Goal: Task Accomplishment & Management: Manage account settings

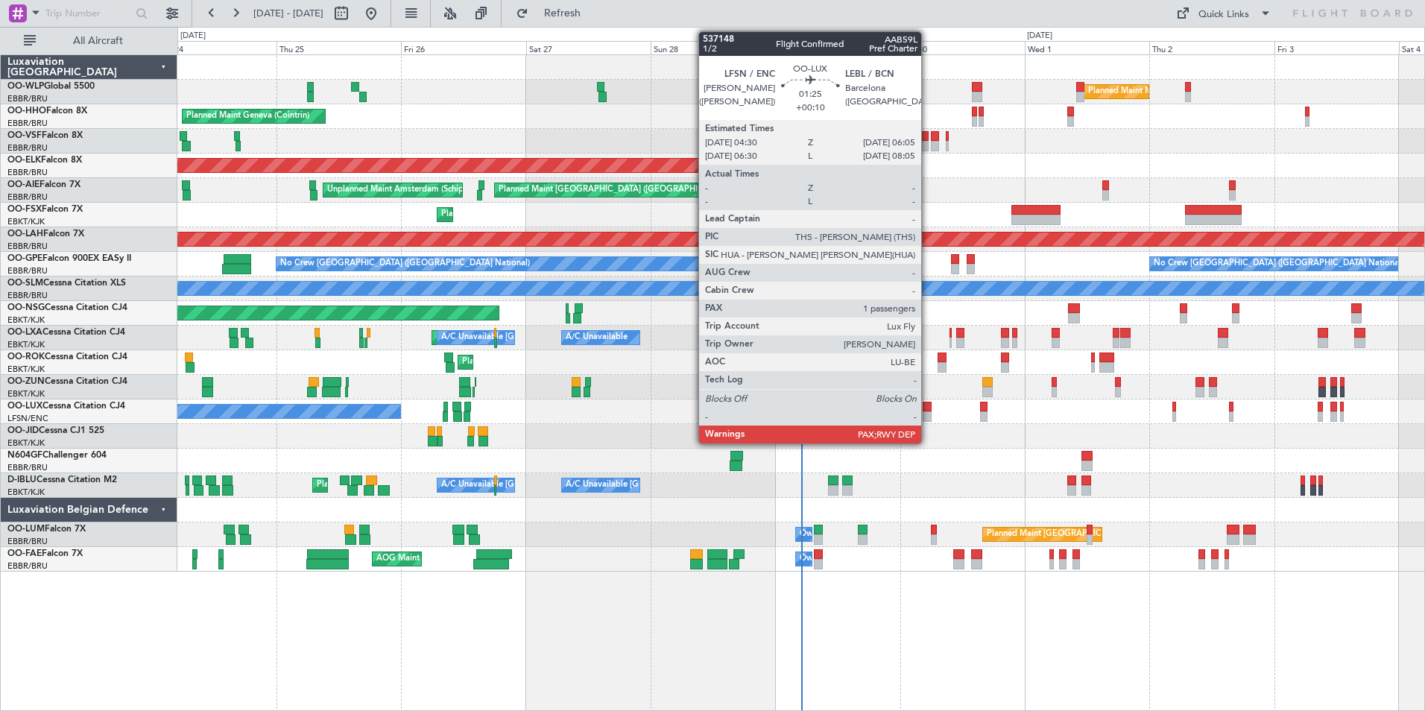
click at [928, 414] on div at bounding box center [927, 416] width 9 height 10
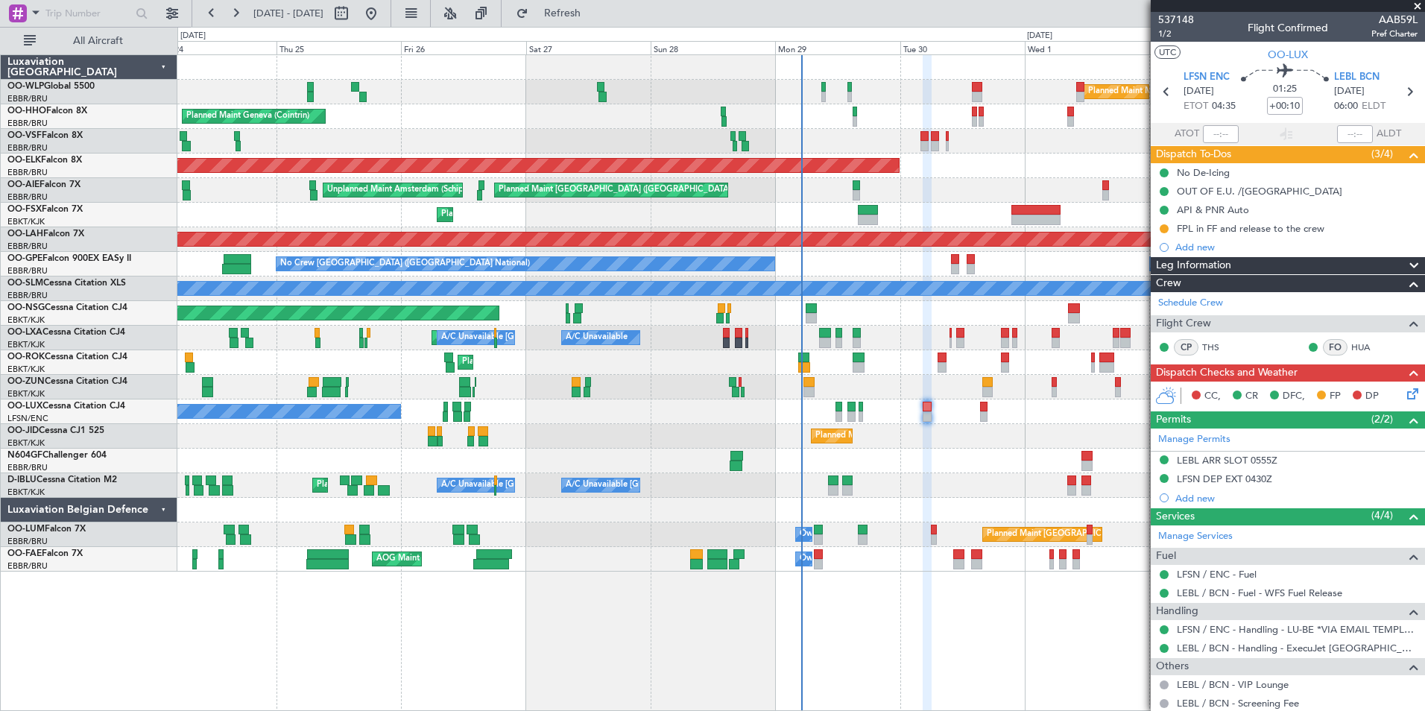
click at [1404, 393] on icon at bounding box center [1410, 391] width 12 height 12
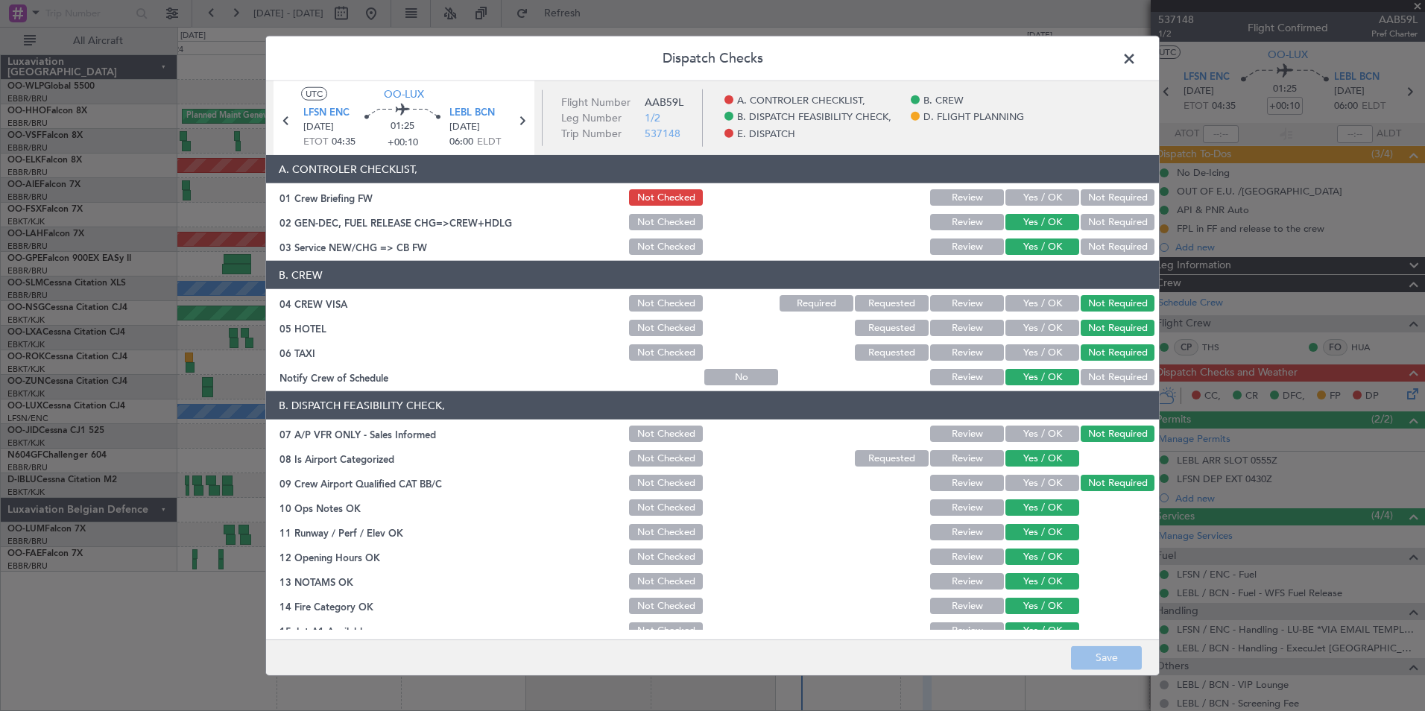
click at [1136, 64] on span at bounding box center [1136, 63] width 0 height 30
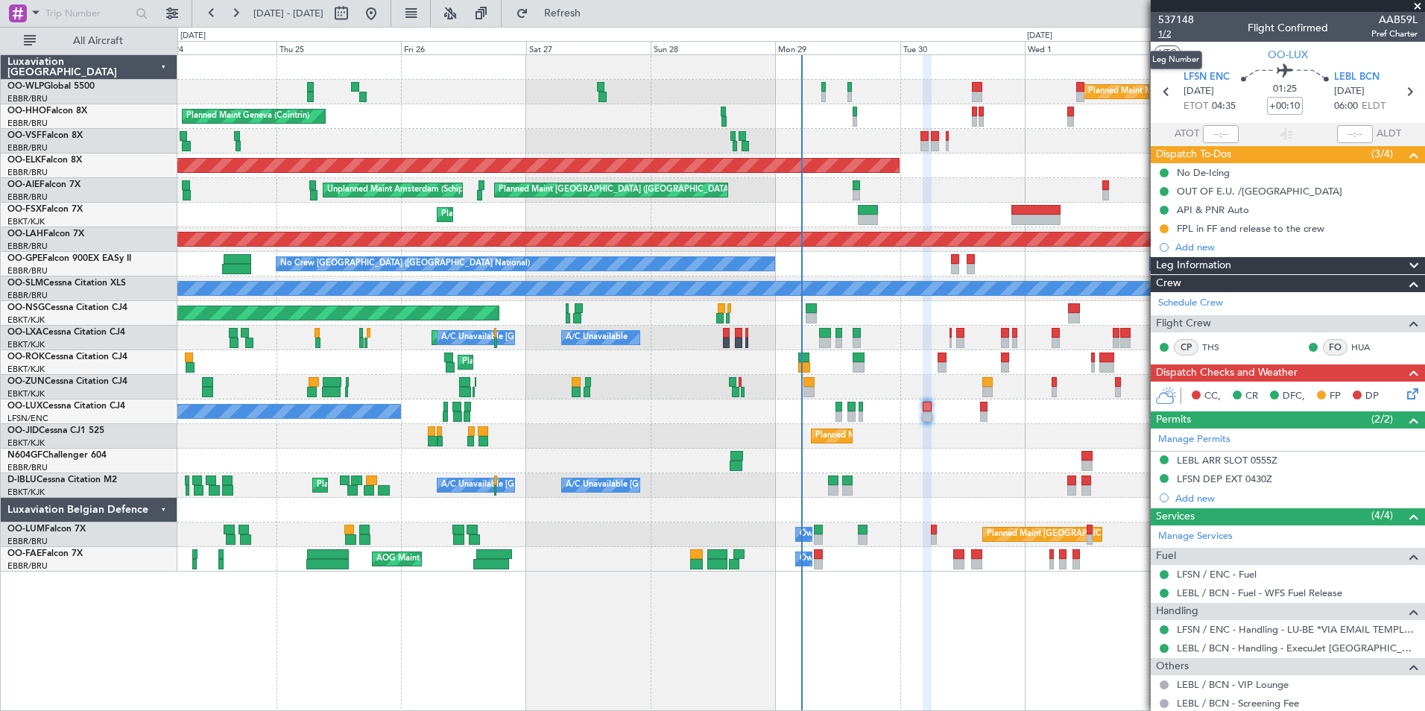
click at [1167, 31] on span "1/2" at bounding box center [1176, 34] width 36 height 13
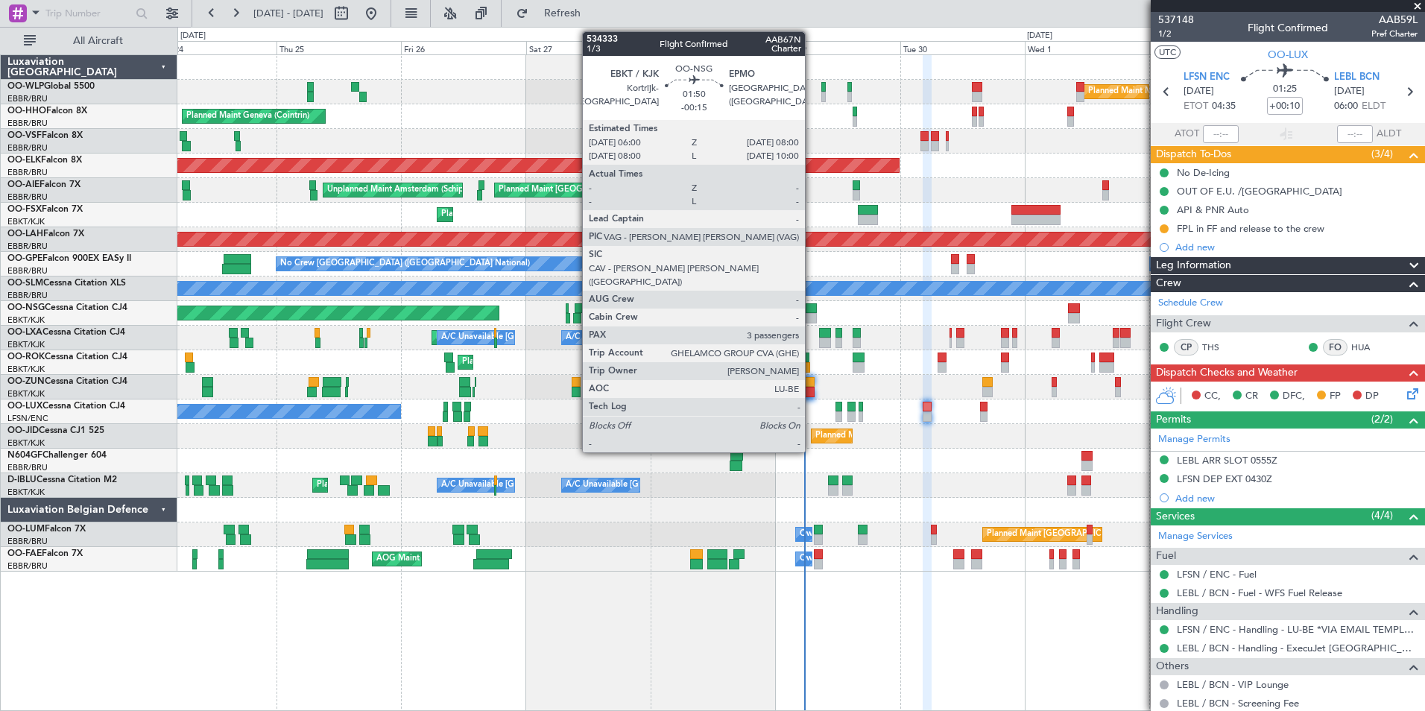
click at [811, 317] on div at bounding box center [811, 318] width 10 height 10
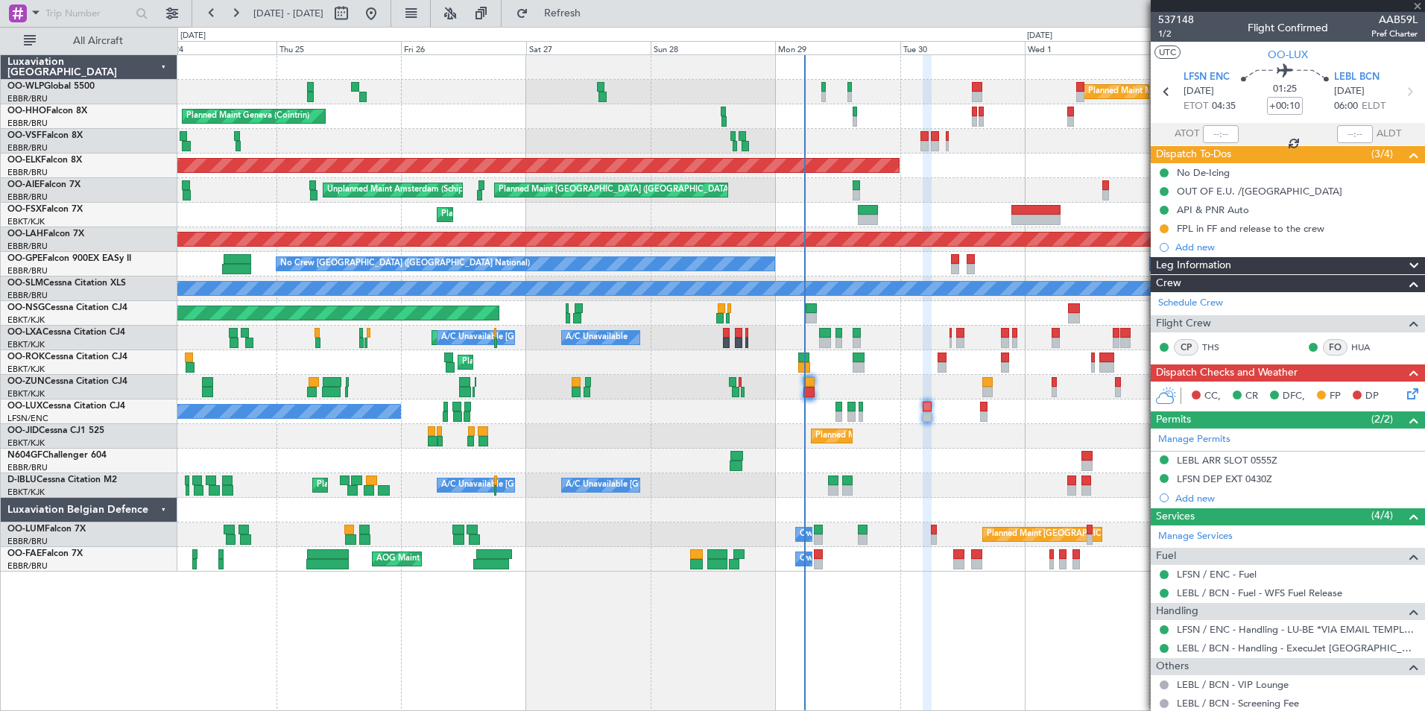
type input "-00:15"
type input "3"
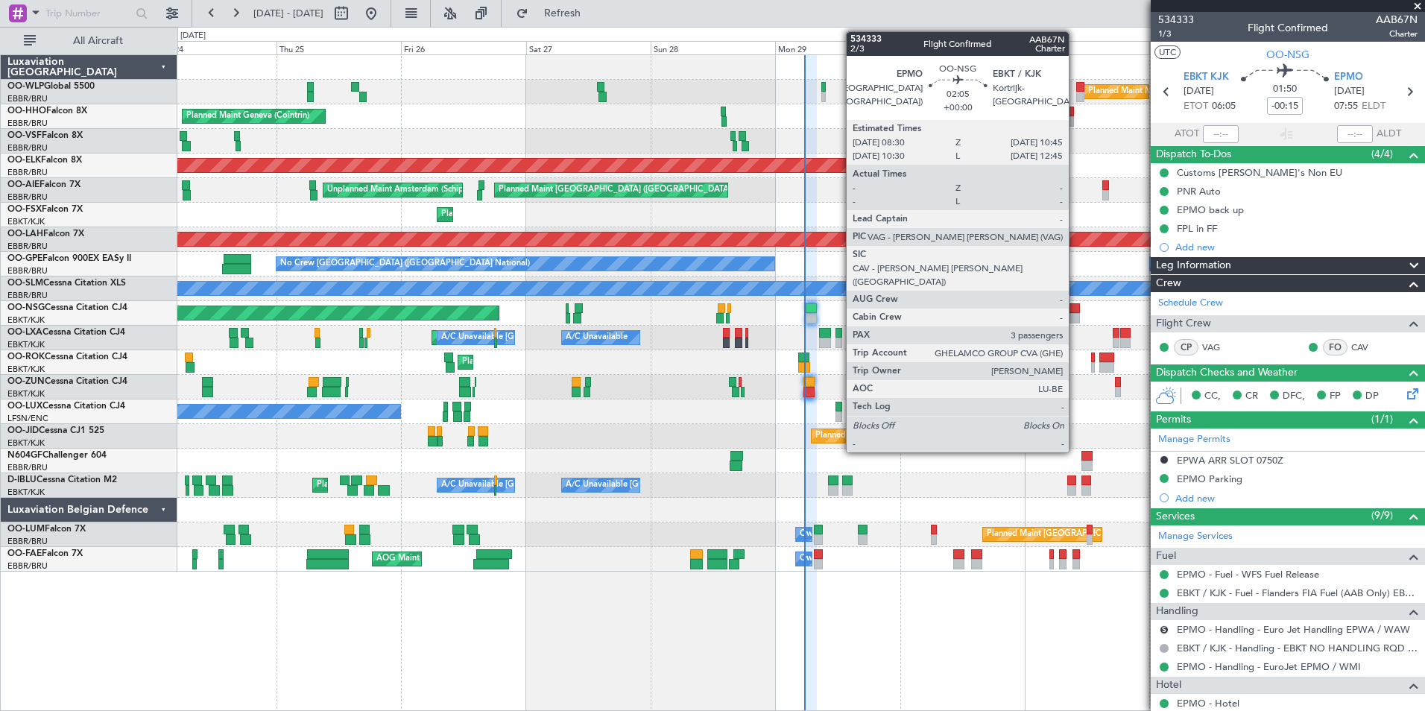
click at [1075, 311] on div at bounding box center [1074, 308] width 12 height 10
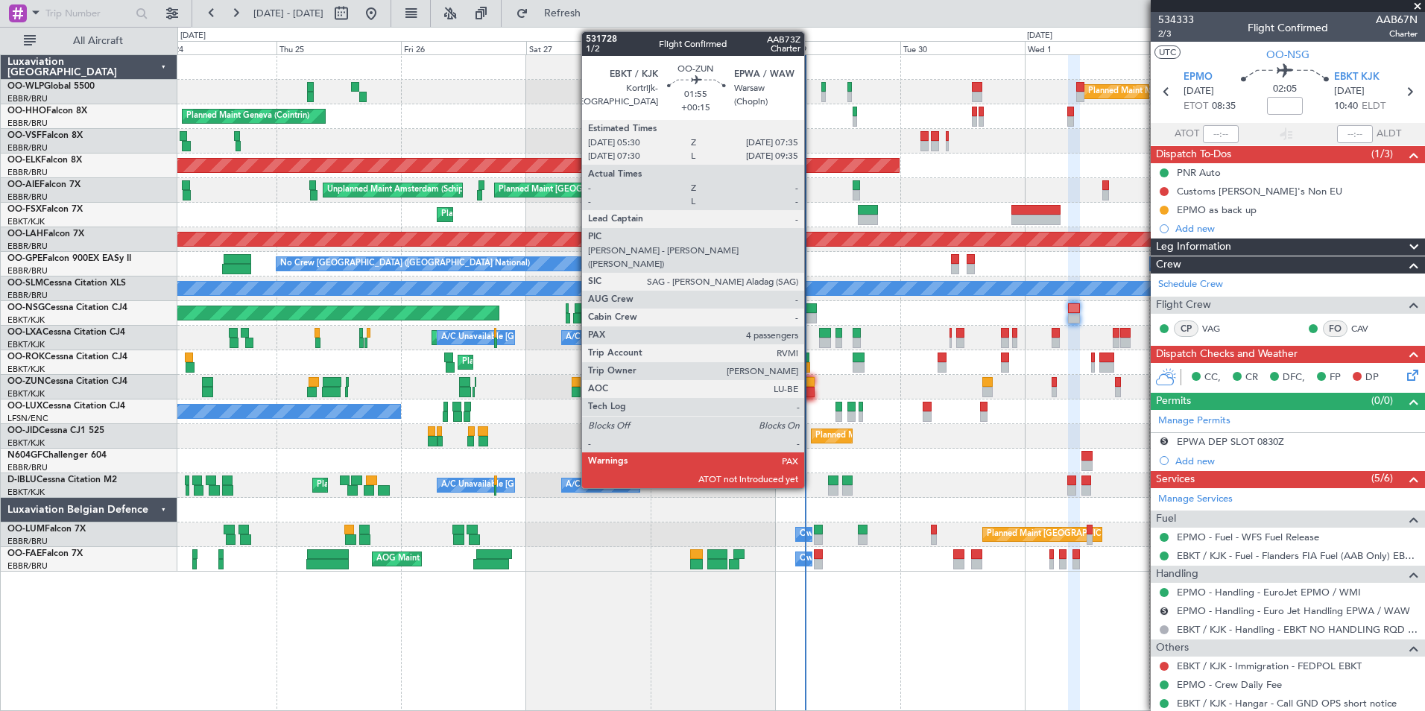
click at [811, 387] on div at bounding box center [808, 392] width 11 height 10
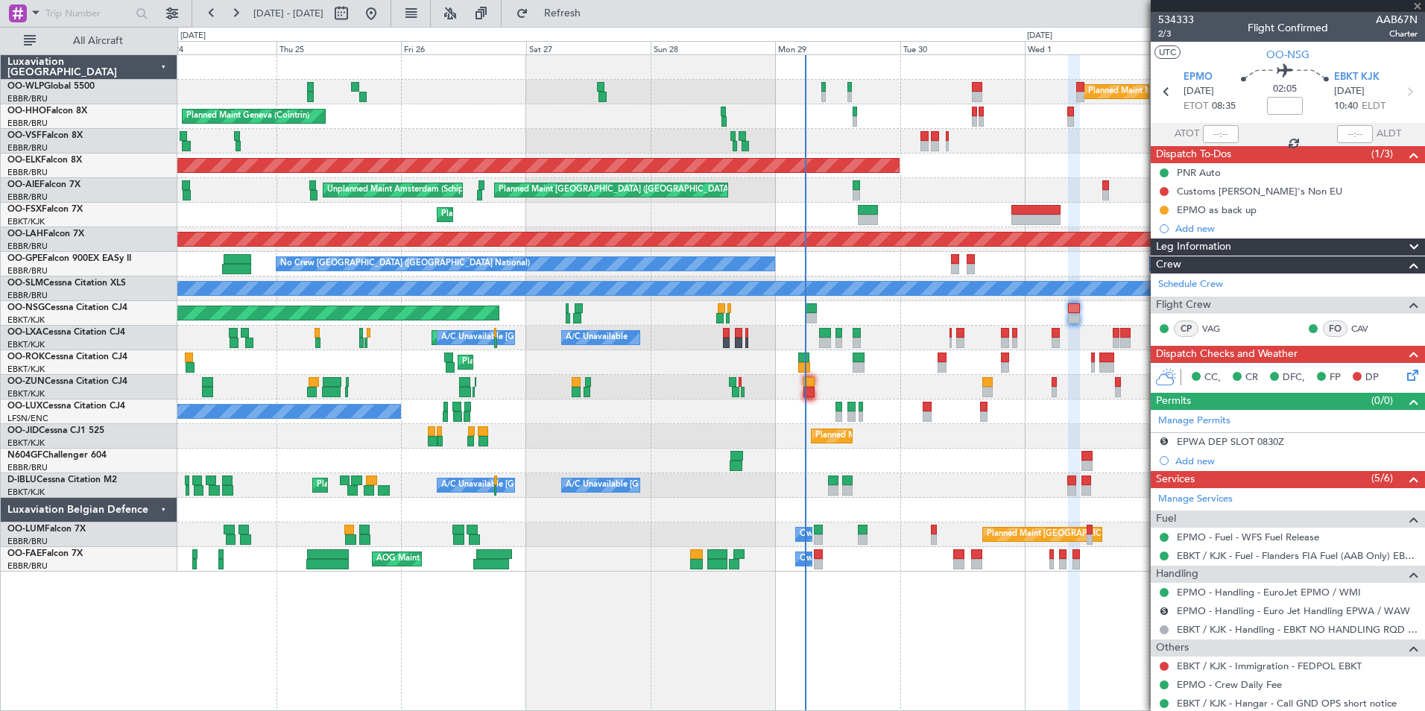
type input "+00:15"
type input "4"
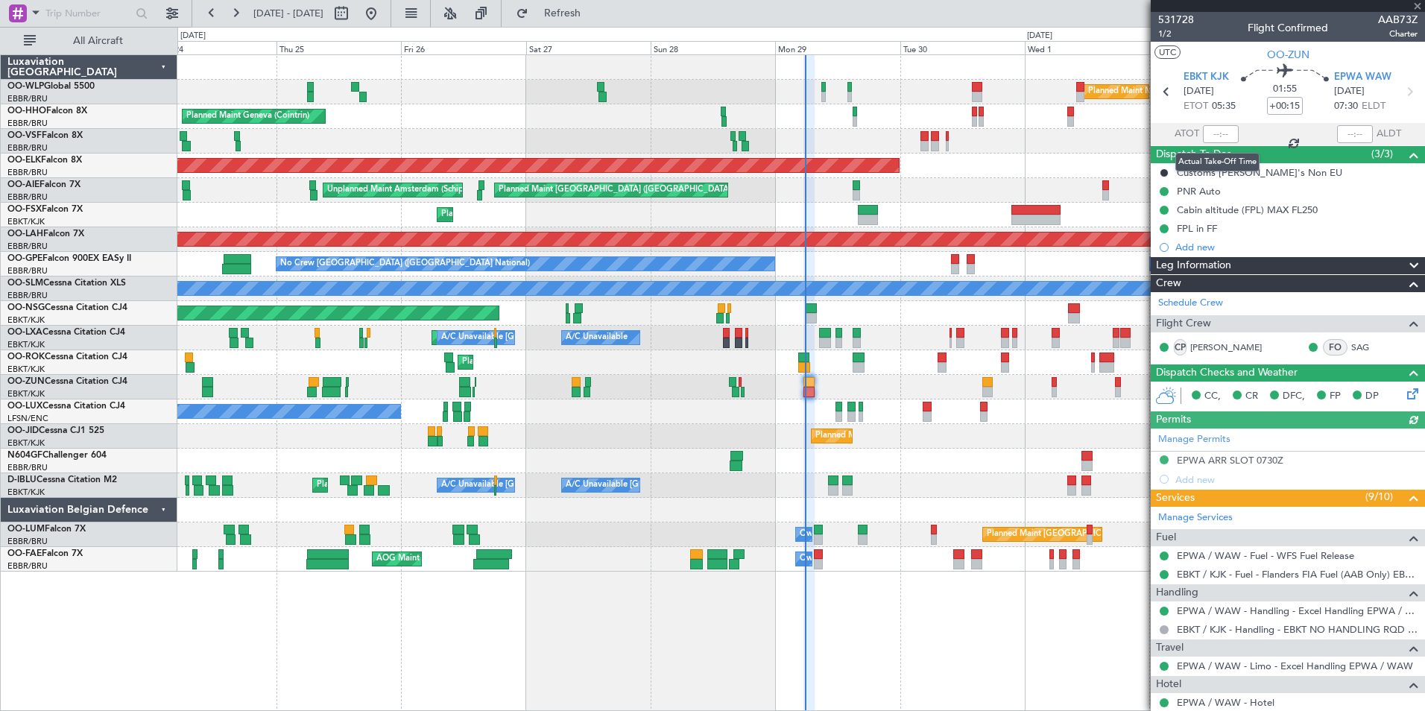
click at [1211, 133] on div at bounding box center [1221, 134] width 36 height 18
click at [1209, 133] on input "text" at bounding box center [1221, 134] width 36 height 18
click at [1132, 130] on div at bounding box center [800, 141] width 1247 height 25
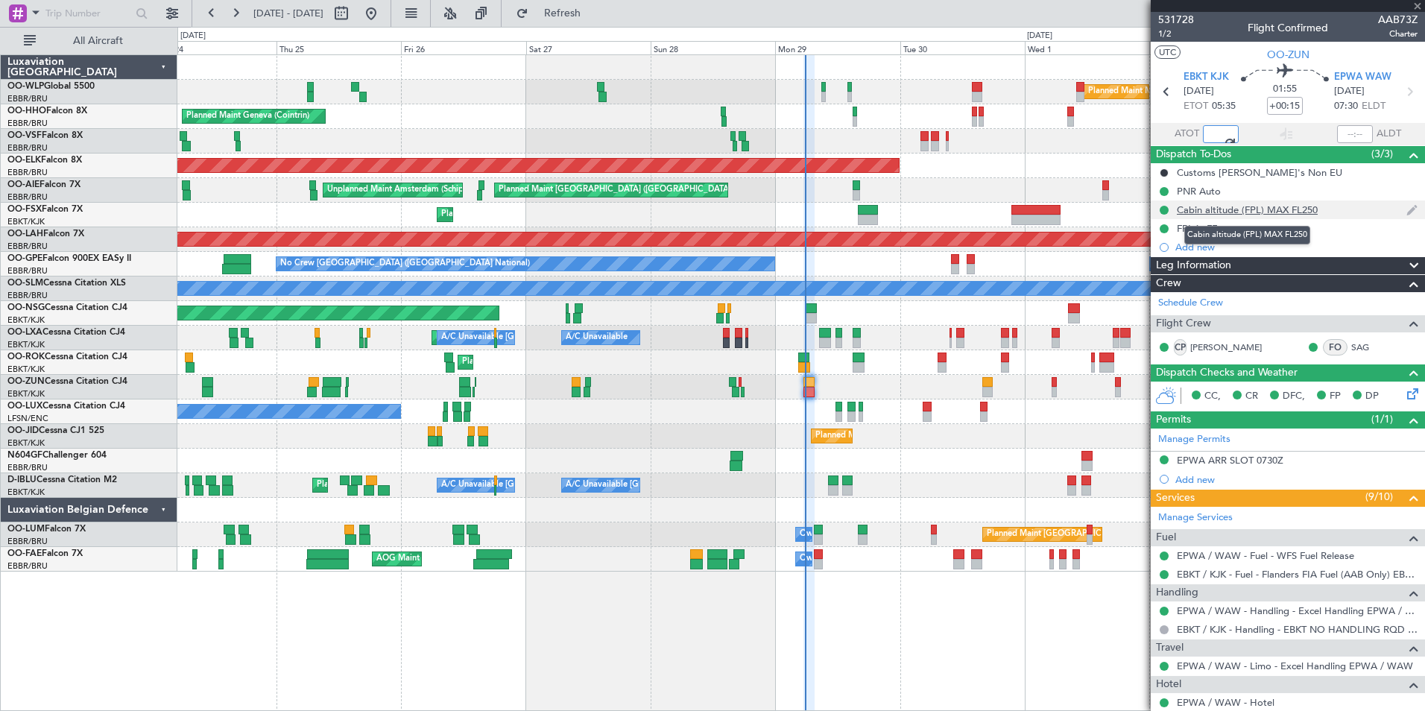
type input "05:32"
click at [1236, 211] on div "Cabin altitude (FPL) MAX FL250" at bounding box center [1247, 209] width 141 height 13
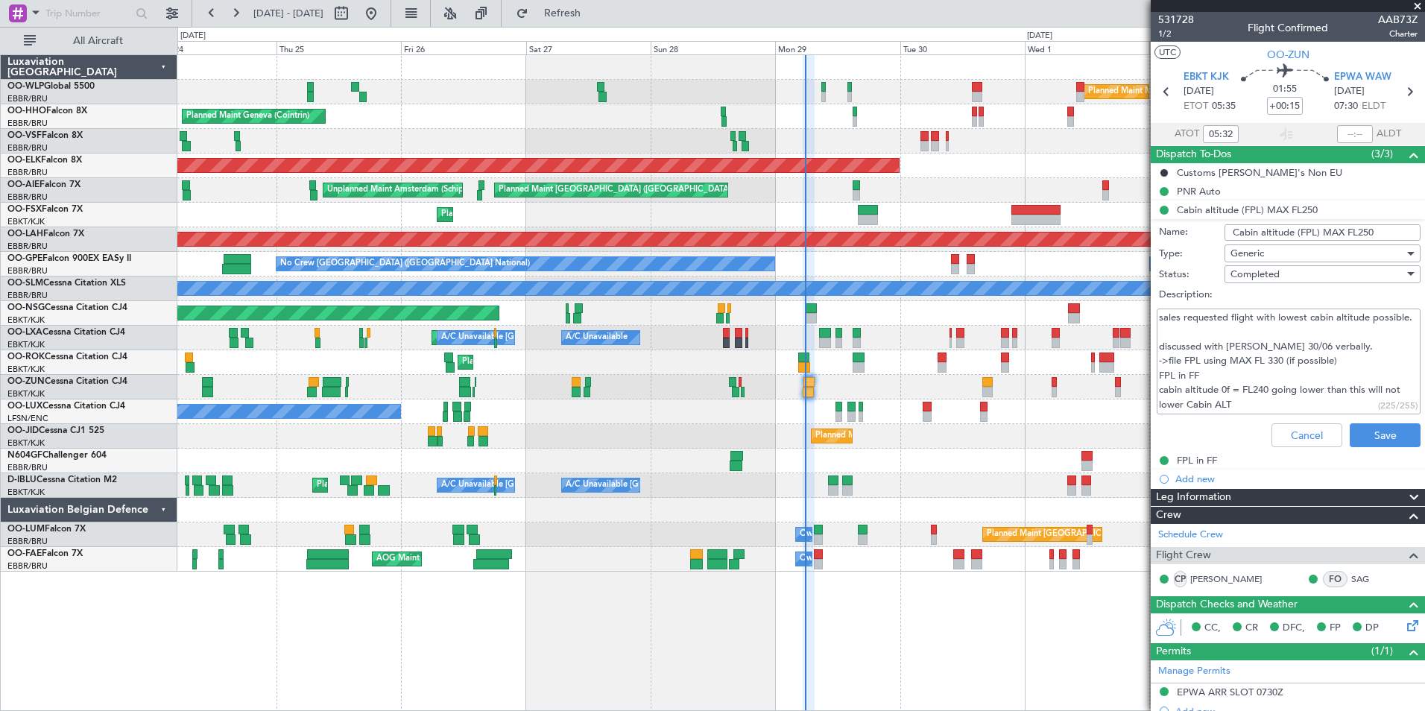
scroll to position [14, 0]
click at [1285, 434] on button "Cancel" at bounding box center [1306, 435] width 71 height 24
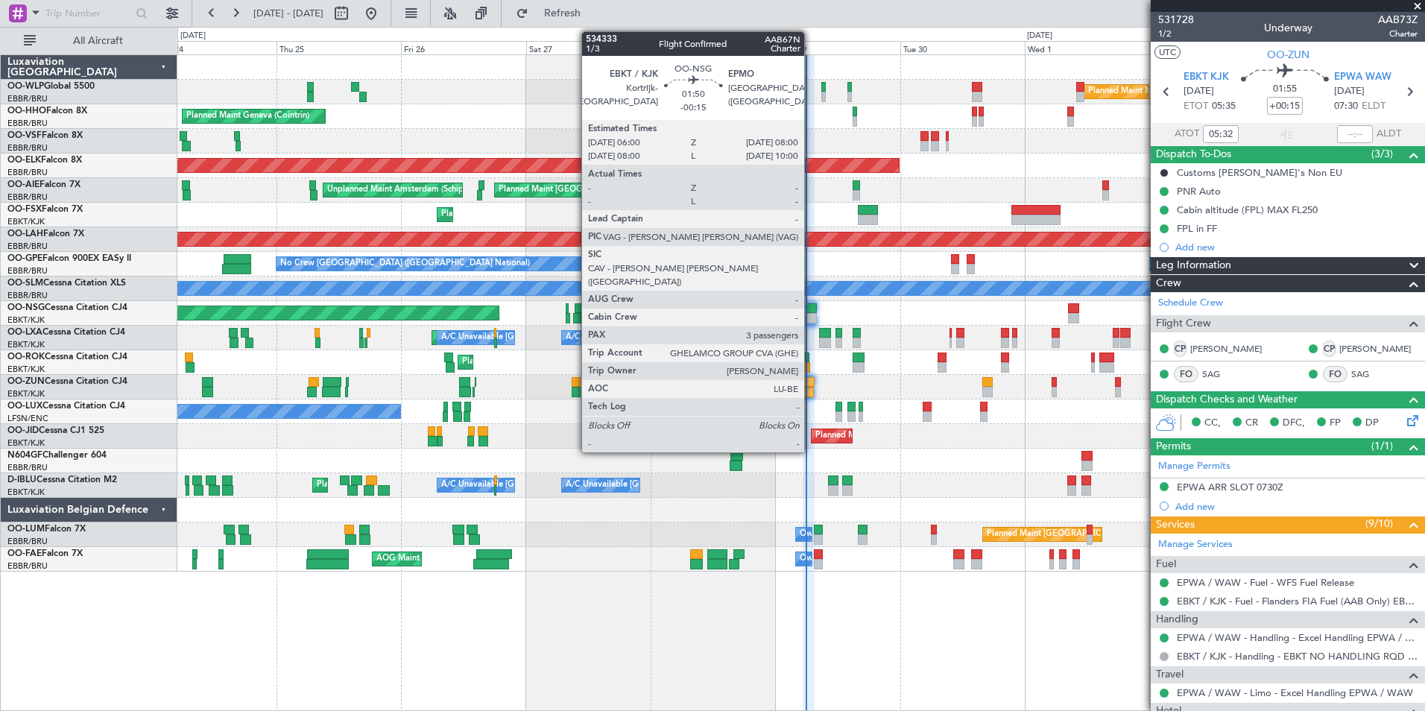
click at [811, 313] on div at bounding box center [811, 318] width 10 height 10
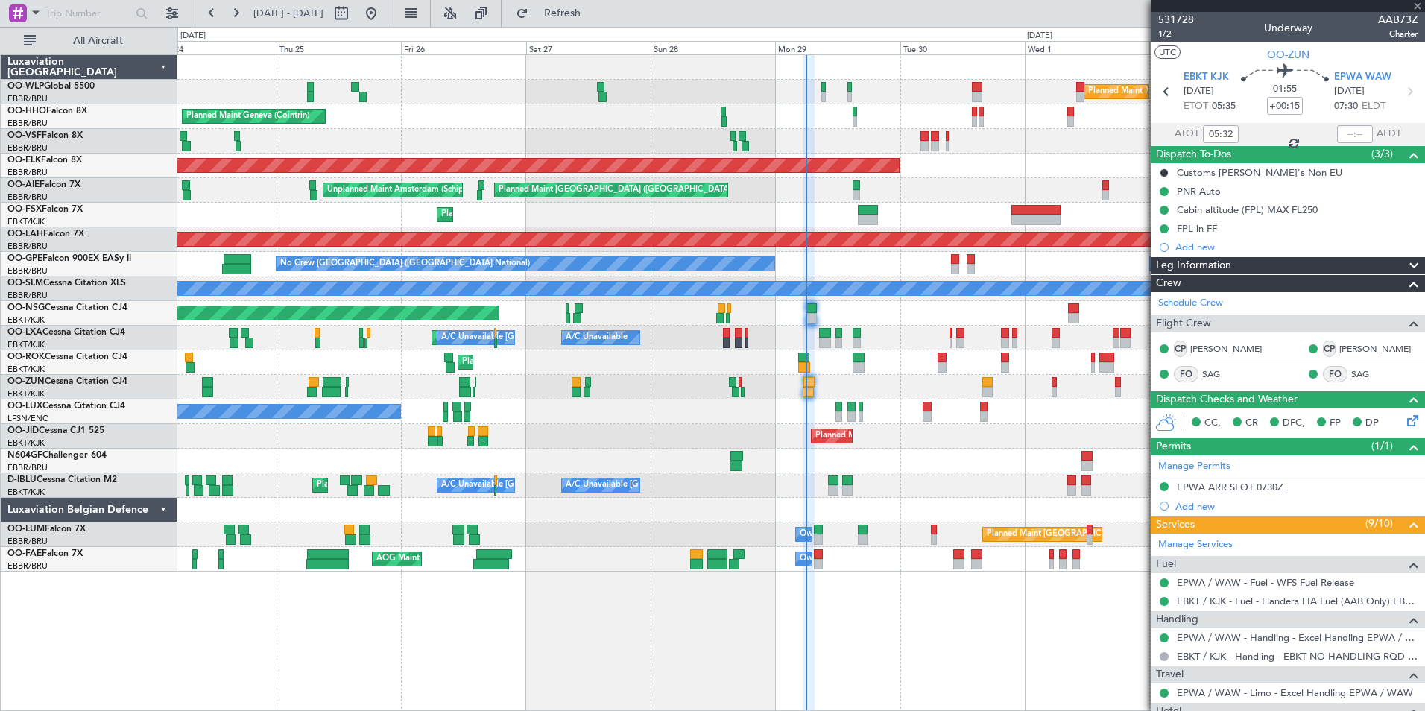
type input "-00:15"
type input "3"
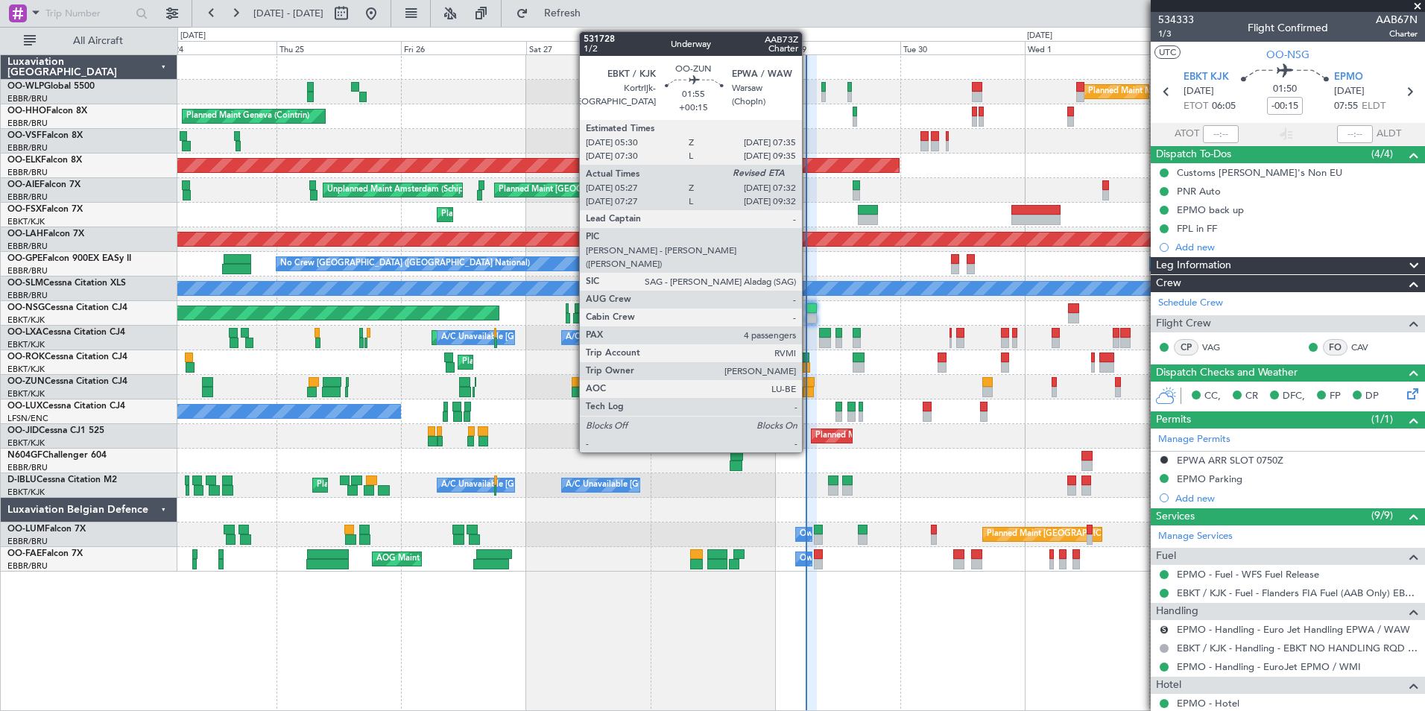
click at [808, 386] on div at bounding box center [808, 382] width 11 height 10
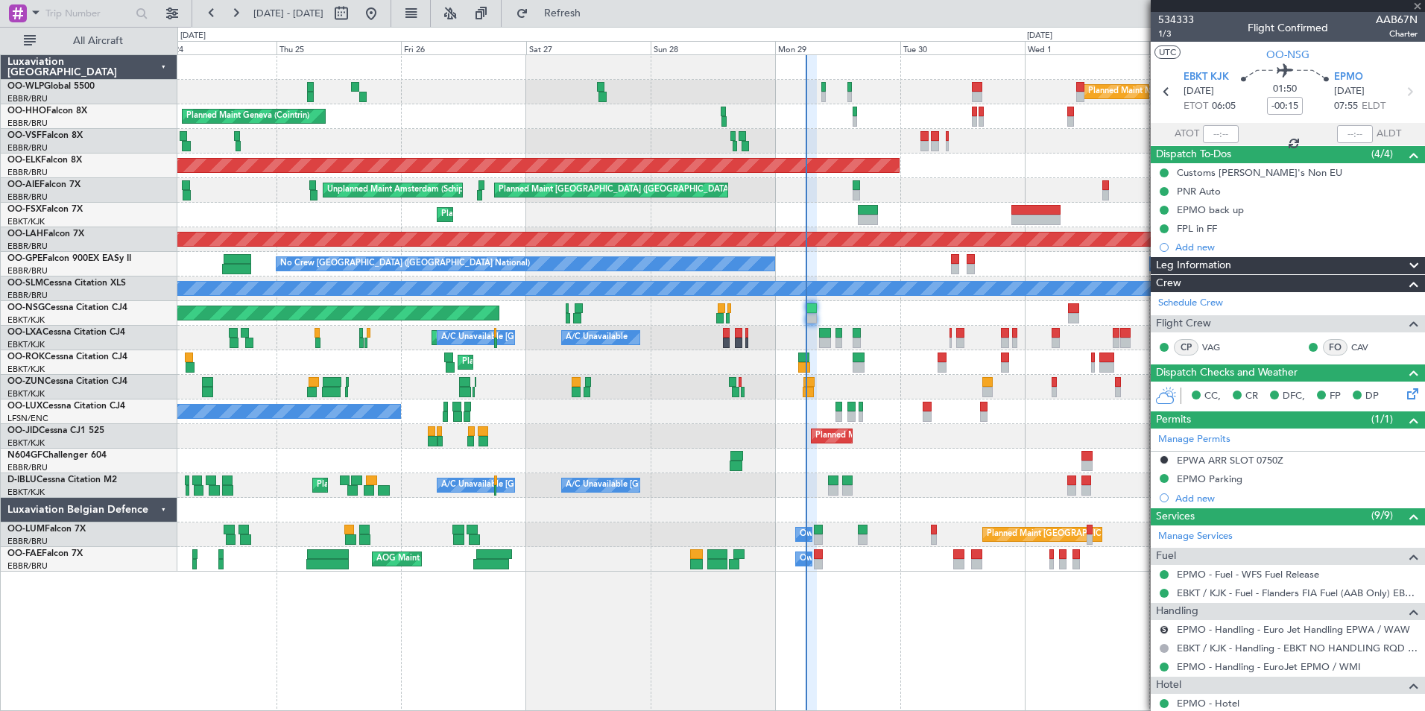
type input "+00:15"
type input "05:32"
type input "4"
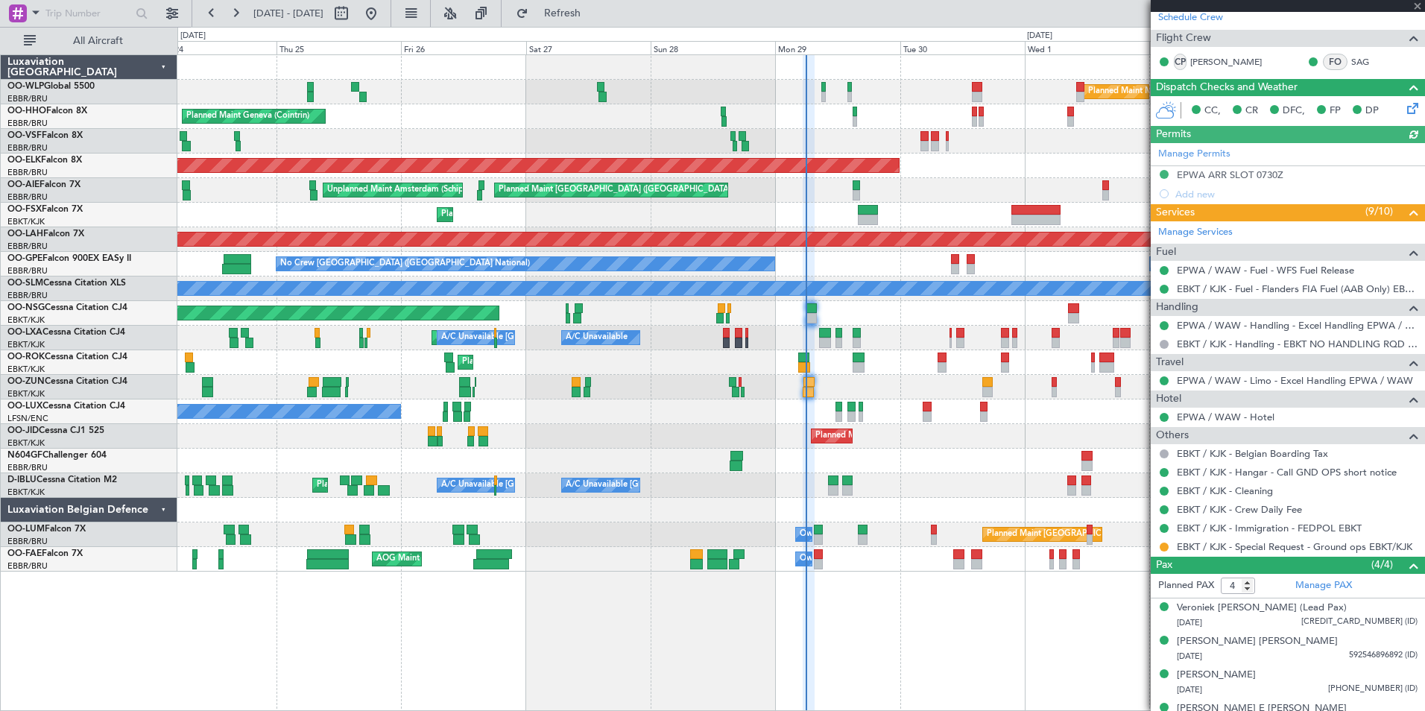
scroll to position [298, 0]
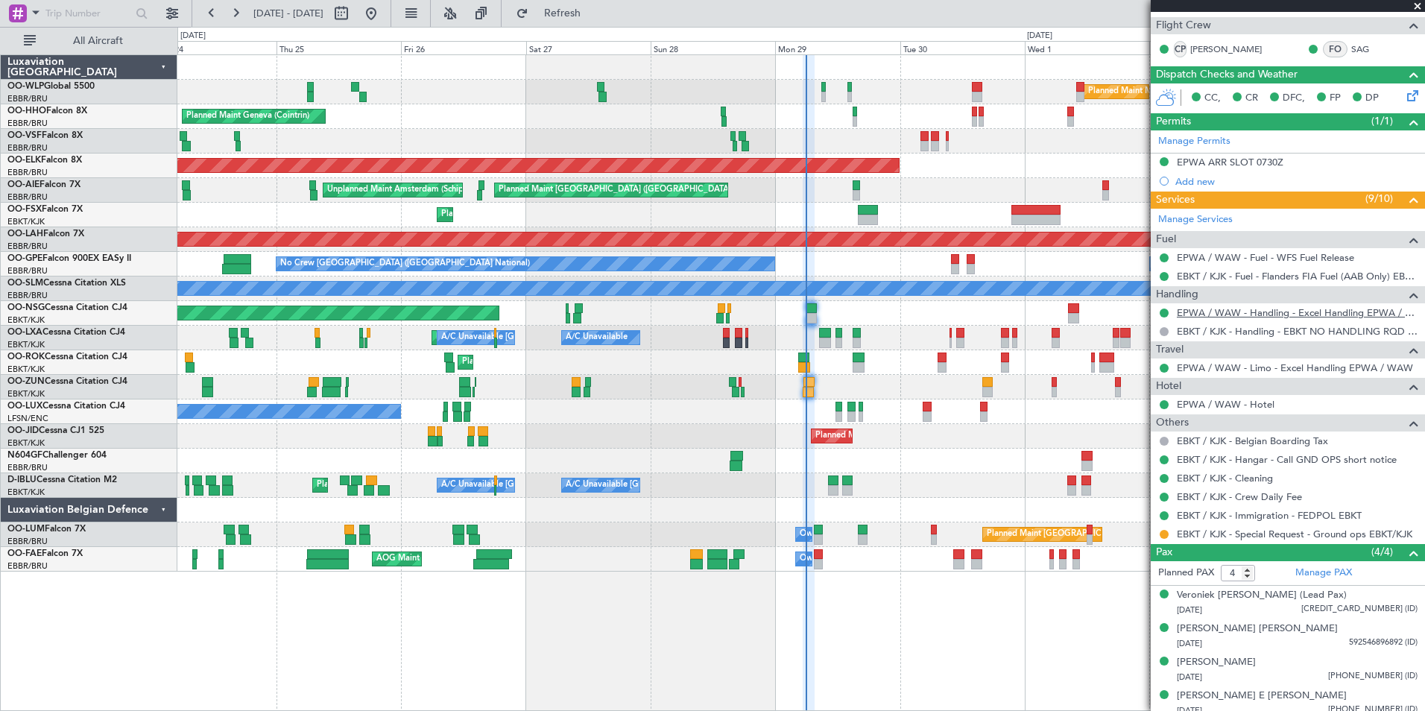
click at [1264, 309] on link "EPWA / WAW - Handling - Excel Handling EPWA / WAW" at bounding box center [1297, 312] width 241 height 13
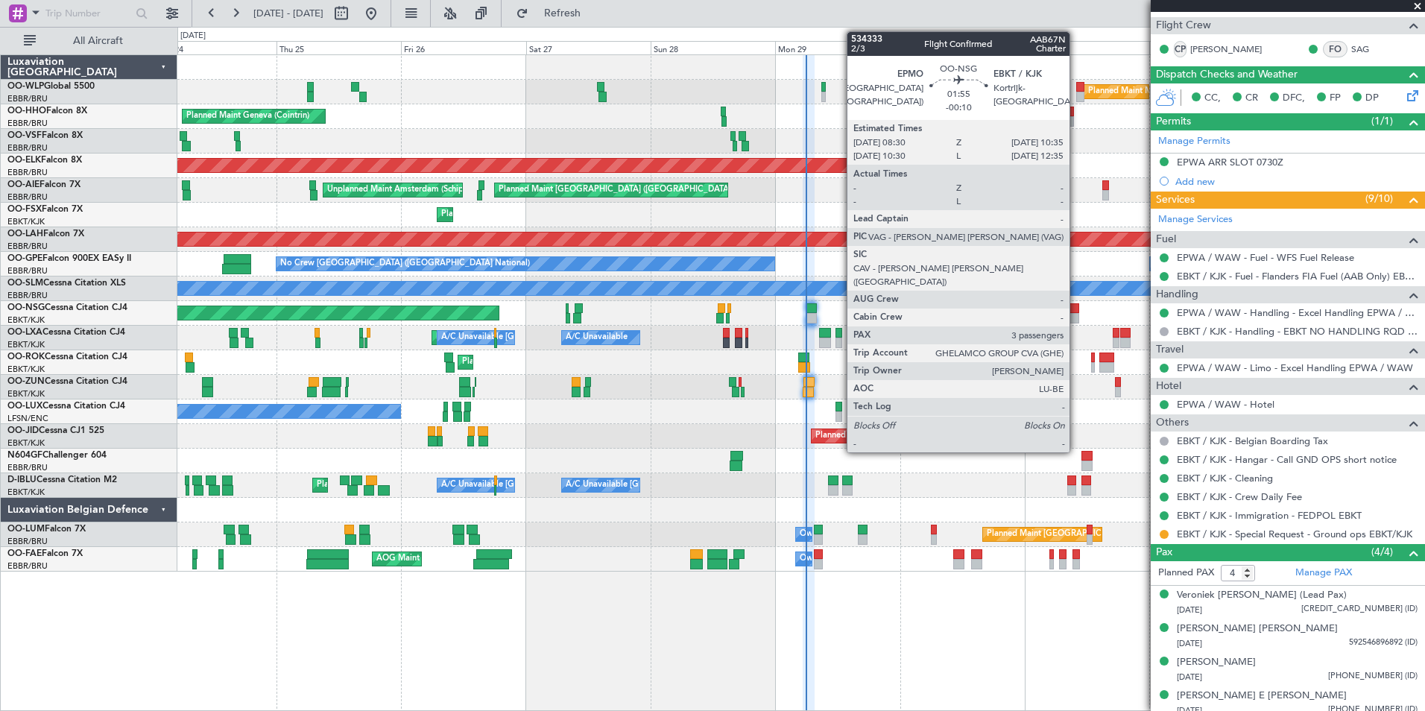
click at [1076, 314] on div at bounding box center [1073, 318] width 11 height 10
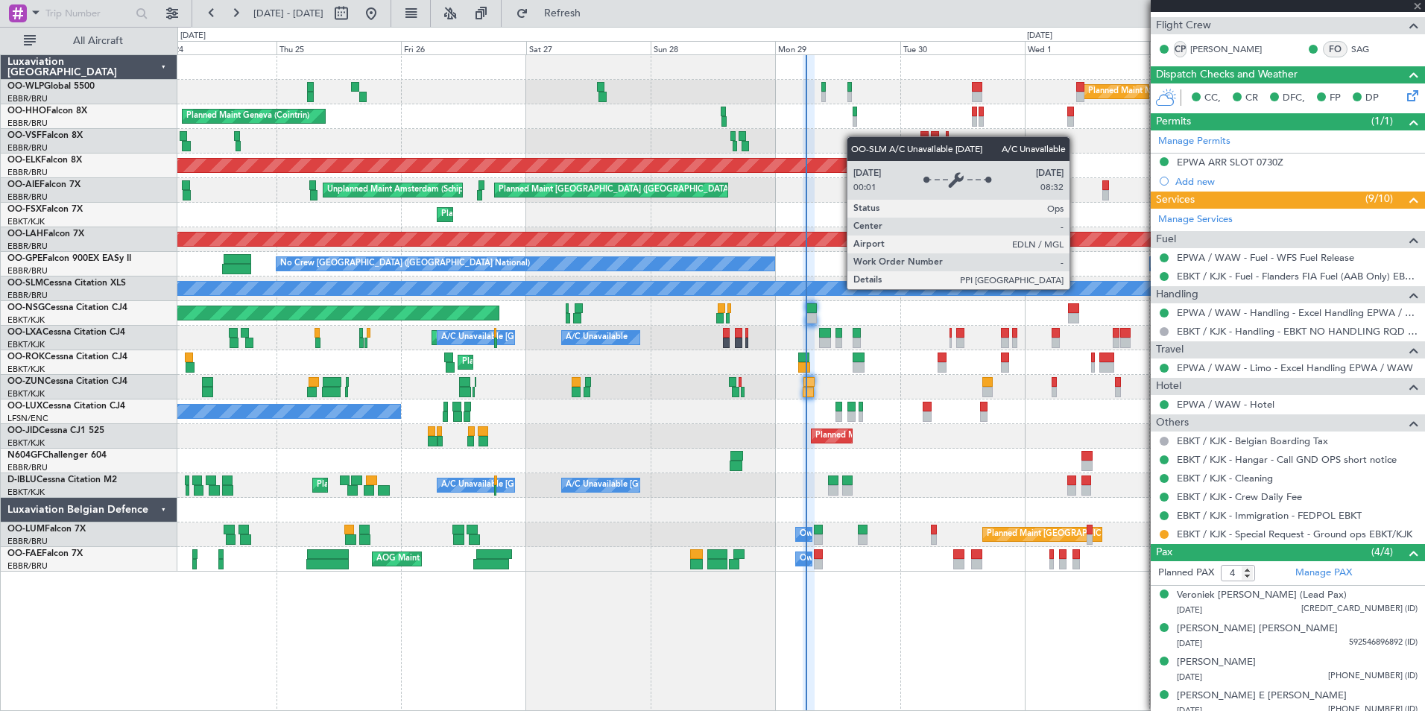
type input "-00:10"
type input "3"
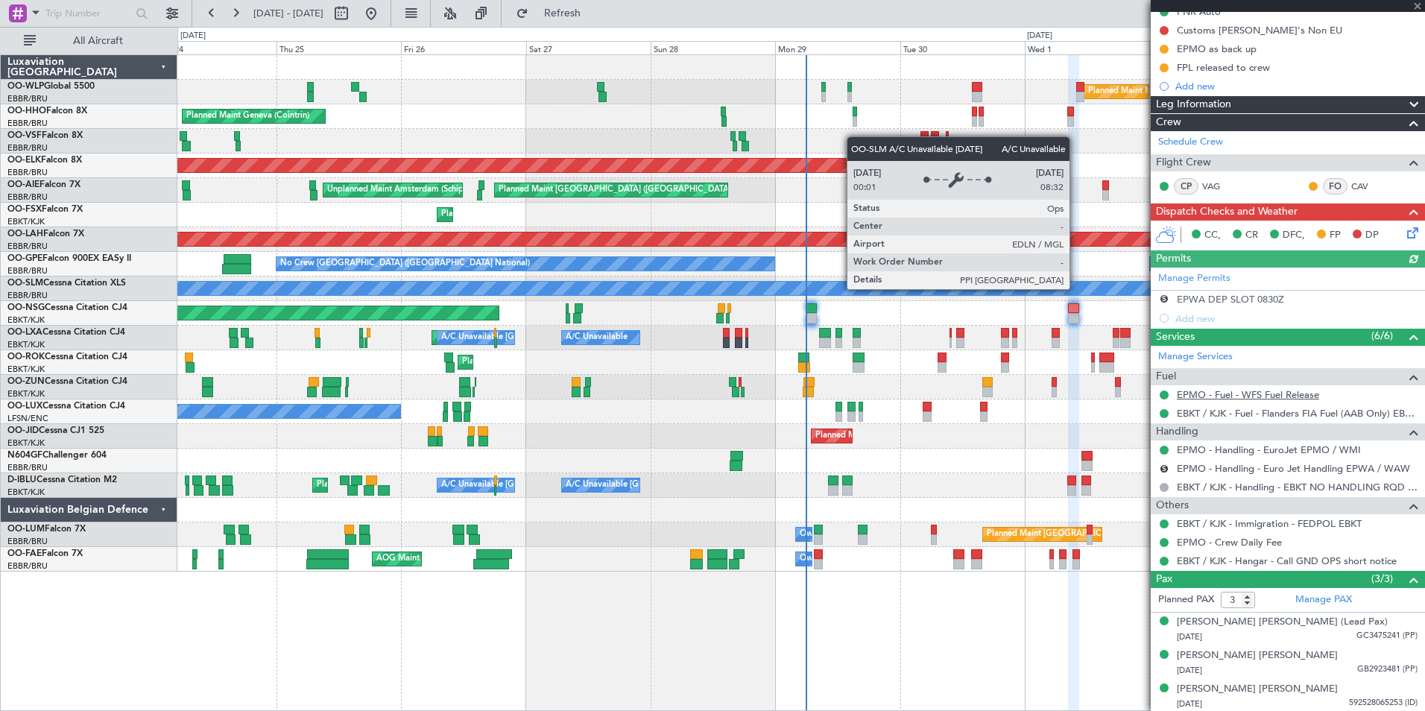
scroll to position [162, 0]
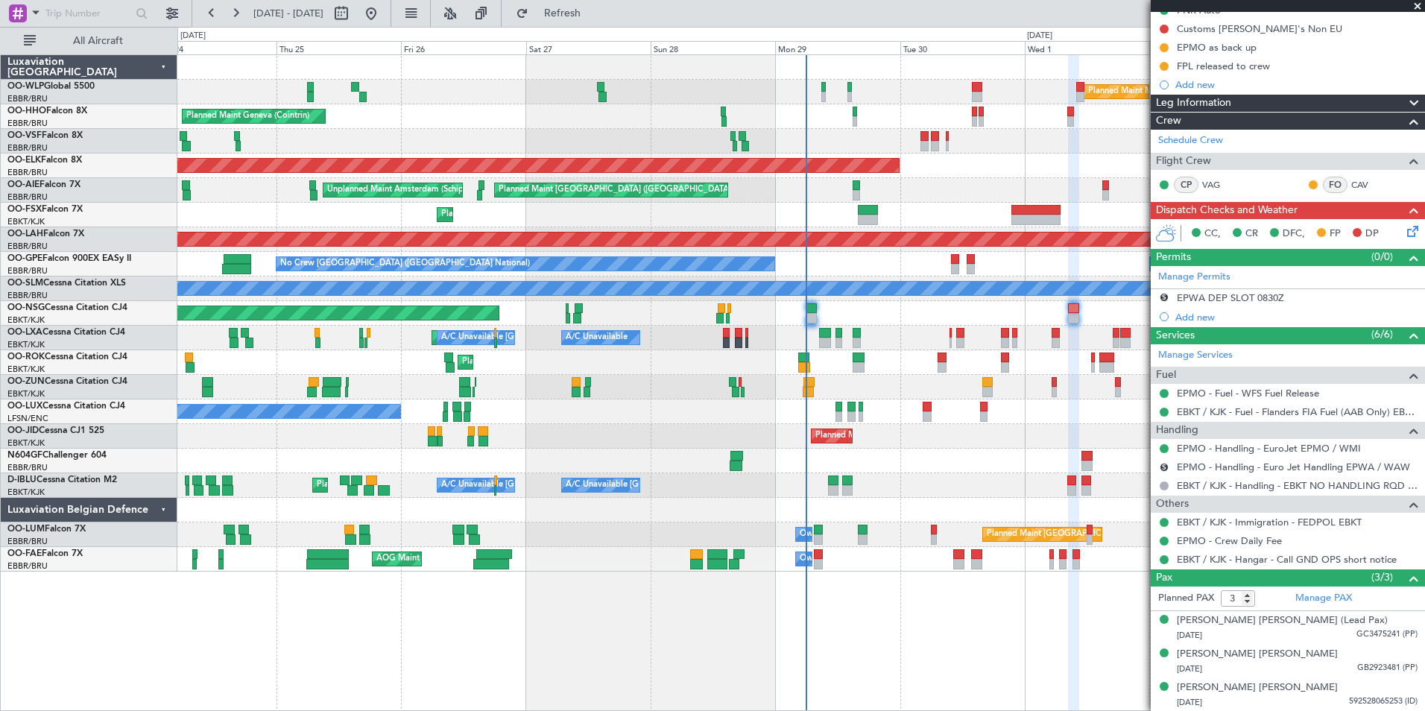
click at [1000, 173] on div "Planned Maint Kortrijk-[GEOGRAPHIC_DATA]" at bounding box center [800, 166] width 1247 height 25
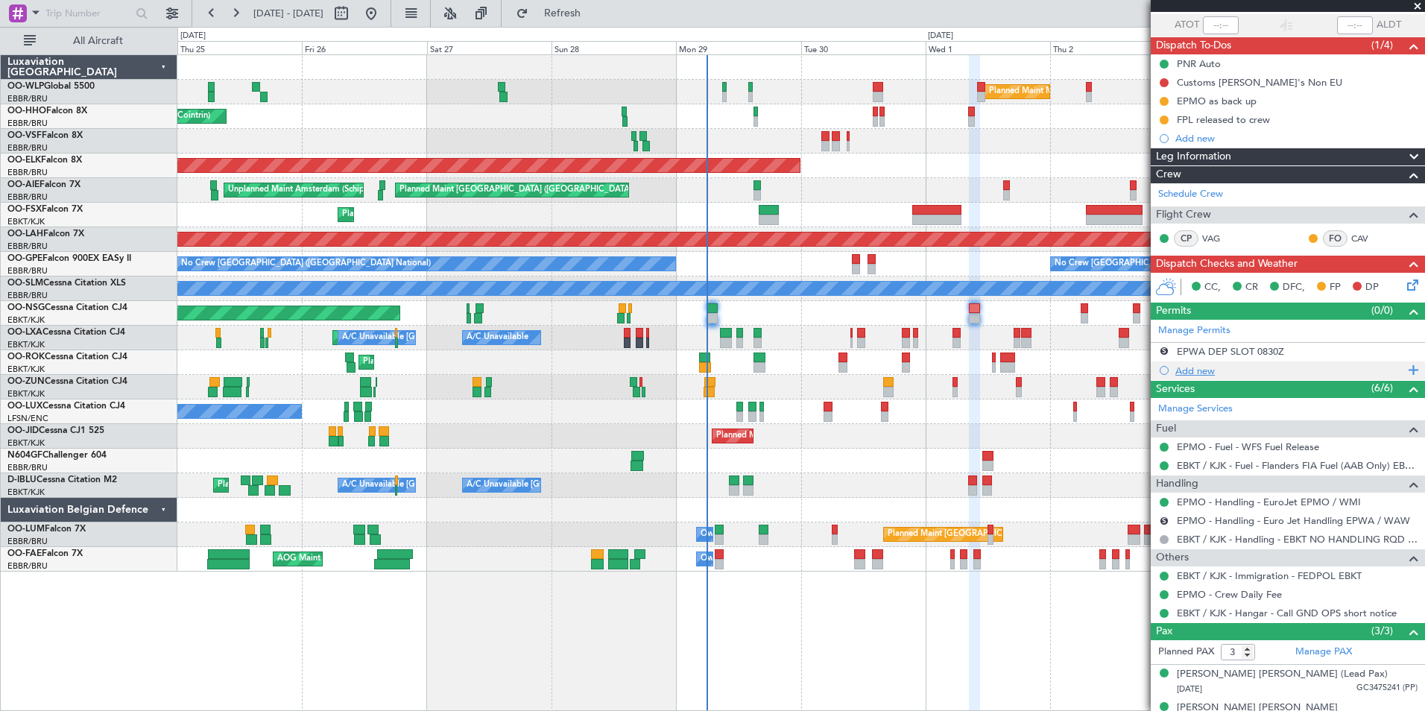
scroll to position [0, 0]
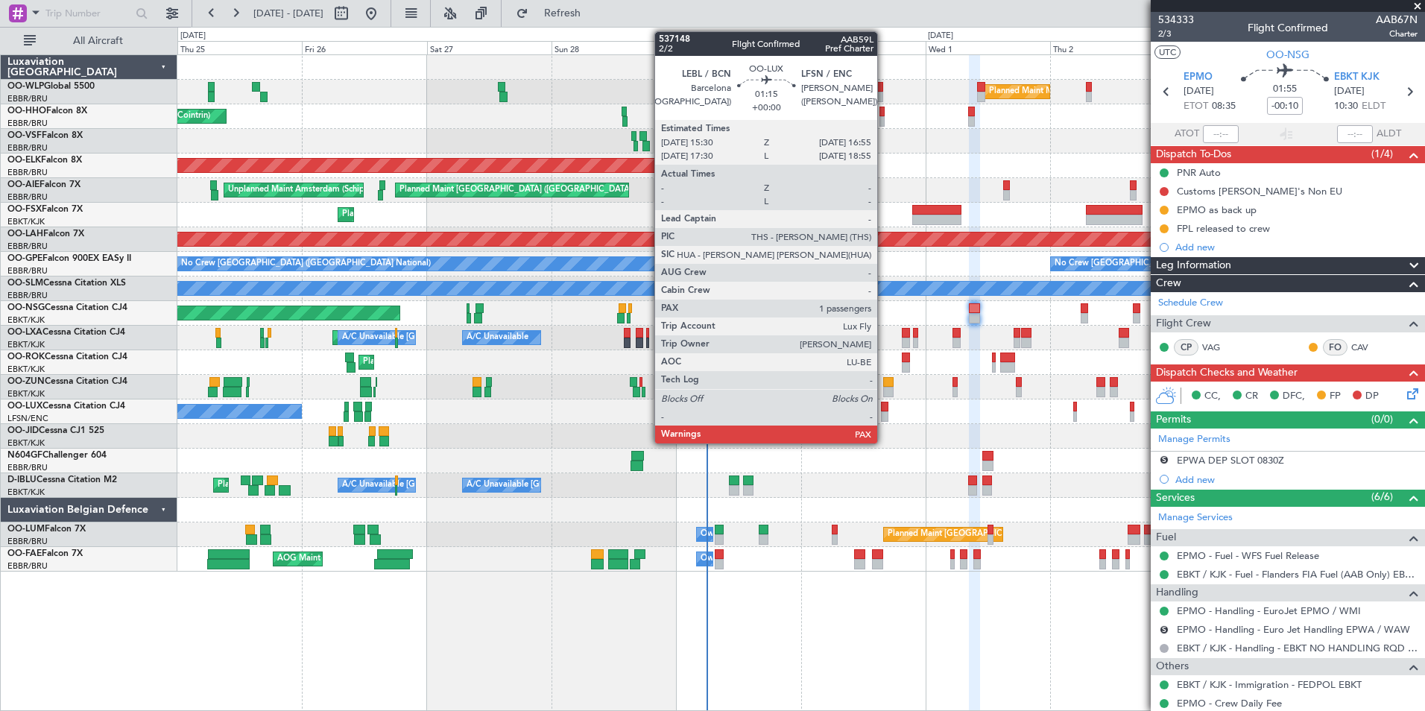
click at [884, 414] on div at bounding box center [884, 416] width 7 height 10
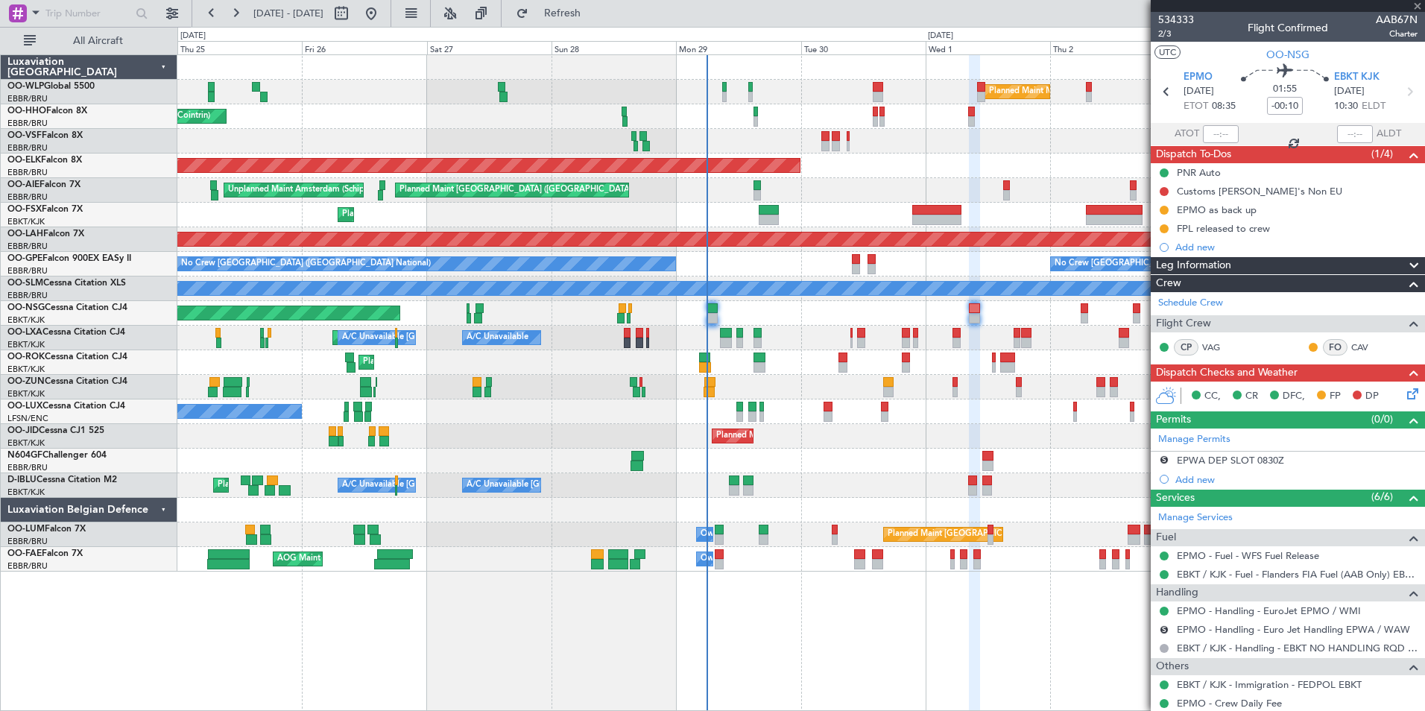
type input "1"
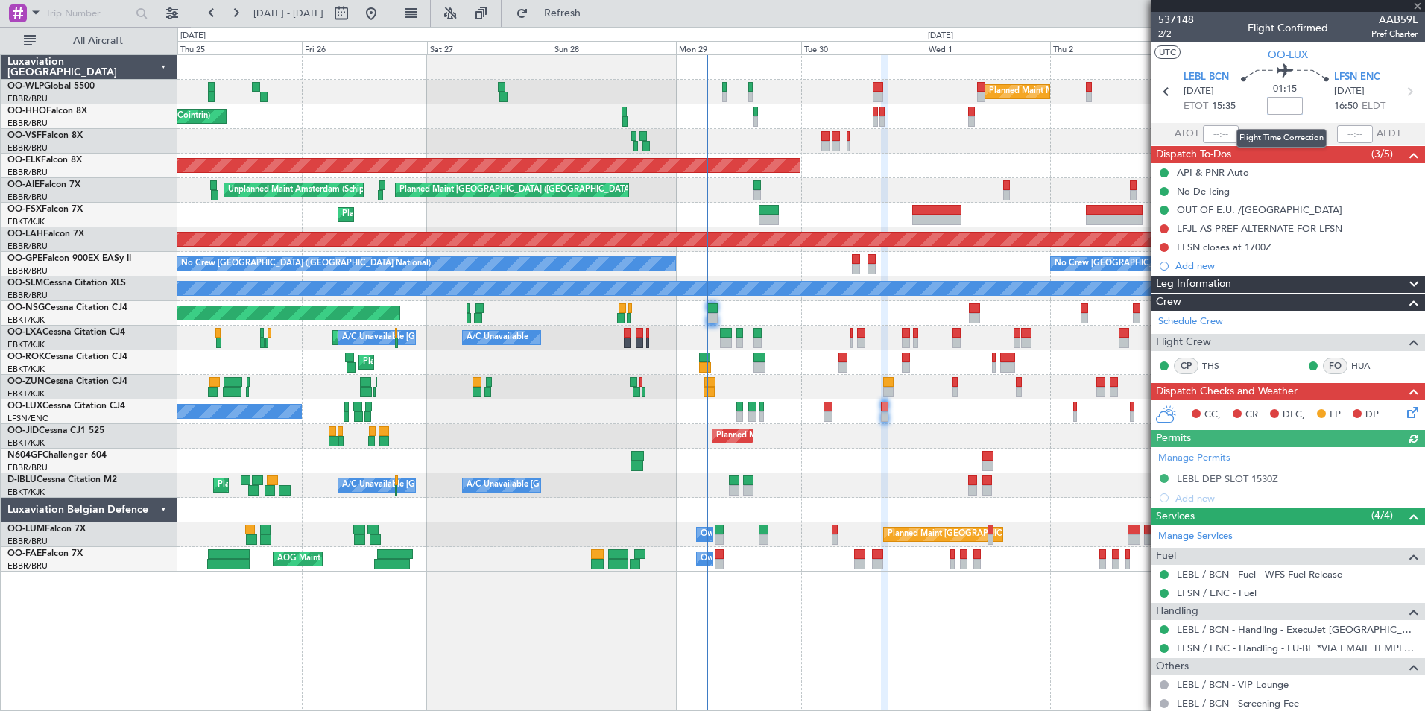
click at [1268, 107] on input at bounding box center [1285, 106] width 36 height 18
click at [1283, 104] on input at bounding box center [1285, 106] width 36 height 18
click at [1215, 244] on div "LFSN closes at 1700Z" at bounding box center [1224, 247] width 95 height 13
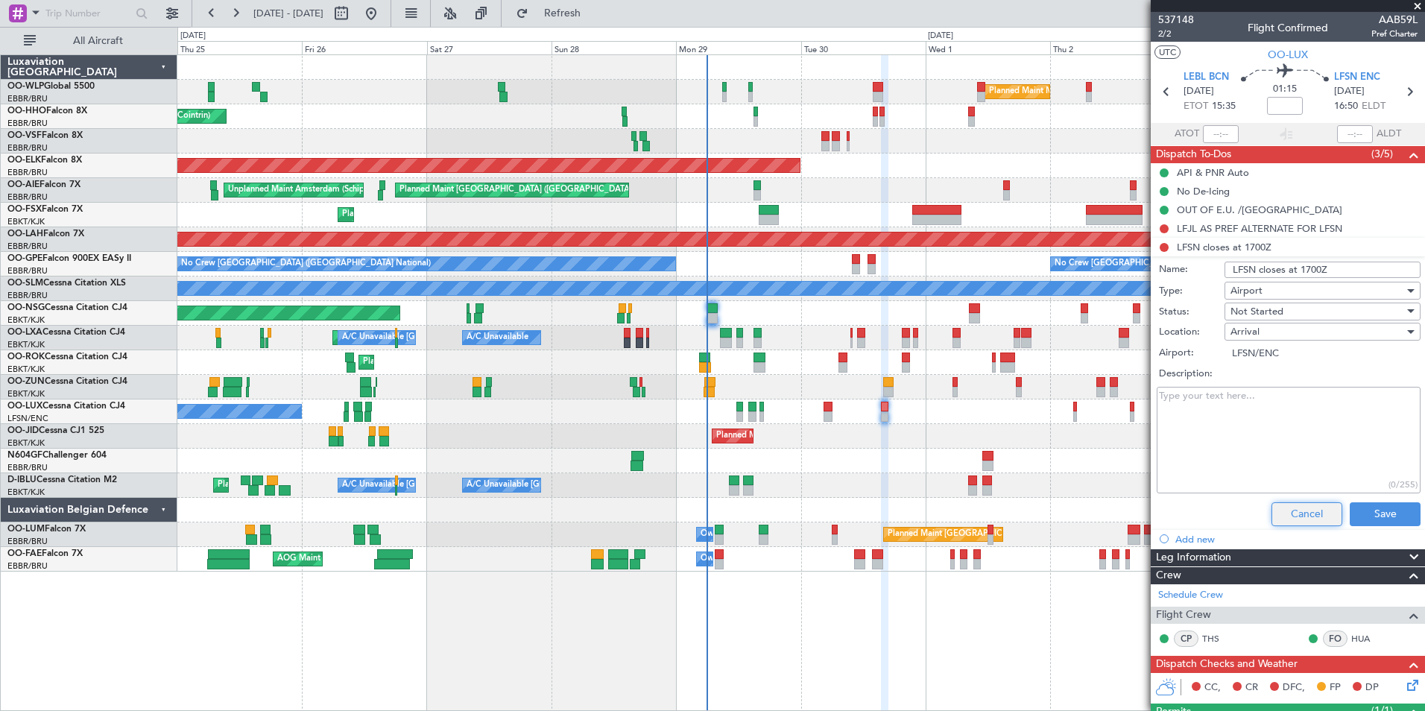
click at [1301, 515] on button "Cancel" at bounding box center [1306, 514] width 71 height 24
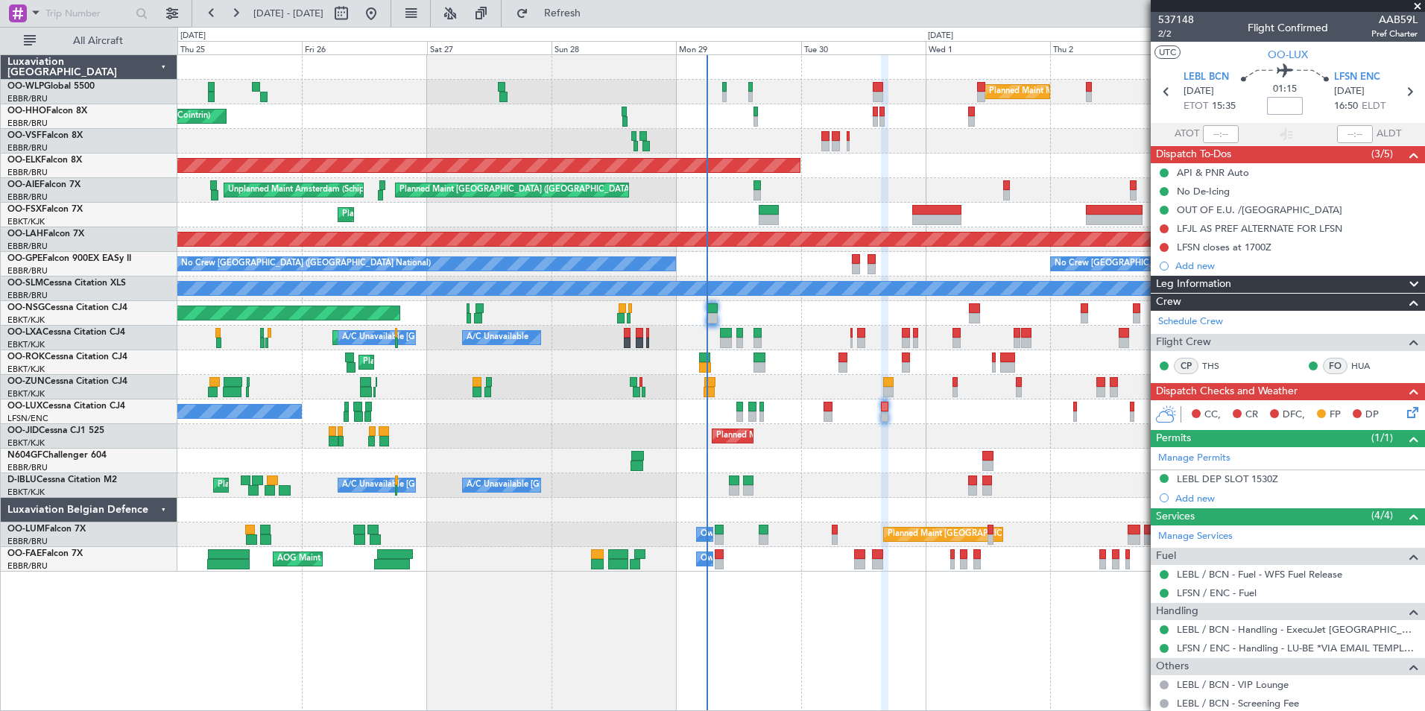
click at [1273, 107] on input at bounding box center [1285, 106] width 36 height 18
click at [1282, 107] on input at bounding box center [1285, 106] width 36 height 18
click at [1021, 145] on div at bounding box center [800, 141] width 1247 height 25
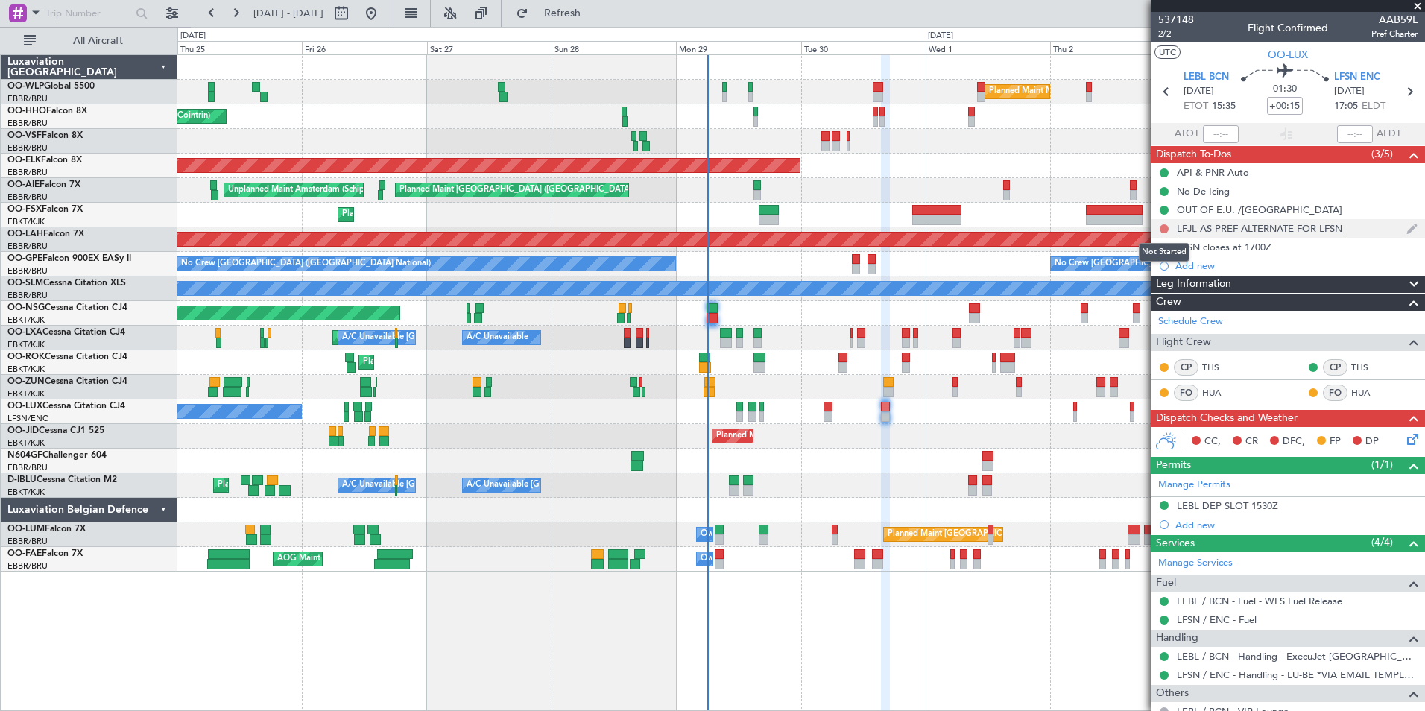
click at [1162, 228] on button at bounding box center [1163, 228] width 9 height 9
click at [1150, 285] on li "Completed" at bounding box center [1164, 294] width 79 height 22
click at [1161, 245] on button at bounding box center [1163, 247] width 9 height 9
click at [1154, 311] on span "Completed" at bounding box center [1170, 313] width 49 height 15
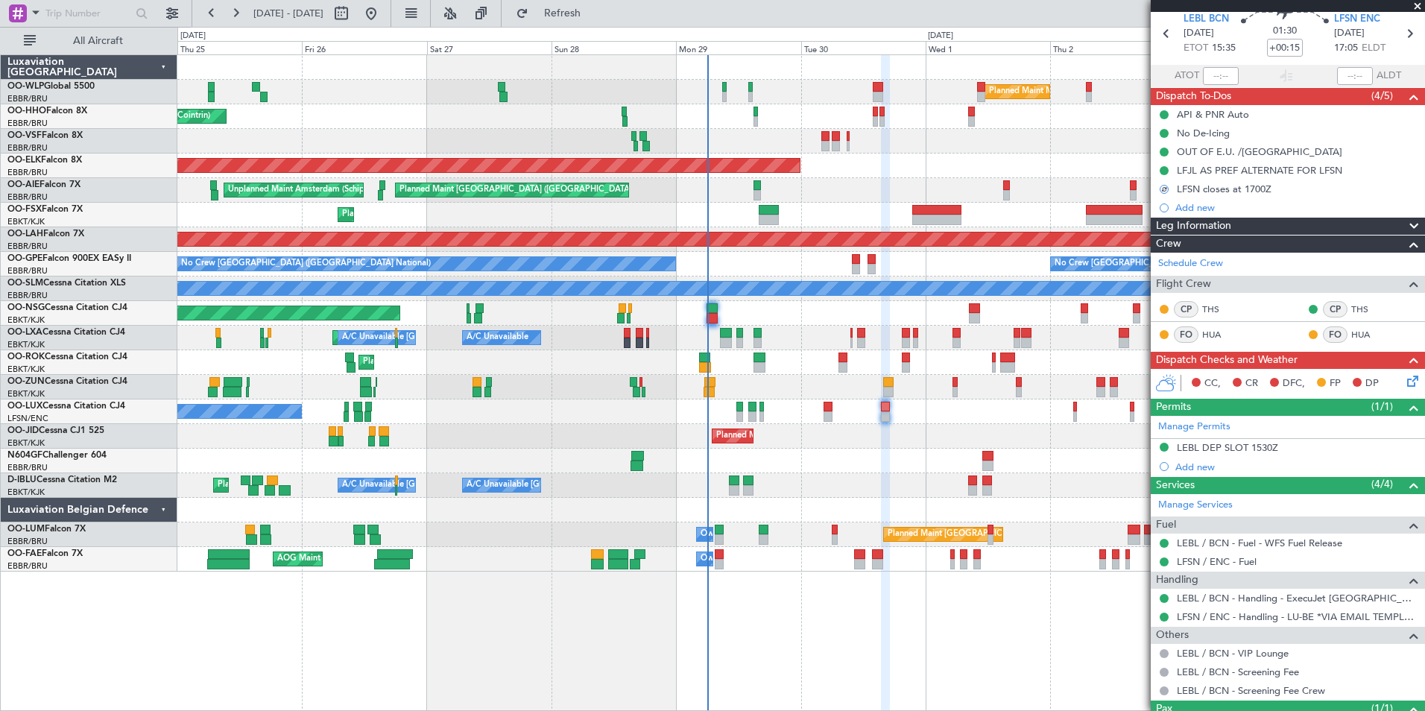
scroll to position [122, 0]
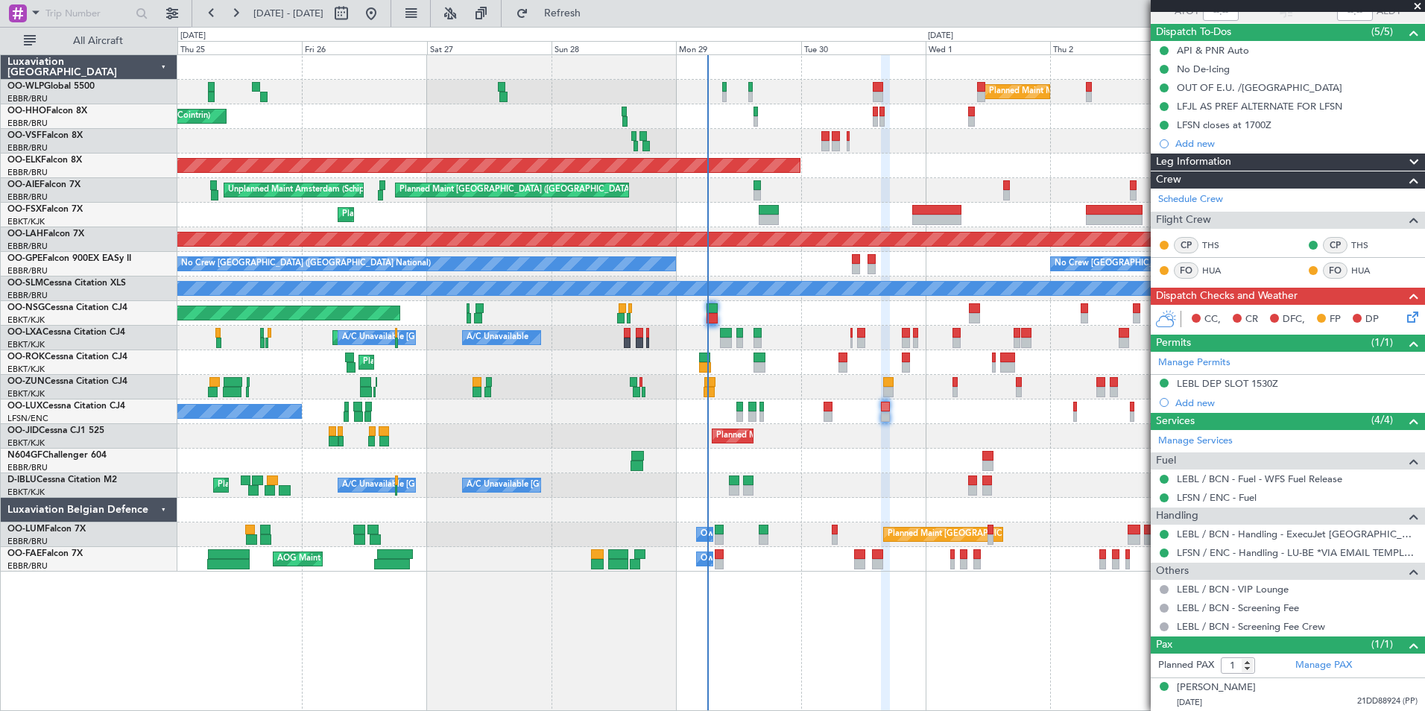
click at [1389, 313] on div "CC, CR DFC, FP DP" at bounding box center [1294, 319] width 219 height 22
click at [1404, 317] on icon at bounding box center [1410, 314] width 12 height 12
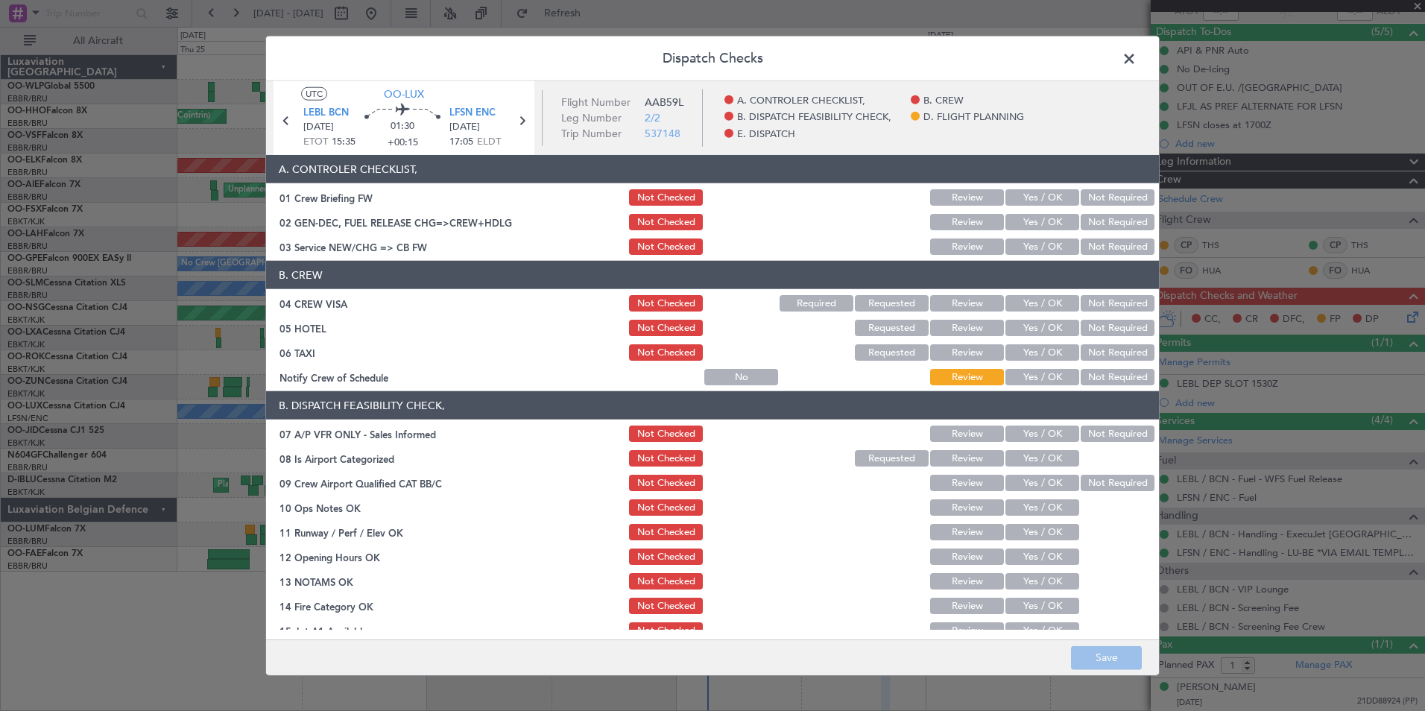
click at [1136, 60] on span at bounding box center [1136, 63] width 0 height 30
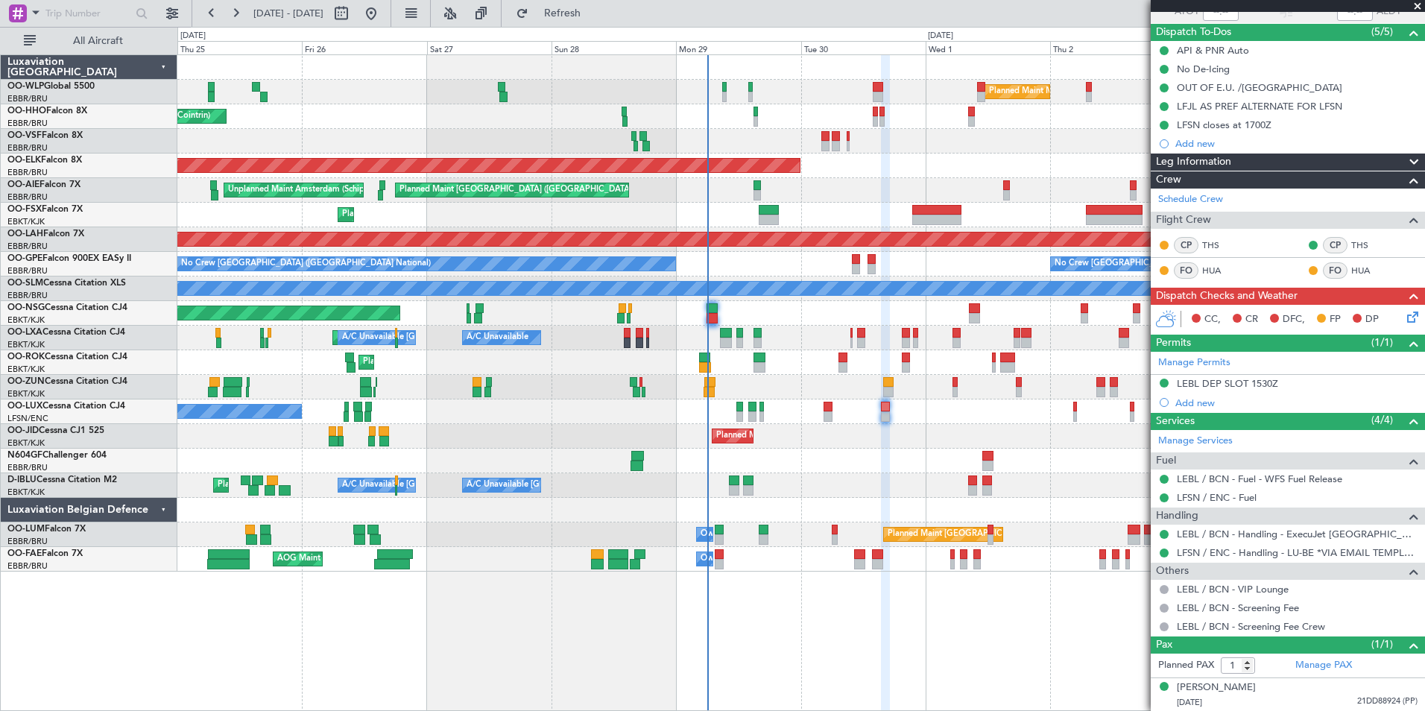
click at [1404, 320] on icon at bounding box center [1410, 314] width 12 height 12
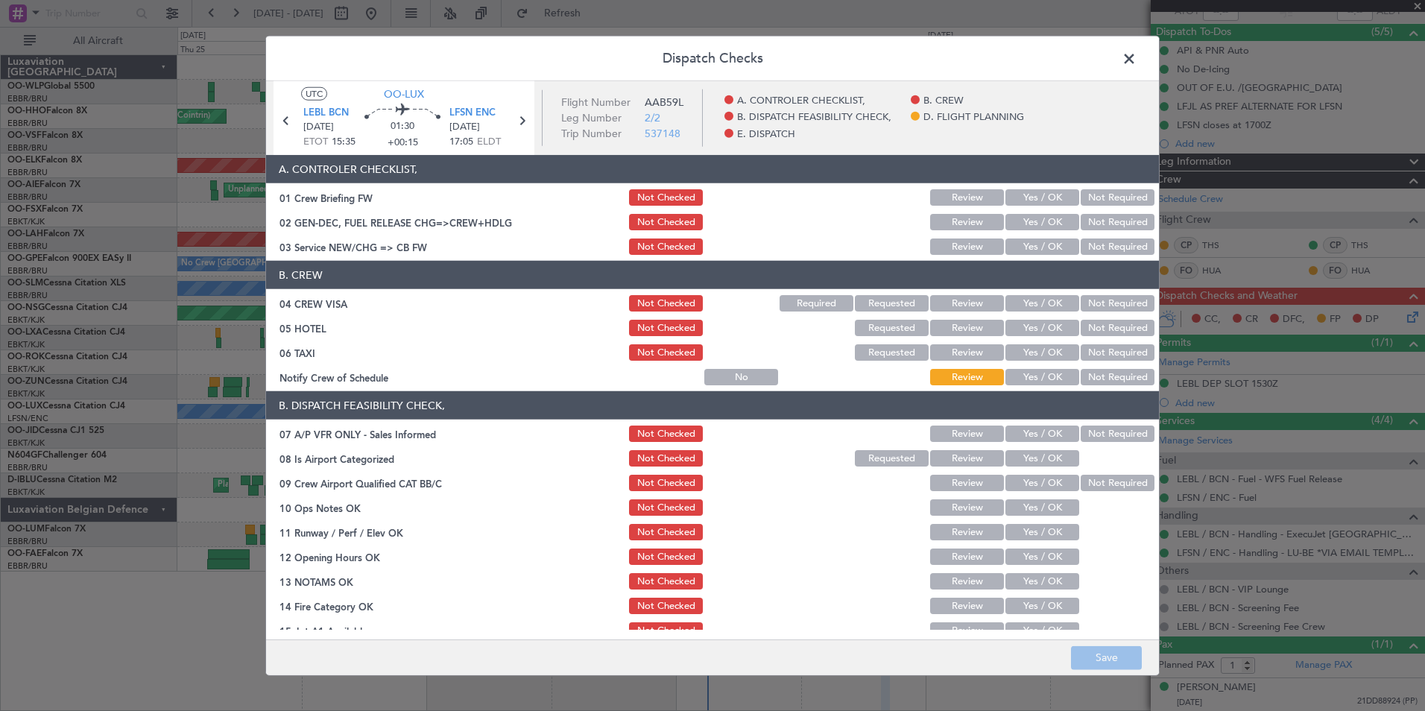
click at [1038, 194] on button "Yes / OK" at bounding box center [1042, 197] width 74 height 16
click at [1037, 221] on button "Yes / OK" at bounding box center [1042, 222] width 74 height 16
click at [1037, 244] on button "Yes / OK" at bounding box center [1042, 246] width 74 height 16
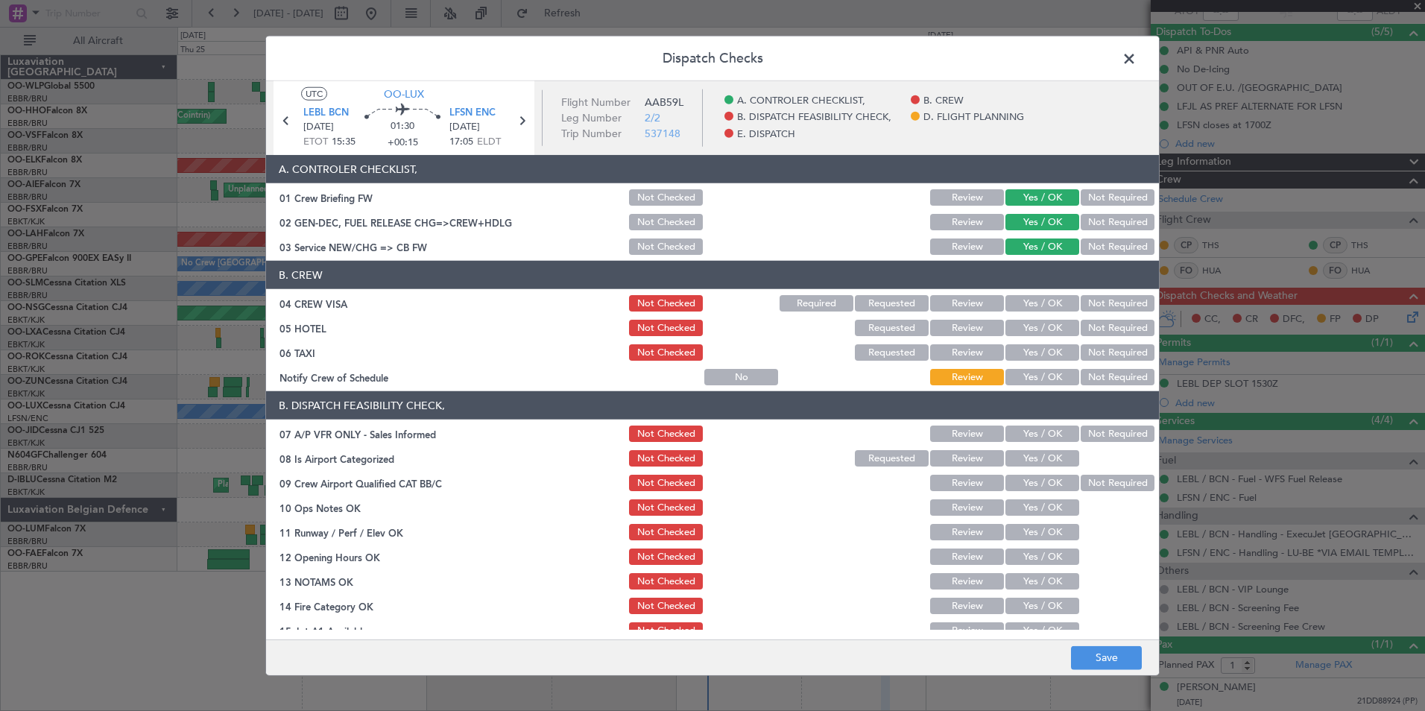
click at [1081, 289] on section "B. CREW 04 CREW VISA Not Checked Required Requested Review Yes / OK Not Require…" at bounding box center [712, 324] width 893 height 127
drag, startPoint x: 1081, startPoint y: 293, endPoint x: 1081, endPoint y: 316, distance: 23.1
click at [1081, 316] on section "B. CREW 04 CREW VISA Not Checked Required Requested Review Yes / OK Not Require…" at bounding box center [712, 324] width 893 height 127
click at [1083, 311] on button "Not Required" at bounding box center [1117, 303] width 74 height 16
click at [1087, 332] on button "Not Required" at bounding box center [1117, 328] width 74 height 16
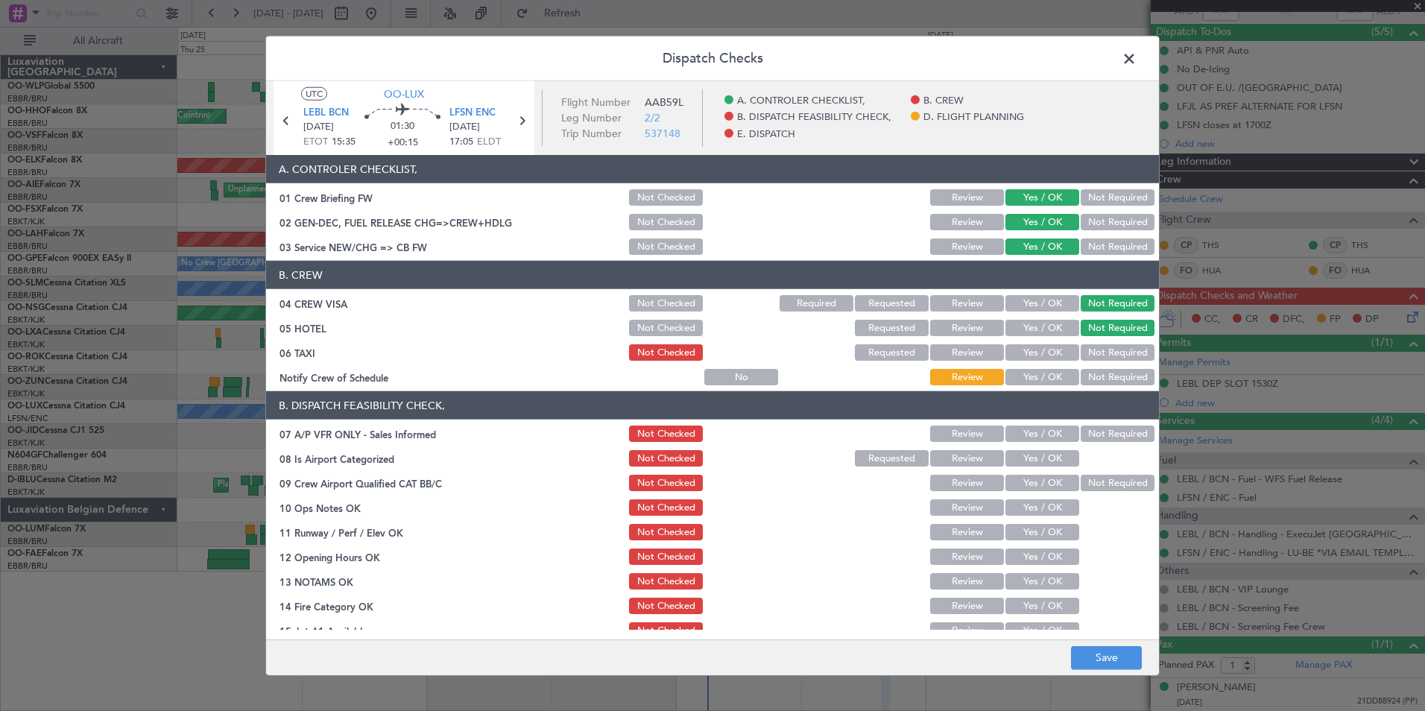
click at [1086, 347] on button "Not Required" at bounding box center [1117, 352] width 74 height 16
click at [1049, 376] on button "Yes / OK" at bounding box center [1042, 377] width 74 height 16
click at [1080, 431] on button "Not Required" at bounding box center [1117, 433] width 74 height 16
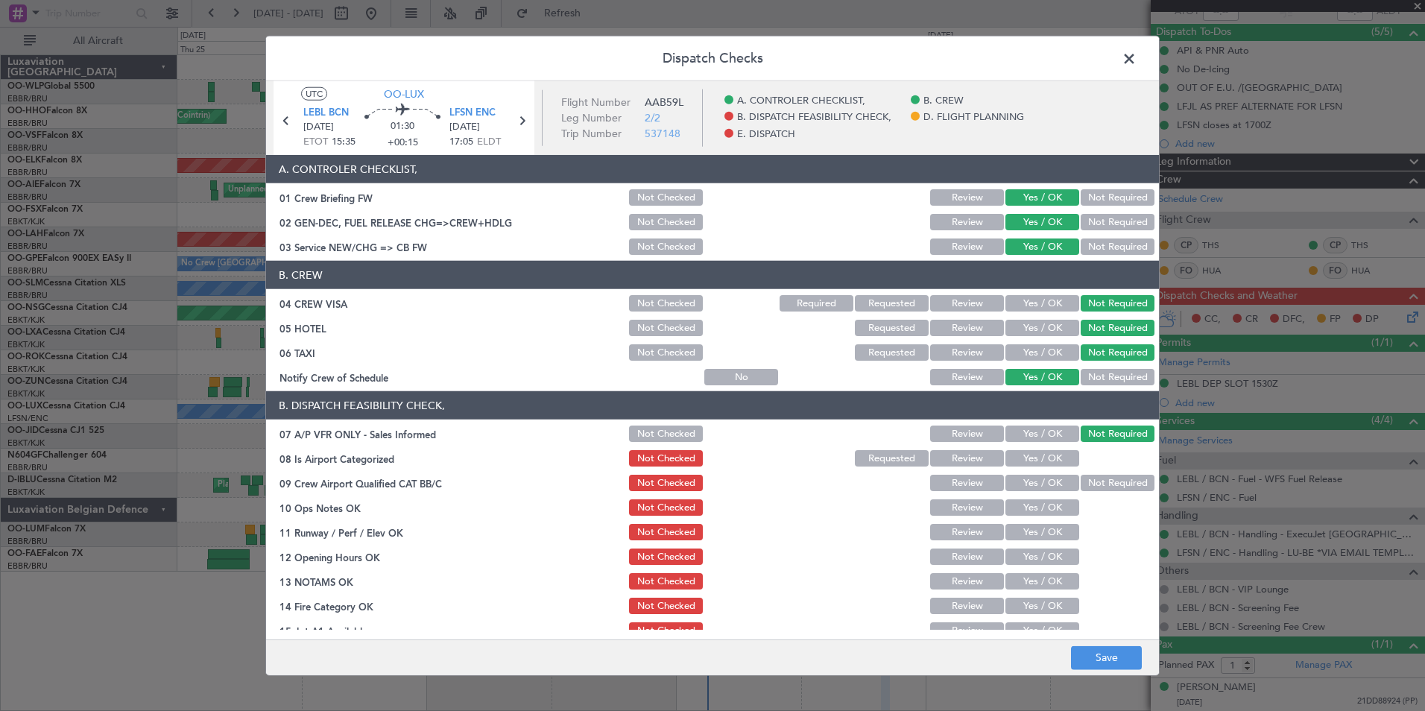
click at [1040, 455] on button "Yes / OK" at bounding box center [1042, 458] width 74 height 16
drag, startPoint x: 1036, startPoint y: 488, endPoint x: 1030, endPoint y: 504, distance: 17.4
click at [1035, 488] on button "Yes / OK" at bounding box center [1042, 483] width 74 height 16
click at [1029, 510] on button "Yes / OK" at bounding box center [1042, 507] width 74 height 16
click at [1025, 541] on div "Yes / OK" at bounding box center [1040, 532] width 75 height 21
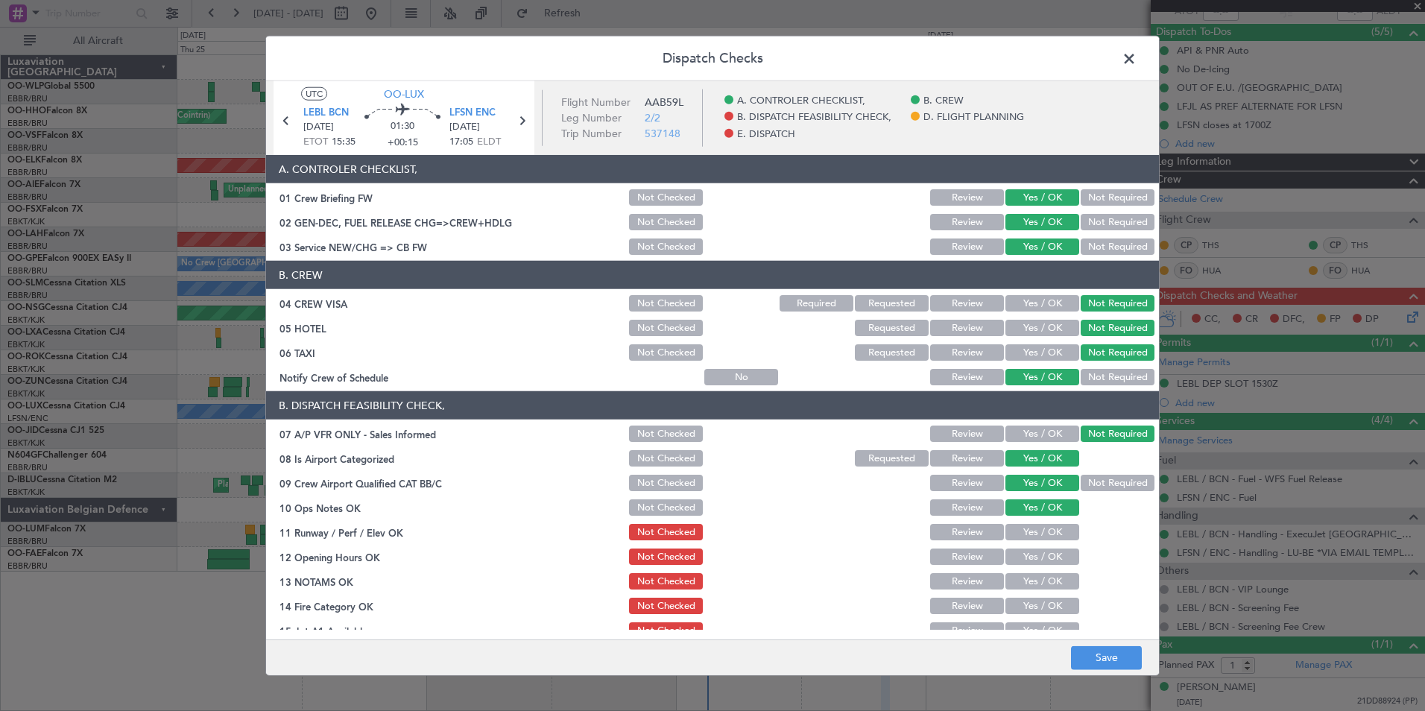
click at [1017, 531] on button "Yes / OK" at bounding box center [1042, 532] width 74 height 16
click at [1017, 560] on button "Yes / OK" at bounding box center [1042, 556] width 74 height 16
click at [1016, 586] on button "Yes / OK" at bounding box center [1042, 581] width 74 height 16
click at [1010, 610] on button "Yes / OK" at bounding box center [1042, 606] width 74 height 16
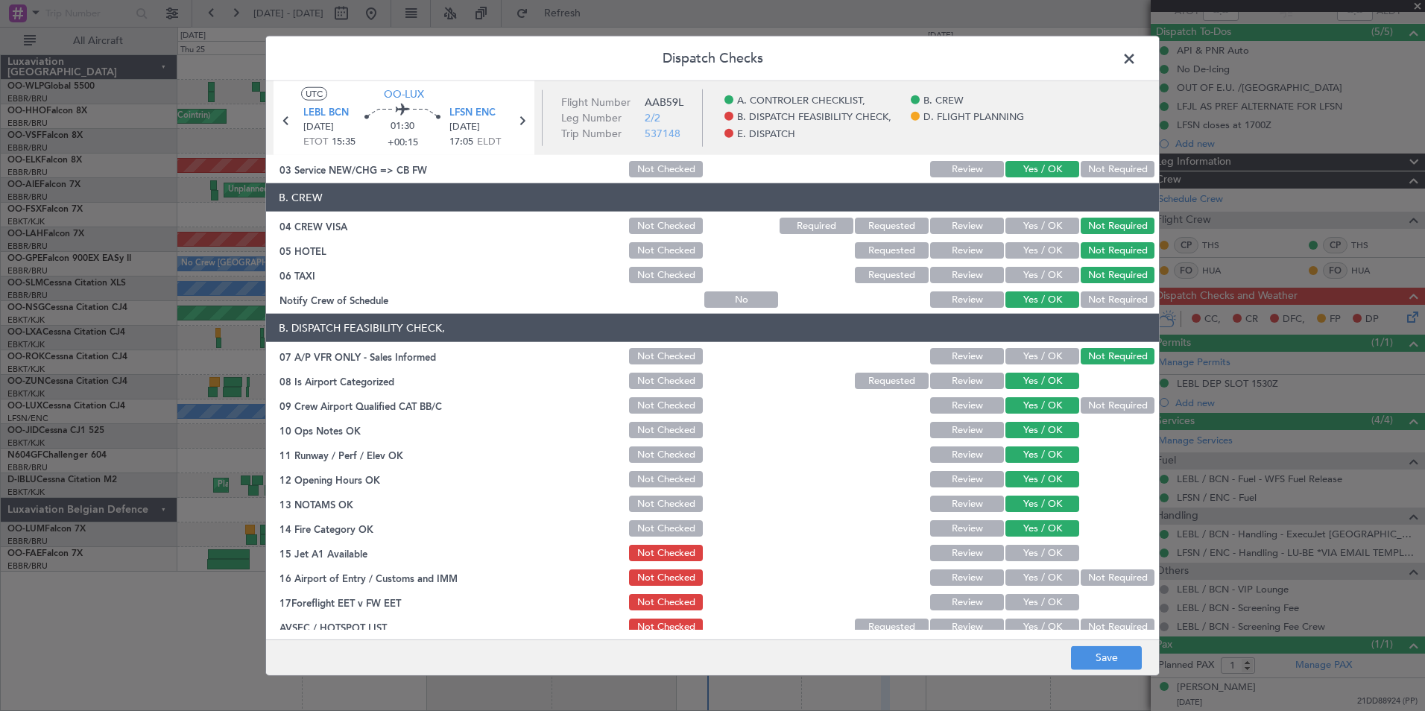
scroll to position [149, 0]
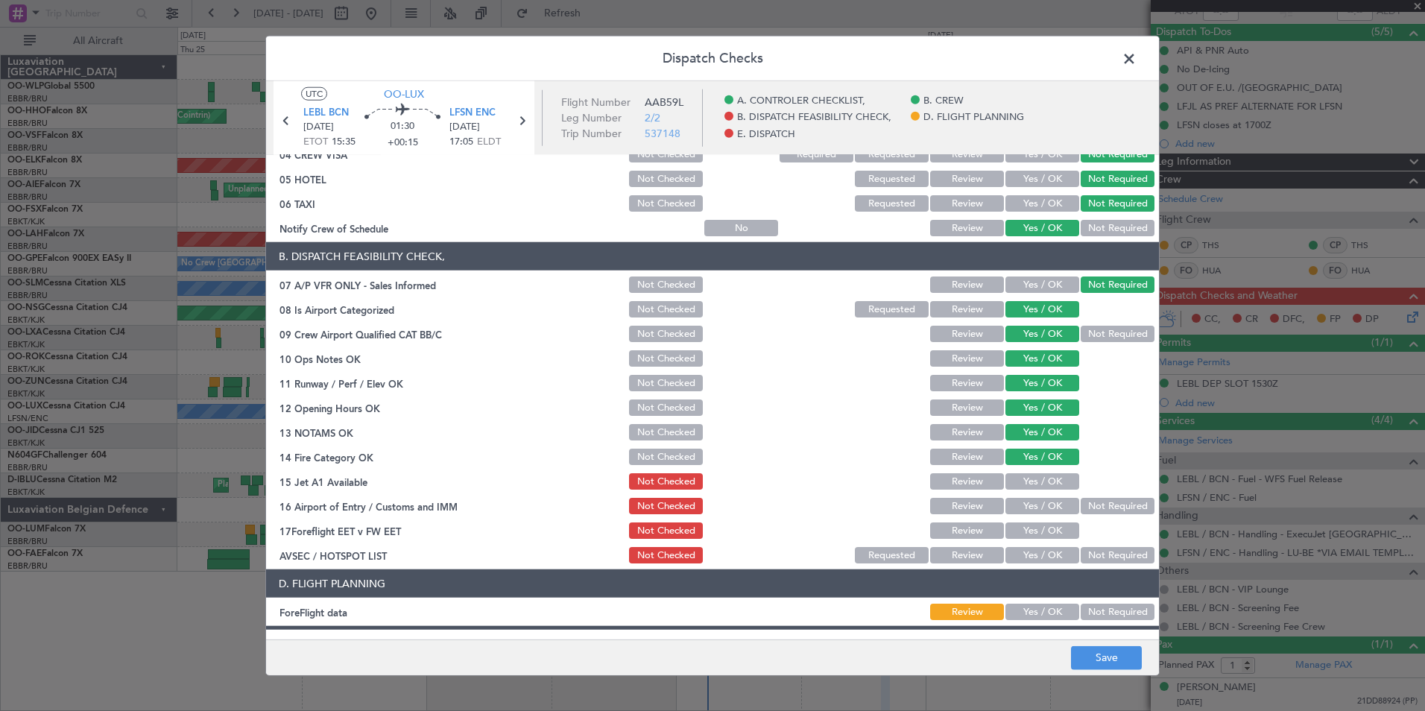
click at [1039, 478] on section "B. DISPATCH FEASIBILITY CHECK, 07 A/P VFR ONLY - Sales Informed Not Checked Rev…" at bounding box center [712, 403] width 893 height 323
click at [1036, 487] on button "Yes / OK" at bounding box center [1042, 481] width 74 height 16
drag, startPoint x: 1114, startPoint y: 513, endPoint x: 1104, endPoint y: 518, distance: 10.7
click at [1113, 516] on div "Not Required" at bounding box center [1115, 506] width 75 height 21
drag, startPoint x: 1045, startPoint y: 516, endPoint x: 1044, endPoint y: 523, distance: 7.5
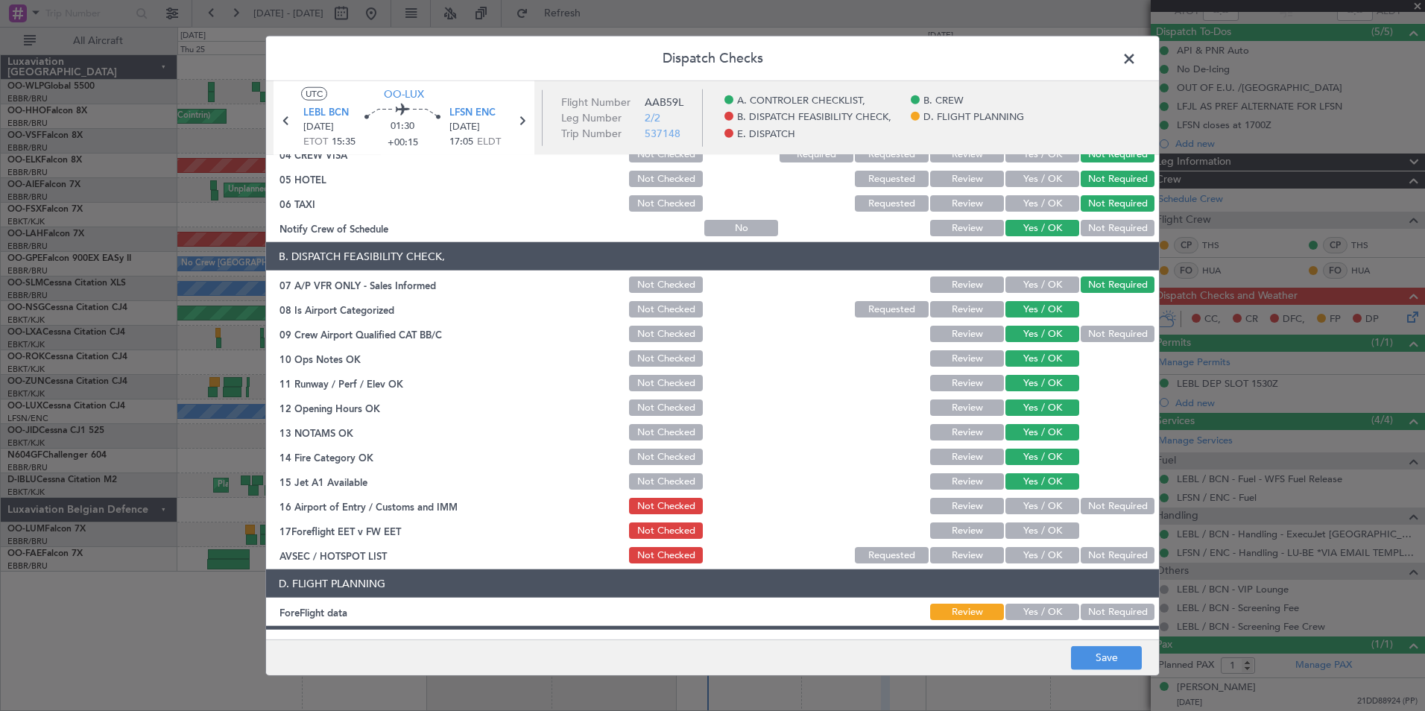
click at [1044, 523] on section "B. DISPATCH FEASIBILITY CHECK, 07 A/P VFR ONLY - Sales Informed Not Checked Rev…" at bounding box center [712, 403] width 893 height 323
drag, startPoint x: 1044, startPoint y: 523, endPoint x: 1046, endPoint y: 534, distance: 11.4
click at [1046, 534] on button "Yes / OK" at bounding box center [1042, 530] width 74 height 16
click at [1110, 504] on button "Not Required" at bounding box center [1117, 506] width 74 height 16
click at [1100, 548] on button "Not Required" at bounding box center [1117, 555] width 74 height 16
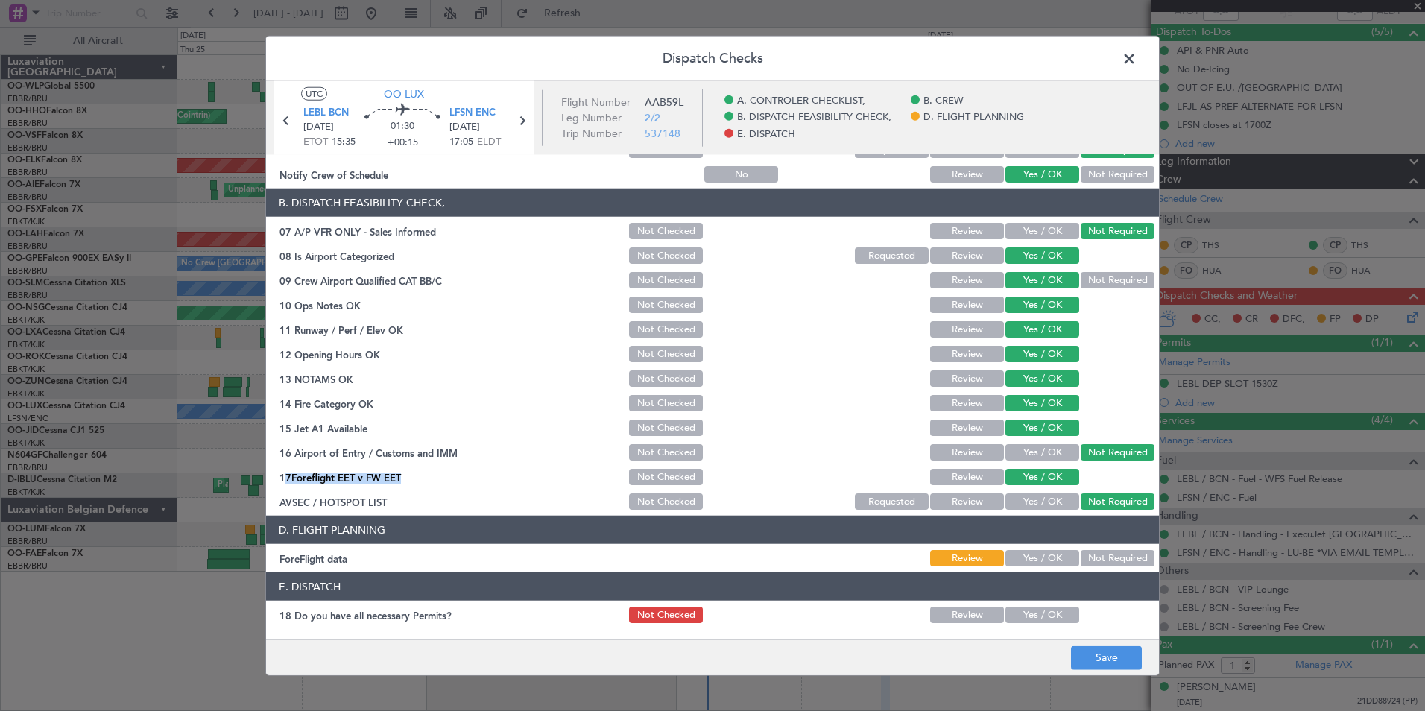
scroll to position [224, 0]
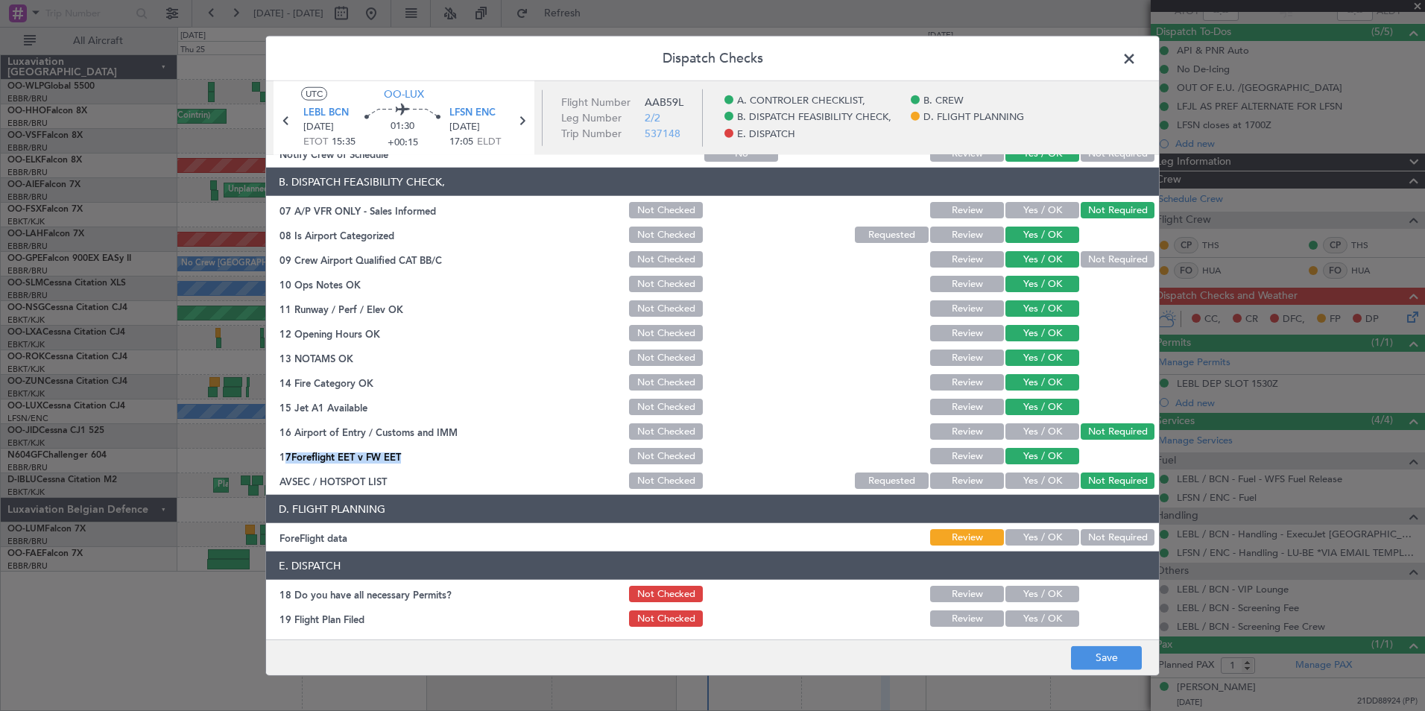
click at [1046, 539] on button "Yes / OK" at bounding box center [1042, 537] width 74 height 16
click at [1046, 589] on button "Yes / OK" at bounding box center [1042, 594] width 74 height 16
drag, startPoint x: 1042, startPoint y: 617, endPoint x: 1031, endPoint y: 521, distance: 96.8
click at [1039, 617] on button "Yes / OK" at bounding box center [1042, 618] width 74 height 16
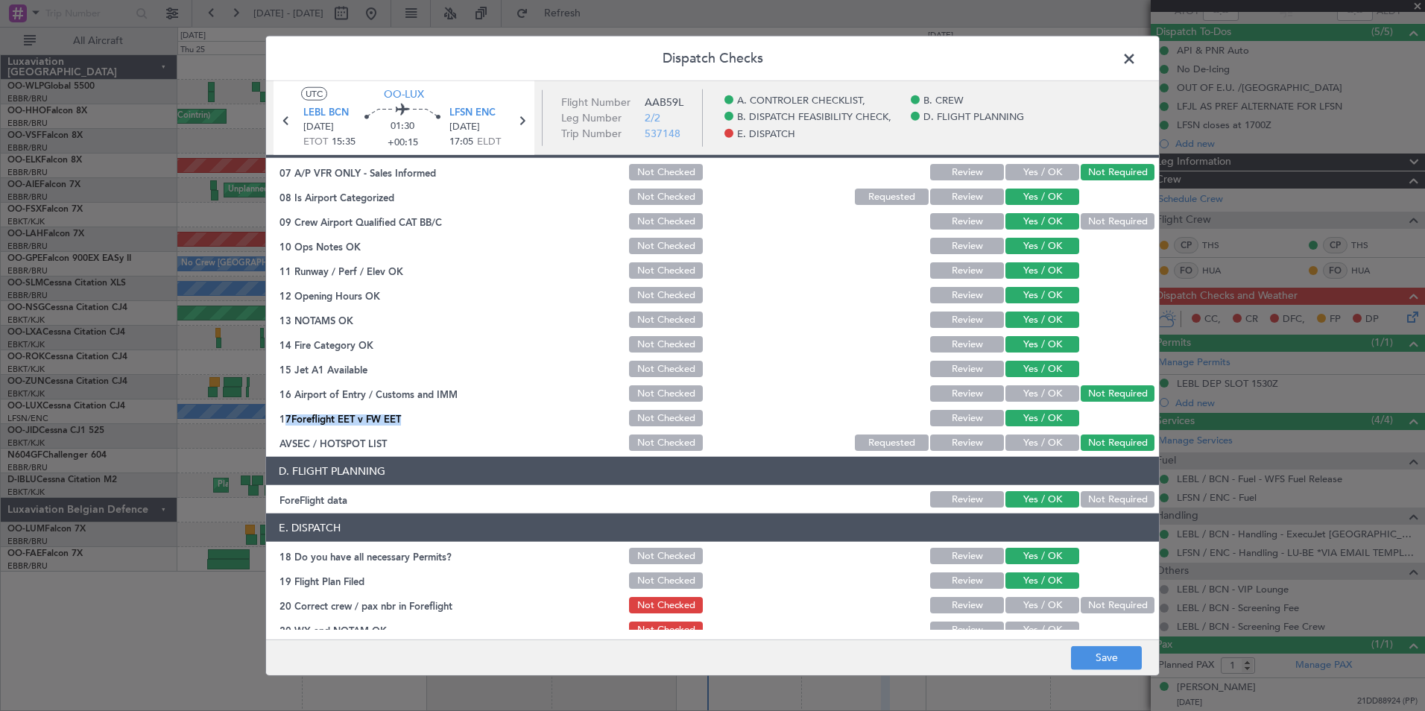
scroll to position [276, 0]
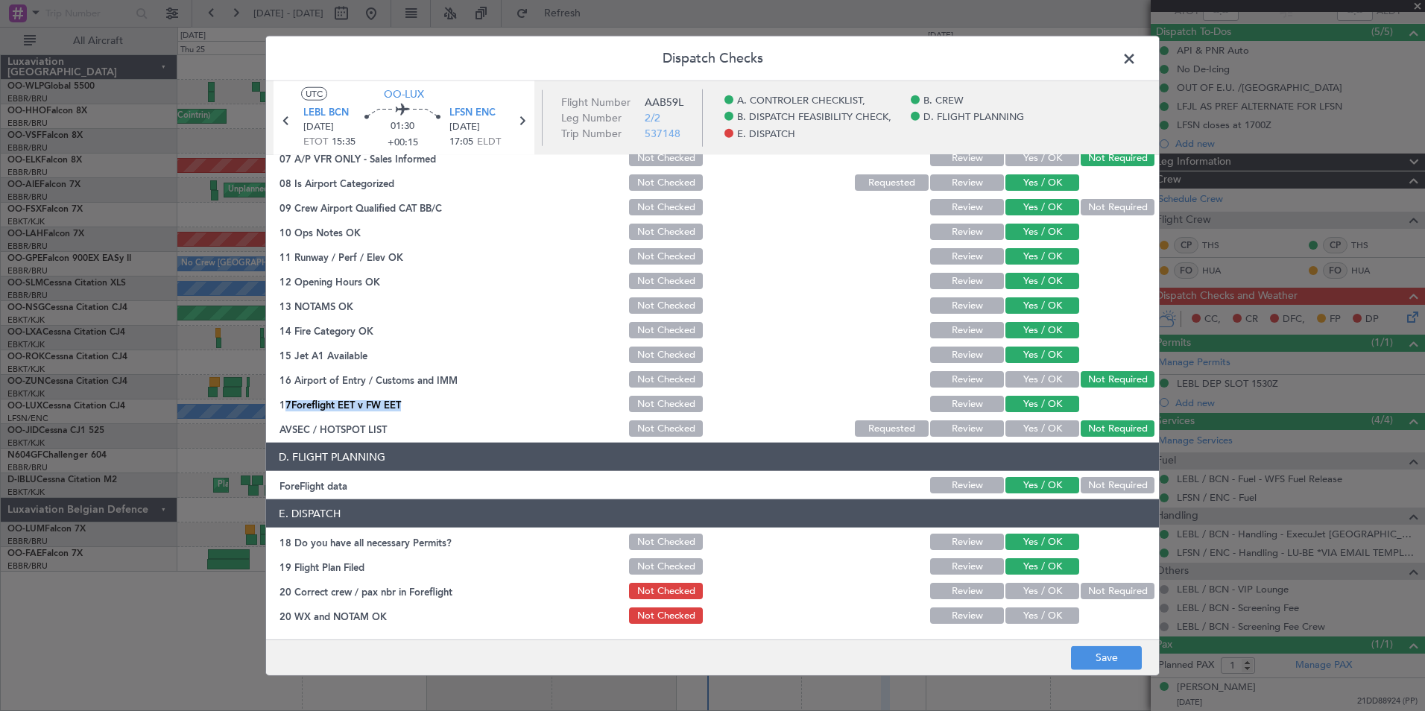
drag, startPoint x: 1027, startPoint y: 589, endPoint x: 1034, endPoint y: 619, distance: 30.7
click at [1027, 592] on button "Yes / OK" at bounding box center [1042, 591] width 74 height 16
click at [1034, 620] on button "Yes / OK" at bounding box center [1042, 615] width 74 height 16
click at [1072, 641] on footer "Save" at bounding box center [712, 657] width 893 height 36
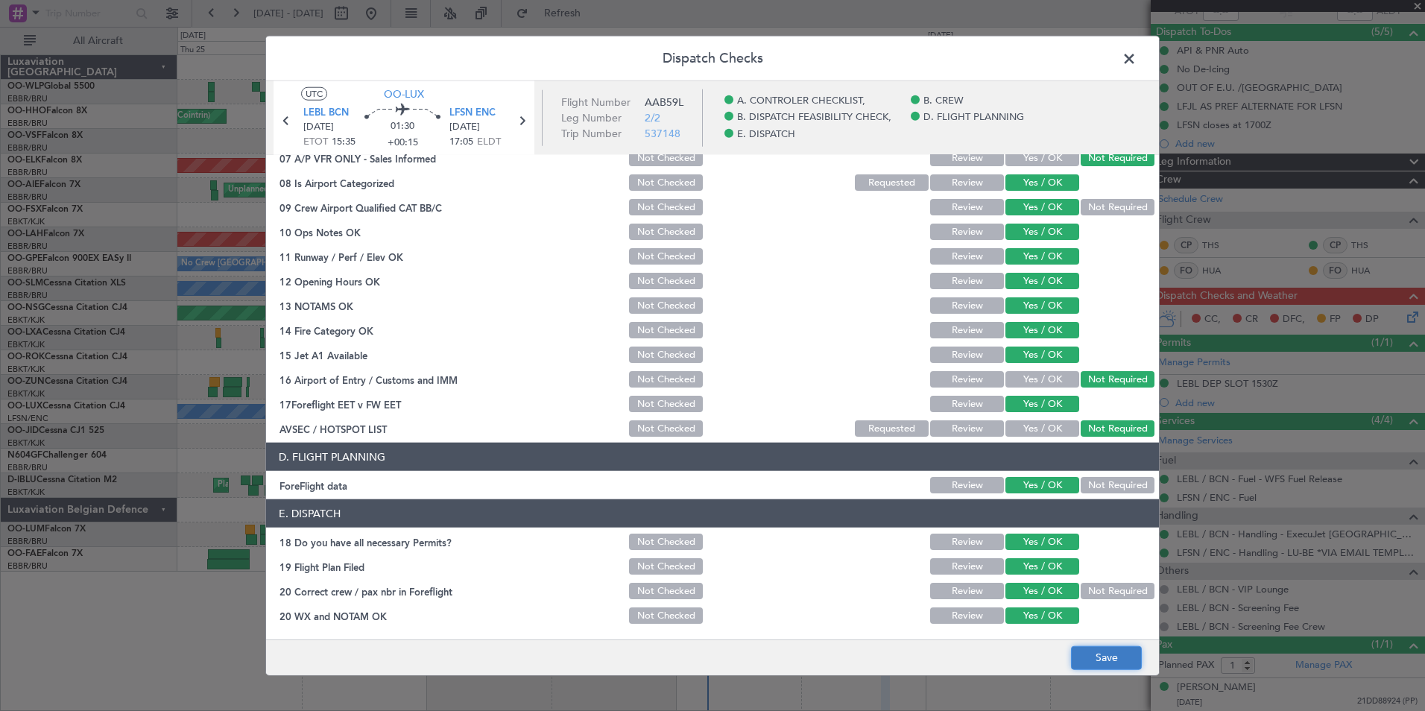
click at [1086, 657] on button "Save" at bounding box center [1106, 657] width 71 height 24
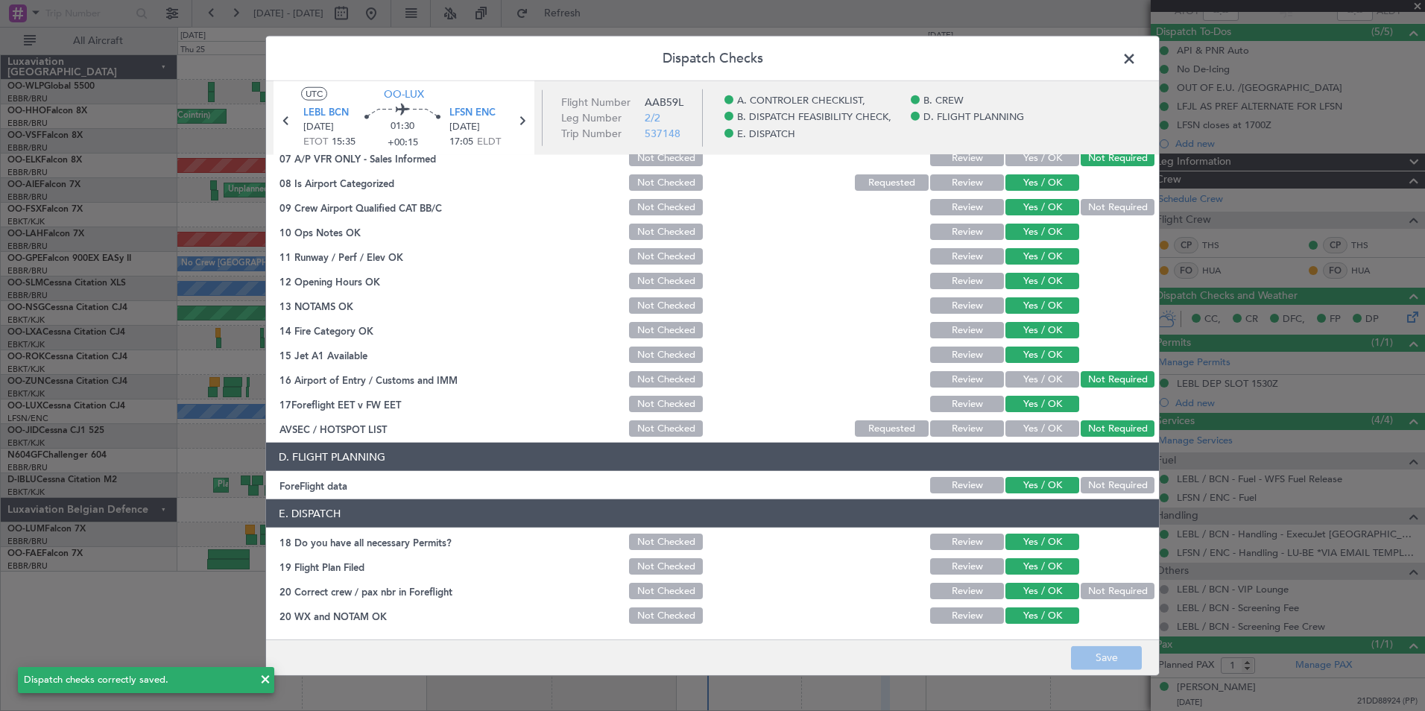
click at [1136, 57] on span at bounding box center [1136, 63] width 0 height 30
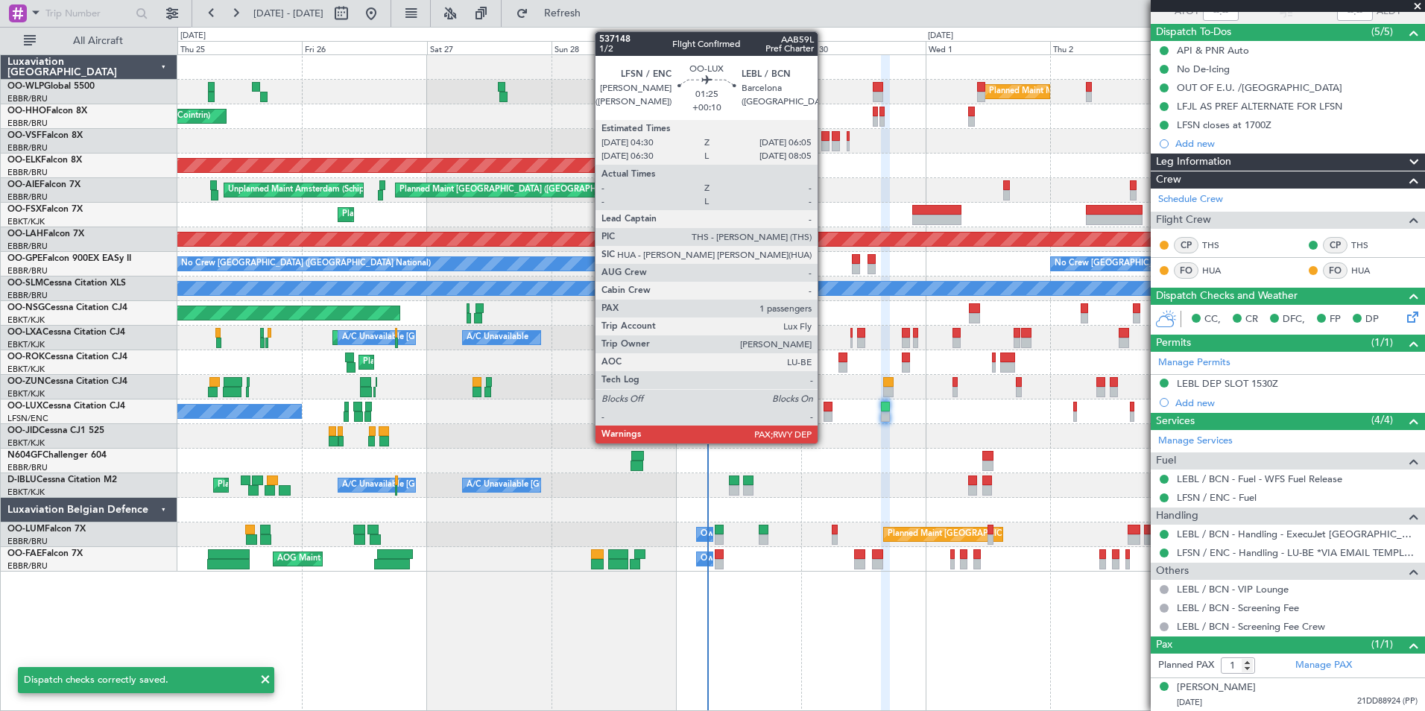
click at [824, 420] on div at bounding box center [827, 416] width 9 height 10
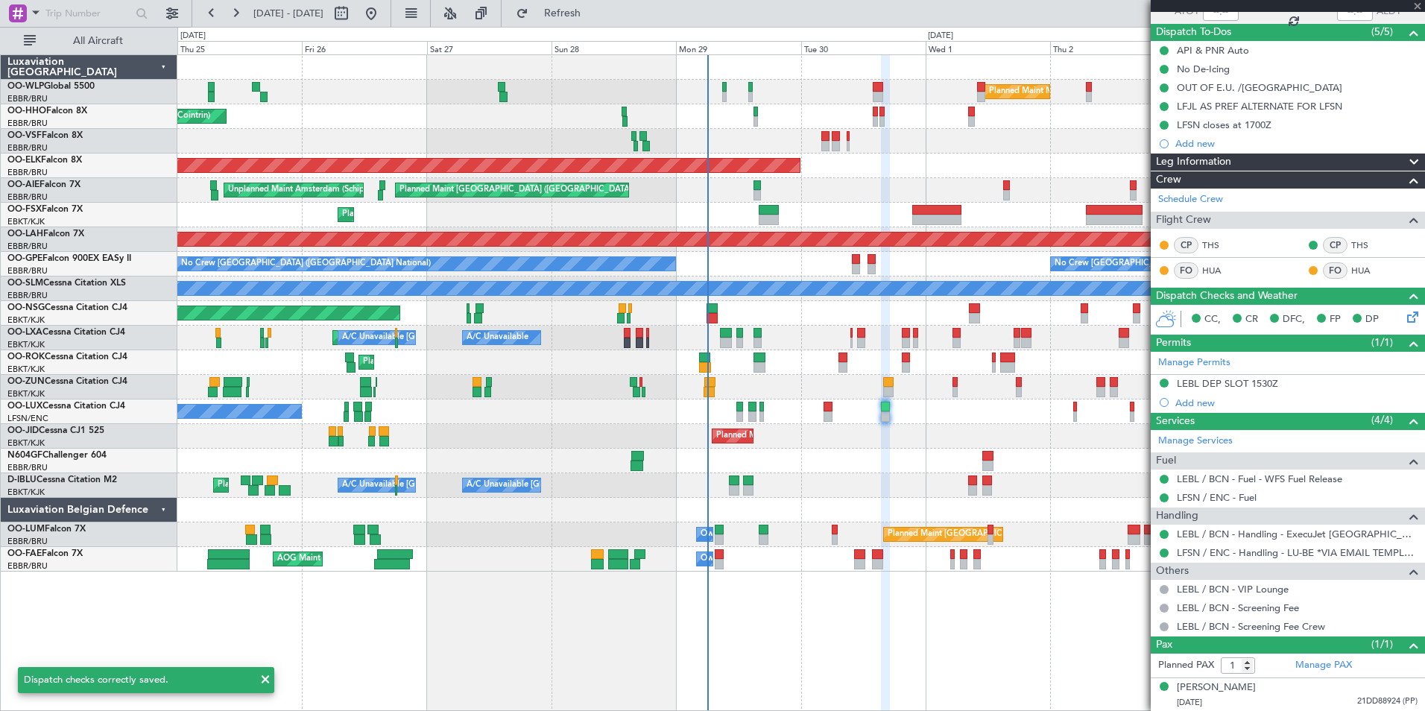
type input "+00:10"
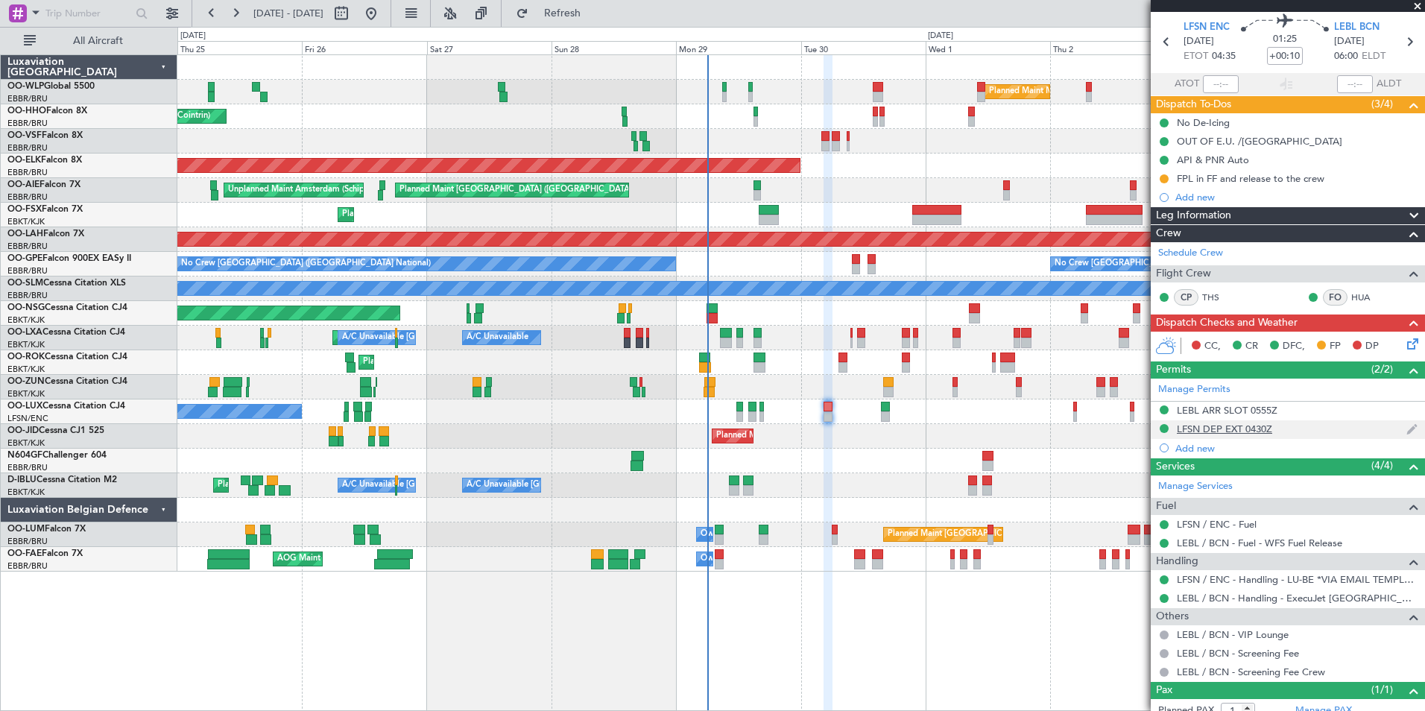
scroll to position [95, 0]
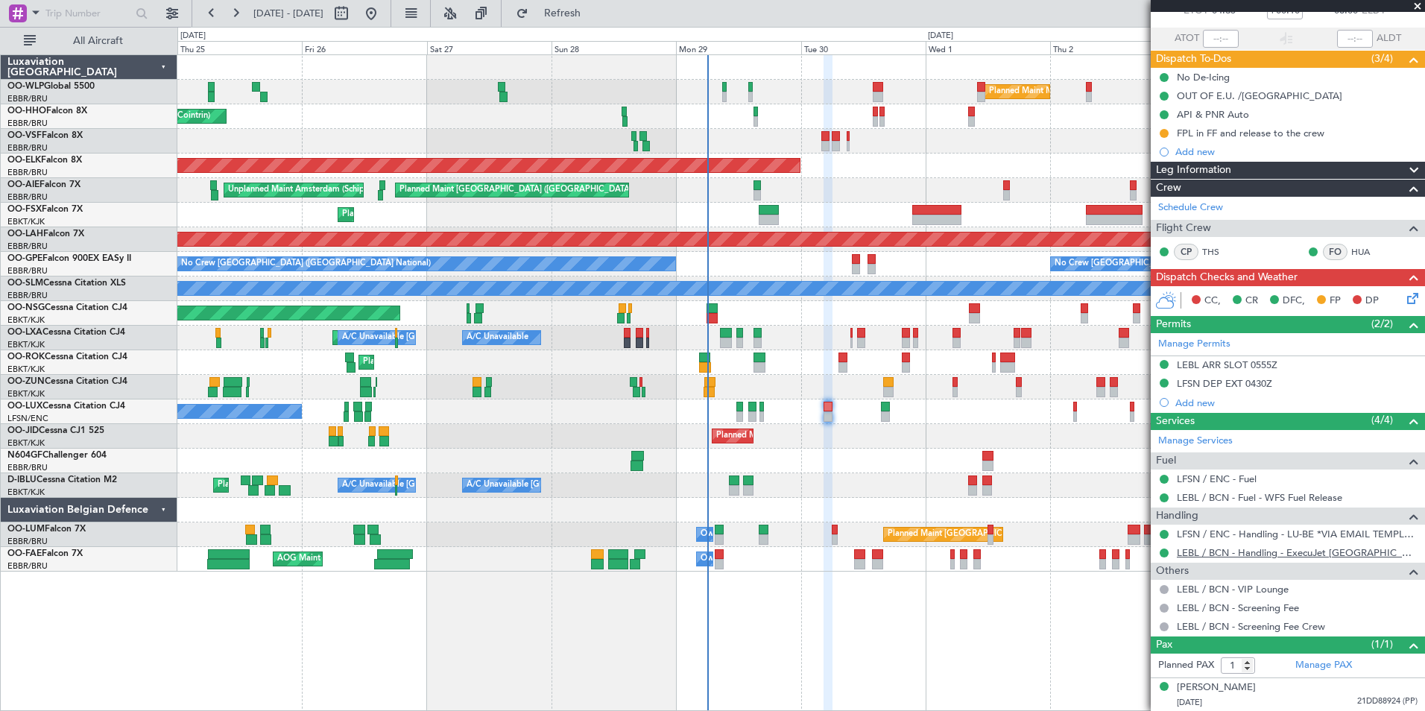
click at [1232, 550] on link "LEBL / BCN - Handling - ExecuJet Spain S.L. LEBL/BCN" at bounding box center [1297, 552] width 241 height 13
click at [1195, 438] on link "Manage Services" at bounding box center [1195, 441] width 75 height 15
click at [1404, 299] on icon at bounding box center [1410, 296] width 12 height 12
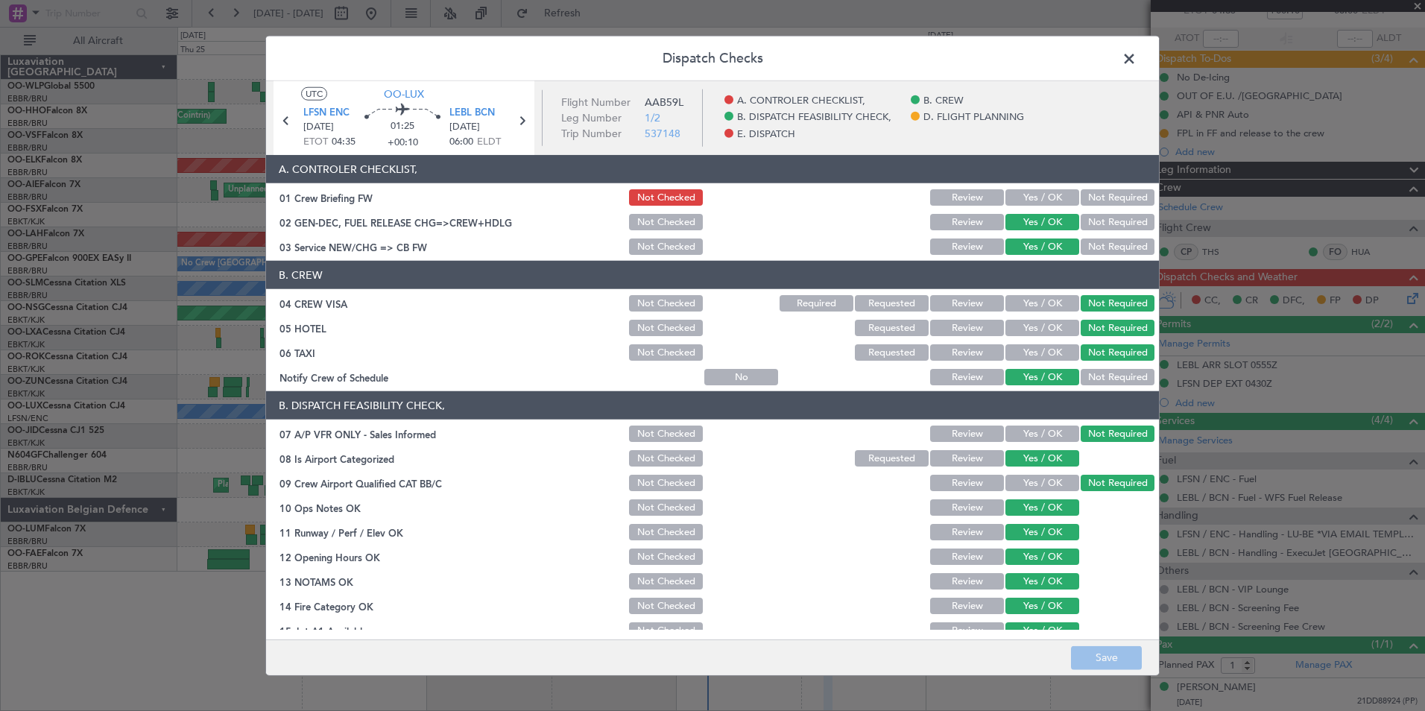
click at [1006, 199] on button "Yes / OK" at bounding box center [1042, 197] width 74 height 16
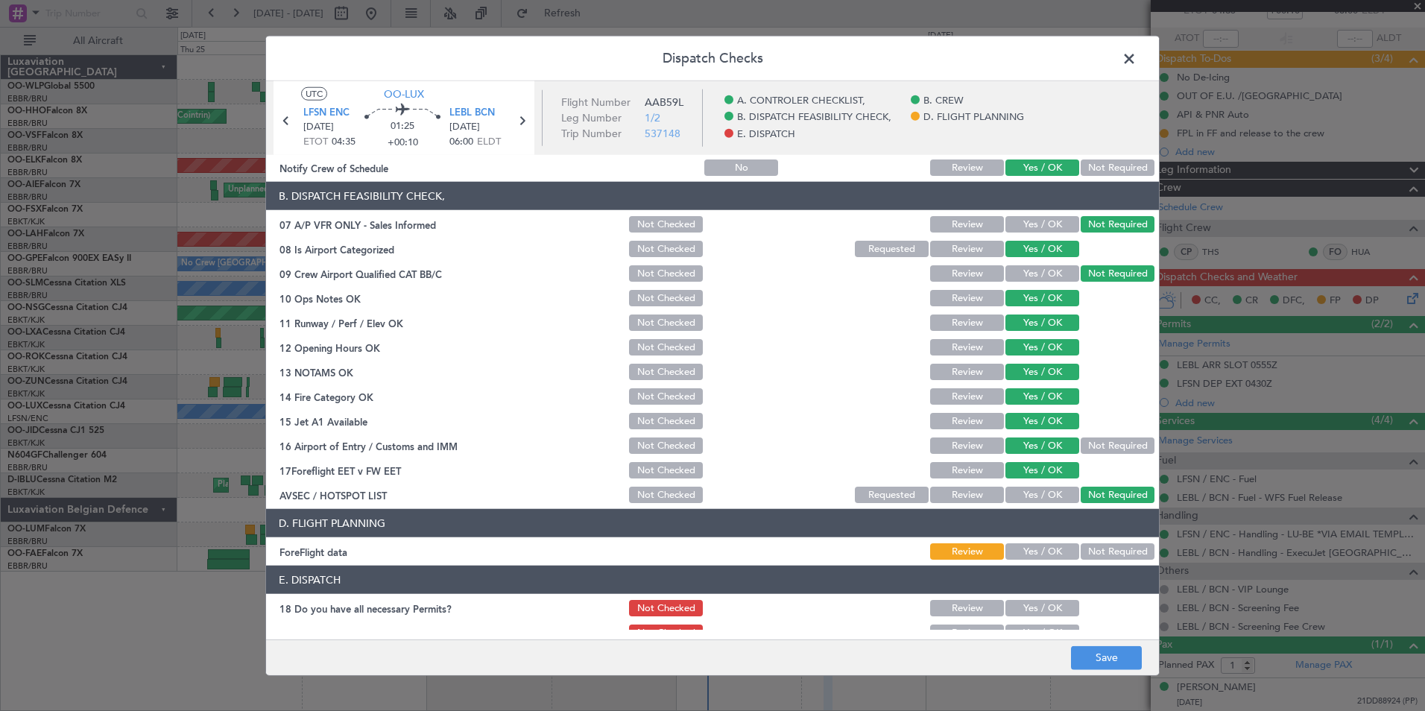
scroll to position [276, 0]
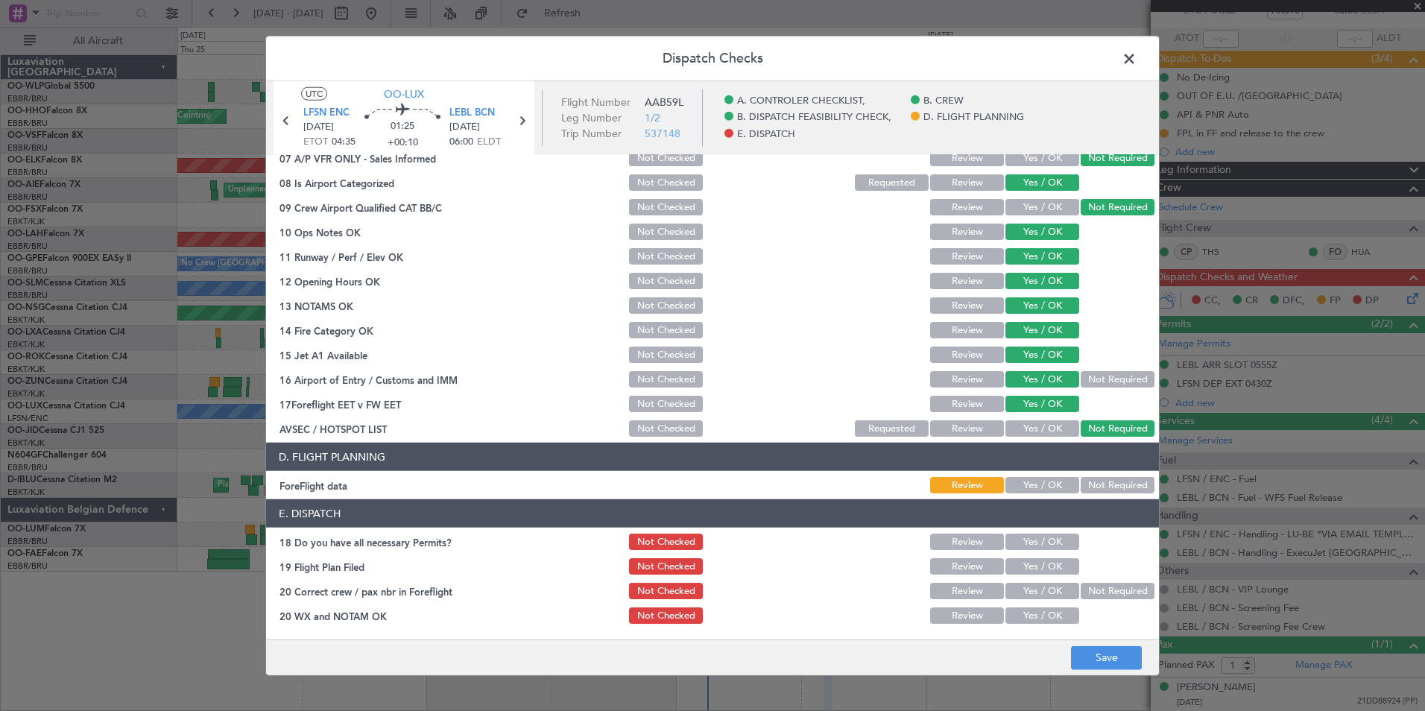
drag, startPoint x: 1035, startPoint y: 474, endPoint x: 1033, endPoint y: 484, distance: 9.9
click at [1035, 478] on section "D. FLIGHT PLANNING ForeFlight data Review Yes / OK Not Required" at bounding box center [712, 469] width 893 height 53
drag, startPoint x: 1033, startPoint y: 484, endPoint x: 1028, endPoint y: 500, distance: 17.0
click at [1030, 484] on button "Yes / OK" at bounding box center [1042, 485] width 74 height 16
click at [1022, 549] on button "Yes / OK" at bounding box center [1042, 542] width 74 height 16
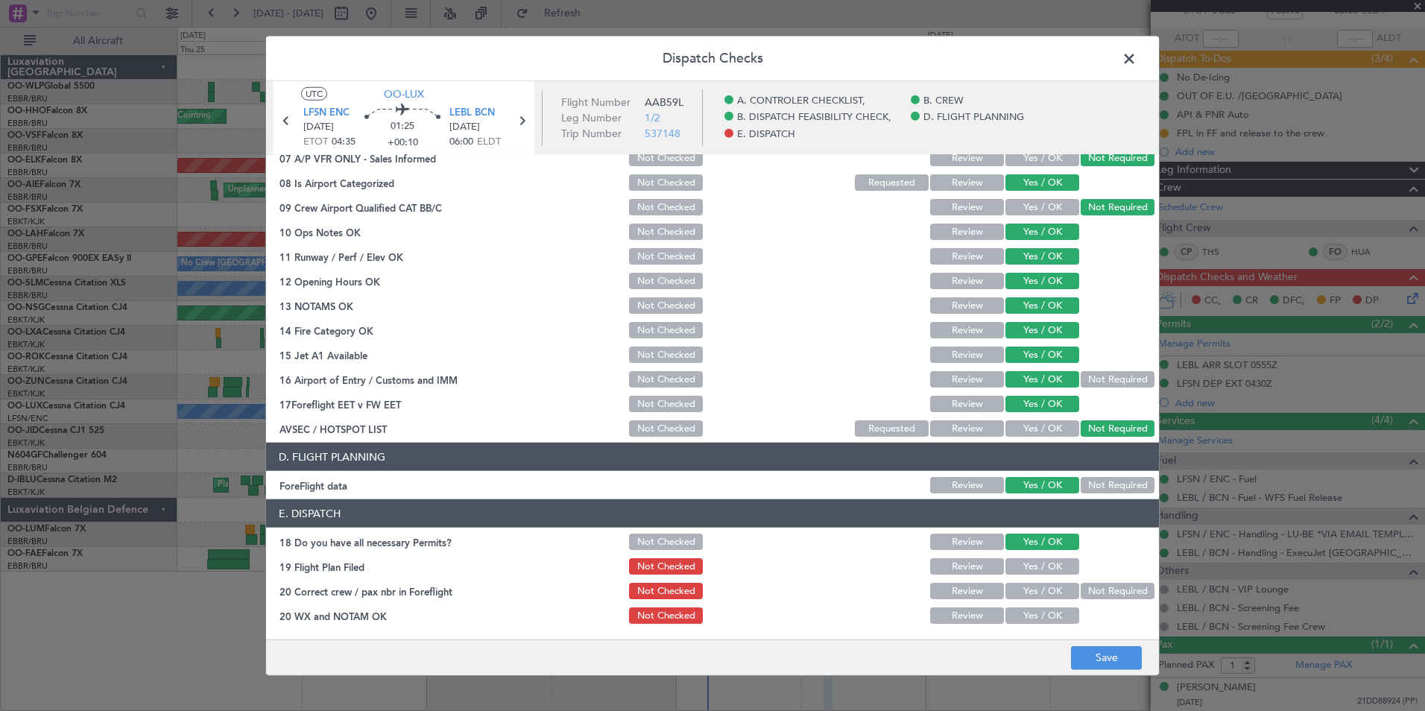
drag, startPoint x: 1022, startPoint y: 563, endPoint x: 1019, endPoint y: 570, distance: 8.0
click at [1021, 563] on button "Yes / OK" at bounding box center [1042, 566] width 74 height 16
click at [1025, 610] on button "Yes / OK" at bounding box center [1042, 615] width 74 height 16
click at [1022, 594] on button "Yes / OK" at bounding box center [1042, 591] width 74 height 16
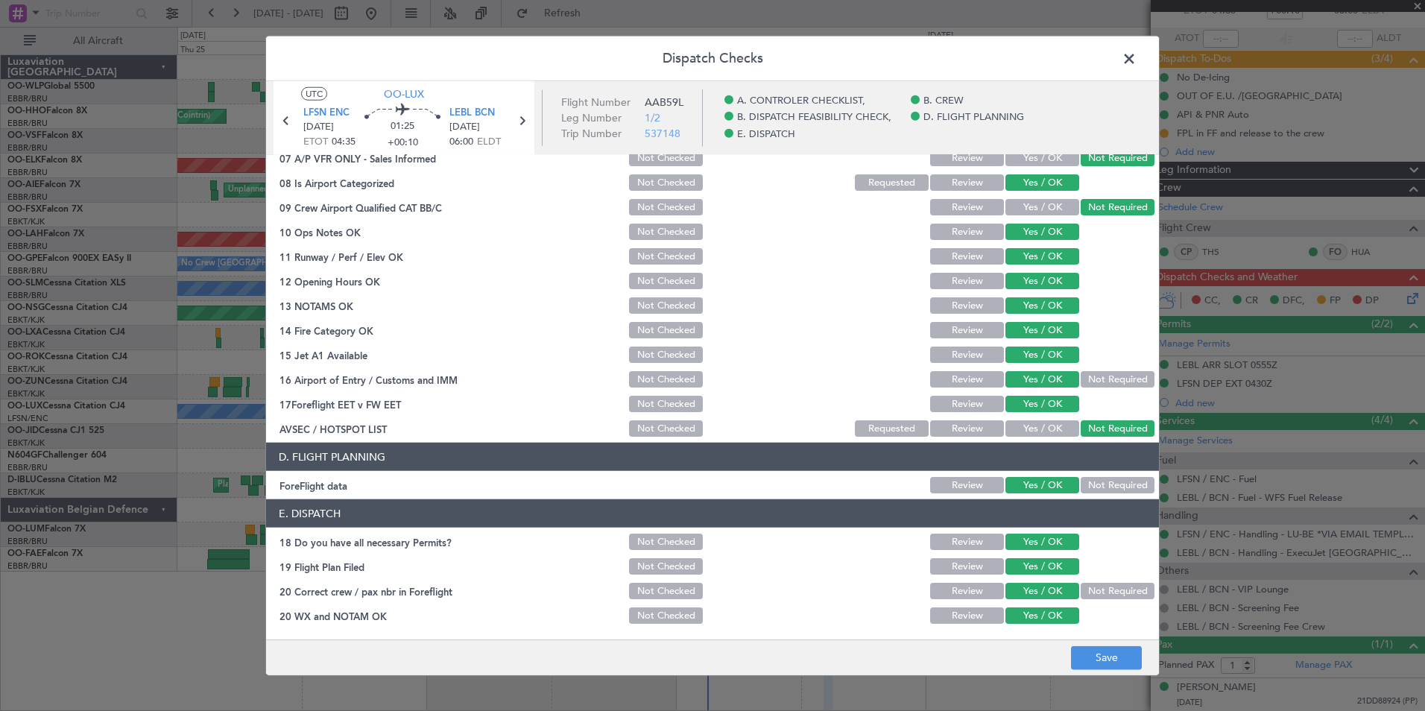
click at [1121, 676] on div "Dispatch Checks UTC OO-LUX LFSN ENC 30/09/2025 ETOT 04:35 01:25 +00:10 LEBL BCN…" at bounding box center [712, 355] width 1425 height 711
drag, startPoint x: 1115, startPoint y: 674, endPoint x: 1101, endPoint y: 660, distance: 19.0
click at [1111, 673] on footer "Save" at bounding box center [712, 657] width 893 height 36
click at [1093, 638] on main "UTC OO-LUX LFSN ENC 30/09/2025 ETOT 04:35 01:25 +00:10 LEBL BCN 30/09/2025 06:0…" at bounding box center [712, 363] width 893 height 564
click at [1097, 677] on div "Dispatch Checks UTC OO-LUX LFSN ENC 30/09/2025 ETOT 04:35 01:25 +00:10 LEBL BCN…" at bounding box center [712, 355] width 1425 height 711
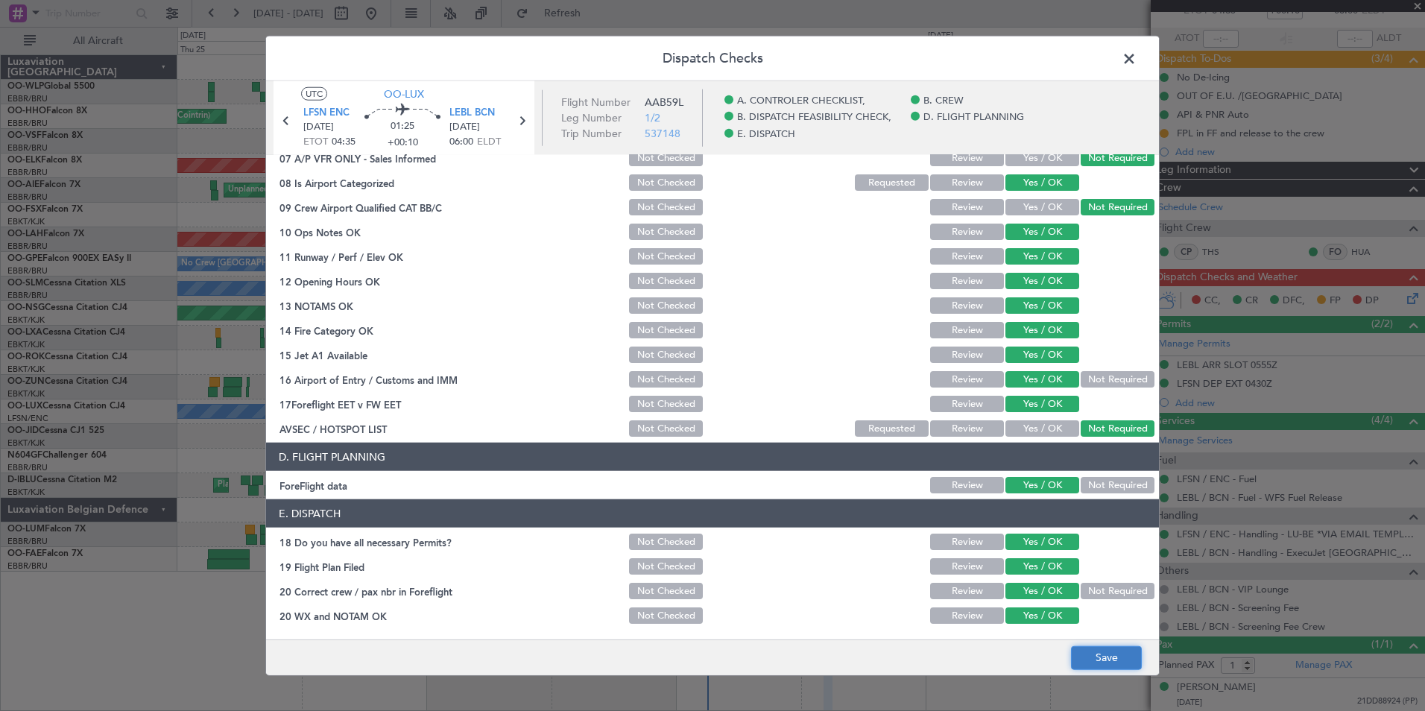
click at [1095, 656] on button "Save" at bounding box center [1106, 657] width 71 height 24
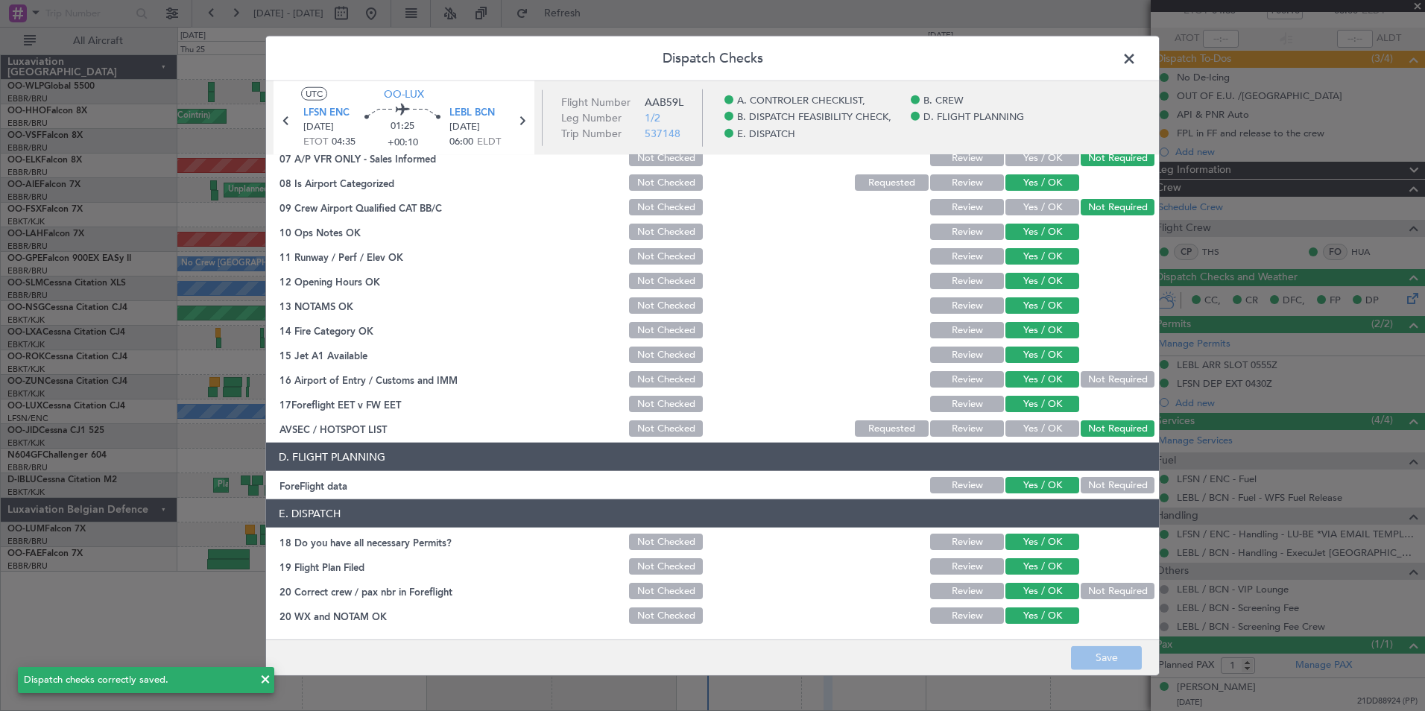
click at [1136, 58] on span at bounding box center [1136, 63] width 0 height 30
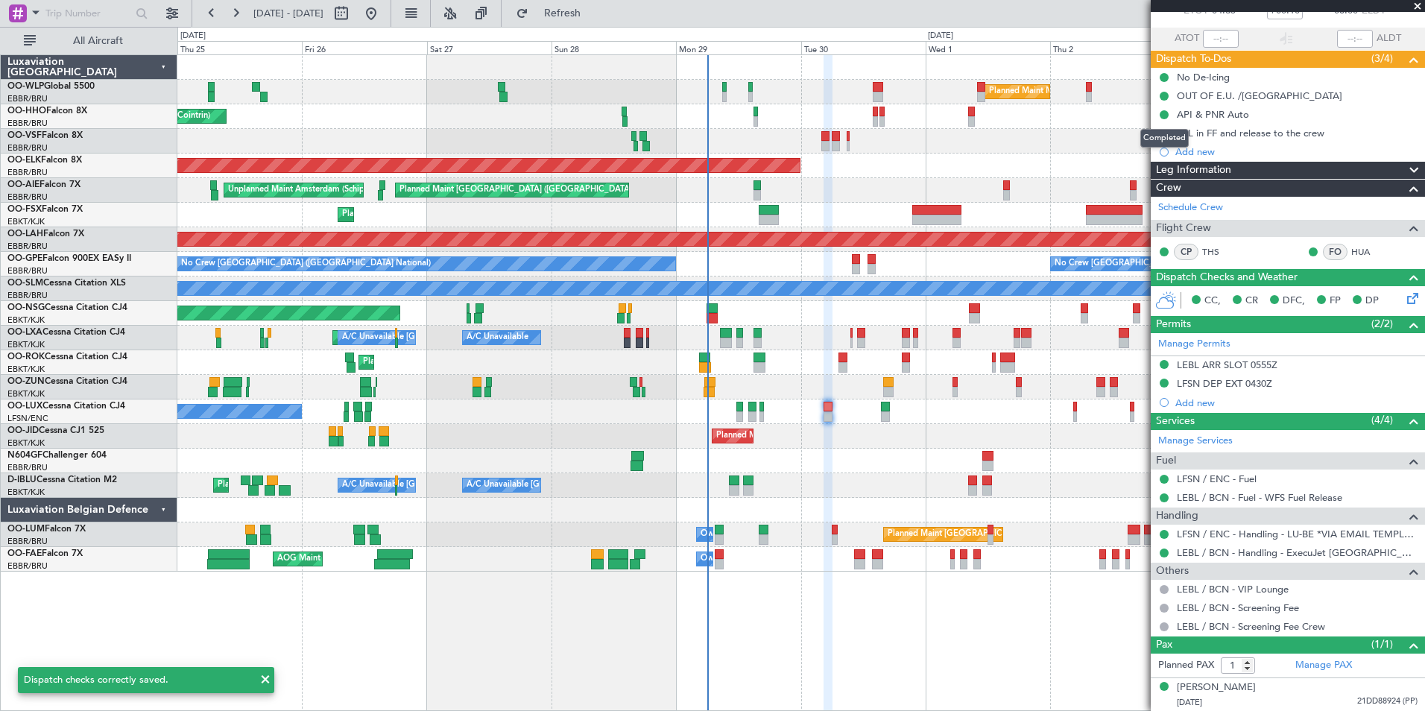
click at [1163, 134] on div "Completed" at bounding box center [1164, 138] width 48 height 19
click at [1165, 130] on button at bounding box center [1163, 133] width 9 height 9
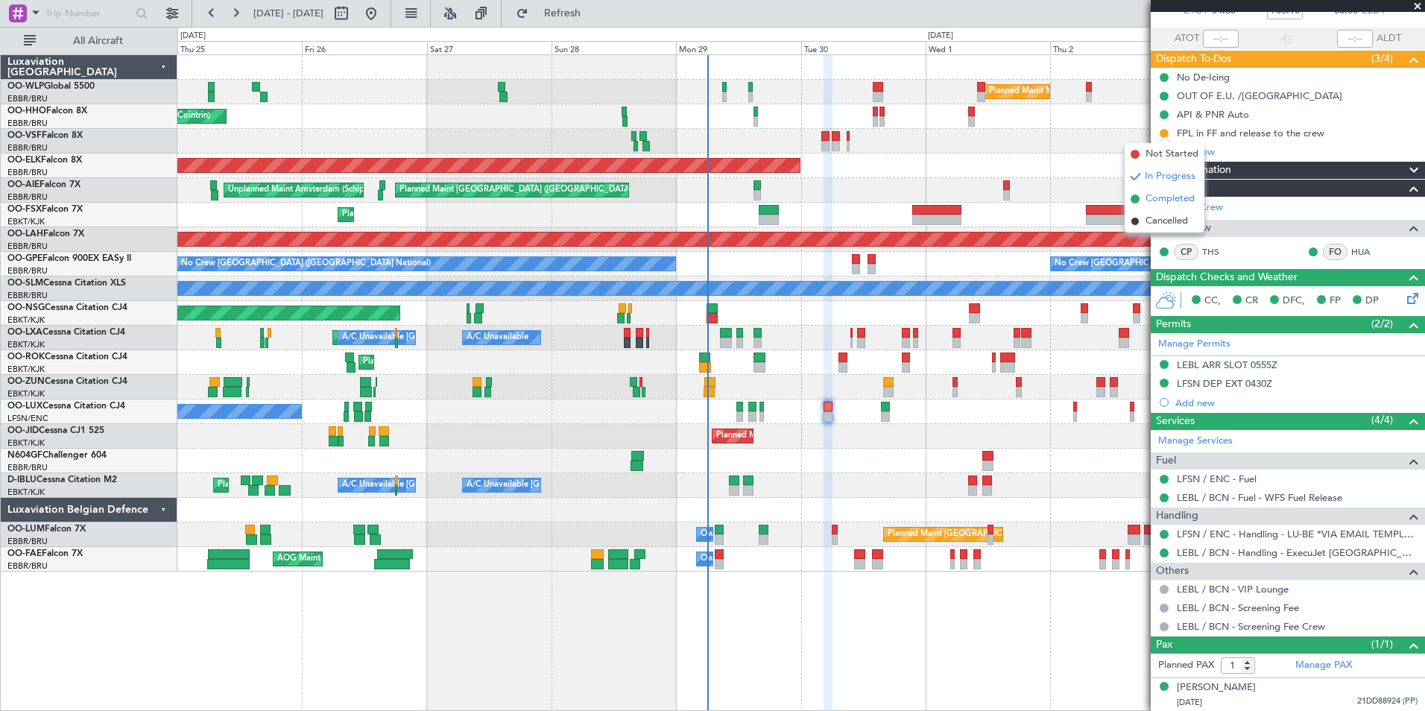
click at [1161, 202] on span "Completed" at bounding box center [1169, 199] width 49 height 15
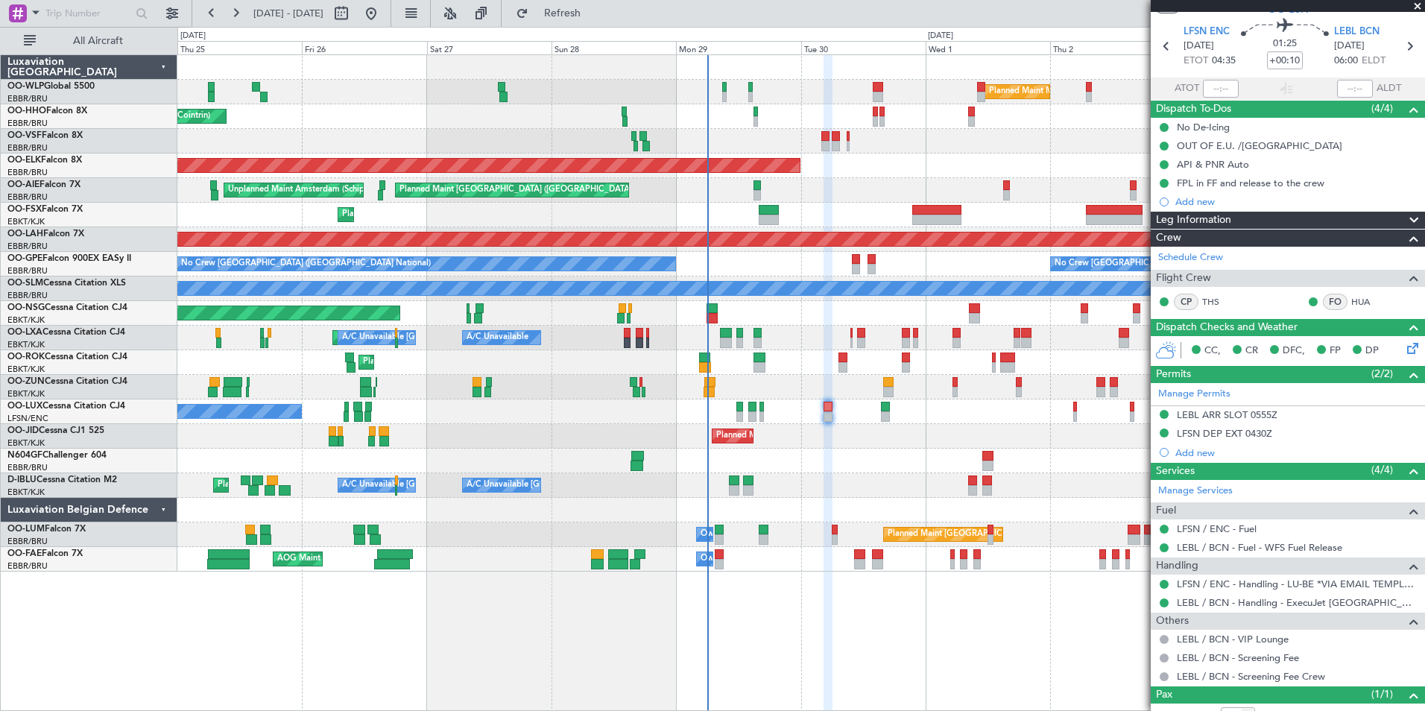
scroll to position [21, 0]
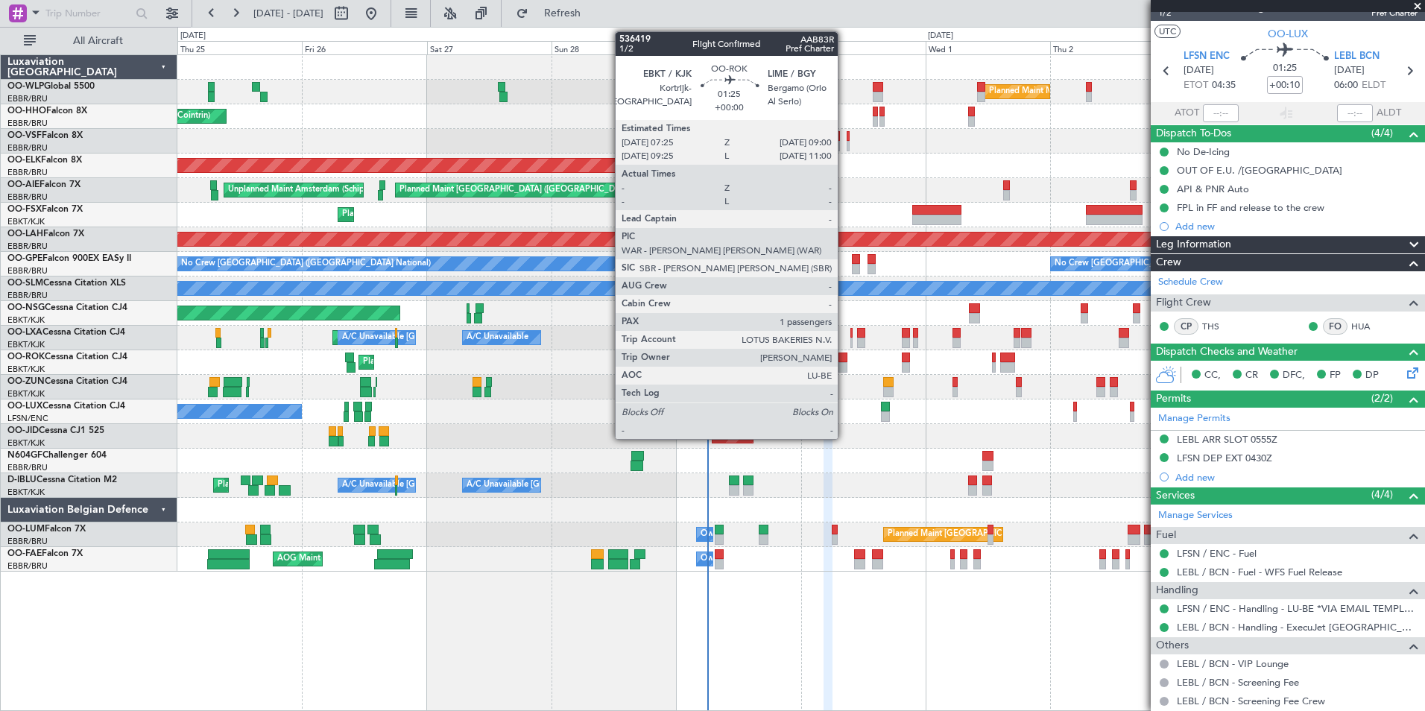
click at [844, 353] on div at bounding box center [842, 357] width 9 height 10
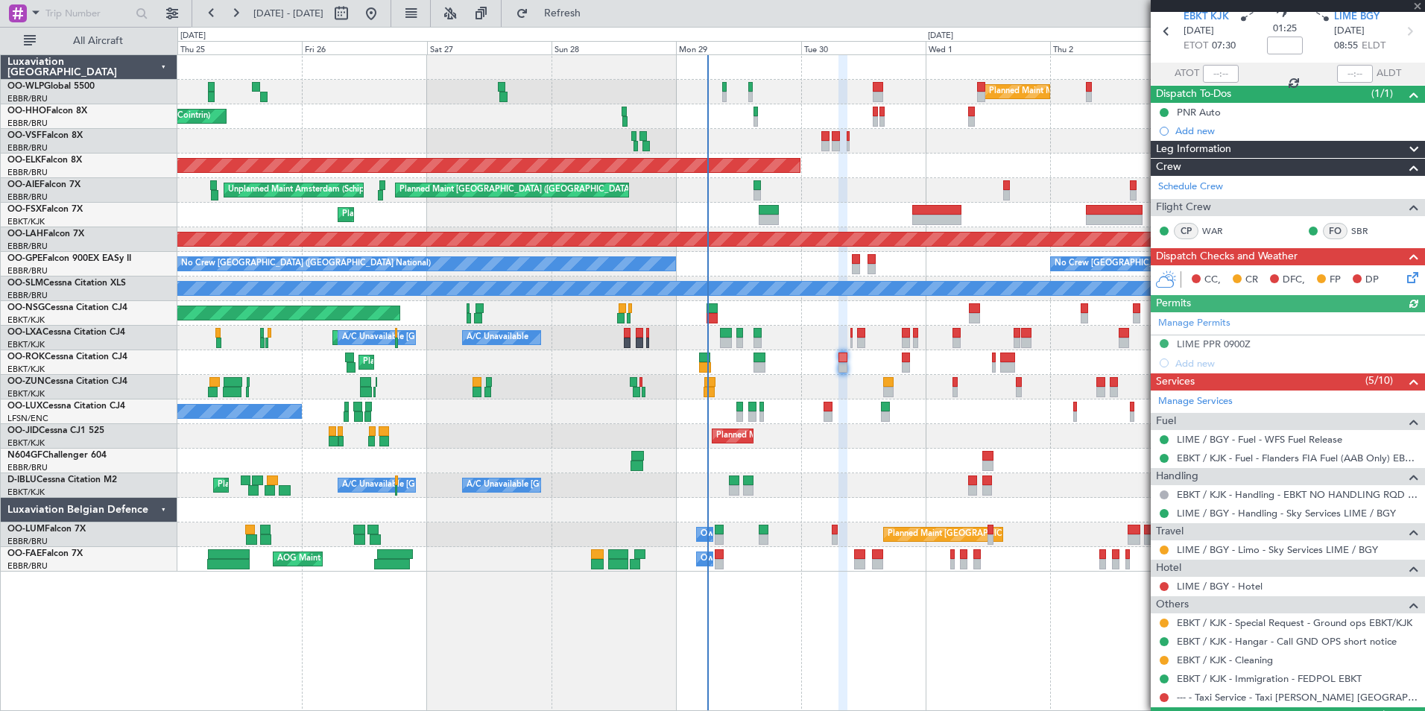
scroll to position [131, 0]
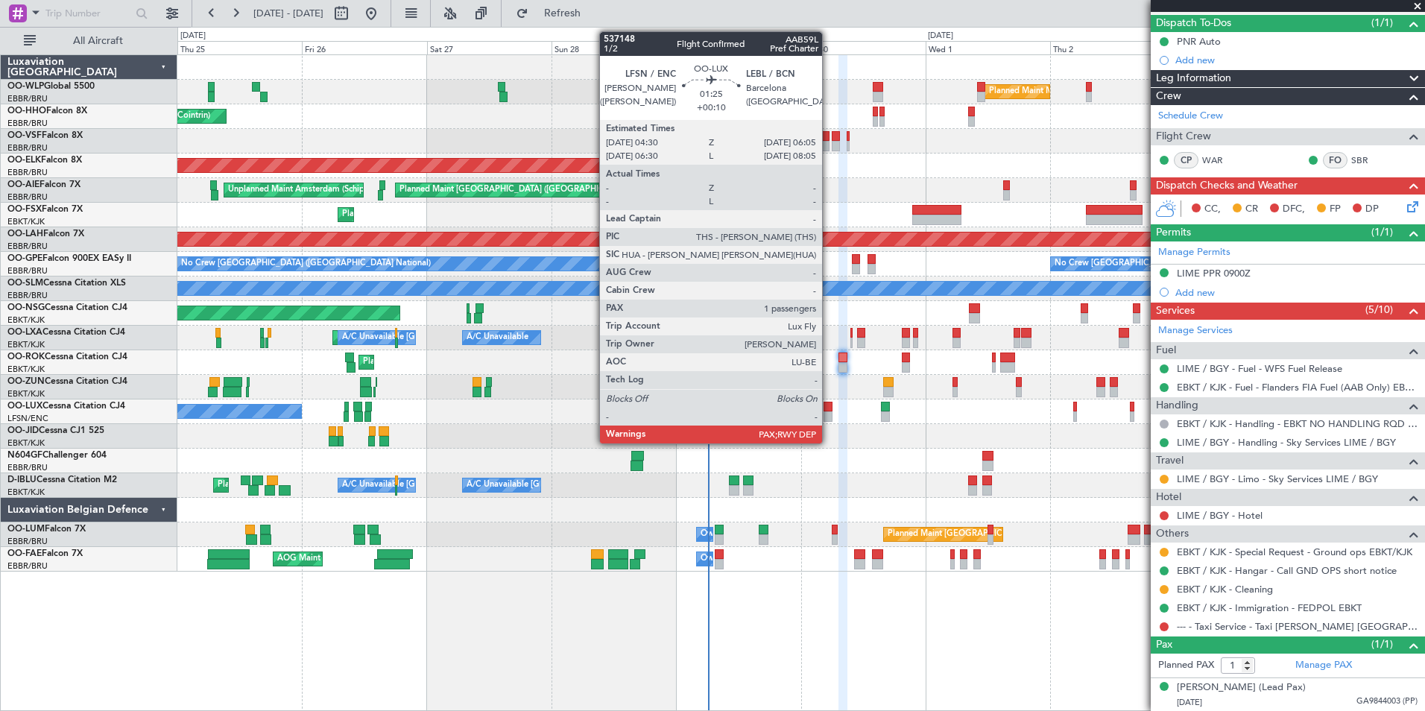
click at [829, 410] on div at bounding box center [827, 407] width 9 height 10
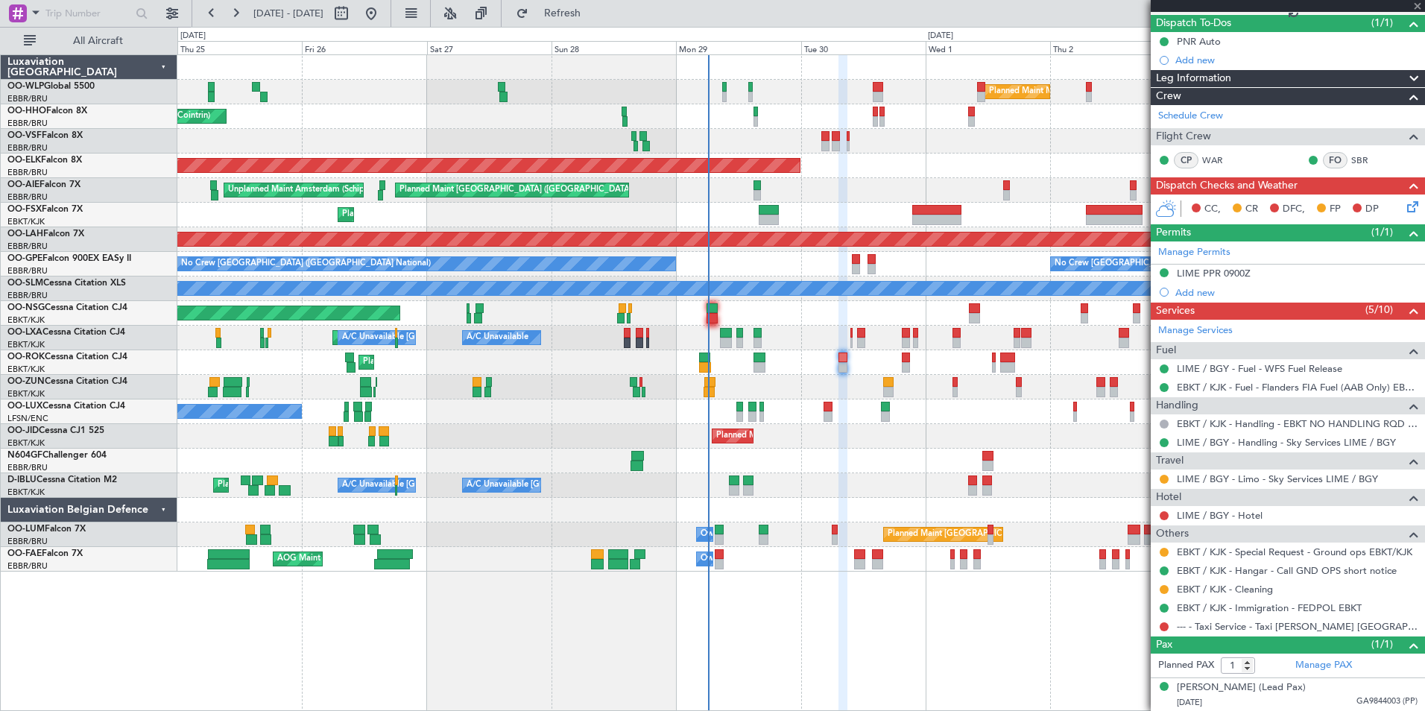
type input "+00:10"
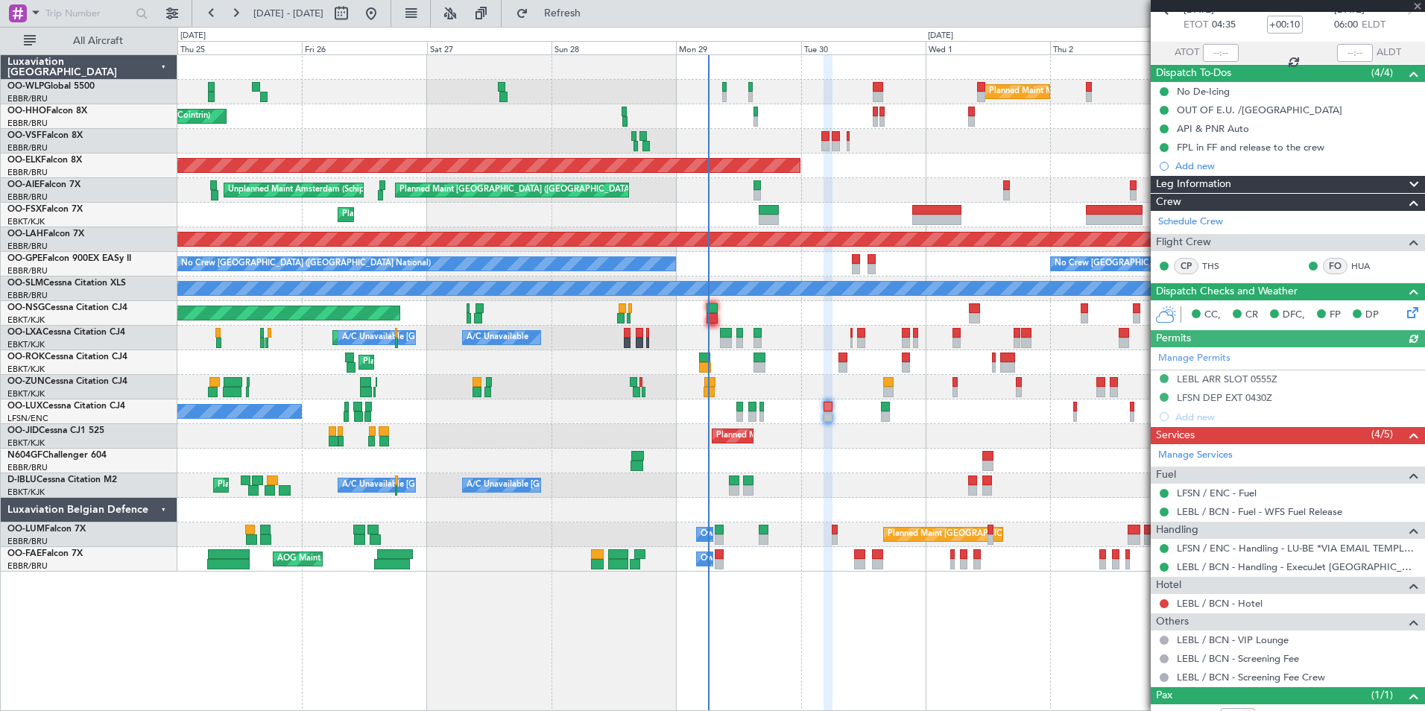
scroll to position [132, 0]
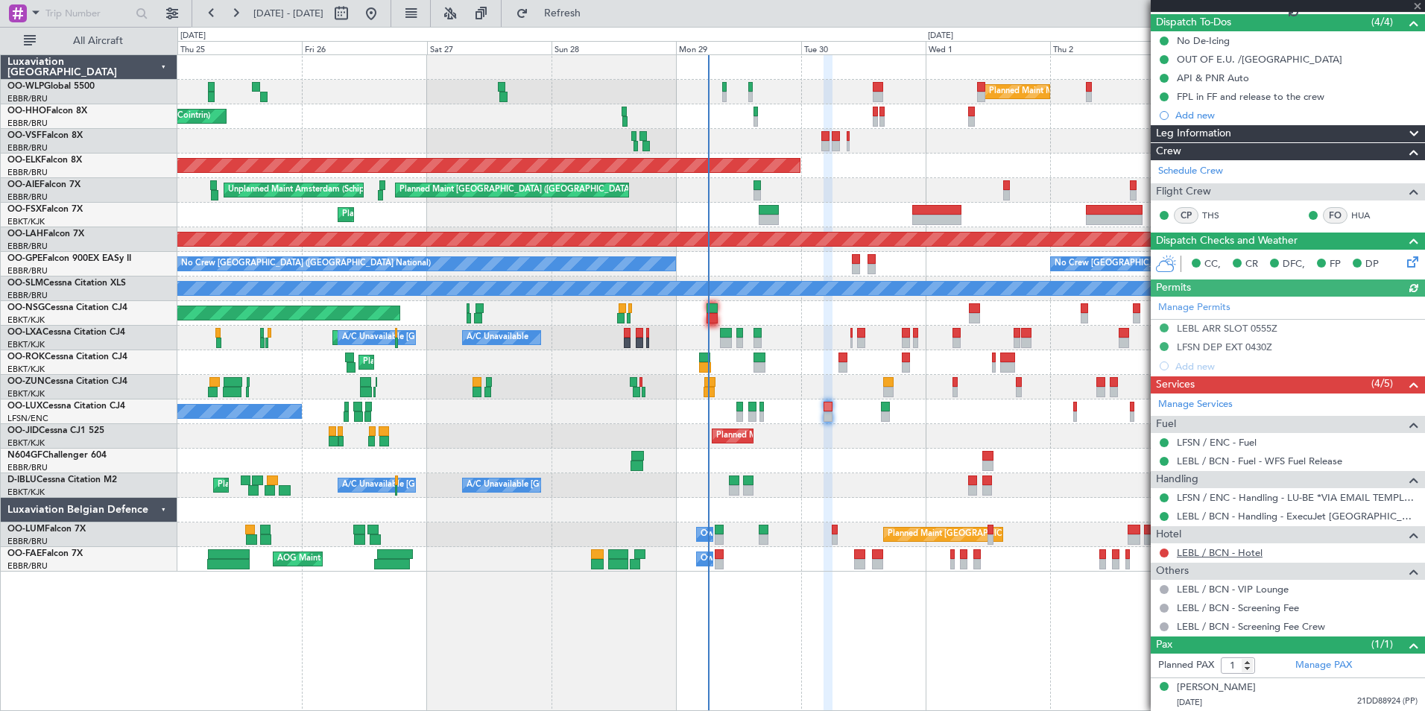
click at [1224, 547] on link "LEBL / BCN - Hotel" at bounding box center [1220, 552] width 86 height 13
click at [1404, 262] on icon at bounding box center [1410, 259] width 12 height 12
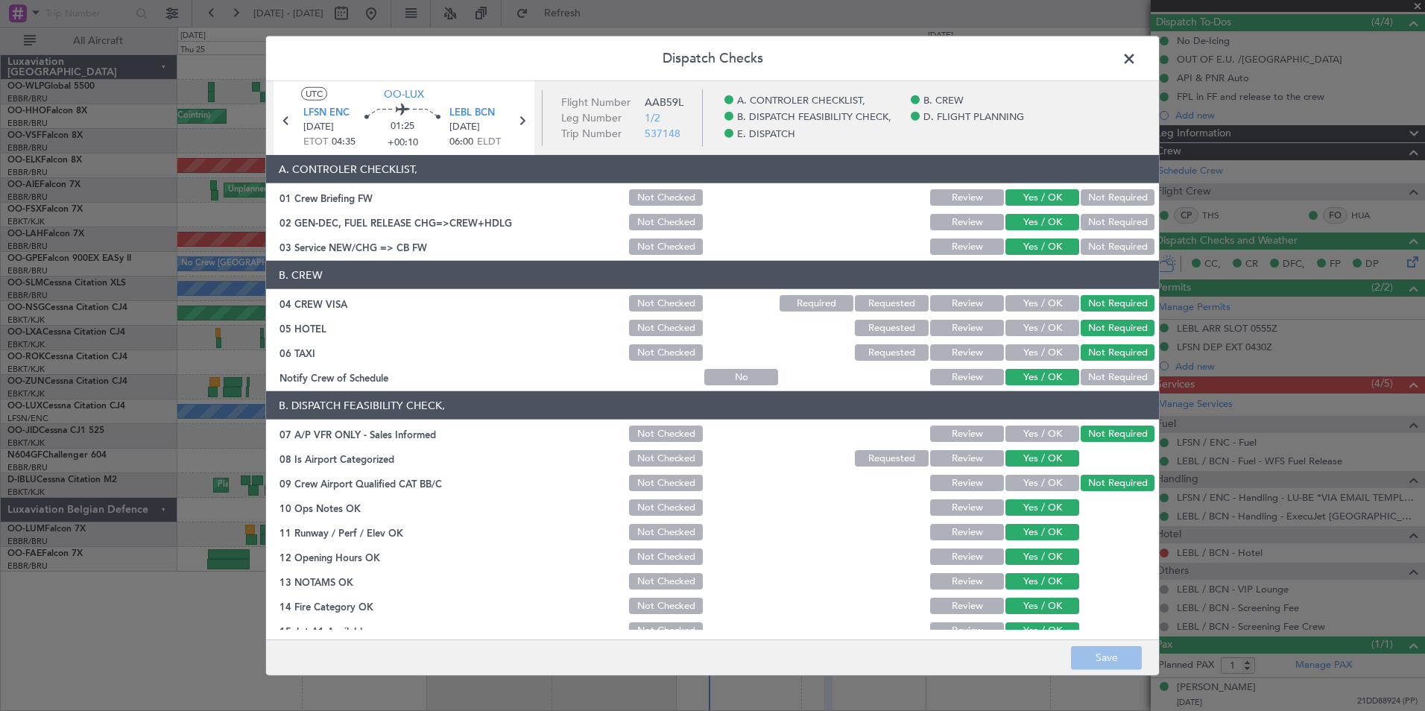
click at [680, 323] on button "Not Checked" at bounding box center [666, 328] width 74 height 16
click at [1110, 657] on button "Save" at bounding box center [1106, 657] width 71 height 24
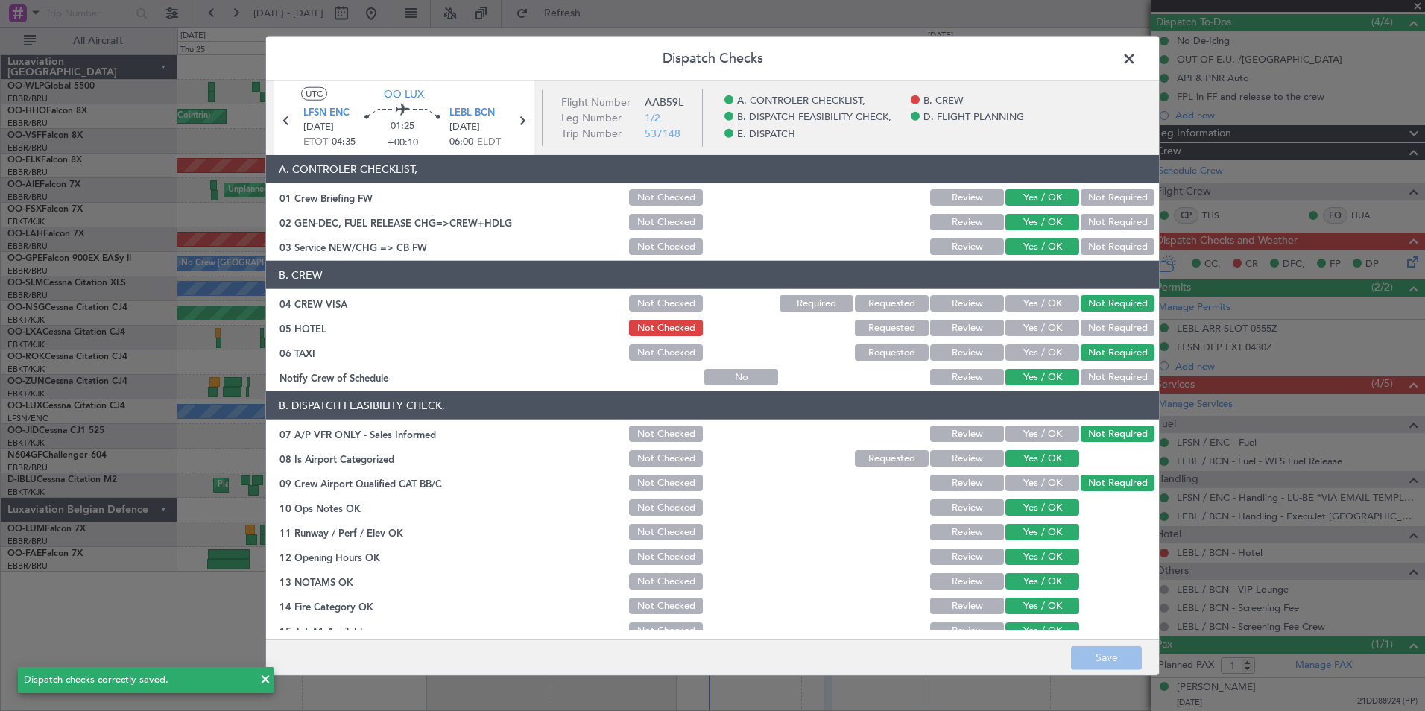
click at [1136, 65] on span at bounding box center [1136, 63] width 0 height 30
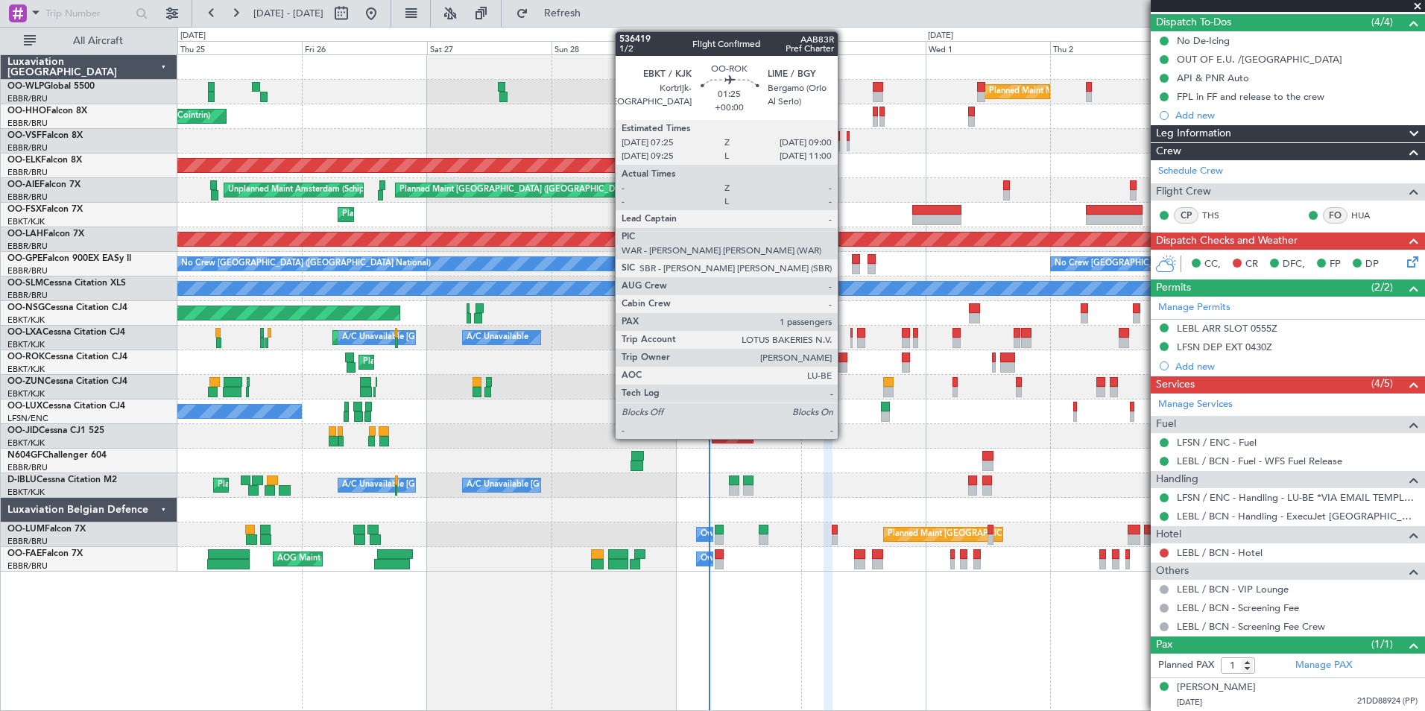
click at [844, 364] on div at bounding box center [842, 367] width 9 height 10
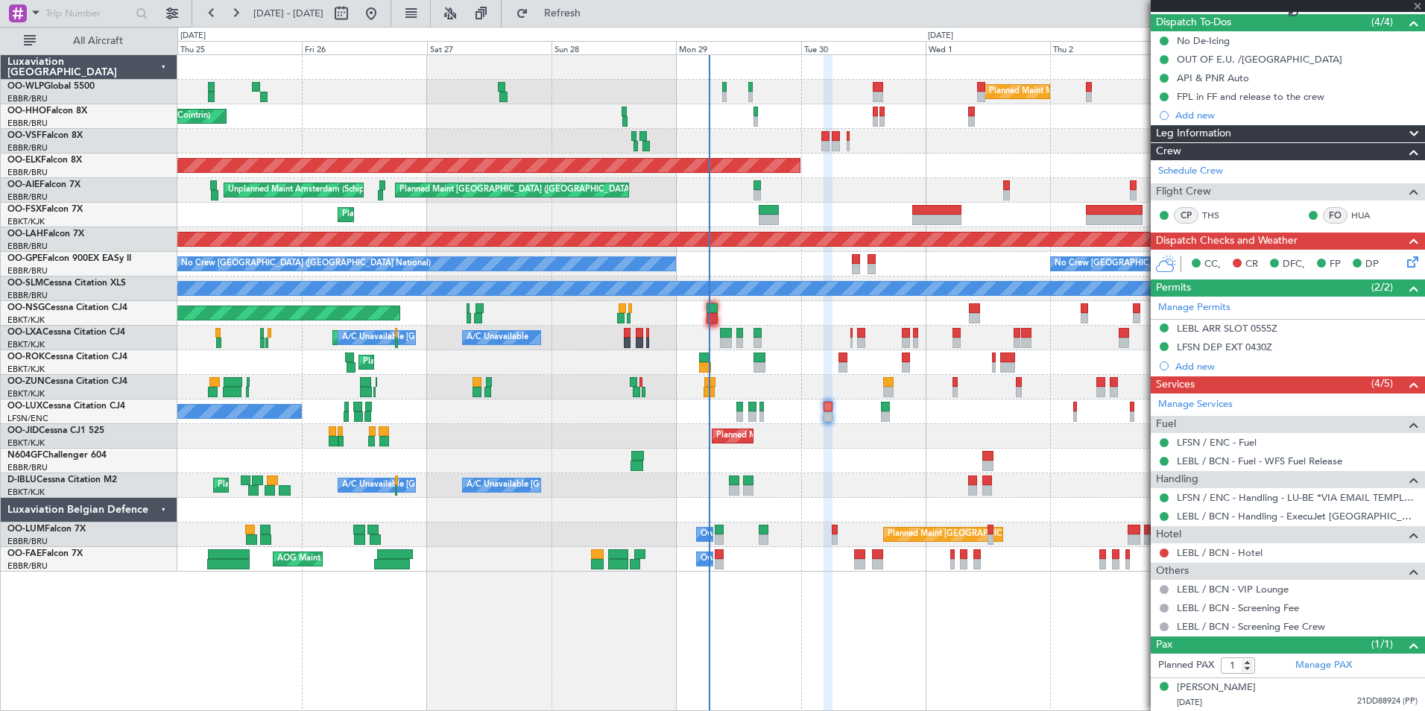
scroll to position [0, 0]
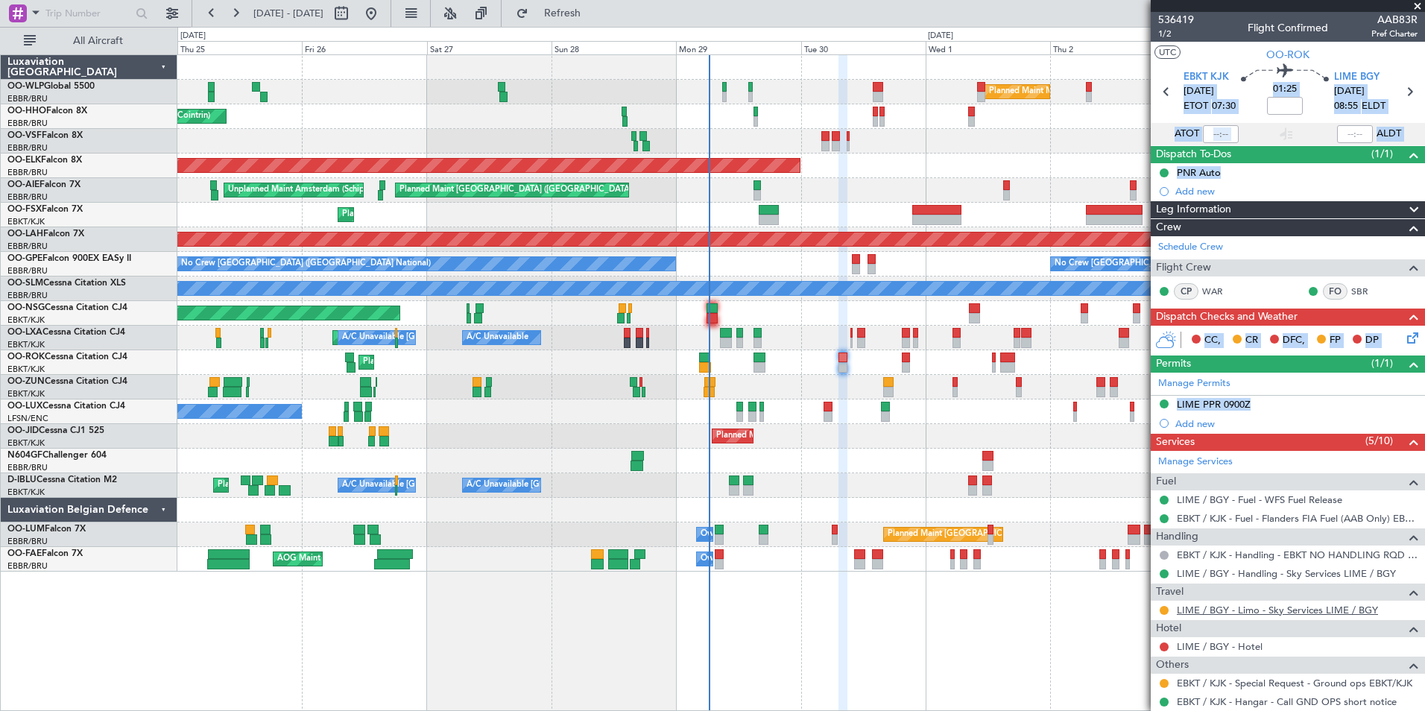
drag, startPoint x: 1193, startPoint y: 54, endPoint x: 1368, endPoint y: 606, distance: 579.3
click at [1368, 606] on div "536419 1/2 Flight Confirmed AAB83R Pref Charter UTC OO-ROK EBKT KJK 30/09/2025 …" at bounding box center [1288, 427] width 274 height 831
click at [943, 463] on div at bounding box center [800, 461] width 1247 height 25
click at [845, 367] on div at bounding box center [842, 367] width 9 height 10
click at [945, 436] on div "Planned Maint Kortrijk-[GEOGRAPHIC_DATA]" at bounding box center [800, 436] width 1247 height 25
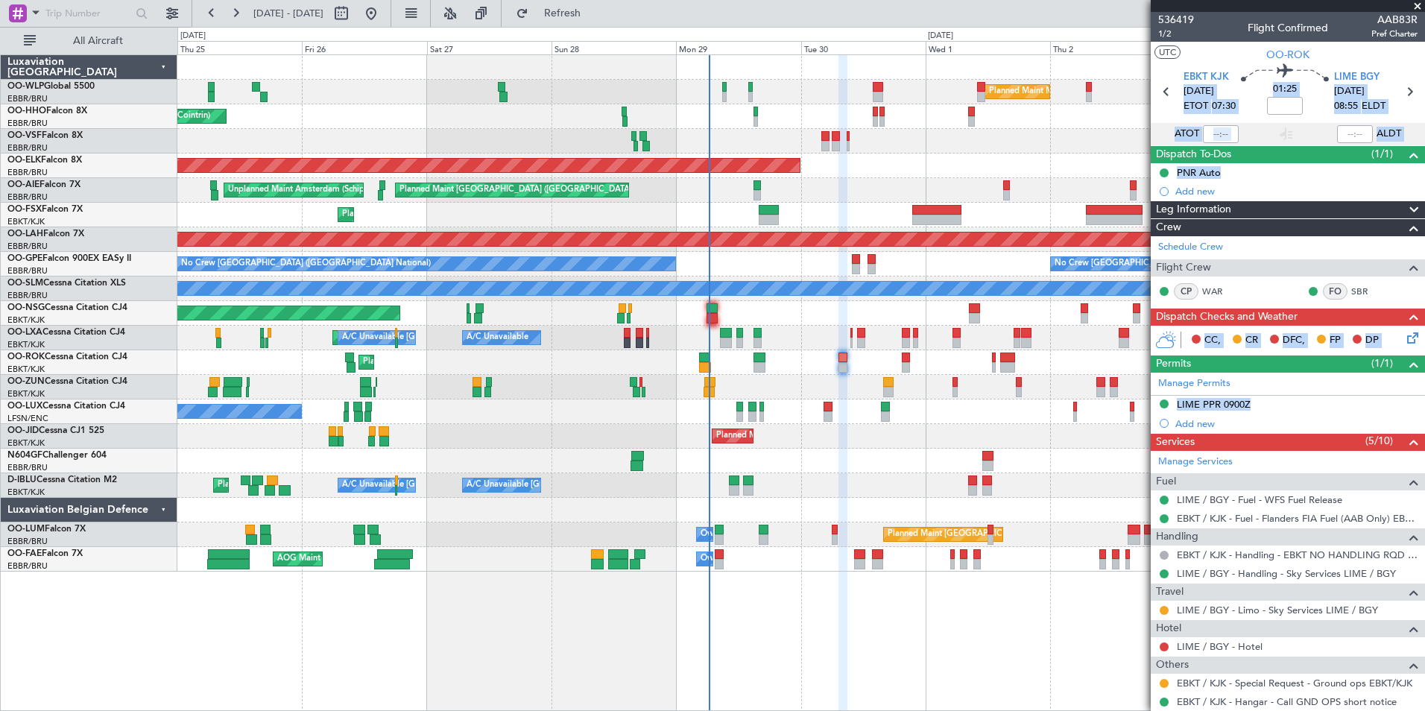
click at [1037, 153] on div at bounding box center [800, 141] width 1247 height 25
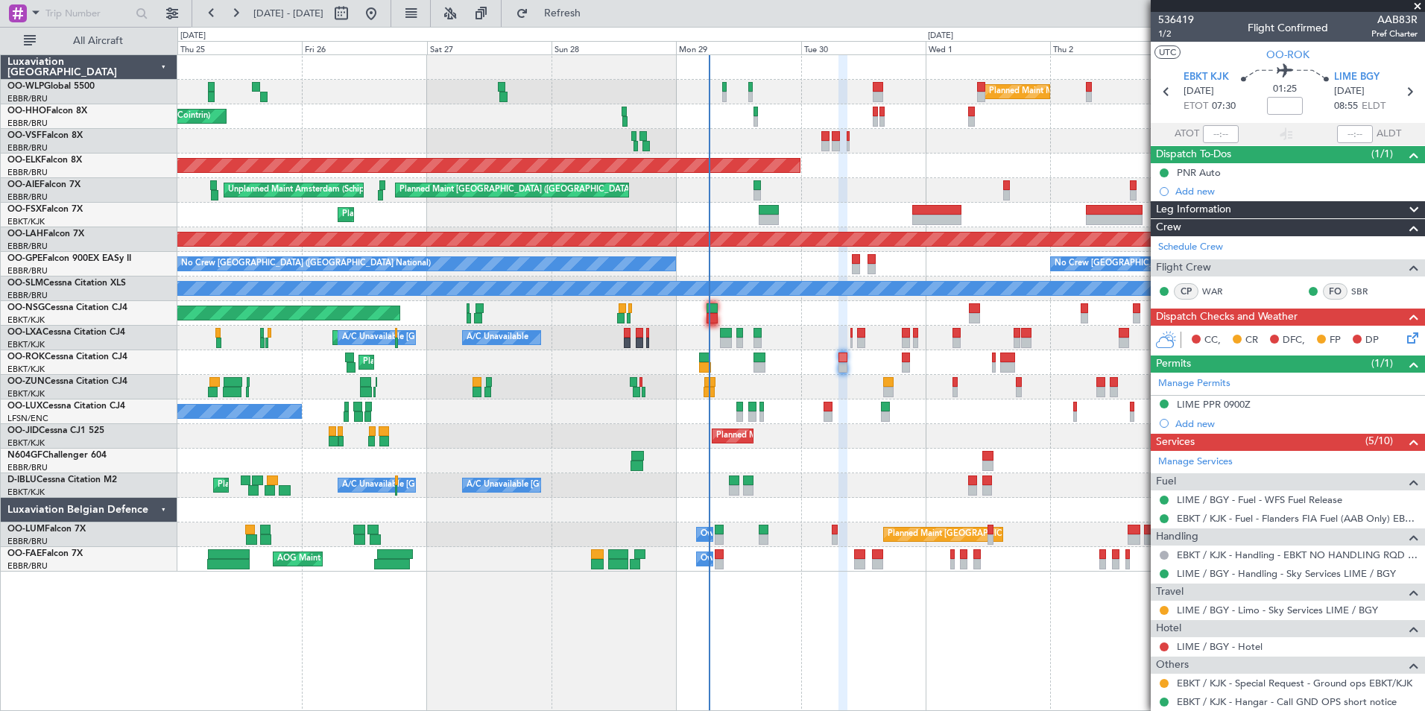
click at [1200, 44] on section "UTC OO-ROK" at bounding box center [1288, 53] width 274 height 22
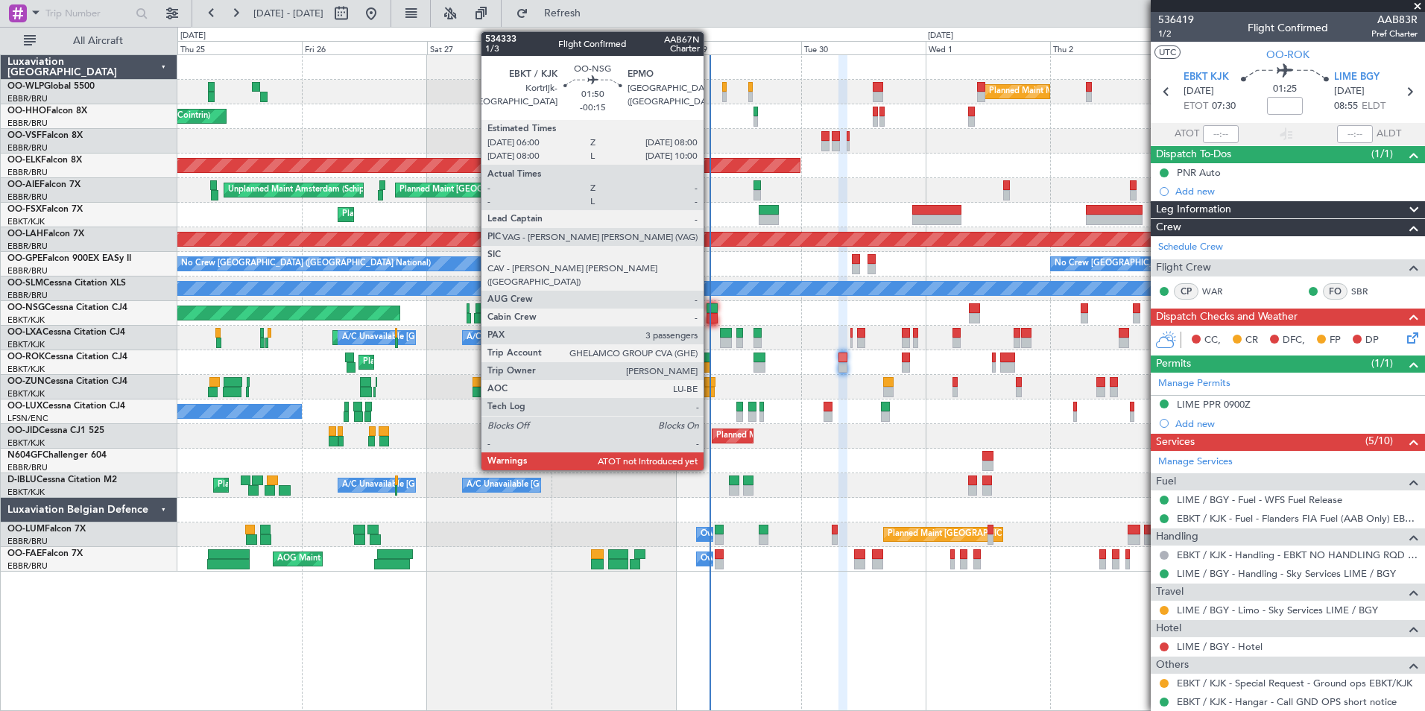
click at [705, 311] on div "Planned Maint [GEOGRAPHIC_DATA] ([GEOGRAPHIC_DATA])" at bounding box center [800, 313] width 1247 height 25
click at [712, 311] on div at bounding box center [711, 308] width 10 height 10
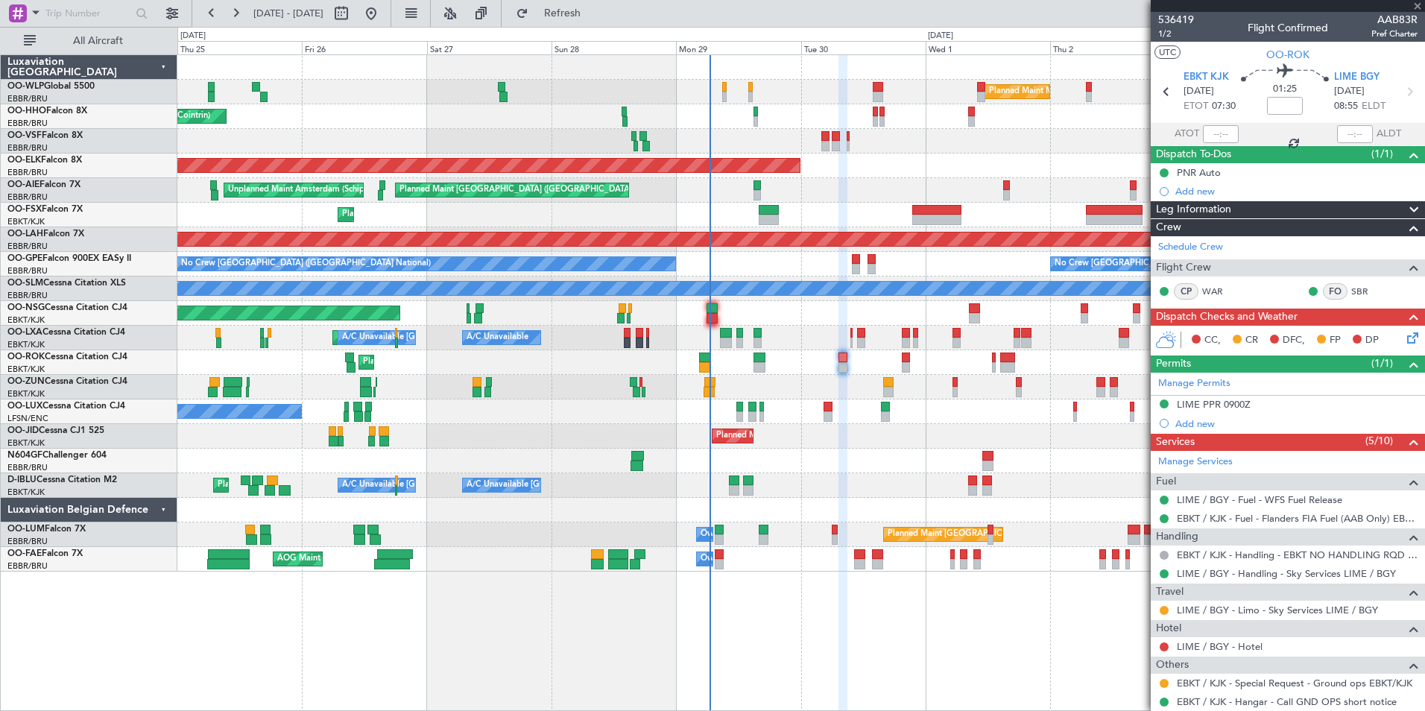
type input "-00:15"
type input "3"
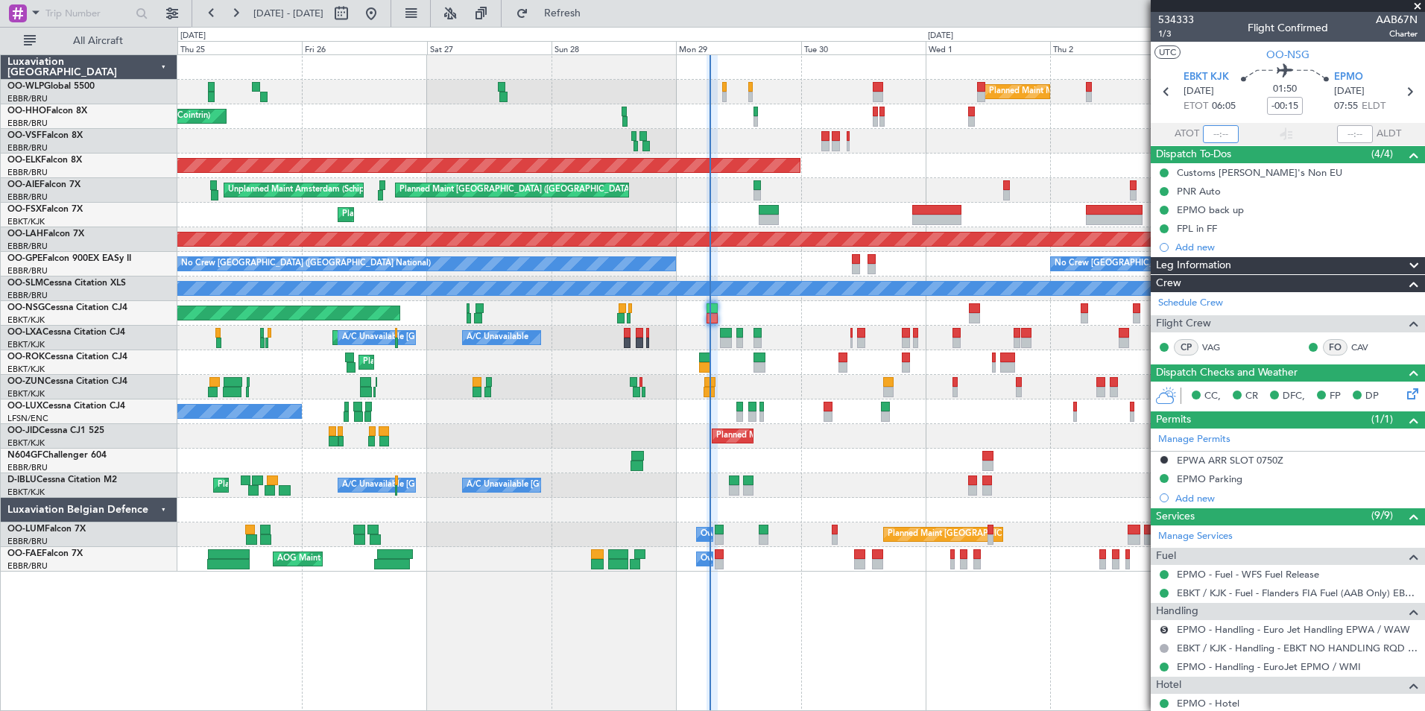
click at [1213, 128] on input "text" at bounding box center [1221, 134] width 36 height 18
click at [1213, 130] on input "text" at bounding box center [1221, 134] width 36 height 18
click at [970, 137] on div at bounding box center [800, 141] width 1247 height 25
type input "06:17"
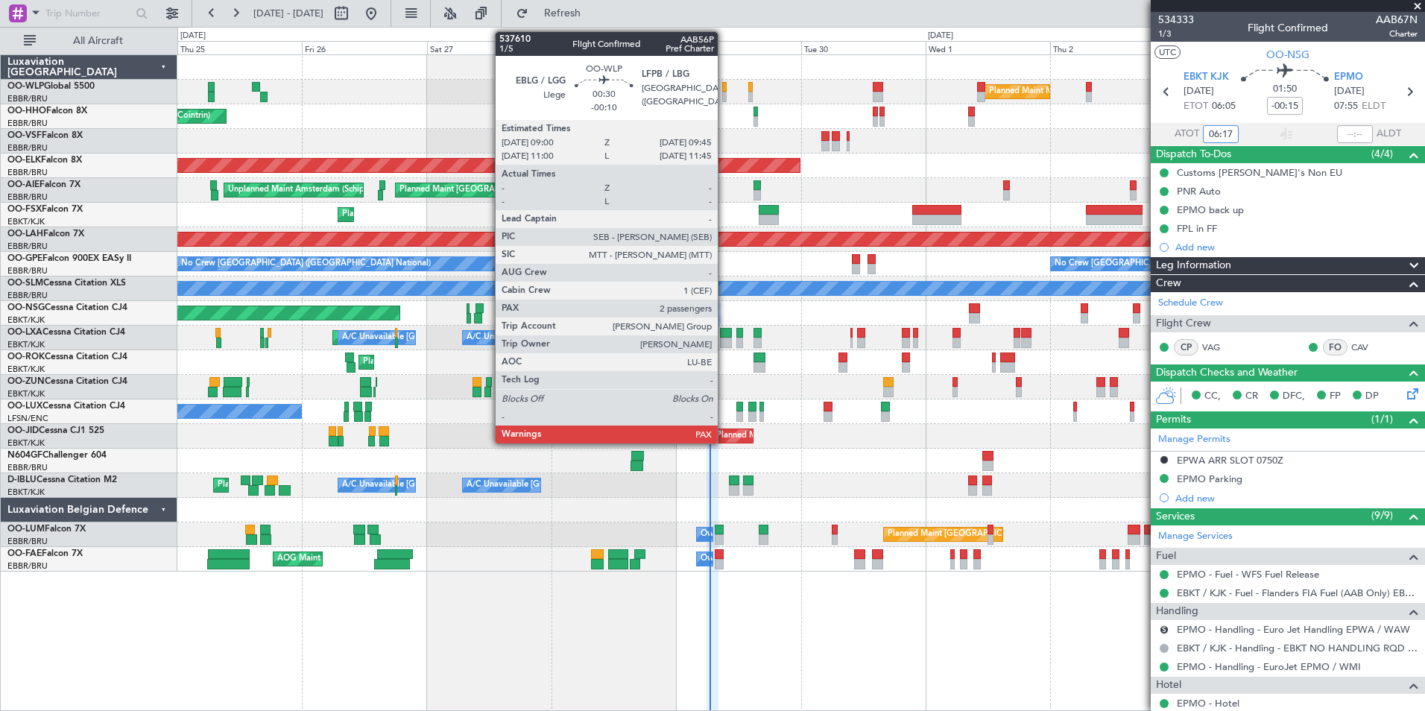
click at [724, 89] on div at bounding box center [724, 87] width 4 height 10
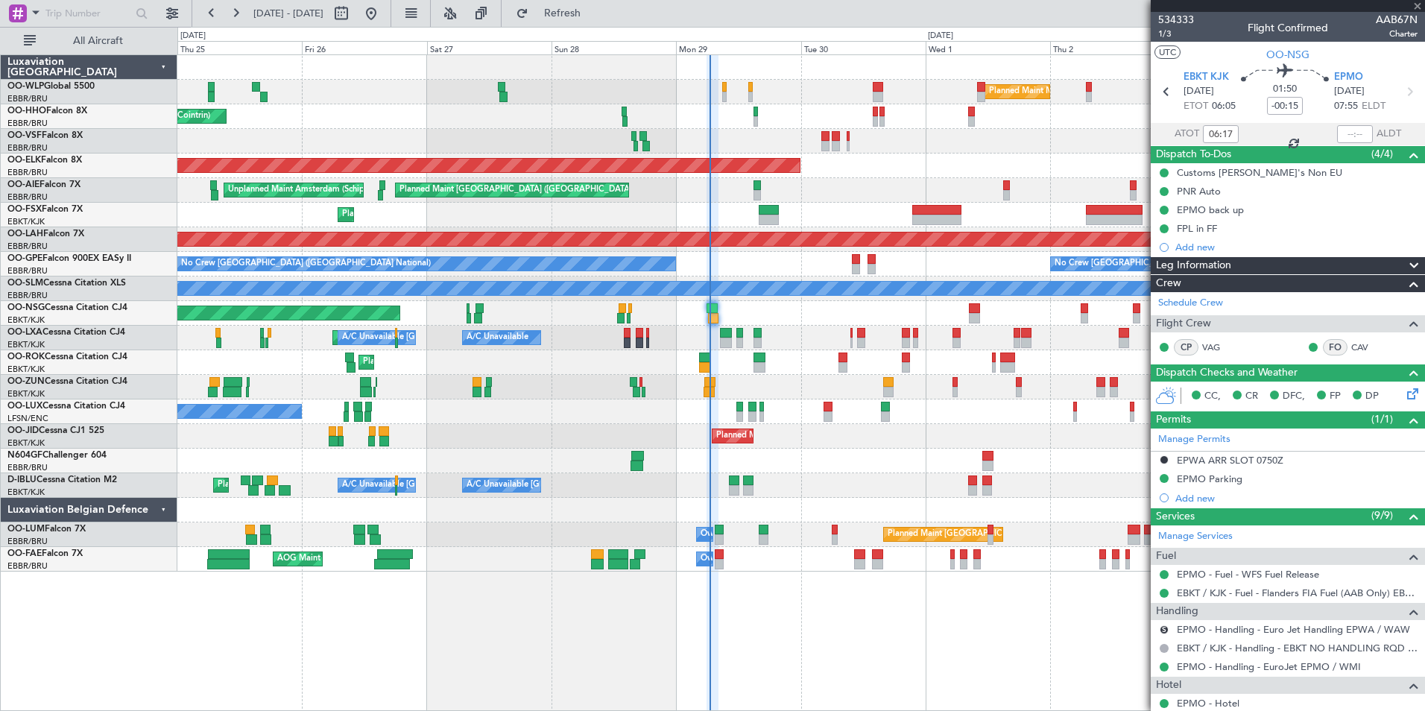
type input "-00:10"
type input "2"
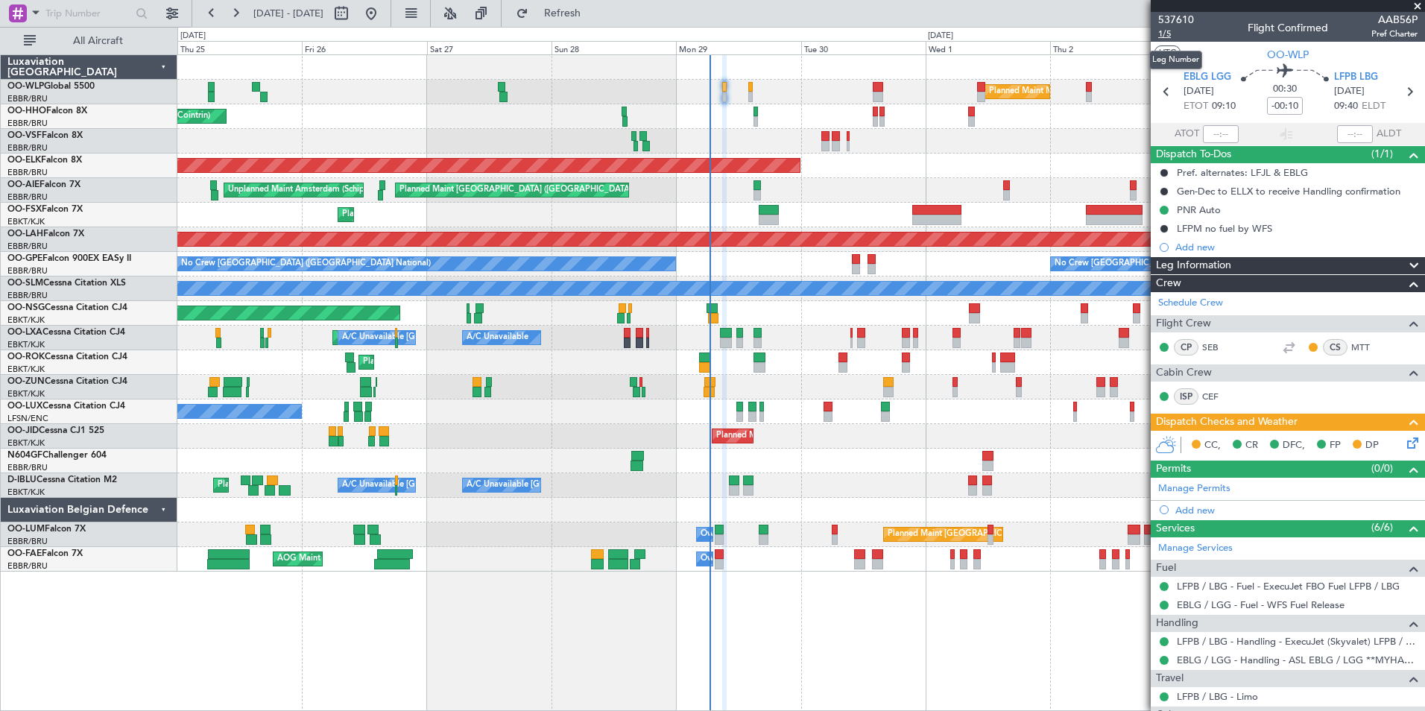
click at [1169, 39] on span "1/5" at bounding box center [1176, 34] width 36 height 13
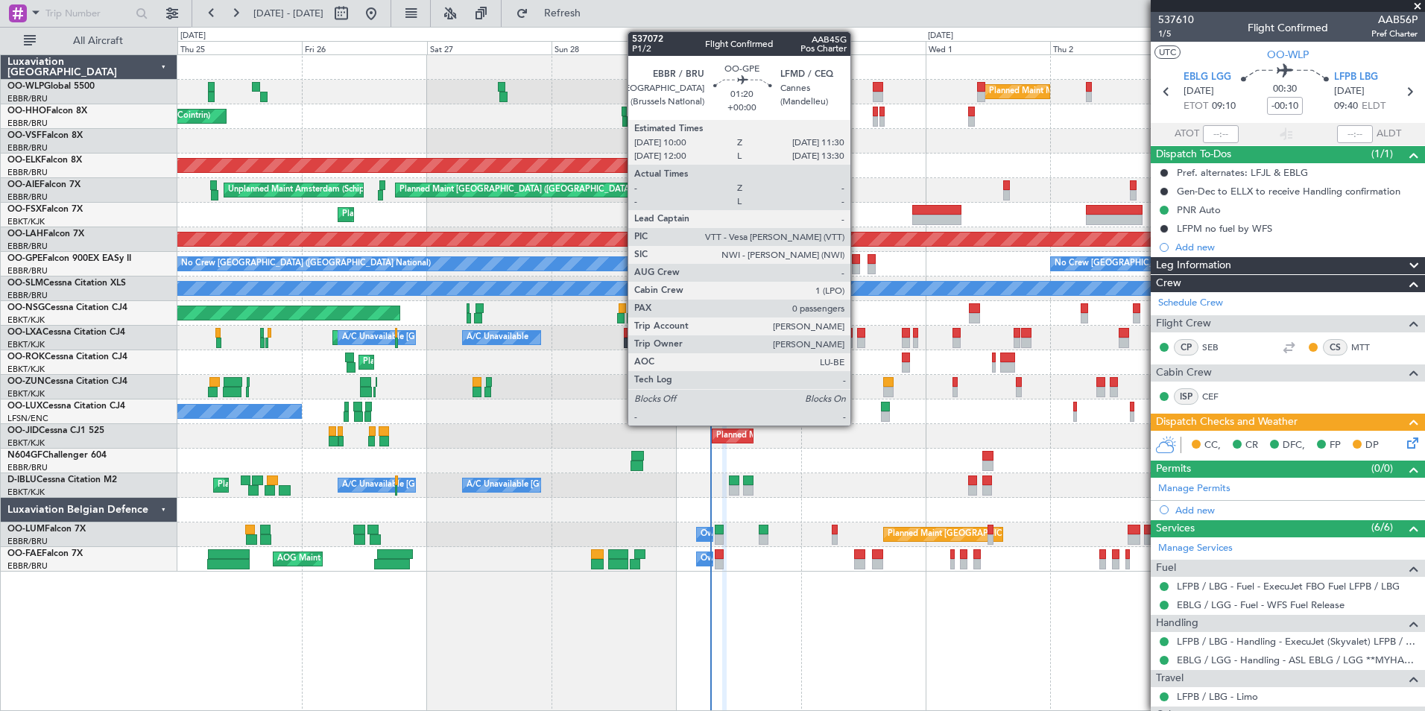
click at [857, 264] on div at bounding box center [856, 269] width 8 height 10
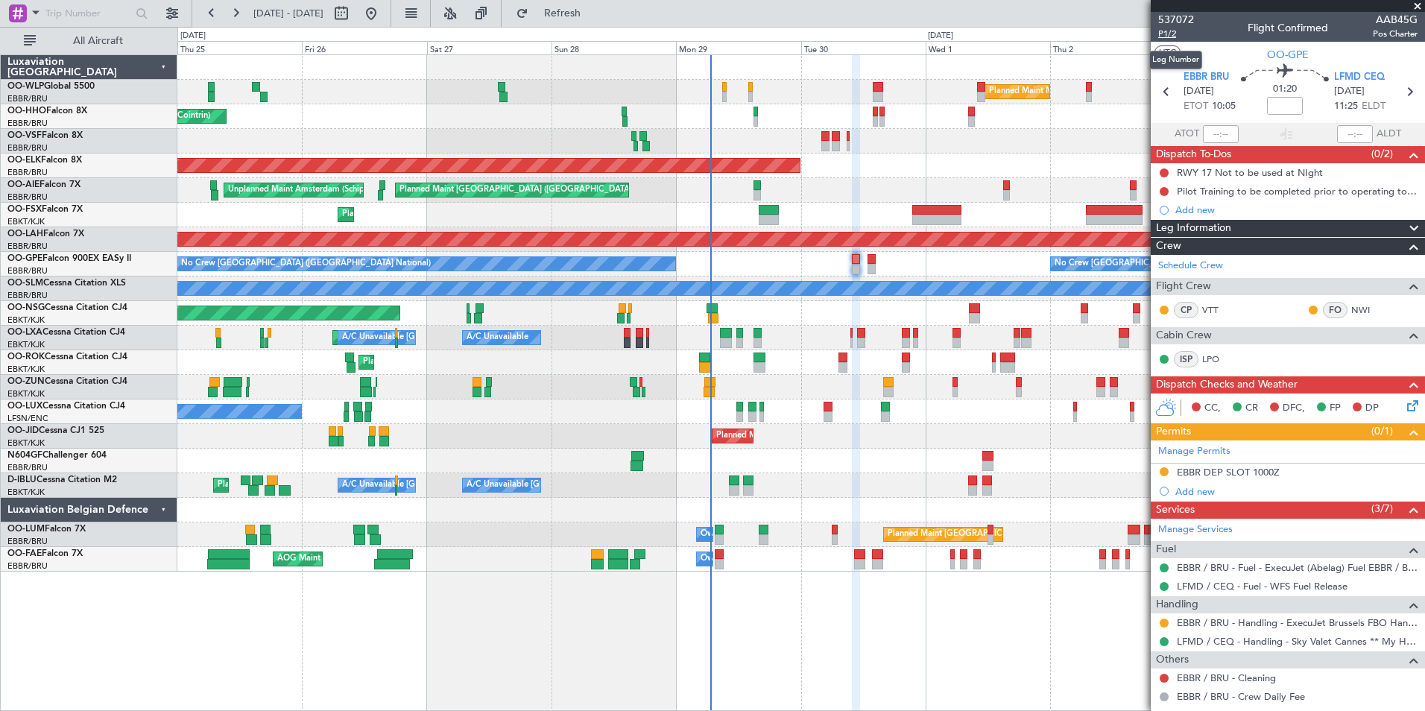
click at [1174, 31] on span "P1/2" at bounding box center [1176, 34] width 36 height 13
click at [1161, 34] on span "P1/2" at bounding box center [1176, 34] width 36 height 13
click at [1404, 402] on icon at bounding box center [1410, 403] width 12 height 12
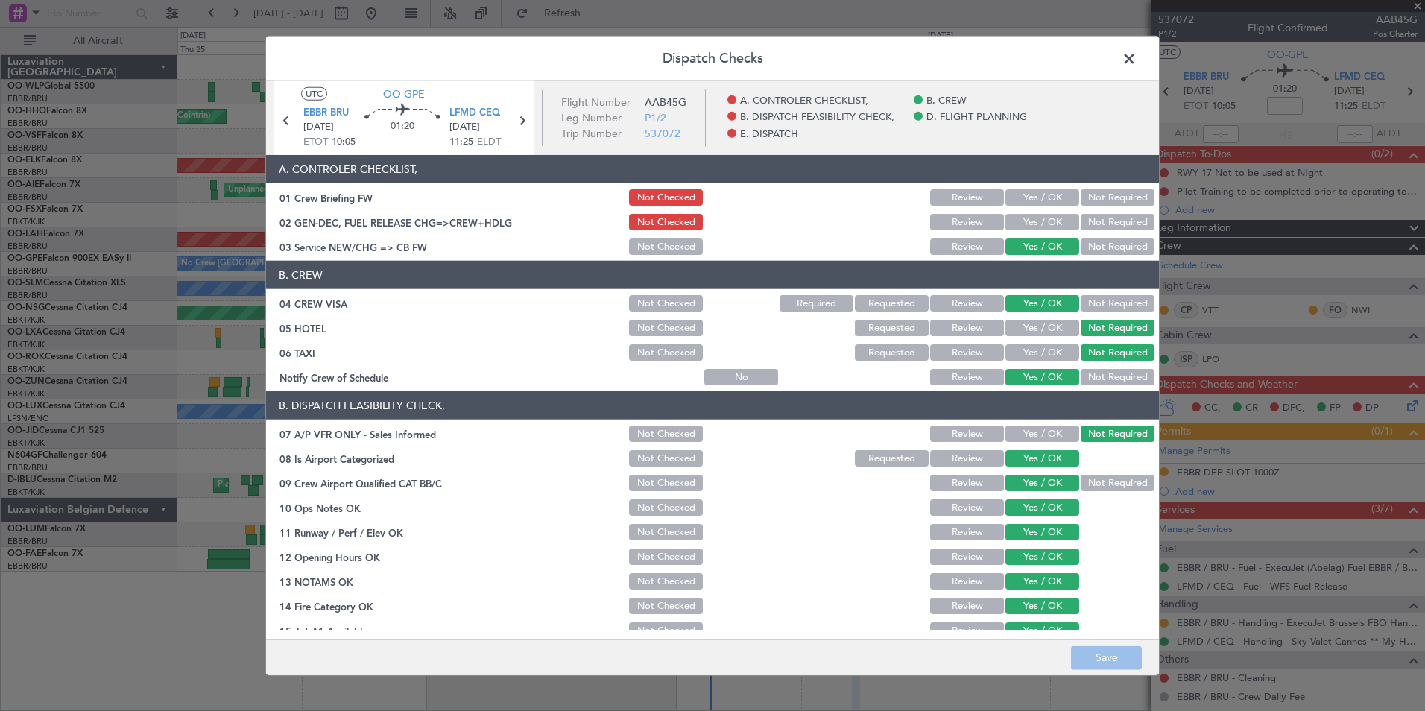
click at [1031, 227] on button "Yes / OK" at bounding box center [1042, 222] width 74 height 16
click at [1123, 667] on button "Save" at bounding box center [1106, 657] width 71 height 24
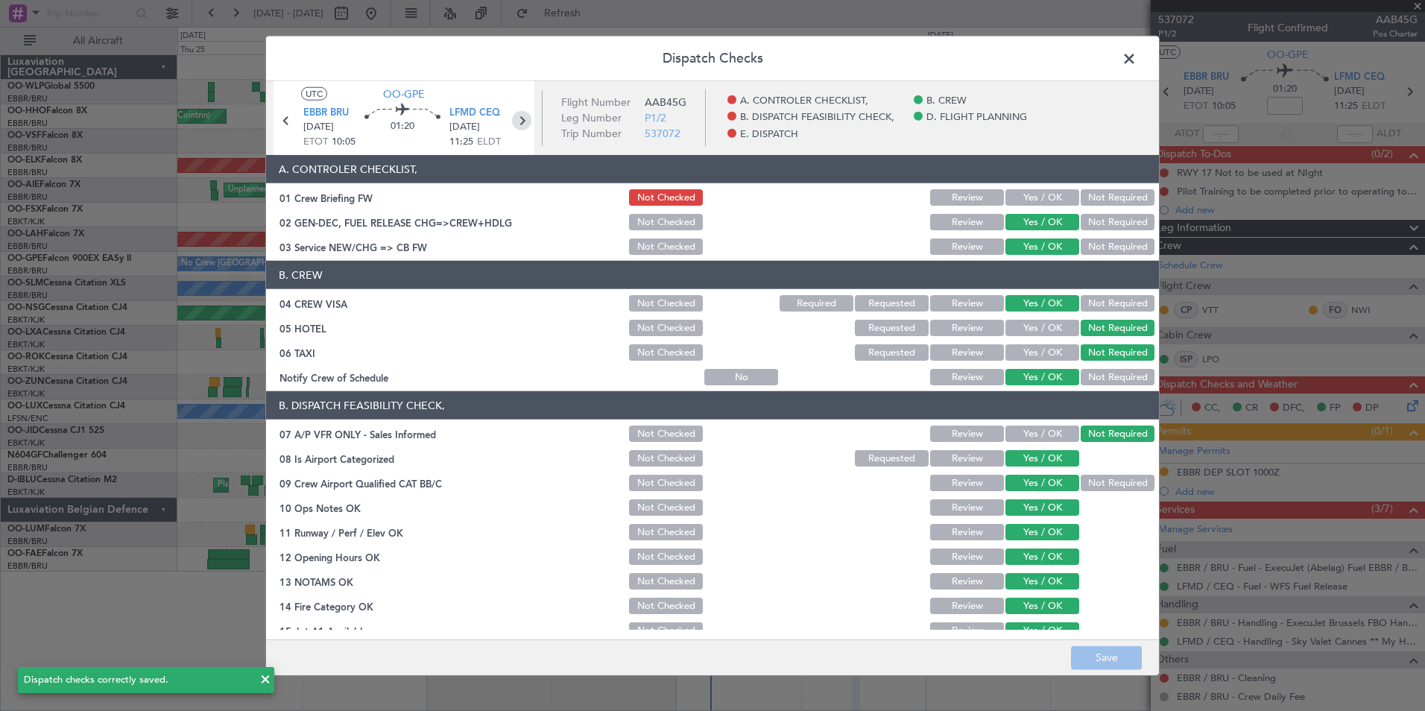
click at [520, 124] on icon at bounding box center [521, 120] width 19 height 19
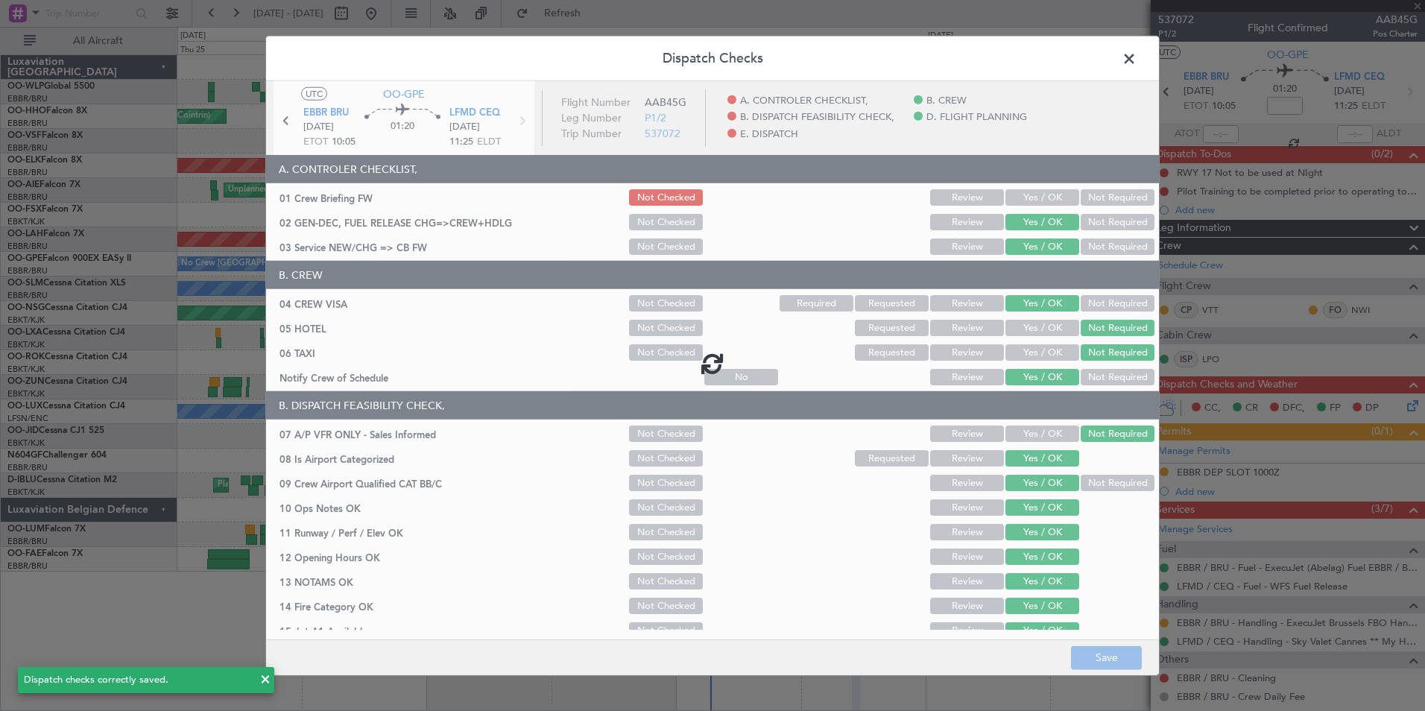
type input "2"
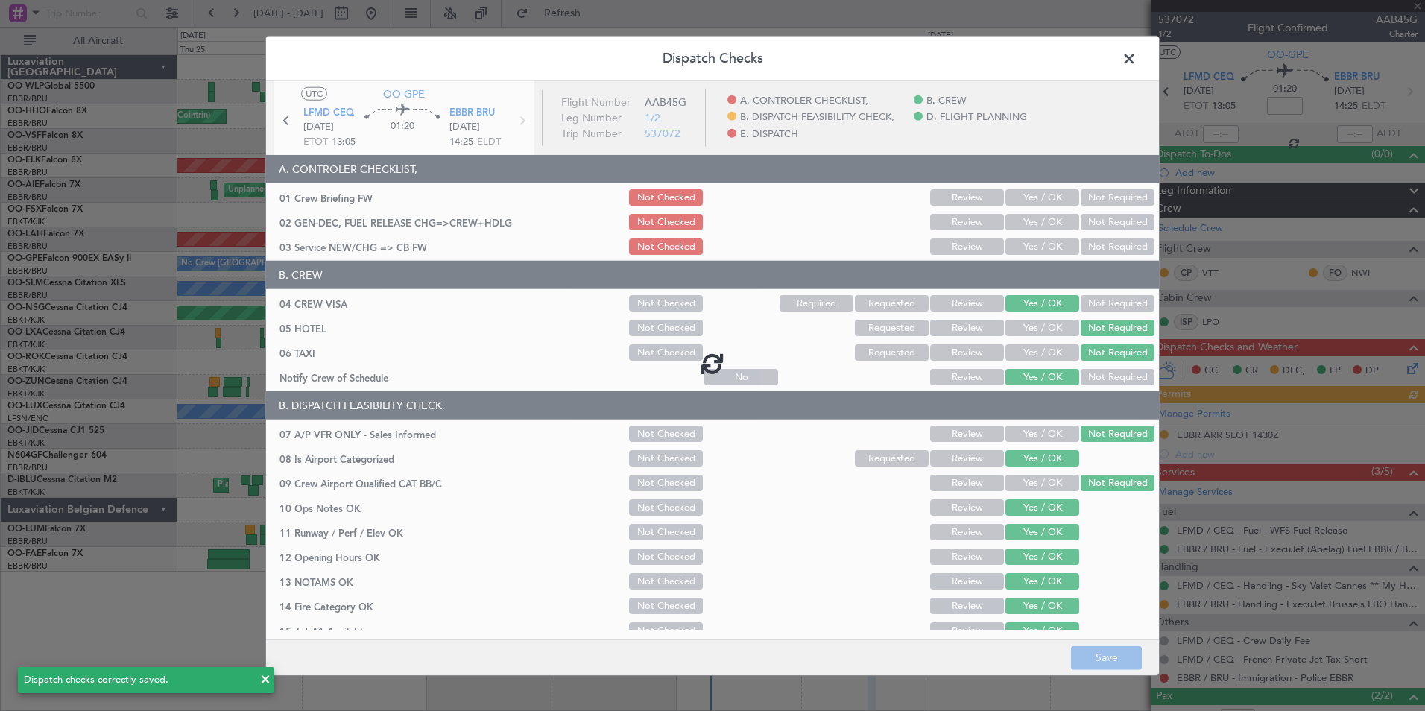
click at [1046, 229] on div at bounding box center [712, 363] width 893 height 564
click at [1045, 226] on div at bounding box center [712, 363] width 893 height 564
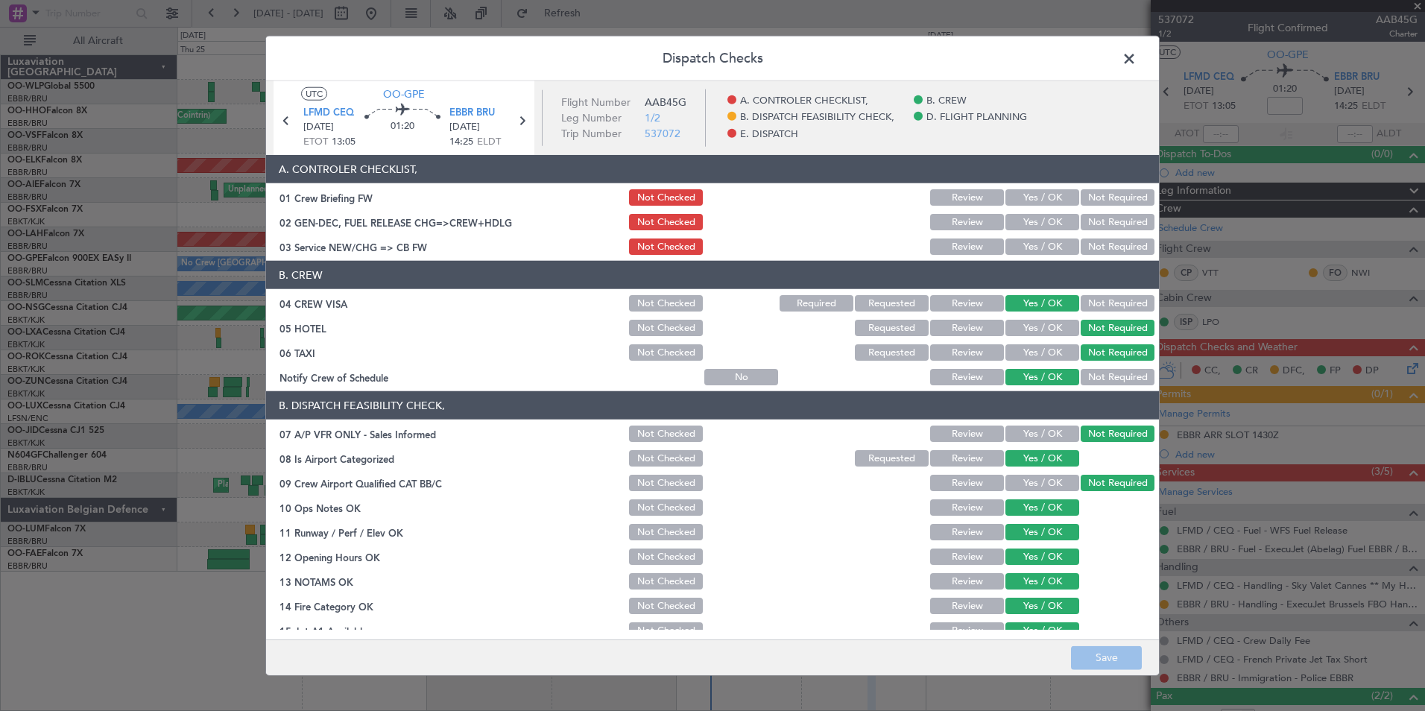
click at [1045, 224] on button "Yes / OK" at bounding box center [1042, 222] width 74 height 16
click at [1038, 247] on button "Yes / OK" at bounding box center [1042, 246] width 74 height 16
click at [1086, 668] on button "Save" at bounding box center [1106, 657] width 71 height 24
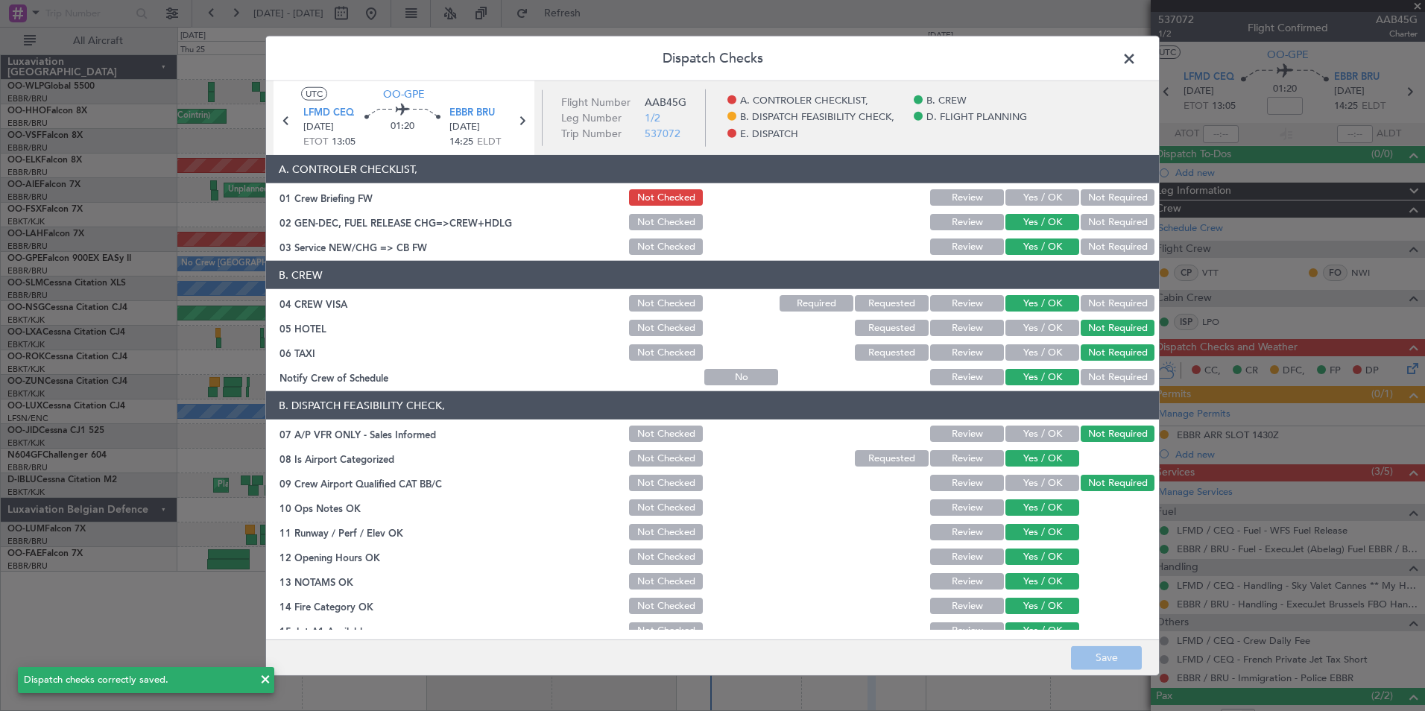
click at [1136, 60] on span at bounding box center [1136, 63] width 0 height 30
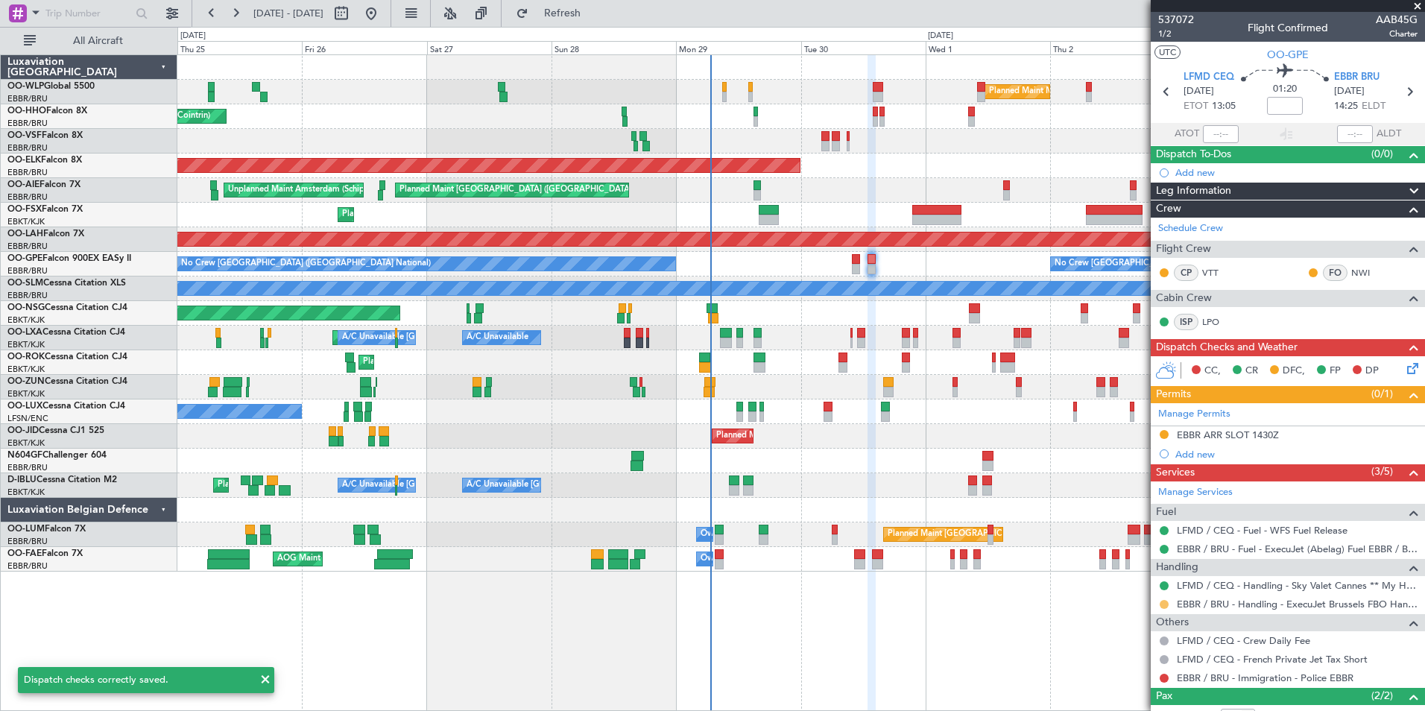
click at [1165, 606] on button at bounding box center [1163, 604] width 9 height 9
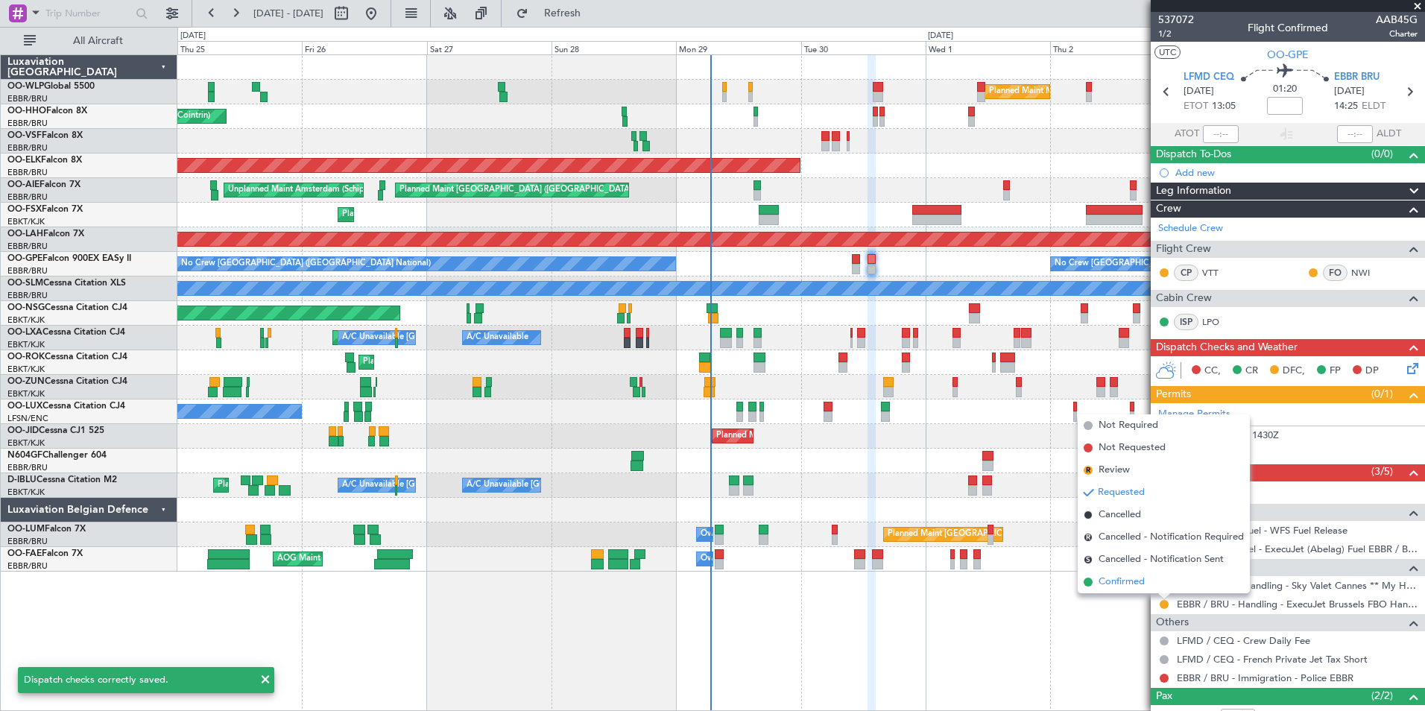
click at [1127, 583] on span "Confirmed" at bounding box center [1121, 582] width 46 height 15
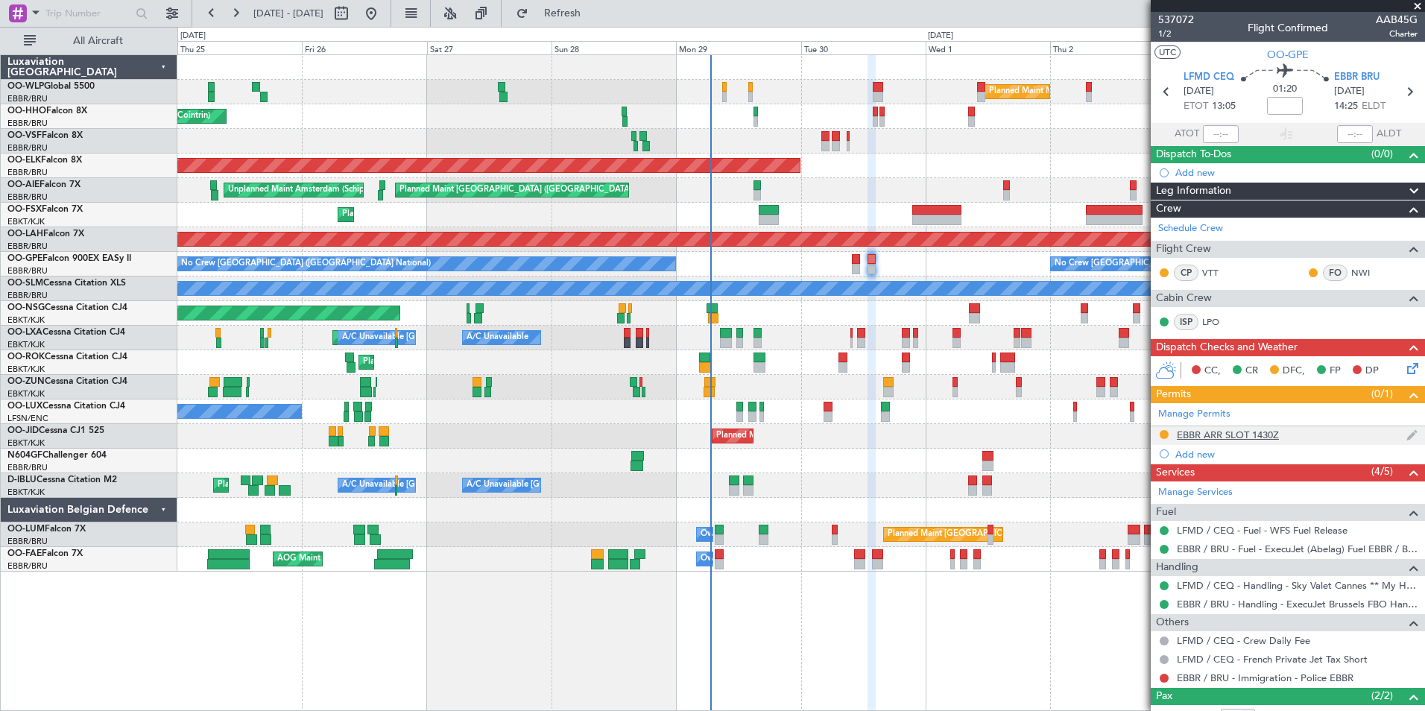
click at [1226, 438] on div "EBBR ARR SLOT 1430Z" at bounding box center [1228, 434] width 102 height 13
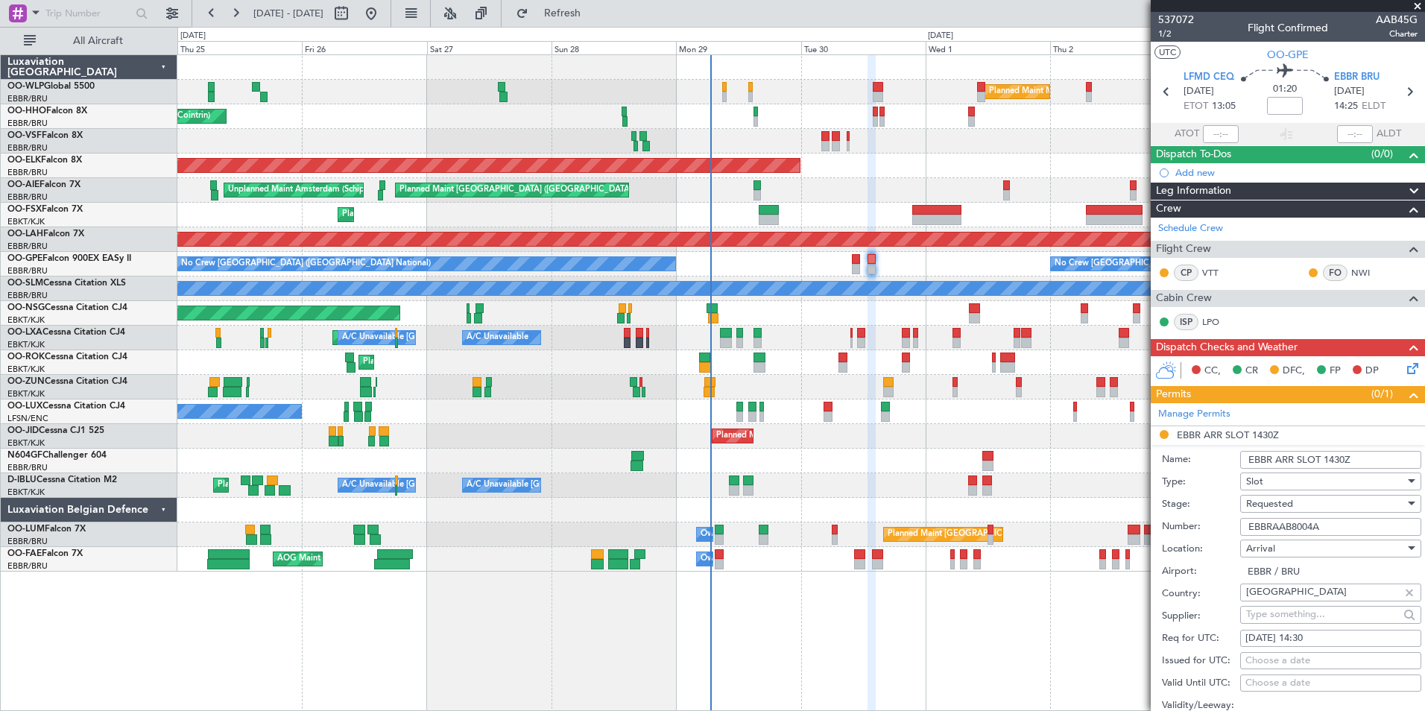
click at [1332, 522] on input "EBBRAAB8004A" at bounding box center [1330, 527] width 181 height 18
type input "EBBRAAB8004A00"
click at [1259, 503] on span "Requested" at bounding box center [1269, 503] width 47 height 13
click at [1290, 614] on span "Received OK" at bounding box center [1325, 616] width 156 height 22
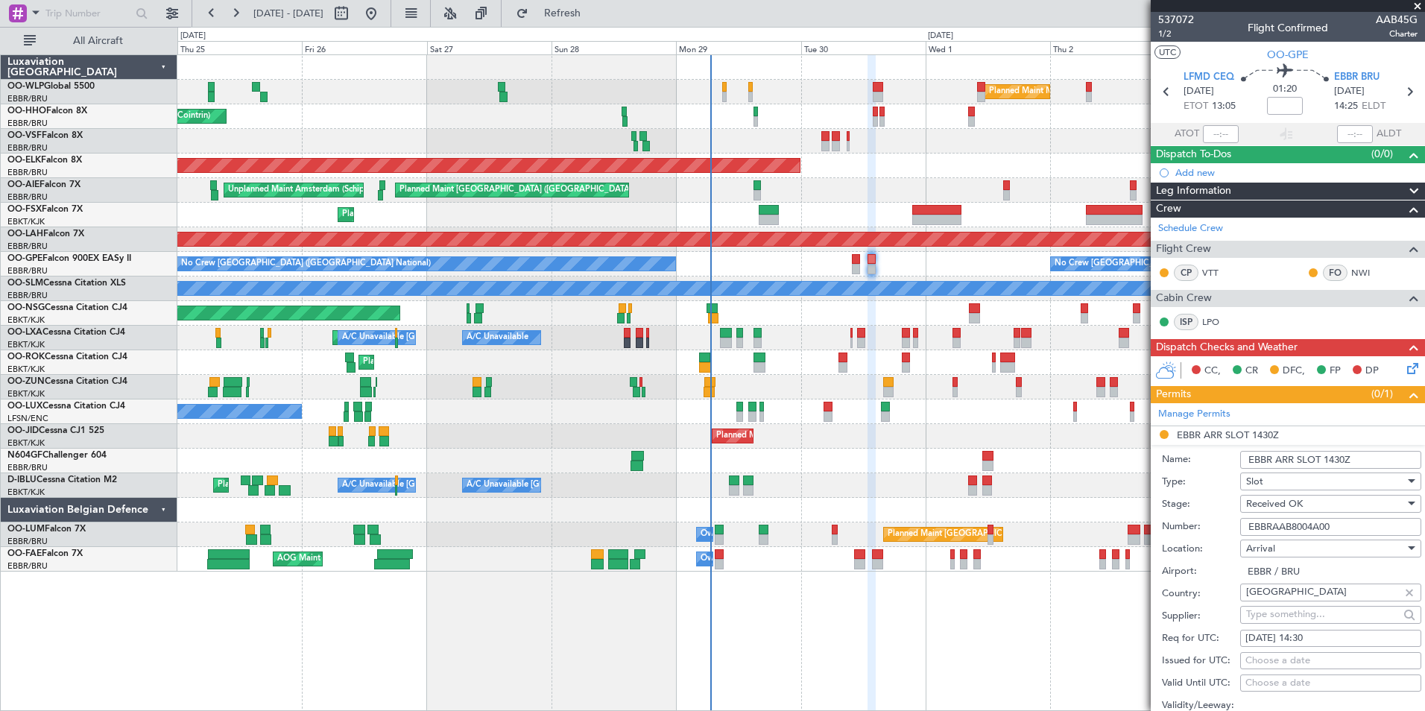
scroll to position [298, 0]
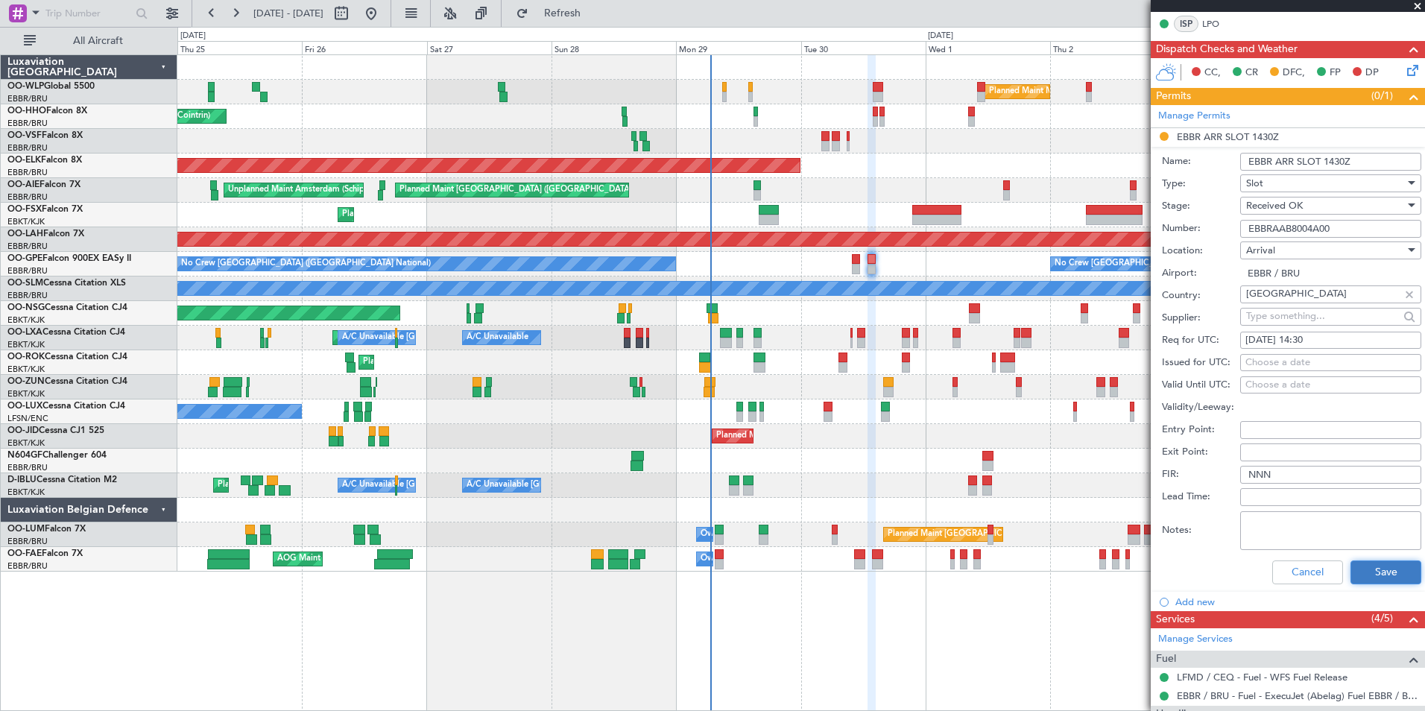
click at [1361, 577] on button "Save" at bounding box center [1385, 572] width 71 height 24
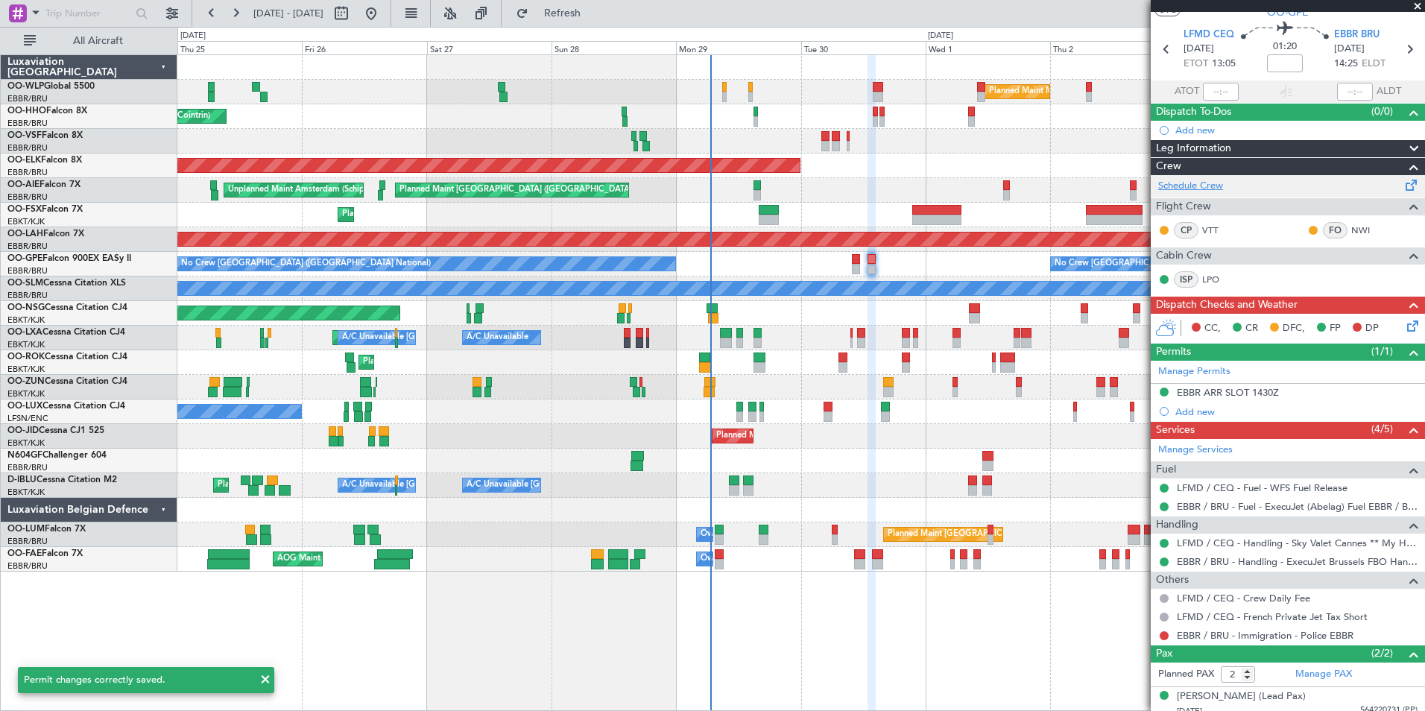
scroll to position [0, 0]
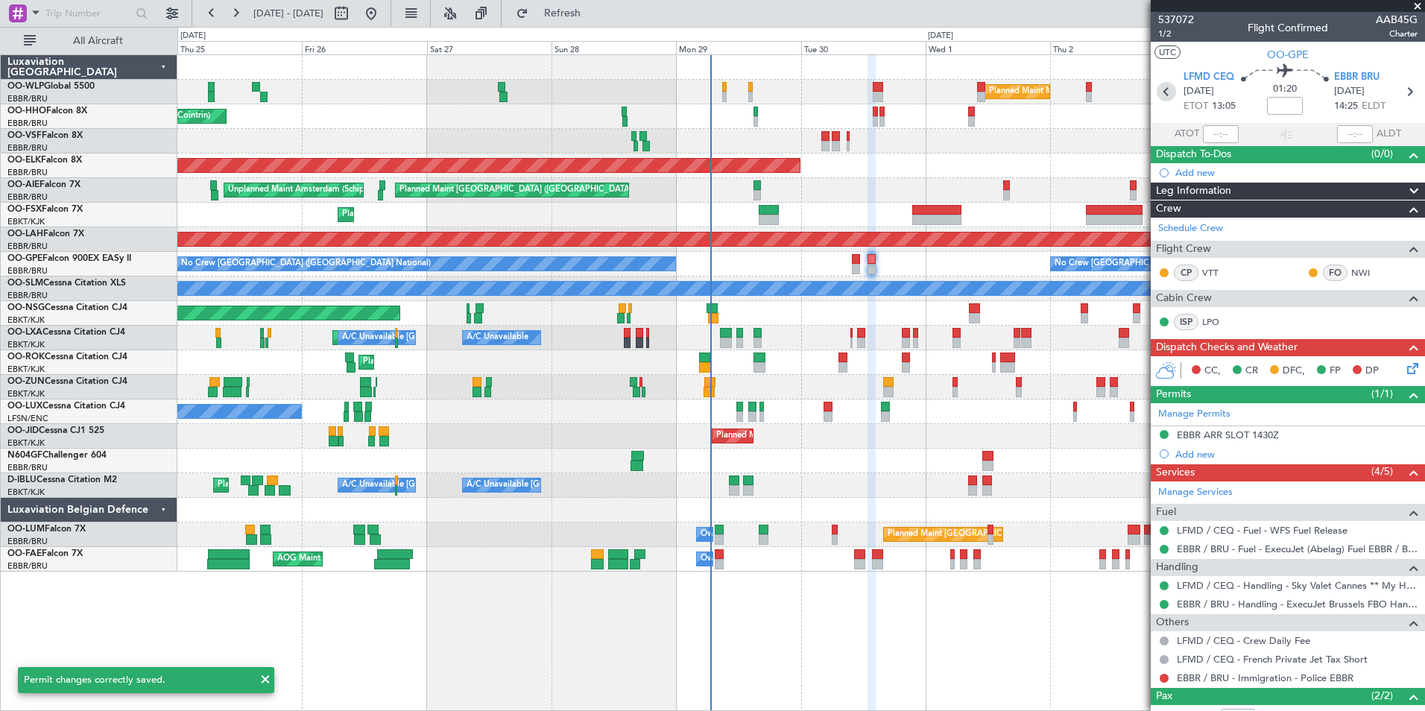
click at [1162, 89] on icon at bounding box center [1165, 91] width 19 height 19
type input "0"
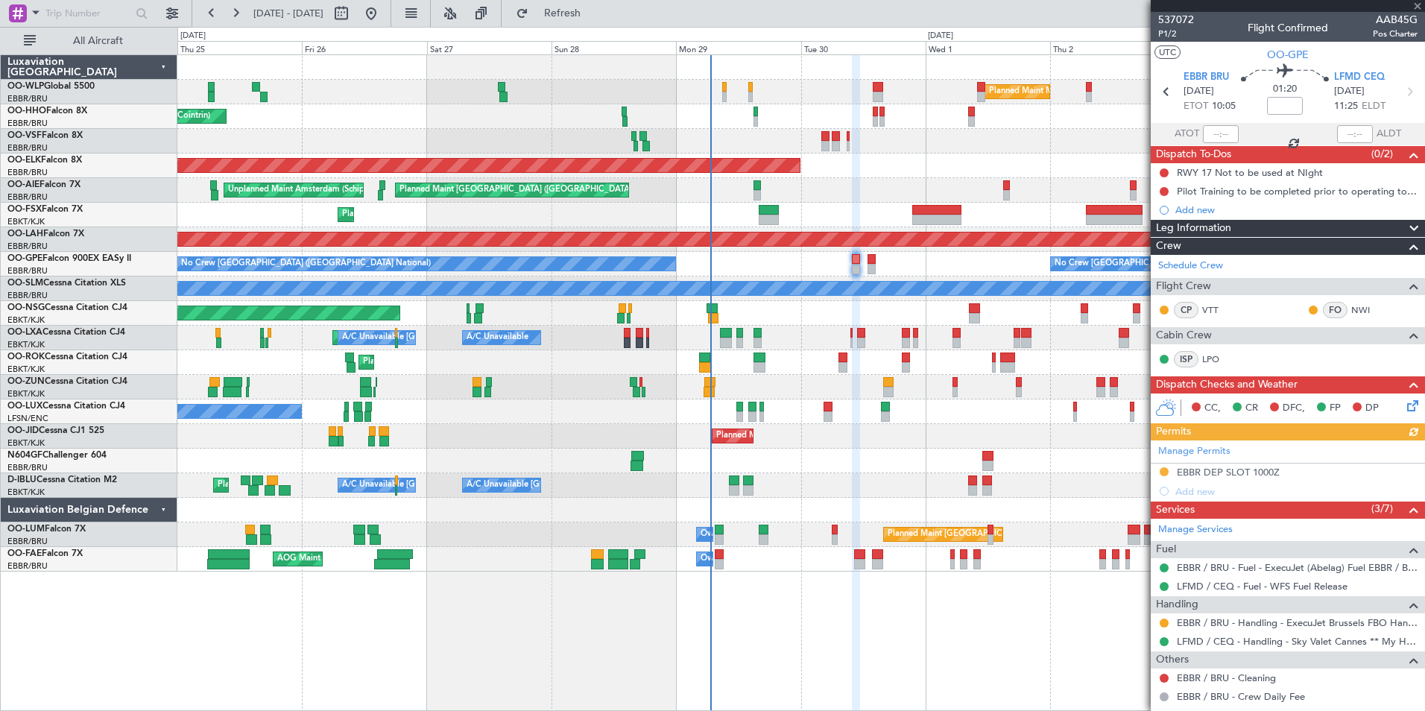
click at [1158, 627] on mat-tooltip-component "Requested" at bounding box center [1163, 646] width 67 height 39
click at [1165, 623] on button at bounding box center [1163, 622] width 9 height 9
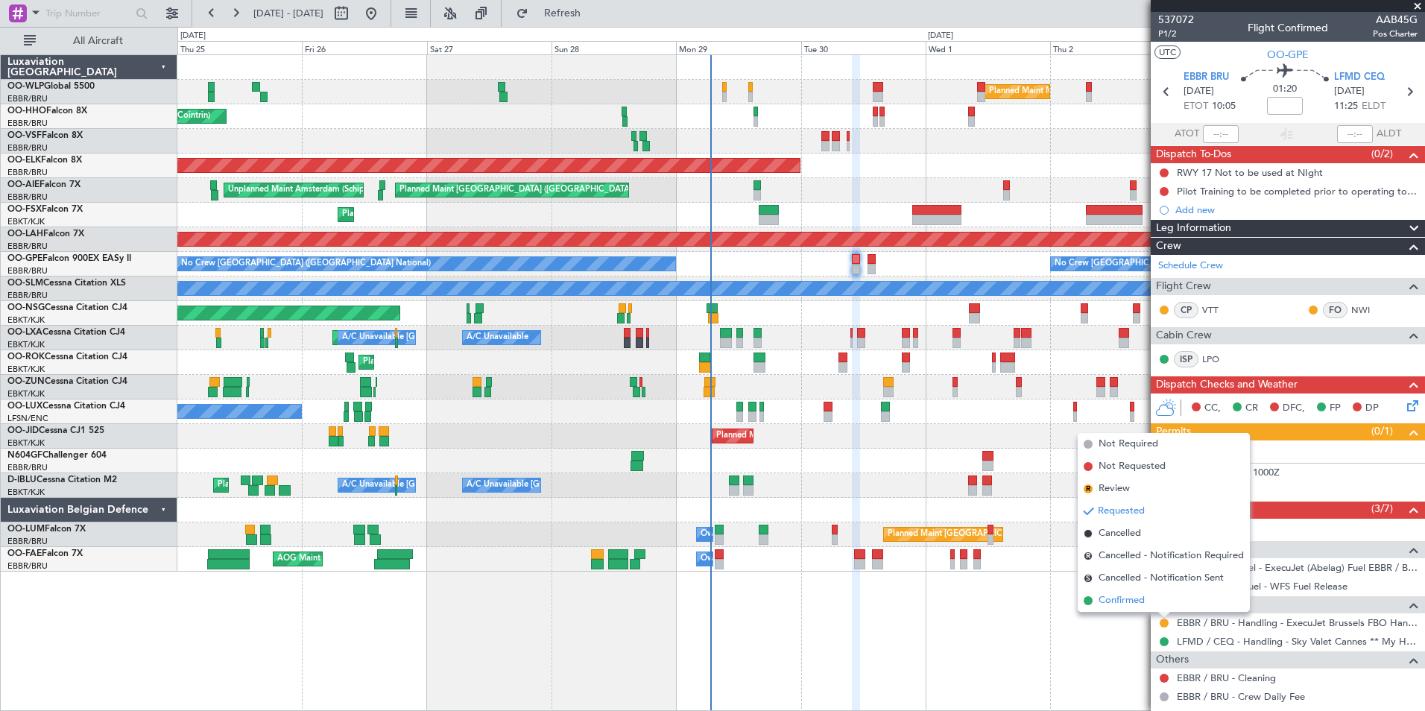
click at [1132, 604] on span "Confirmed" at bounding box center [1121, 600] width 46 height 15
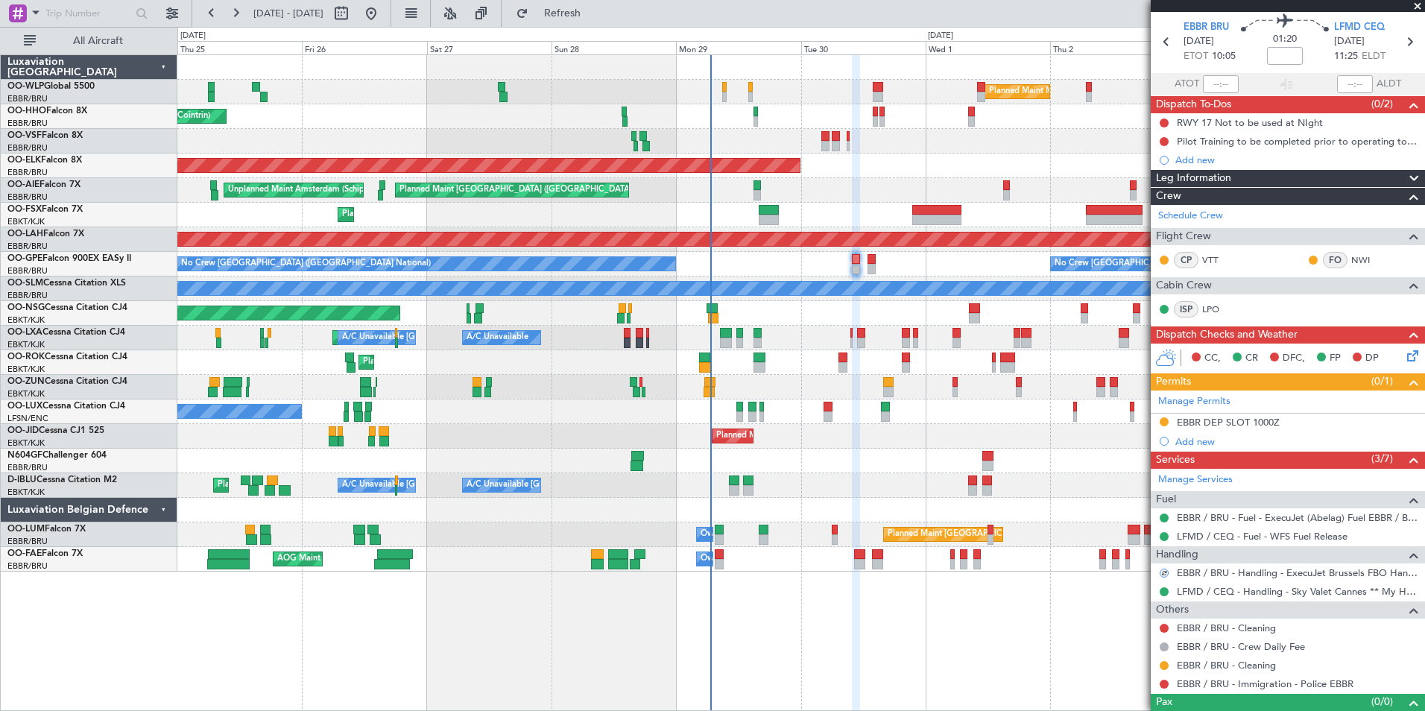
scroll to position [74, 0]
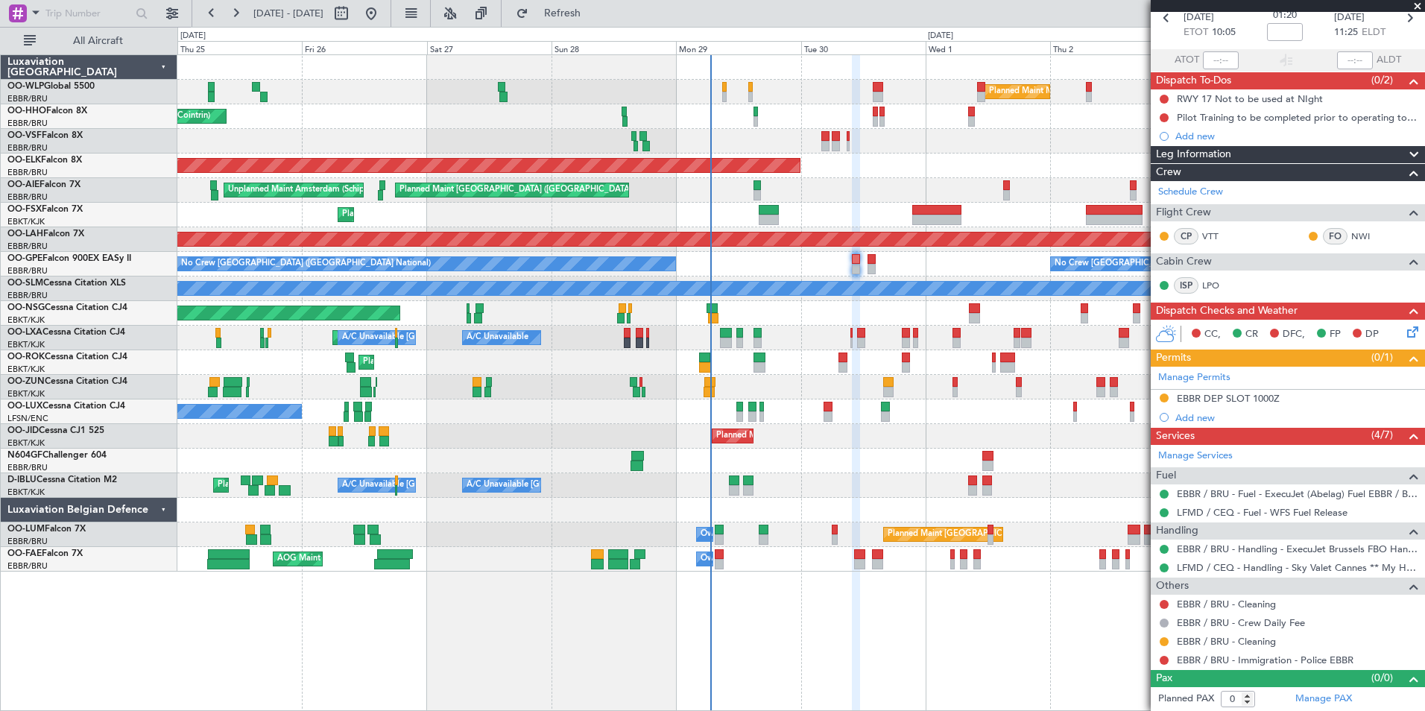
click at [1221, 407] on mat-tooltip-component "EBBR DEP SLOT 1000Z" at bounding box center [1228, 423] width 114 height 39
click at [1221, 399] on div "EBBR DEP SLOT 1000Z" at bounding box center [1228, 398] width 103 height 13
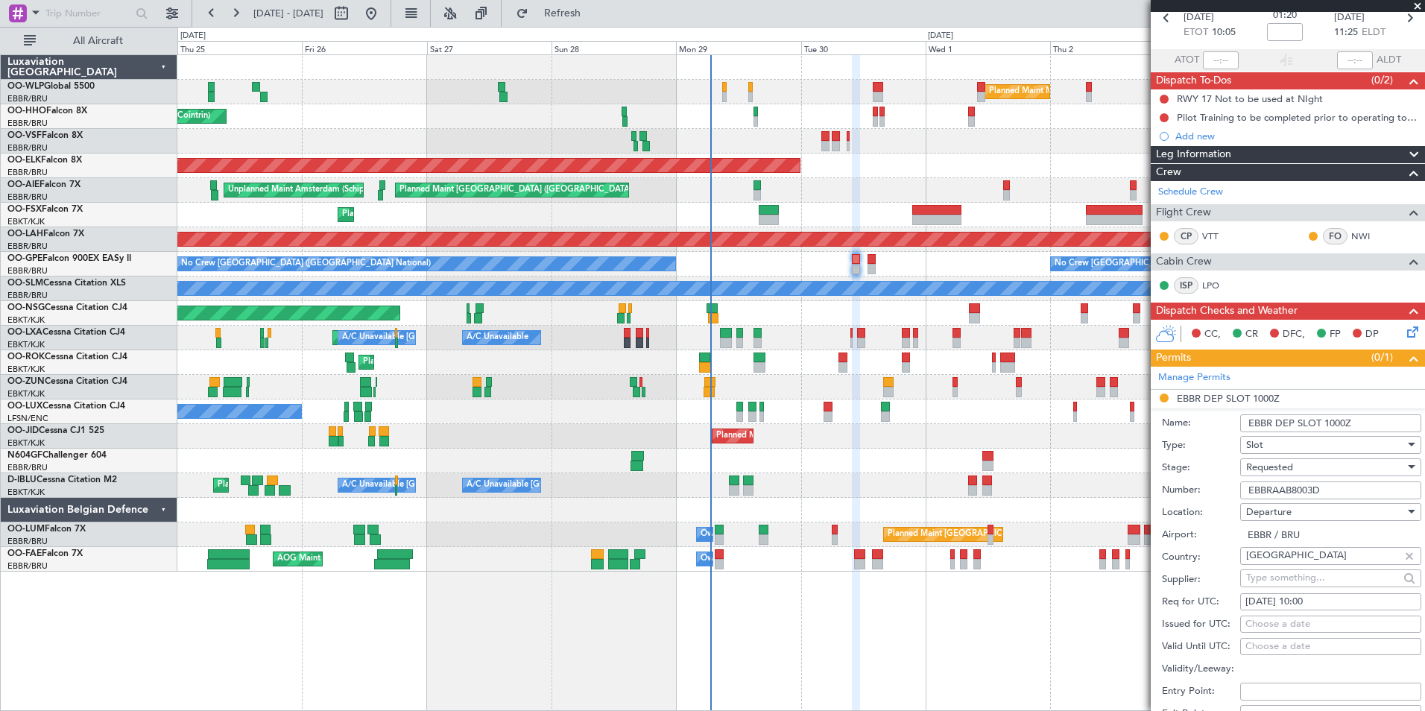
click at [1350, 493] on input "EBBRAAB8003D" at bounding box center [1330, 490] width 181 height 18
type input "EBBRAAB8003D00"
click at [1288, 468] on span "Requested" at bounding box center [1269, 467] width 47 height 13
click at [1308, 580] on span "Received OK" at bounding box center [1325, 580] width 156 height 22
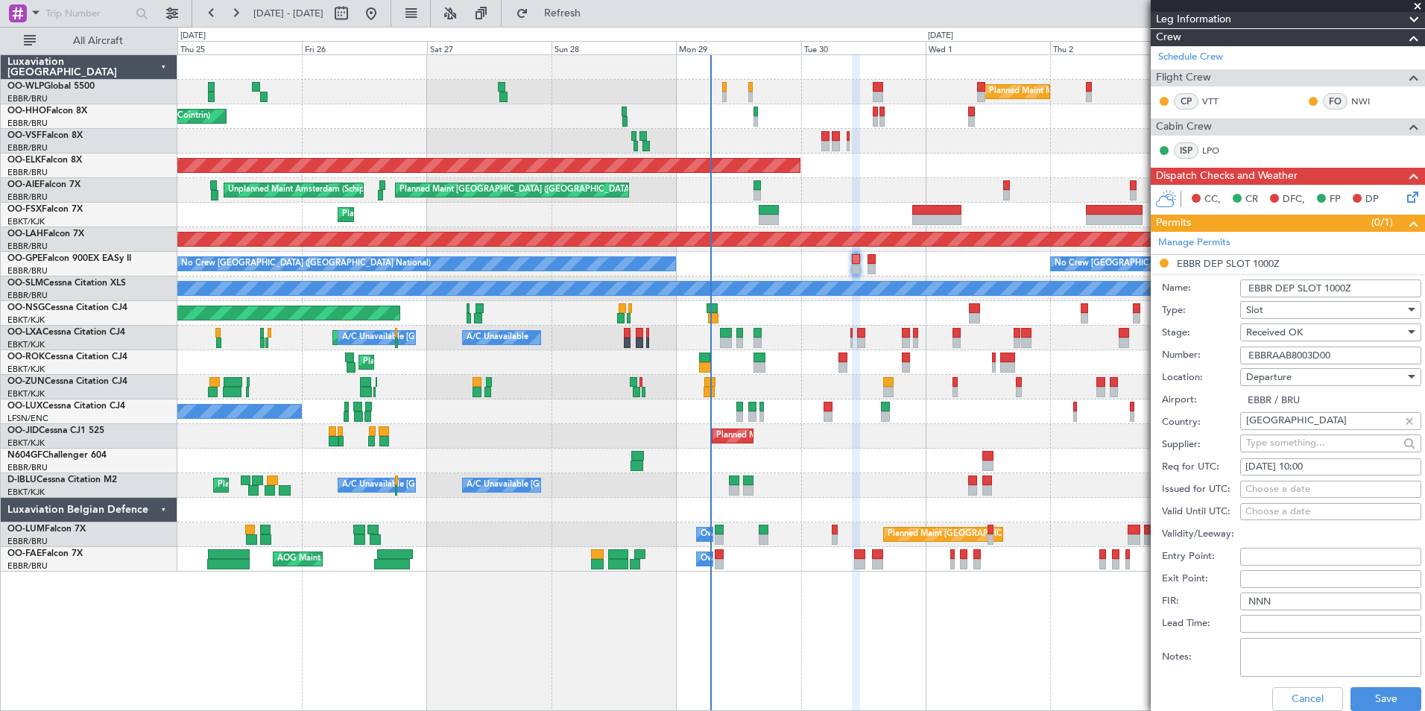
scroll to position [223, 0]
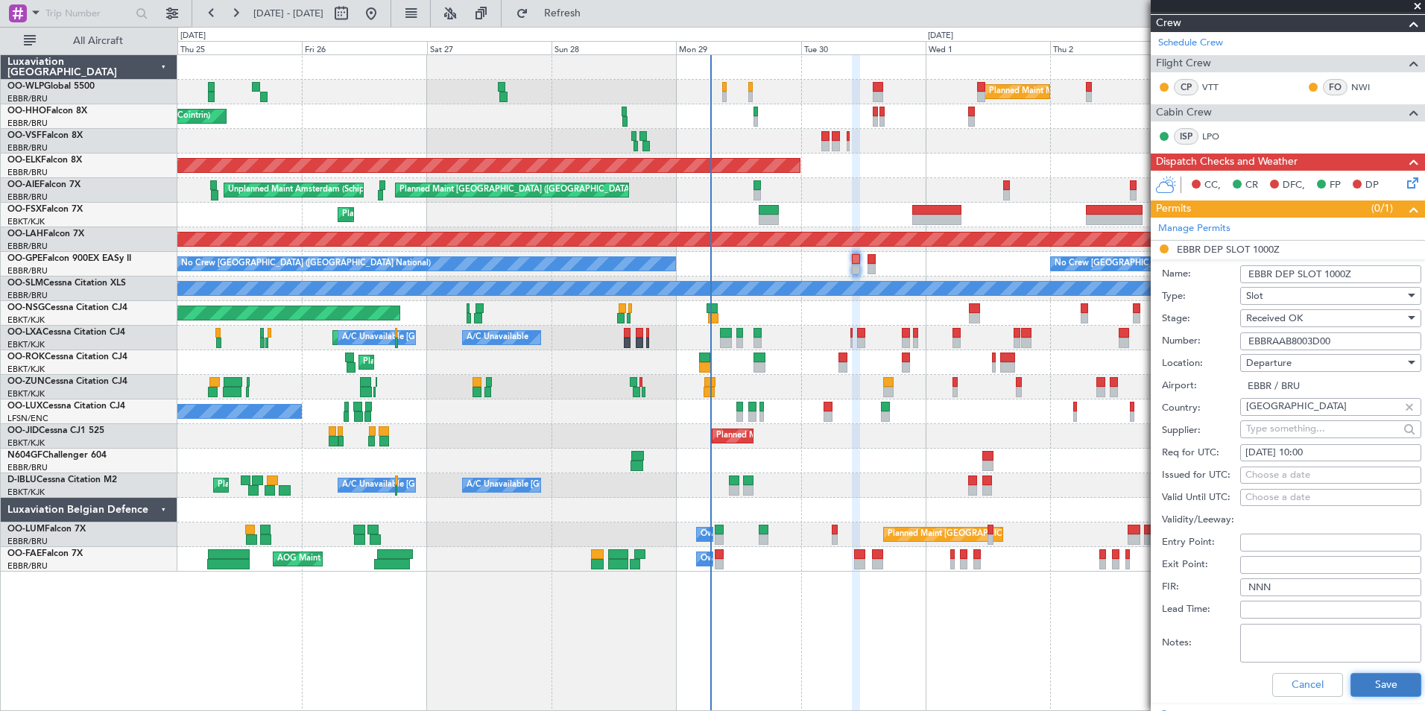
click at [1363, 680] on button "Save" at bounding box center [1385, 685] width 71 height 24
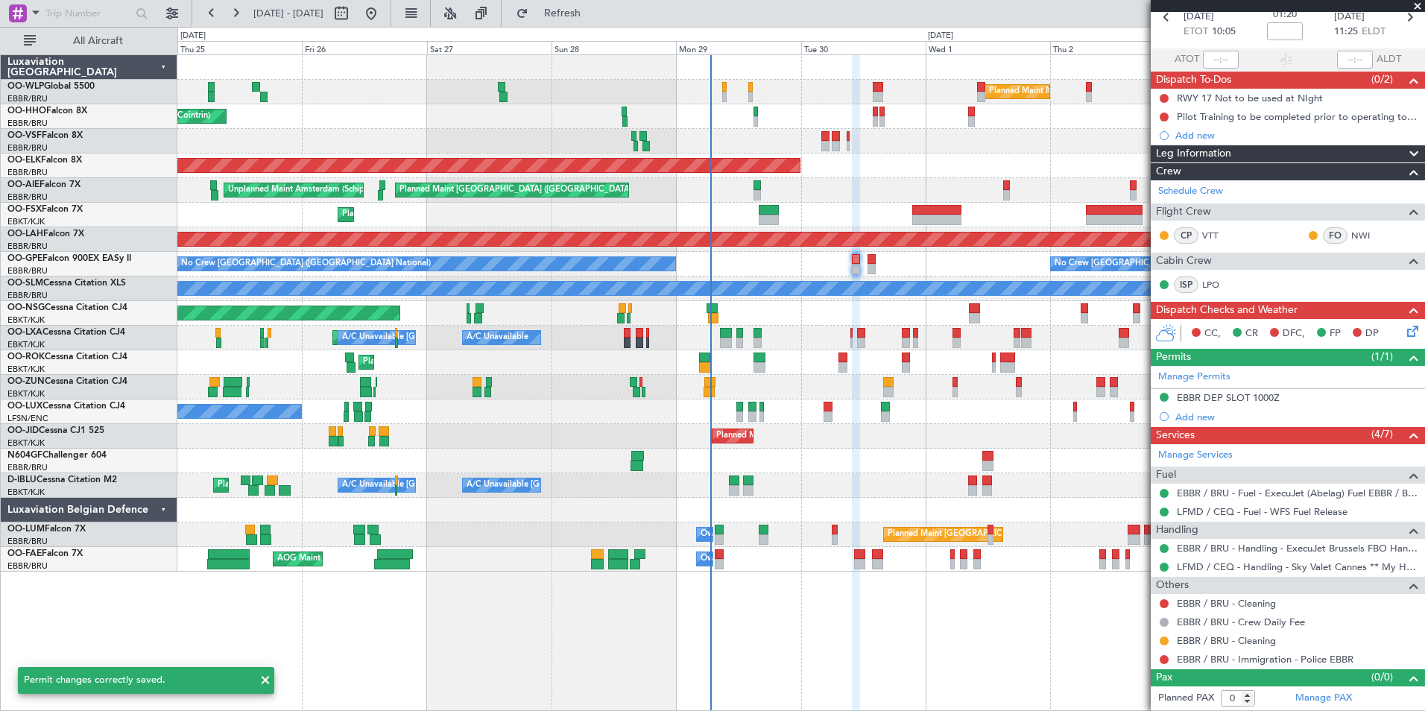
scroll to position [74, 0]
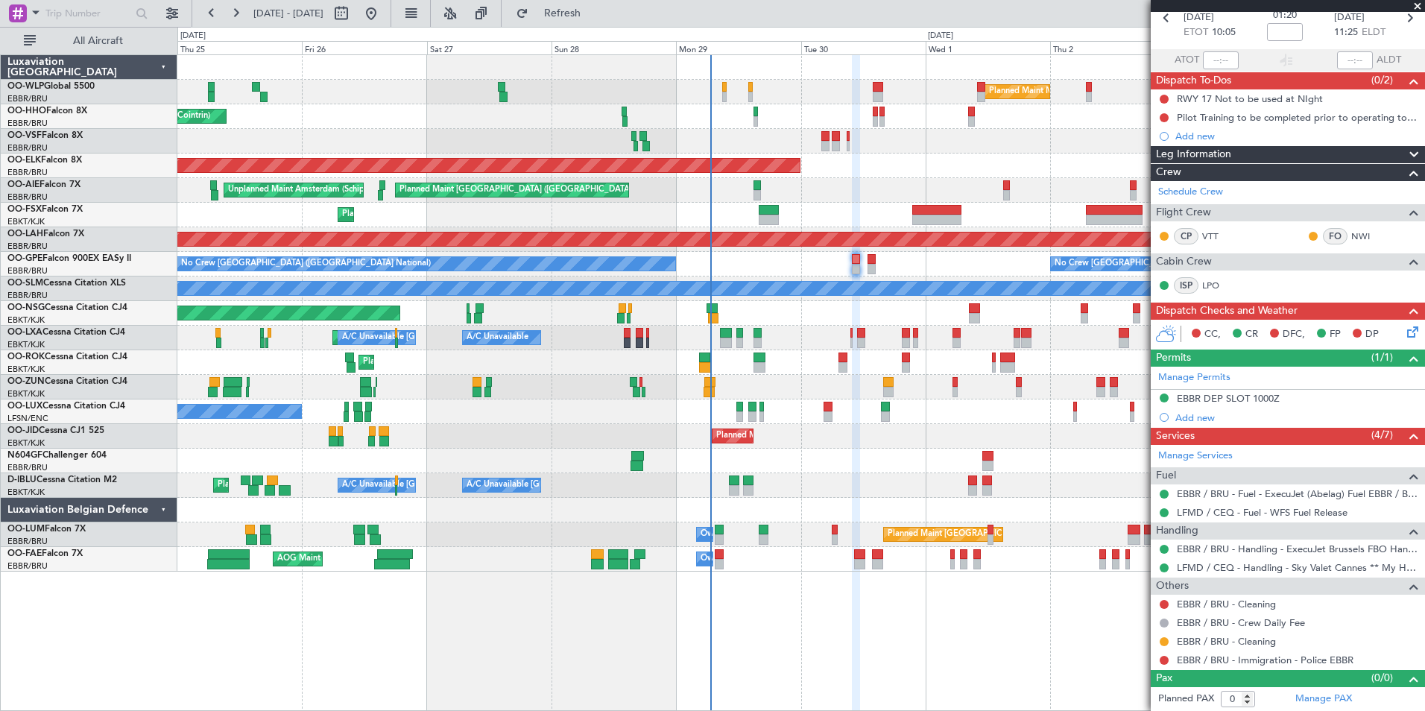
click at [1266, 659] on mat-tooltip-component "Complete" at bounding box center [1282, 649] width 64 height 39
click at [1225, 659] on link "EBBR / BRU - Immigration - Police EBBR" at bounding box center [1265, 660] width 177 height 13
click at [594, 19] on span "Refresh" at bounding box center [562, 13] width 63 height 10
click at [1168, 658] on button at bounding box center [1163, 660] width 9 height 9
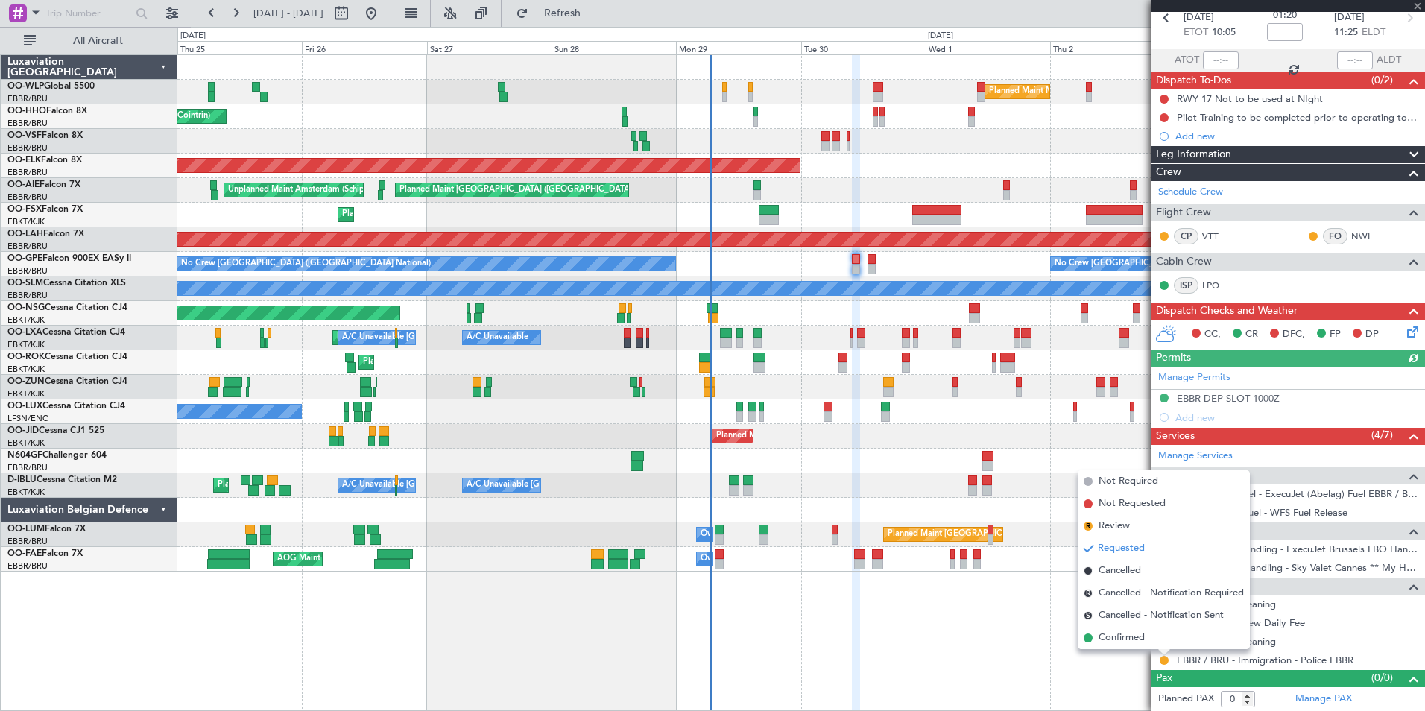
click at [1139, 641] on span "Confirmed" at bounding box center [1121, 637] width 46 height 15
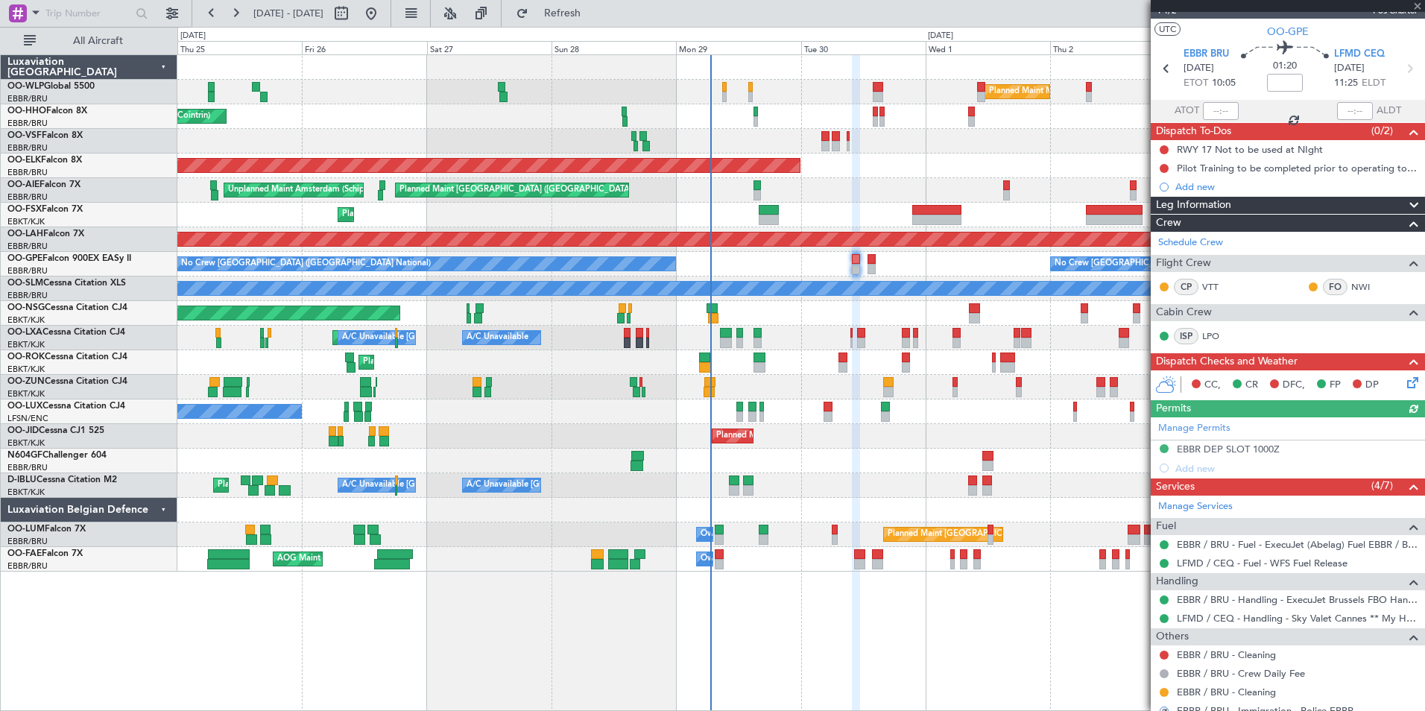
scroll to position [0, 0]
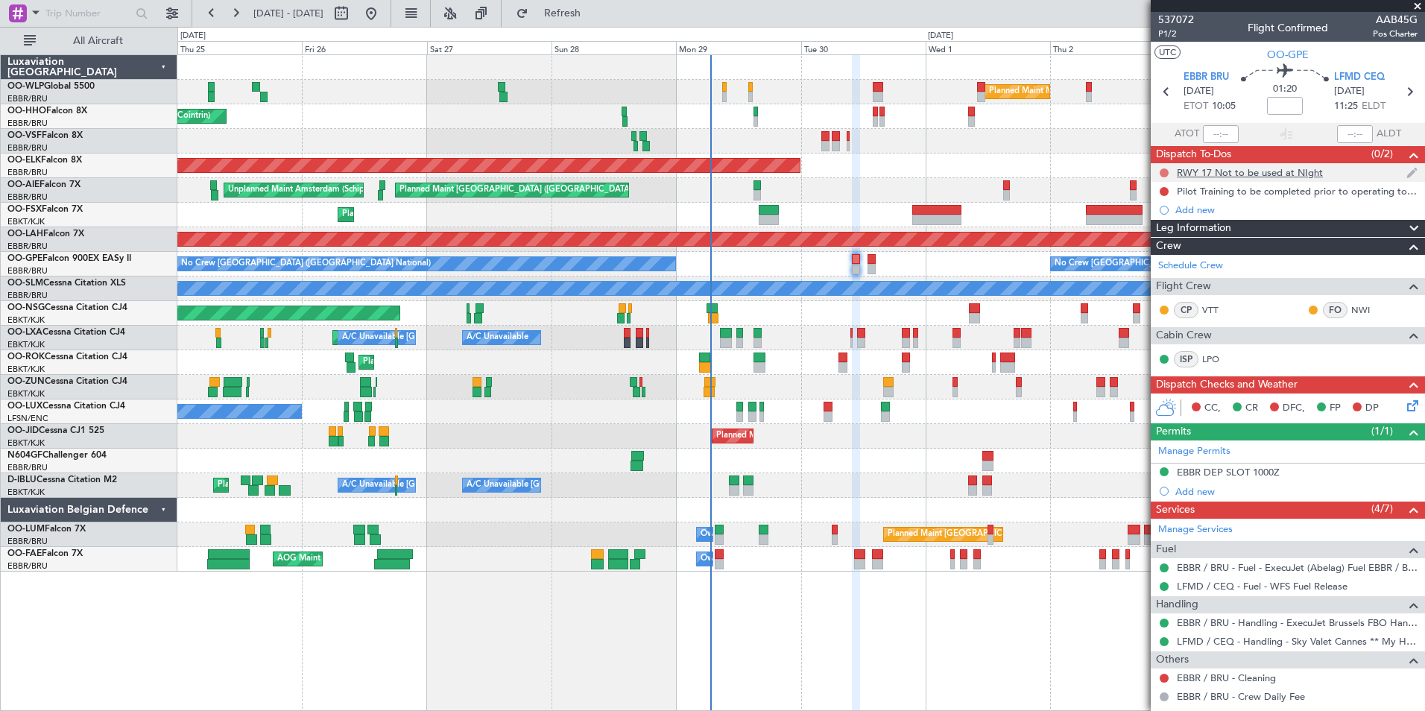
click at [1167, 175] on button at bounding box center [1163, 172] width 9 height 9
click at [1173, 243] on span "Completed" at bounding box center [1170, 238] width 49 height 15
click at [1162, 190] on button at bounding box center [1163, 191] width 9 height 9
click at [1169, 257] on span "Completed" at bounding box center [1170, 257] width 49 height 15
click at [1399, 92] on icon at bounding box center [1408, 91] width 19 height 19
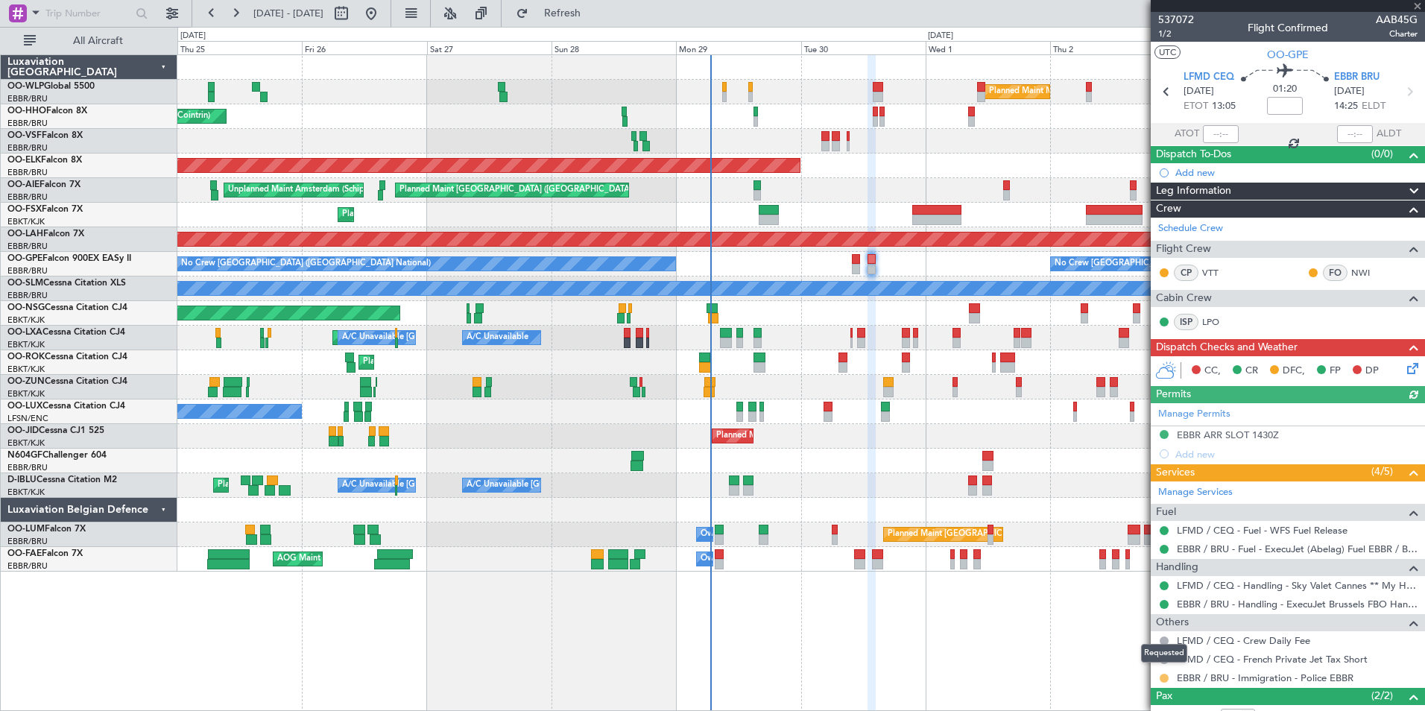
click at [1159, 678] on button at bounding box center [1163, 678] width 9 height 9
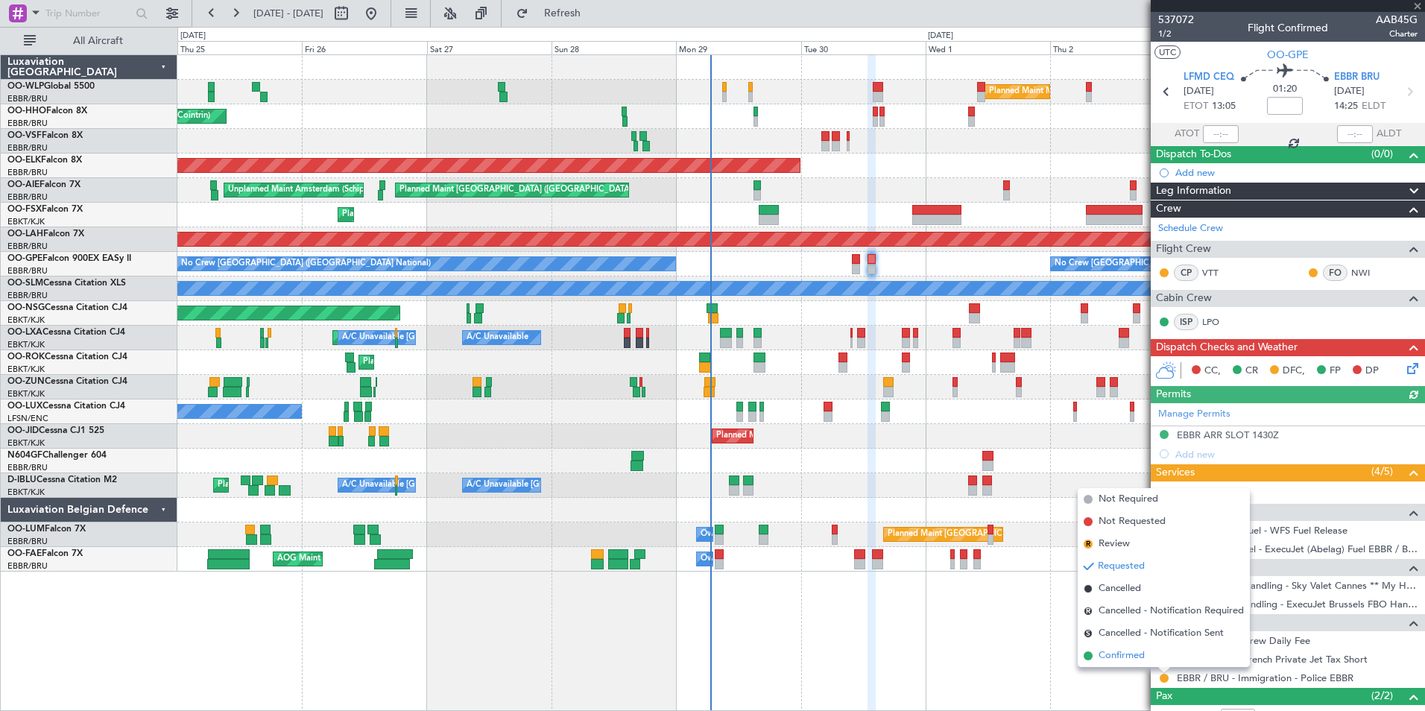
click at [1140, 655] on span "Confirmed" at bounding box center [1121, 655] width 46 height 15
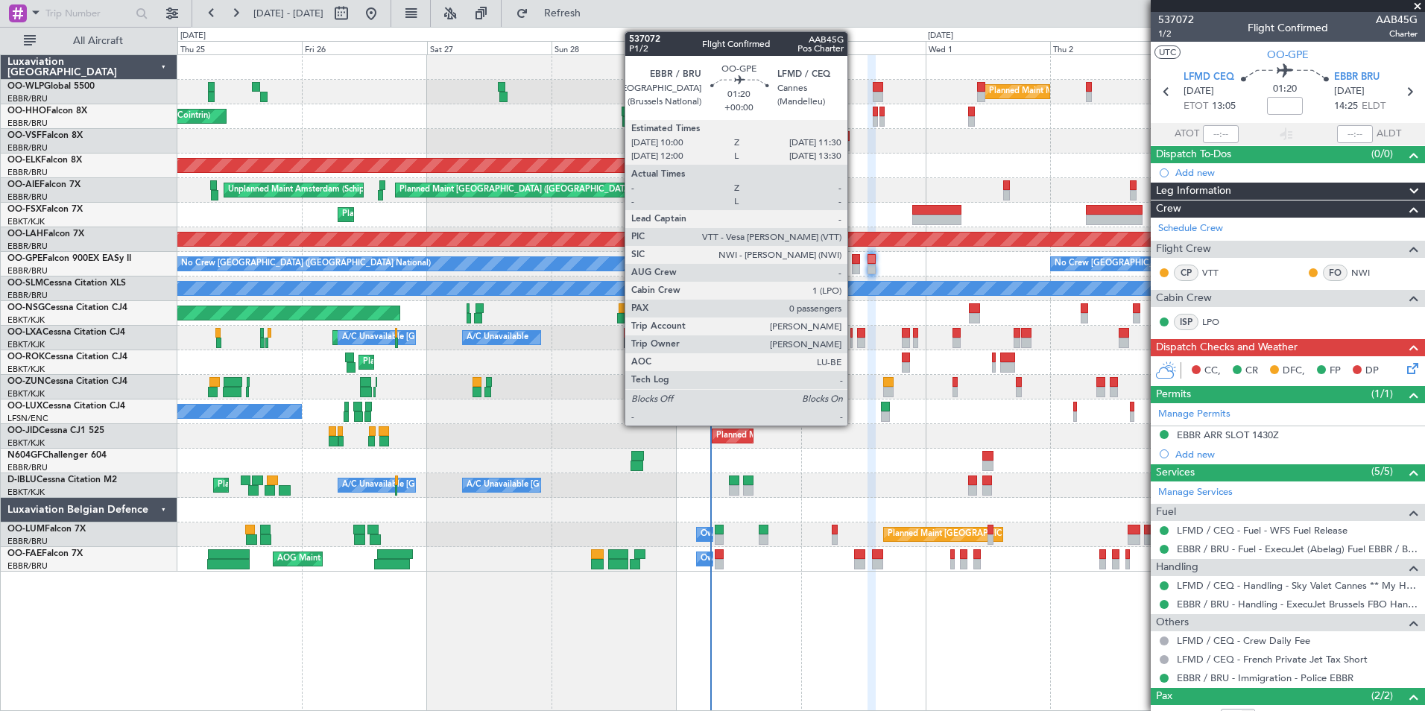
click at [854, 266] on div at bounding box center [856, 269] width 8 height 10
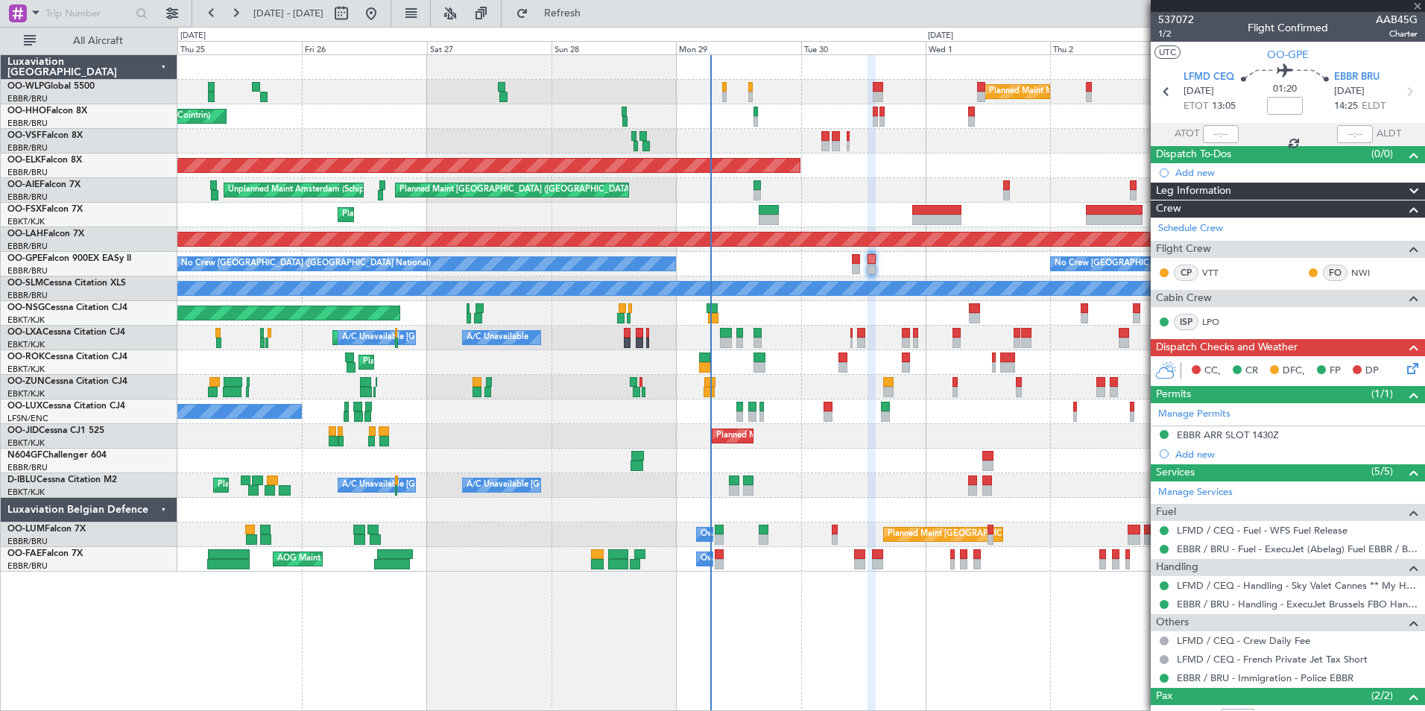
type input "0"
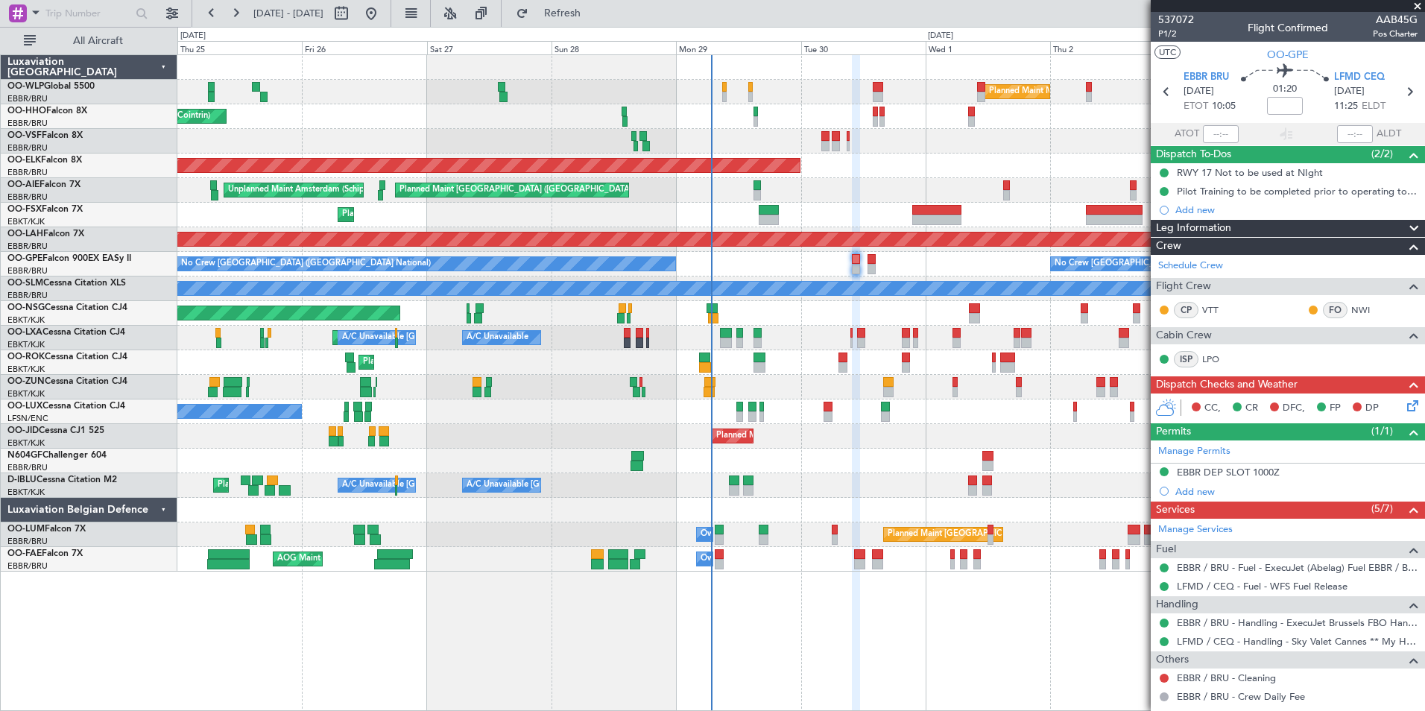
click at [1171, 681] on div "EBBR / BRU - Cleaning" at bounding box center [1288, 677] width 274 height 19
click at [1163, 679] on button at bounding box center [1163, 678] width 9 height 9
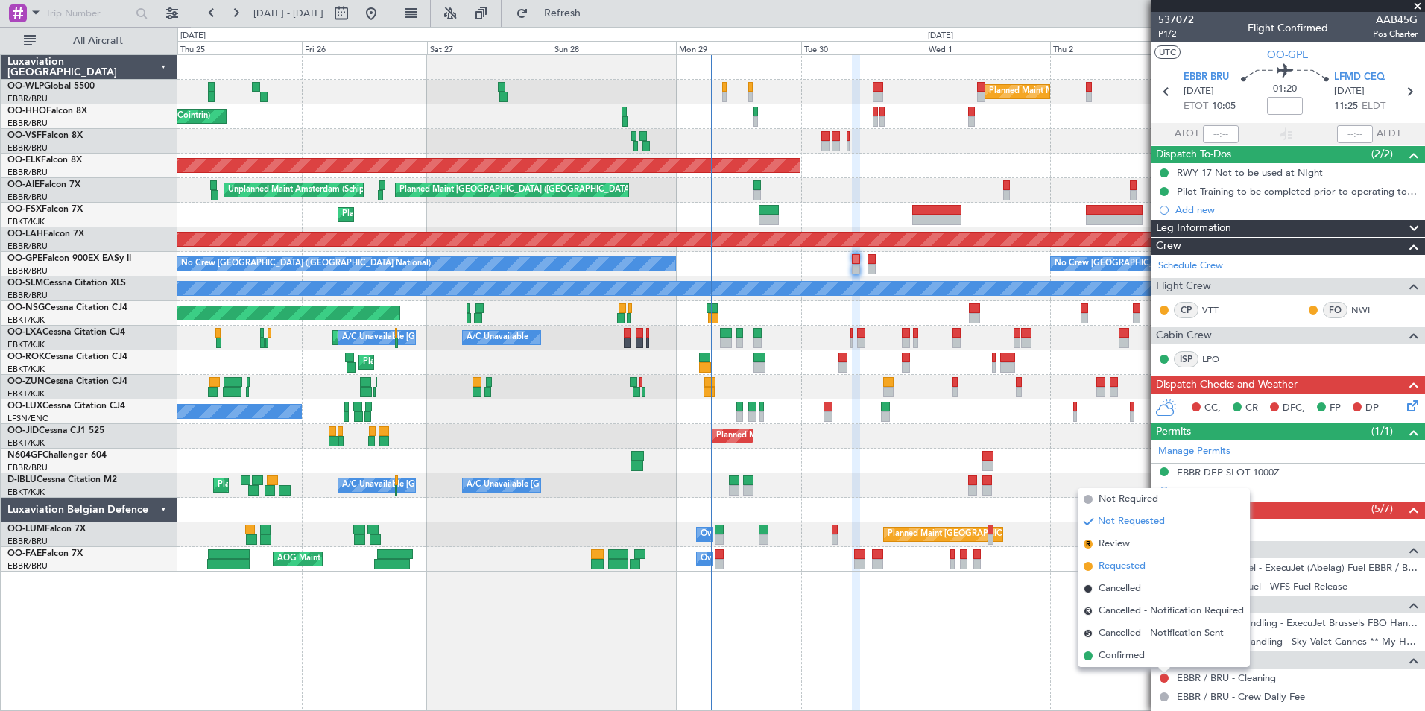
click at [1111, 571] on span "Requested" at bounding box center [1121, 566] width 47 height 15
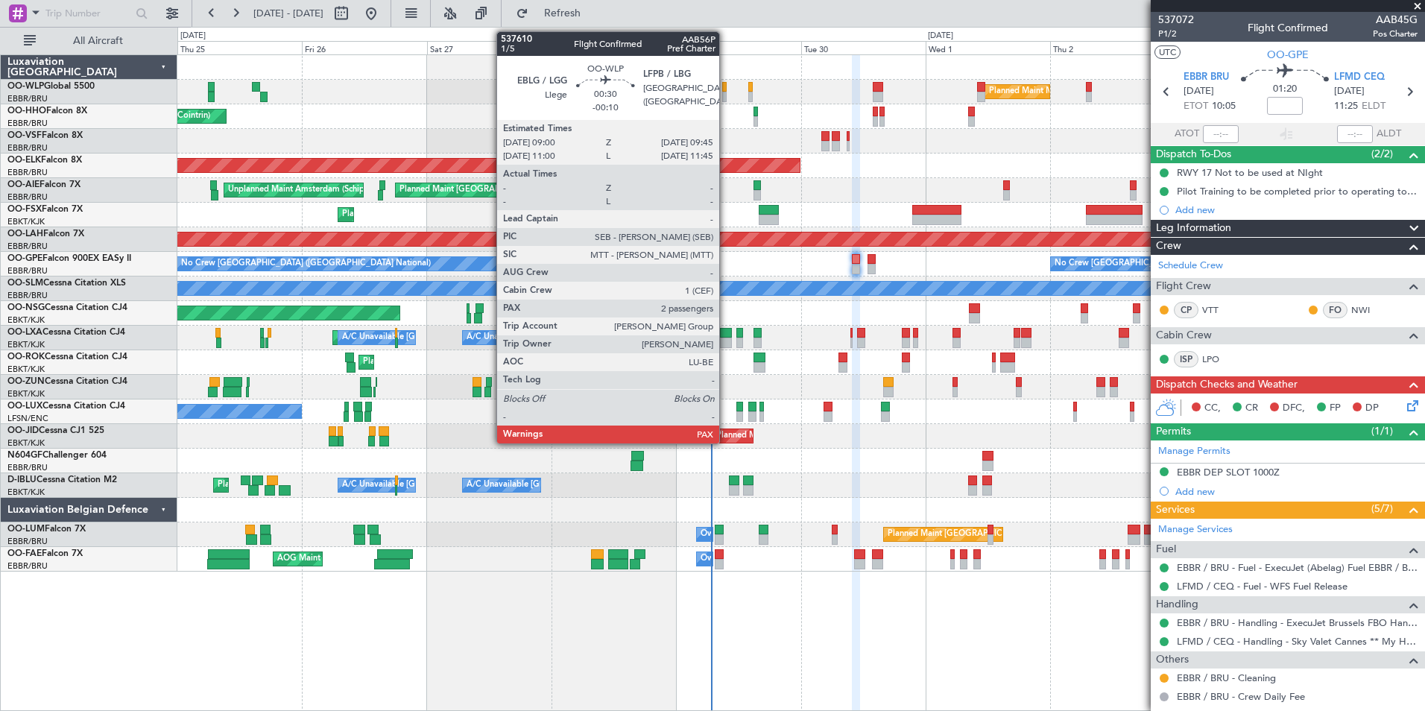
click at [726, 97] on div at bounding box center [724, 97] width 4 height 10
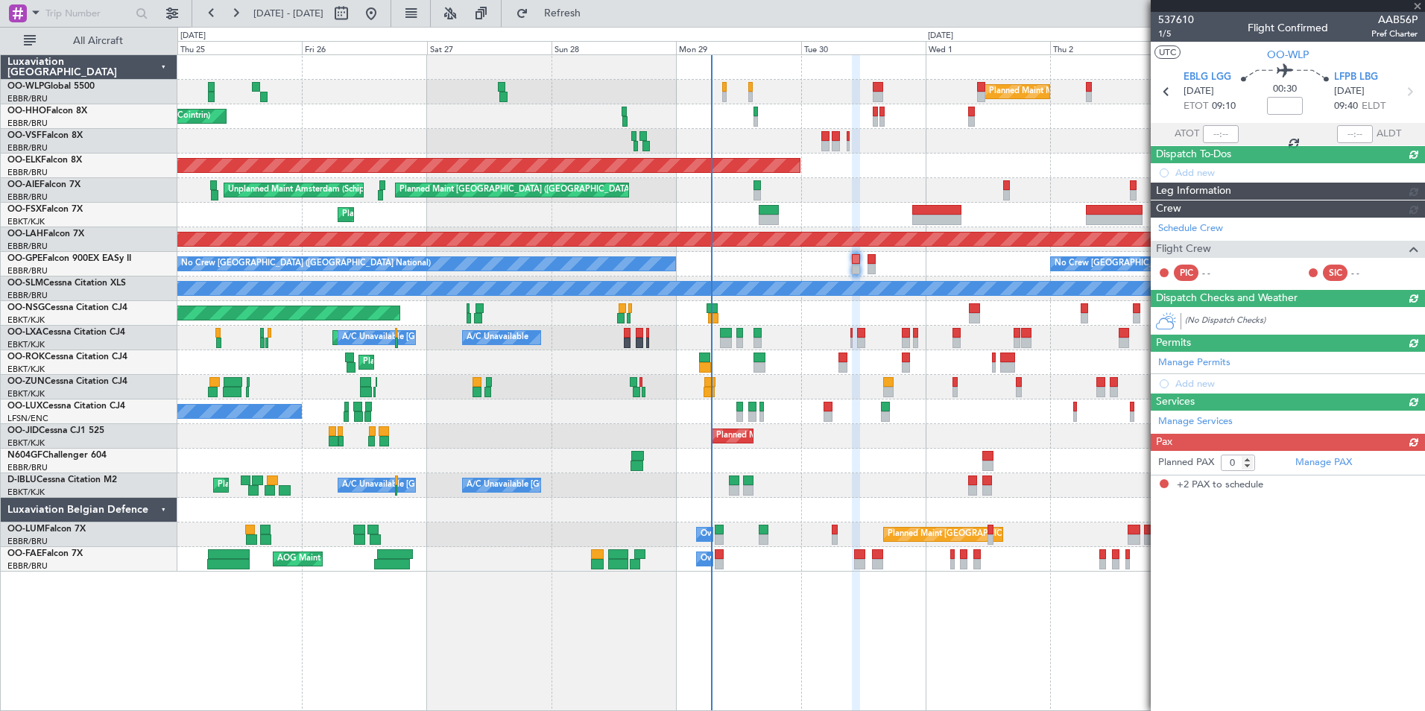
type input "-00:10"
type input "2"
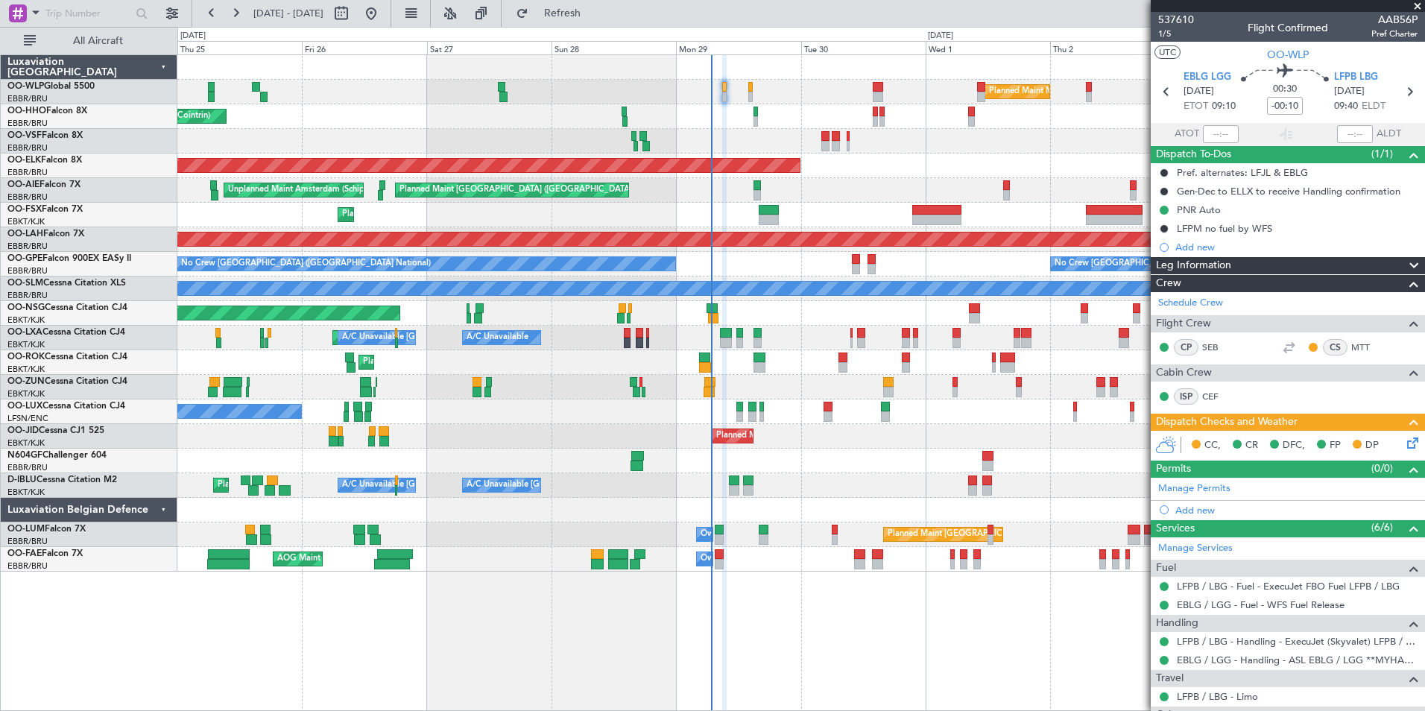
click at [1404, 443] on icon at bounding box center [1410, 440] width 12 height 12
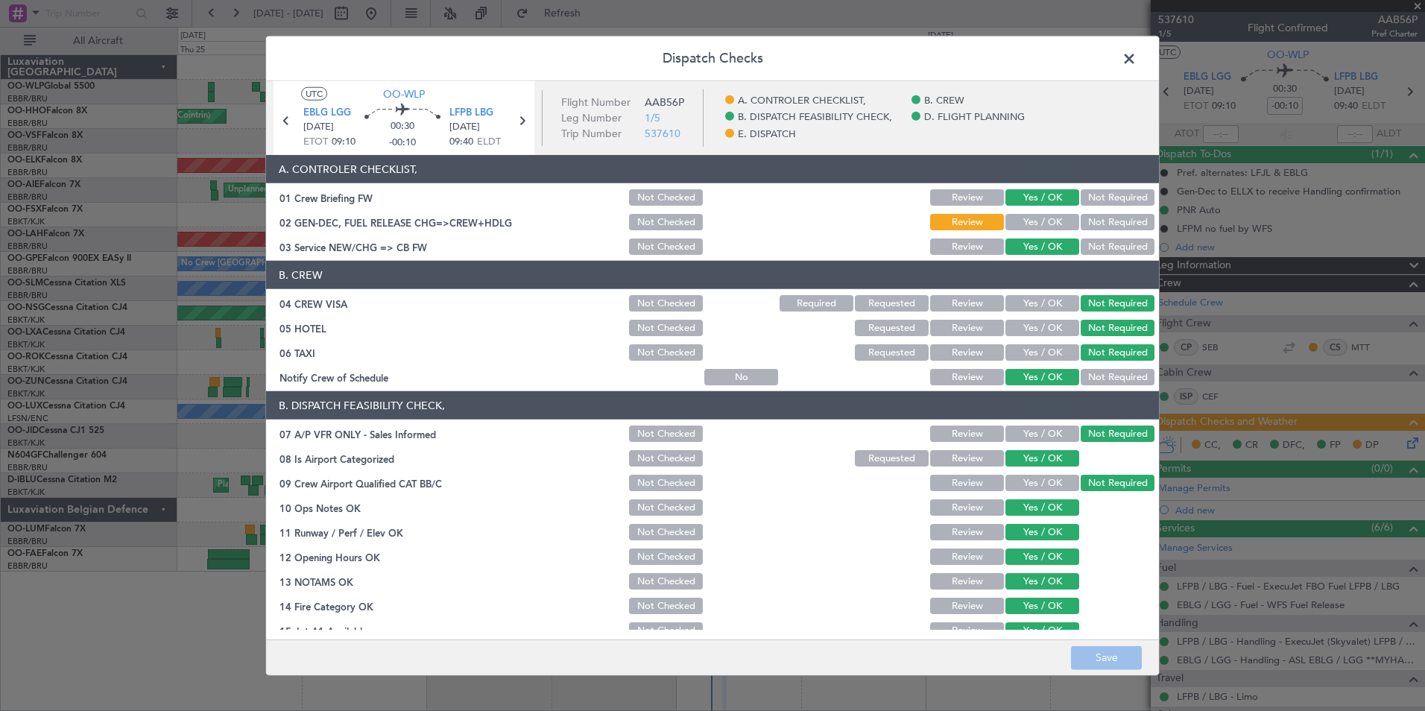
click at [1025, 225] on button "Yes / OK" at bounding box center [1042, 222] width 74 height 16
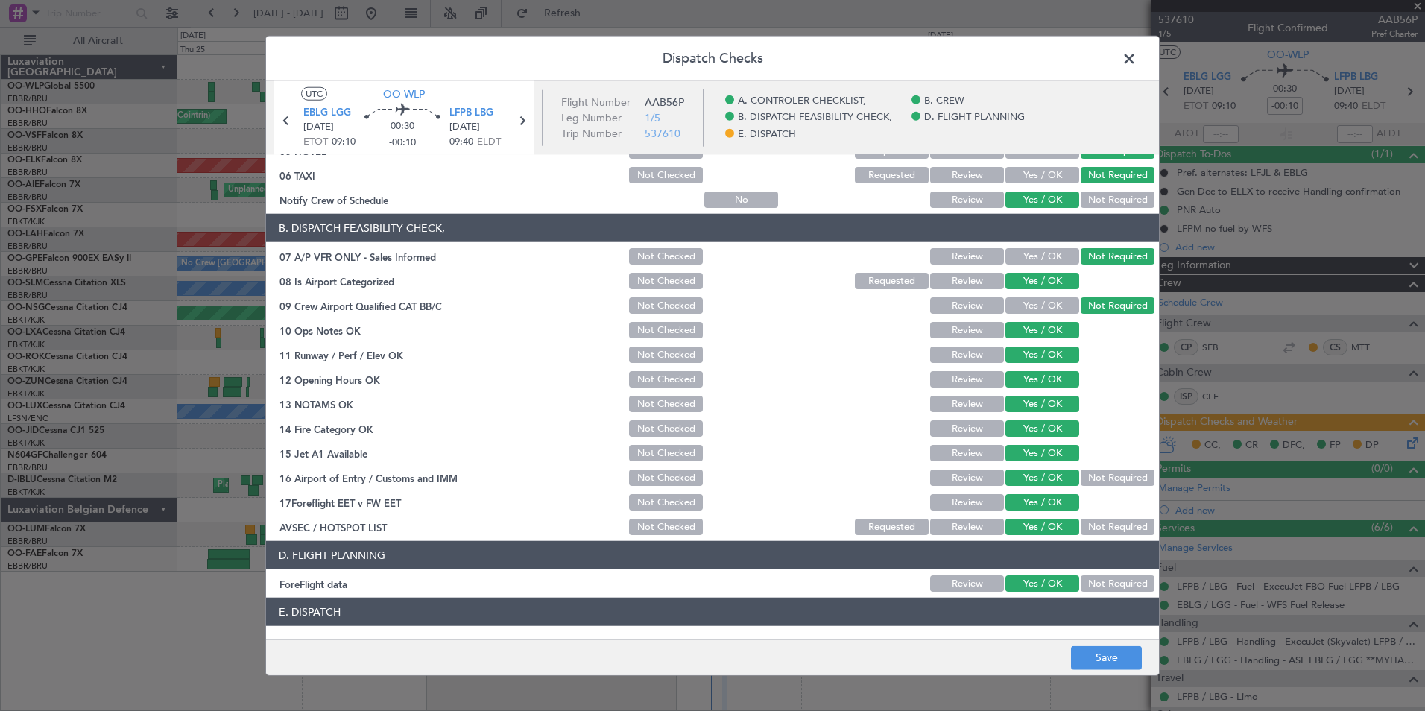
scroll to position [276, 0]
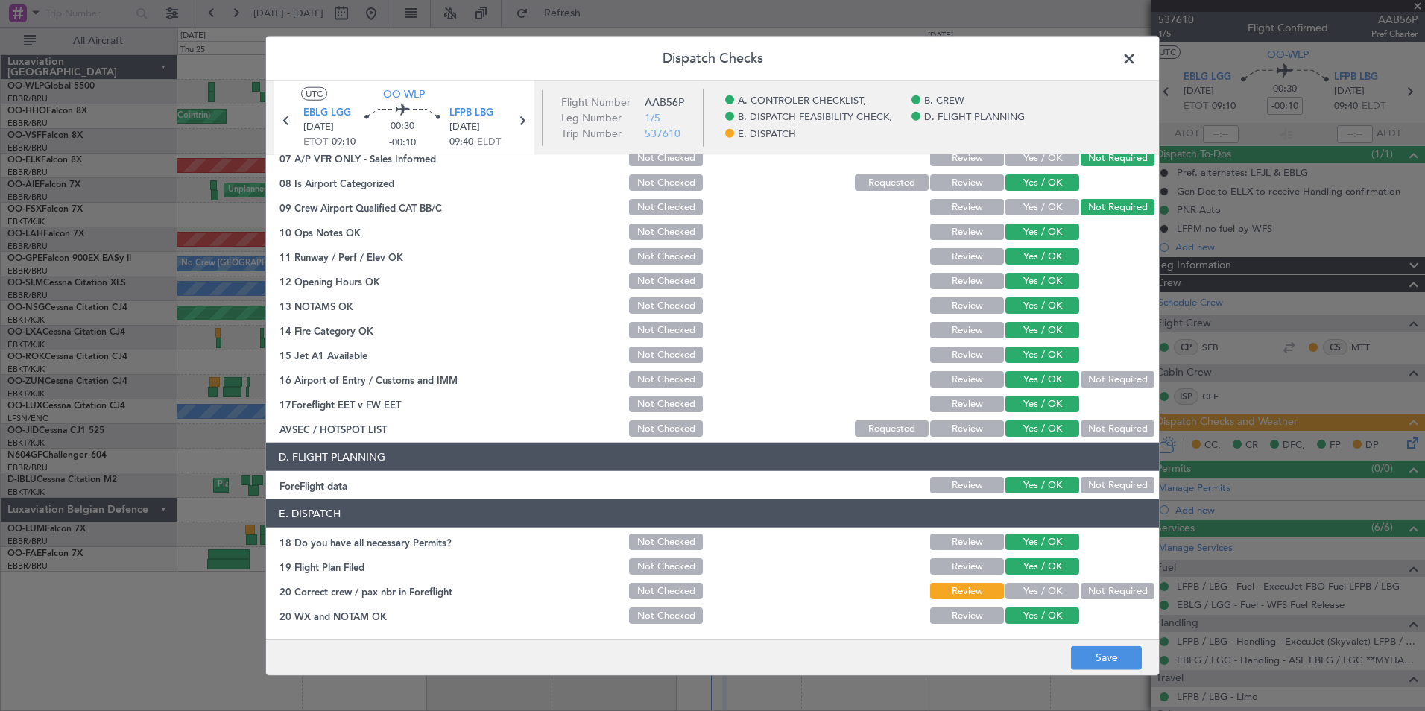
click at [1023, 595] on button "Yes / OK" at bounding box center [1042, 591] width 74 height 16
click at [1103, 645] on button "Save" at bounding box center [1106, 657] width 71 height 24
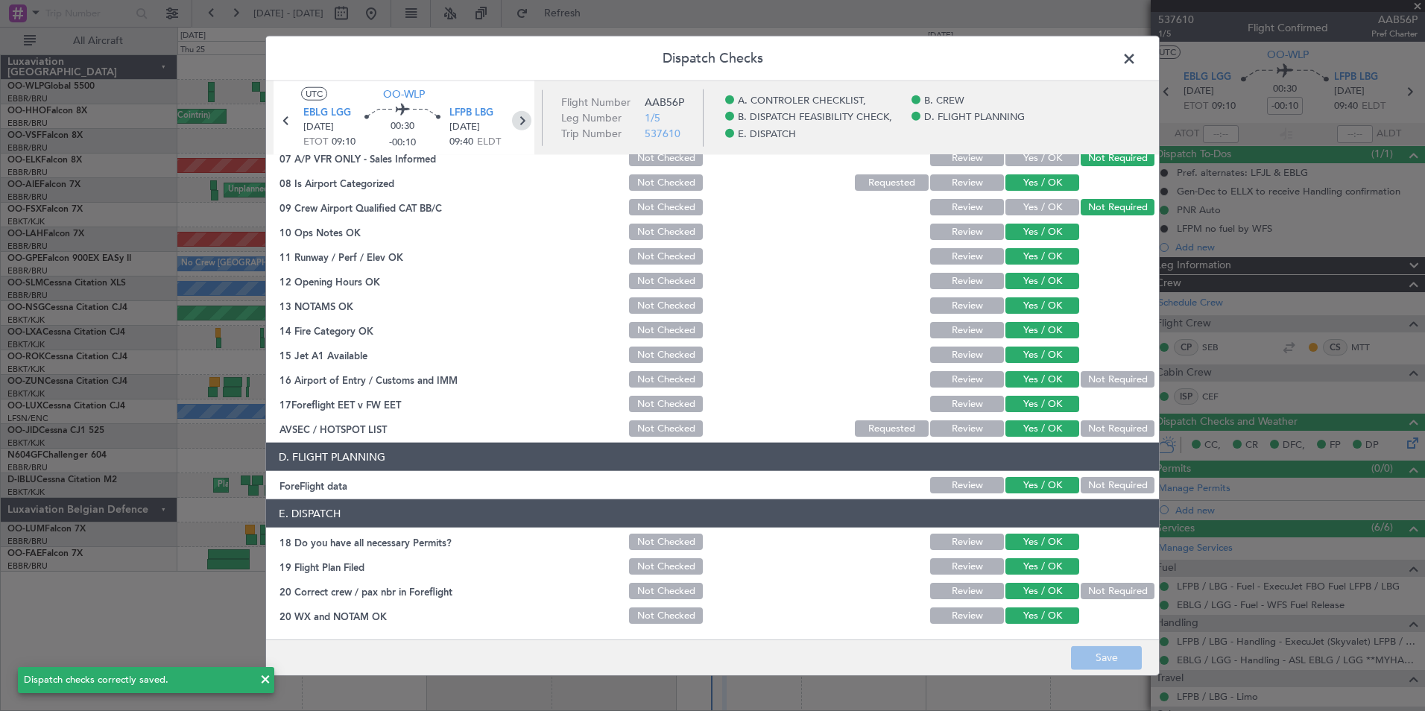
drag, startPoint x: 537, startPoint y: 115, endPoint x: 527, endPoint y: 121, distance: 11.0
click at [531, 117] on fb-flight-details "UTC OO-WLP EBLG LGG 29/09/2025 ETOT 09:10 00:30 -00:10 LFPB LBG 29/09/2025 09:4…" at bounding box center [404, 118] width 276 height 74
click at [522, 124] on icon at bounding box center [521, 120] width 19 height 19
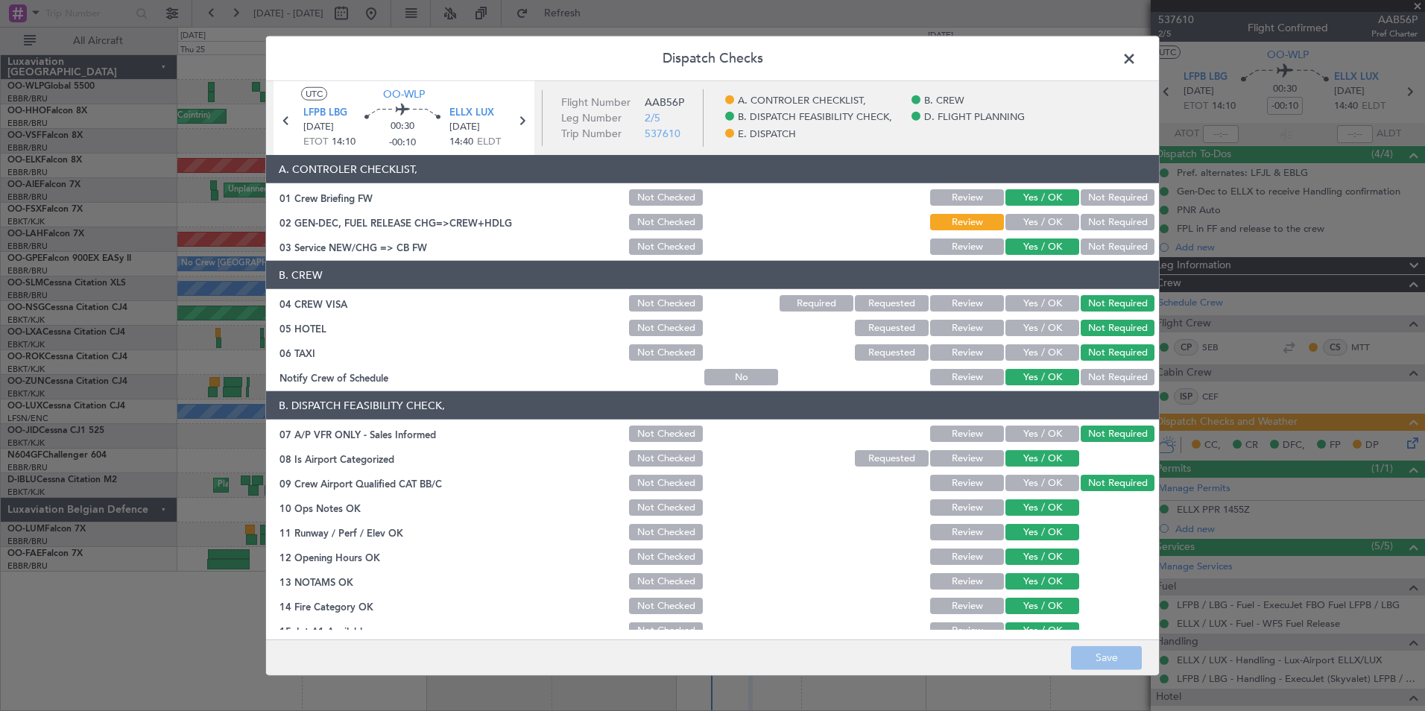
click at [1066, 227] on button "Yes / OK" at bounding box center [1042, 222] width 74 height 16
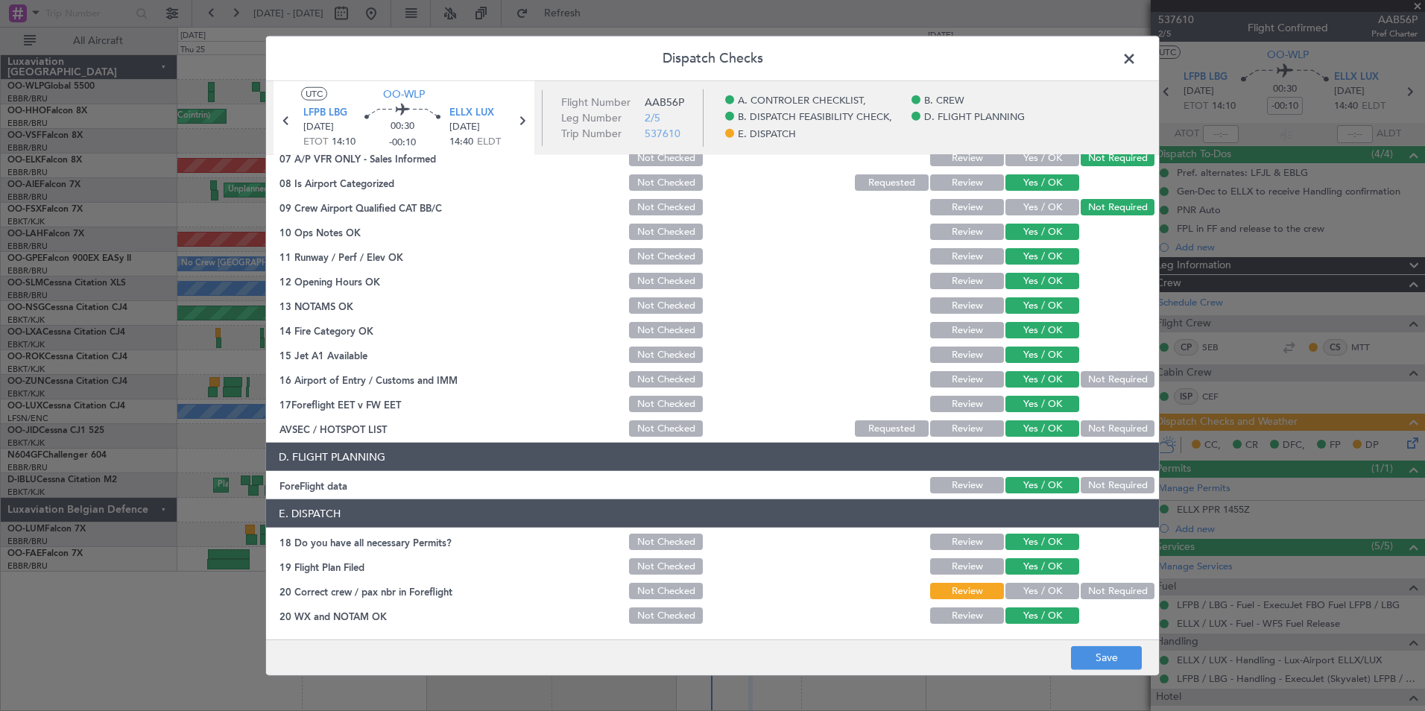
click at [1025, 599] on div "Yes / OK" at bounding box center [1040, 590] width 75 height 21
click at [1107, 648] on button "Save" at bounding box center [1106, 657] width 71 height 24
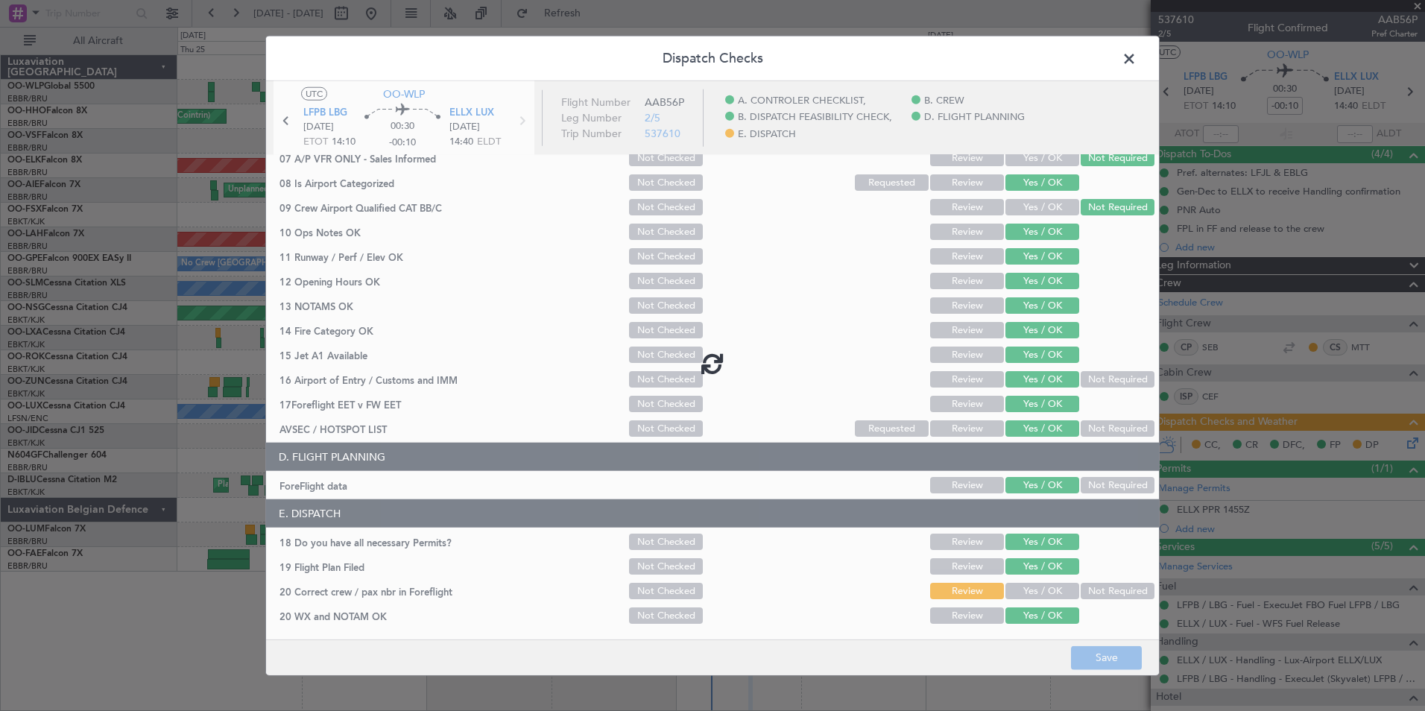
click at [987, 582] on div at bounding box center [712, 363] width 893 height 564
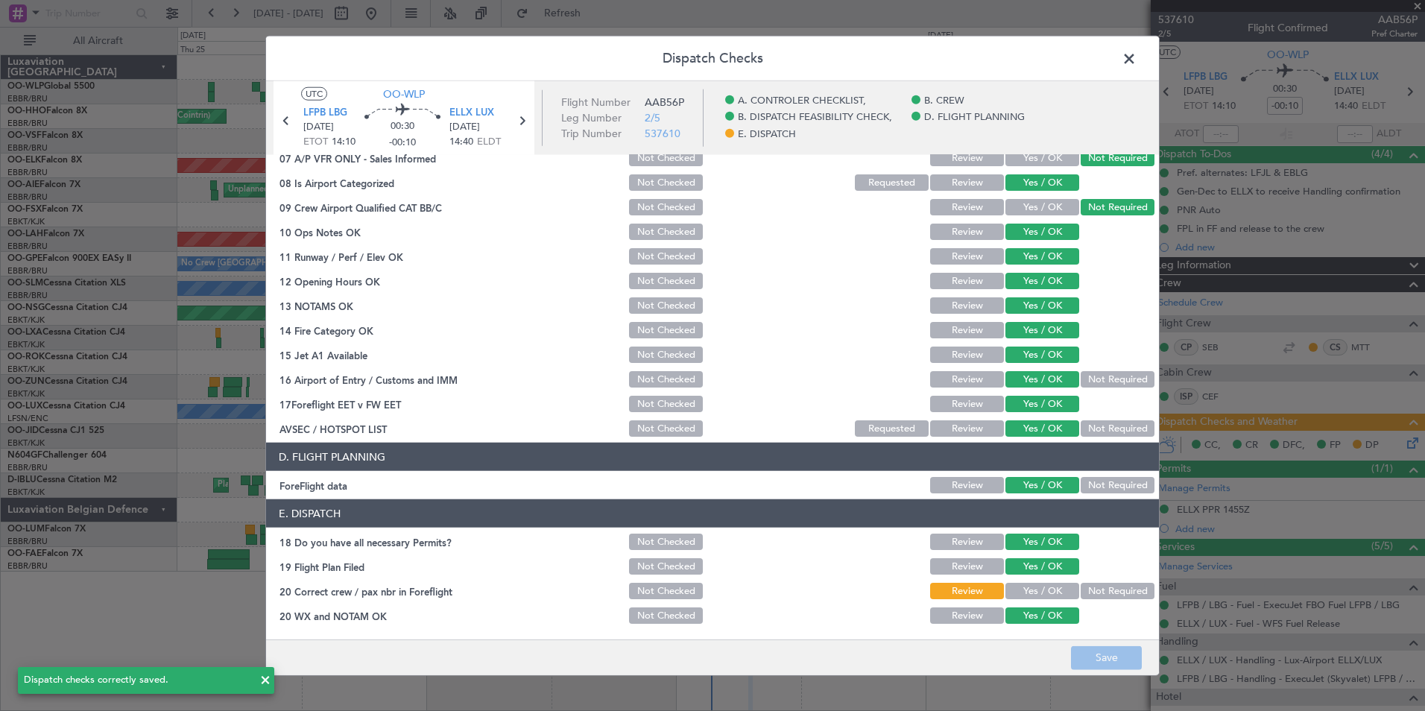
click at [1034, 589] on button "Yes / OK" at bounding box center [1042, 591] width 74 height 16
click at [1112, 662] on button "Save" at bounding box center [1106, 657] width 71 height 24
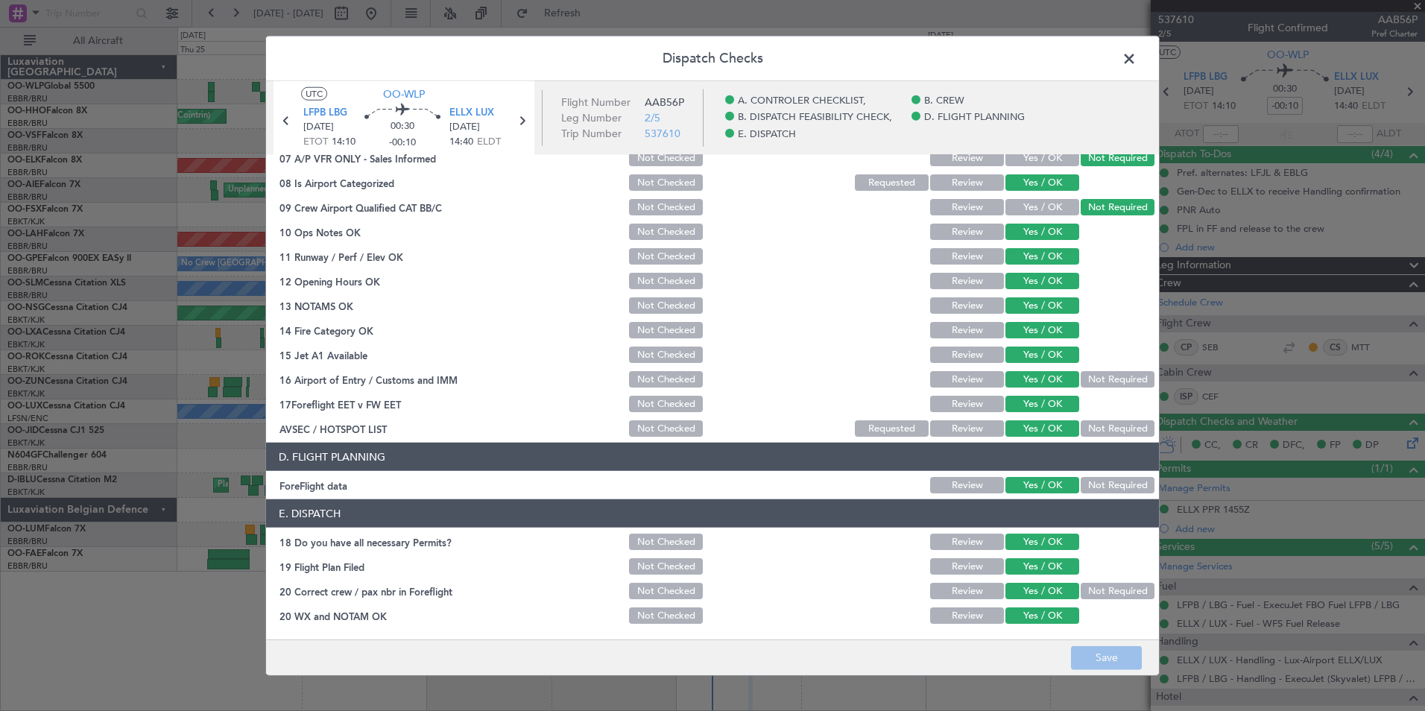
click at [1136, 57] on span at bounding box center [1136, 63] width 0 height 30
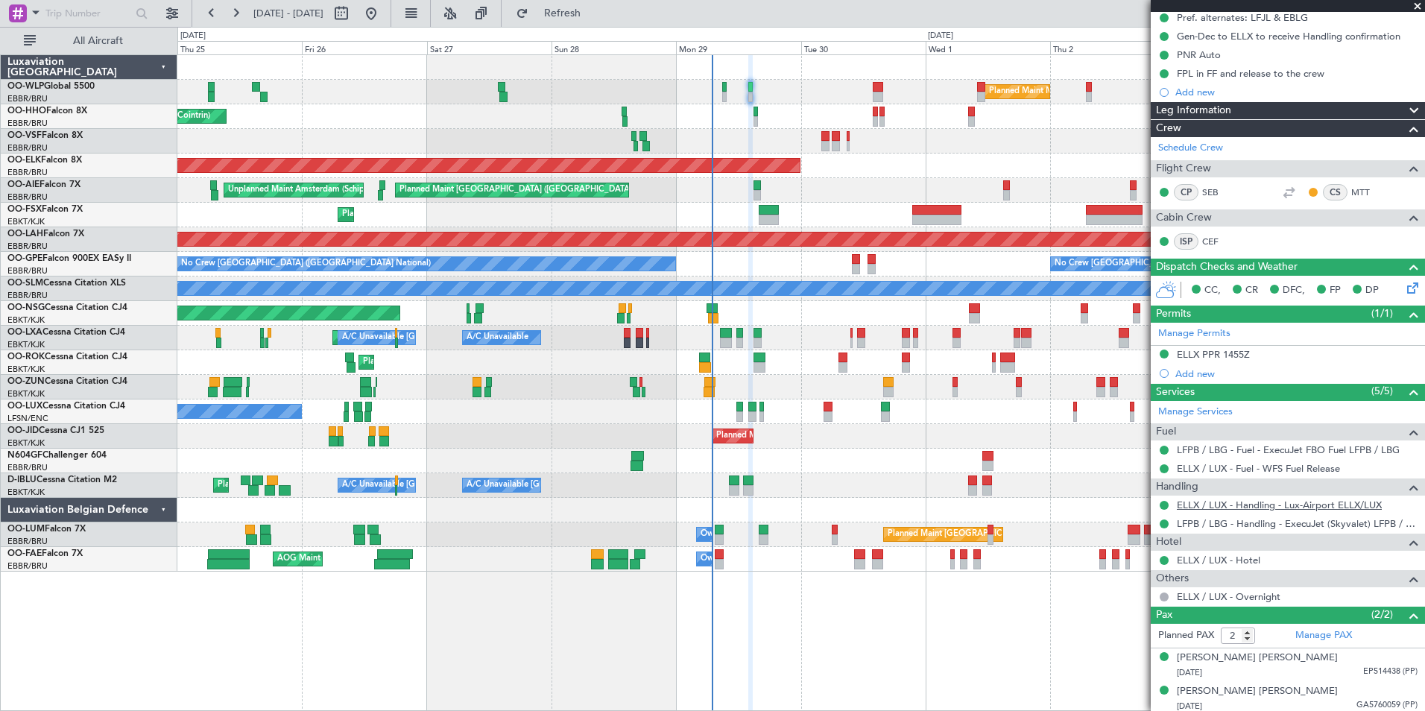
scroll to position [159, 0]
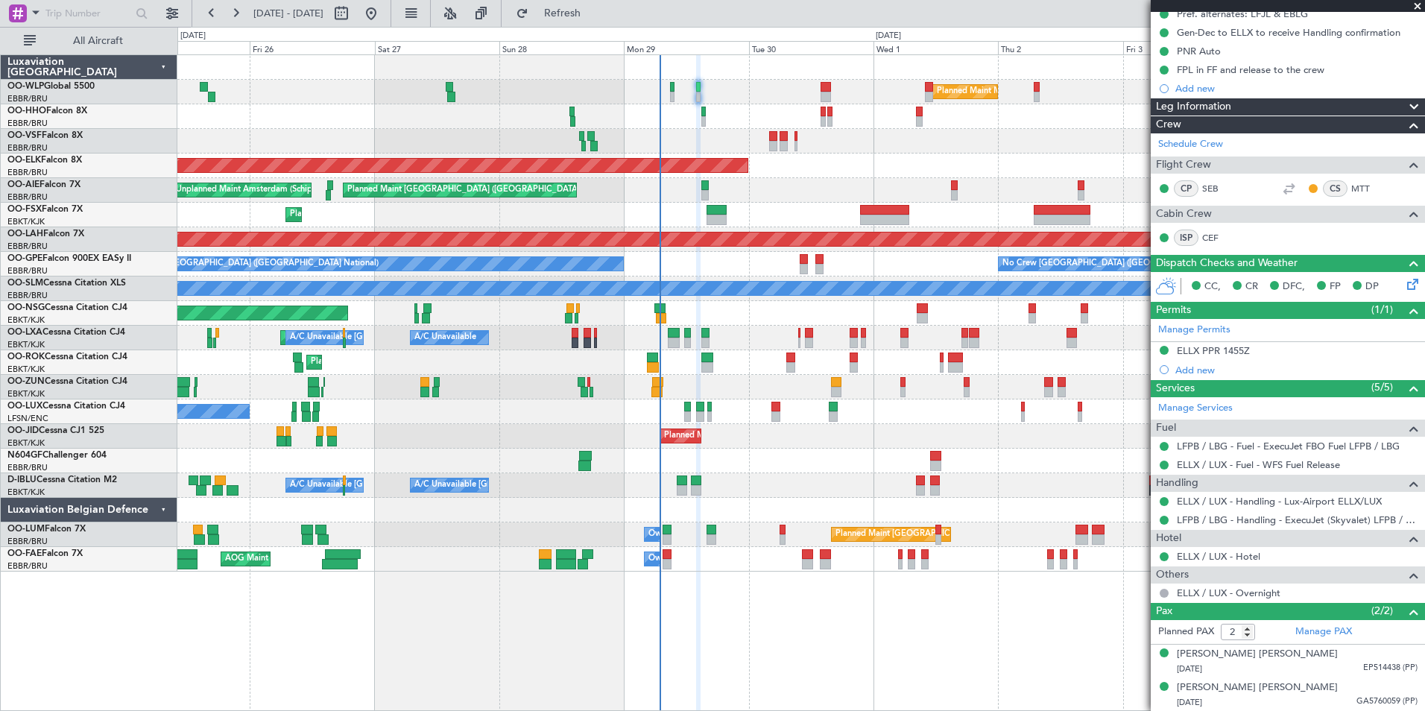
click at [601, 209] on div "Planned Maint Milan (Linate) Planned Maint Geneva (Cointrin) Planned Maint Kort…" at bounding box center [800, 313] width 1247 height 516
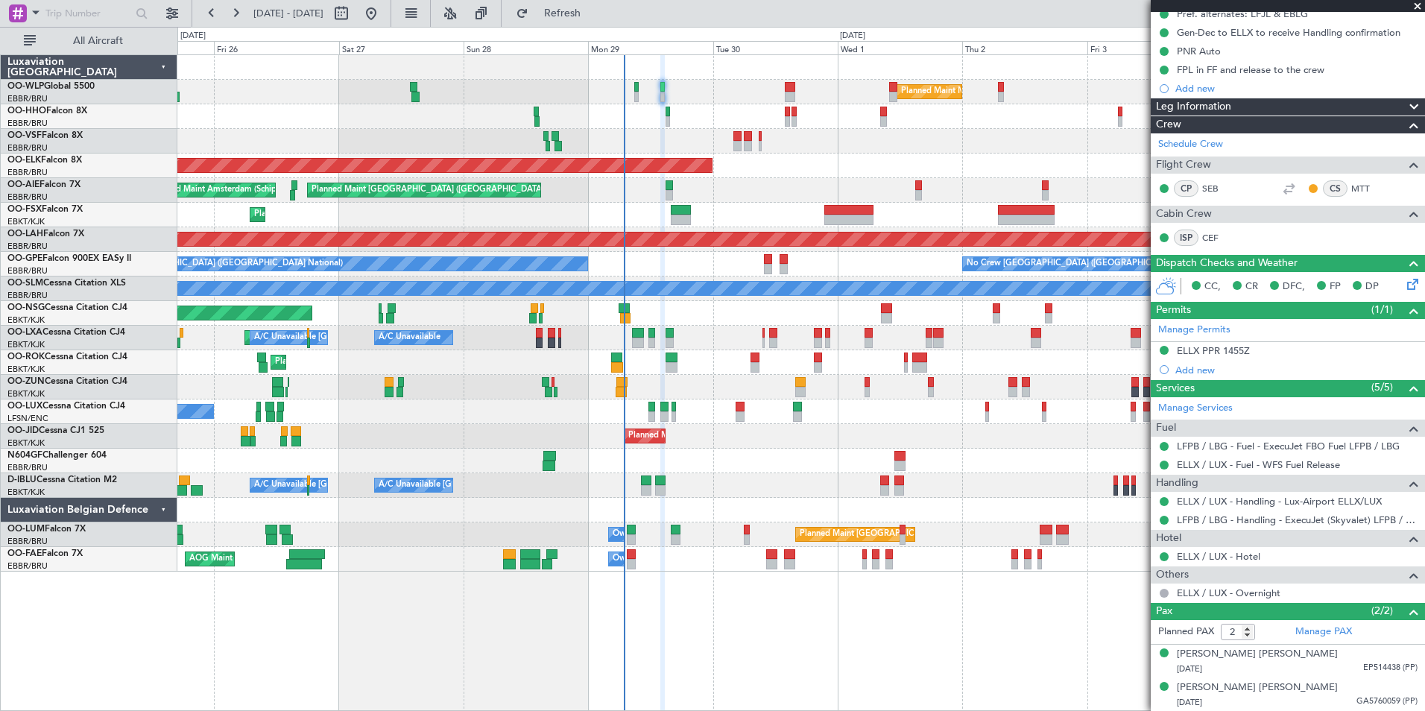
click at [735, 189] on div "Planned Maint London (Farnborough) Unplanned Maint Amsterdam (Schiphol)" at bounding box center [800, 190] width 1247 height 25
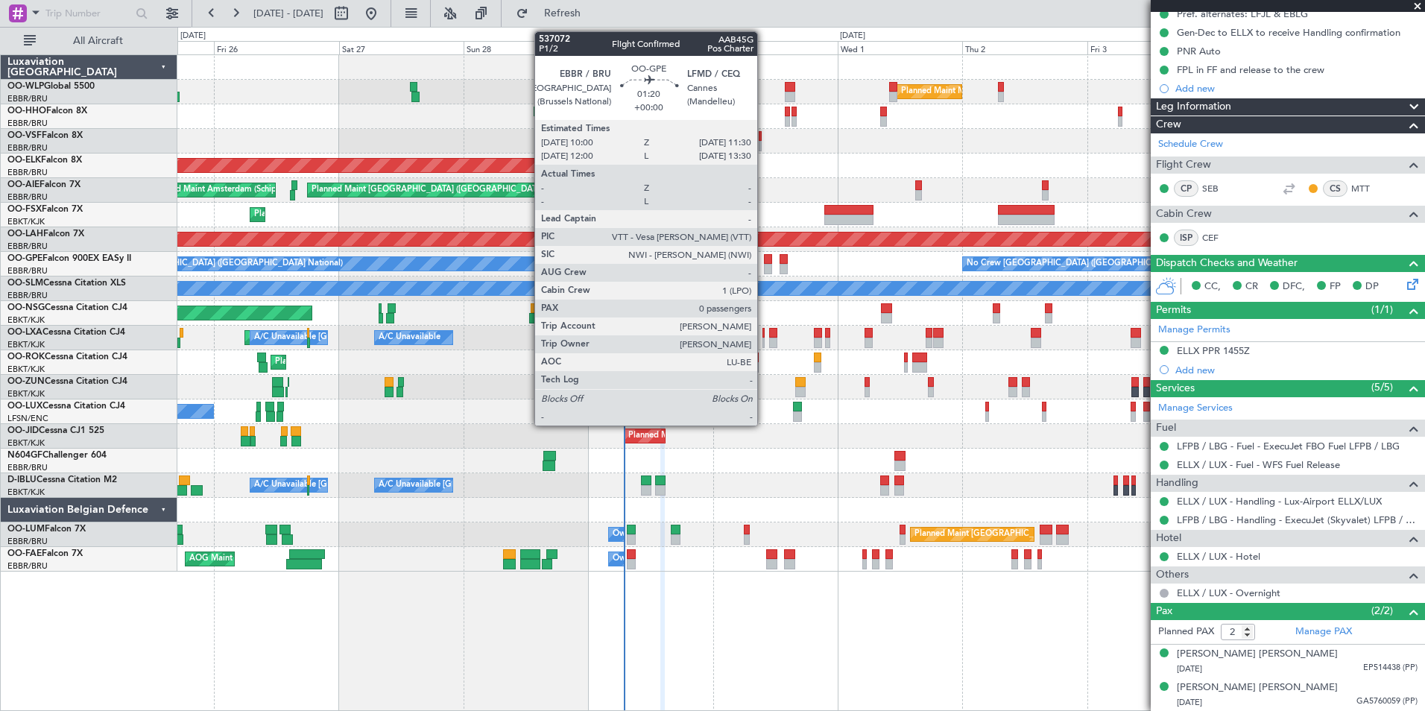
click at [764, 262] on div at bounding box center [768, 259] width 8 height 10
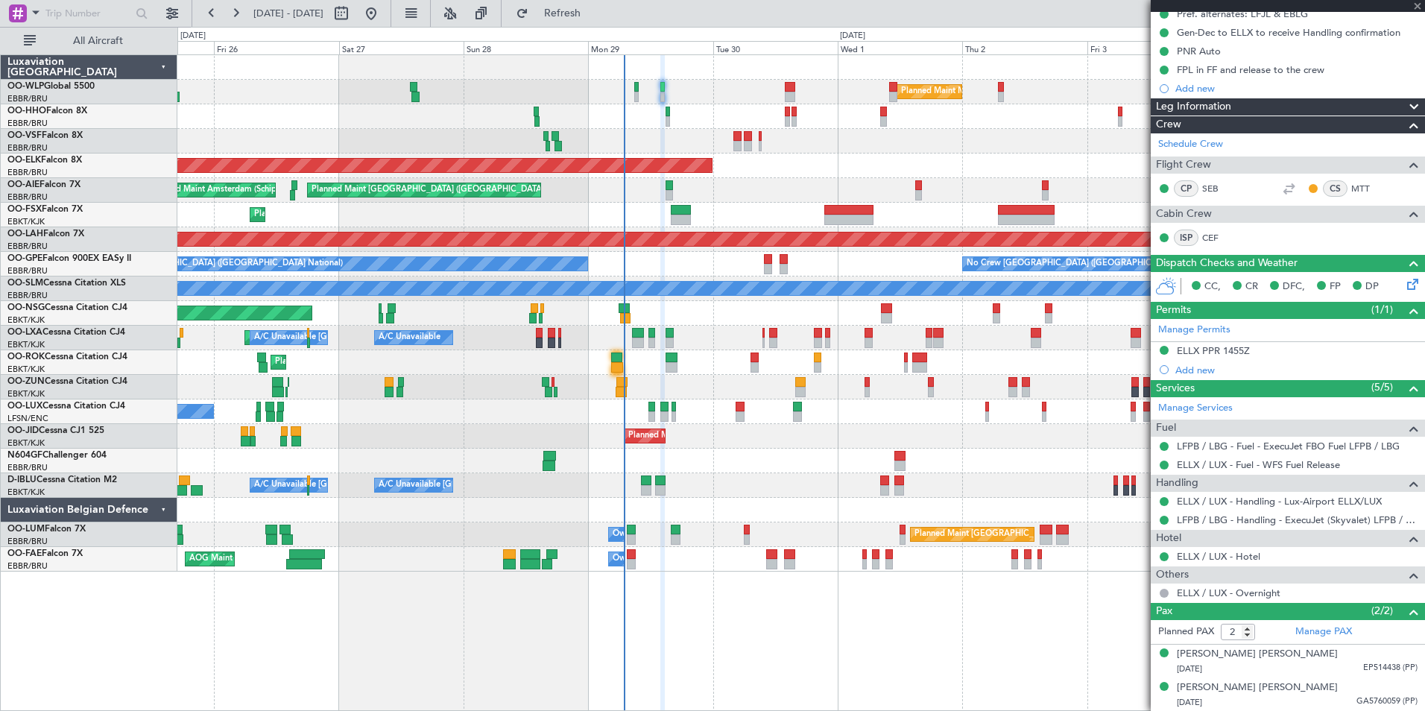
type input "0"
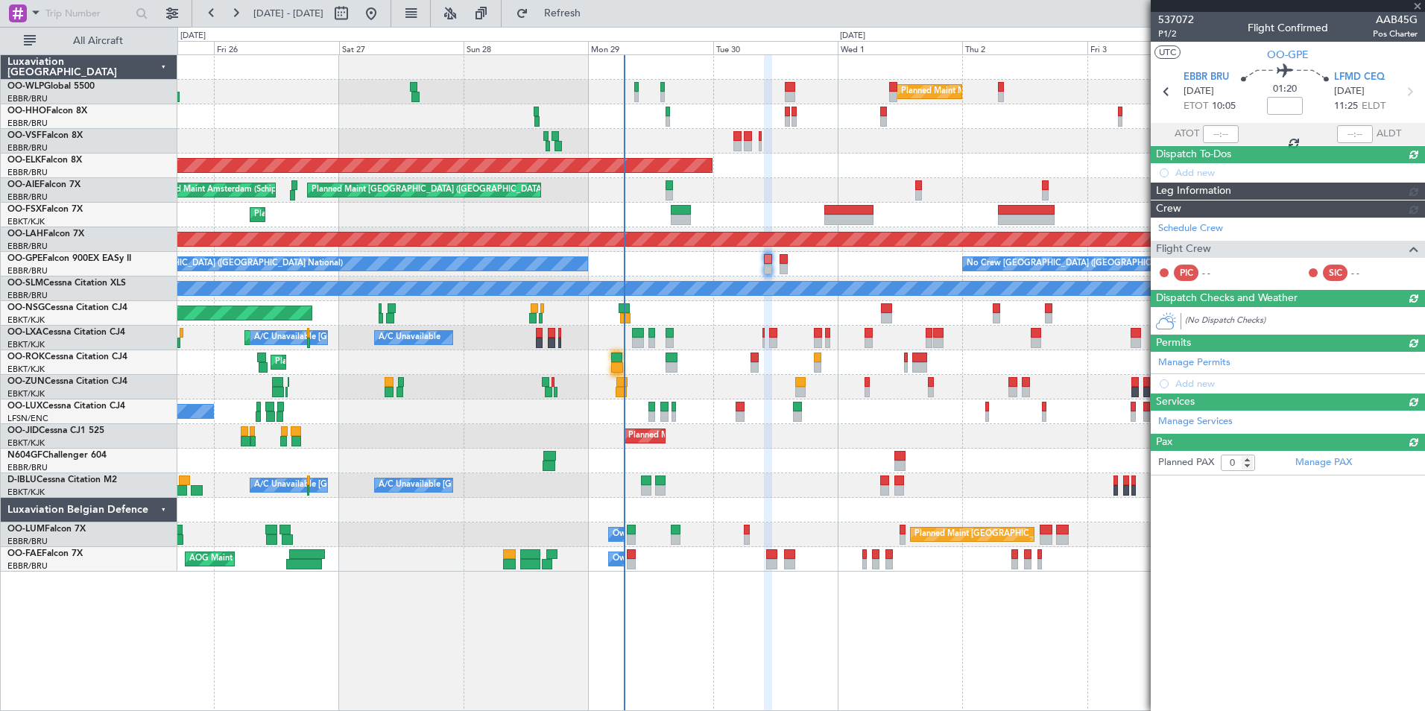
scroll to position [0, 0]
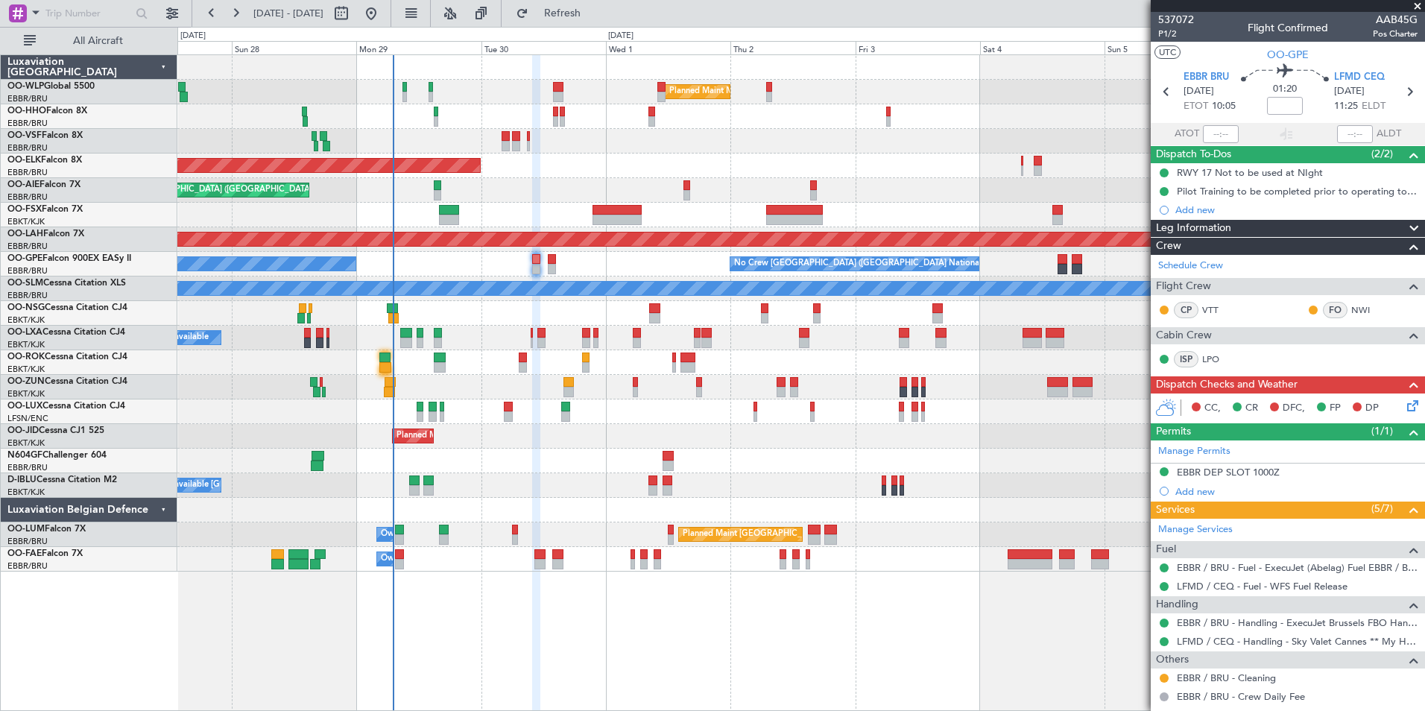
click at [773, 501] on div "Planned Maint Milan (Linate) Planned Maint Geneva (Cointrin) Planned Maint Kort…" at bounding box center [800, 313] width 1247 height 516
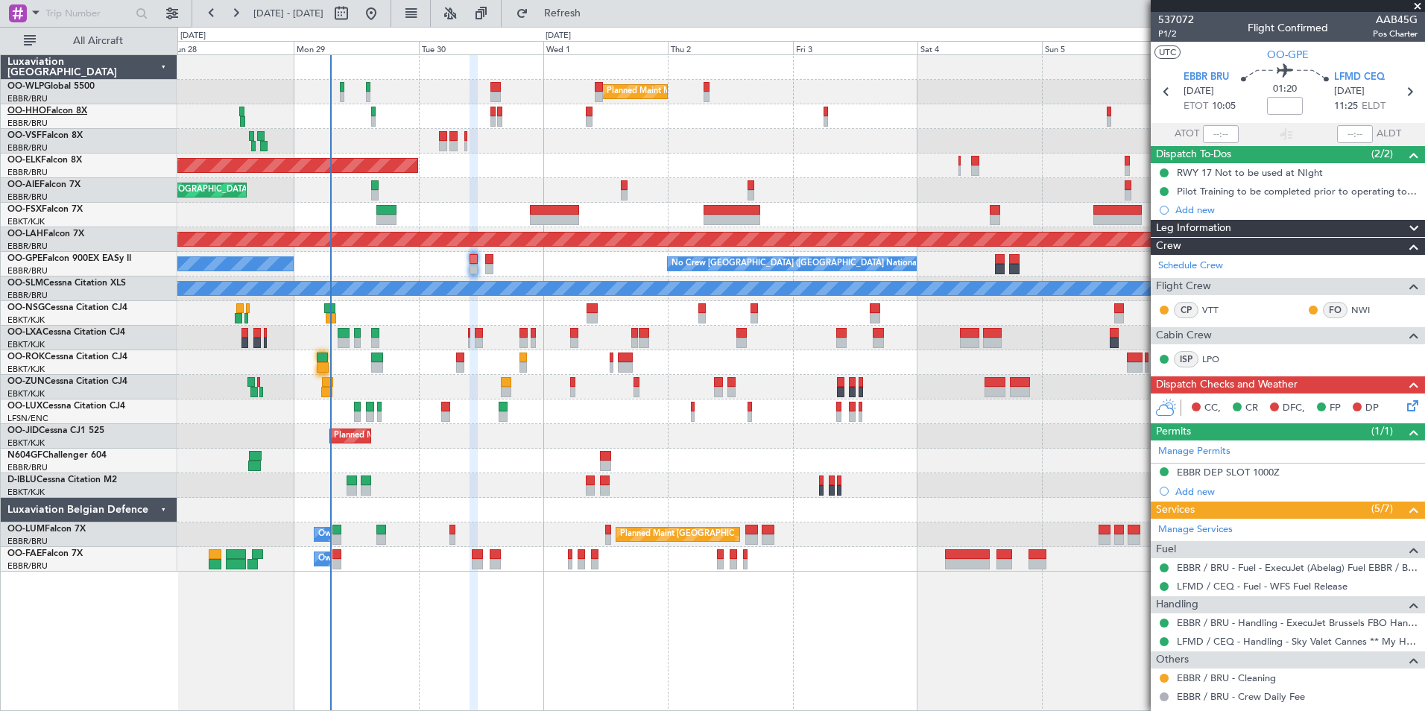
click at [64, 109] on link "OO-HHO Falcon 8X" at bounding box center [47, 111] width 80 height 9
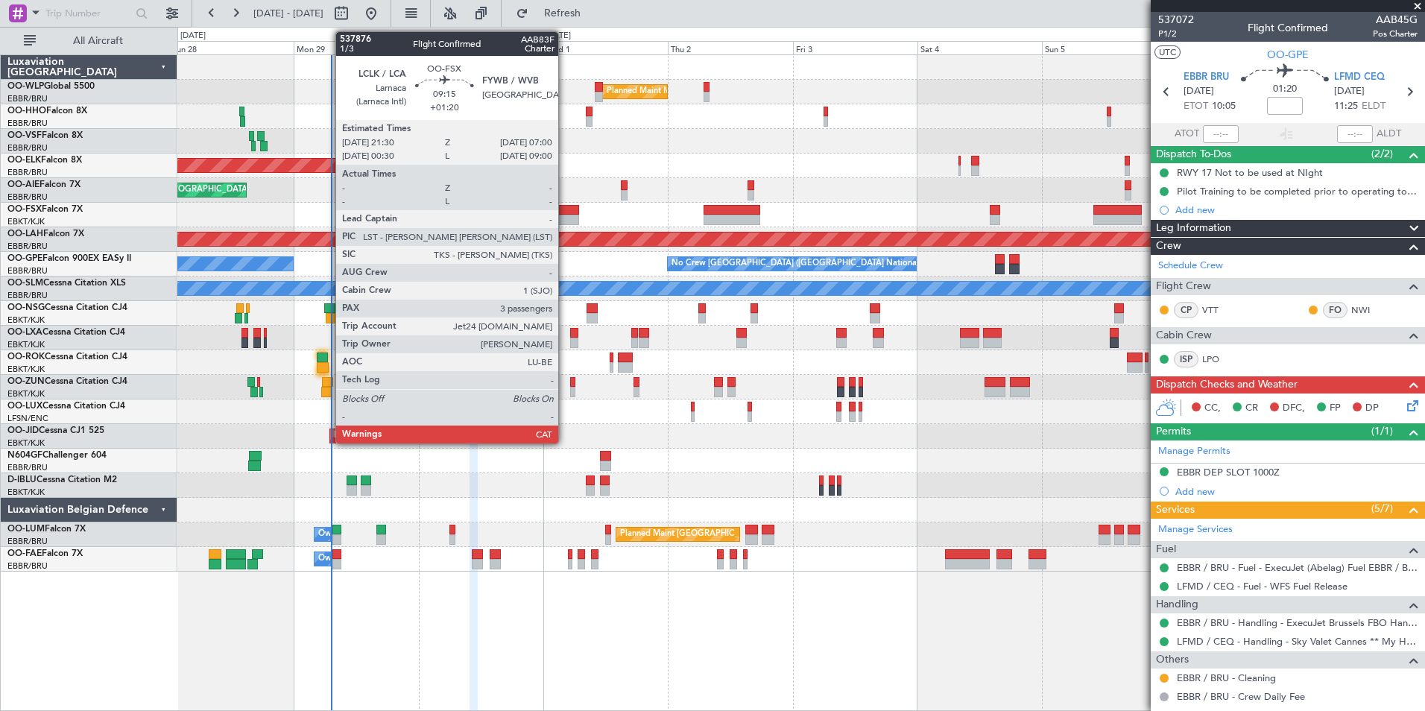
click at [565, 218] on div at bounding box center [555, 220] width 50 height 10
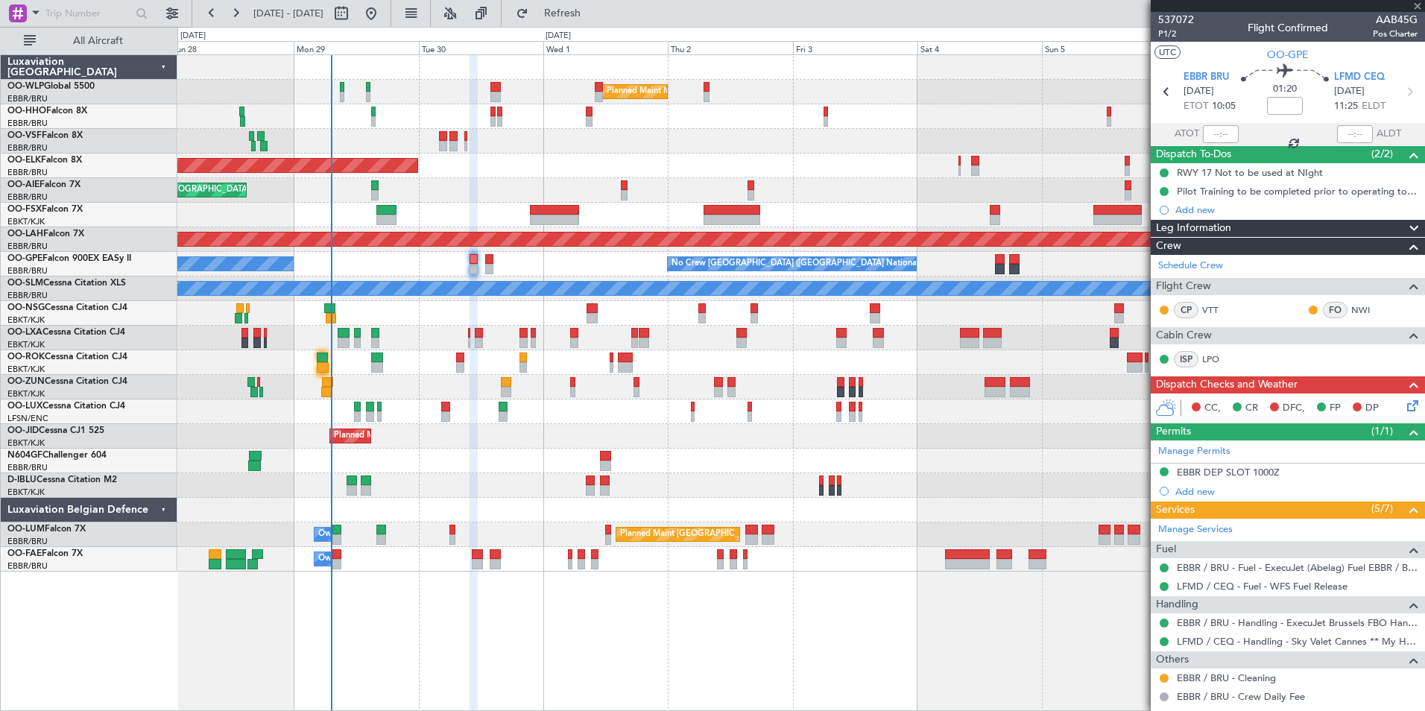
type input "+01:20"
type input "3"
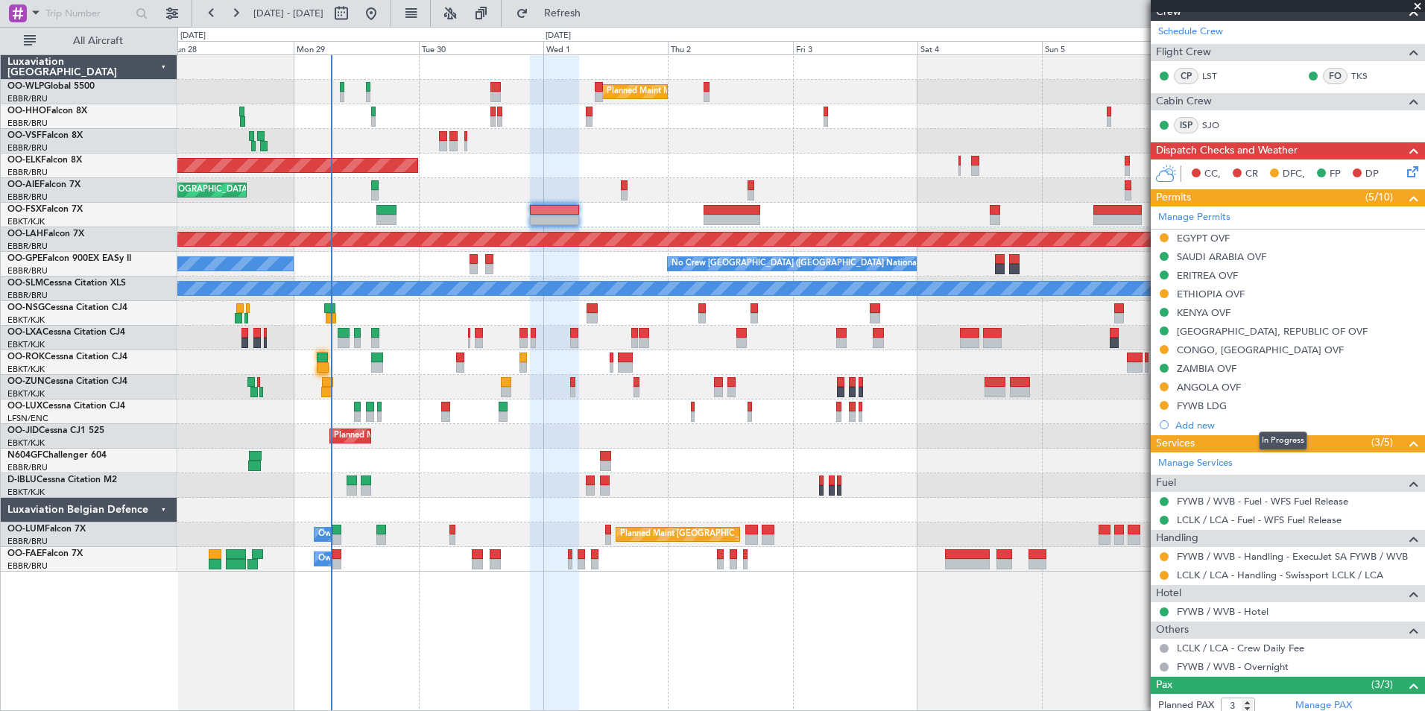
scroll to position [224, 0]
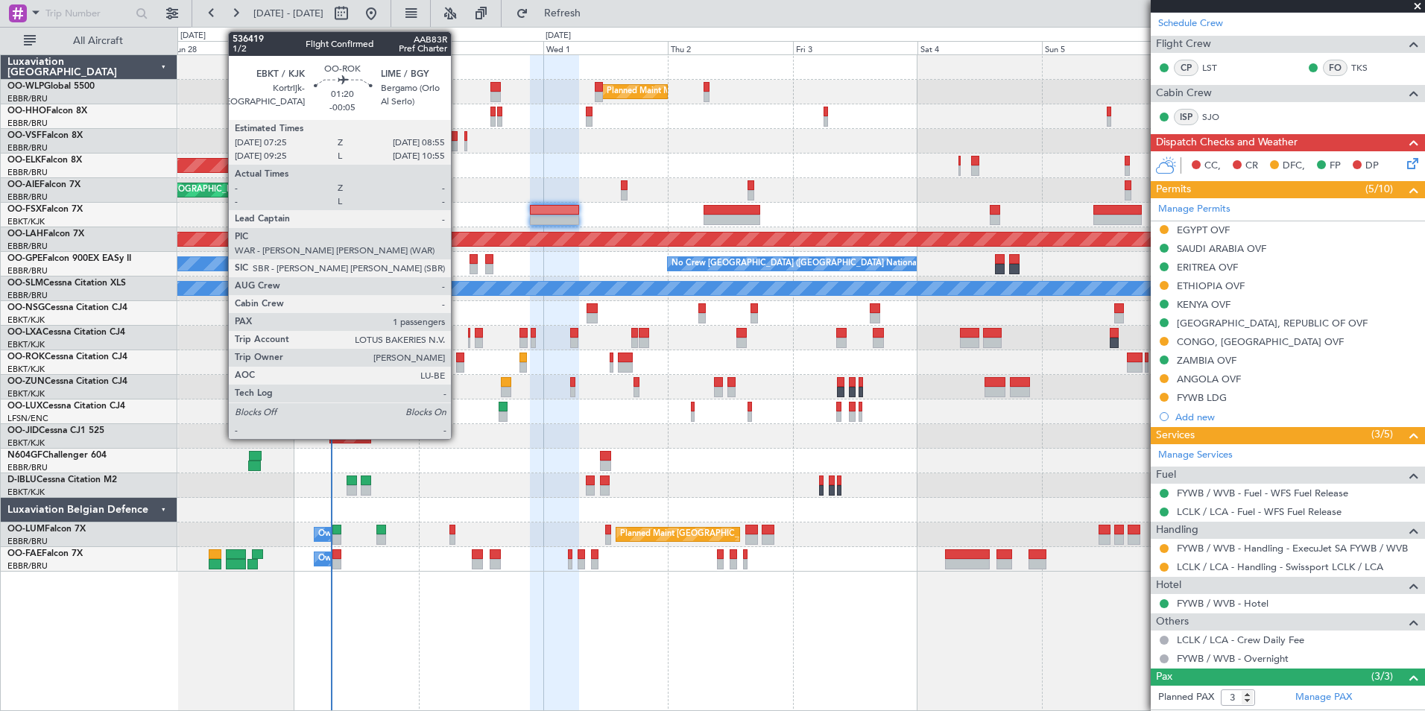
click at [458, 367] on div at bounding box center [460, 367] width 8 height 10
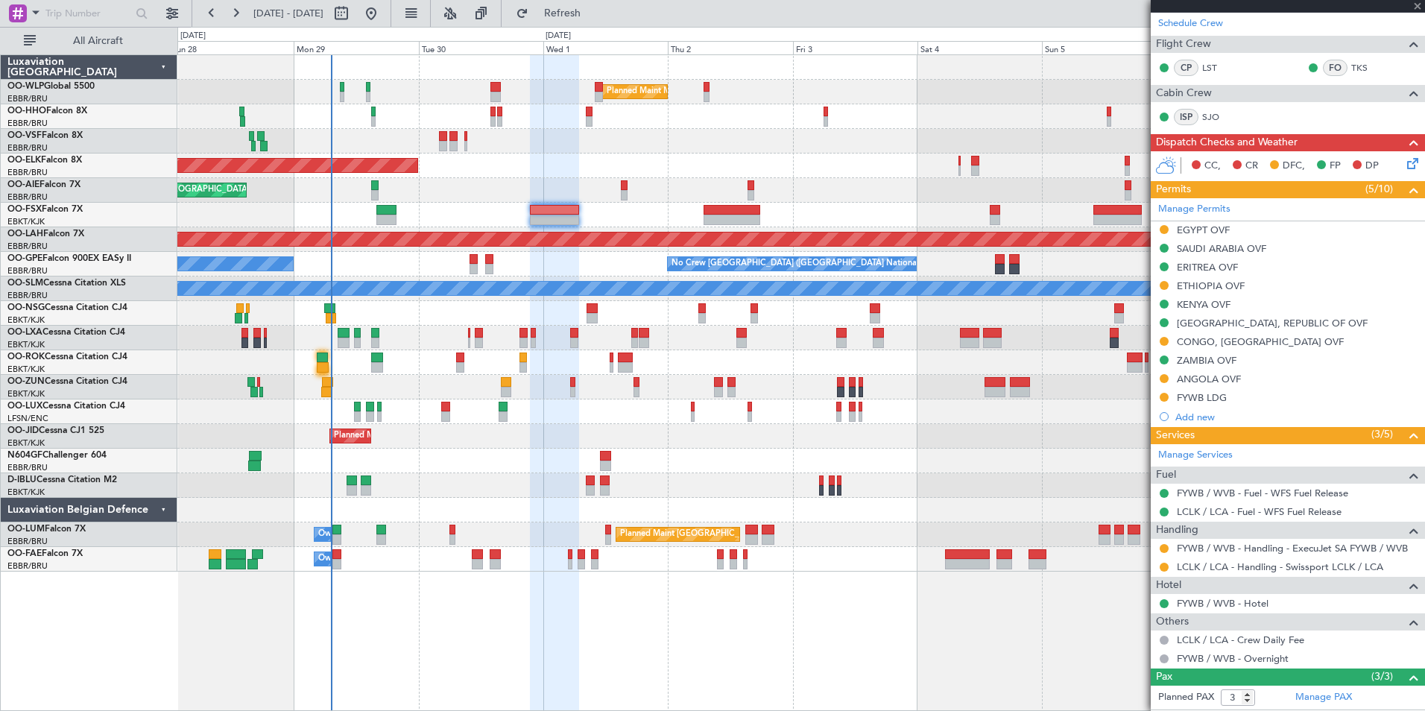
type input "-00:05"
type input "1"
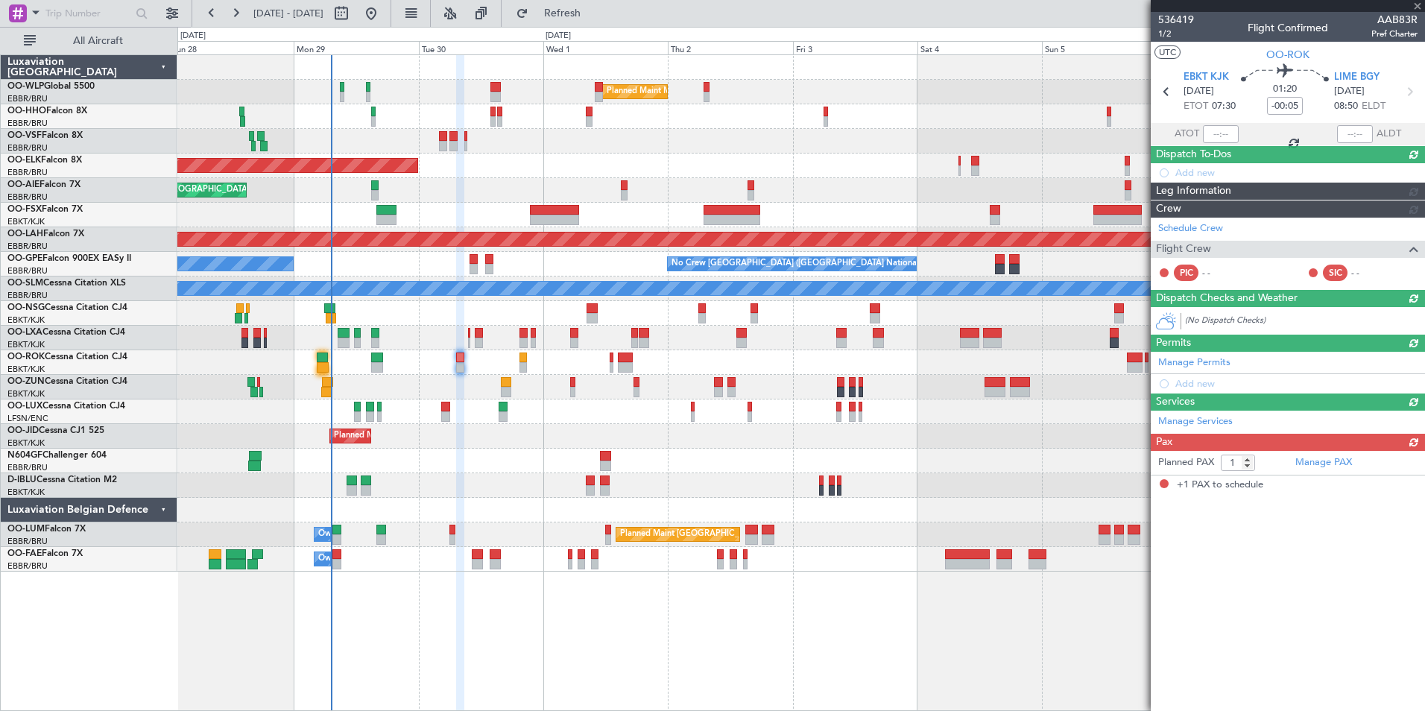
scroll to position [0, 0]
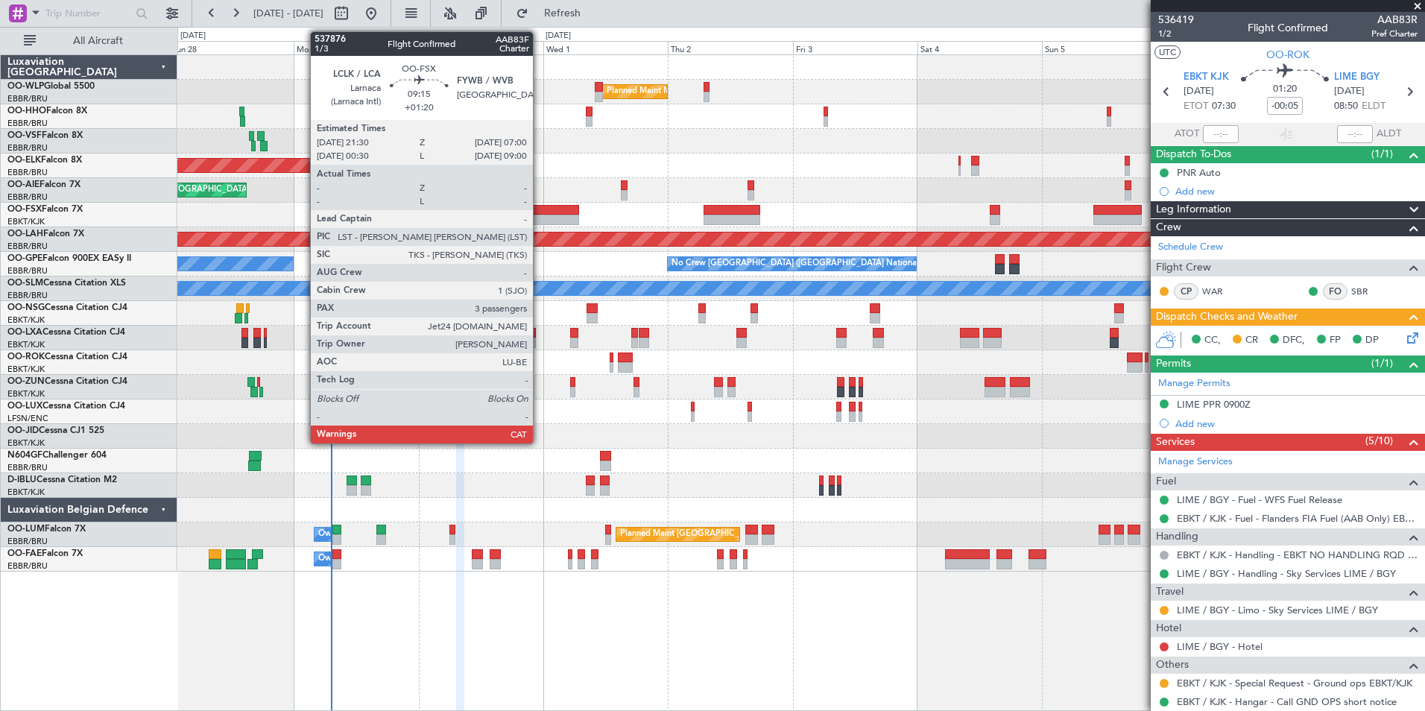
click at [542, 210] on div at bounding box center [555, 210] width 50 height 10
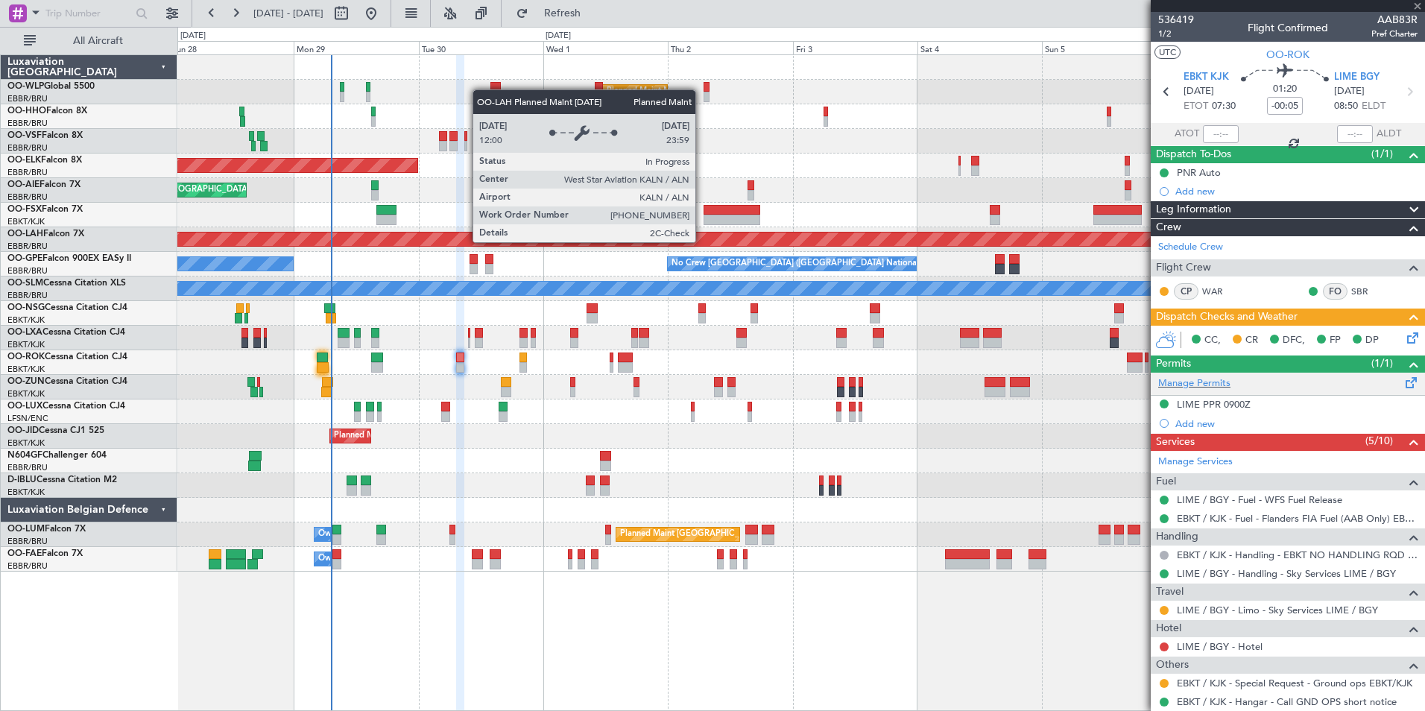
type input "+01:20"
type input "3"
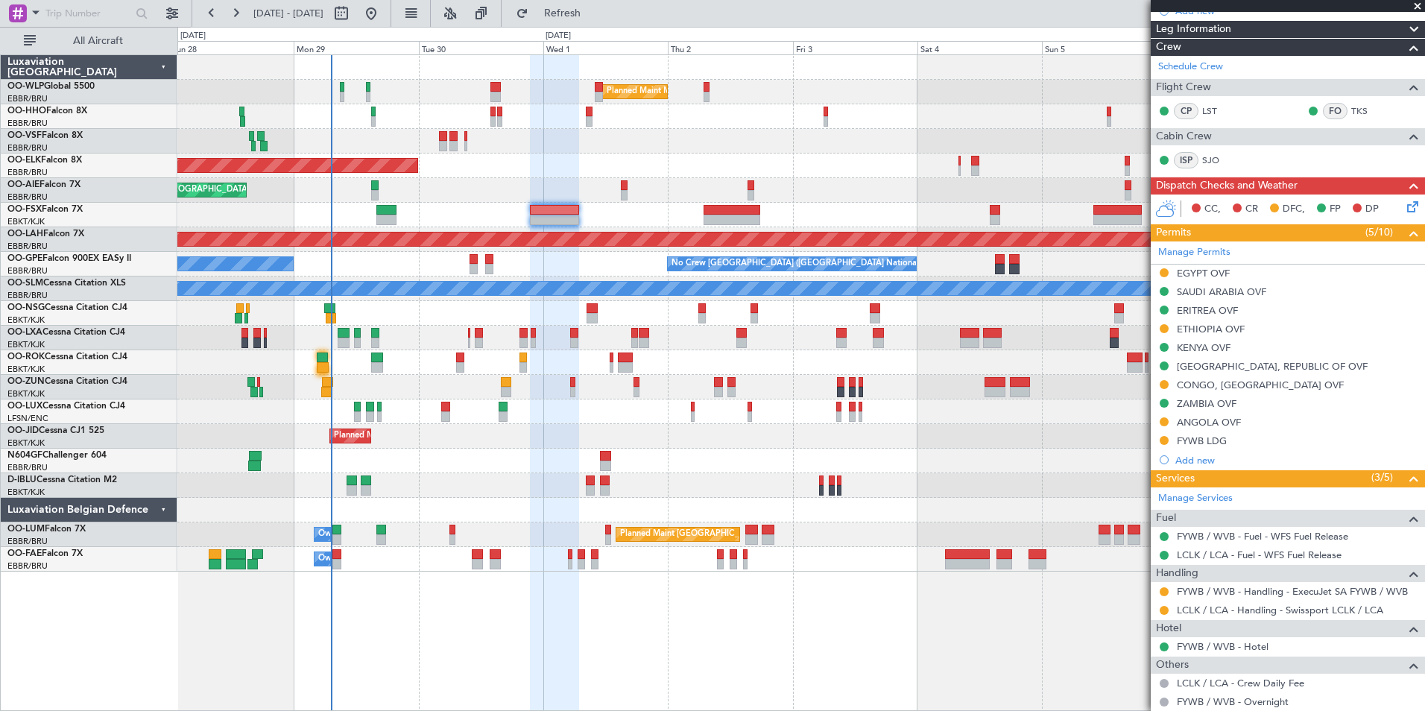
scroll to position [224, 0]
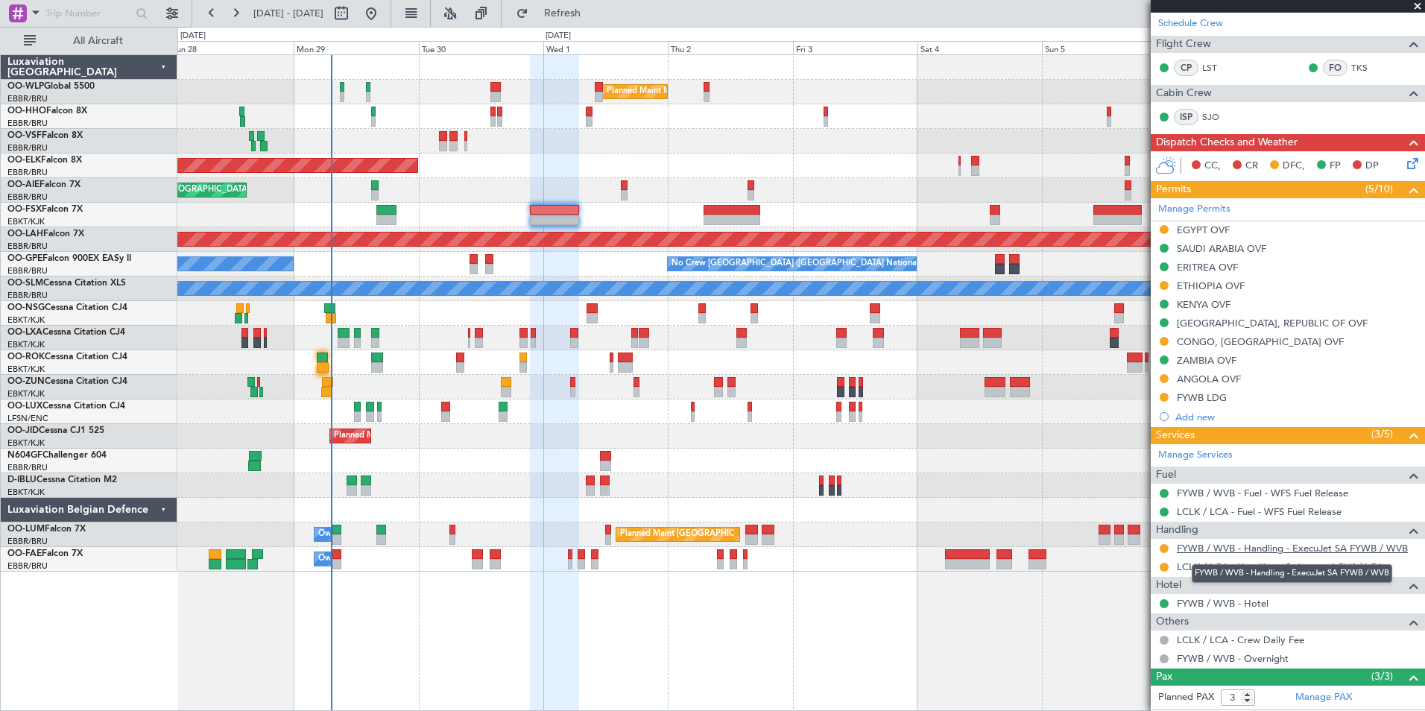
click at [1280, 551] on link "FYWB / WVB - Handling - ExecuJet SA FYWB / WVB" at bounding box center [1292, 548] width 231 height 13
click at [1287, 548] on mat-tooltip-component "In Progress" at bounding box center [1282, 557] width 69 height 39
click at [1220, 545] on link "FYWB / WVB - Handling - ExecuJet SA FYWB / WVB" at bounding box center [1292, 548] width 231 height 13
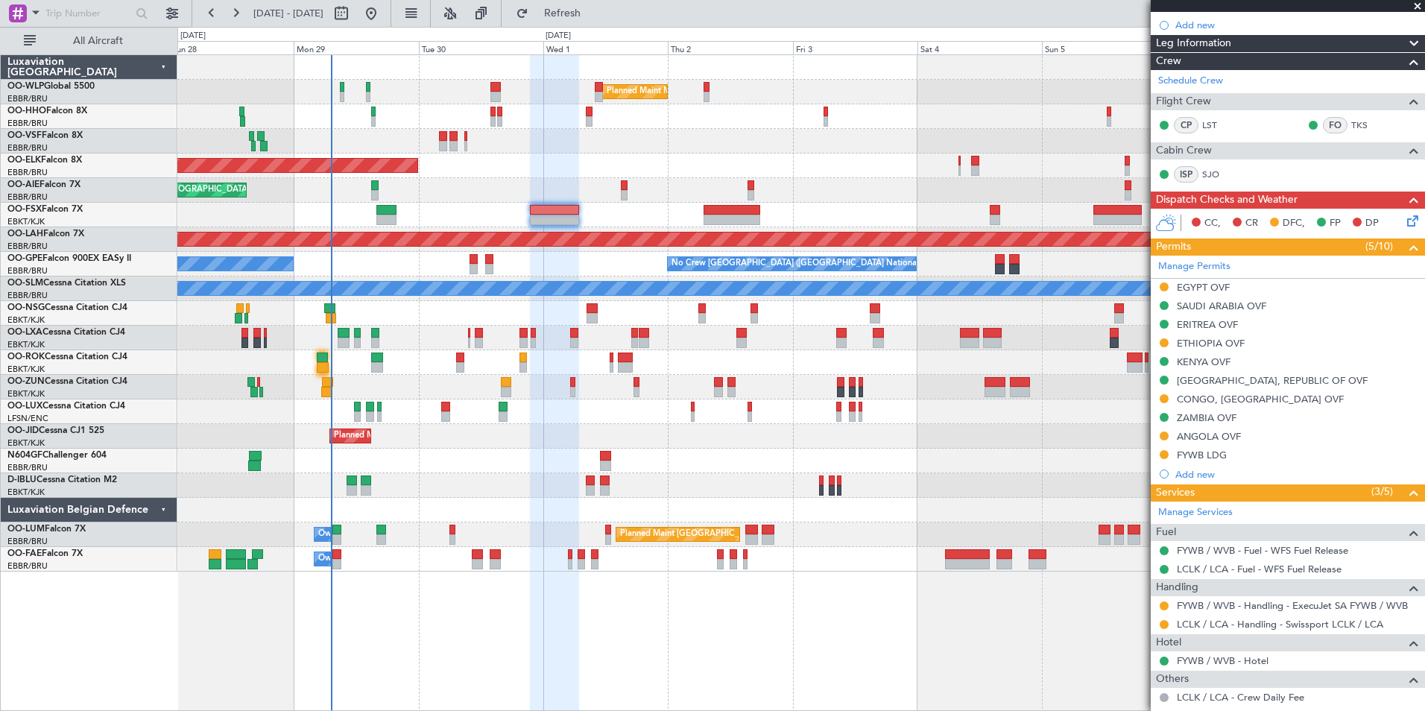
scroll to position [323, 0]
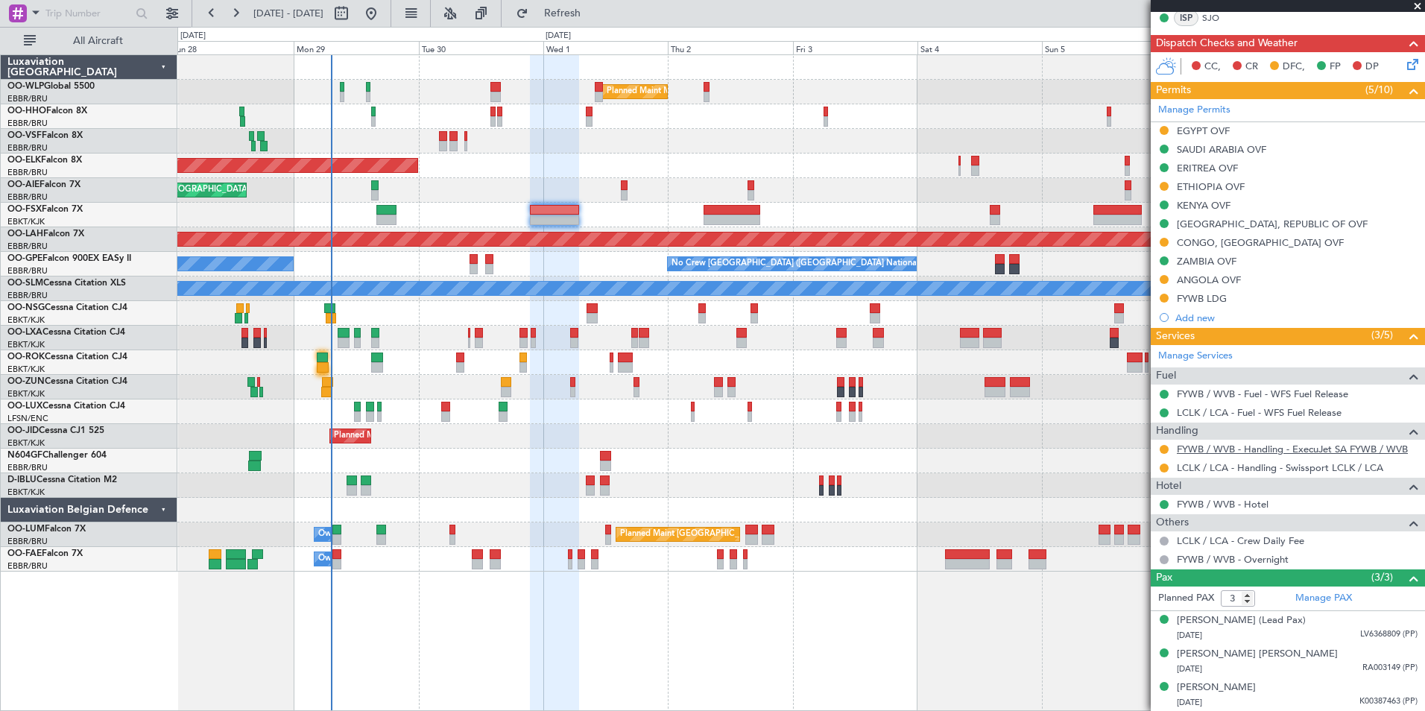
click at [1261, 450] on link "FYWB / WVB - Handling - ExecuJet SA FYWB / WVB" at bounding box center [1292, 449] width 231 height 13
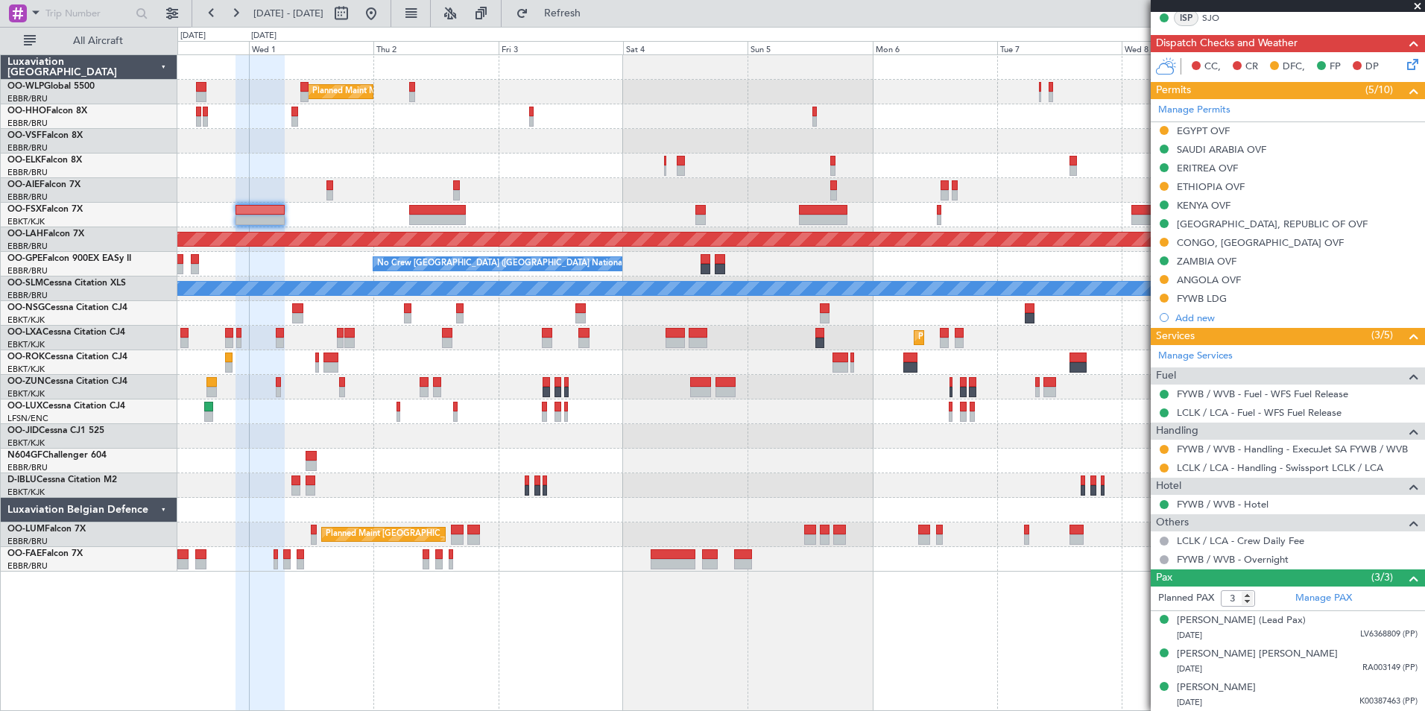
click at [580, 206] on div "Planned Maint Milan (Linate) Planned Maint Kortrijk-Wevelgem Planned Maint Lond…" at bounding box center [800, 313] width 1247 height 516
click at [484, 188] on div "Planned Maint Milan (Linate) Planned Maint Kortrijk-Wevelgem Planned Maint Lond…" at bounding box center [800, 313] width 1247 height 516
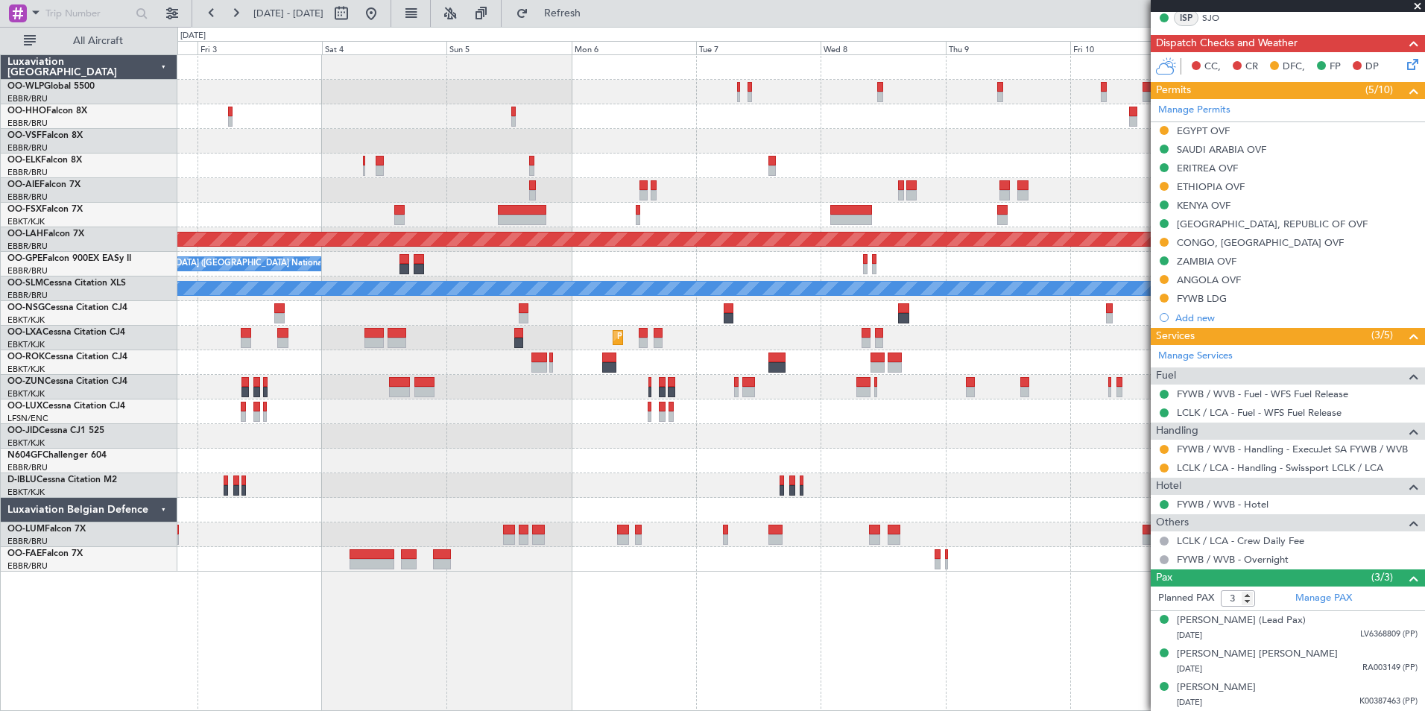
click at [507, 186] on div "Planned Maint Milan (Linate) Planned Maint Alton-st Louis (St Louis Regl) No Cr…" at bounding box center [800, 313] width 1247 height 516
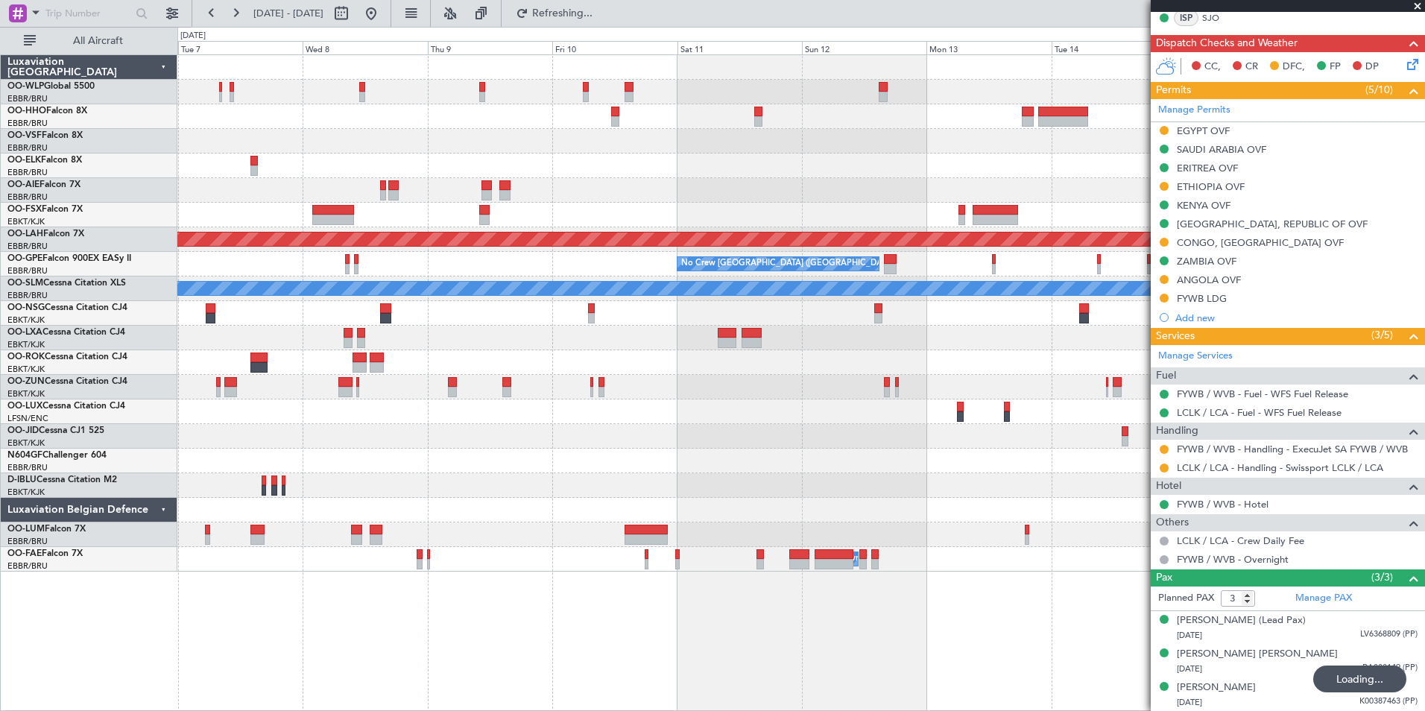
click at [514, 174] on div "Planned Maint Alton-st Louis (St Louis Regl) No Crew Brussels (Brussels Nationa…" at bounding box center [800, 313] width 1247 height 516
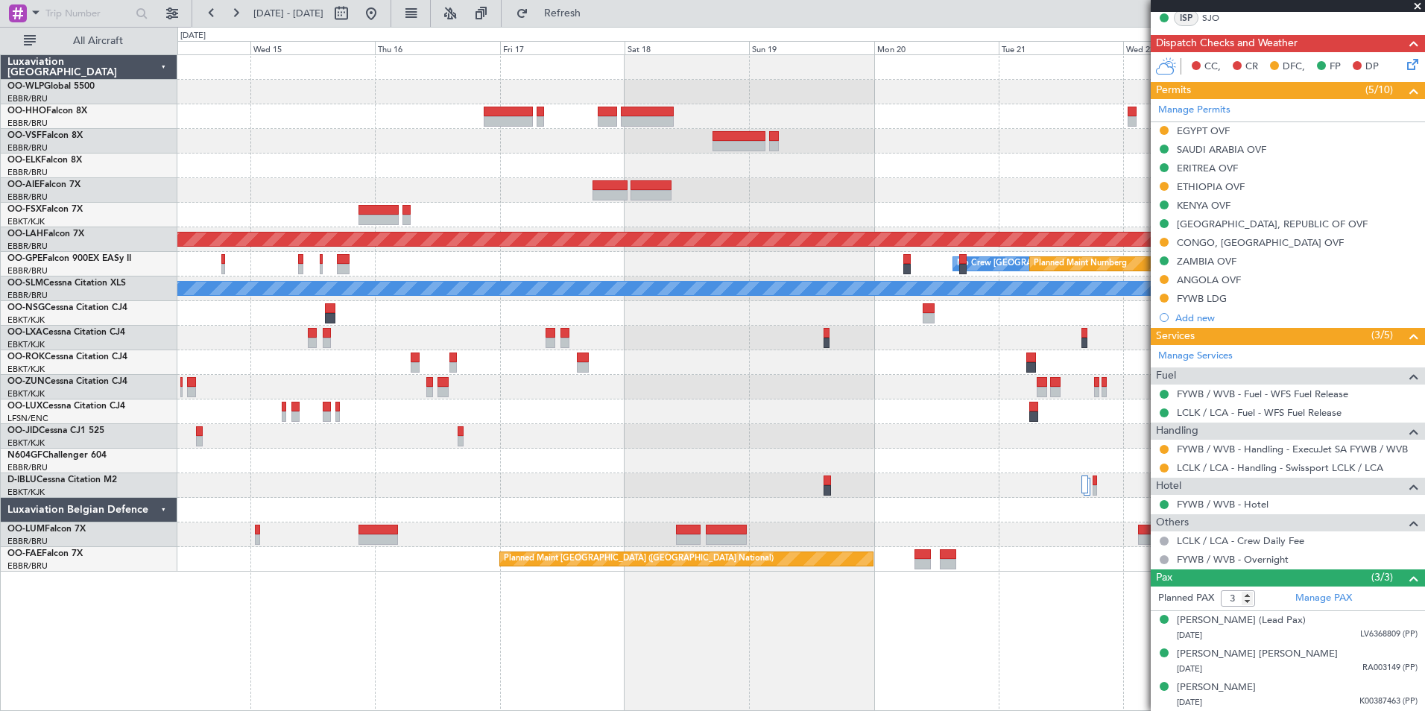
click at [483, 168] on div "Planned Maint Alton-st Louis (St Louis Regl) No Crew Brussels (Brussels Nationa…" at bounding box center [800, 313] width 1247 height 516
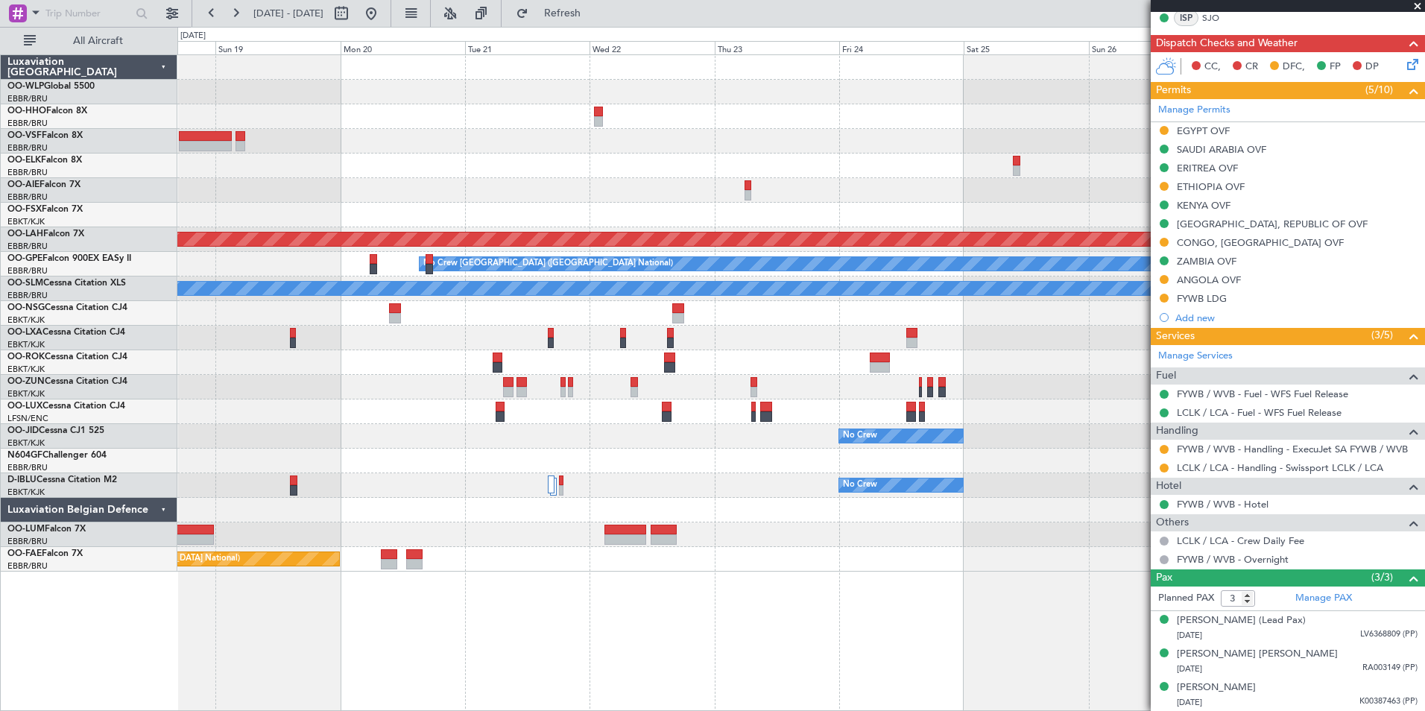
click at [543, 167] on div at bounding box center [800, 166] width 1247 height 25
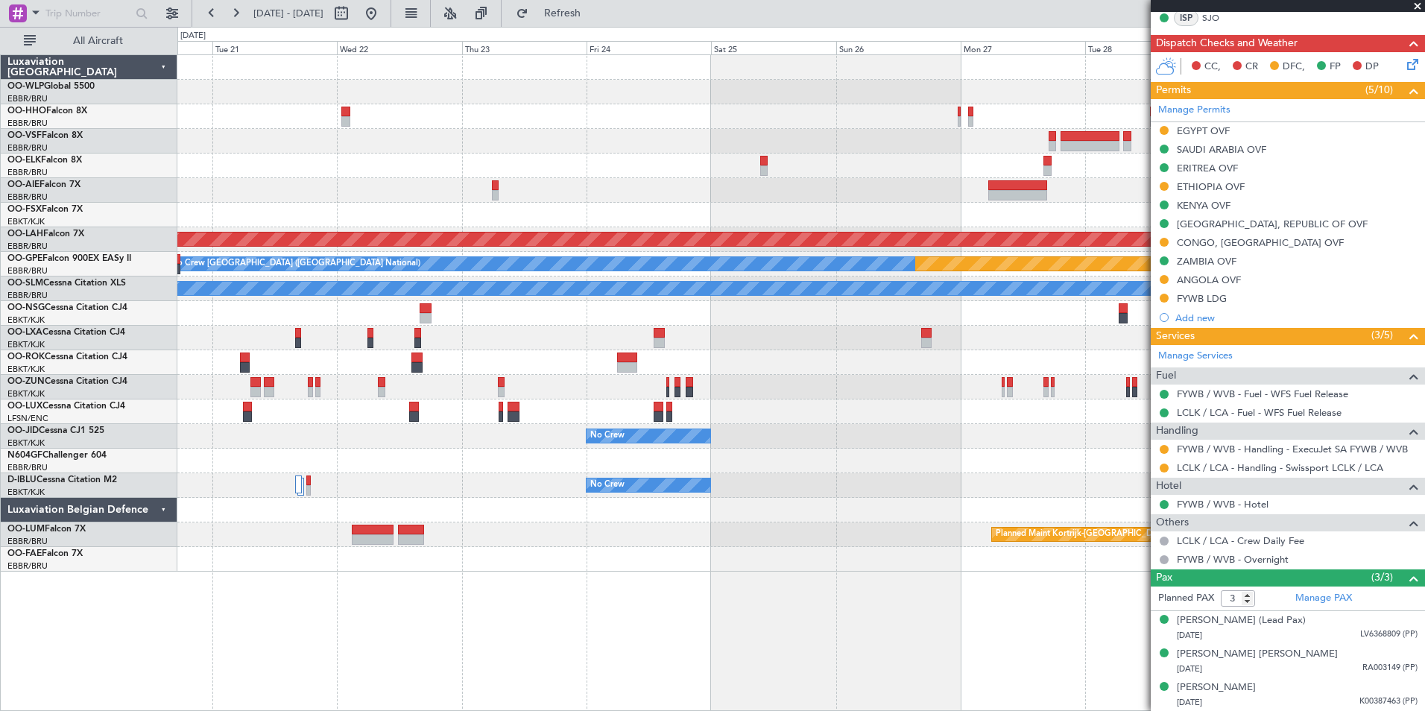
click at [686, 183] on div "Planned Maint Alton-st Louis (St Louis Regl) Planned Maint Nurnberg No Crew Bru…" at bounding box center [800, 313] width 1247 height 516
click at [383, 14] on button at bounding box center [371, 13] width 24 height 24
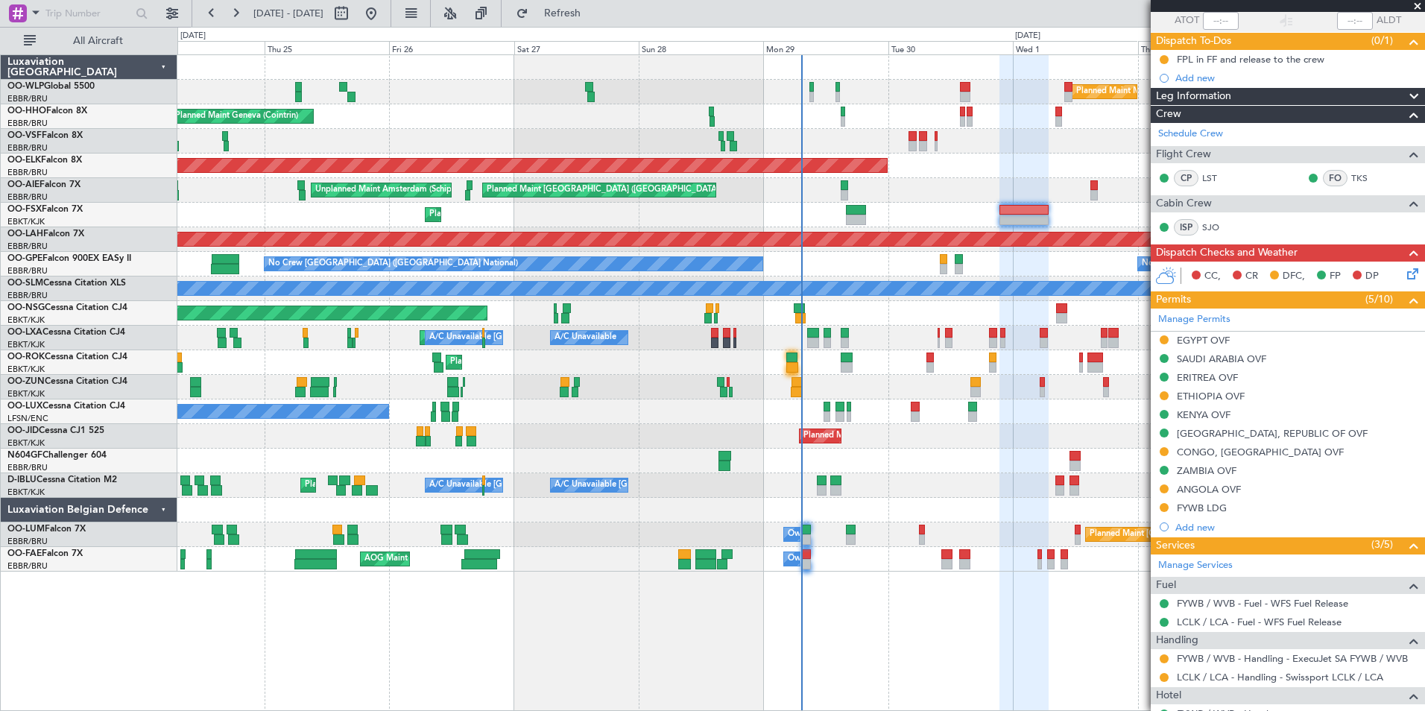
scroll to position [0, 0]
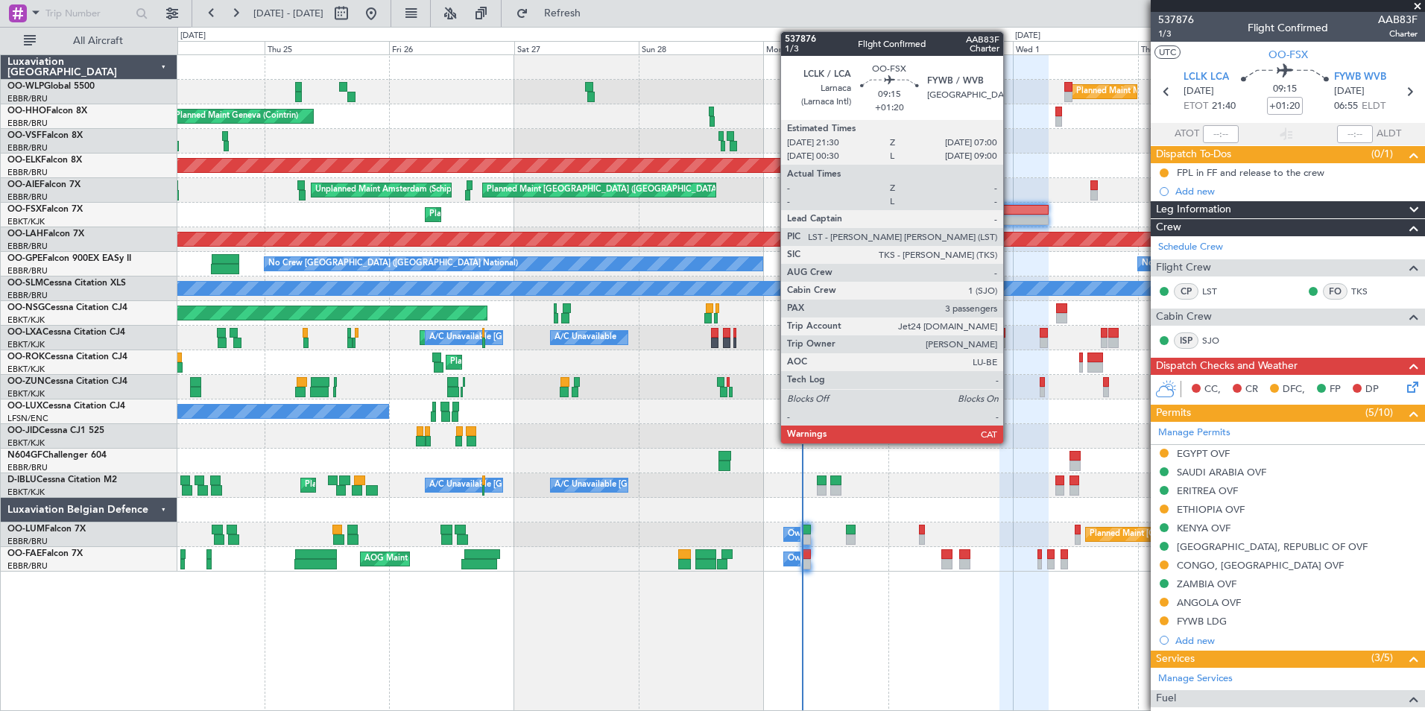
click at [1013, 211] on div at bounding box center [1024, 210] width 50 height 10
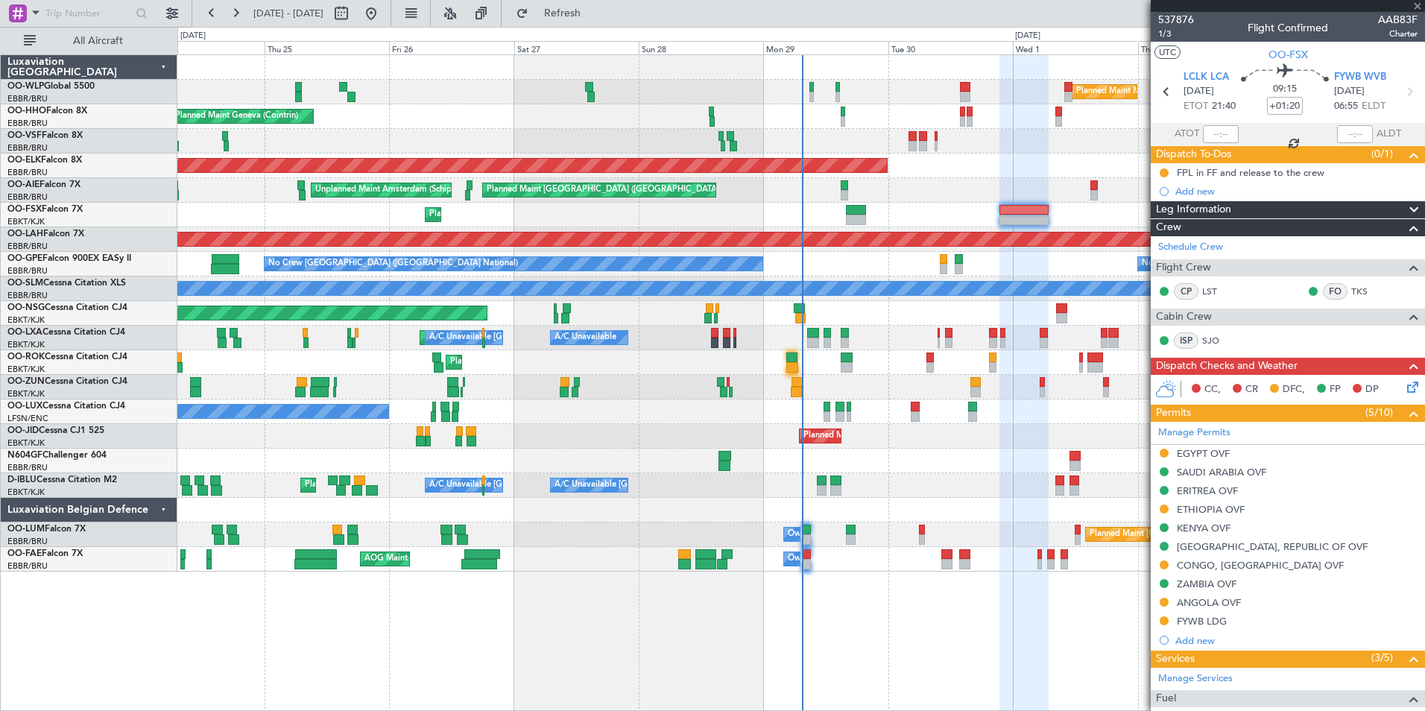
click at [831, 168] on div "Planned Maint Kortrijk-[GEOGRAPHIC_DATA]" at bounding box center [800, 166] width 1247 height 25
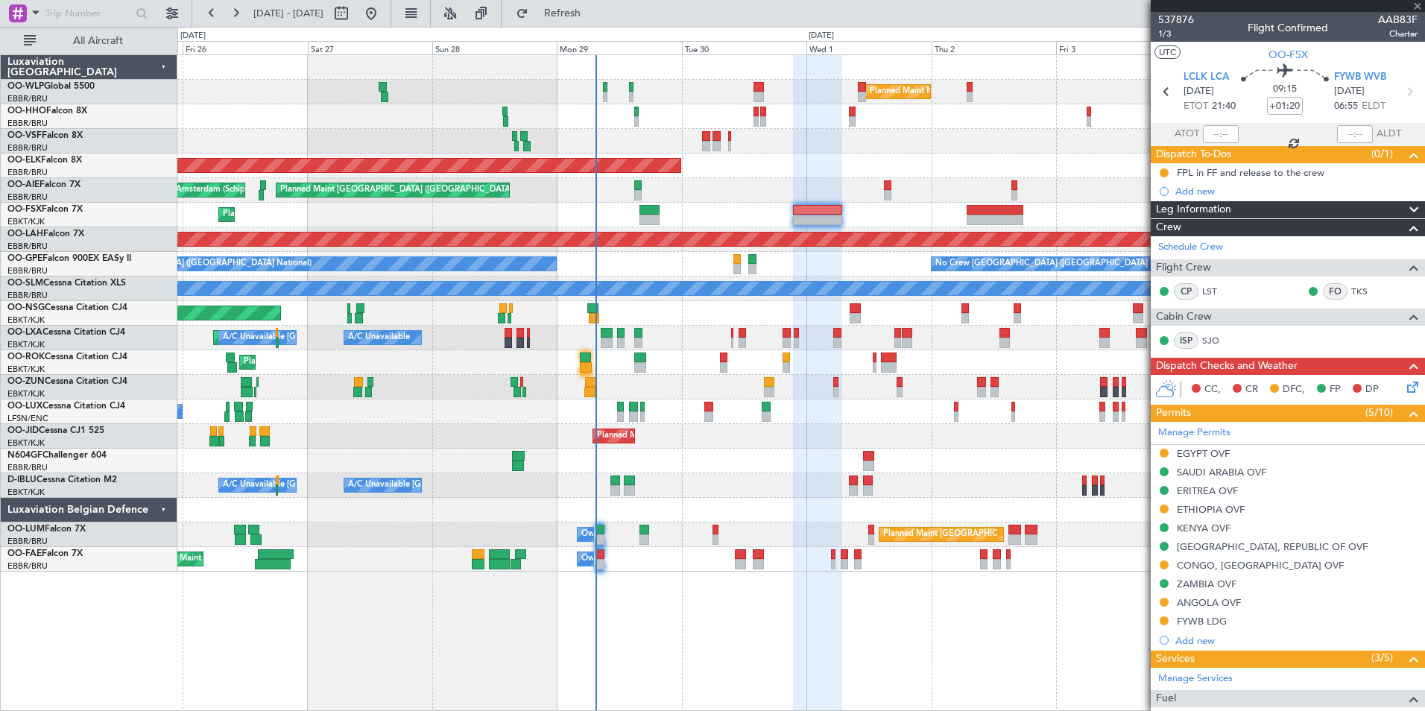
click at [896, 166] on div "Planned Maint Kortrijk-[GEOGRAPHIC_DATA]" at bounding box center [800, 166] width 1247 height 25
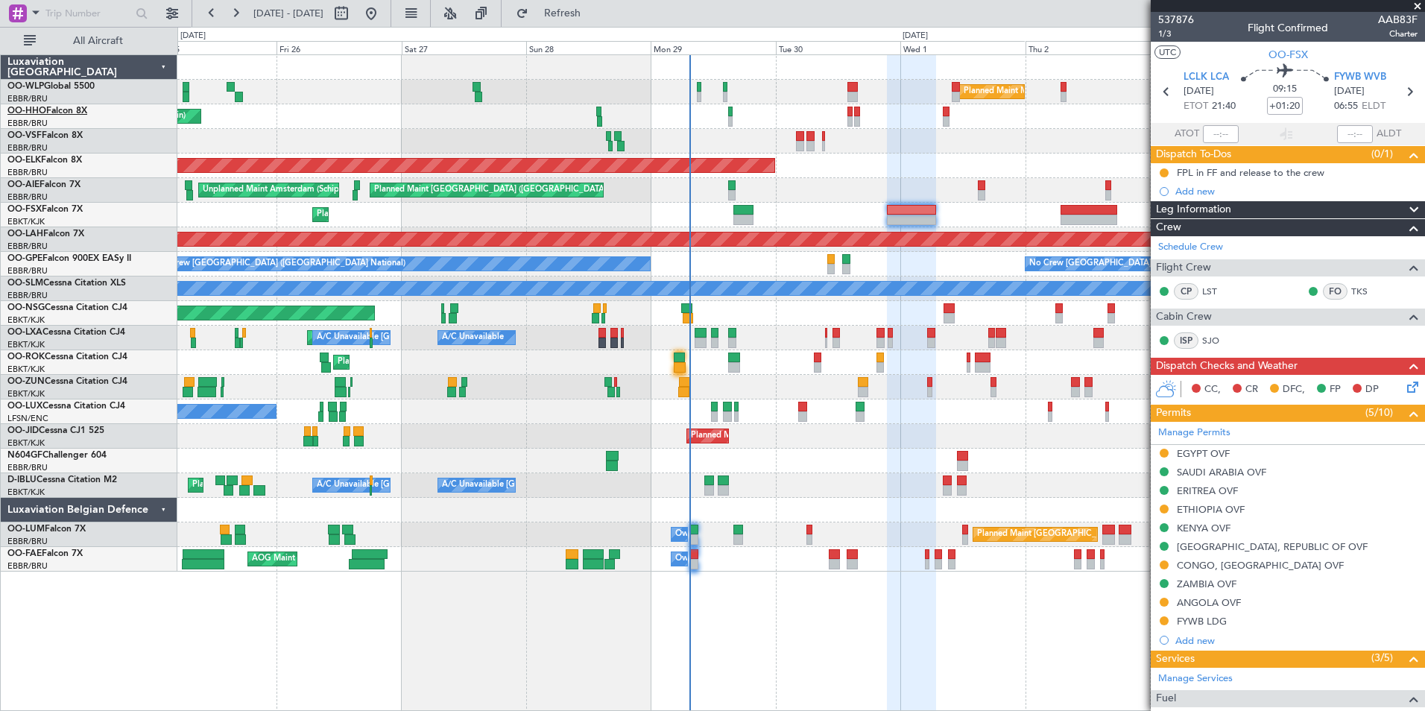
click at [61, 115] on link "OO-HHO Falcon 8X" at bounding box center [47, 111] width 80 height 9
click at [1166, 32] on span "1/3" at bounding box center [1176, 34] width 36 height 13
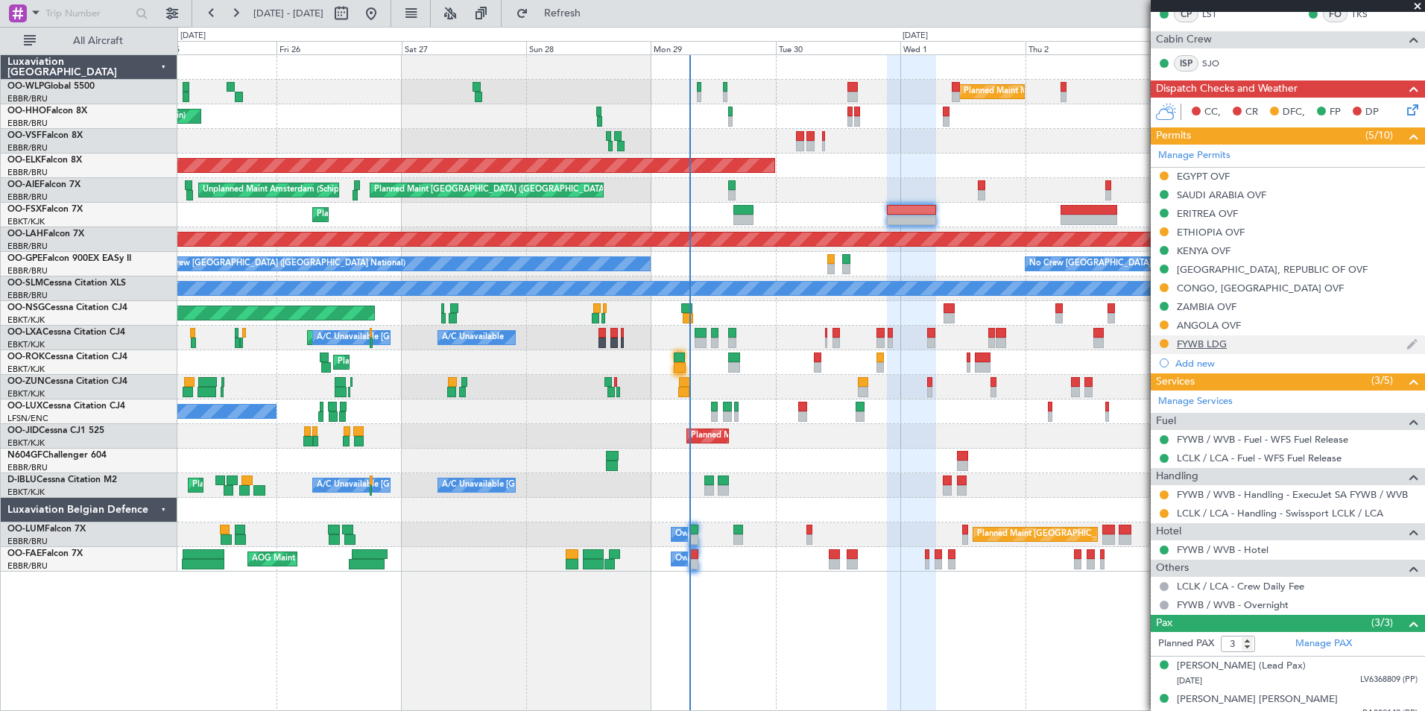
scroll to position [323, 0]
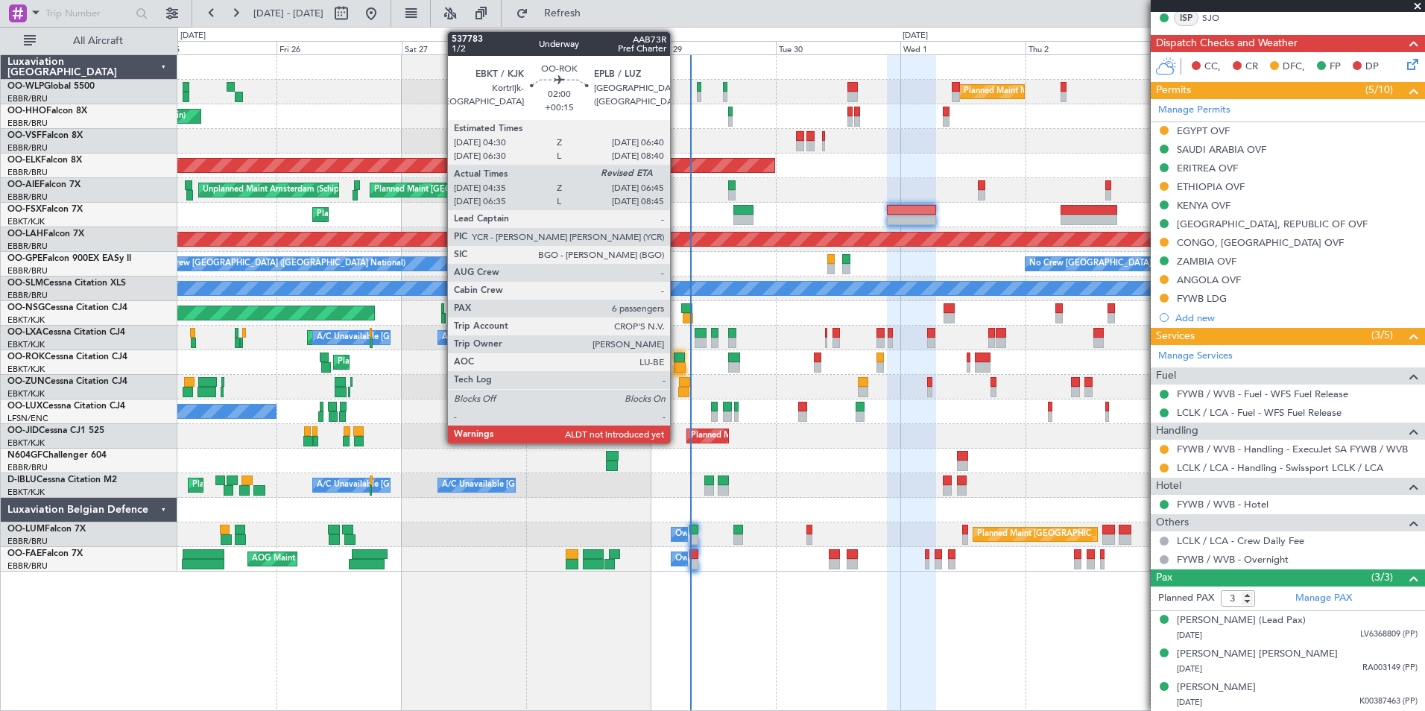
click at [677, 361] on div at bounding box center [680, 357] width 12 height 10
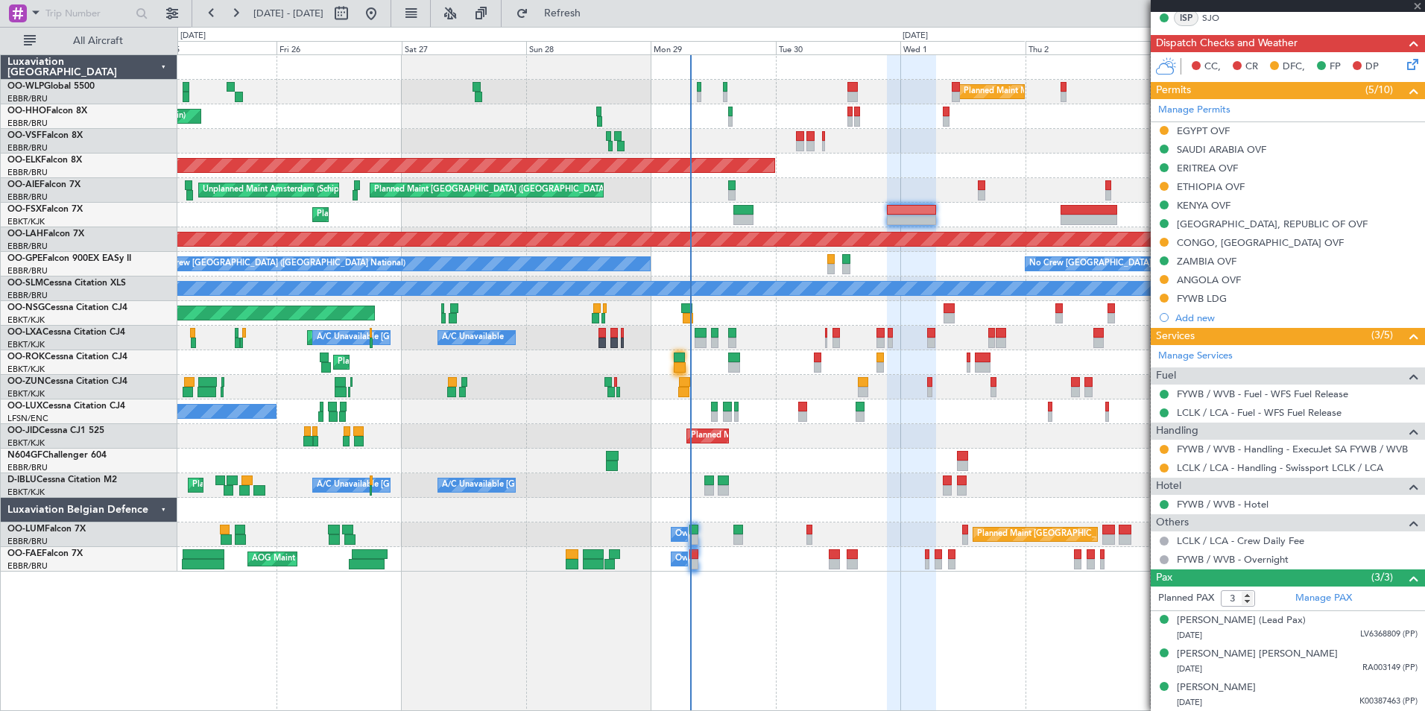
type input "+00:15"
type input "04:40"
type input "6"
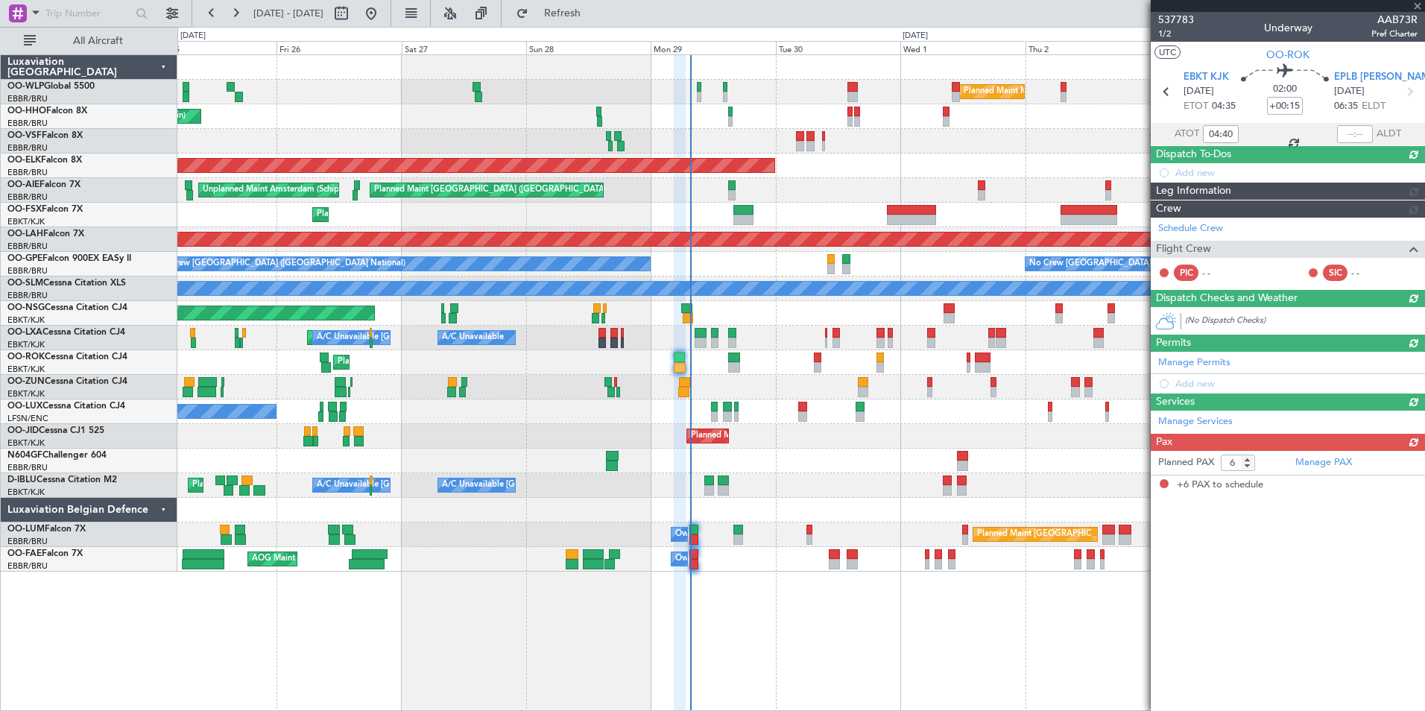
scroll to position [0, 0]
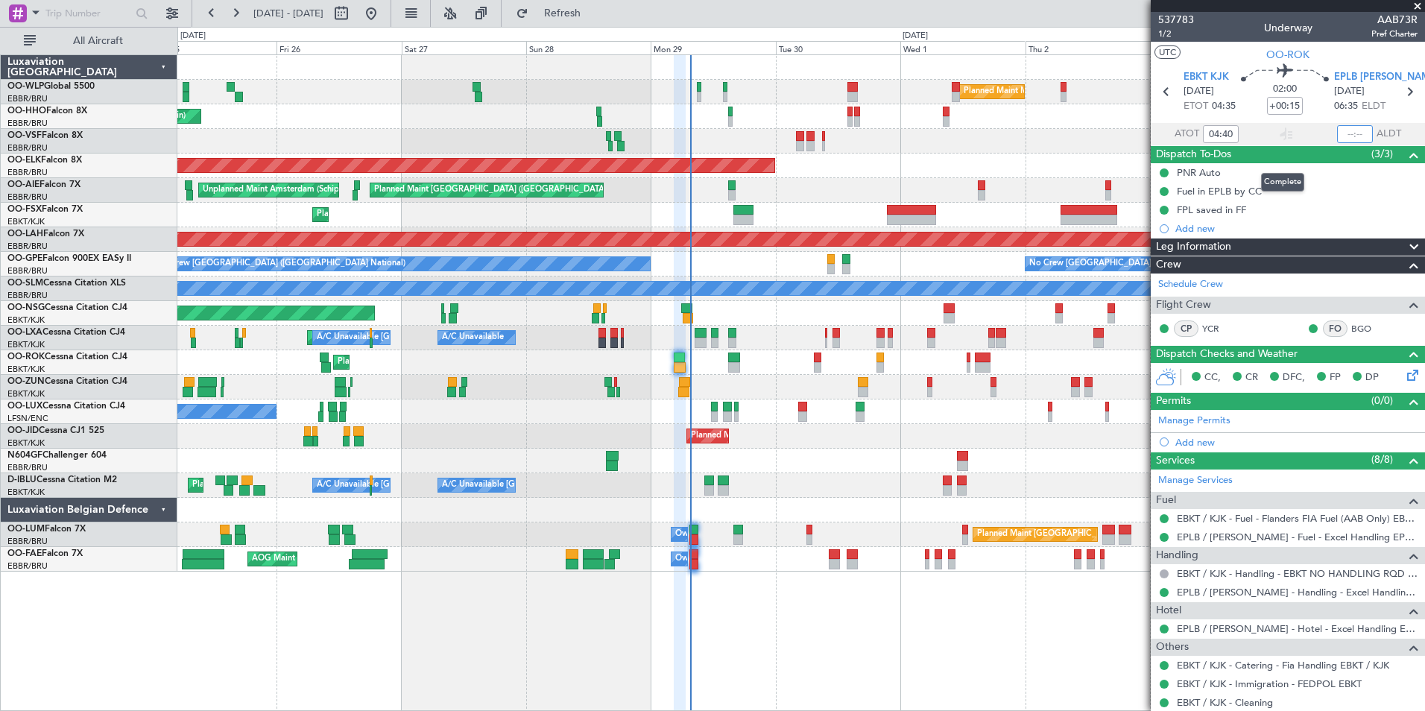
click at [1352, 131] on input "text" at bounding box center [1355, 134] width 36 height 18
click at [1075, 124] on div "Planned Maint Geneva (Cointrin)" at bounding box center [800, 116] width 1247 height 25
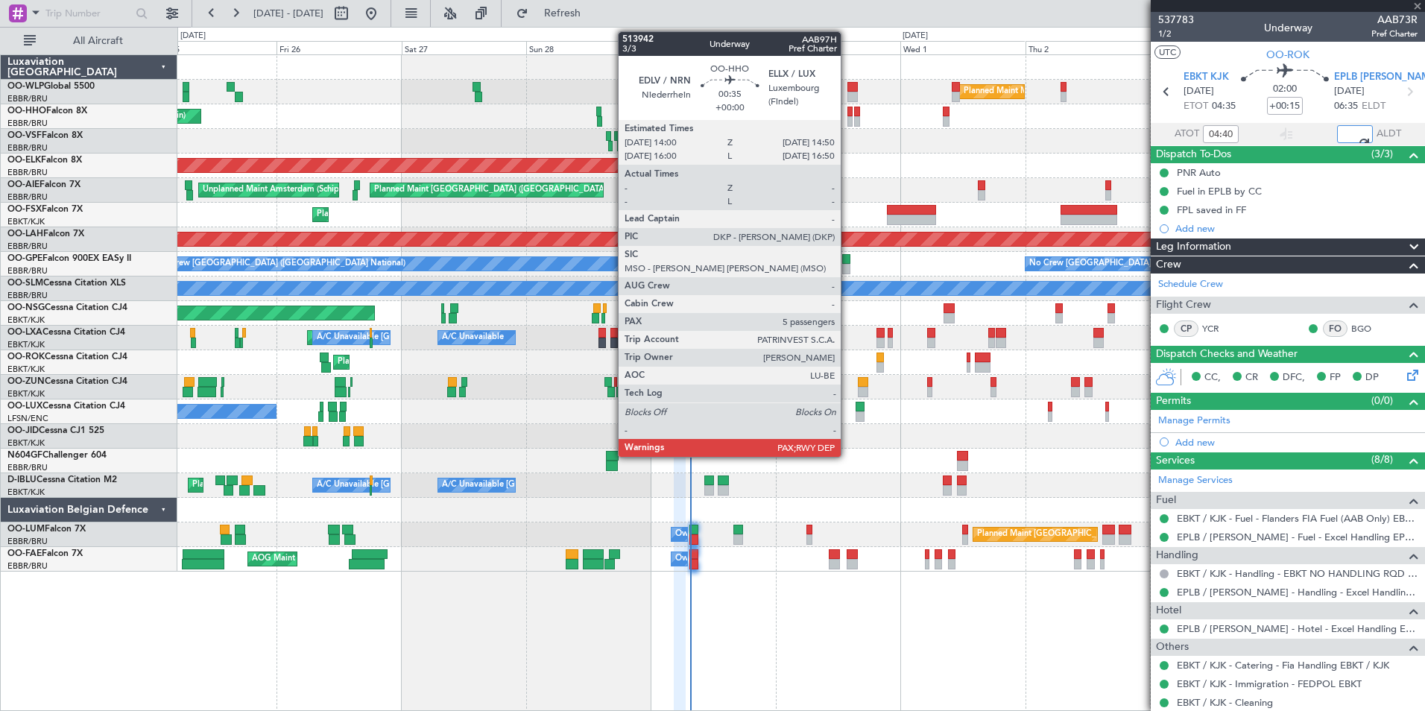
click at [847, 113] on div at bounding box center [849, 112] width 4 height 10
type input "06:37"
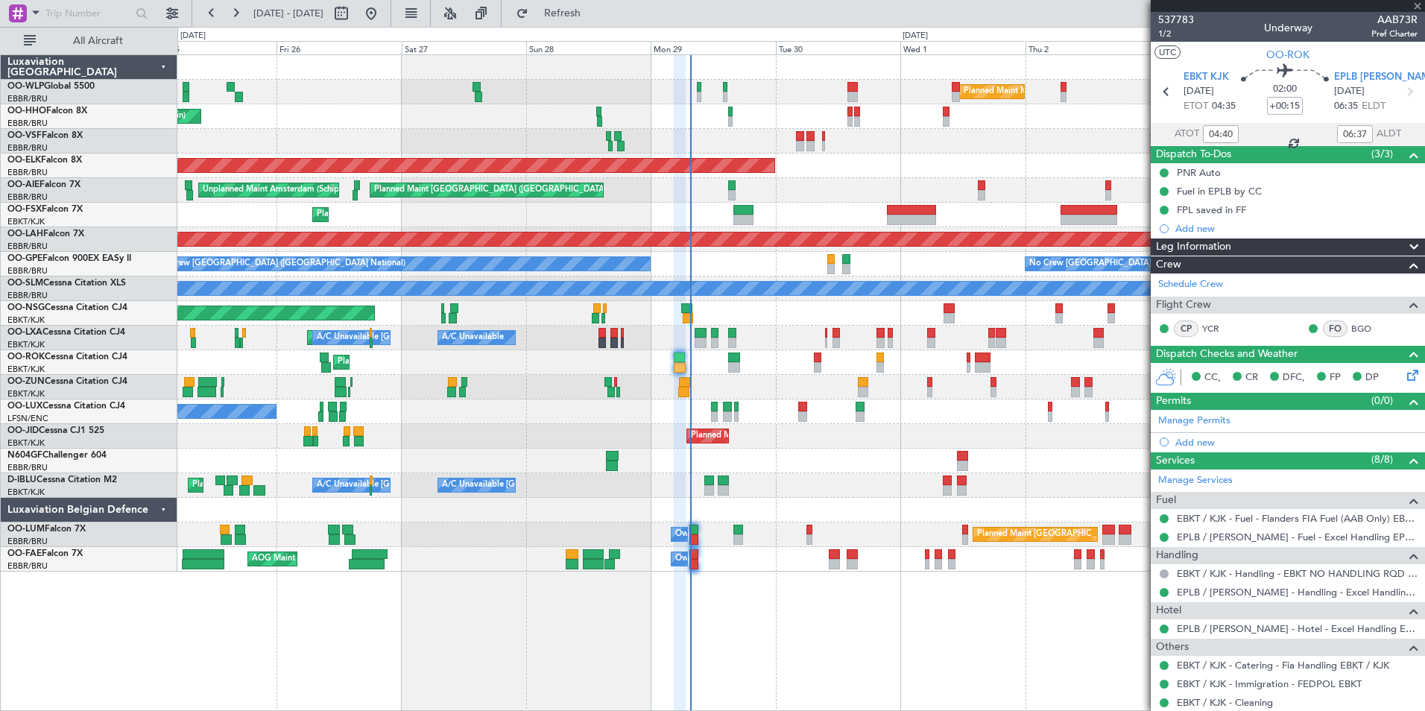
type input "5"
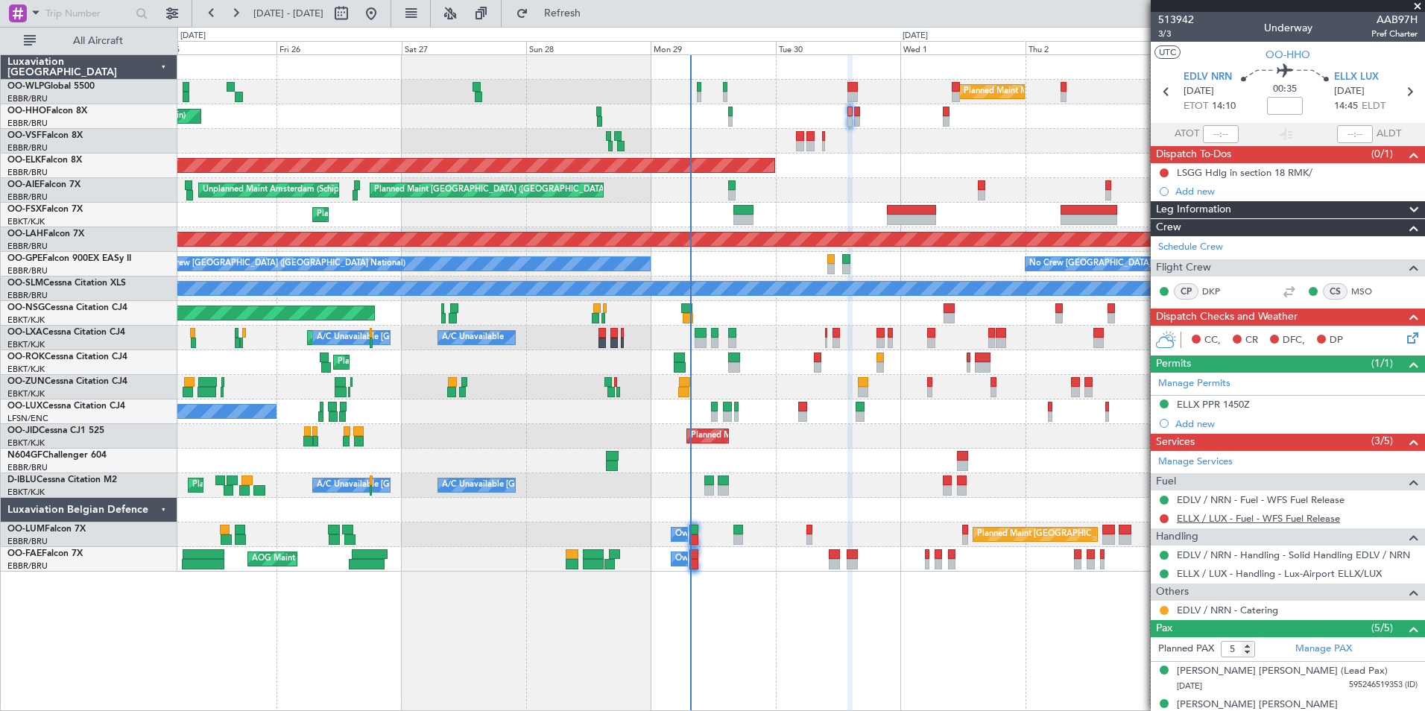
click at [1223, 515] on link "ELLX / LUX - Fuel - WFS Fuel Release" at bounding box center [1258, 518] width 163 height 13
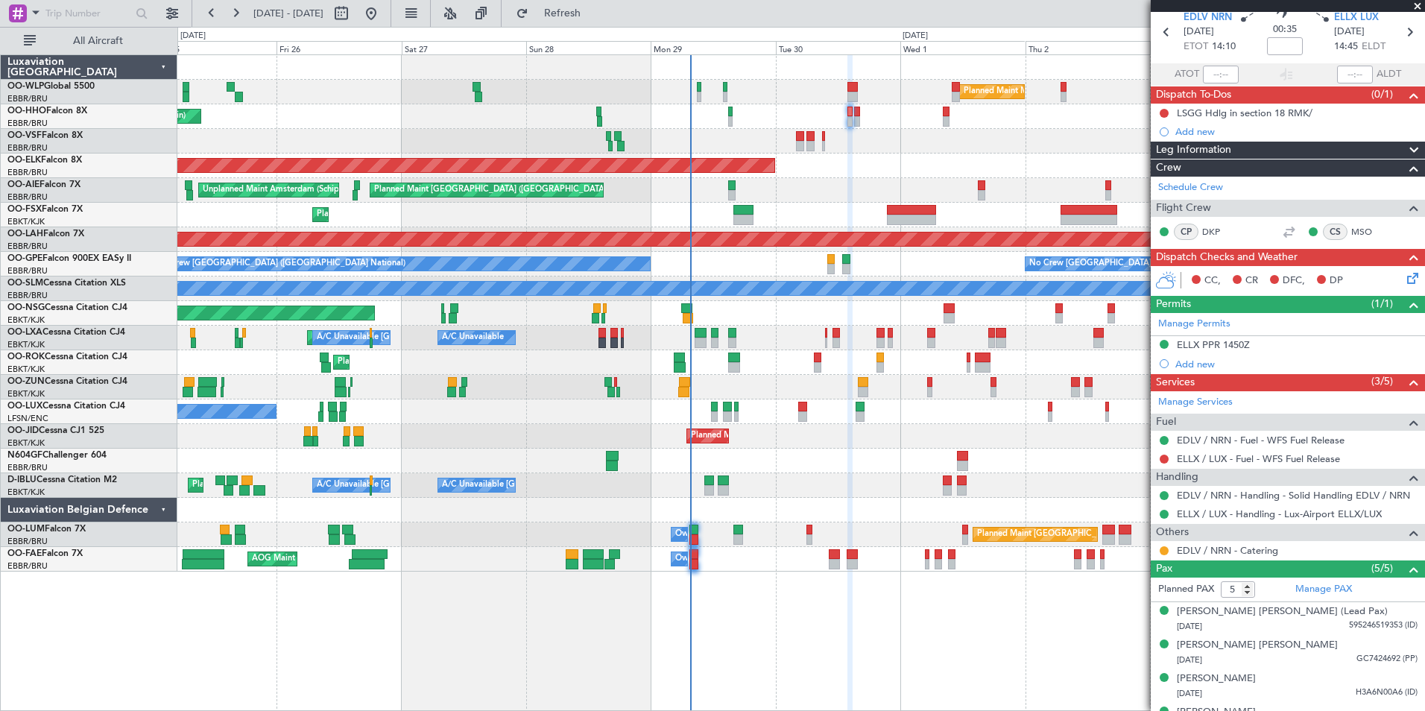
scroll to position [118, 0]
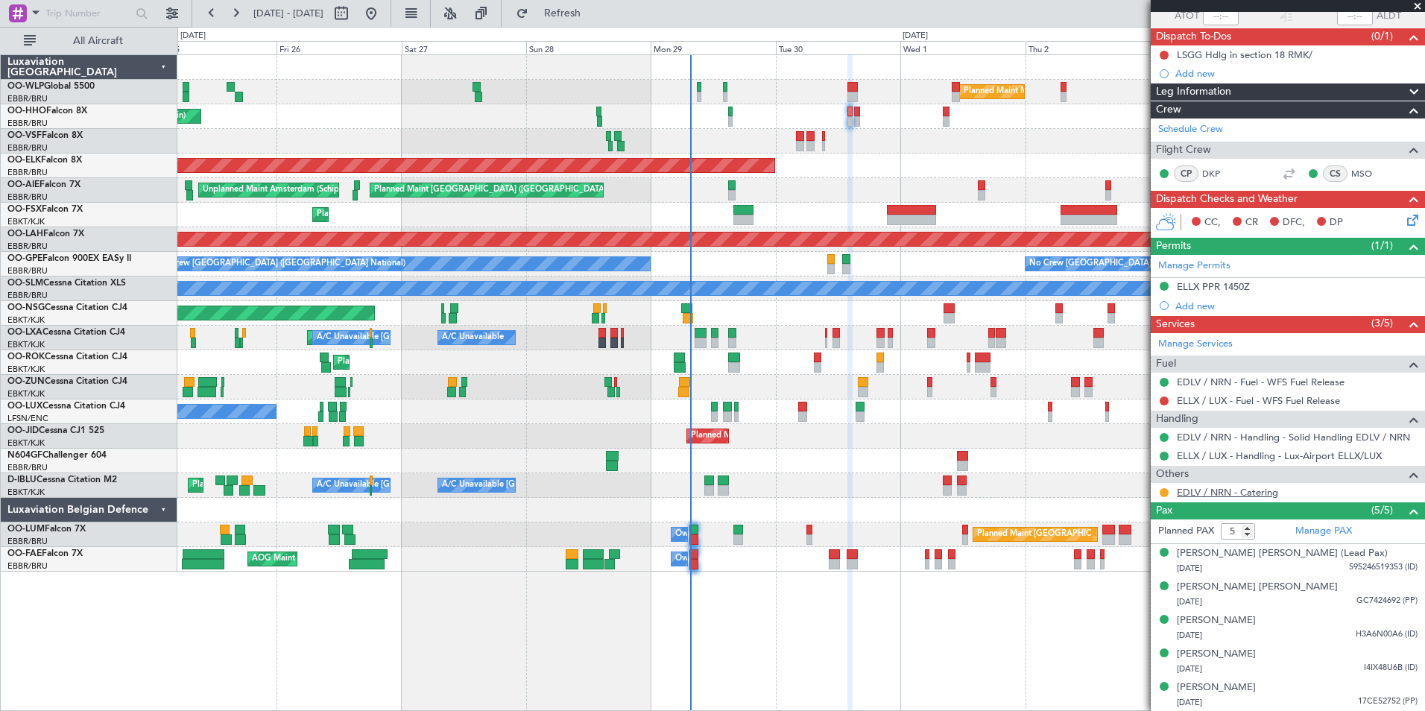
click at [1235, 490] on link "EDLV / NRN - Catering" at bounding box center [1227, 492] width 101 height 13
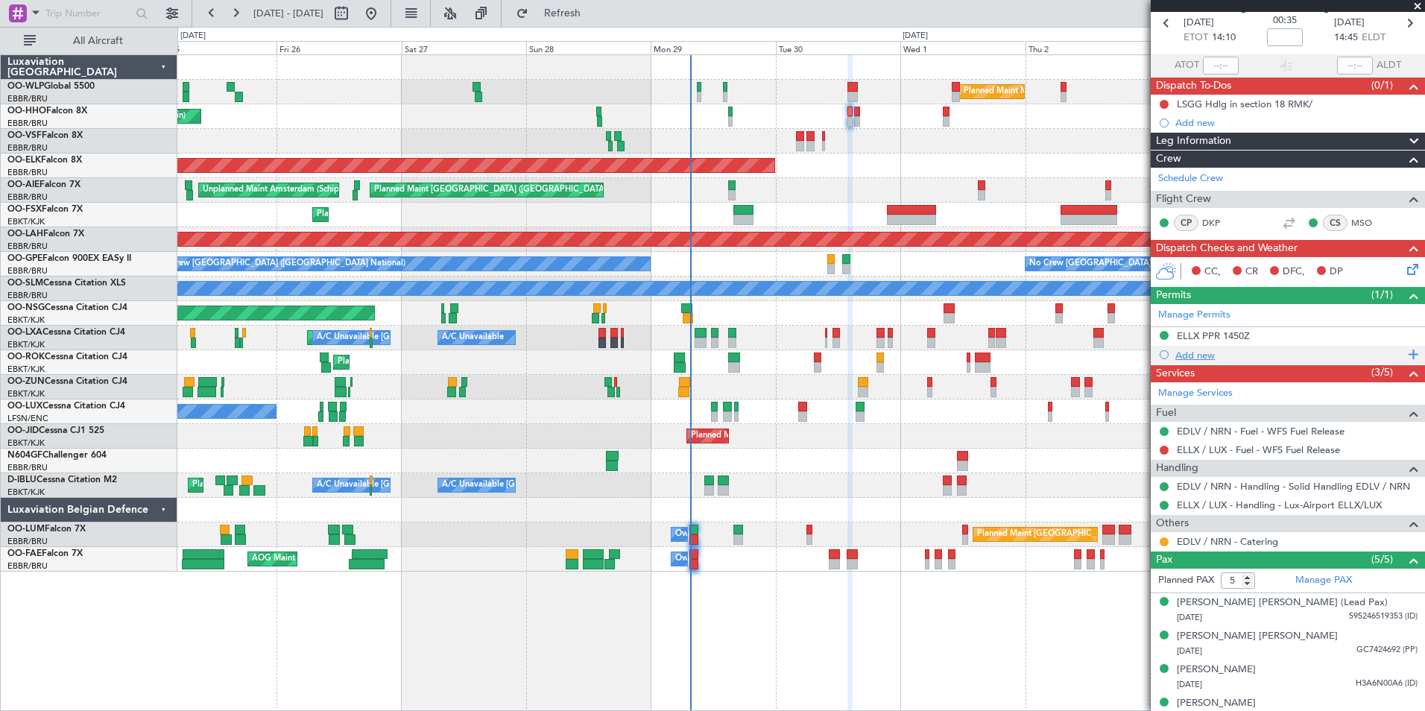
scroll to position [0, 0]
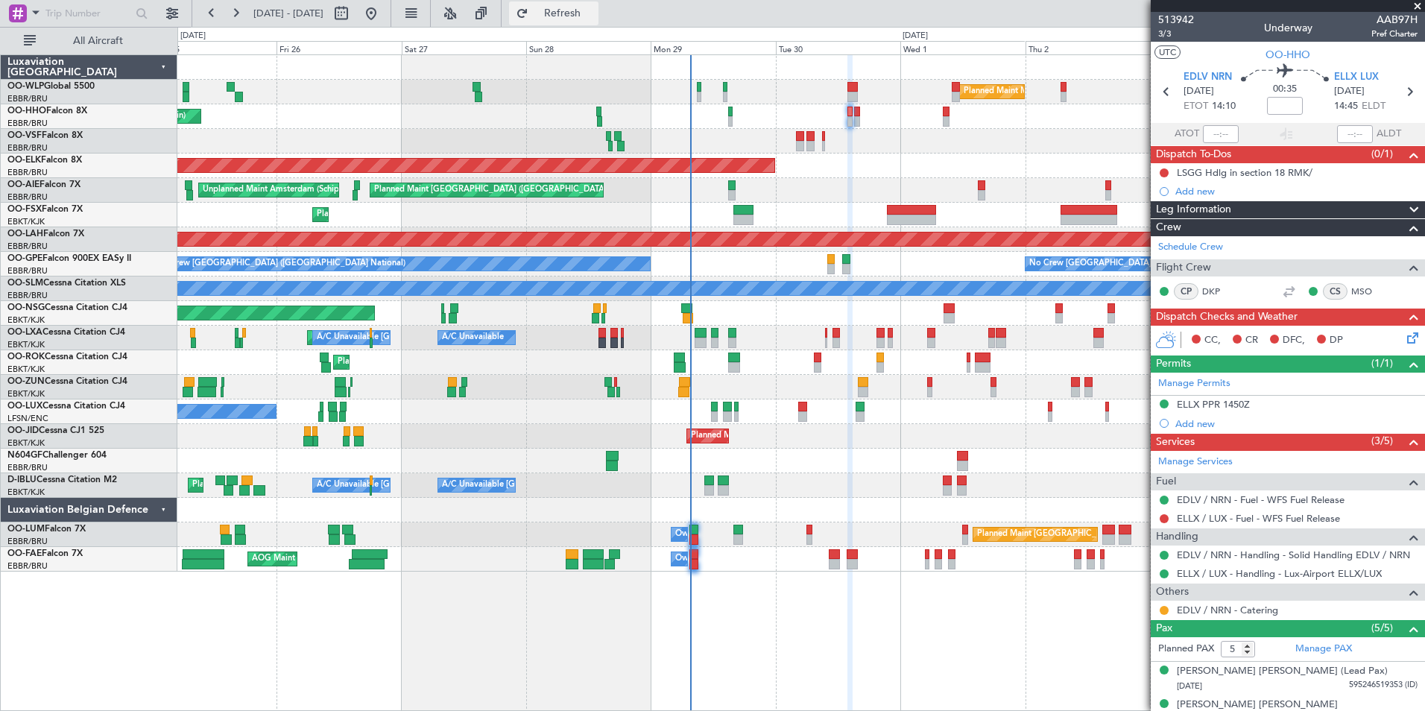
click at [594, 8] on span "Refresh" at bounding box center [562, 13] width 63 height 10
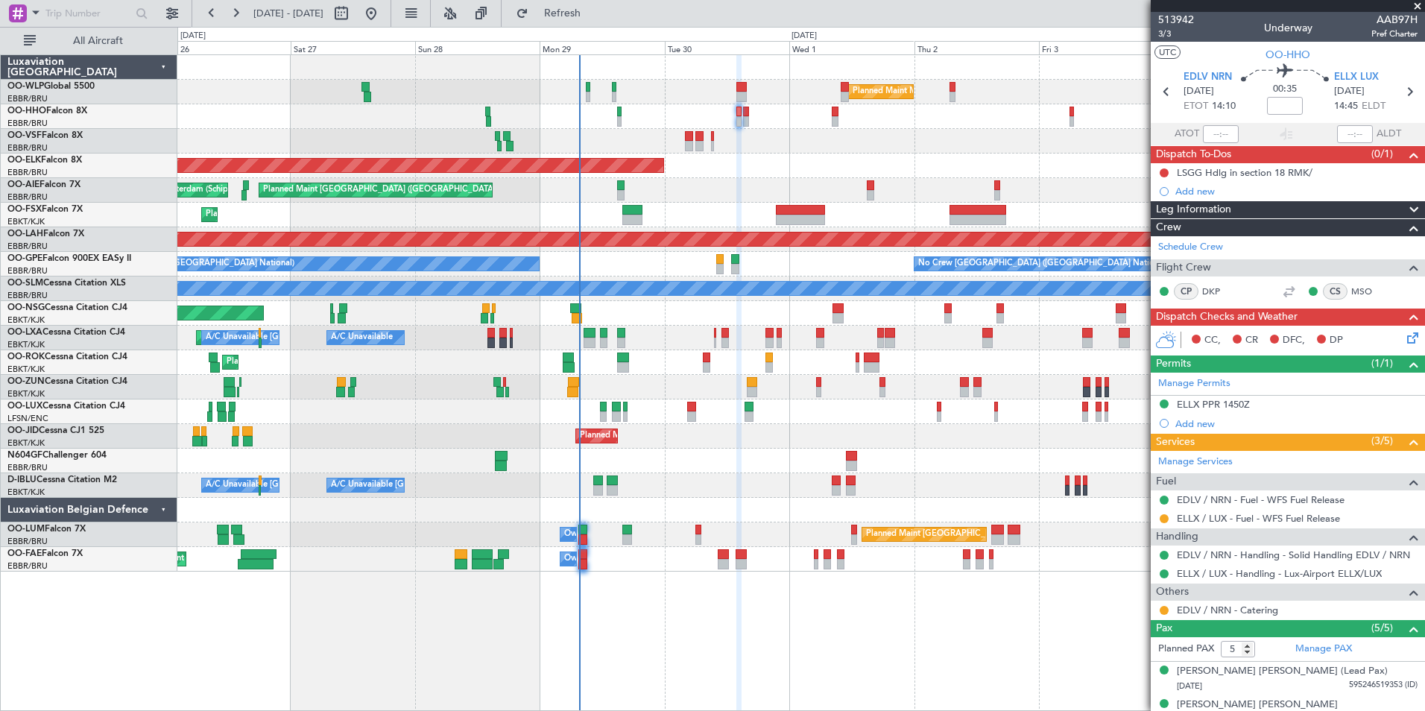
click at [810, 482] on div "Planned Maint Milan (Linate) Planned Maint Geneva ([GEOGRAPHIC_DATA]) Planned M…" at bounding box center [800, 313] width 1247 height 516
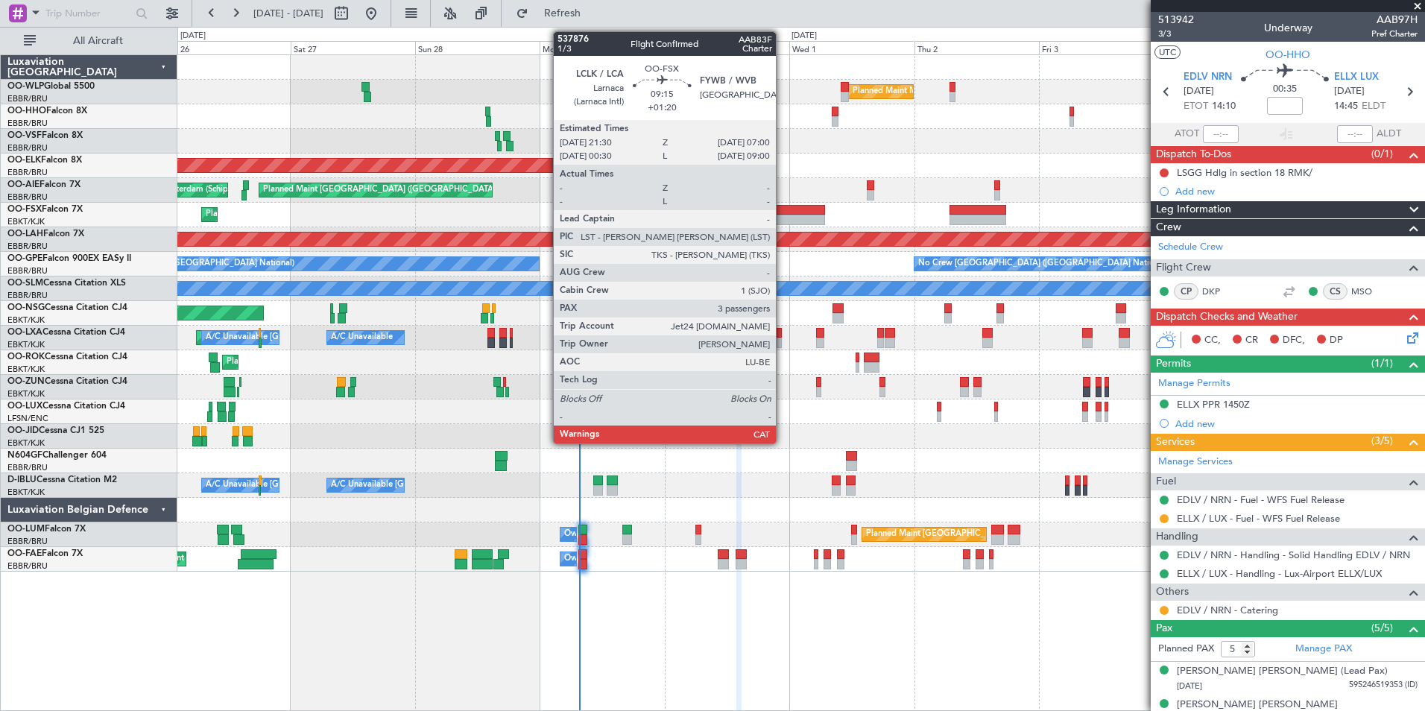
click at [782, 209] on div at bounding box center [801, 210] width 50 height 10
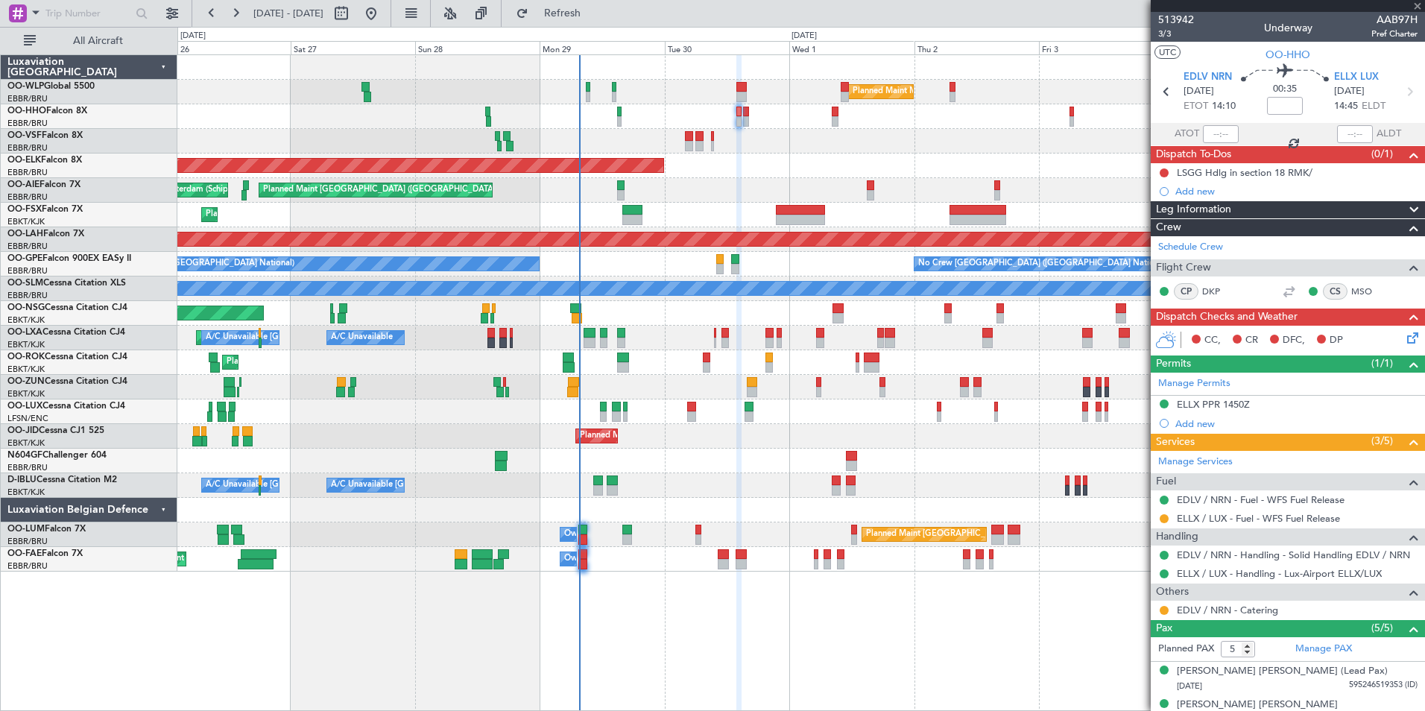
type input "+01:20"
type input "3"
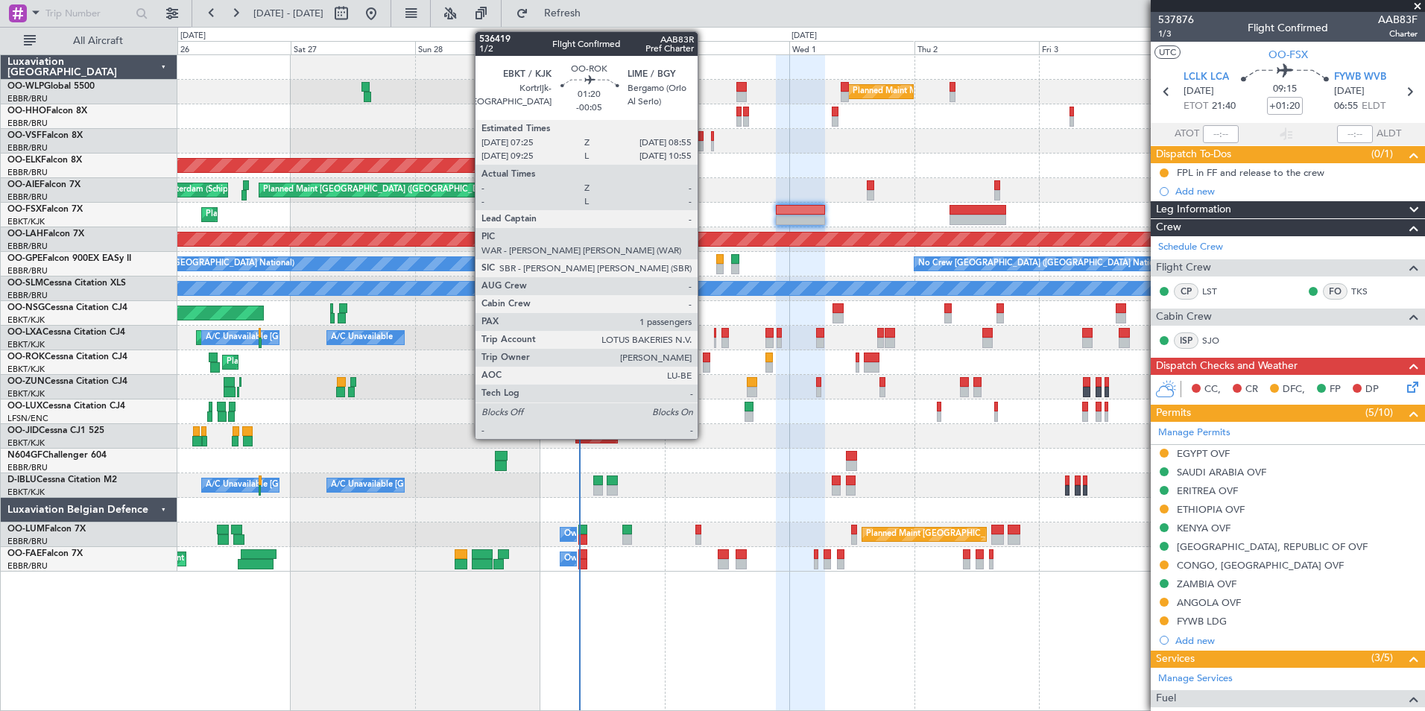
click at [704, 367] on div at bounding box center [707, 367] width 8 height 10
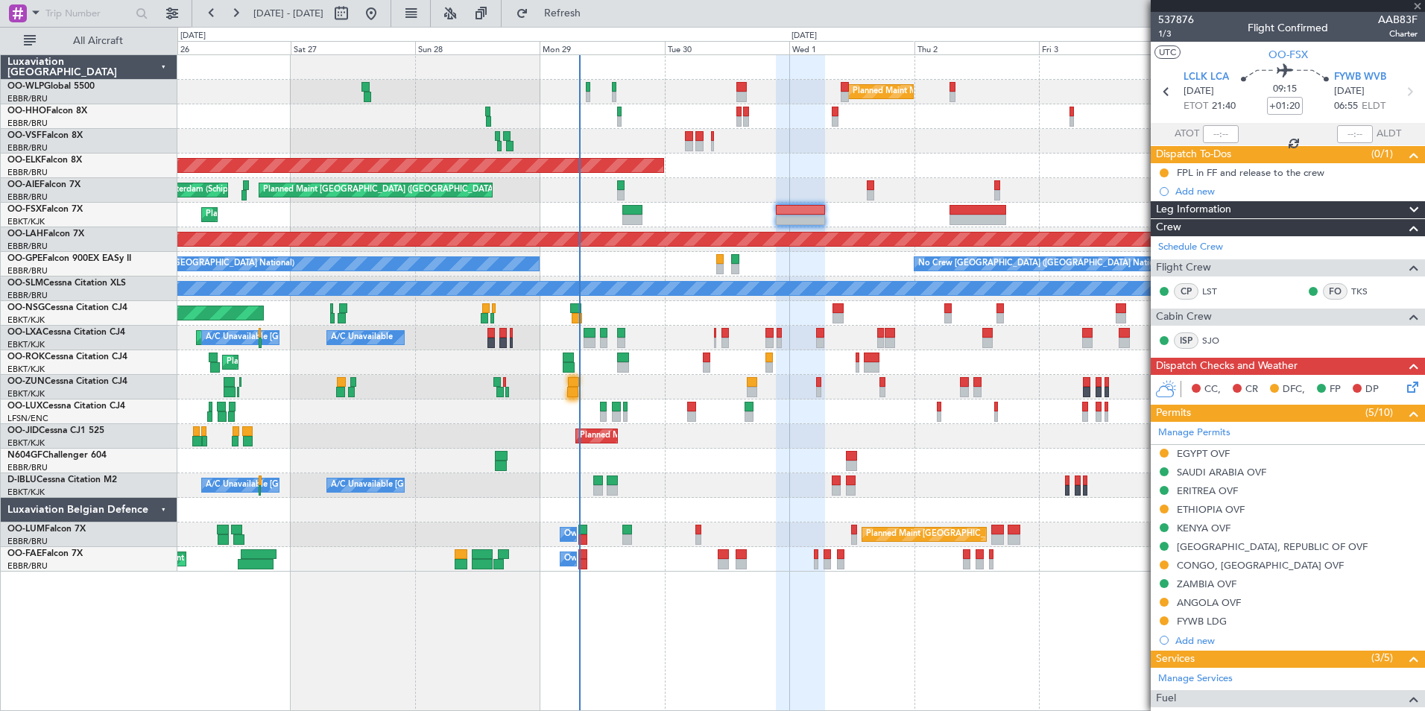
type input "-00:05"
type input "1"
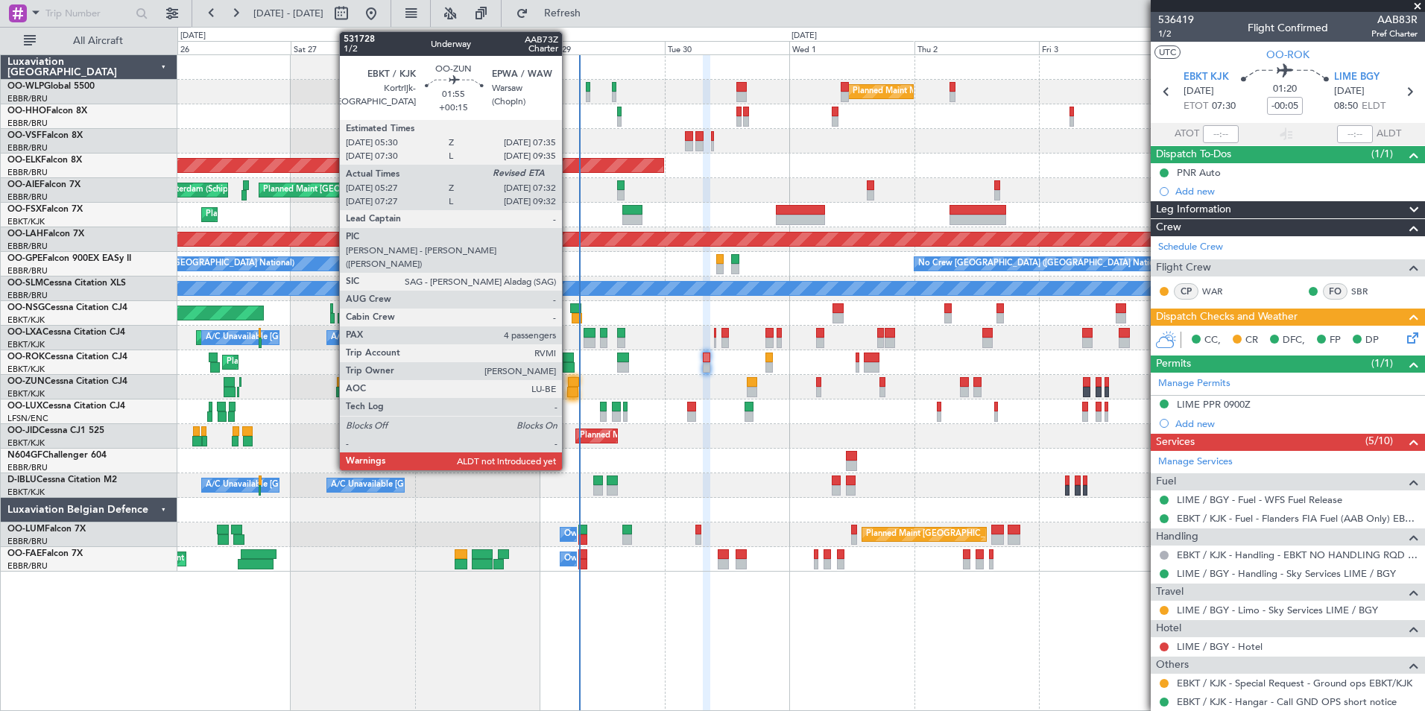
click at [569, 386] on div at bounding box center [573, 382] width 11 height 10
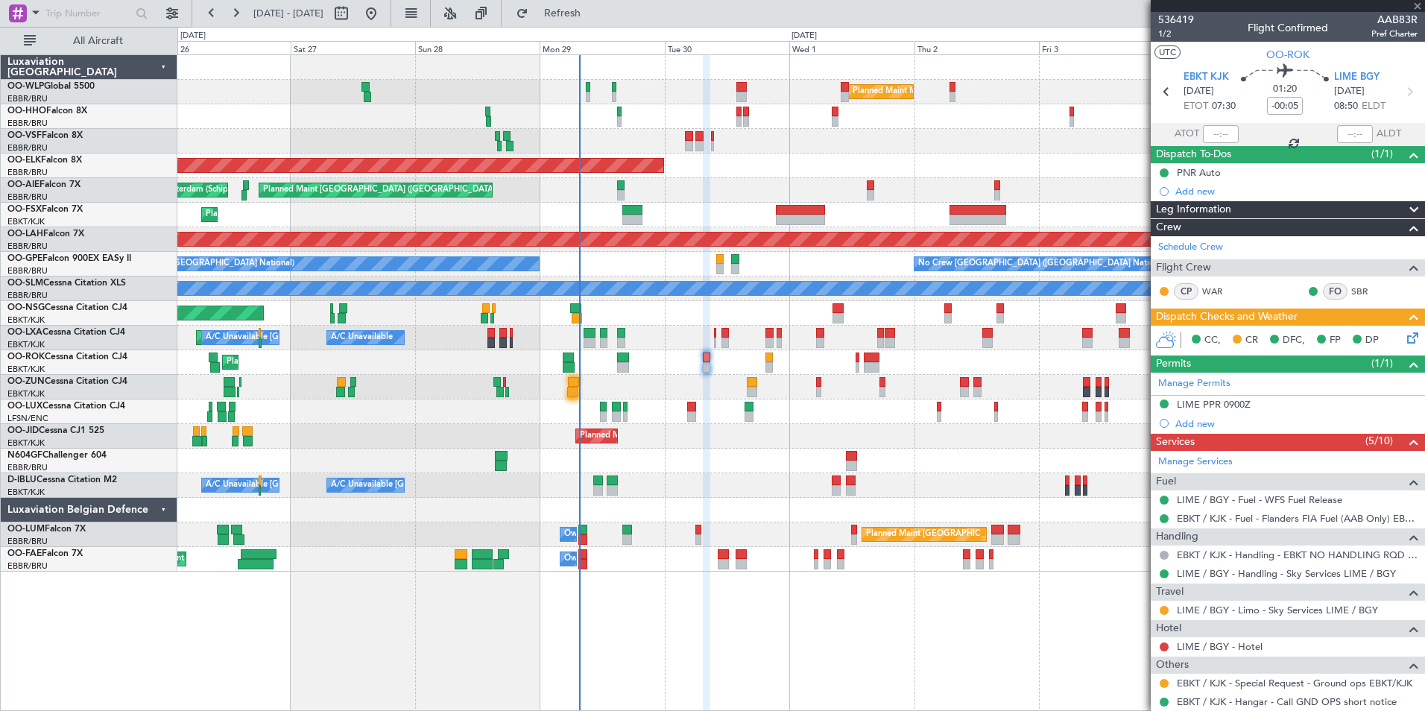
type input "+00:15"
type input "05:32"
type input "4"
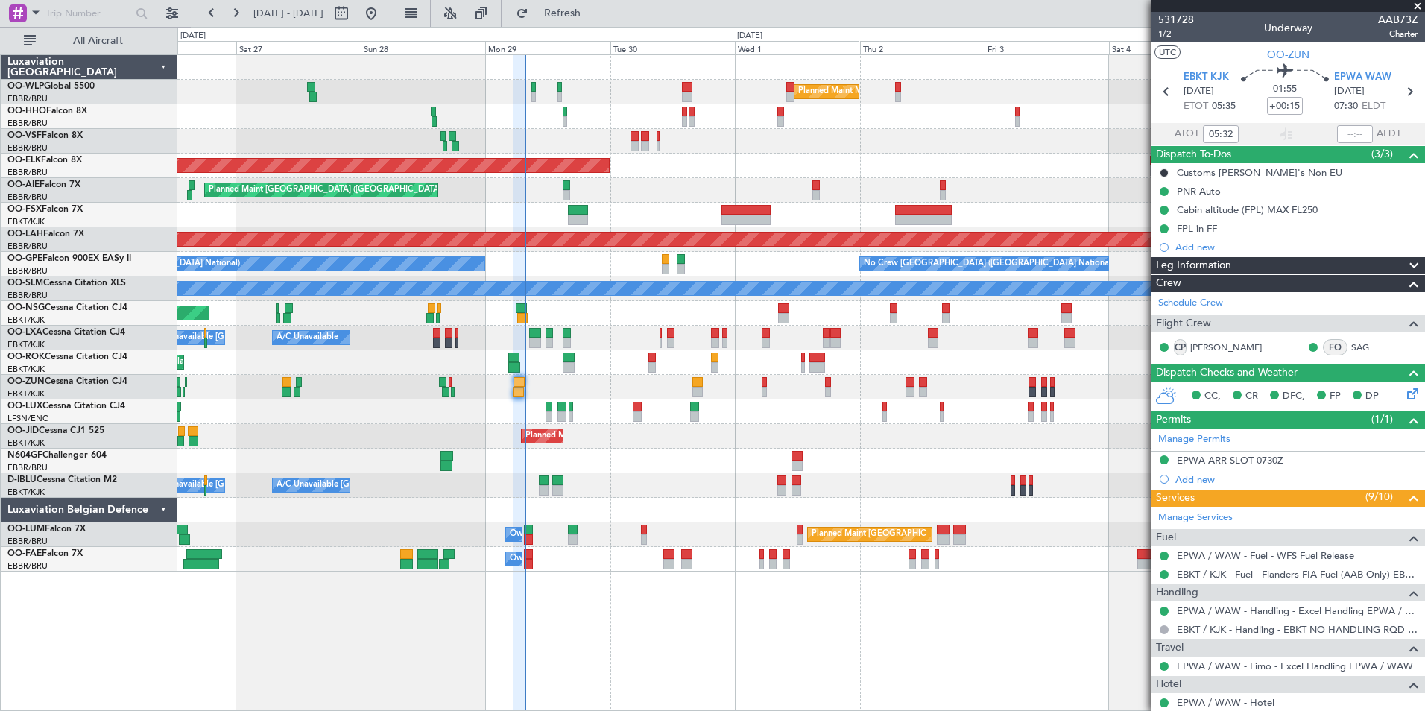
click at [668, 186] on div "Planned Maint [GEOGRAPHIC_DATA] ([GEOGRAPHIC_DATA]) Unplanned Maint Amsterdam (…" at bounding box center [800, 190] width 1247 height 25
click at [750, 158] on div "Planned Maint Kortrijk-[GEOGRAPHIC_DATA]" at bounding box center [800, 166] width 1247 height 25
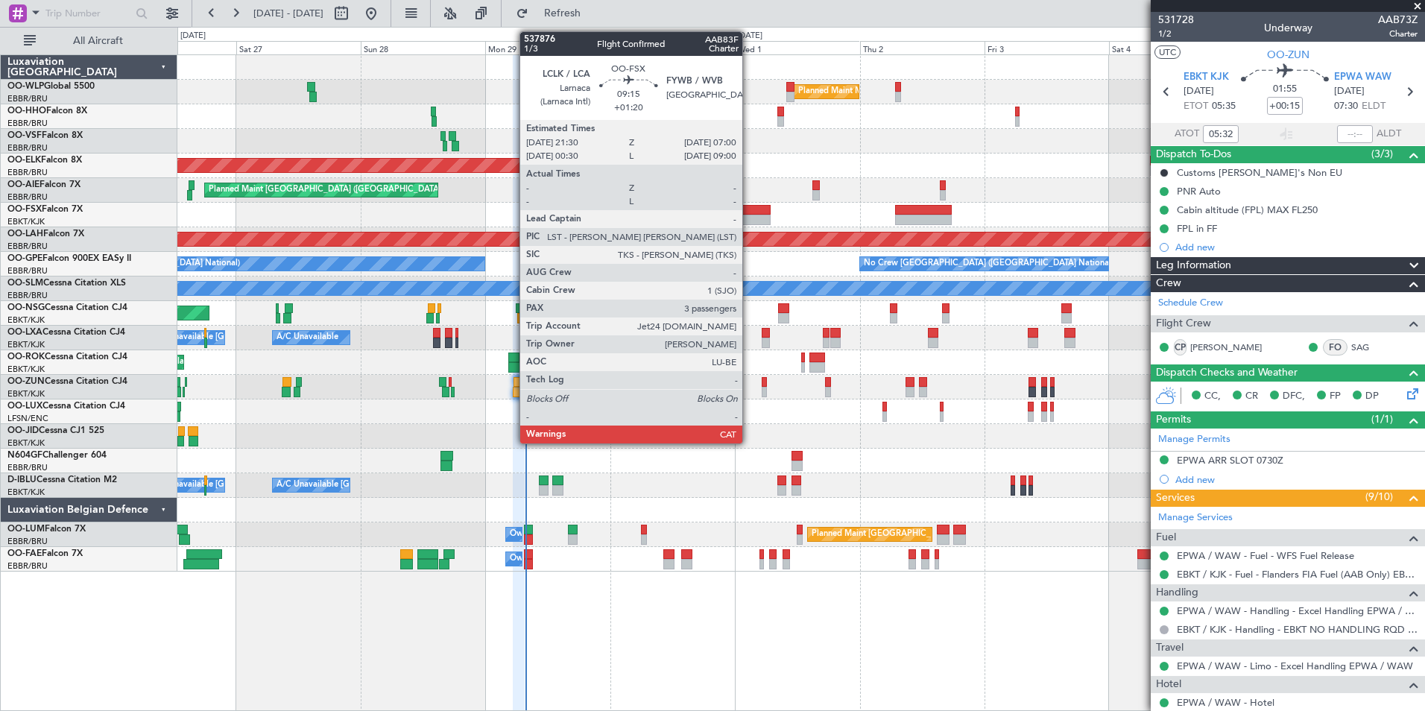
click at [749, 212] on div at bounding box center [746, 210] width 50 height 10
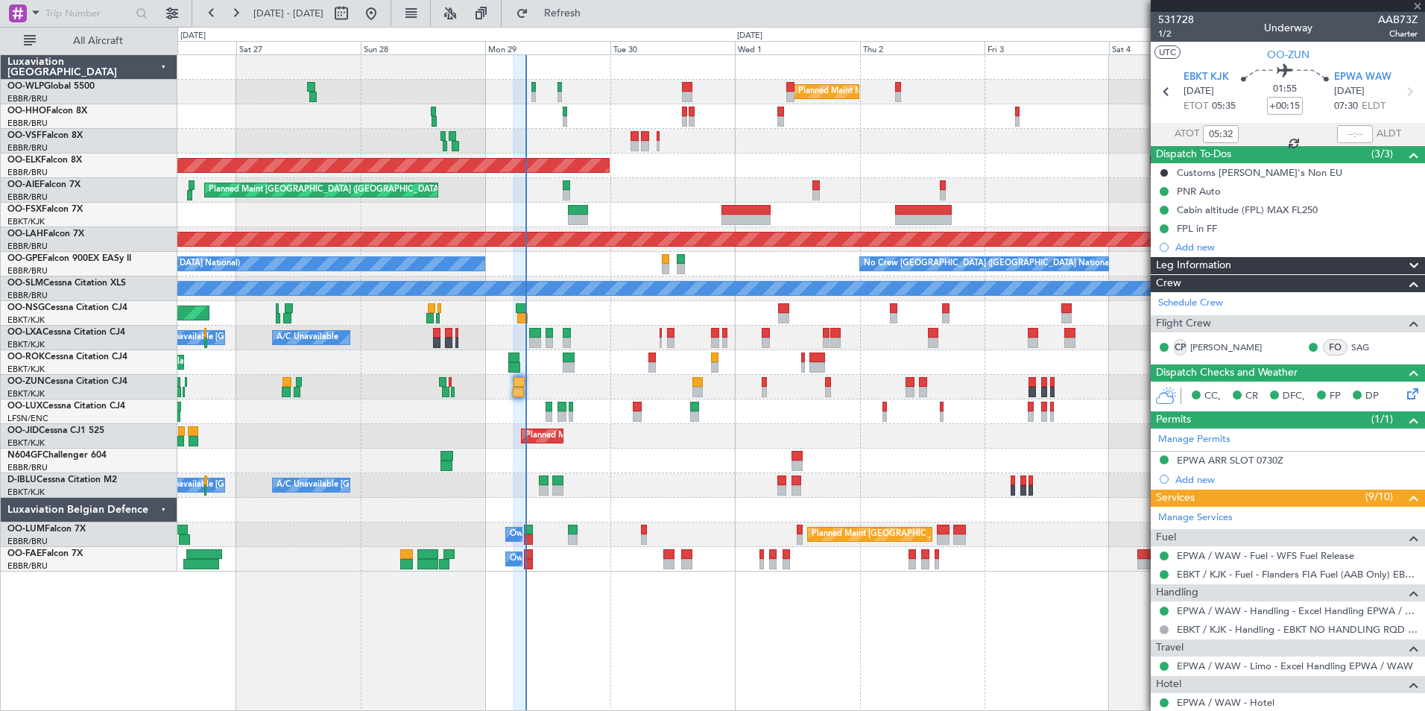
type input "+01:20"
type input "3"
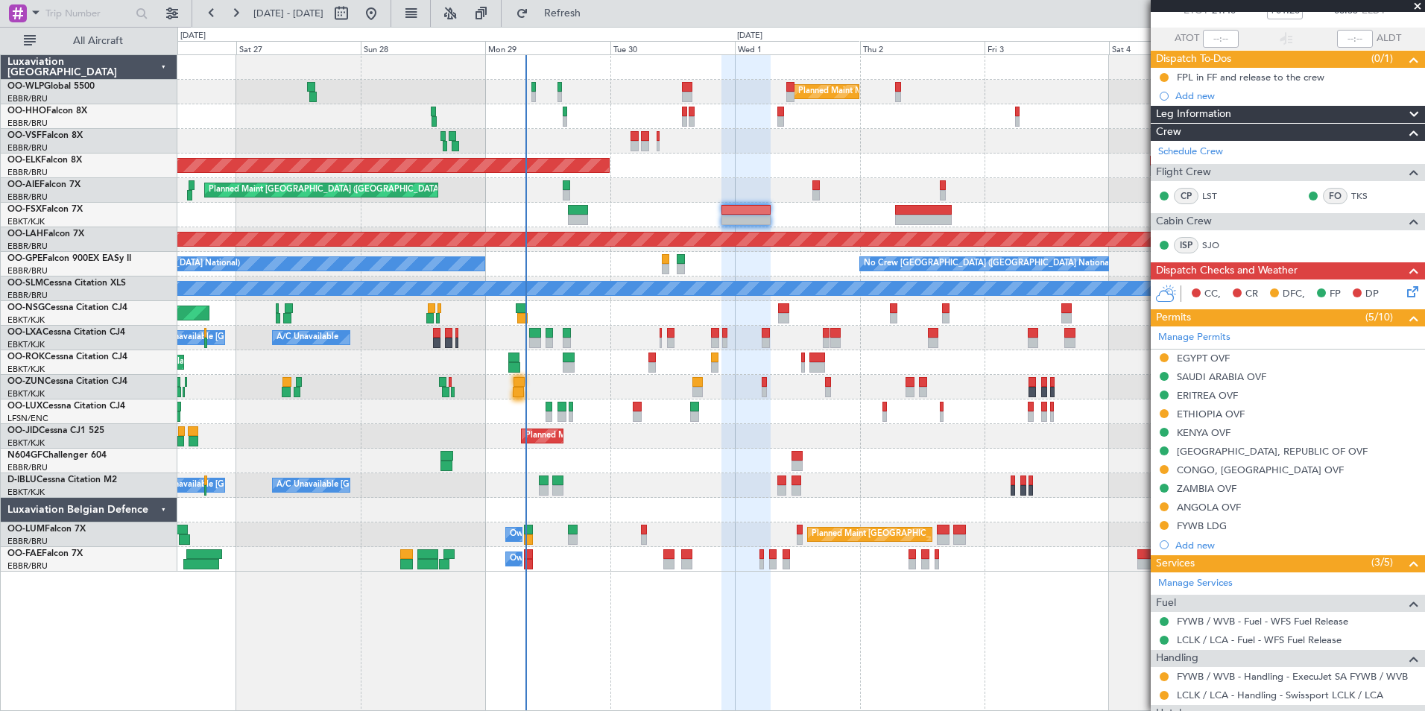
scroll to position [25, 0]
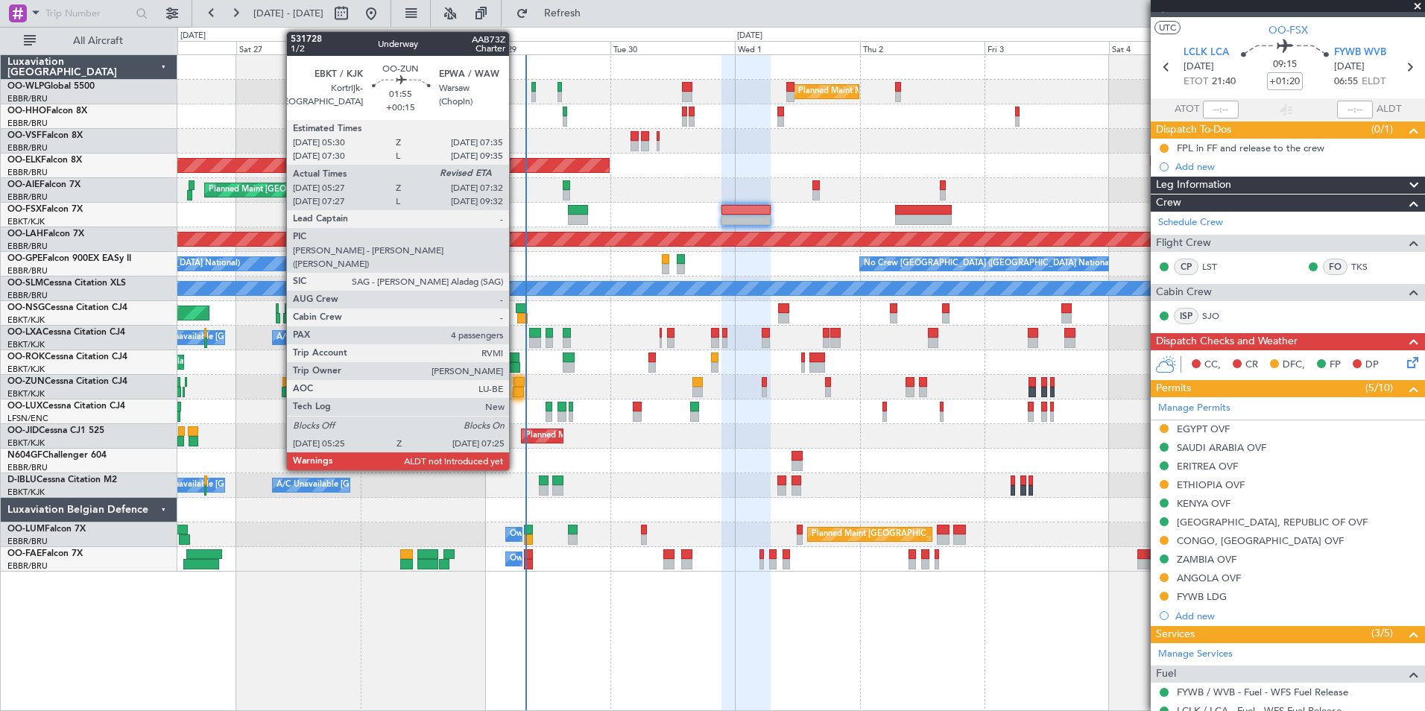
click at [516, 387] on div at bounding box center [518, 392] width 10 height 10
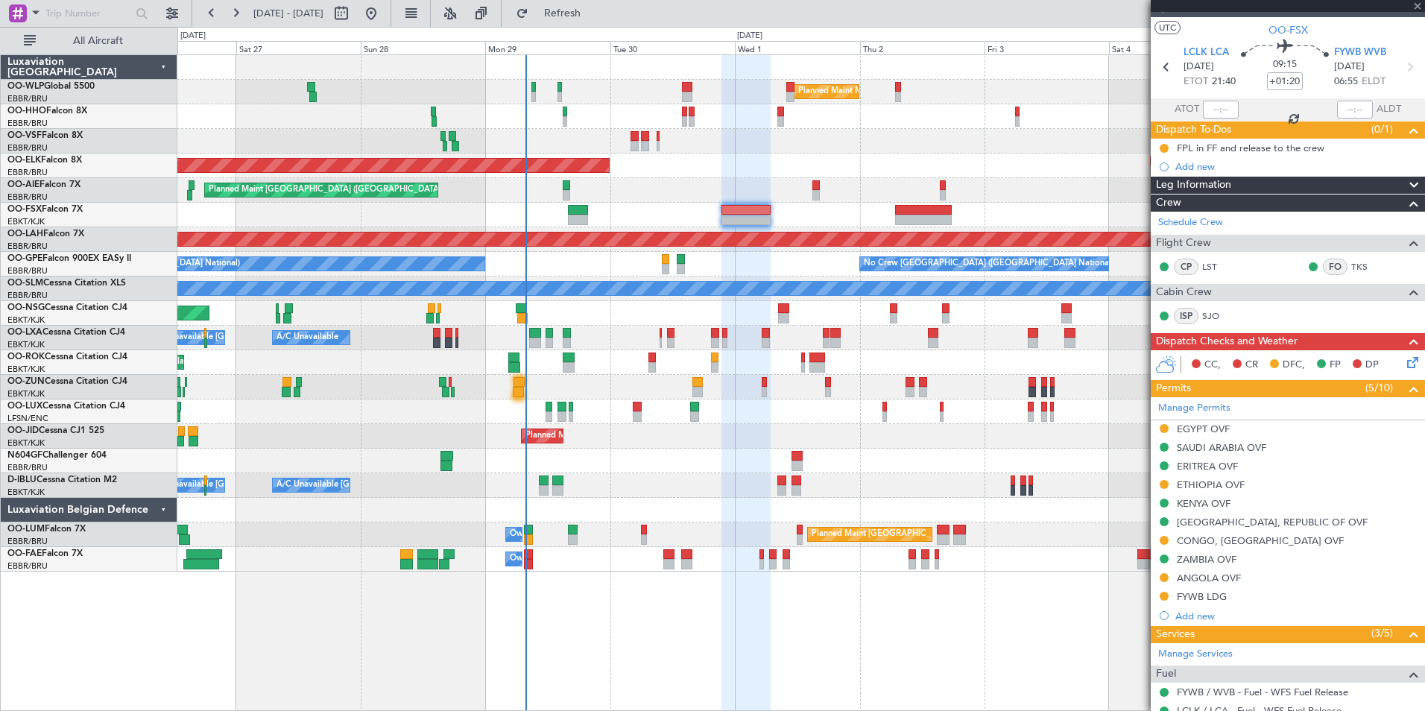
type input "+00:15"
type input "05:32"
type input "4"
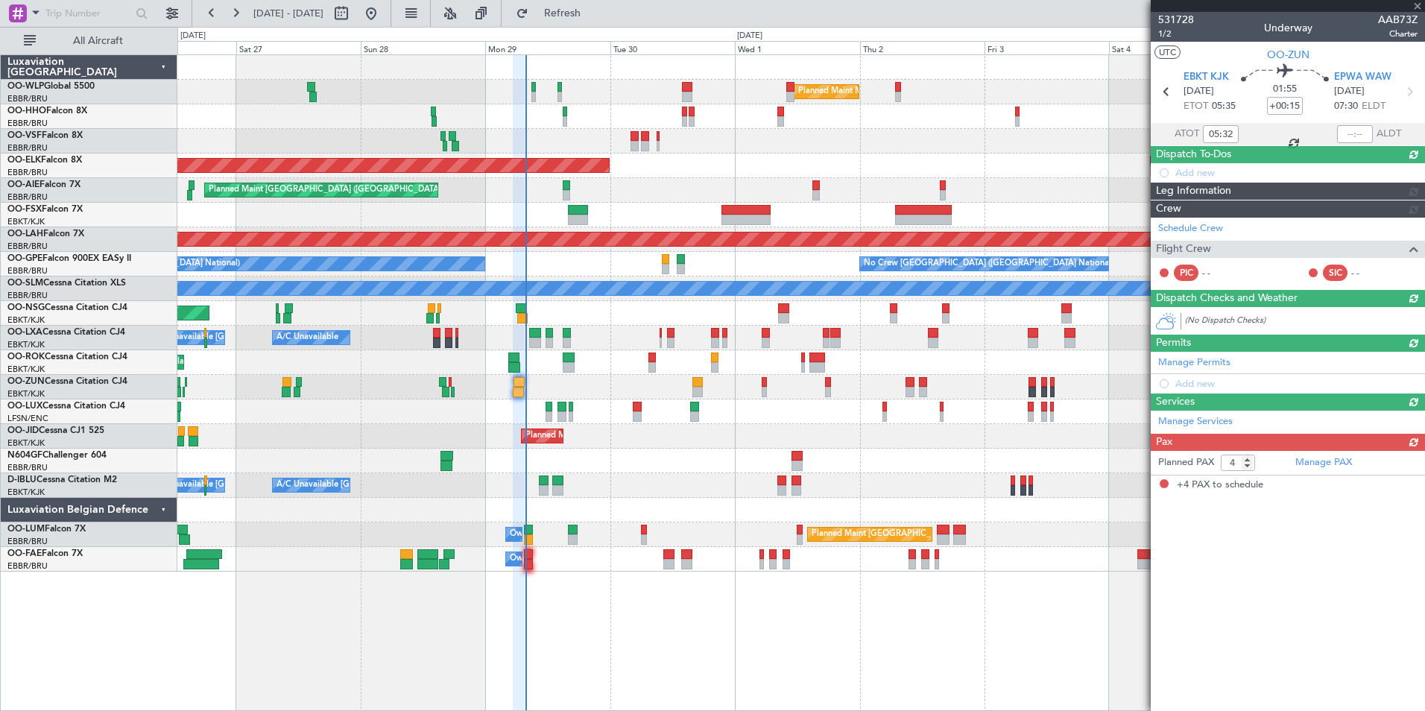
scroll to position [0, 0]
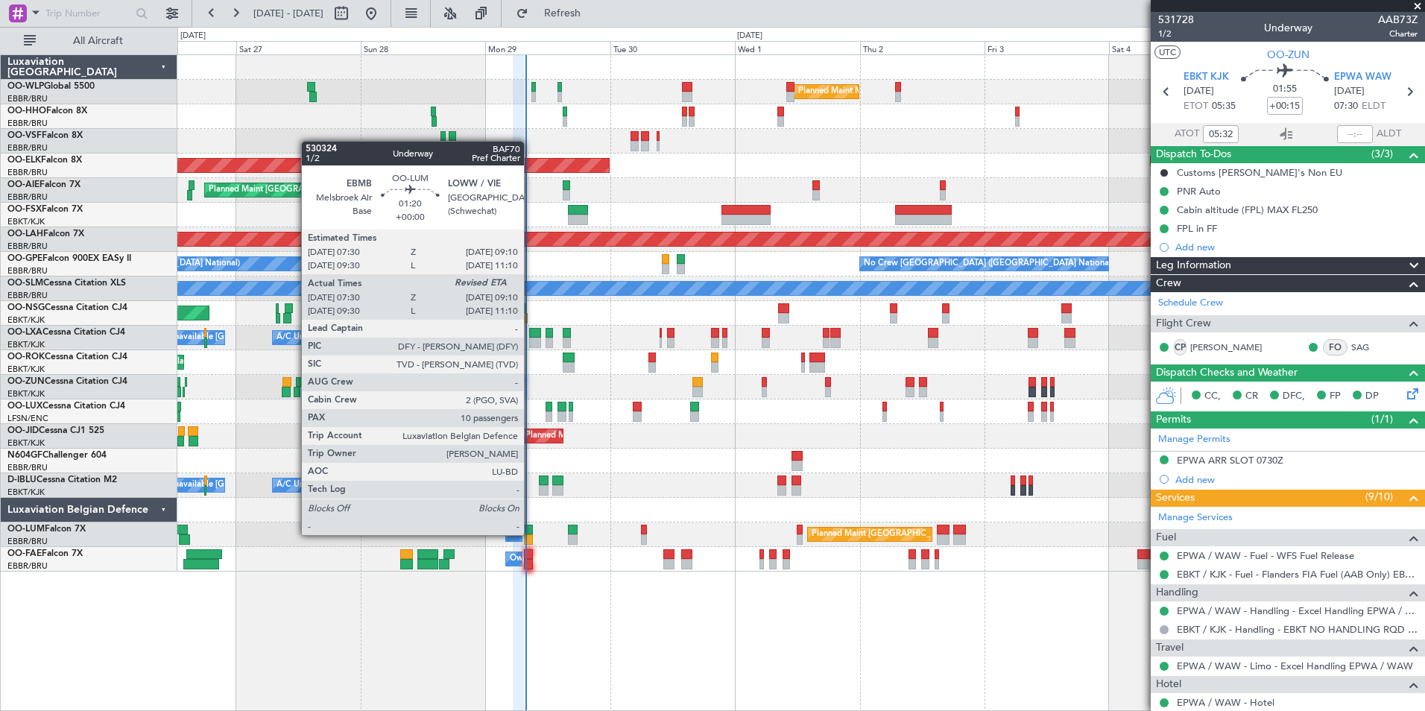
click at [531, 534] on div at bounding box center [528, 530] width 9 height 10
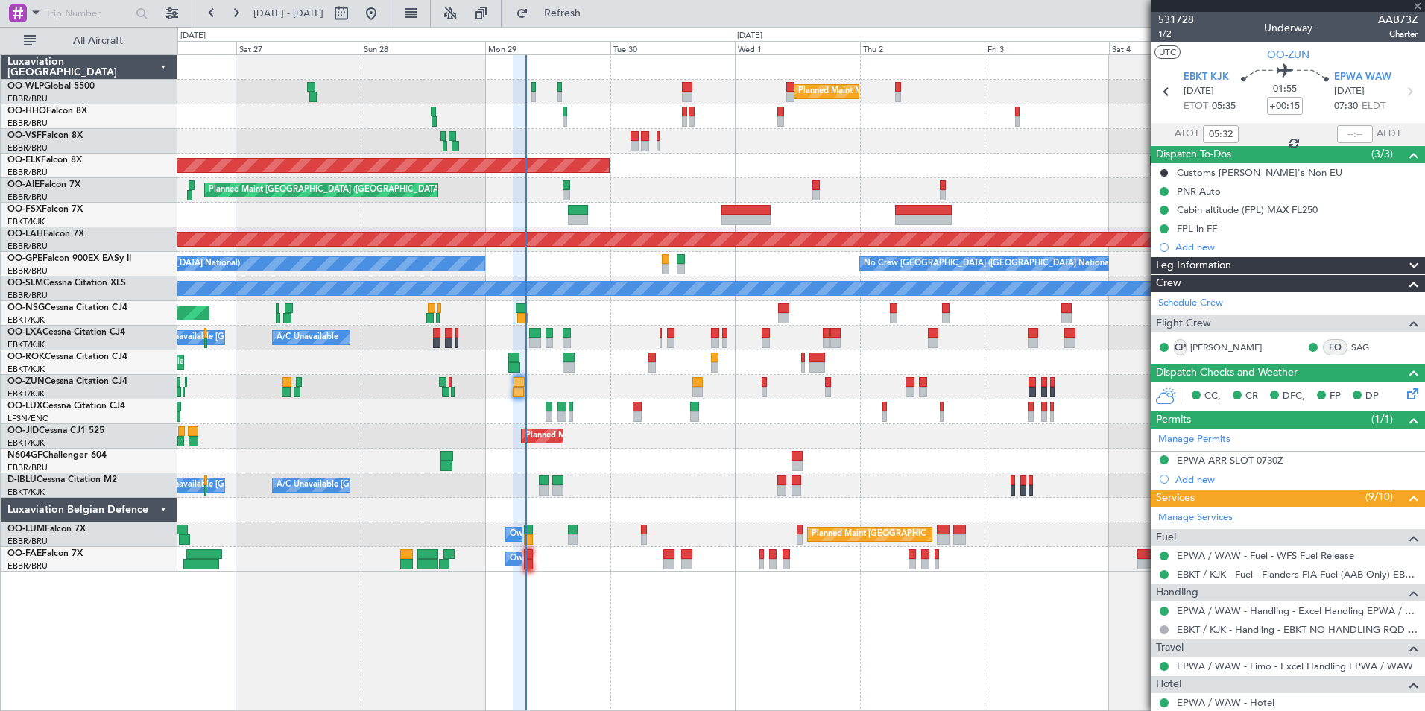
type input "07:40"
type input "10"
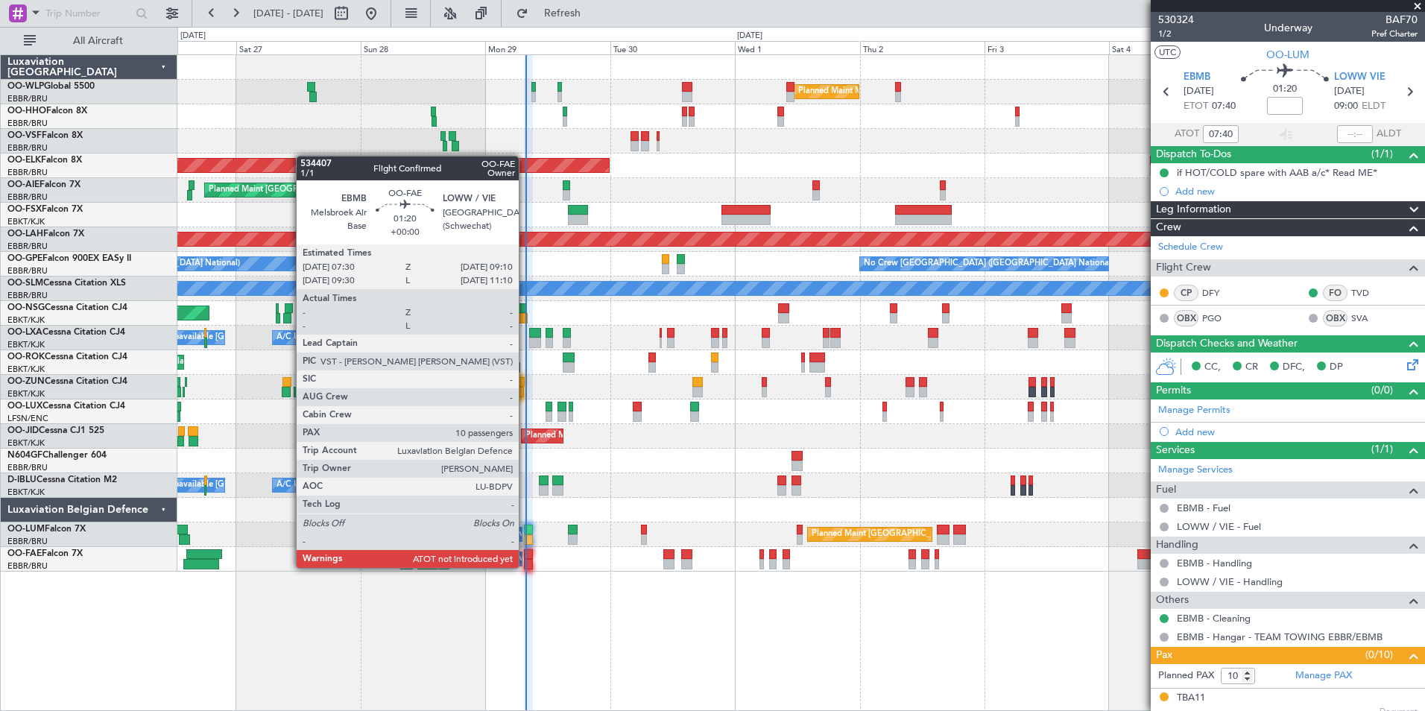
click at [525, 566] on div at bounding box center [528, 564] width 9 height 10
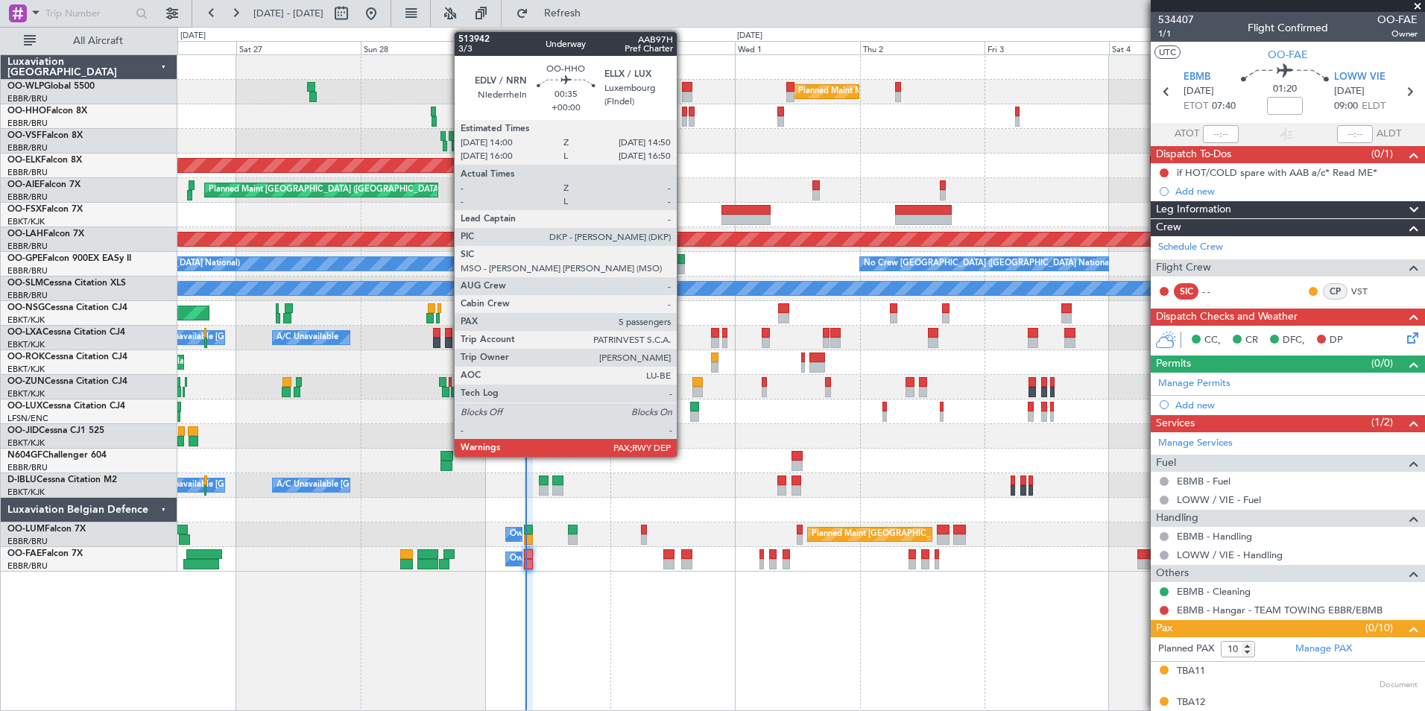
click at [683, 116] on div at bounding box center [684, 121] width 4 height 10
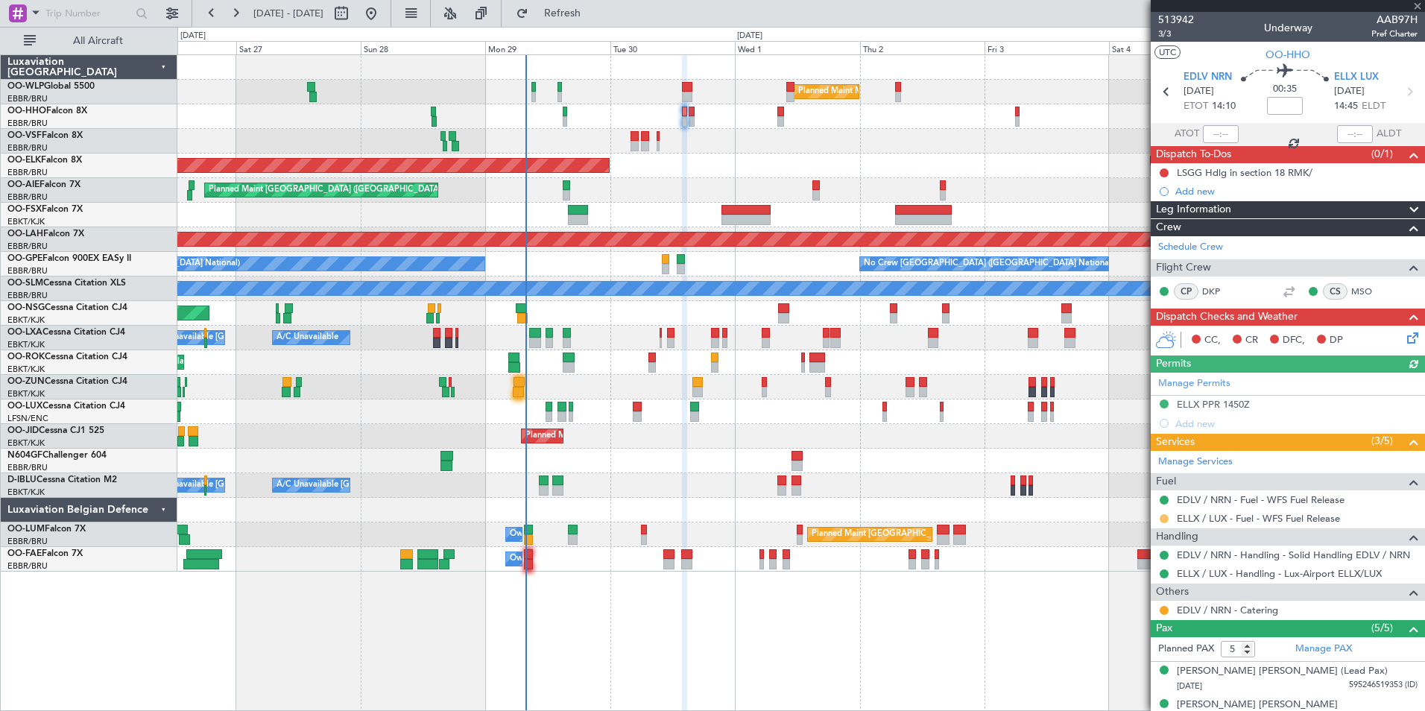
click at [1164, 520] on button at bounding box center [1163, 518] width 9 height 9
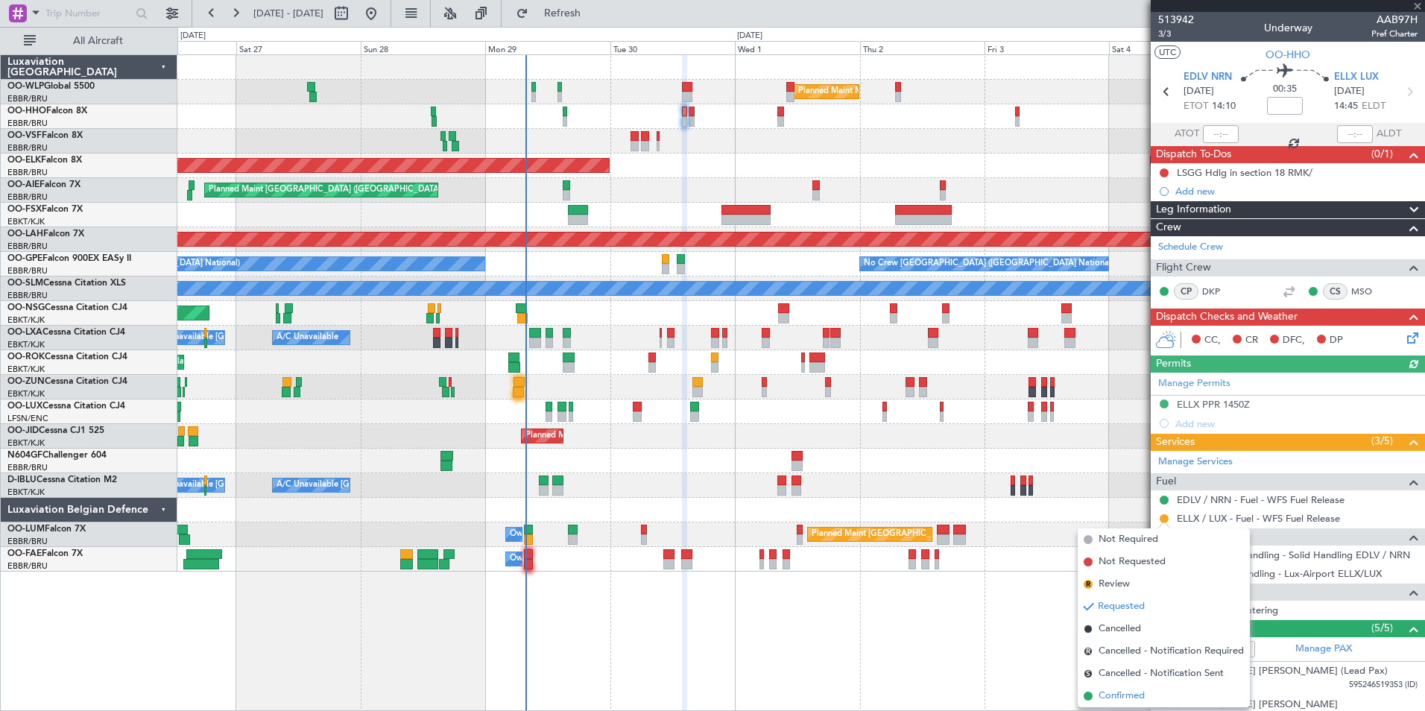
click at [1132, 689] on li "Confirmed" at bounding box center [1163, 696] width 172 height 22
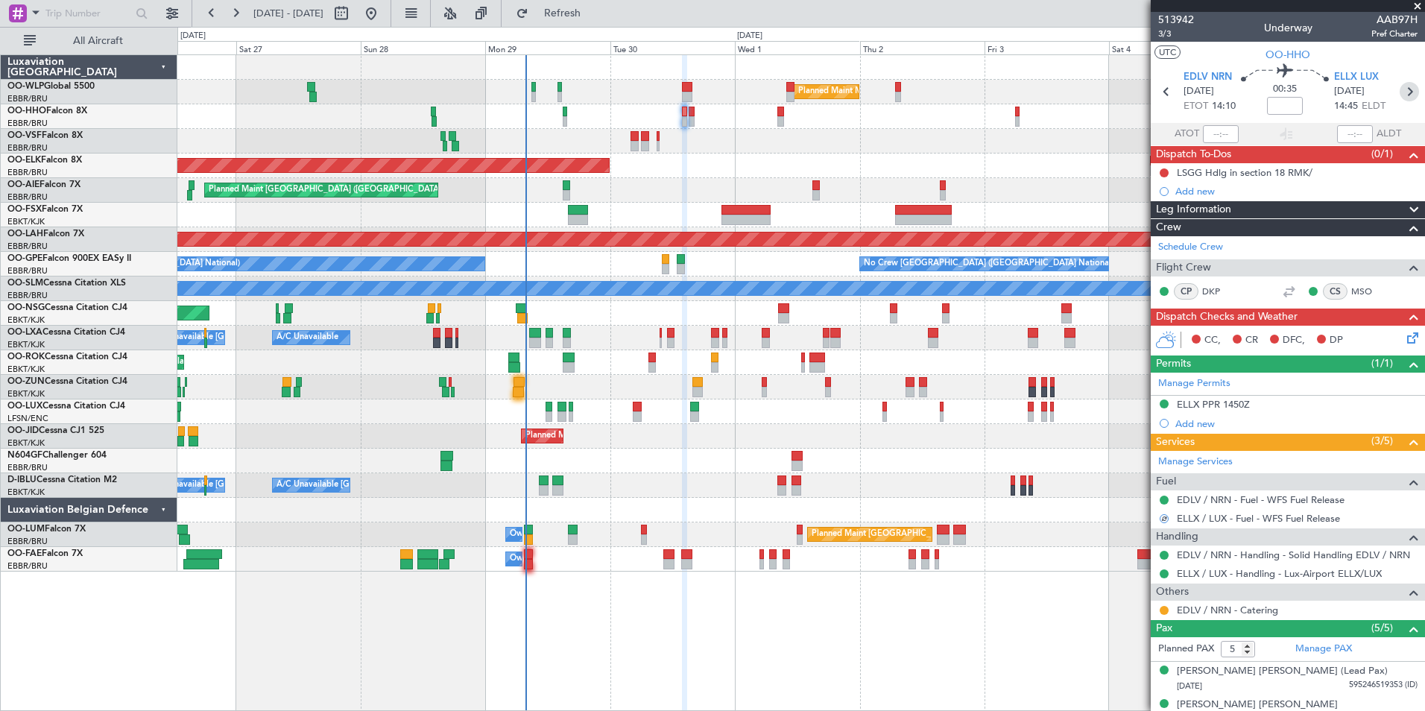
click at [1402, 86] on icon at bounding box center [1408, 91] width 19 height 19
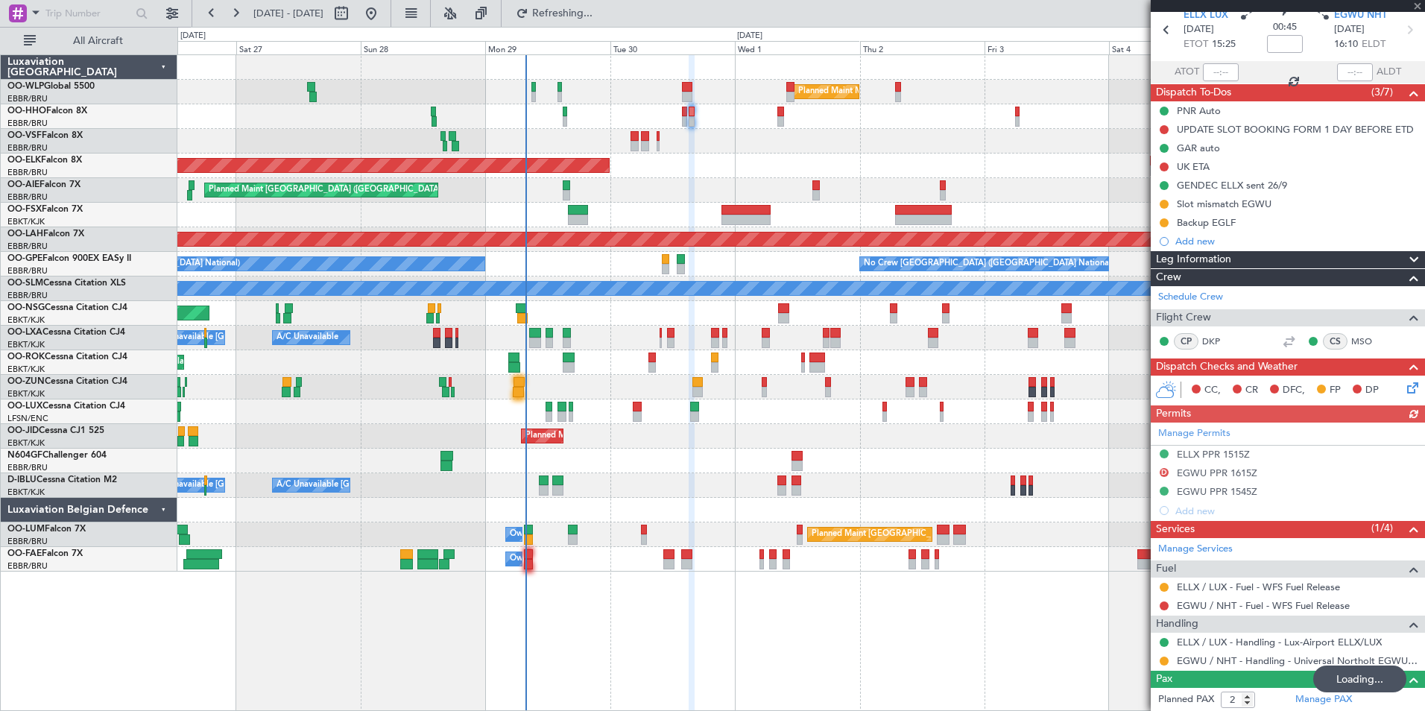
scroll to position [130, 0]
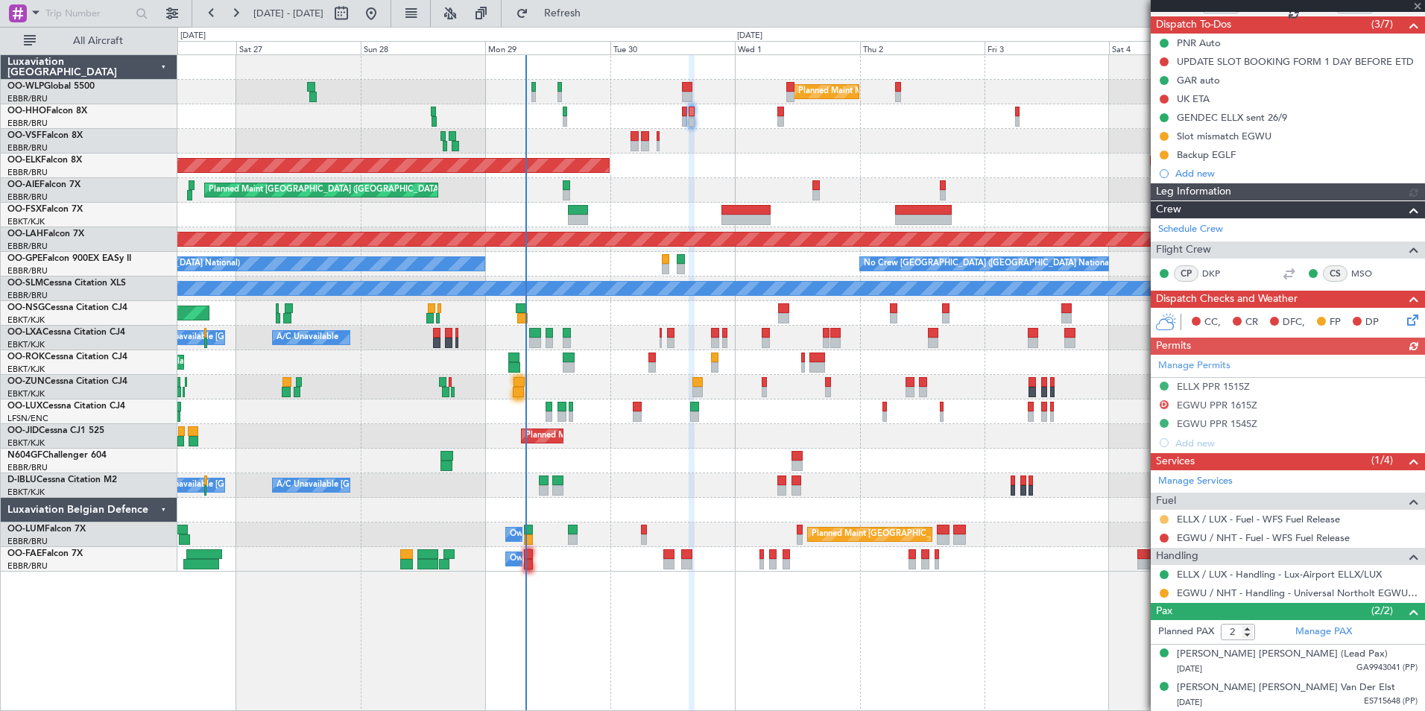
click at [1162, 516] on button at bounding box center [1163, 519] width 9 height 9
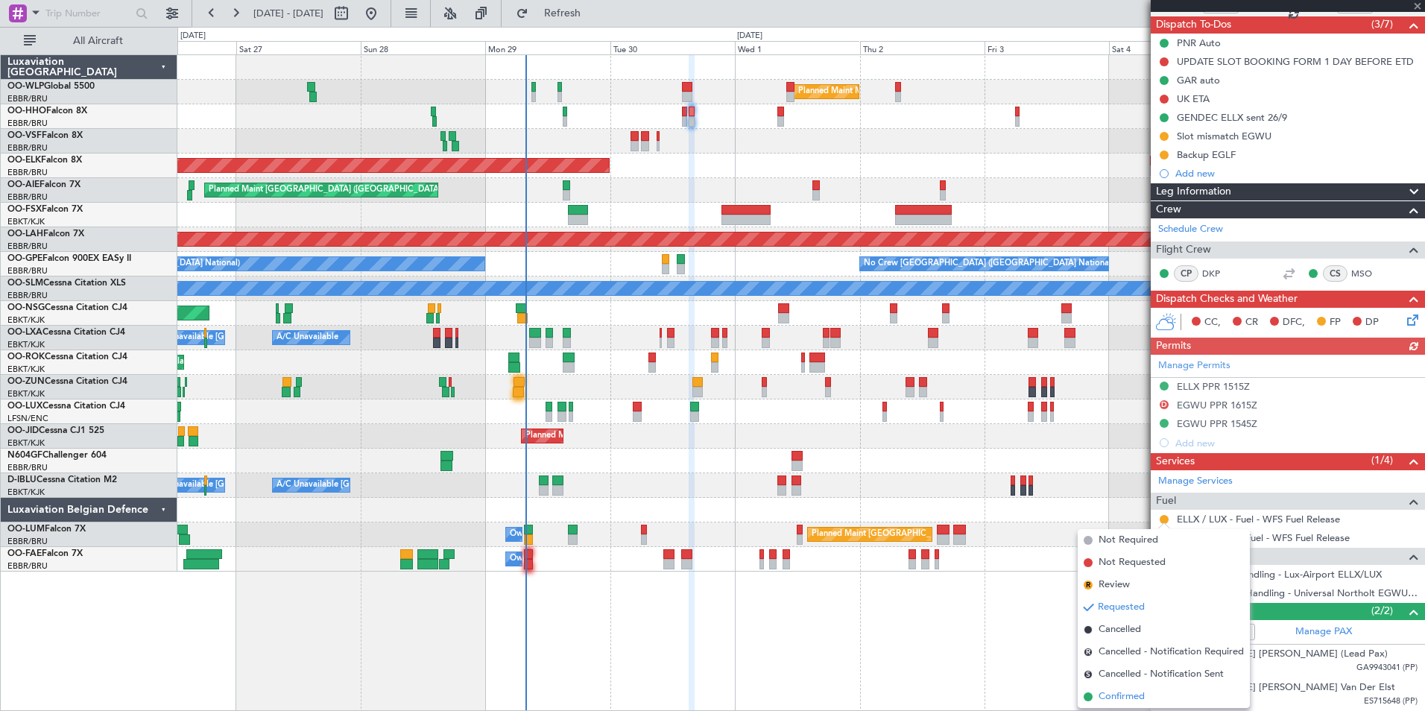
click at [1108, 700] on span "Confirmed" at bounding box center [1121, 696] width 46 height 15
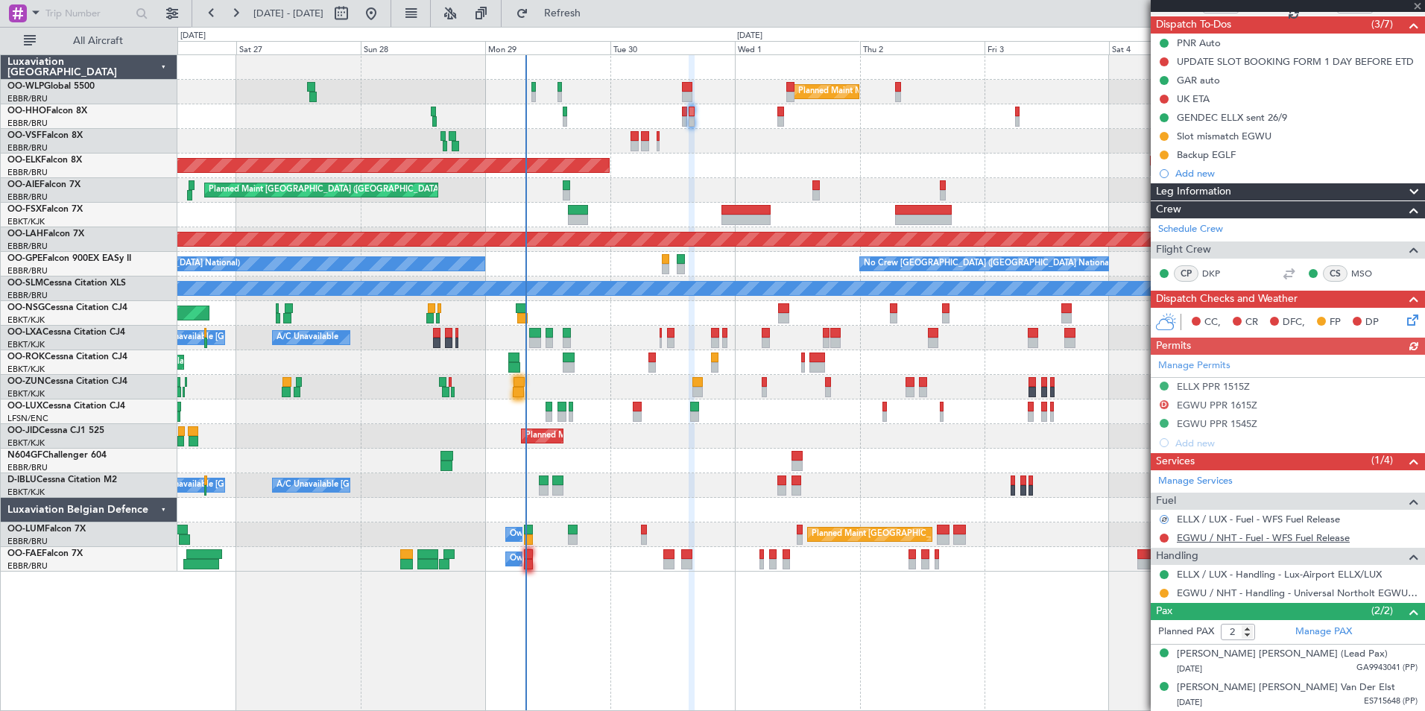
click at [1218, 534] on link "EGWU / NHT - Fuel - WFS Fuel Release" at bounding box center [1263, 537] width 173 height 13
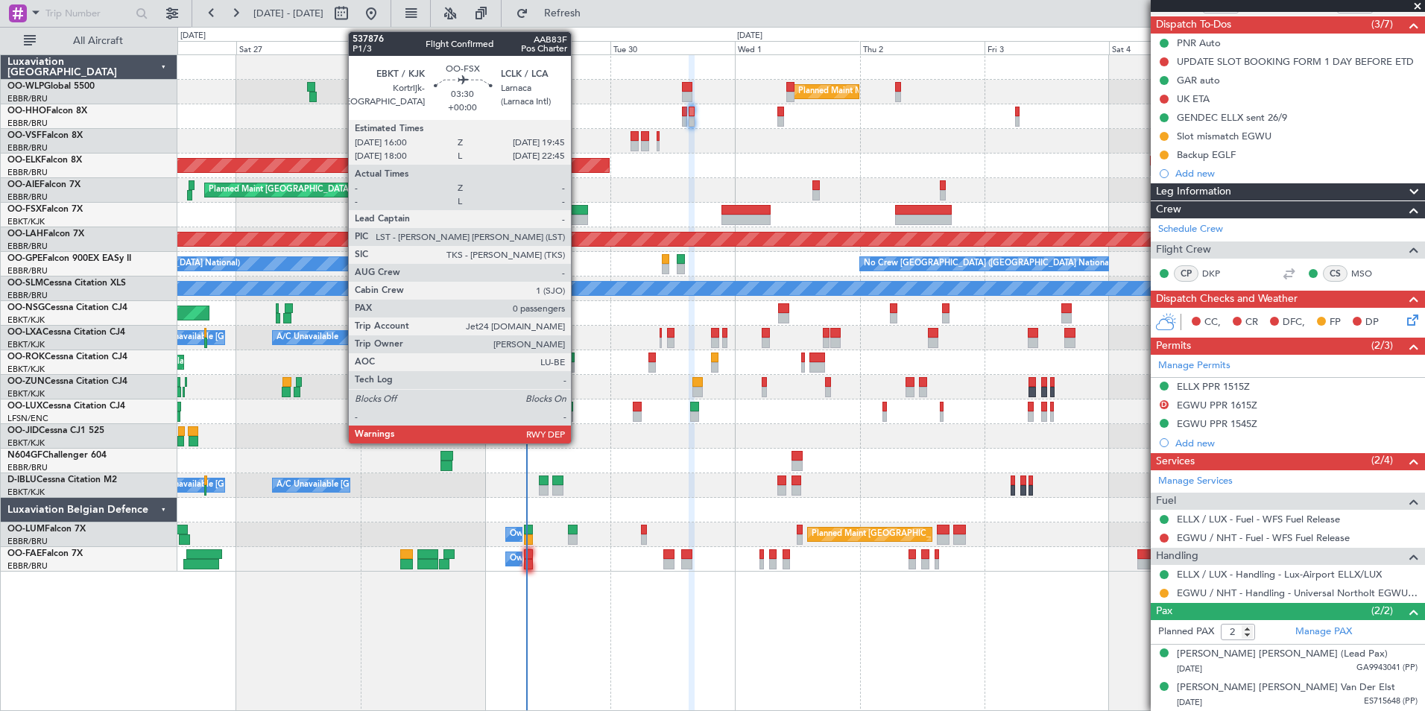
click at [577, 214] on div at bounding box center [578, 210] width 20 height 10
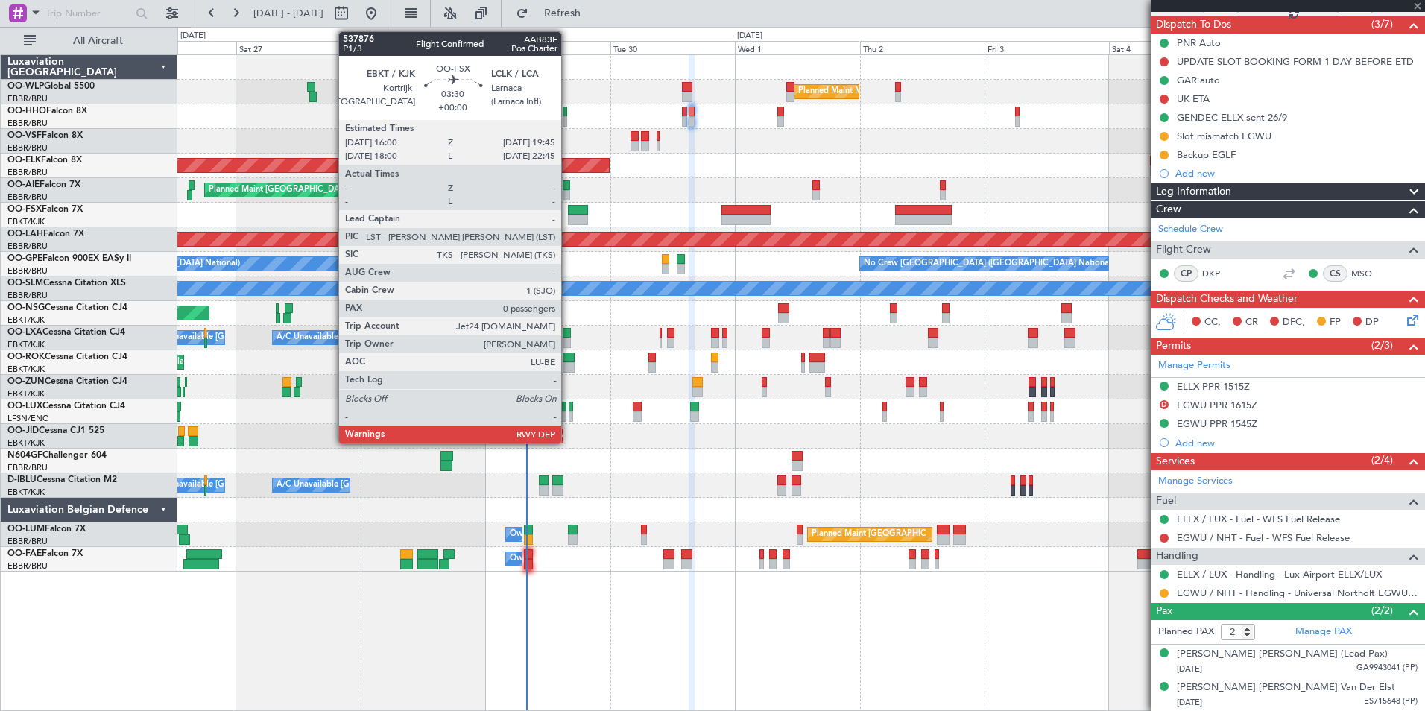
type input "0"
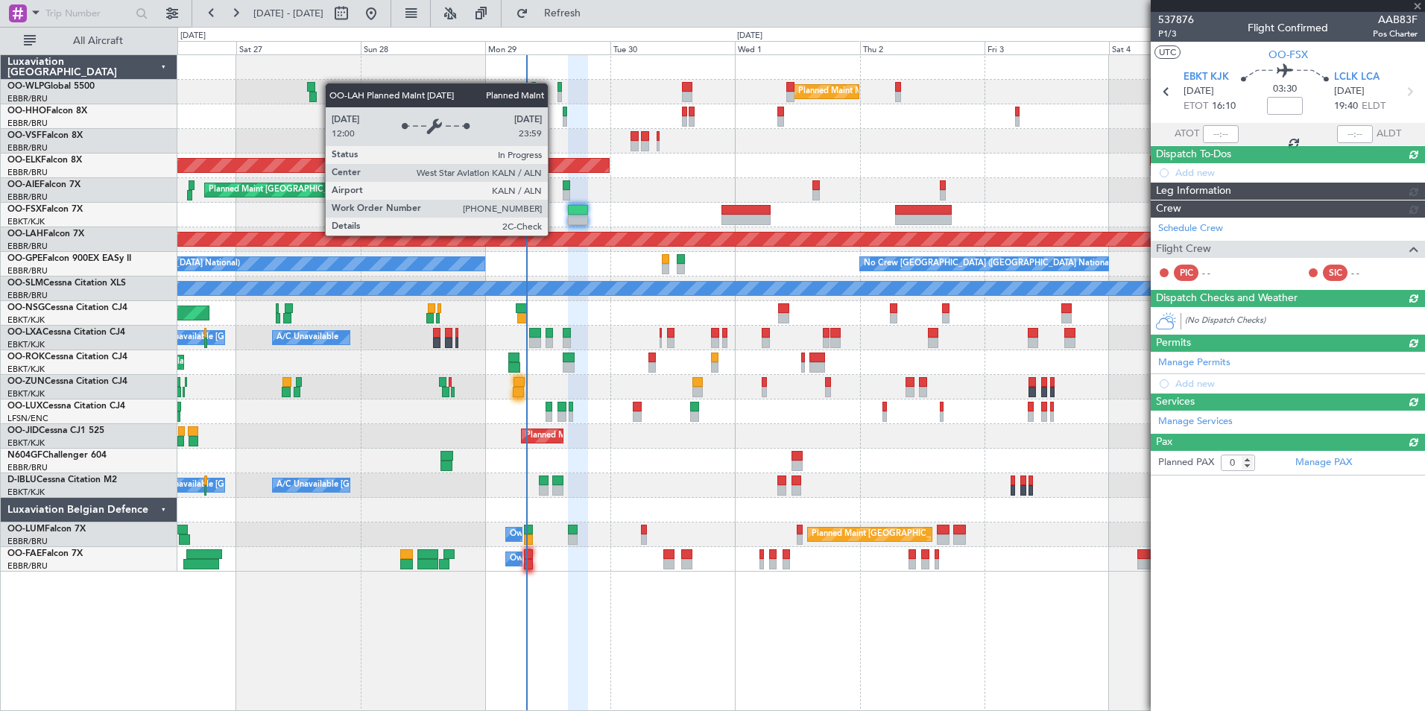
scroll to position [0, 0]
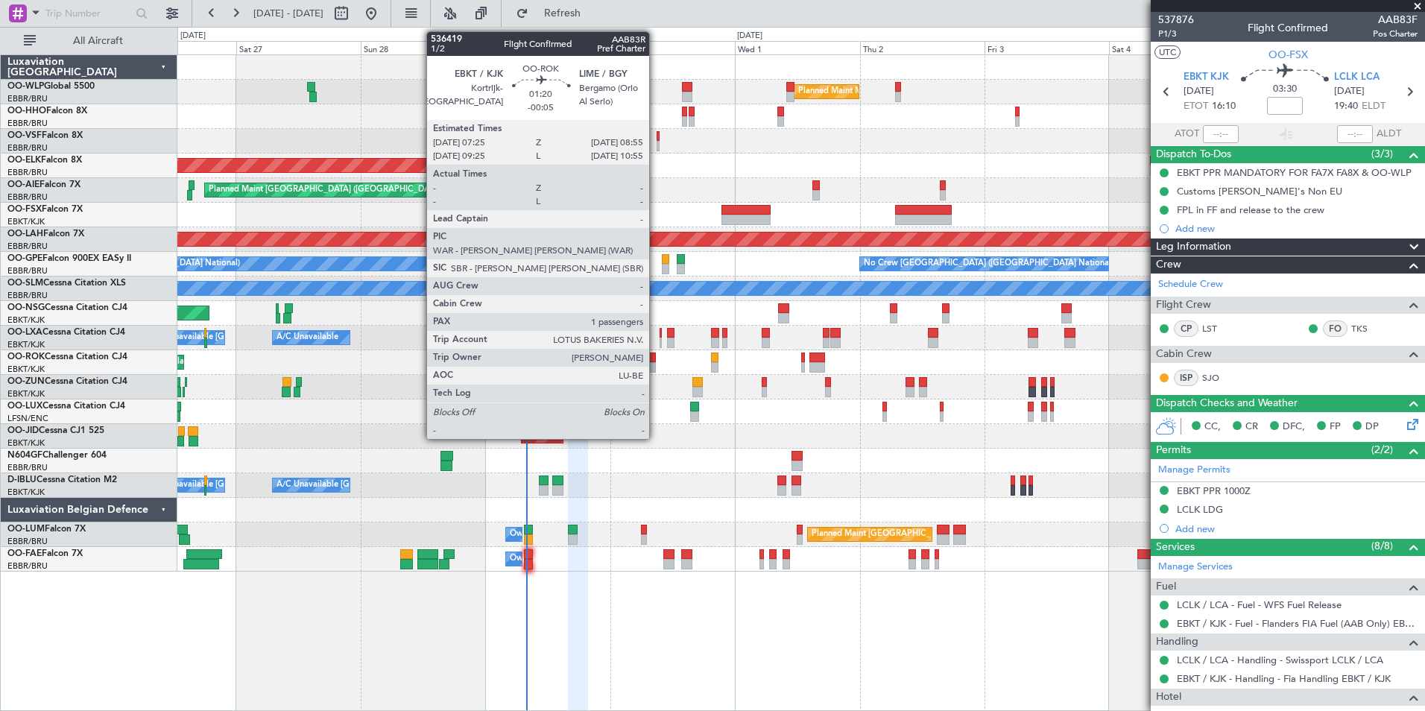
click at [656, 367] on div at bounding box center [652, 367] width 8 height 10
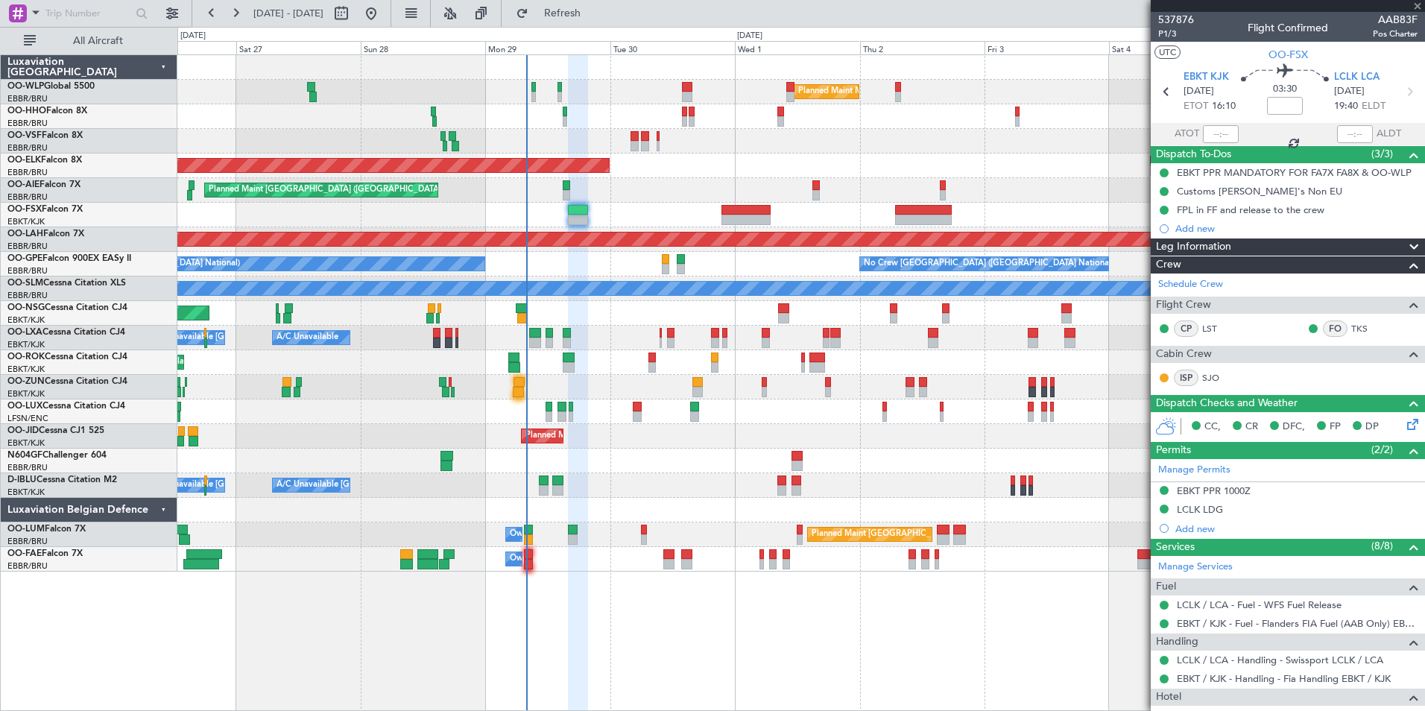
type input "-00:05"
type input "1"
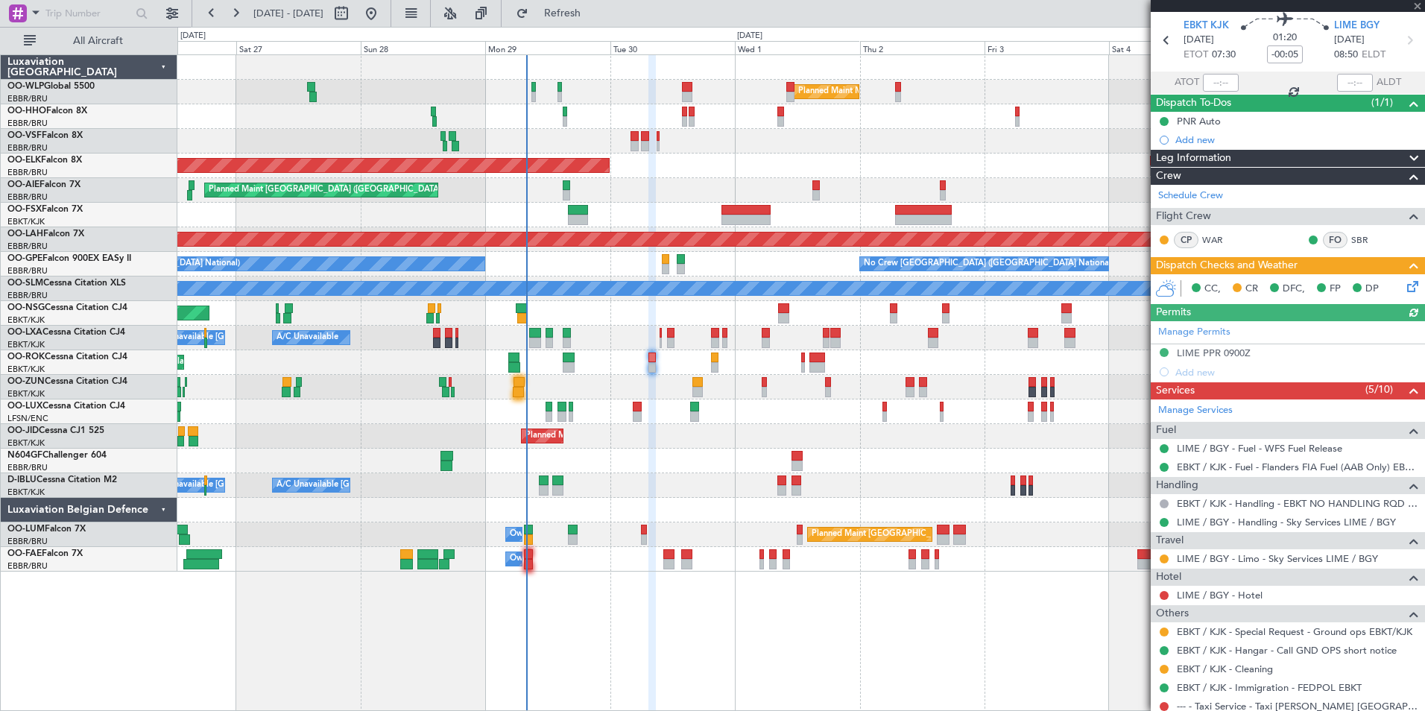
scroll to position [75, 0]
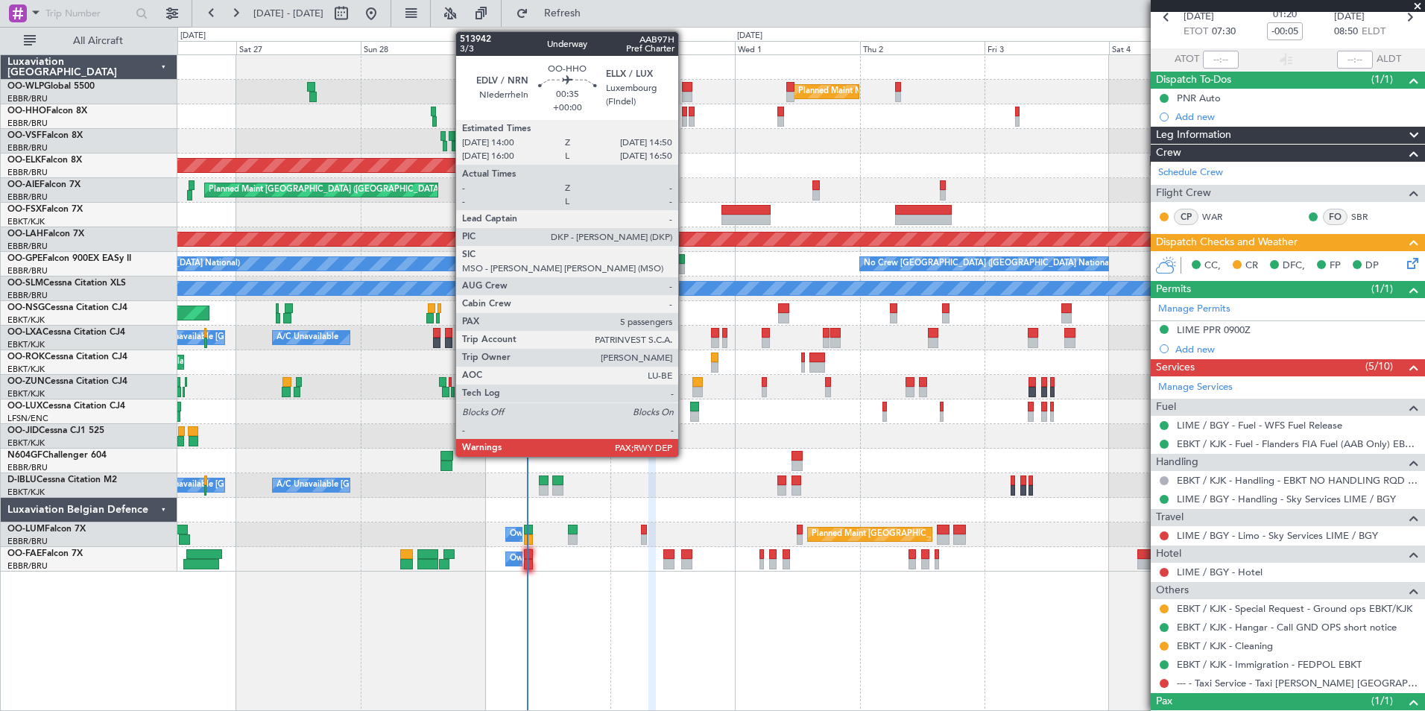
click at [685, 120] on div at bounding box center [684, 121] width 4 height 10
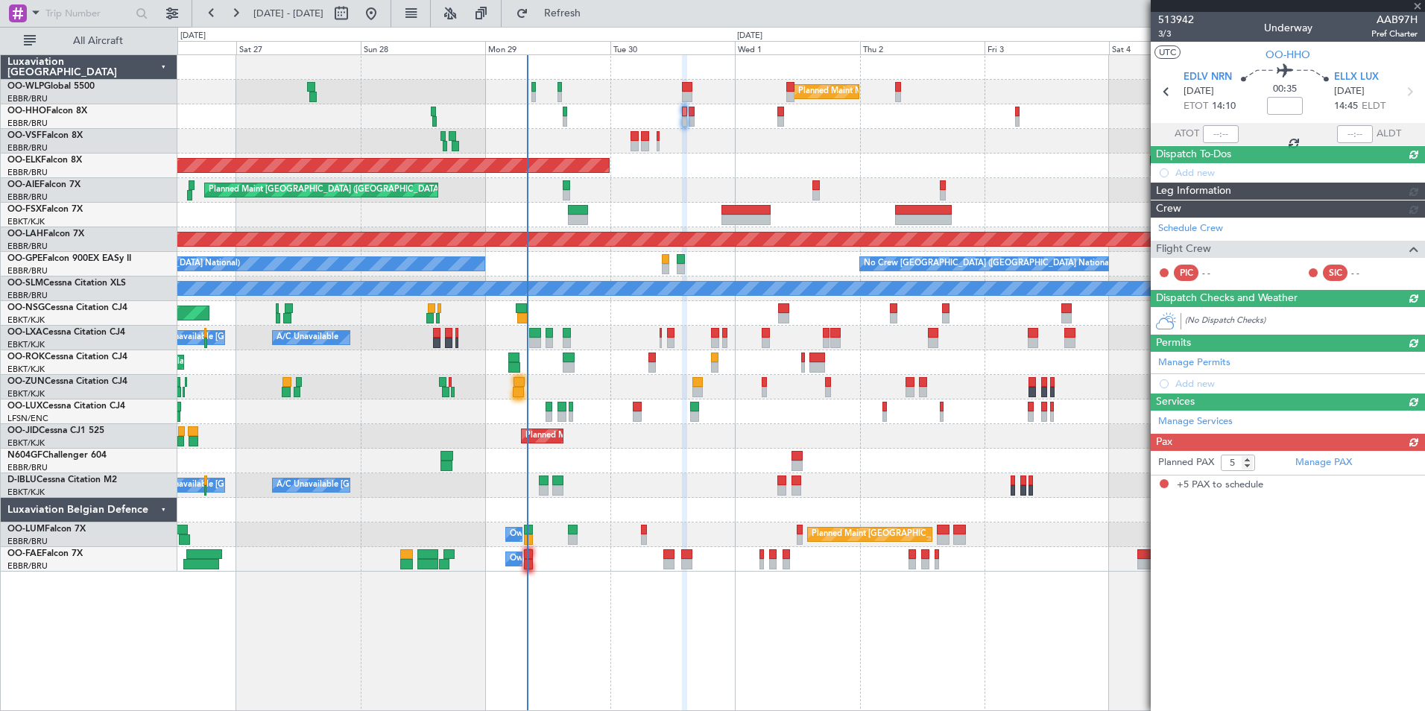
scroll to position [0, 0]
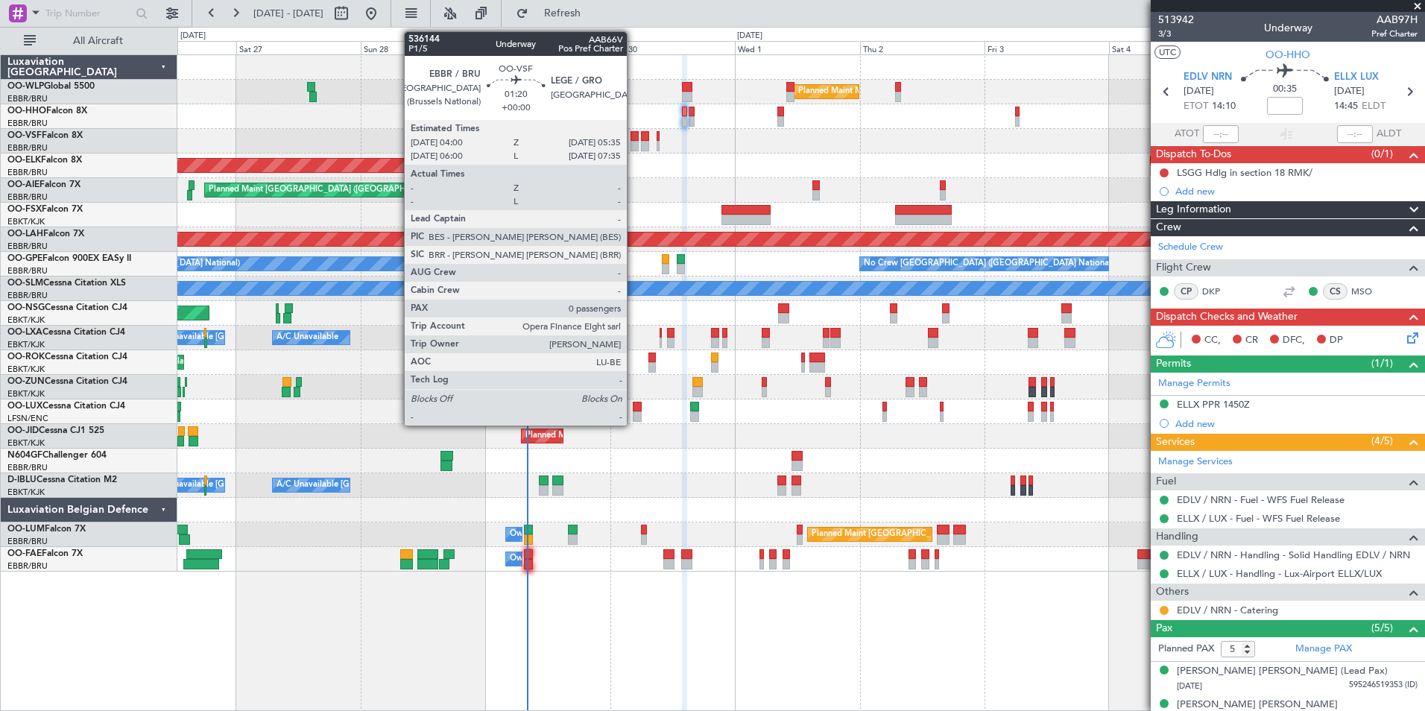
click at [633, 137] on div at bounding box center [634, 136] width 9 height 10
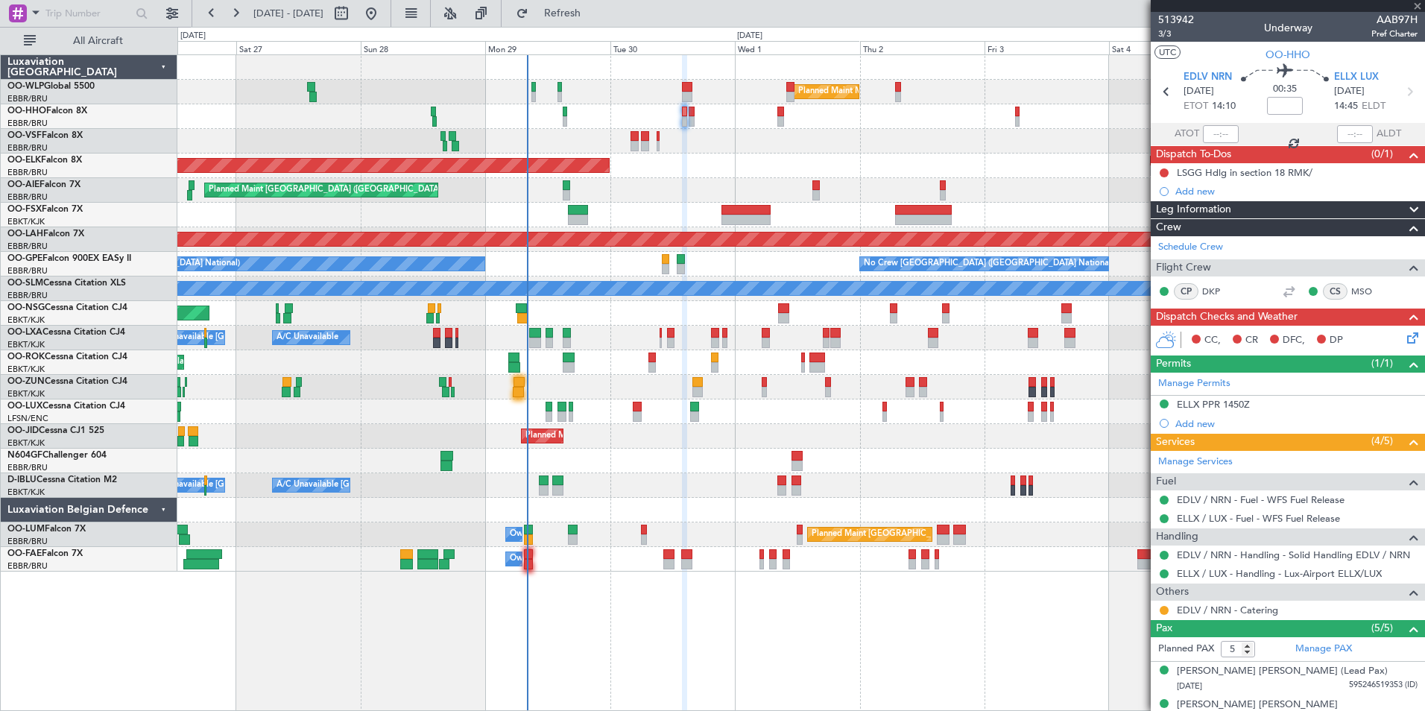
type input "0"
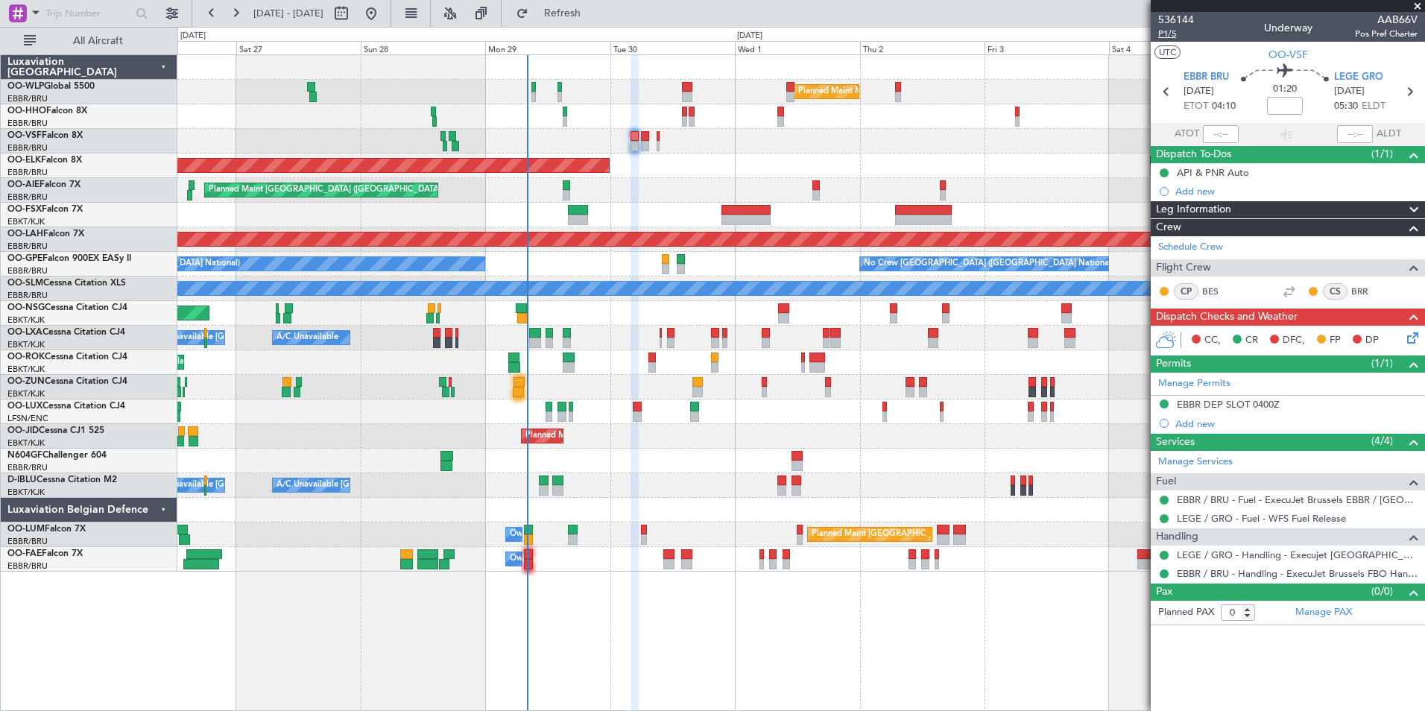
click at [1174, 32] on span "P1/5" at bounding box center [1176, 34] width 36 height 13
click at [879, 156] on div "Planned Maint Kortrijk-[GEOGRAPHIC_DATA]" at bounding box center [800, 166] width 1247 height 25
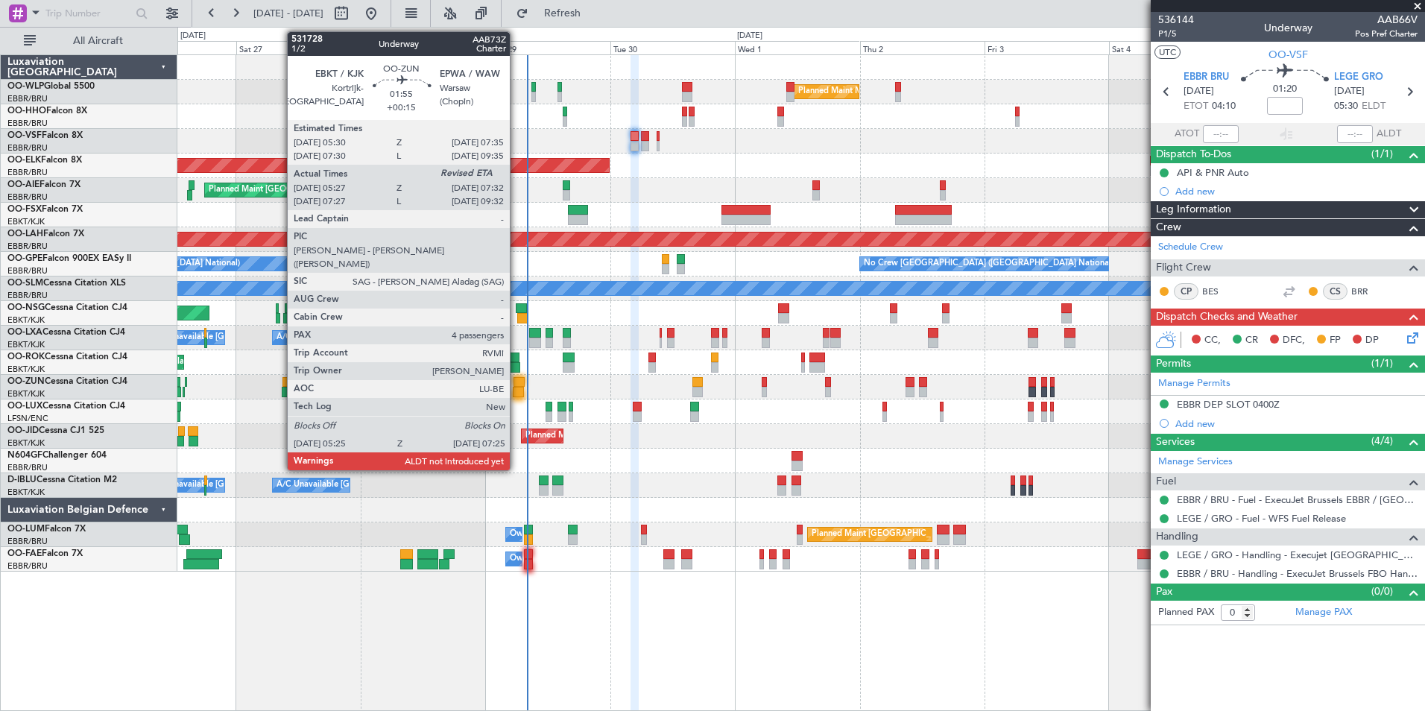
click at [516, 388] on div at bounding box center [518, 392] width 10 height 10
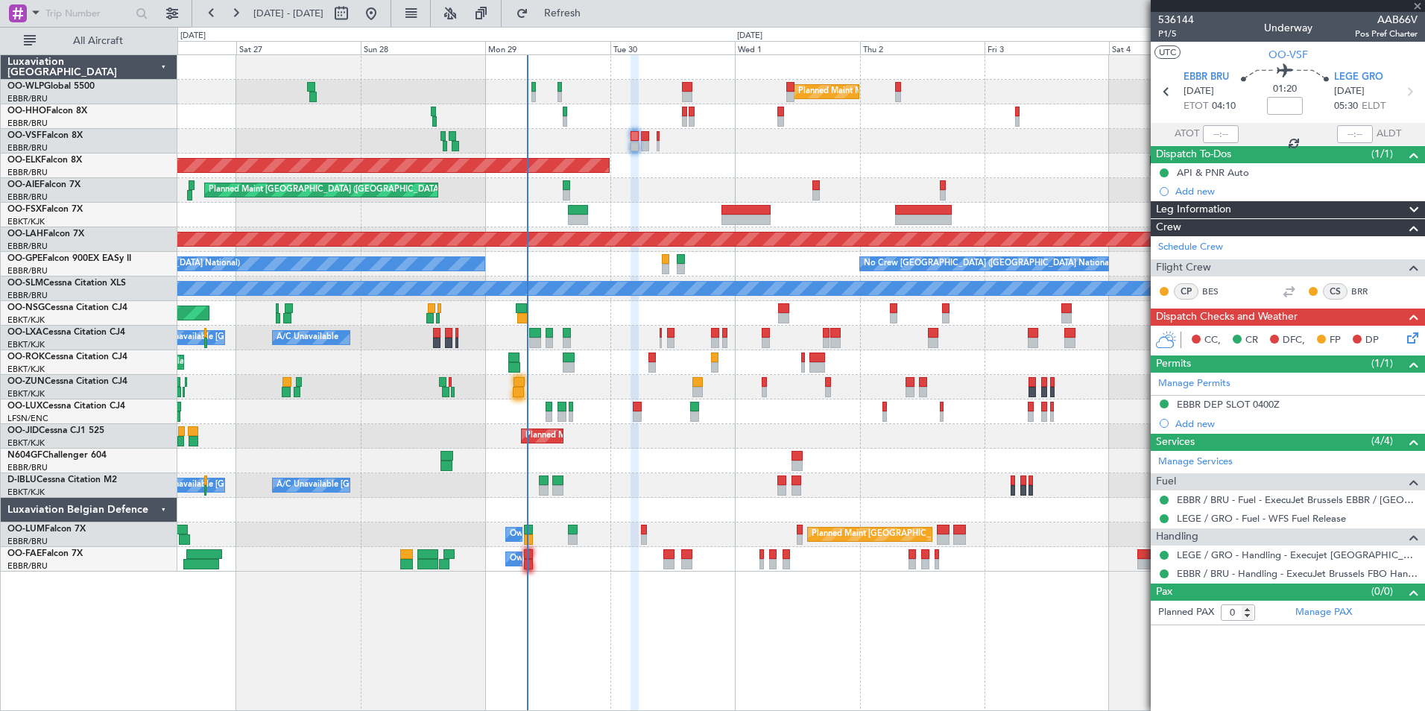
type input "+00:15"
type input "05:32"
type input "4"
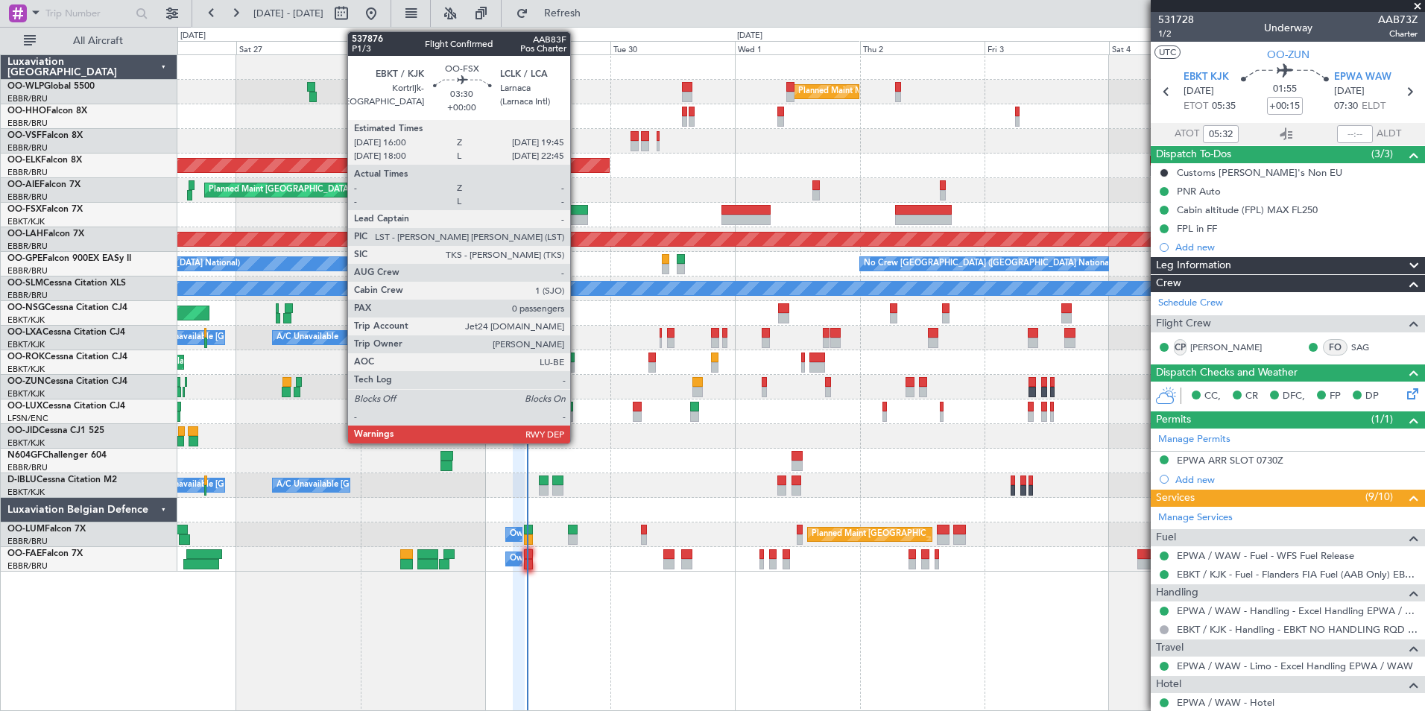
click at [577, 221] on div at bounding box center [578, 220] width 20 height 10
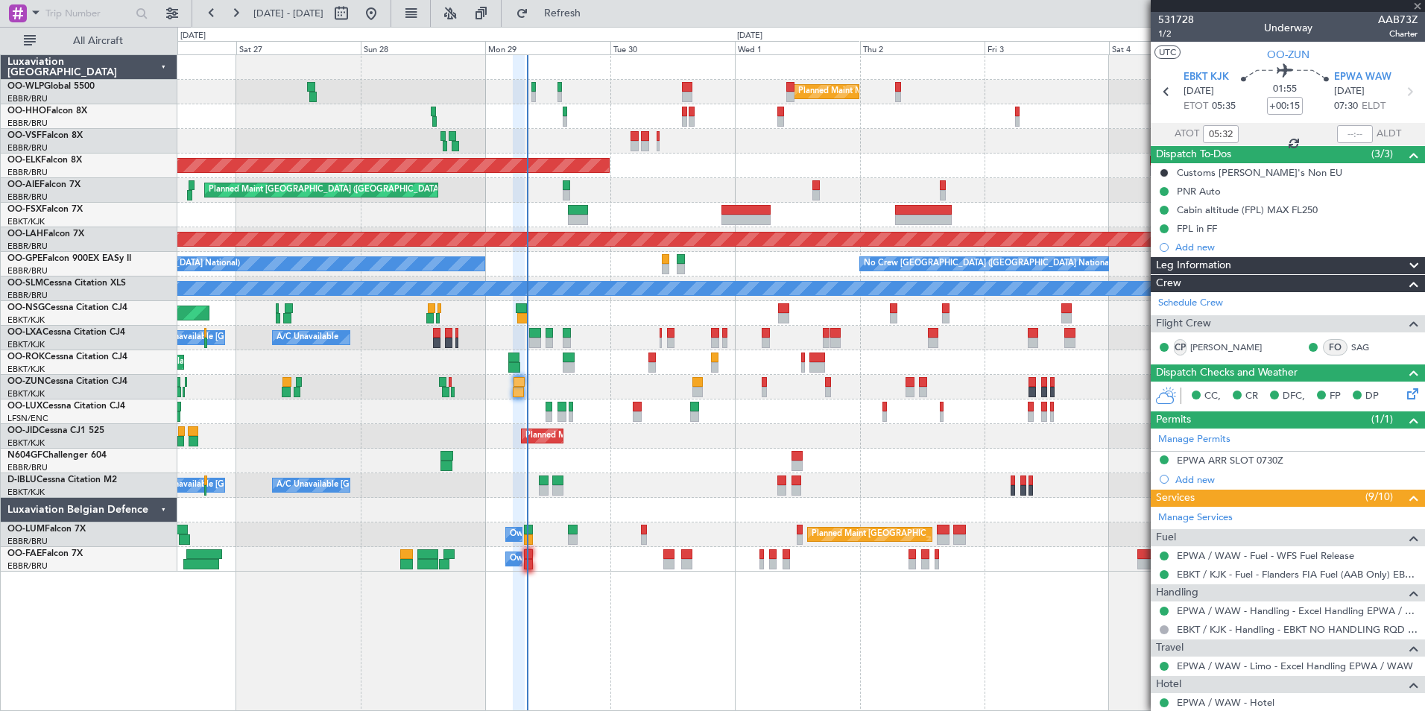
type input "0"
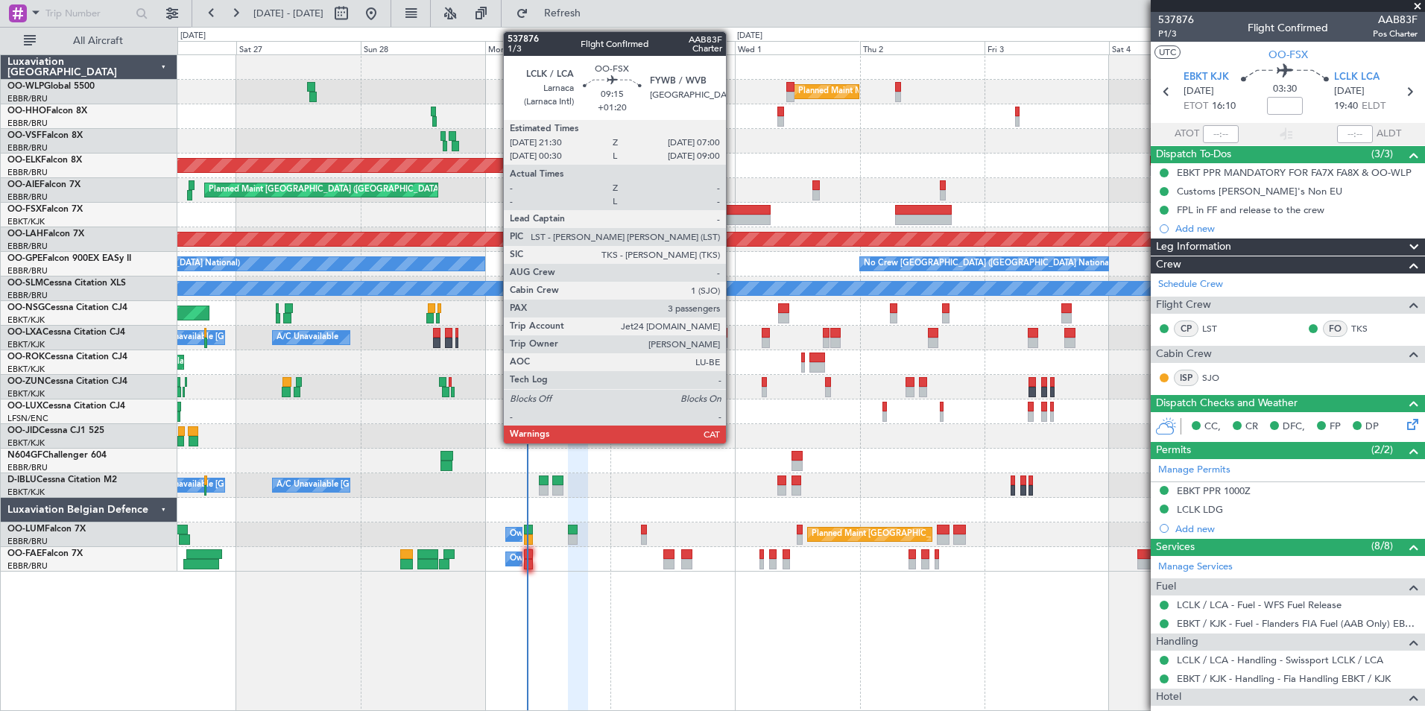
click at [732, 212] on div at bounding box center [746, 210] width 50 height 10
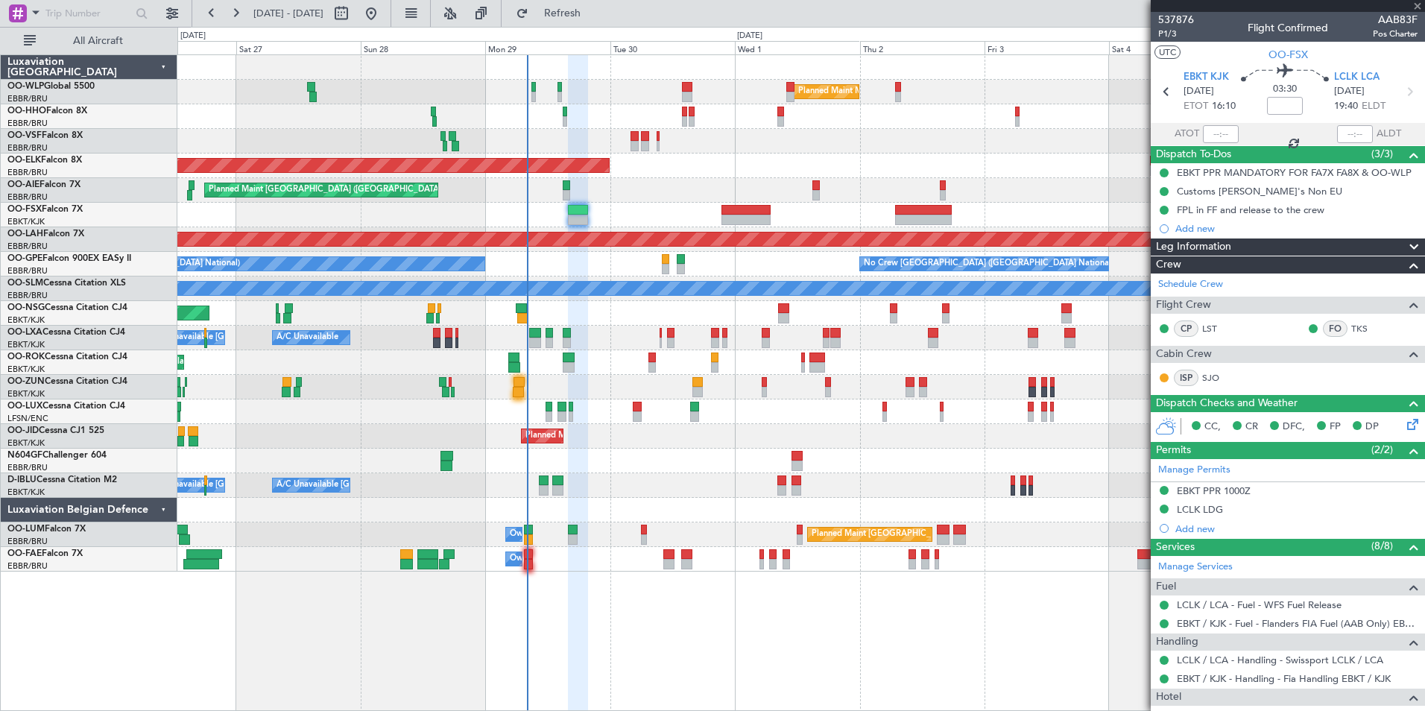
type input "+01:20"
type input "3"
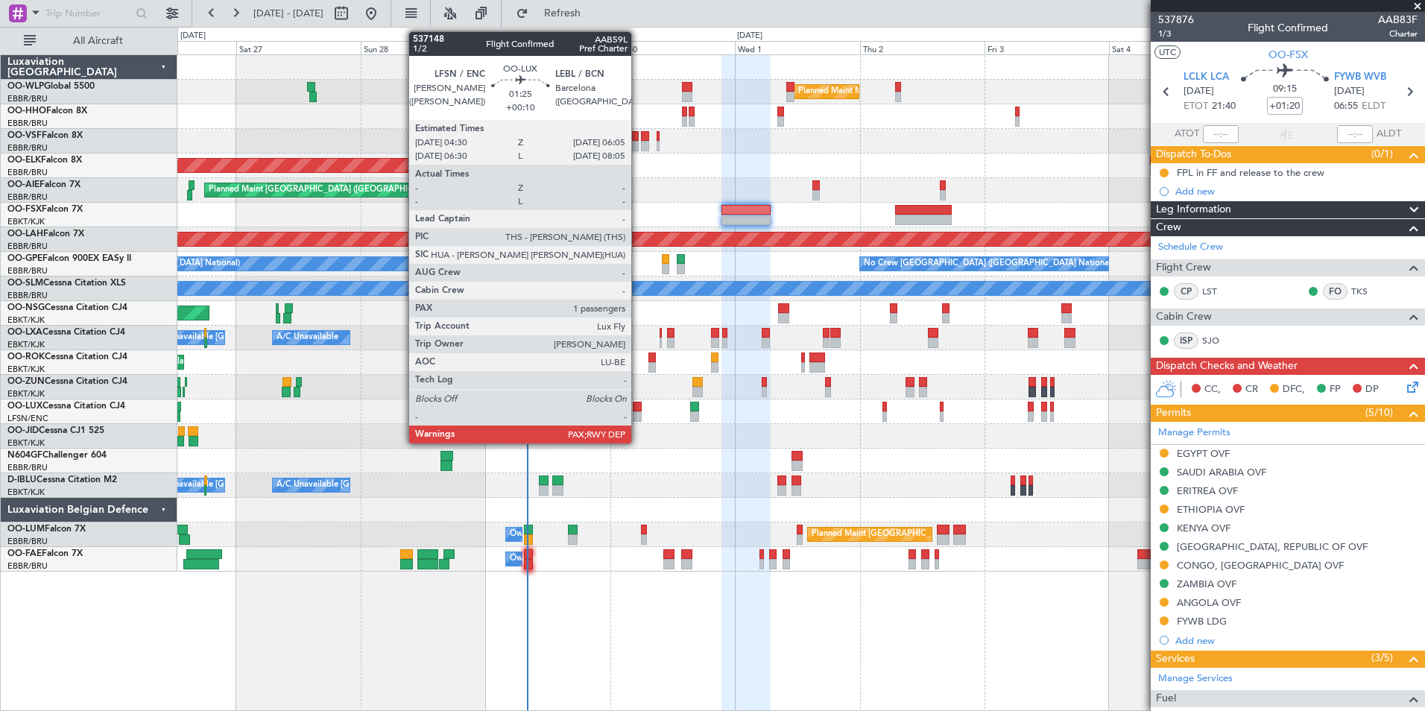
click at [638, 412] on div at bounding box center [637, 416] width 9 height 10
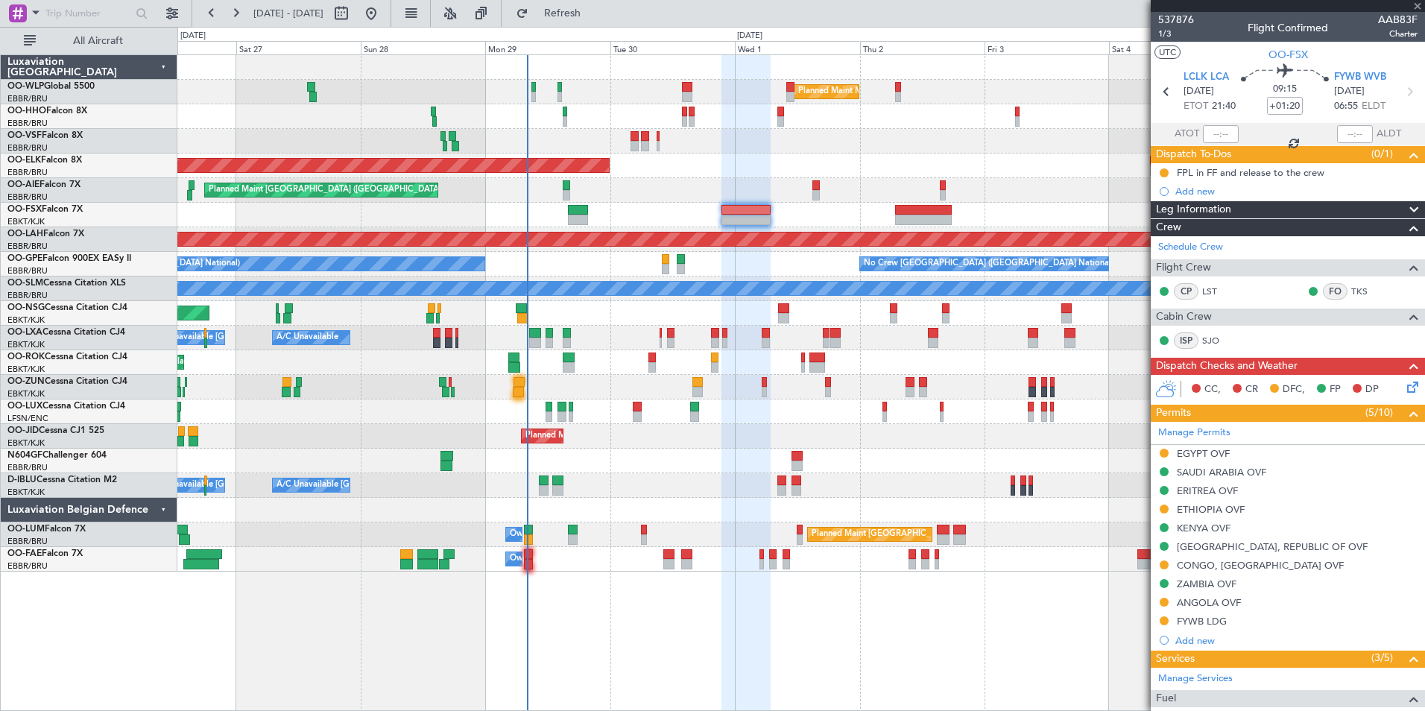
type input "+00:10"
type input "1"
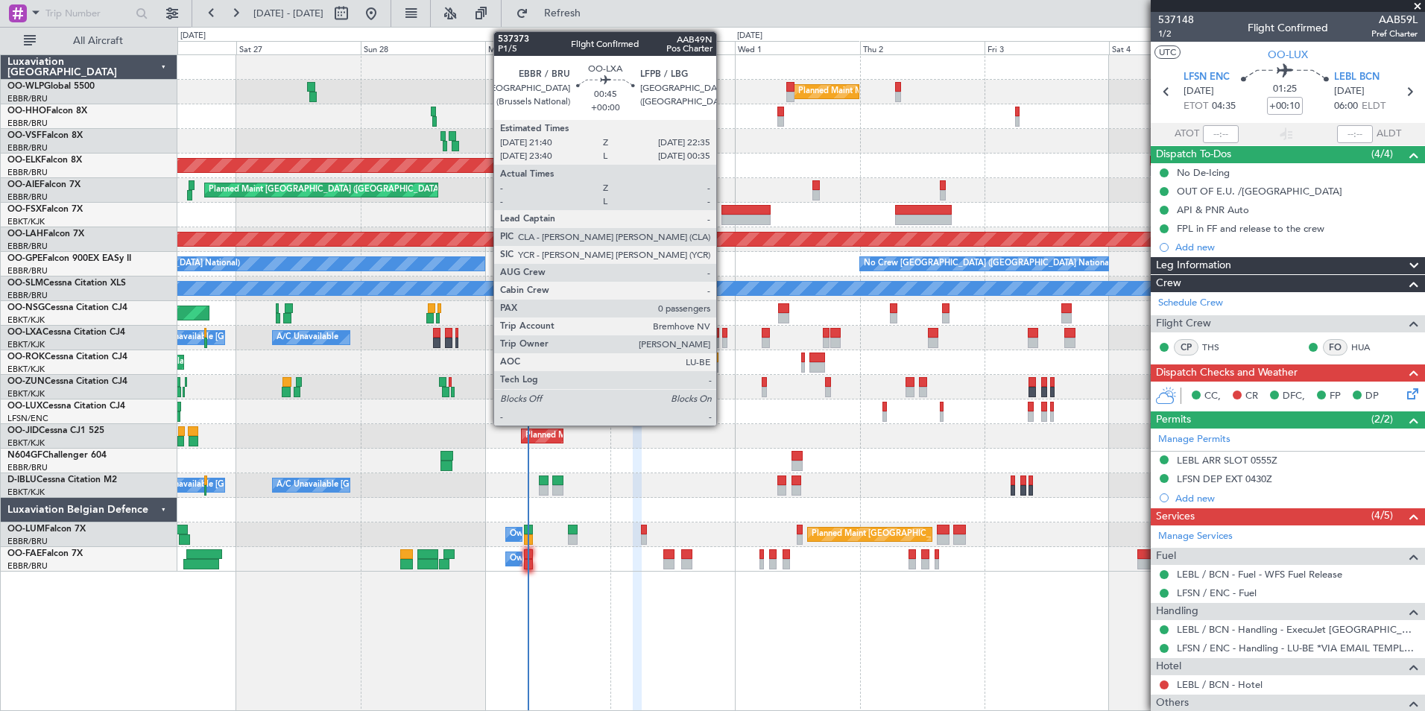
click at [723, 341] on div at bounding box center [724, 343] width 5 height 10
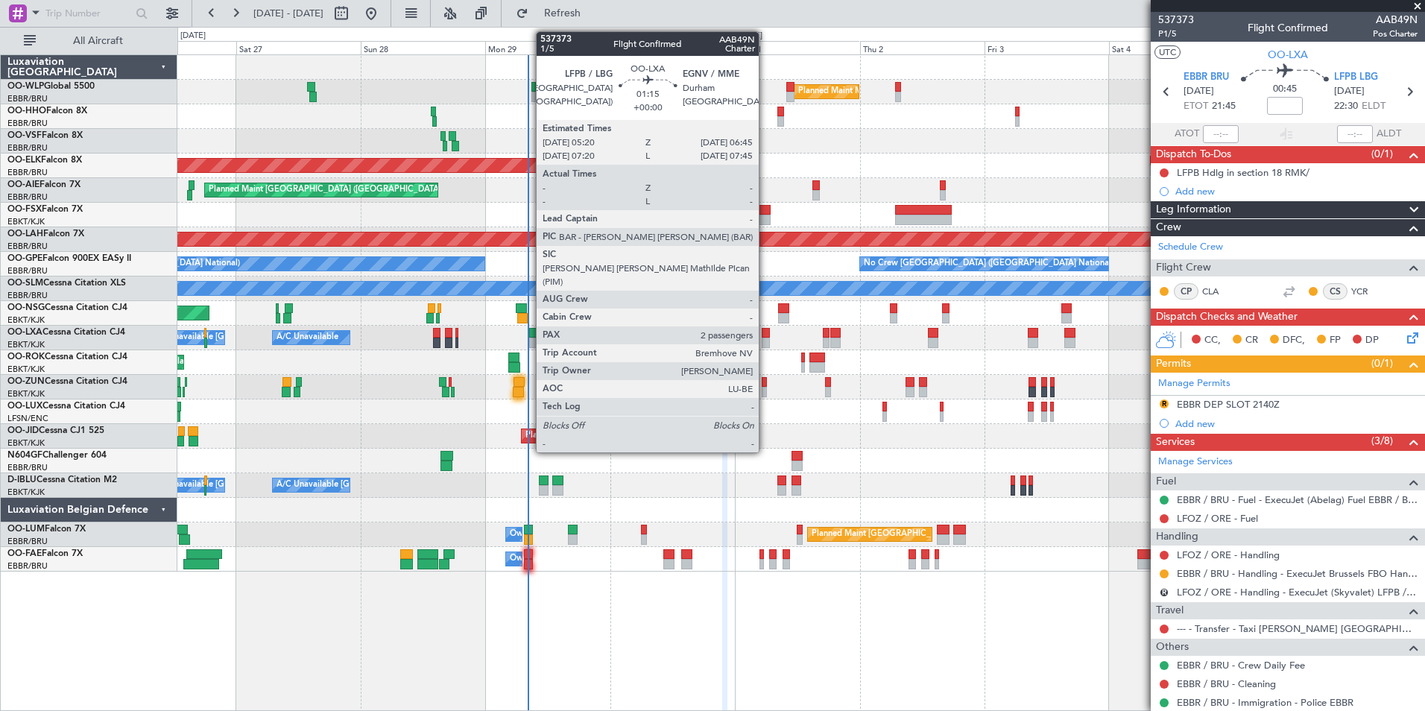
click at [765, 340] on div at bounding box center [765, 343] width 7 height 10
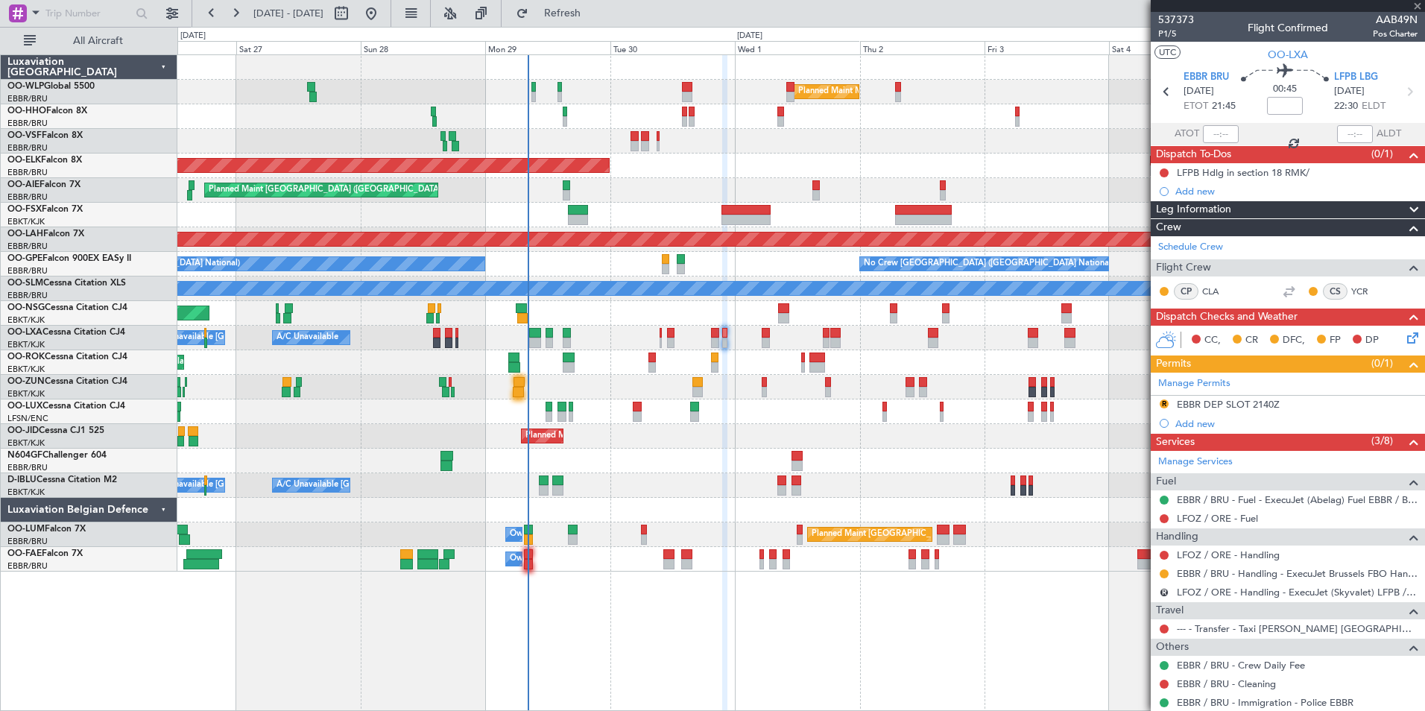
type input "2"
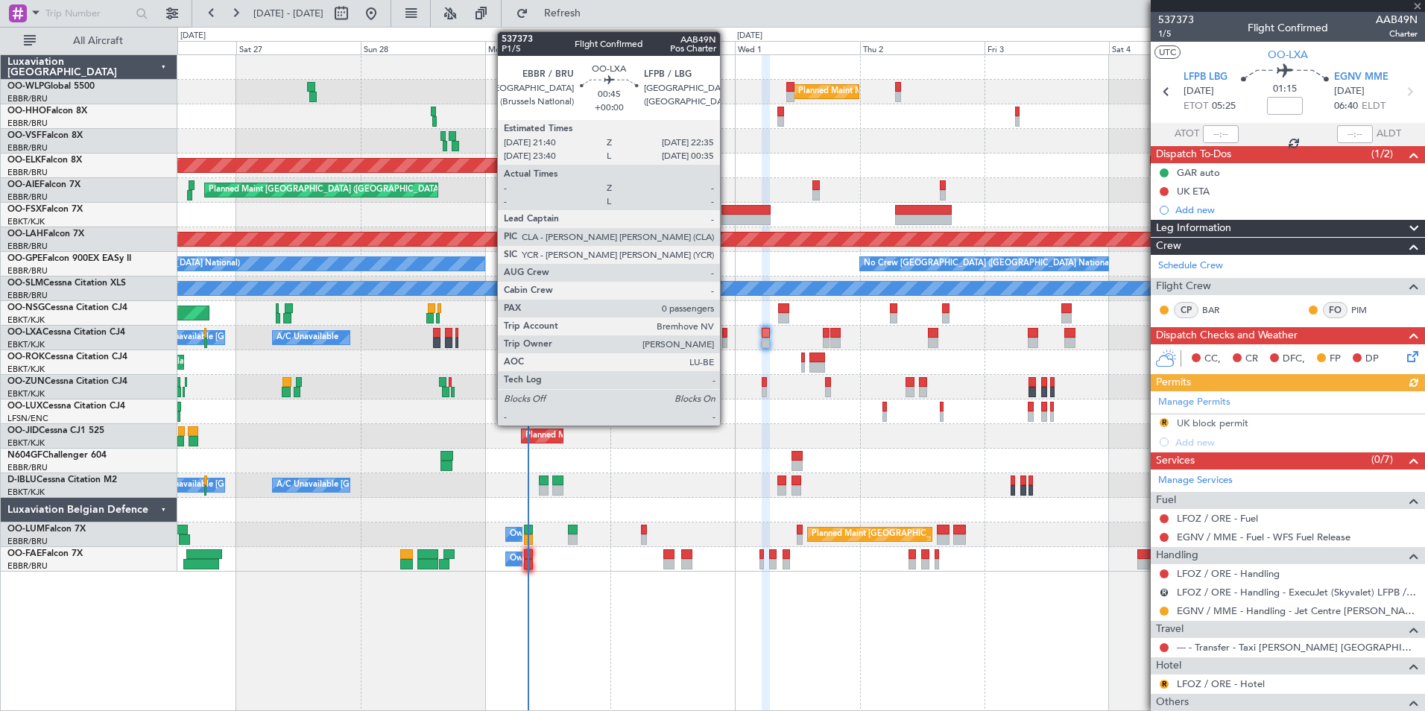
click at [727, 342] on div at bounding box center [724, 343] width 5 height 10
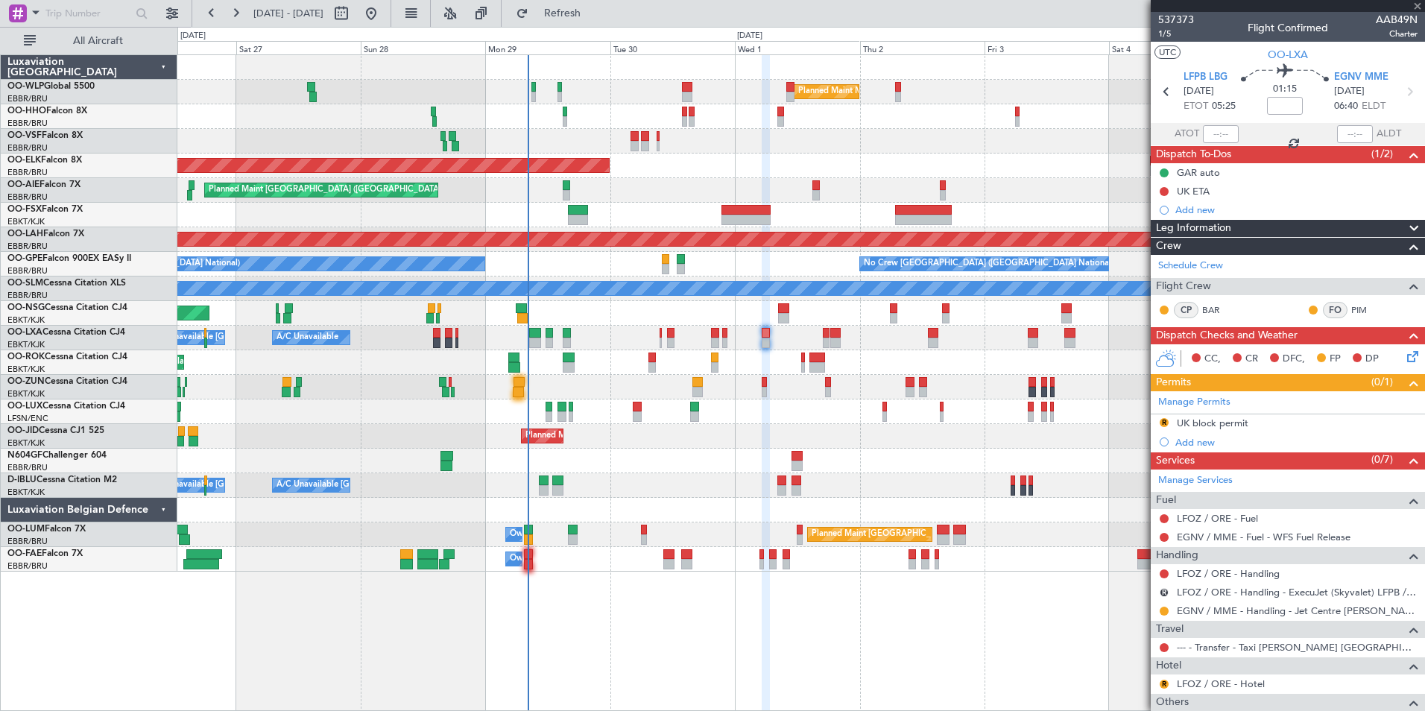
type input "0"
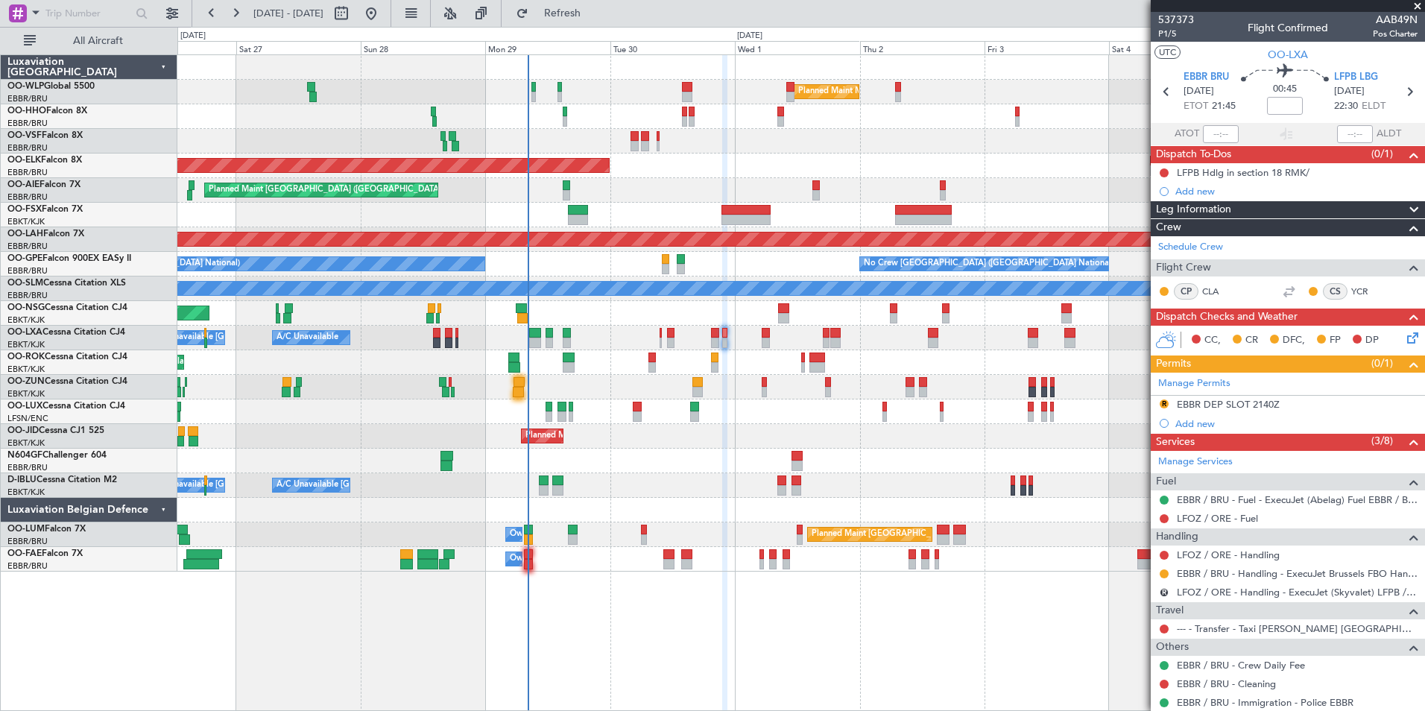
scroll to position [42, 0]
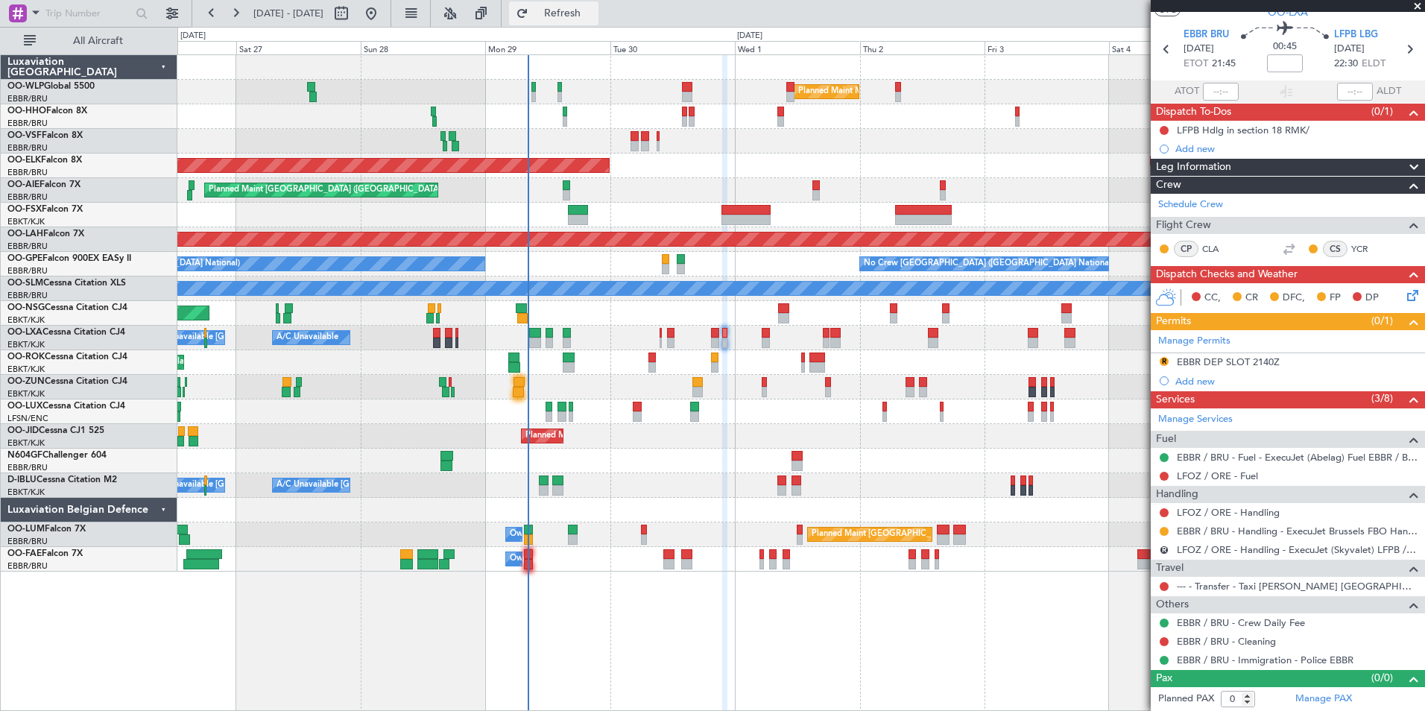
click at [594, 18] on span "Refresh" at bounding box center [562, 13] width 63 height 10
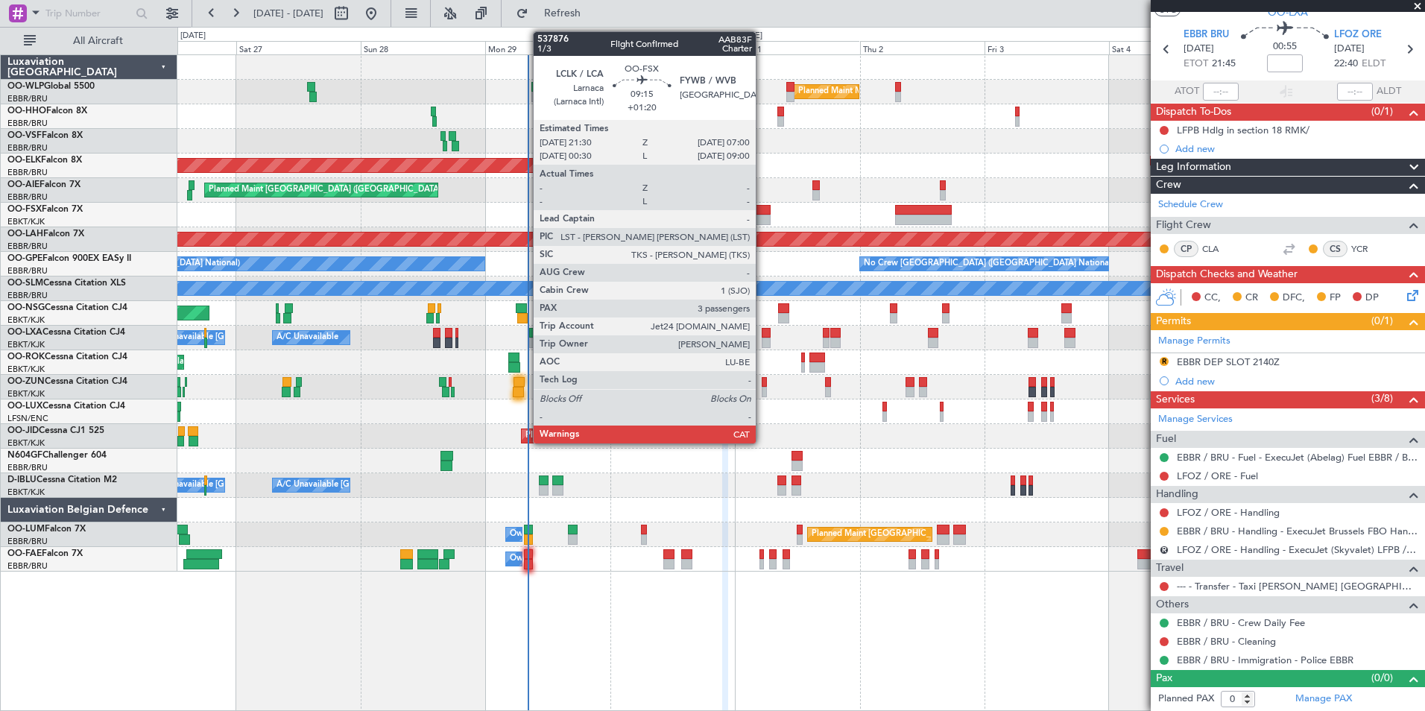
click at [762, 212] on div at bounding box center [746, 210] width 50 height 10
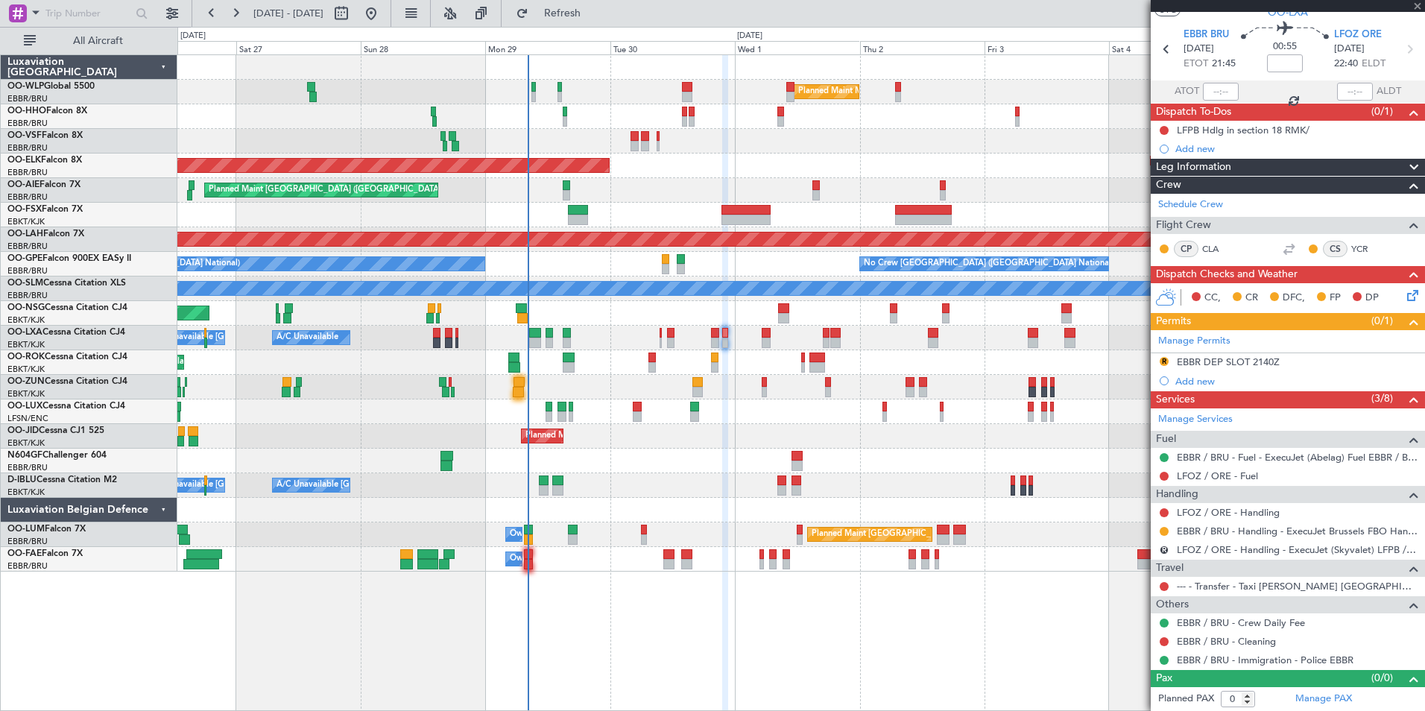
type input "+01:20"
type input "3"
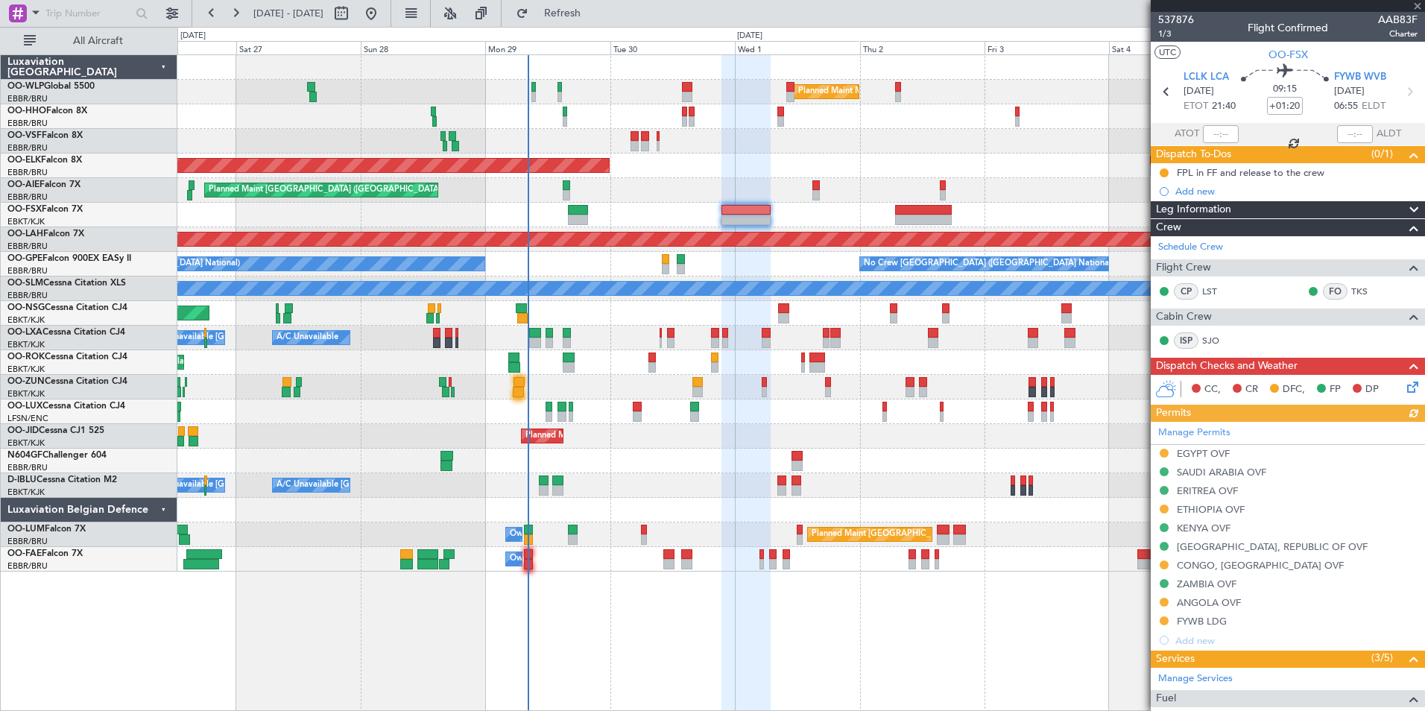
scroll to position [323, 0]
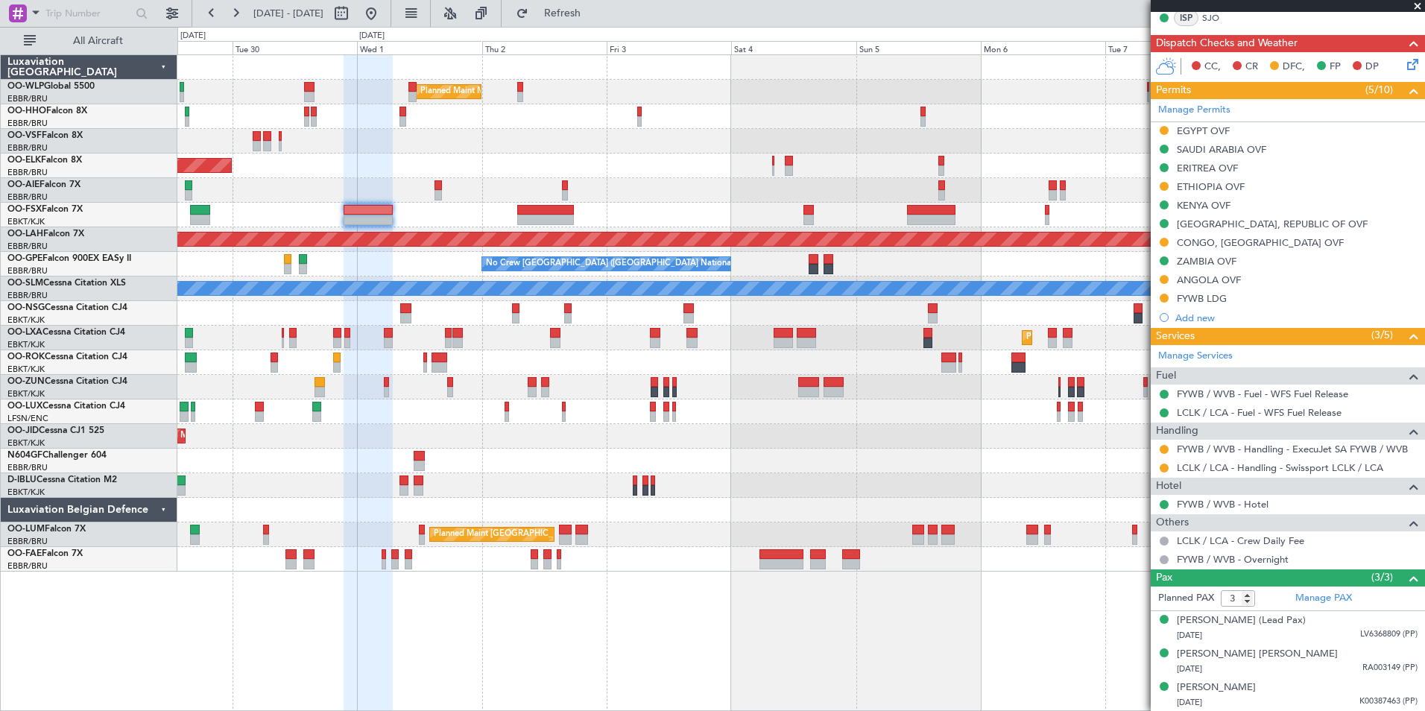
click at [519, 215] on div "Planned Maint Milan (Linate) Planned Maint Kortrijk-Wevelgem Planned Maint Lond…" at bounding box center [800, 313] width 1247 height 516
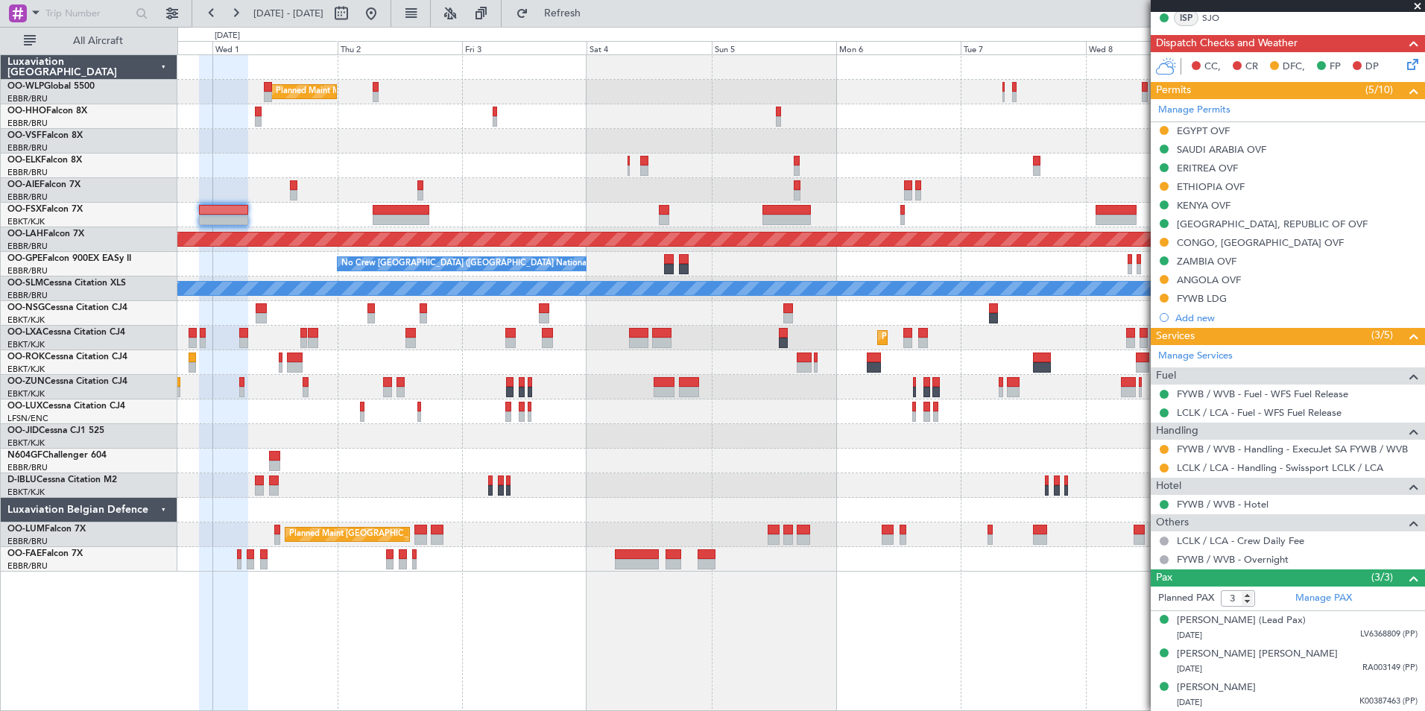
click at [820, 174] on div "Planned Maint Kortrijk-[GEOGRAPHIC_DATA]" at bounding box center [800, 166] width 1247 height 25
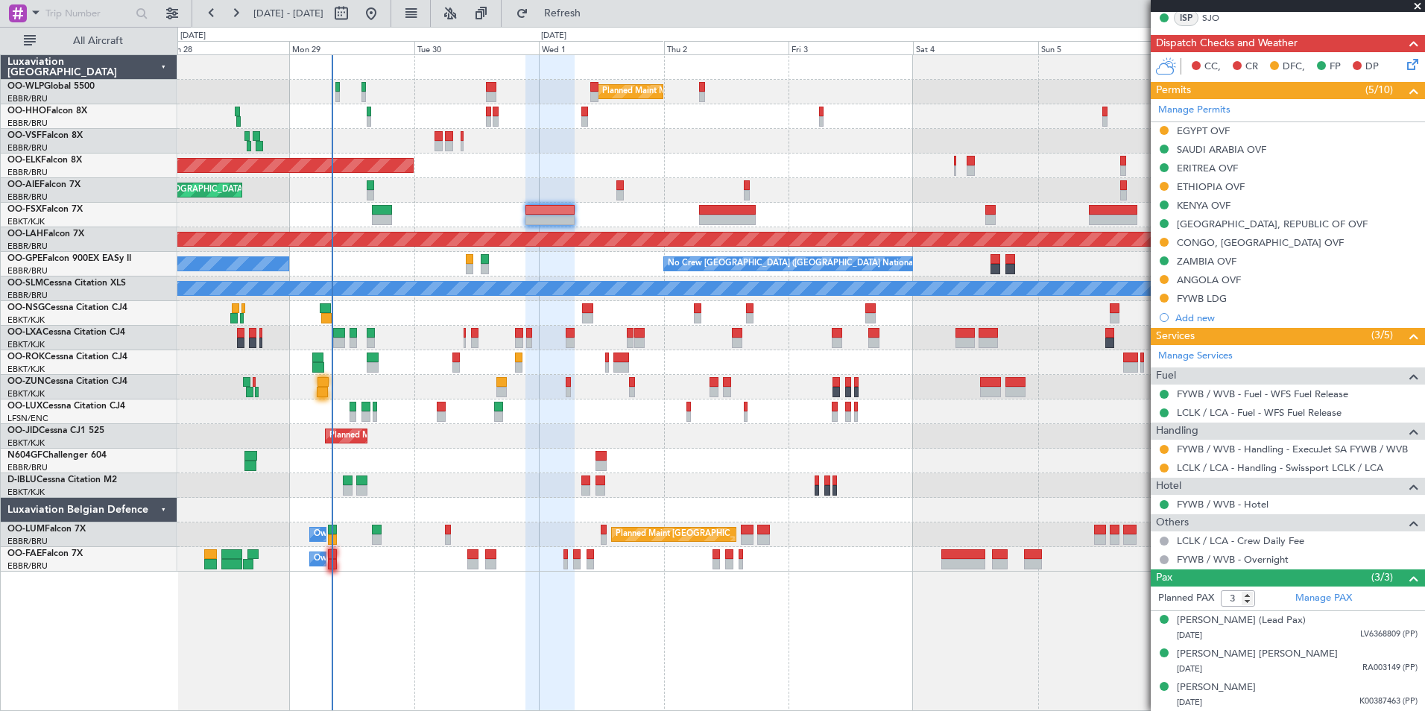
click at [646, 165] on div "Planned Maint Kortrijk-[GEOGRAPHIC_DATA]" at bounding box center [800, 166] width 1247 height 25
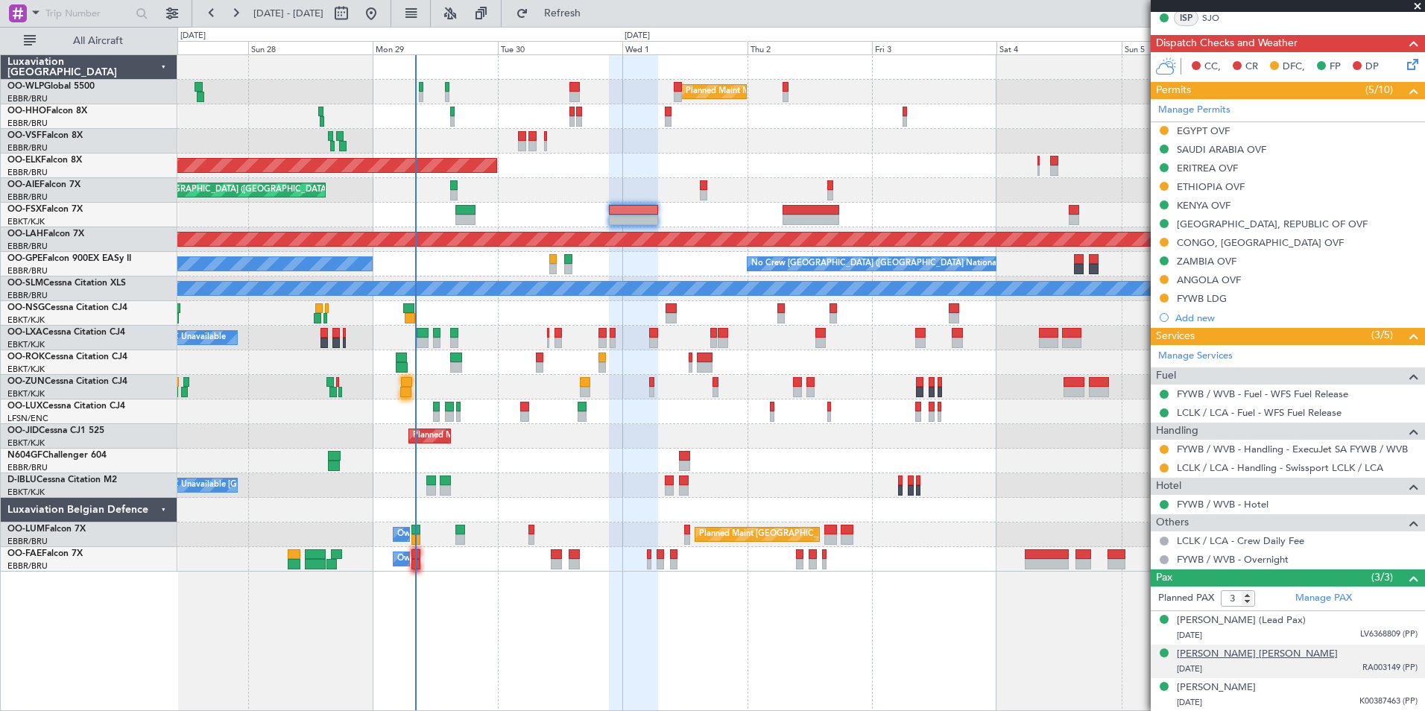
scroll to position [0, 0]
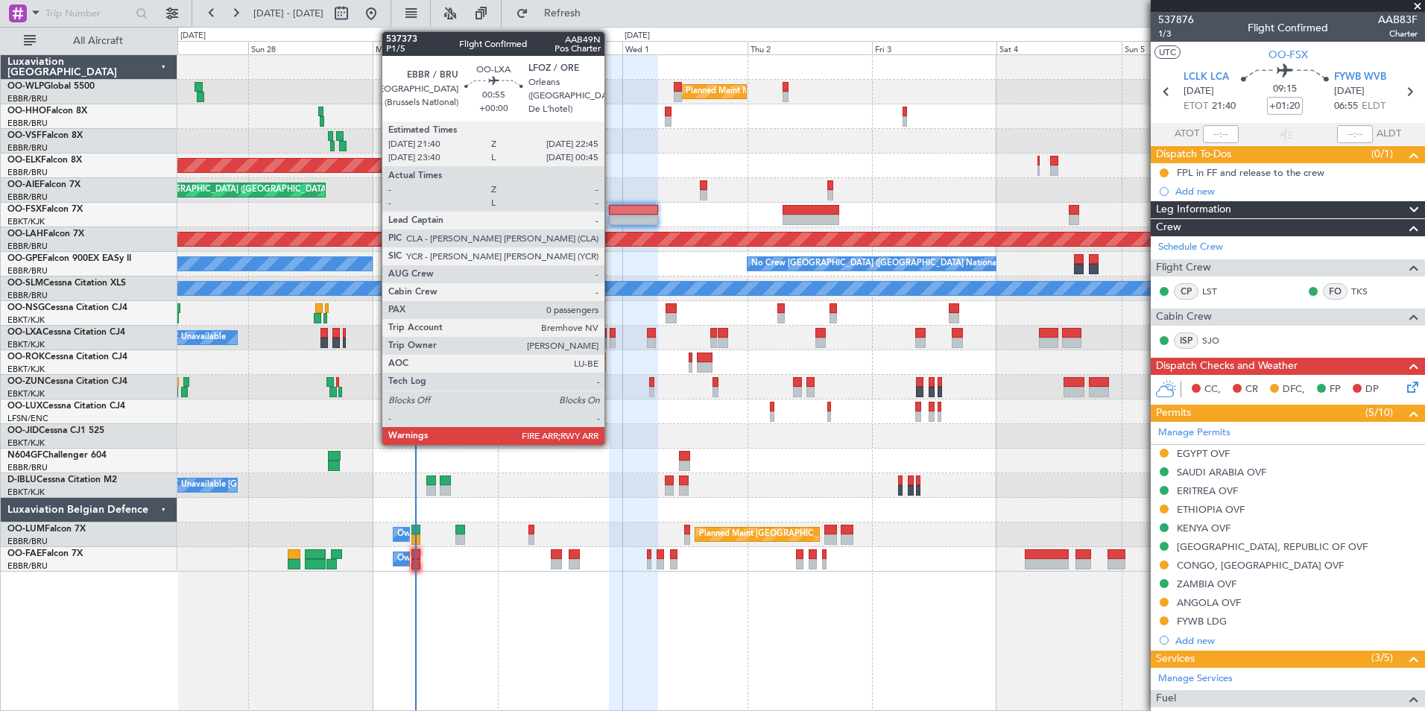
click at [611, 342] on div at bounding box center [613, 343] width 6 height 10
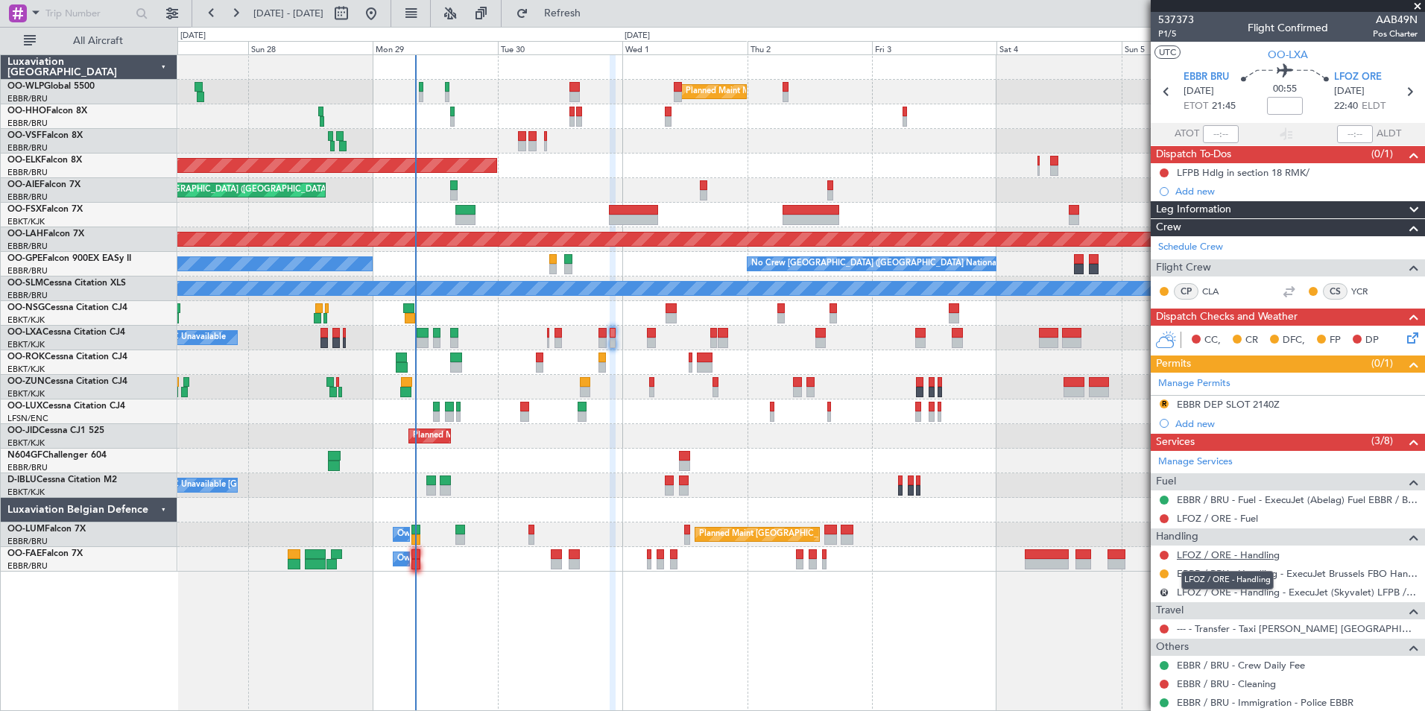
click at [1209, 557] on link "LFOZ / ORE - Handling" at bounding box center [1228, 554] width 103 height 13
click at [1401, 92] on icon at bounding box center [1408, 91] width 19 height 19
type input "2"
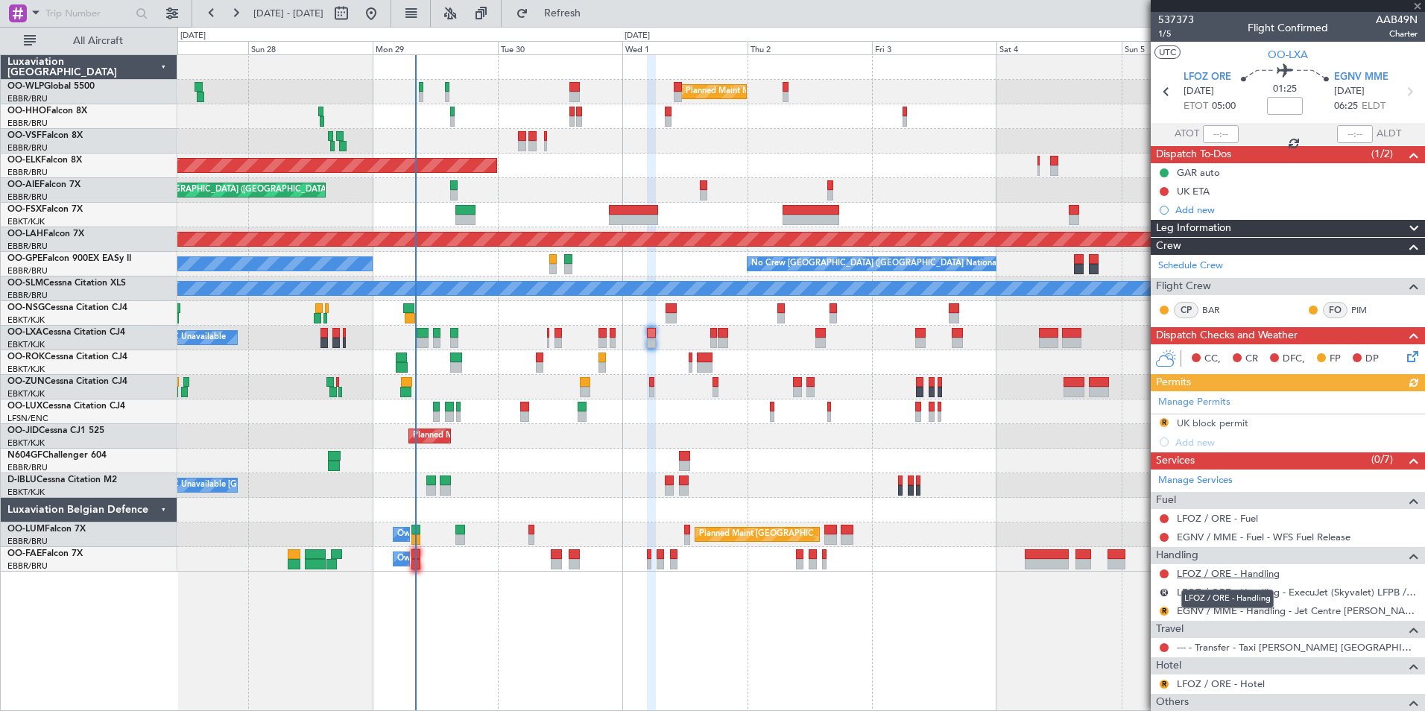
click at [1203, 568] on link "LFOZ / ORE - Handling" at bounding box center [1228, 573] width 103 height 13
click at [326, 133] on div "Planned Maint Milan (Linate) Planned Maint Geneva (Cointrin) Planned Maint Kort…" at bounding box center [800, 313] width 1247 height 516
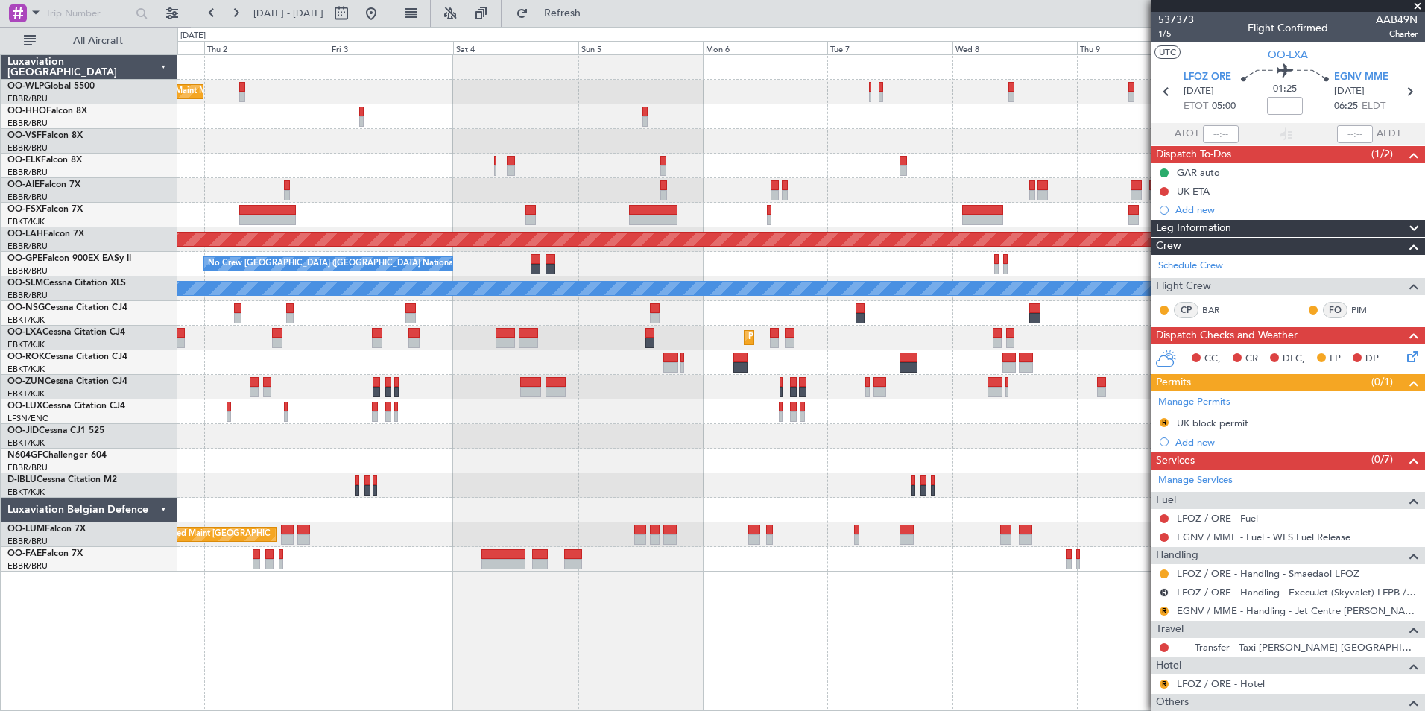
click at [376, 140] on div at bounding box center [800, 141] width 1247 height 25
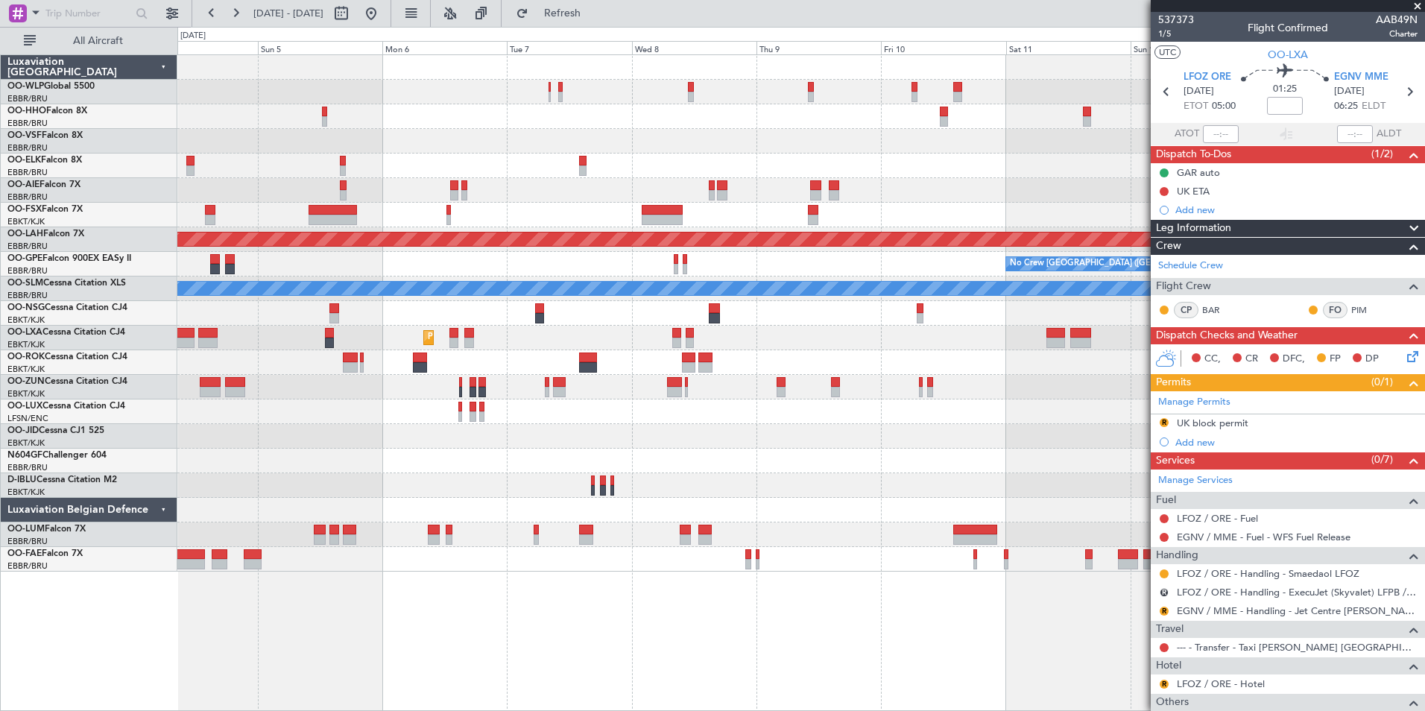
click at [478, 159] on div at bounding box center [800, 166] width 1247 height 25
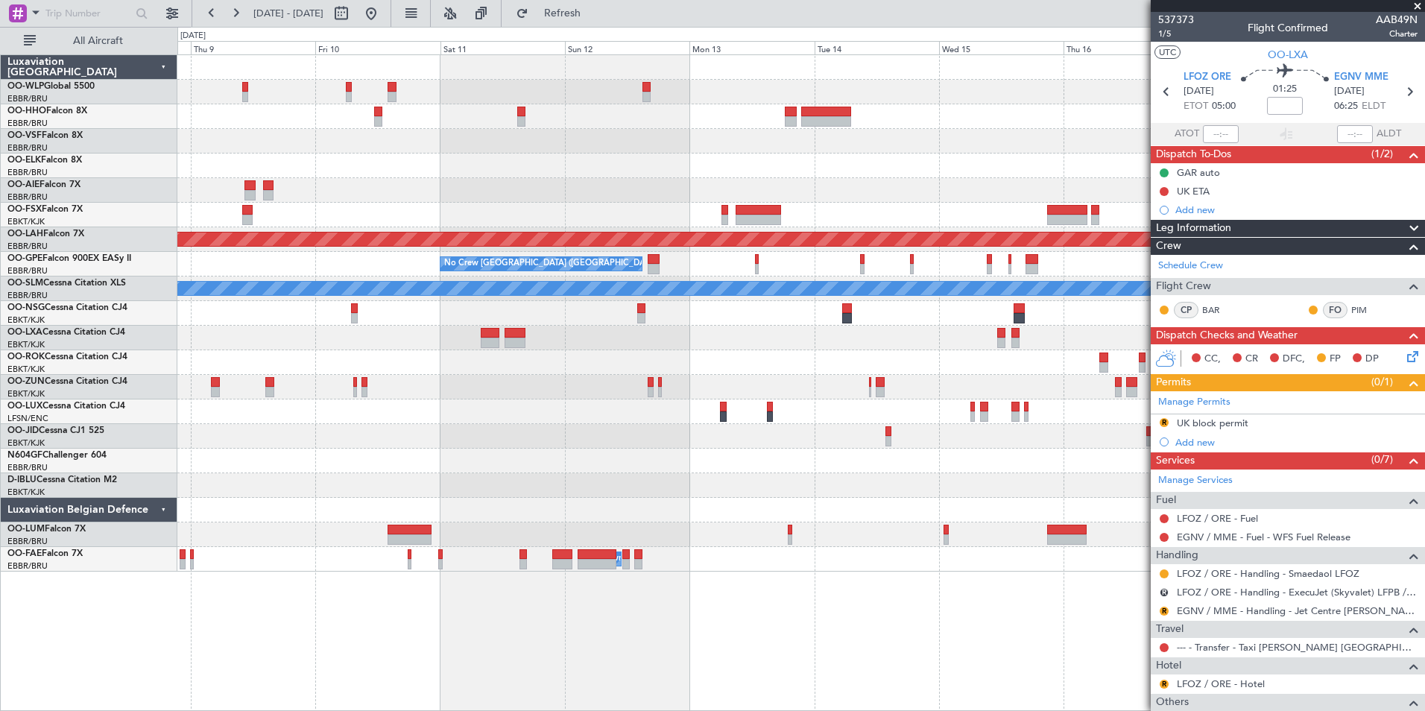
click at [622, 159] on div at bounding box center [800, 166] width 1247 height 25
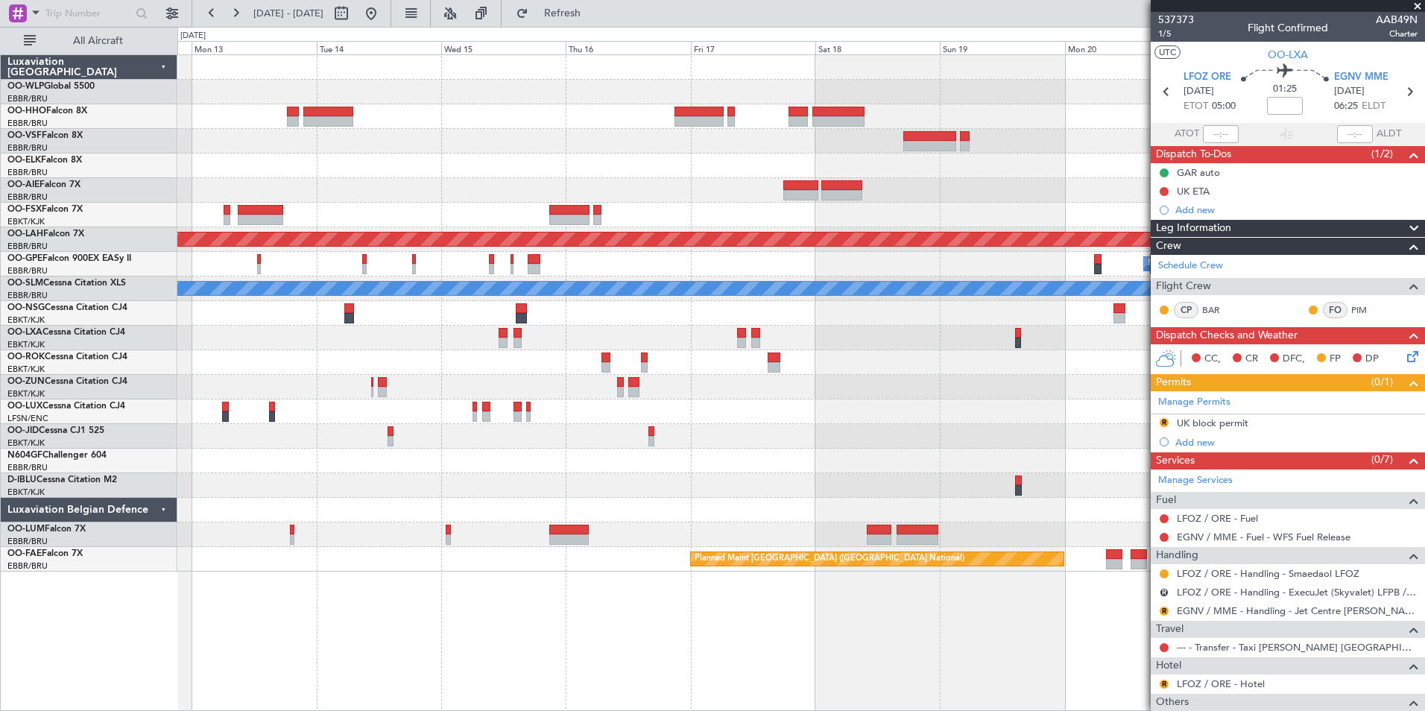
click at [529, 154] on div "Planned Maint Alton-st Louis (St Louis Regl) No Crew Brussels (Brussels Nationa…" at bounding box center [800, 313] width 1247 height 516
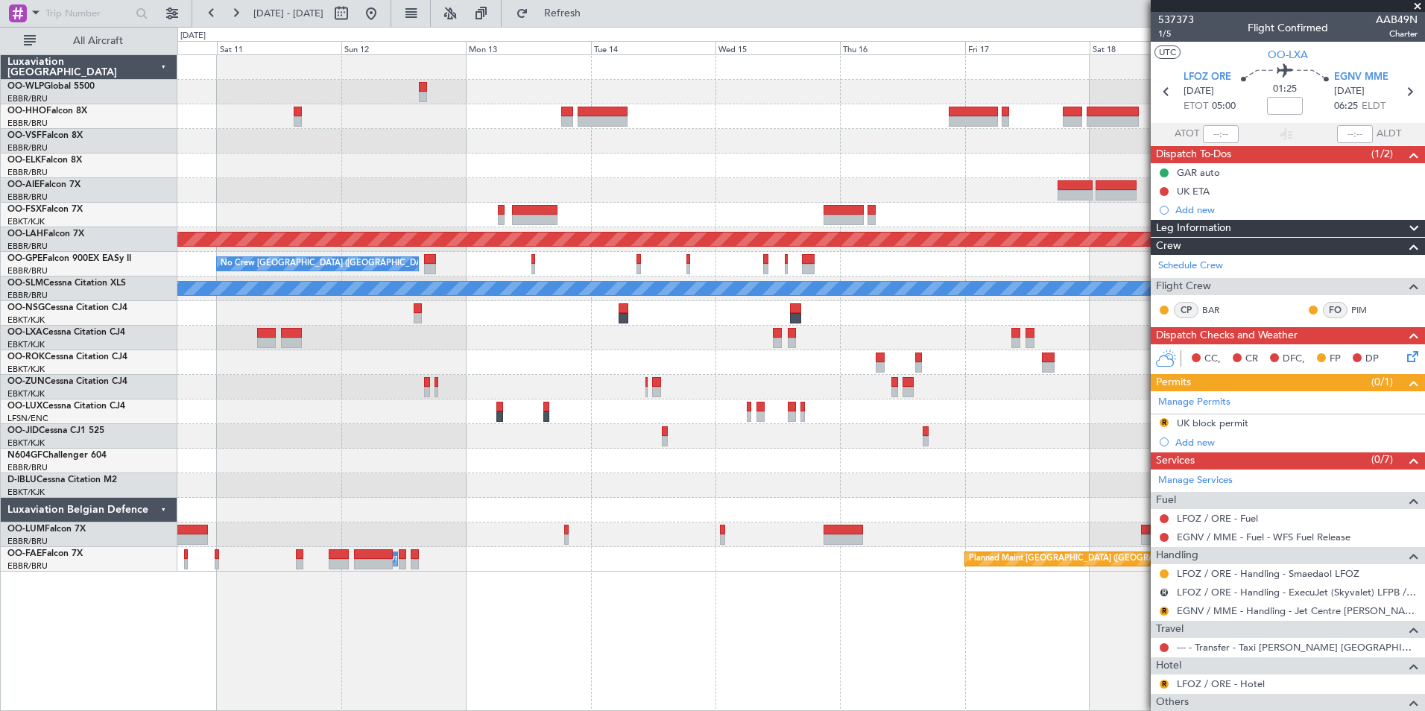
click at [779, 148] on div "Planned Maint Alton-st Louis (St Louis Regl) No Crew Brussels (Brussels Nationa…" at bounding box center [800, 313] width 1247 height 516
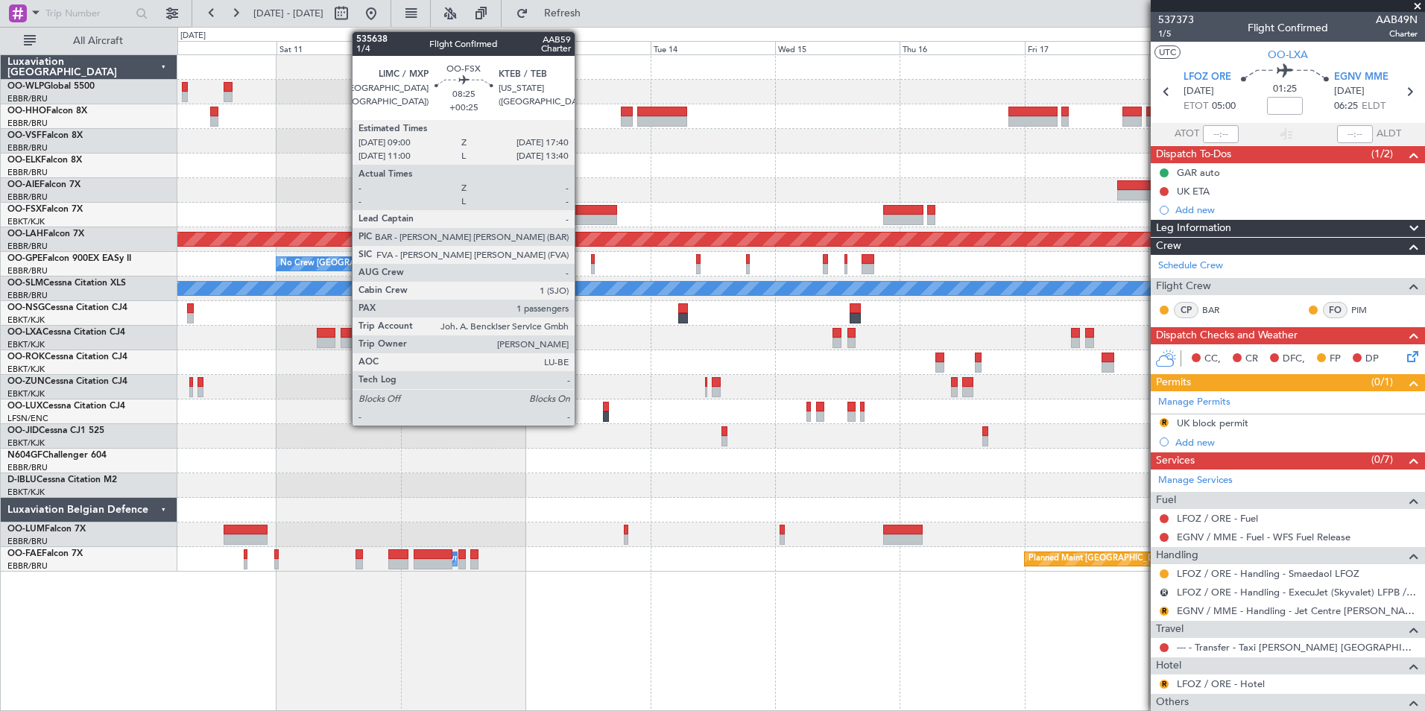
click at [581, 210] on div at bounding box center [594, 210] width 45 height 10
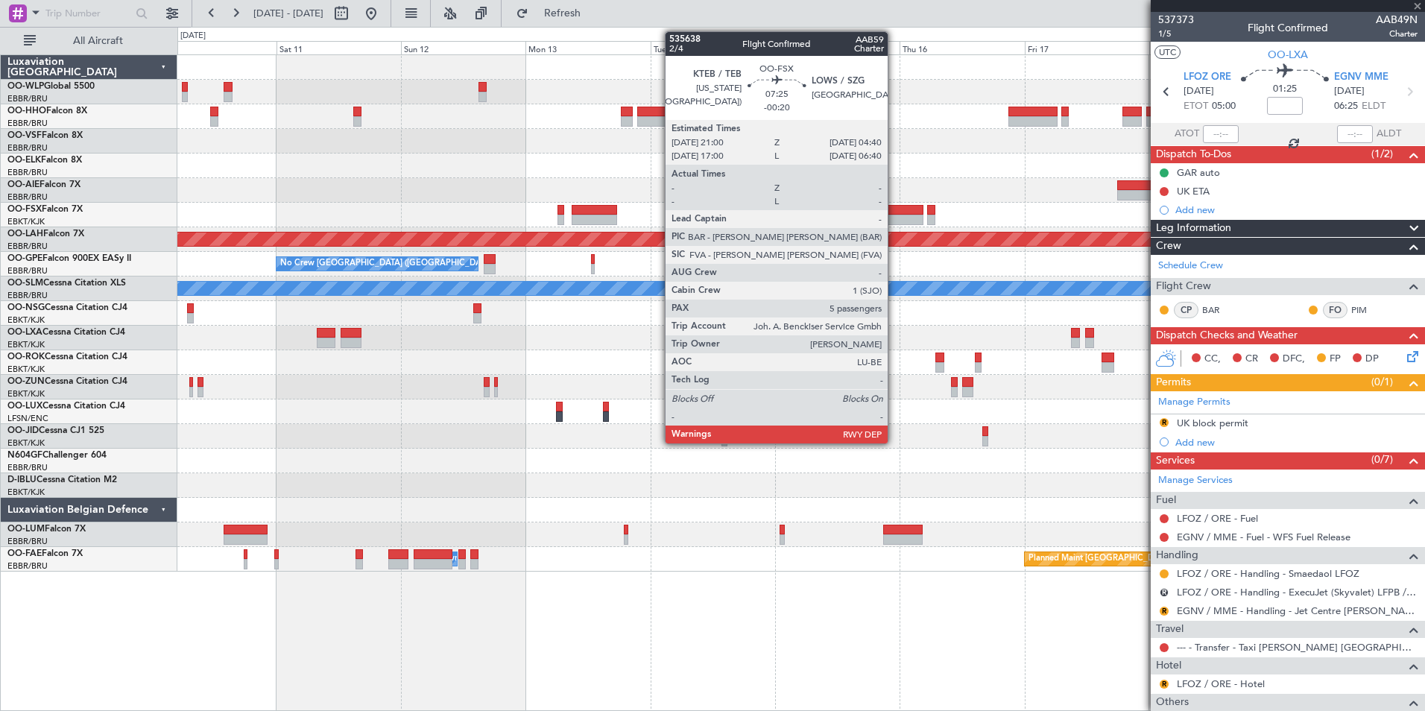
type input "+00:25"
type input "1"
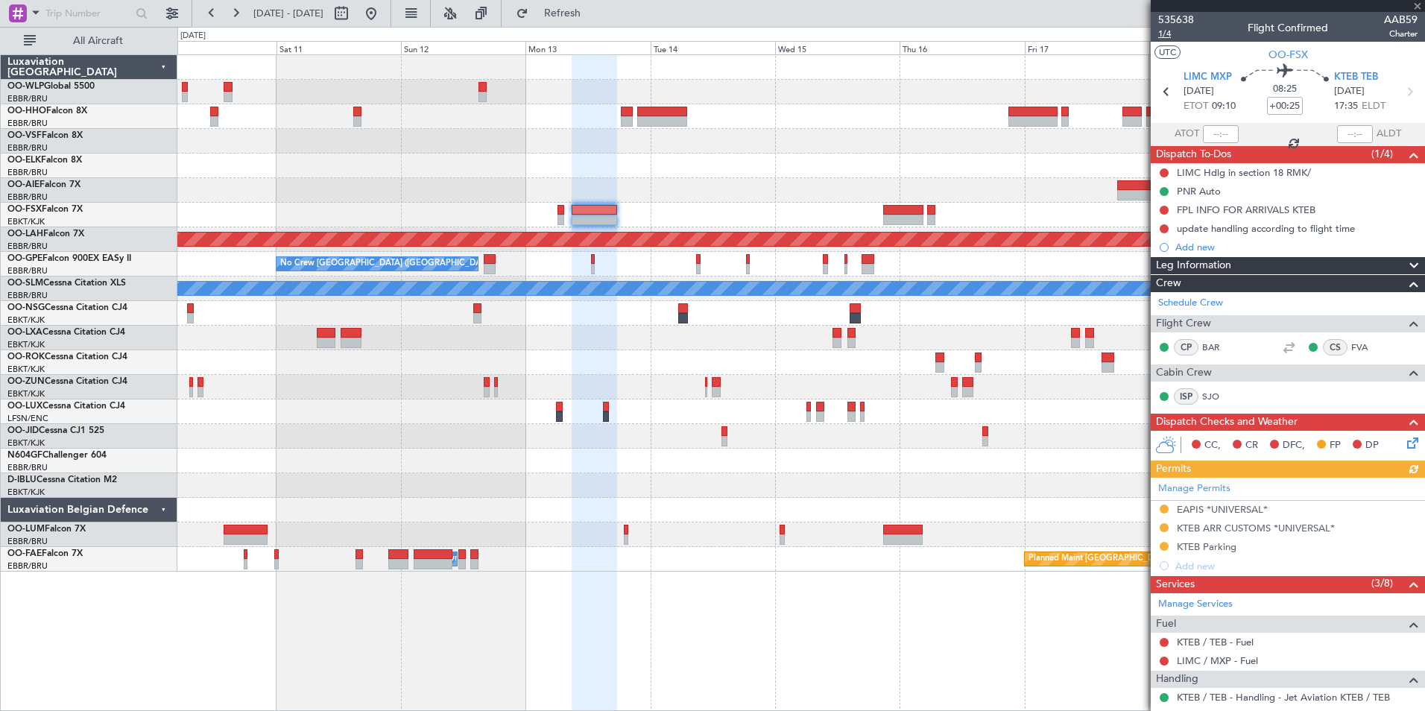
click at [1168, 37] on span "1/4" at bounding box center [1176, 34] width 36 height 13
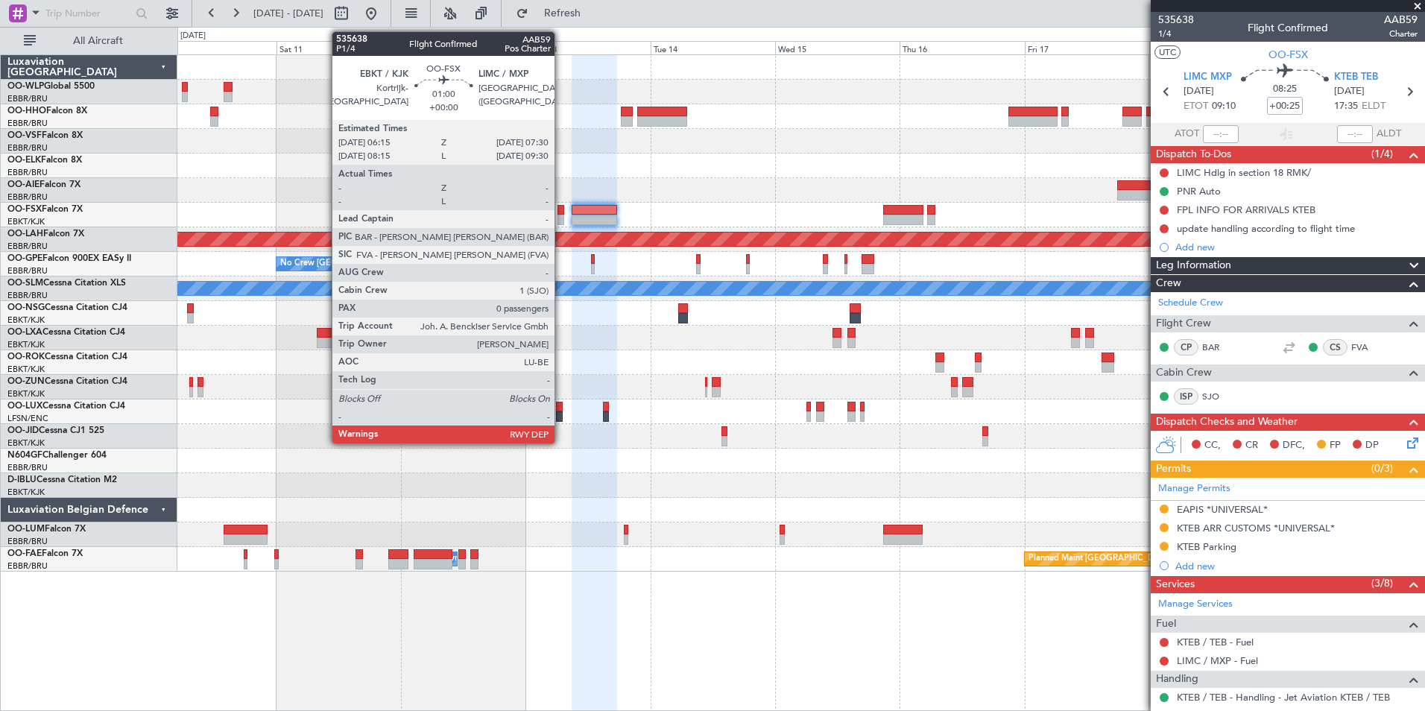
click at [561, 216] on div at bounding box center [560, 220] width 7 height 10
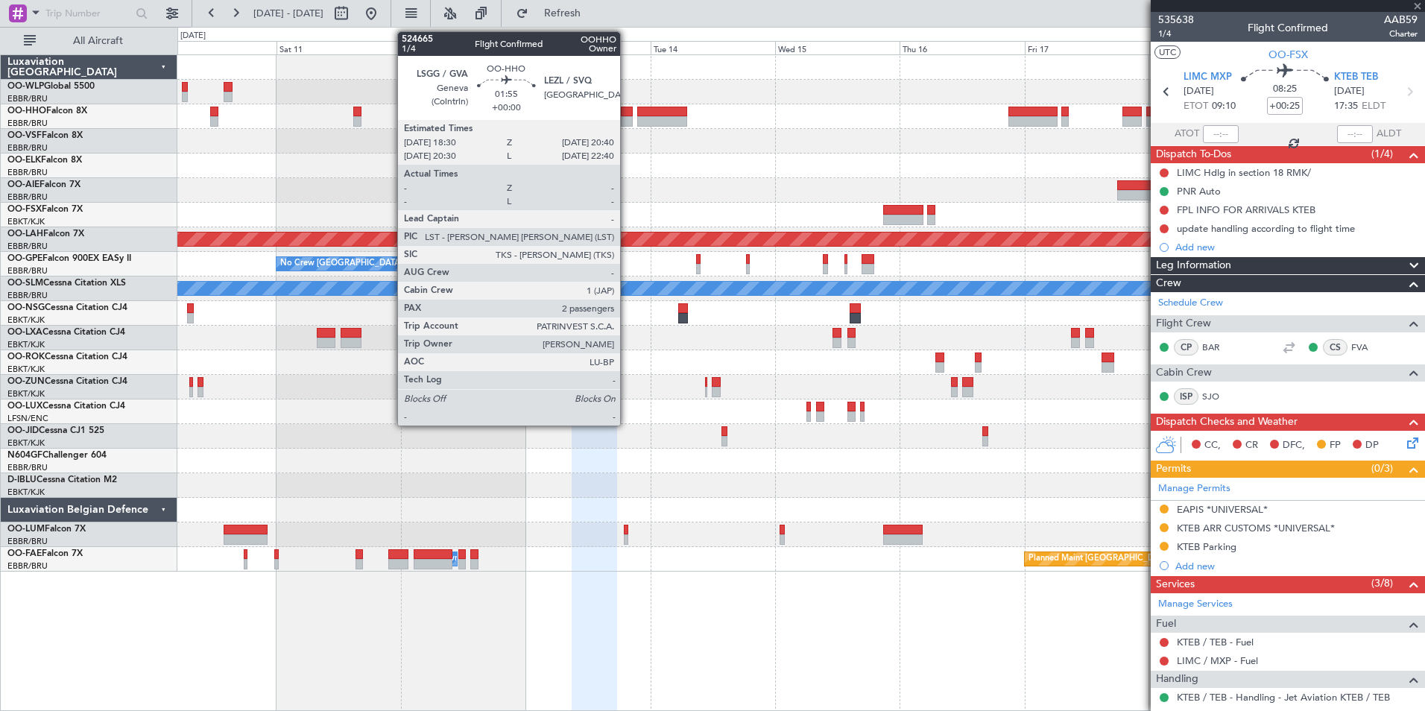
click at [627, 116] on div at bounding box center [627, 121] width 12 height 10
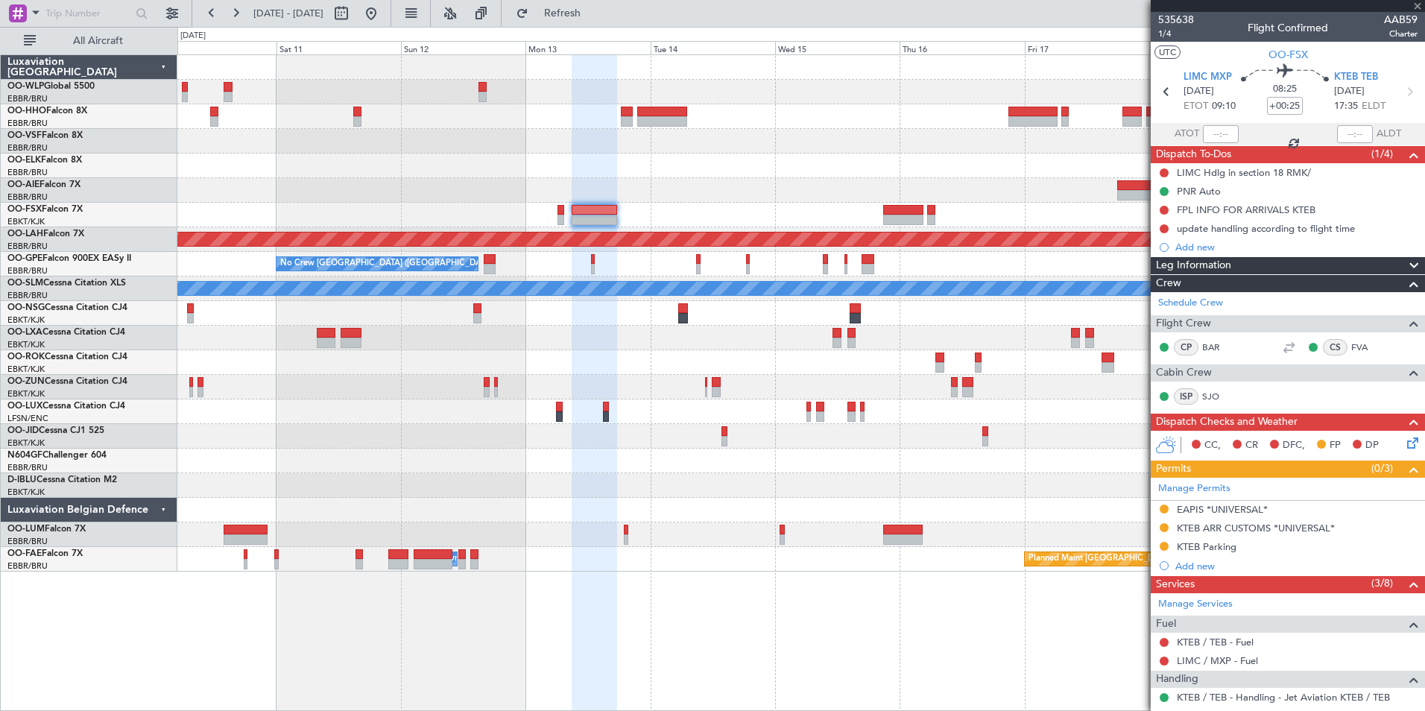
type input "2"
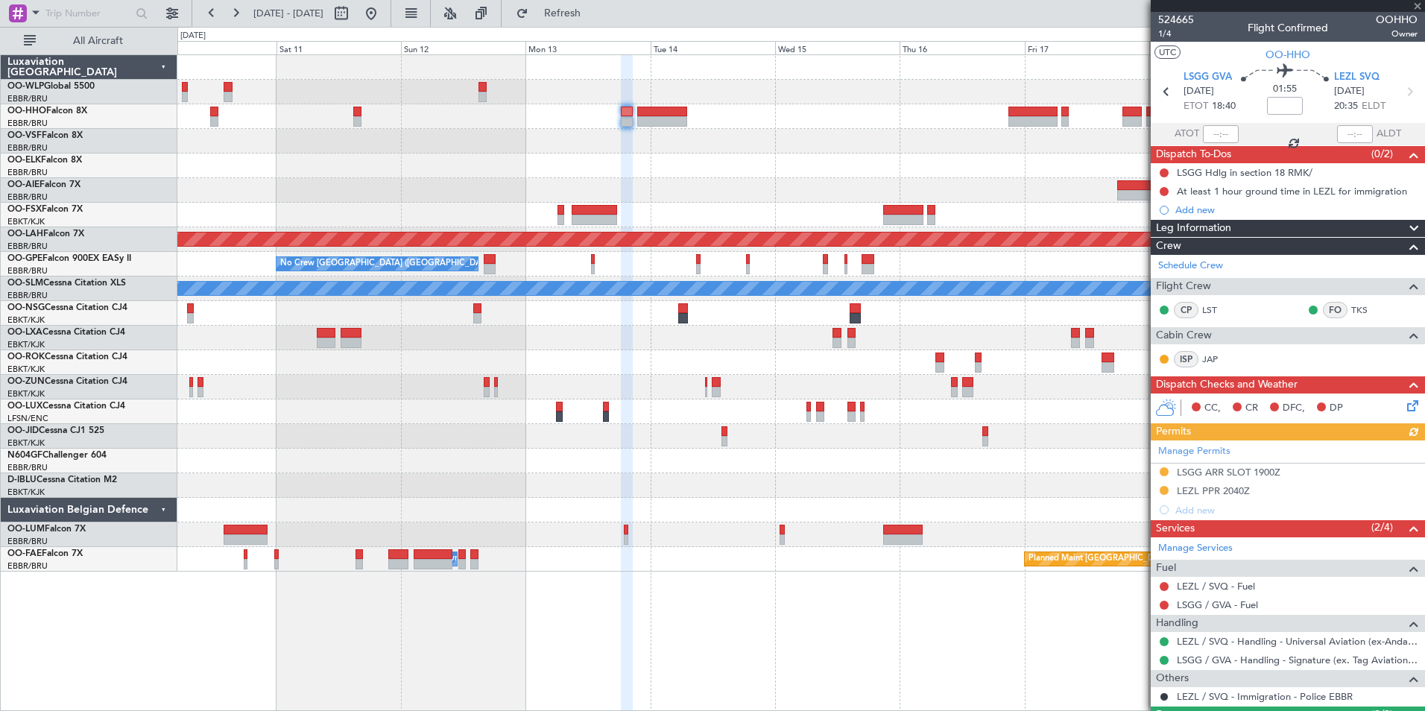
click at [1203, 488] on div "Manage Permits LSGG ARR SLOT 1900Z LEZL PPR 2040Z Add new" at bounding box center [1288, 479] width 274 height 79
click at [1204, 489] on div "LEZL PPR 2040Z" at bounding box center [1213, 490] width 73 height 13
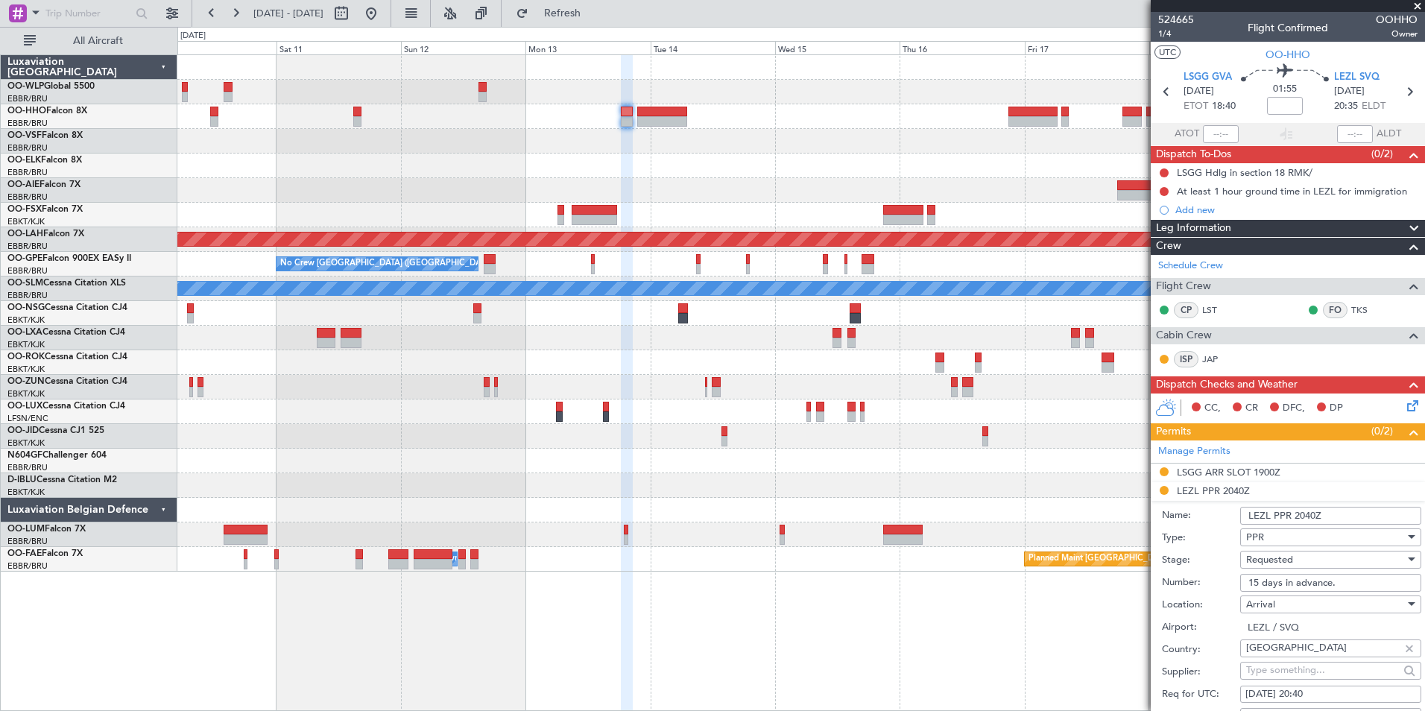
drag, startPoint x: 1204, startPoint y: 489, endPoint x: 1277, endPoint y: 575, distance: 113.2
click at [1277, 575] on input "15 days in advance." at bounding box center [1330, 583] width 181 height 18
paste input "HT1250922901JM"
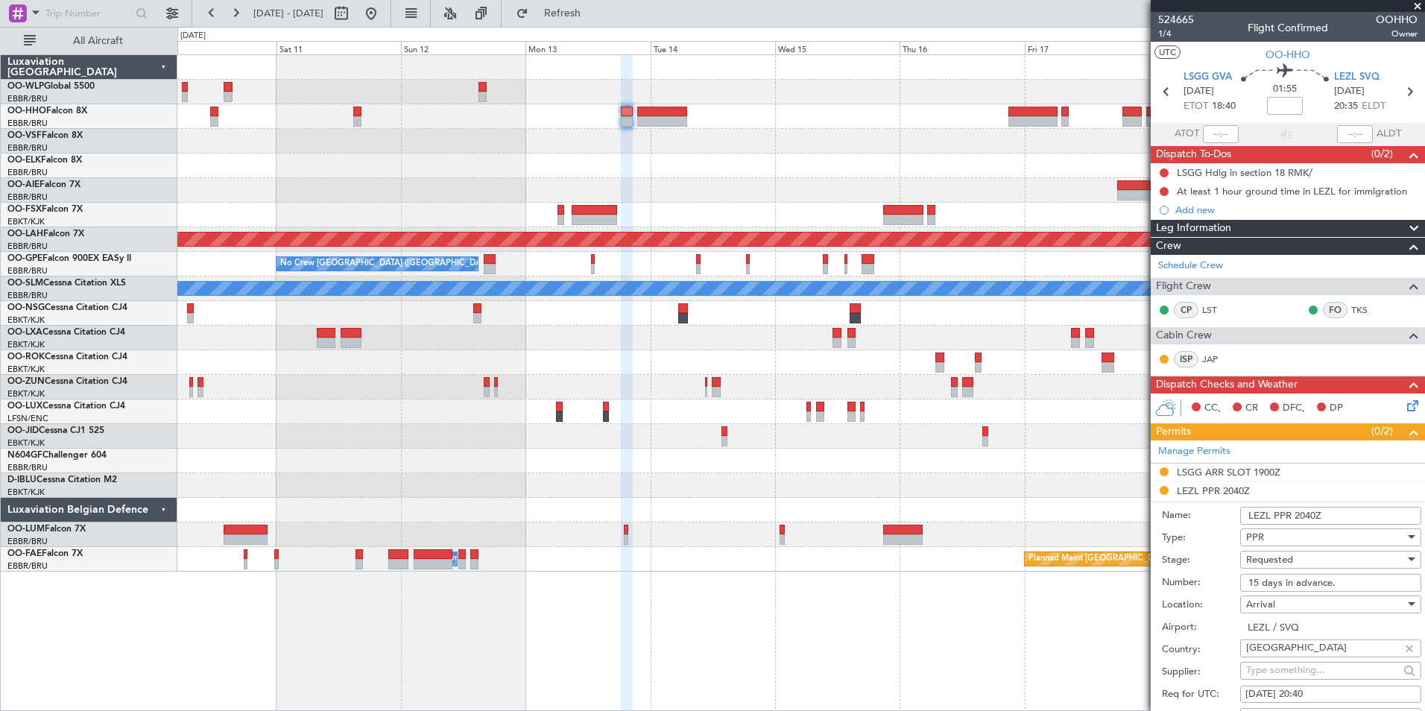
type input "HT1250922901JM"
drag, startPoint x: 1277, startPoint y: 575, endPoint x: 1273, endPoint y: 561, distance: 14.6
click at [1273, 561] on span "Requested" at bounding box center [1269, 559] width 47 height 13
click at [1276, 678] on span "Received OK" at bounding box center [1325, 679] width 156 height 22
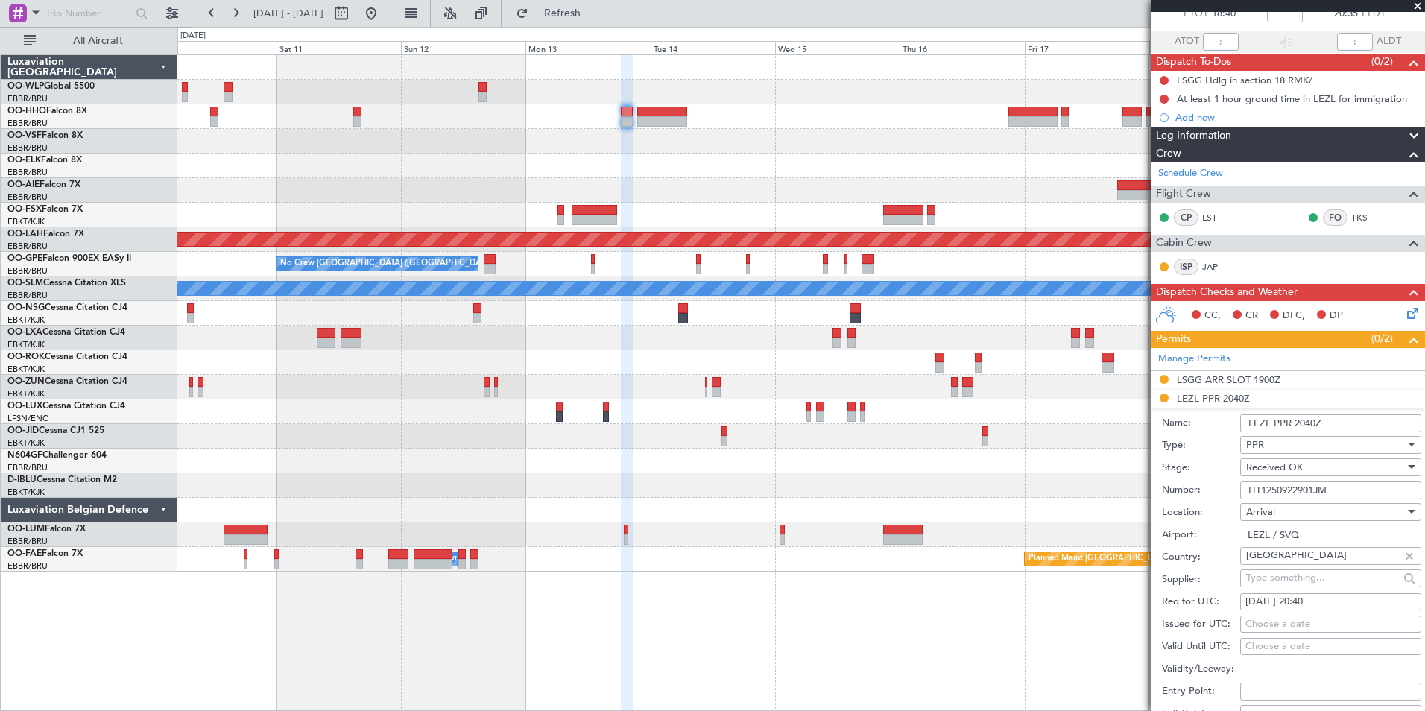
scroll to position [224, 0]
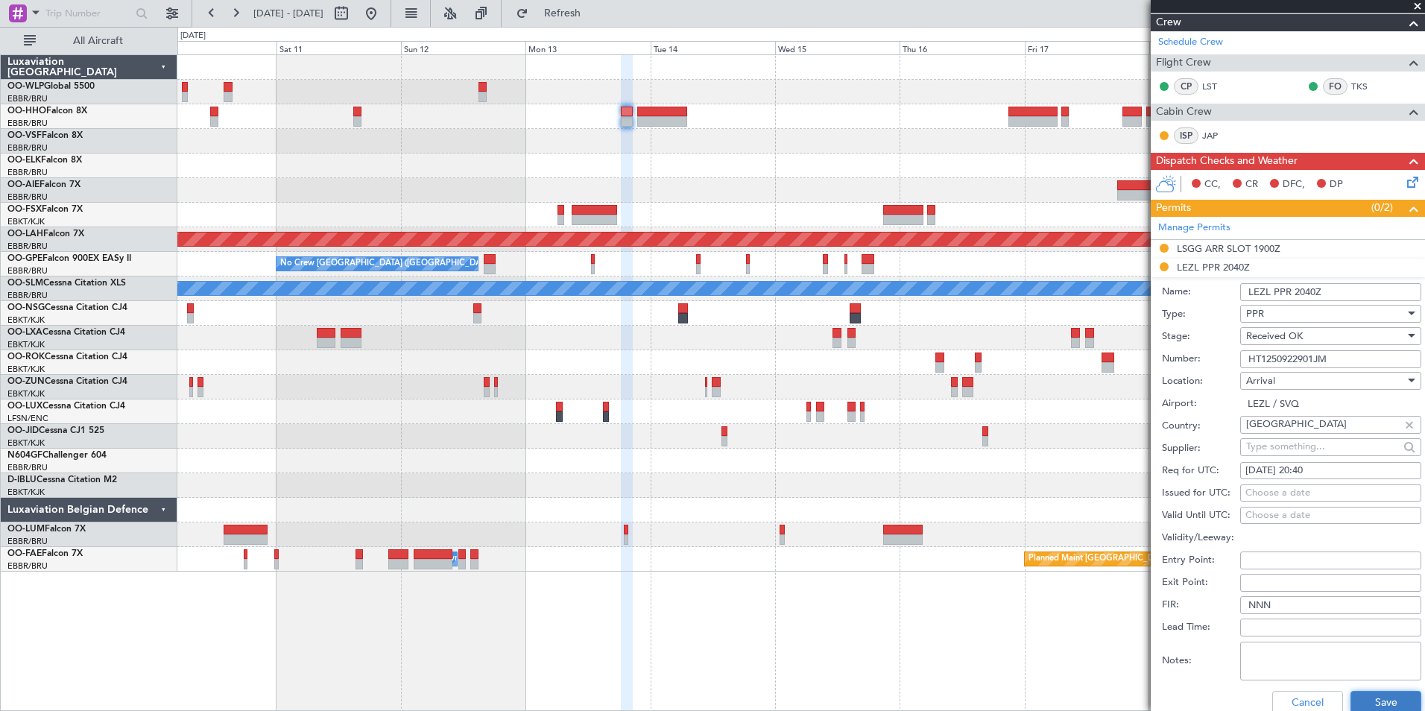
click at [1378, 698] on button "Save" at bounding box center [1385, 703] width 71 height 24
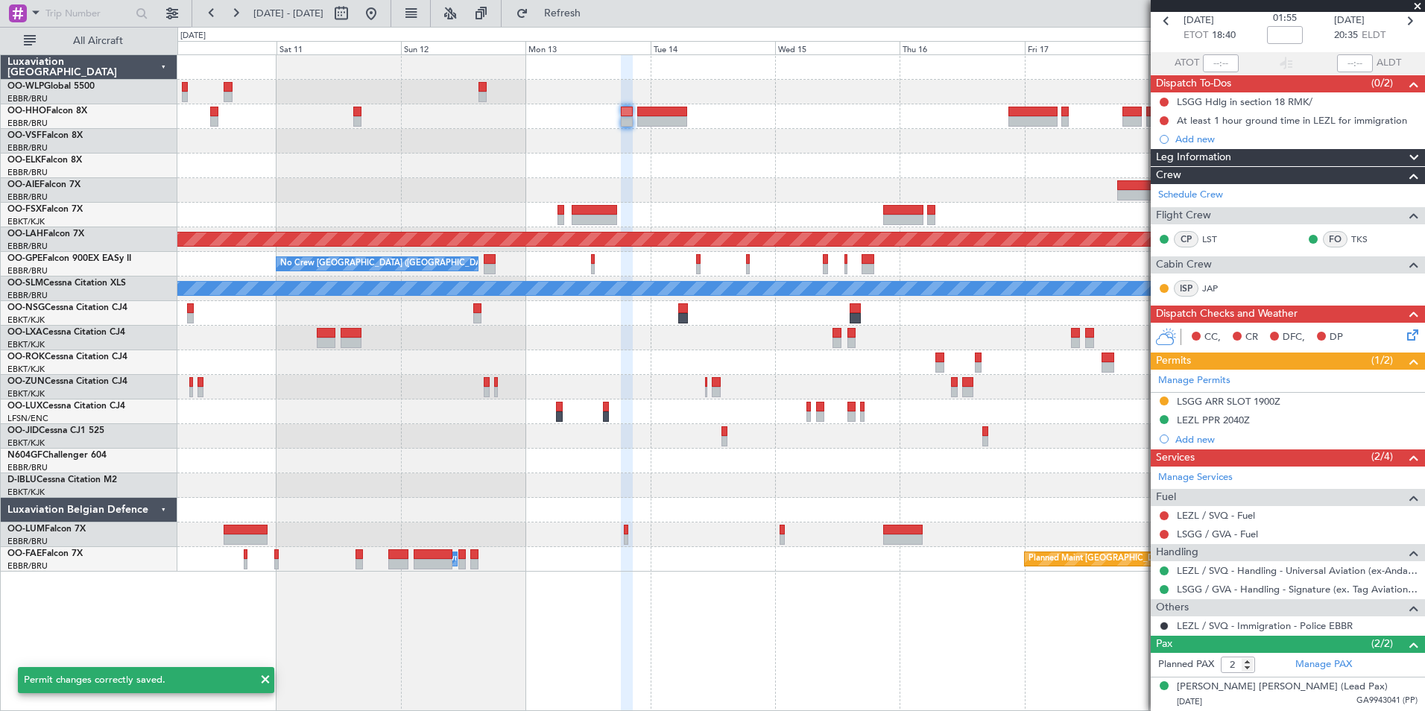
scroll to position [0, 0]
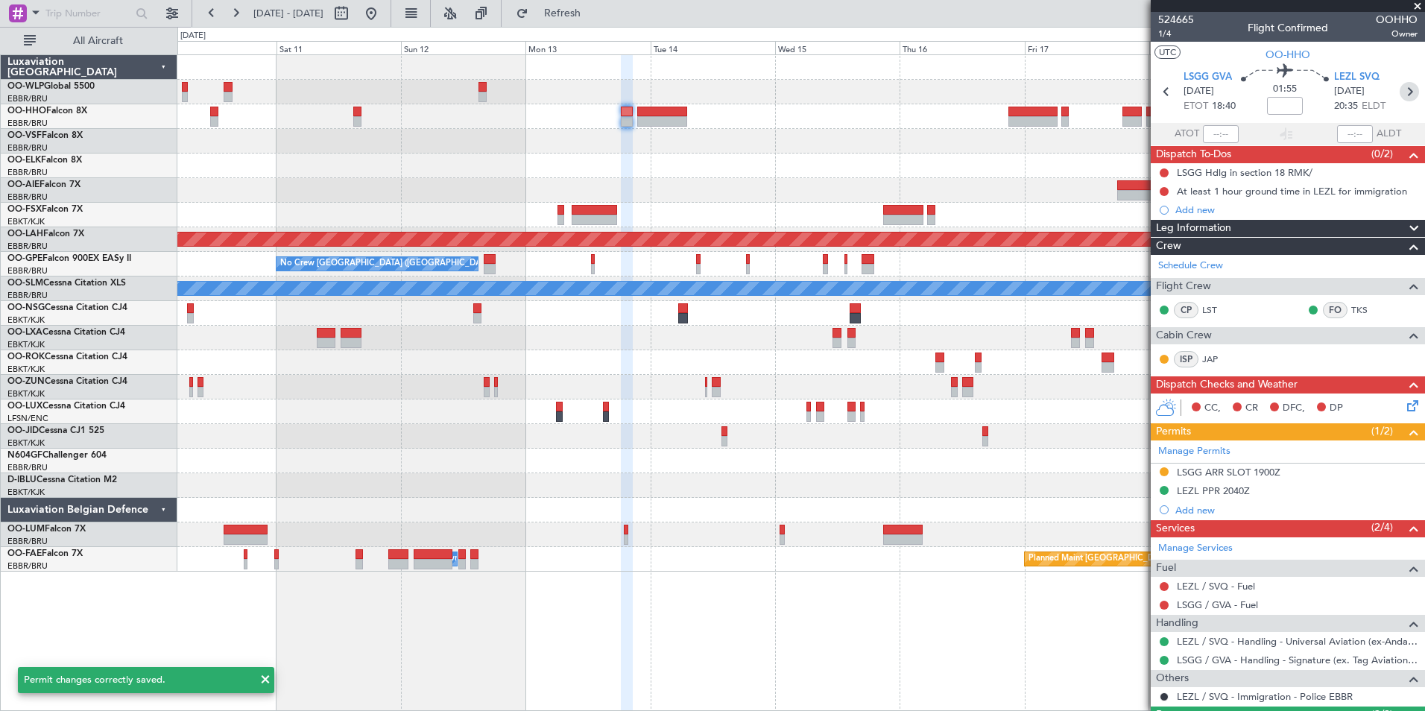
click at [1399, 95] on icon at bounding box center [1408, 91] width 19 height 19
type input "+00:30"
type input "3"
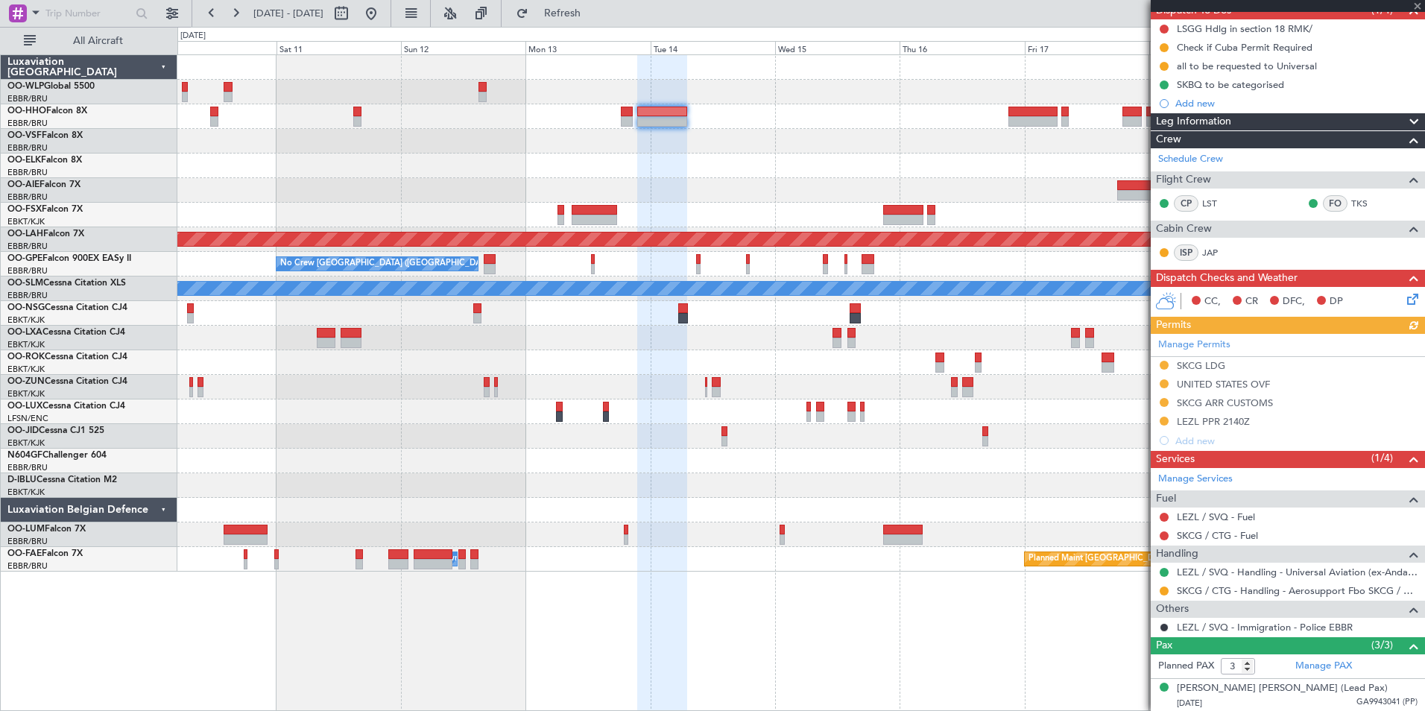
scroll to position [149, 0]
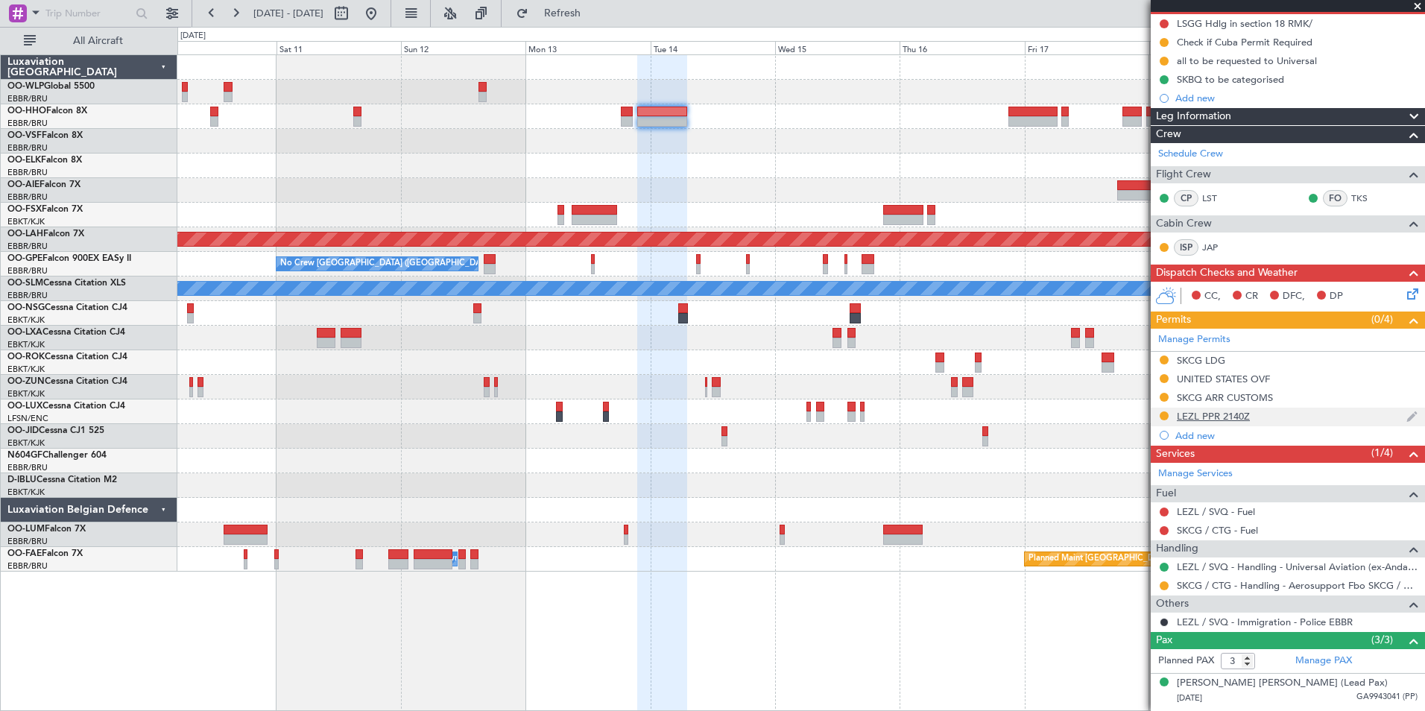
click at [1206, 412] on div "LEZL PPR 2140Z" at bounding box center [1213, 416] width 73 height 13
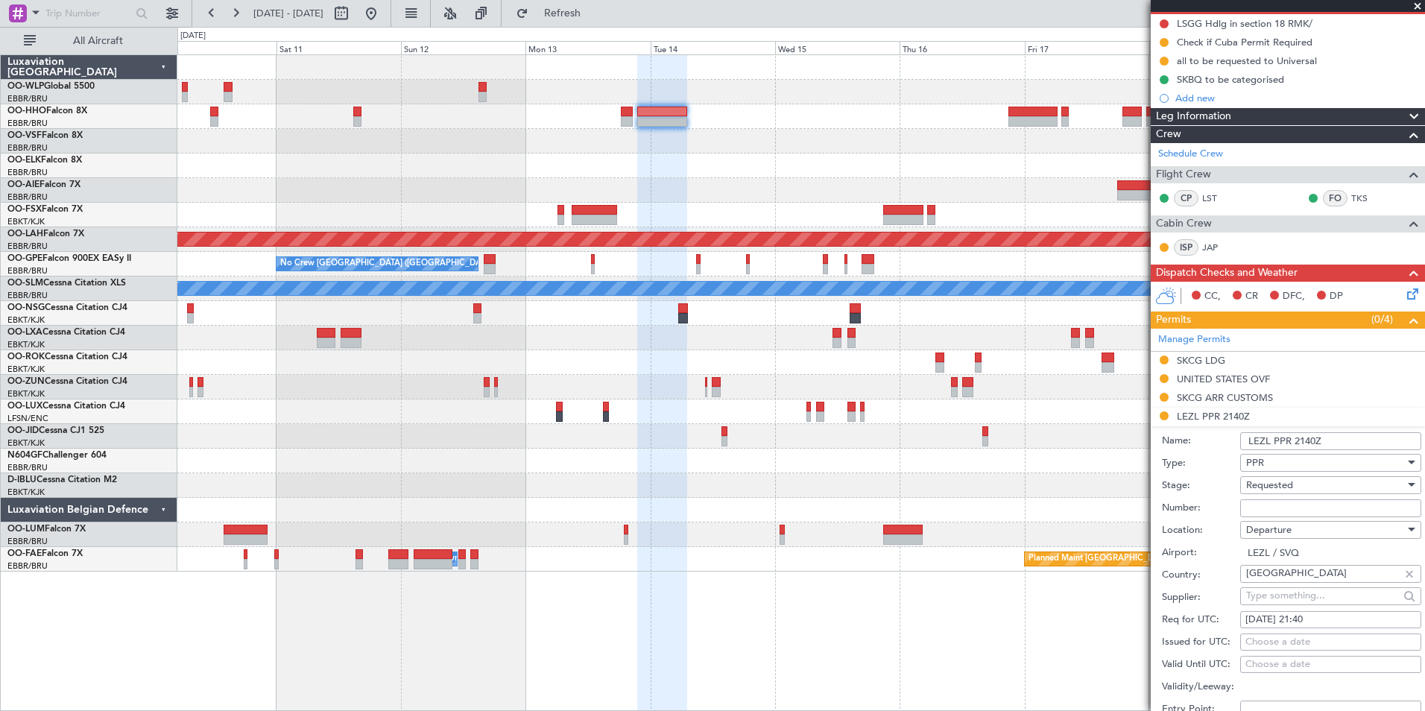
click at [1265, 495] on div "Requested" at bounding box center [1325, 485] width 159 height 22
click at [1234, 495] on div at bounding box center [712, 355] width 1425 height 711
click at [1262, 505] on input "Number:" at bounding box center [1330, 508] width 181 height 18
paste input "HT1250922901JM"
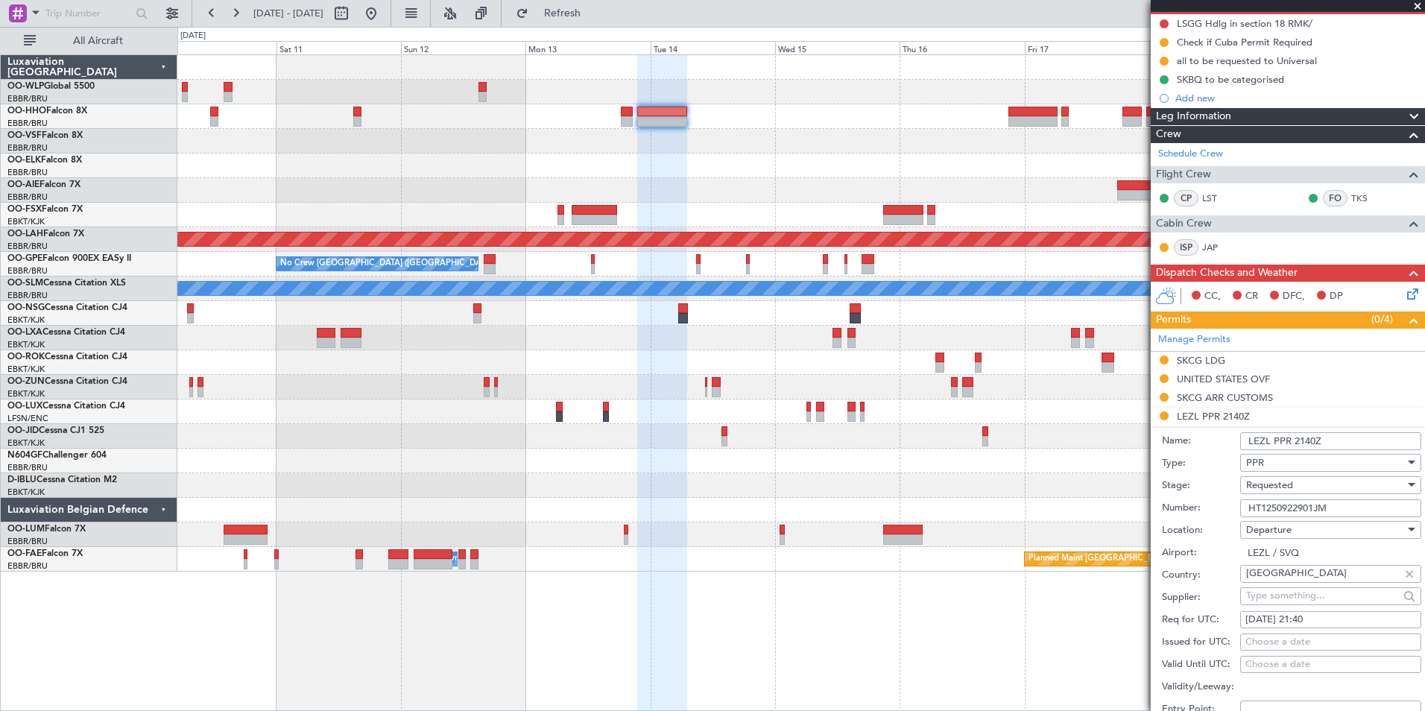
type input "HT1250922901JM"
click at [1264, 492] on div "Requested" at bounding box center [1325, 485] width 159 height 22
drag, startPoint x: 1276, startPoint y: 594, endPoint x: 1309, endPoint y: 572, distance: 39.7
click at [1276, 594] on span "Received OK" at bounding box center [1325, 597] width 156 height 22
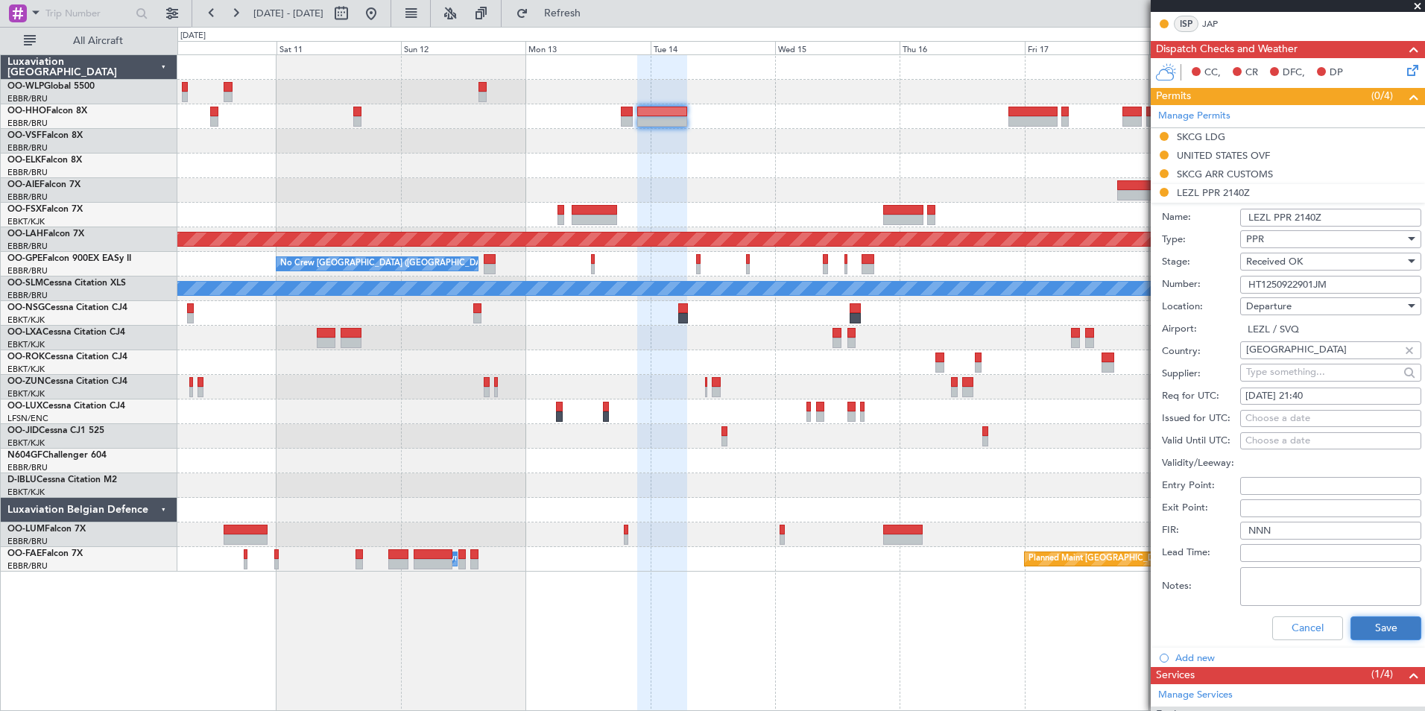
click at [1353, 627] on button "Save" at bounding box center [1385, 628] width 71 height 24
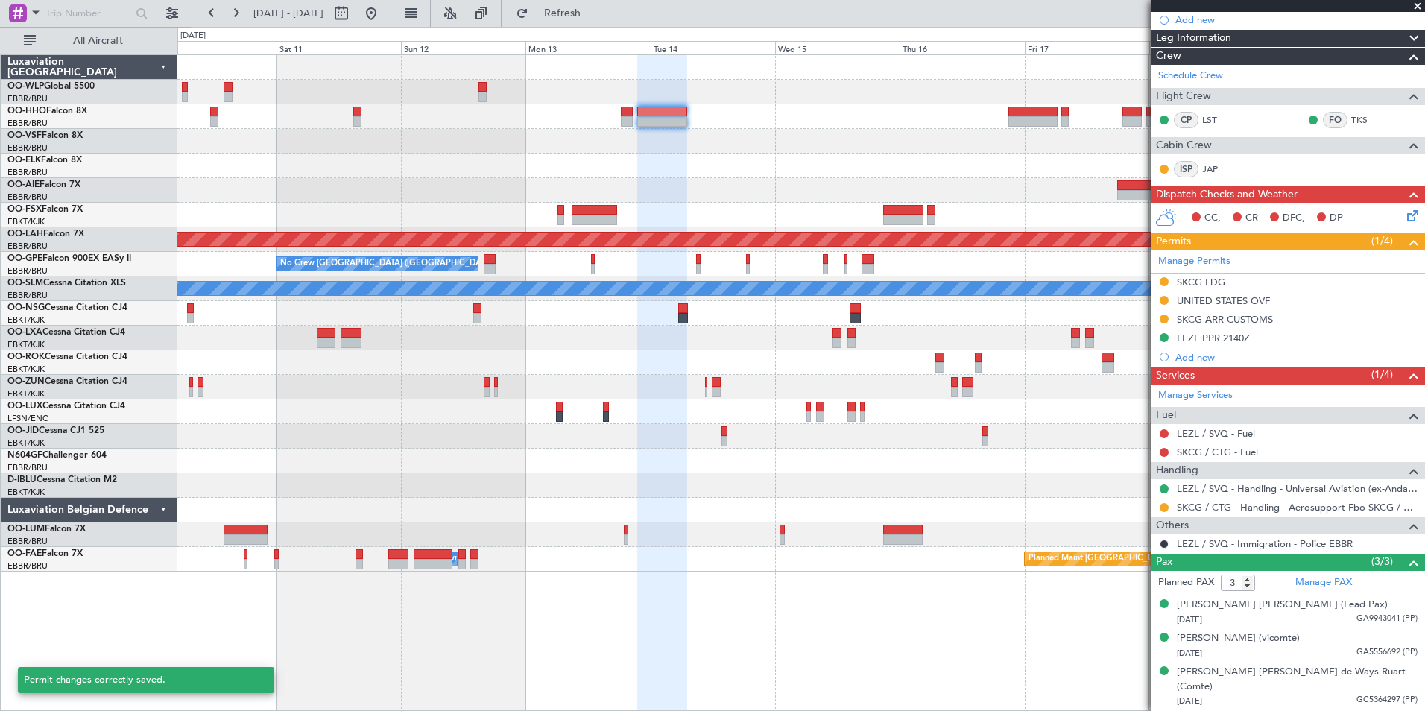
scroll to position [212, 0]
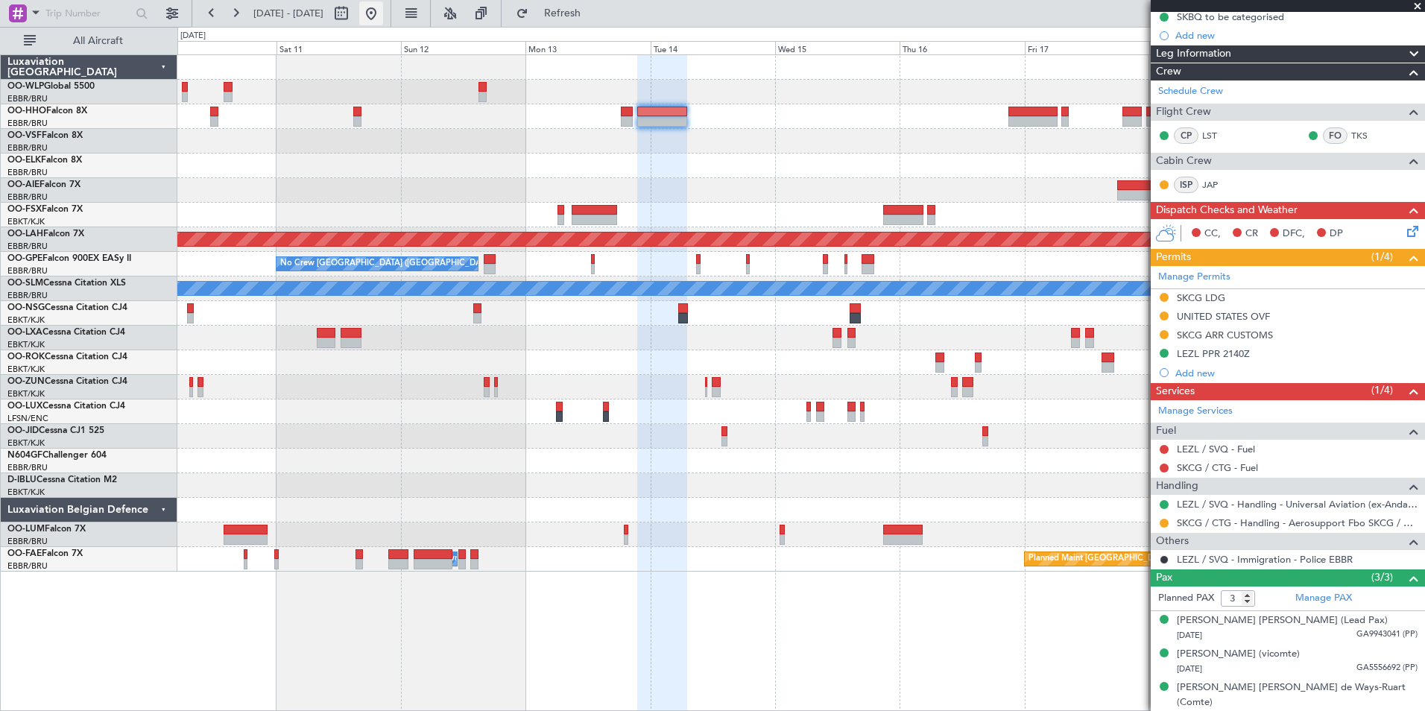
click at [383, 14] on button at bounding box center [371, 13] width 24 height 24
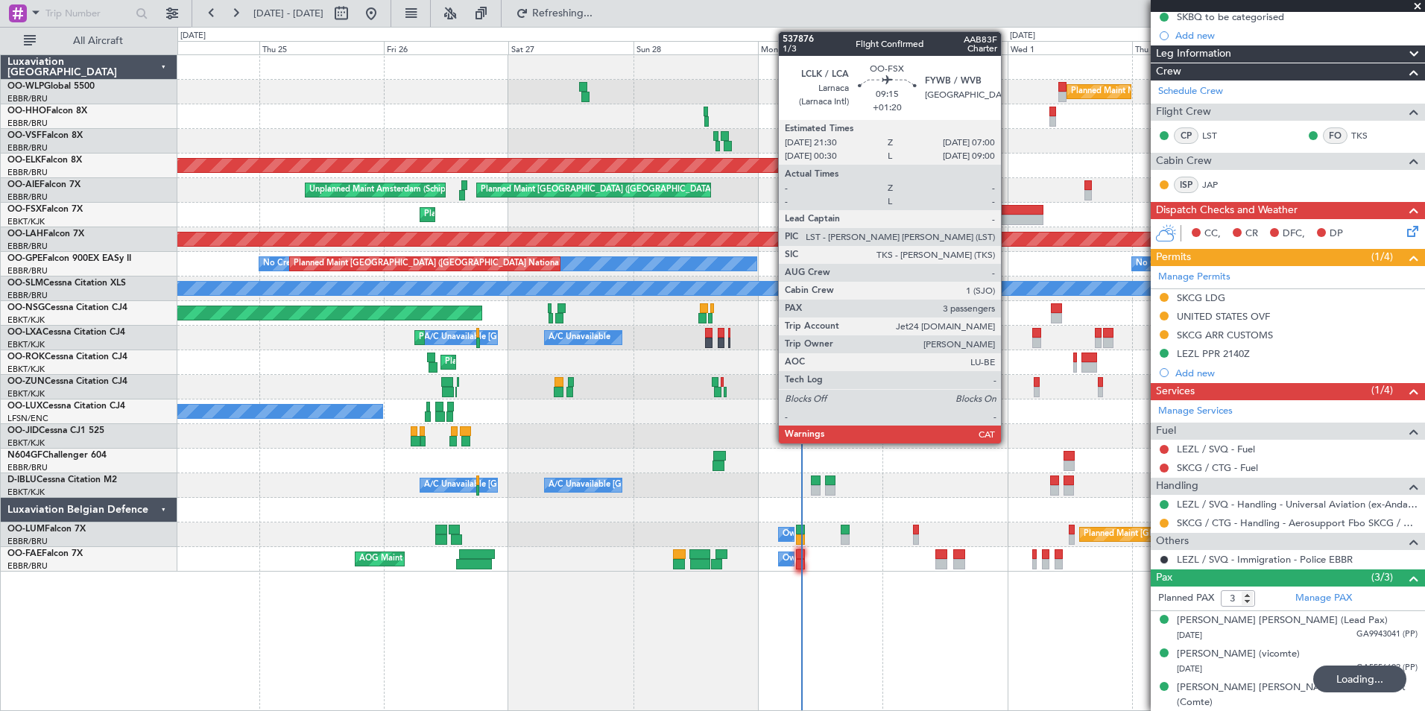
click at [1007, 206] on div at bounding box center [1018, 210] width 50 height 10
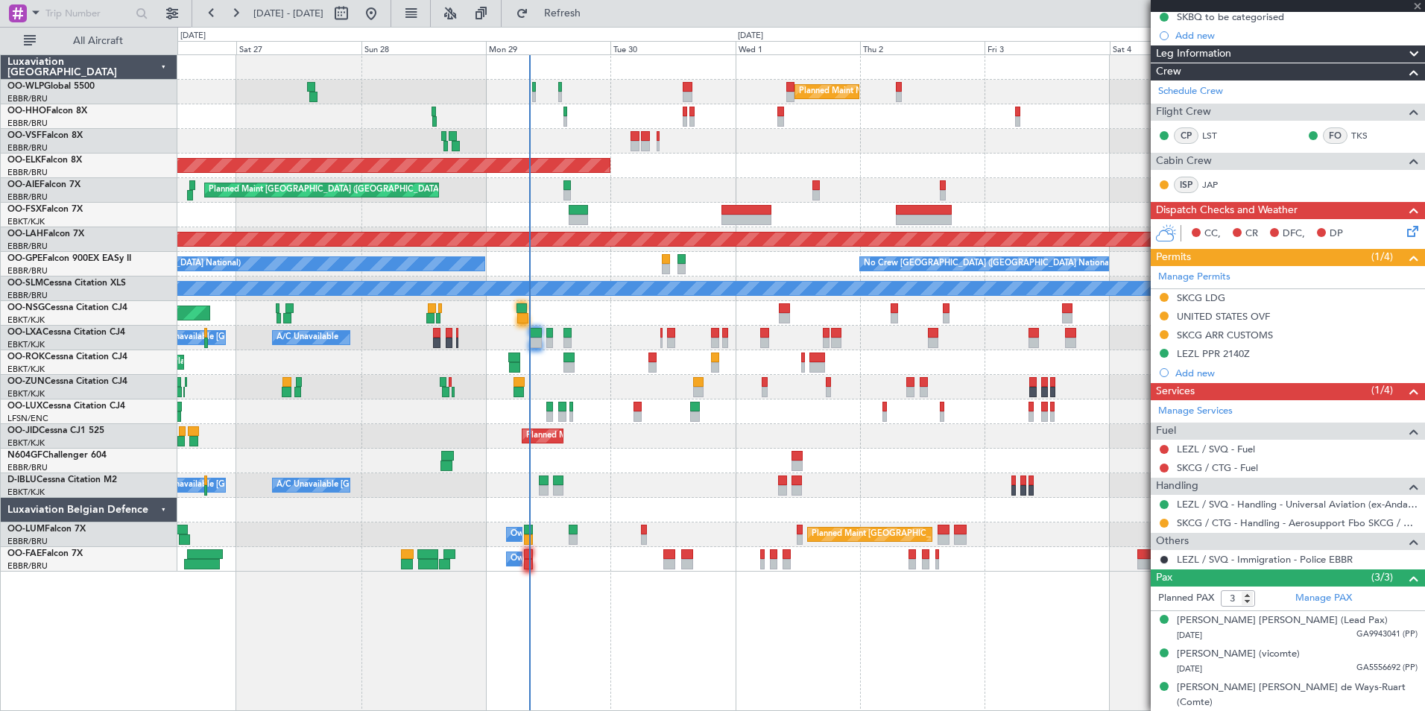
click at [750, 166] on div "Planned Maint Kortrijk-[GEOGRAPHIC_DATA]" at bounding box center [800, 166] width 1247 height 25
type input "+01:20"
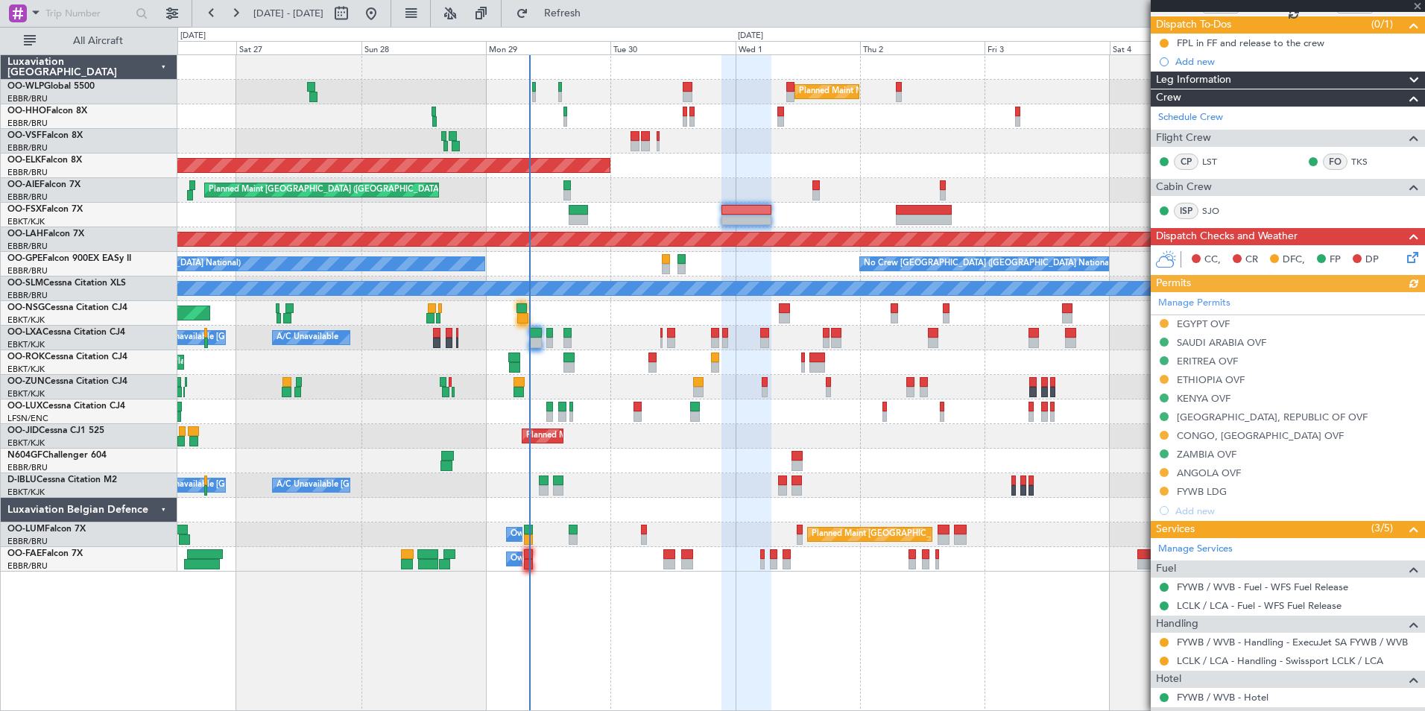
scroll to position [149, 0]
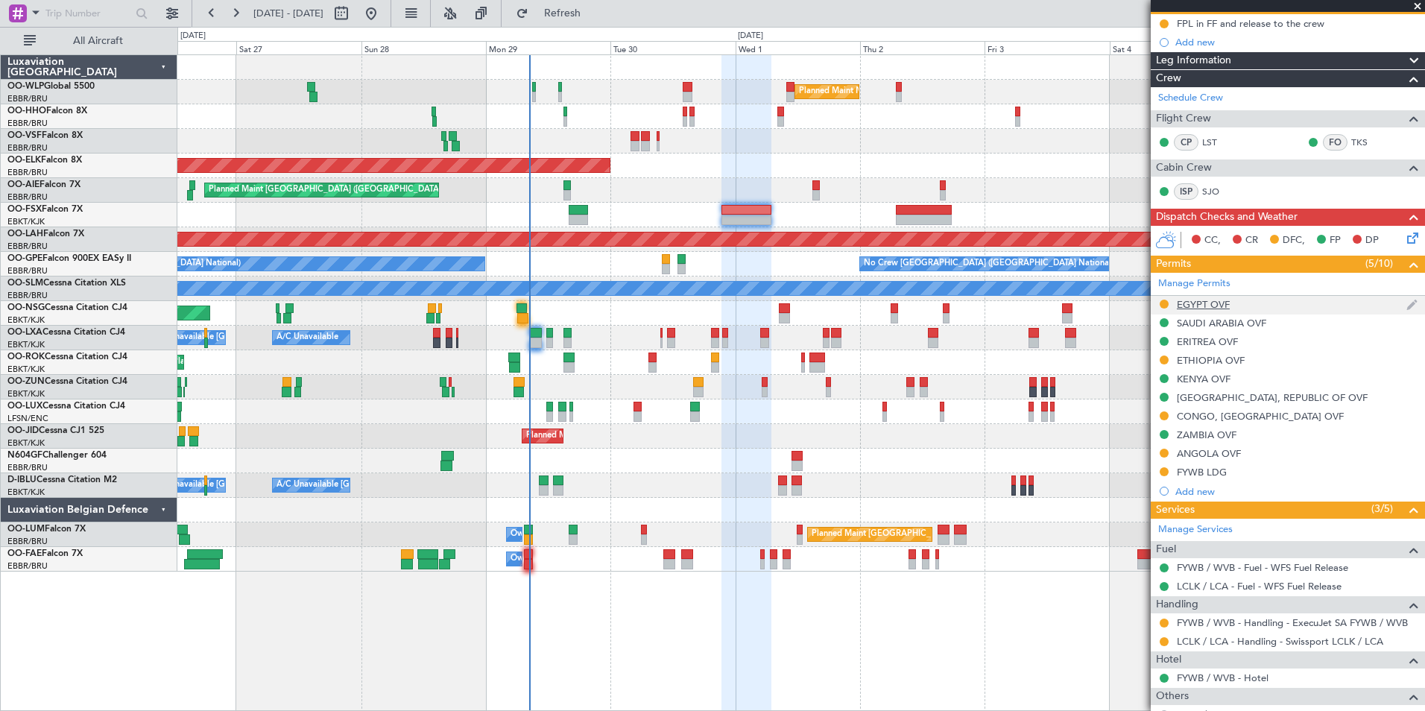
click at [1197, 307] on div "EGYPT OVF" at bounding box center [1203, 304] width 53 height 13
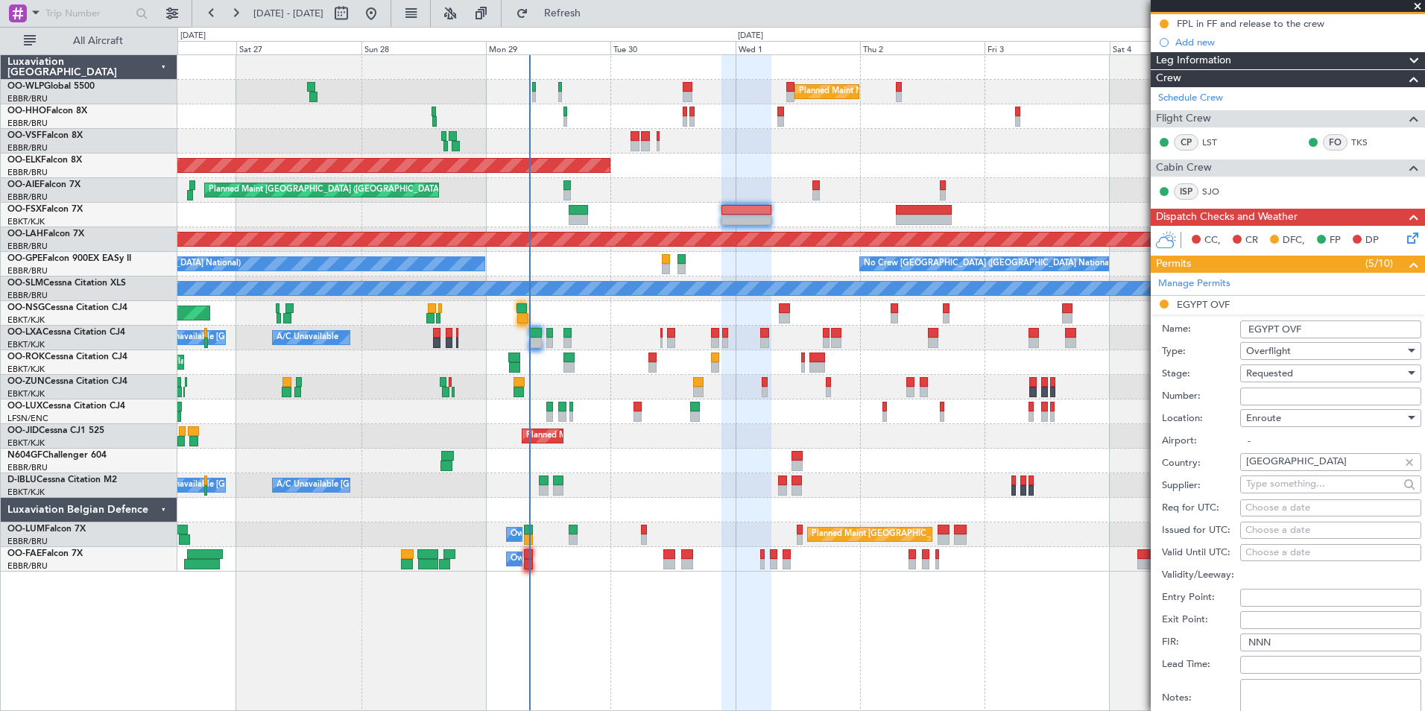
click at [1253, 387] on input "Number:" at bounding box center [1330, 396] width 181 height 18
paste input "ECAA_13362_2025"
type input "ECAA_13362_2025"
click at [1276, 375] on span "Requested" at bounding box center [1269, 373] width 47 height 13
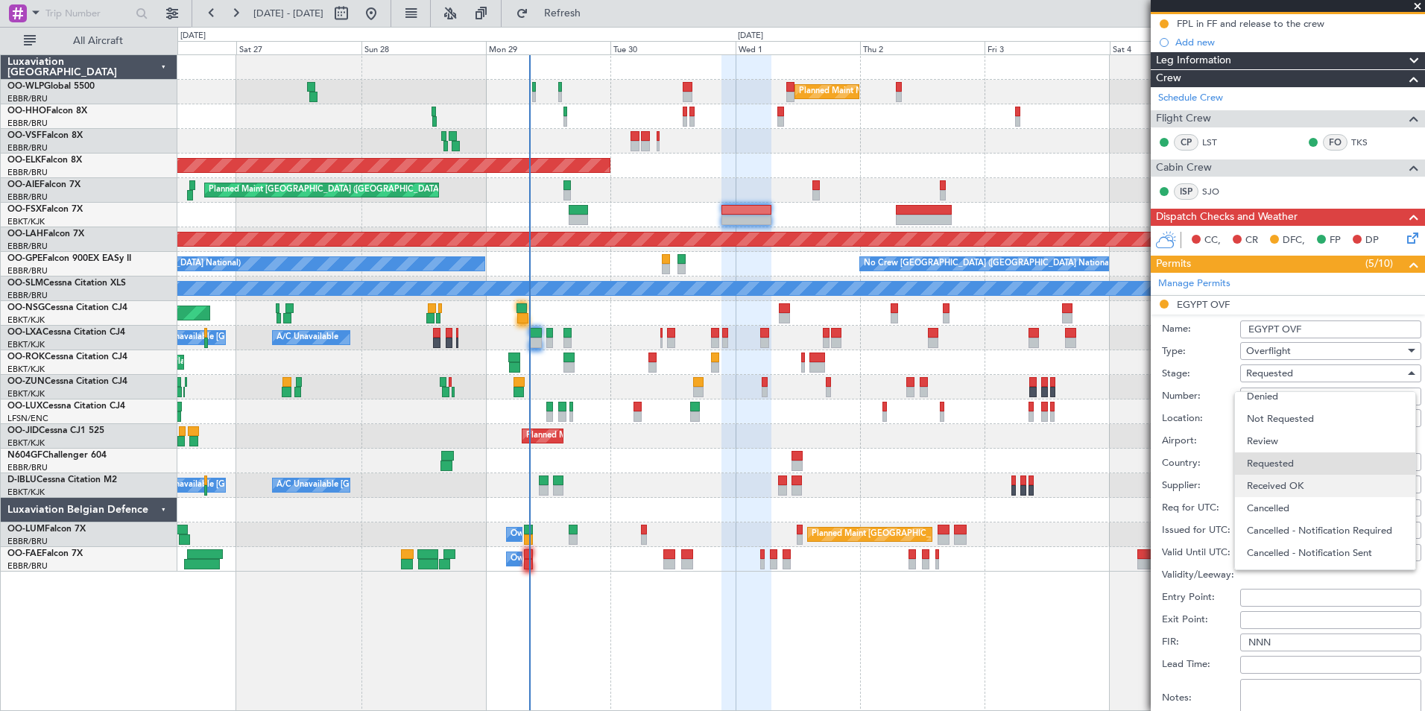
click at [1289, 481] on span "Received OK" at bounding box center [1325, 486] width 156 height 22
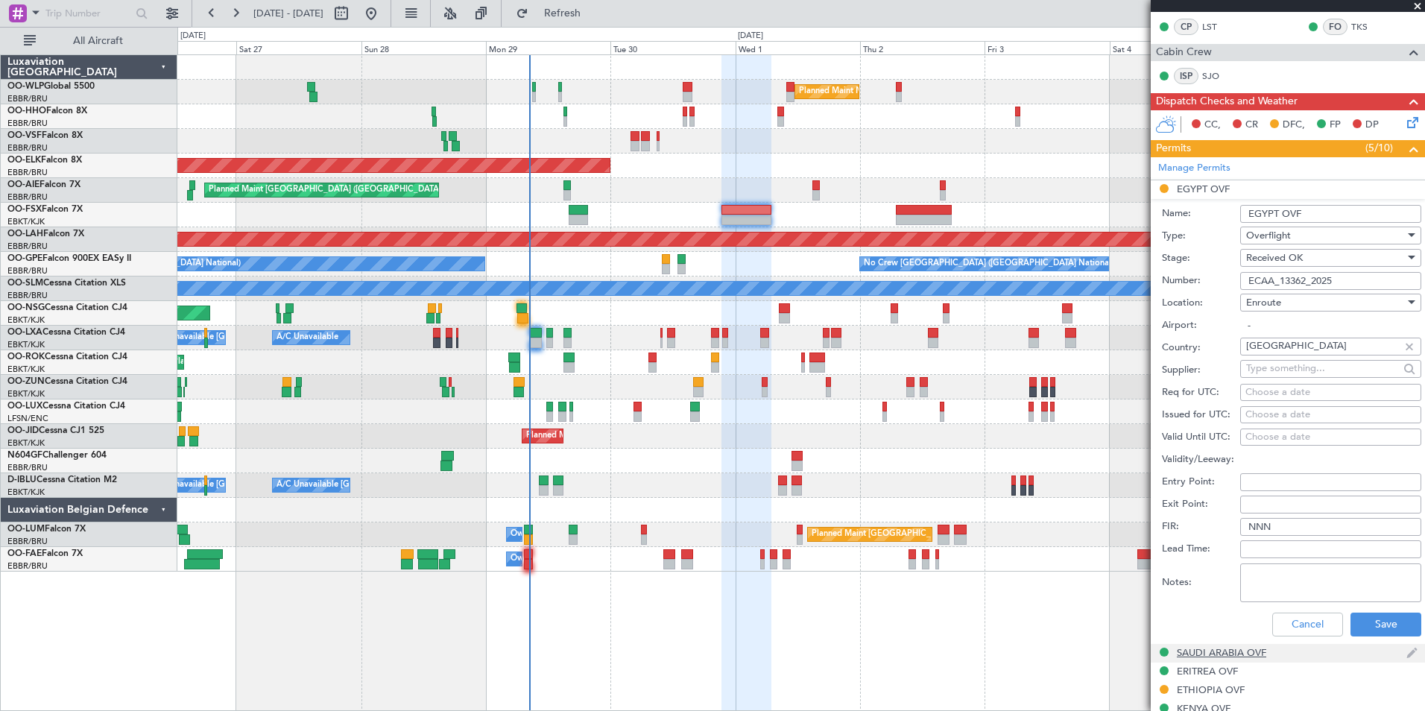
scroll to position [373, 0]
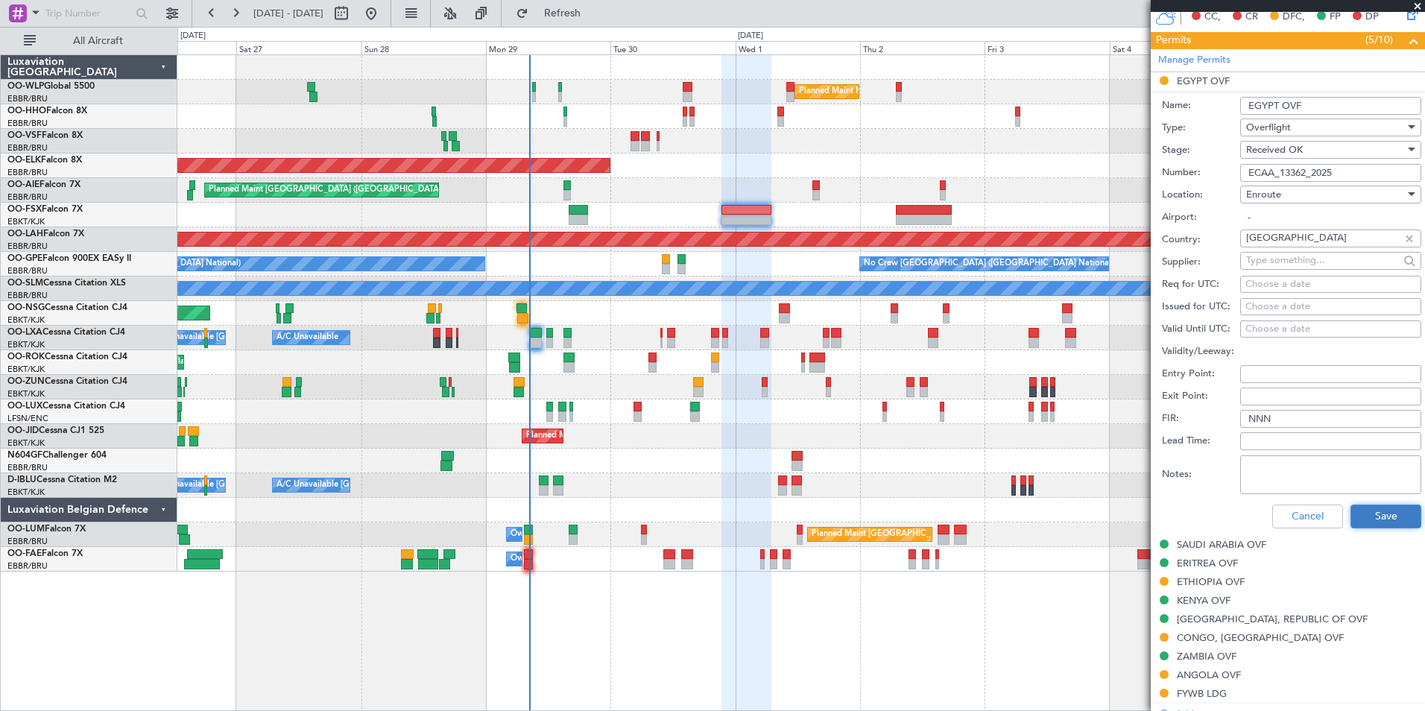
click at [1362, 510] on button "Save" at bounding box center [1385, 516] width 71 height 24
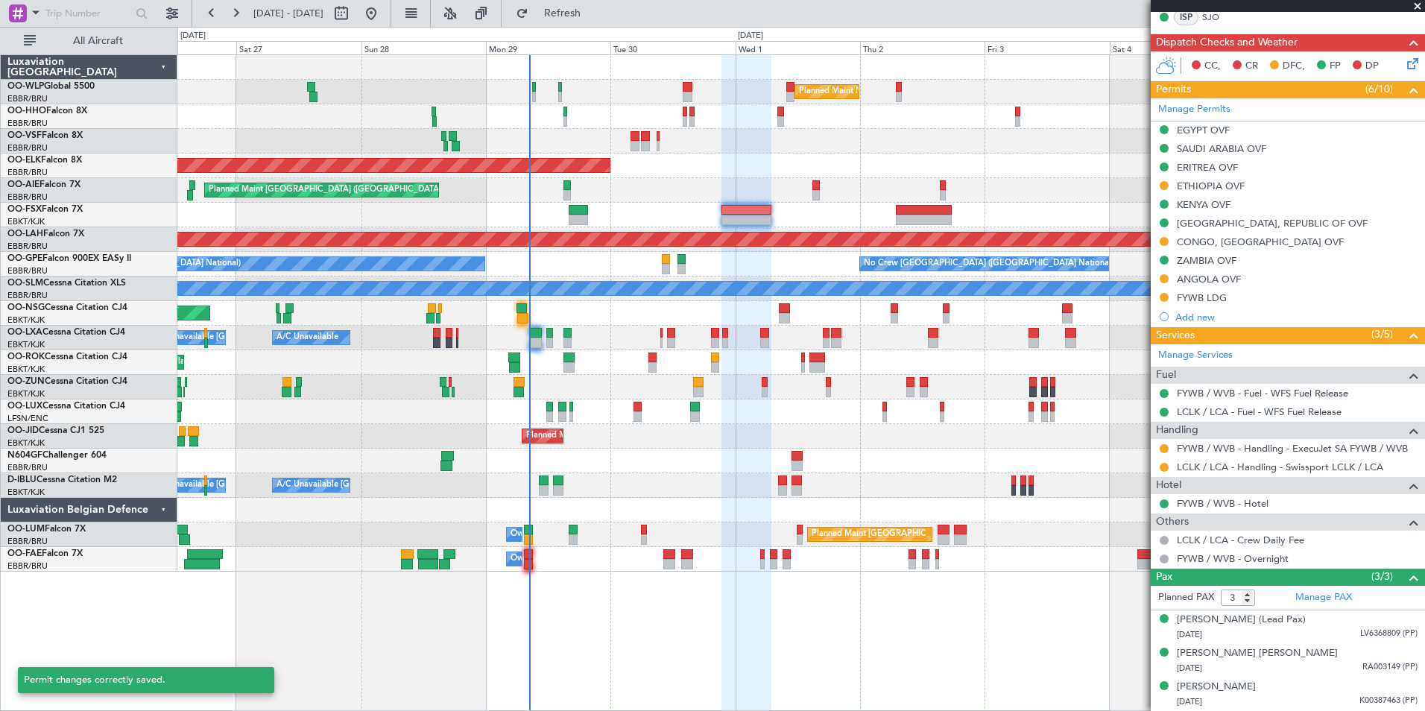
scroll to position [323, 0]
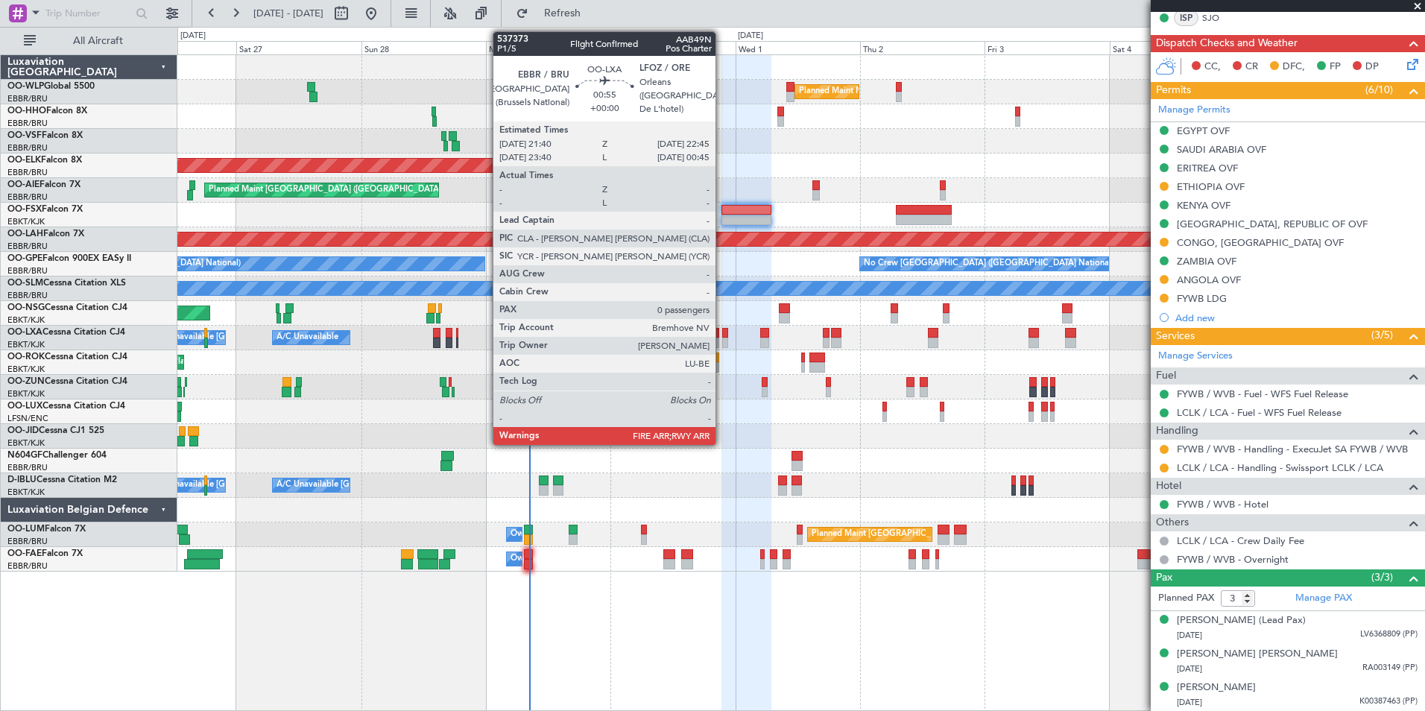
click at [722, 338] on div at bounding box center [725, 343] width 6 height 10
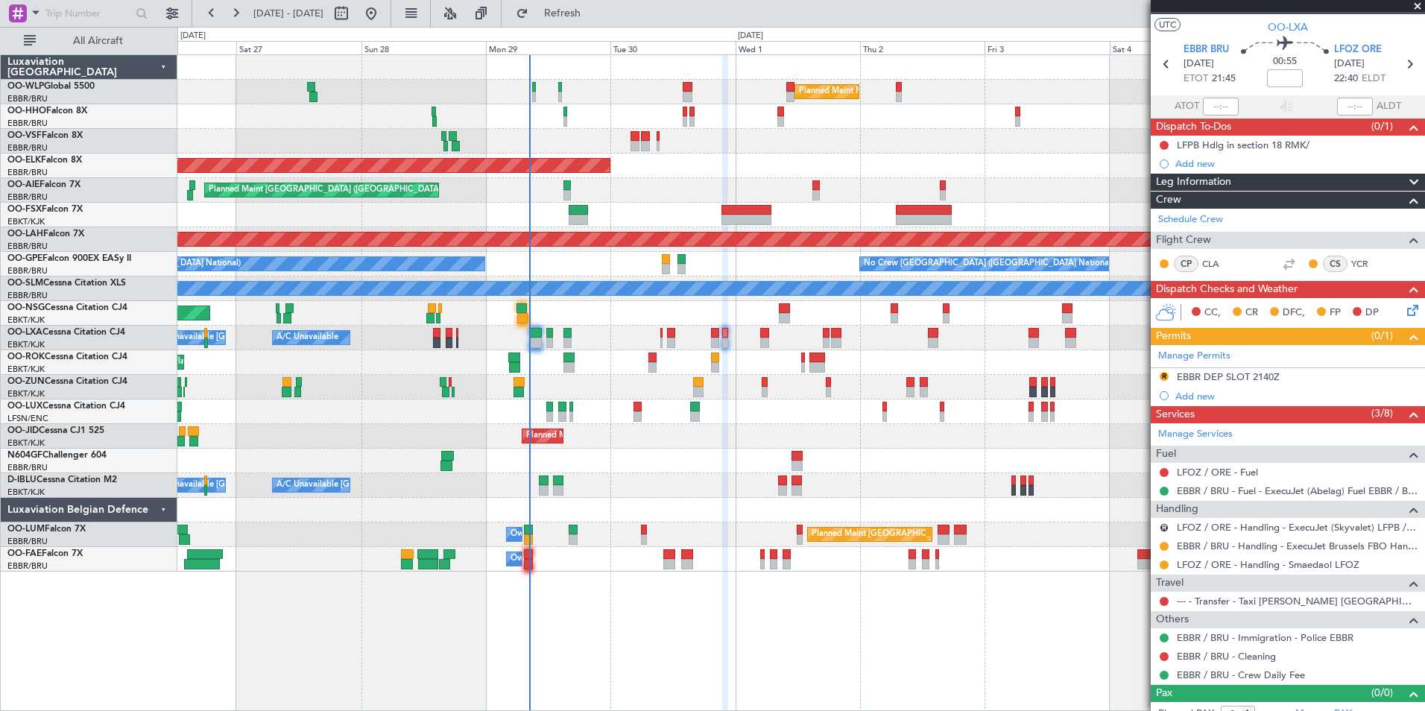
scroll to position [42, 0]
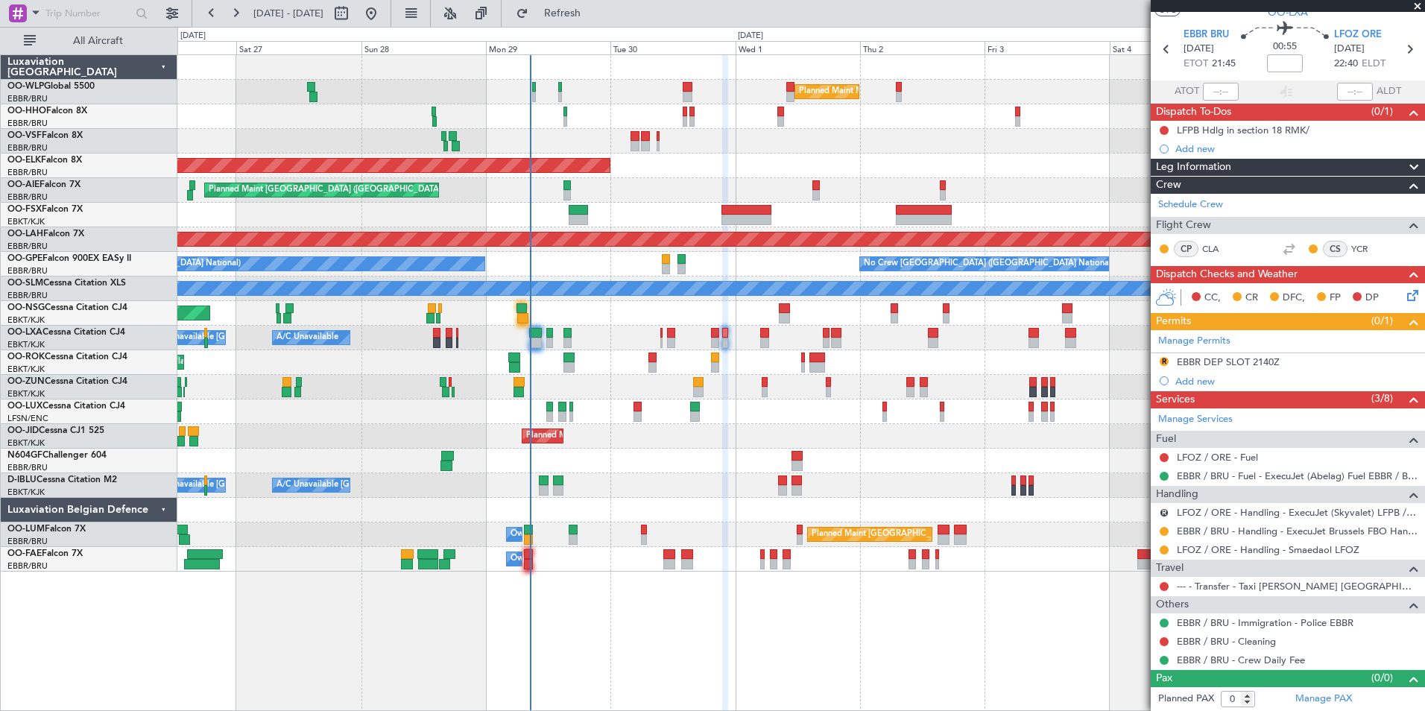
click at [623, 157] on div "Planned Maint Milan (Linate) Planned Maint Geneva (Cointrin) Planned Maint Kort…" at bounding box center [800, 313] width 1247 height 516
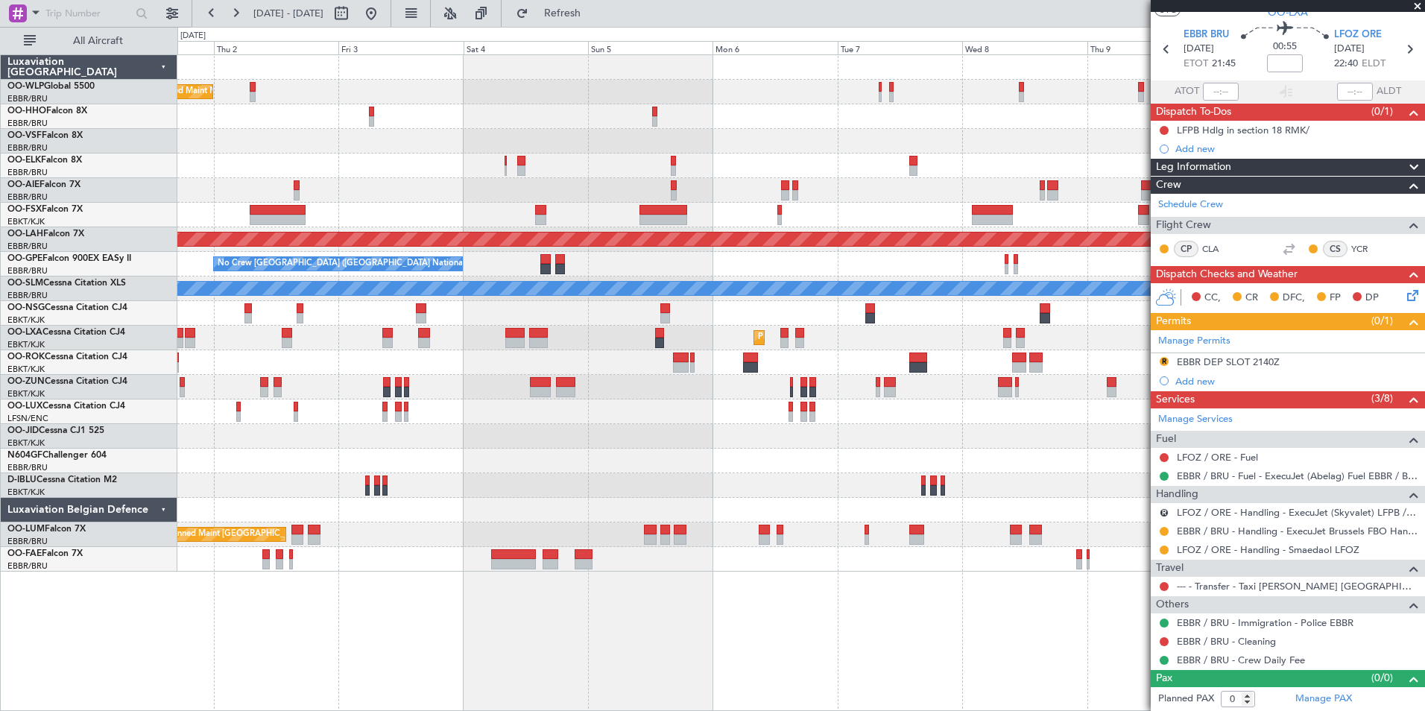
click at [534, 124] on div "Planned Maint Milan (Linate) Planned Maint Kortrijk-Wevelgem Planned Maint Alto…" at bounding box center [800, 313] width 1247 height 516
click at [474, 95] on div "Planned Maint Milan (Linate) Planned Maint Kortrijk-Wevelgem Planned Maint Alto…" at bounding box center [800, 313] width 1247 height 516
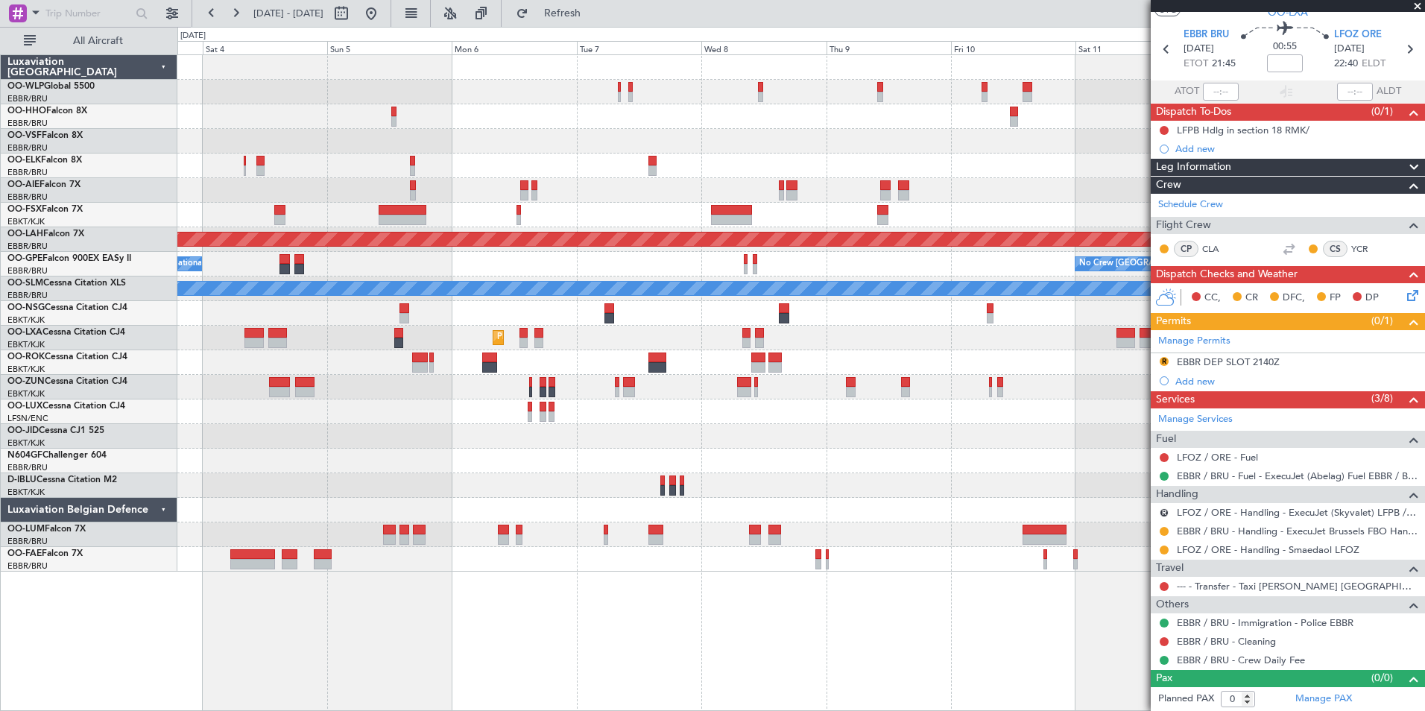
click at [314, 90] on div "Planned Maint Milan (Linate) Planned Maint Alton-st Louis (St Louis Regl) No Cr…" at bounding box center [800, 313] width 1247 height 516
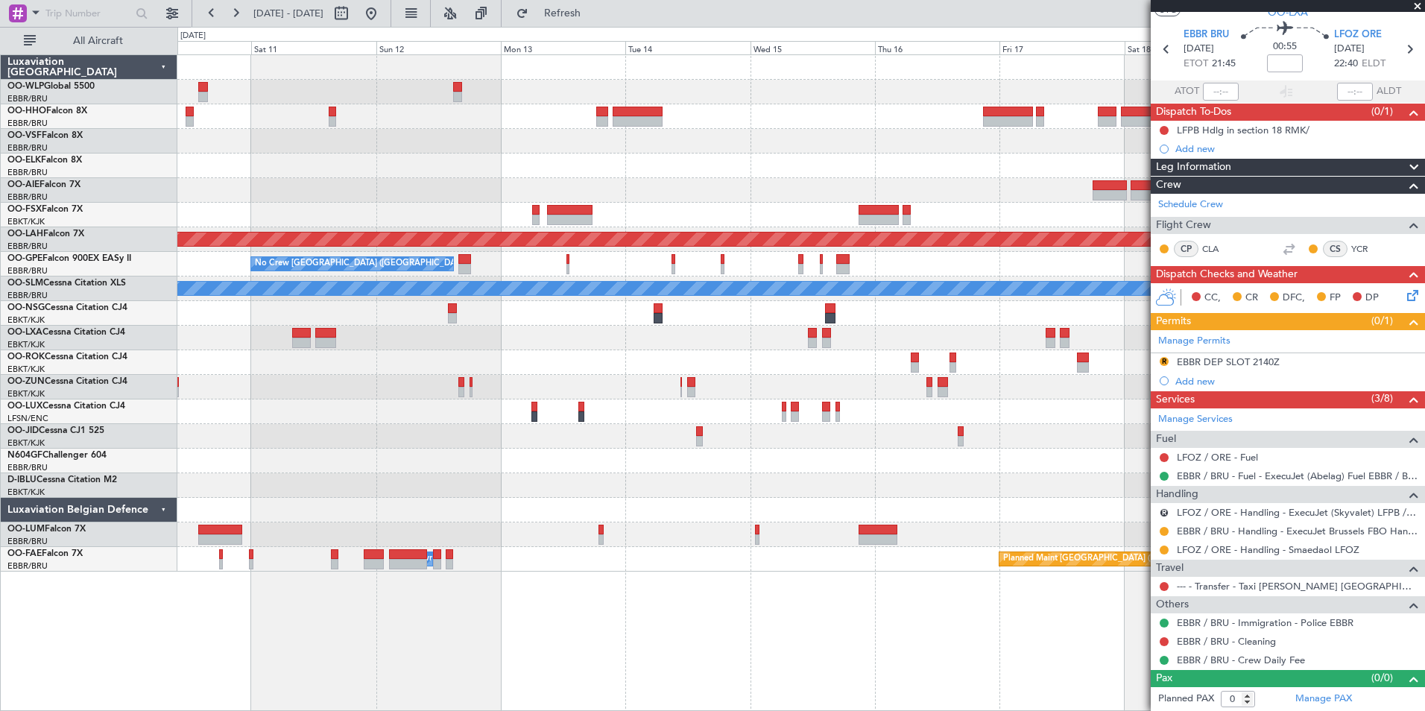
click at [169, 76] on div "Planned Maint Alton-st Louis (St Louis Regl) No Crew Brussels (Brussels Nationa…" at bounding box center [712, 369] width 1425 height 684
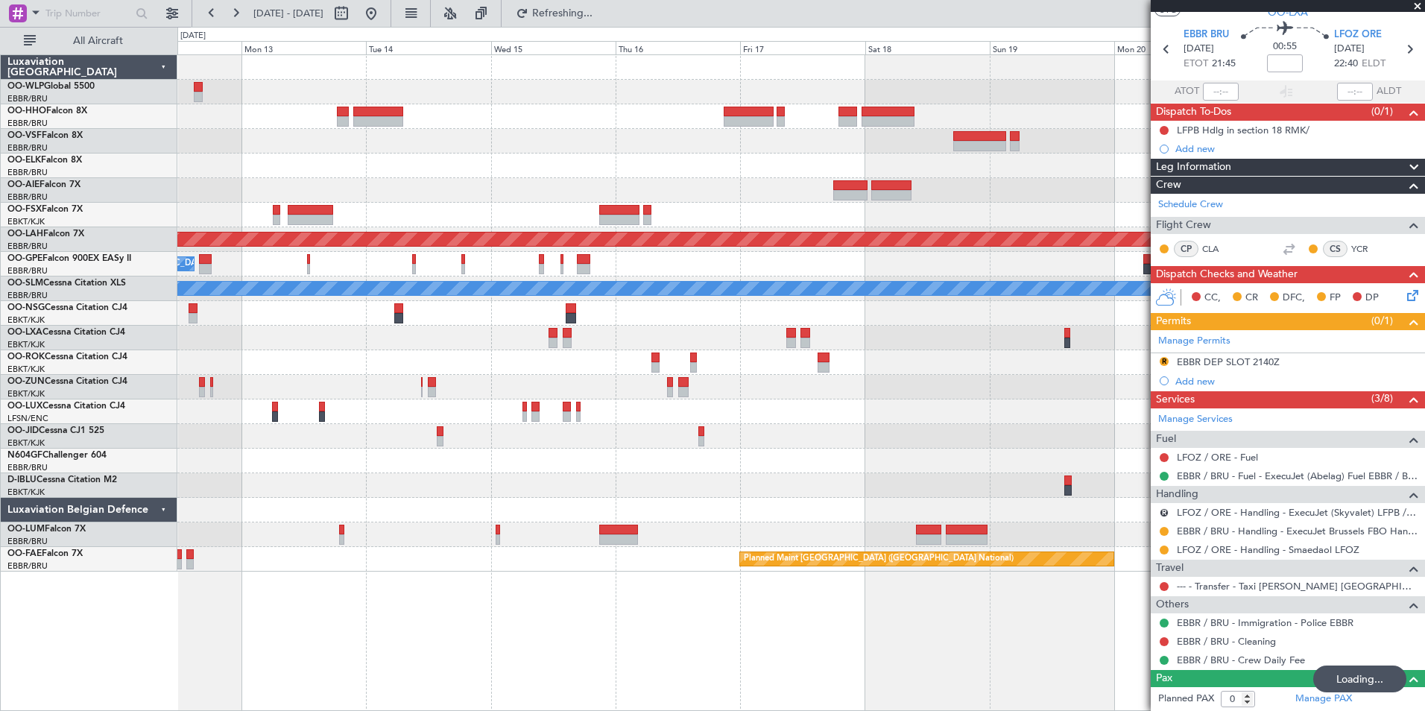
click at [803, 174] on div "Planned Maint Alton-st Louis (St Louis Regl) No Crew Brussels (Brussels Nationa…" at bounding box center [800, 313] width 1247 height 516
click at [588, 22] on button "Refreshing..." at bounding box center [553, 13] width 89 height 24
click at [594, 19] on span "Refresh" at bounding box center [562, 13] width 63 height 10
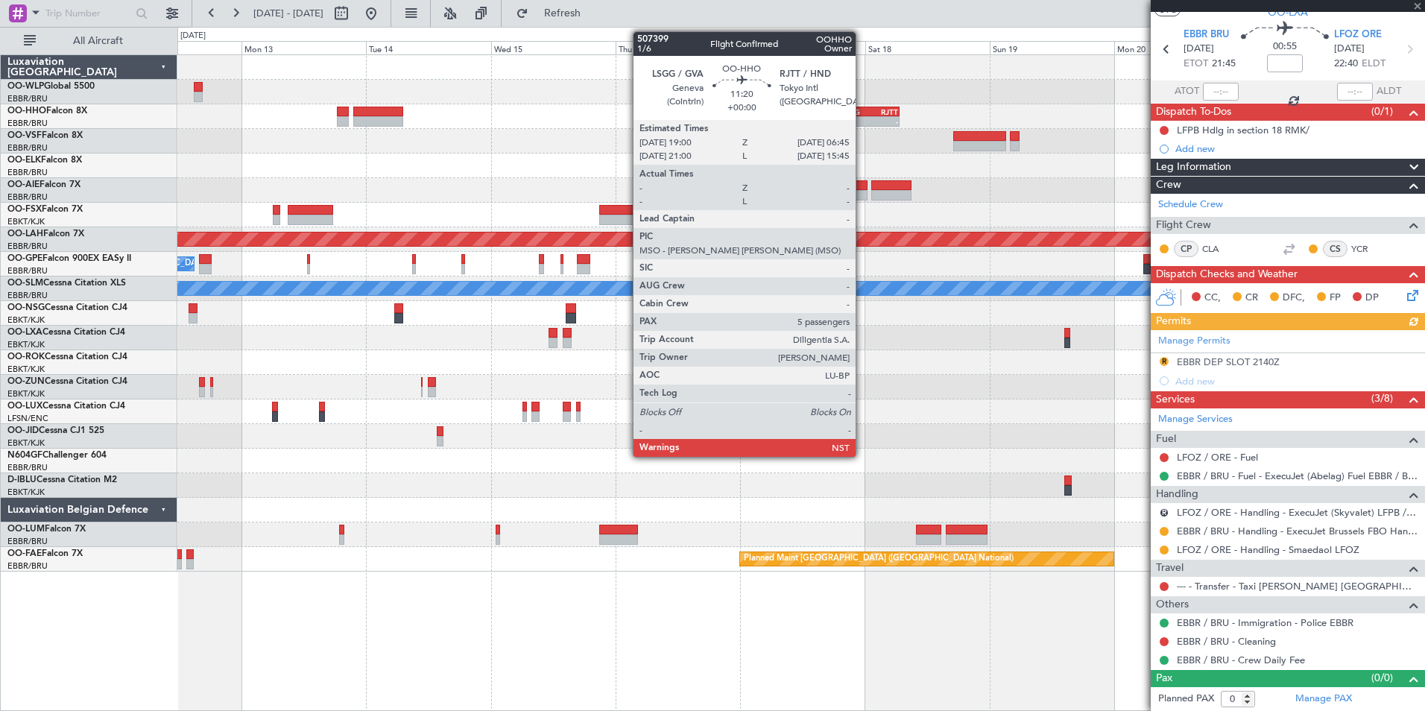
click at [862, 124] on div "-" at bounding box center [854, 121] width 29 height 9
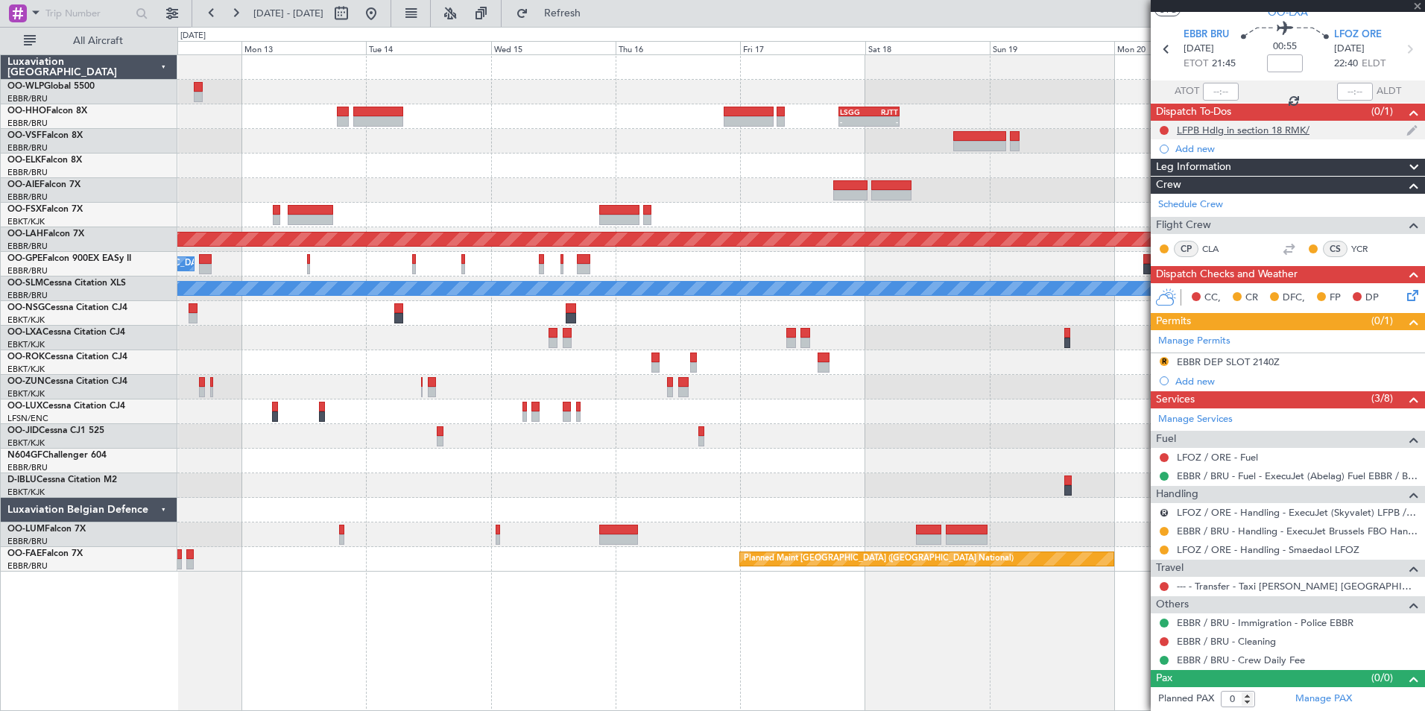
type input "5"
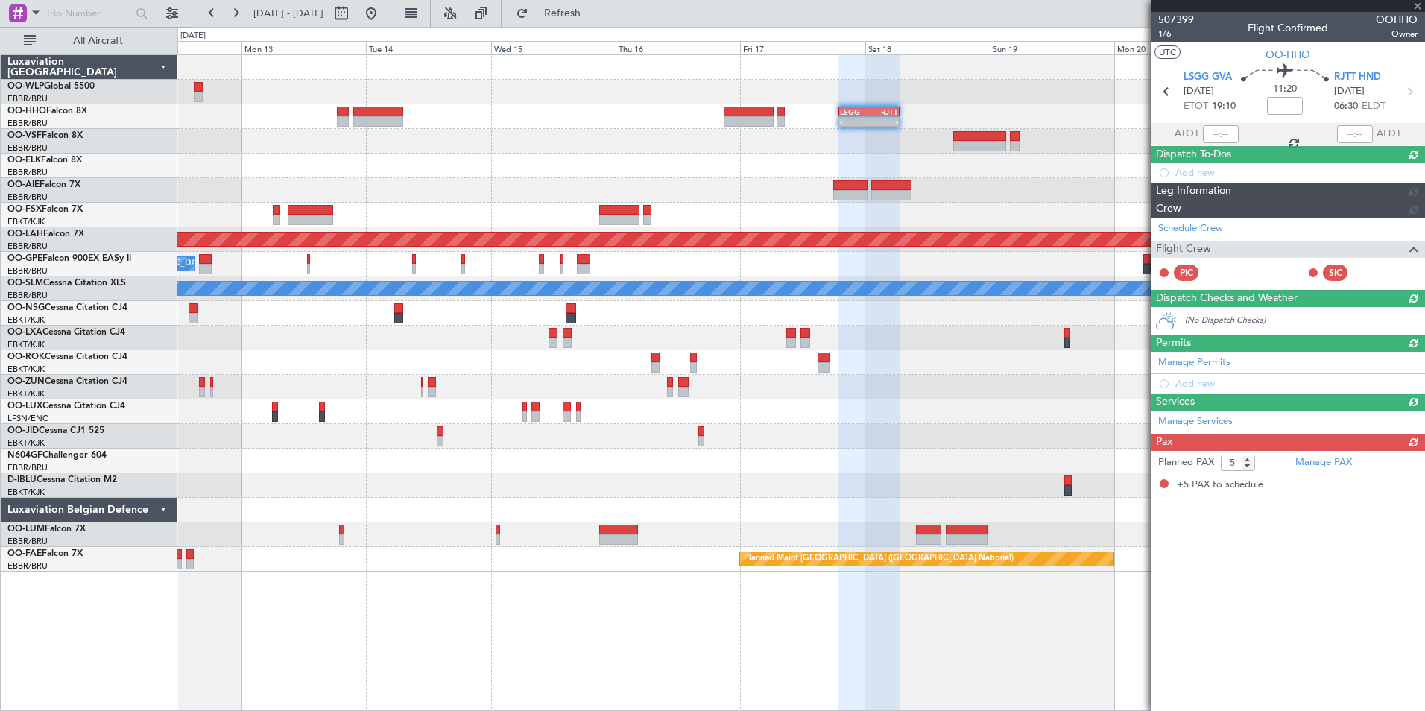
scroll to position [0, 0]
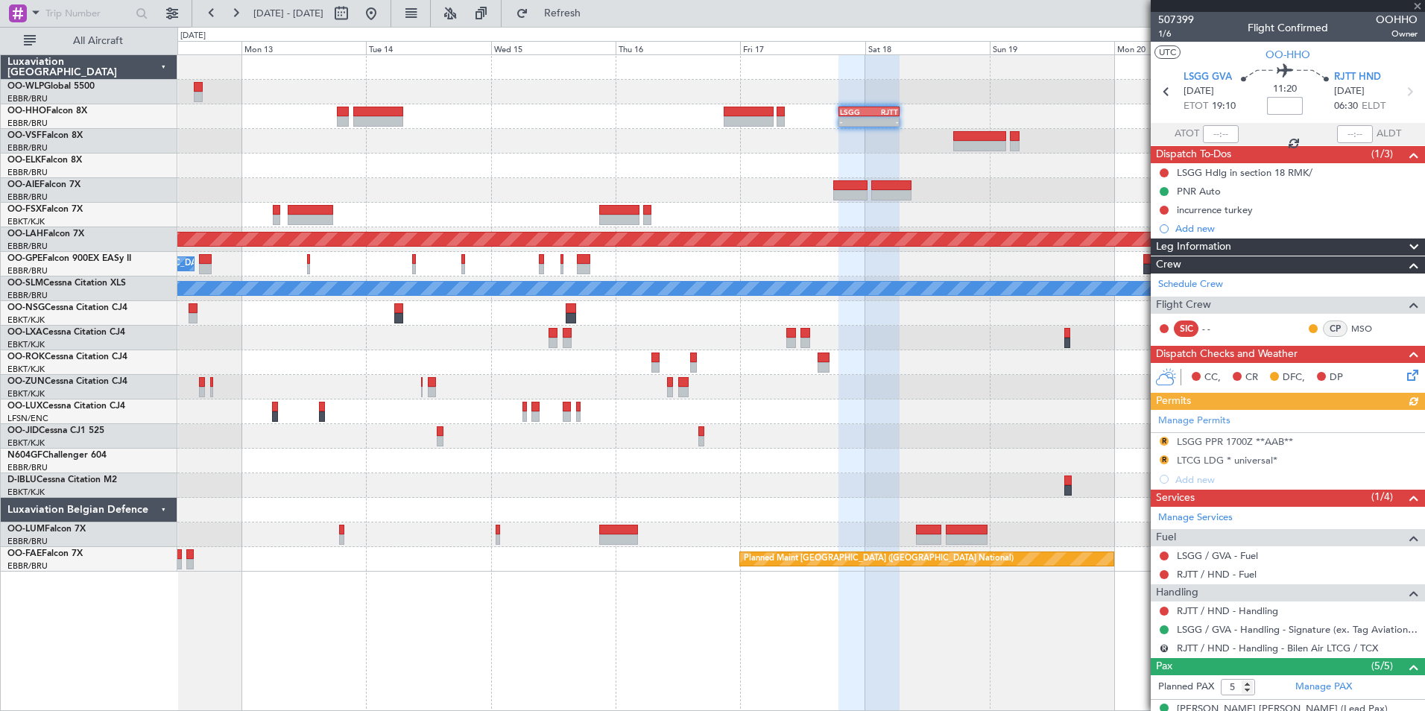
click at [1279, 107] on input at bounding box center [1285, 106] width 36 height 18
click at [1291, 106] on input at bounding box center [1285, 106] width 36 height 18
click at [1051, 158] on div at bounding box center [800, 166] width 1247 height 25
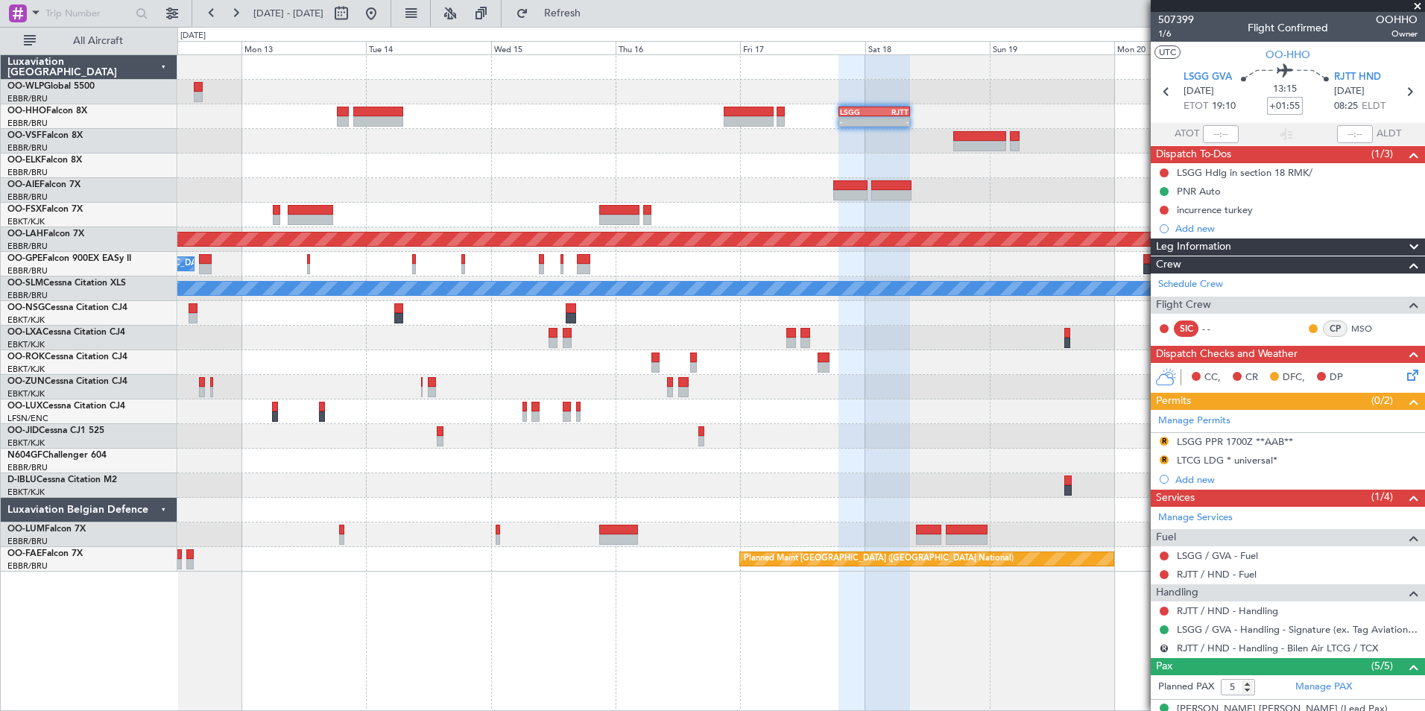
type input "+01:55"
click at [1163, 648] on button "R" at bounding box center [1163, 648] width 9 height 9
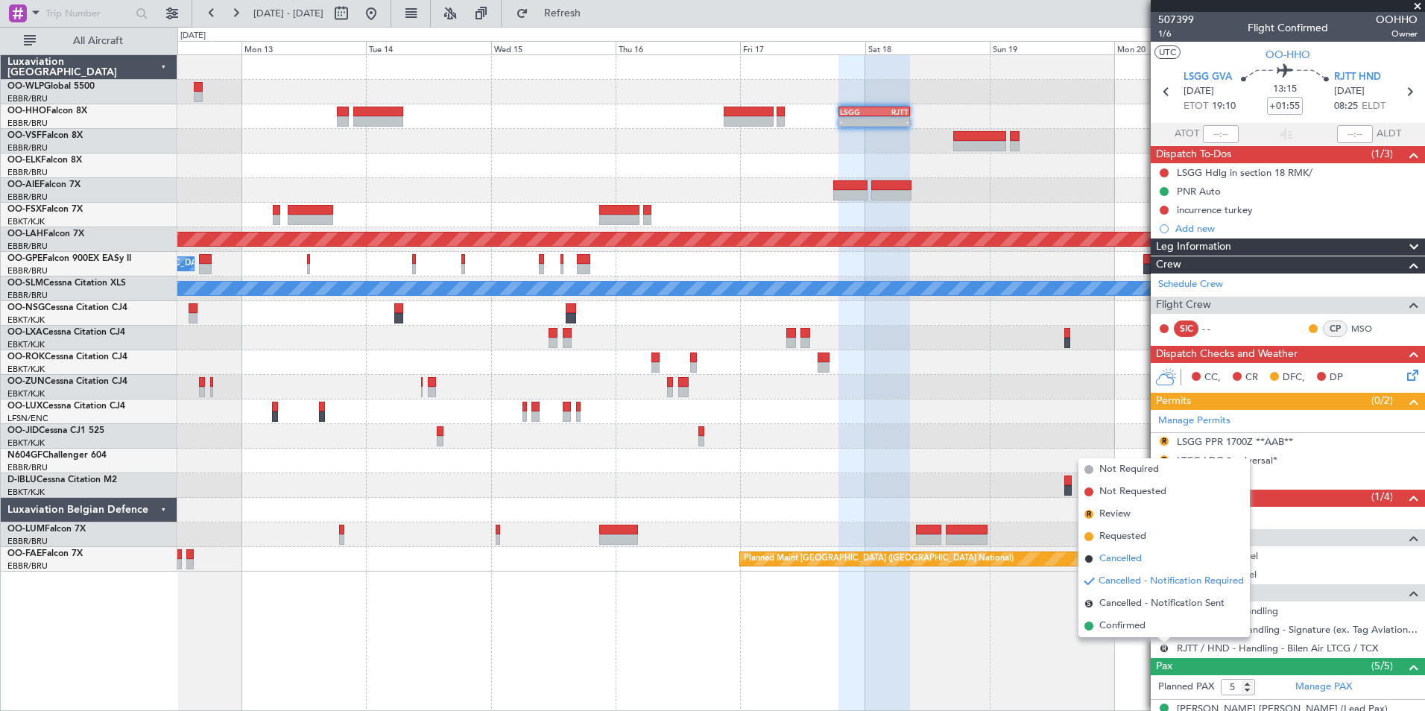
click at [1124, 559] on span "Cancelled" at bounding box center [1120, 558] width 42 height 15
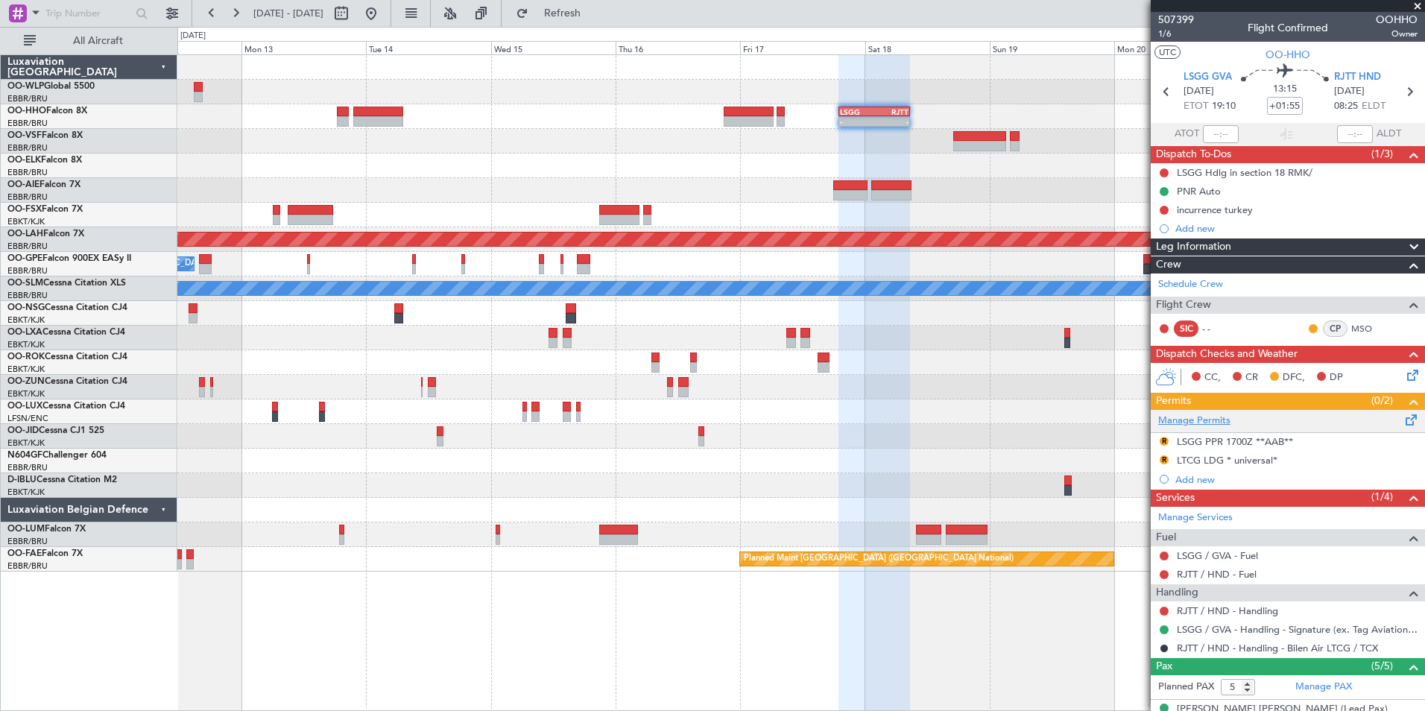
click at [1190, 424] on link "Manage Permits" at bounding box center [1194, 421] width 72 height 15
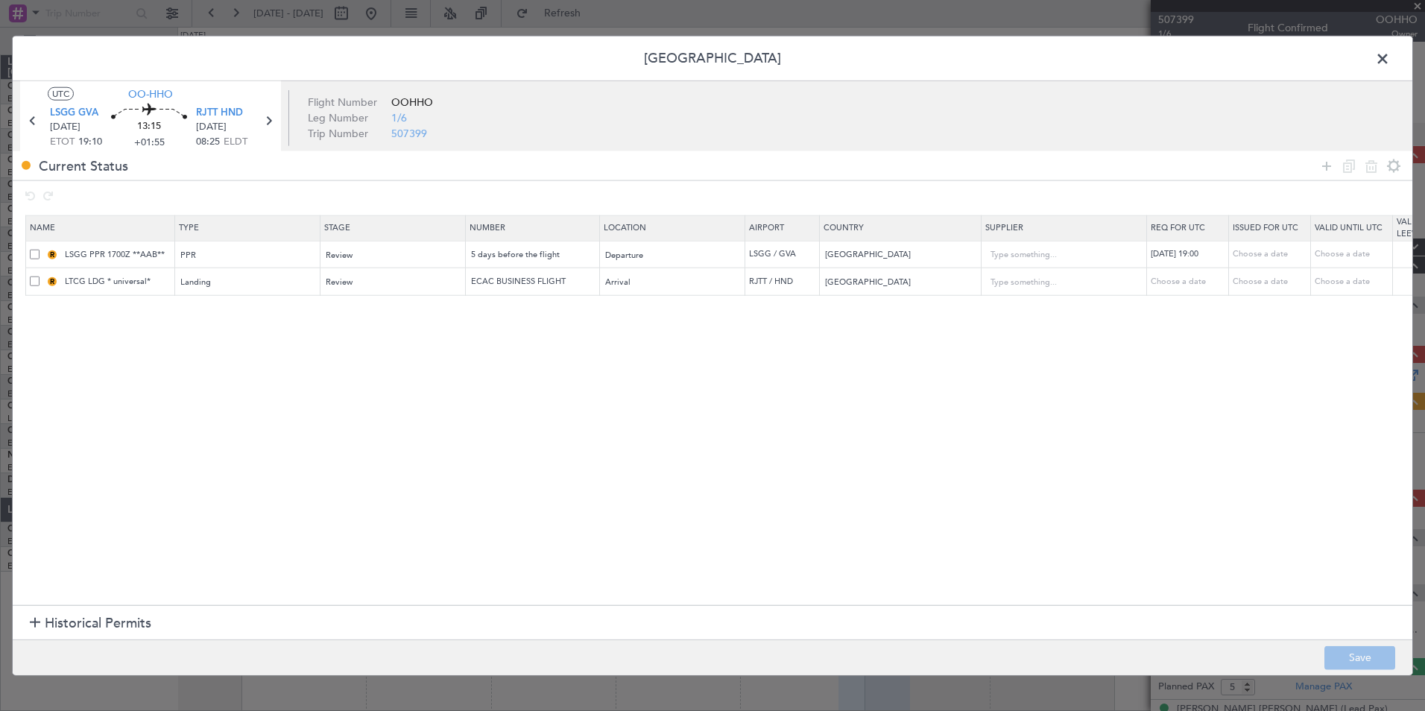
click at [89, 626] on span "Historical Permits" at bounding box center [98, 623] width 107 height 20
click at [1390, 64] on span at bounding box center [1390, 63] width 0 height 30
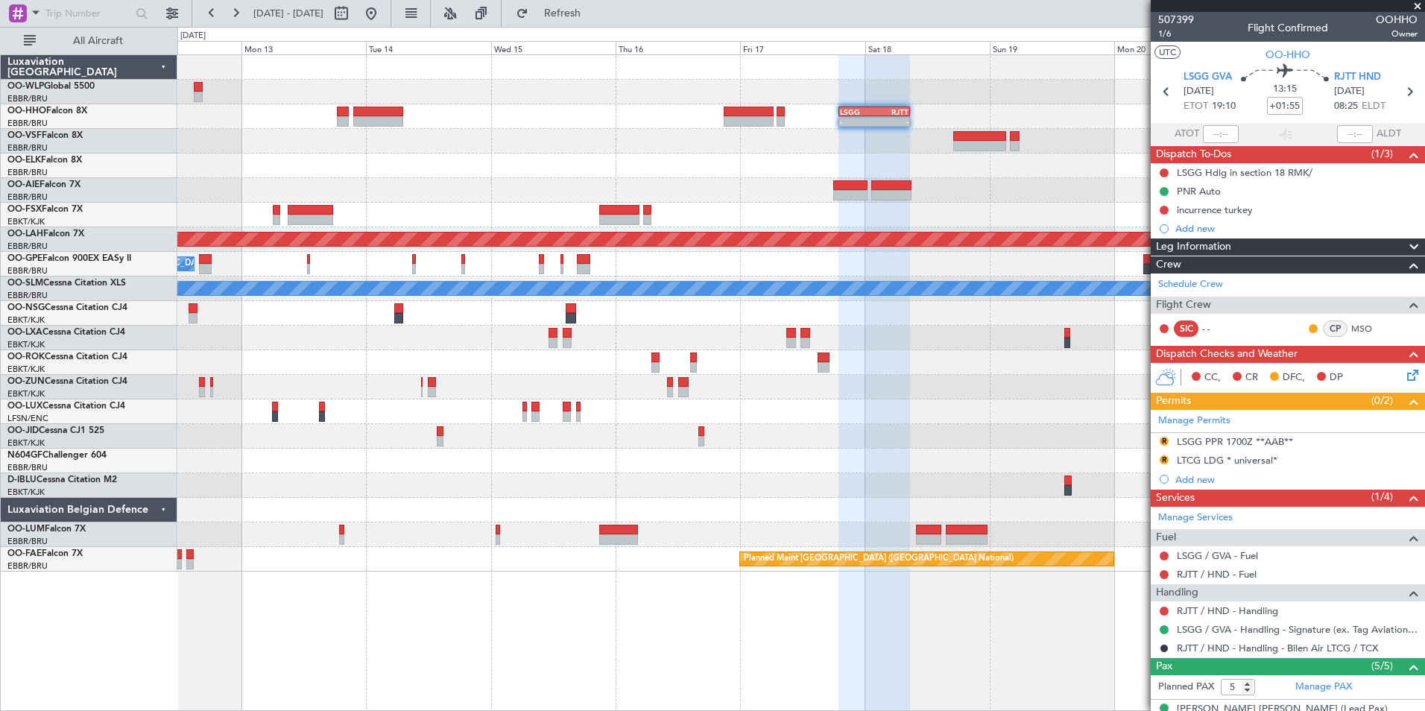
click at [1109, 422] on div "- - LSGG 19:00 Z RJTT 08:40 Z Planned Maint Alton-st Louis (St Louis Regl) Plan…" at bounding box center [800, 313] width 1247 height 516
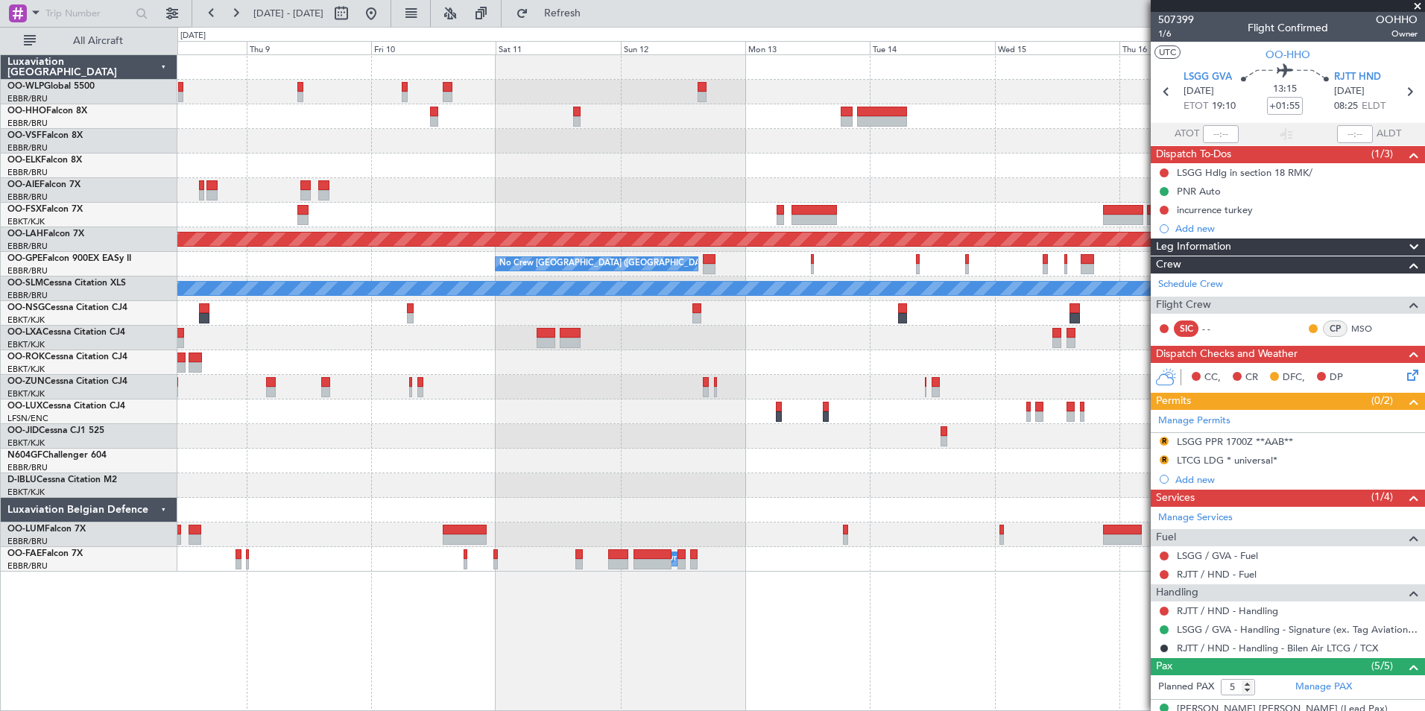
click at [700, 355] on div "- - LSGG 19:00 Z RJTT 08:40 Z Planned Maint Alton-st Louis (St Louis Regl) No C…" at bounding box center [800, 313] width 1247 height 516
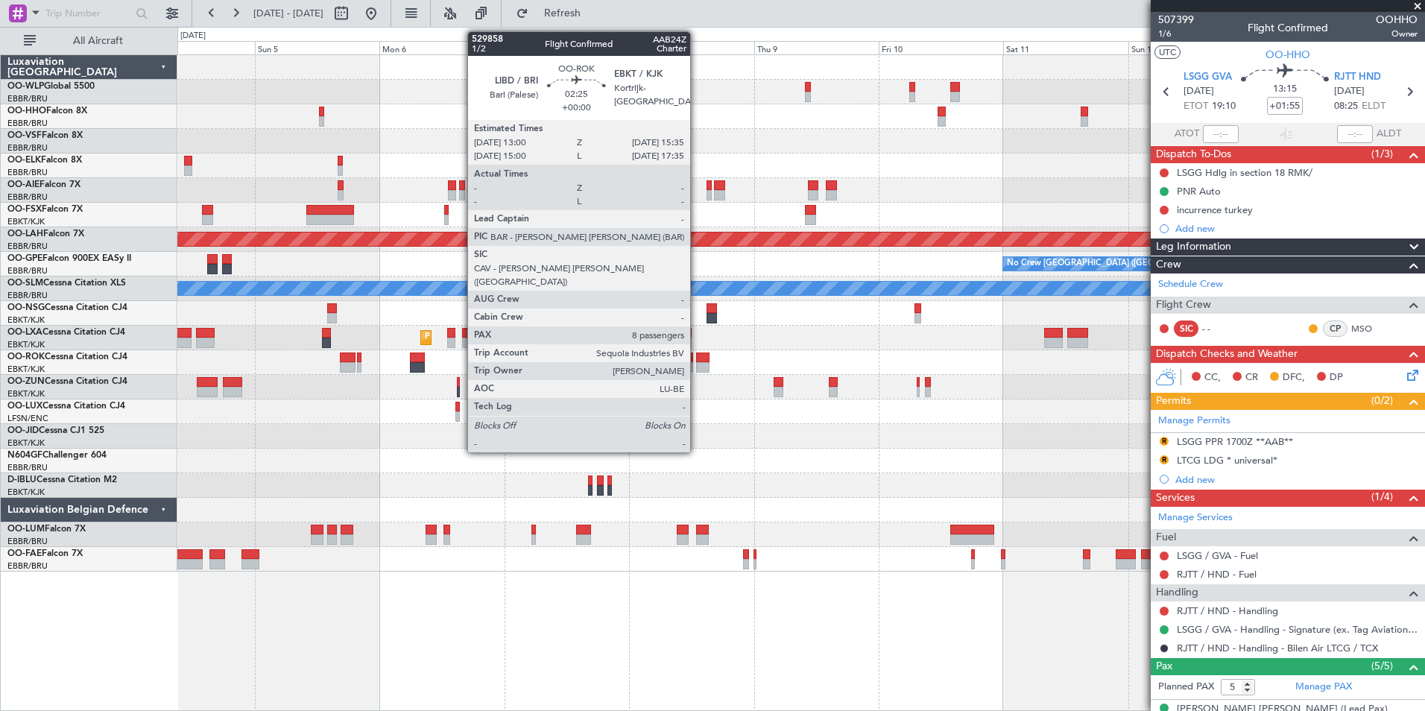
click at [887, 332] on div "Planned Maint Milan (Linate) Planned Maint Alton-st Louis (St Louis Regl) No Cr…" at bounding box center [800, 313] width 1247 height 516
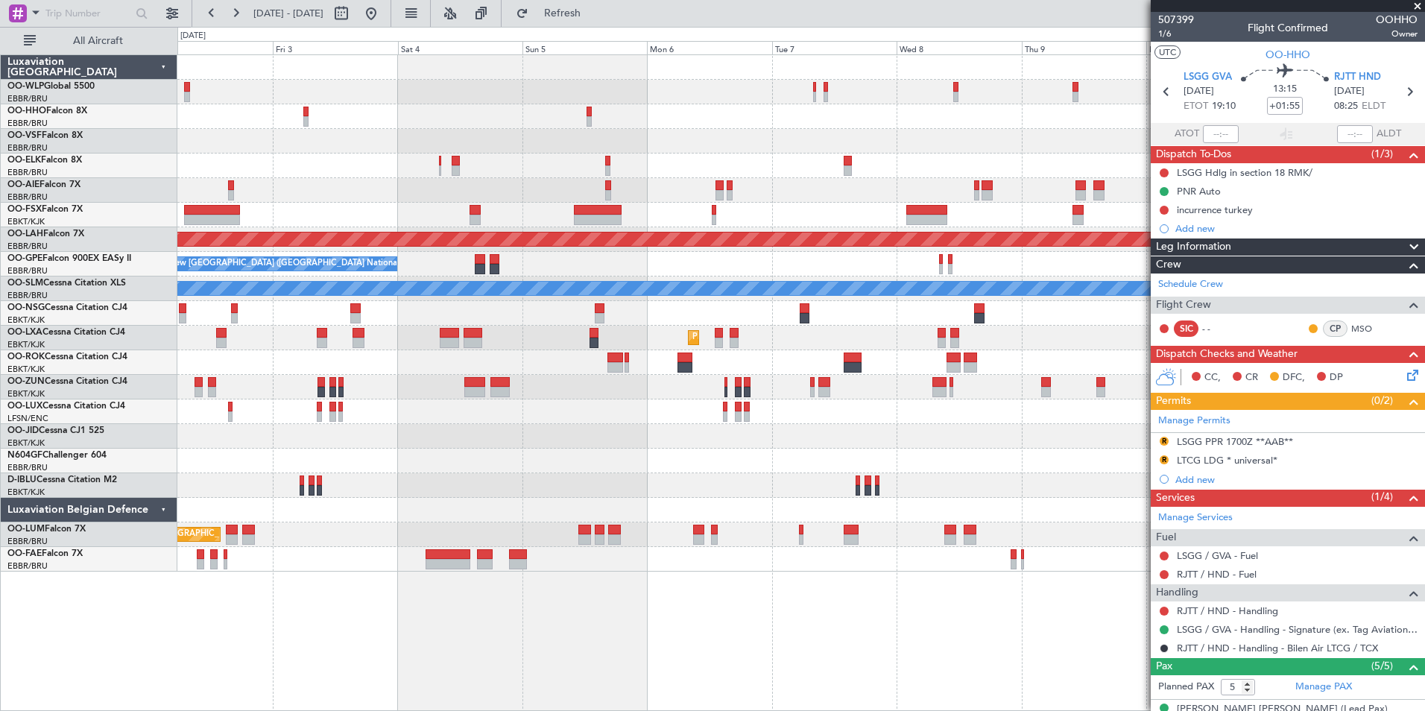
click at [734, 329] on div "Planned Maint Milan (Linate) Planned Maint Kortrijk-Wevelgem Planned Maint Alto…" at bounding box center [800, 313] width 1247 height 516
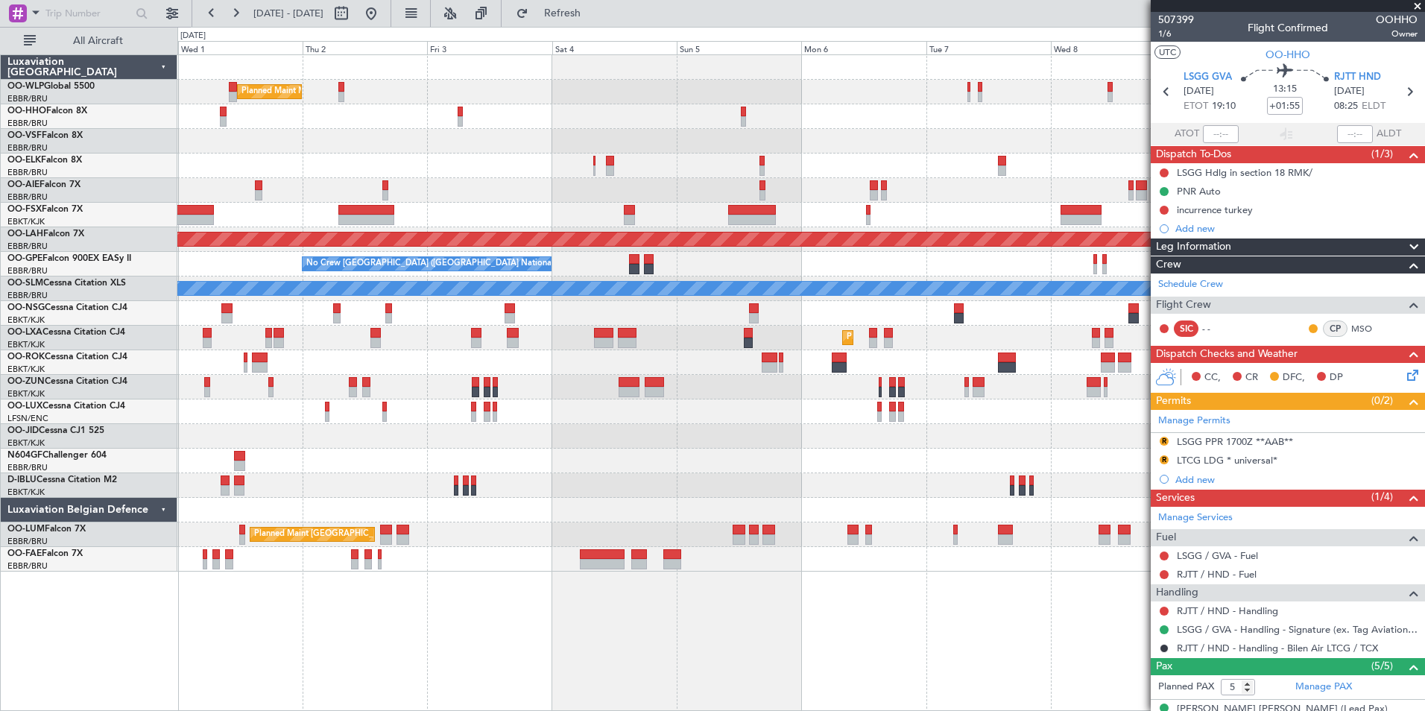
click at [522, 348] on div "Planned Maint Kortrijk-[GEOGRAPHIC_DATA]" at bounding box center [800, 338] width 1247 height 25
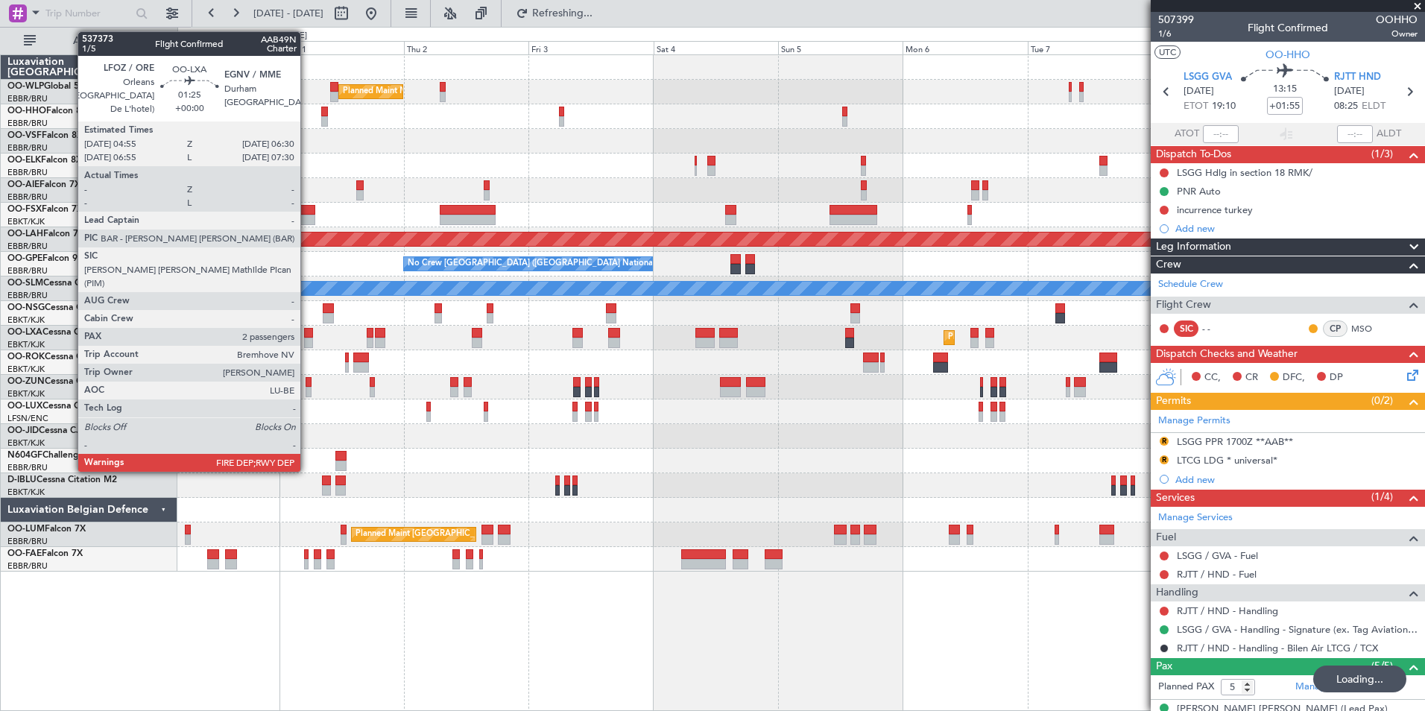
click at [307, 335] on div at bounding box center [308, 333] width 9 height 10
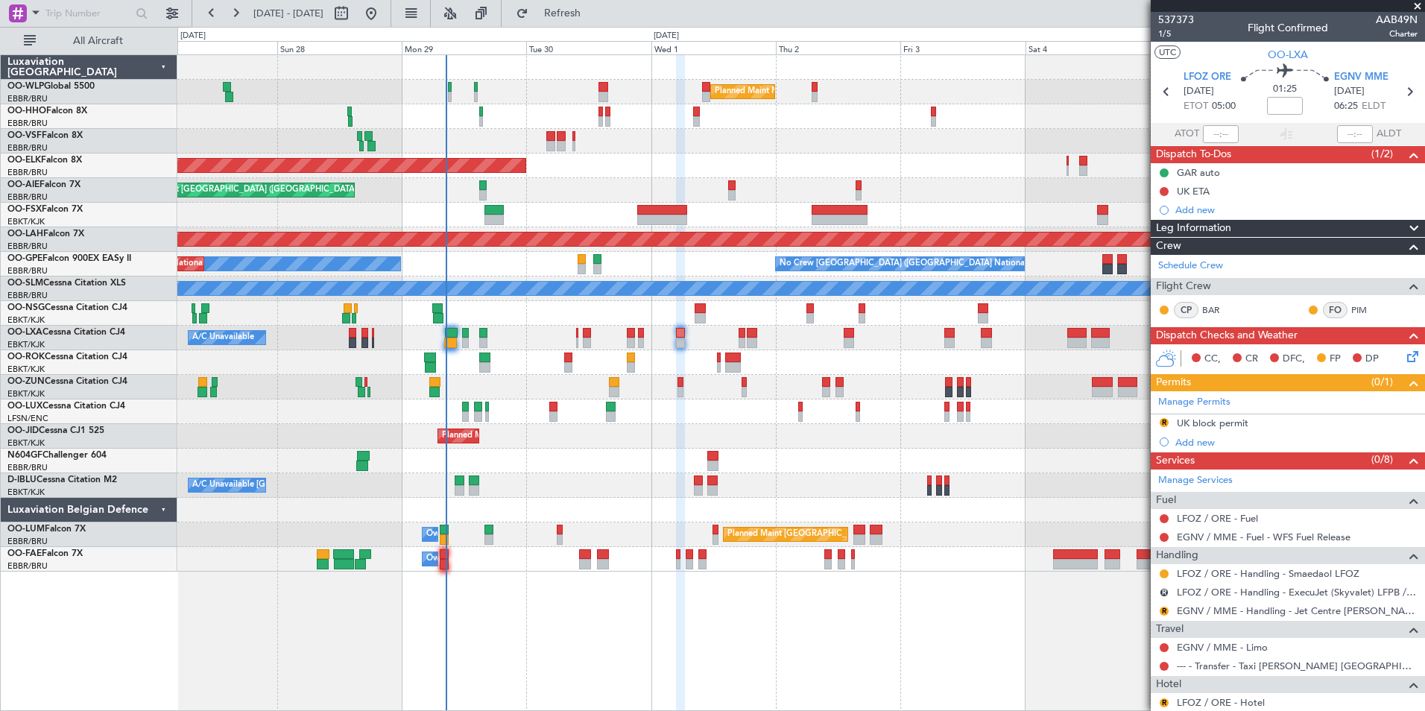
click at [773, 142] on div "Planned Maint Milan (Linate) Planned Maint Geneva (Cointrin) Planned Maint Kort…" at bounding box center [800, 313] width 1247 height 516
click at [383, 8] on button at bounding box center [371, 13] width 24 height 24
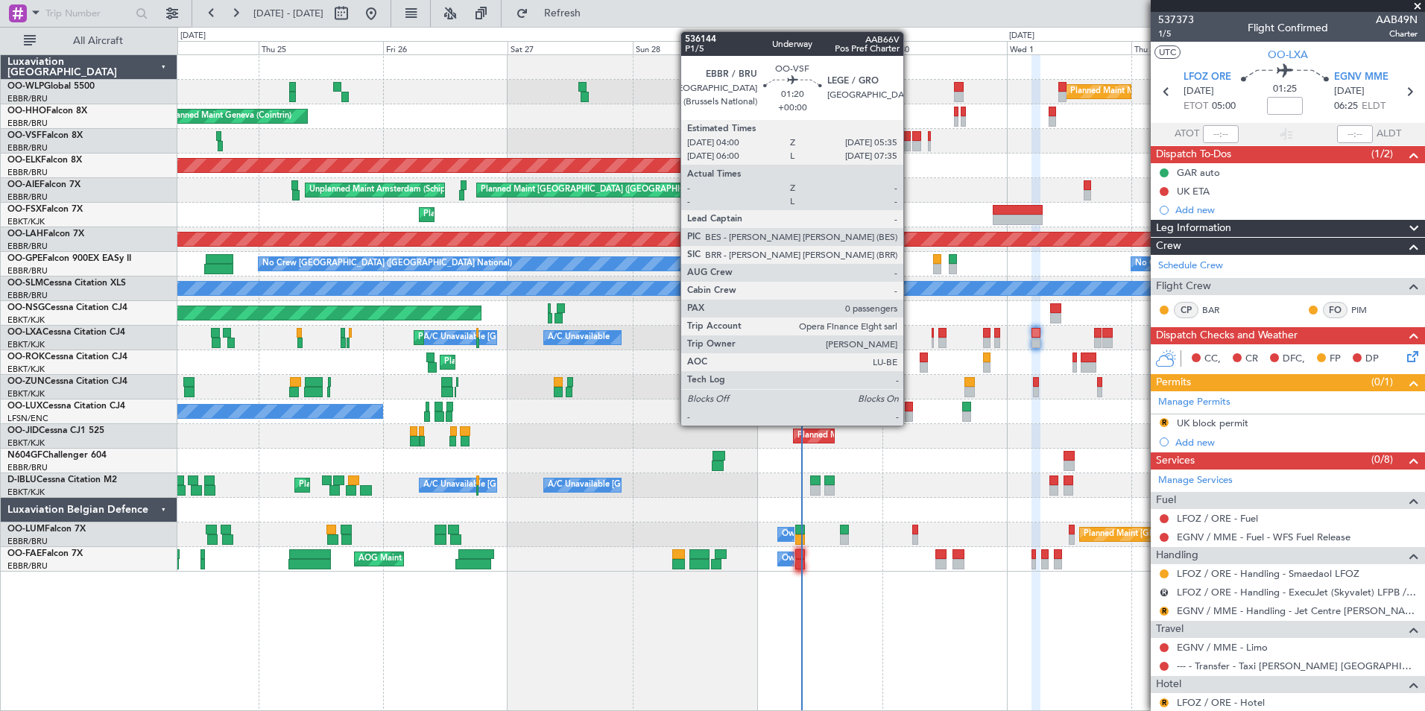
click at [907, 142] on div at bounding box center [906, 146] width 9 height 10
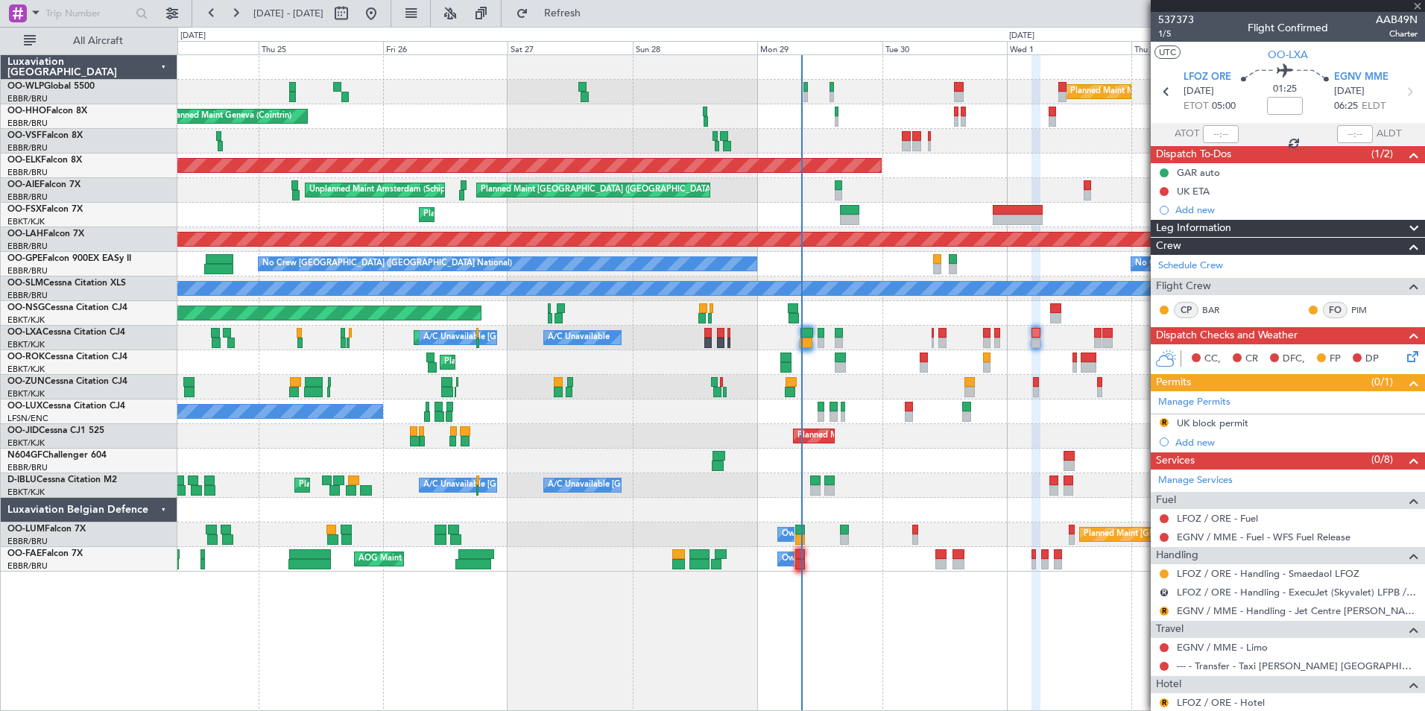
type input "0"
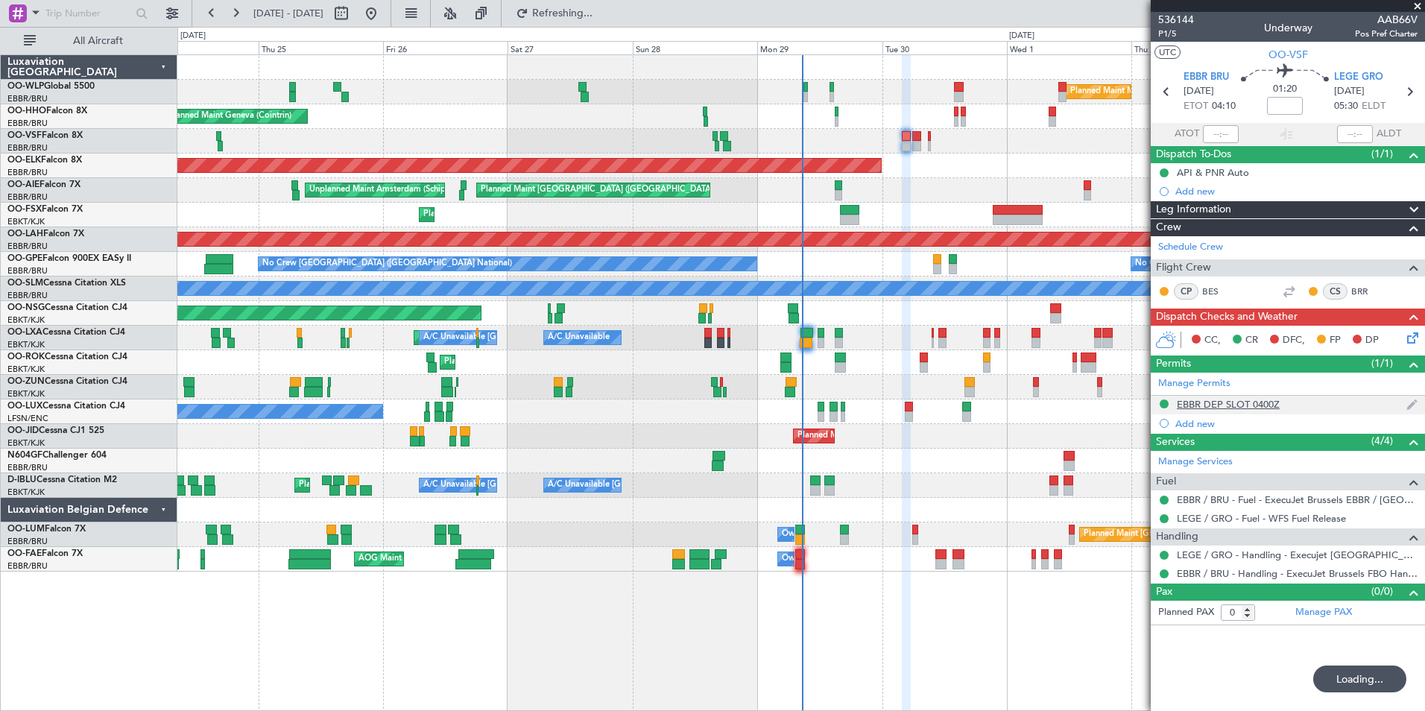
click at [1240, 398] on div "EBBR DEP SLOT 0400Z" at bounding box center [1228, 404] width 103 height 13
click at [1243, 404] on div "Manage Permits EBBR DEP SLOT 0400Z Add new" at bounding box center [1288, 403] width 274 height 60
click at [1238, 407] on div "Manage Permits EBBR DEP SLOT 0400Z Add new" at bounding box center [1288, 403] width 274 height 60
click at [1239, 402] on div "EBBR DEP SLOT 0400Z" at bounding box center [1228, 404] width 103 height 13
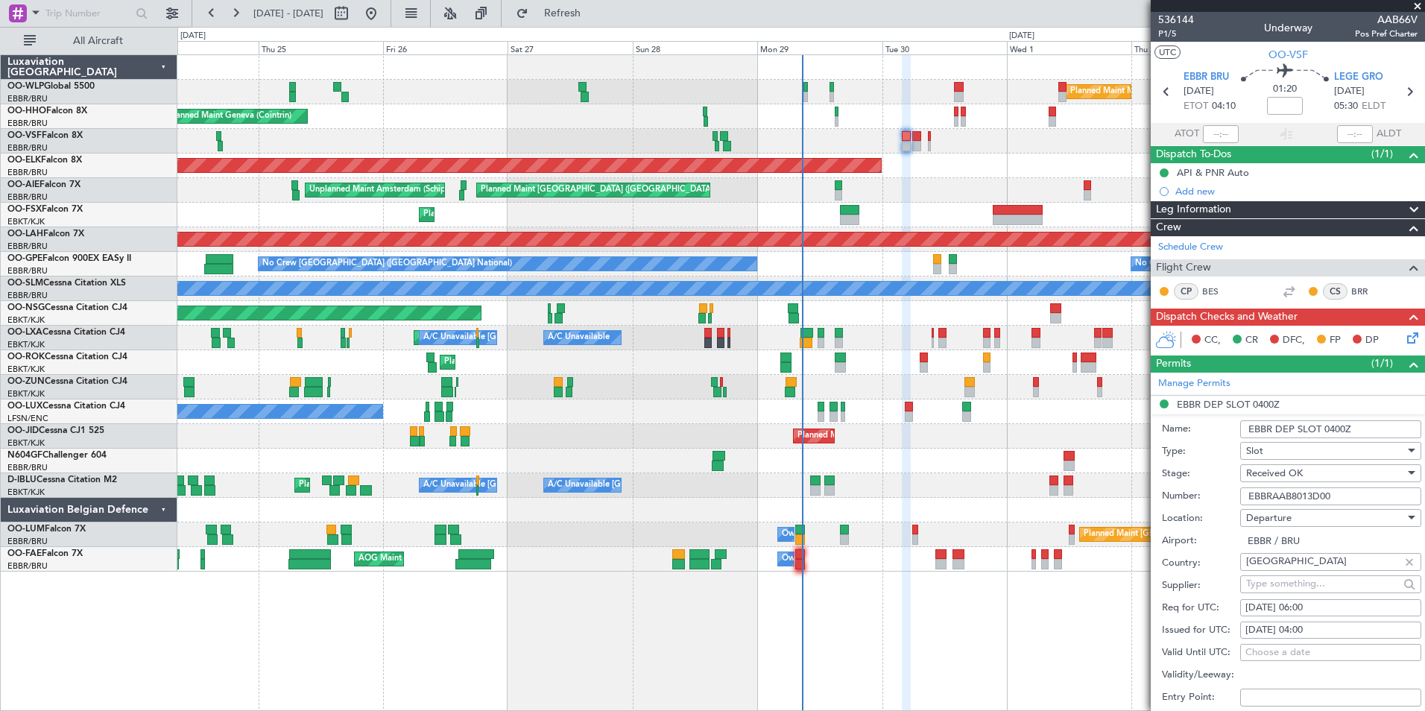
click at [1268, 495] on input "EBBRAAB8013D00" at bounding box center [1330, 496] width 181 height 18
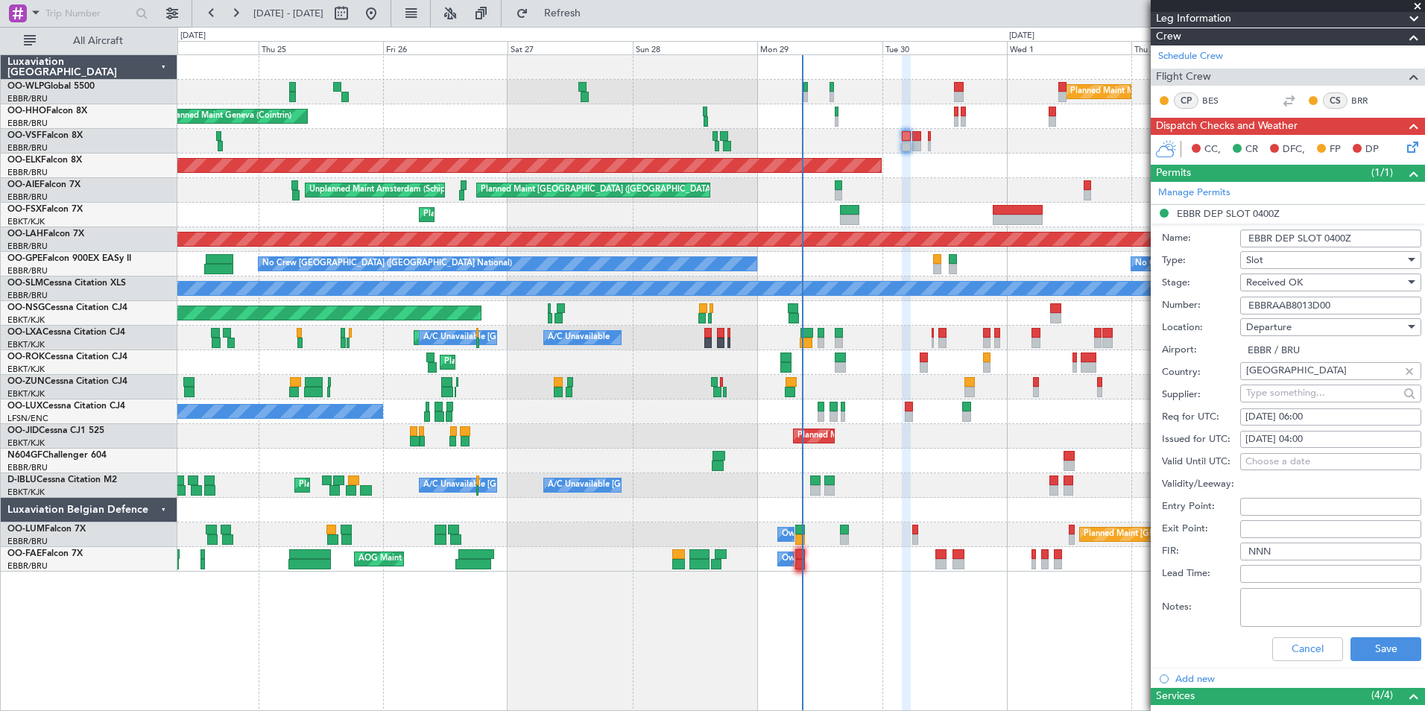
scroll to position [298, 0]
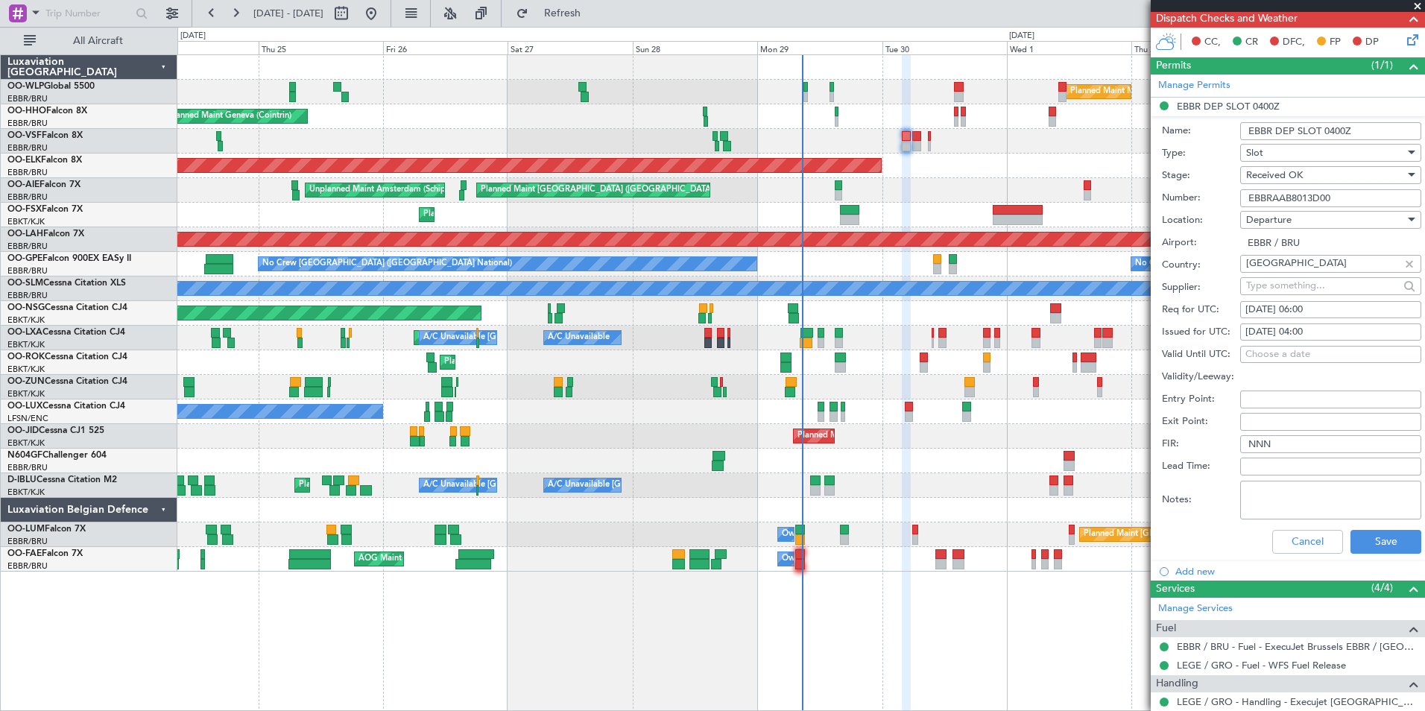
click at [1315, 308] on div "30/09/2025 06:00" at bounding box center [1330, 310] width 171 height 15
select select "9"
select select "2025"
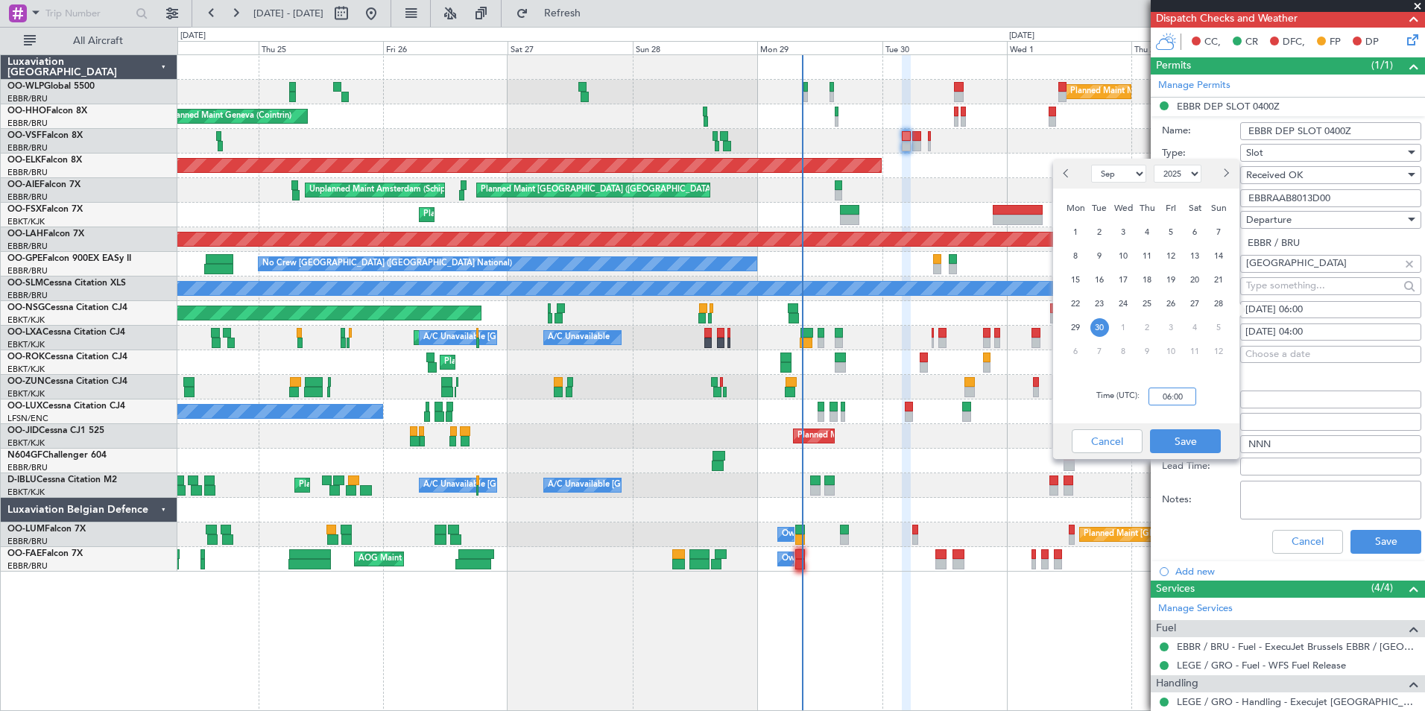
click at [1171, 394] on input "06:00" at bounding box center [1172, 396] width 48 height 18
type input "04:00"
click at [1197, 437] on button "Save" at bounding box center [1185, 441] width 71 height 24
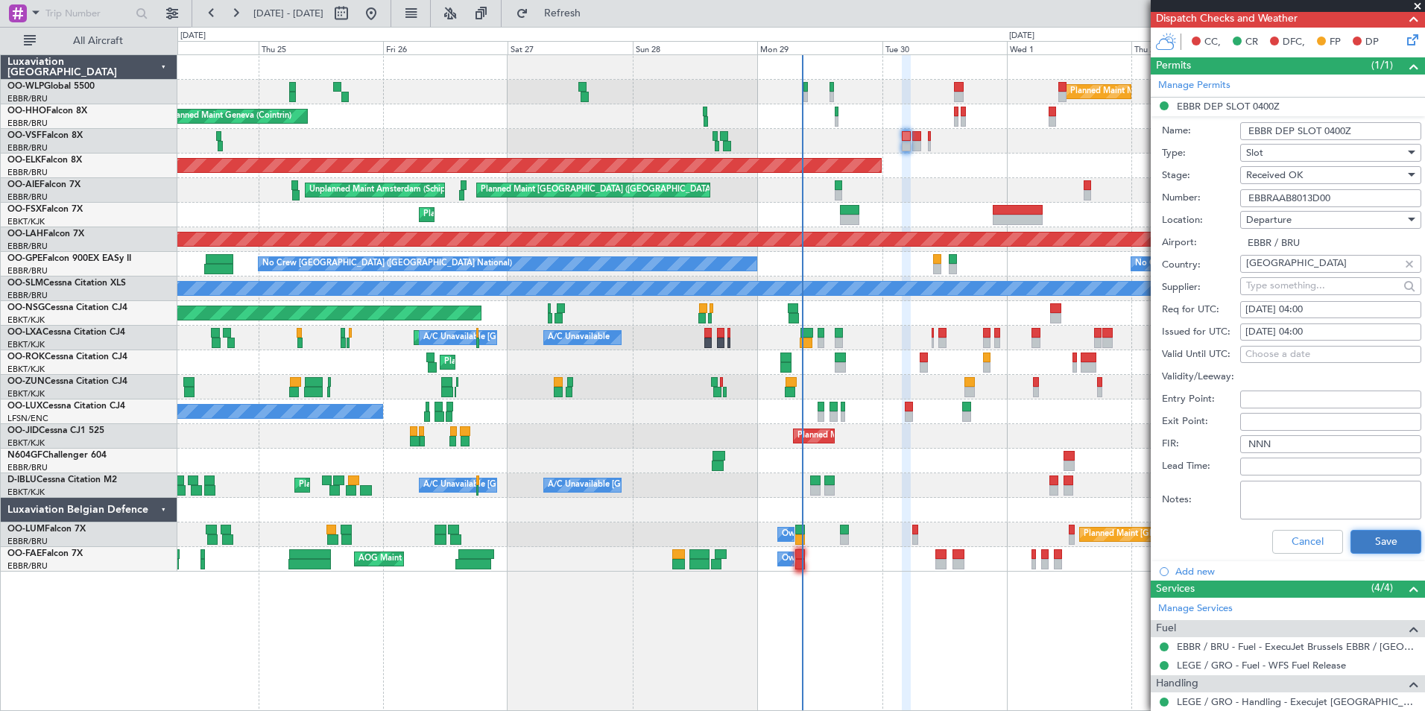
click at [1364, 542] on button "Save" at bounding box center [1385, 542] width 71 height 24
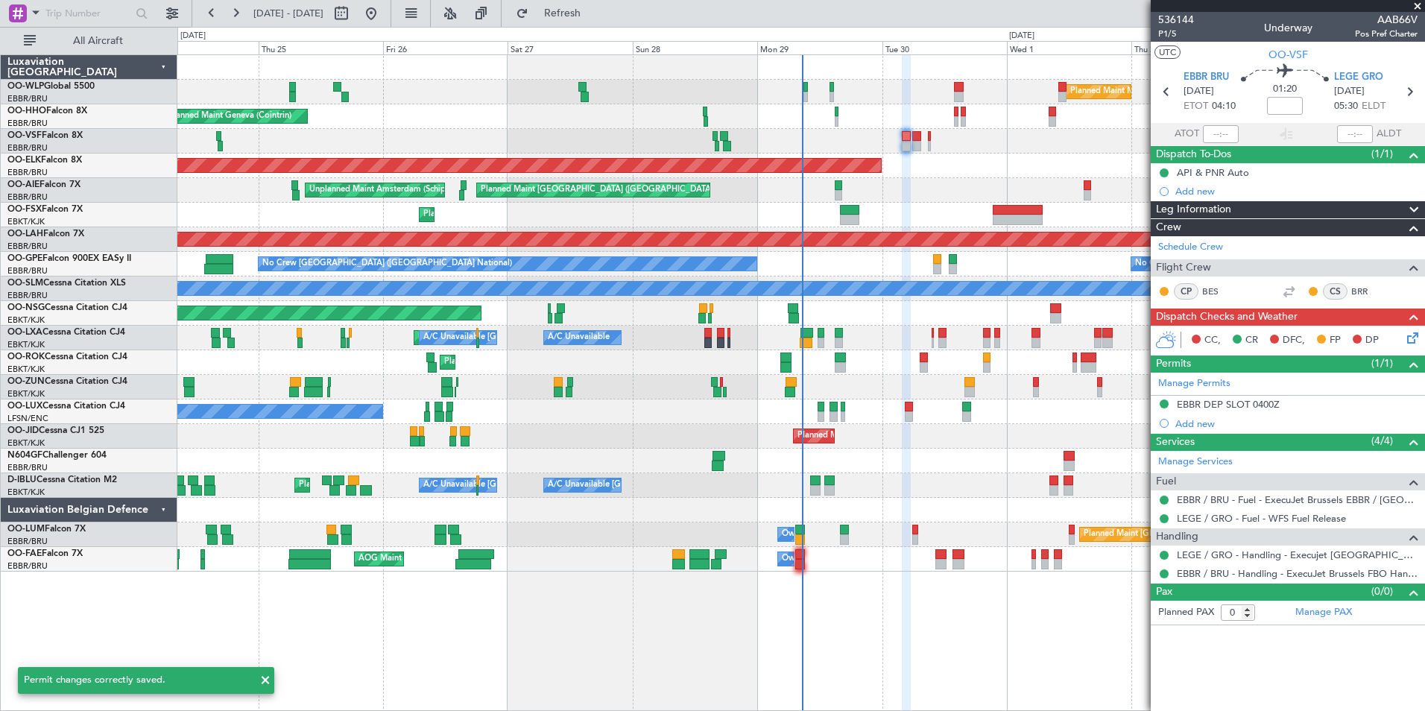
scroll to position [0, 0]
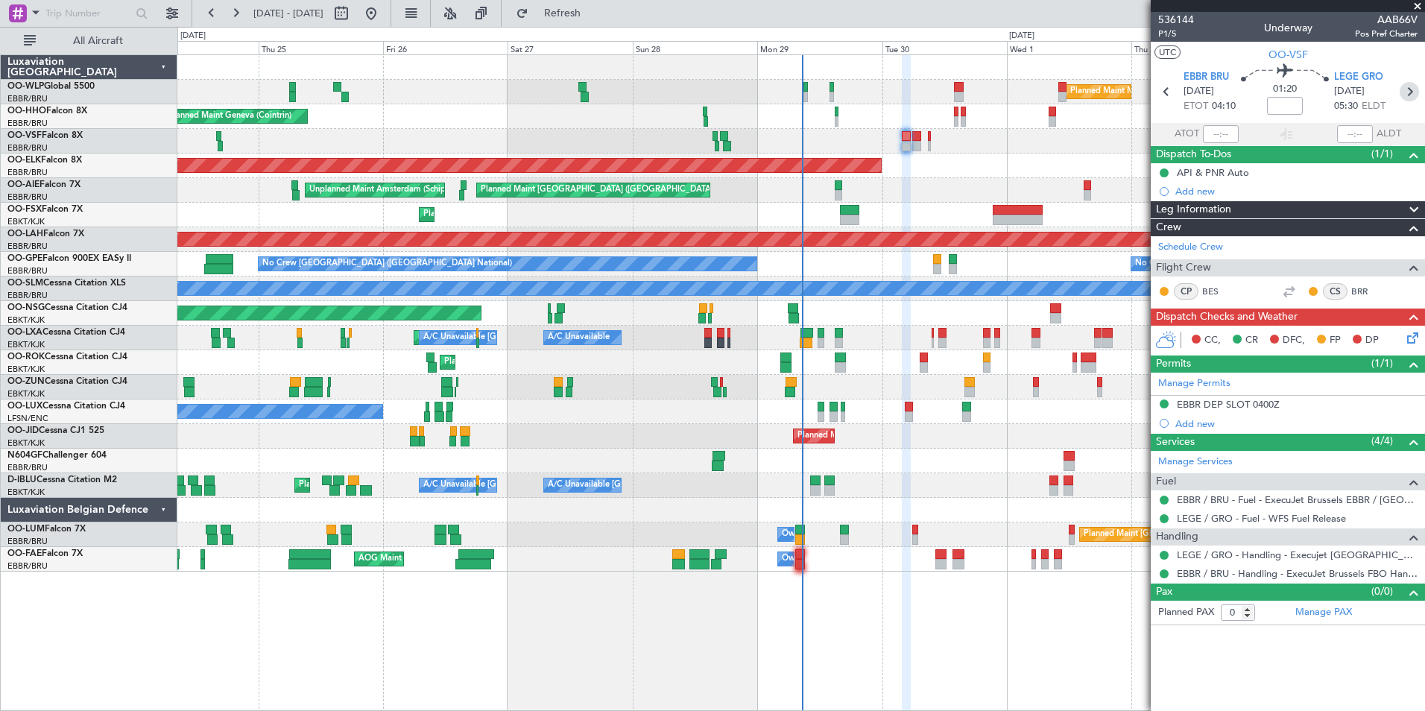
click at [1405, 92] on icon at bounding box center [1408, 91] width 19 height 19
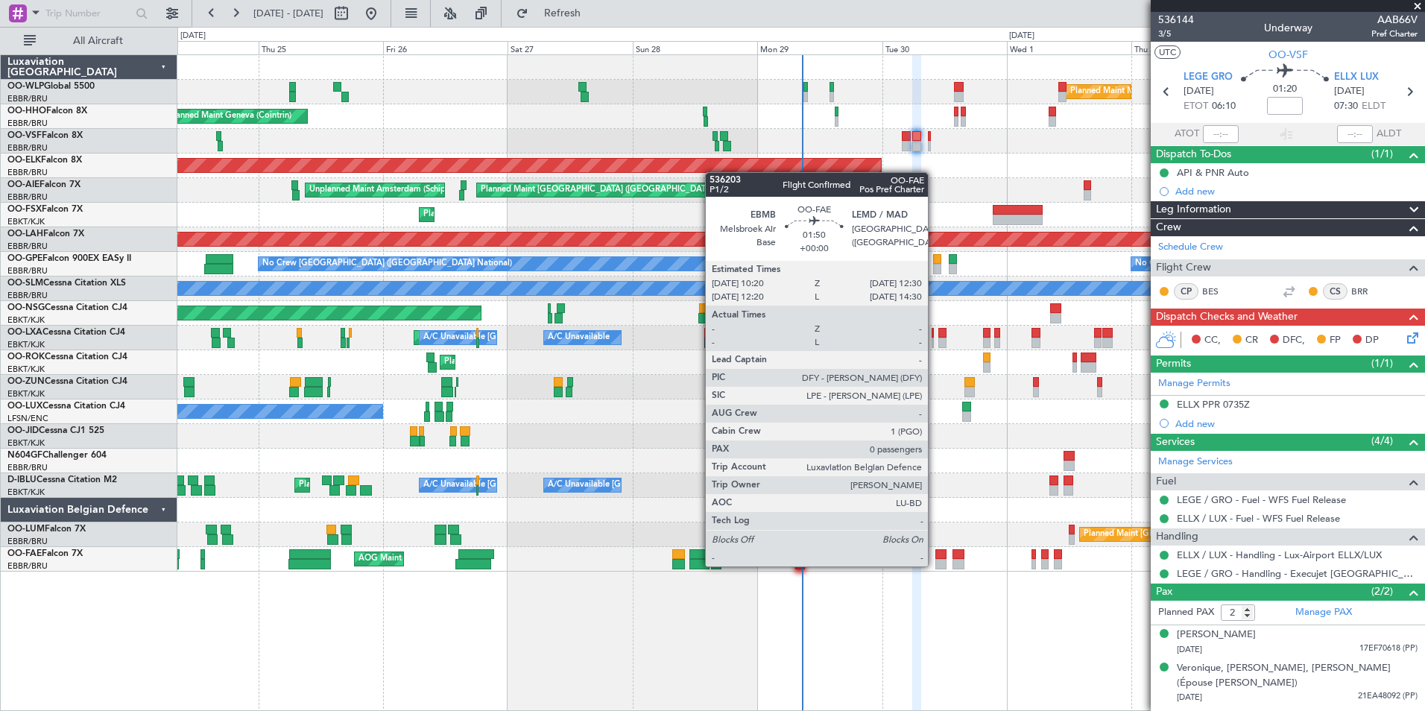
click at [935, 565] on div at bounding box center [941, 564] width 12 height 10
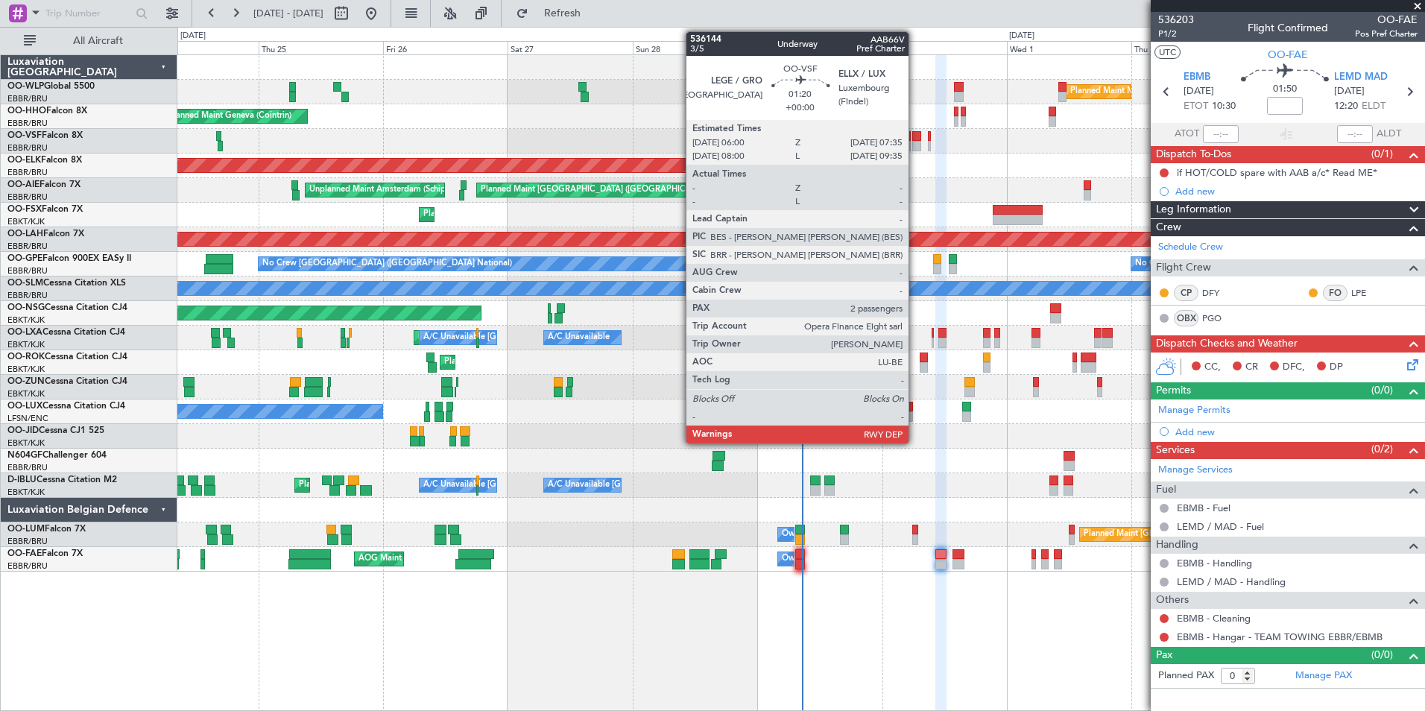
click at [915, 141] on div at bounding box center [916, 146] width 9 height 10
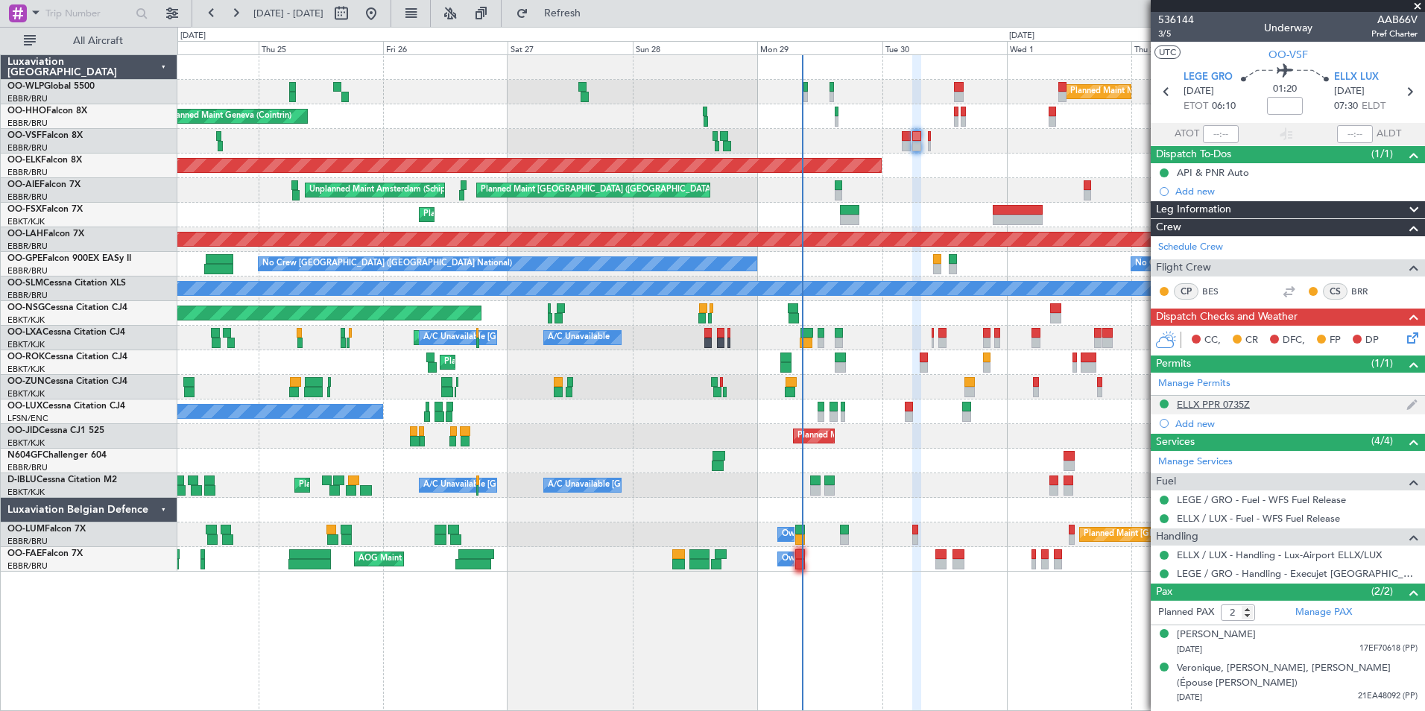
click at [1246, 404] on div "ELLX PPR 0735Z" at bounding box center [1213, 404] width 73 height 13
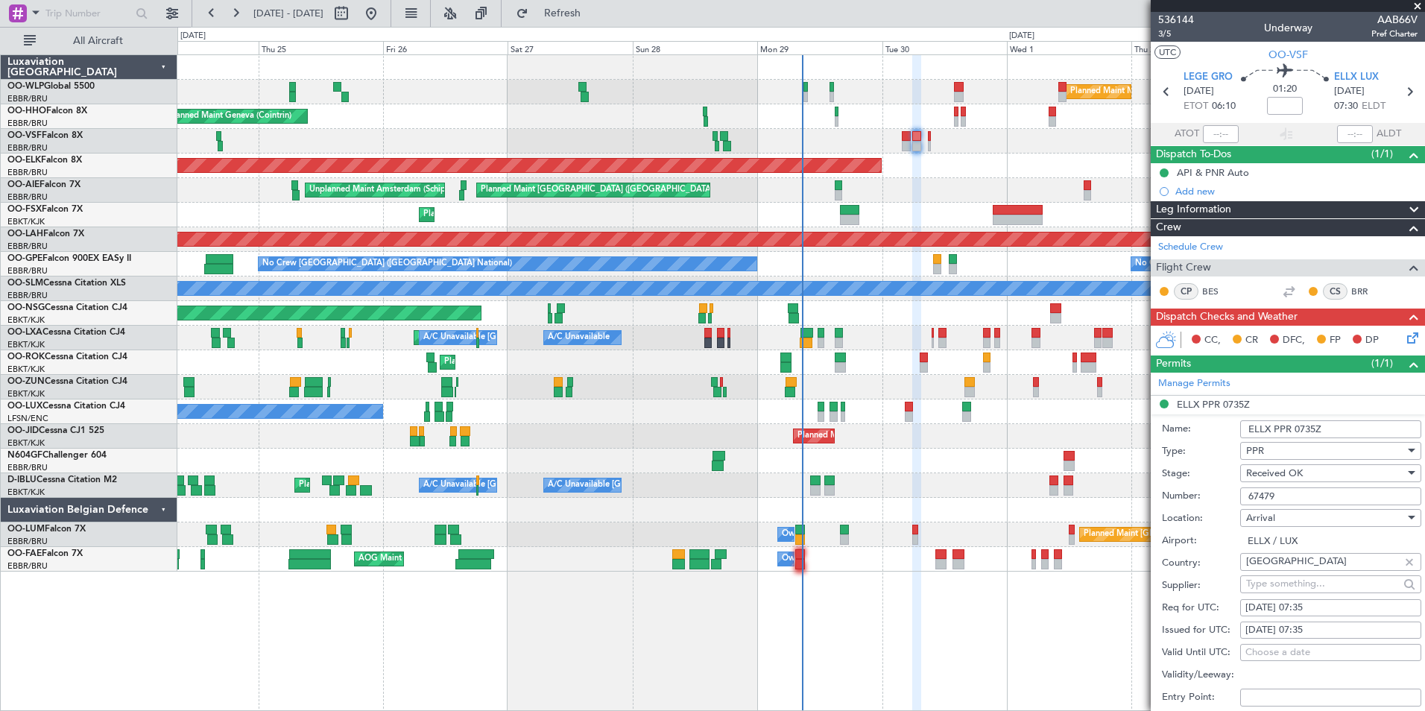
click at [1260, 492] on input "67479" at bounding box center [1330, 496] width 181 height 18
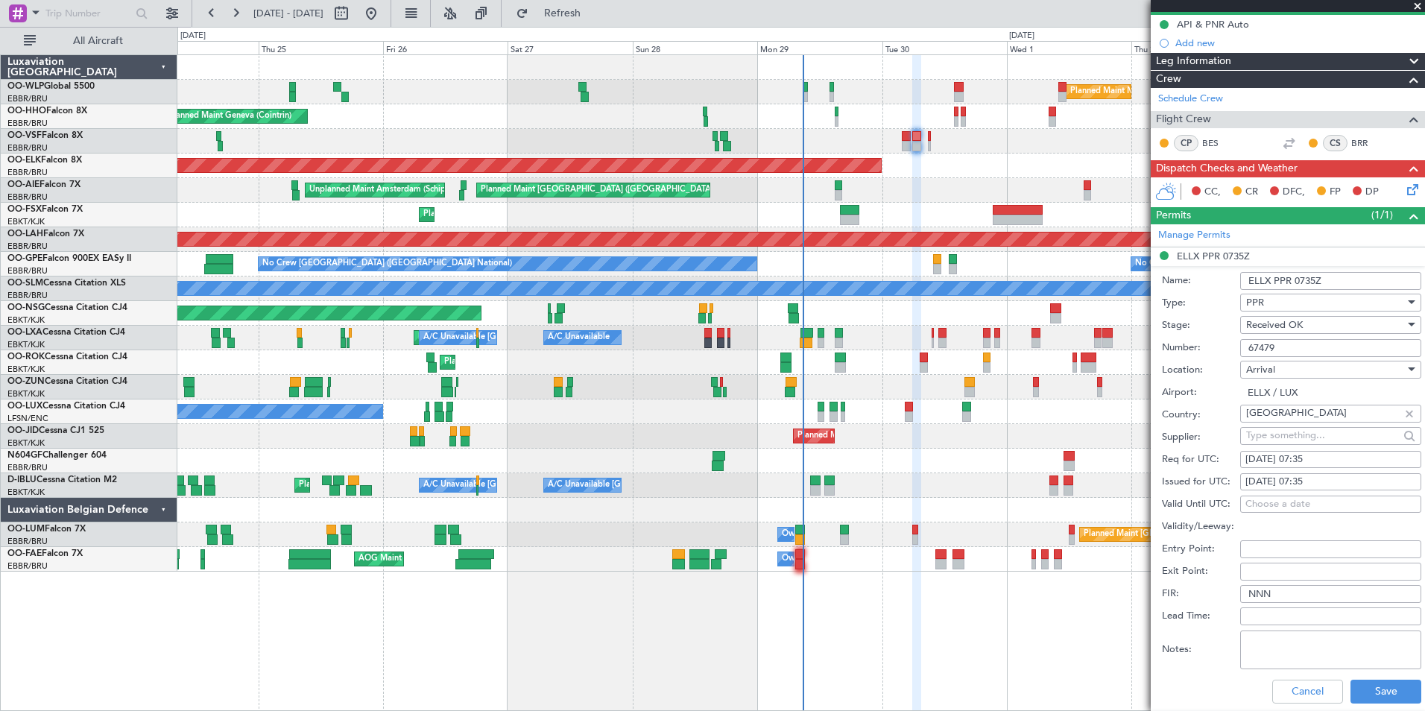
scroll to position [373, 0]
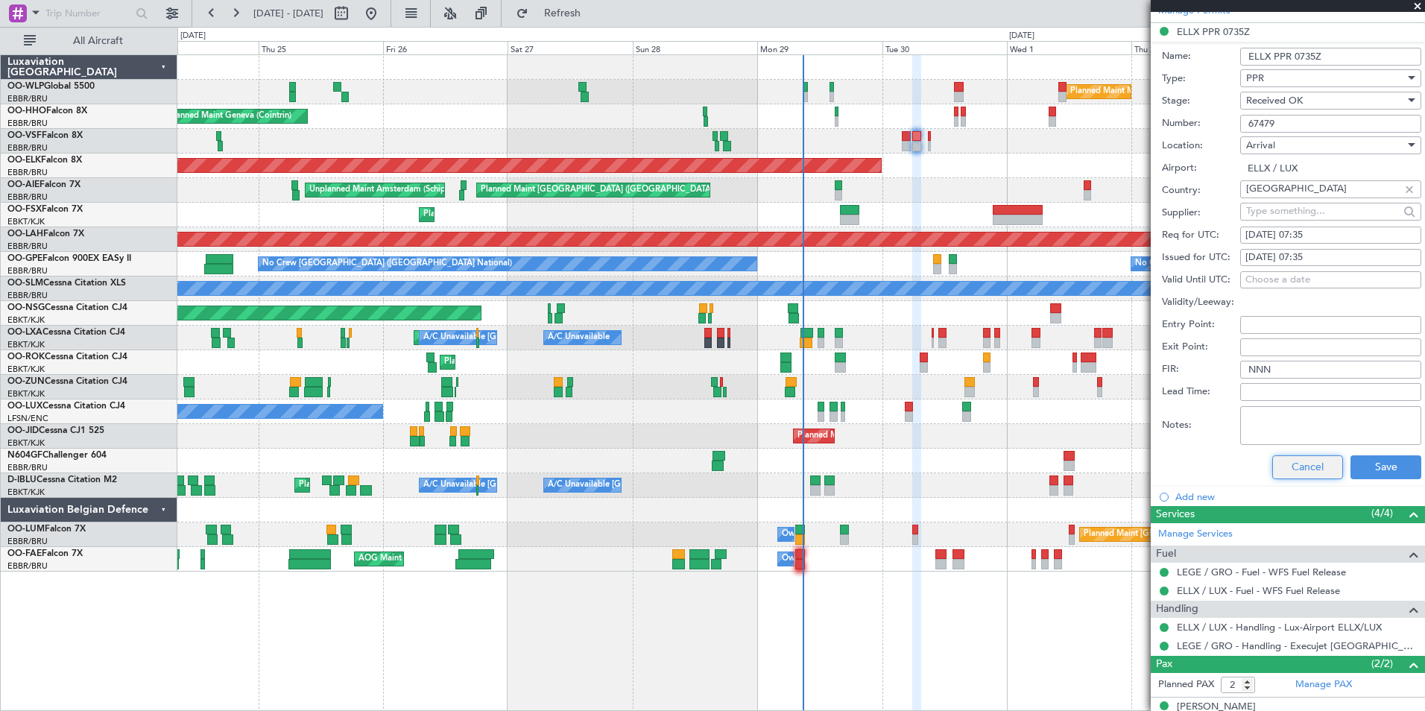
click at [1294, 464] on button "Cancel" at bounding box center [1307, 467] width 71 height 24
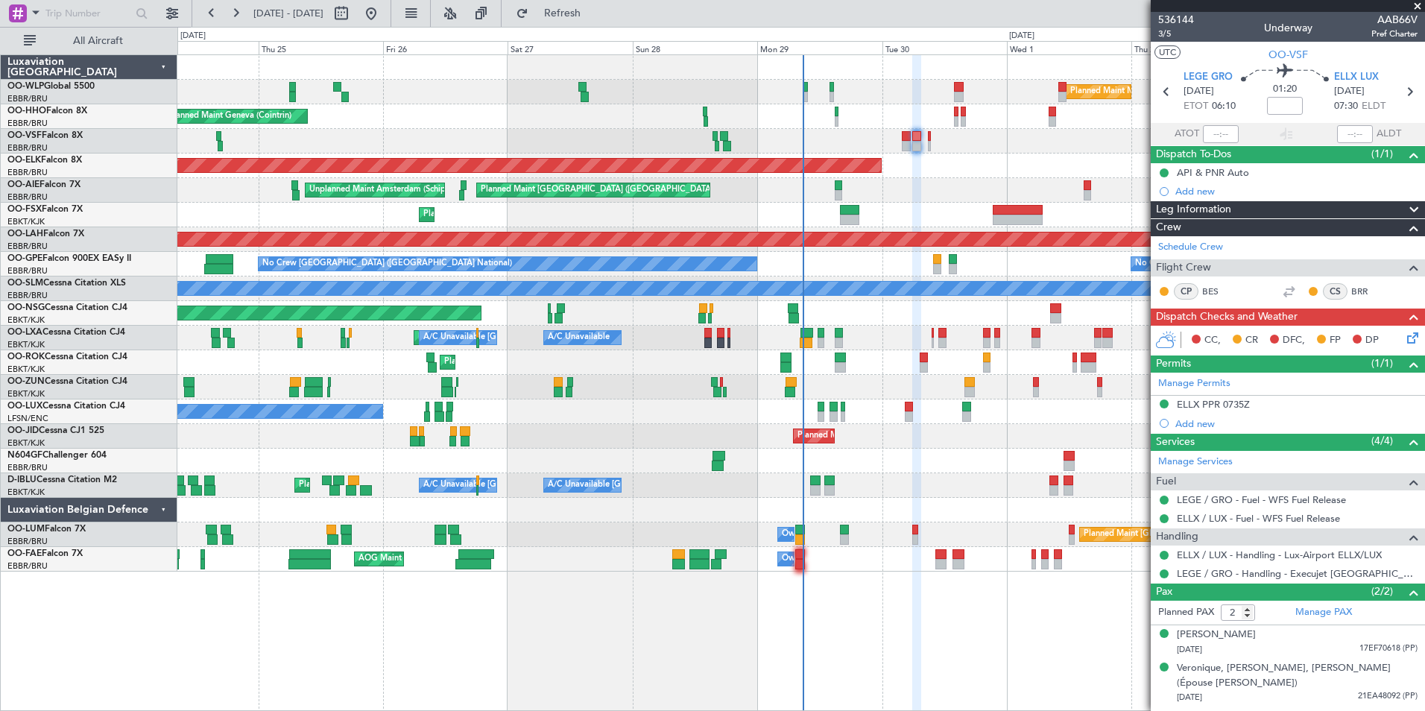
scroll to position [0, 0]
click at [1407, 97] on icon at bounding box center [1408, 91] width 19 height 19
type input "1"
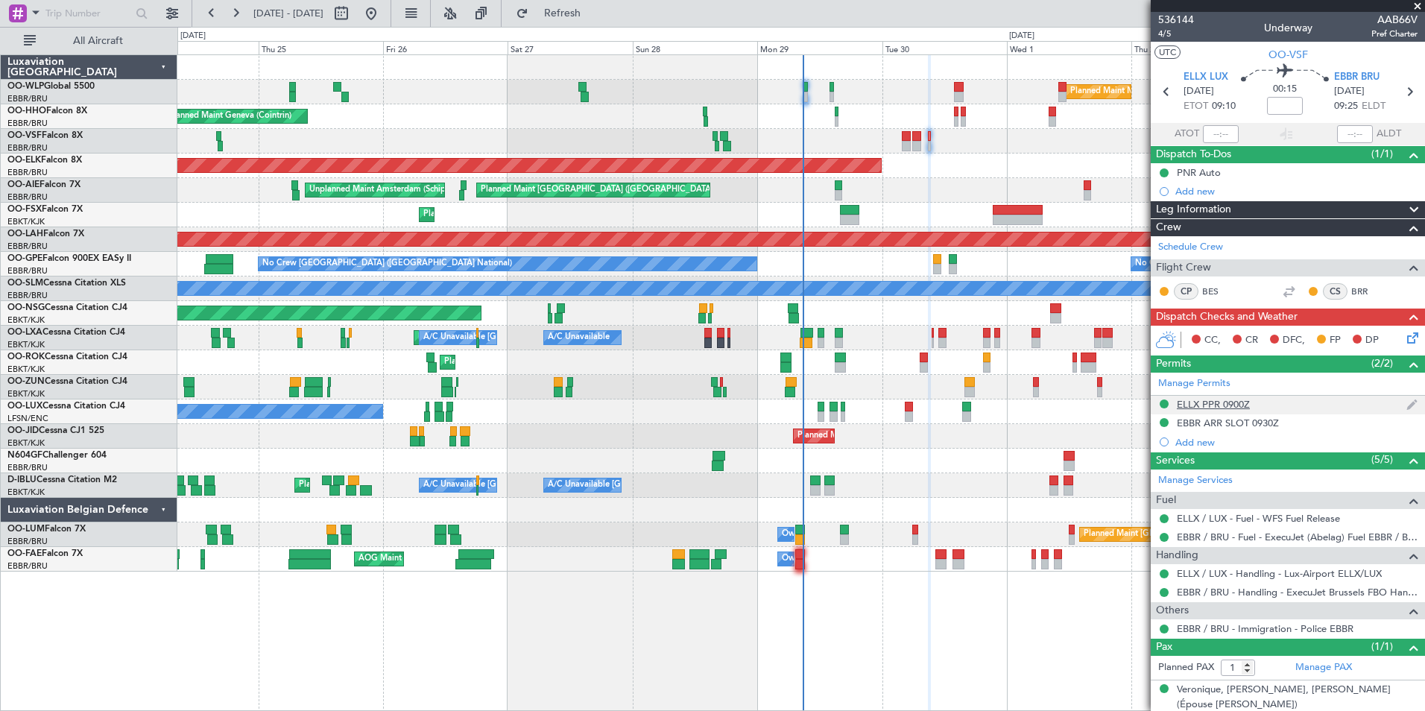
click at [1225, 410] on mat-tooltip-component "ELLX PPR 0900Z" at bounding box center [1212, 429] width 89 height 39
click at [1231, 407] on div "ELLX PPR 0900Z" at bounding box center [1213, 404] width 73 height 13
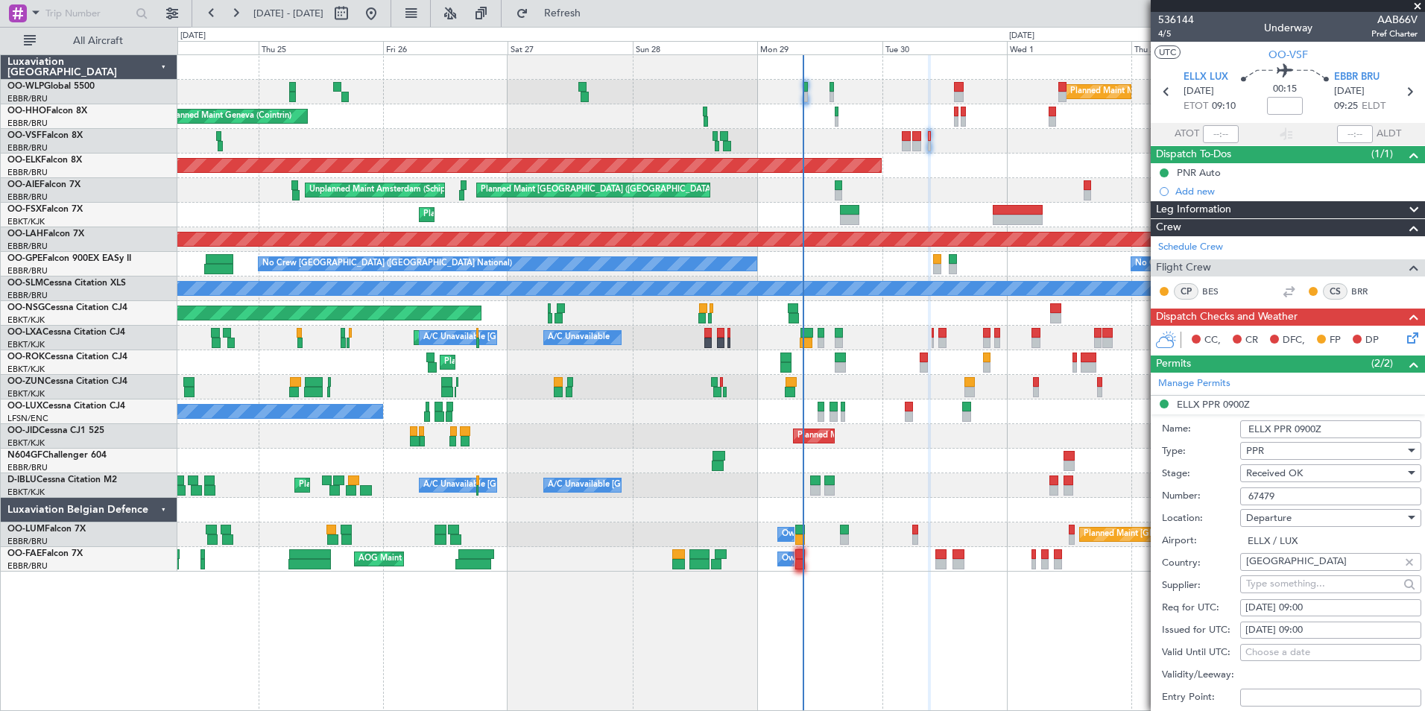
click at [1259, 497] on input "67479" at bounding box center [1330, 496] width 181 height 18
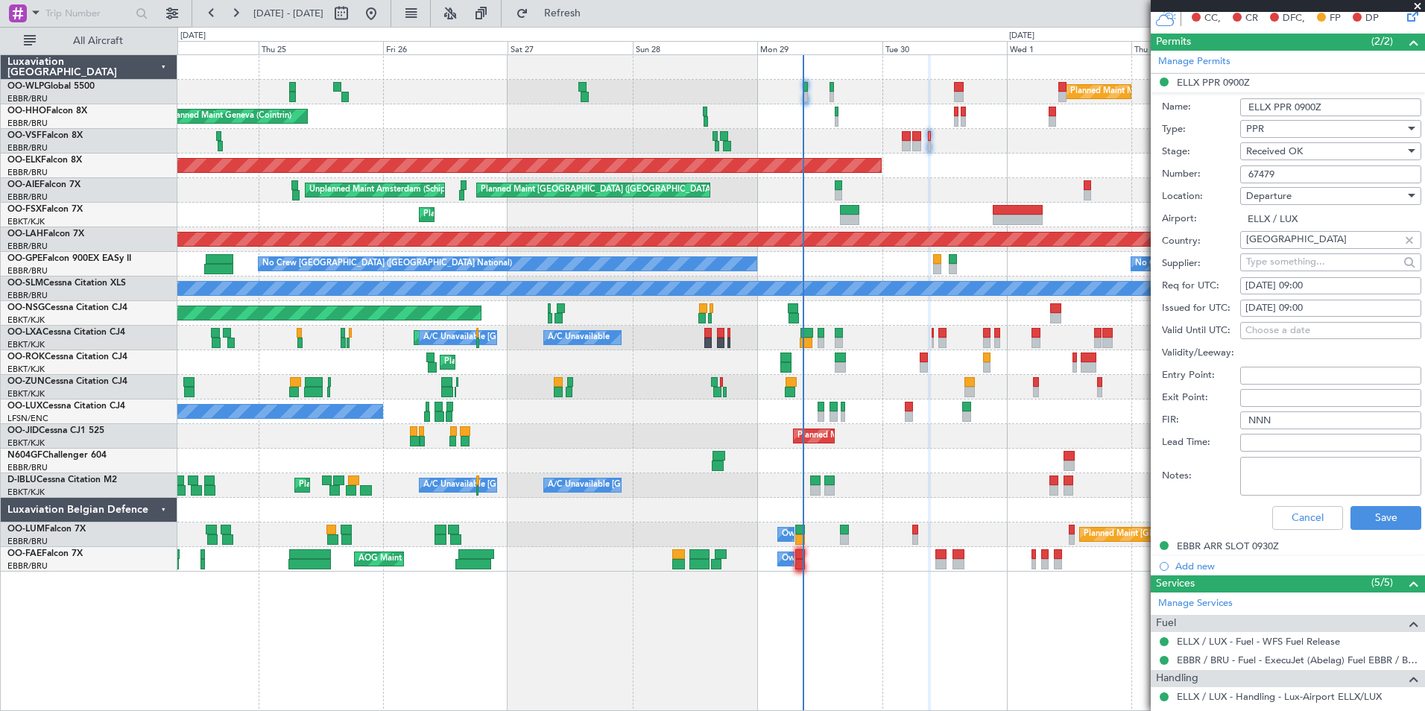
scroll to position [373, 0]
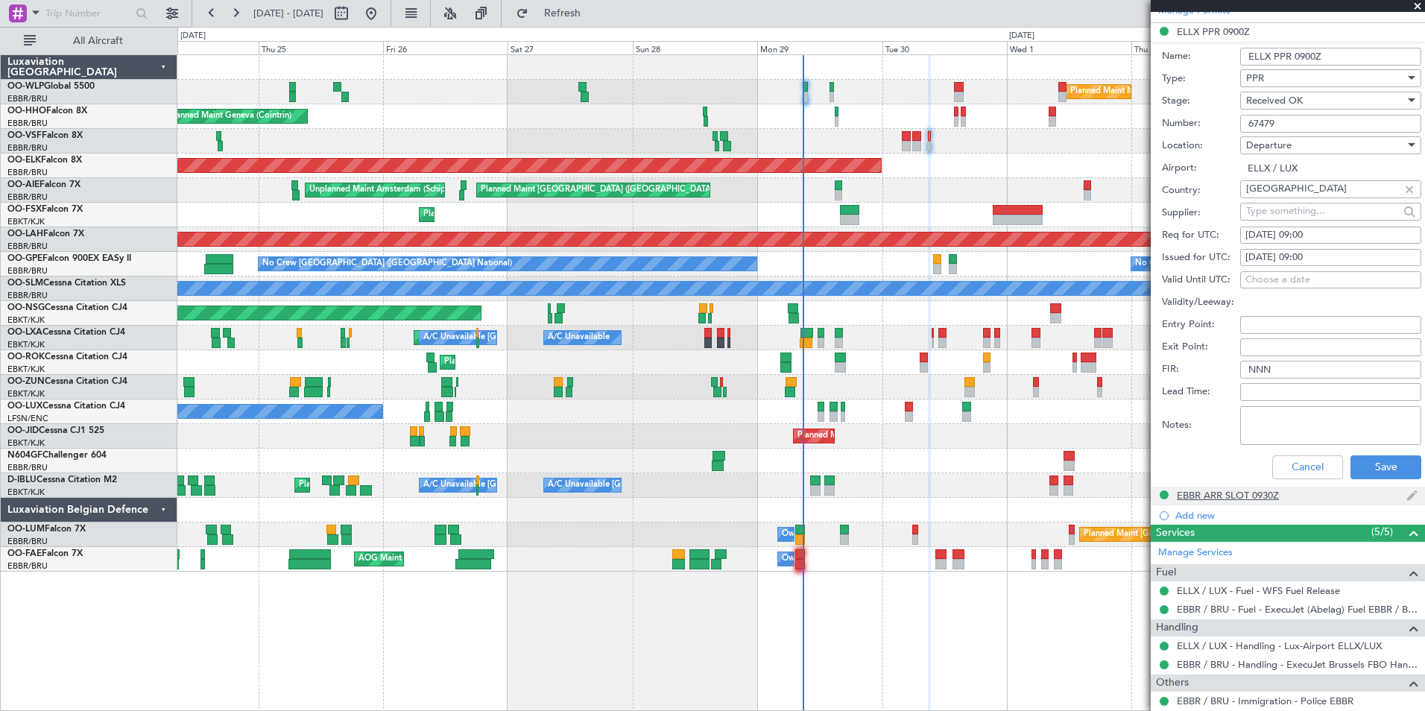
click at [1233, 490] on div "EBBR ARR SLOT 0930Z" at bounding box center [1228, 495] width 102 height 13
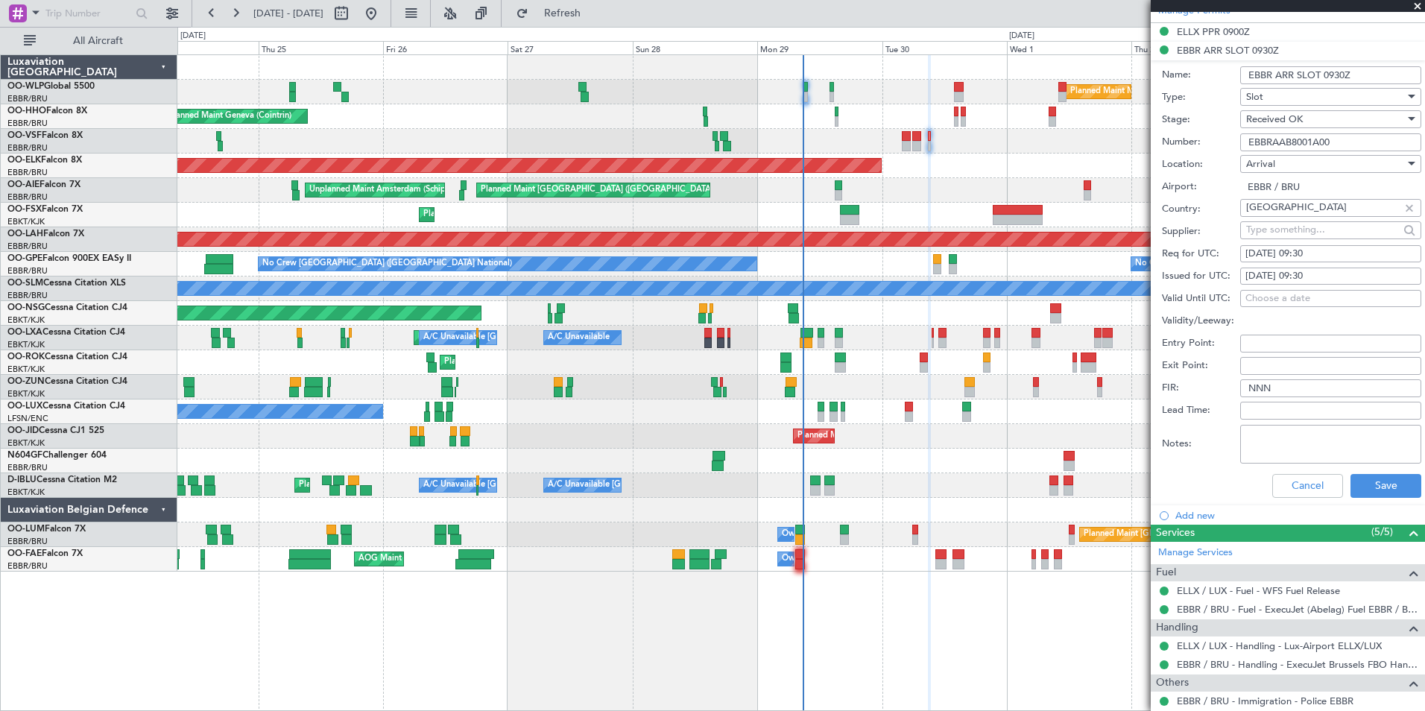
click at [1296, 145] on input "EBBRAAB8001A00" at bounding box center [1330, 142] width 181 height 18
click at [1301, 486] on button "Cancel" at bounding box center [1307, 486] width 71 height 24
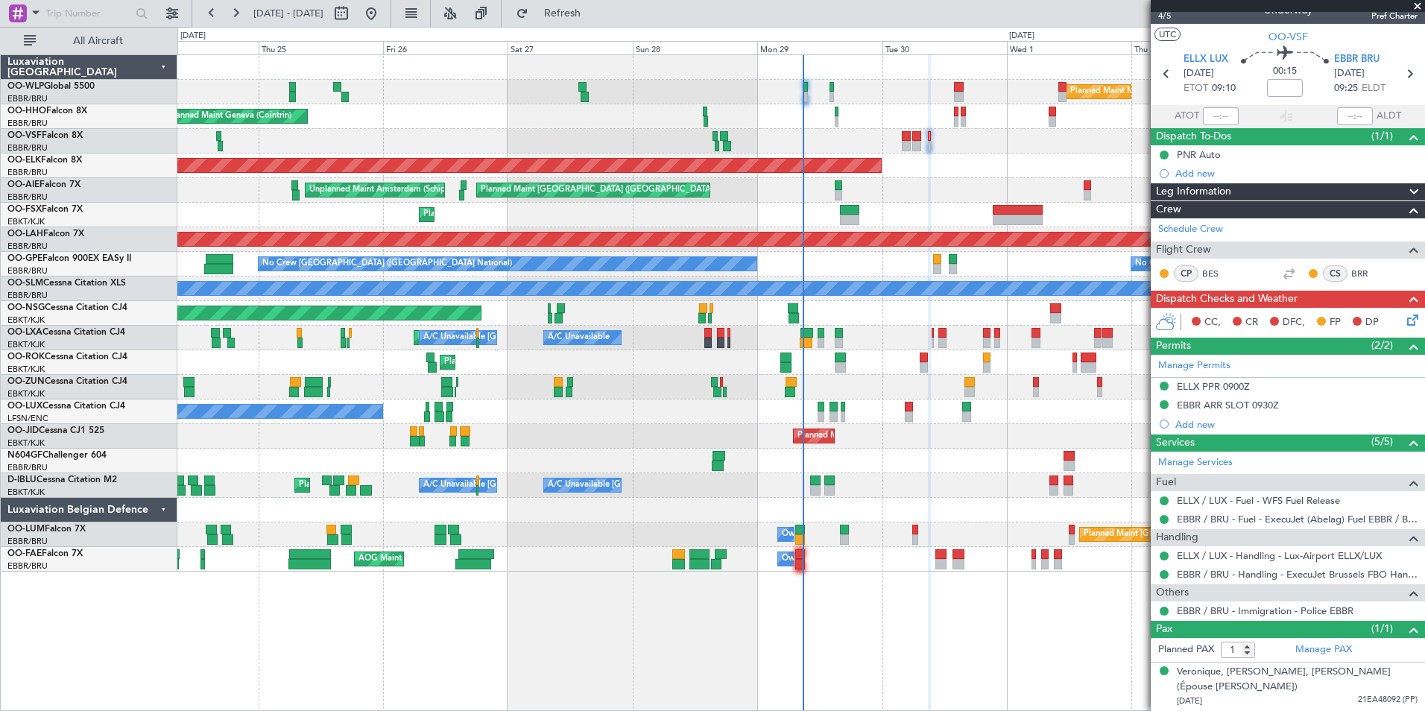
scroll to position [17, 0]
click at [1273, 84] on input at bounding box center [1285, 89] width 36 height 18
click at [1048, 161] on div "Planned Maint Kortrijk-[GEOGRAPHIC_DATA]" at bounding box center [800, 166] width 1247 height 25
type input "+00:10"
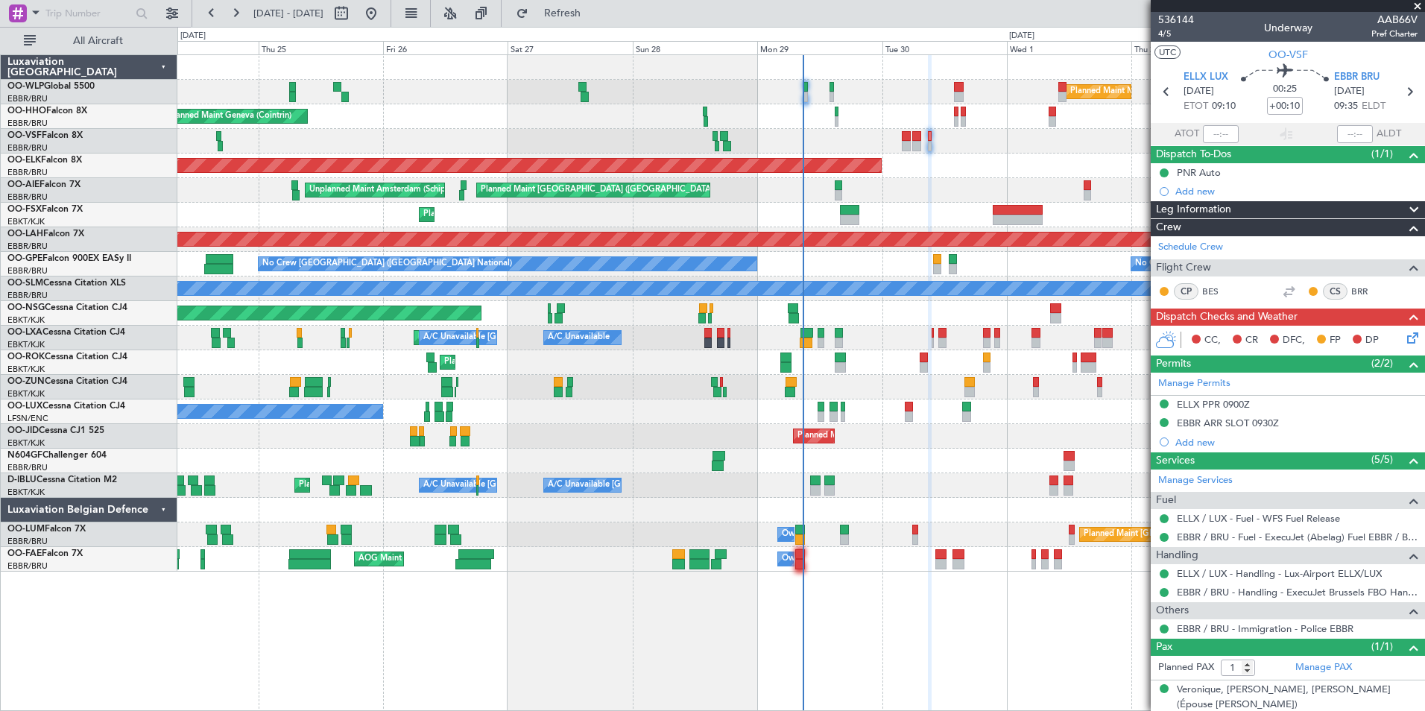
scroll to position [17, 0]
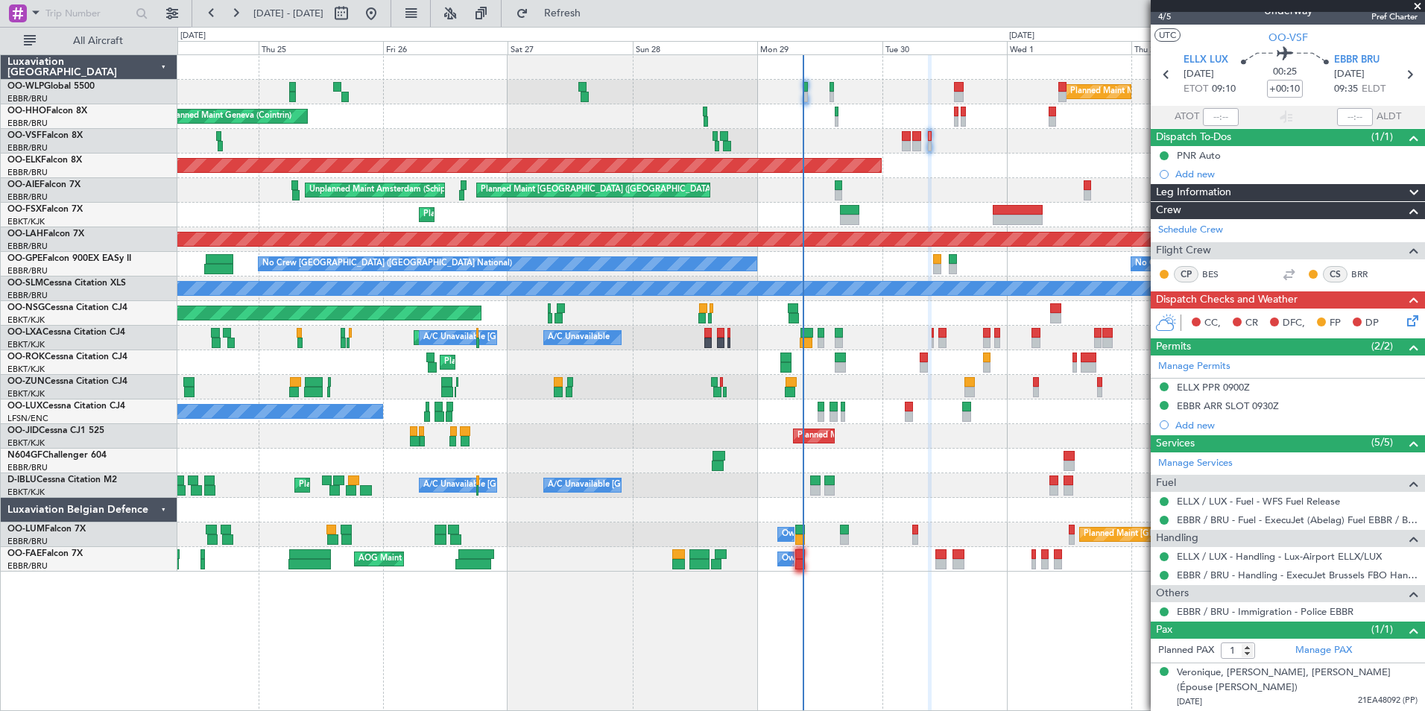
type input "+00:10"
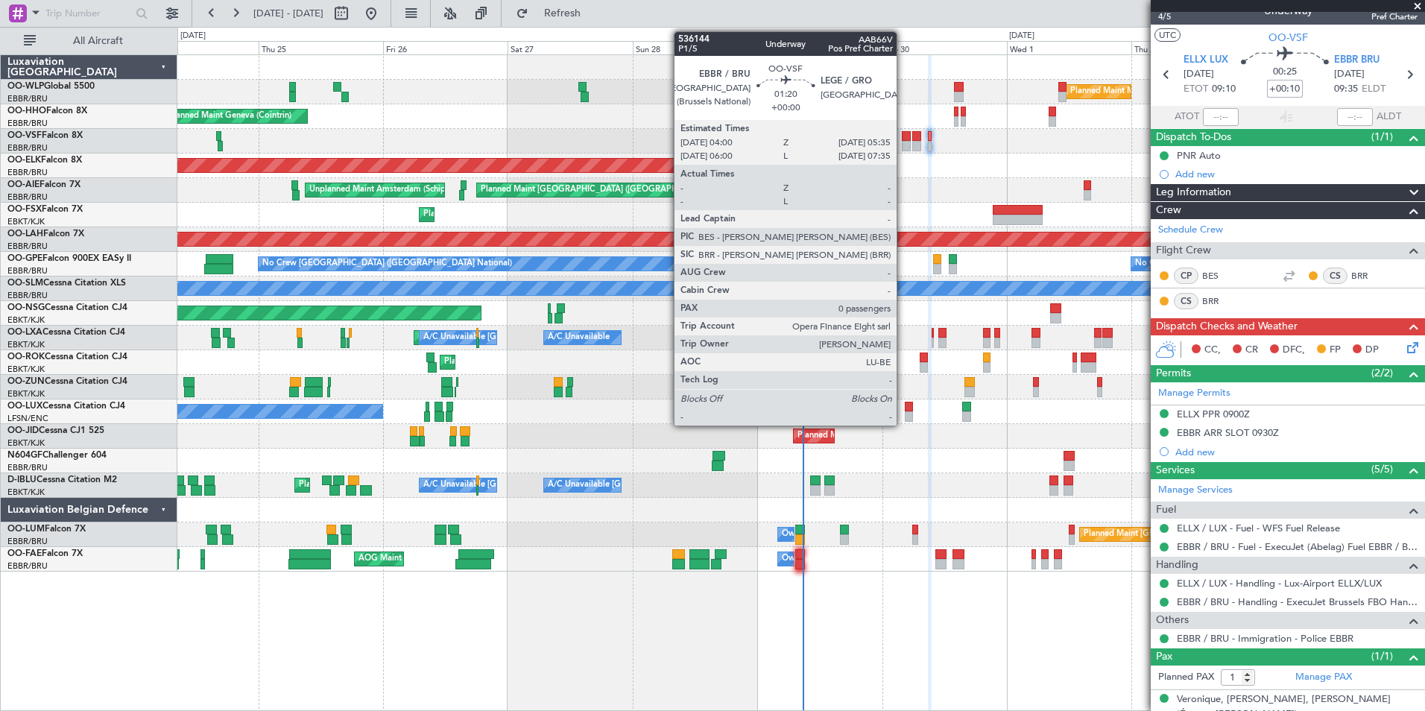
click at [903, 145] on div at bounding box center [906, 146] width 9 height 10
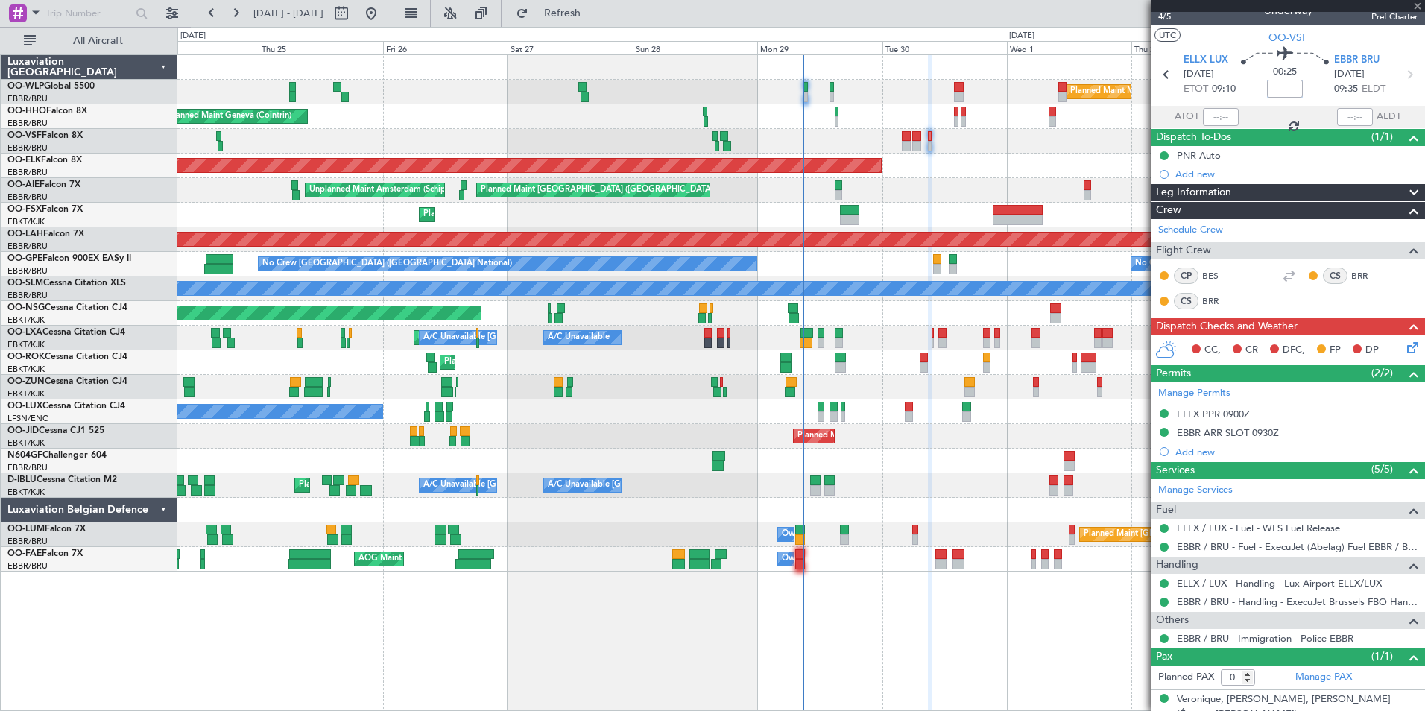
scroll to position [0, 0]
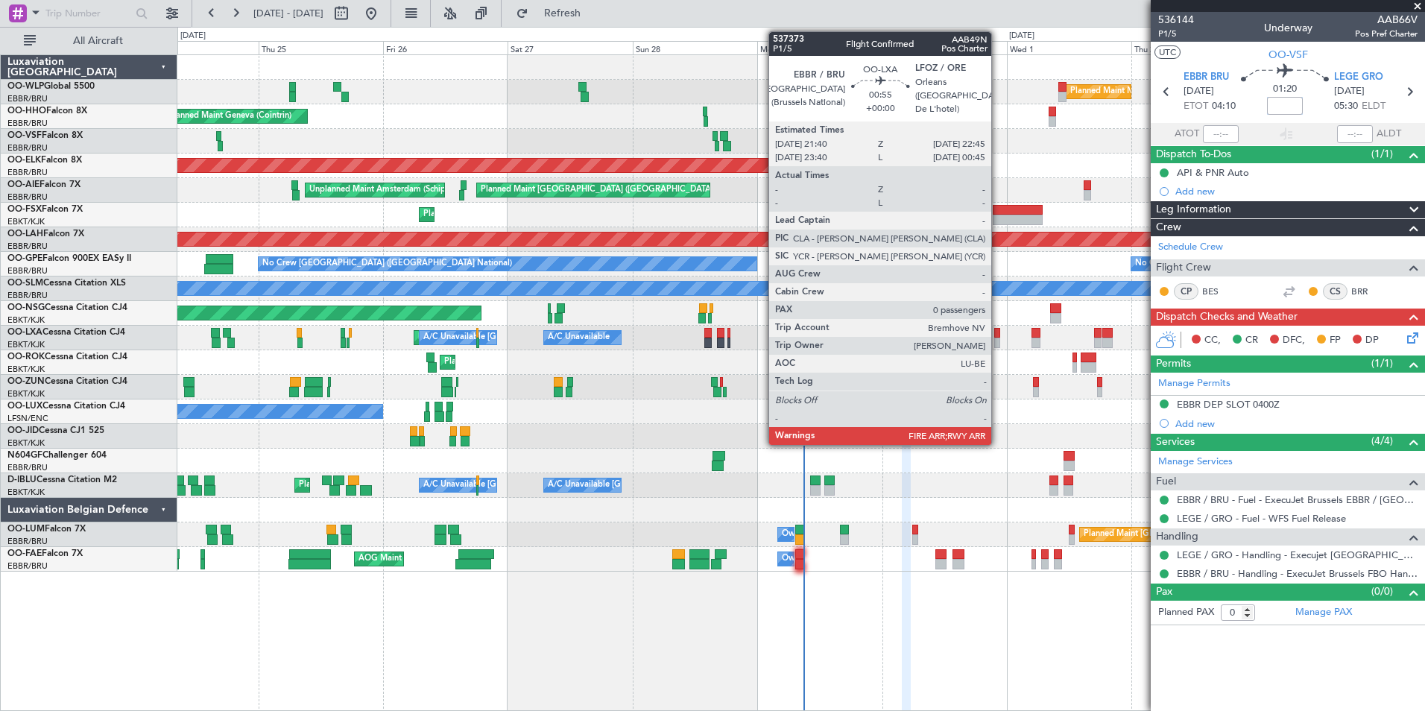
click at [998, 335] on div at bounding box center [997, 333] width 6 height 10
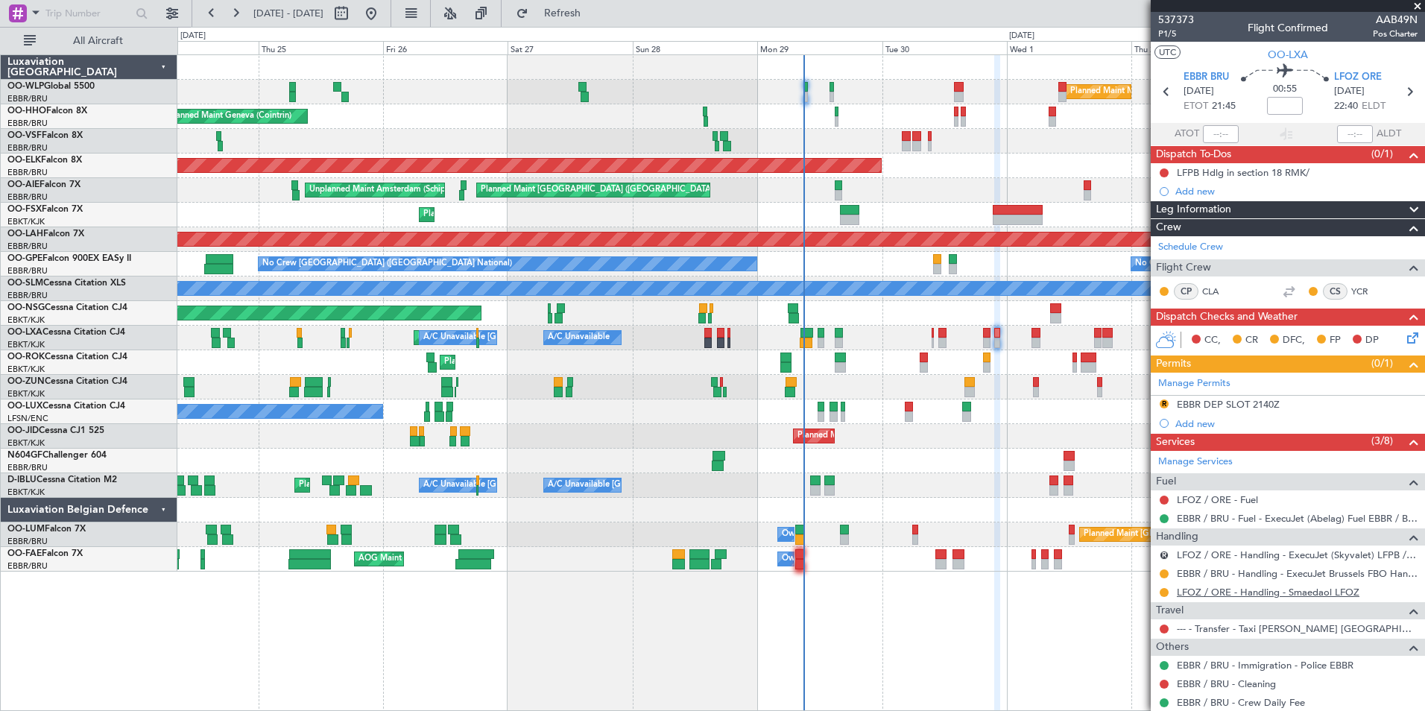
click at [1237, 598] on mat-tooltip-component "LFOZ / ORE - Handling - Smaedaol LFOZ" at bounding box center [1267, 617] width 180 height 39
click at [1237, 595] on link "LFOZ / ORE - Handling - Smaedaol LFOZ" at bounding box center [1268, 592] width 183 height 13
click at [838, 208] on div "Planned Maint Milan (Linate) Planned Maint Geneva ([GEOGRAPHIC_DATA]) Planned M…" at bounding box center [800, 313] width 1247 height 516
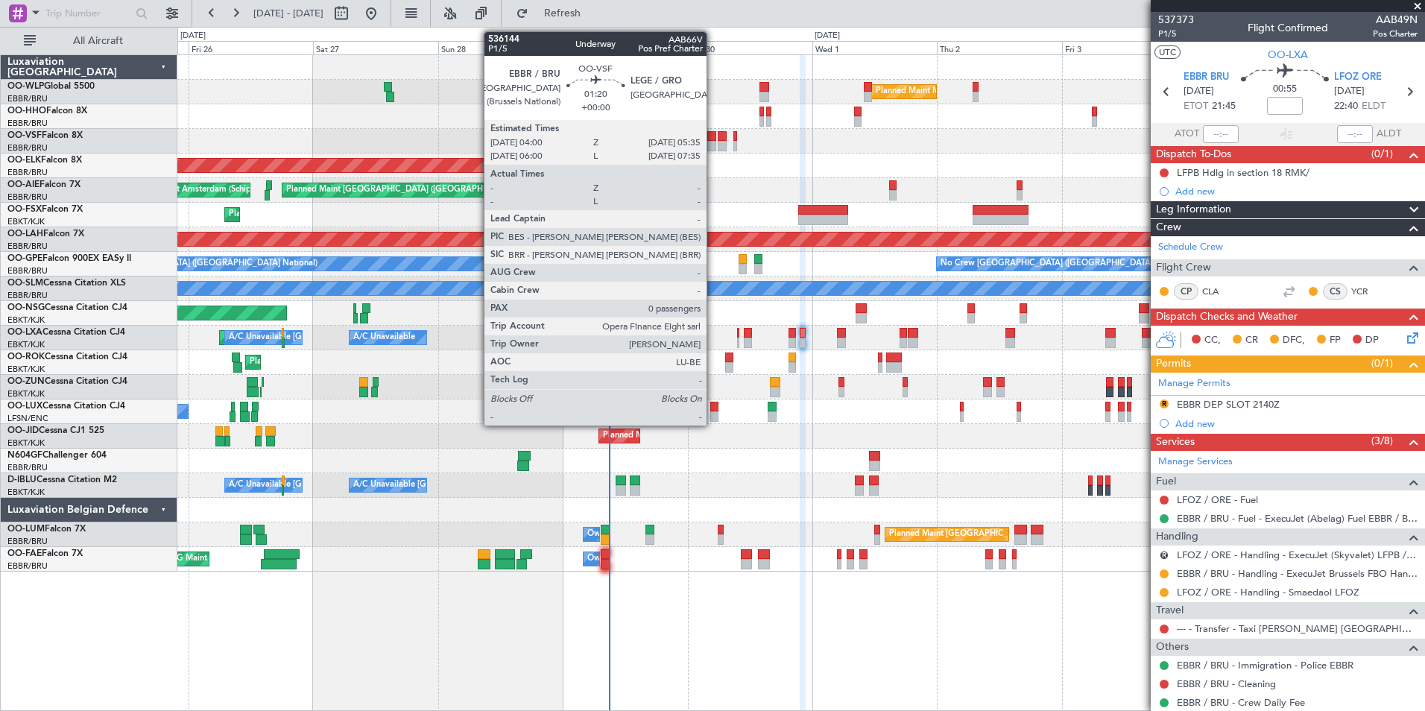
click at [713, 139] on div at bounding box center [711, 136] width 9 height 10
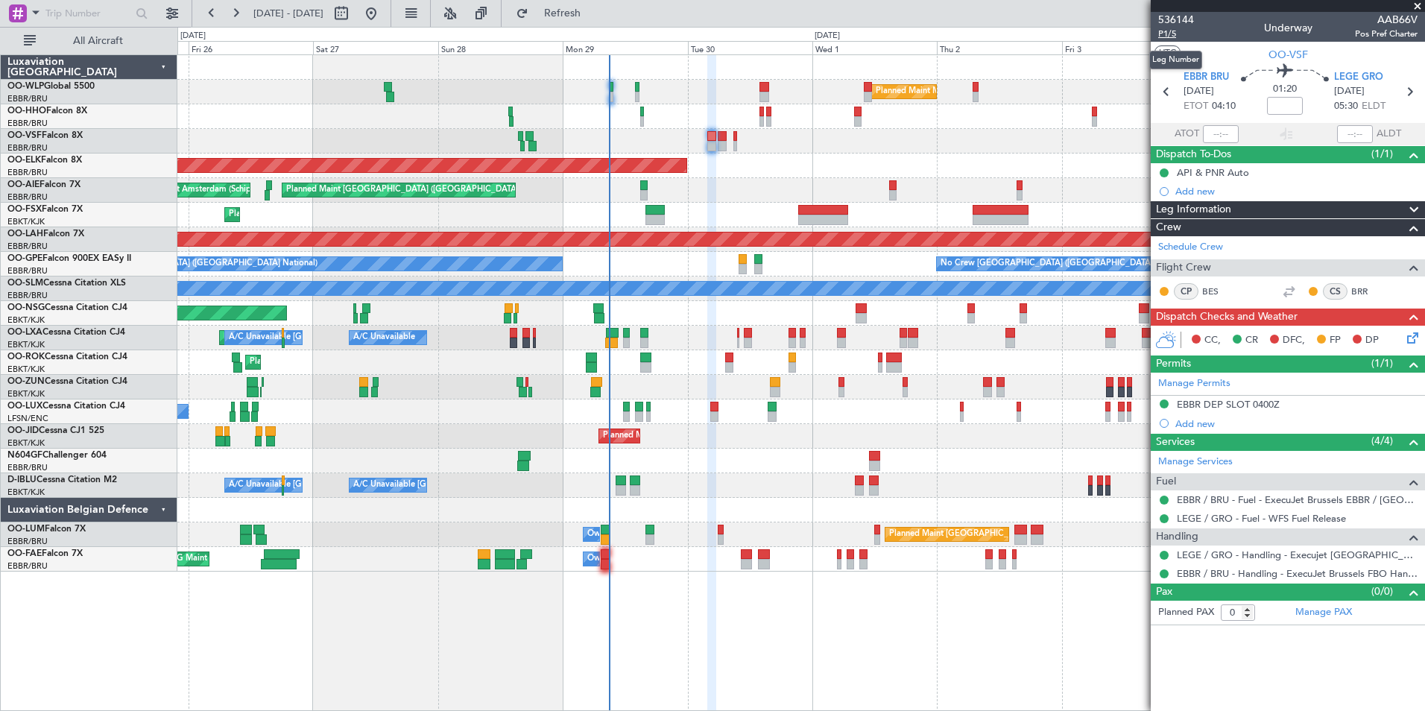
click at [1169, 37] on span "P1/5" at bounding box center [1176, 34] width 36 height 13
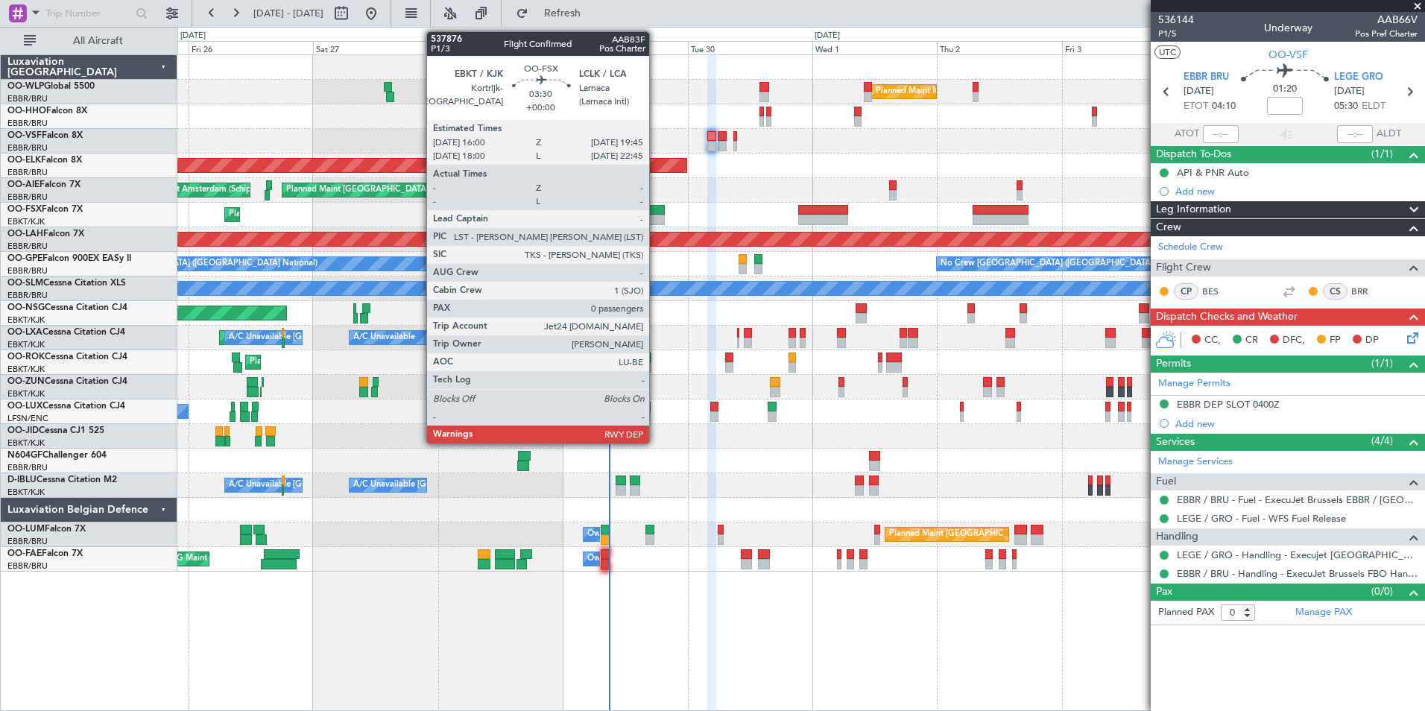
click at [656, 212] on div at bounding box center [655, 210] width 20 height 10
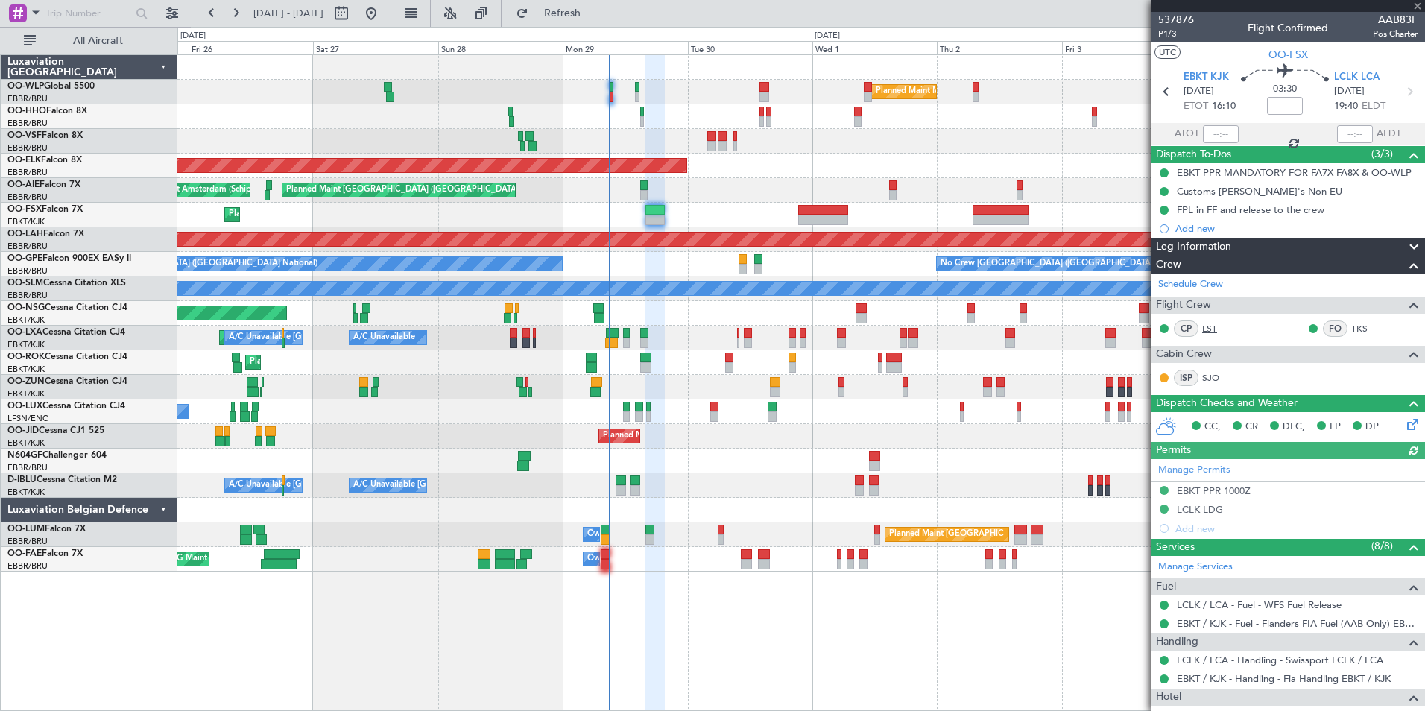
click at [1216, 325] on link "LST" at bounding box center [1219, 328] width 34 height 13
click at [1351, 332] on link "TKS" at bounding box center [1368, 328] width 34 height 13
click at [1204, 377] on link "SJO" at bounding box center [1219, 377] width 34 height 13
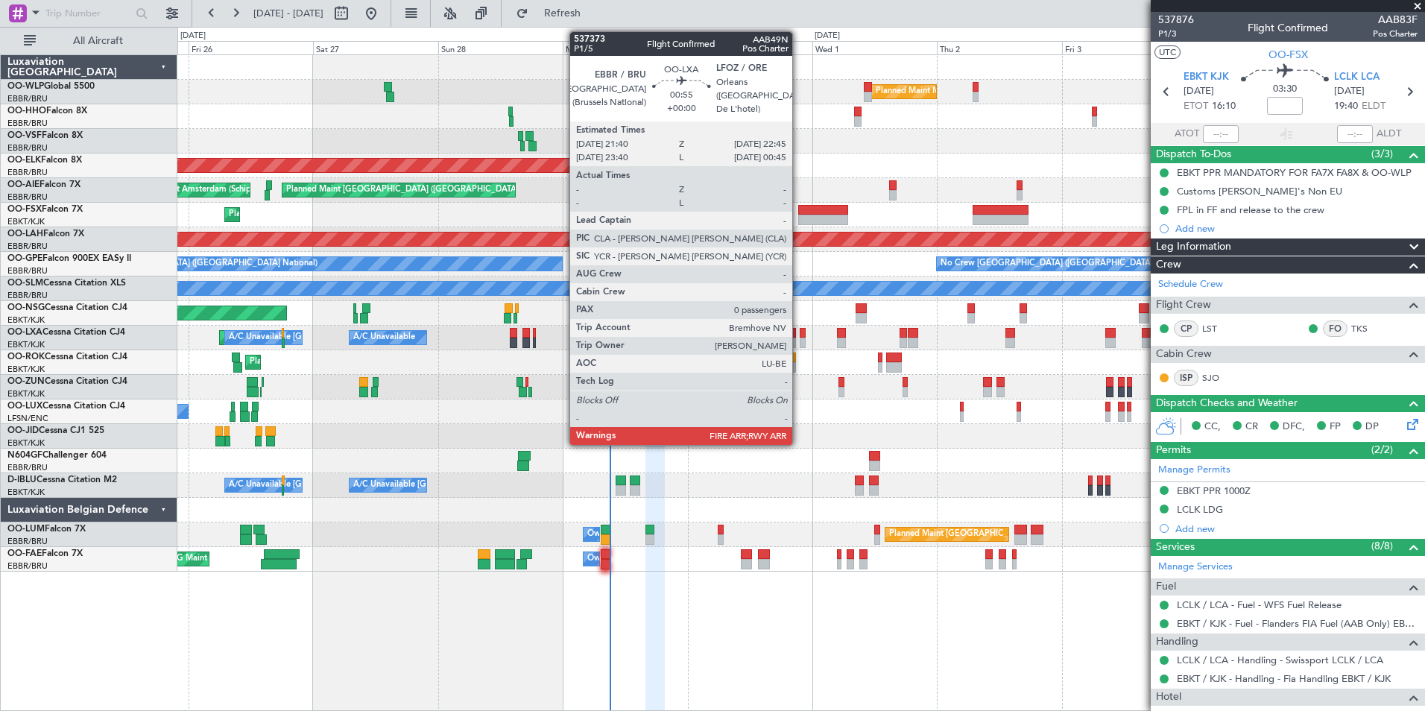
click at [800, 341] on div at bounding box center [803, 343] width 6 height 10
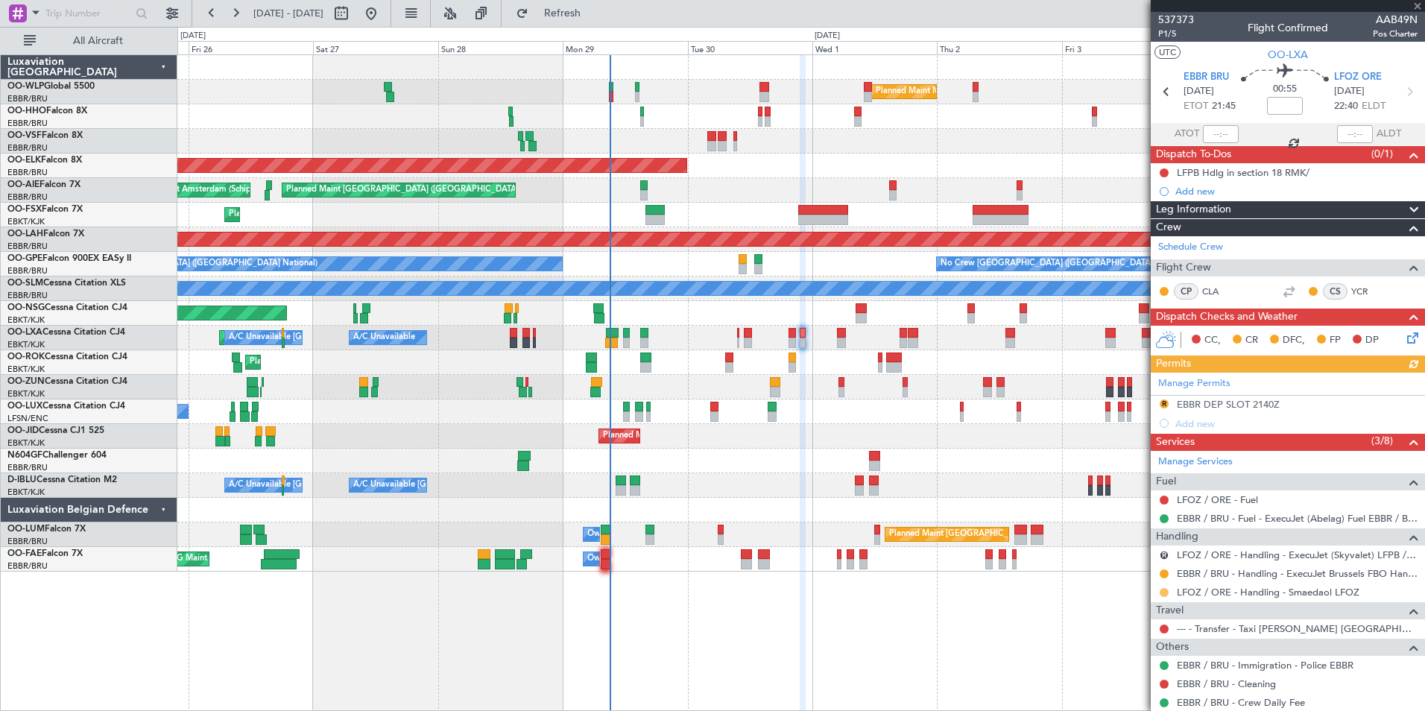
click at [1162, 591] on button at bounding box center [1163, 592] width 9 height 9
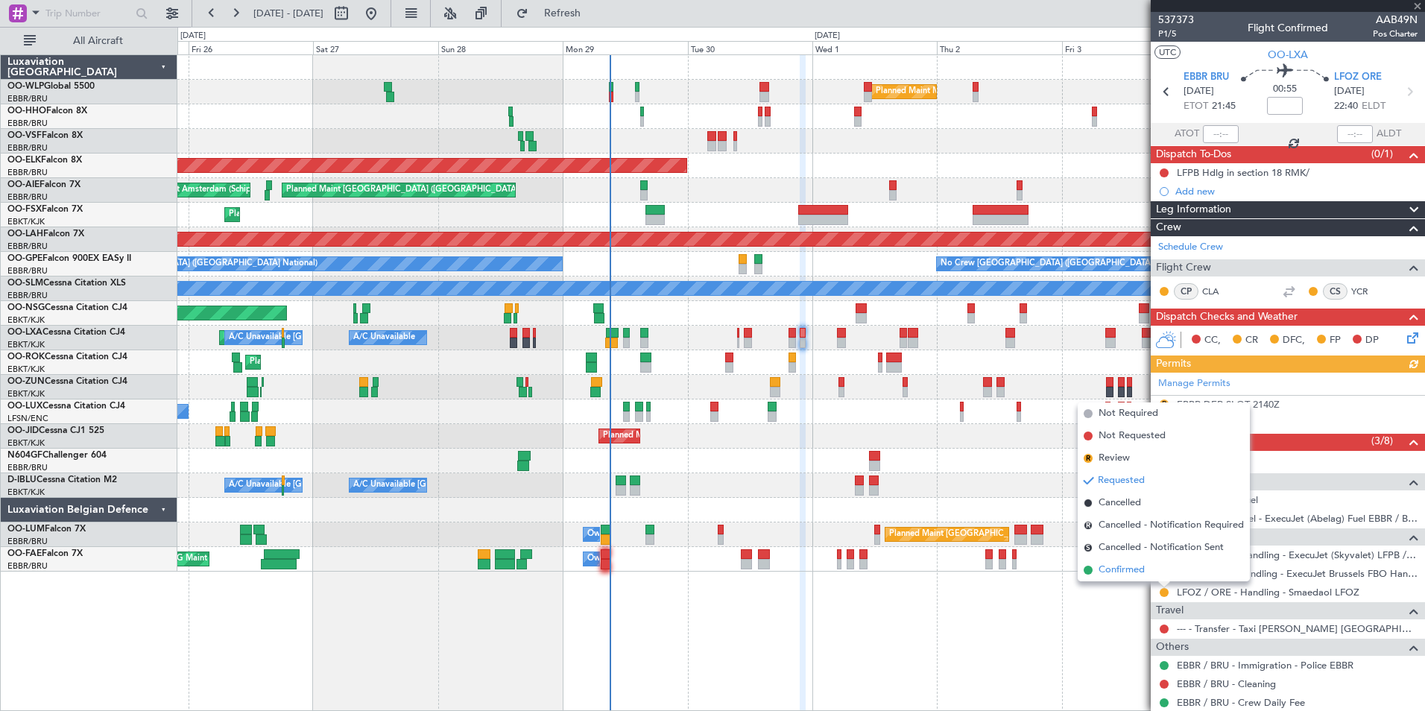
click at [1124, 572] on span "Confirmed" at bounding box center [1121, 570] width 46 height 15
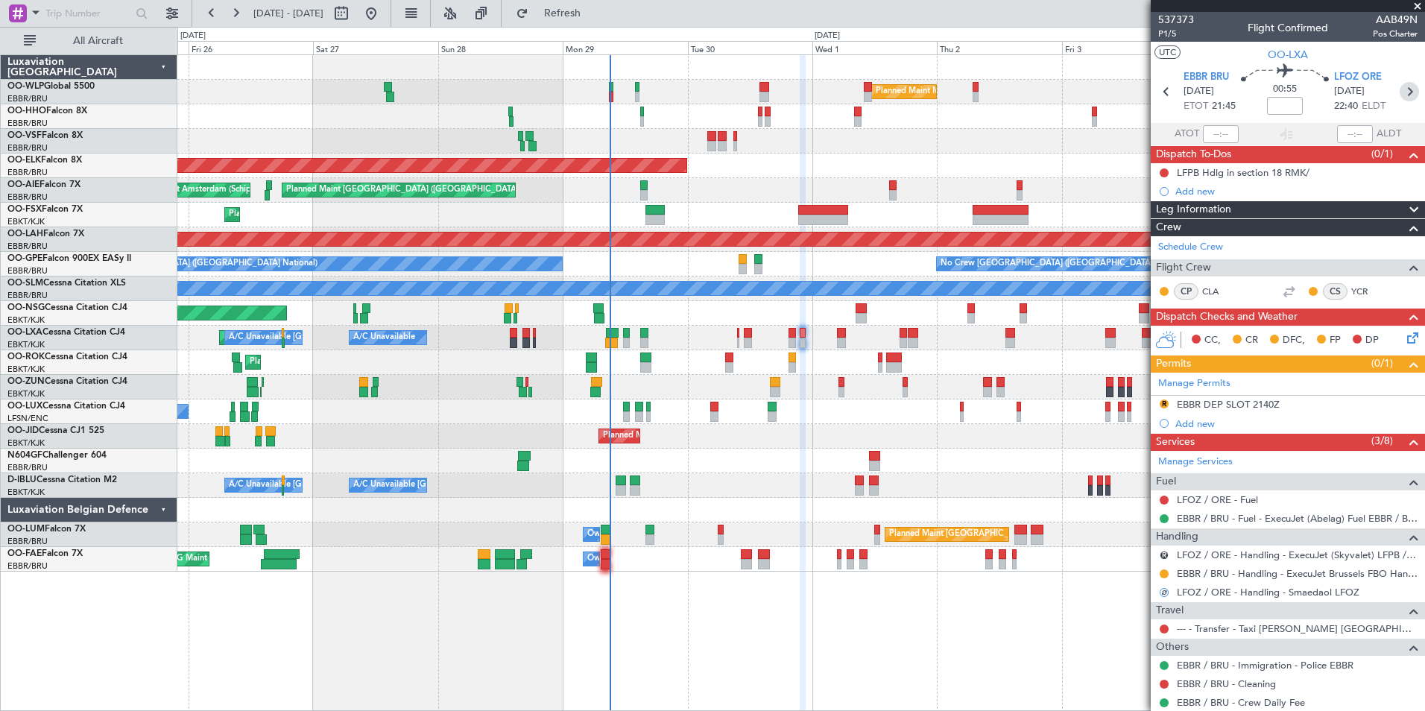
click at [1399, 101] on icon at bounding box center [1408, 91] width 19 height 19
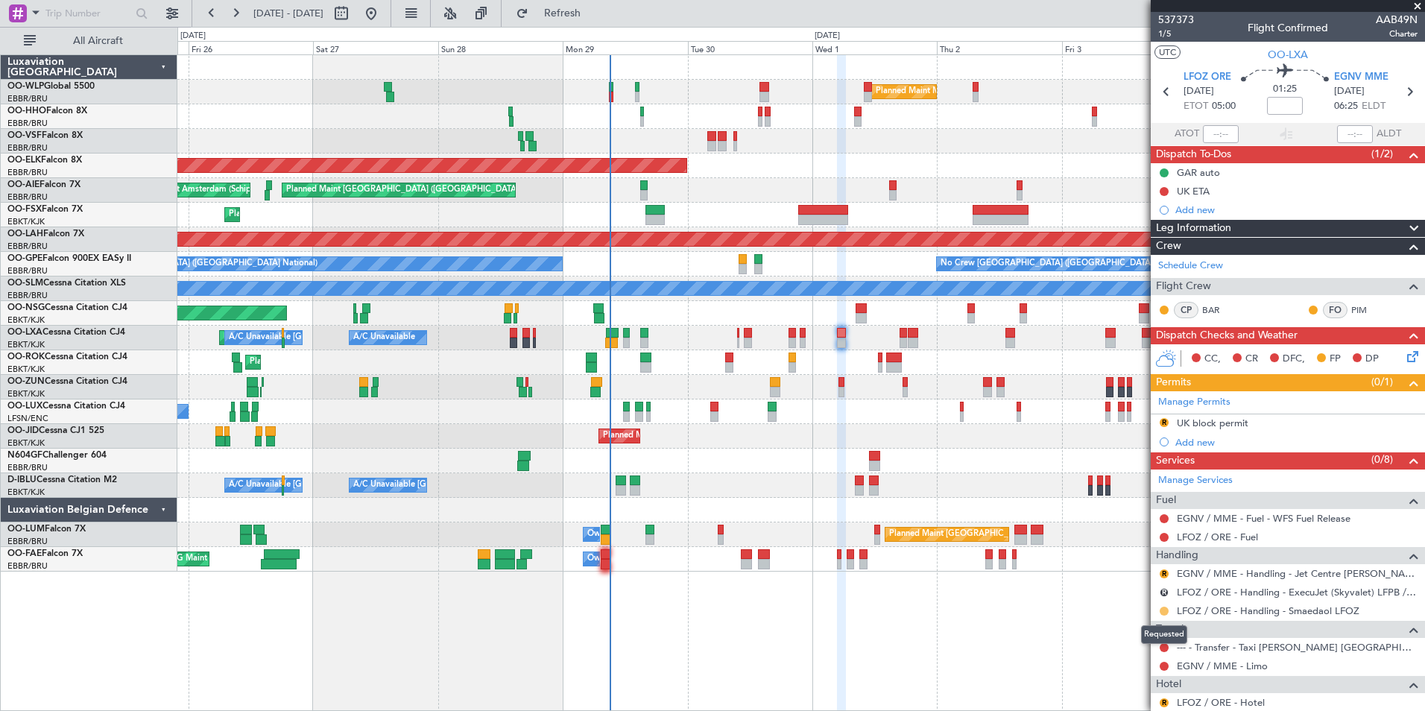
click at [1165, 613] on button at bounding box center [1163, 611] width 9 height 9
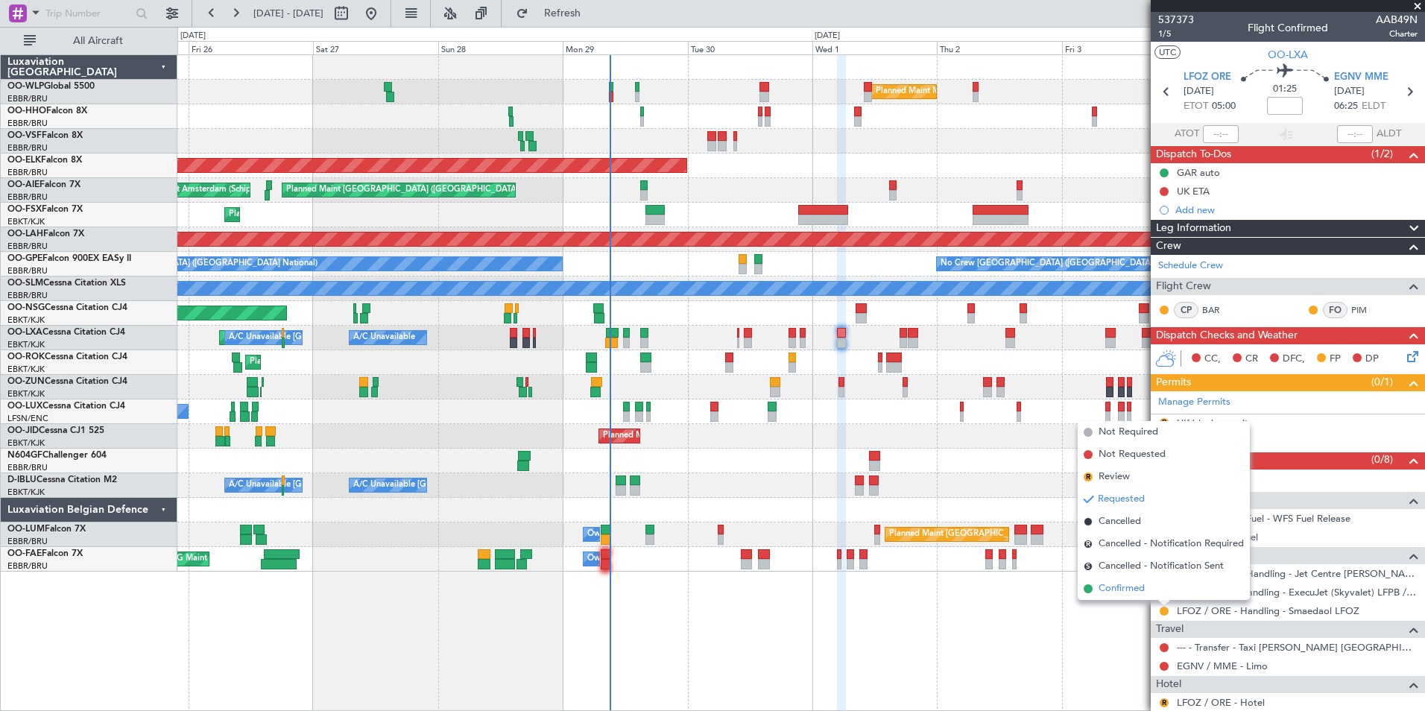
click at [1119, 585] on span "Confirmed" at bounding box center [1121, 588] width 46 height 15
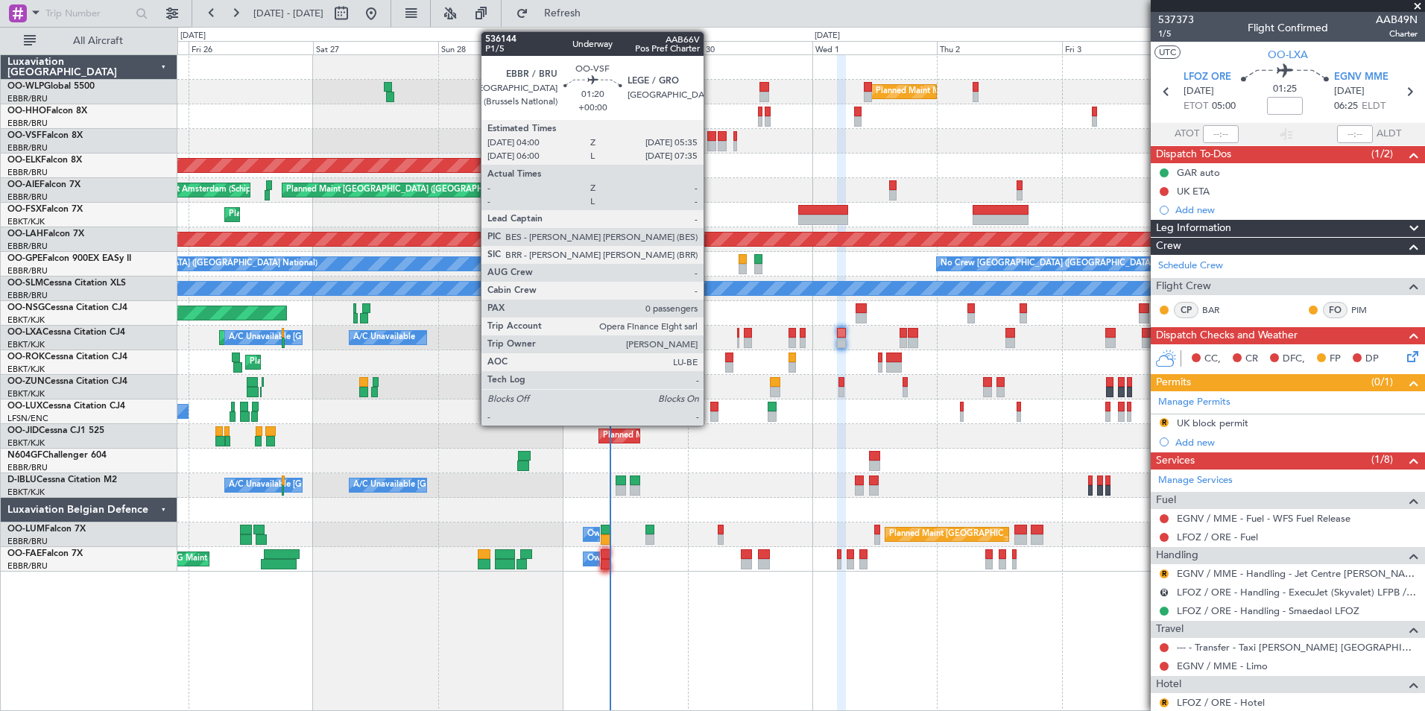
click at [710, 150] on div at bounding box center [711, 146] width 9 height 10
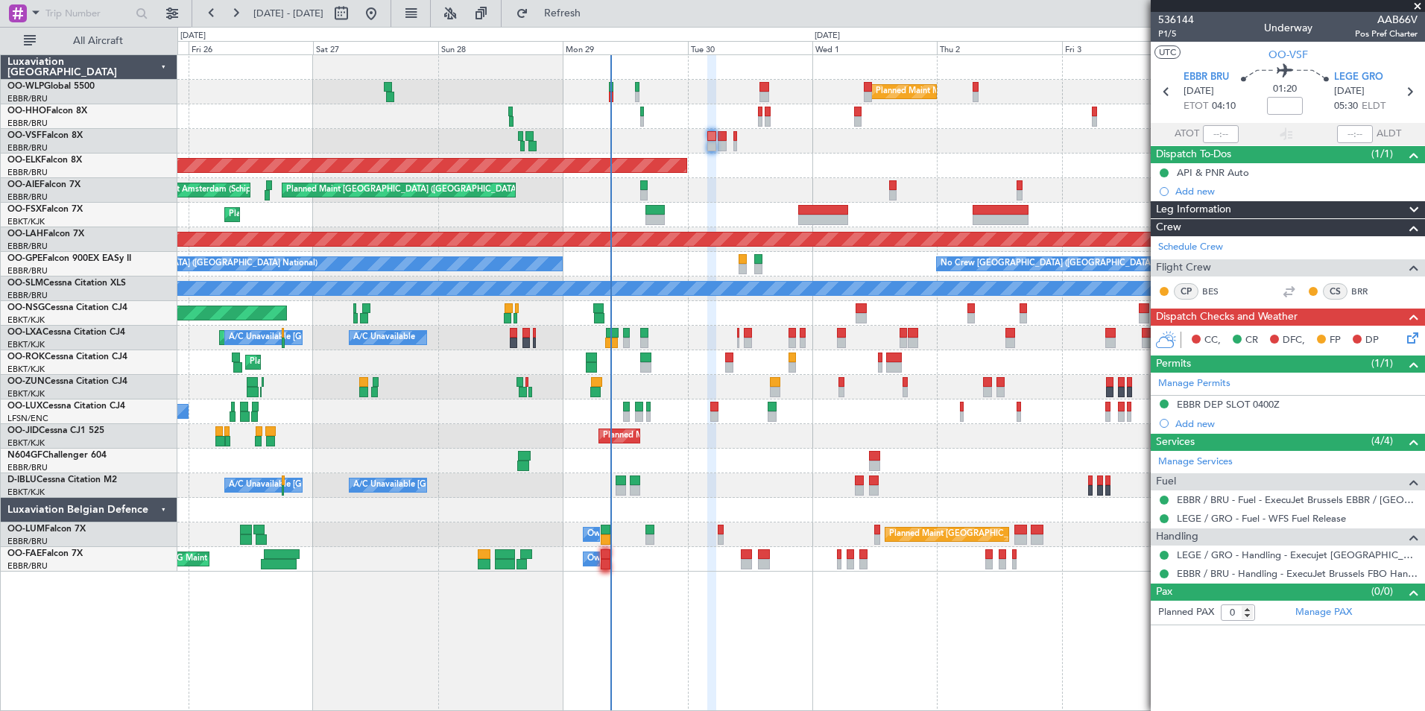
click at [1411, 341] on icon at bounding box center [1410, 335] width 12 height 12
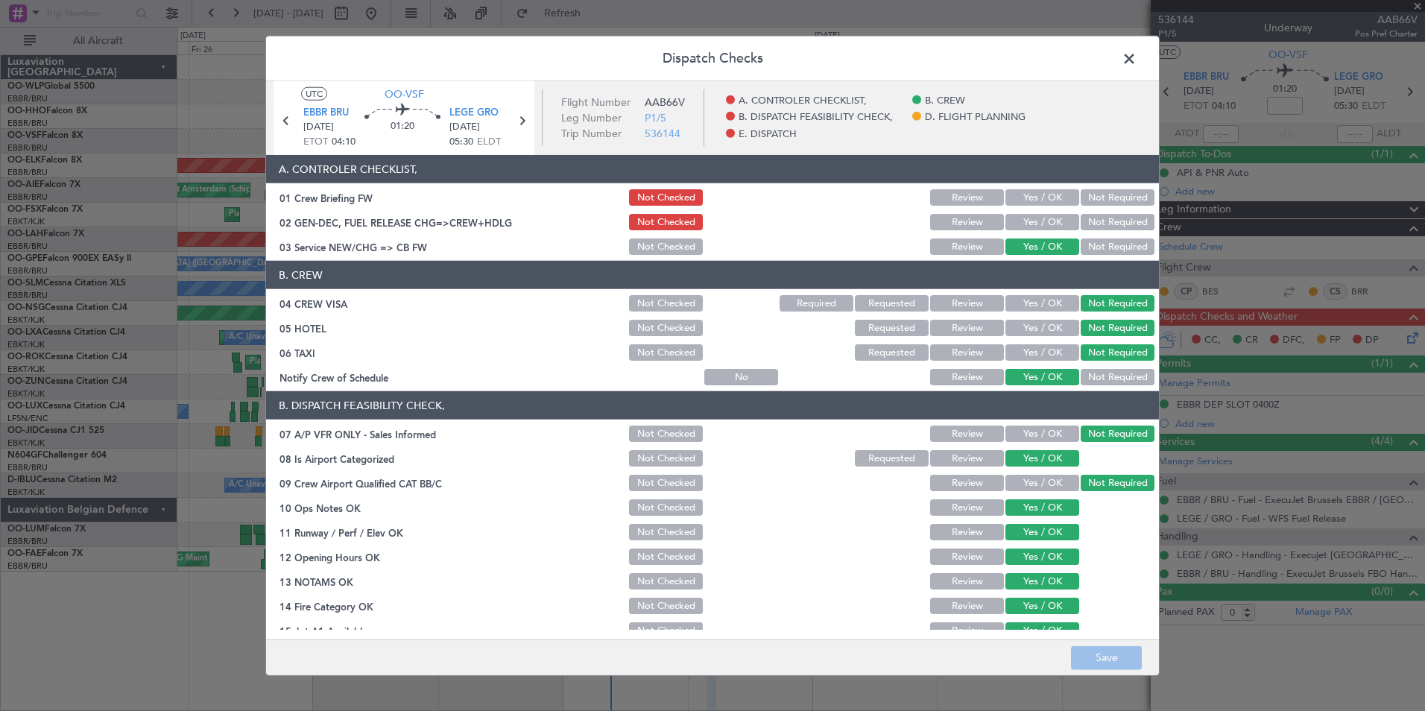
click at [1043, 201] on button "Yes / OK" at bounding box center [1042, 197] width 74 height 16
click at [1036, 213] on div "Yes / OK" at bounding box center [1040, 222] width 75 height 21
click at [1037, 227] on button "Yes / OK" at bounding box center [1042, 222] width 74 height 16
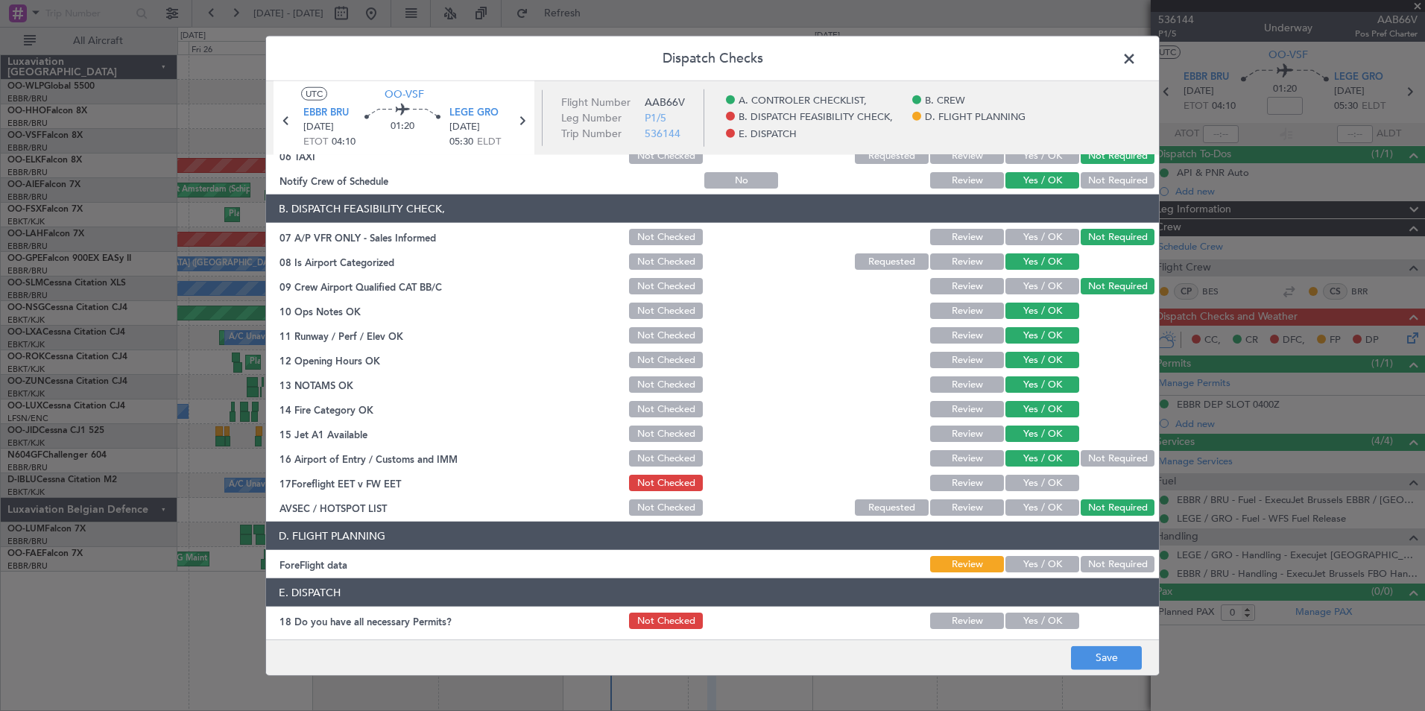
scroll to position [276, 0]
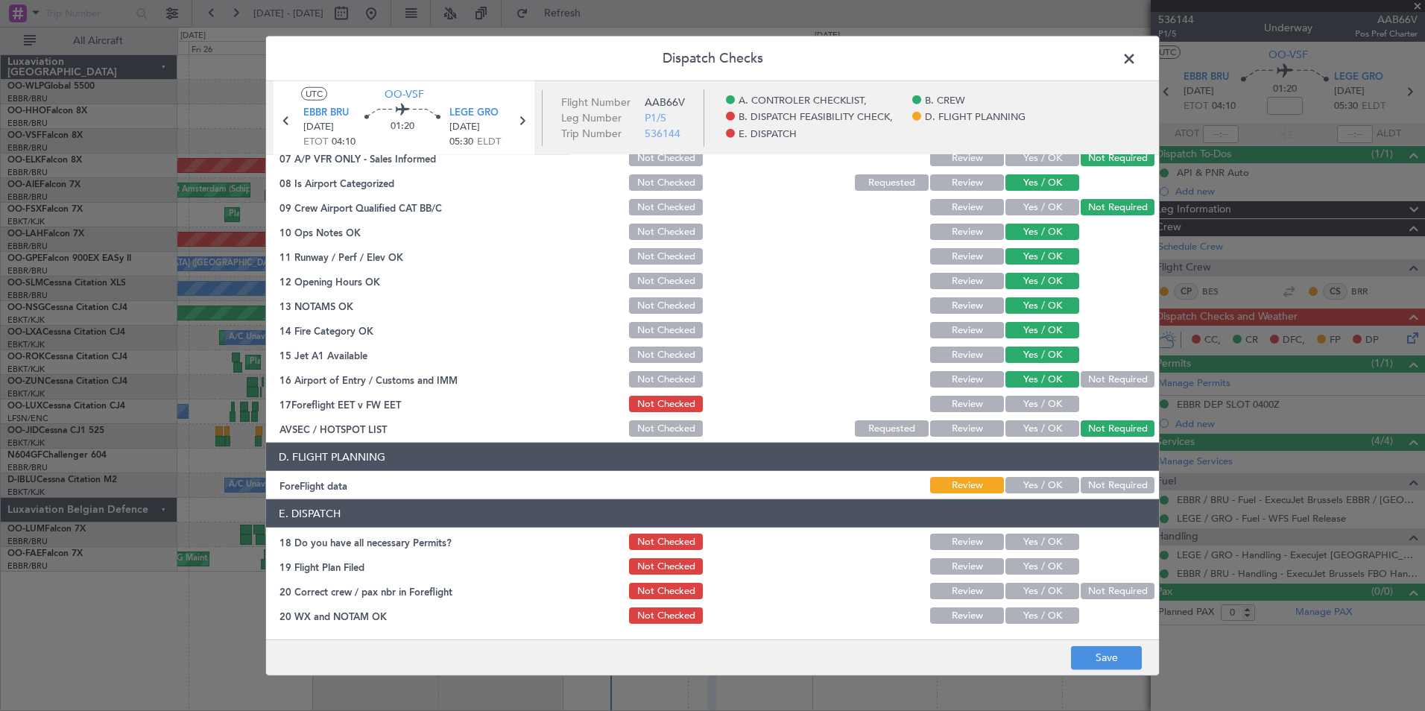
click at [1011, 395] on div "Yes / OK" at bounding box center [1040, 403] width 75 height 21
click at [1018, 400] on button "Yes / OK" at bounding box center [1042, 404] width 74 height 16
click at [1017, 486] on button "Yes / OK" at bounding box center [1042, 485] width 74 height 16
click at [1029, 552] on section "E. DISPATCH 18 Do you have all necessary Permits? Not Checked Review Yes / OK 1…" at bounding box center [712, 562] width 893 height 127
click at [1027, 542] on button "Yes / OK" at bounding box center [1042, 542] width 74 height 16
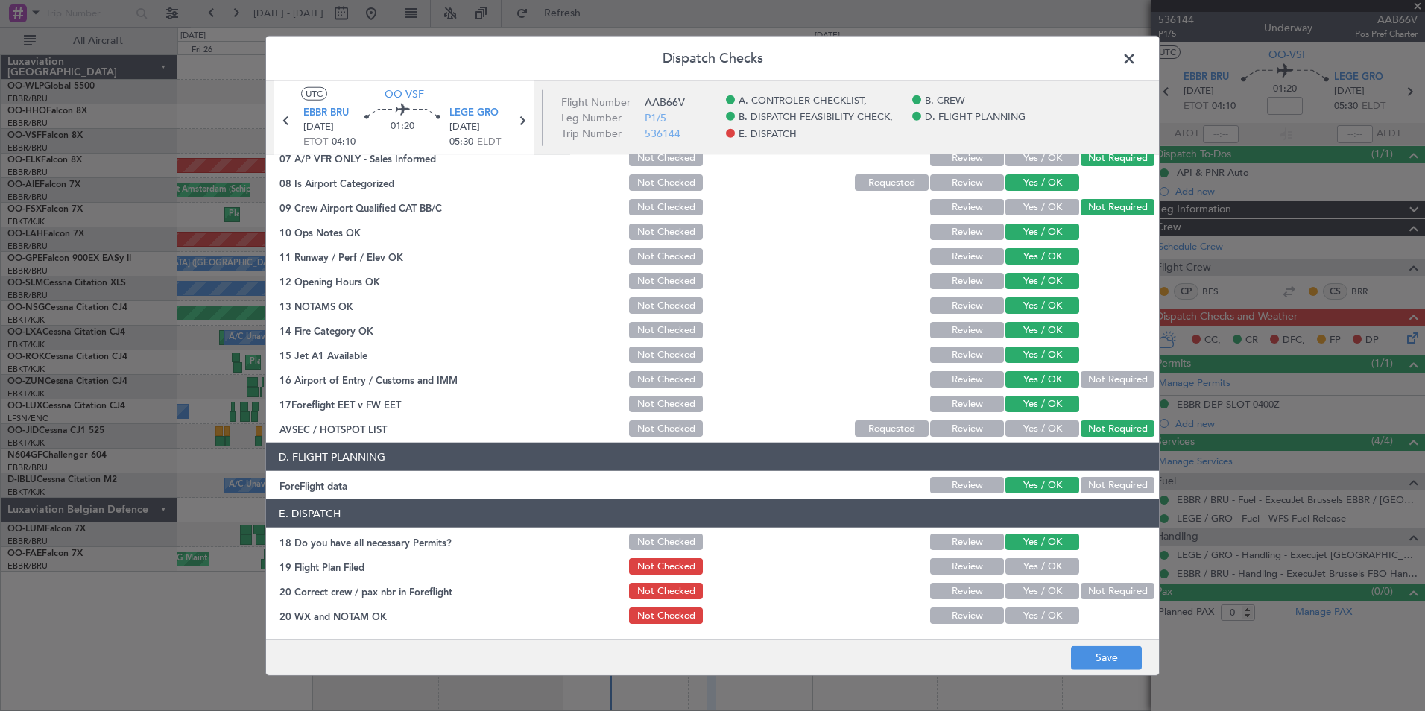
click at [1028, 559] on button "Yes / OK" at bounding box center [1042, 566] width 74 height 16
click at [1032, 589] on button "Yes / OK" at bounding box center [1042, 591] width 74 height 16
drag, startPoint x: 1038, startPoint y: 622, endPoint x: 1063, endPoint y: 632, distance: 27.1
click at [1038, 623] on button "Yes / OK" at bounding box center [1042, 615] width 74 height 16
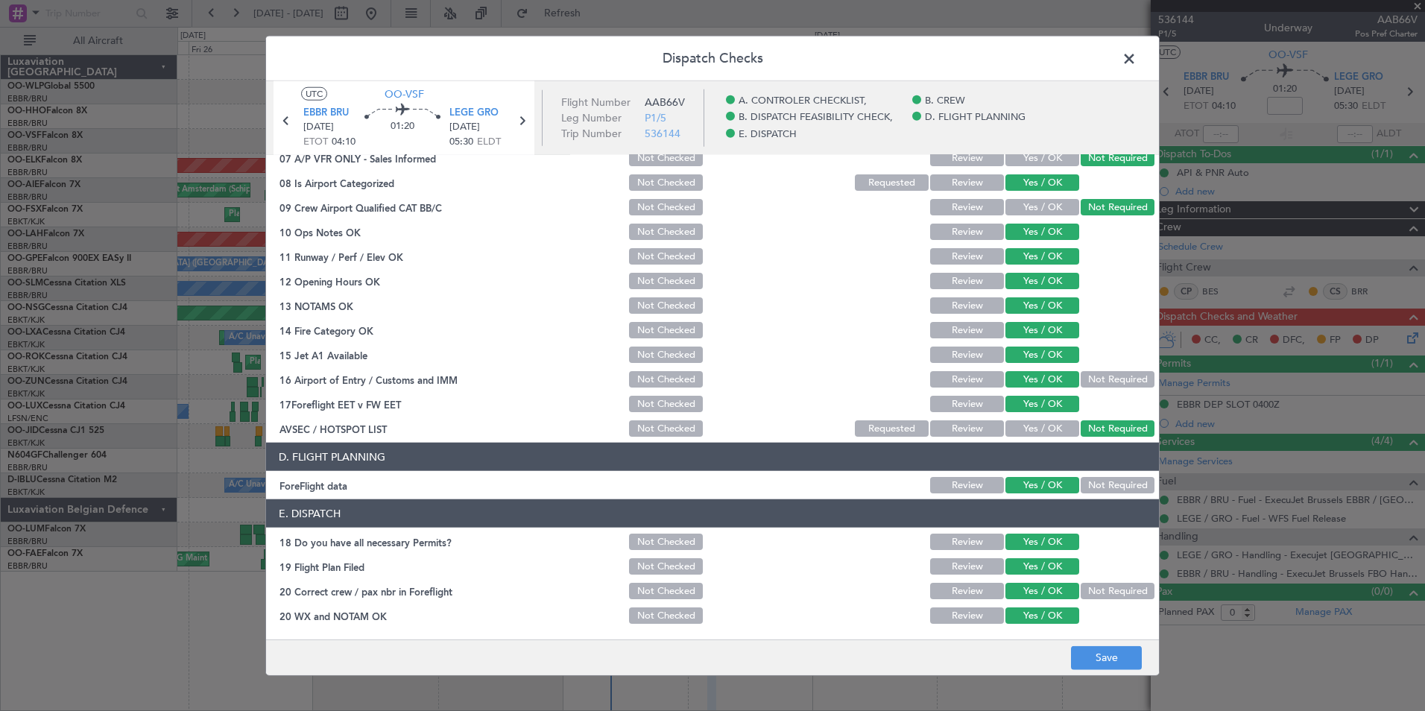
click at [1089, 642] on footer "Save" at bounding box center [712, 657] width 893 height 36
click at [1102, 659] on button "Save" at bounding box center [1106, 657] width 71 height 24
click at [522, 128] on icon at bounding box center [521, 120] width 19 height 19
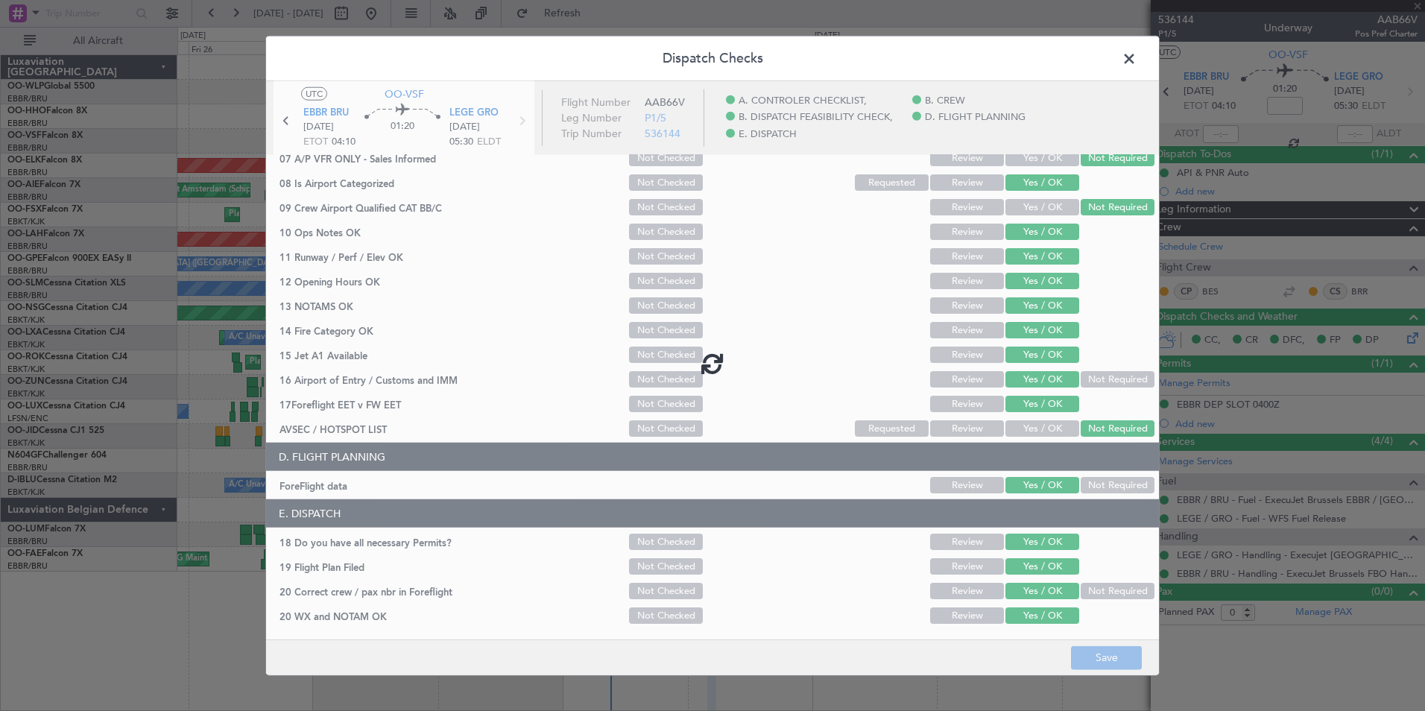
type input "2"
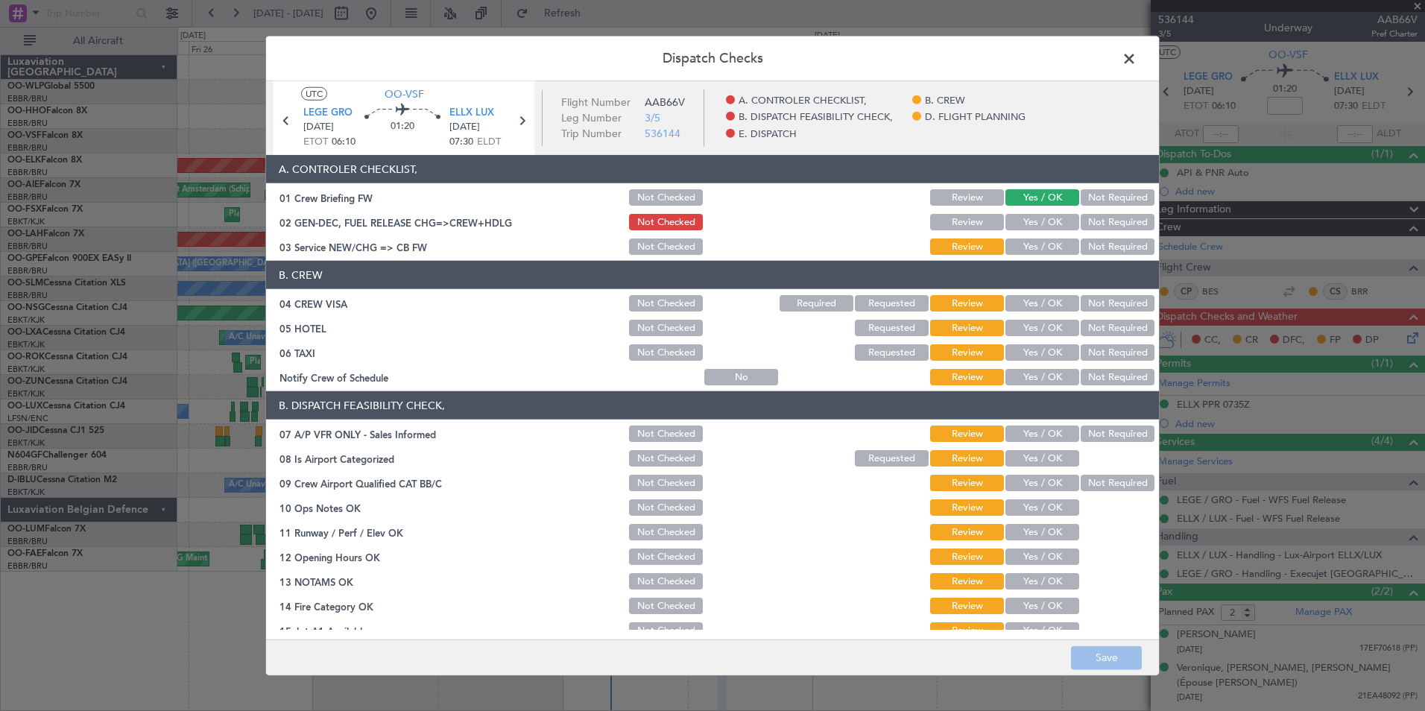
drag, startPoint x: 1045, startPoint y: 203, endPoint x: 1042, endPoint y: 216, distance: 13.0
click at [1045, 204] on button "Yes / OK" at bounding box center [1042, 197] width 74 height 16
click at [1042, 216] on button "Yes / OK" at bounding box center [1042, 222] width 74 height 16
click at [1044, 241] on div "Yes / OK" at bounding box center [1040, 246] width 75 height 21
click at [1044, 254] on button "Yes / OK" at bounding box center [1042, 246] width 74 height 16
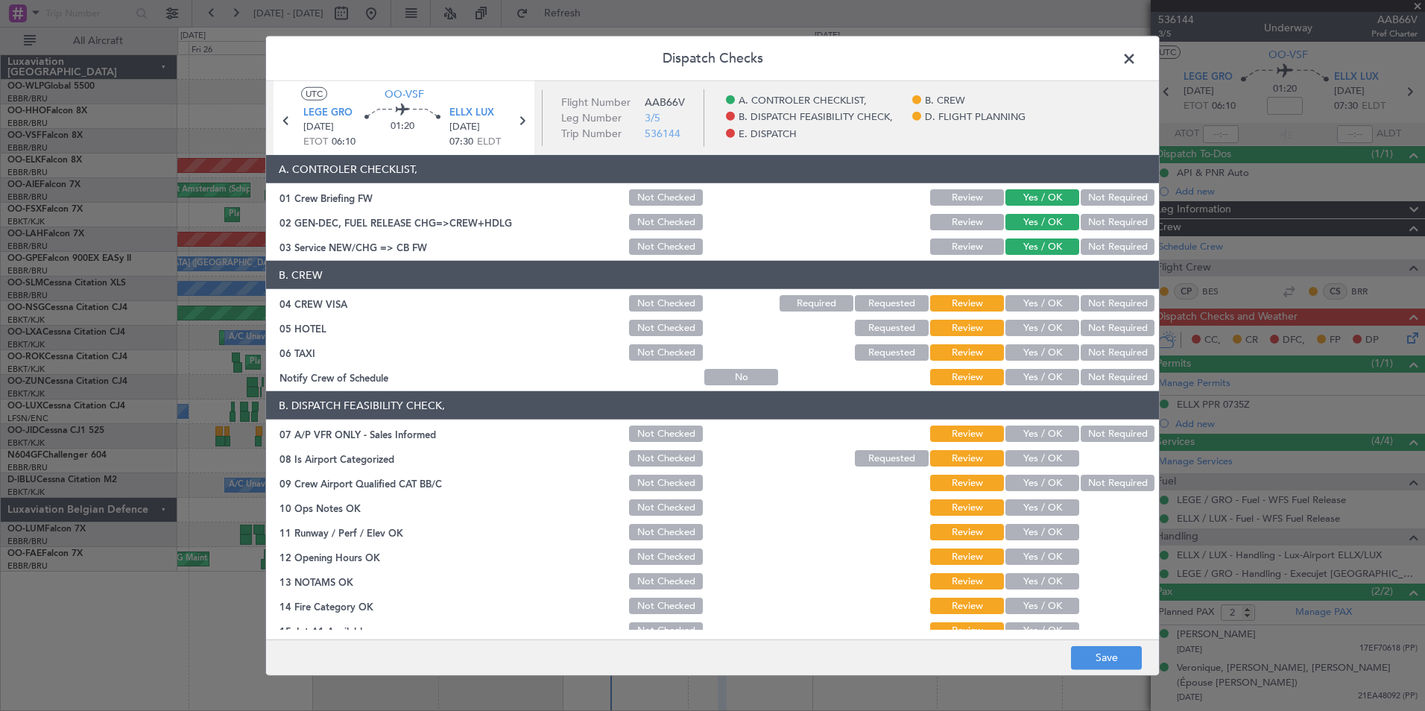
click at [1095, 306] on button "Not Required" at bounding box center [1117, 303] width 74 height 16
click at [1107, 324] on button "Not Required" at bounding box center [1117, 328] width 74 height 16
drag, startPoint x: 1103, startPoint y: 341, endPoint x: 1098, endPoint y: 353, distance: 13.4
click at [1102, 344] on section "B. CREW 04 CREW VISA Not Checked Required Requested Review Yes / OK Not Require…" at bounding box center [712, 324] width 893 height 127
click at [1095, 358] on button "Not Required" at bounding box center [1117, 352] width 74 height 16
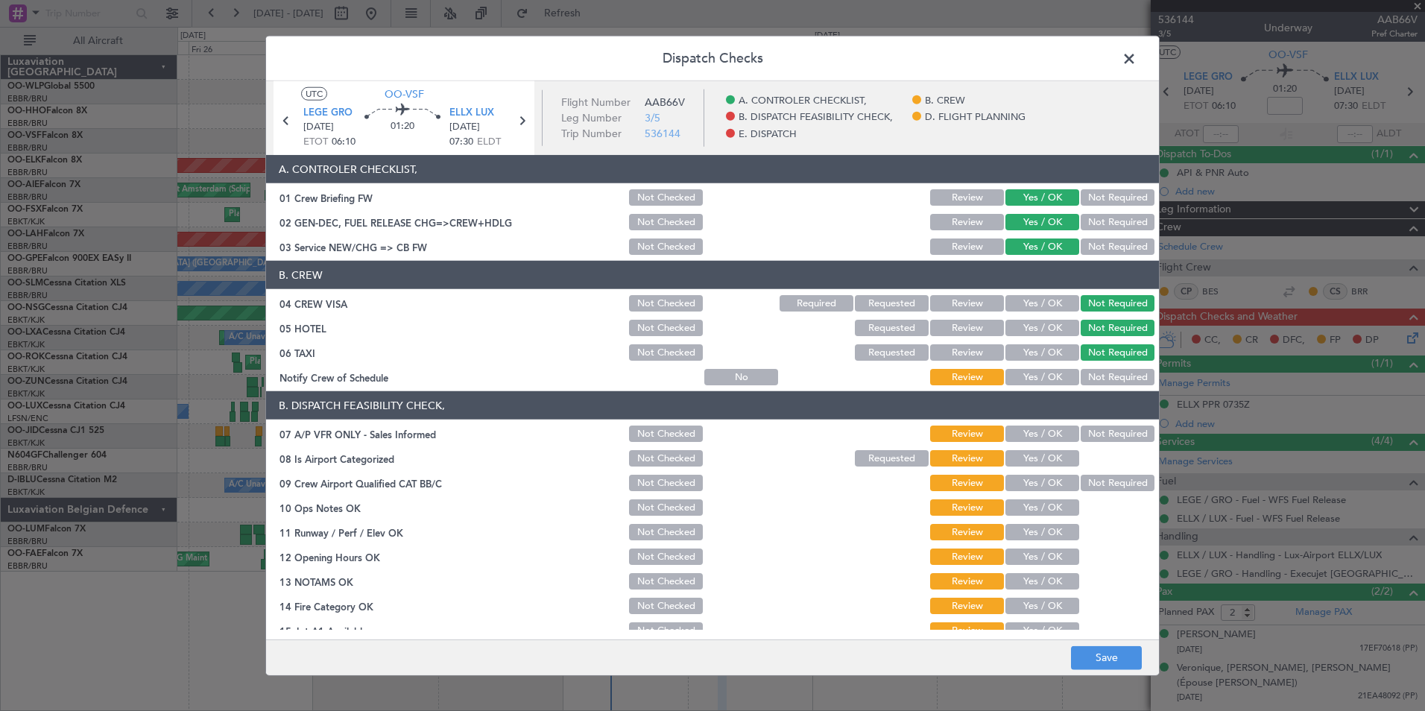
click at [1029, 379] on button "Yes / OK" at bounding box center [1042, 377] width 74 height 16
click at [1091, 435] on button "Not Required" at bounding box center [1117, 433] width 74 height 16
click at [1045, 460] on button "Yes / OK" at bounding box center [1042, 458] width 74 height 16
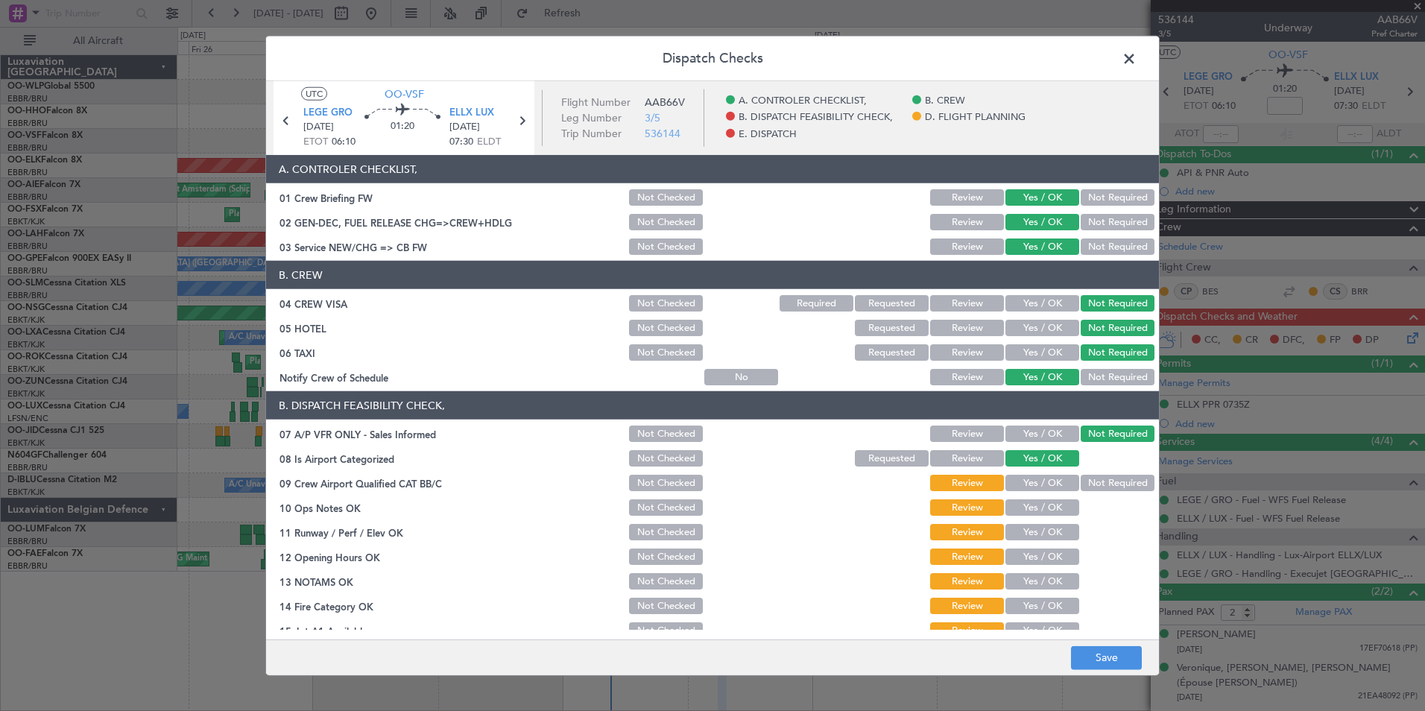
click at [1040, 496] on section "B. DISPATCH FEASIBILITY CHECK, 07 A/P VFR ONLY - Sales Informed Not Checked Rev…" at bounding box center [712, 552] width 893 height 323
click at [1032, 489] on button "Yes / OK" at bounding box center [1042, 483] width 74 height 16
click at [1034, 503] on button "Yes / OK" at bounding box center [1042, 507] width 74 height 16
click at [1037, 528] on button "Yes / OK" at bounding box center [1042, 532] width 74 height 16
click at [1037, 555] on button "Yes / OK" at bounding box center [1042, 556] width 74 height 16
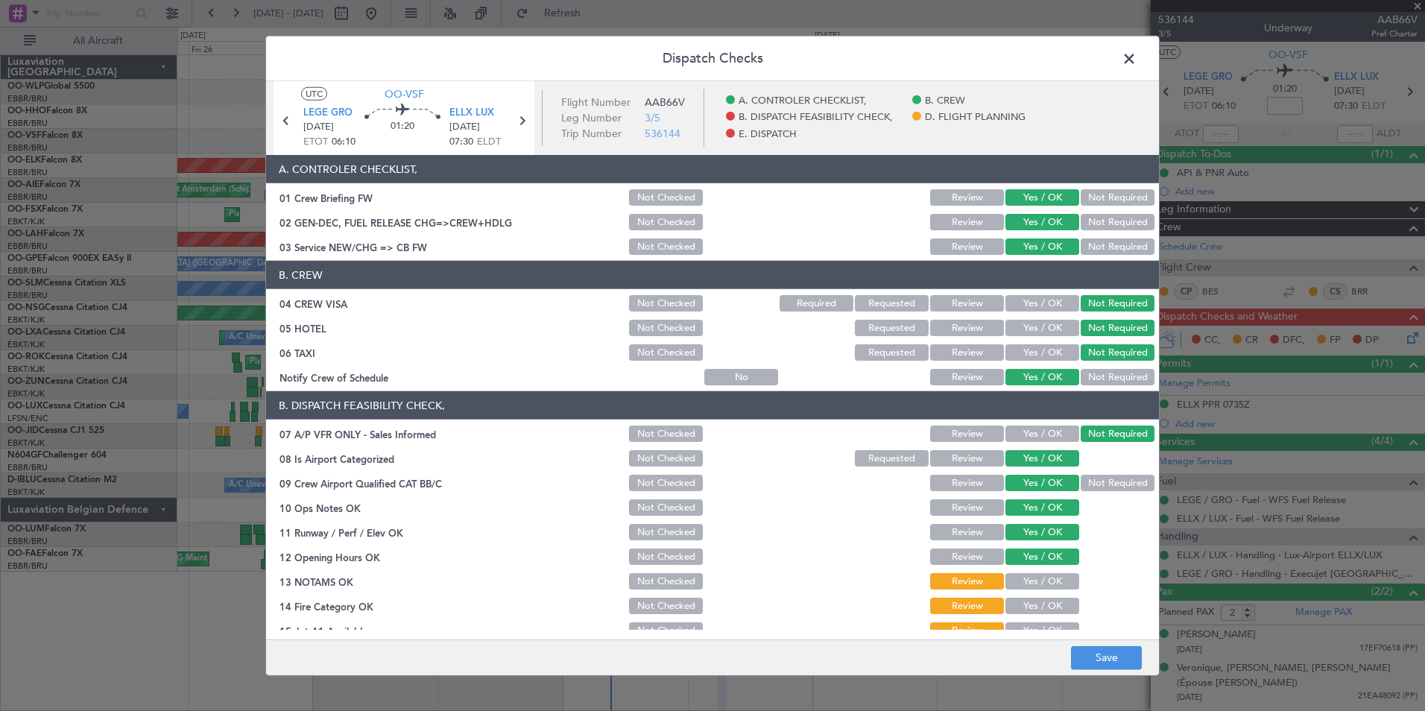
click at [1040, 586] on button "Yes / OK" at bounding box center [1042, 581] width 74 height 16
click at [1042, 604] on button "Yes / OK" at bounding box center [1042, 606] width 74 height 16
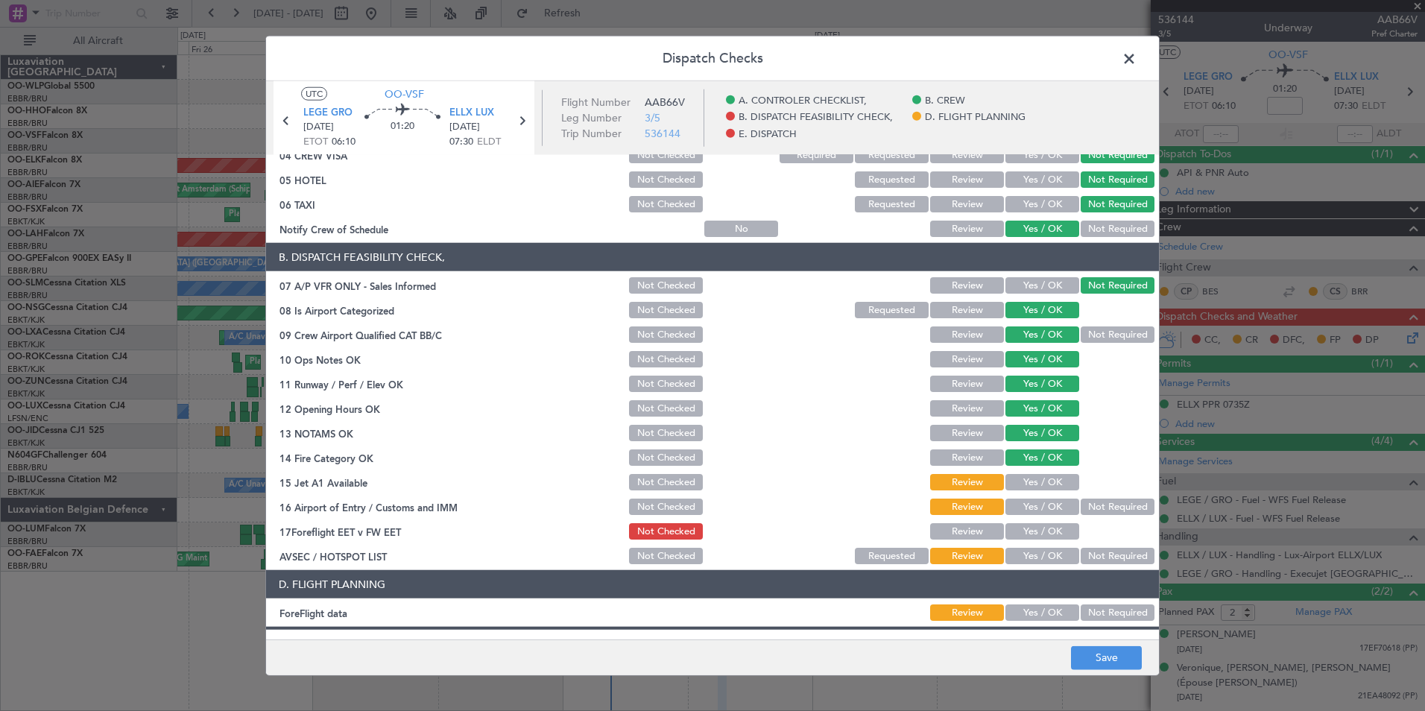
scroll to position [149, 0]
click at [1037, 475] on button "Yes / OK" at bounding box center [1042, 481] width 74 height 16
click at [1104, 499] on button "Not Required" at bounding box center [1117, 506] width 74 height 16
click at [1031, 525] on button "Yes / OK" at bounding box center [1042, 530] width 74 height 16
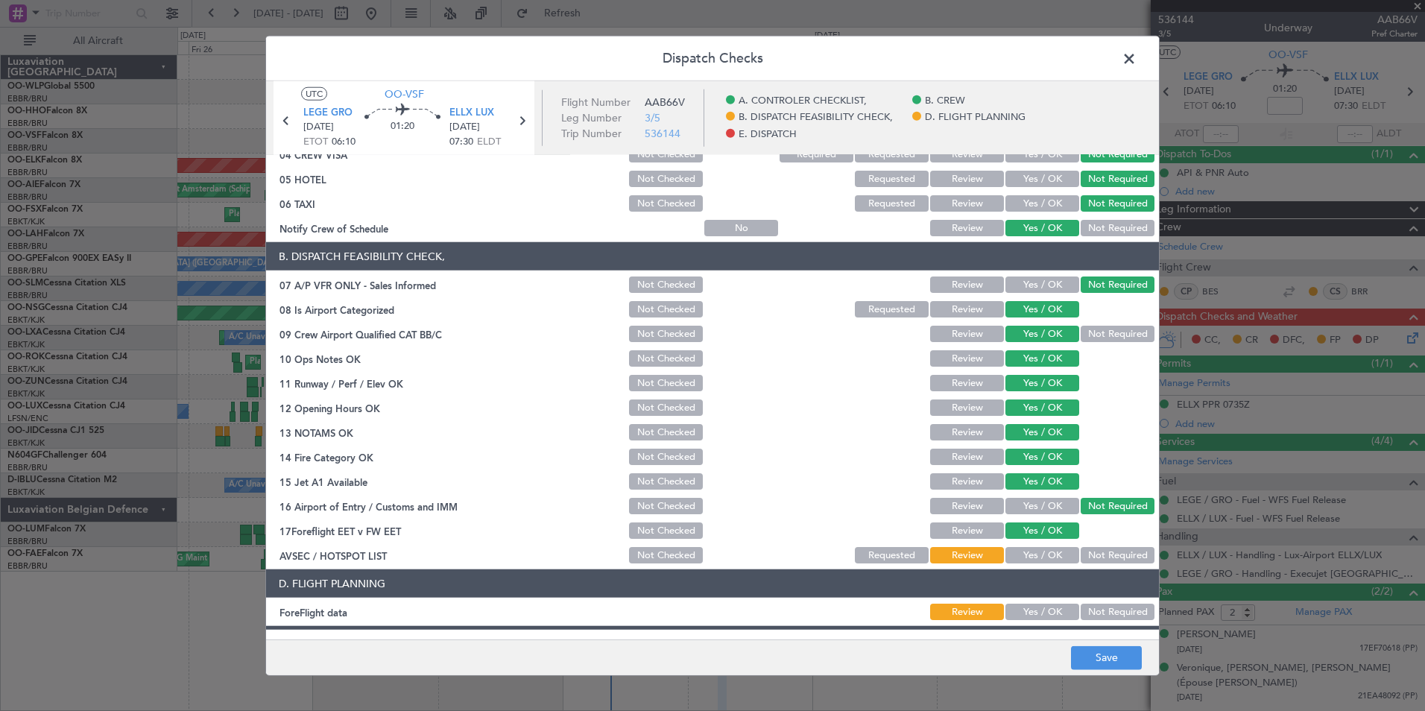
click at [1111, 550] on button "Not Required" at bounding box center [1117, 555] width 74 height 16
click at [1045, 607] on button "Yes / OK" at bounding box center [1042, 612] width 74 height 16
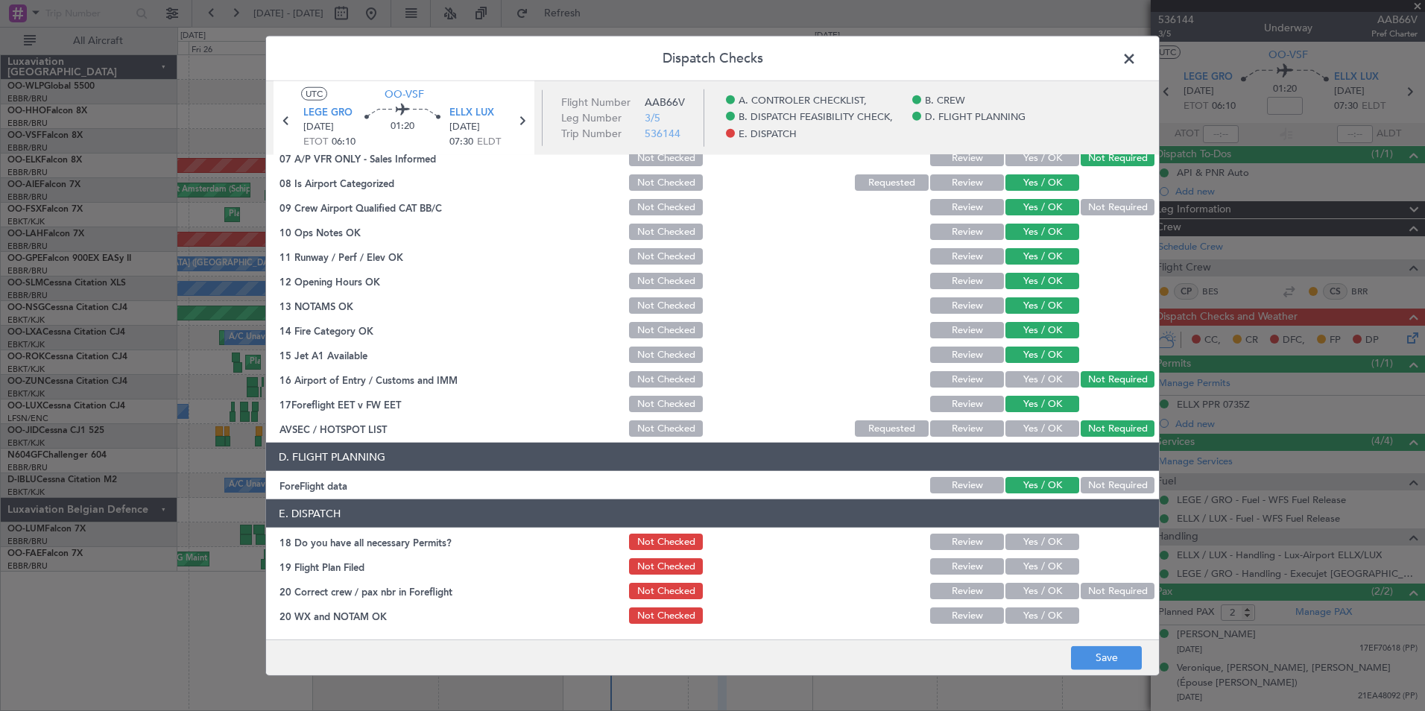
click at [1030, 535] on button "Yes / OK" at bounding box center [1042, 542] width 74 height 16
click at [1028, 561] on button "Yes / OK" at bounding box center [1042, 566] width 74 height 16
click at [1031, 590] on button "Yes / OK" at bounding box center [1042, 591] width 74 height 16
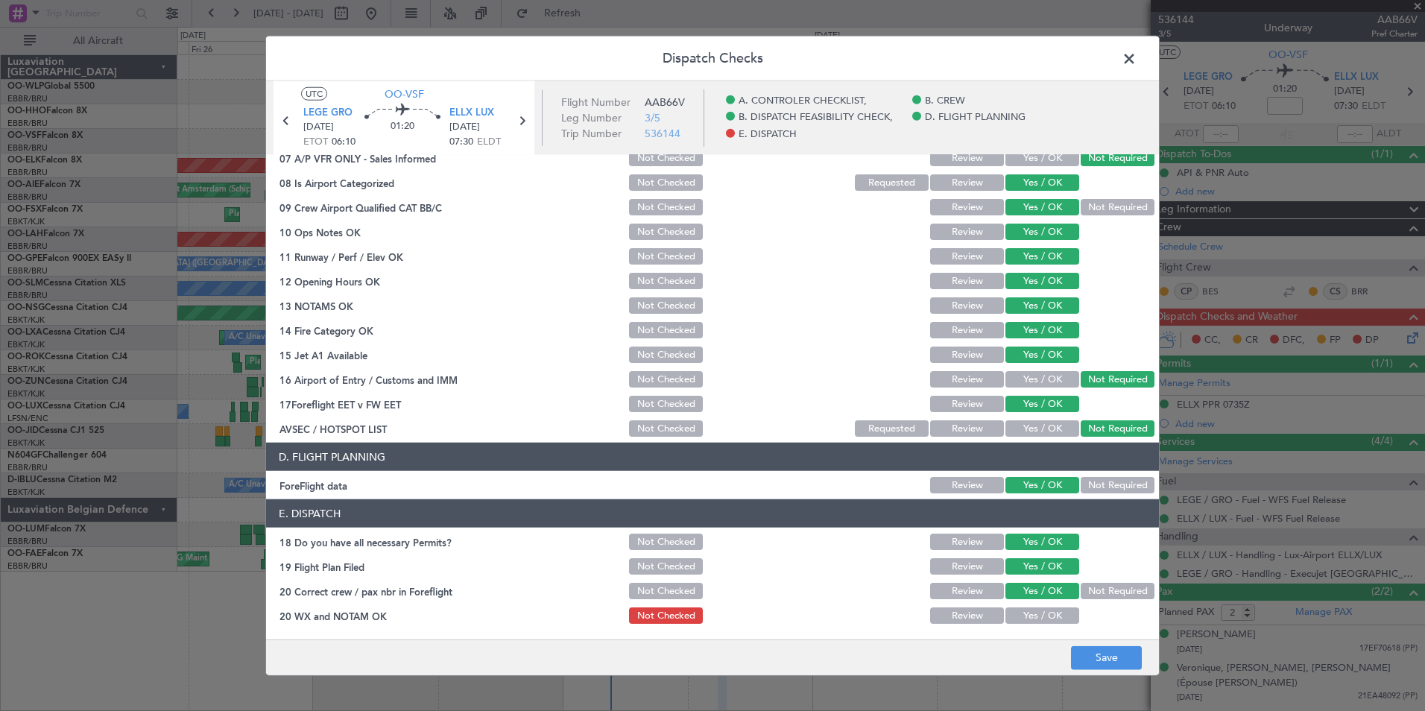
click at [1032, 610] on button "Yes / OK" at bounding box center [1042, 615] width 74 height 16
click at [1100, 659] on button "Save" at bounding box center [1106, 657] width 71 height 24
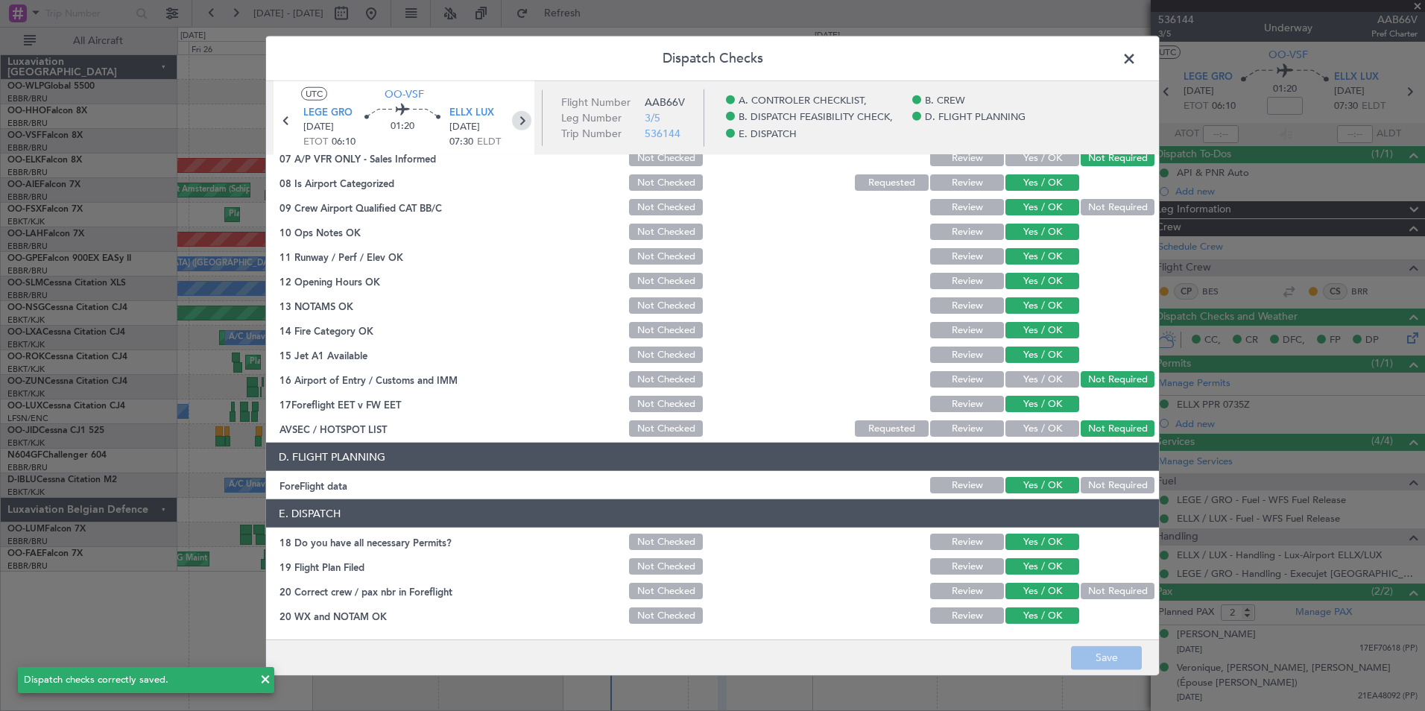
click at [525, 123] on icon at bounding box center [521, 120] width 19 height 19
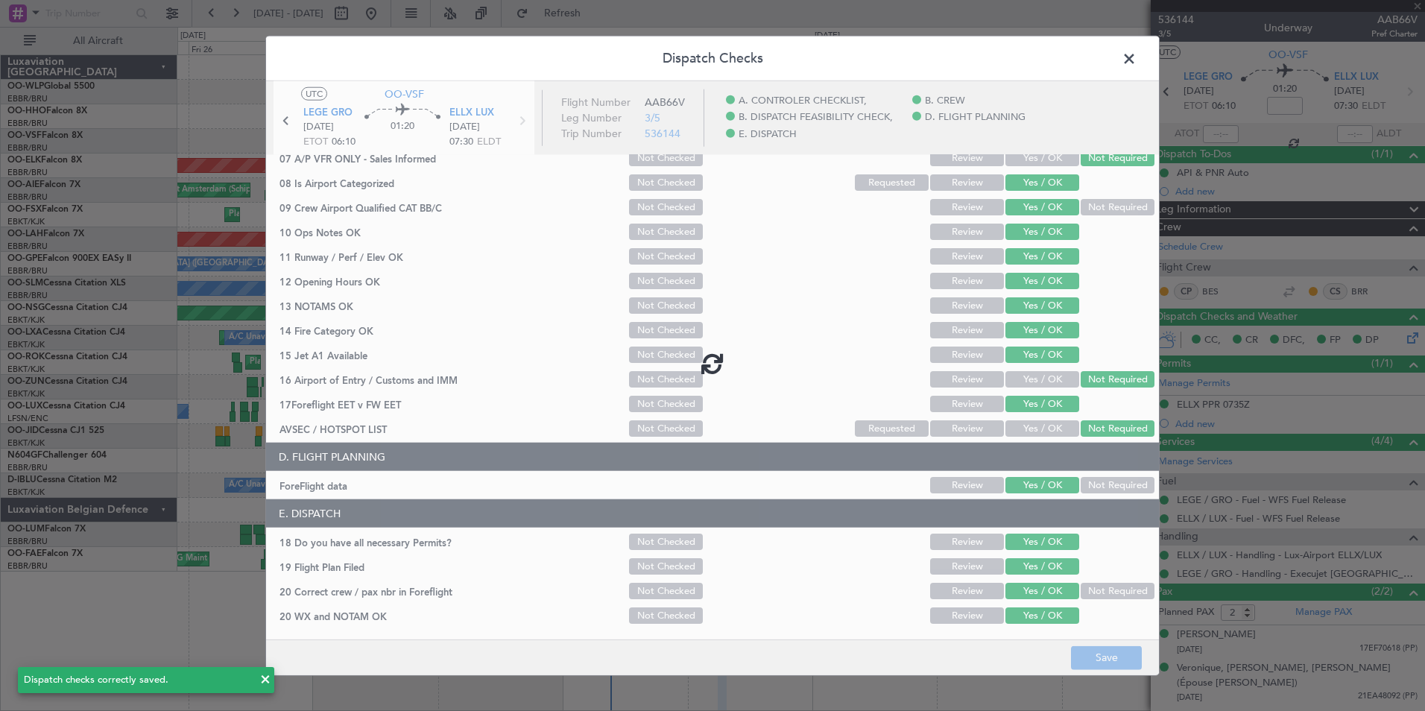
type input "+00:10"
type input "1"
type input "+00:10"
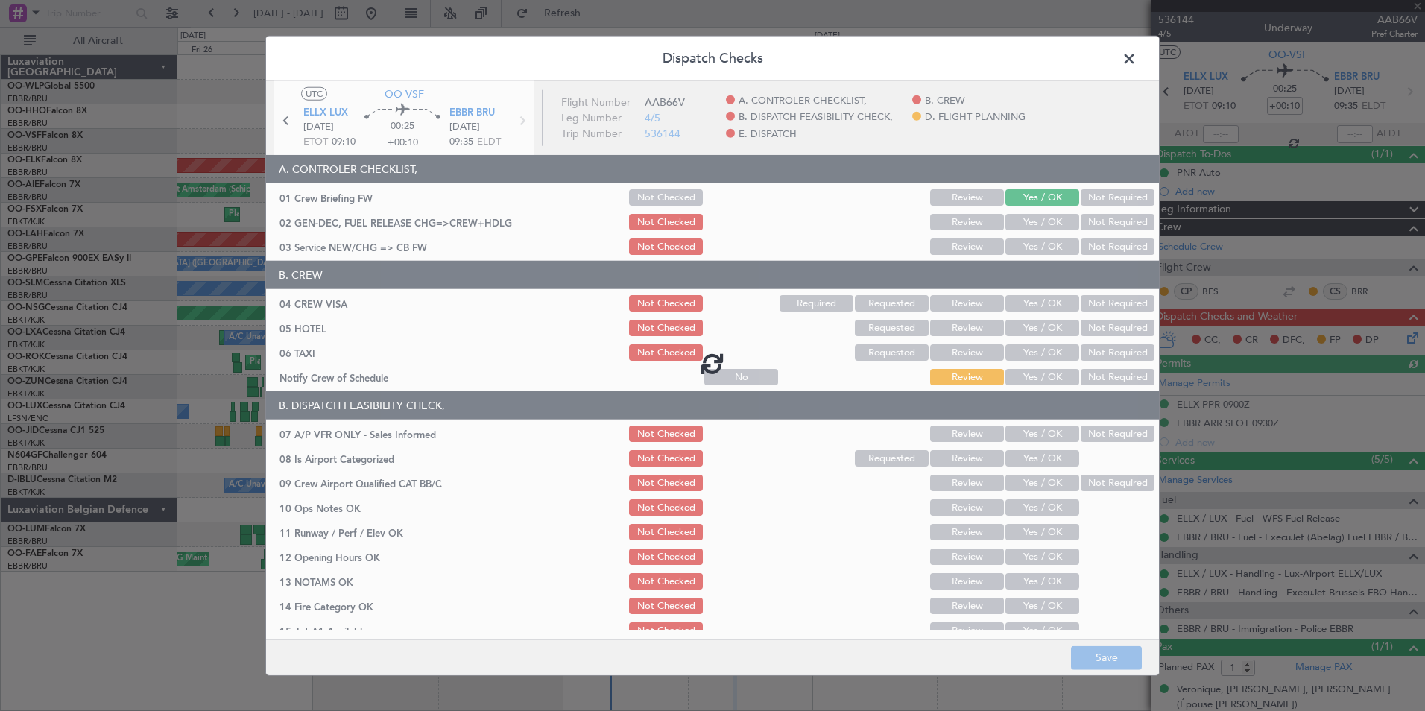
click at [1002, 245] on div at bounding box center [712, 363] width 893 height 564
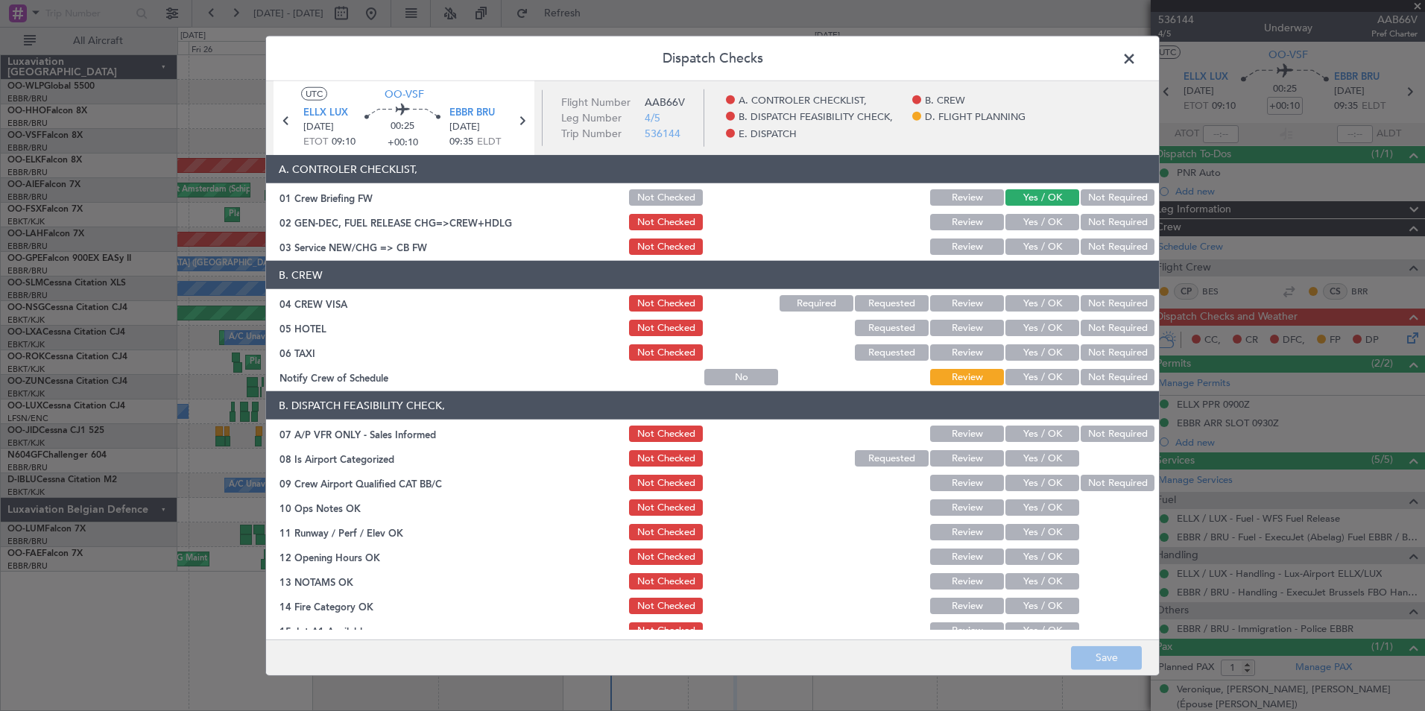
click at [1022, 229] on button "Yes / OK" at bounding box center [1042, 222] width 74 height 16
click at [1027, 247] on button "Yes / OK" at bounding box center [1042, 246] width 74 height 16
click at [1098, 302] on button "Not Required" at bounding box center [1117, 303] width 74 height 16
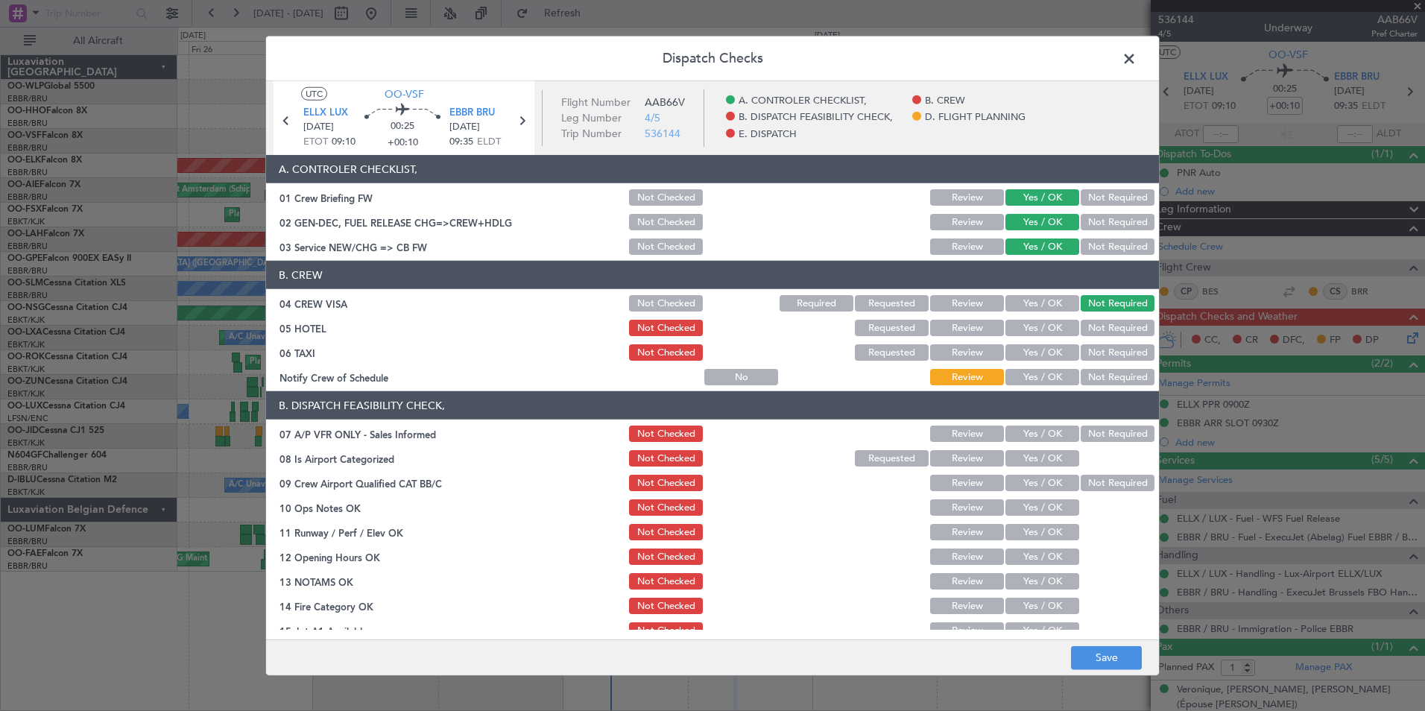
click at [1095, 331] on button "Not Required" at bounding box center [1117, 328] width 74 height 16
click at [1092, 345] on button "Not Required" at bounding box center [1117, 352] width 74 height 16
click at [1005, 380] on button "Yes / OK" at bounding box center [1042, 377] width 74 height 16
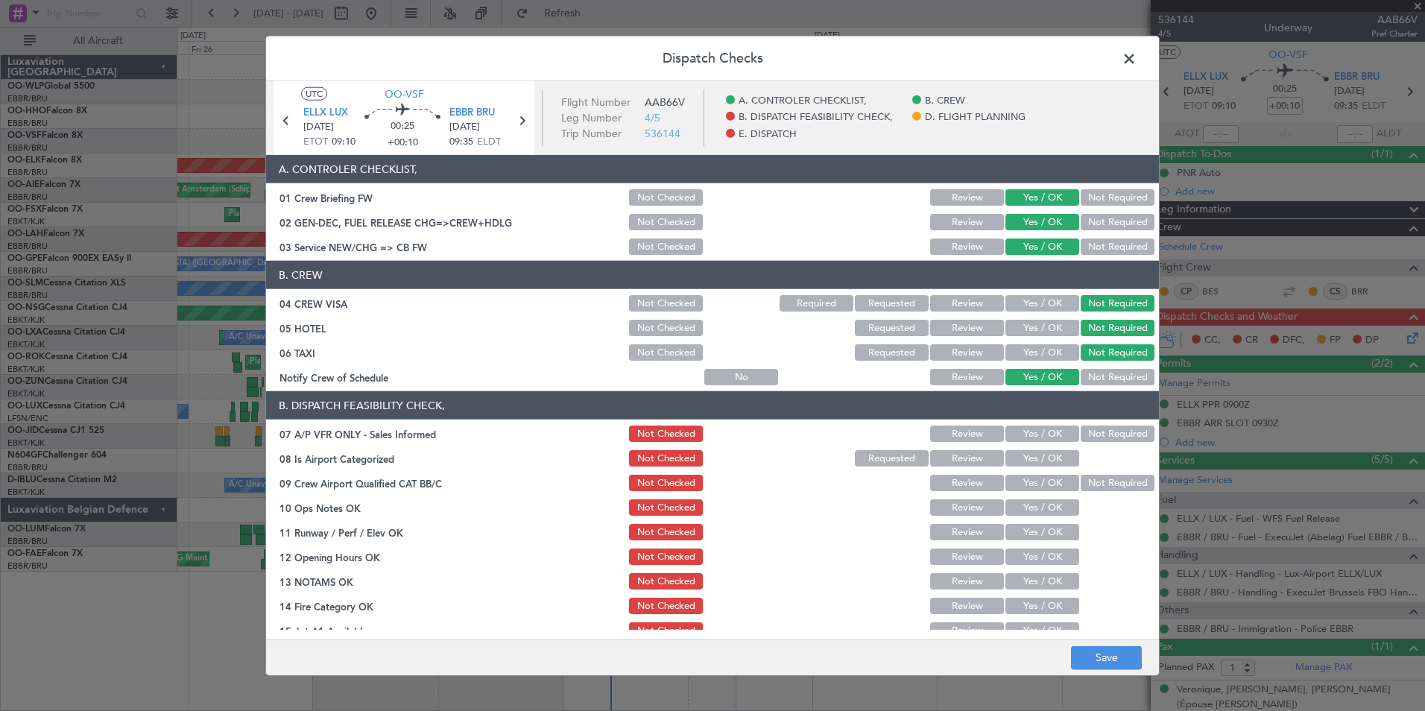
click at [1106, 440] on button "Not Required" at bounding box center [1117, 433] width 74 height 16
click at [1034, 457] on button "Yes / OK" at bounding box center [1042, 458] width 74 height 16
click at [1031, 484] on button "Yes / OK" at bounding box center [1042, 483] width 74 height 16
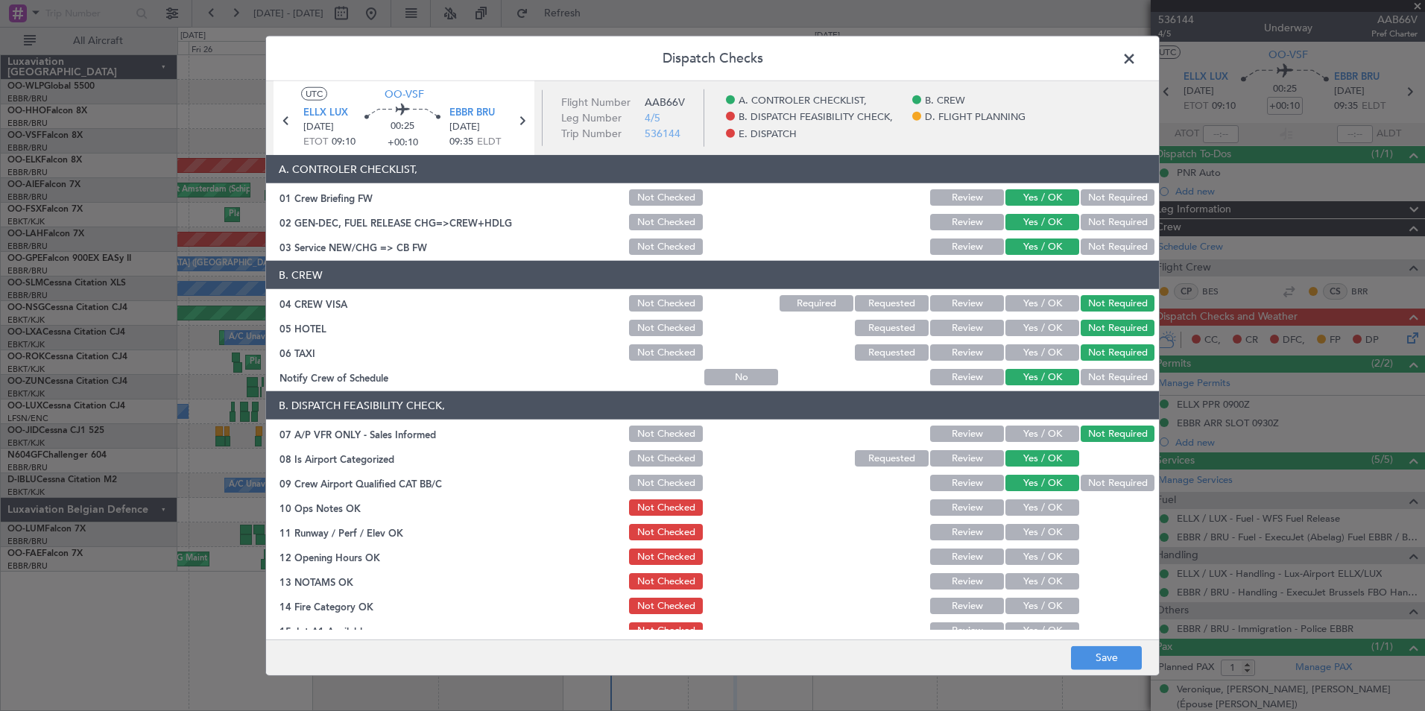
click at [1035, 504] on button "Yes / OK" at bounding box center [1042, 507] width 74 height 16
click at [1040, 528] on button "Yes / OK" at bounding box center [1042, 532] width 74 height 16
click at [1037, 554] on button "Yes / OK" at bounding box center [1042, 556] width 74 height 16
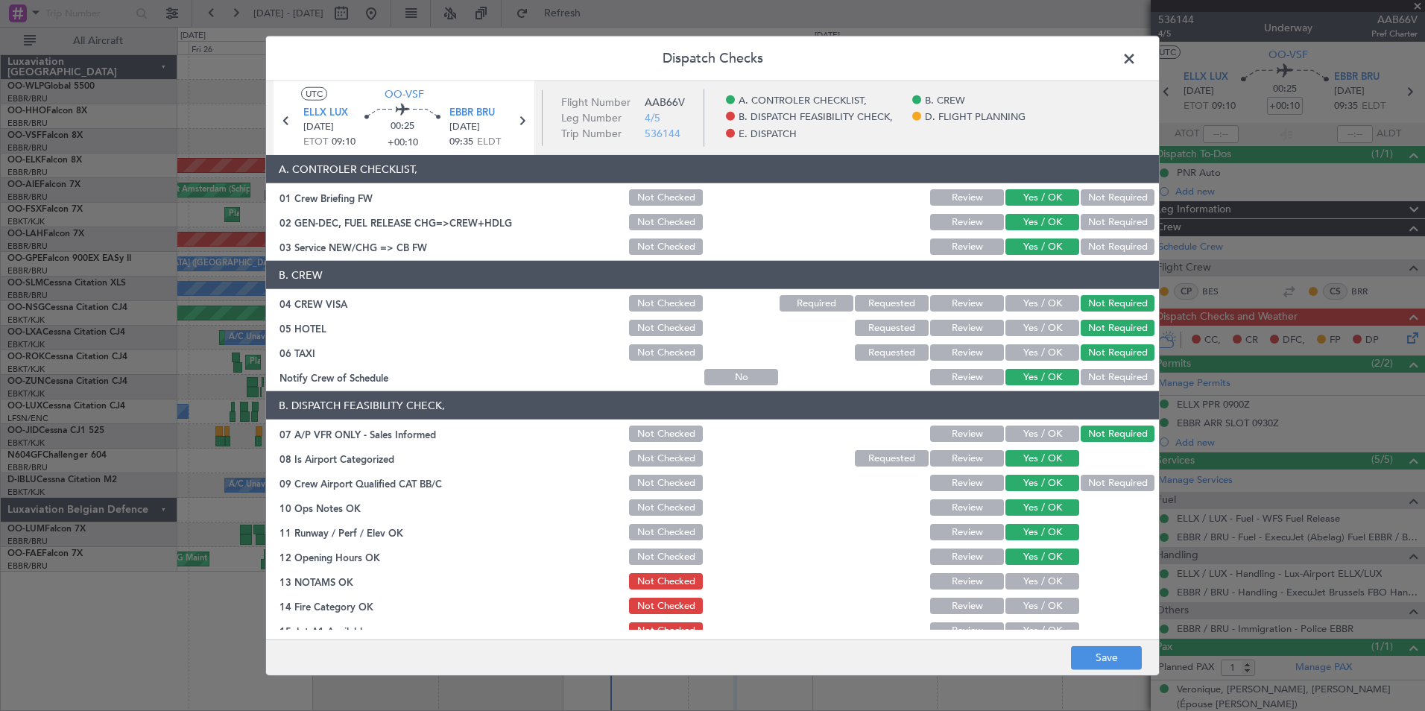
click at [1028, 574] on button "Yes / OK" at bounding box center [1042, 581] width 74 height 16
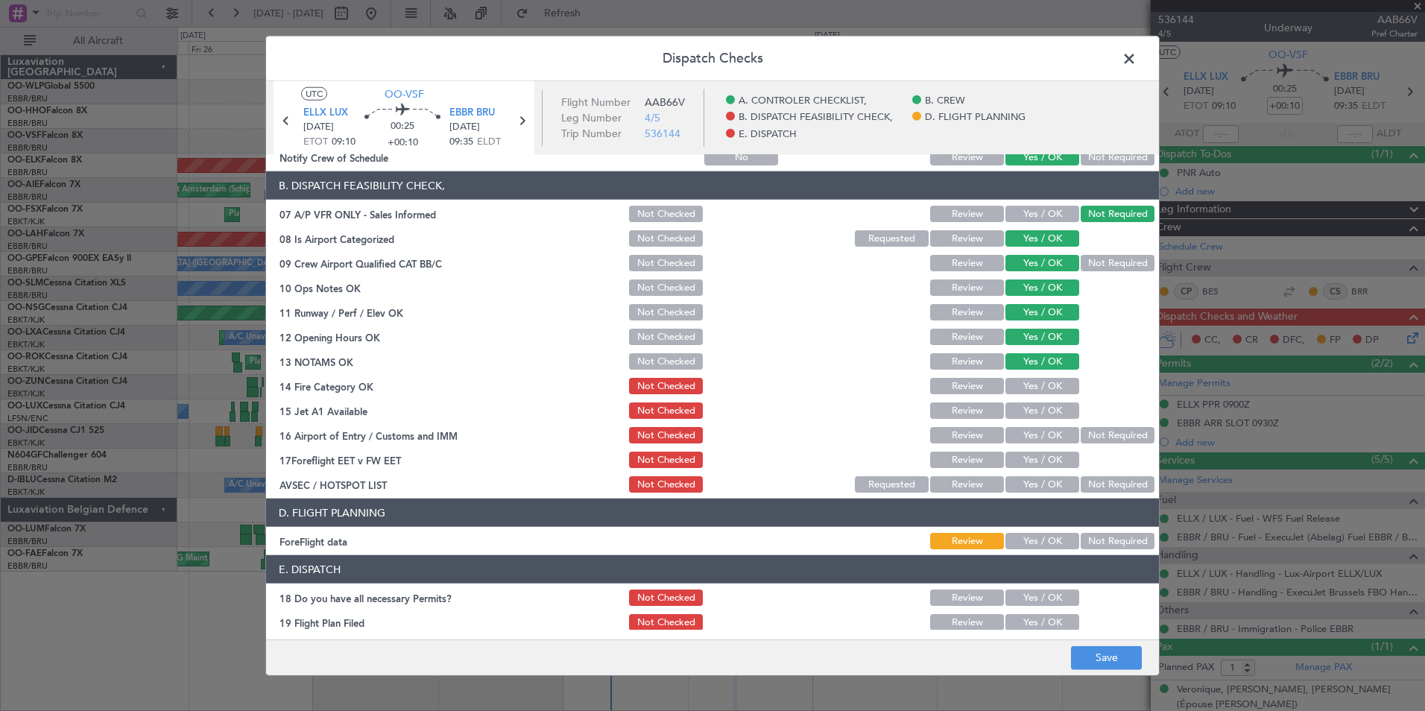
scroll to position [224, 0]
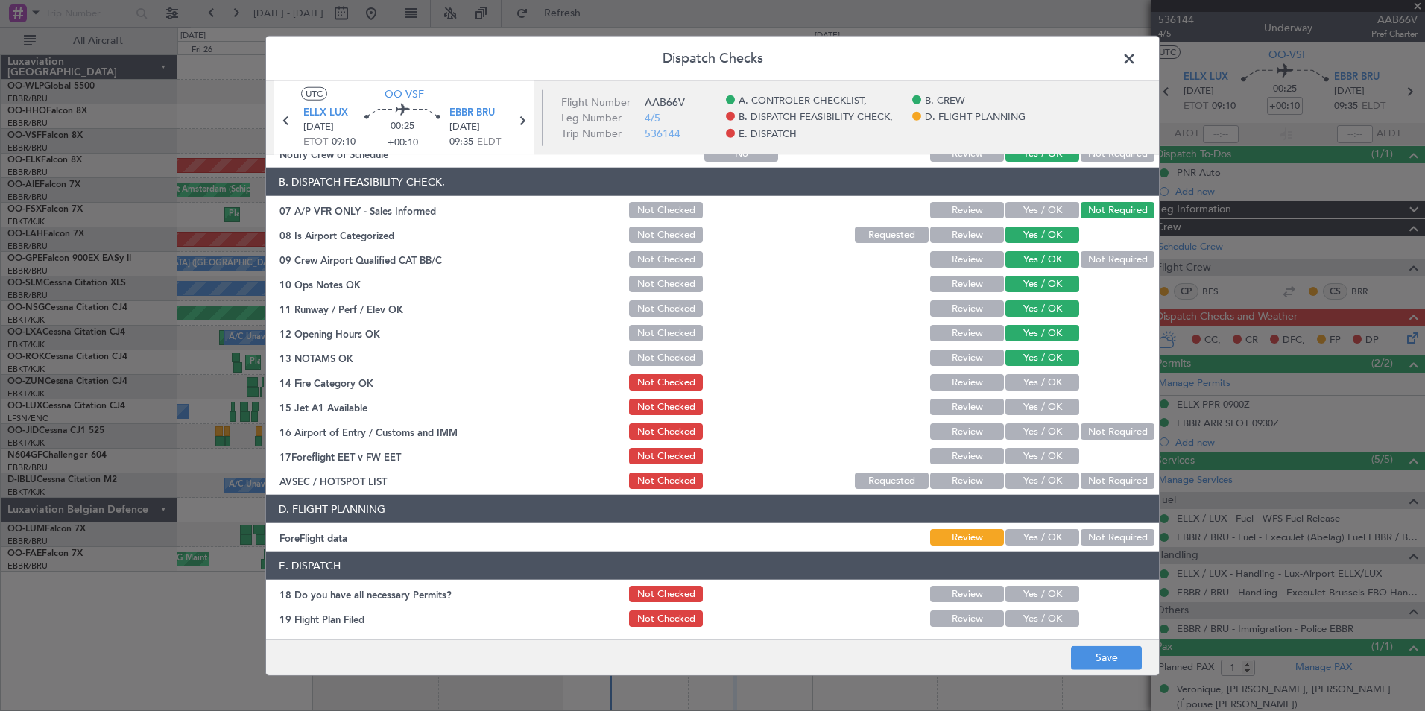
click at [1037, 379] on button "Yes / OK" at bounding box center [1042, 382] width 74 height 16
click at [1034, 411] on button "Yes / OK" at bounding box center [1042, 407] width 74 height 16
click at [1110, 432] on button "Not Required" at bounding box center [1117, 431] width 74 height 16
click at [1046, 461] on button "Yes / OK" at bounding box center [1042, 456] width 74 height 16
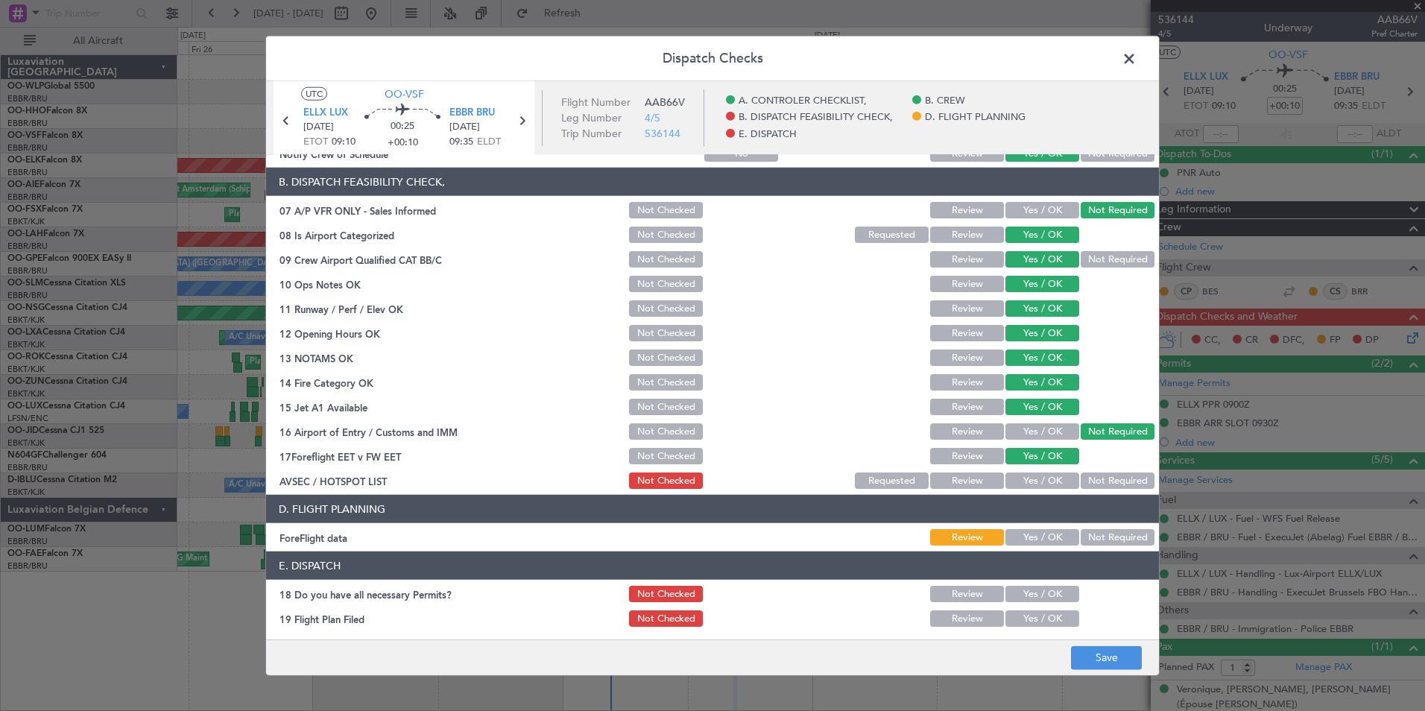
click at [1093, 485] on button "Not Required" at bounding box center [1117, 480] width 74 height 16
click at [1048, 545] on div "Yes / OK" at bounding box center [1040, 537] width 75 height 21
click at [1045, 537] on button "Yes / OK" at bounding box center [1042, 537] width 74 height 16
click at [1034, 605] on section "E. DISPATCH 18 Do you have all necessary Permits? Not Checked Review Yes / OK 1…" at bounding box center [712, 614] width 893 height 127
click at [1039, 594] on button "Yes / OK" at bounding box center [1042, 594] width 74 height 16
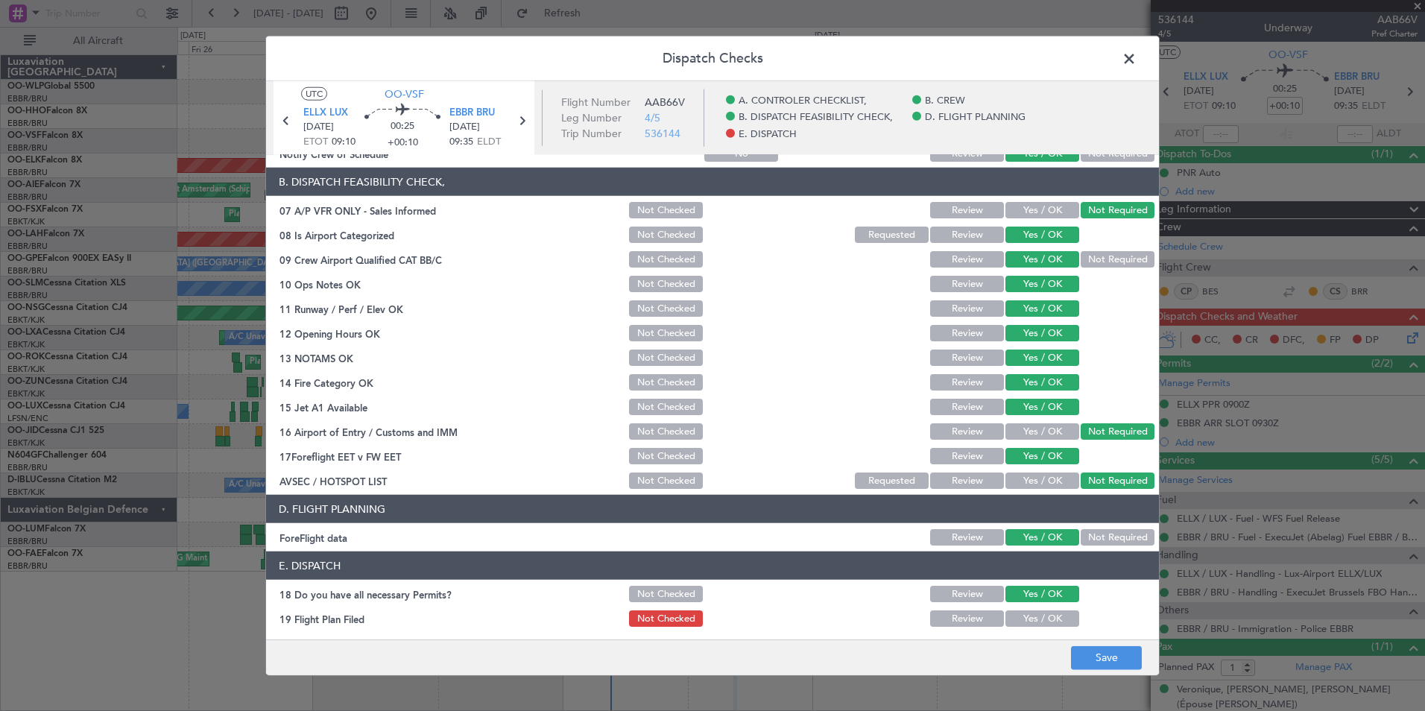
click at [1037, 618] on button "Yes / OK" at bounding box center [1042, 618] width 74 height 16
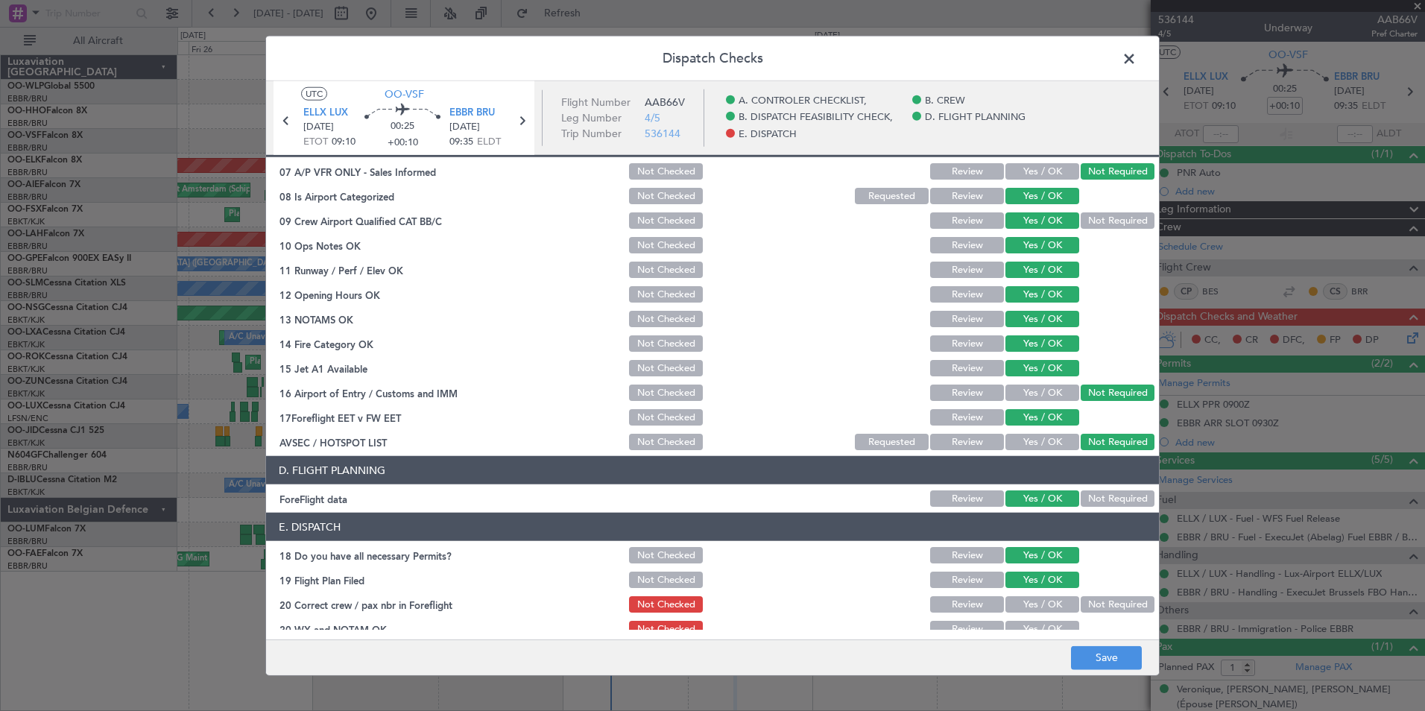
scroll to position [276, 0]
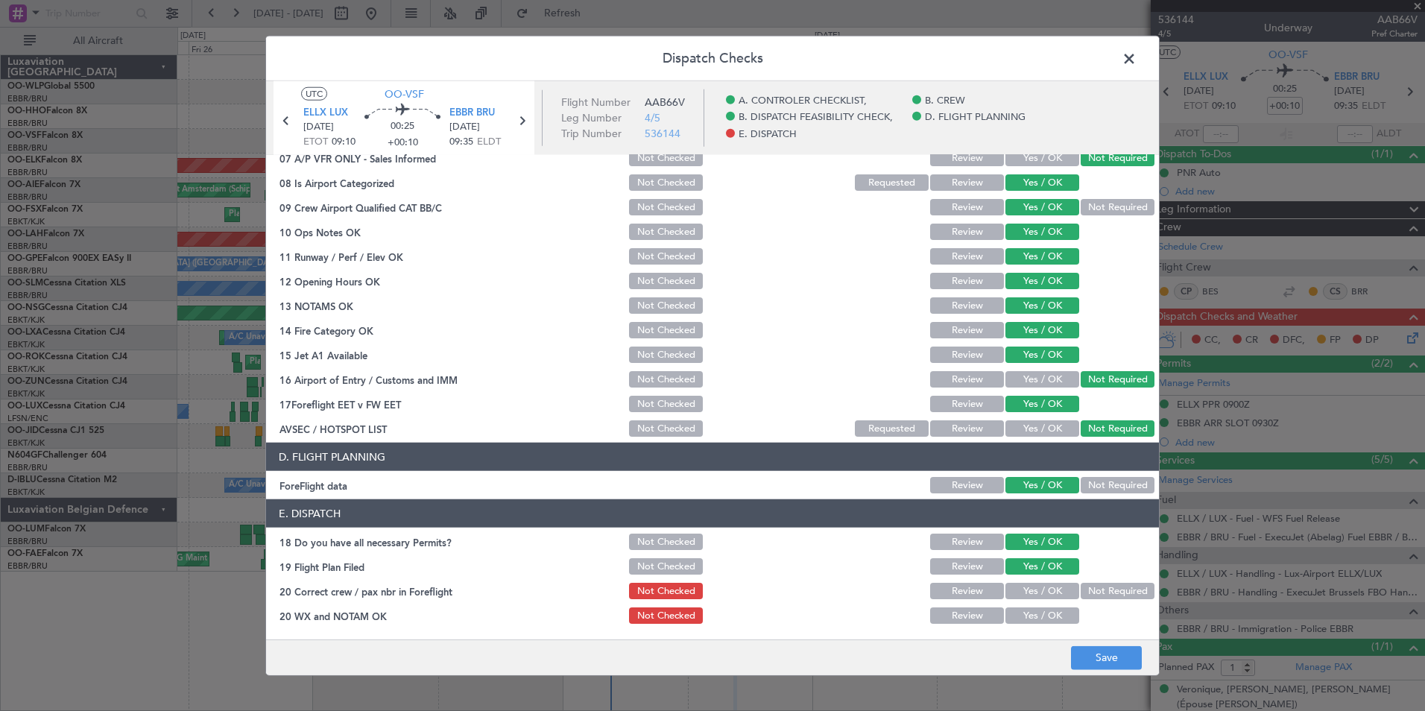
click at [1029, 597] on button "Yes / OK" at bounding box center [1042, 591] width 74 height 16
click at [1034, 621] on button "Yes / OK" at bounding box center [1042, 615] width 74 height 16
click at [1120, 662] on button "Save" at bounding box center [1106, 657] width 71 height 24
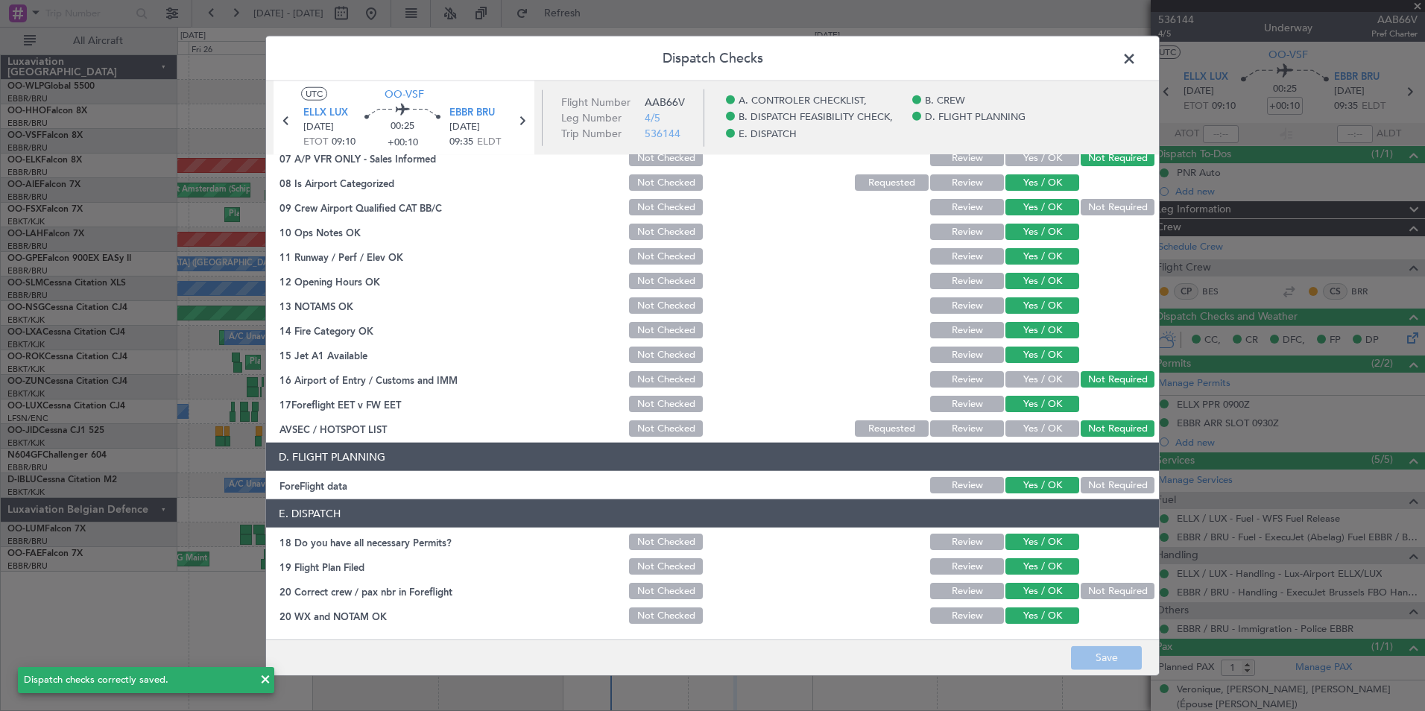
click at [1136, 52] on span at bounding box center [1136, 63] width 0 height 30
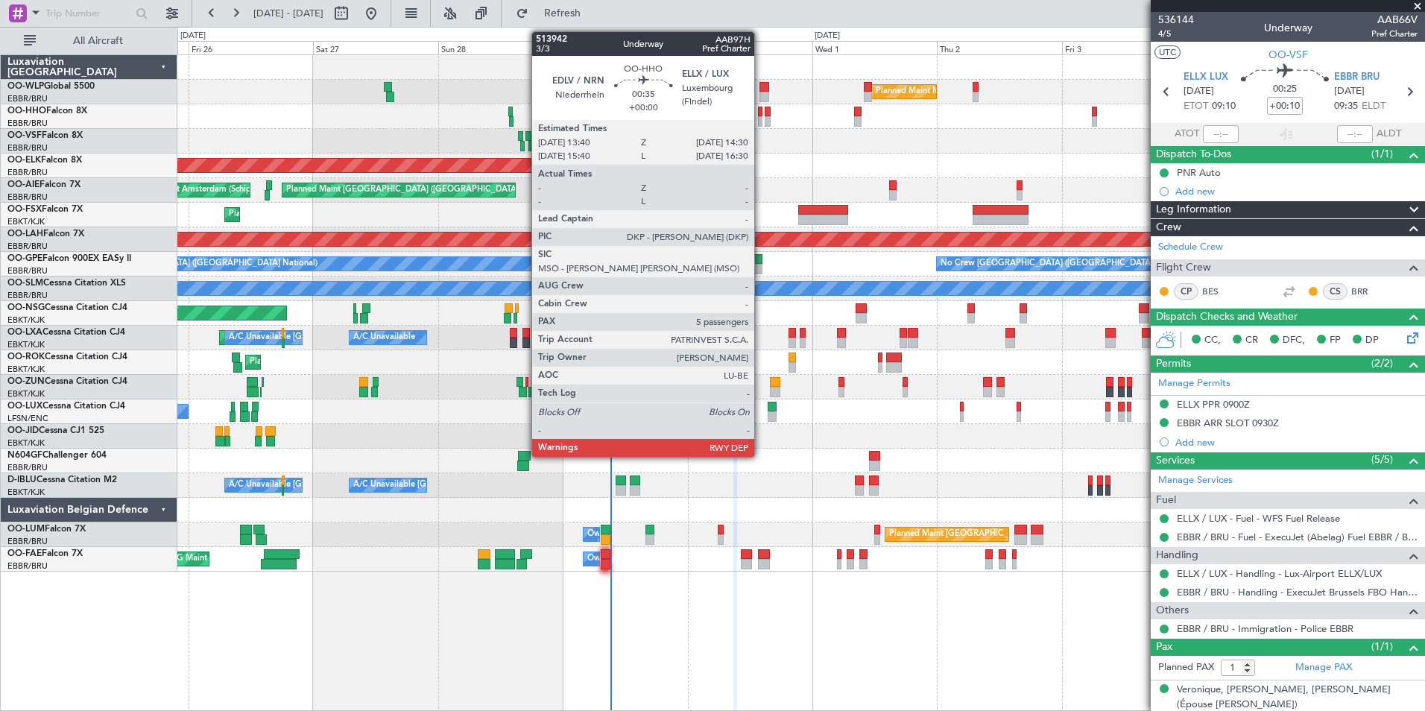
click at [761, 115] on div at bounding box center [760, 112] width 4 height 10
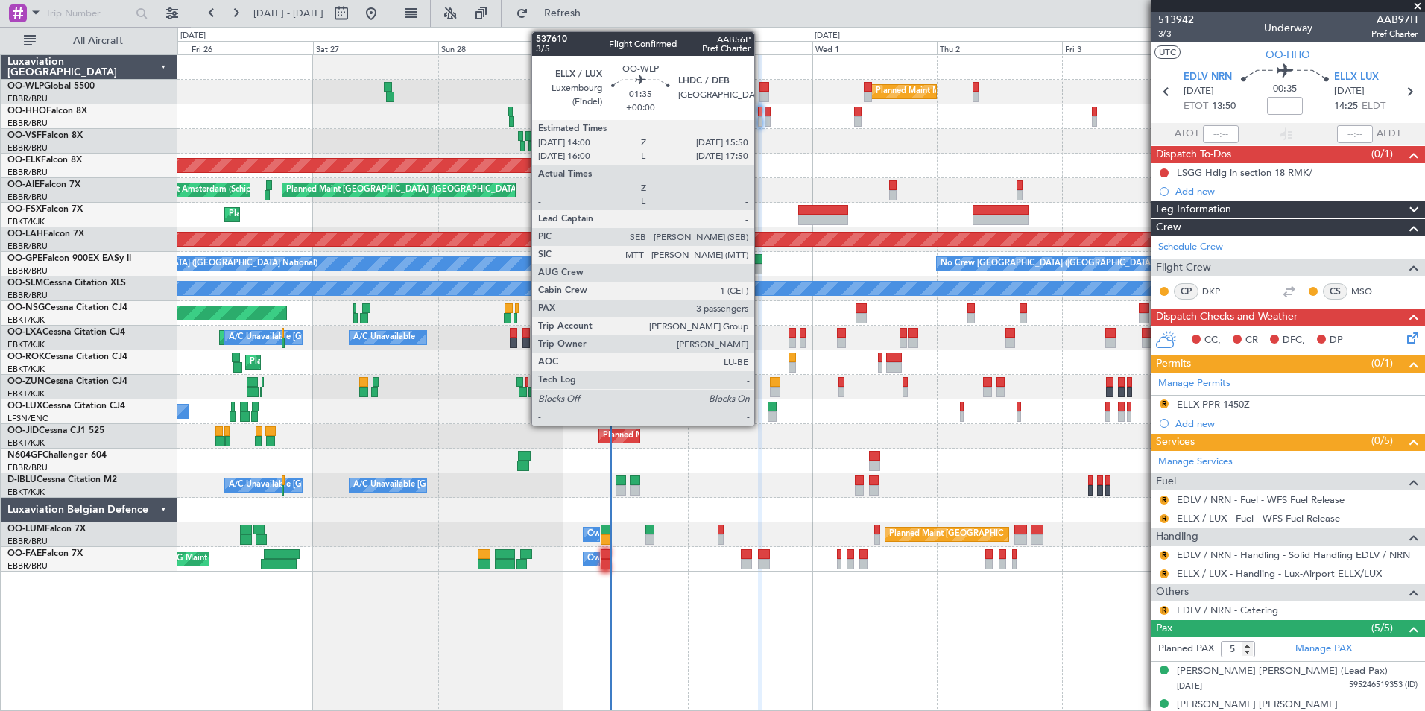
click at [761, 92] on div at bounding box center [764, 97] width 10 height 10
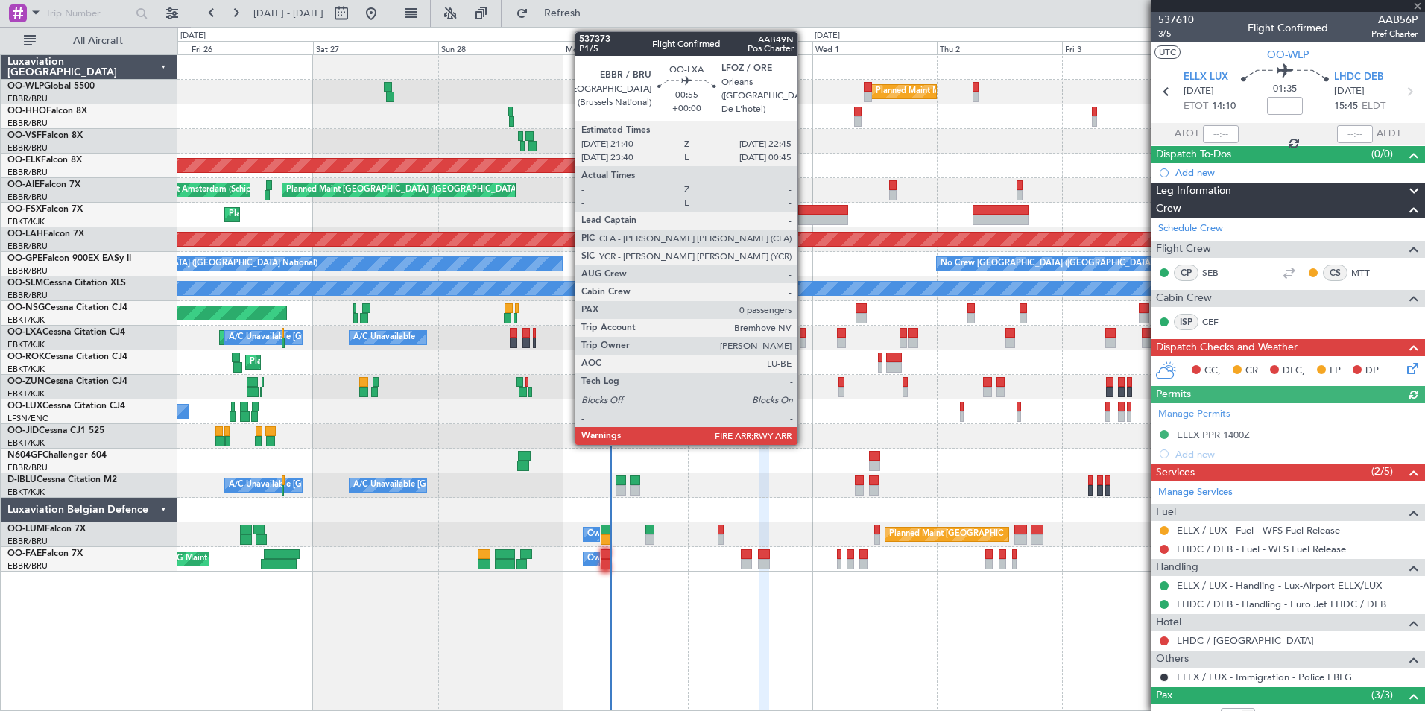
click at [804, 337] on div at bounding box center [803, 333] width 6 height 10
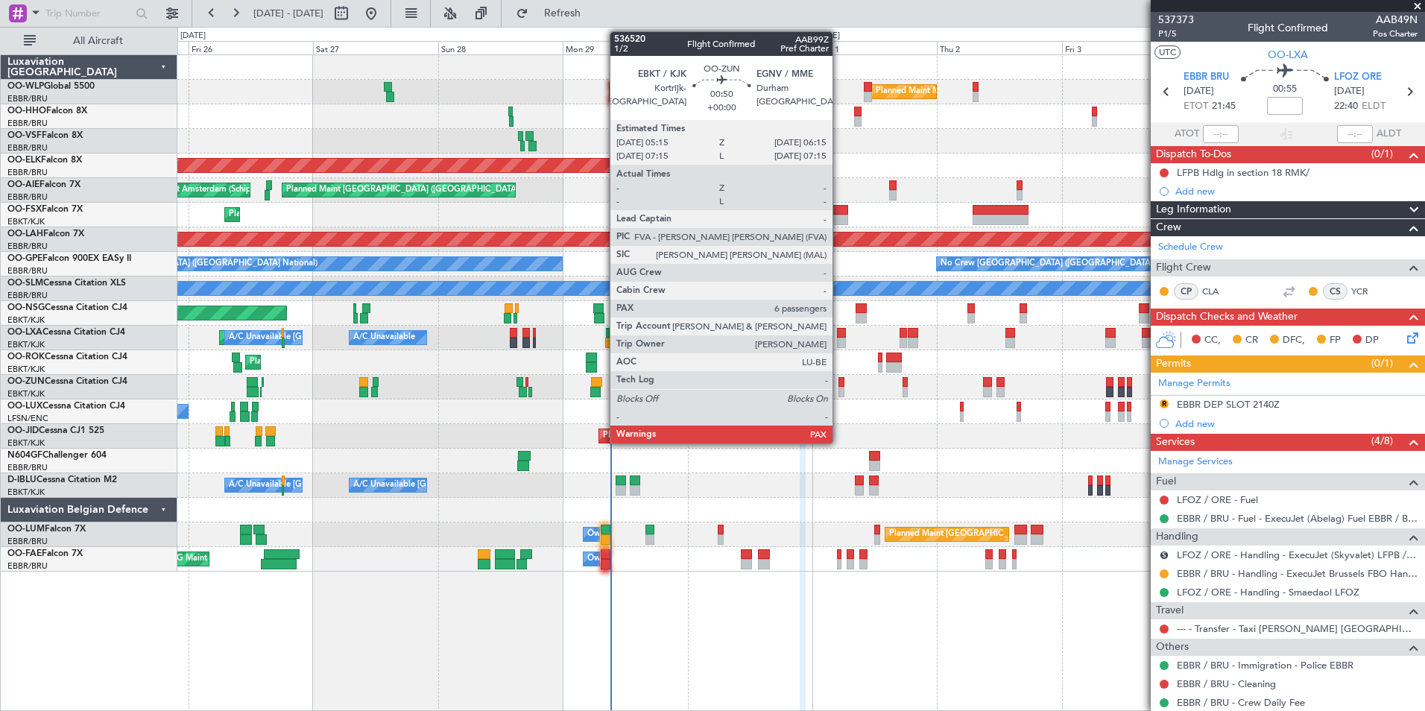
click at [839, 385] on div at bounding box center [840, 382] width 5 height 10
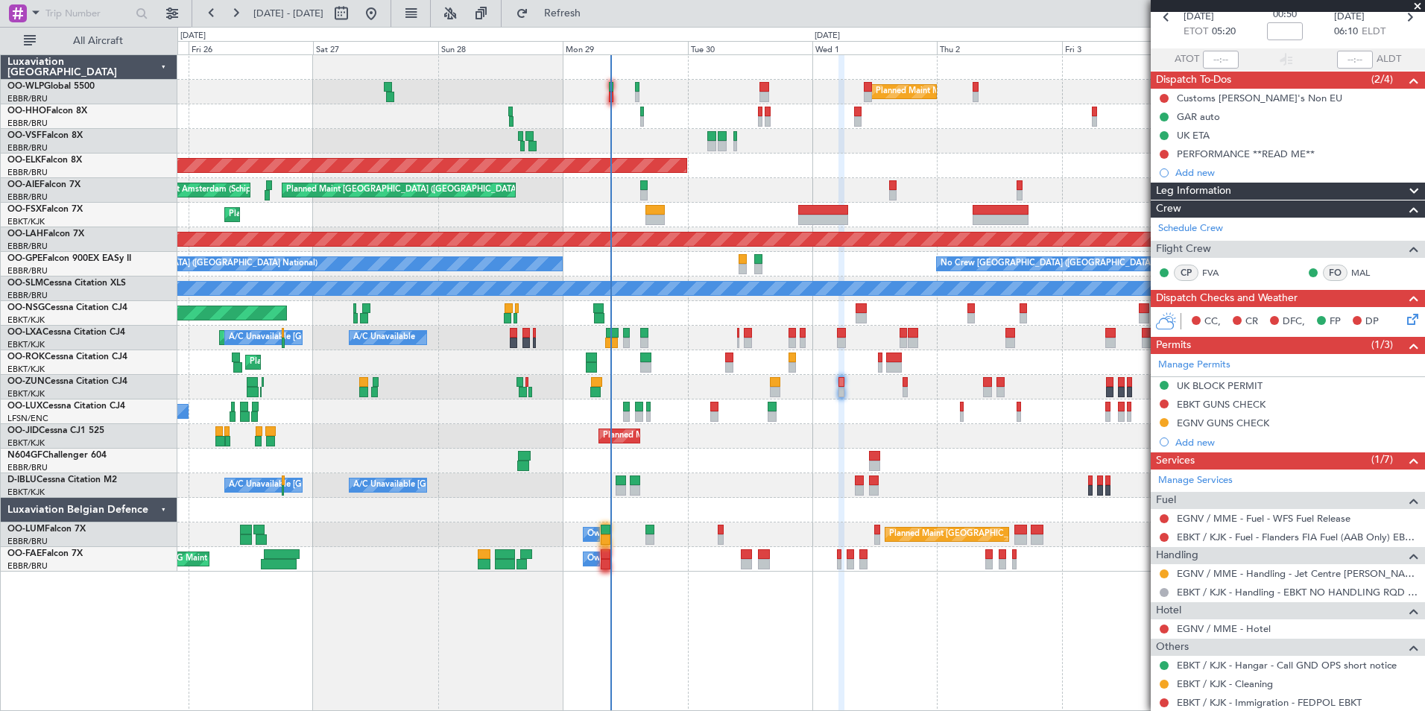
scroll to position [0, 0]
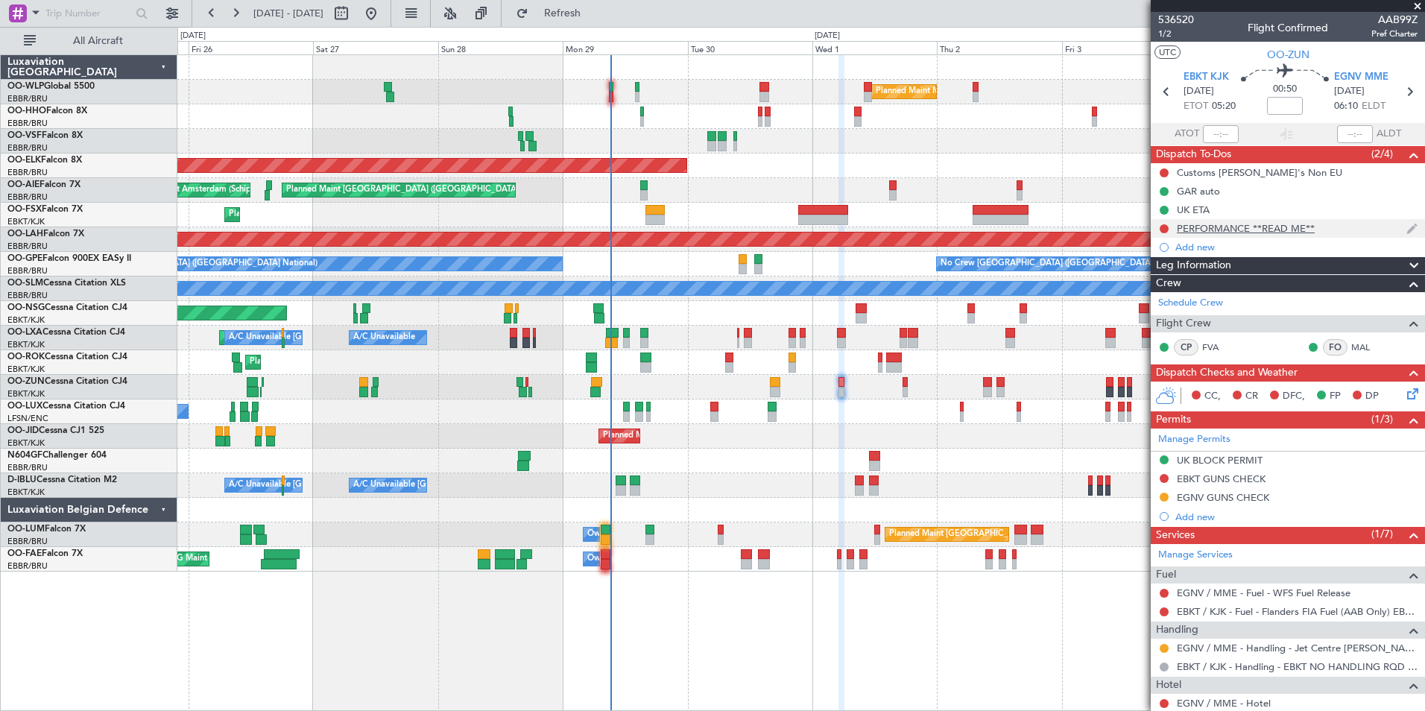
click at [1249, 224] on div "PERFORMANCE **READ ME**" at bounding box center [1246, 228] width 138 height 13
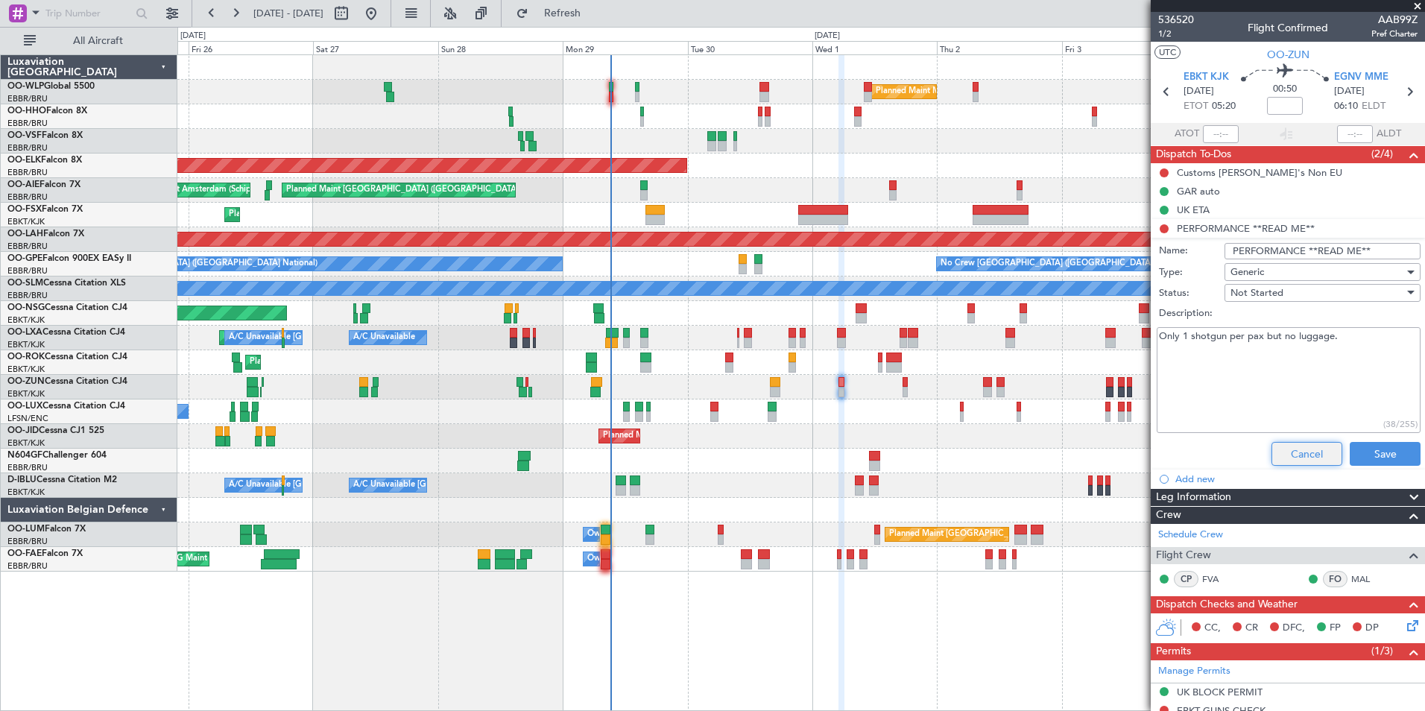
click at [1288, 446] on button "Cancel" at bounding box center [1306, 454] width 71 height 24
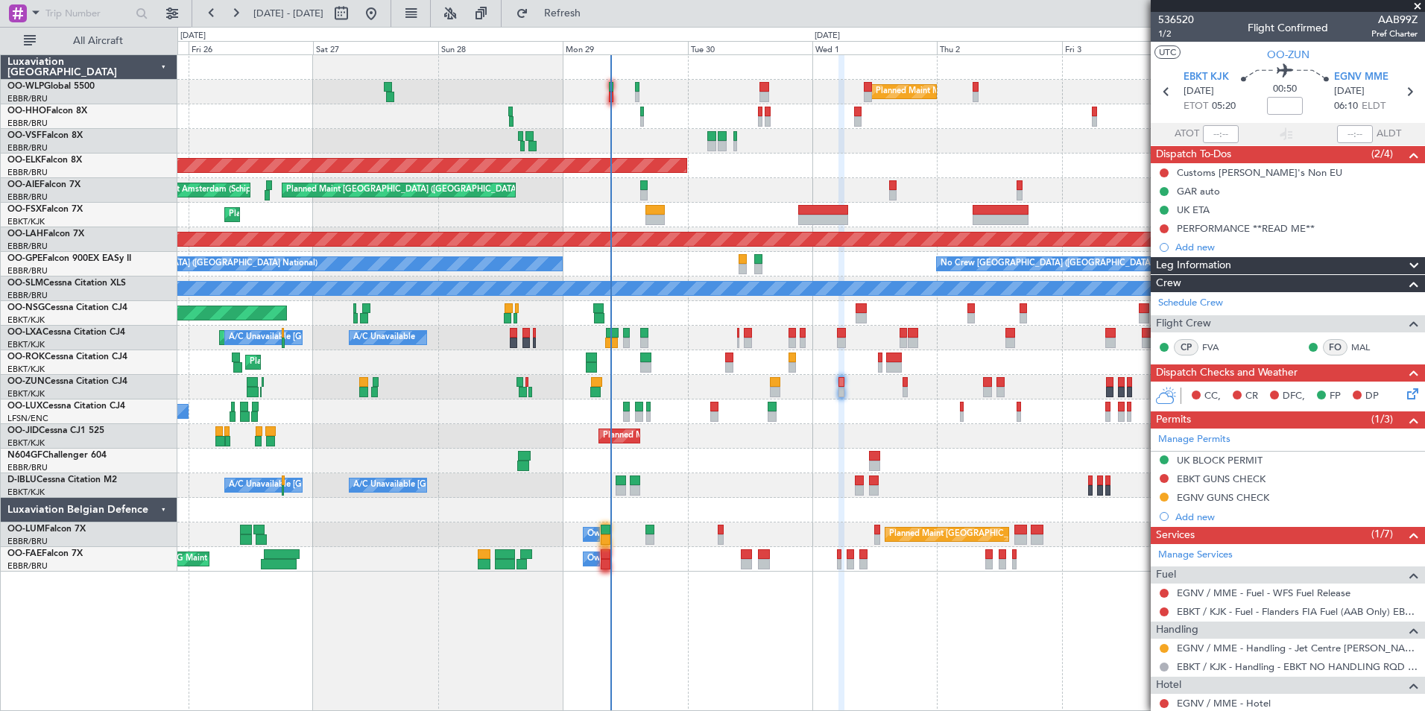
scroll to position [338, 0]
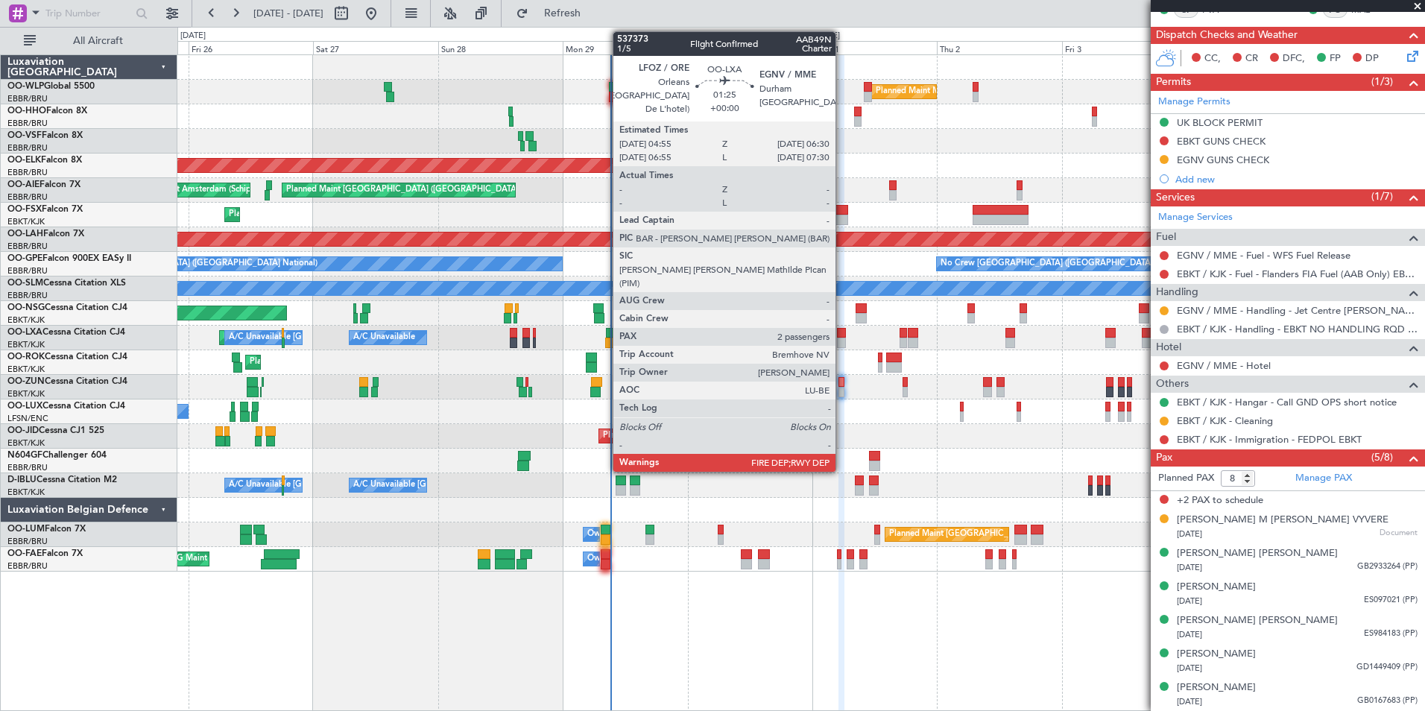
click at [842, 340] on div at bounding box center [841, 343] width 9 height 10
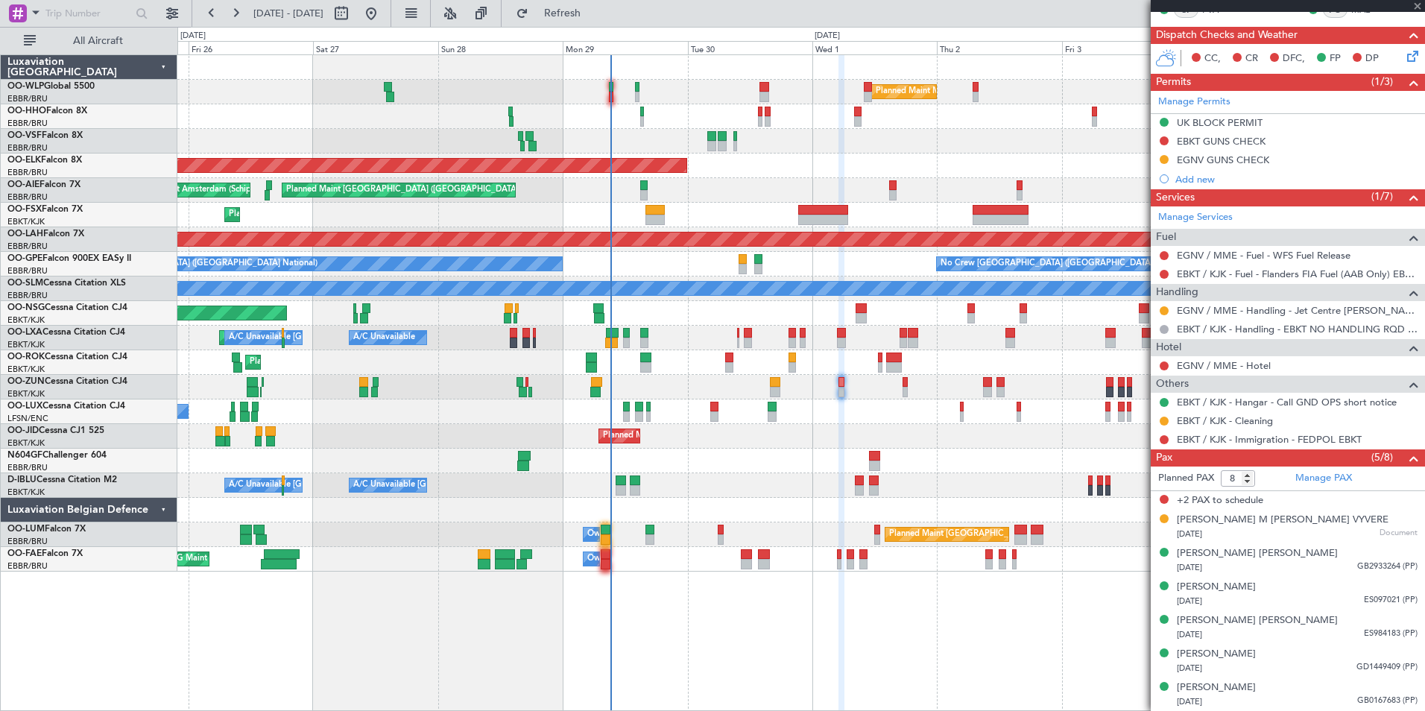
type input "2"
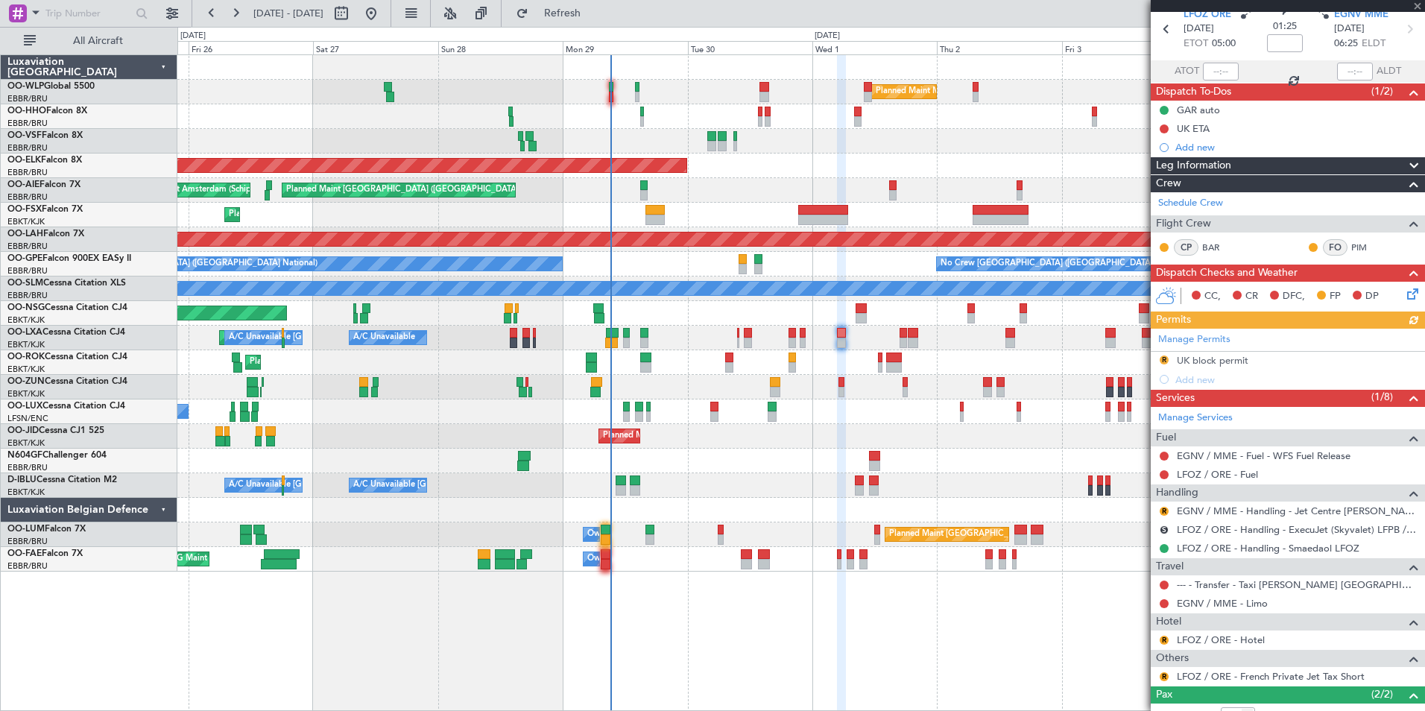
scroll to position [146, 0]
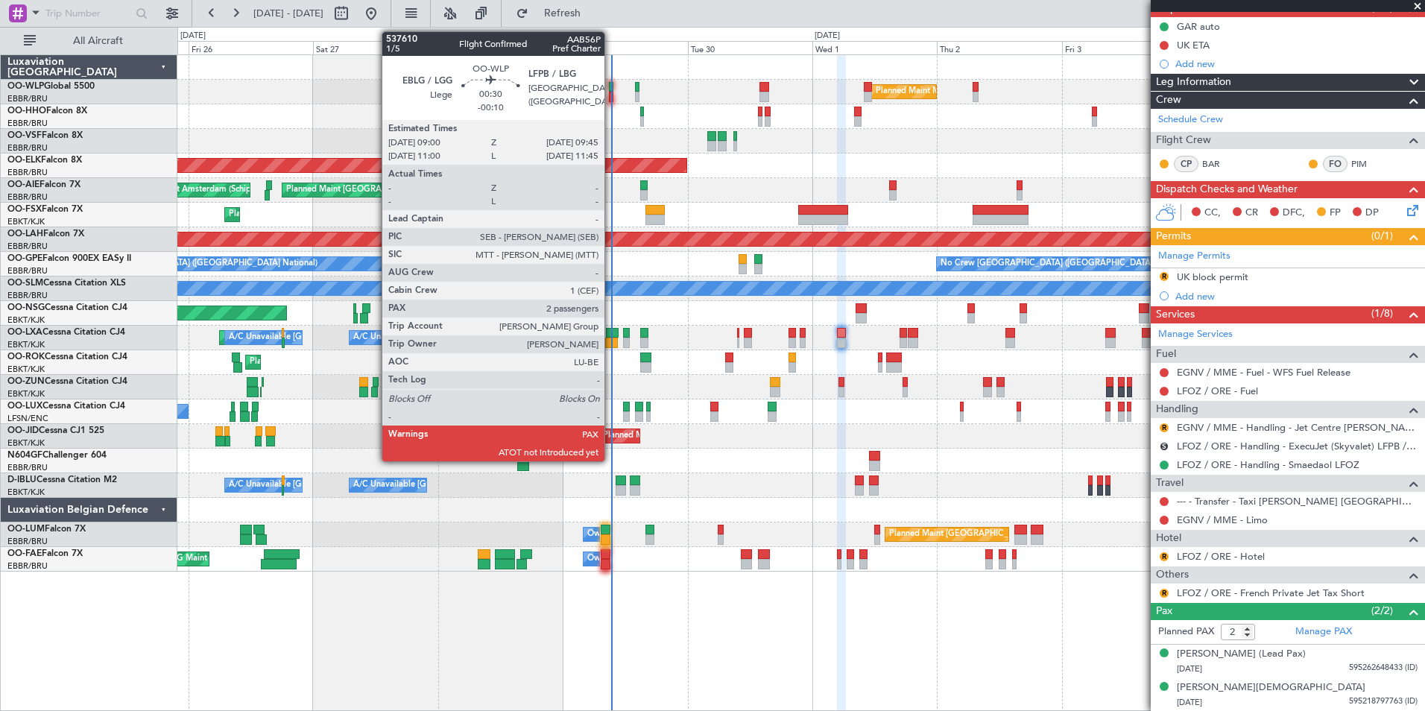
click at [611, 95] on div at bounding box center [611, 97] width 4 height 10
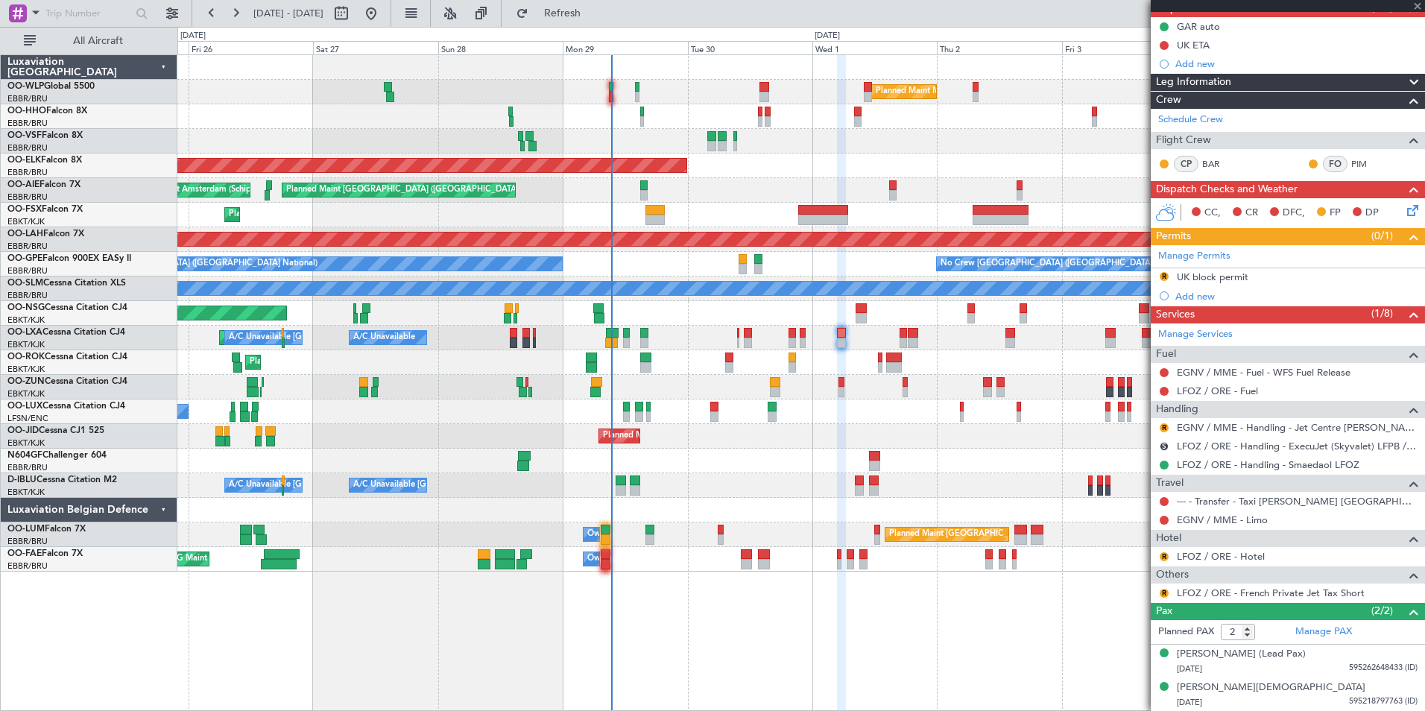
type input "-00:10"
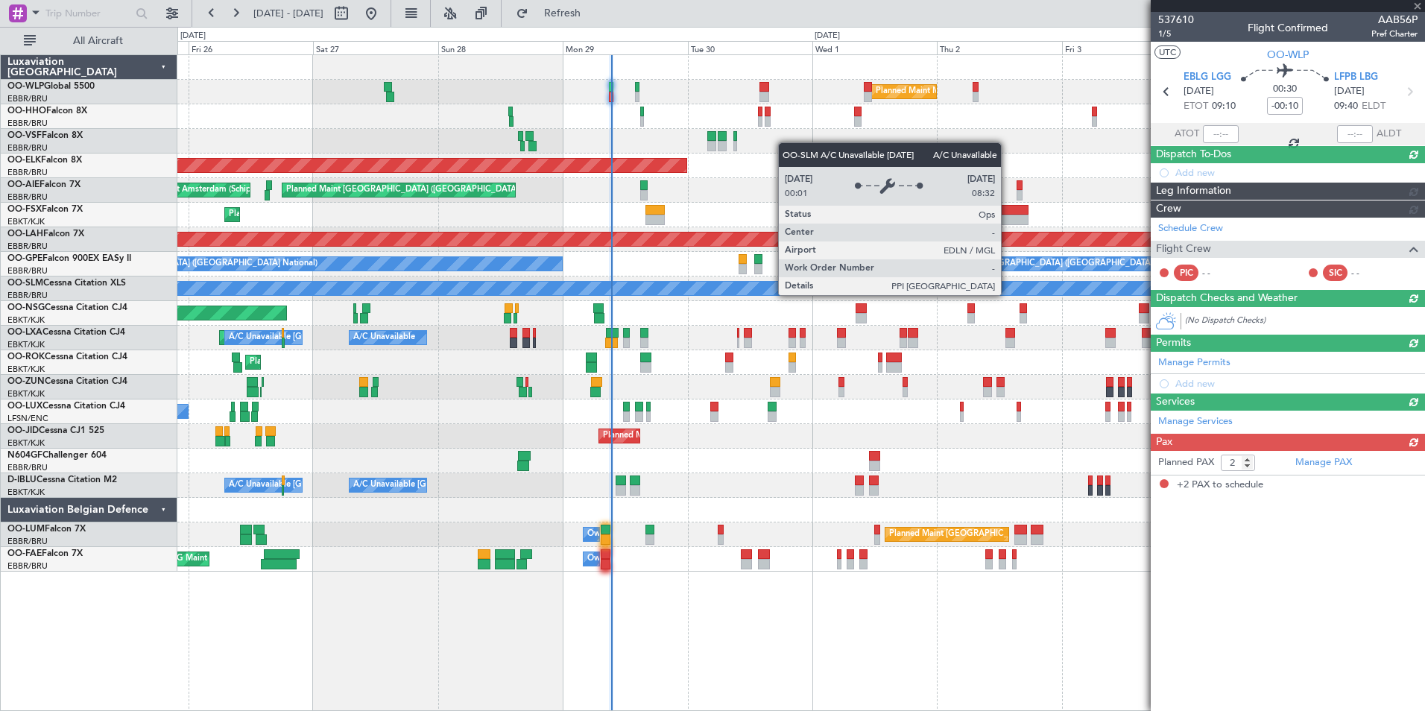
scroll to position [0, 0]
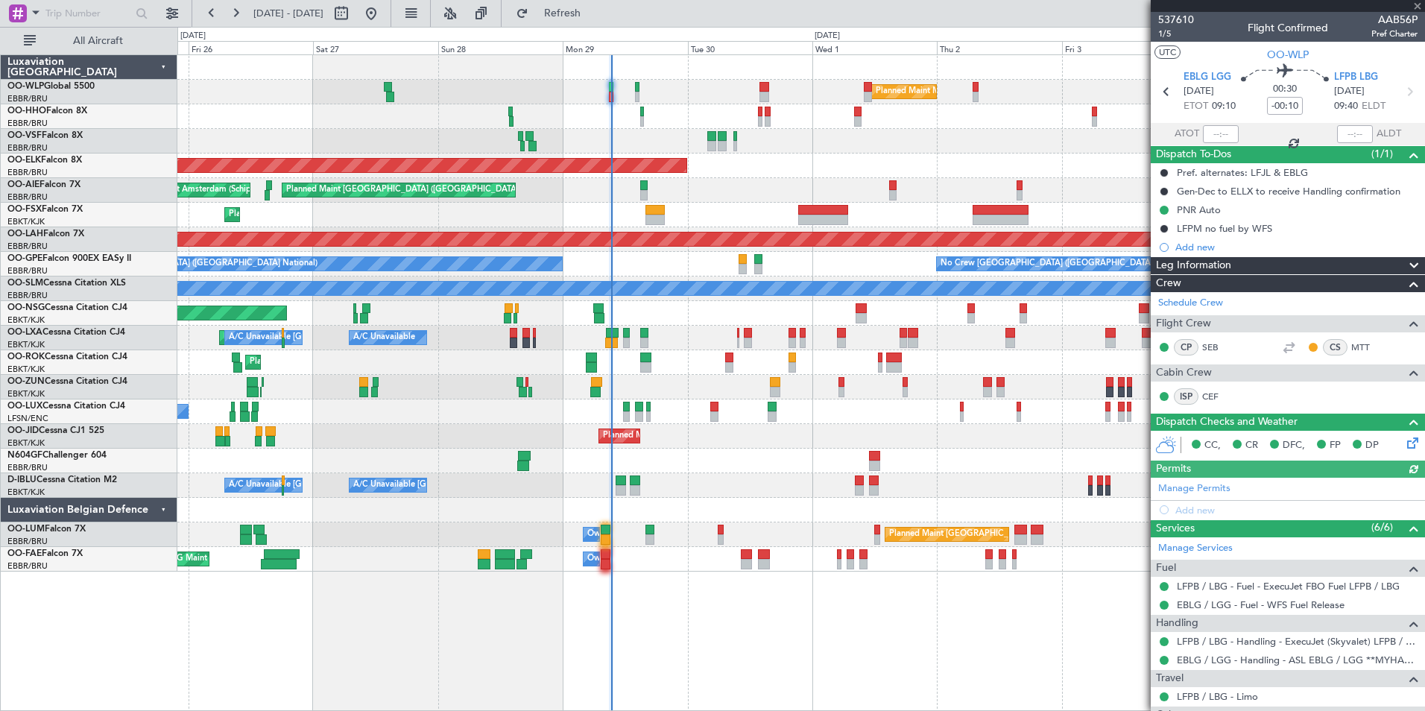
click at [1215, 139] on div at bounding box center [1221, 134] width 36 height 18
click at [1216, 134] on input "text" at bounding box center [1221, 134] width 36 height 18
click at [997, 145] on div at bounding box center [800, 141] width 1247 height 25
type input "09:12"
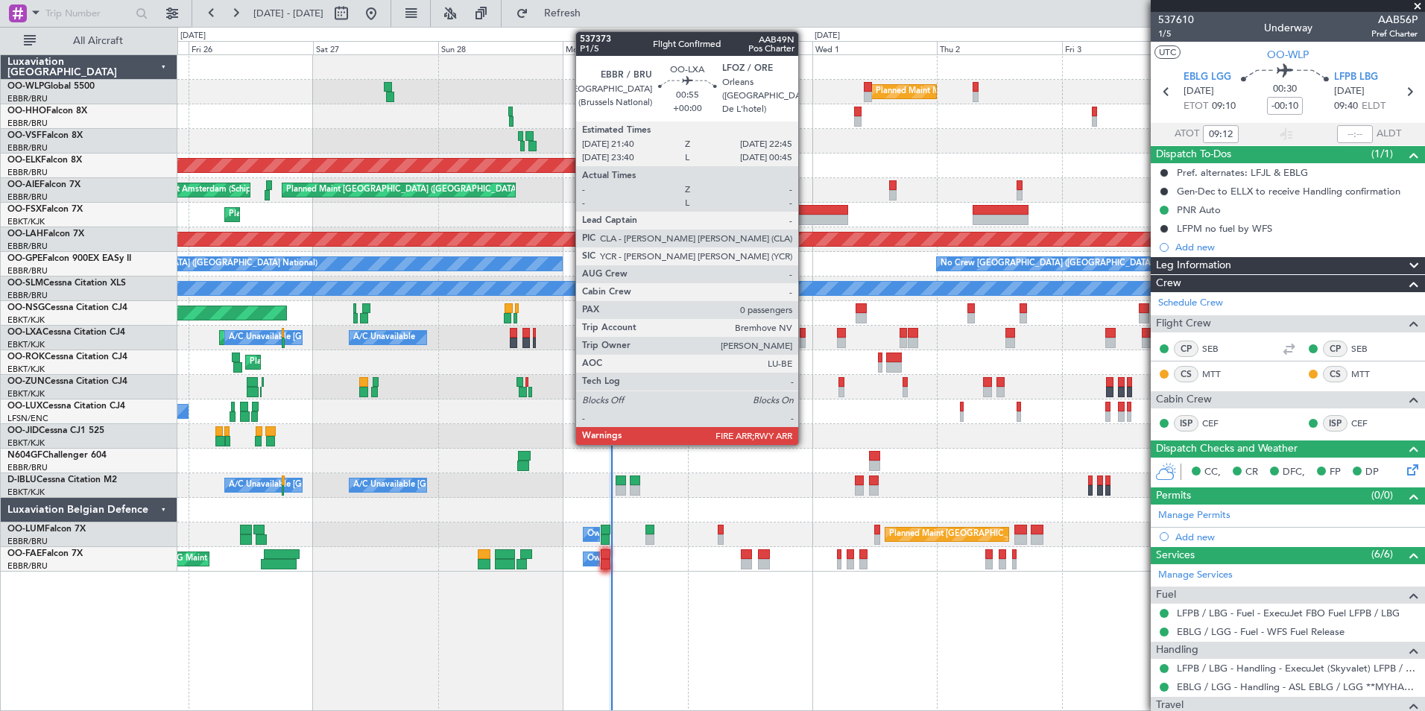
click at [805, 339] on div at bounding box center [803, 343] width 6 height 10
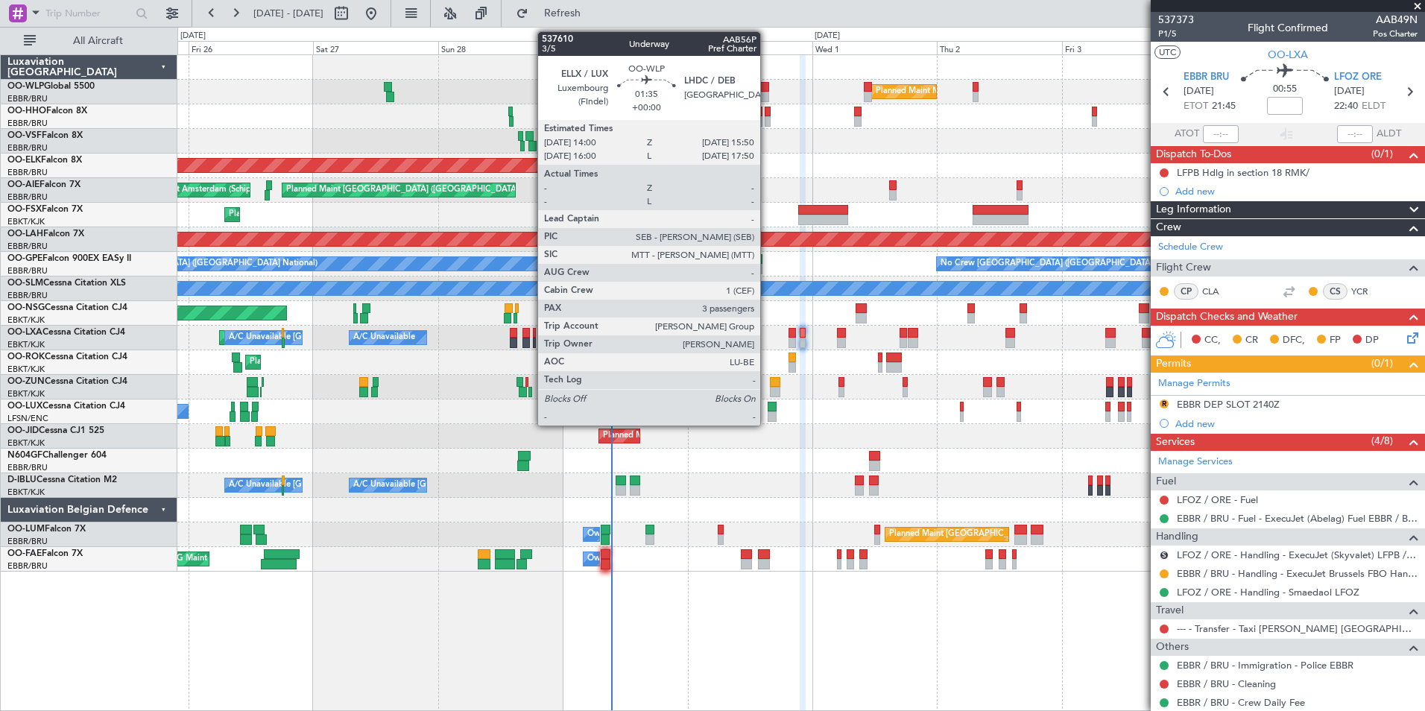
click at [767, 93] on div at bounding box center [764, 97] width 10 height 10
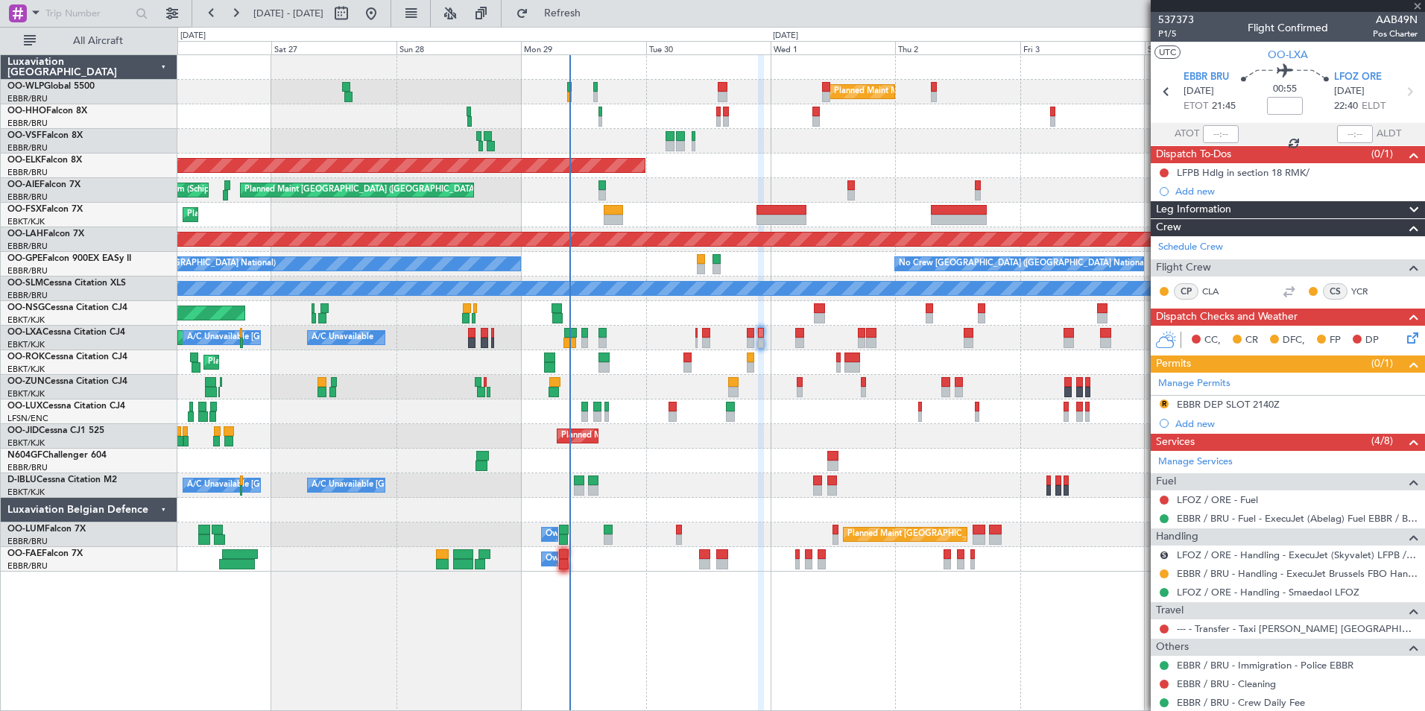
click at [750, 98] on div "Planned Maint Milan (Linate)" at bounding box center [800, 92] width 1247 height 25
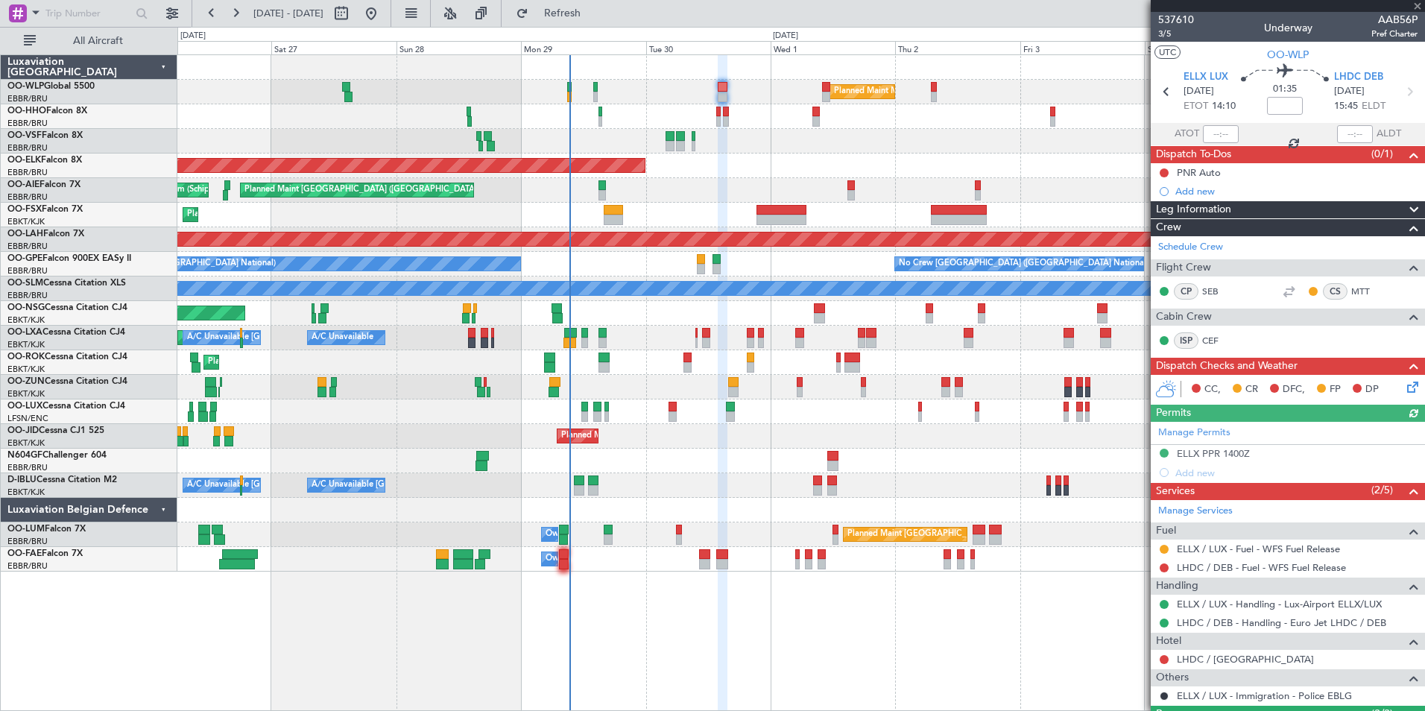
click at [1404, 387] on icon at bounding box center [1410, 385] width 12 height 12
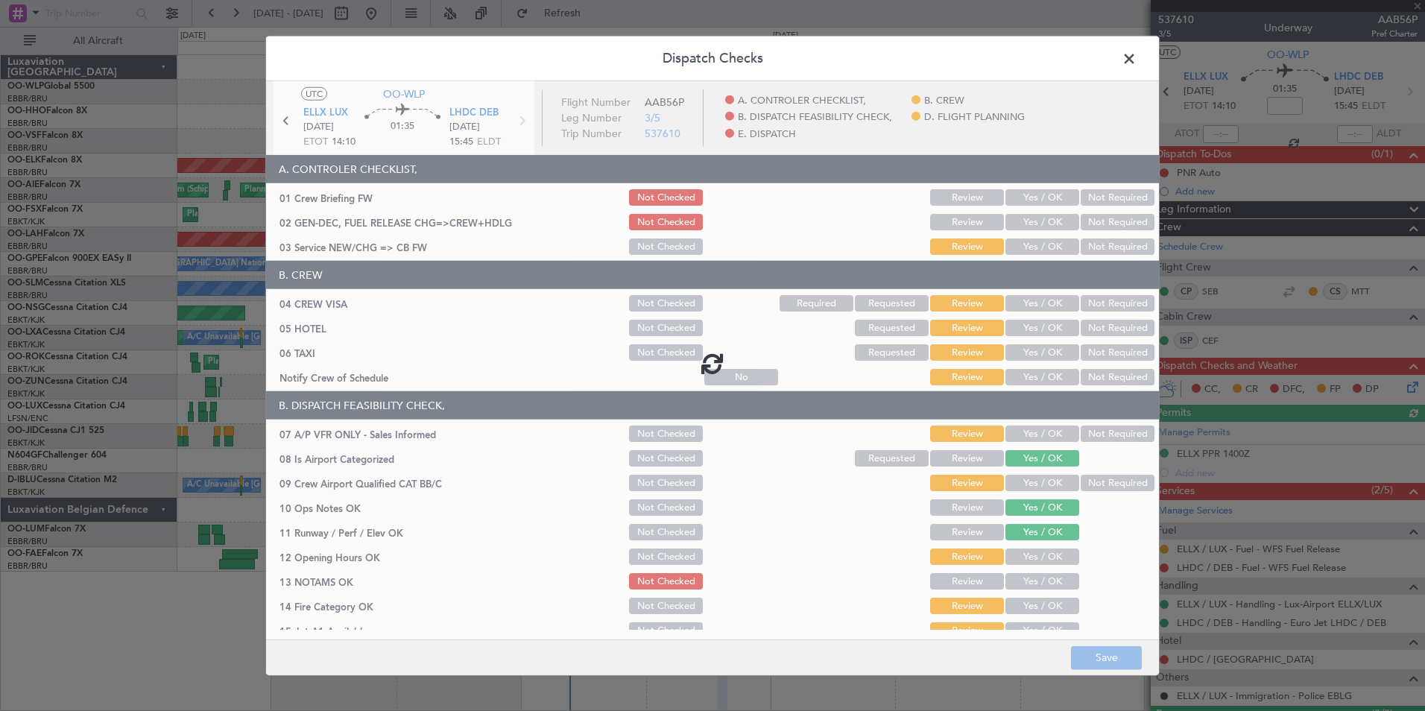
click at [1136, 63] on span at bounding box center [1136, 63] width 0 height 30
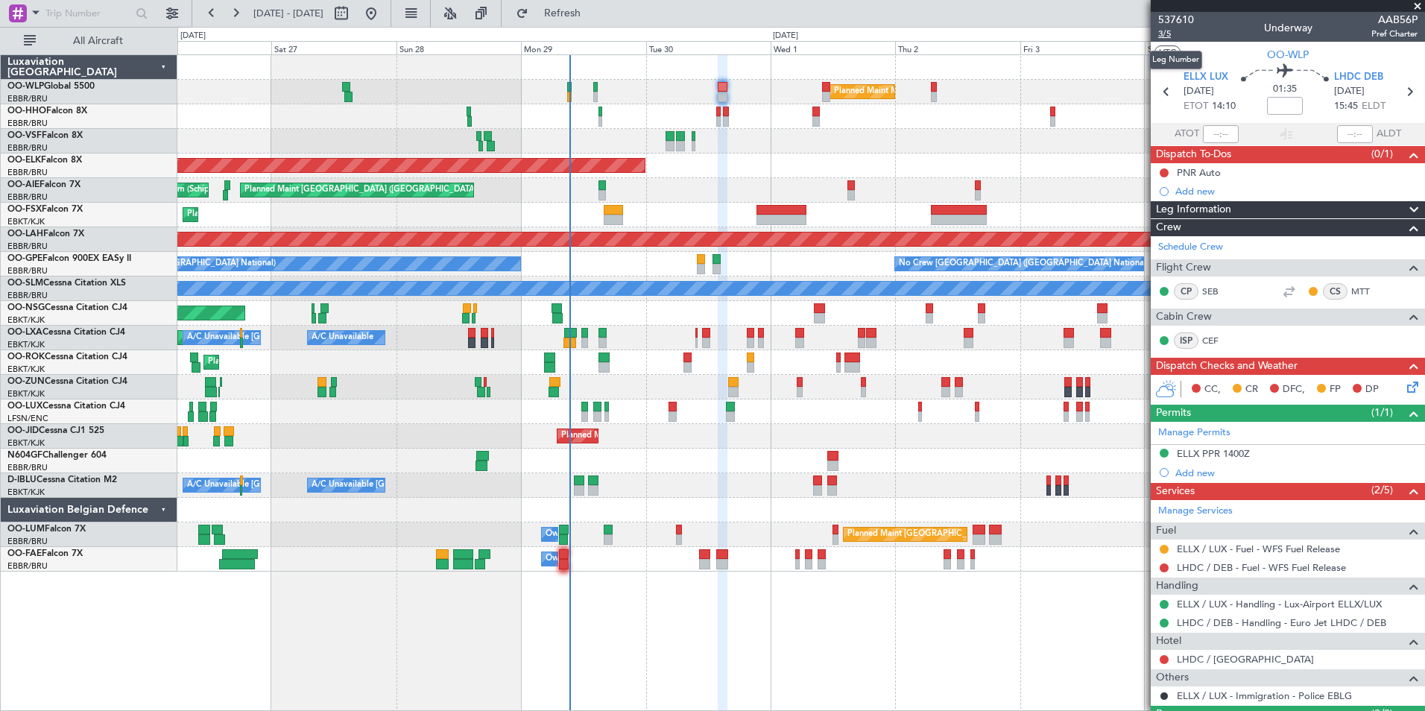
click at [1168, 36] on span "3/5" at bounding box center [1176, 34] width 36 height 13
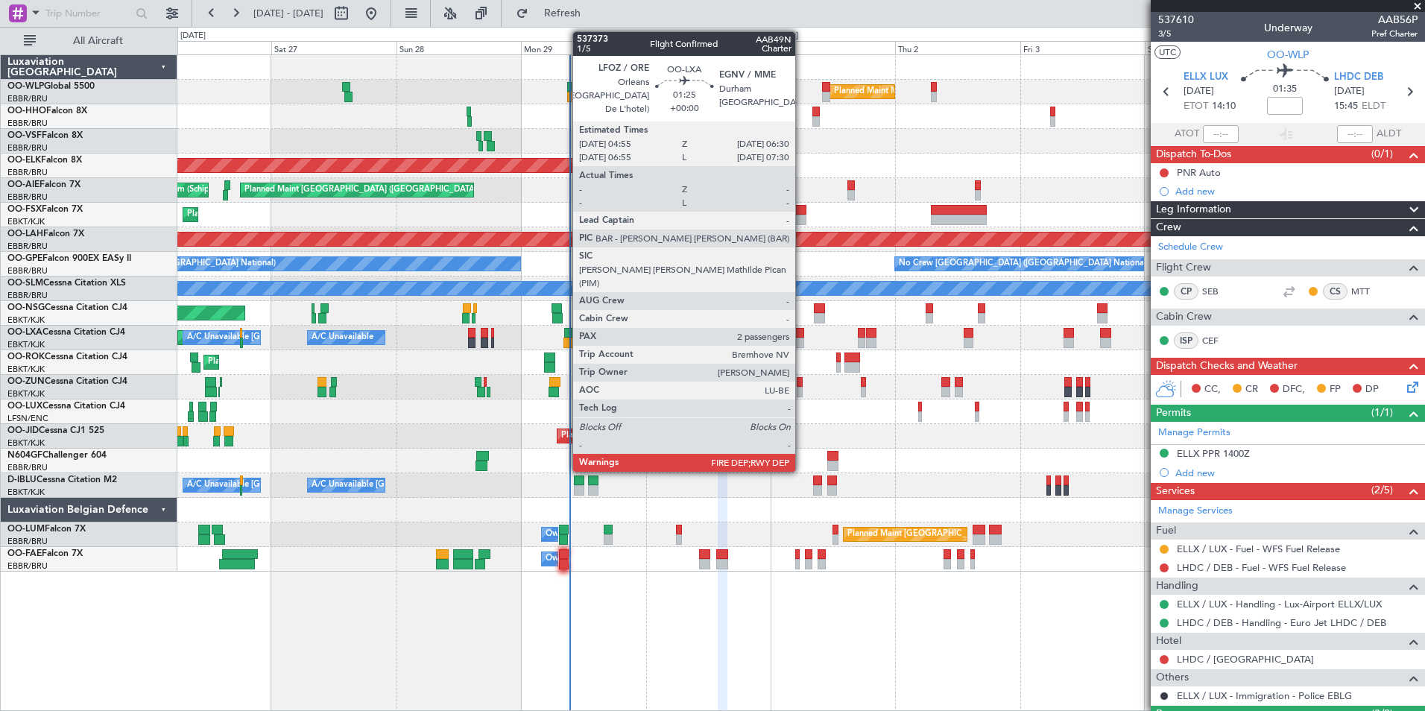
click at [802, 337] on div at bounding box center [799, 333] width 9 height 10
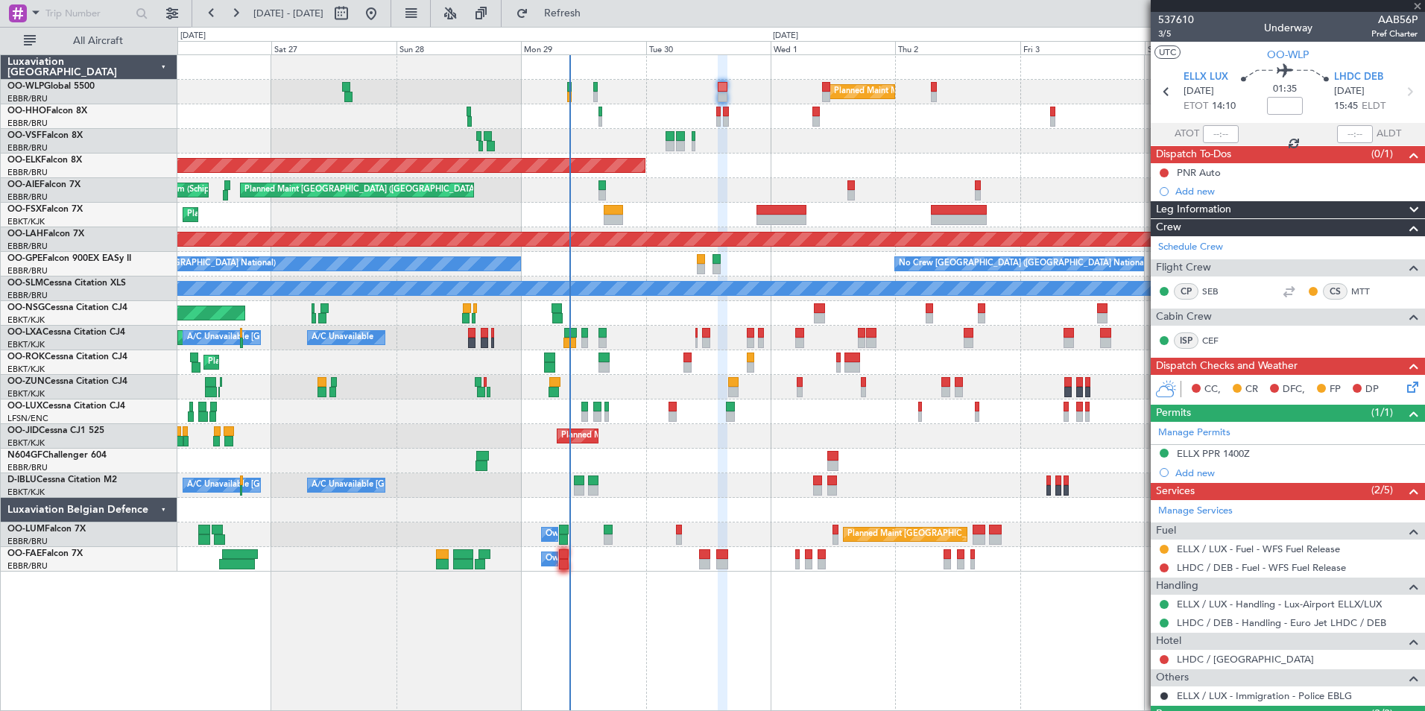
type input "2"
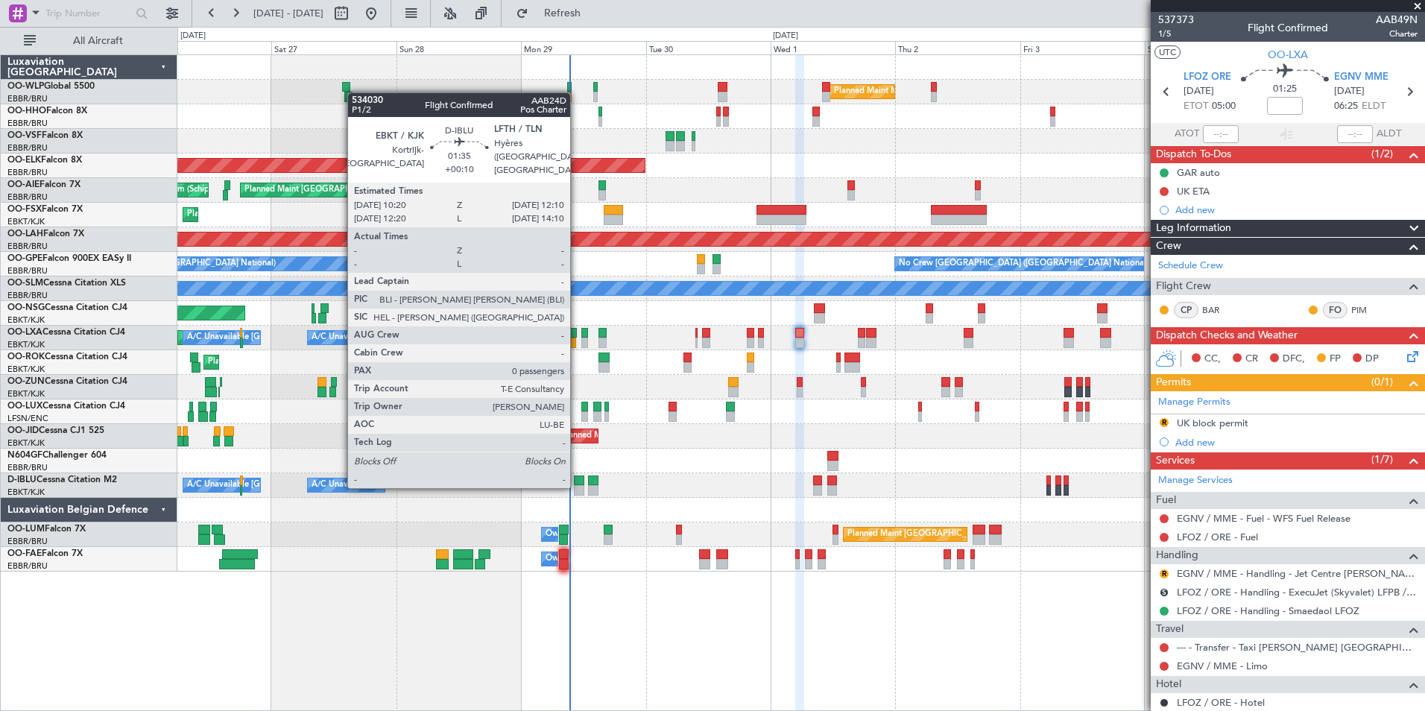
click at [577, 485] on div at bounding box center [579, 490] width 10 height 10
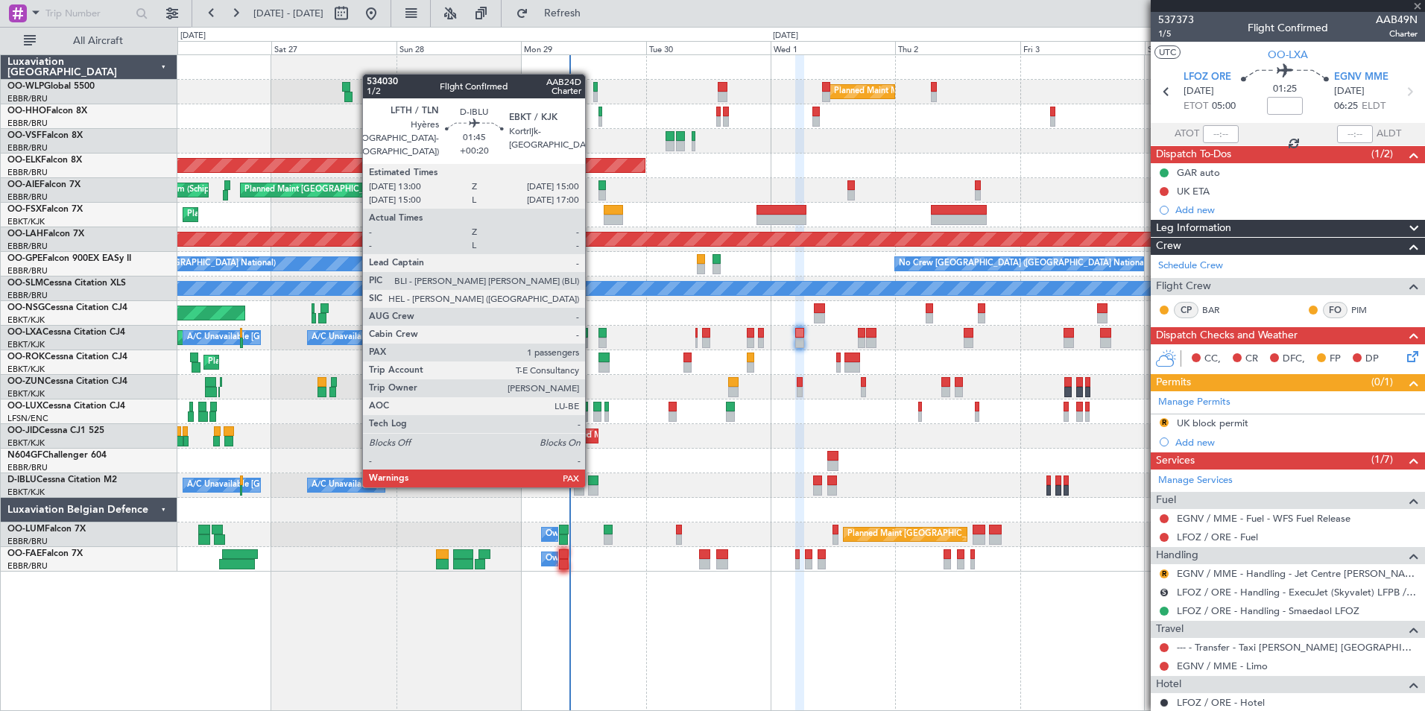
type input "+00:10"
type input "0"
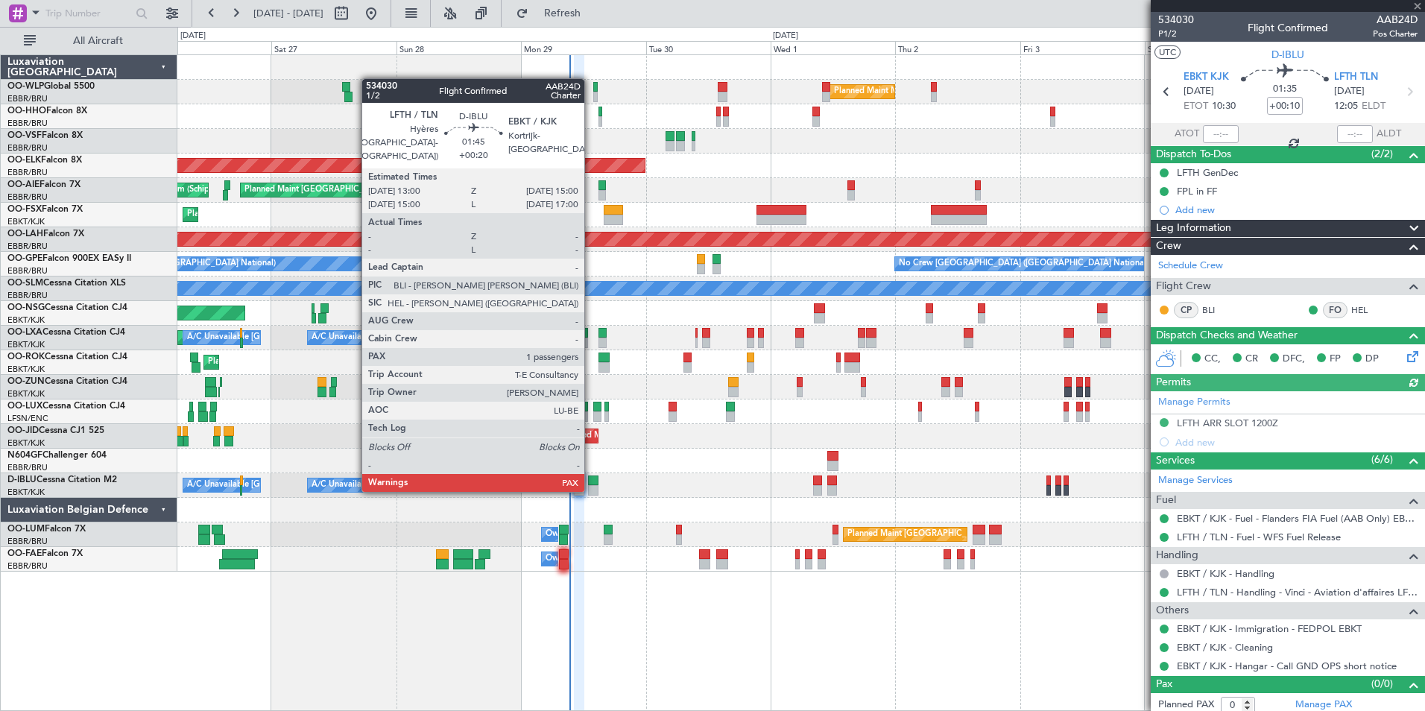
click at [591, 489] on div at bounding box center [593, 490] width 10 height 10
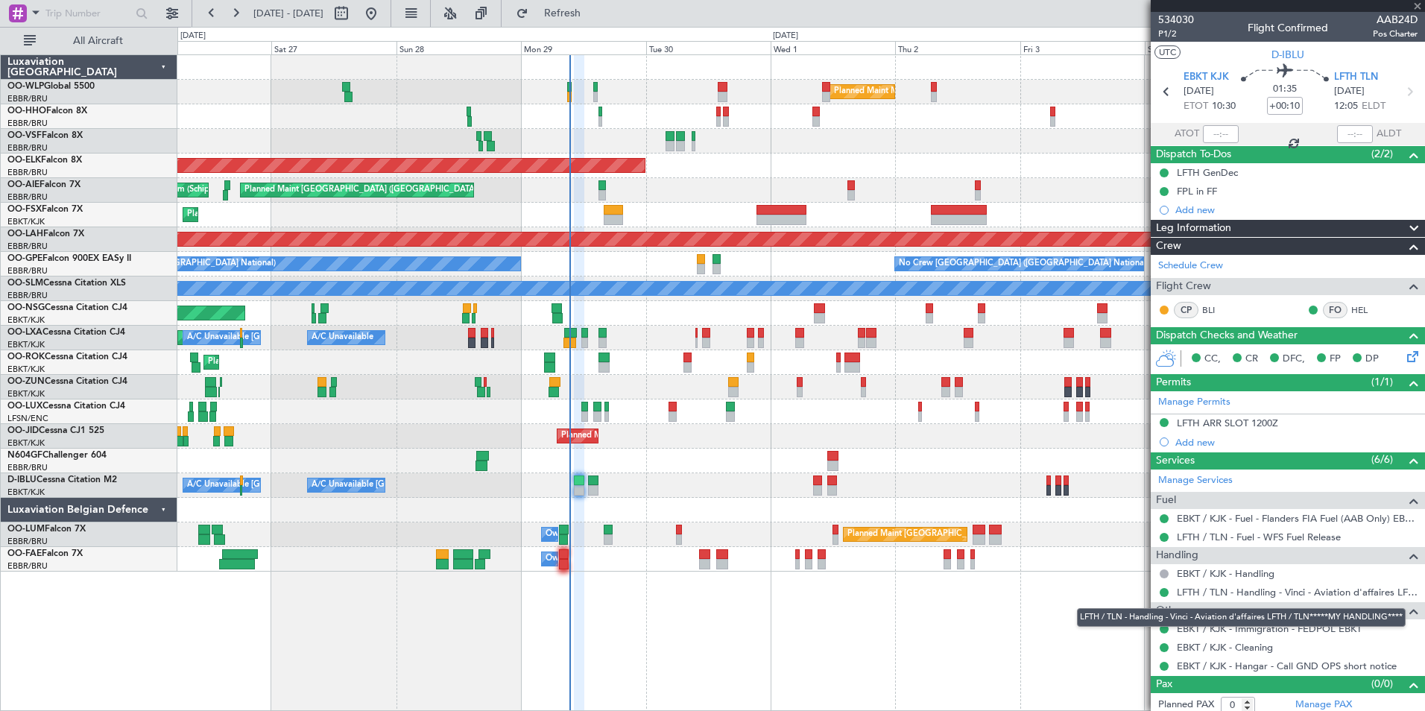
type input "+00:20"
type input "1"
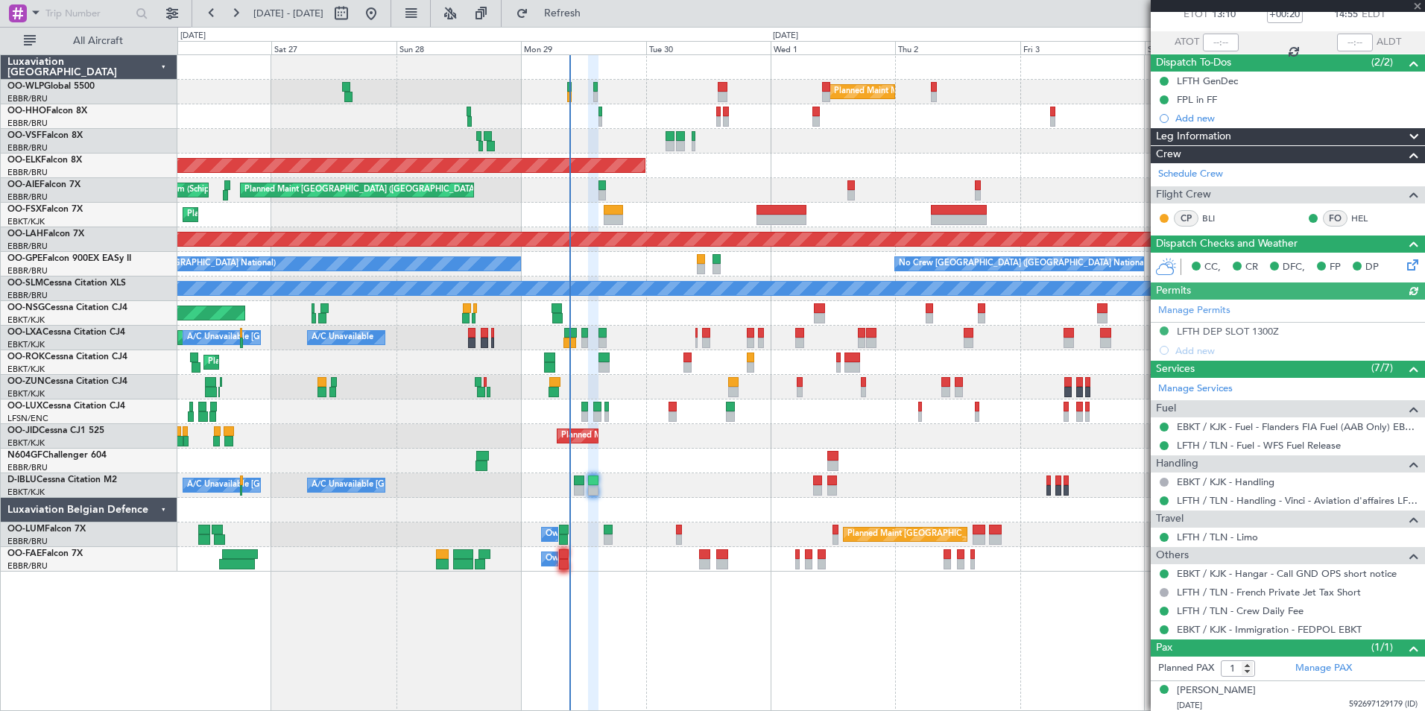
scroll to position [95, 0]
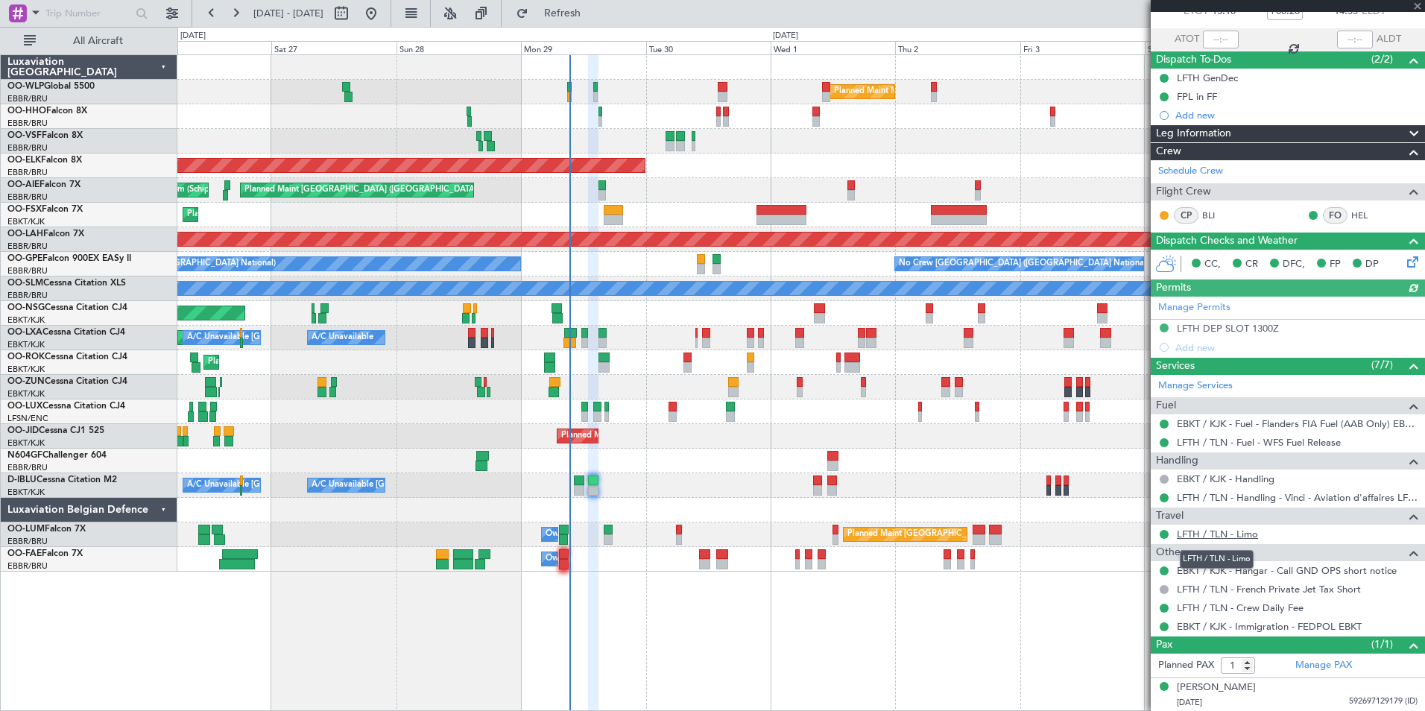
click at [1207, 531] on link "LFTH / TLN - Limo" at bounding box center [1217, 534] width 81 height 13
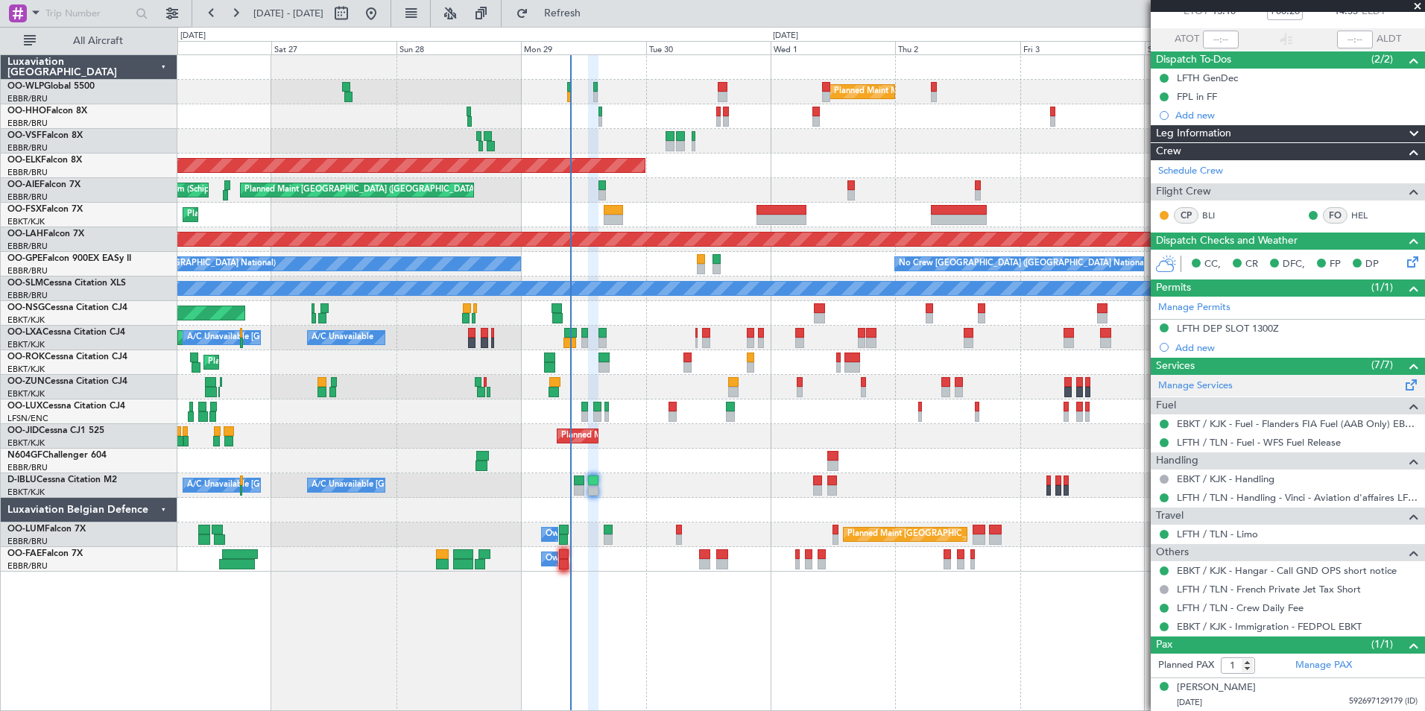
scroll to position [0, 0]
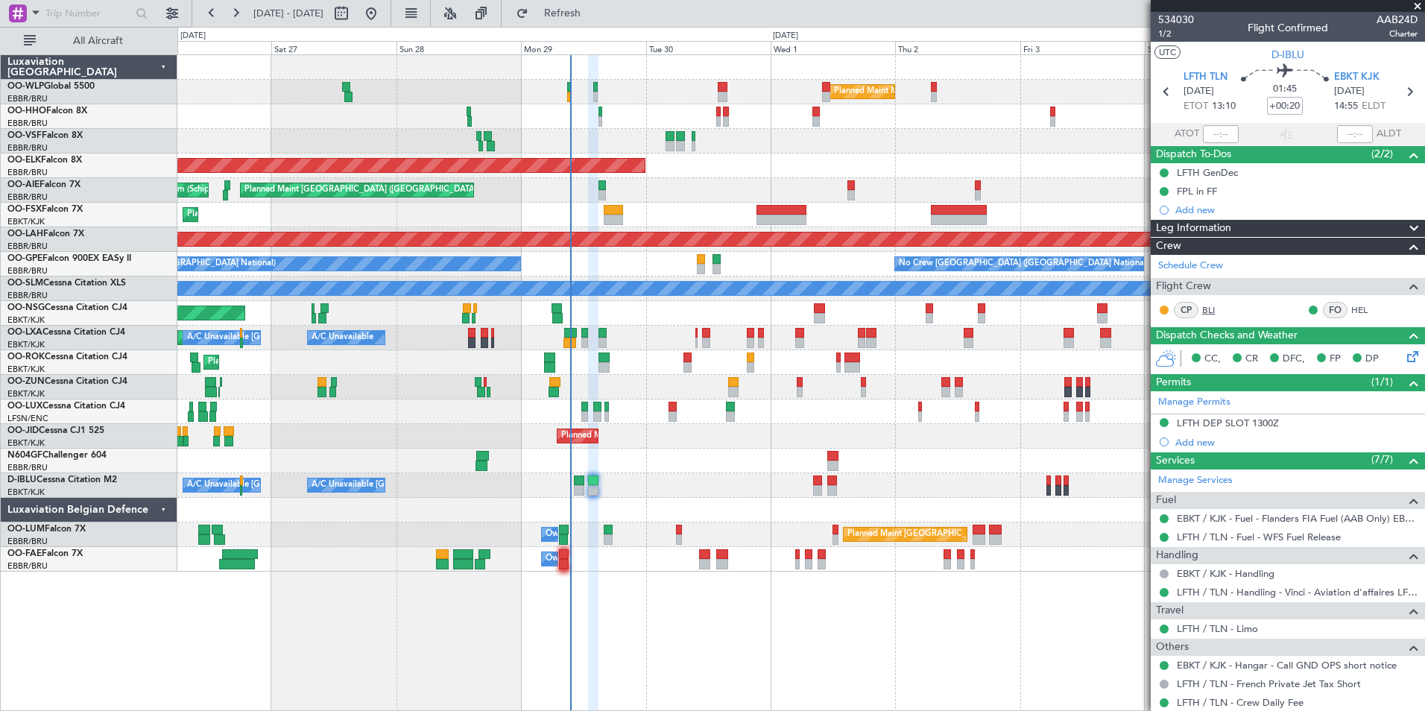
click at [1209, 306] on link "BLI" at bounding box center [1219, 309] width 34 height 13
click at [1167, 37] on span "1/2" at bounding box center [1176, 34] width 36 height 13
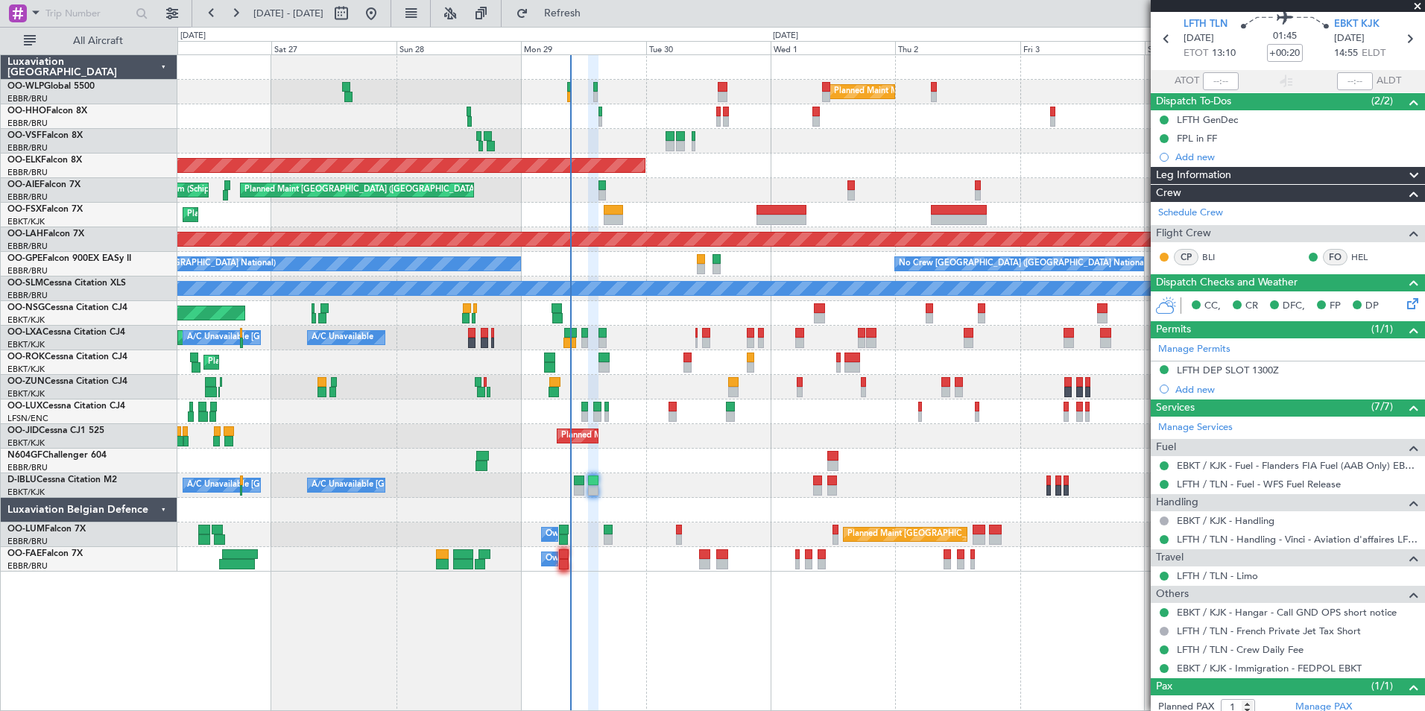
scroll to position [95, 0]
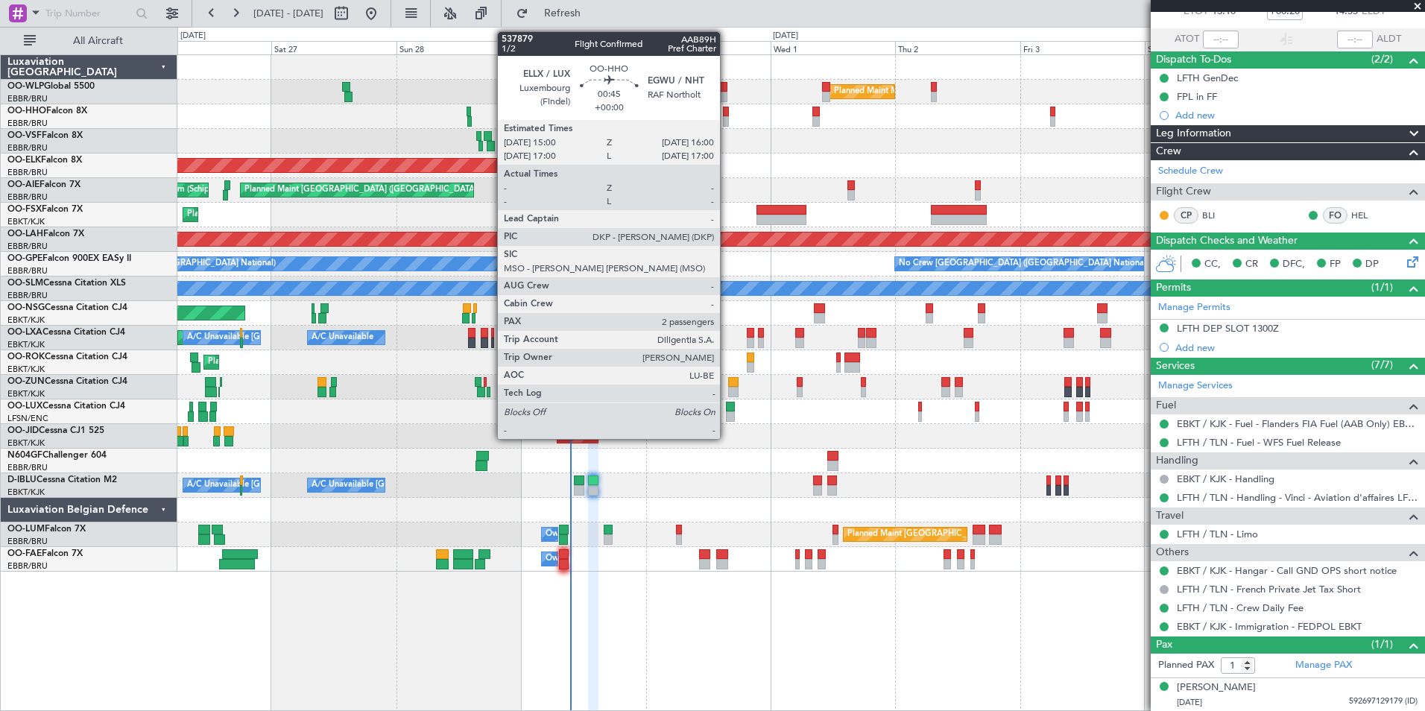
click at [727, 124] on div at bounding box center [725, 121] width 5 height 10
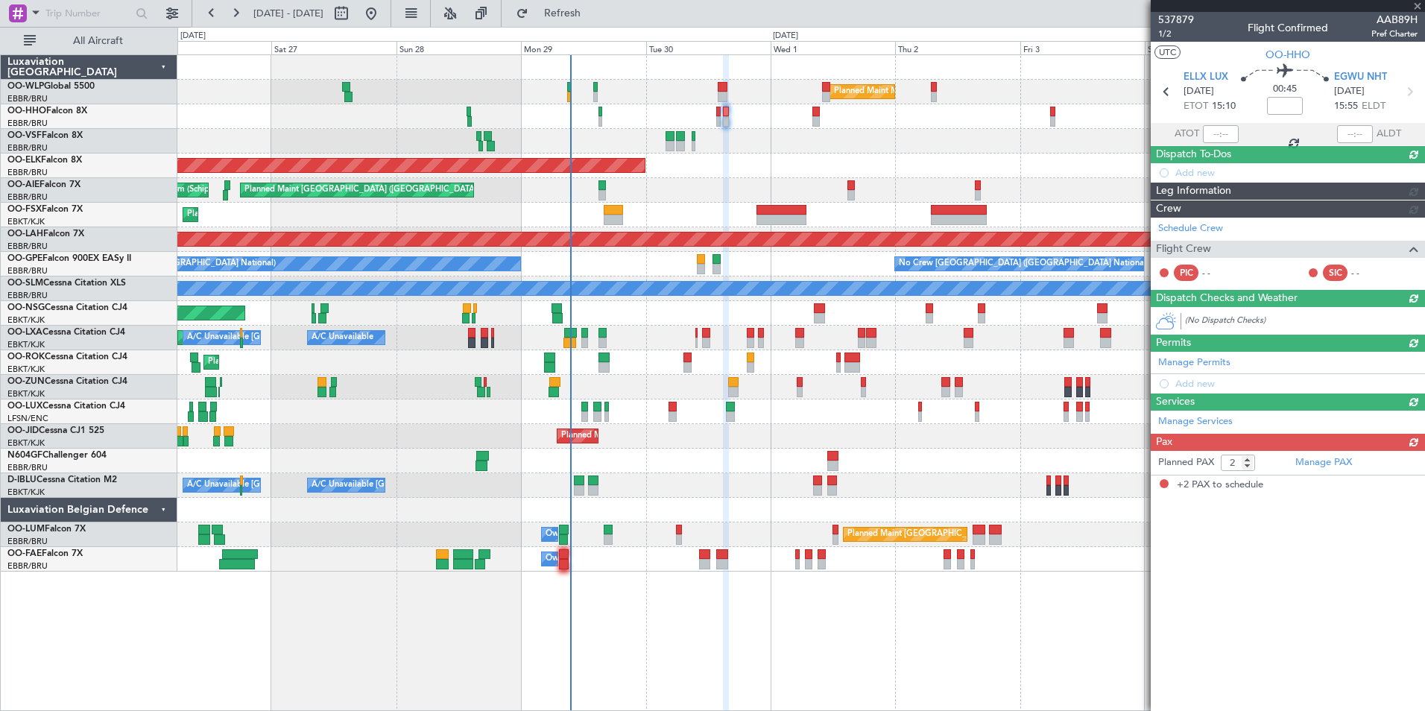
scroll to position [0, 0]
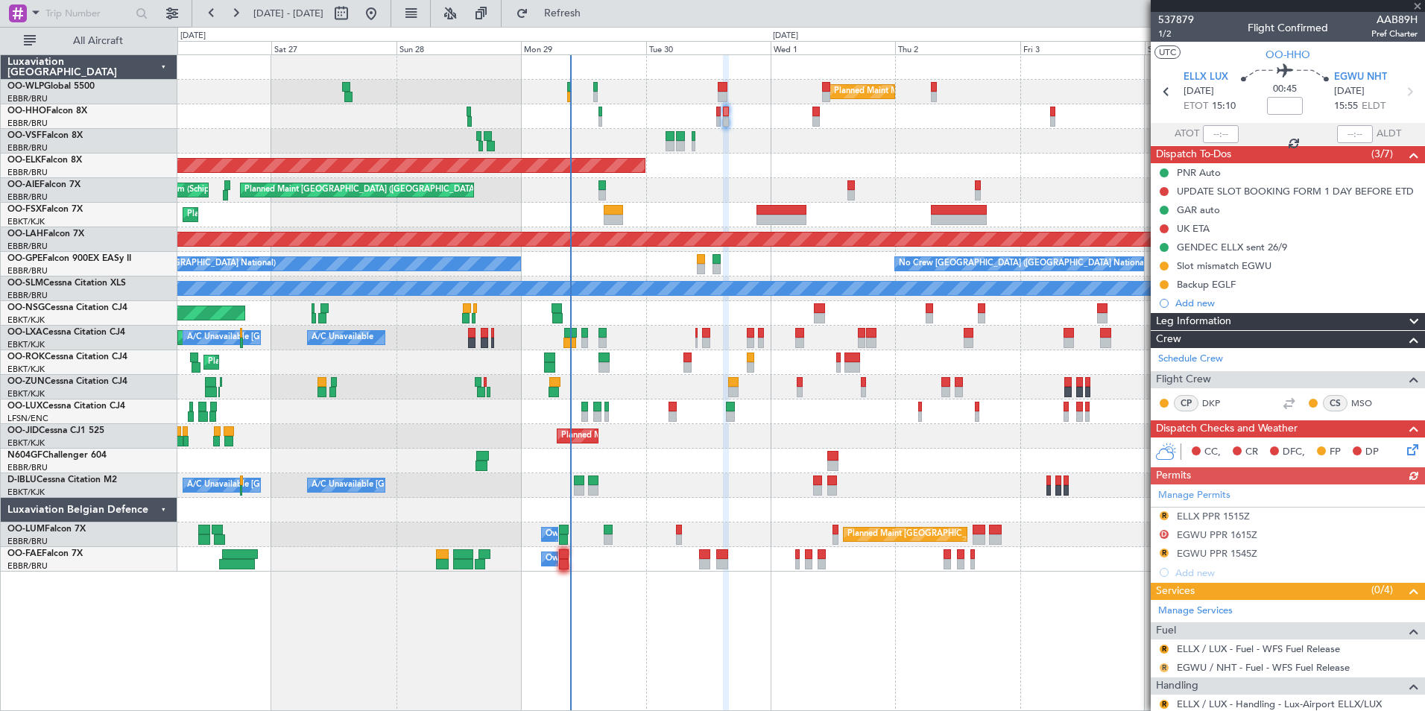
click at [1166, 667] on button "R" at bounding box center [1163, 667] width 9 height 9
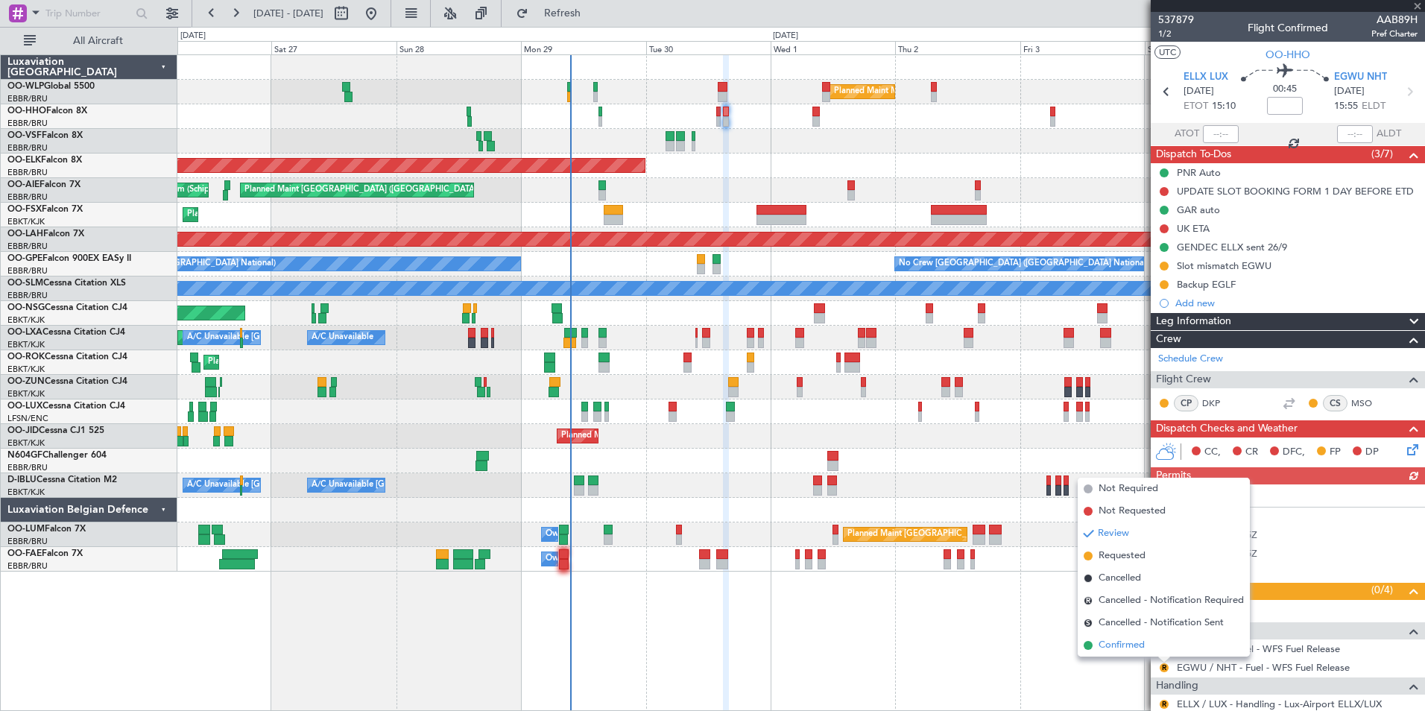
click at [1130, 645] on span "Confirmed" at bounding box center [1121, 645] width 46 height 15
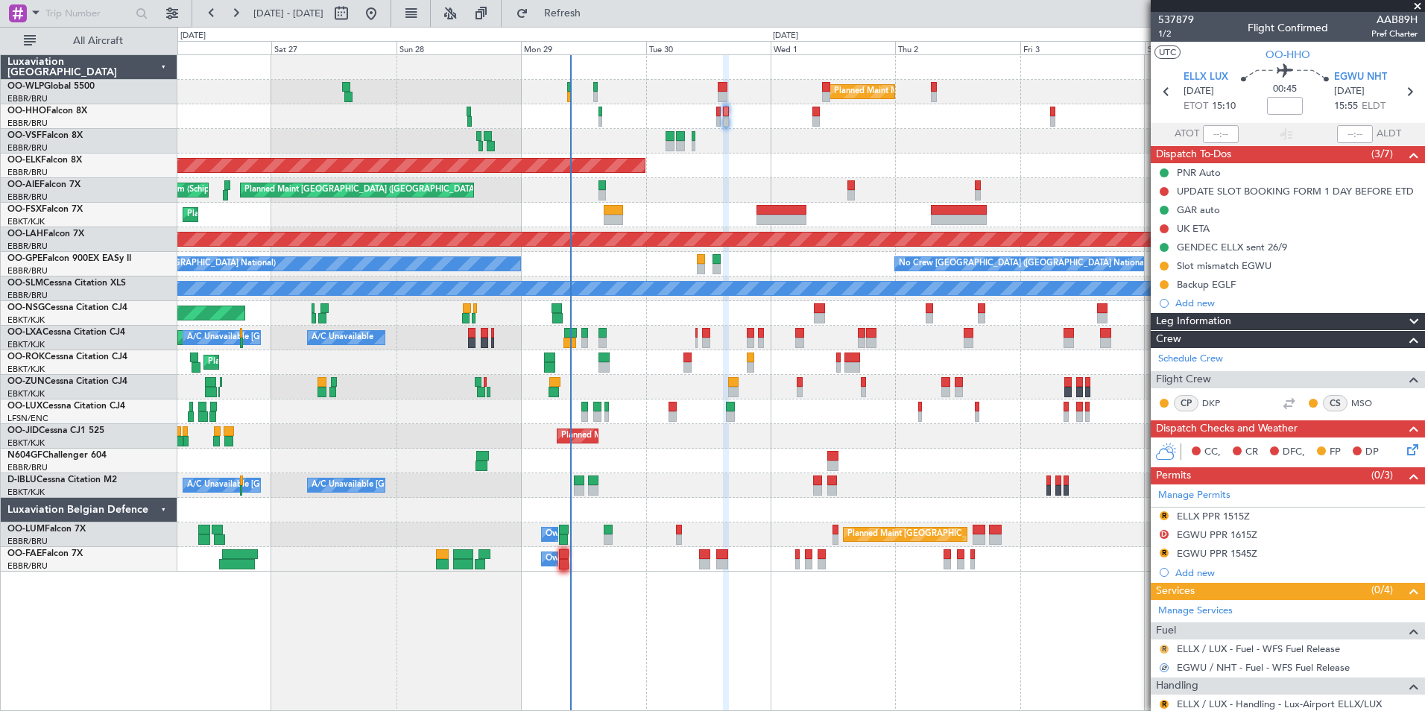
click at [1167, 649] on button "R" at bounding box center [1163, 649] width 9 height 9
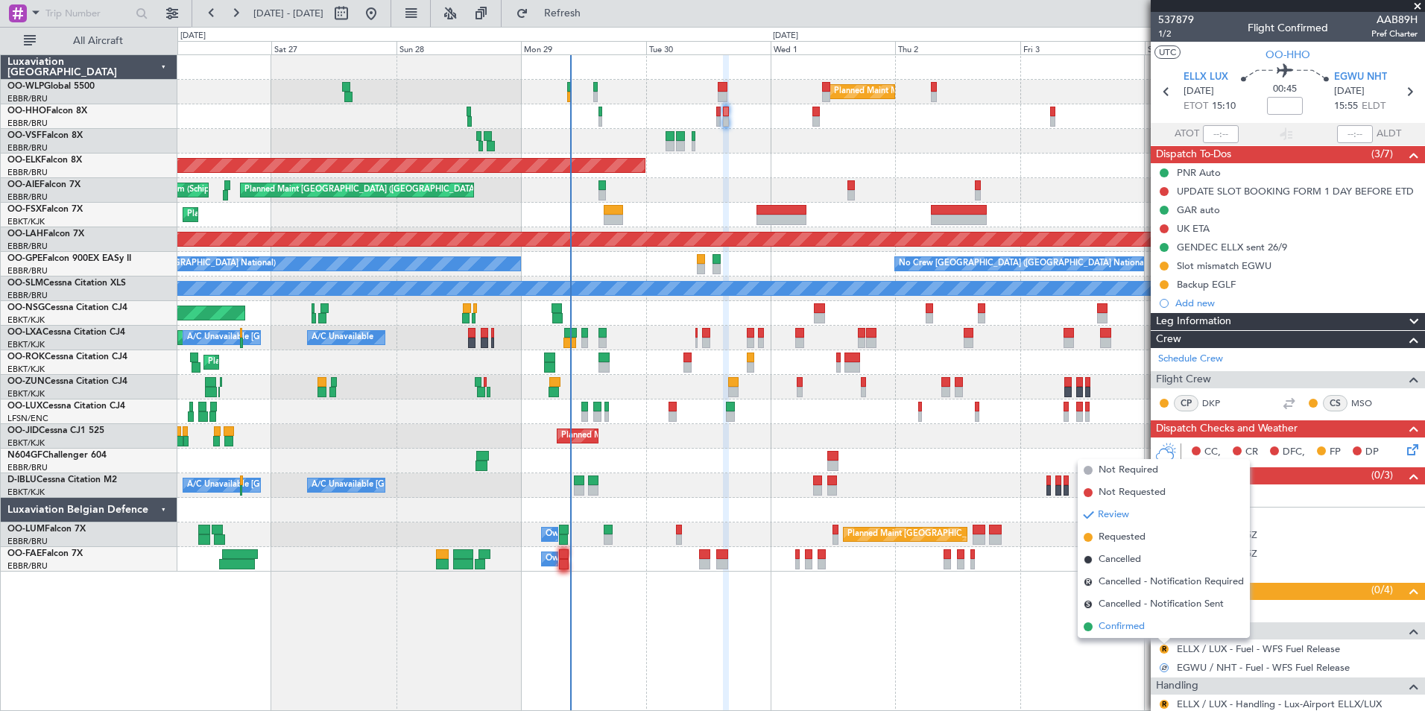
click at [1127, 626] on span "Confirmed" at bounding box center [1121, 626] width 46 height 15
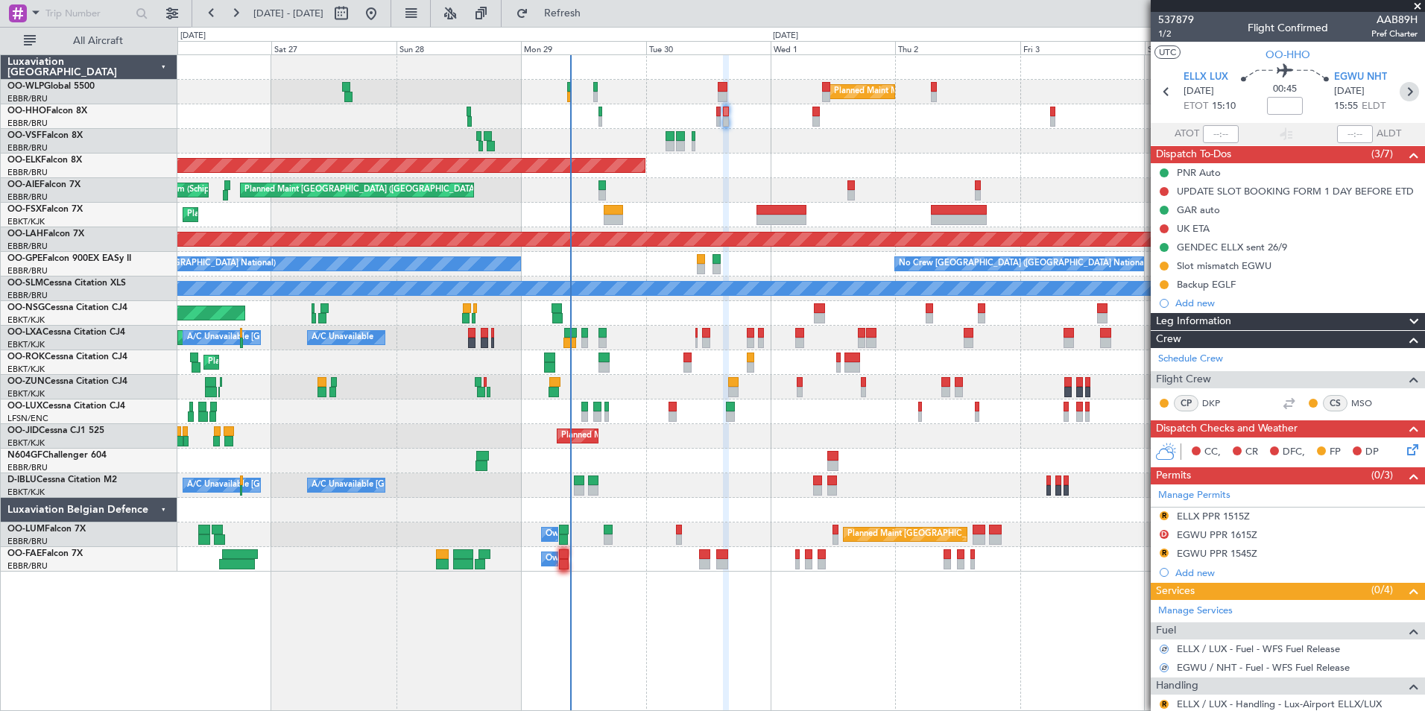
click at [1399, 92] on icon at bounding box center [1408, 91] width 19 height 19
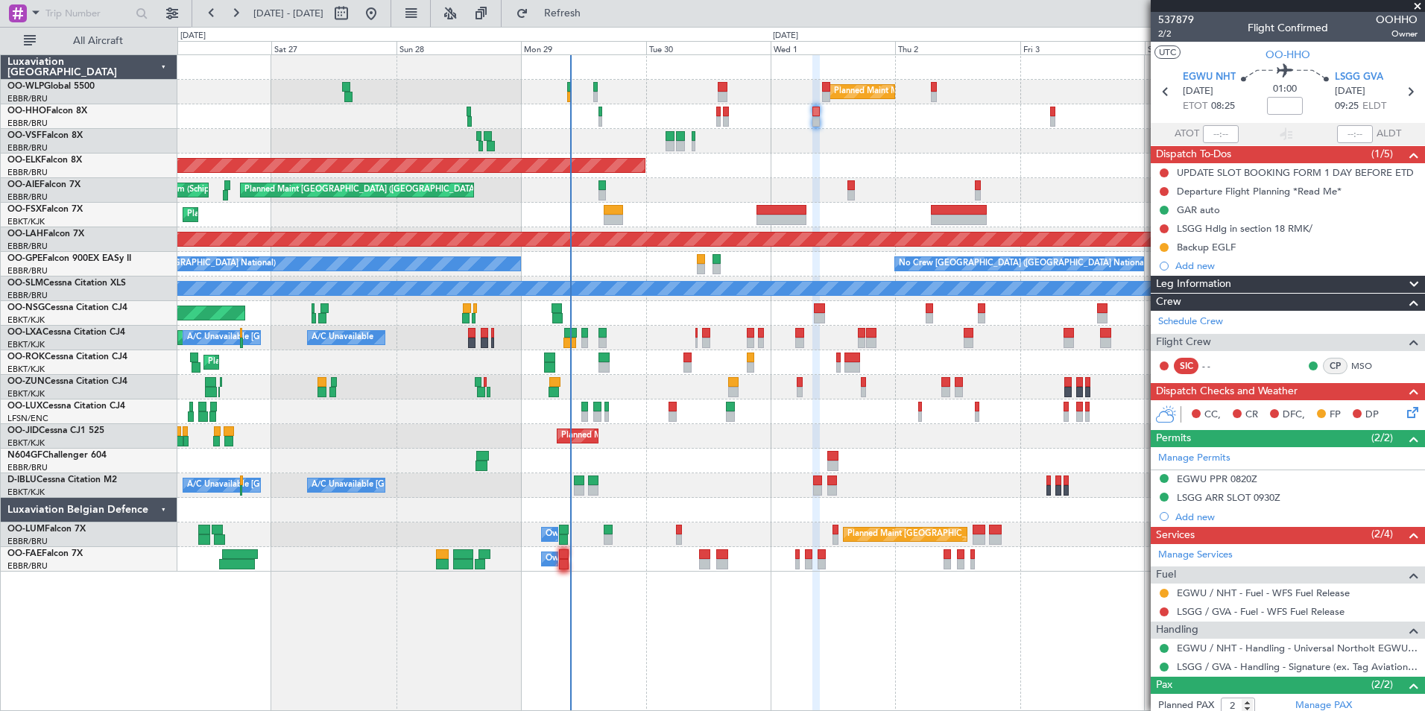
click at [1162, 598] on div at bounding box center [1164, 593] width 12 height 12
click at [1165, 593] on button at bounding box center [1163, 593] width 9 height 9
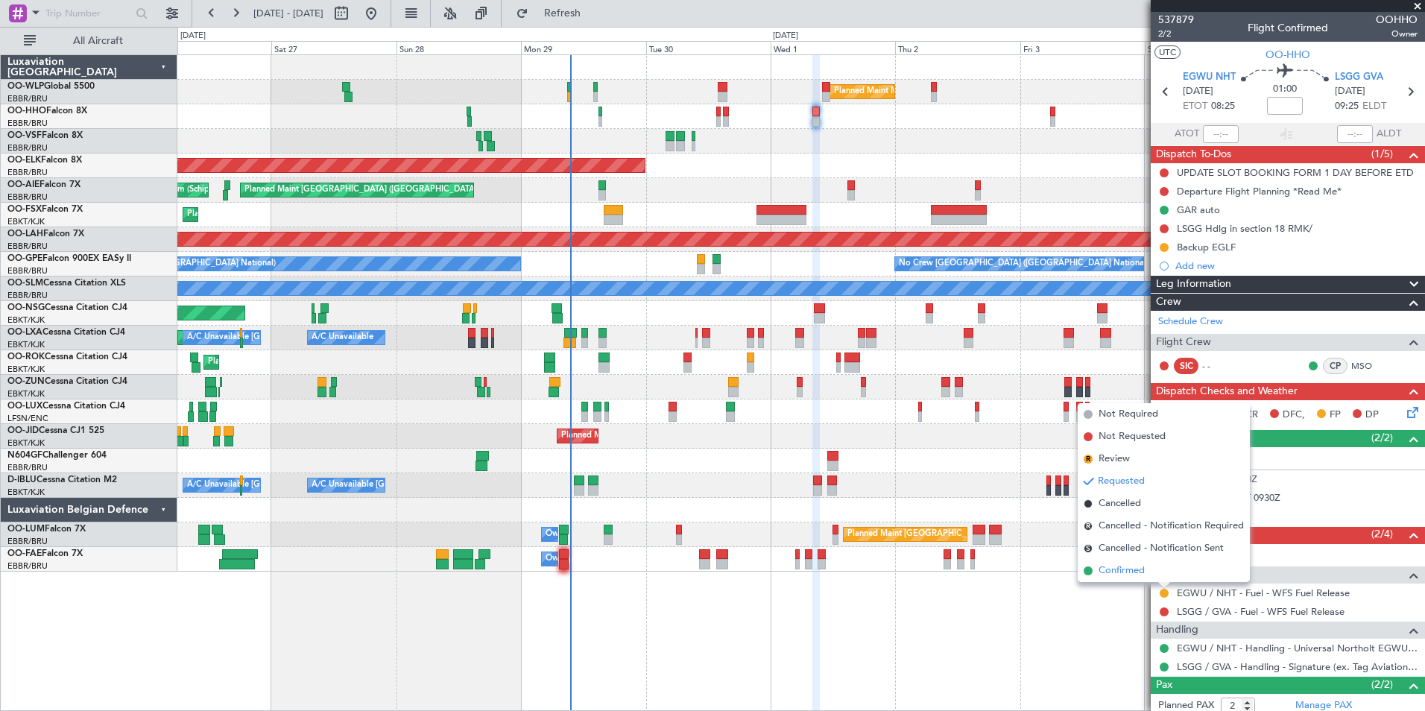
click at [1129, 575] on span "Confirmed" at bounding box center [1121, 570] width 46 height 15
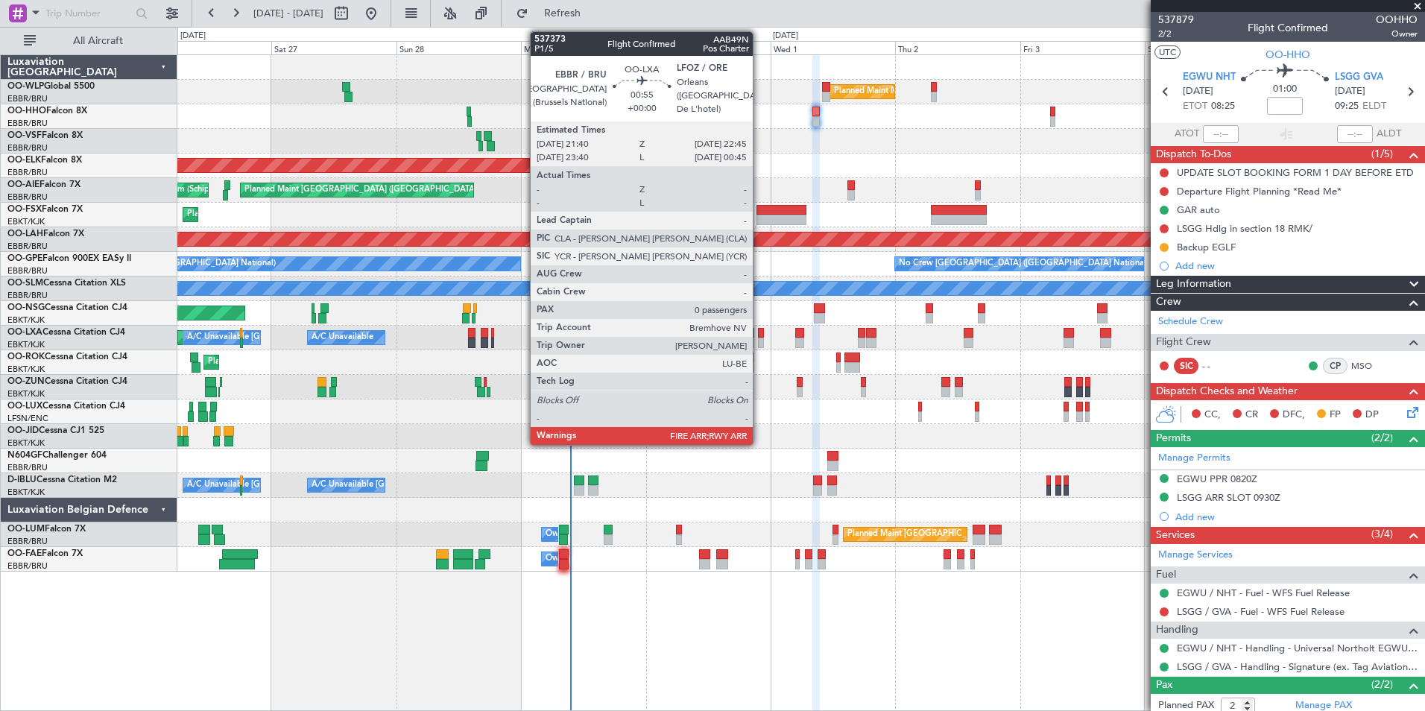
click at [759, 333] on div at bounding box center [761, 333] width 6 height 10
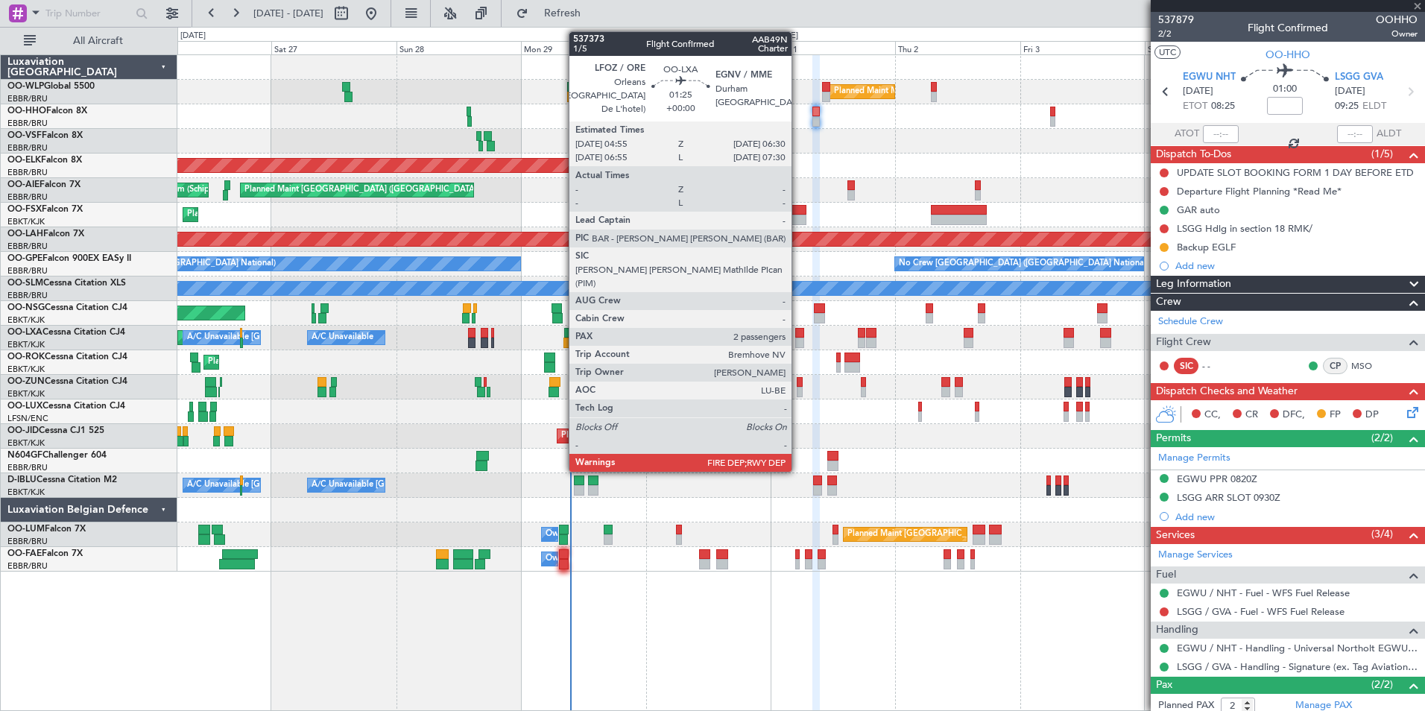
type input "0"
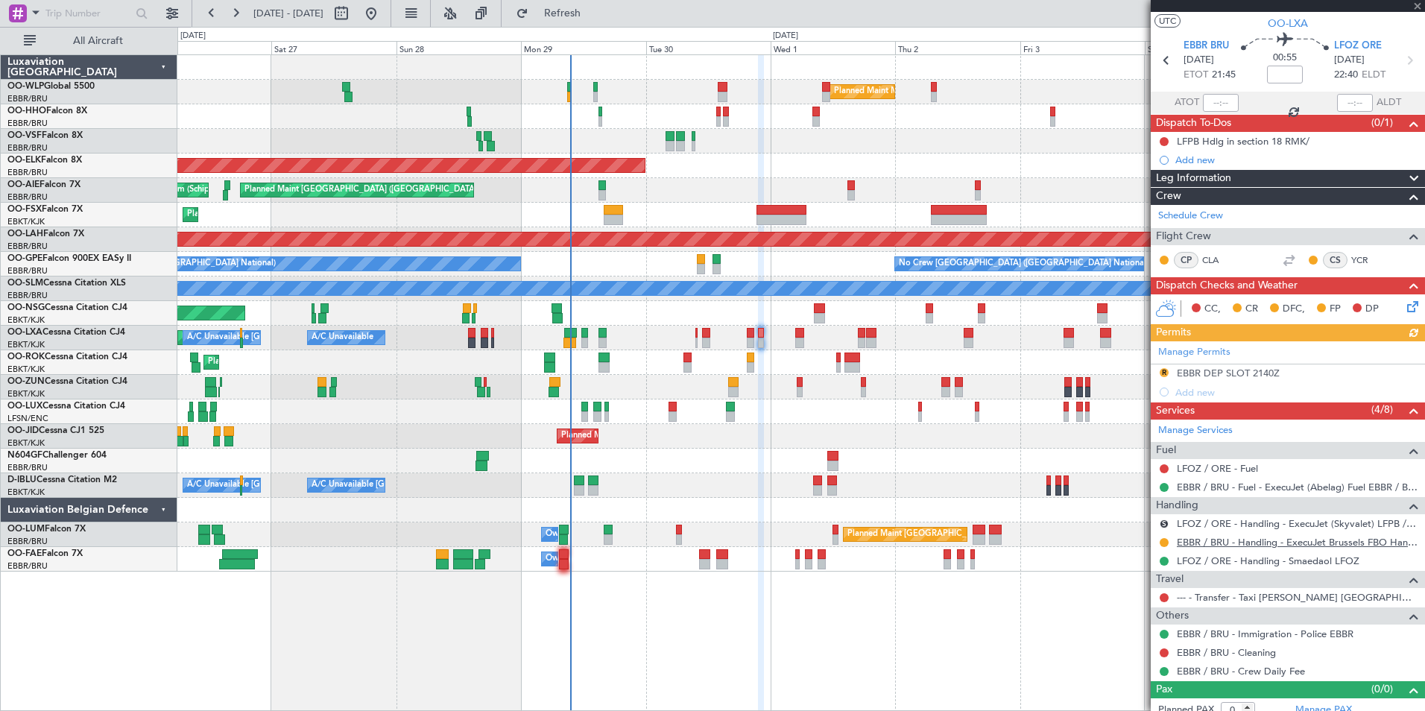
scroll to position [42, 0]
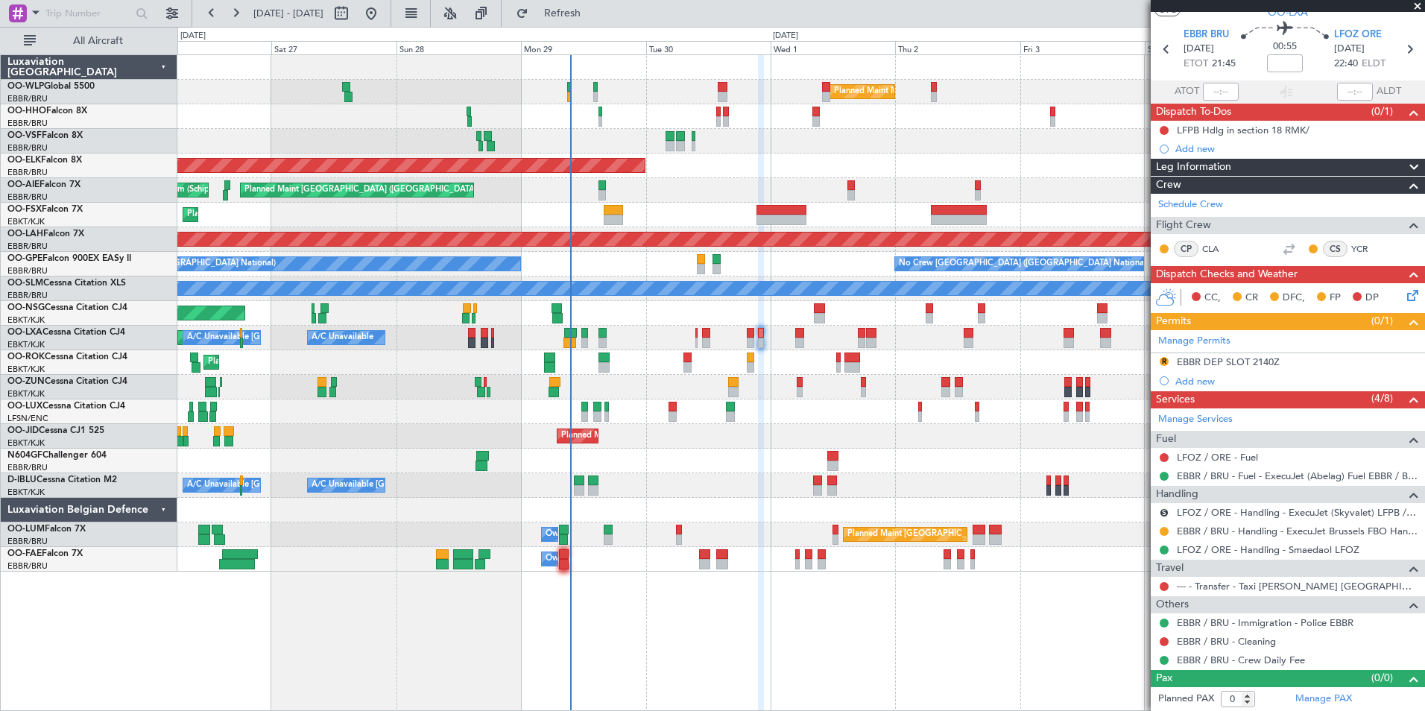
click at [673, 195] on div "Planned Maint Milan (Linate) Planned Maint Geneva (Cointrin) Planned Maint Kort…" at bounding box center [800, 313] width 1247 height 516
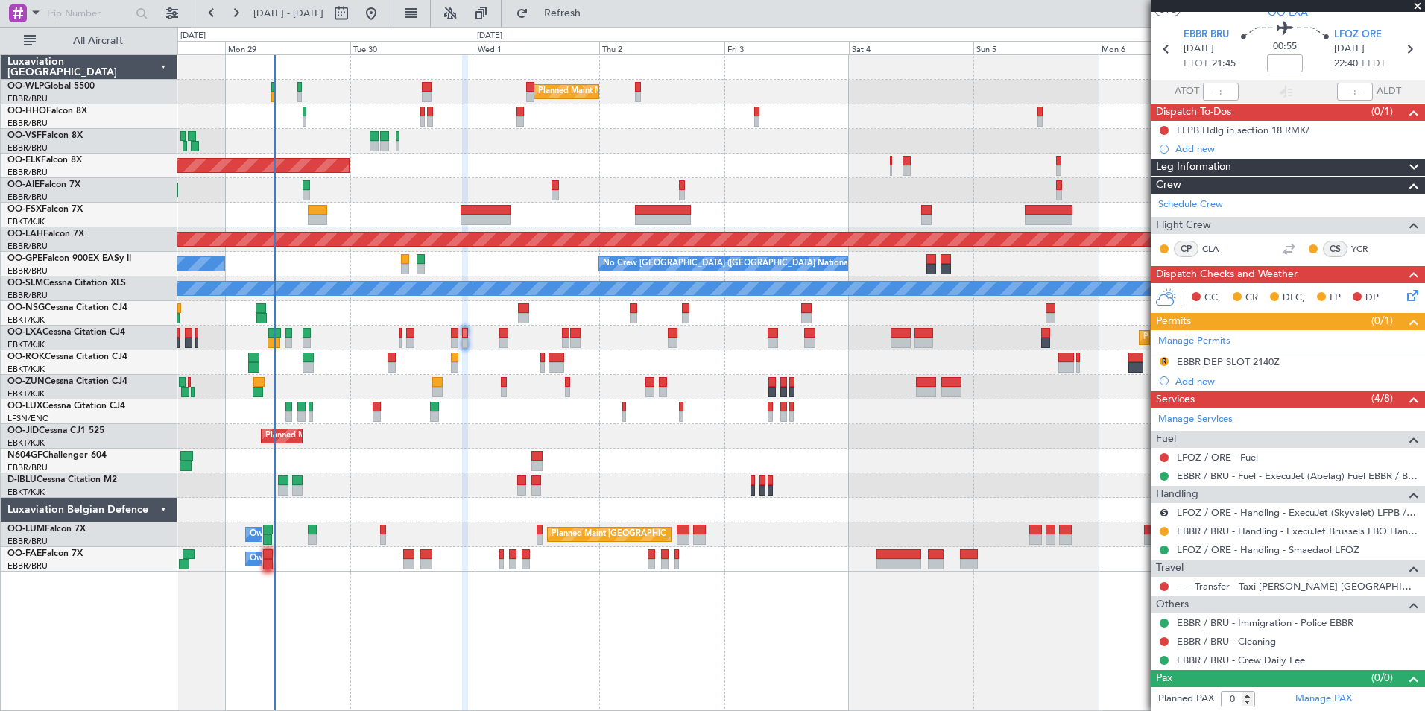
click at [472, 173] on div "Planned Maint Kortrijk-[GEOGRAPHIC_DATA]" at bounding box center [800, 166] width 1247 height 25
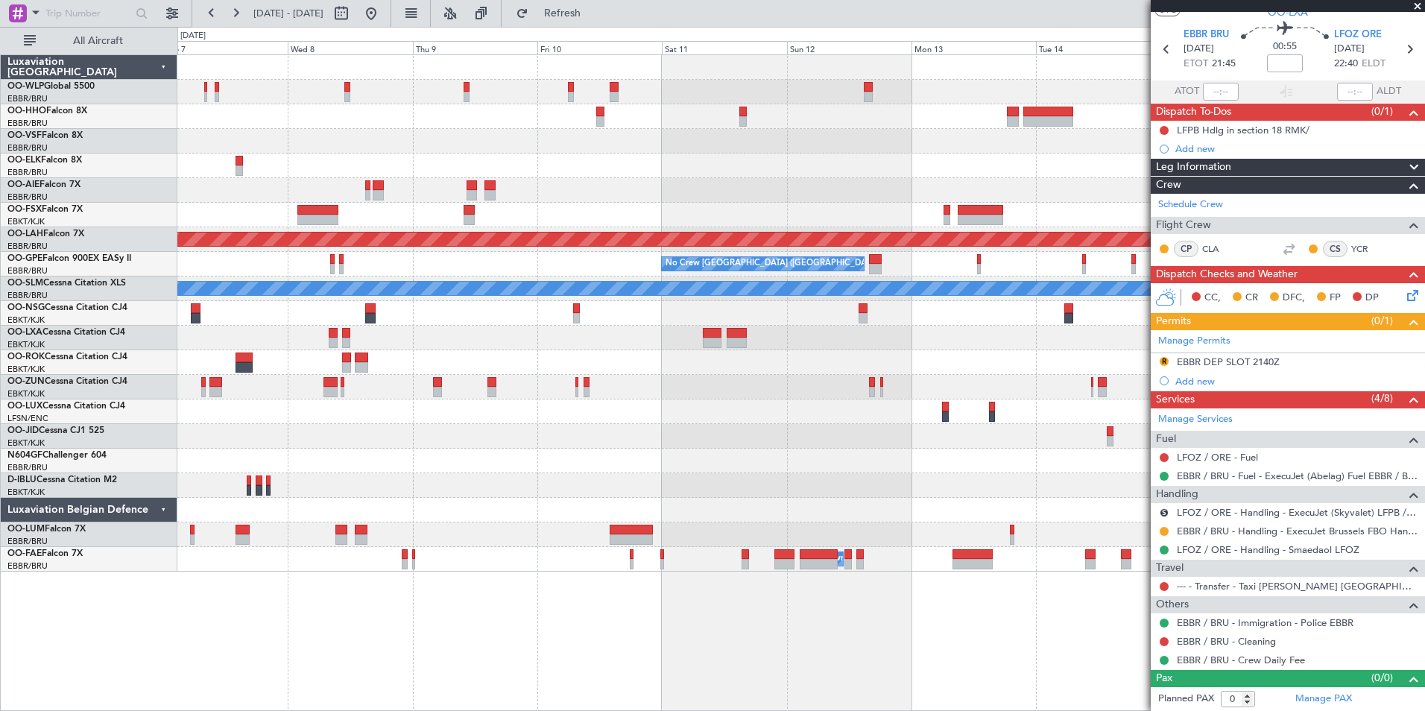
click at [418, 149] on div at bounding box center [800, 141] width 1247 height 25
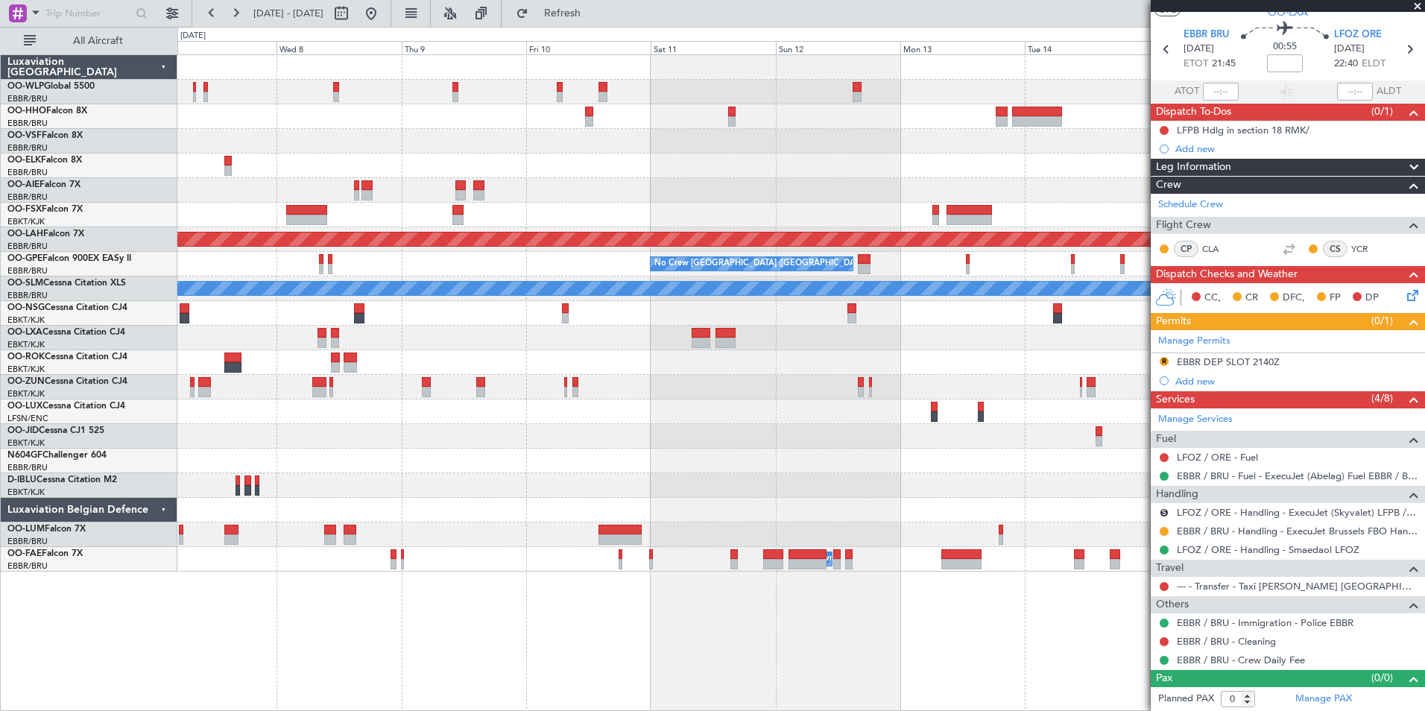
click at [380, 137] on div at bounding box center [800, 141] width 1247 height 25
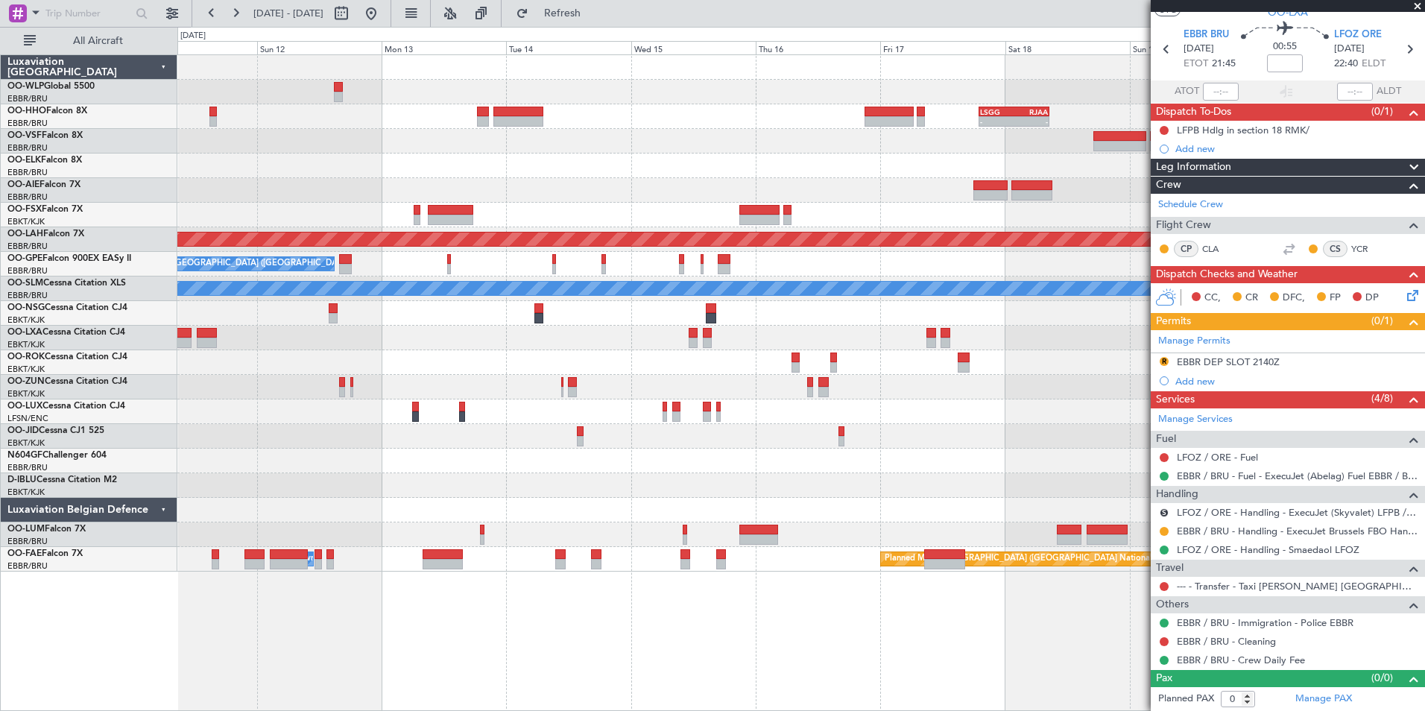
click at [565, 178] on div "- - LSGG 19:00 Z RJAA 08:30 Z Planned Maint Alton-st Louis (St Louis Regl) No C…" at bounding box center [800, 313] width 1247 height 516
click at [383, 15] on button at bounding box center [371, 13] width 24 height 24
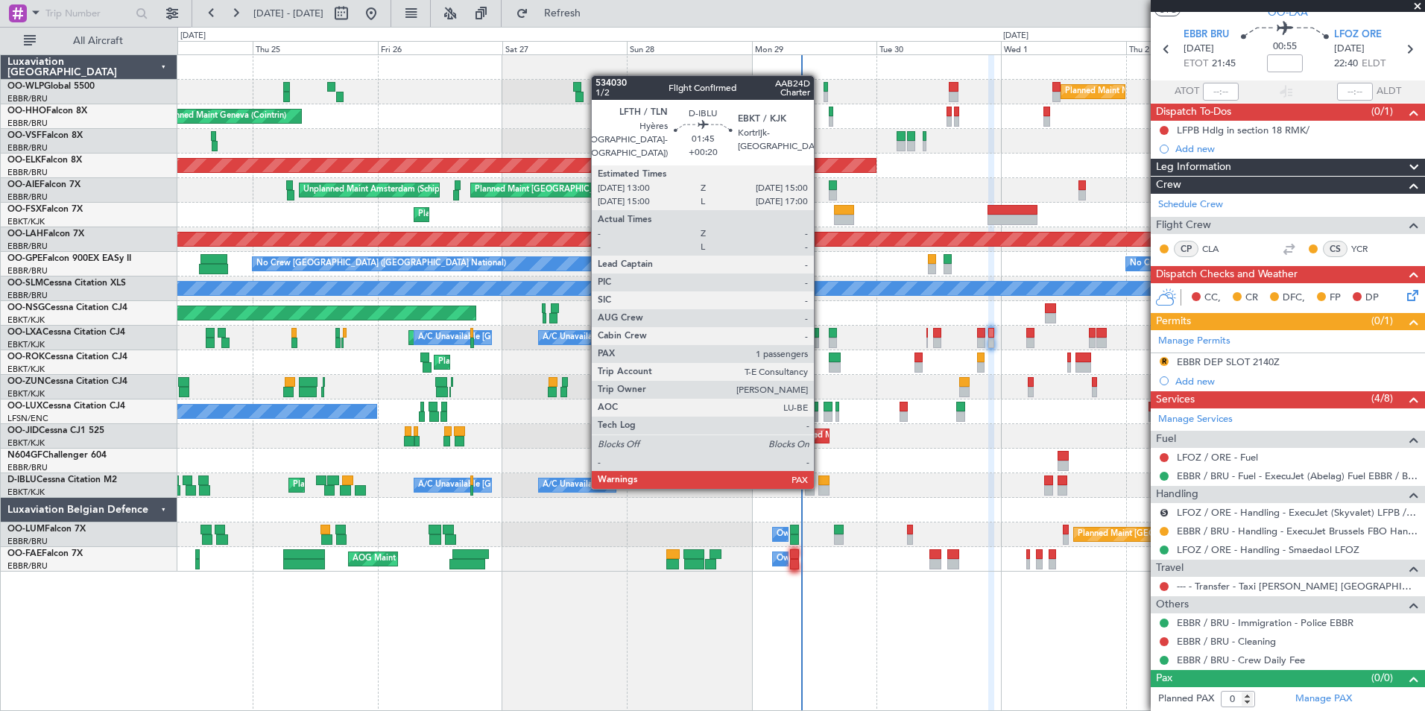
click at [820, 486] on div at bounding box center [823, 490] width 10 height 10
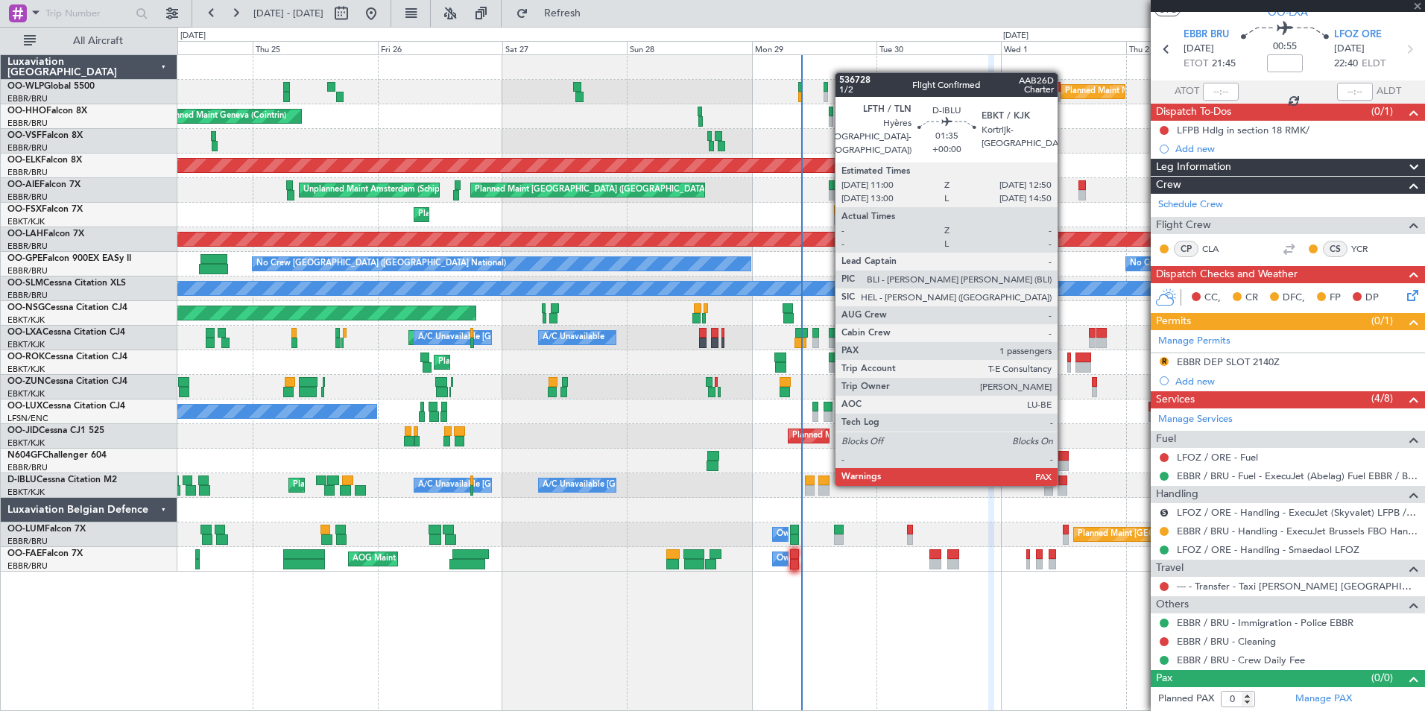
type input "+00:20"
type input "1"
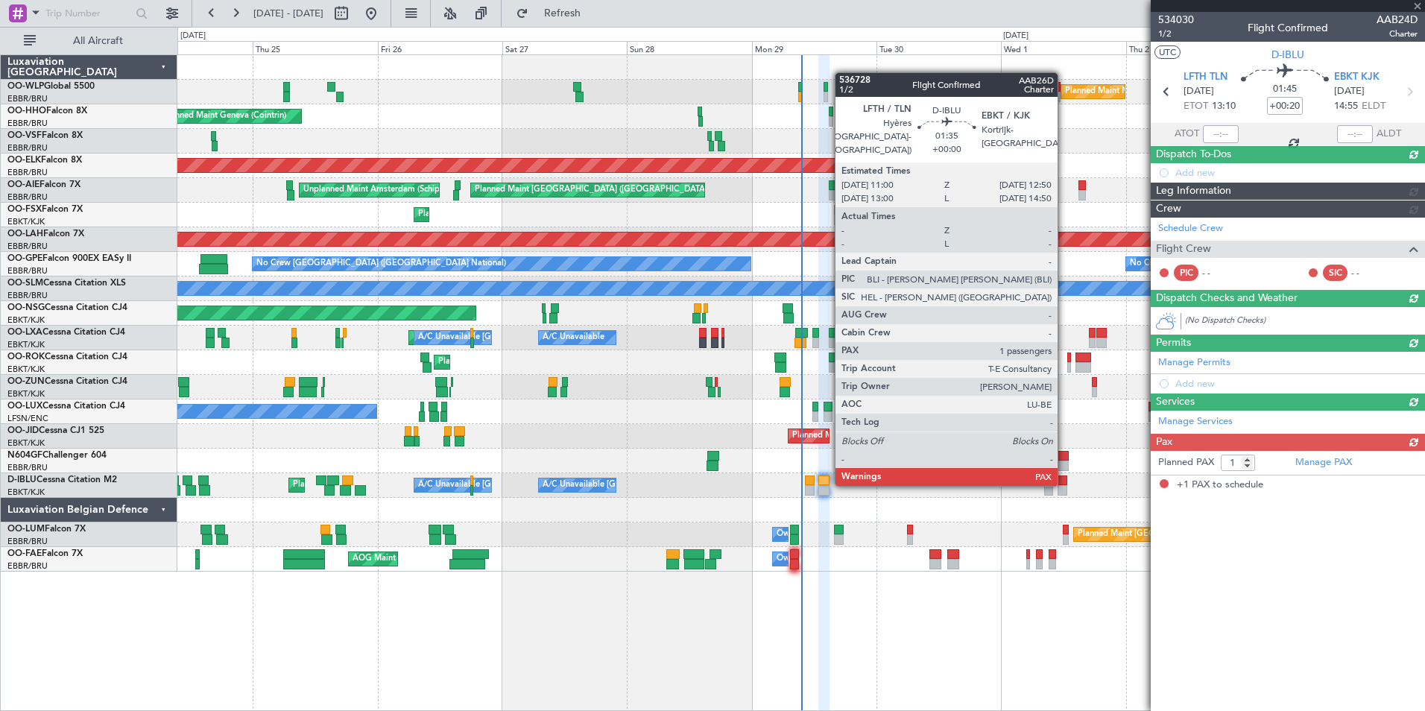
scroll to position [0, 0]
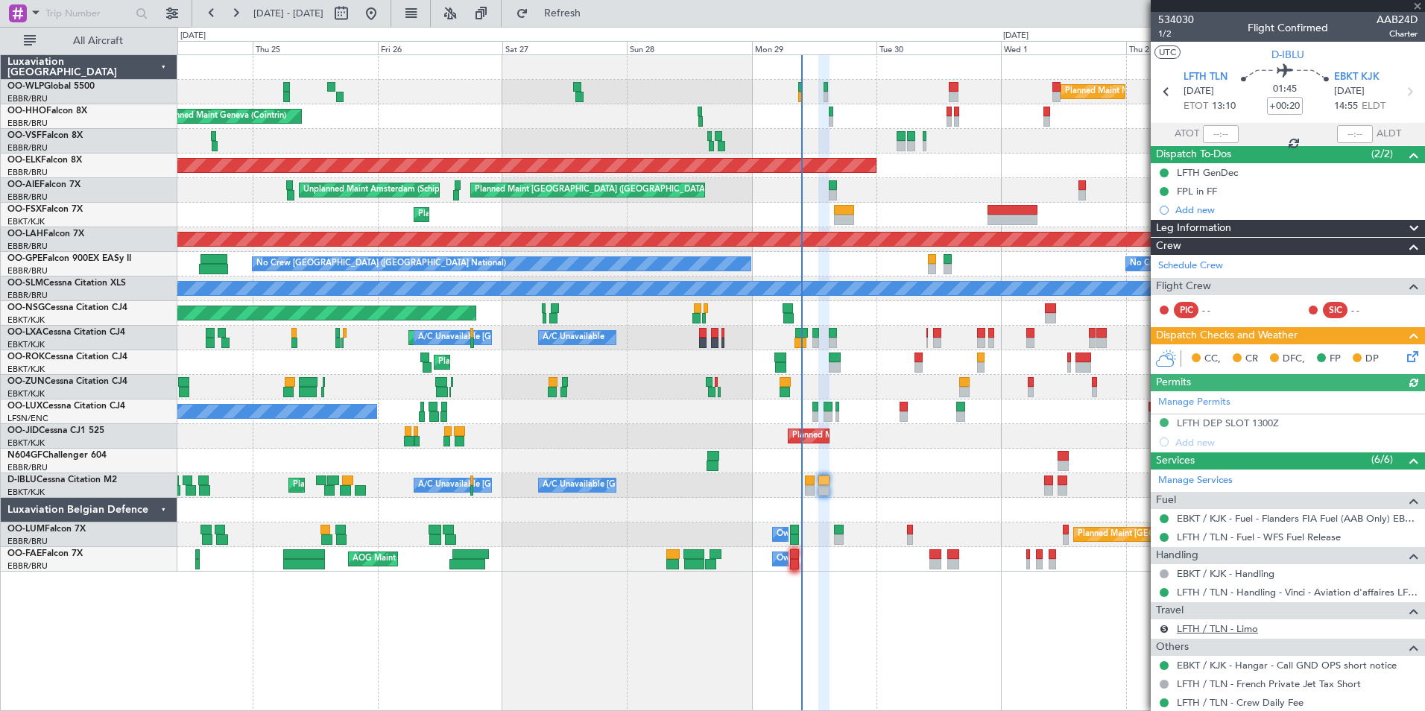
click at [1234, 630] on link "LFTH / TLN - Limo" at bounding box center [1217, 628] width 81 height 13
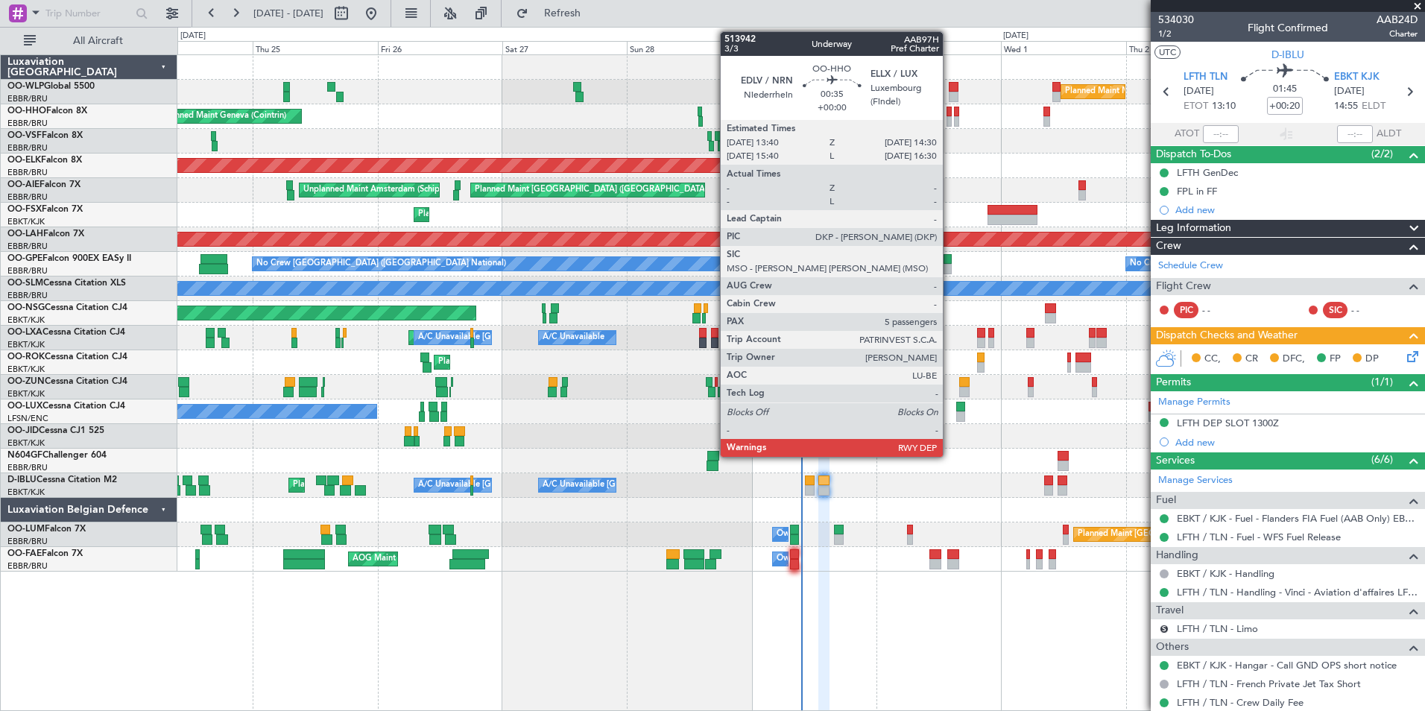
click at [949, 107] on div at bounding box center [948, 112] width 4 height 10
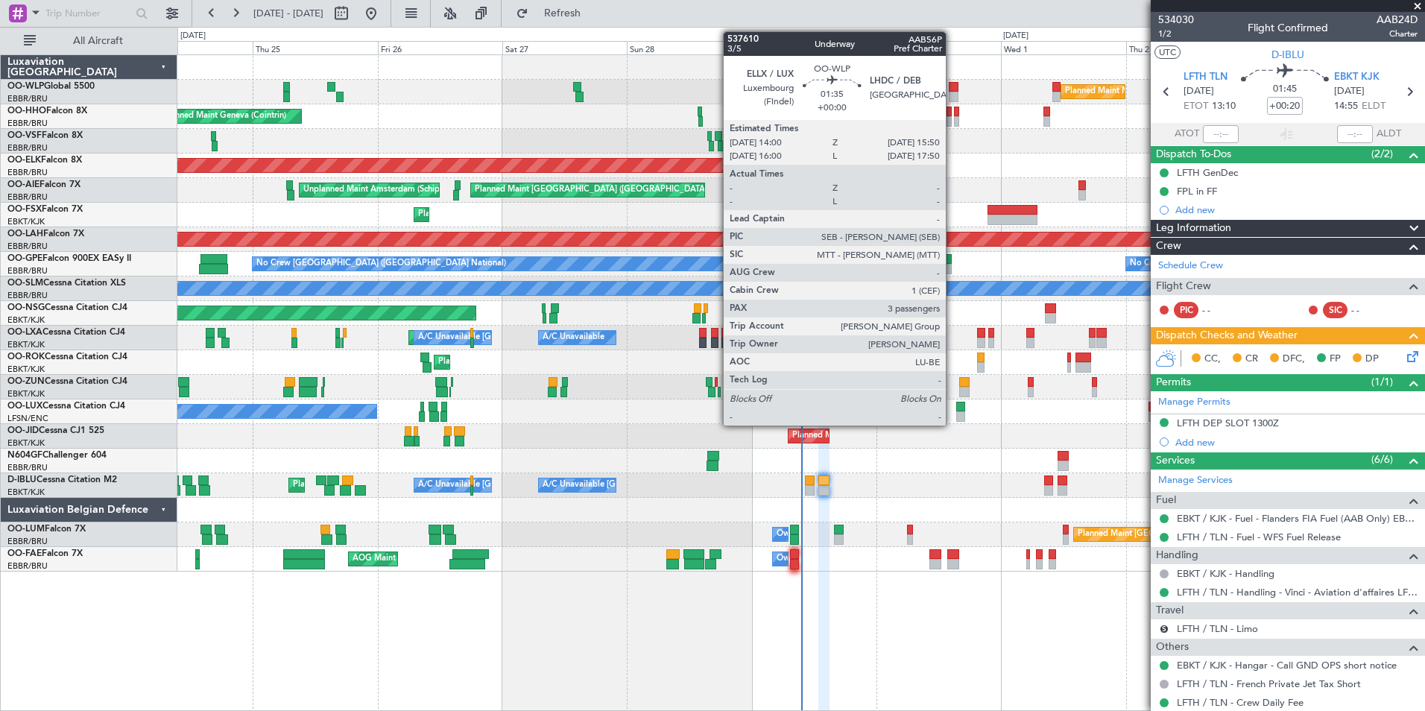
click at [954, 93] on div at bounding box center [954, 97] width 10 height 10
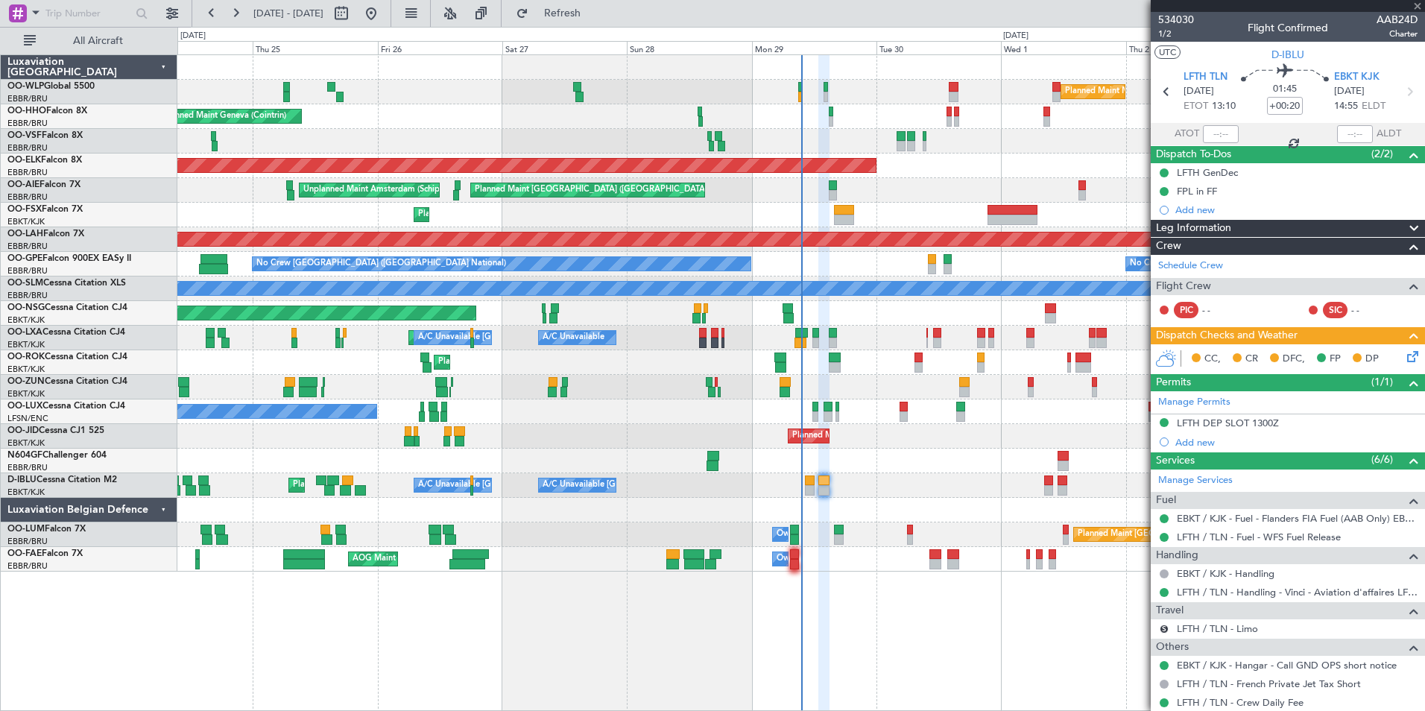
type input "3"
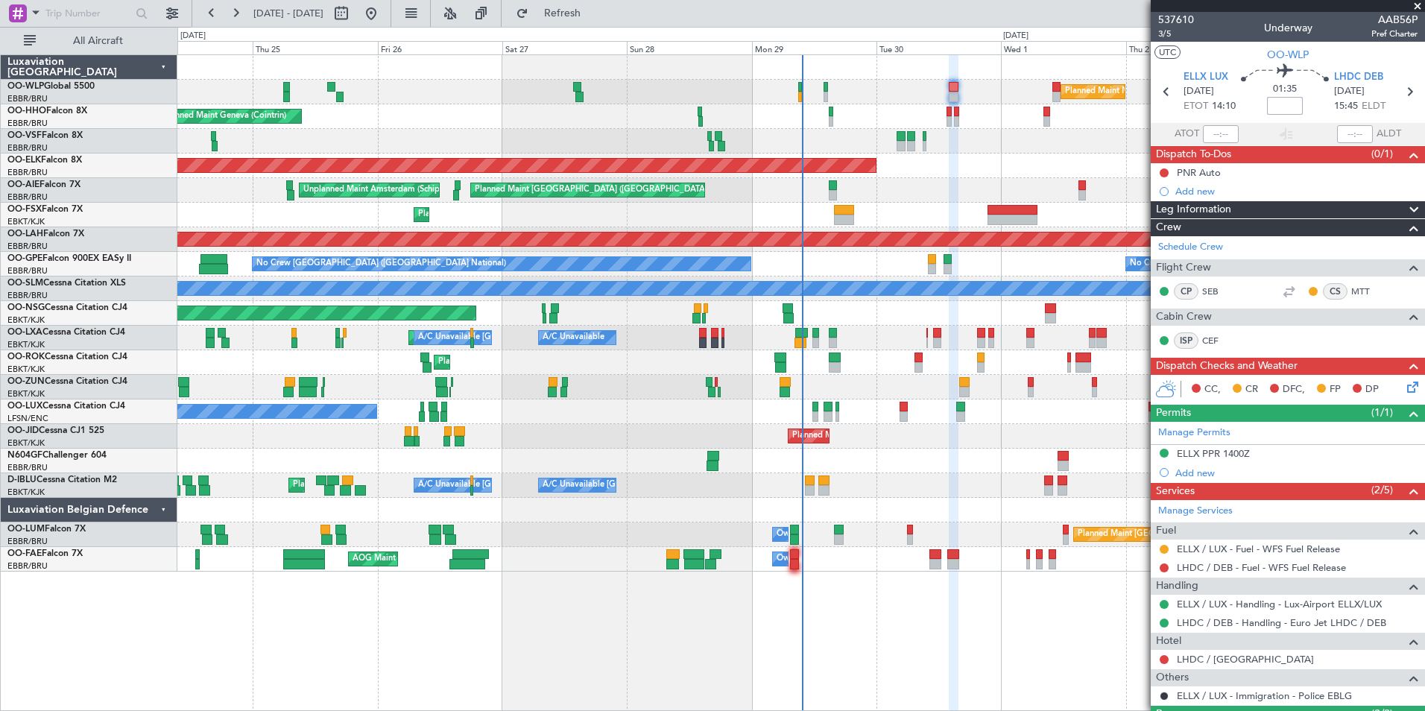
click at [1285, 107] on input at bounding box center [1285, 106] width 36 height 18
drag, startPoint x: 1262, startPoint y: 571, endPoint x: 1256, endPoint y: 577, distance: 9.0
click at [1256, 577] on mat-tooltip-component "LHDC / DEB - Fuel - WFS Fuel Release" at bounding box center [1260, 592] width 168 height 39
click at [1247, 569] on link "LHDC / DEB - Fuel - WFS Fuel Release" at bounding box center [1261, 567] width 169 height 13
click at [1206, 461] on div "ELLX PPR 1400Z" at bounding box center [1288, 454] width 274 height 19
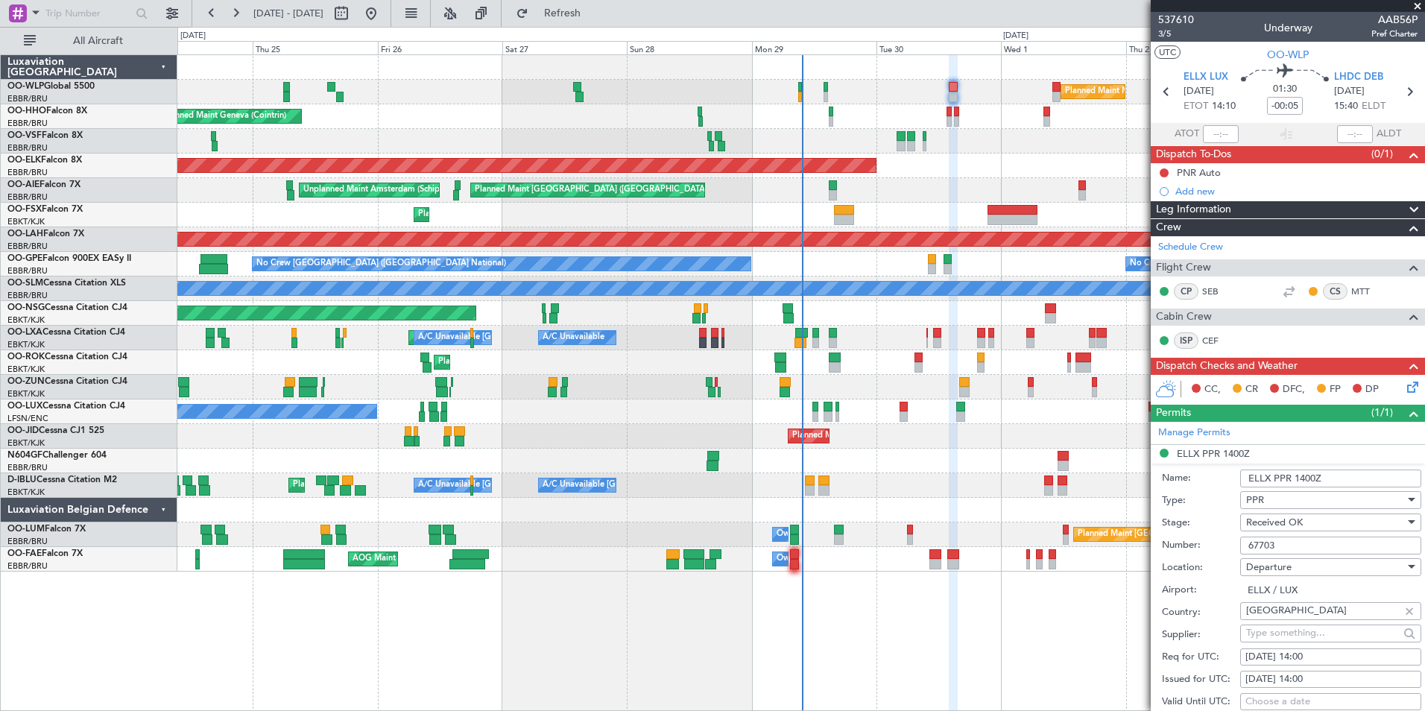
click at [1262, 542] on input "67703" at bounding box center [1330, 546] width 181 height 18
click at [1168, 174] on div at bounding box center [1164, 173] width 12 height 12
click at [1167, 172] on button at bounding box center [1163, 172] width 9 height 9
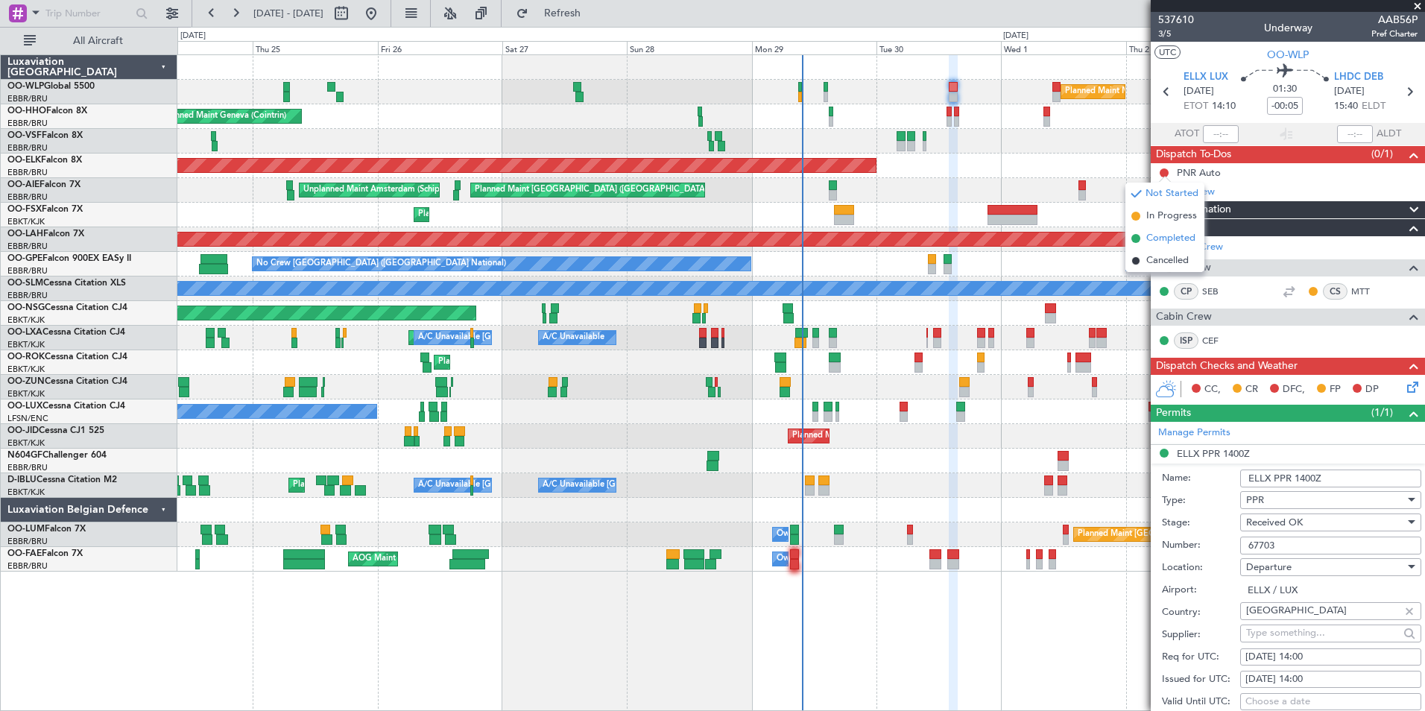
click at [1180, 234] on span "Completed" at bounding box center [1170, 238] width 49 height 15
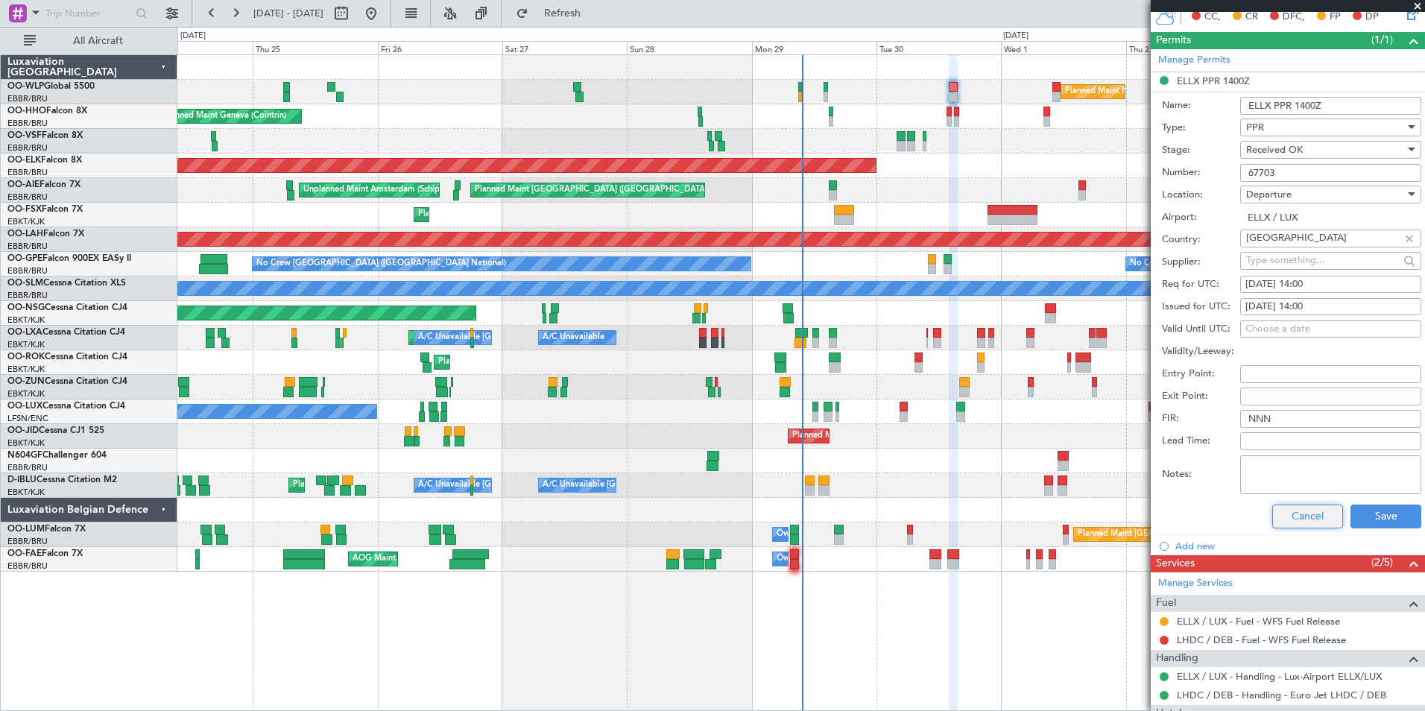
click at [1282, 514] on button "Cancel" at bounding box center [1307, 516] width 71 height 24
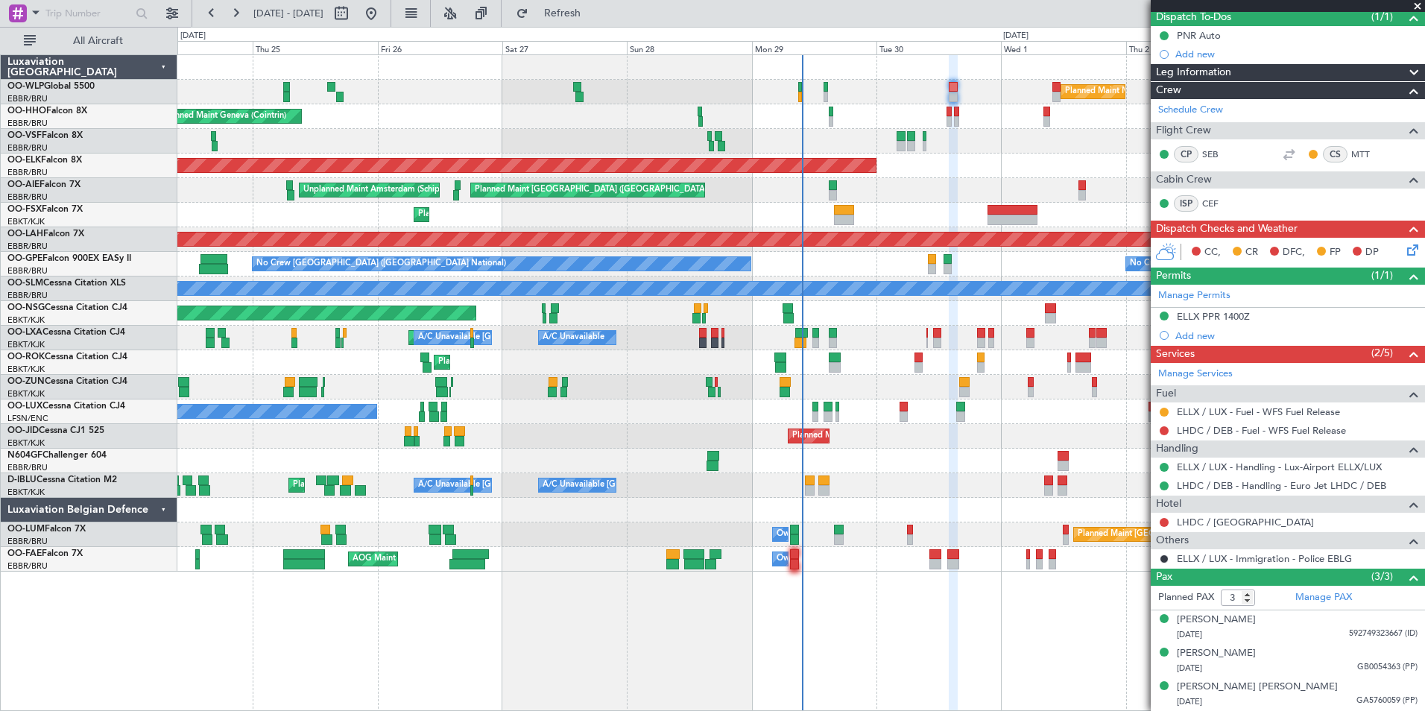
scroll to position [136, 0]
click at [560, 9] on button "Refresh" at bounding box center [553, 13] width 89 height 24
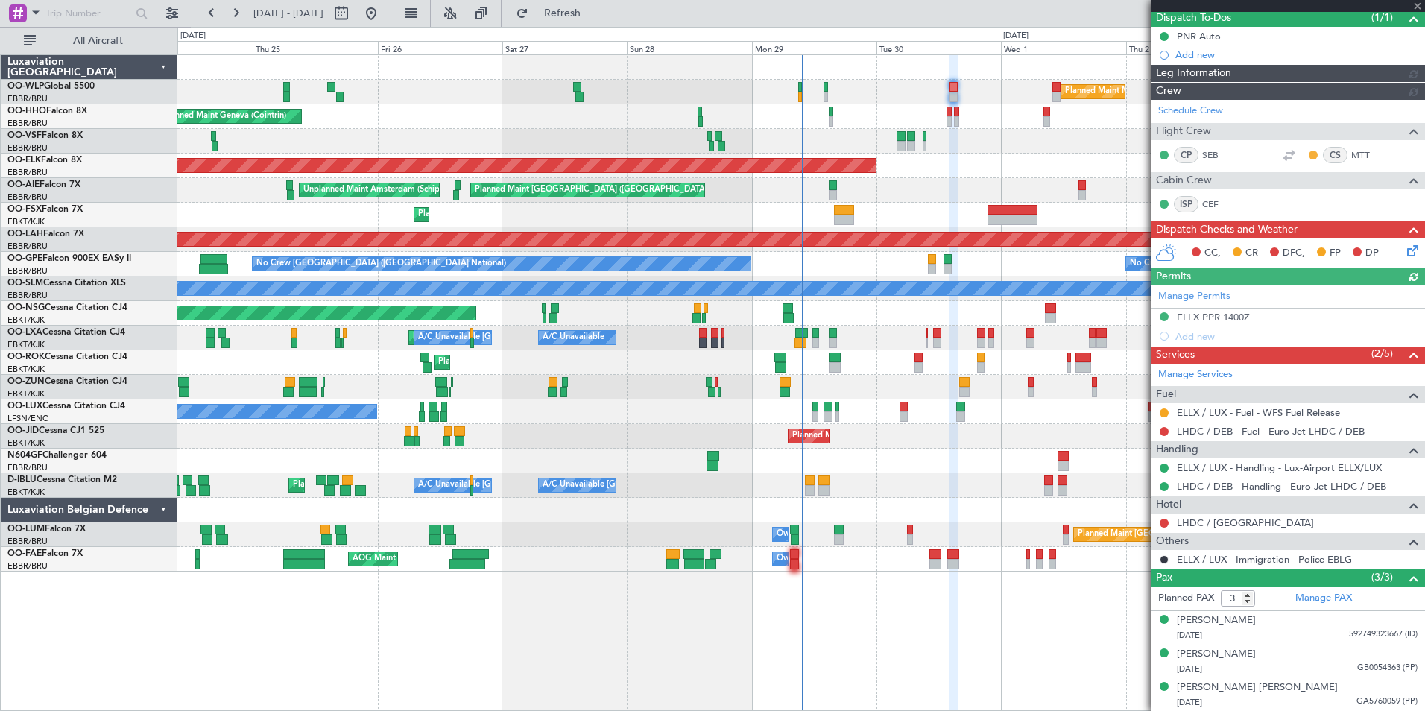
scroll to position [163, 0]
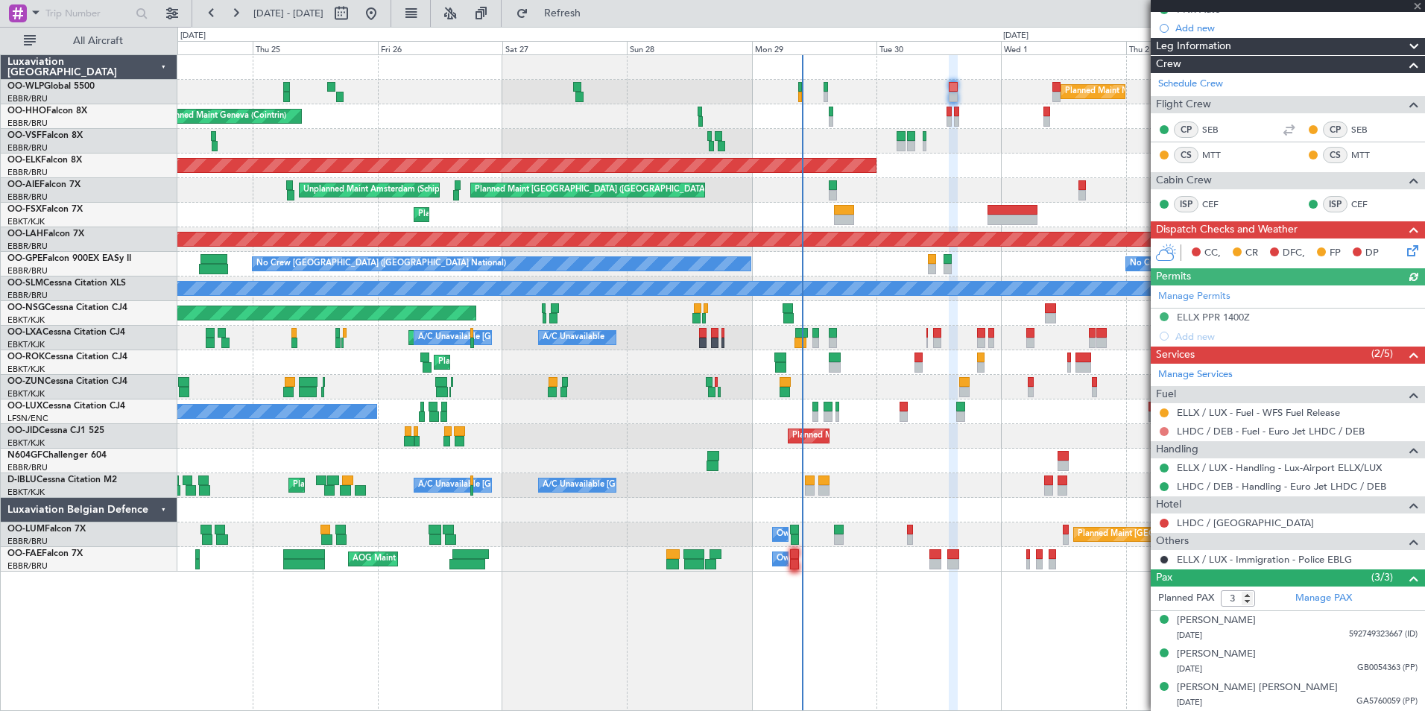
click at [1167, 434] on button at bounding box center [1163, 431] width 9 height 9
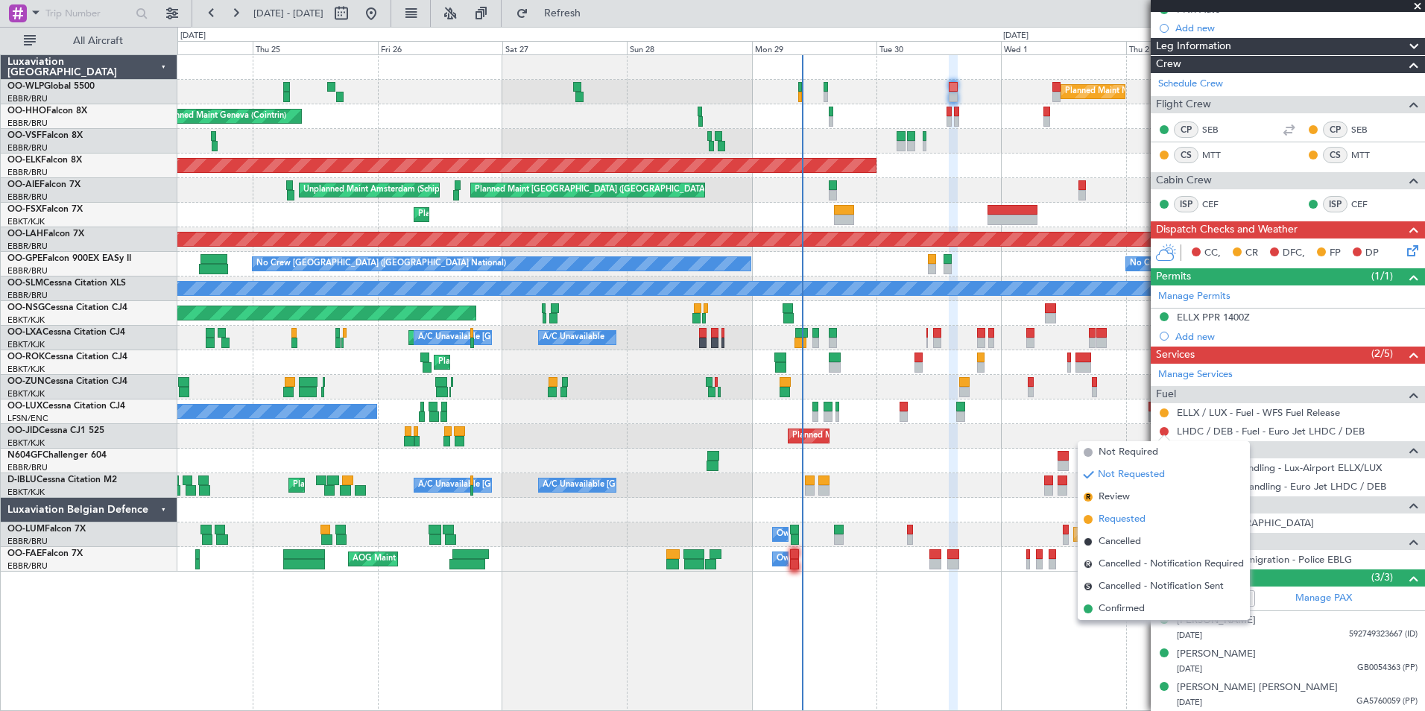
click at [1130, 513] on span "Requested" at bounding box center [1121, 519] width 47 height 15
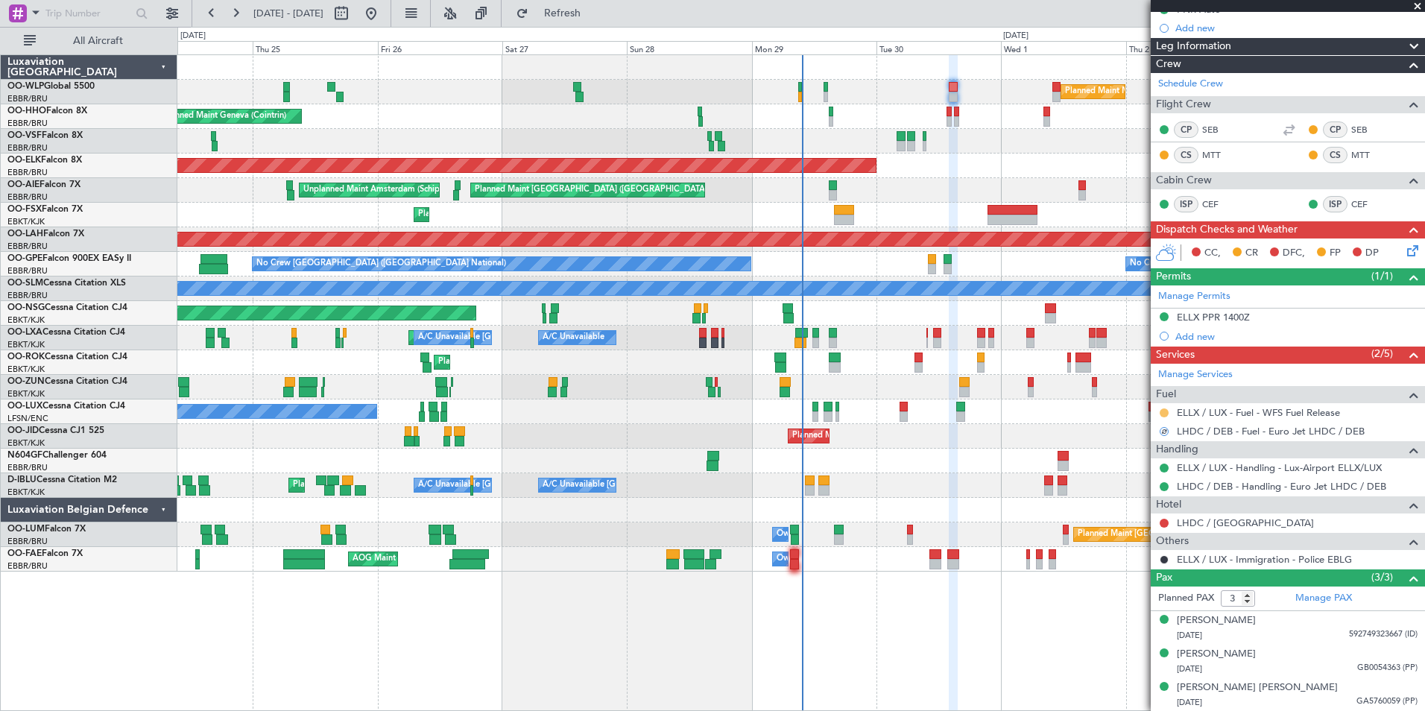
click at [1166, 411] on button at bounding box center [1163, 412] width 9 height 9
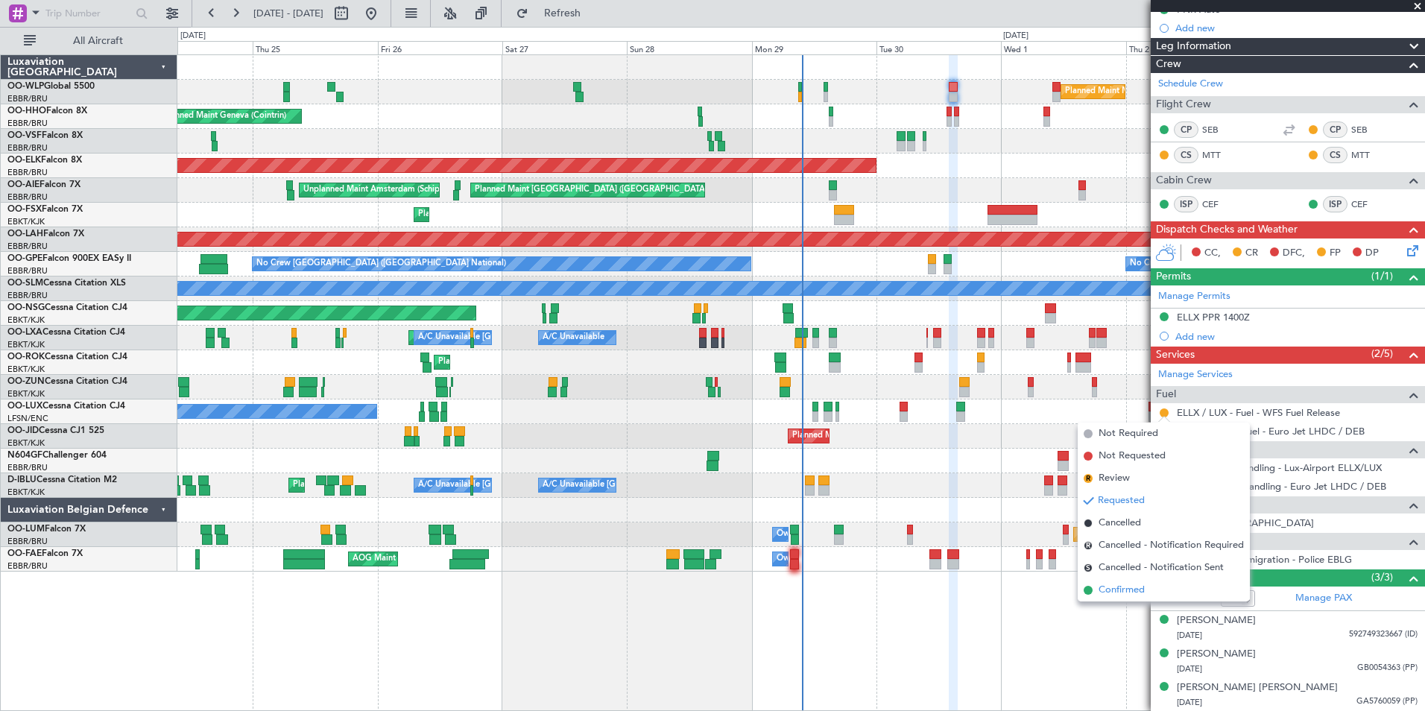
click at [1133, 592] on span "Confirmed" at bounding box center [1121, 590] width 46 height 15
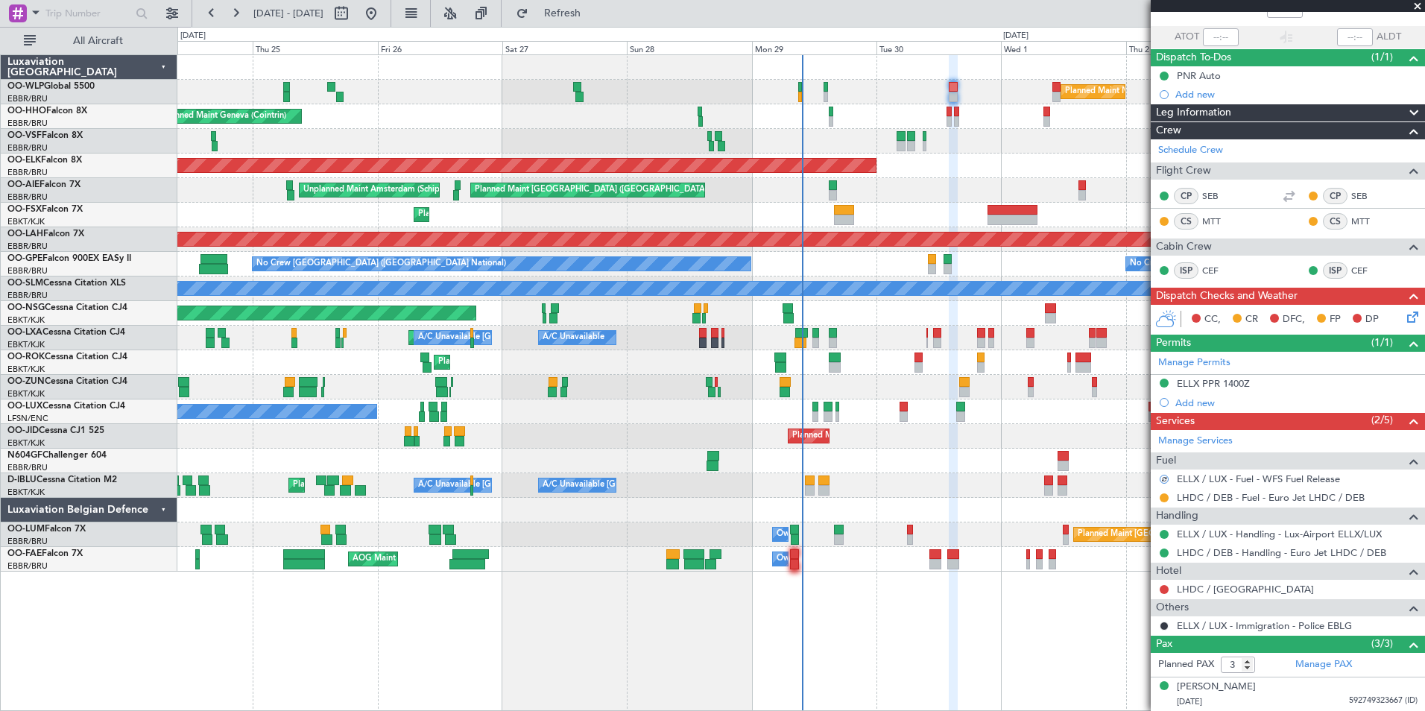
scroll to position [0, 0]
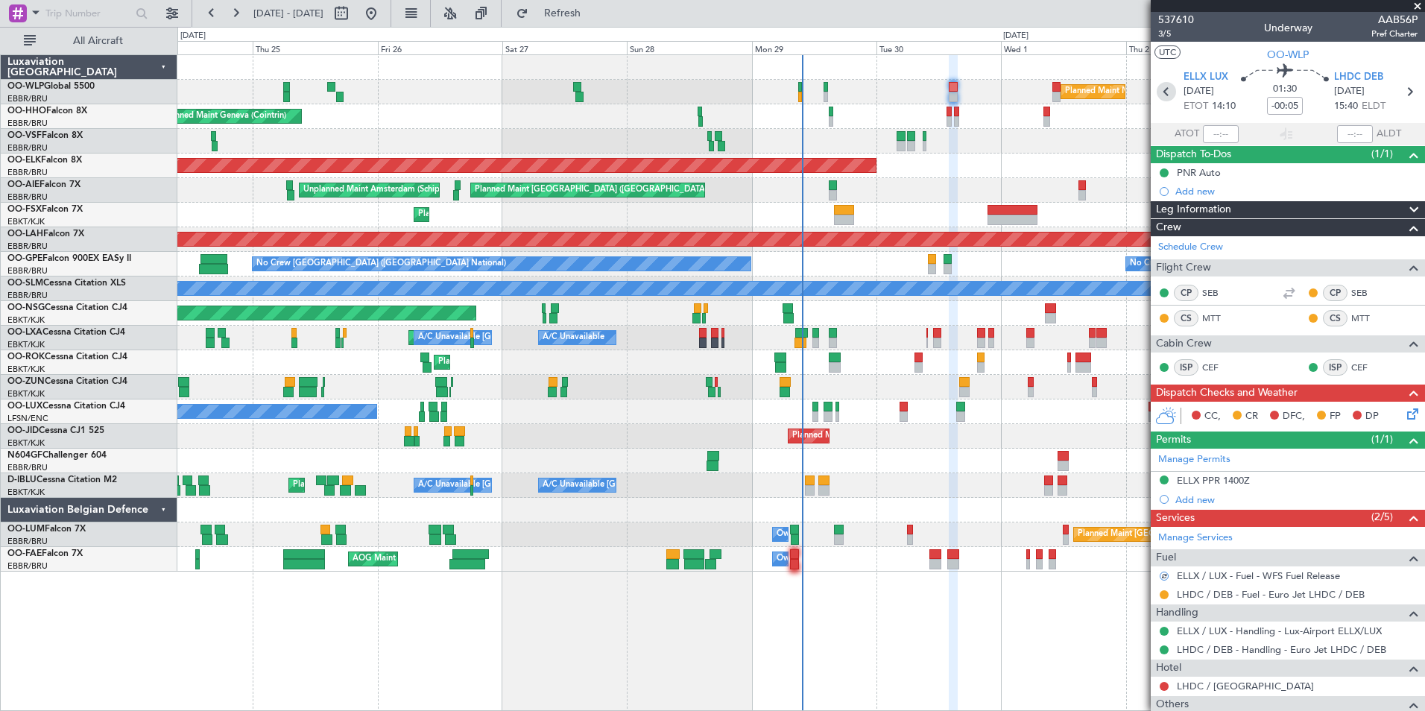
click at [1168, 89] on icon at bounding box center [1165, 91] width 19 height 19
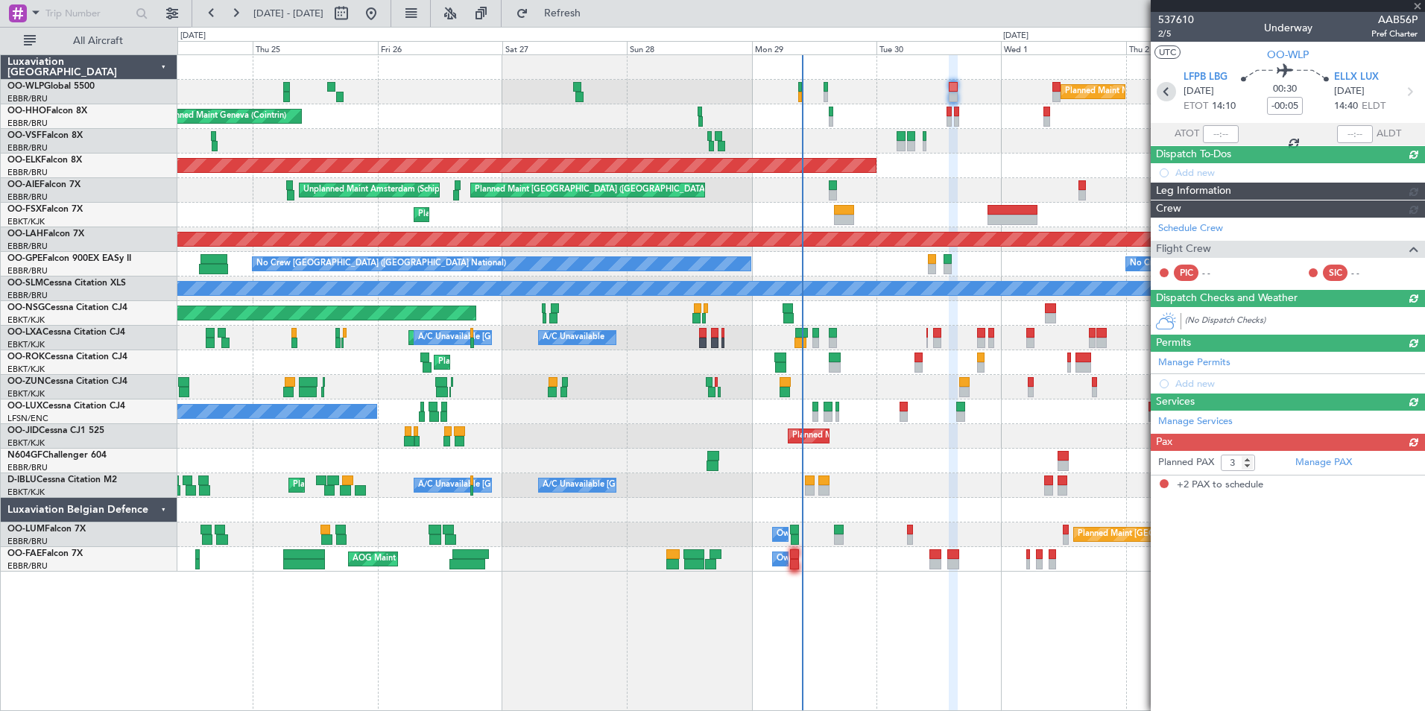
type input "-00:10"
type input "2"
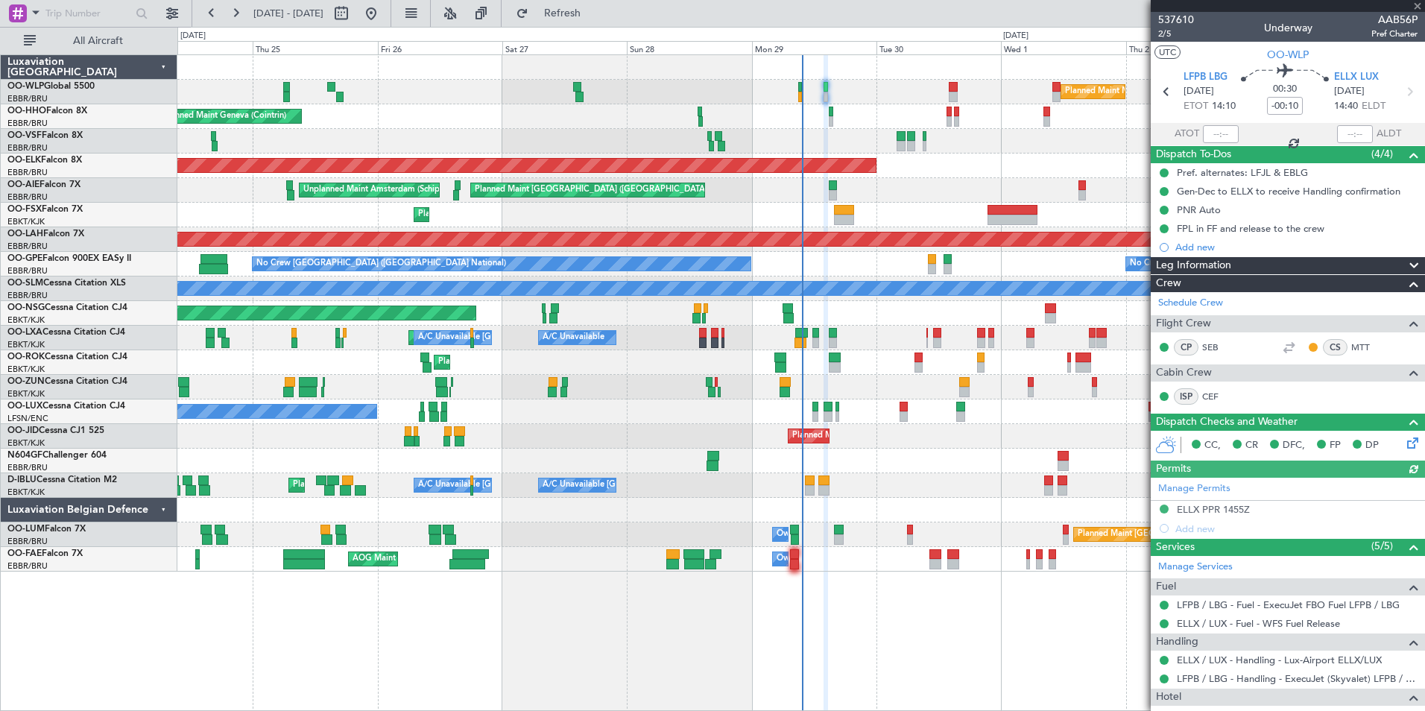
click at [1254, 629] on mat-tooltip-component "ELLX / LUX - Fuel - WFS Fuel Release" at bounding box center [1258, 648] width 165 height 39
click at [1245, 621] on link "ELLX / LUX - Fuel - WFS Fuel Release" at bounding box center [1258, 623] width 163 height 13
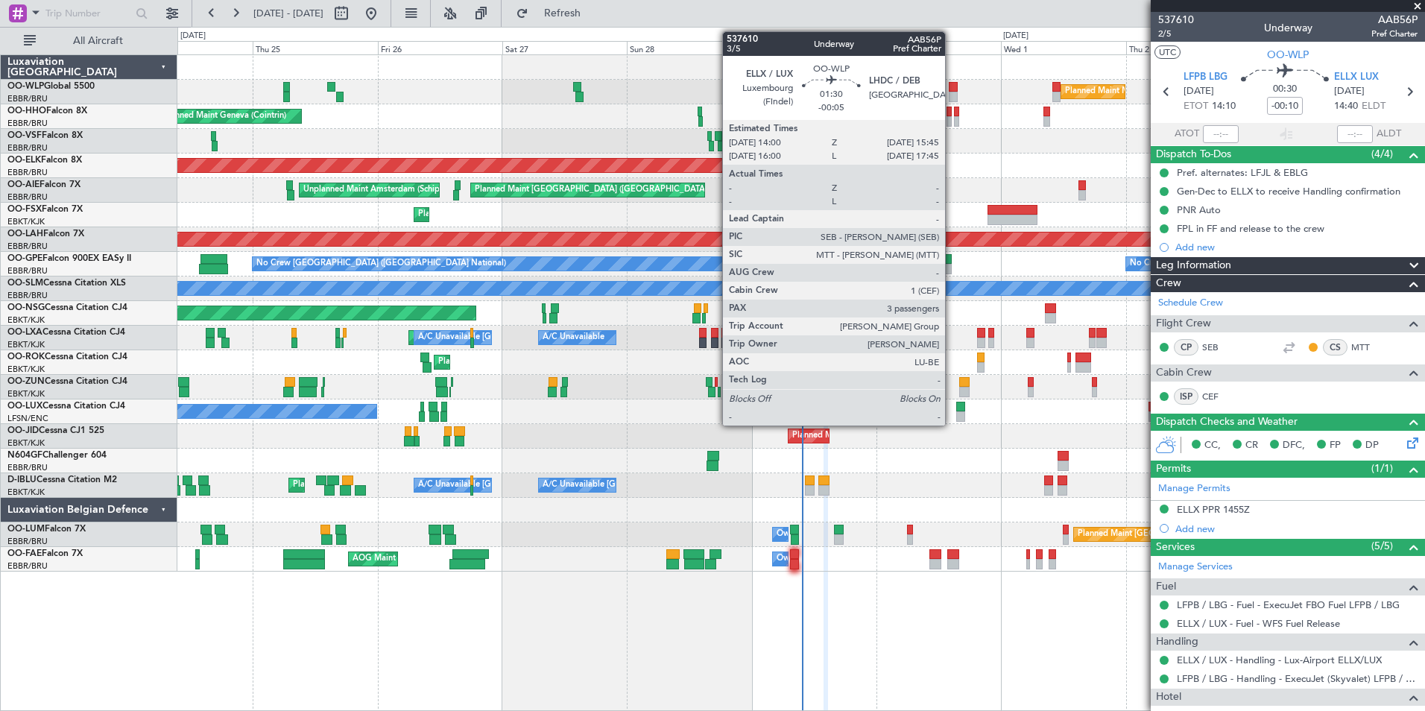
click at [952, 96] on div at bounding box center [954, 97] width 10 height 10
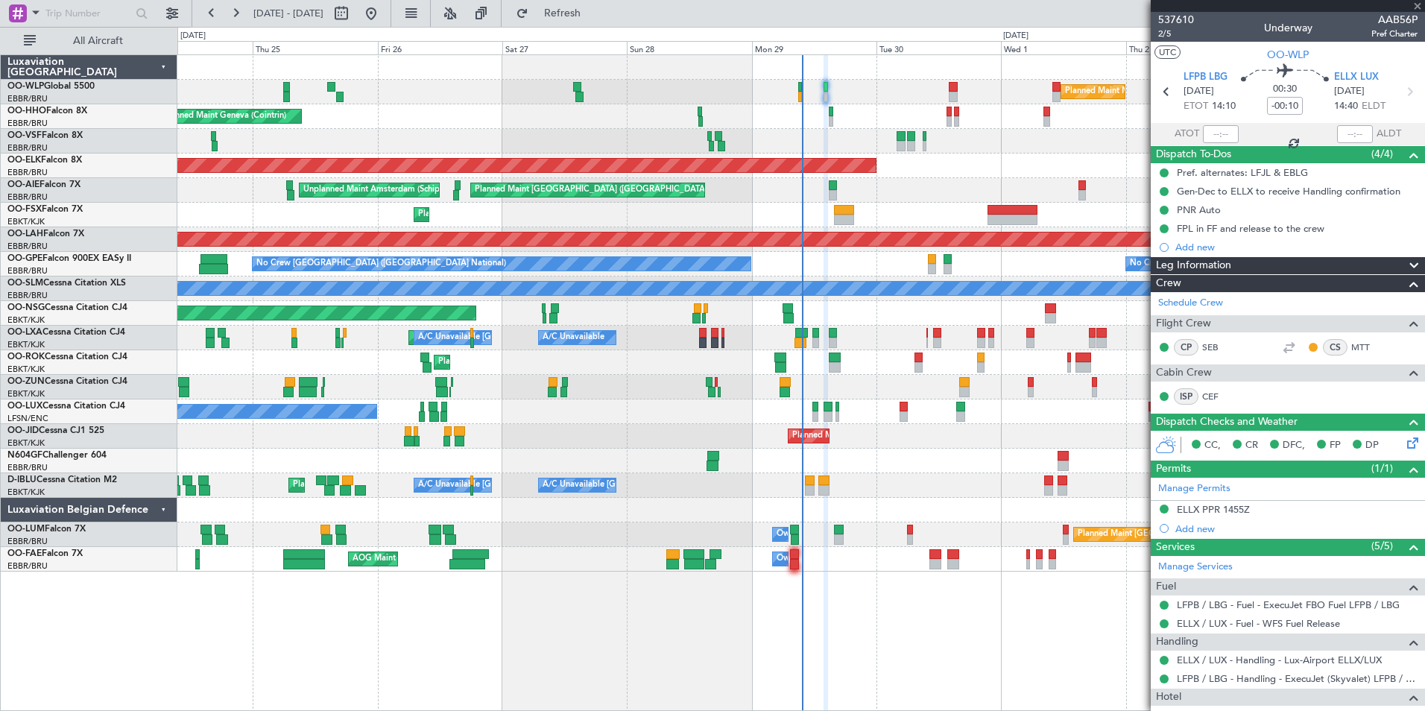
type input "-00:05"
type input "3"
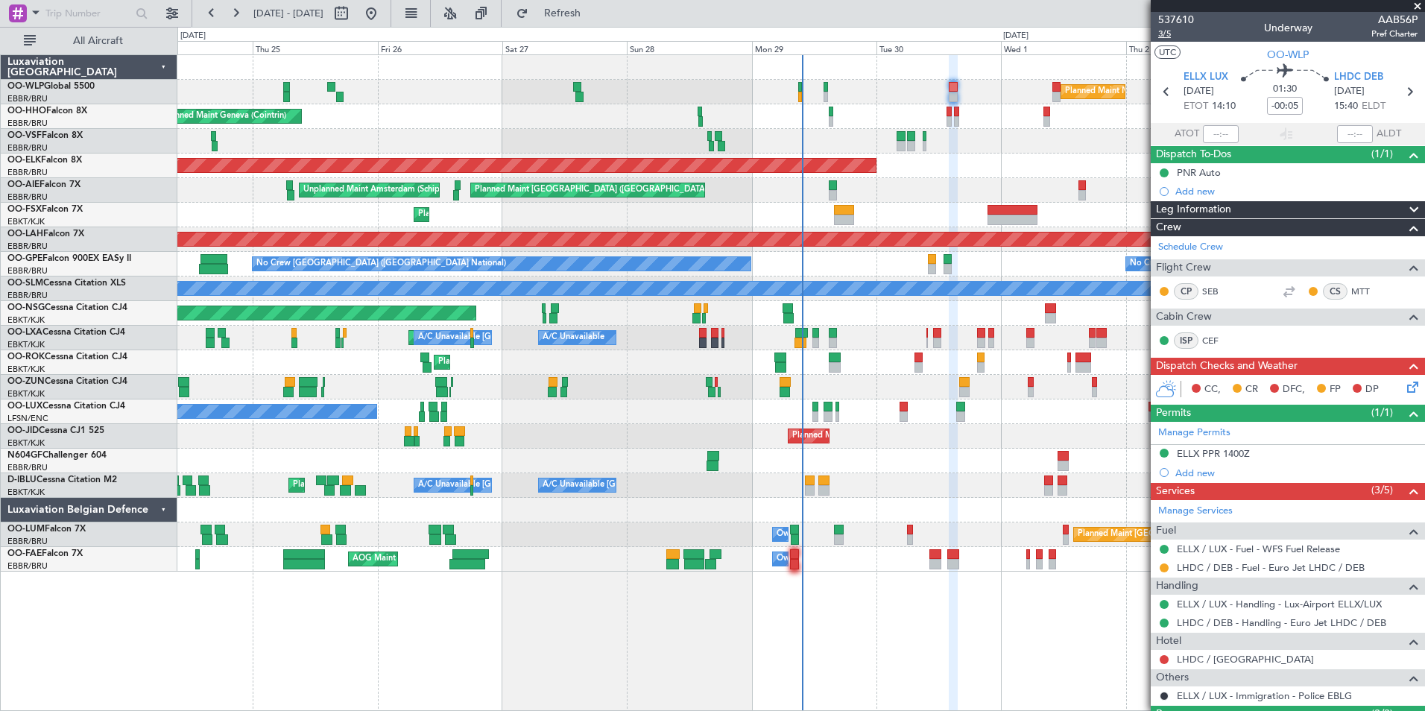
click at [1170, 35] on span "3/5" at bounding box center [1176, 34] width 36 height 13
click at [1226, 655] on mat-tooltip-component "ELLX / LUX - Immigration - Police EBLG" at bounding box center [1264, 669] width 175 height 39
click at [1203, 654] on link "LHDC / DEB - Hotel" at bounding box center [1245, 659] width 137 height 13
click at [1162, 658] on button at bounding box center [1163, 659] width 9 height 9
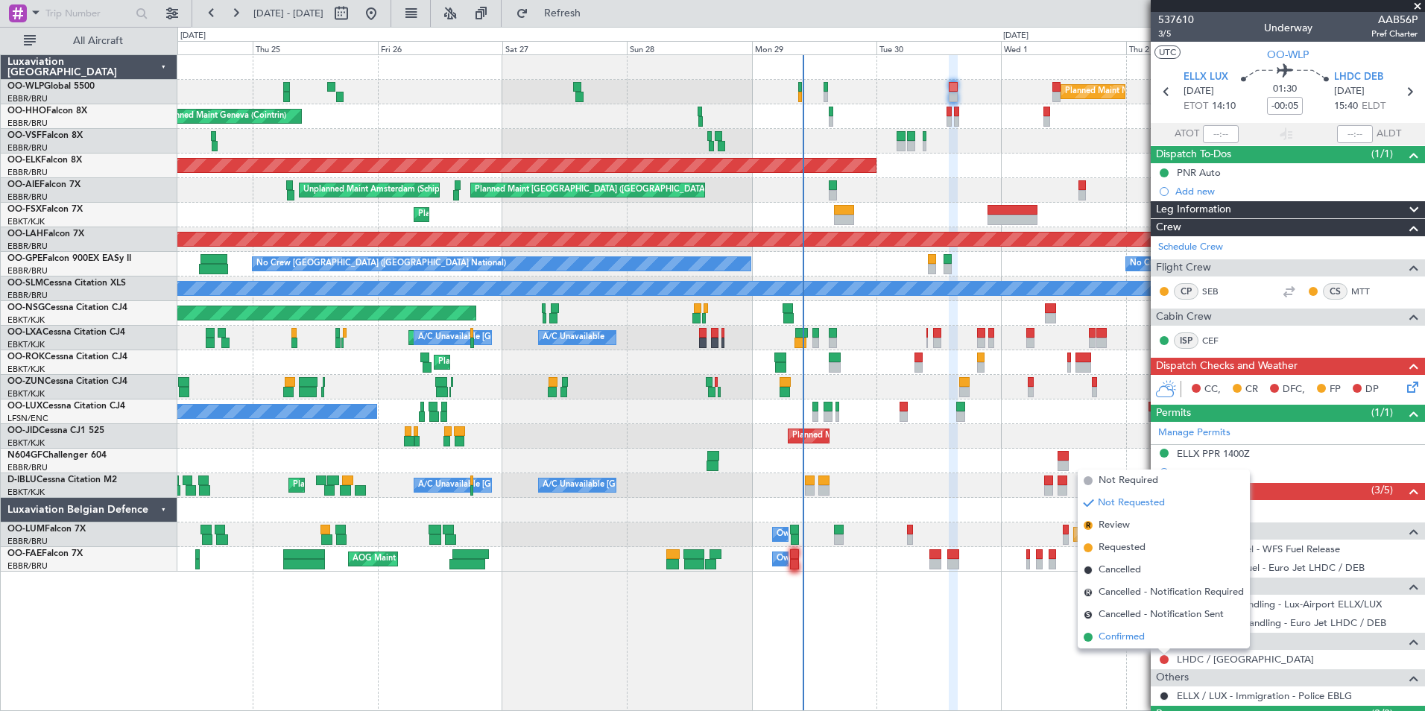
click at [1133, 629] on li "Confirmed" at bounding box center [1163, 637] width 172 height 22
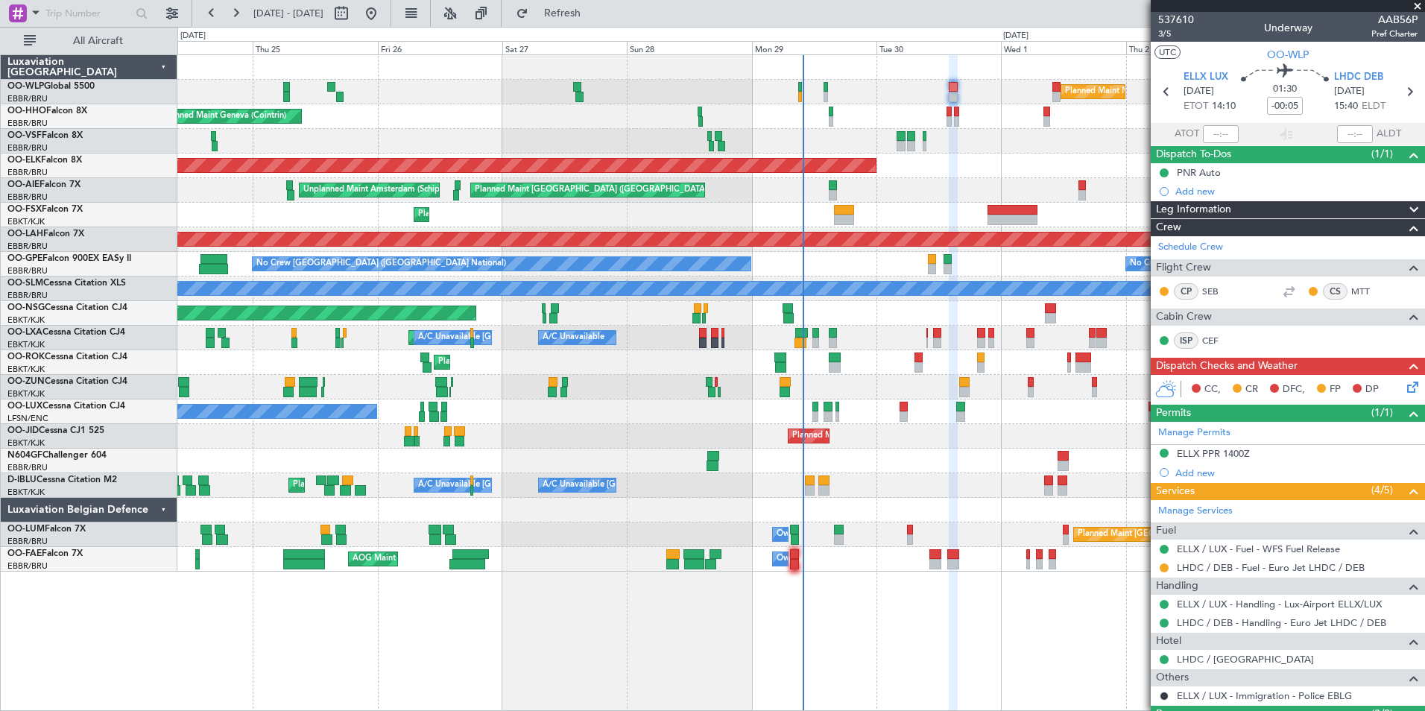
click at [1405, 390] on icon at bounding box center [1410, 385] width 12 height 12
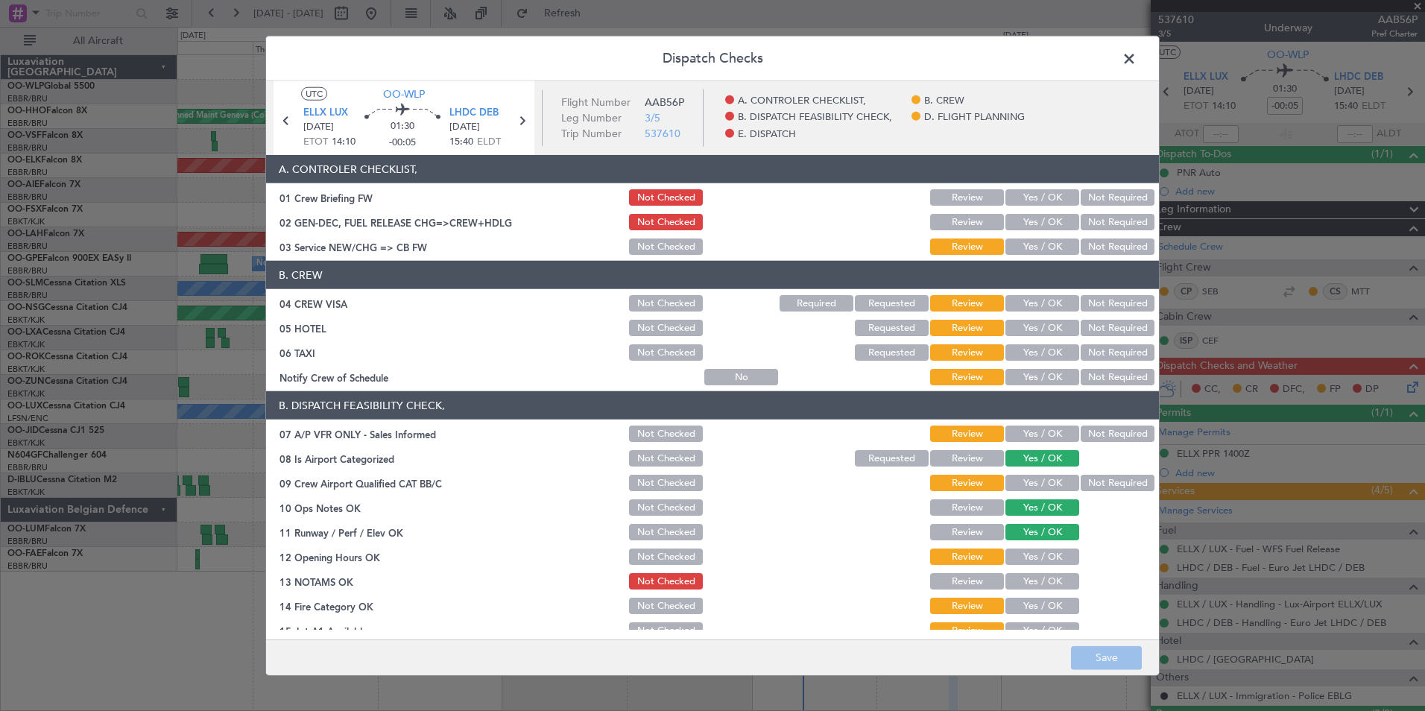
click at [1035, 203] on button "Yes / OK" at bounding box center [1042, 197] width 74 height 16
click at [1035, 227] on button "Yes / OK" at bounding box center [1042, 222] width 74 height 16
click at [1040, 244] on button "Yes / OK" at bounding box center [1042, 246] width 74 height 16
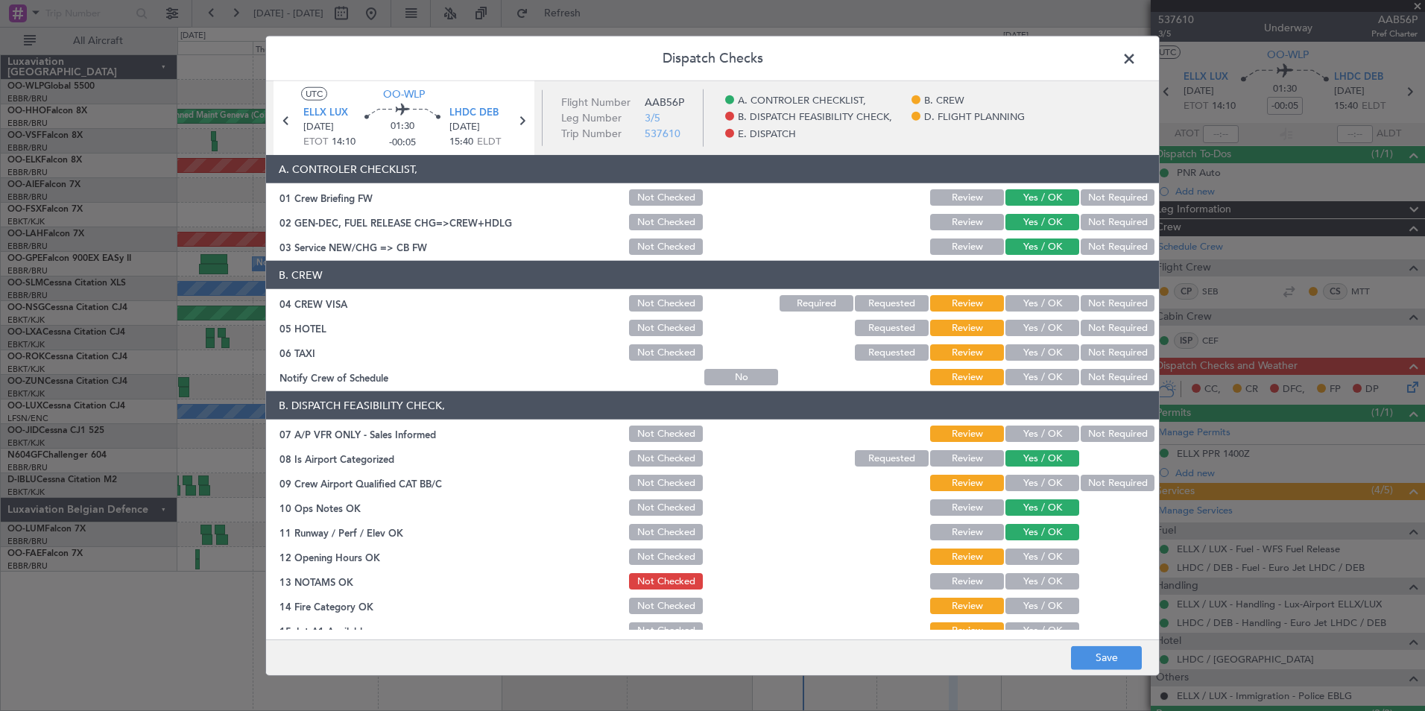
click at [1090, 297] on button "Not Required" at bounding box center [1117, 303] width 74 height 16
click at [1066, 329] on button "Yes / OK" at bounding box center [1042, 328] width 74 height 16
click at [1101, 353] on button "Not Required" at bounding box center [1117, 352] width 74 height 16
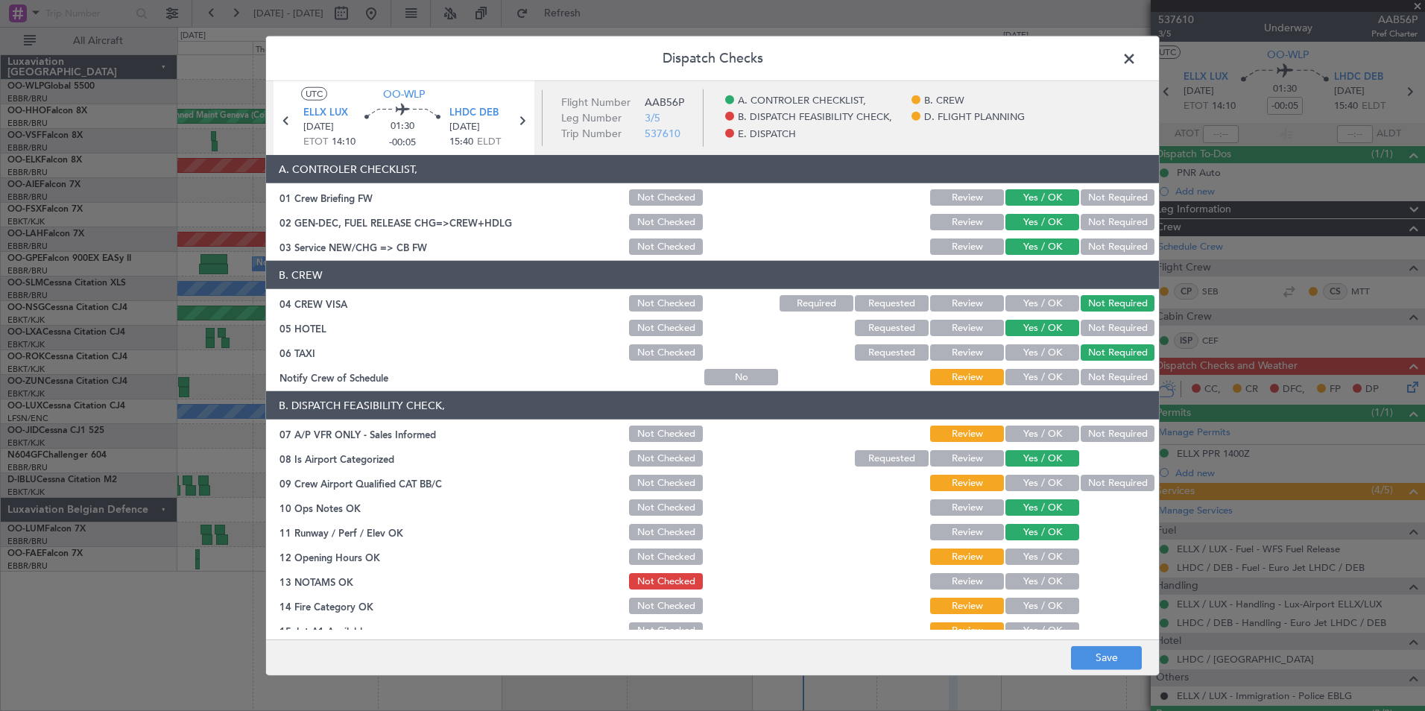
click at [1060, 372] on button "Yes / OK" at bounding box center [1042, 377] width 74 height 16
click at [1043, 433] on button "Yes / OK" at bounding box center [1042, 433] width 74 height 16
drag, startPoint x: 1042, startPoint y: 482, endPoint x: 1039, endPoint y: 493, distance: 10.8
click at [1040, 483] on button "Yes / OK" at bounding box center [1042, 483] width 74 height 16
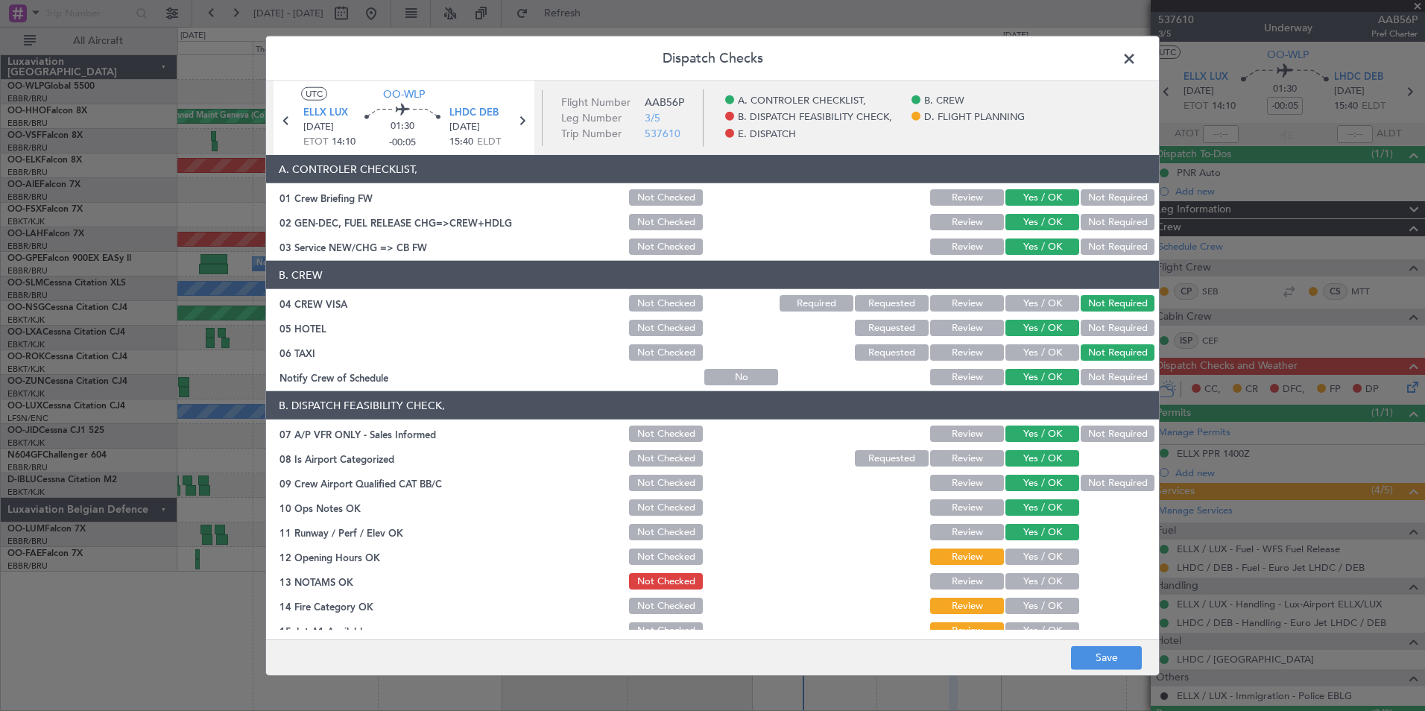
click at [1030, 566] on div "Yes / OK" at bounding box center [1040, 556] width 75 height 21
click at [1024, 557] on button "Yes / OK" at bounding box center [1042, 556] width 74 height 16
click at [1028, 581] on button "Yes / OK" at bounding box center [1042, 581] width 74 height 16
click at [1031, 613] on button "Yes / OK" at bounding box center [1042, 606] width 74 height 16
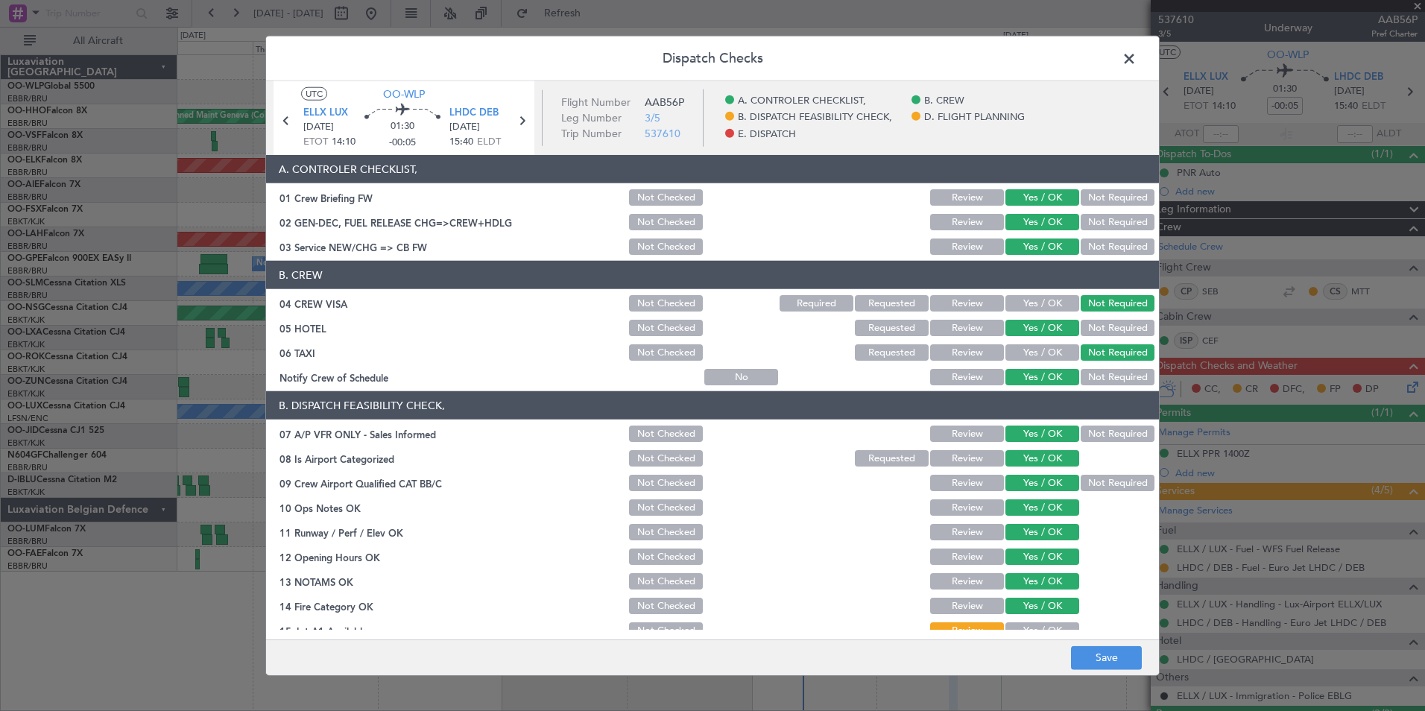
click at [1034, 625] on button "Yes / OK" at bounding box center [1042, 630] width 74 height 16
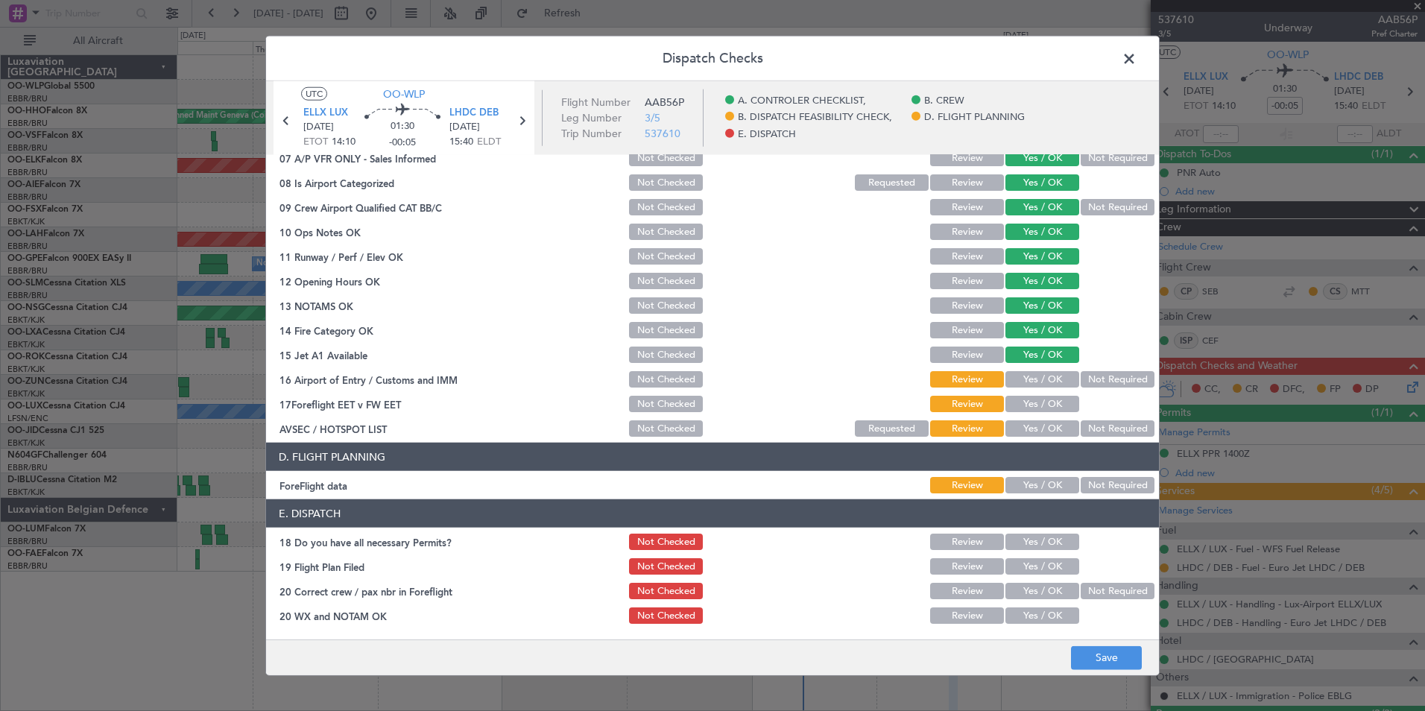
drag, startPoint x: 1039, startPoint y: 367, endPoint x: 1041, endPoint y: 379, distance: 12.1
click at [1041, 375] on section "B. DISPATCH FEASIBILITY CHECK, 07 A/P VFR ONLY - Sales Informed Not Checked Rev…" at bounding box center [712, 276] width 893 height 323
click at [1041, 379] on button "Yes / OK" at bounding box center [1042, 379] width 74 height 16
click at [1039, 413] on div "Yes / OK" at bounding box center [1040, 403] width 75 height 21
click at [1037, 407] on button "Yes / OK" at bounding box center [1042, 404] width 74 height 16
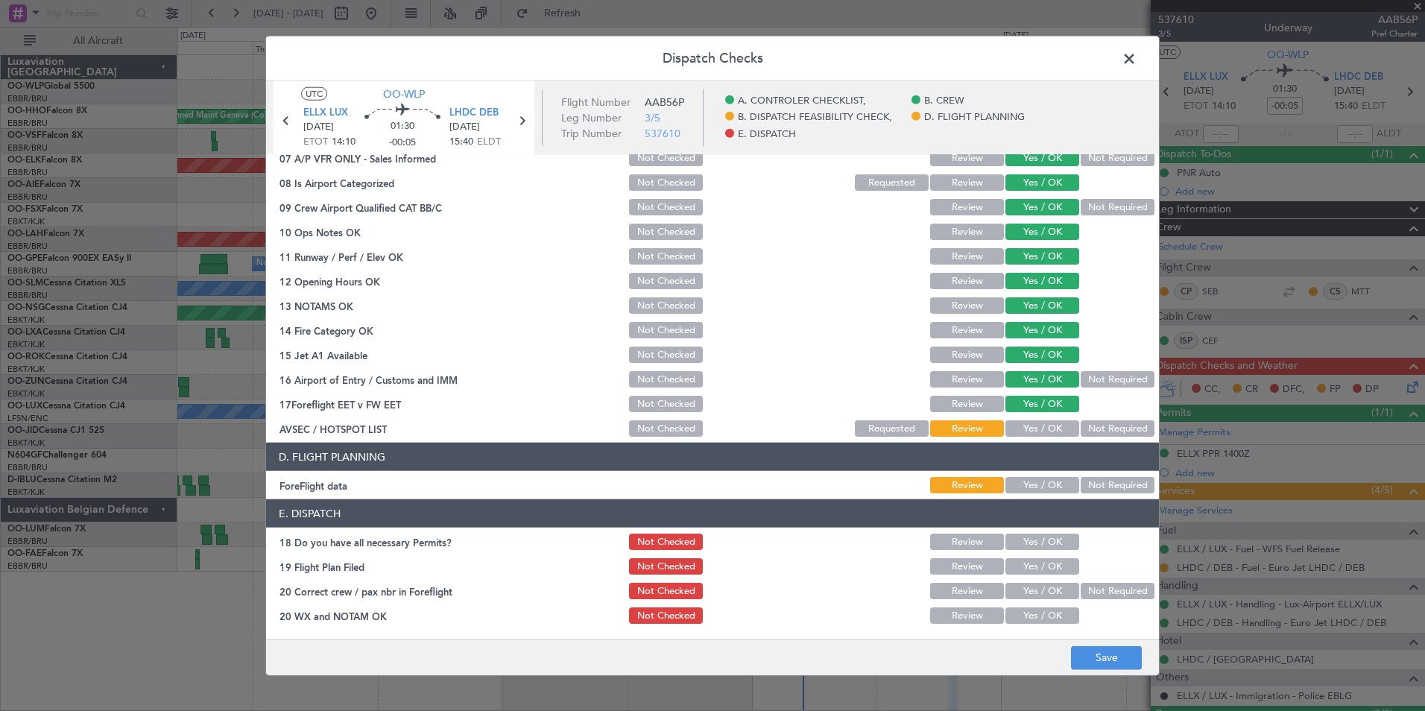
click at [1037, 420] on button "Yes / OK" at bounding box center [1042, 428] width 74 height 16
click at [1113, 488] on button "Not Required" at bounding box center [1117, 485] width 74 height 16
click at [1039, 541] on button "Yes / OK" at bounding box center [1042, 542] width 74 height 16
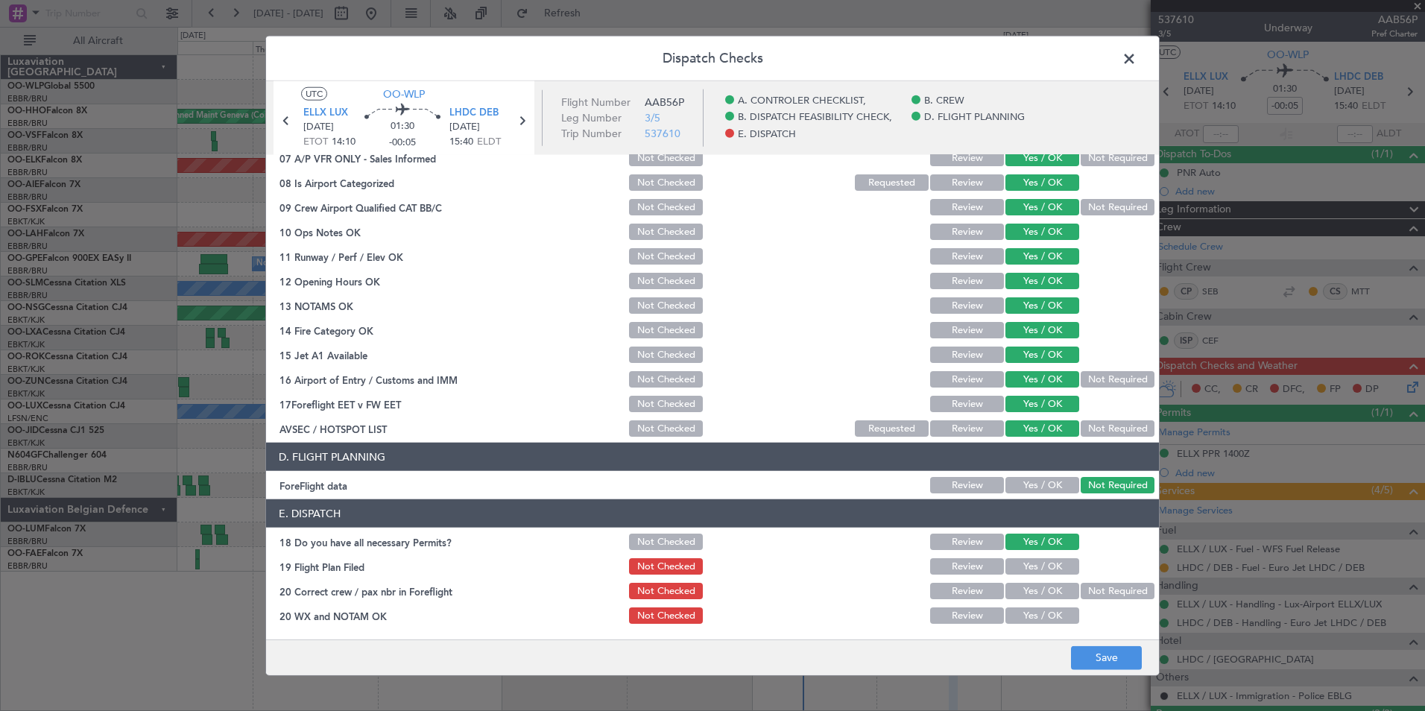
drag, startPoint x: 1038, startPoint y: 560, endPoint x: 1037, endPoint y: 576, distance: 15.7
click at [1037, 561] on button "Yes / OK" at bounding box center [1042, 566] width 74 height 16
click at [1037, 583] on button "Yes / OK" at bounding box center [1042, 591] width 74 height 16
click at [1041, 615] on button "Yes / OK" at bounding box center [1042, 615] width 74 height 16
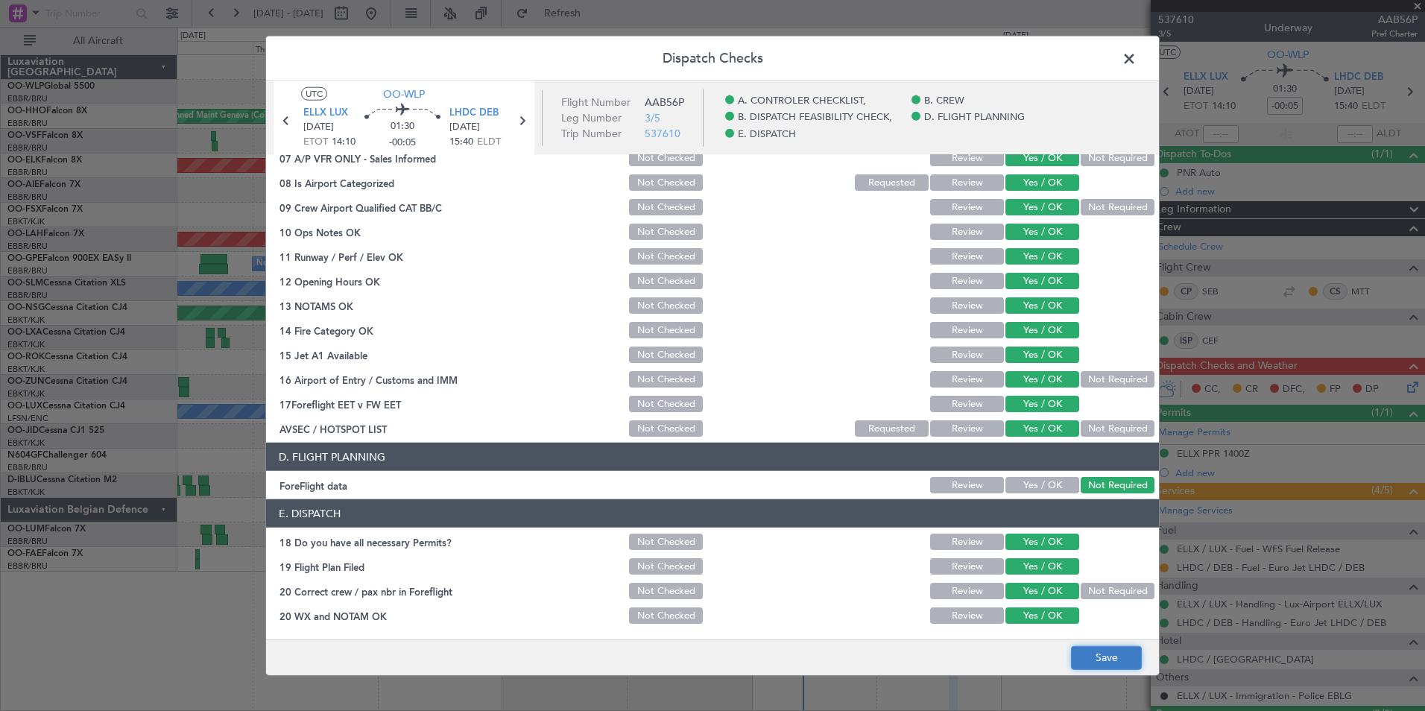
click at [1095, 659] on button "Save" at bounding box center [1106, 657] width 71 height 24
click at [1136, 52] on span at bounding box center [1136, 63] width 0 height 30
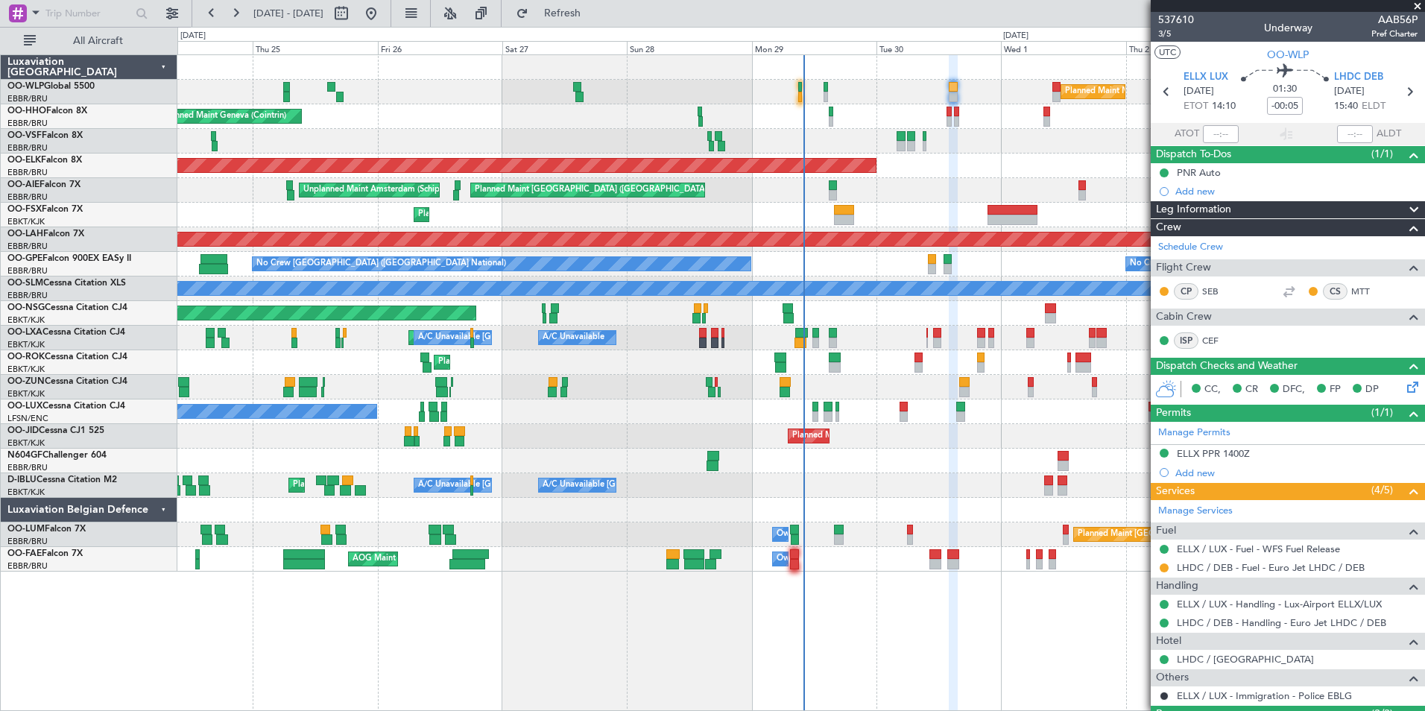
click at [703, 91] on div "Planned Maint Milan (Linate) Planned Maint Geneva (Cointrin) Planned Maint Kort…" at bounding box center [800, 313] width 1247 height 516
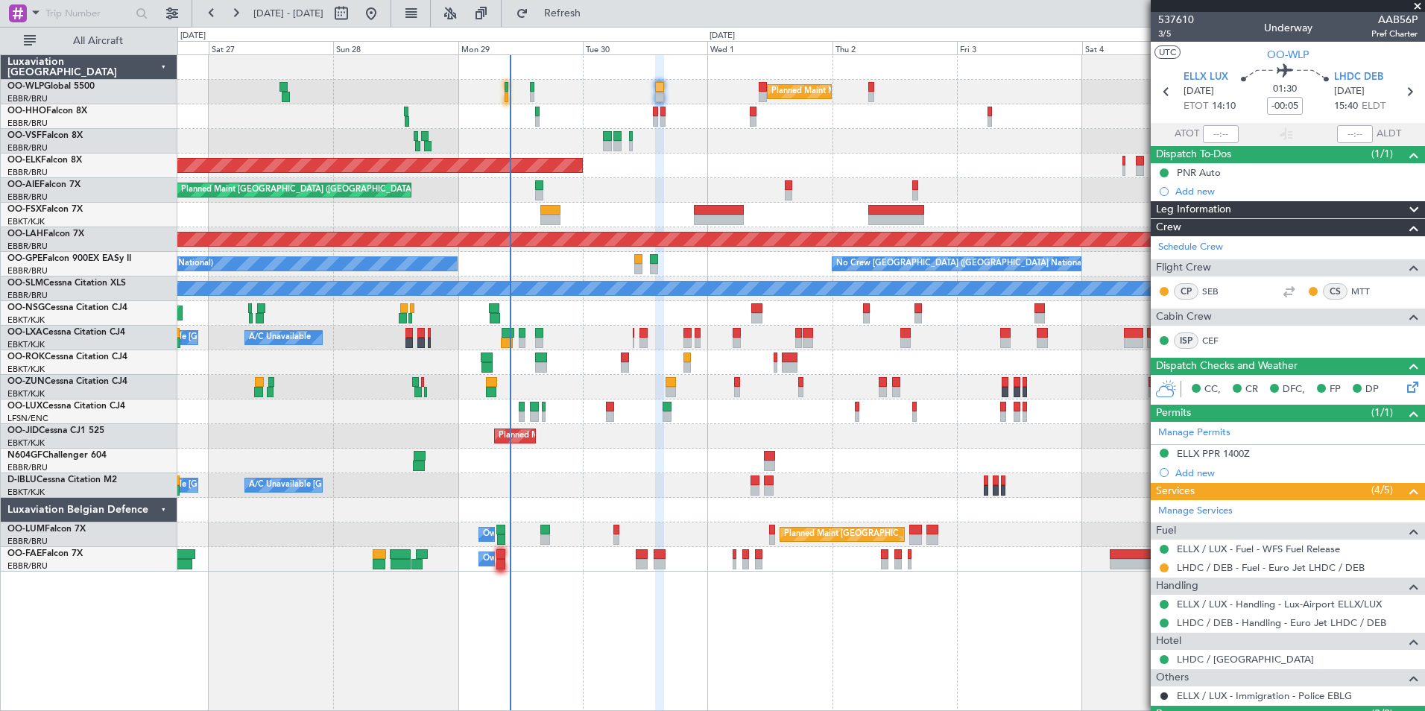
click at [724, 83] on div "Planned Maint Milan (Linate)" at bounding box center [800, 92] width 1247 height 25
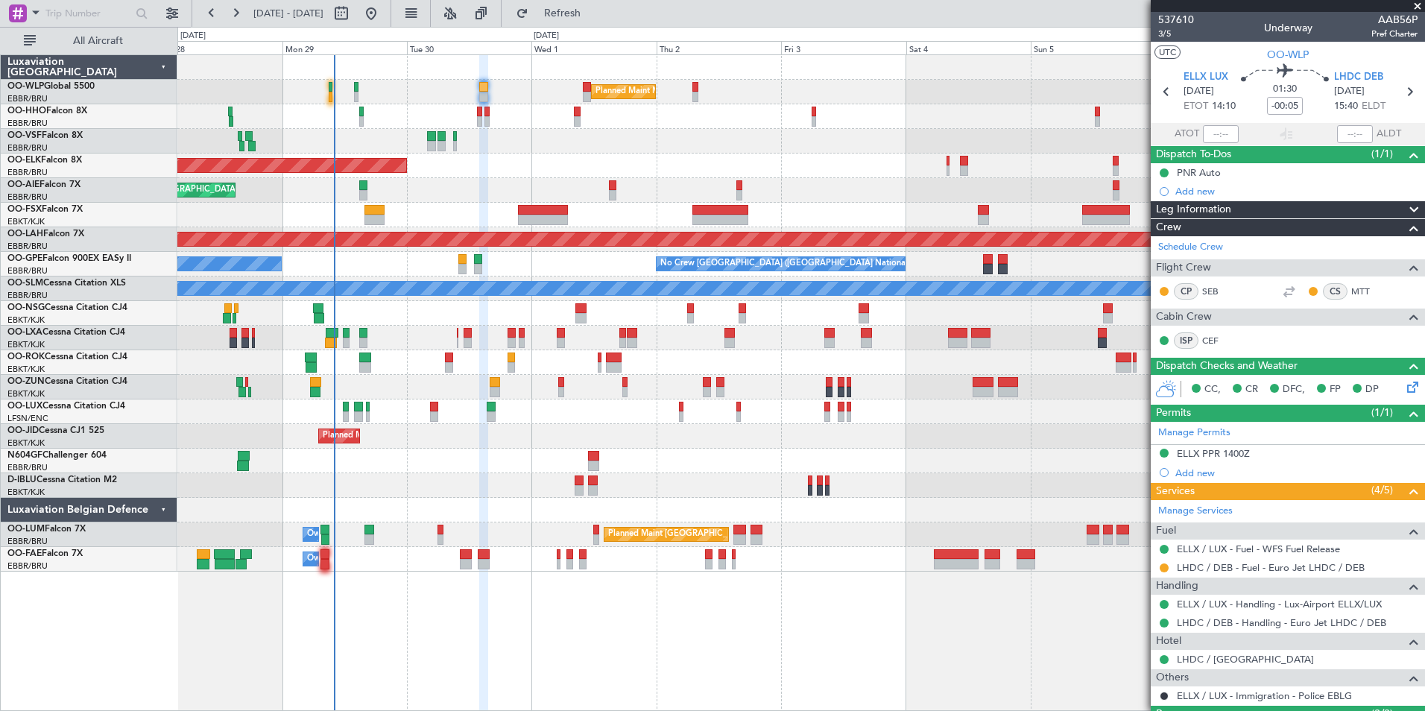
click at [882, 133] on div at bounding box center [800, 141] width 1247 height 25
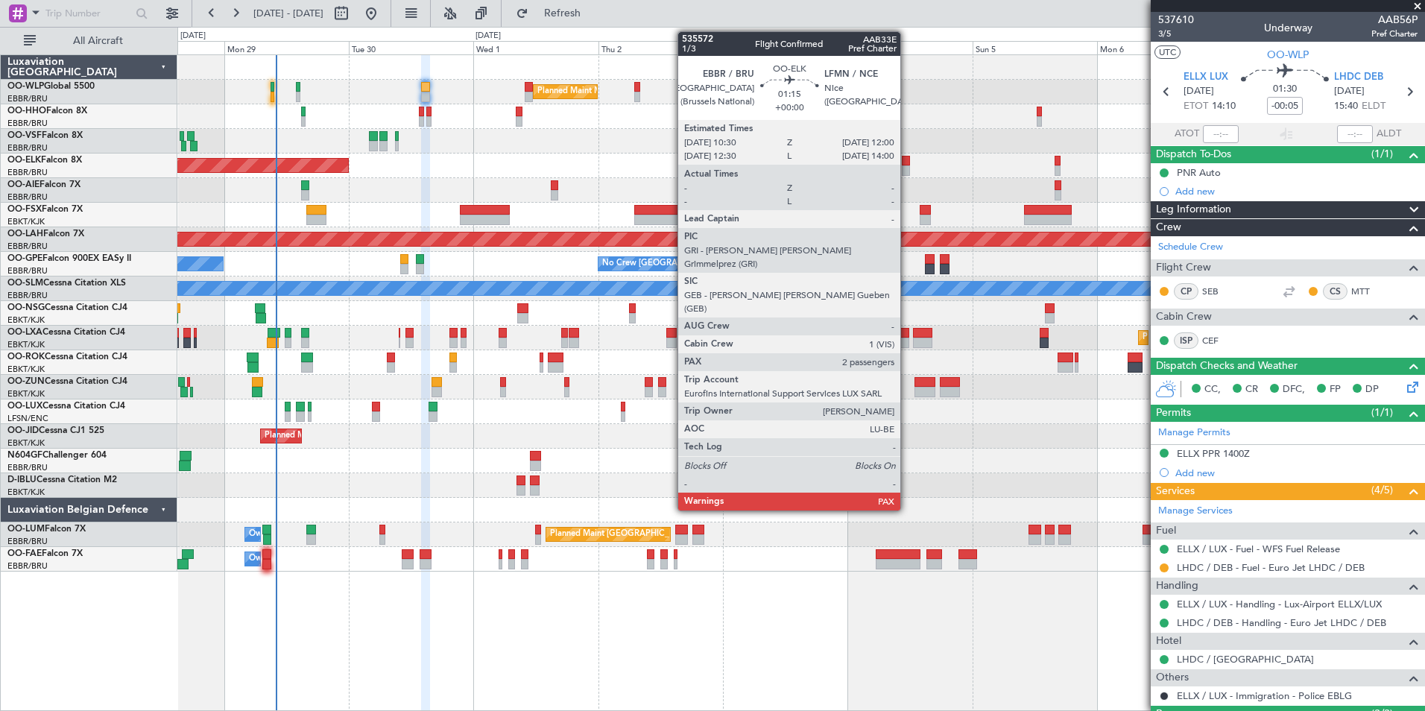
click at [907, 165] on div at bounding box center [906, 161] width 8 height 10
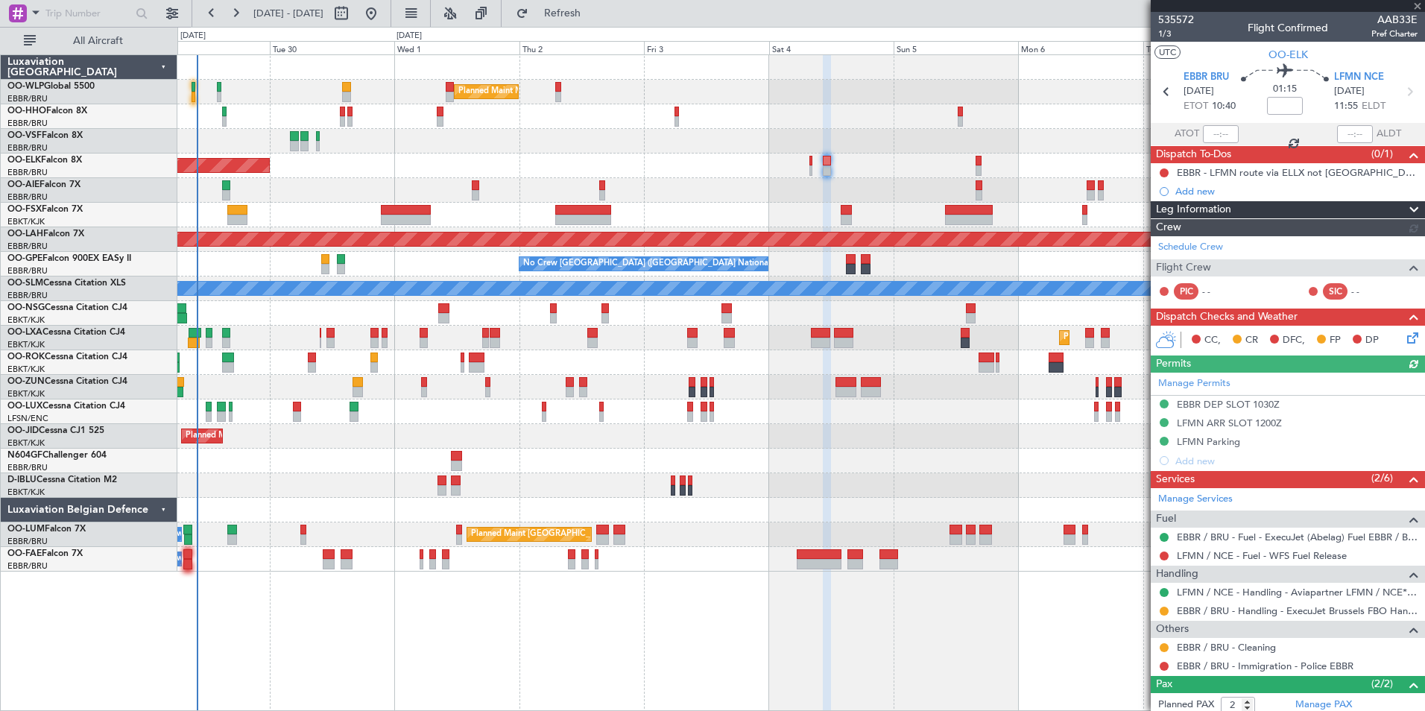
click at [987, 138] on div "Planned Maint Milan (Linate) Planned Maint Kortrijk-Wevelgem Planned Maint Lond…" at bounding box center [800, 313] width 1247 height 516
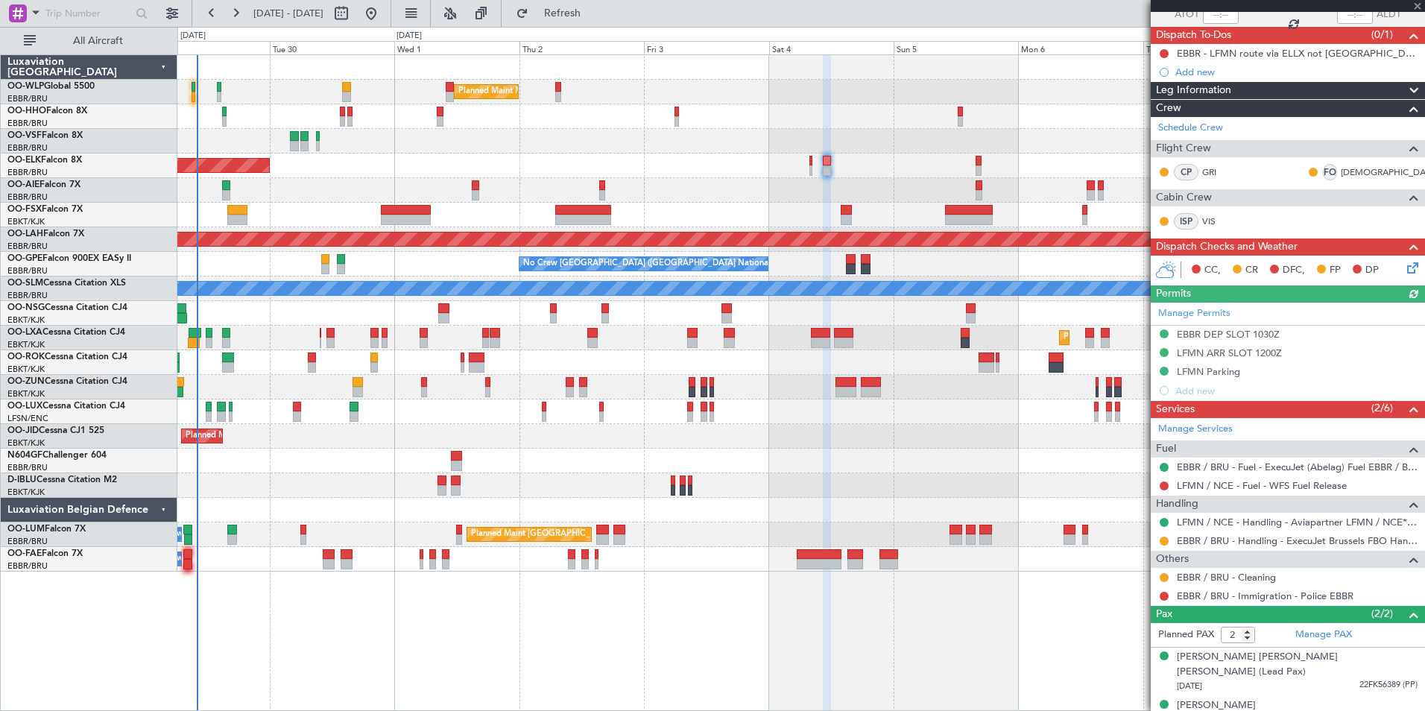
scroll to position [122, 0]
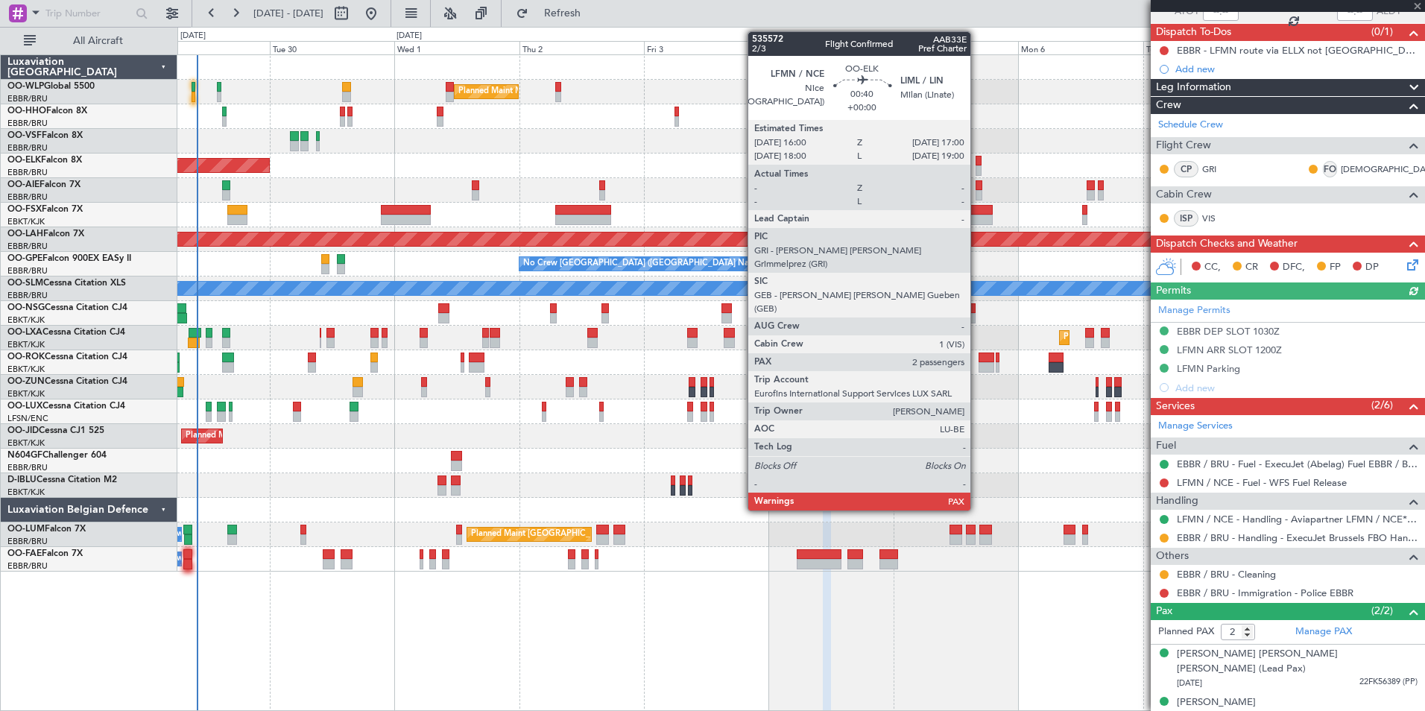
click at [977, 165] on div at bounding box center [977, 161] width 5 height 10
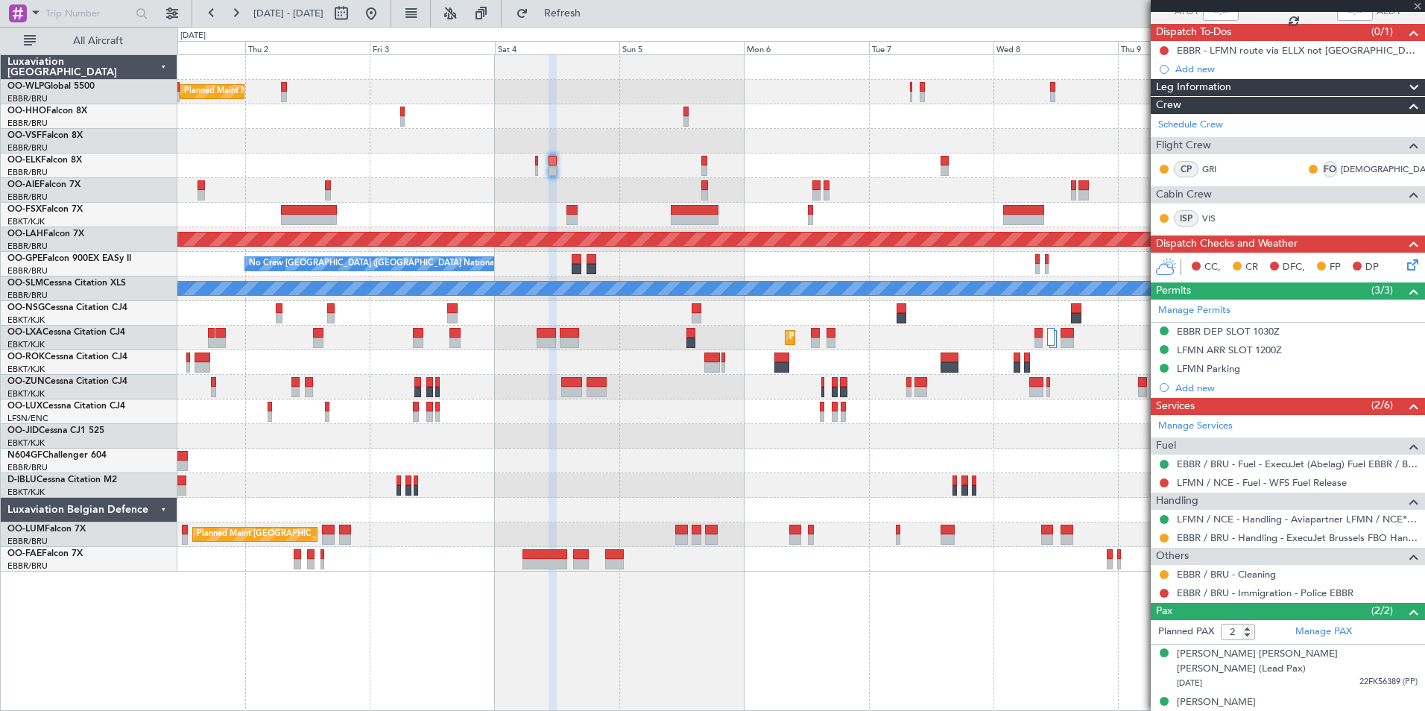
click at [768, 136] on div at bounding box center [800, 141] width 1247 height 25
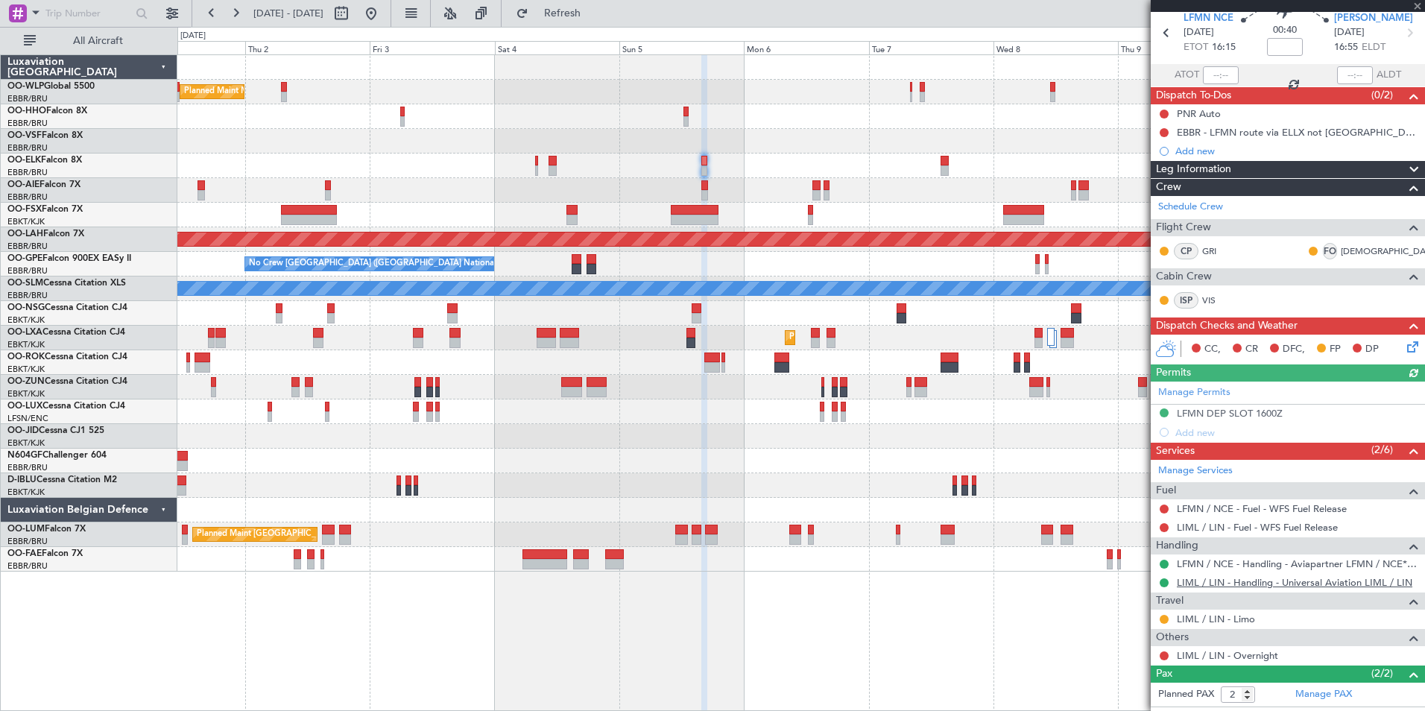
scroll to position [121, 0]
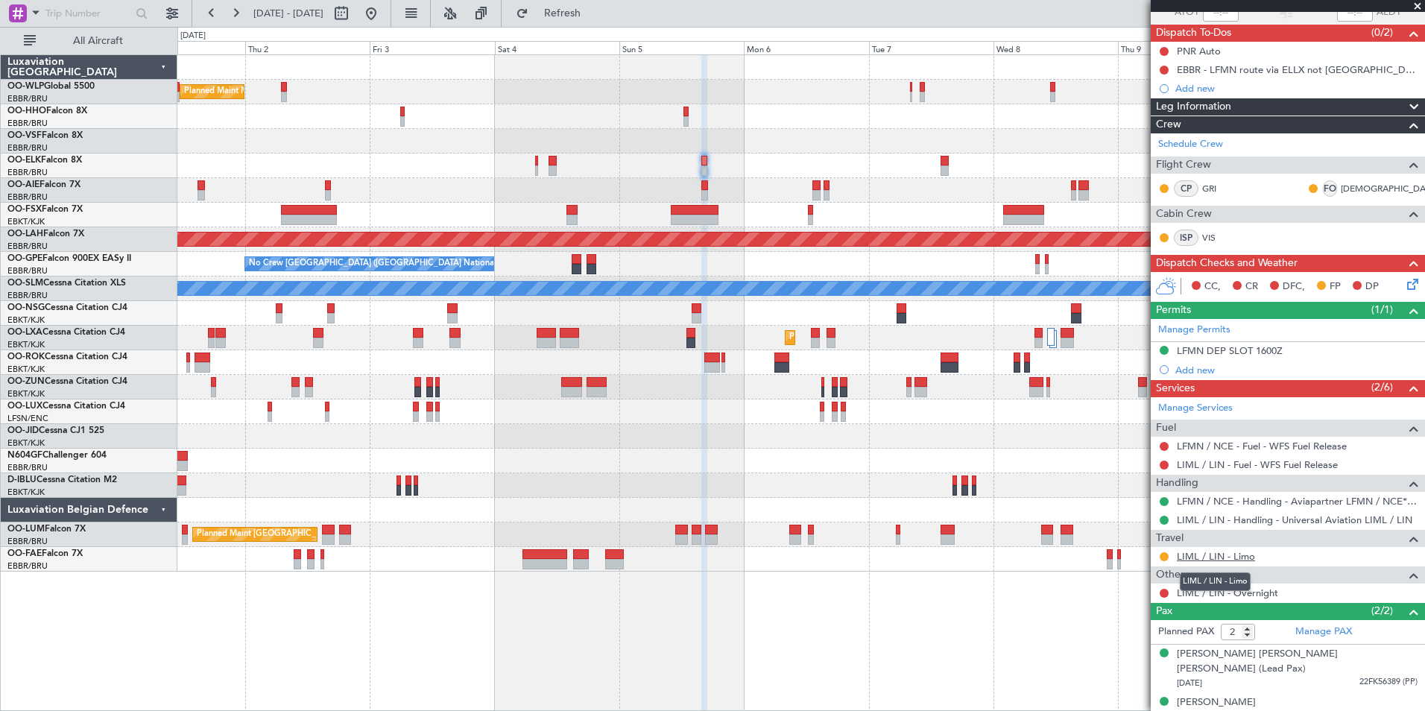
click at [1220, 561] on link "LIML / LIN - Limo" at bounding box center [1216, 556] width 78 height 13
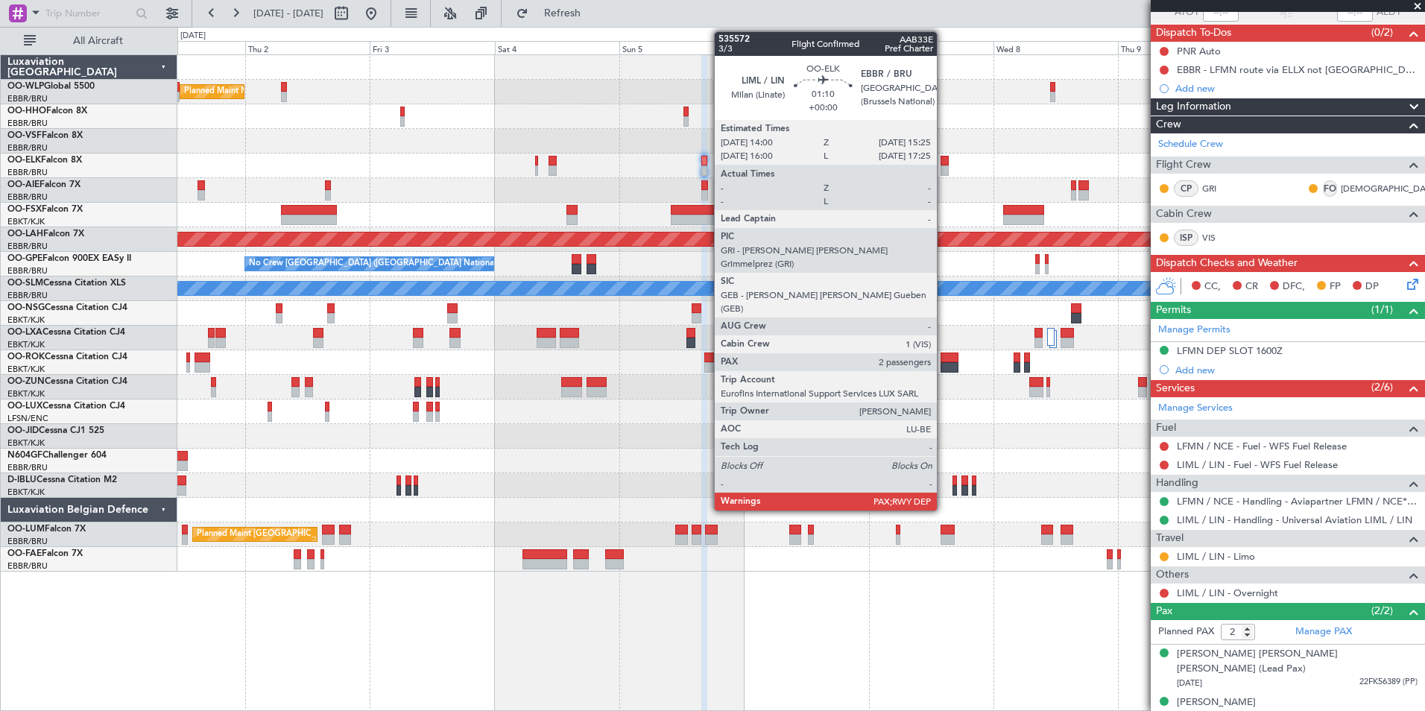
click at [943, 166] on div at bounding box center [943, 170] width 7 height 10
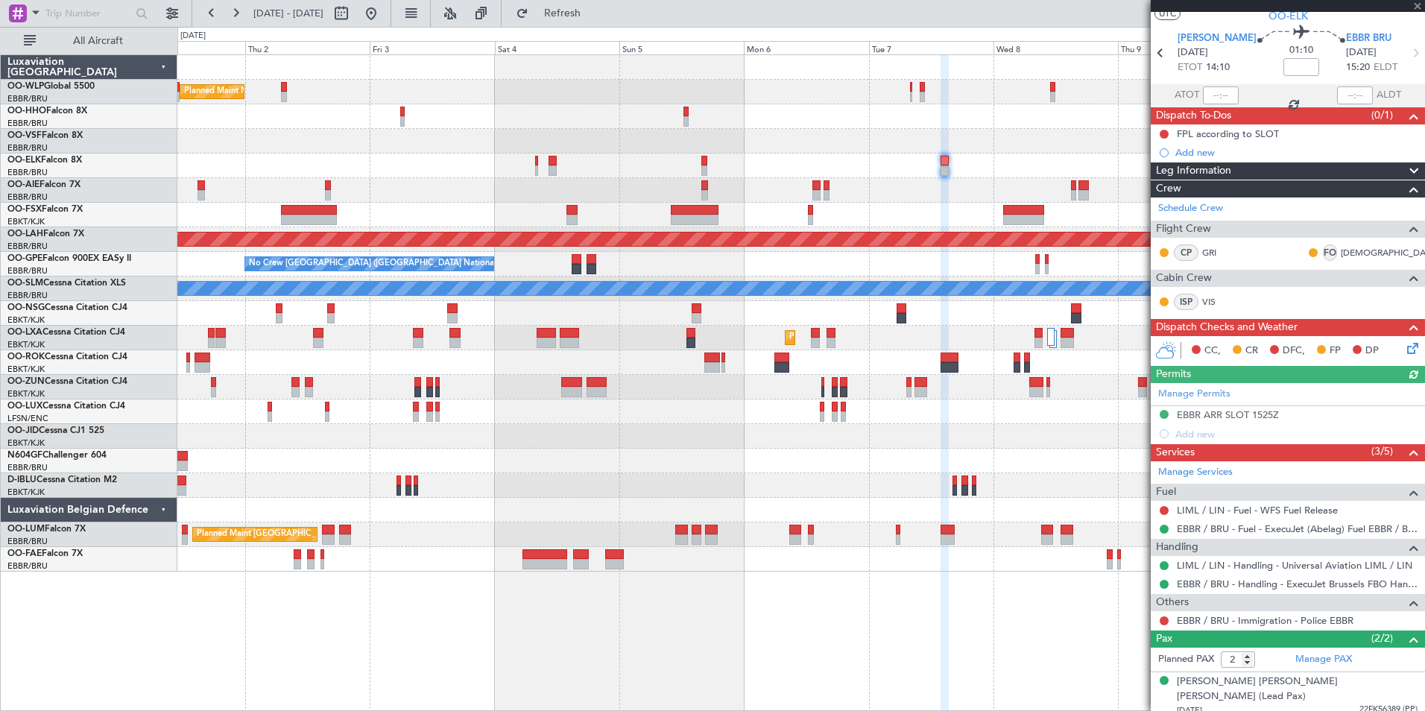
scroll to position [66, 0]
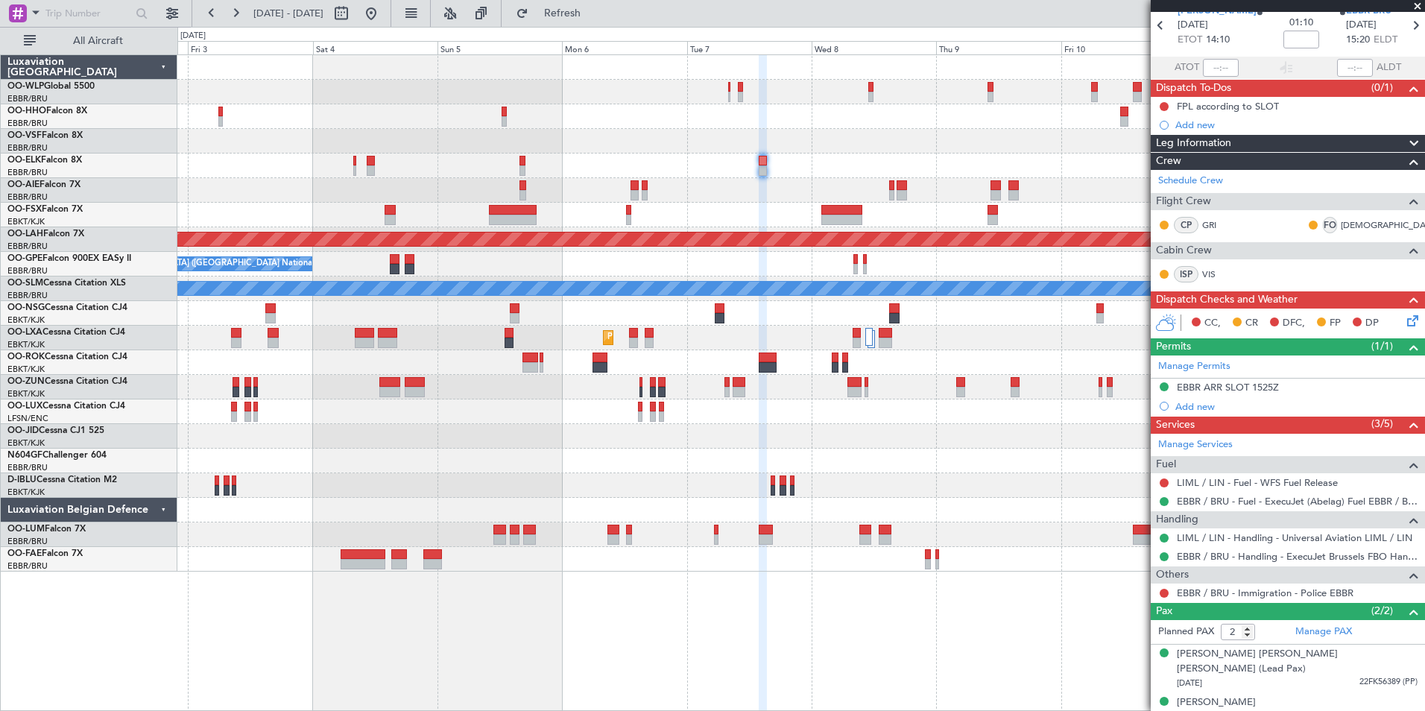
click at [768, 136] on div at bounding box center [800, 141] width 1247 height 25
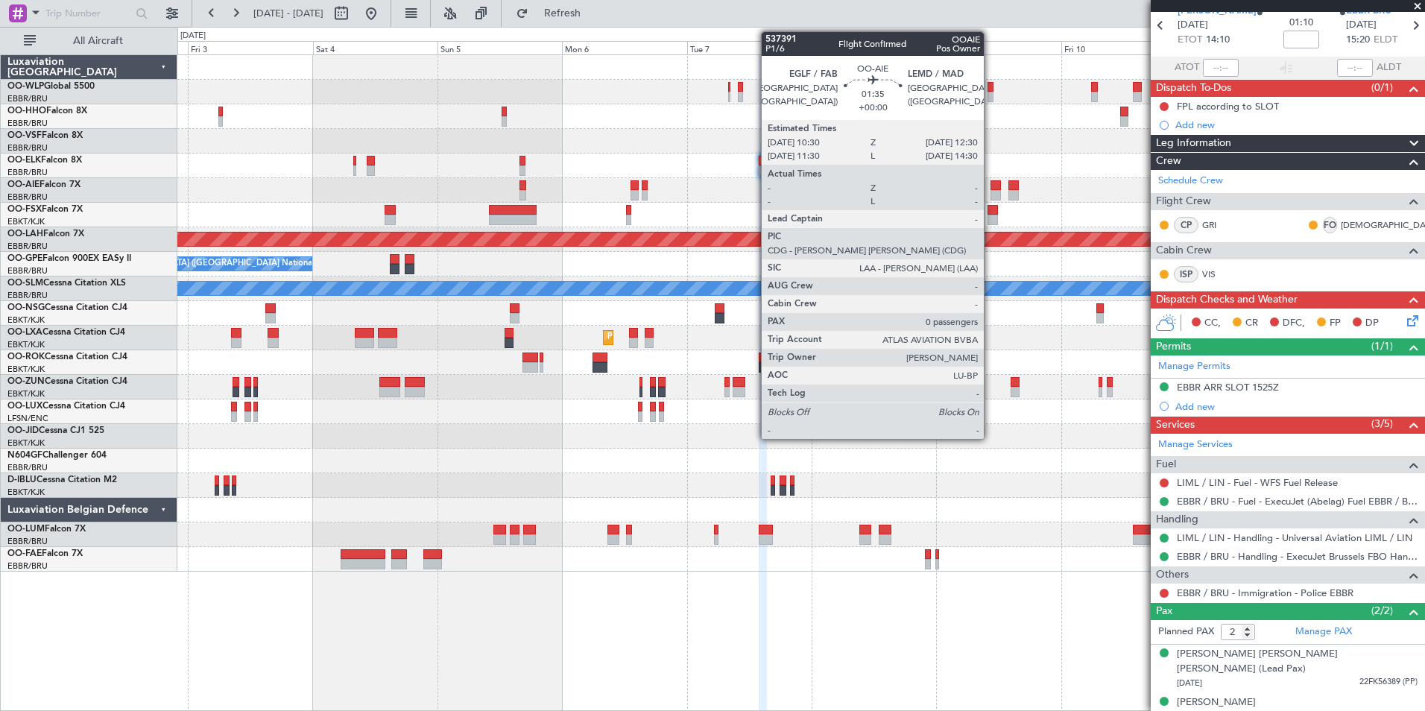
click at [990, 187] on div at bounding box center [995, 185] width 10 height 10
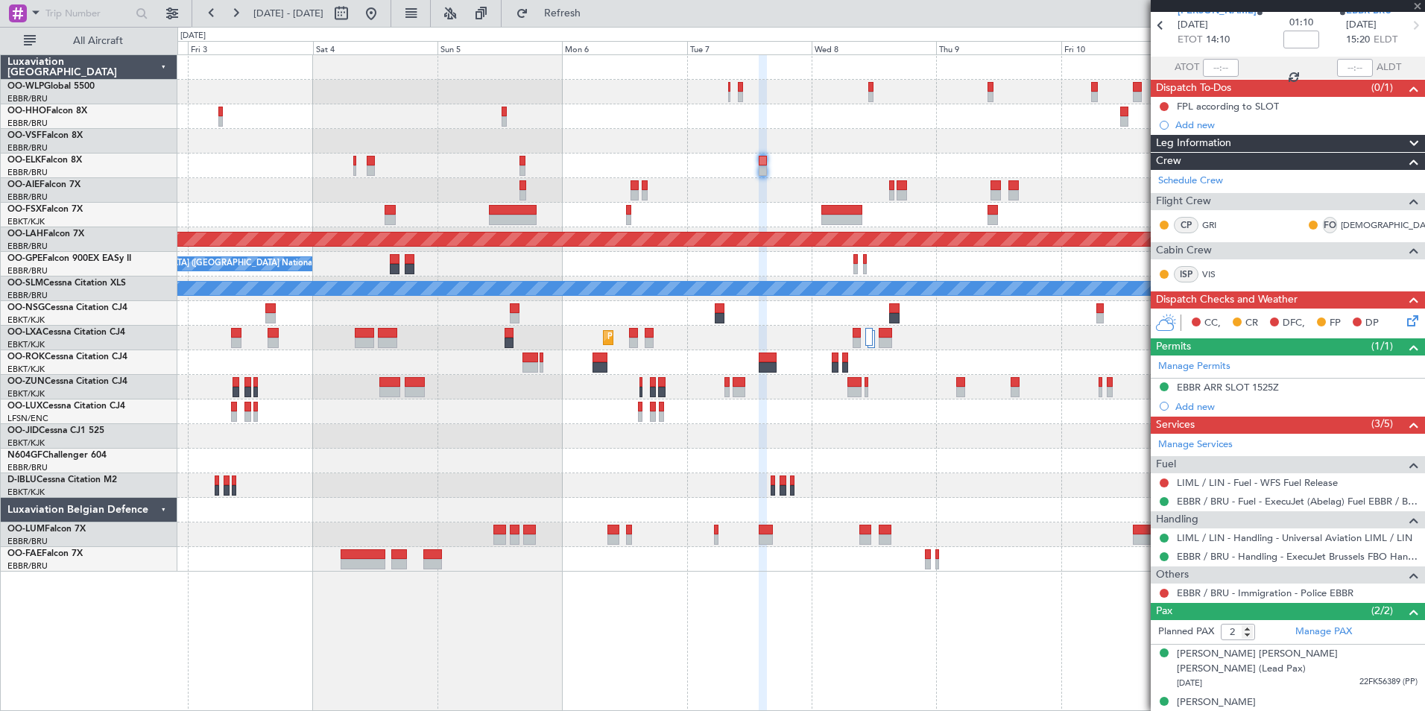
type input "0"
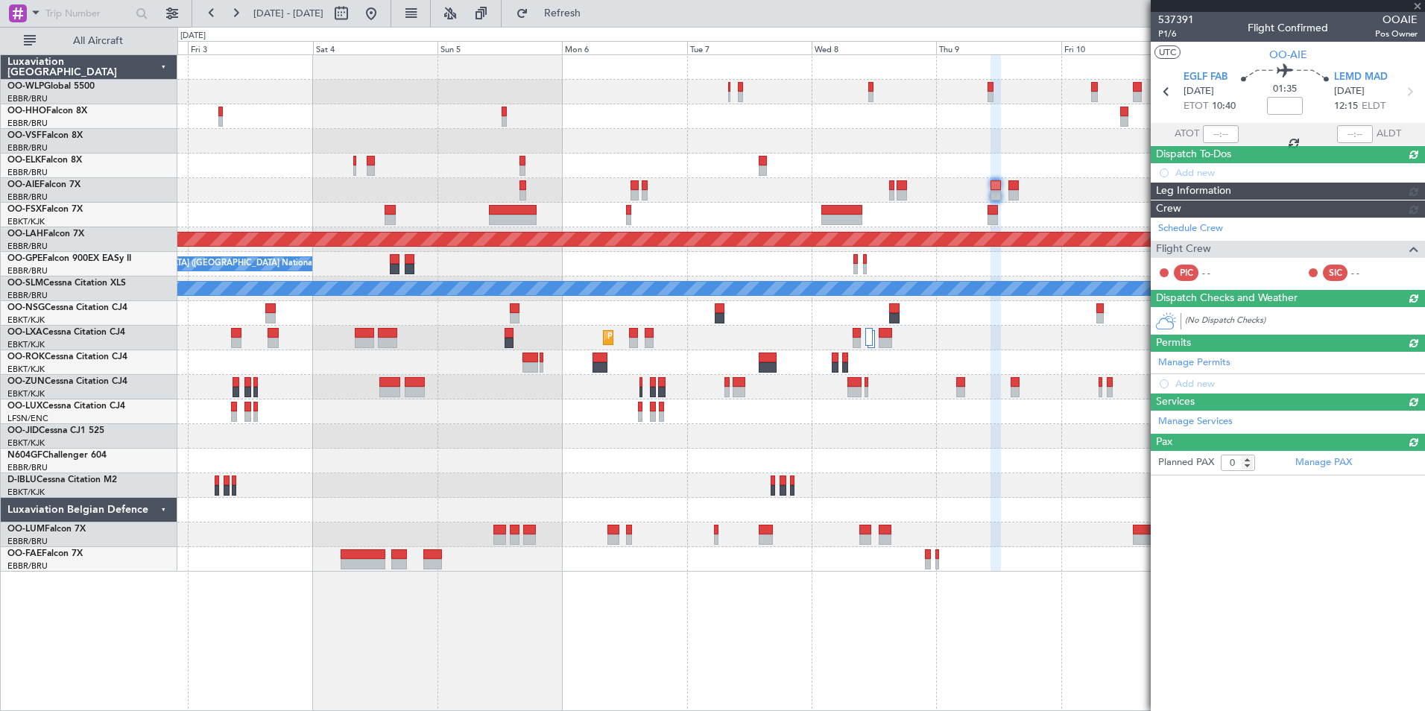
scroll to position [0, 0]
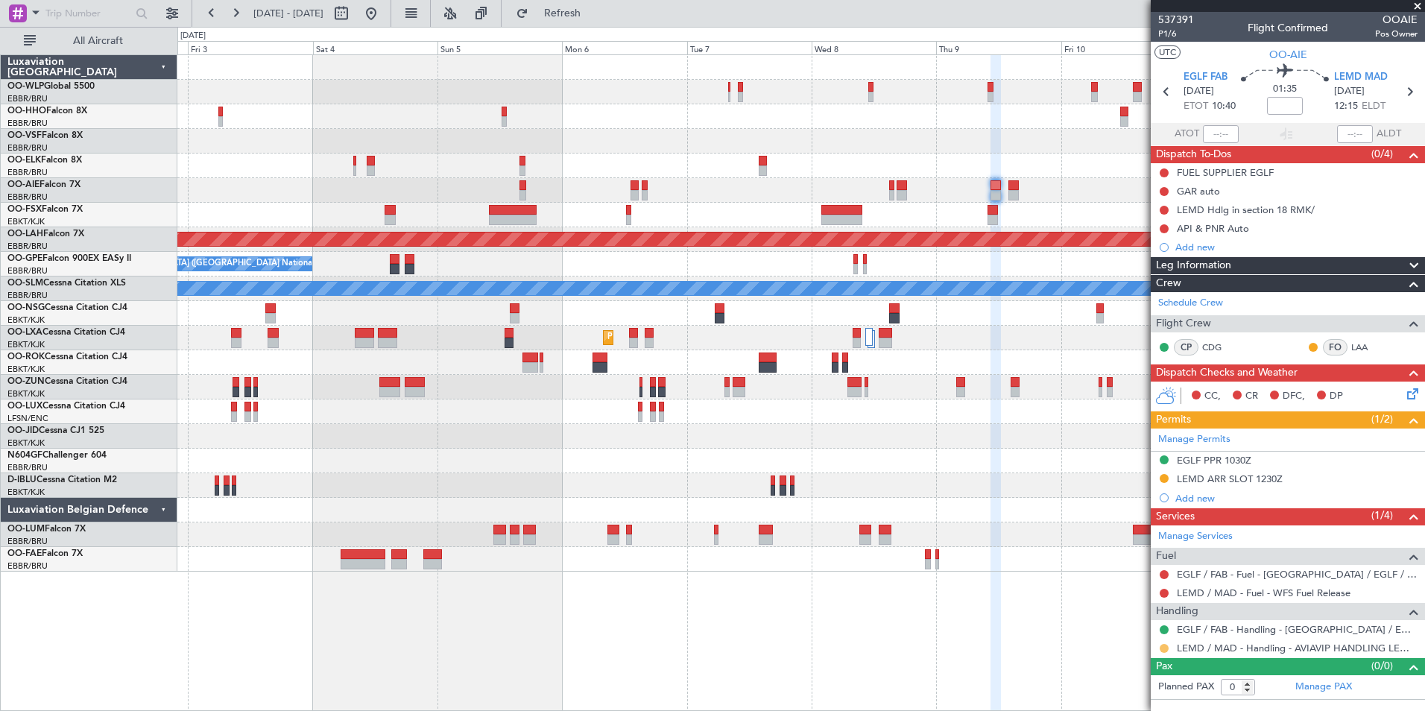
click at [1167, 646] on button at bounding box center [1163, 648] width 9 height 9
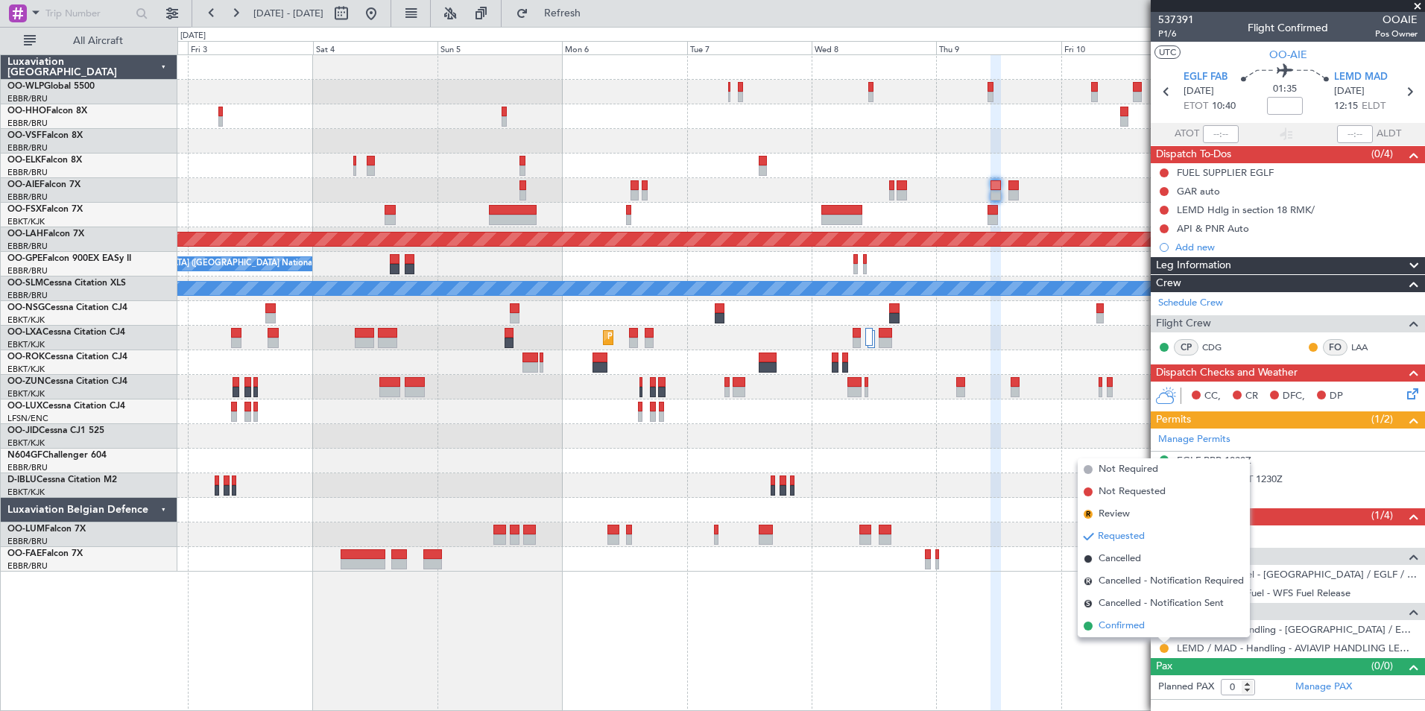
click at [1112, 619] on span "Confirmed" at bounding box center [1121, 625] width 46 height 15
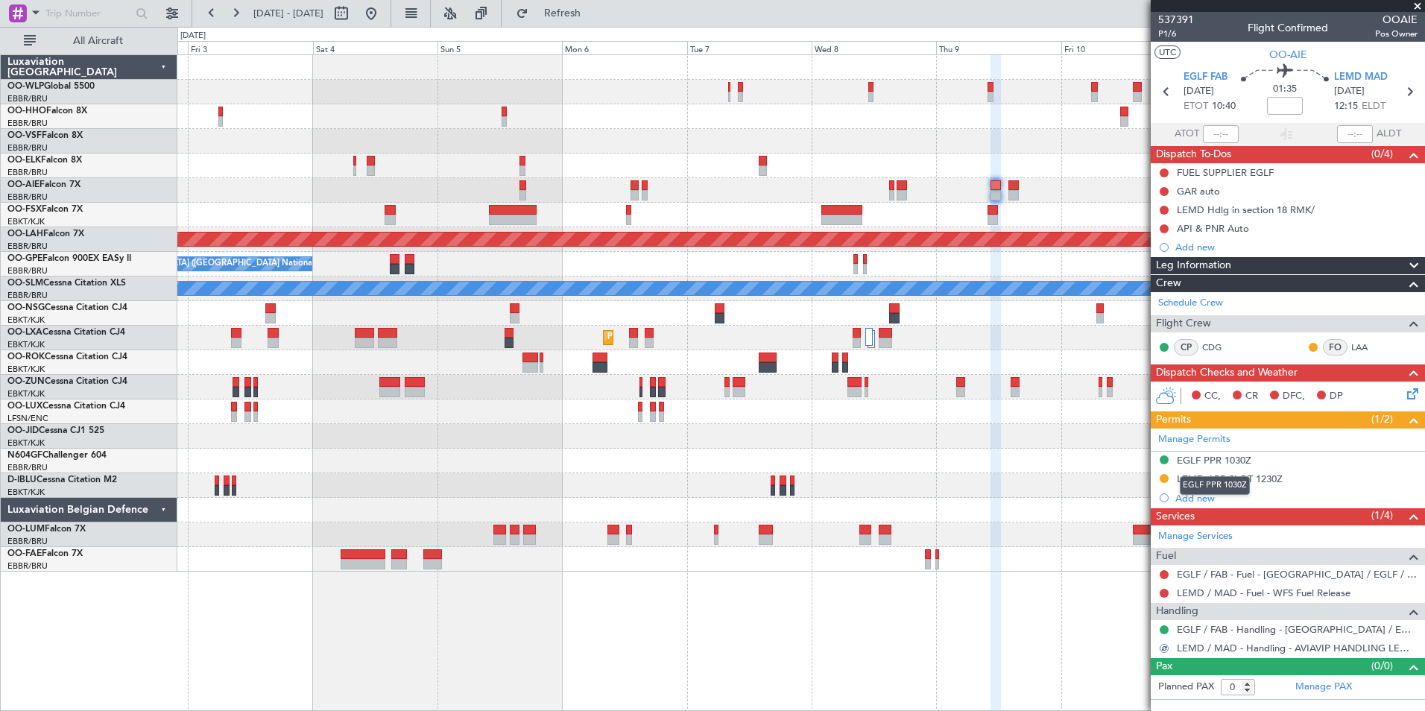
click at [1230, 480] on div "EGLF PPR 1030Z" at bounding box center [1215, 485] width 70 height 19
click at [1249, 475] on div "LEMD ARR SLOT 1230Z" at bounding box center [1230, 478] width 106 height 13
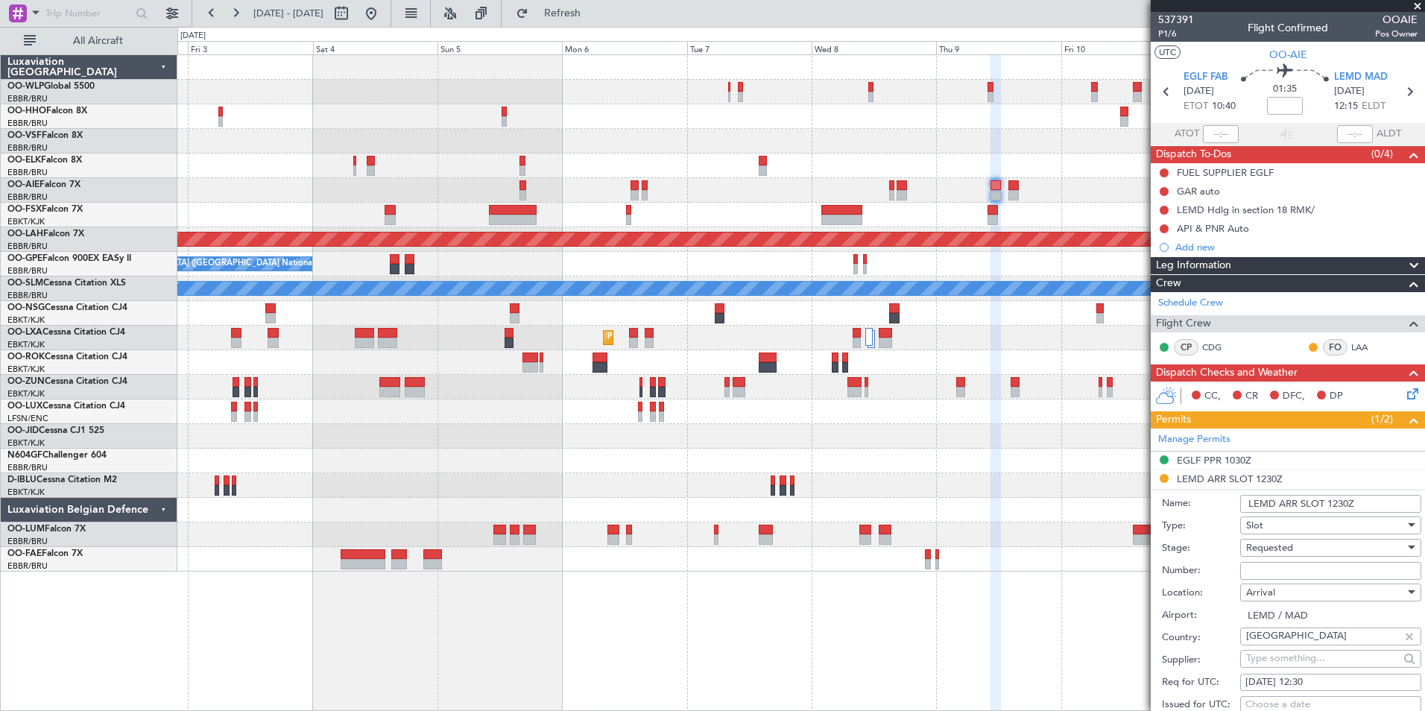
click at [1272, 575] on input "Number:" at bounding box center [1330, 571] width 181 height 18
paste input "CRO347262"
type input "CRO347262"
click at [1259, 551] on span "Requested" at bounding box center [1269, 547] width 47 height 13
click at [1272, 666] on span "Received OK" at bounding box center [1325, 667] width 156 height 22
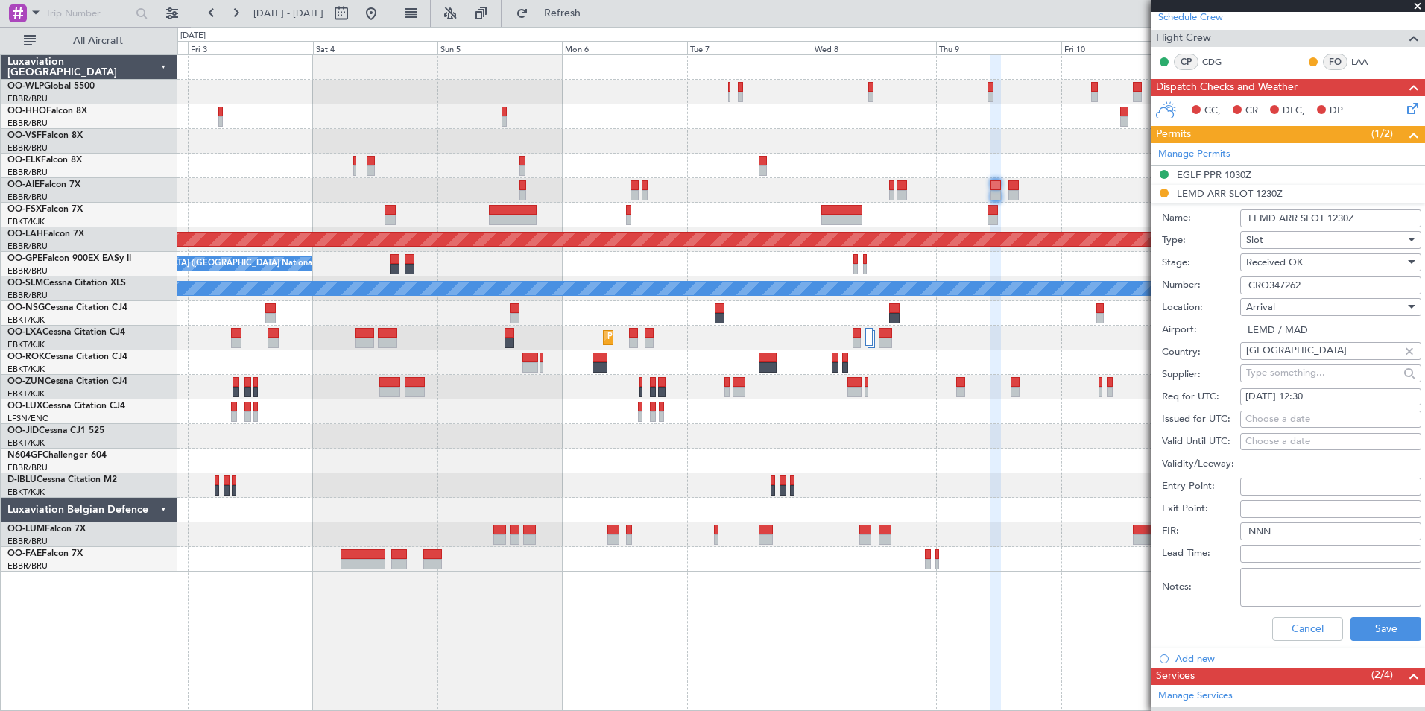
scroll to position [298, 0]
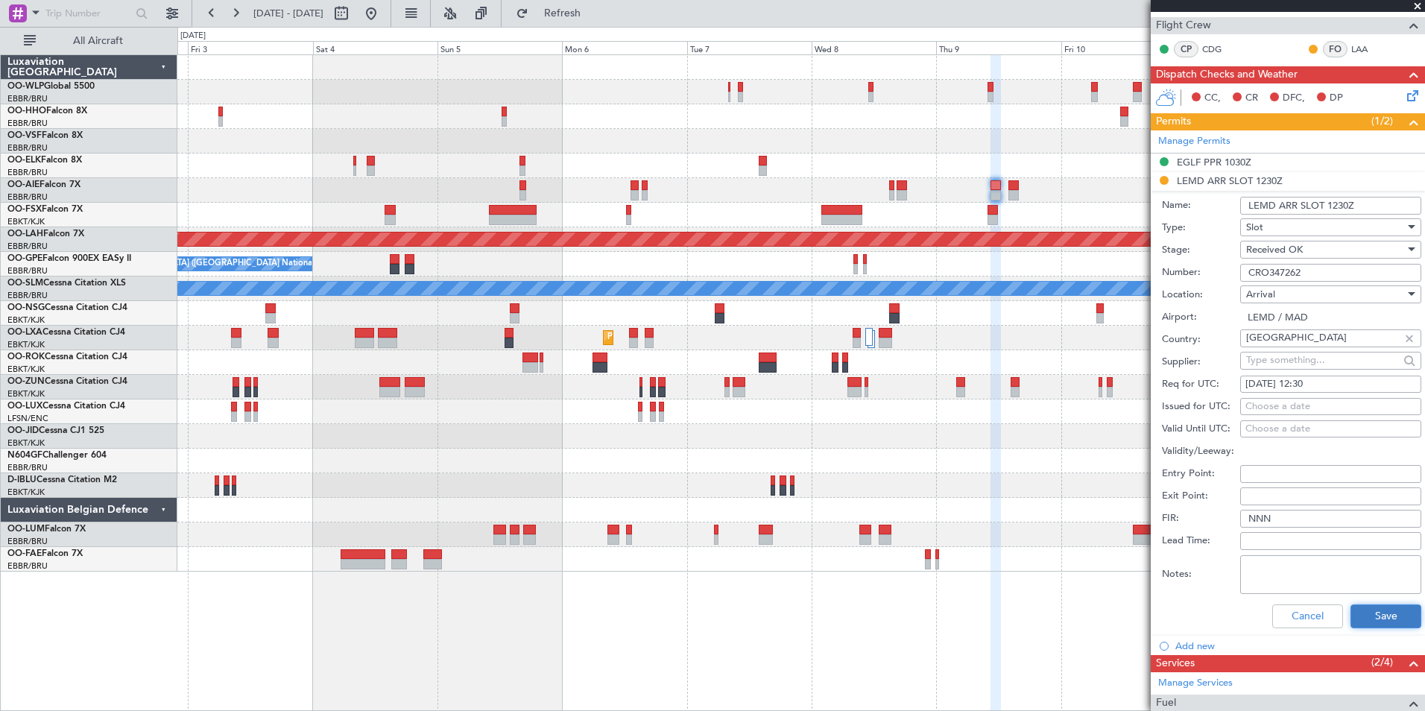
click at [1364, 619] on button "Save" at bounding box center [1385, 616] width 71 height 24
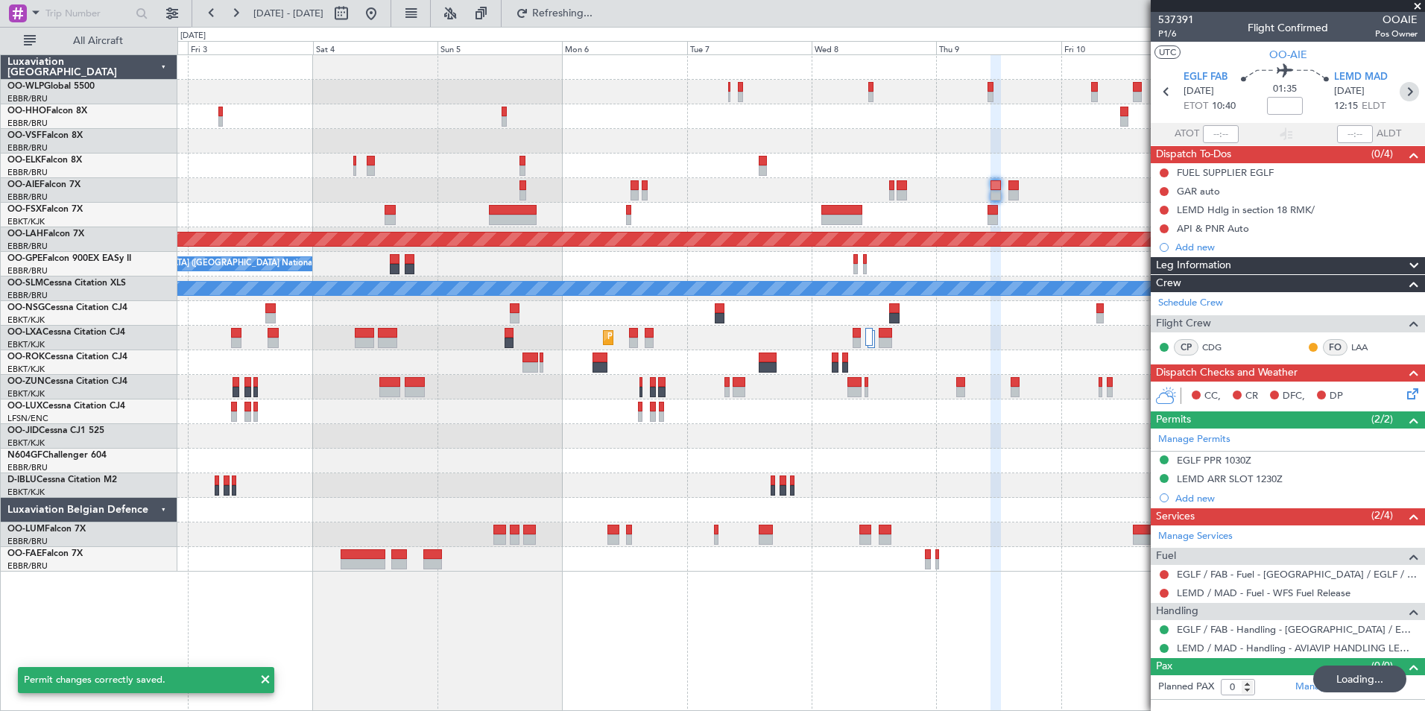
click at [1404, 92] on icon at bounding box center [1408, 91] width 19 height 19
type input "1"
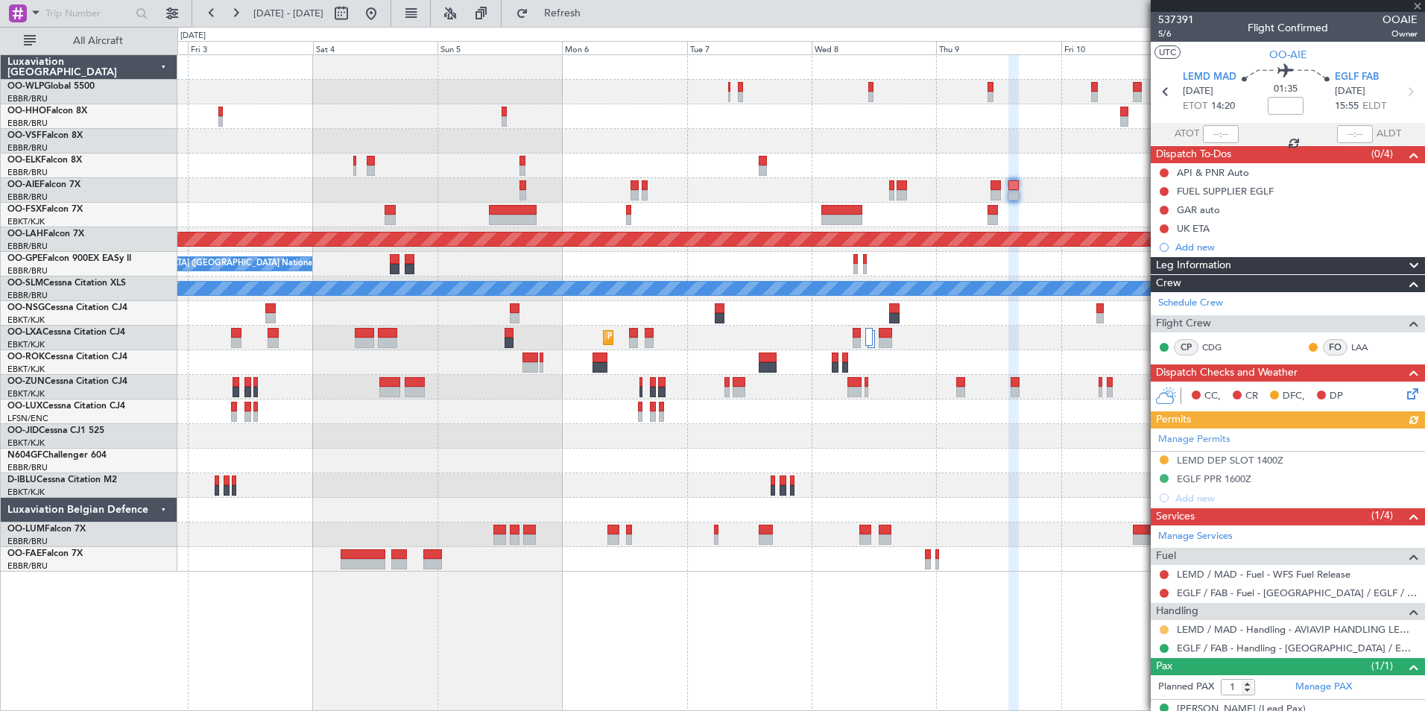
click at [1160, 632] on button at bounding box center [1163, 629] width 9 height 9
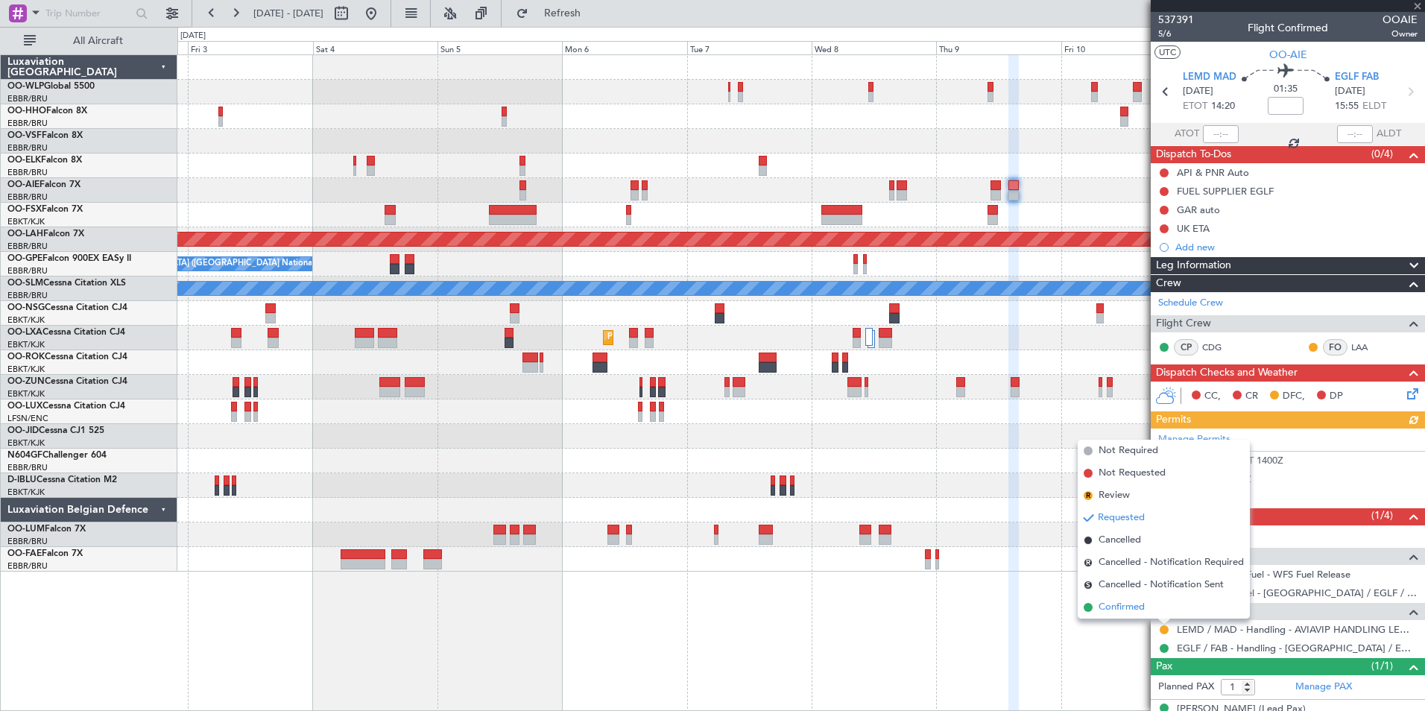
click at [1138, 604] on span "Confirmed" at bounding box center [1121, 607] width 46 height 15
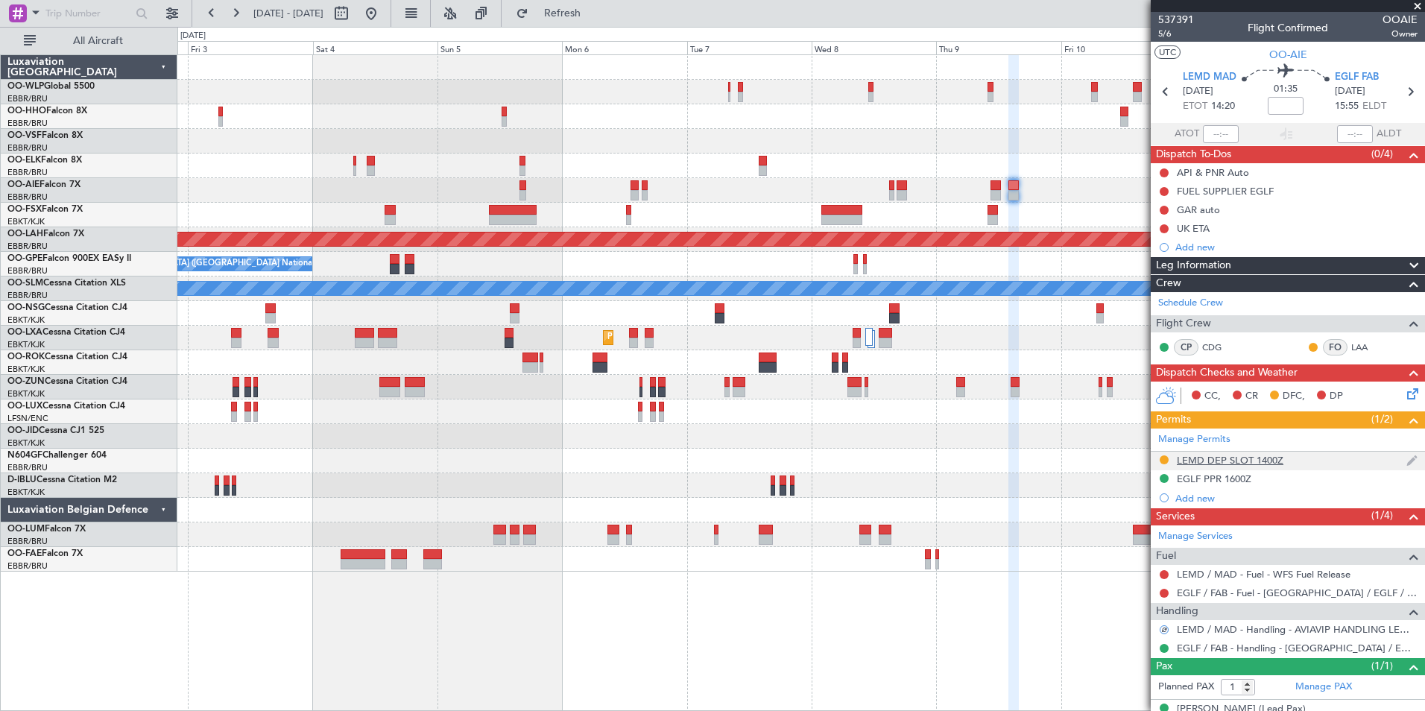
click at [1243, 461] on div "LEMD DEP SLOT 1400Z" at bounding box center [1230, 460] width 107 height 13
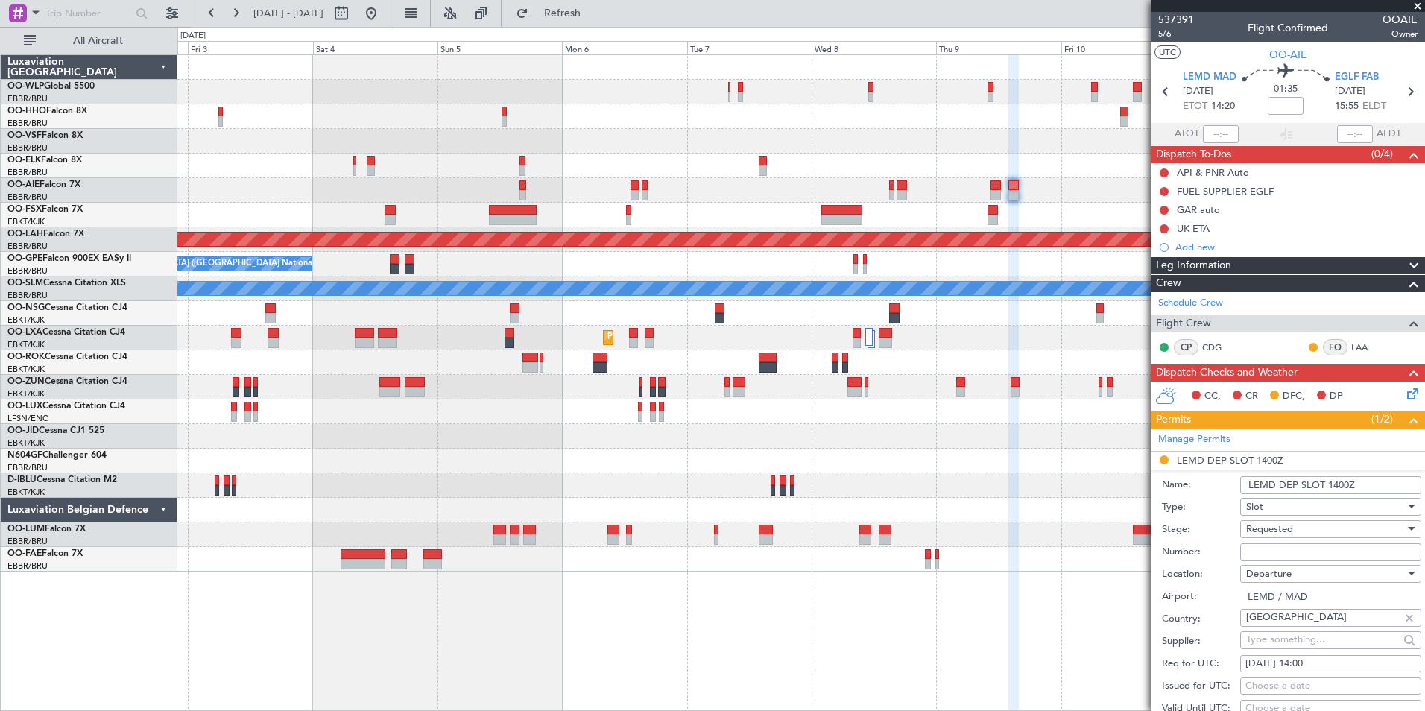
click at [1279, 543] on input "Number:" at bounding box center [1330, 552] width 181 height 18
paste input "CRO347262"
type input "CRO347262"
click at [1274, 531] on span "Requested" at bounding box center [1269, 528] width 47 height 13
click at [1284, 653] on span "Received OK" at bounding box center [1325, 648] width 156 height 22
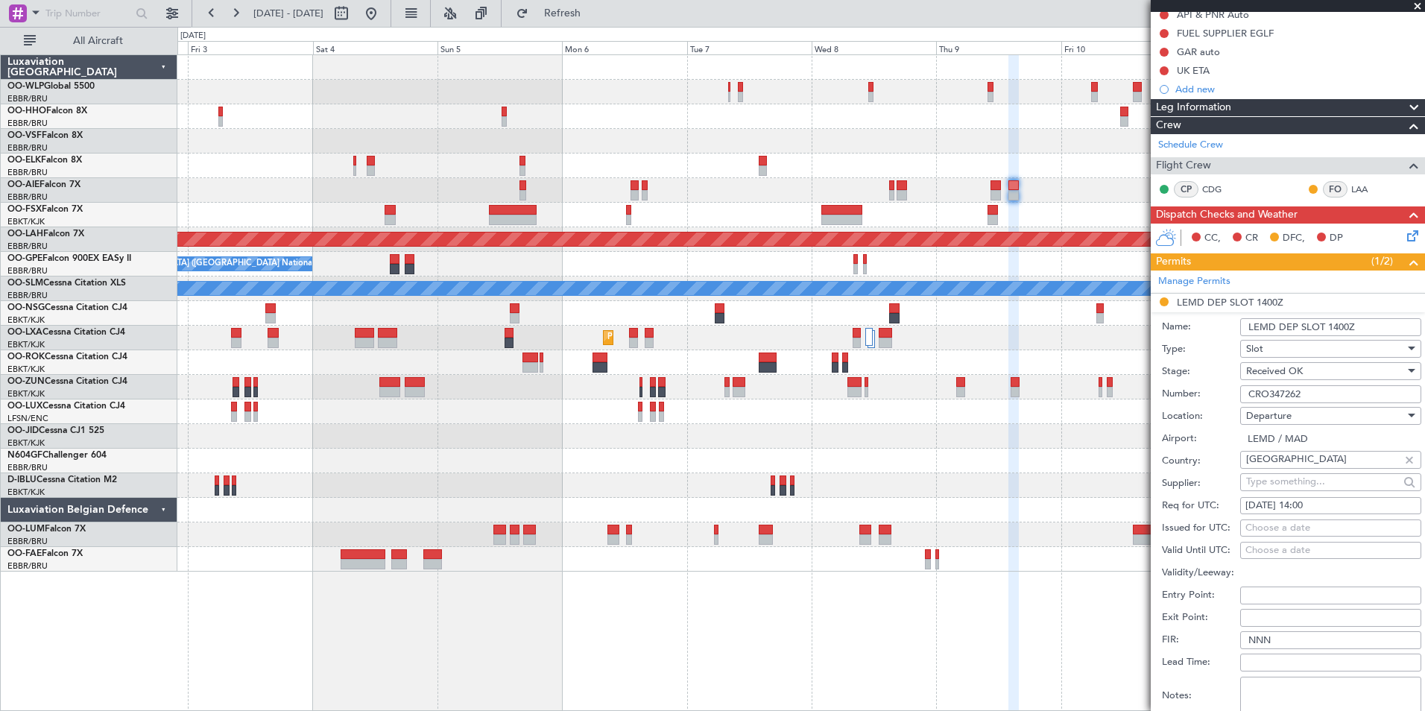
scroll to position [298, 0]
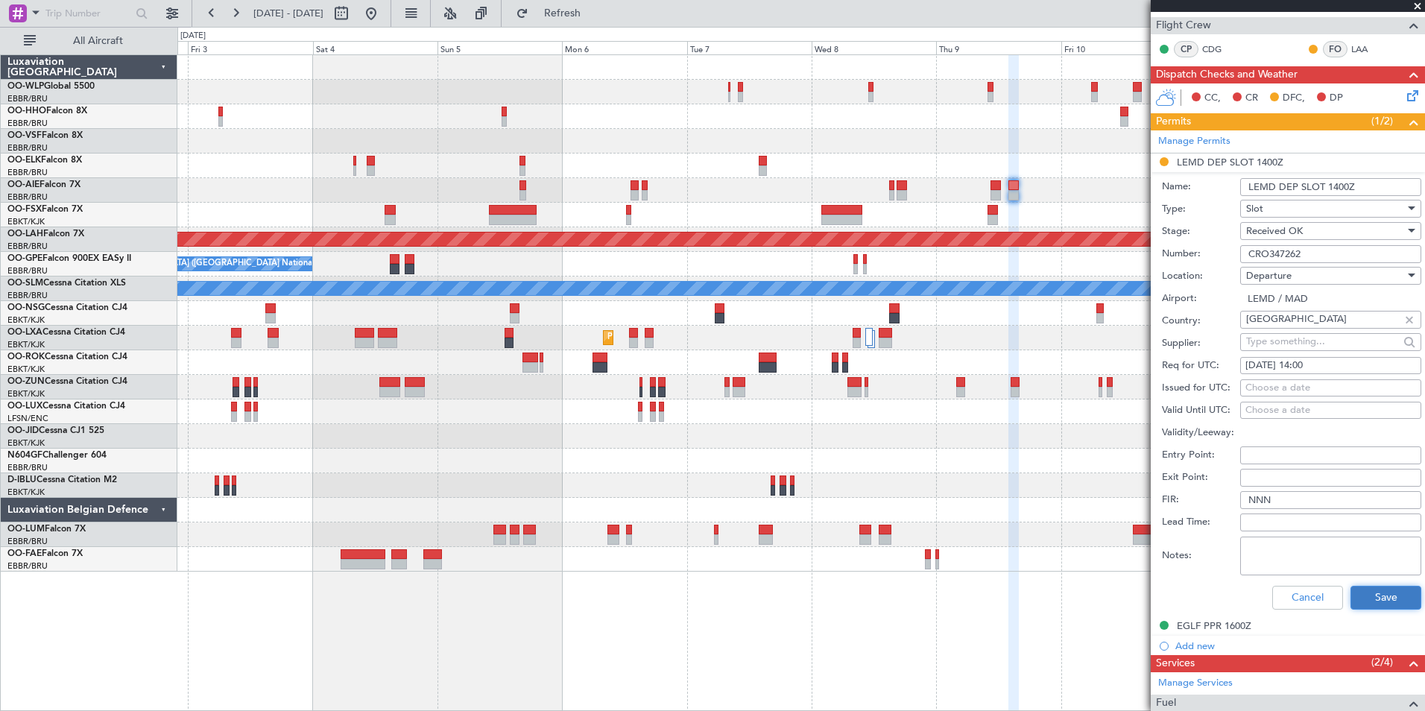
click at [1350, 598] on button "Save" at bounding box center [1385, 598] width 71 height 24
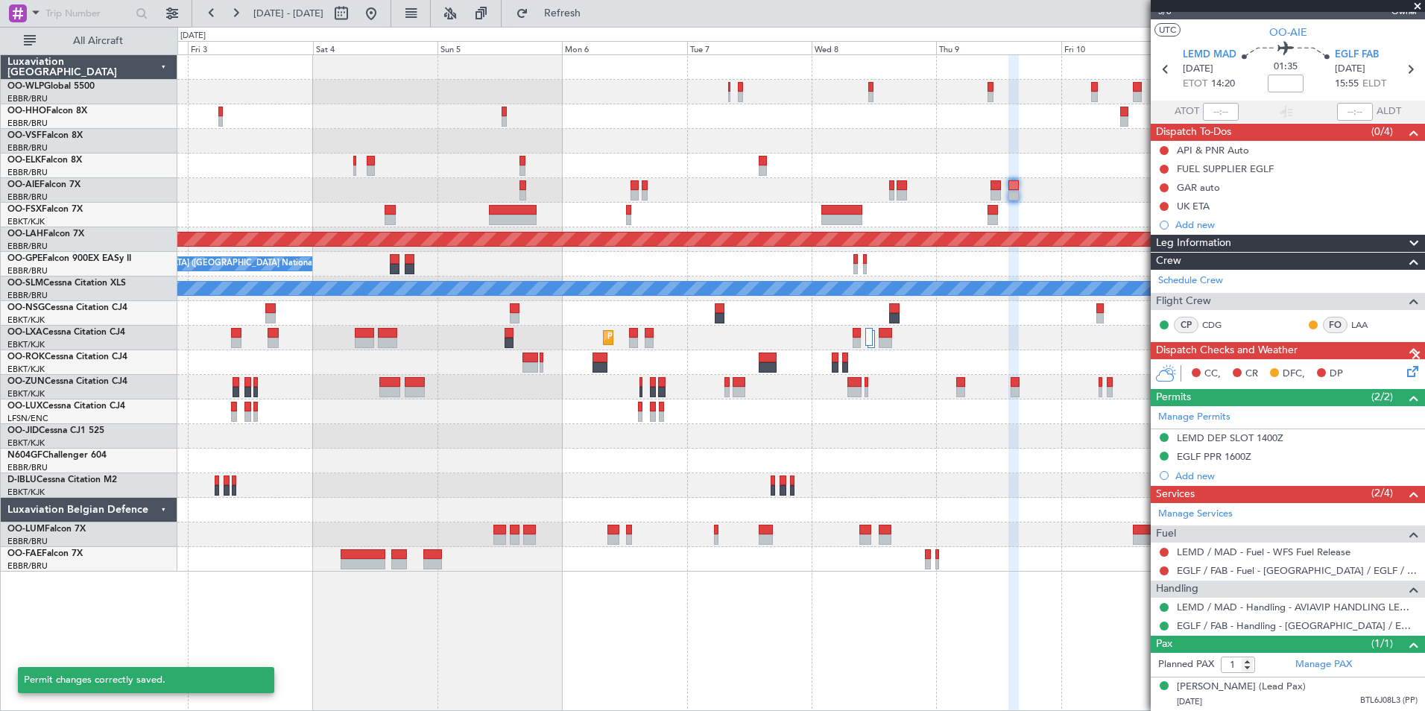
scroll to position [37, 0]
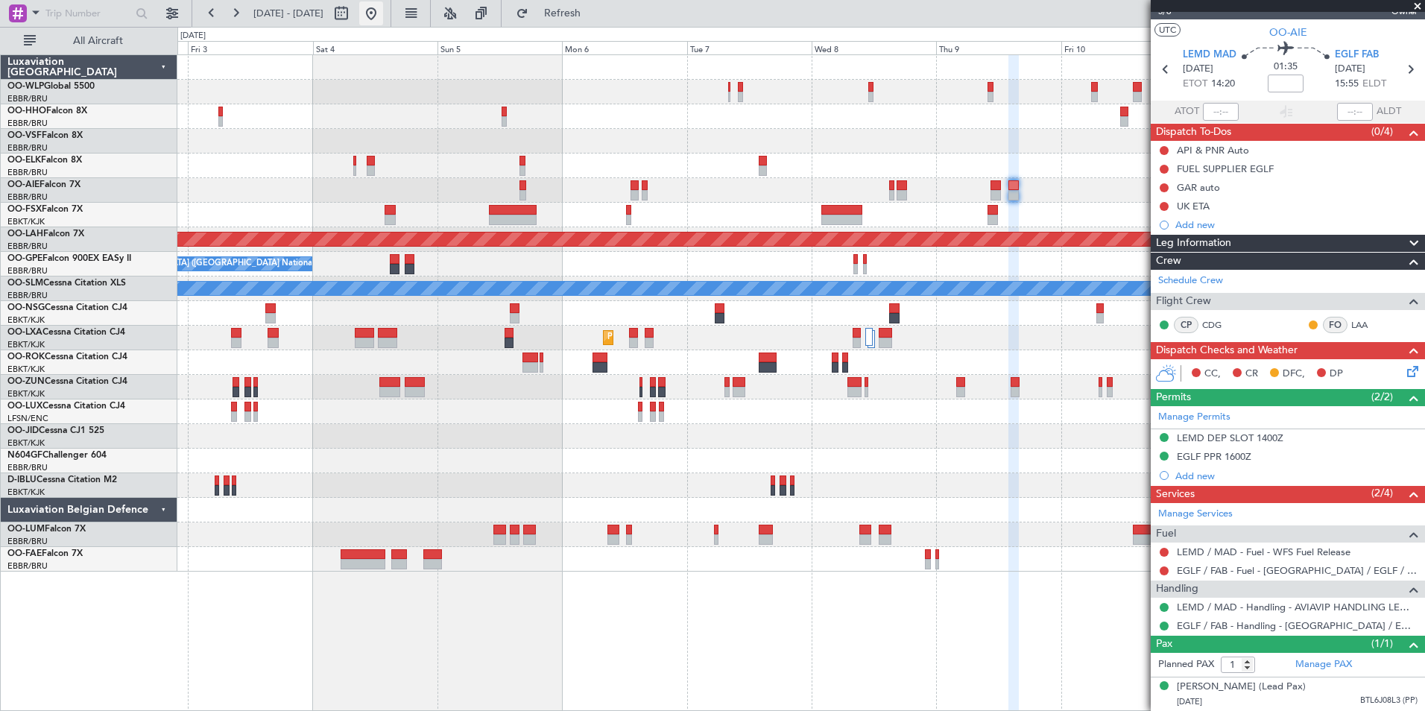
click at [383, 9] on button at bounding box center [371, 13] width 24 height 24
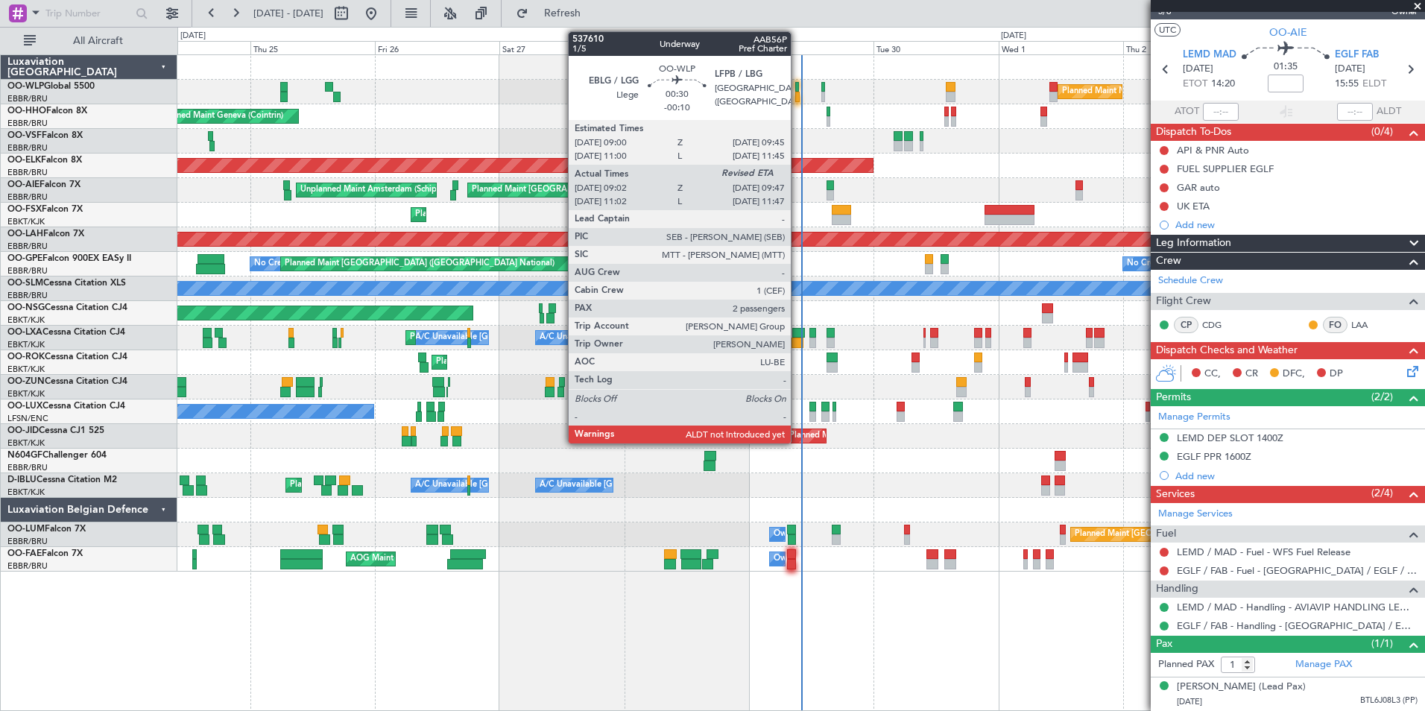
click at [797, 98] on div at bounding box center [797, 97] width 4 height 10
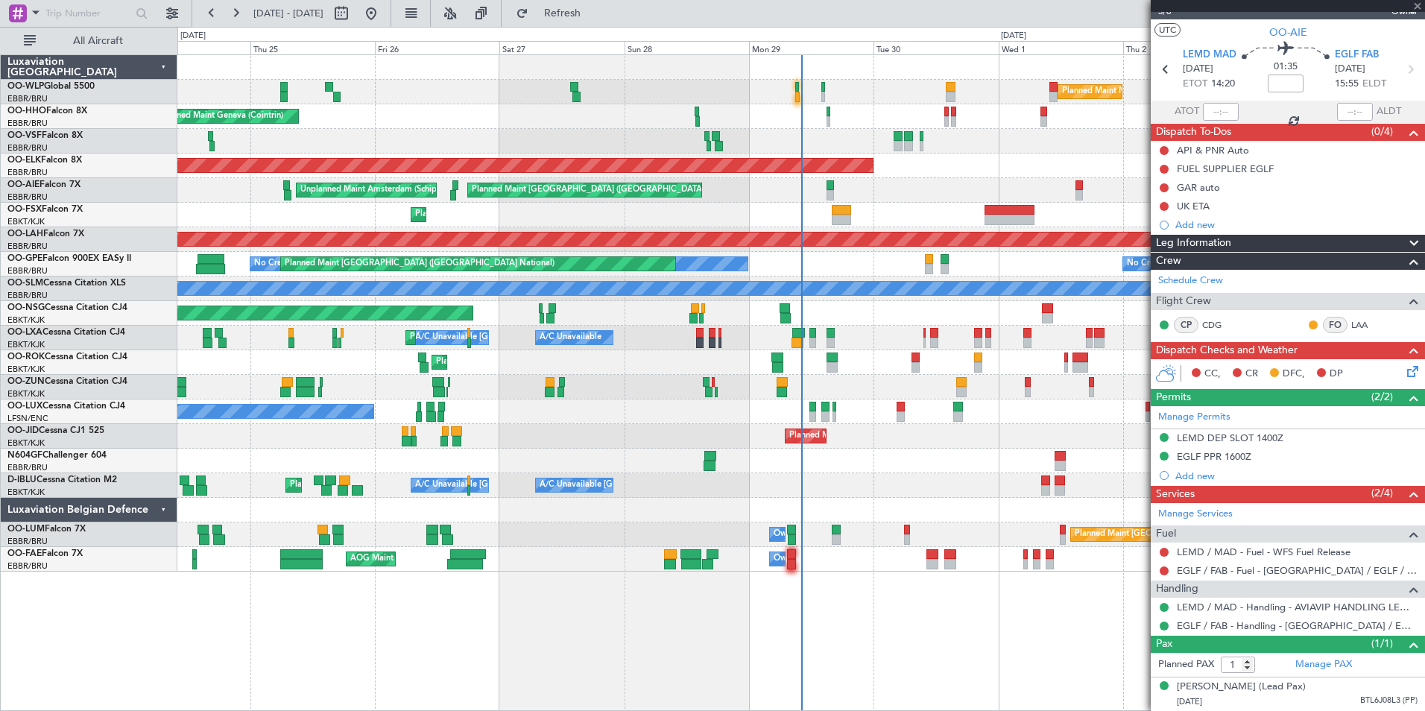
type input "-00:10"
type input "09:12"
type input "2"
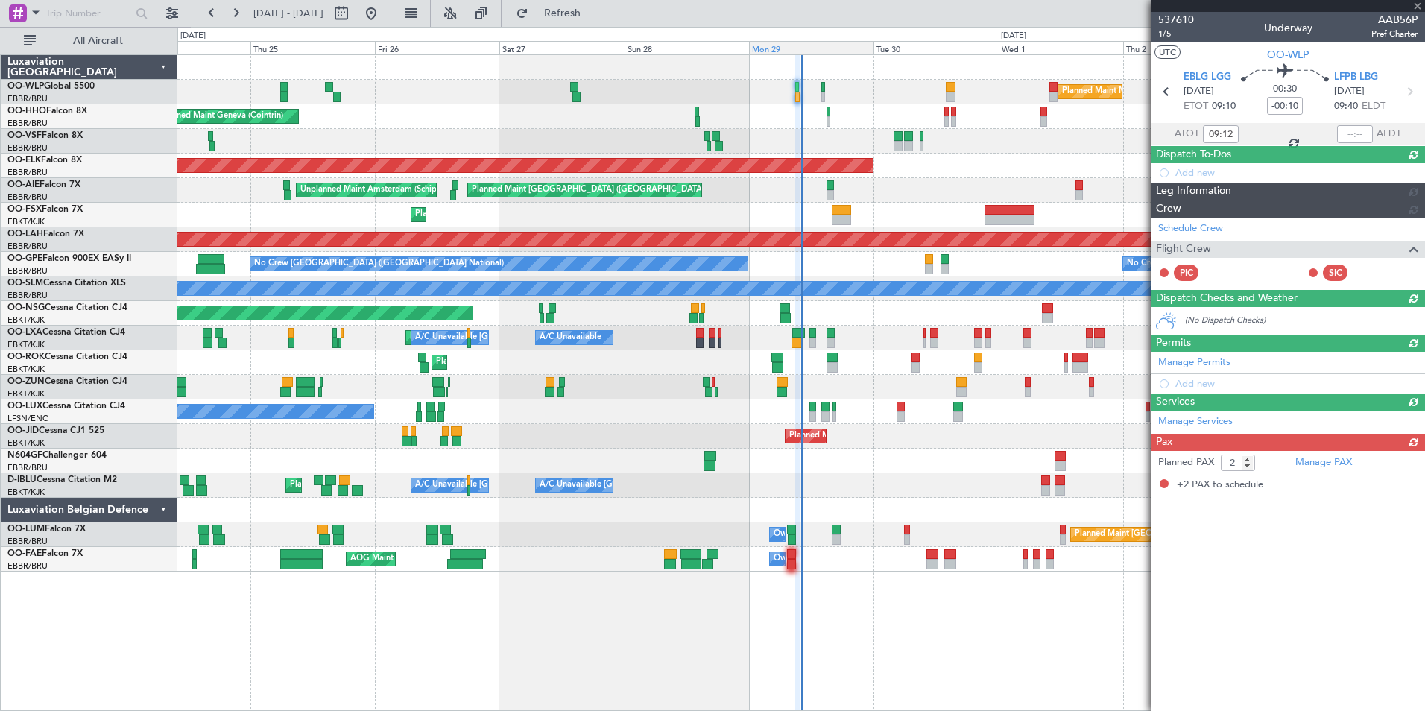
scroll to position [0, 0]
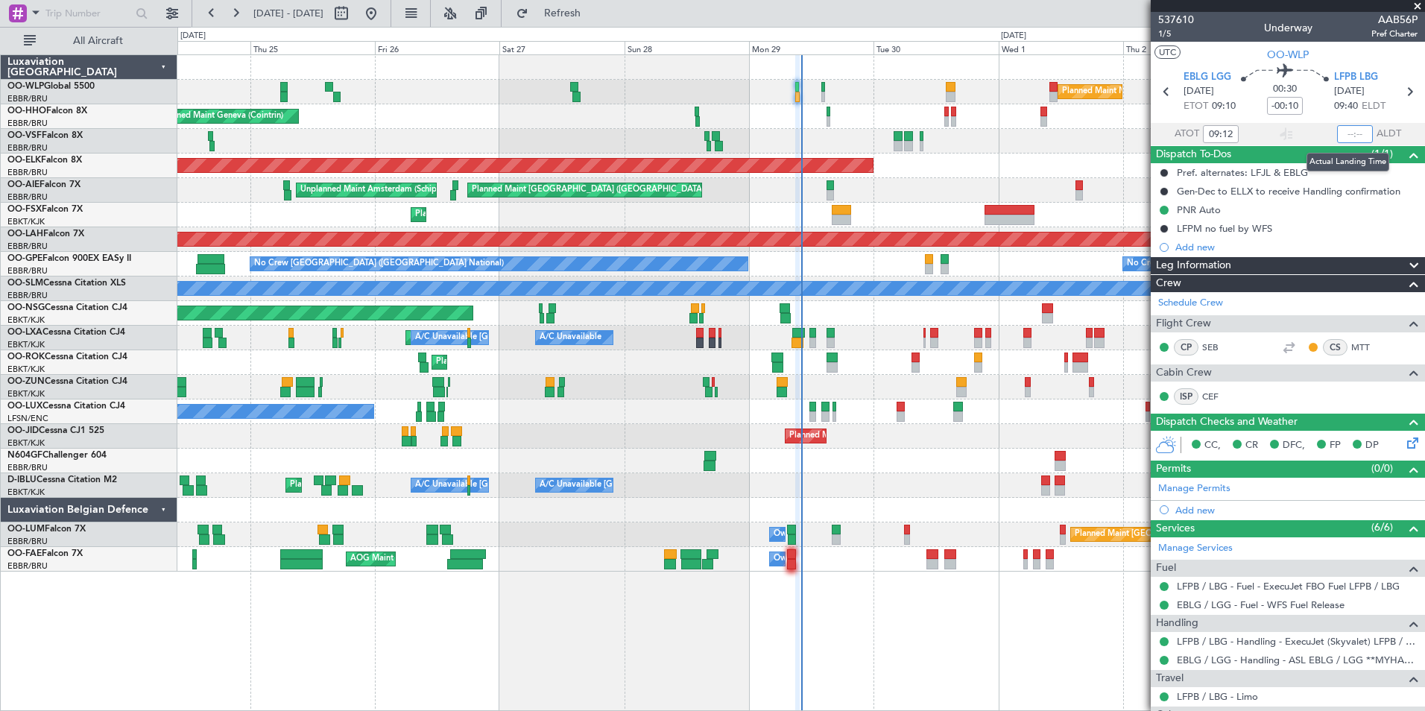
click at [1352, 130] on input "text" at bounding box center [1355, 134] width 36 height 18
click at [1344, 134] on input "text" at bounding box center [1355, 134] width 36 height 18
click at [1016, 138] on div at bounding box center [800, 141] width 1247 height 25
type input "10:06"
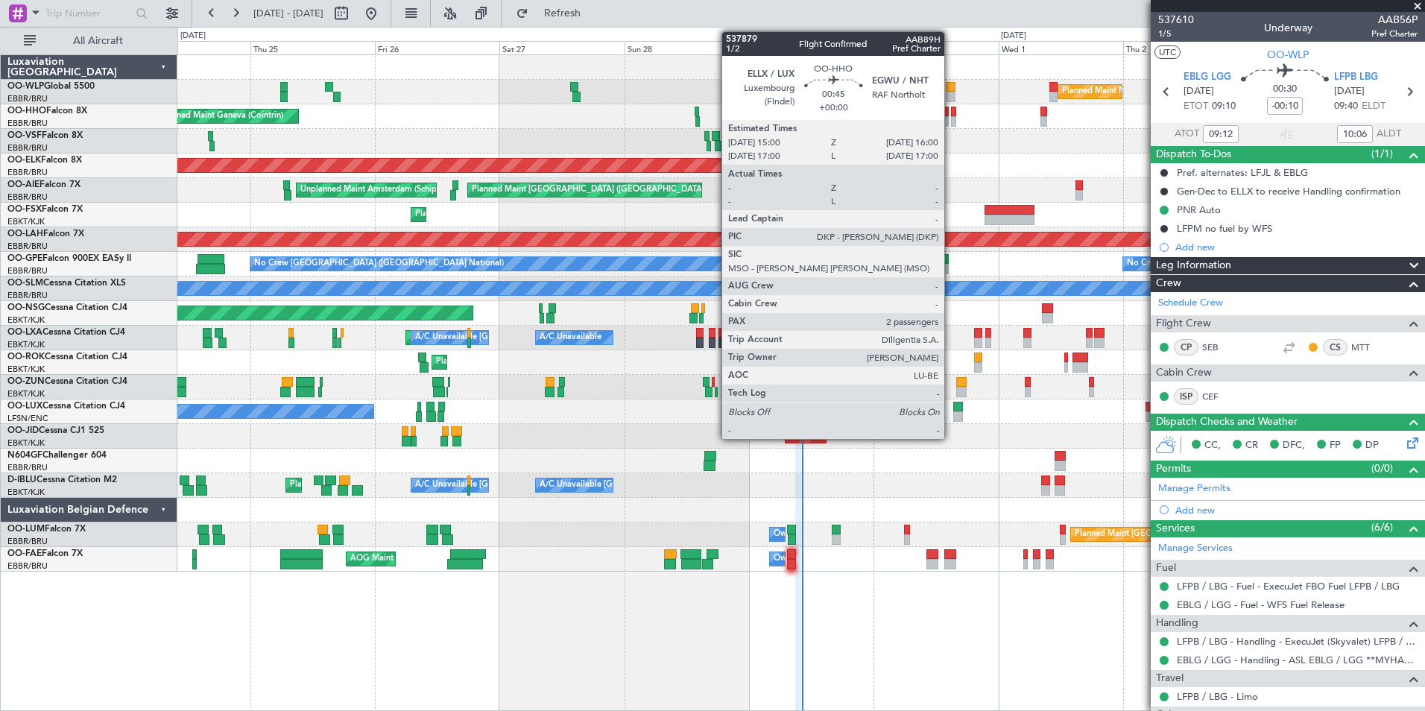
click at [951, 118] on div at bounding box center [953, 121] width 5 height 10
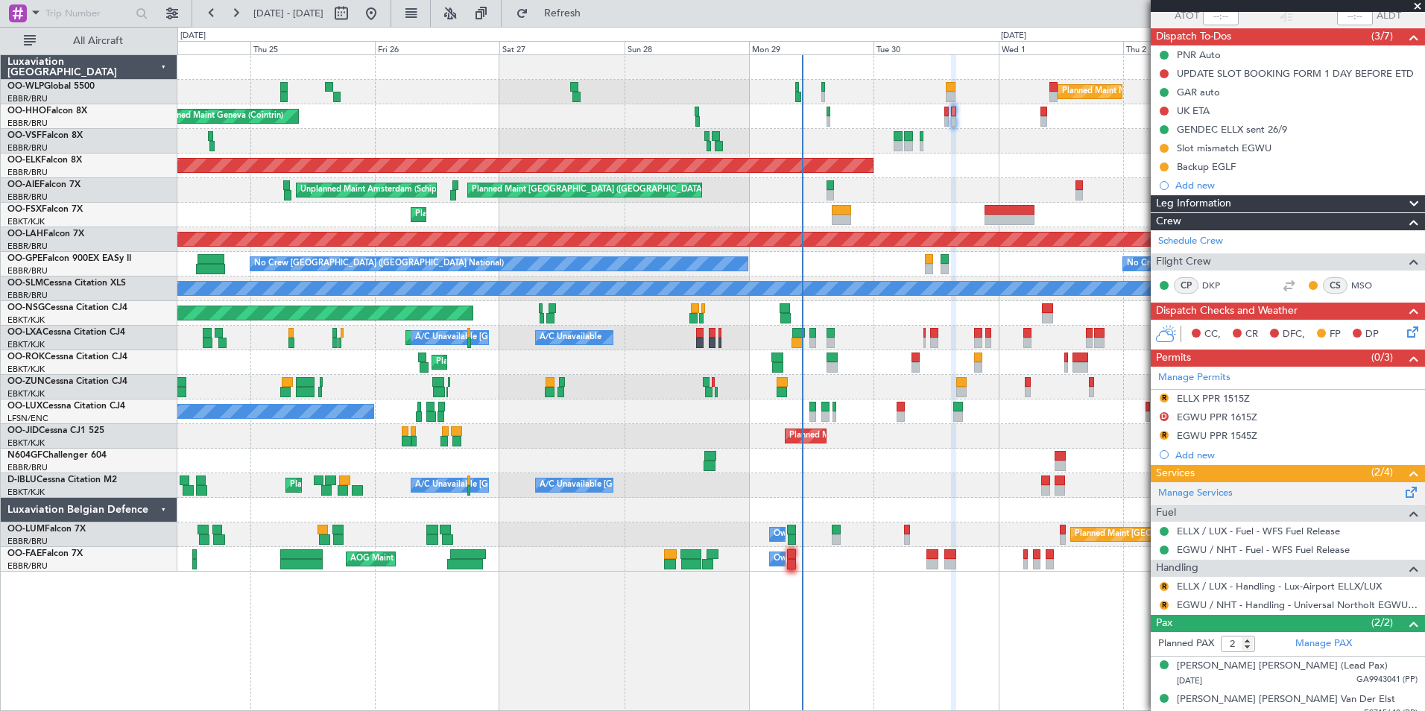
scroll to position [130, 0]
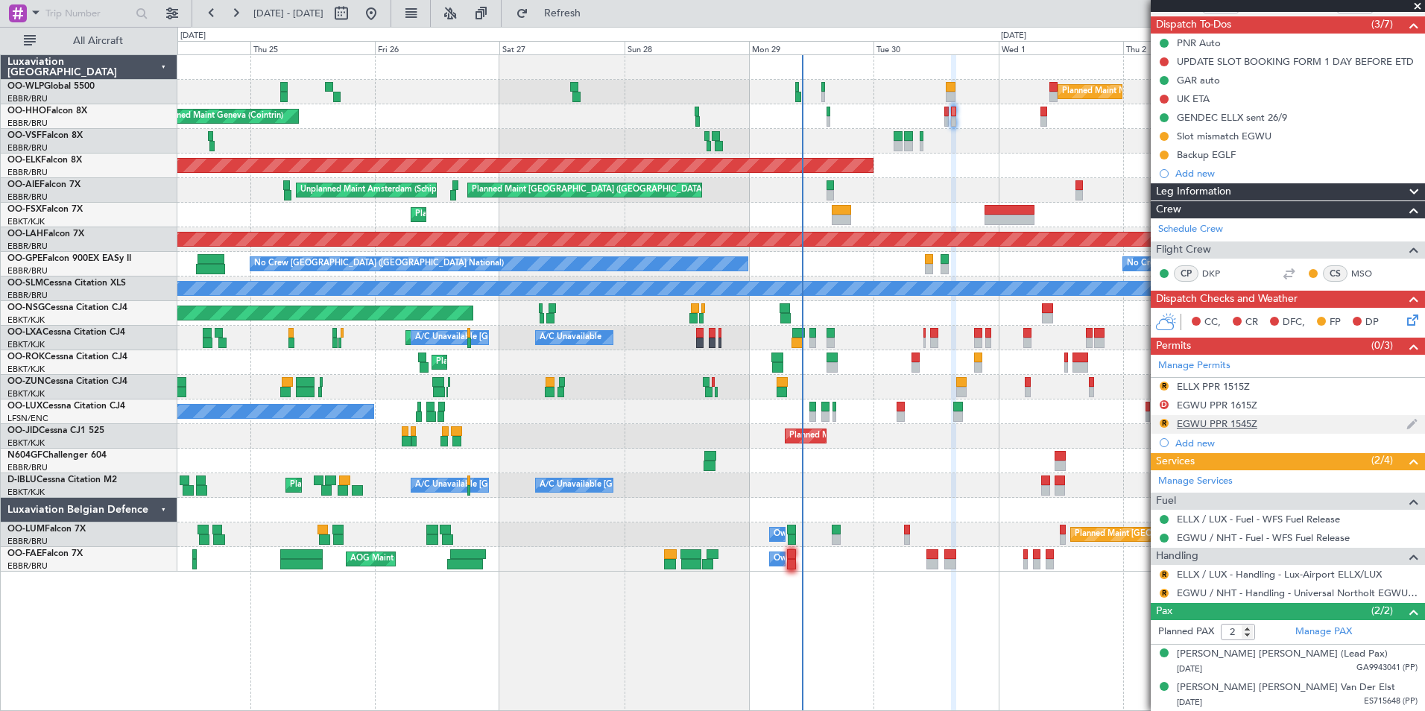
click at [1213, 424] on div "EGWU PPR 1545Z" at bounding box center [1217, 423] width 80 height 13
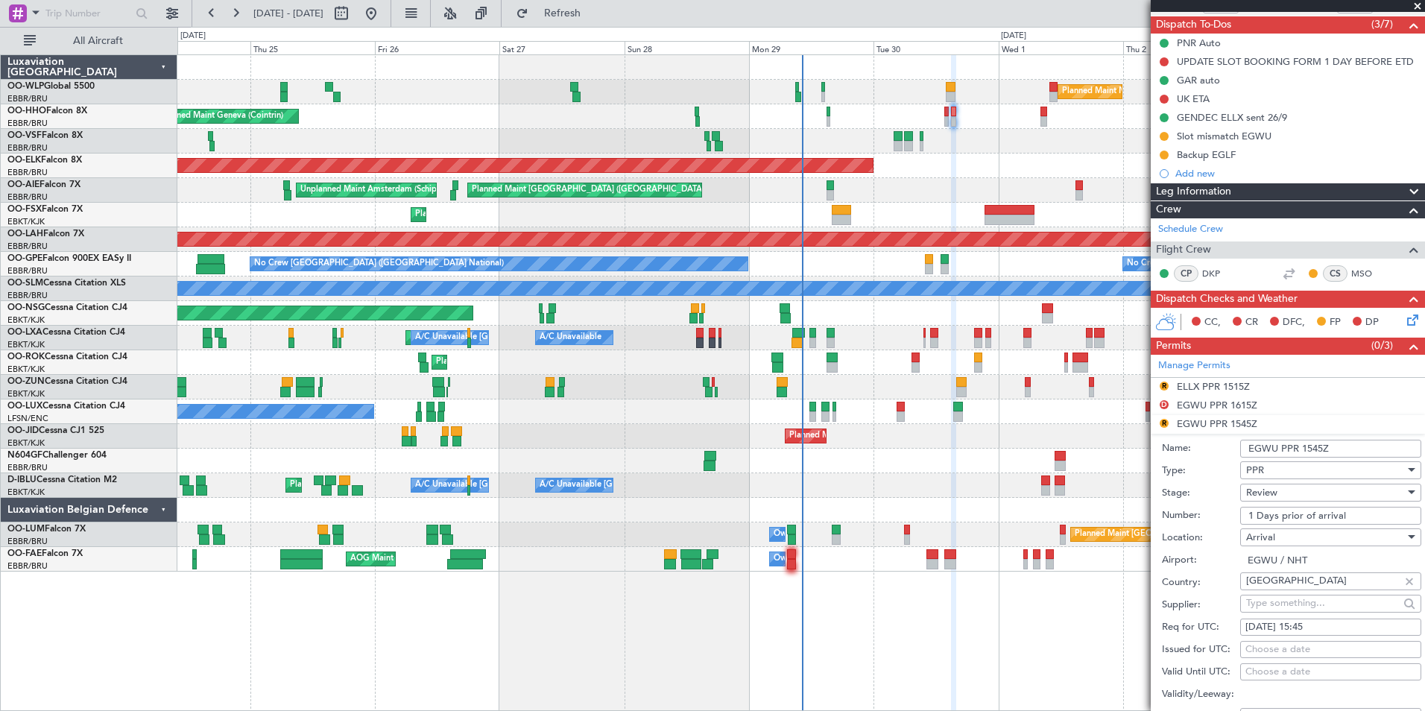
click at [1263, 525] on div "Number: 1 Days prior of arrival" at bounding box center [1291, 515] width 259 height 22
click at [1268, 519] on input "1 Days prior of arrival" at bounding box center [1330, 516] width 181 height 18
paste input "NHT-215206"
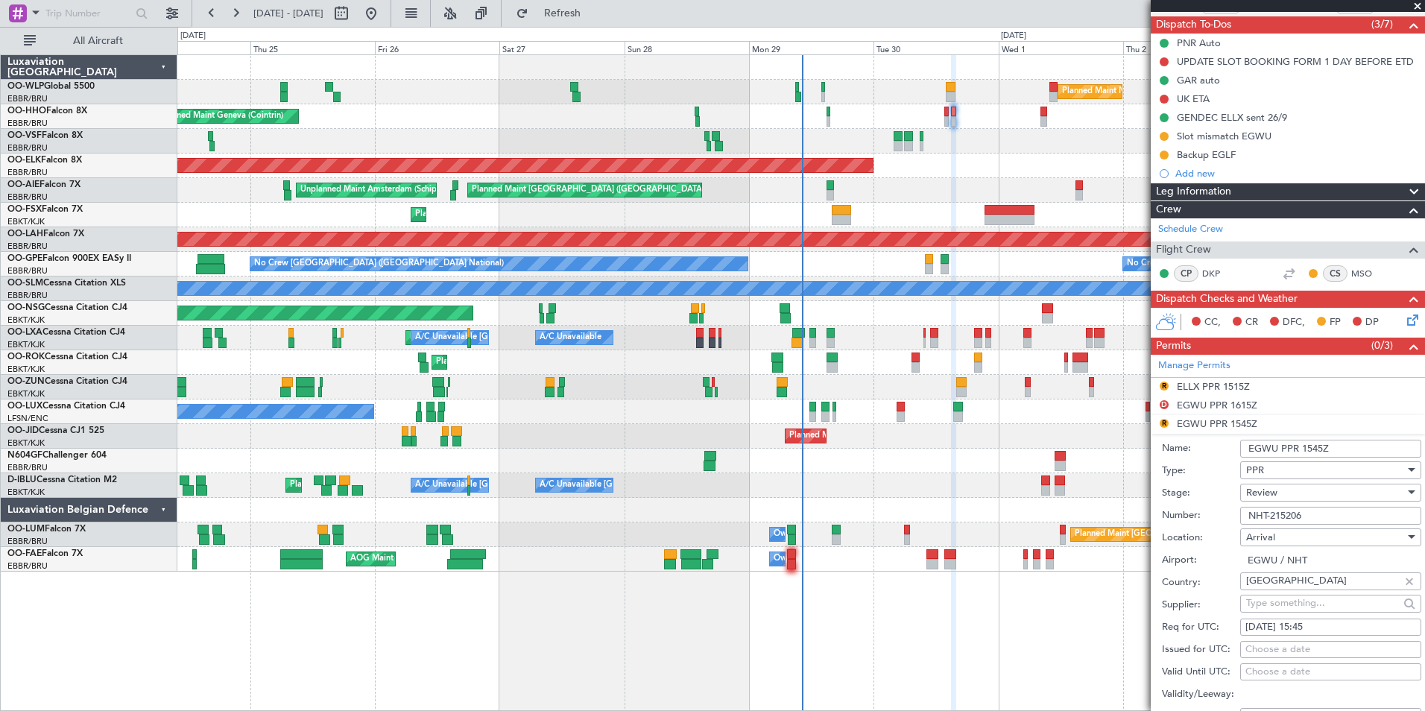
type input "NHT-215206"
click at [1272, 495] on span "Review" at bounding box center [1261, 492] width 31 height 13
click at [1288, 606] on span "Received OK" at bounding box center [1325, 612] width 156 height 22
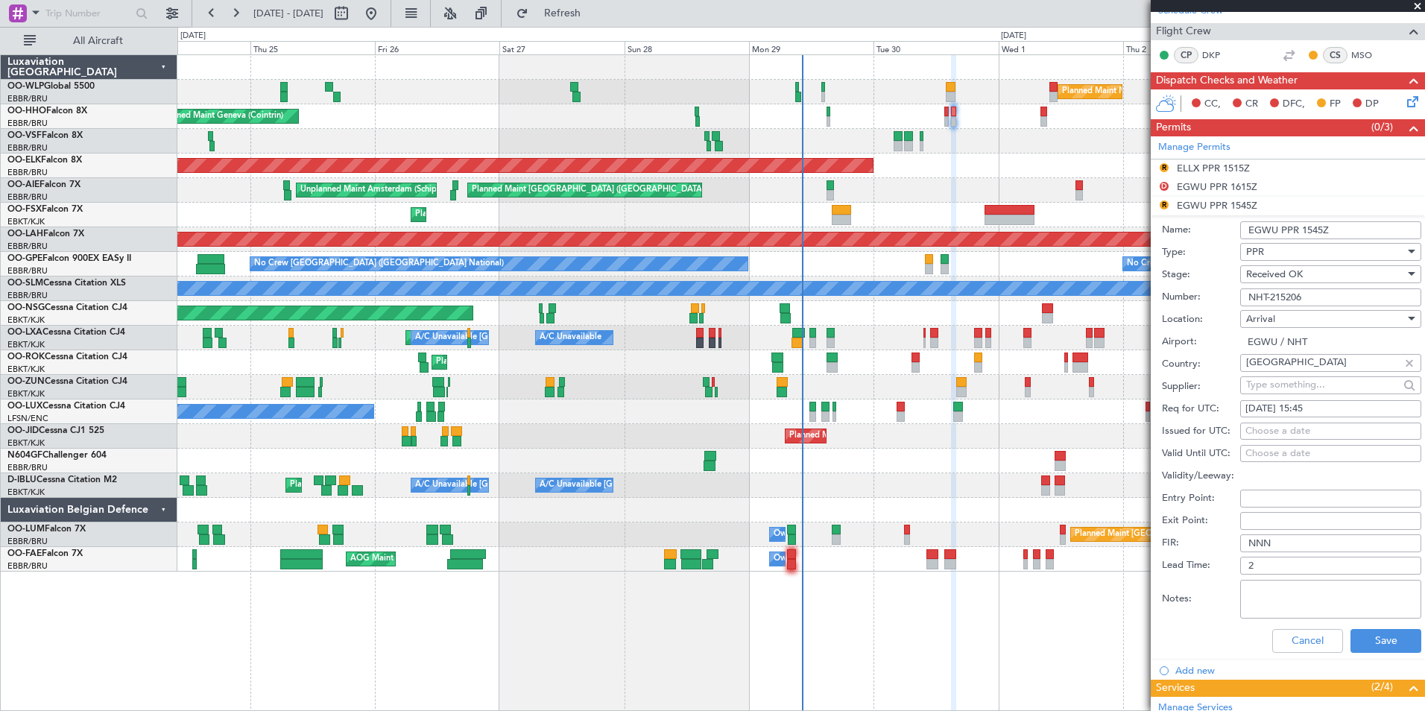
scroll to position [353, 0]
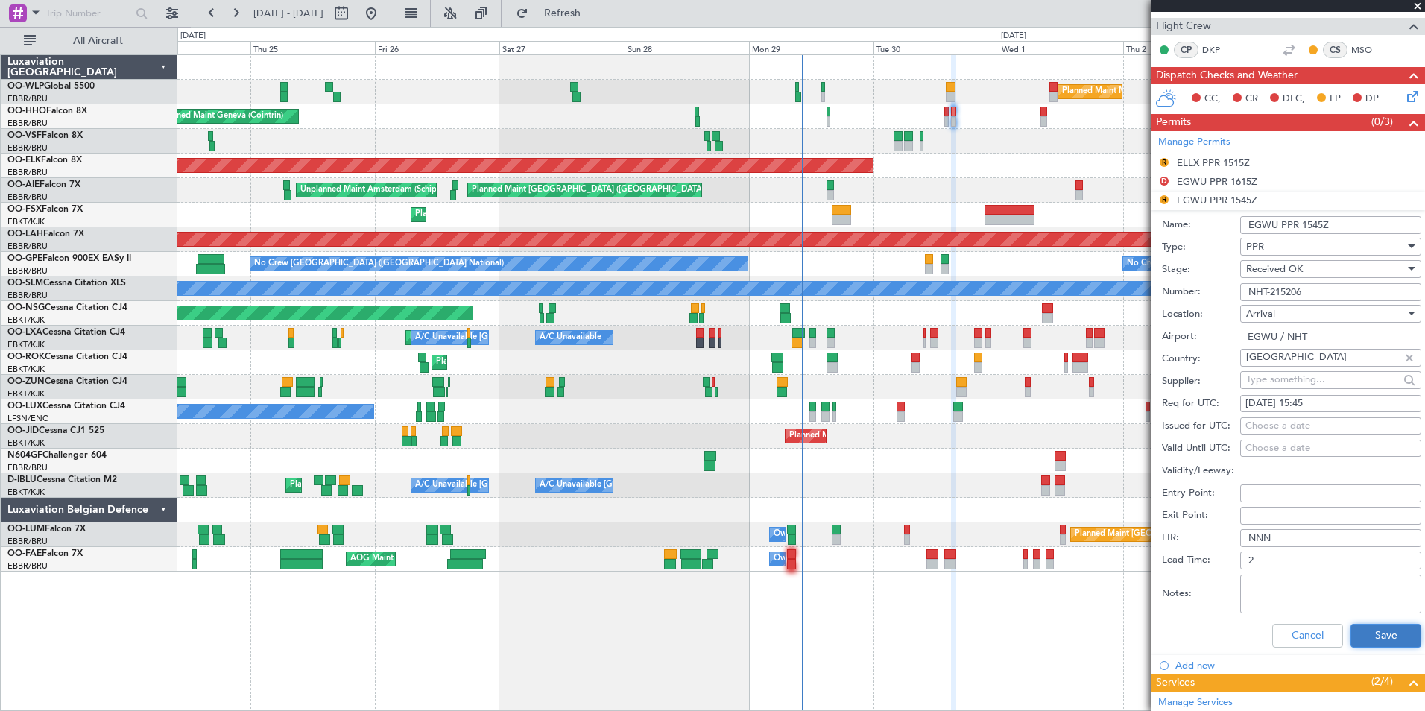
click at [1379, 645] on button "Save" at bounding box center [1385, 636] width 71 height 24
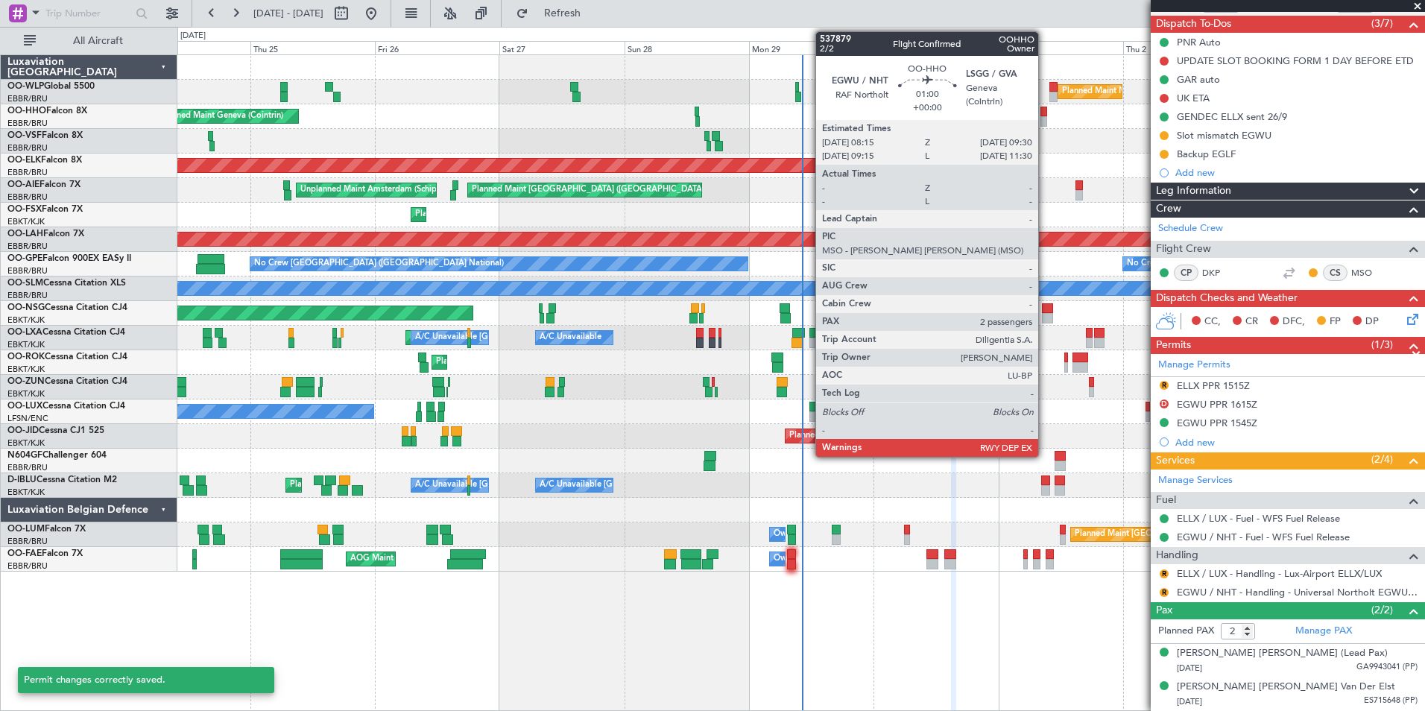
scroll to position [130, 0]
click at [1045, 117] on div at bounding box center [1043, 121] width 7 height 10
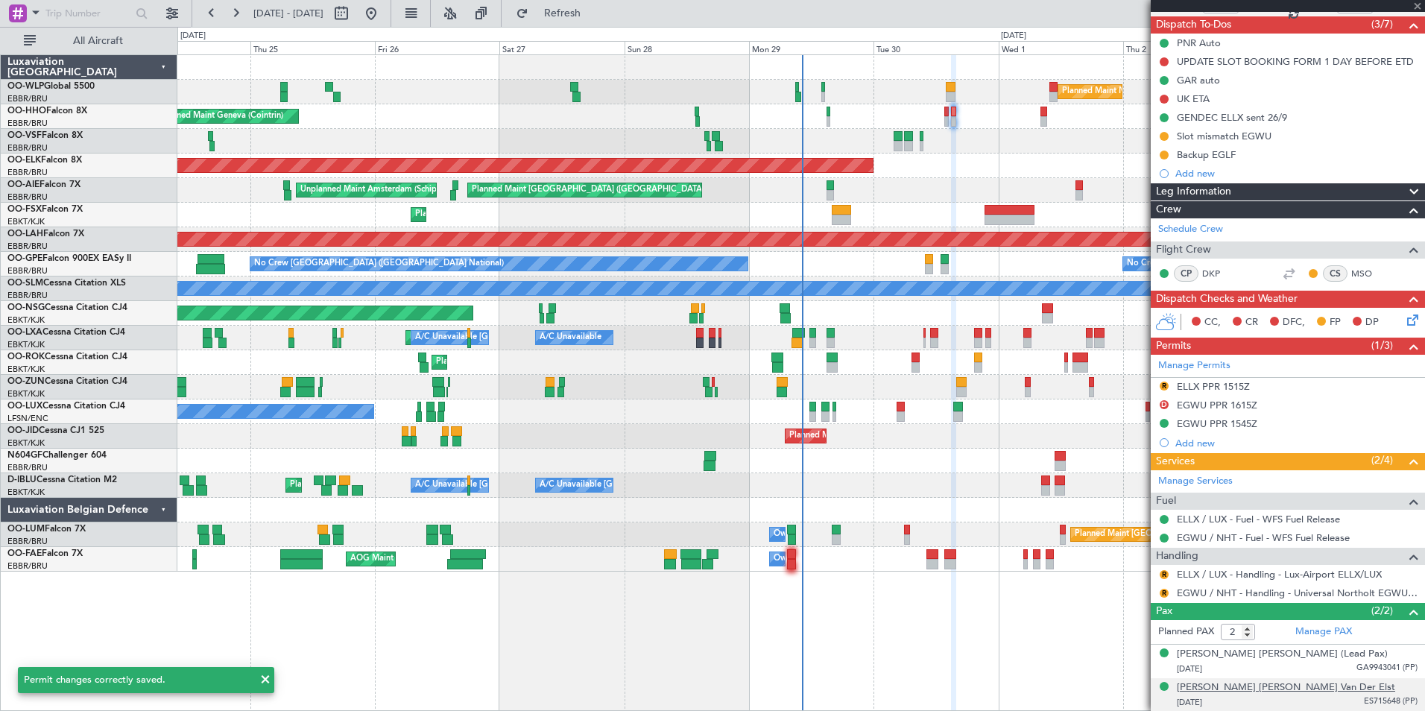
scroll to position [0, 0]
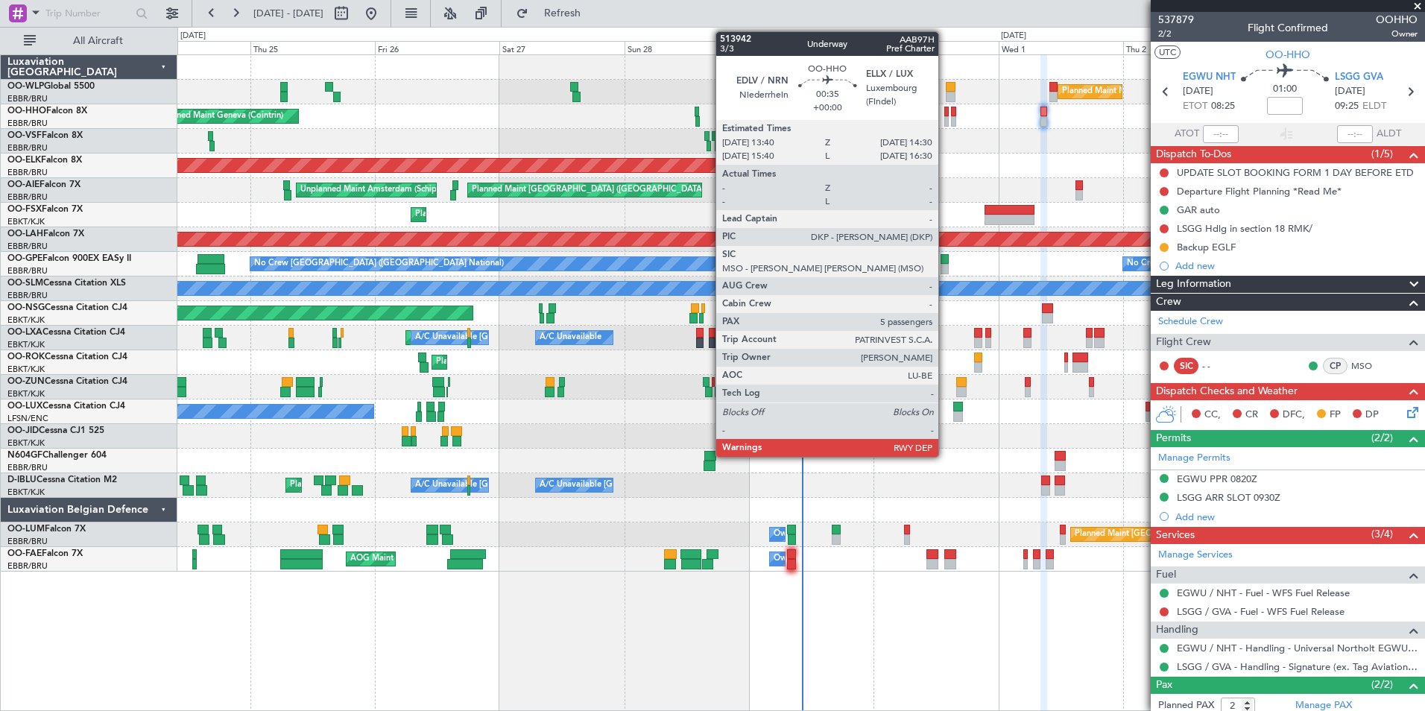
click at [945, 122] on div at bounding box center [946, 121] width 4 height 10
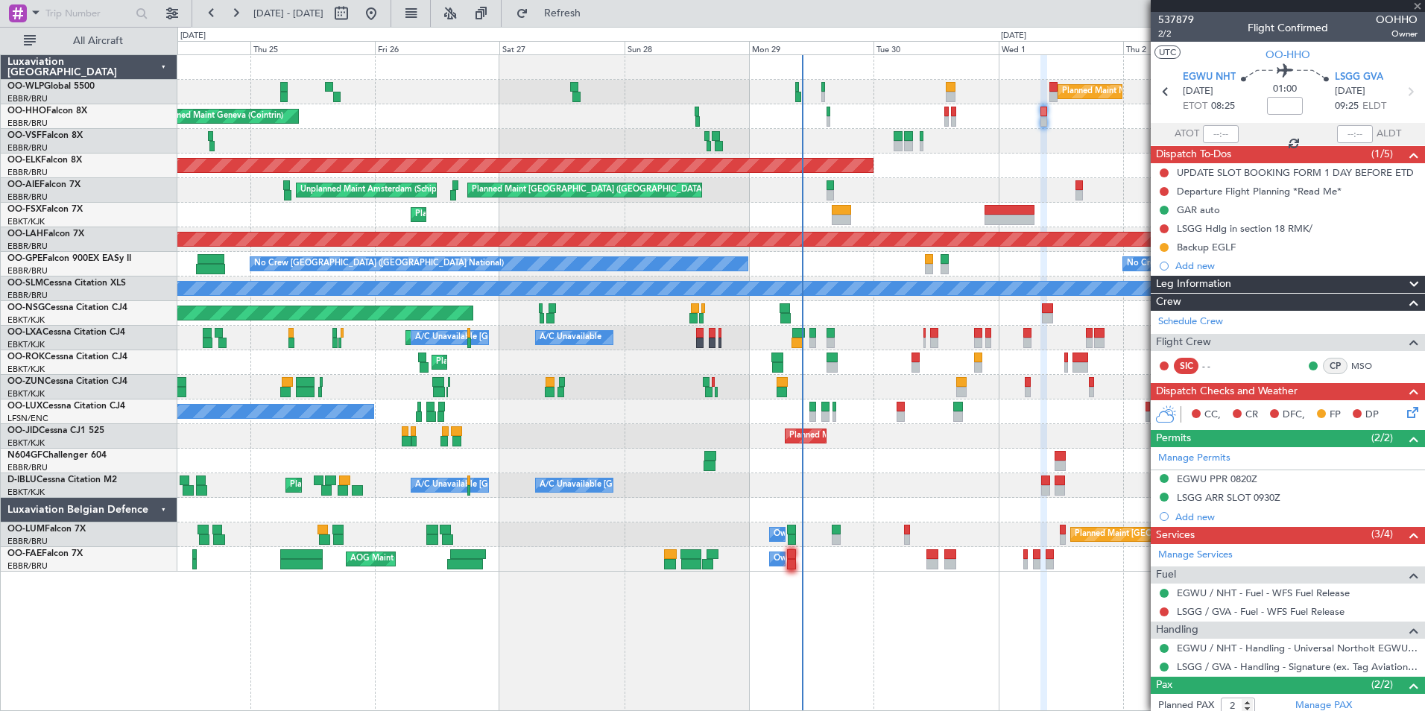
type input "5"
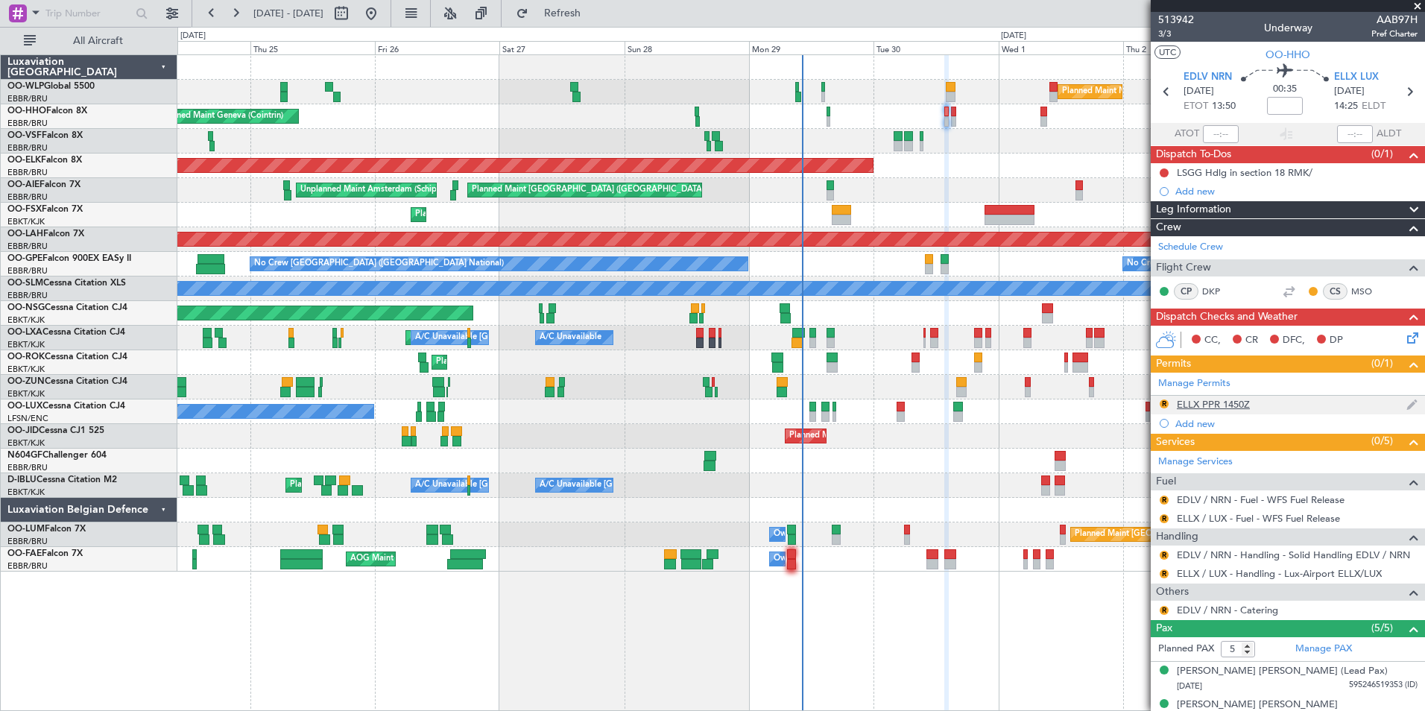
click at [1236, 399] on div "ELLX PPR 1450Z" at bounding box center [1213, 404] width 73 height 13
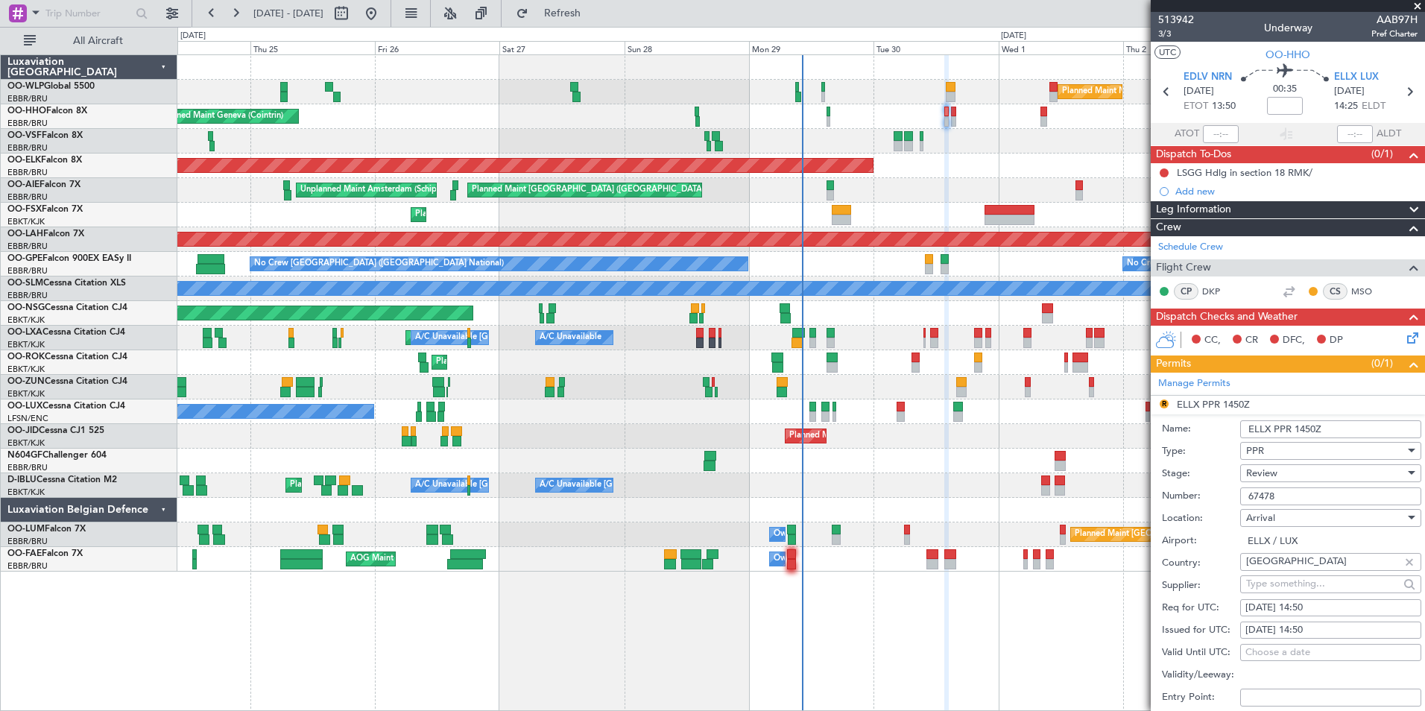
scroll to position [149, 0]
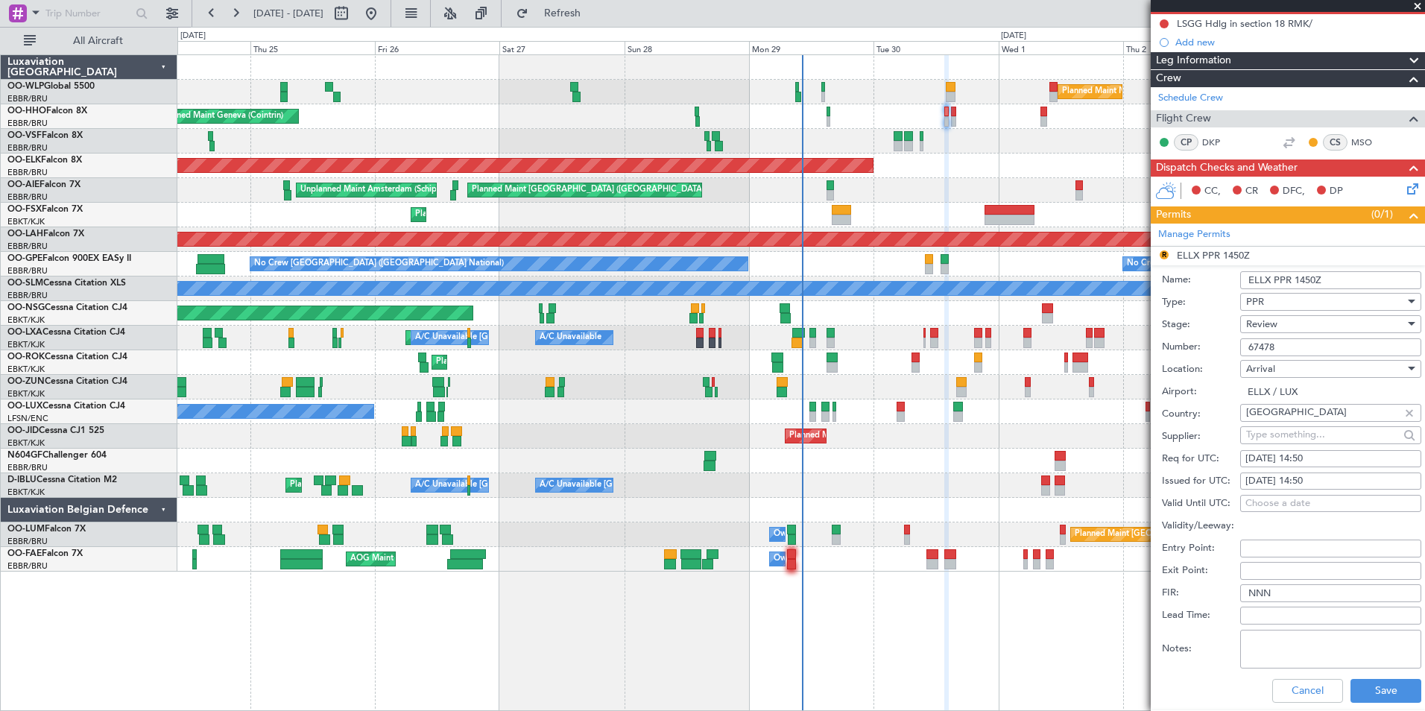
click at [1315, 456] on div "[DATE] 14:50" at bounding box center [1330, 459] width 171 height 15
select select "9"
select select "2025"
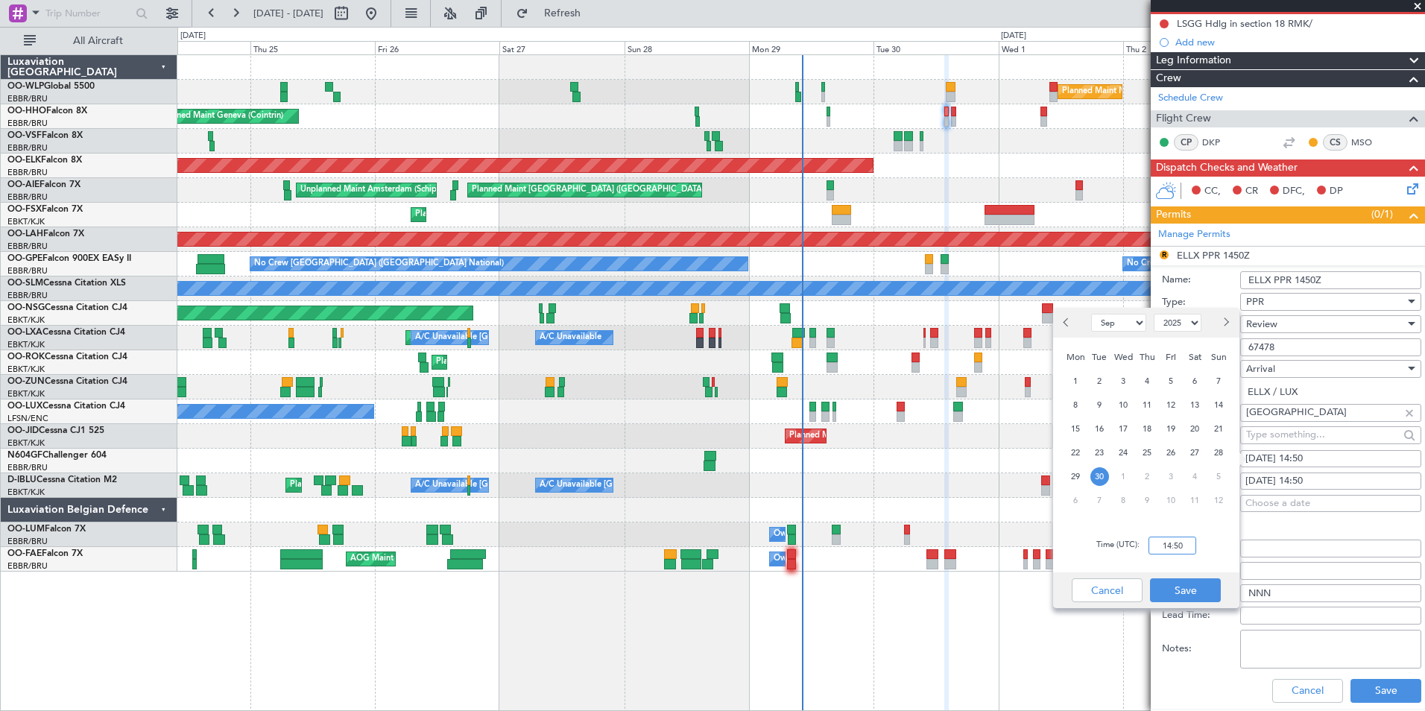
click at [1165, 545] on input "14:50" at bounding box center [1172, 546] width 48 height 18
type input "14:30"
click at [1187, 592] on button "Save" at bounding box center [1185, 590] width 71 height 24
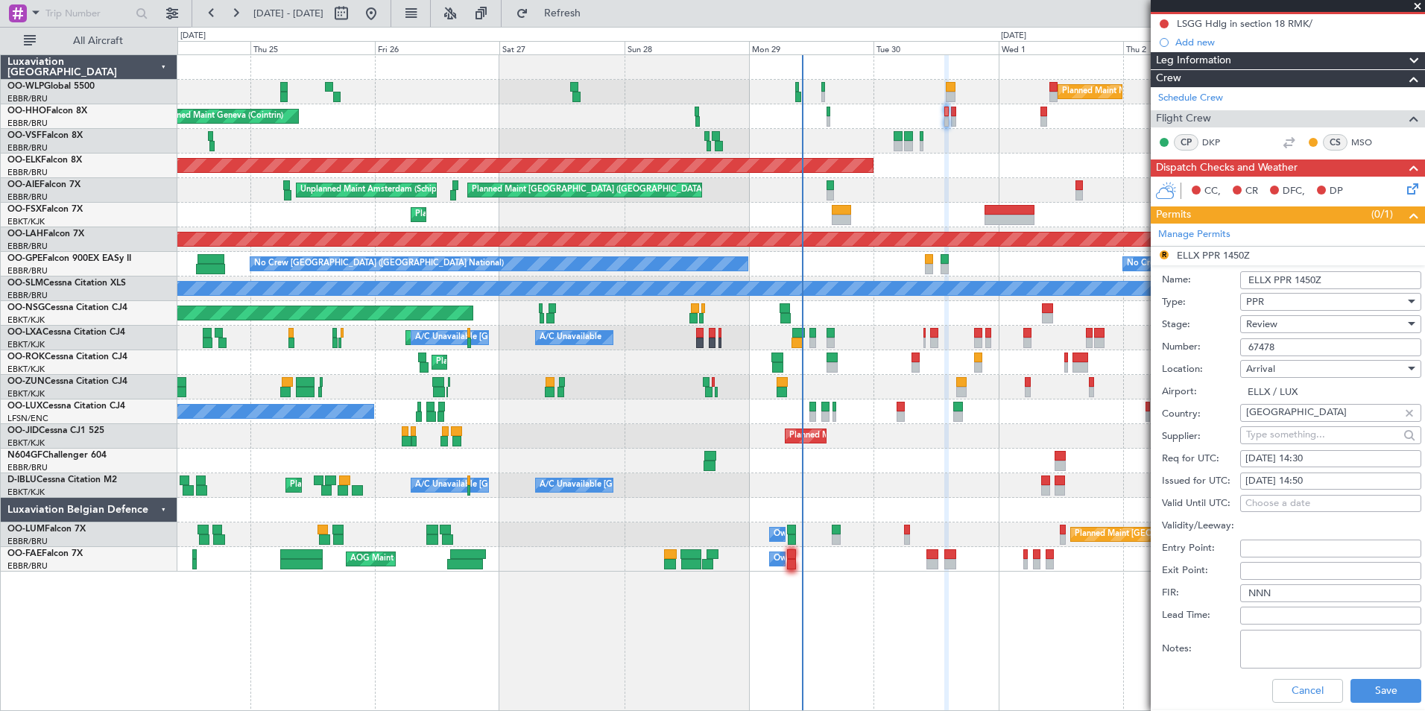
click at [1312, 493] on div "Valid Until UTC: Choose a date" at bounding box center [1291, 504] width 259 height 22
click at [1312, 484] on div "30/09/2025 14:50" at bounding box center [1330, 481] width 171 height 15
select select "9"
select select "2025"
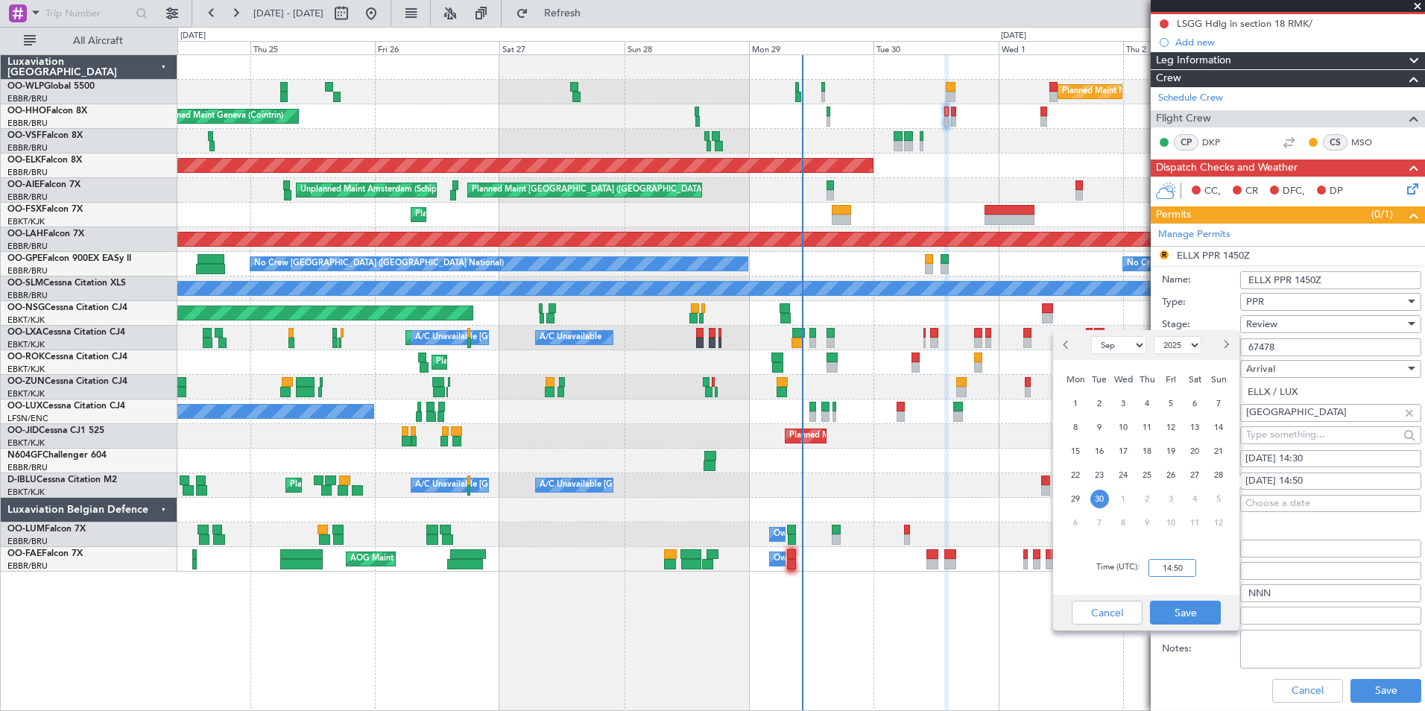
click at [1163, 569] on input "14:50" at bounding box center [1172, 568] width 48 height 18
type input "14:30"
click at [1203, 615] on button "Save" at bounding box center [1185, 613] width 71 height 24
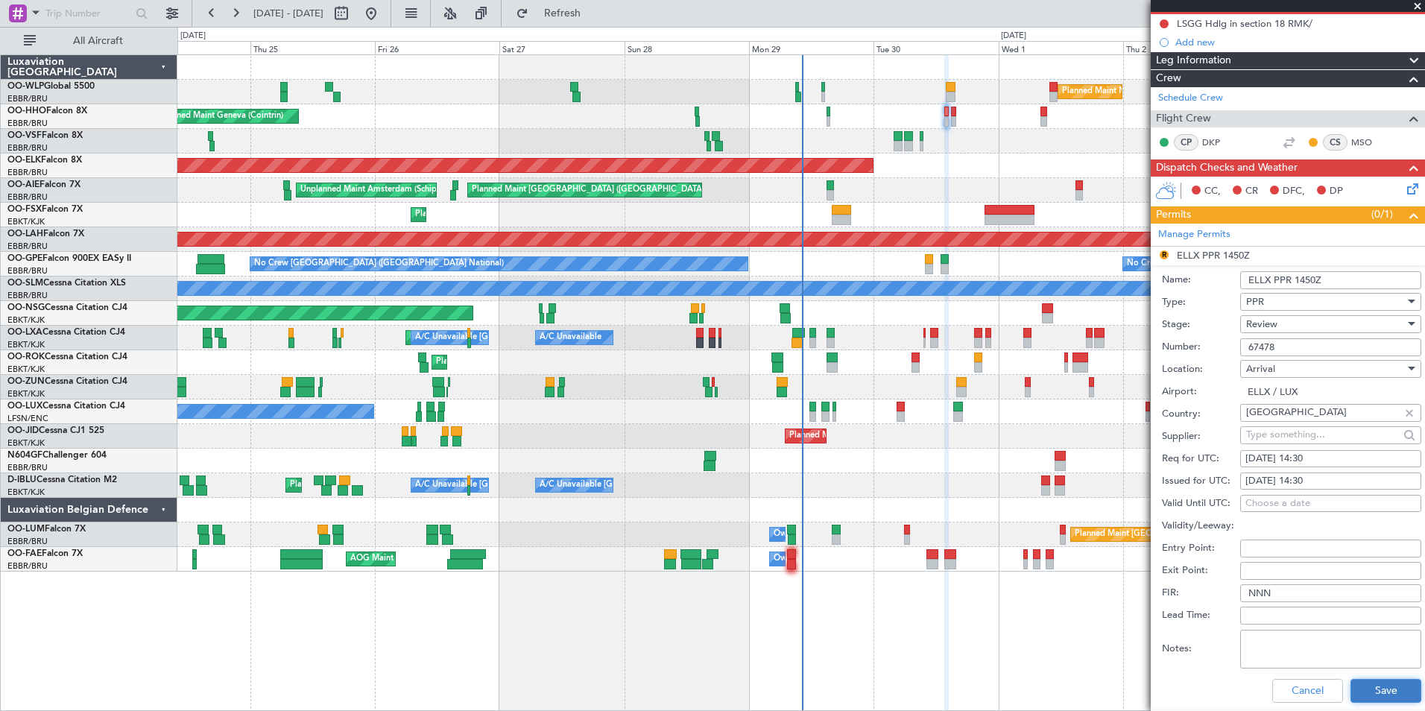
click at [1365, 694] on button "Save" at bounding box center [1385, 691] width 71 height 24
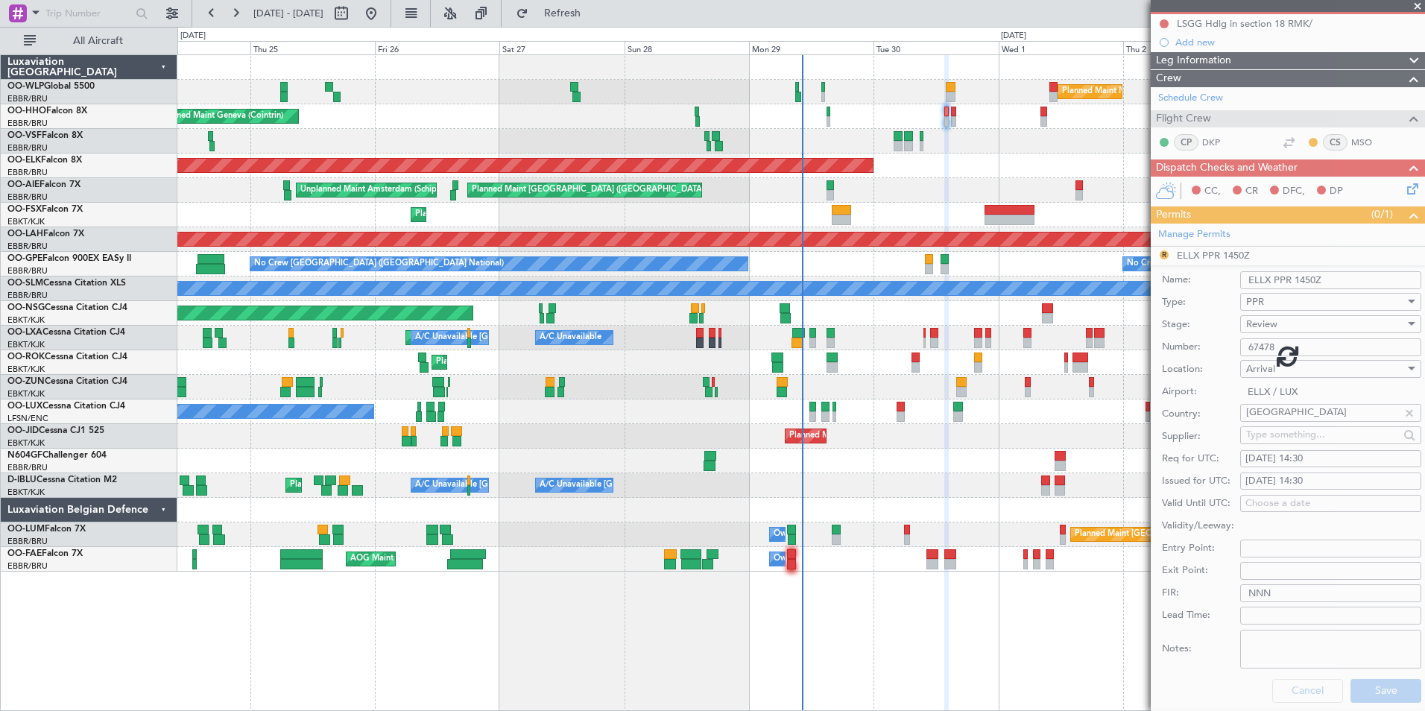
scroll to position [118, 0]
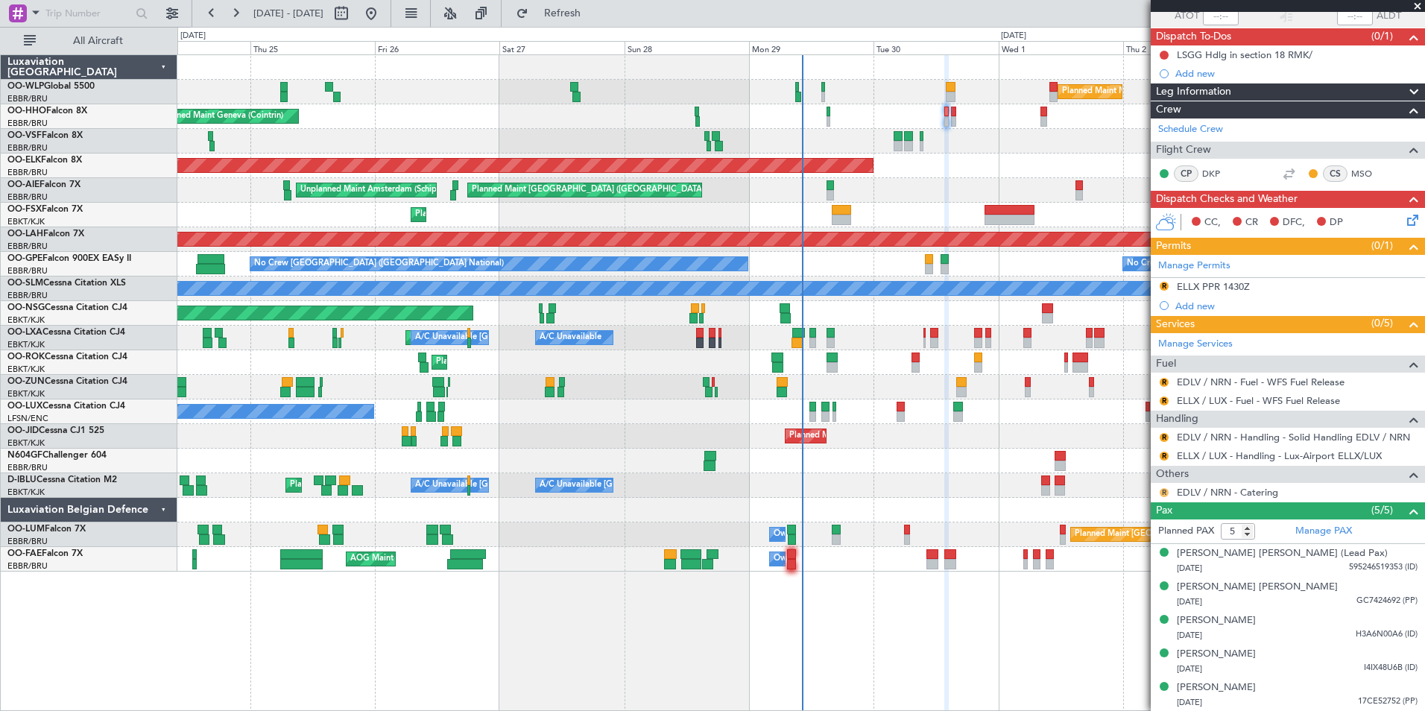
click at [1161, 491] on button "R" at bounding box center [1163, 492] width 9 height 9
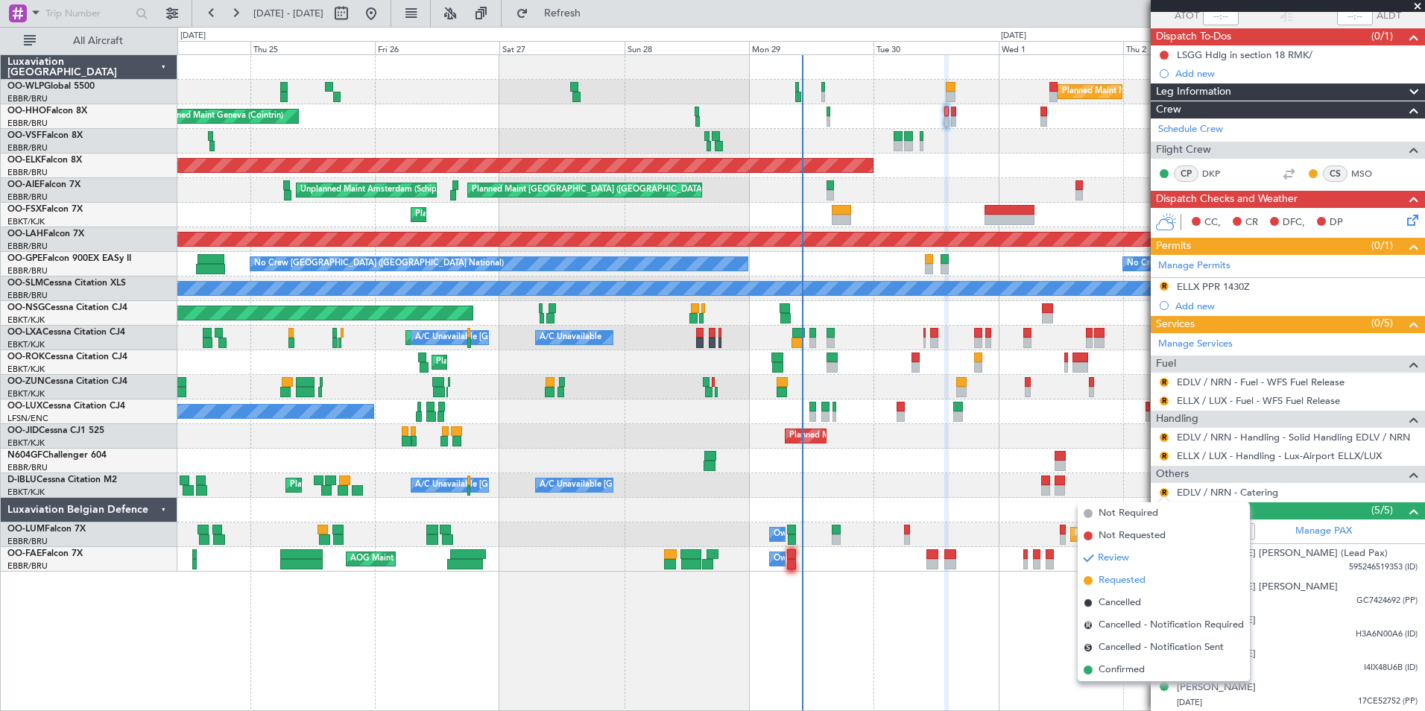
click at [1125, 579] on span "Requested" at bounding box center [1121, 580] width 47 height 15
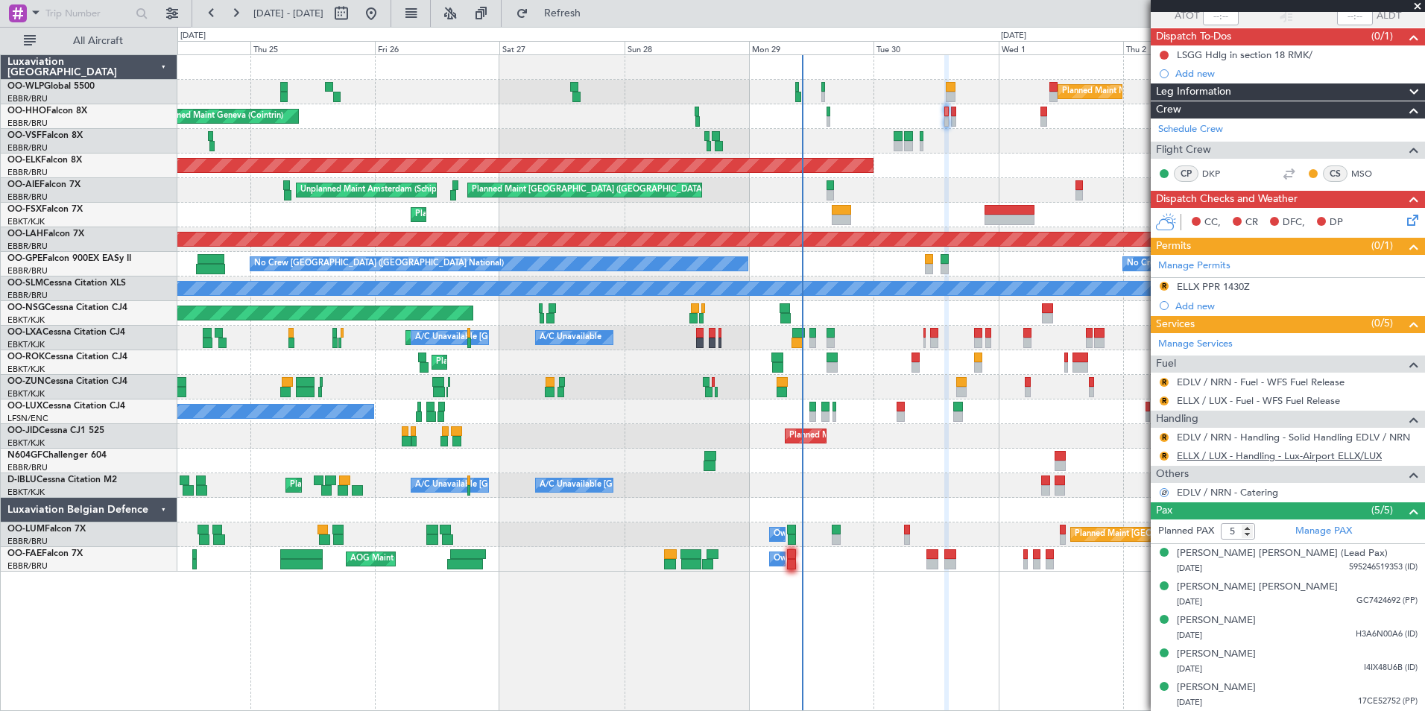
click at [1211, 455] on link "ELLX / LUX - Handling - Lux-Airport ELLX/LUX" at bounding box center [1279, 455] width 205 height 13
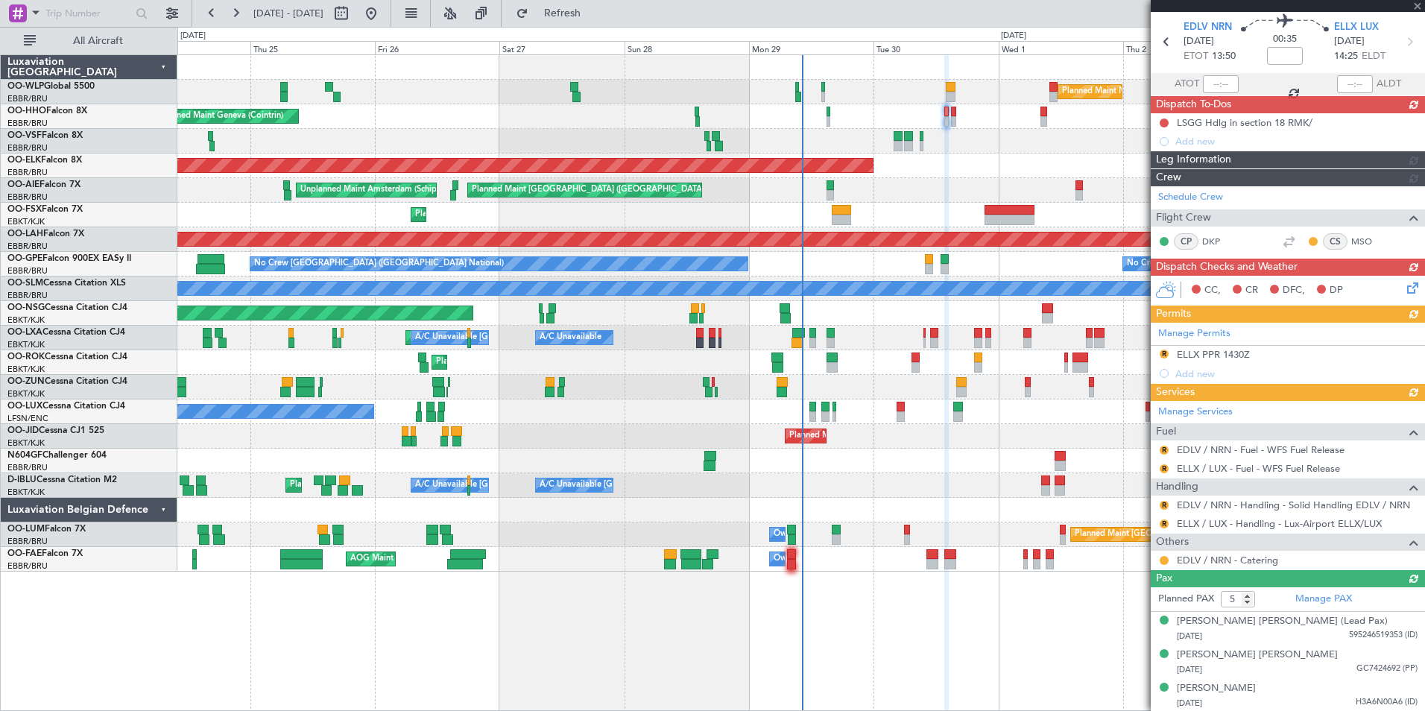
scroll to position [0, 0]
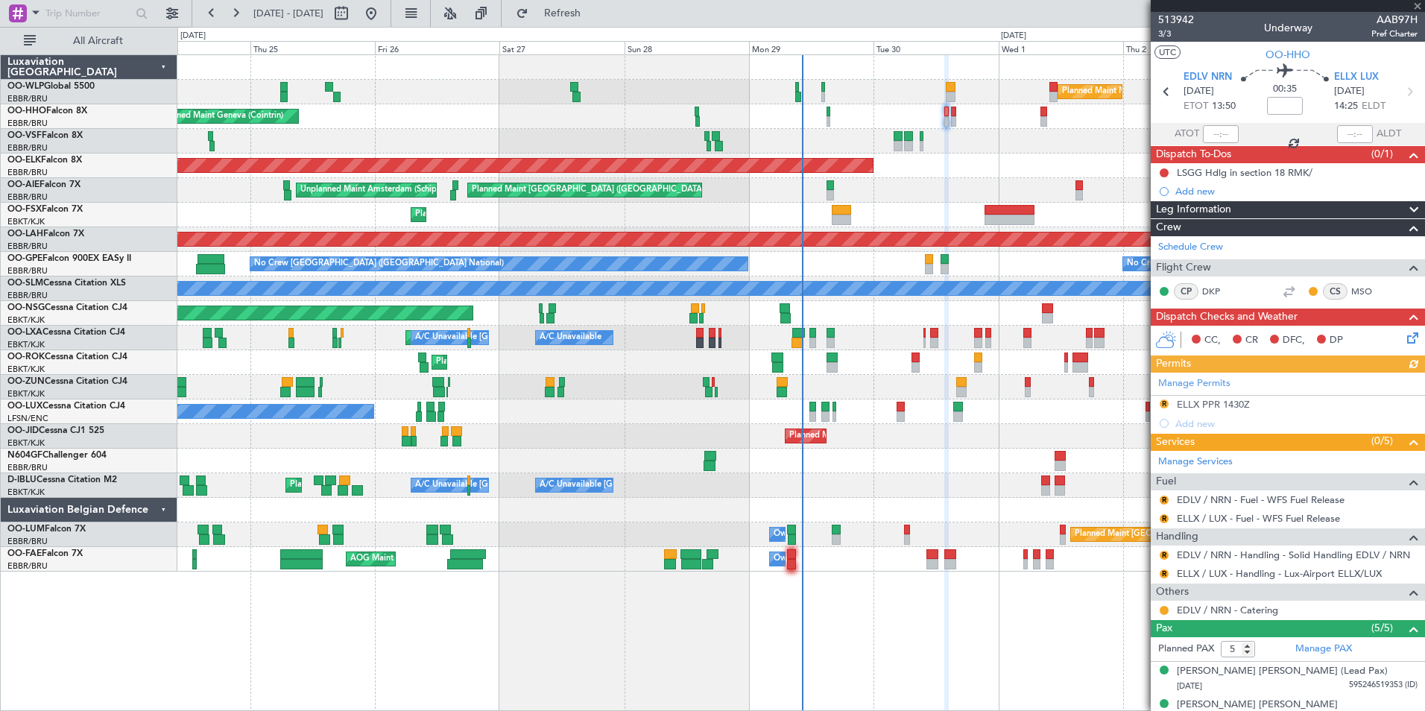
click at [1165, 403] on div "Manage Permits R ELLX PPR 1430Z Add new" at bounding box center [1288, 403] width 274 height 60
click at [1163, 403] on button "R" at bounding box center [1163, 403] width 9 height 9
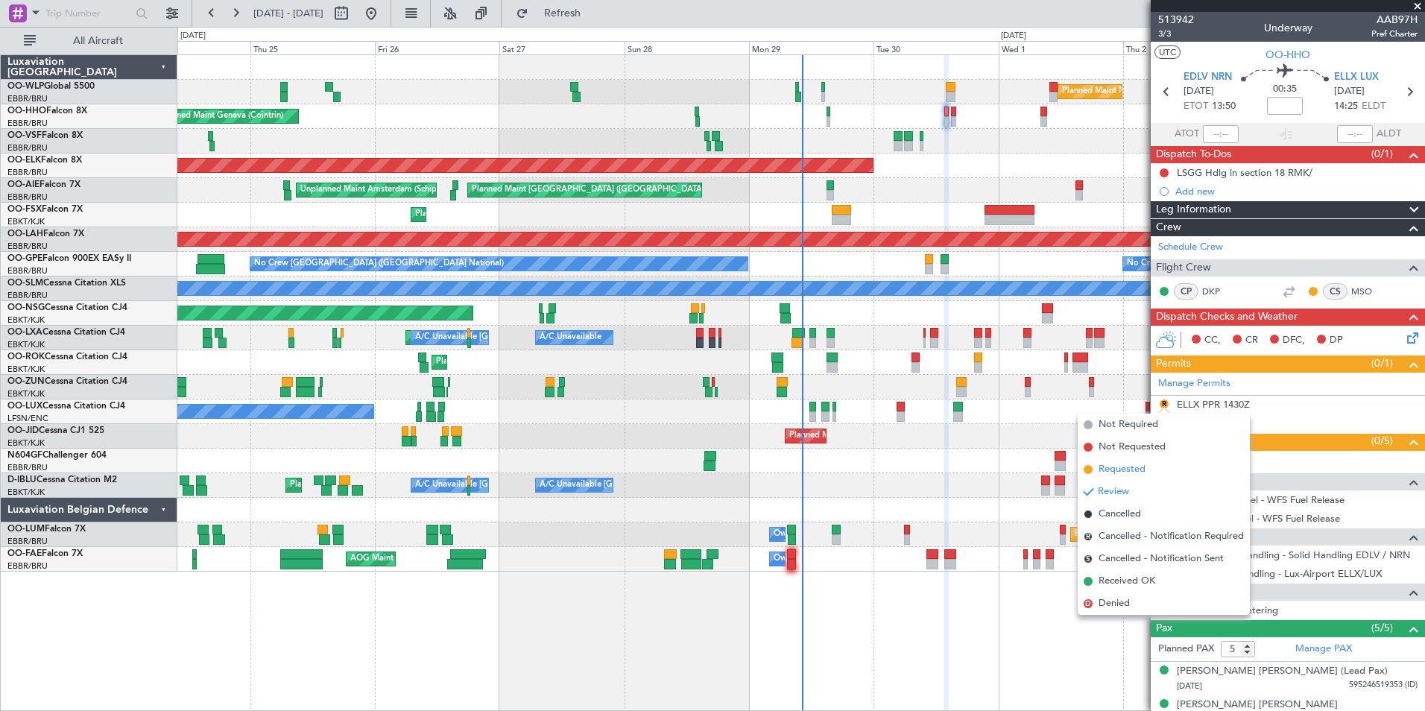
click at [1130, 468] on span "Requested" at bounding box center [1121, 469] width 47 height 15
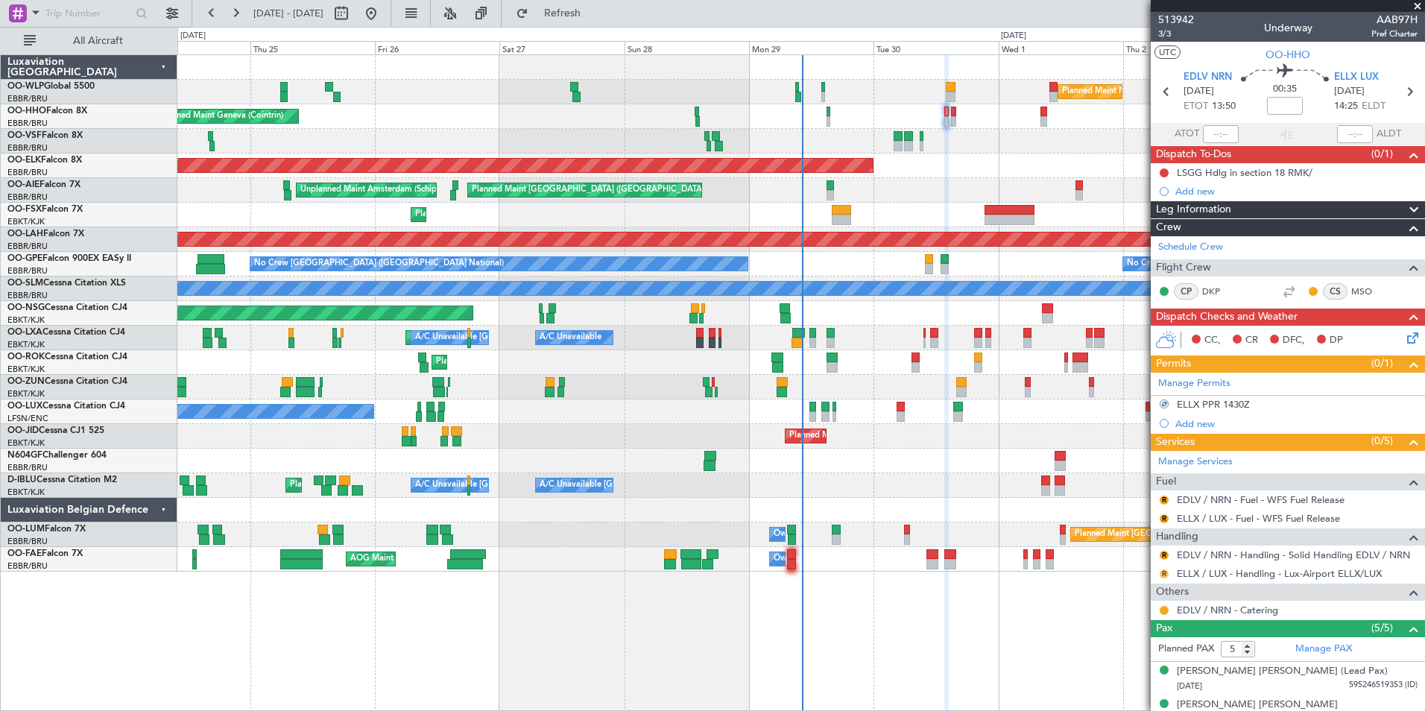
click at [1163, 574] on button "R" at bounding box center [1163, 573] width 9 height 9
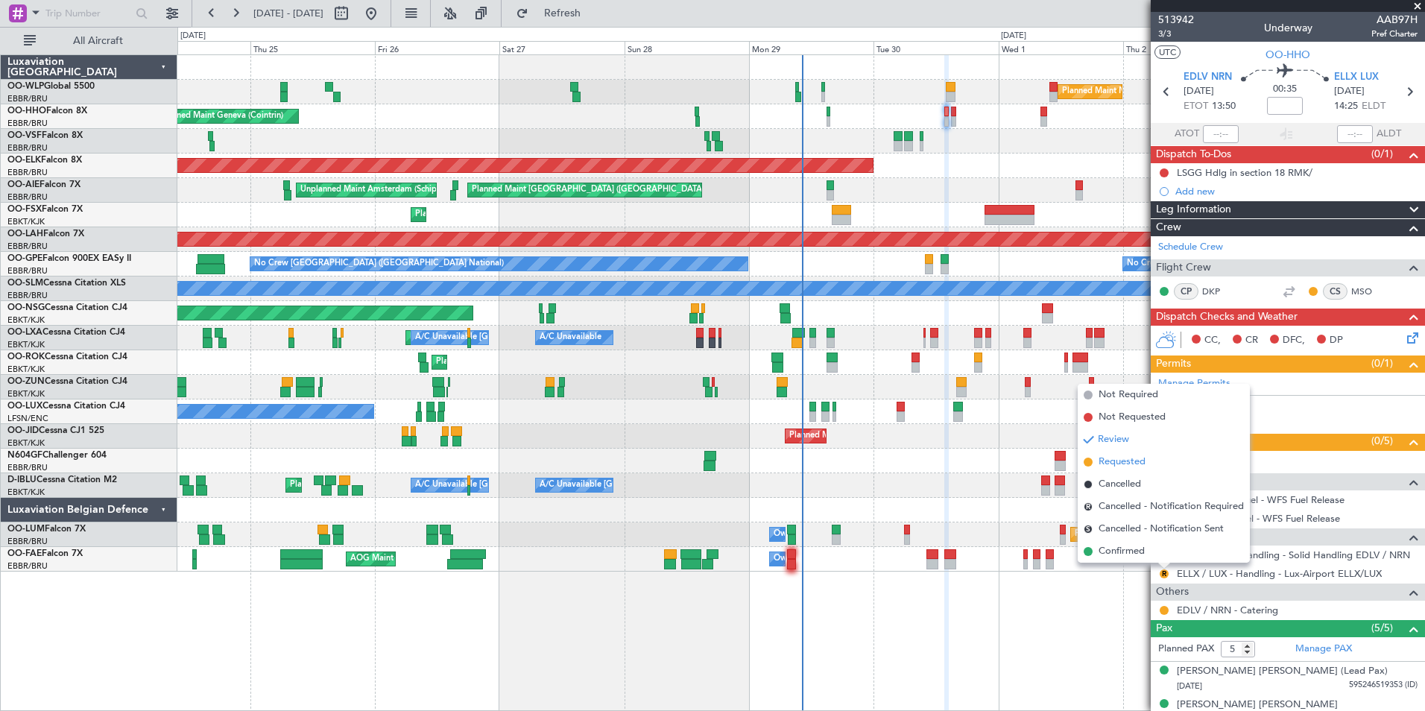
click at [1110, 464] on span "Requested" at bounding box center [1121, 462] width 47 height 15
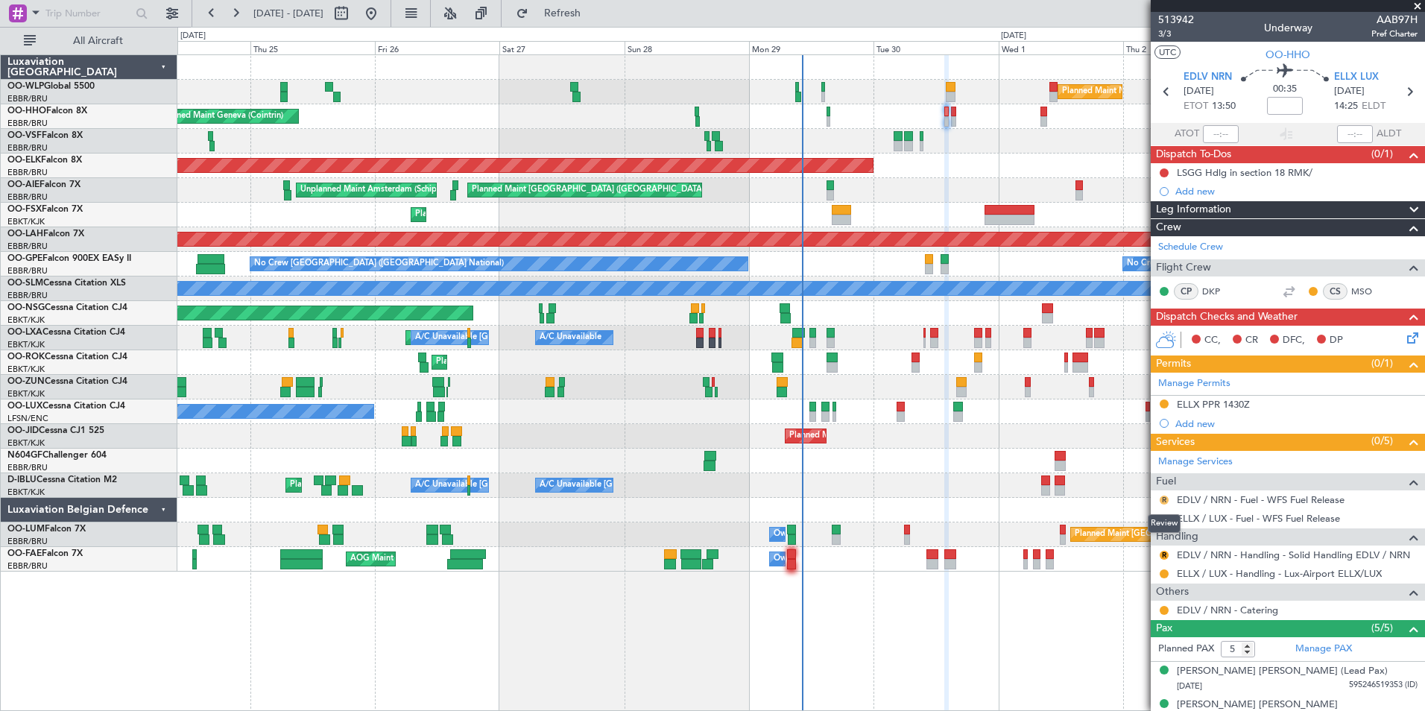
click at [1166, 501] on button "R" at bounding box center [1163, 500] width 9 height 9
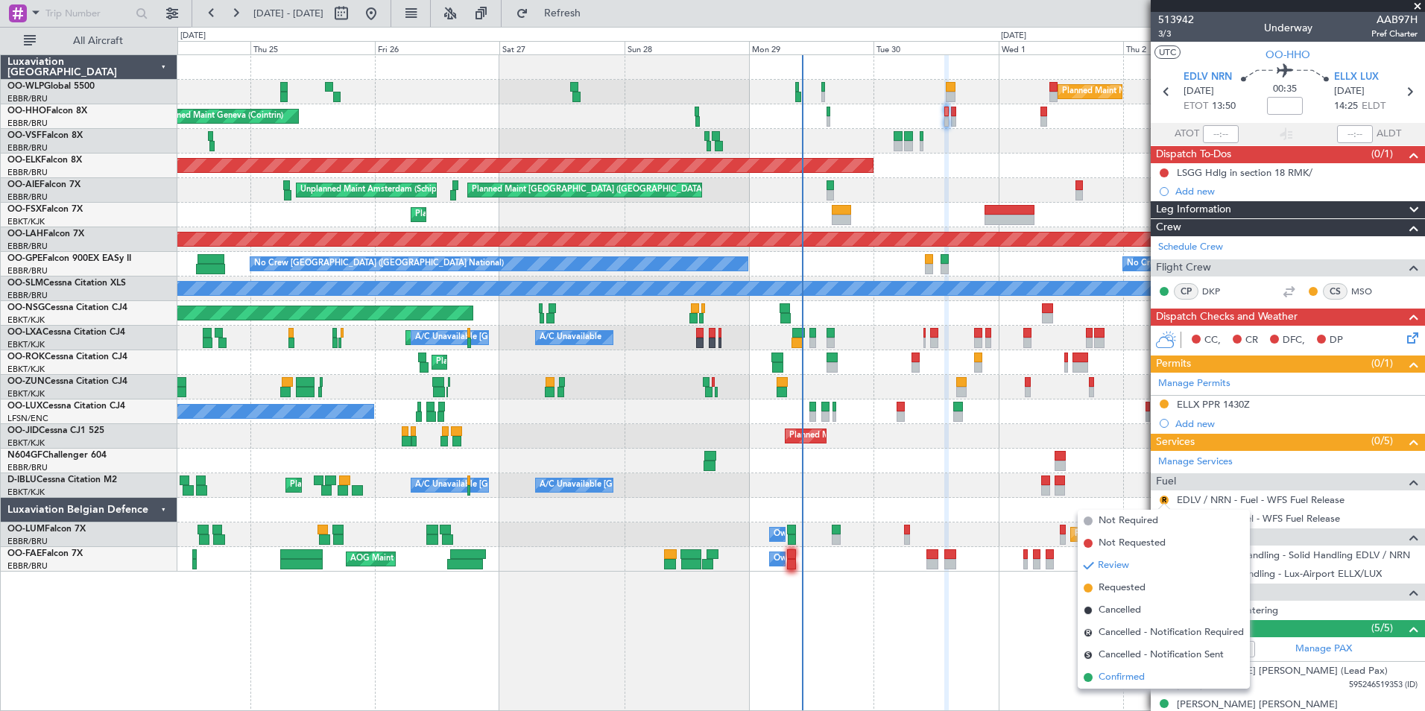
click at [1127, 677] on span "Confirmed" at bounding box center [1121, 677] width 46 height 15
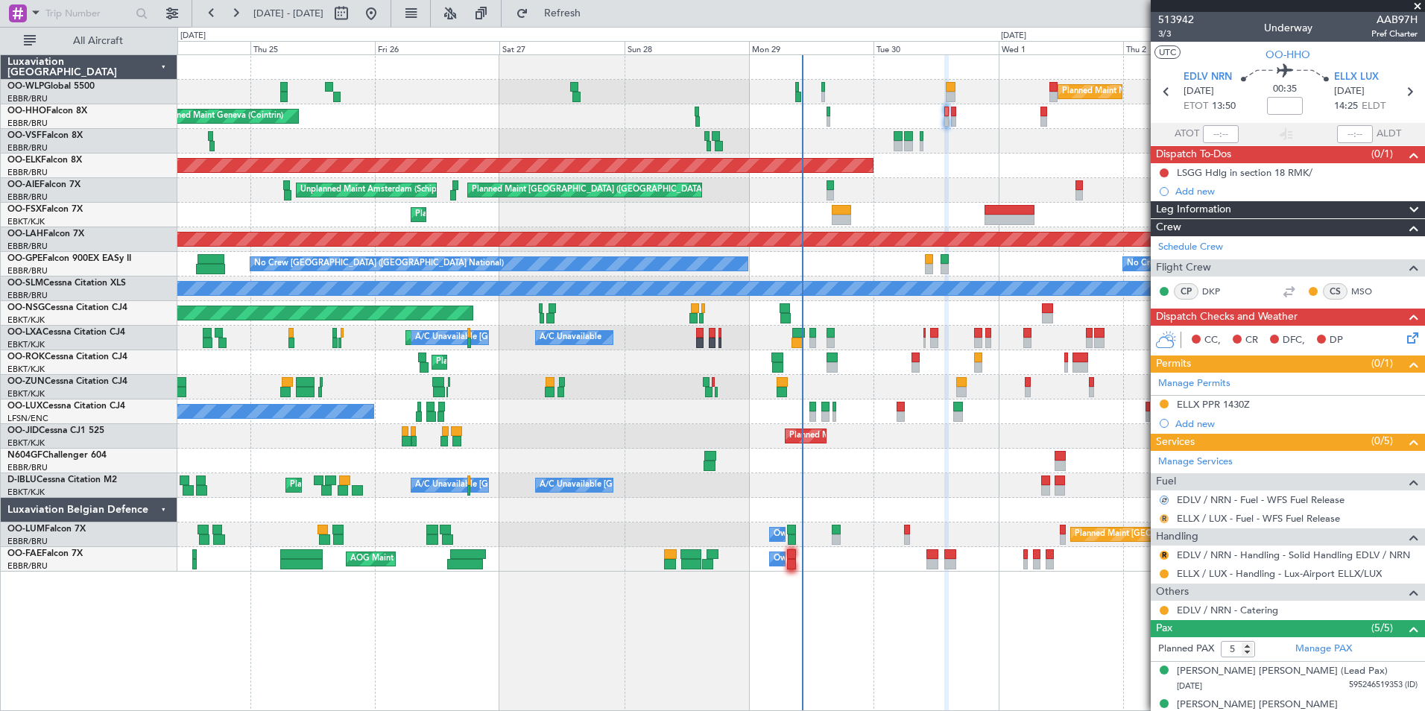
click at [1164, 519] on button "R" at bounding box center [1163, 518] width 9 height 9
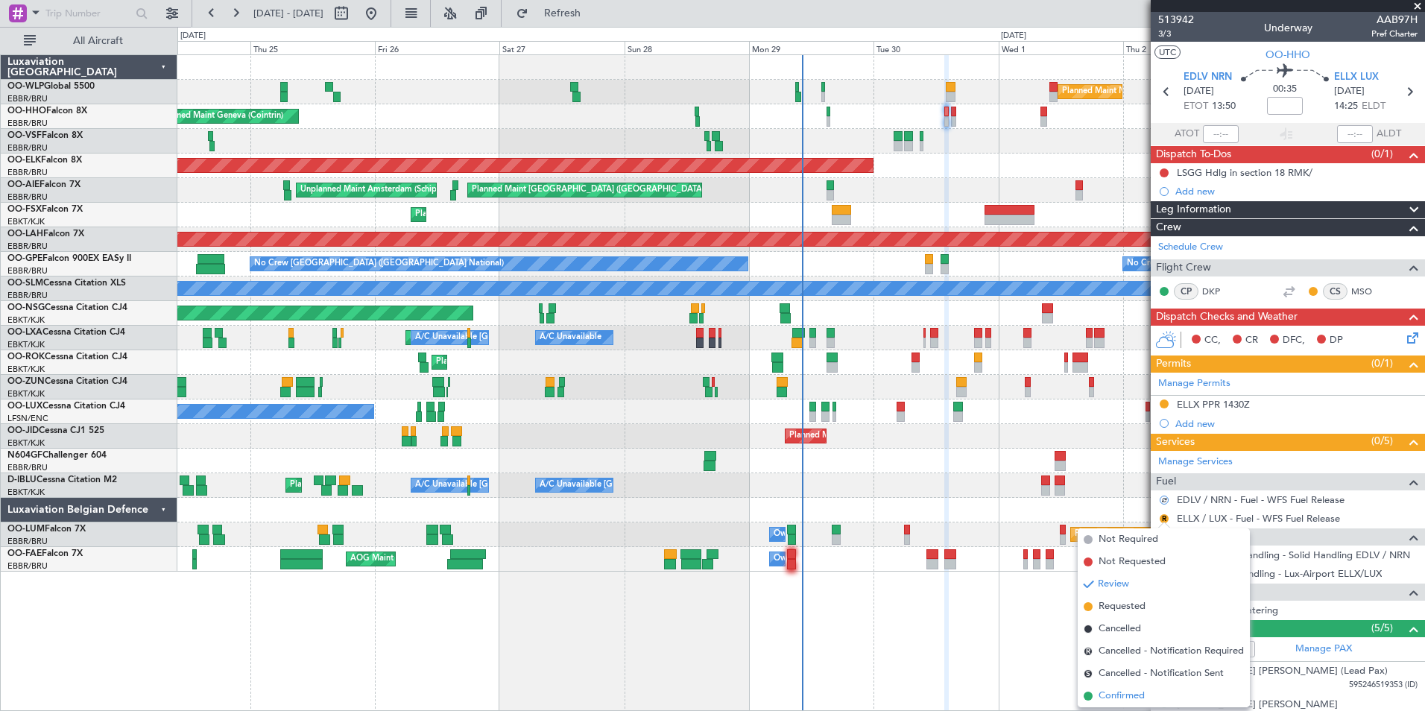
click at [1131, 697] on span "Confirmed" at bounding box center [1121, 696] width 46 height 15
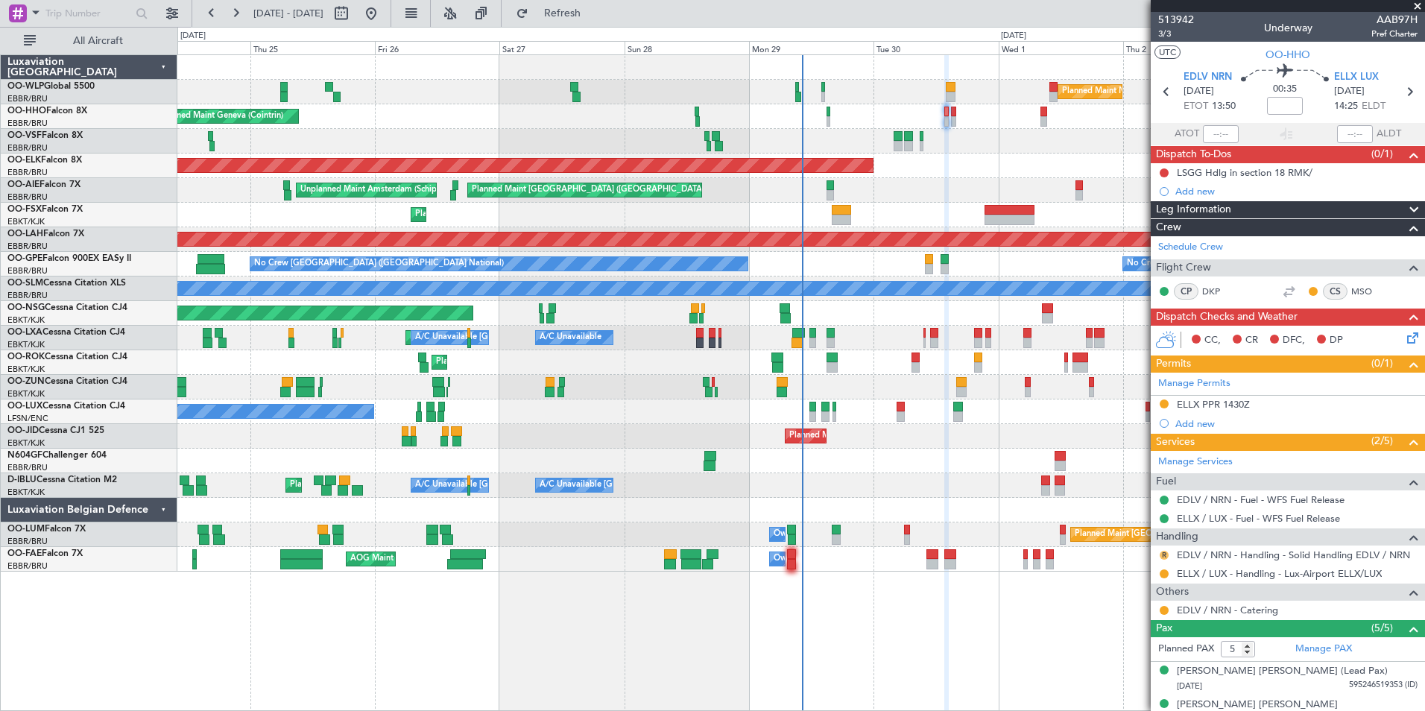
click at [1162, 555] on button "R" at bounding box center [1163, 555] width 9 height 9
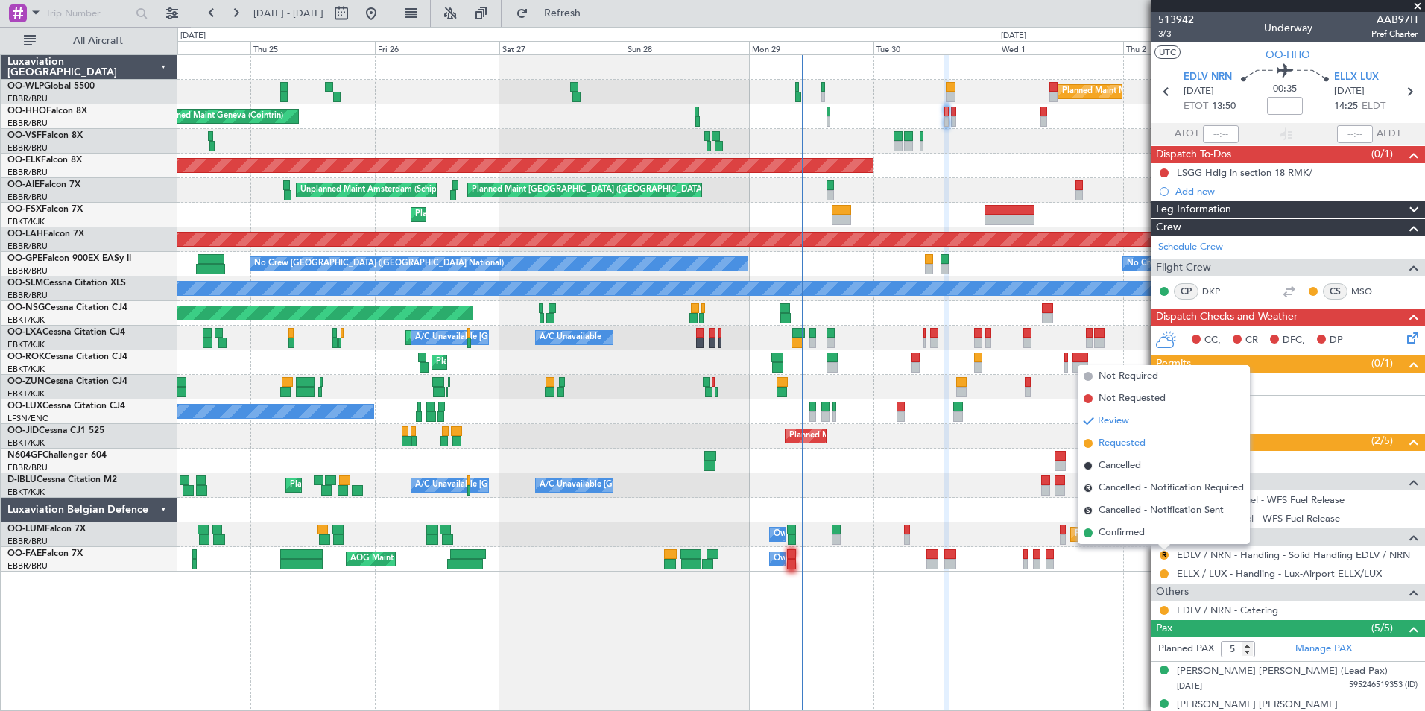
click at [1121, 445] on span "Requested" at bounding box center [1121, 443] width 47 height 15
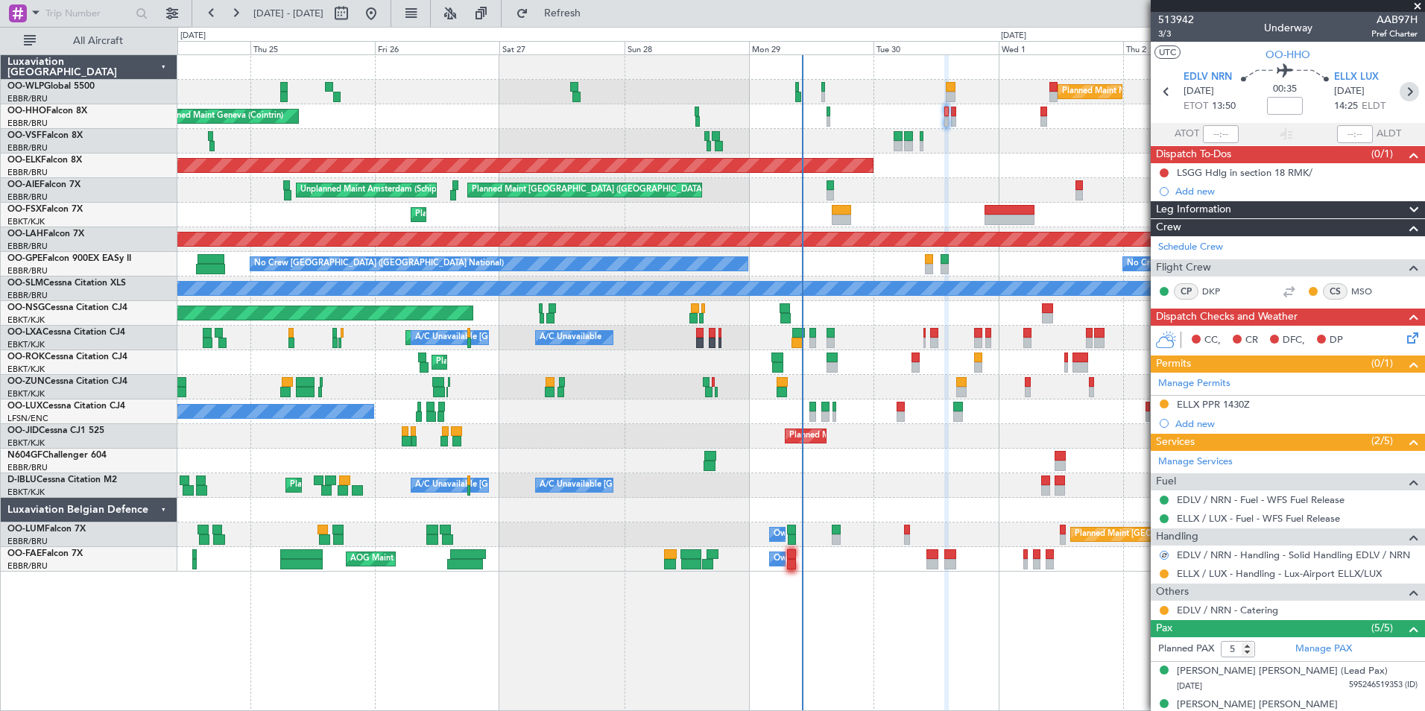
click at [1399, 90] on icon at bounding box center [1408, 91] width 19 height 19
type input "2"
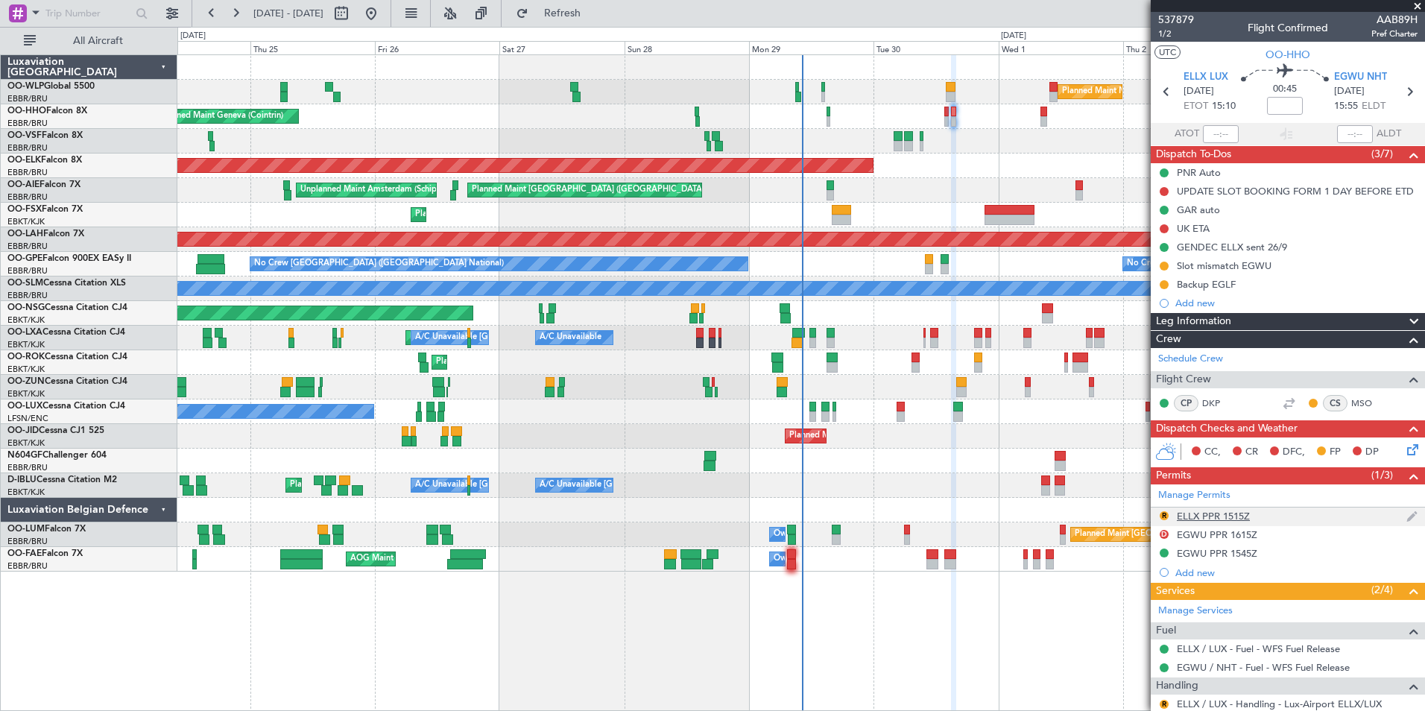
click at [1235, 513] on div "ELLX PPR 1515Z" at bounding box center [1213, 516] width 73 height 13
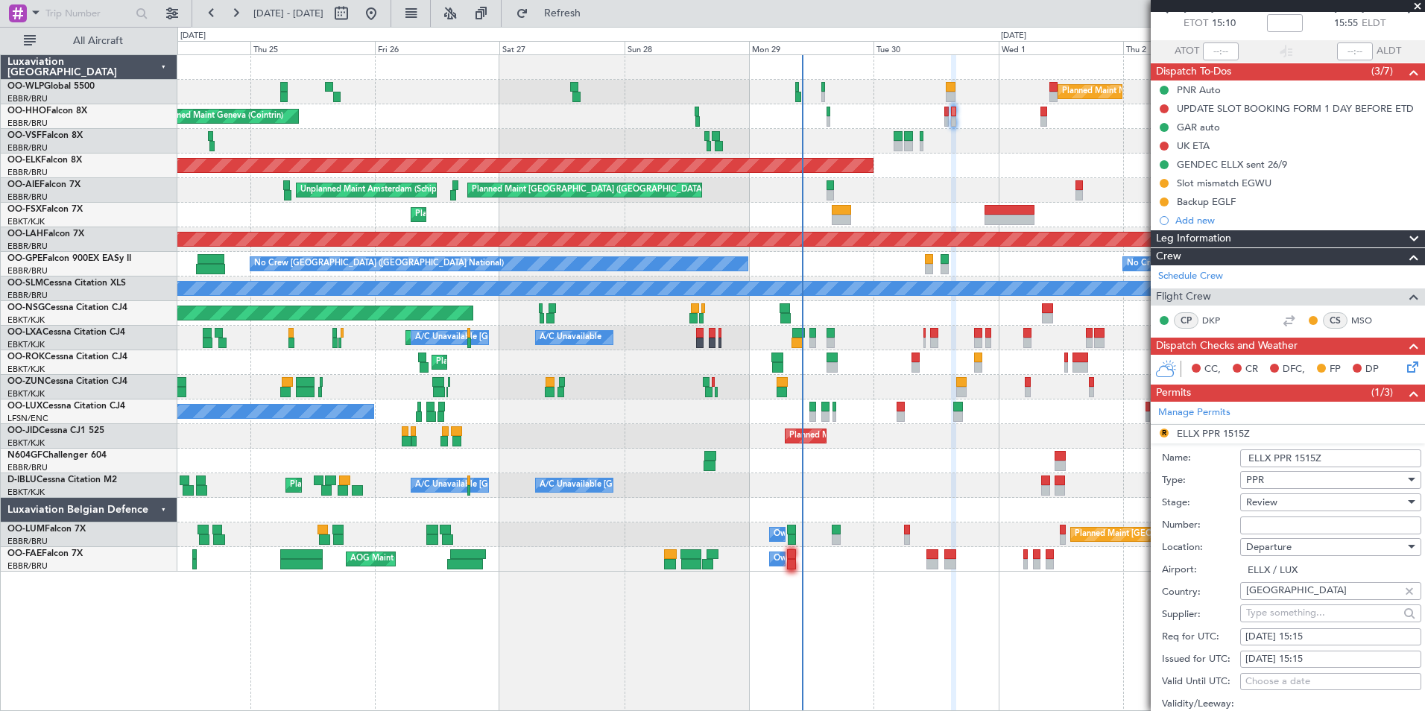
scroll to position [149, 0]
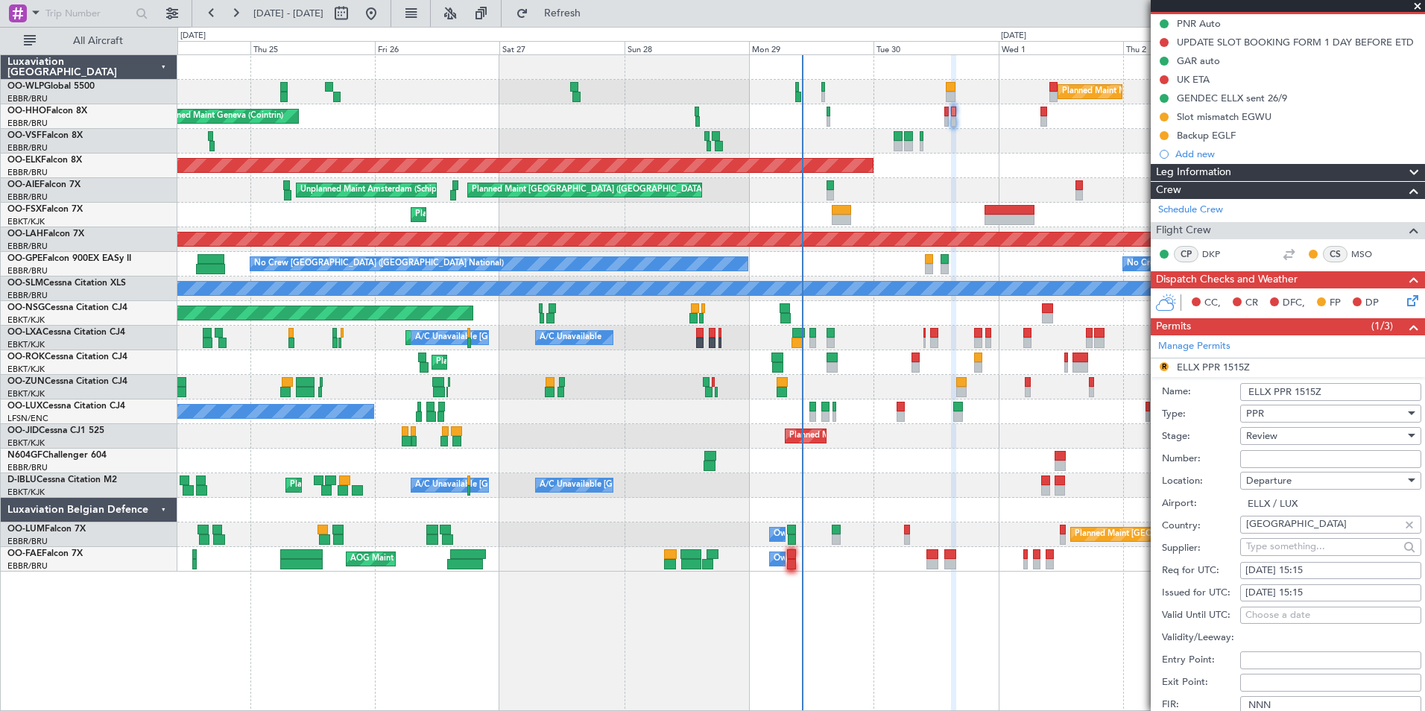
click at [1313, 570] on div "30/09/2025 15:15" at bounding box center [1330, 570] width 171 height 15
select select "9"
select select "2025"
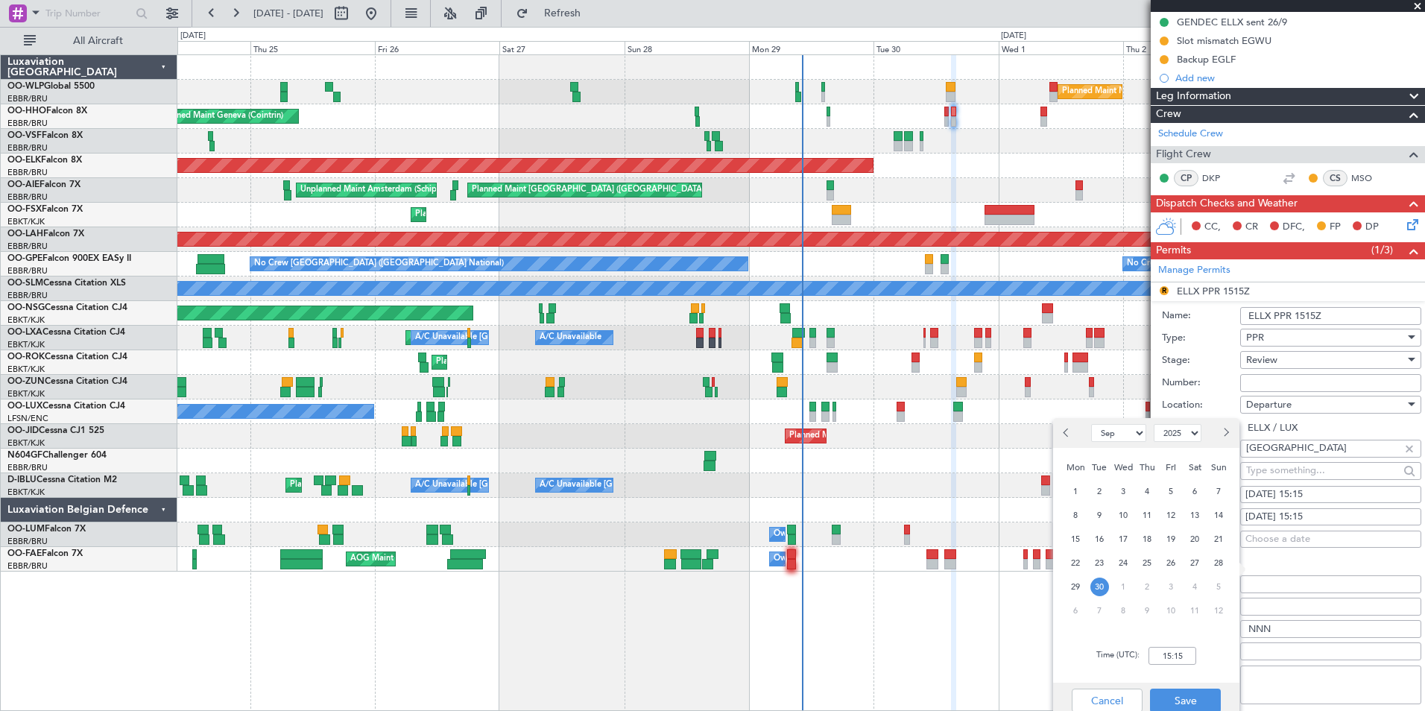
scroll to position [298, 0]
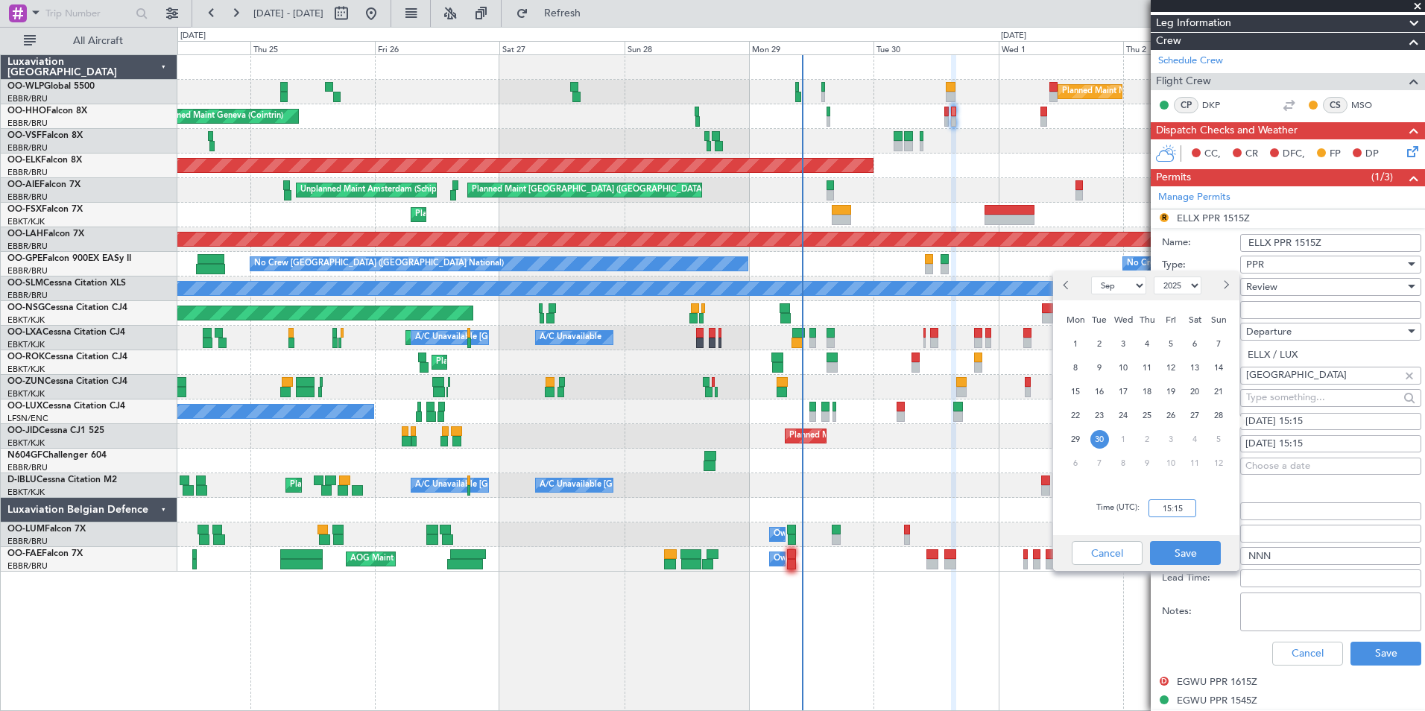
click at [1176, 507] on input "15:15" at bounding box center [1172, 508] width 48 height 18
type input "15:00"
click at [1178, 547] on button "Save" at bounding box center [1185, 553] width 71 height 24
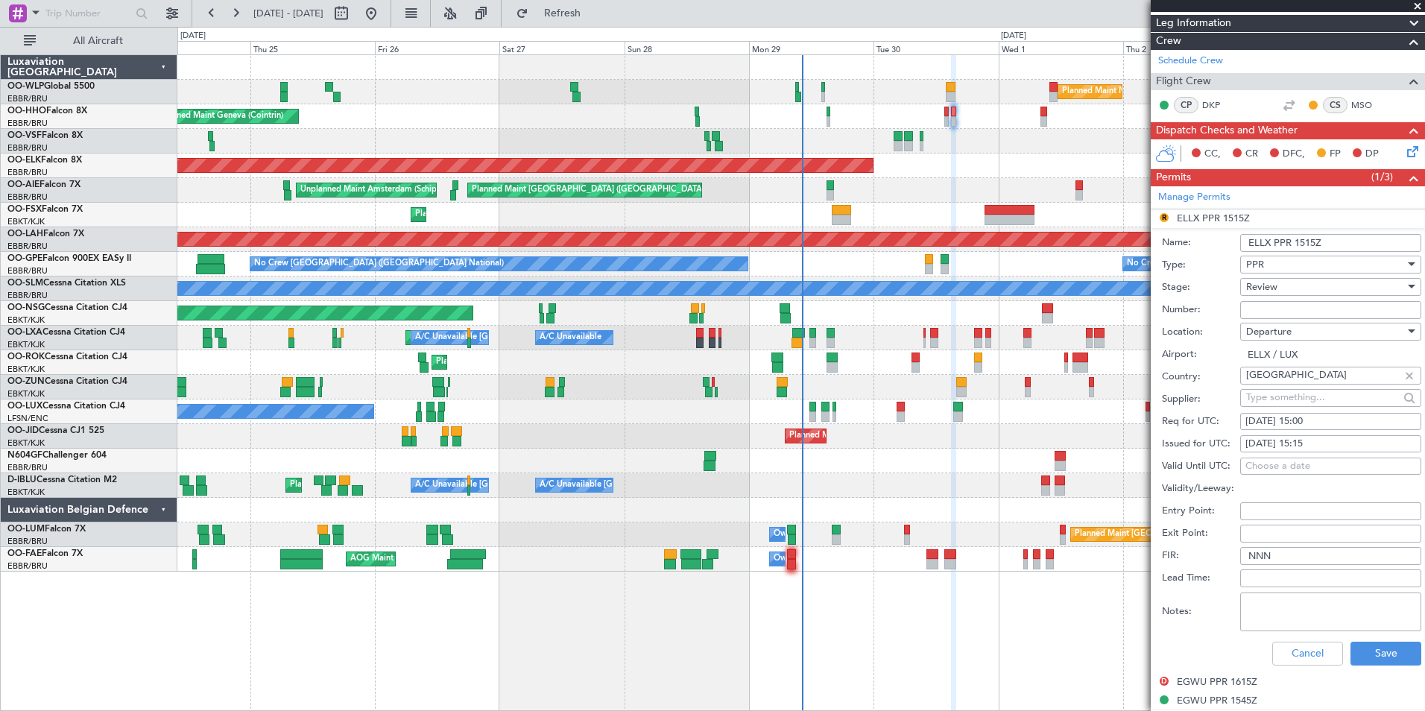
click at [1312, 440] on div "30/09/2025 15:15" at bounding box center [1330, 444] width 171 height 15
select select "9"
select select "2025"
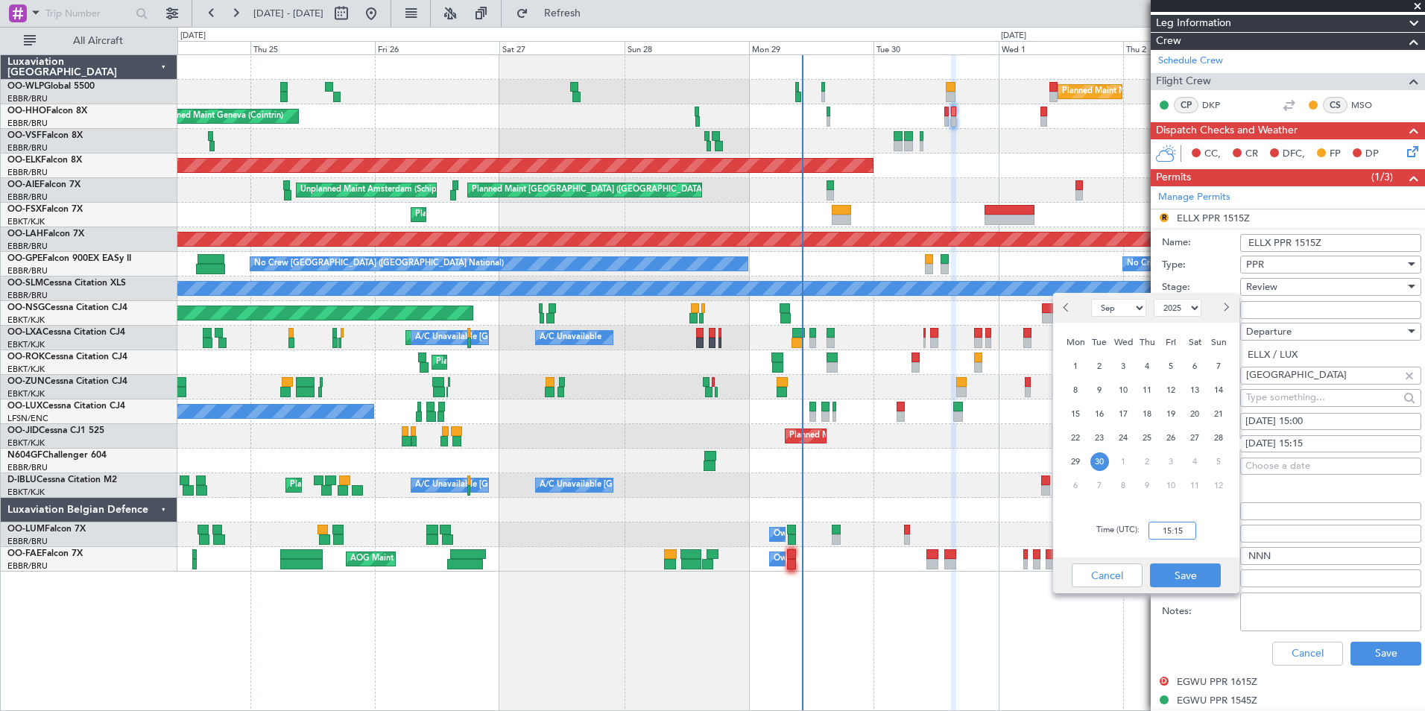
click at [1183, 524] on input "15:15" at bounding box center [1172, 531] width 48 height 18
type input "15:00"
click at [1190, 579] on button "Save" at bounding box center [1185, 575] width 71 height 24
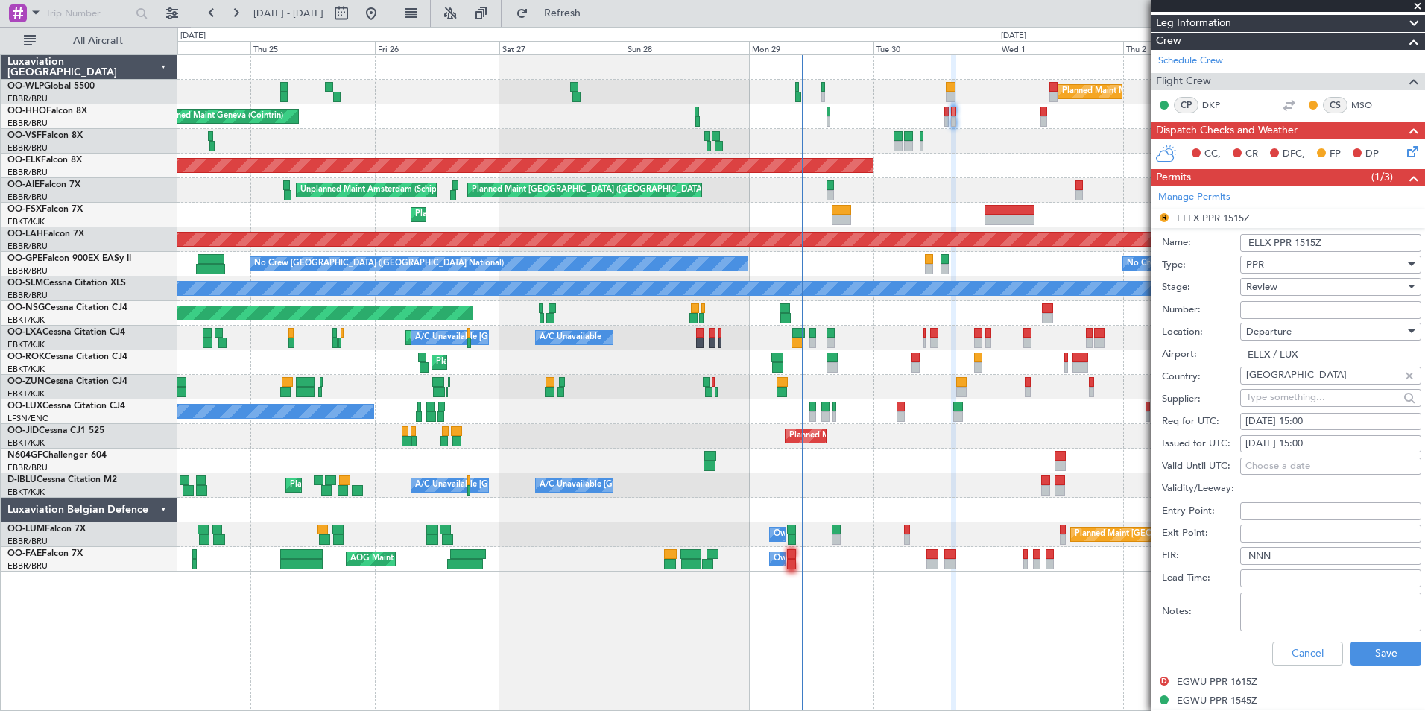
click at [1275, 281] on span "Review" at bounding box center [1261, 286] width 31 height 13
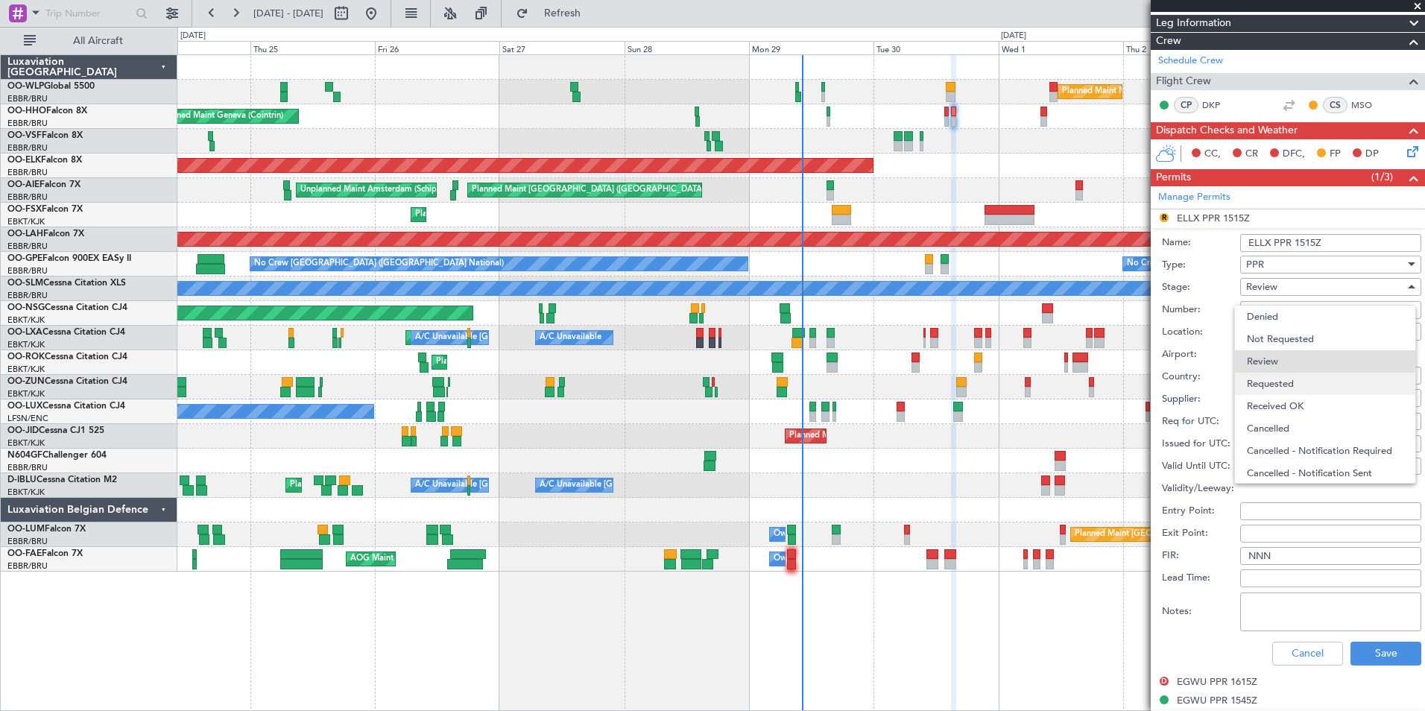
click at [1292, 378] on span "Requested" at bounding box center [1325, 384] width 156 height 22
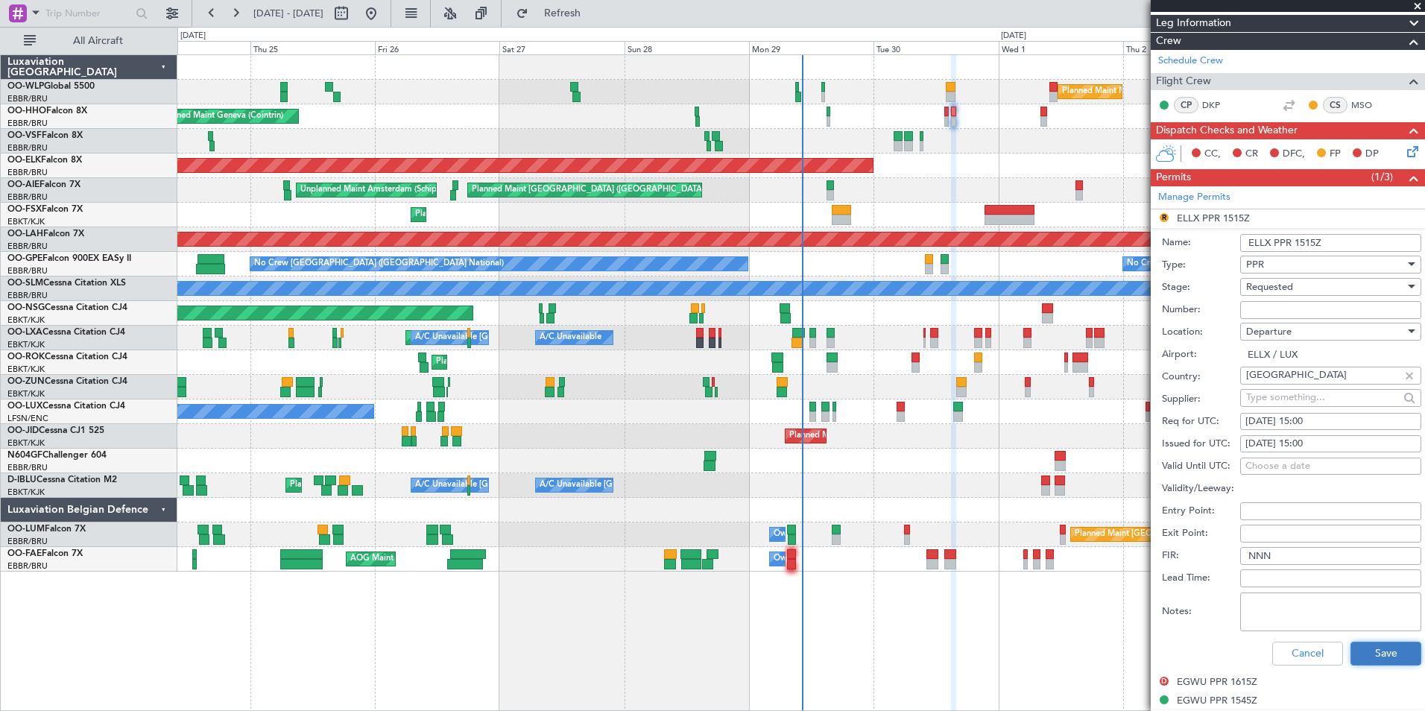
click at [1371, 645] on button "Save" at bounding box center [1385, 654] width 71 height 24
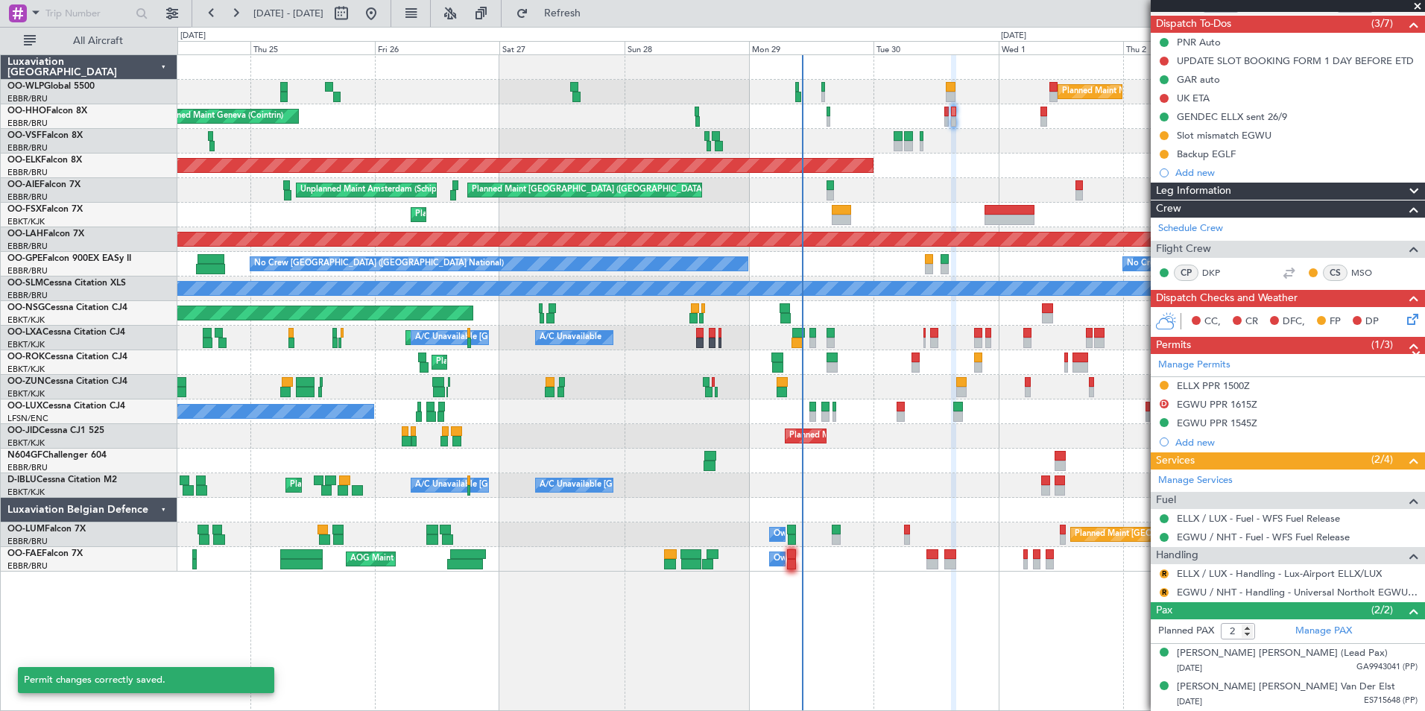
scroll to position [130, 0]
click at [1162, 589] on button "R" at bounding box center [1163, 593] width 9 height 9
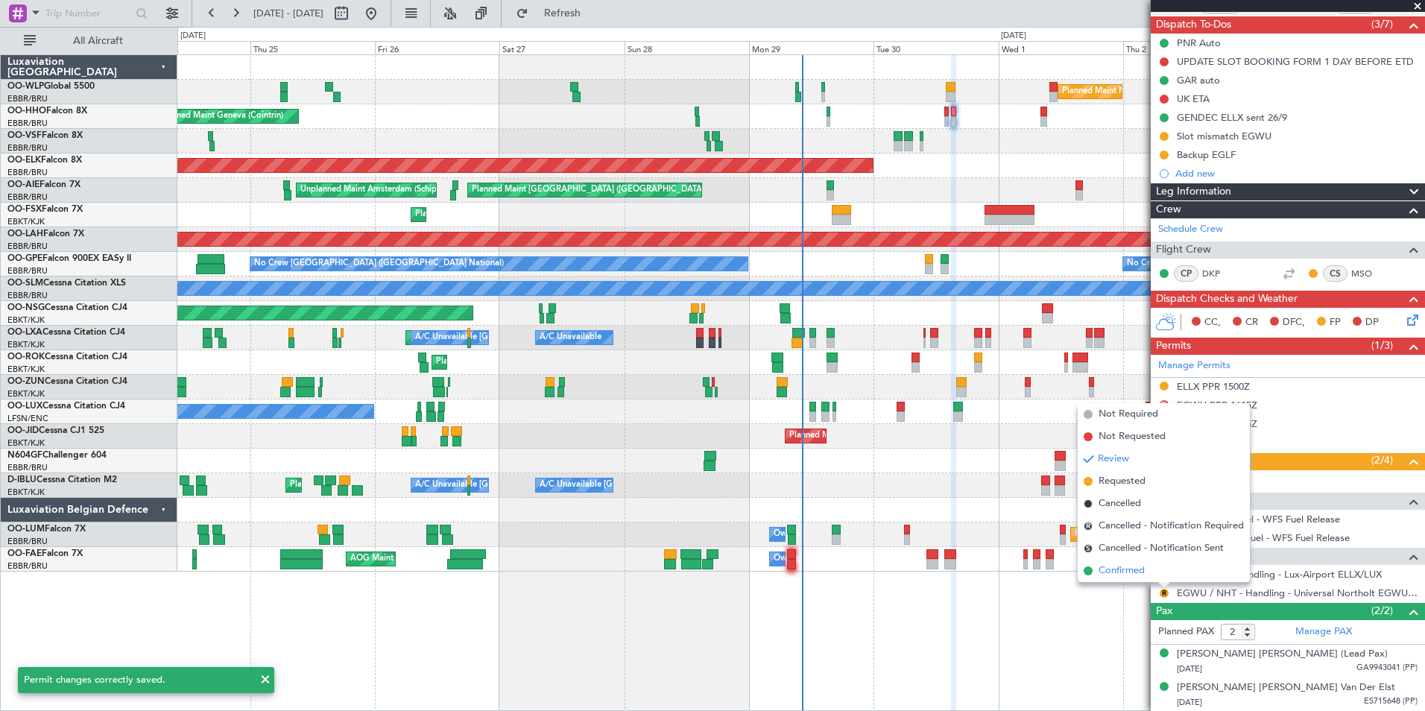
click at [1136, 572] on span "Confirmed" at bounding box center [1121, 570] width 46 height 15
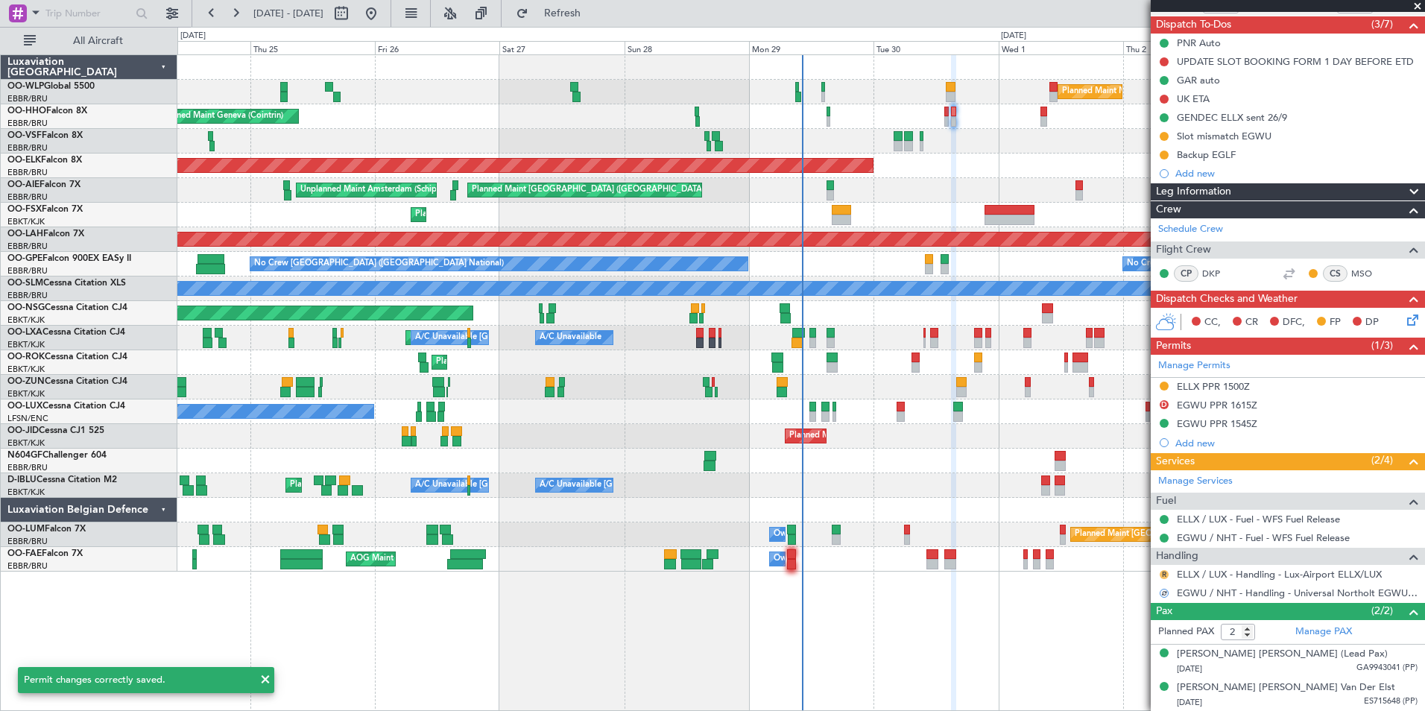
click at [1165, 575] on button "R" at bounding box center [1163, 574] width 9 height 9
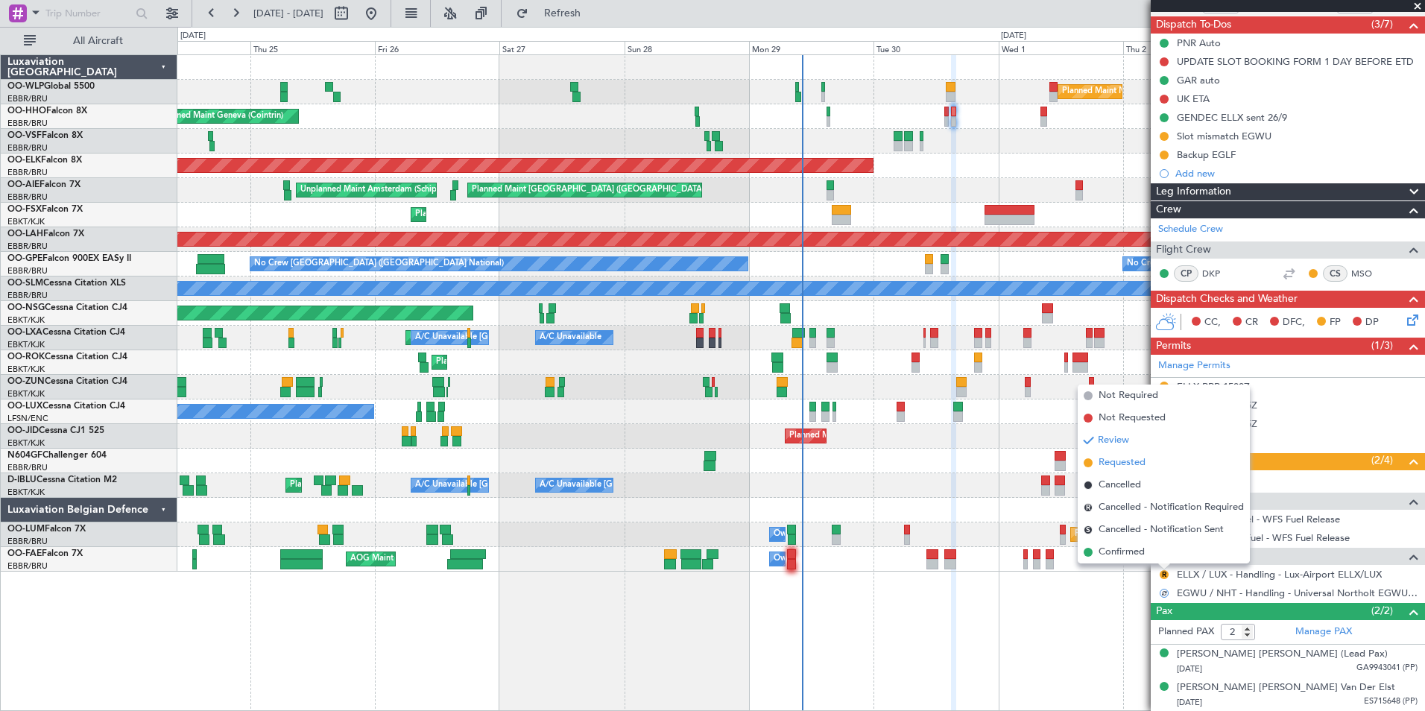
click at [1118, 455] on li "Requested" at bounding box center [1163, 463] width 172 height 22
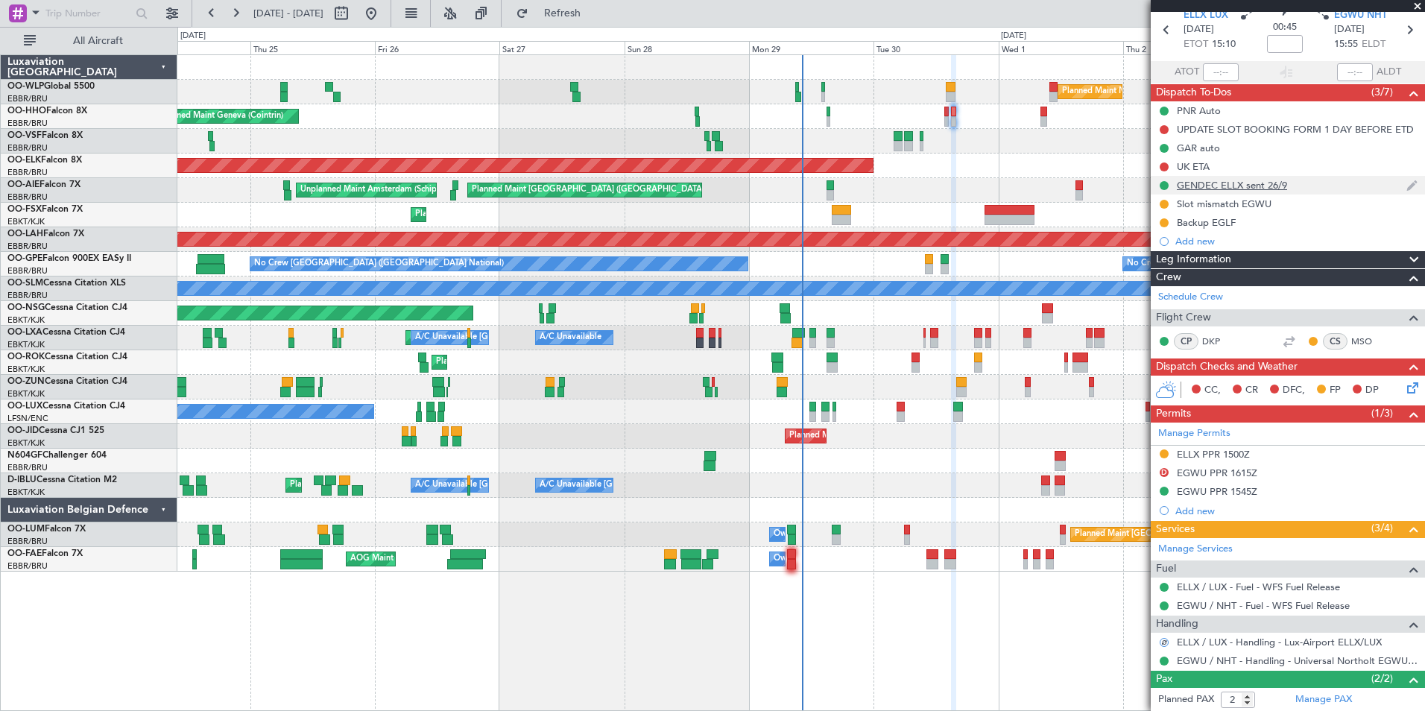
scroll to position [0, 0]
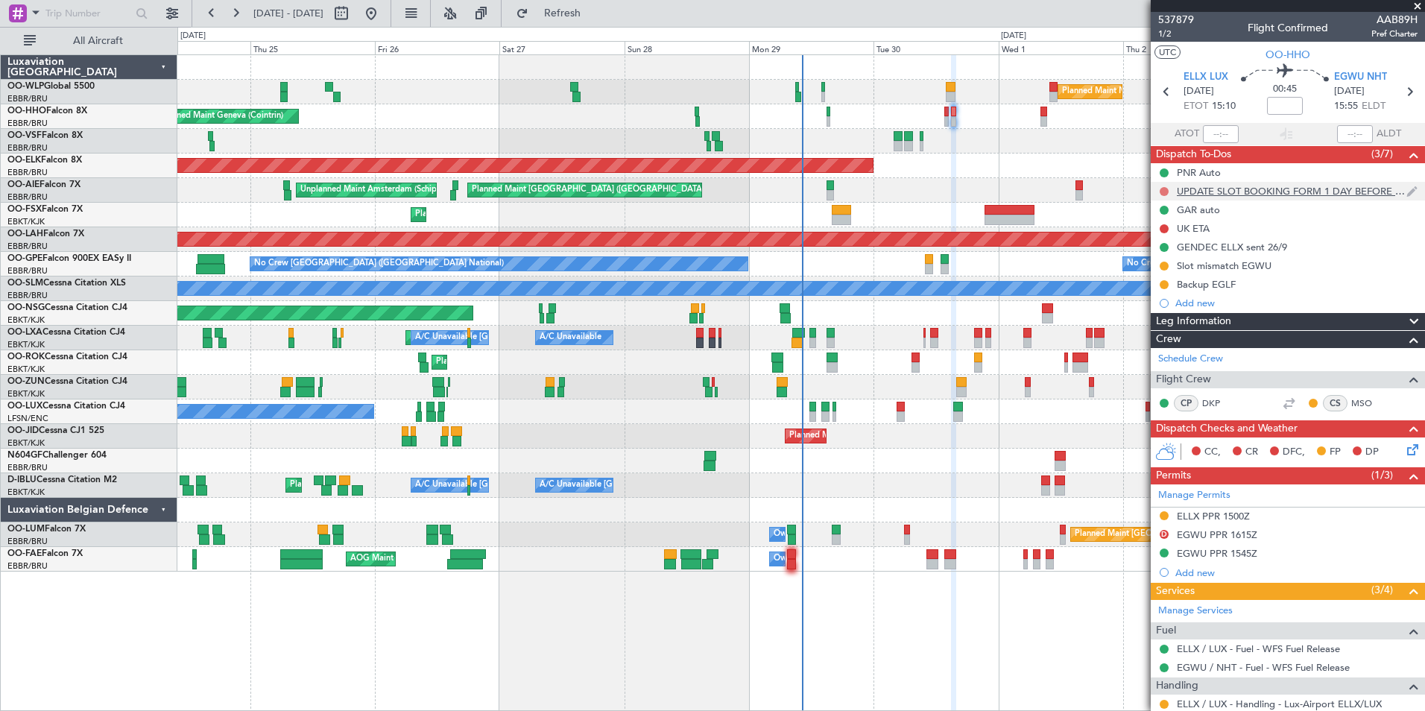
click at [1165, 188] on button at bounding box center [1163, 191] width 9 height 9
click at [1153, 256] on span "Completed" at bounding box center [1170, 257] width 49 height 15
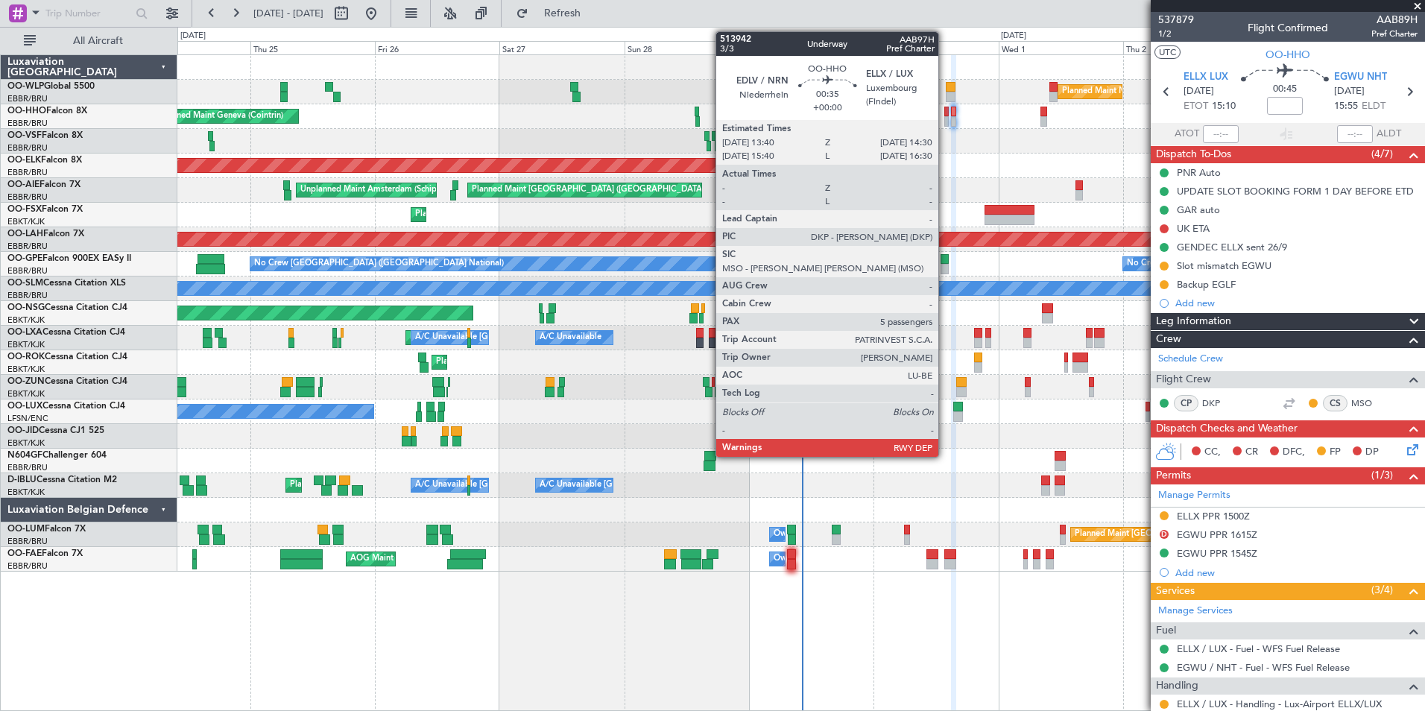
click at [945, 113] on div at bounding box center [946, 112] width 4 height 10
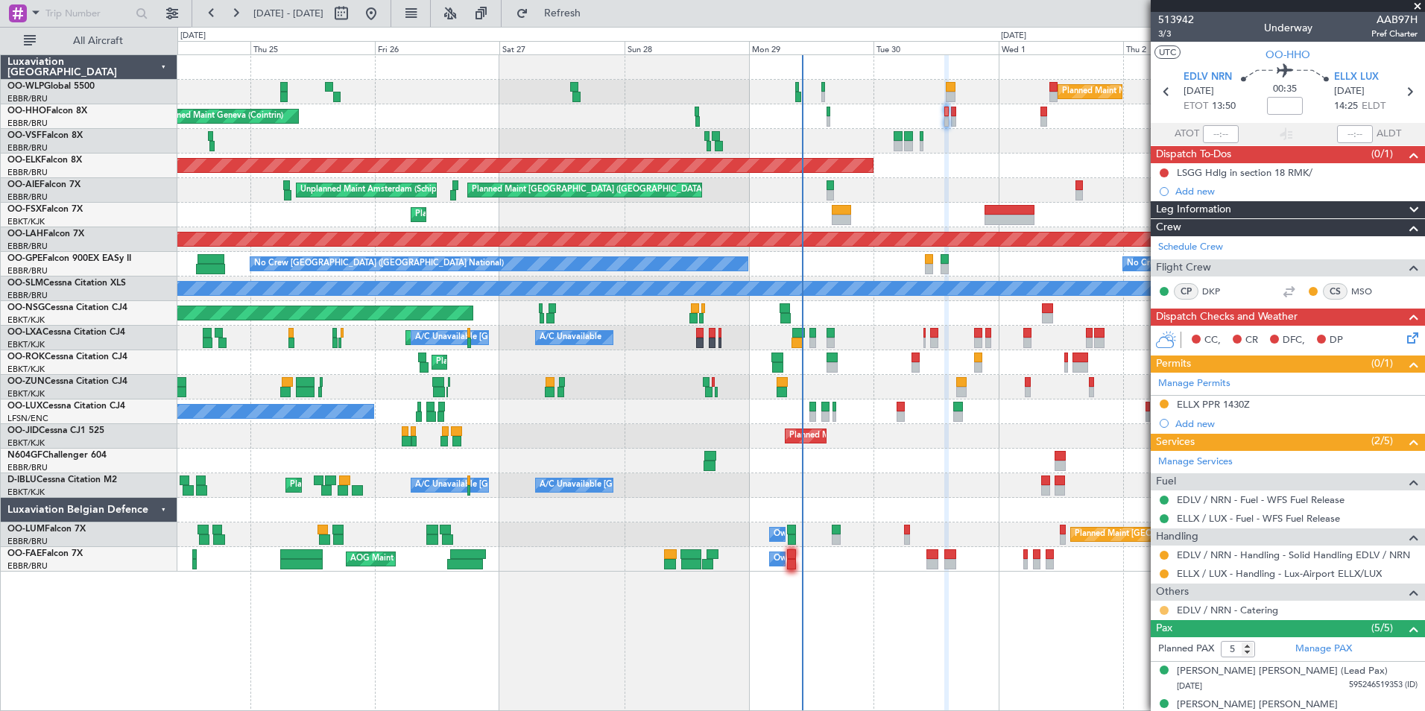
click at [1164, 609] on button at bounding box center [1163, 610] width 9 height 9
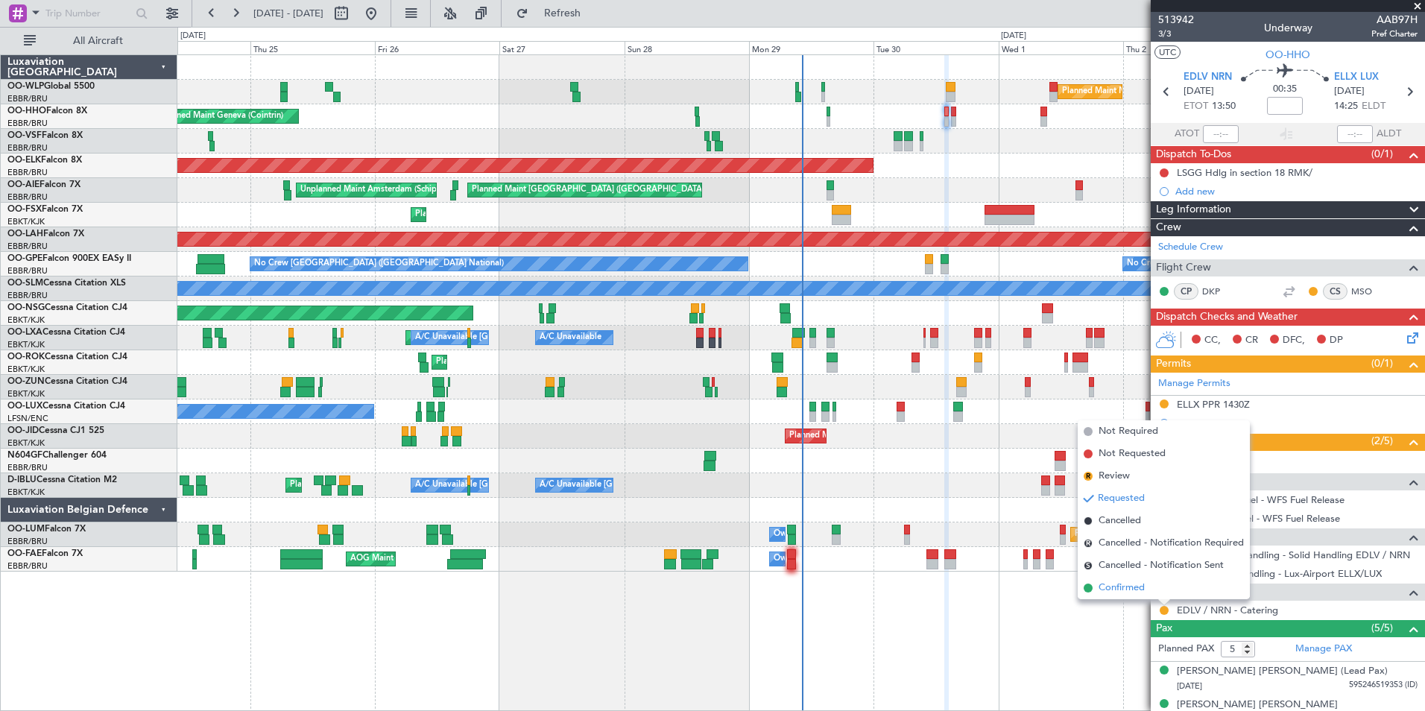
click at [1106, 589] on span "Confirmed" at bounding box center [1121, 587] width 46 height 15
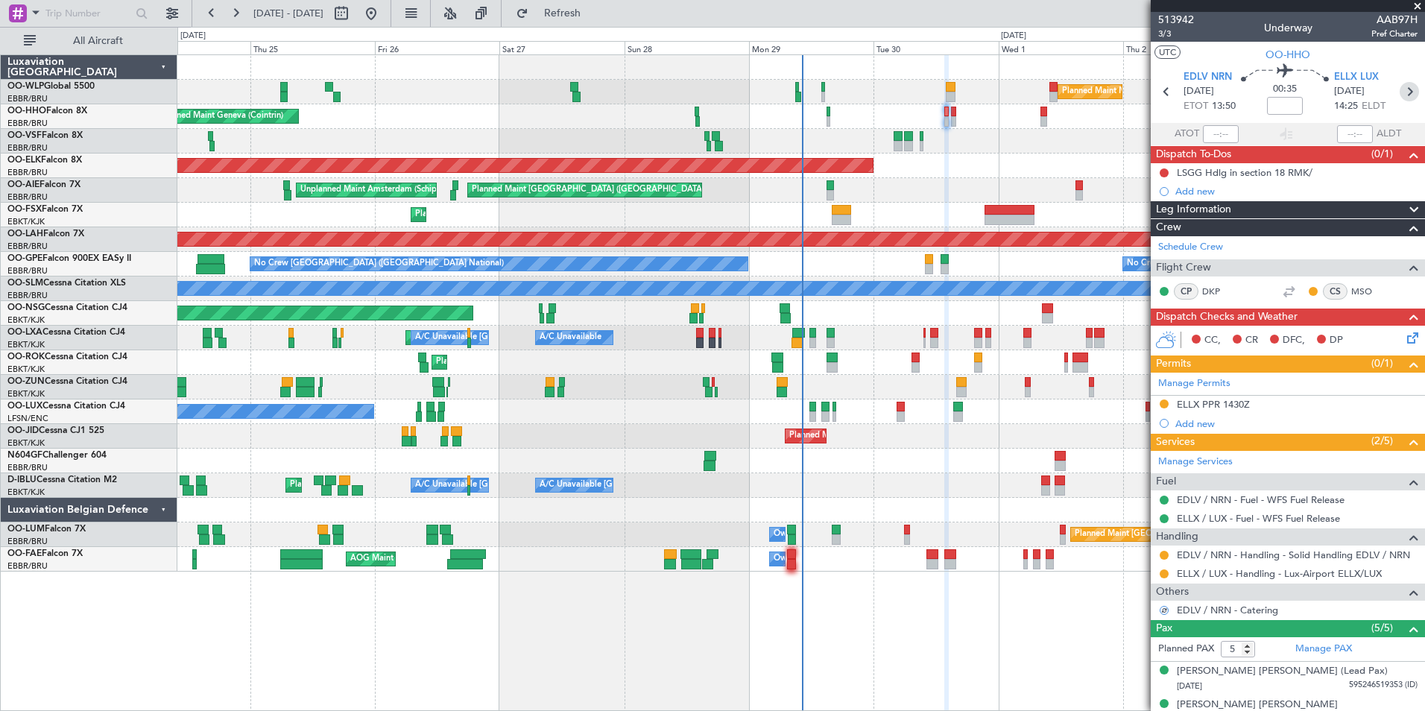
click at [1400, 88] on icon at bounding box center [1408, 91] width 19 height 19
type input "2"
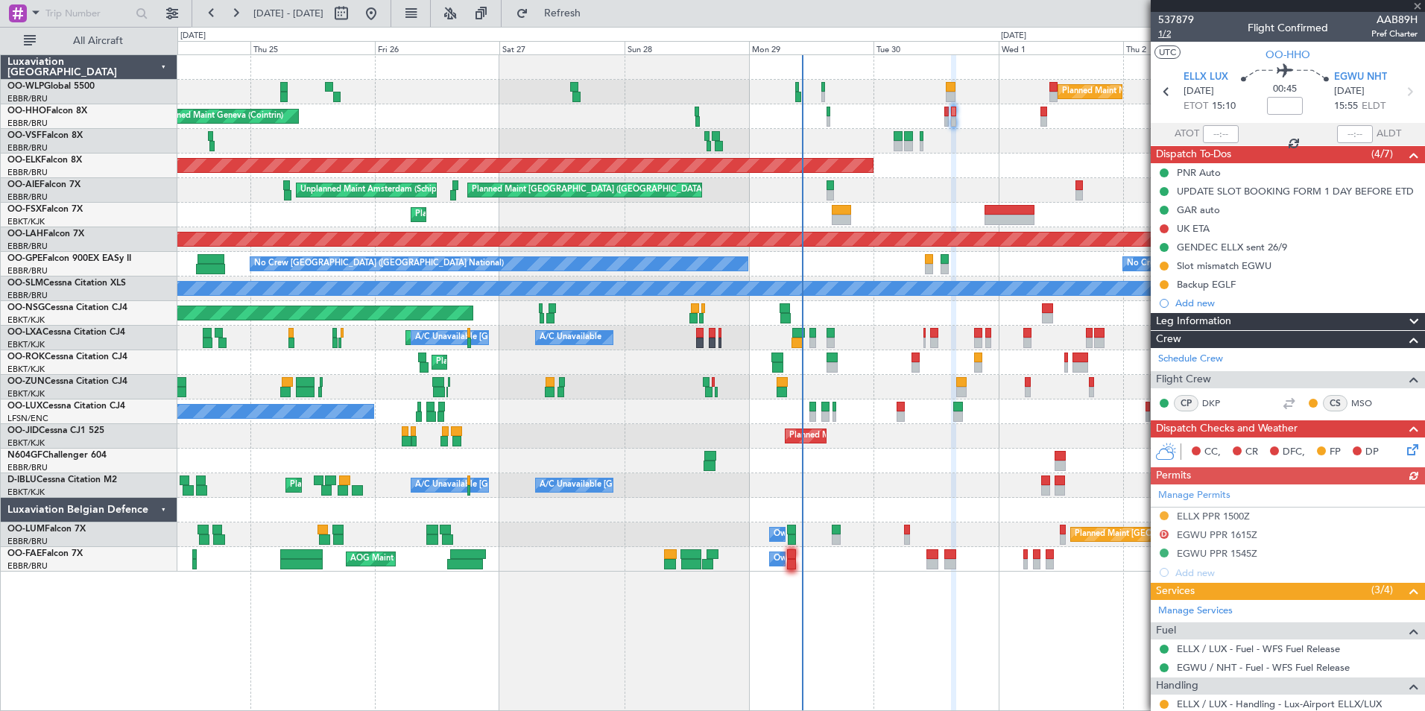
click at [1171, 31] on span "1/2" at bounding box center [1176, 34] width 36 height 13
click at [1399, 88] on icon at bounding box center [1408, 91] width 19 height 19
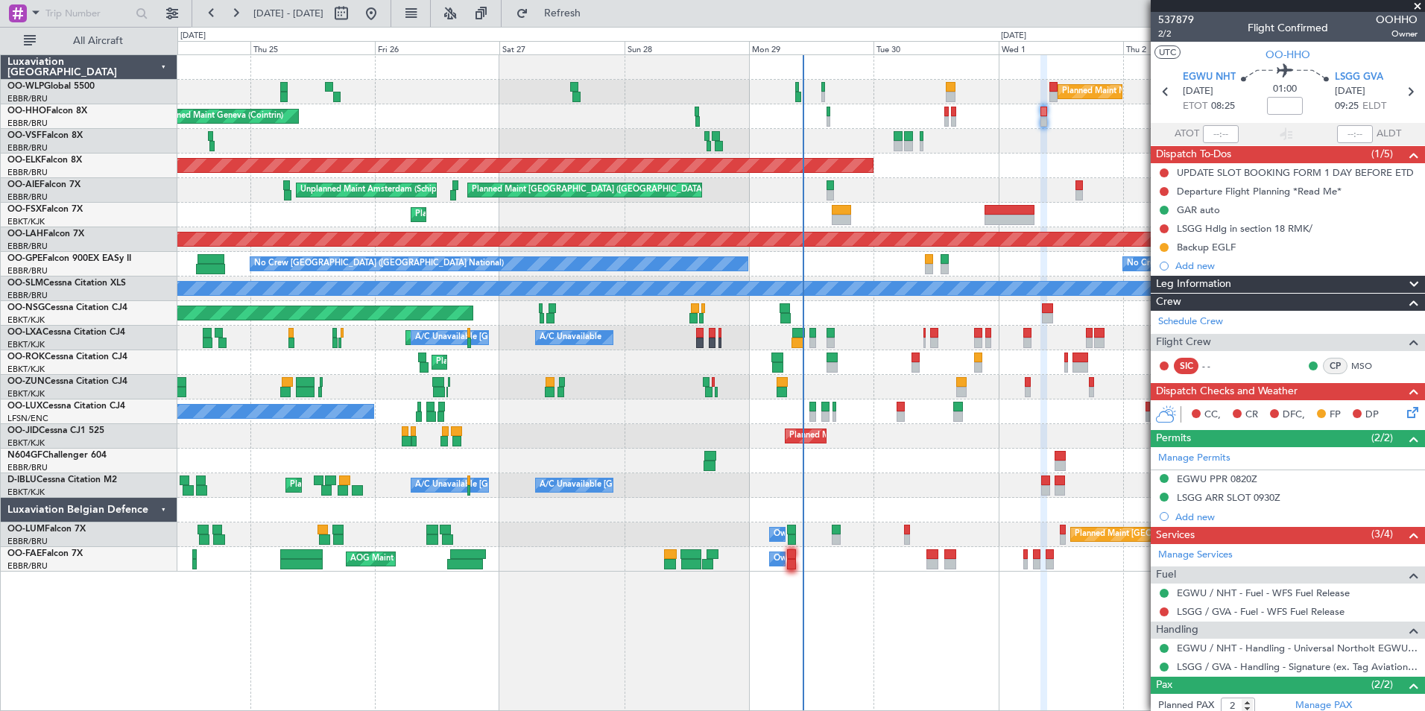
click at [694, 296] on div "Planned Maint Milan (Linate) Planned Maint Geneva (Cointrin) Planned Maint Kort…" at bounding box center [800, 313] width 1247 height 516
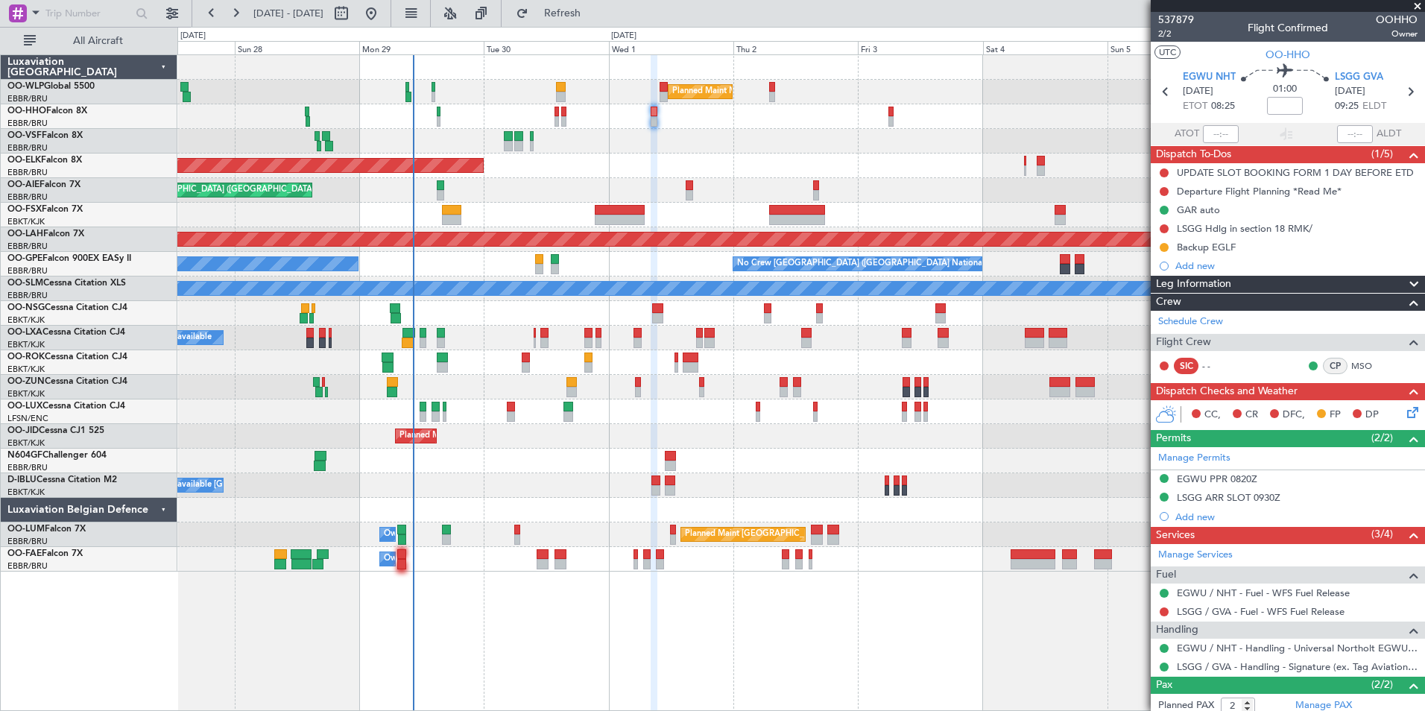
click at [704, 166] on div "Planned Maint Milan (Linate) Planned Maint Geneva (Cointrin) Planned Maint Kort…" at bounding box center [800, 313] width 1247 height 516
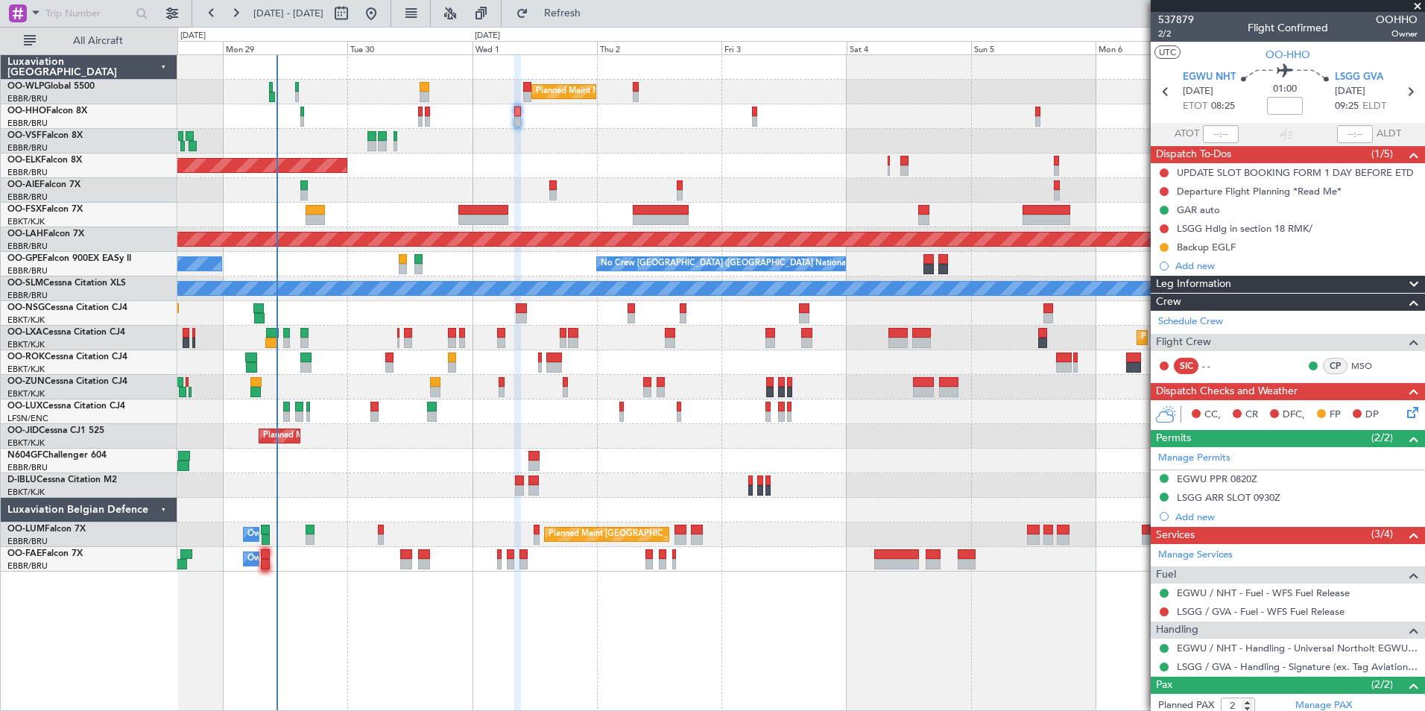
click at [568, 184] on div "Planned Maint London (Farnborough) Unplanned Maint Amsterdam (Schiphol)" at bounding box center [800, 190] width 1247 height 25
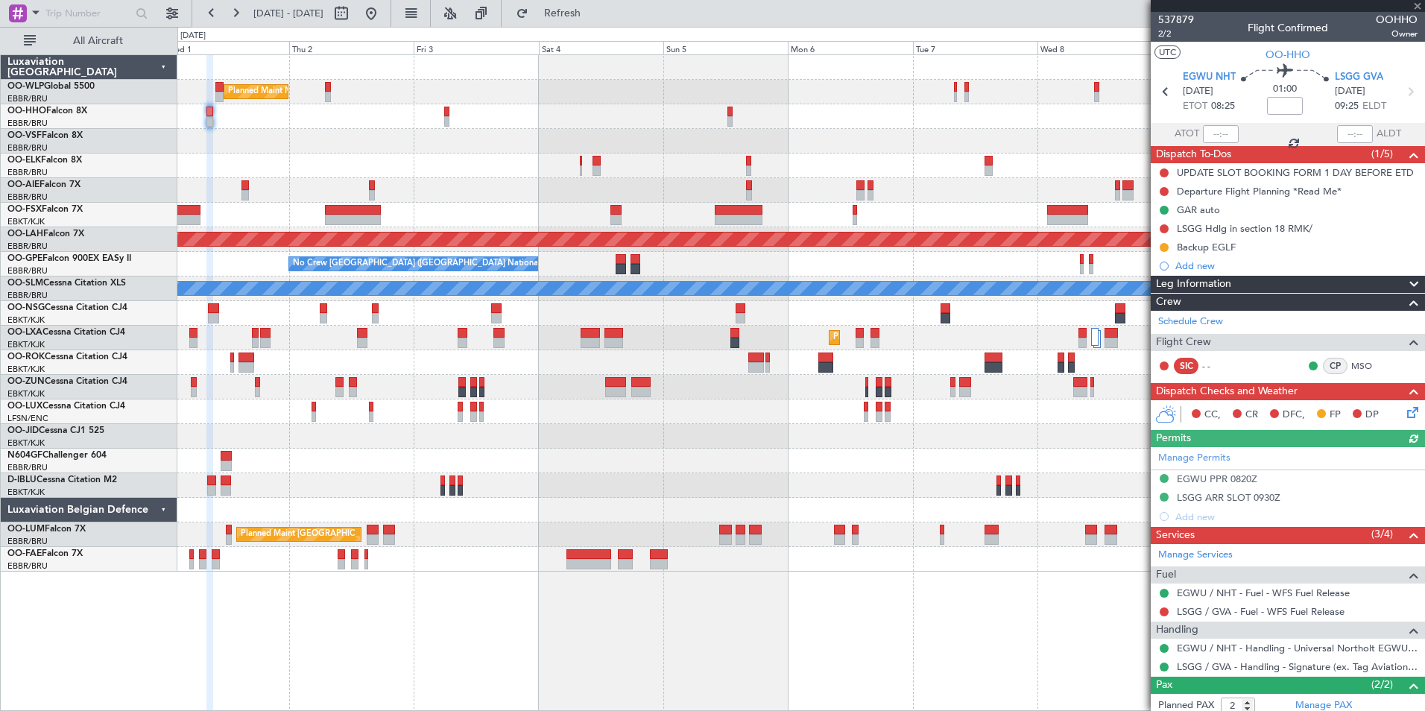
click at [902, 192] on div "Planned Maint Milan (Linate) Planned Maint Kortrijk-Wevelgem Planned Maint Lond…" at bounding box center [800, 313] width 1247 height 516
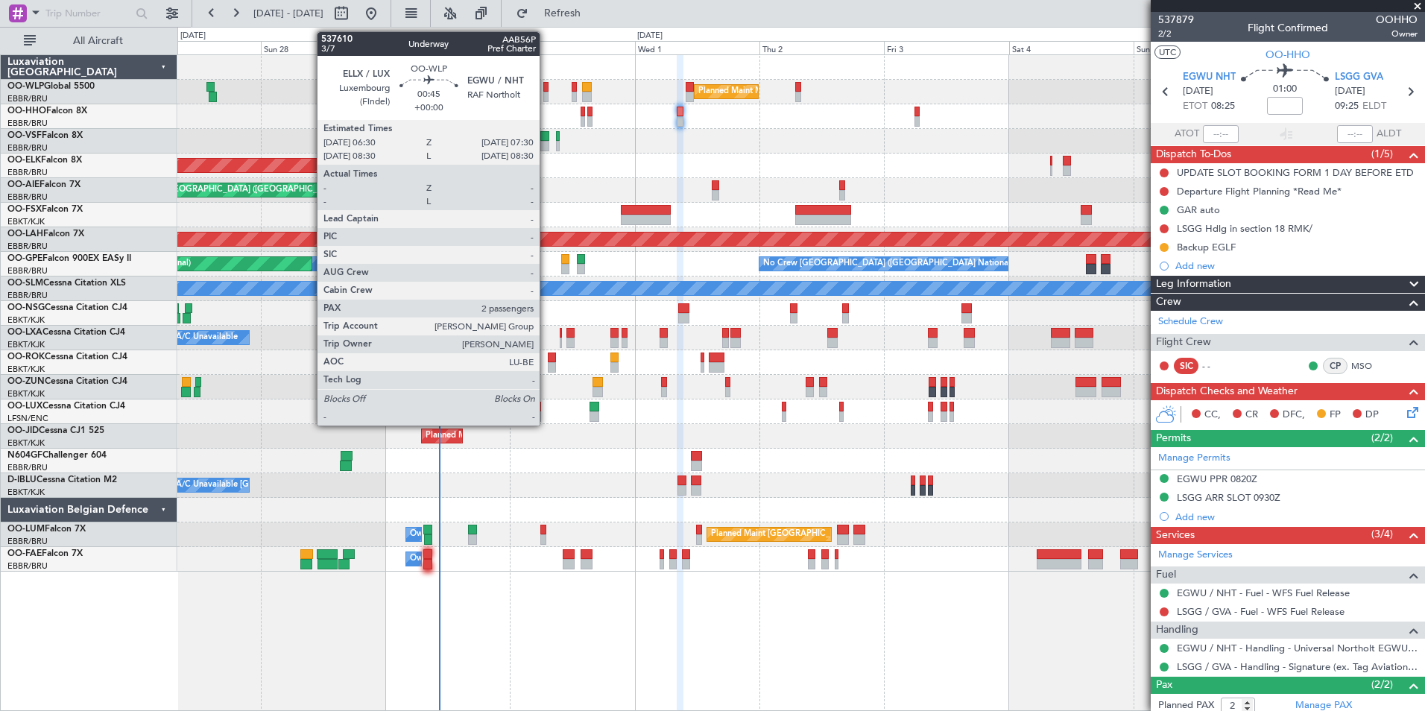
click at [546, 95] on div at bounding box center [545, 97] width 5 height 10
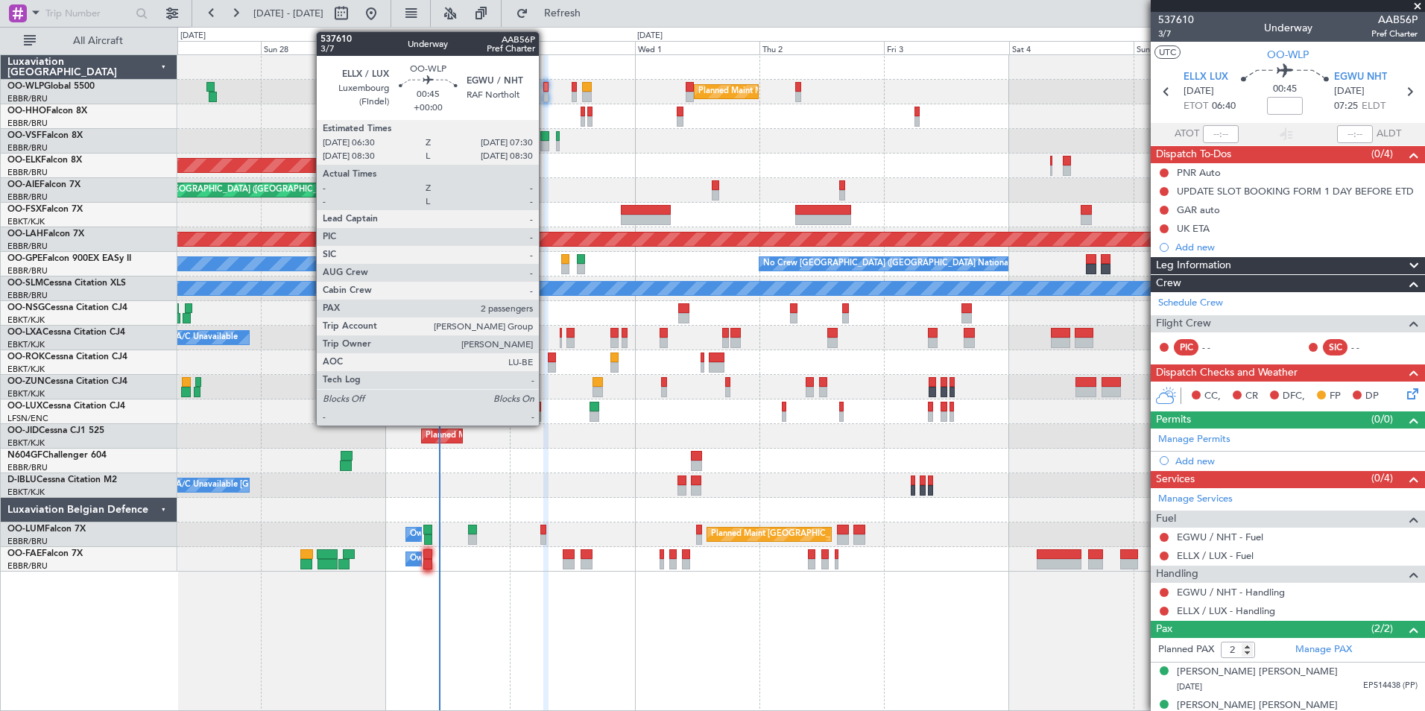
click at [545, 92] on div at bounding box center [545, 97] width 5 height 10
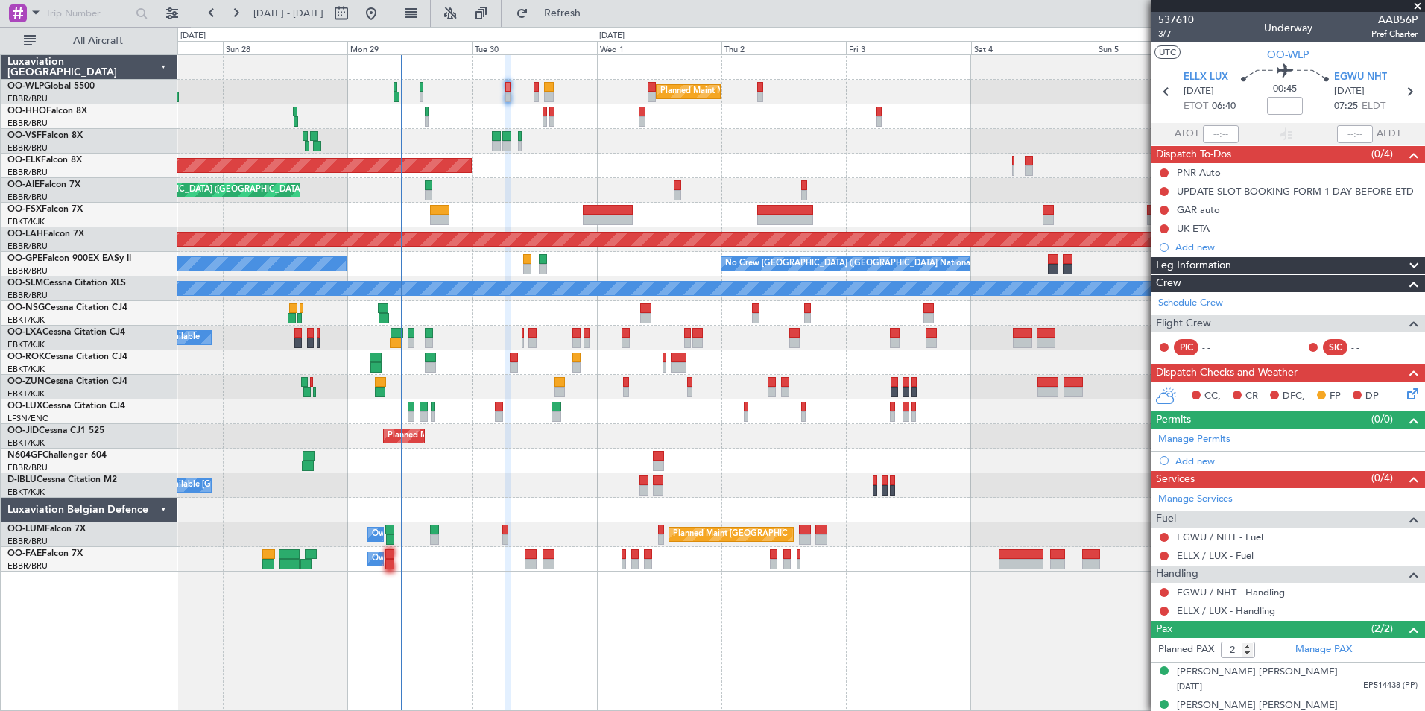
click at [1009, 158] on div "Planned Maint Kortrijk-[GEOGRAPHIC_DATA]" at bounding box center [800, 166] width 1247 height 25
click at [1209, 437] on link "Manage Permits" at bounding box center [1194, 439] width 72 height 15
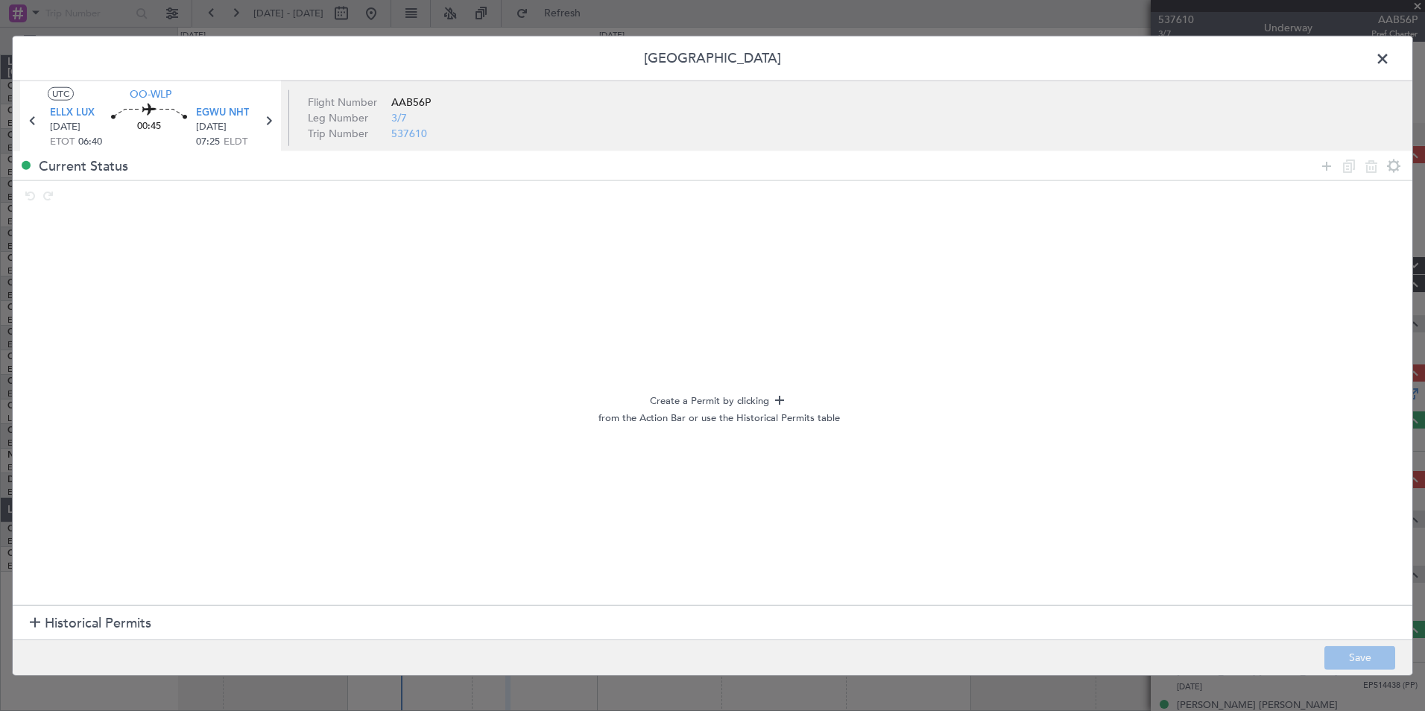
click at [76, 627] on span "Historical Permits" at bounding box center [98, 623] width 107 height 20
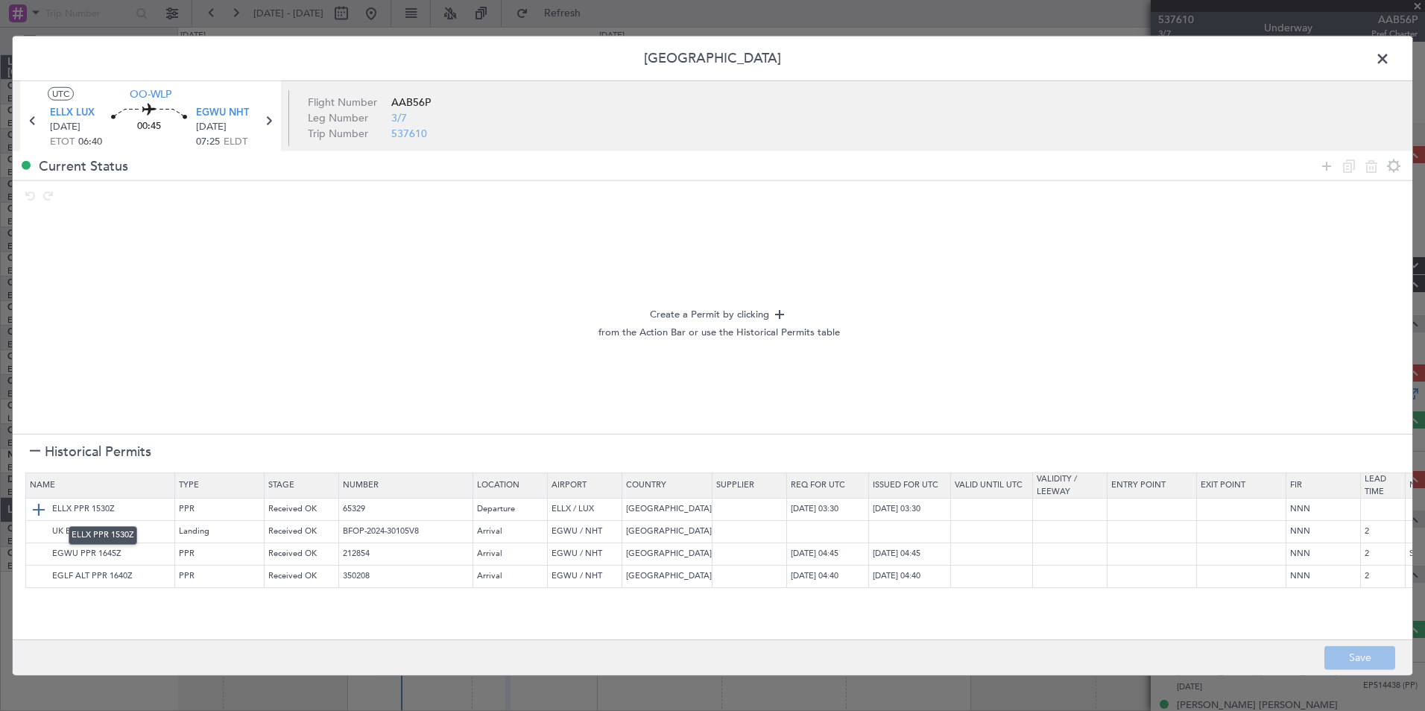
click at [39, 507] on img at bounding box center [39, 509] width 18 height 18
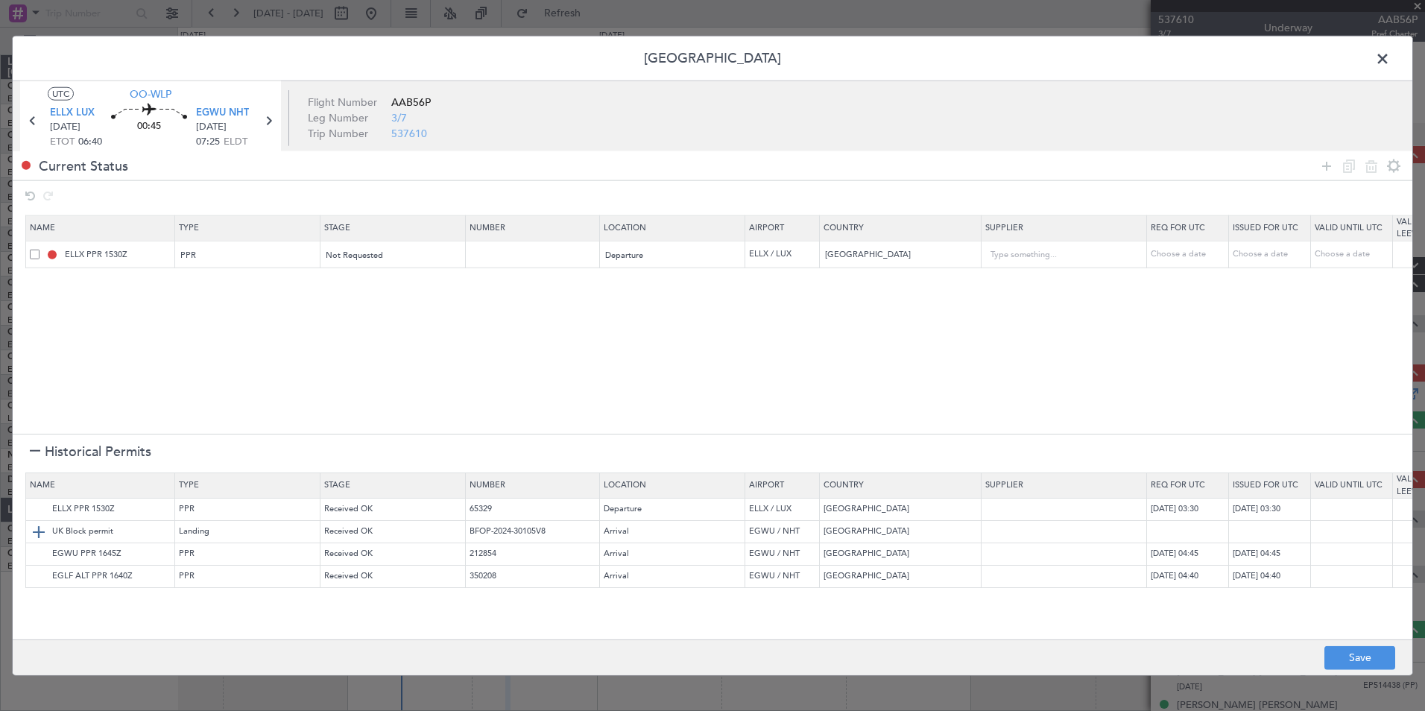
click at [41, 531] on img at bounding box center [39, 531] width 18 height 18
click at [34, 551] on img at bounding box center [39, 554] width 18 height 18
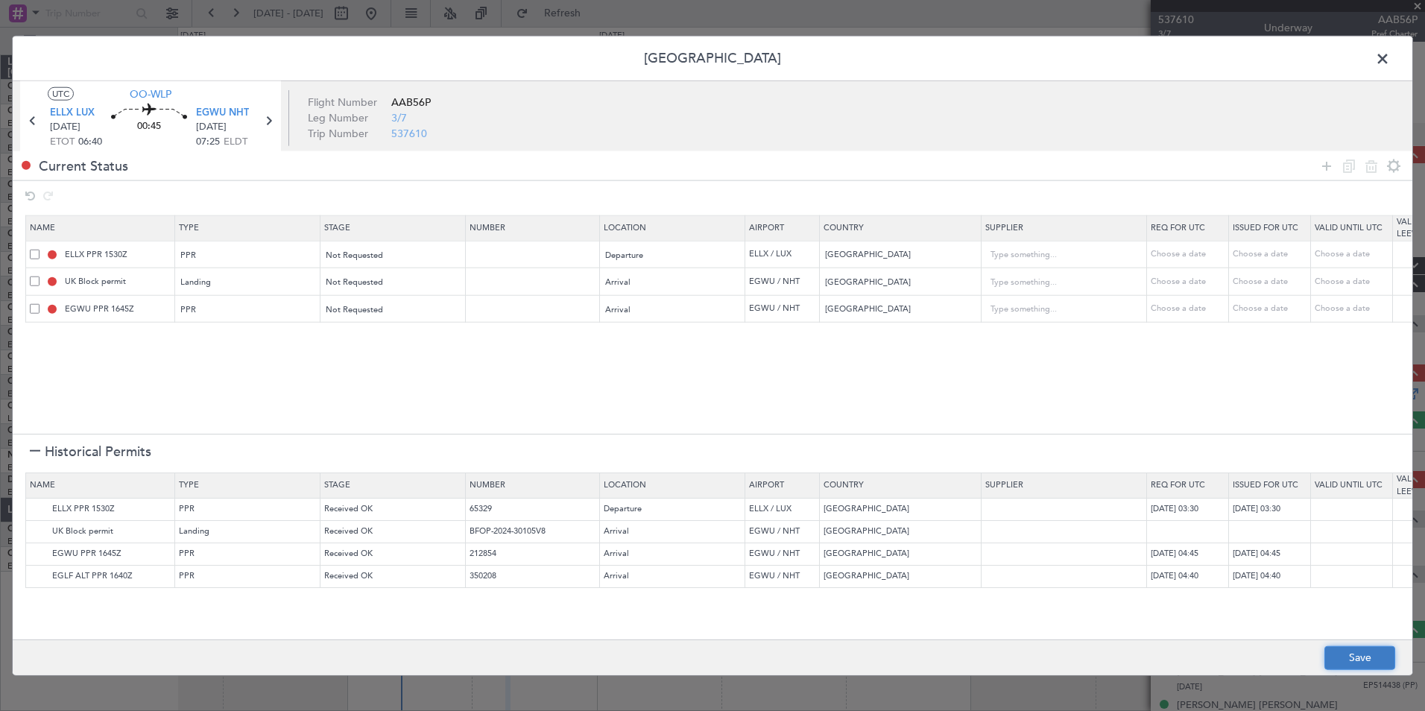
click at [1338, 648] on button "Save" at bounding box center [1359, 657] width 71 height 24
type input "ELLX PPR"
type input "NNN"
type input "EGWU LDG"
type input "NNN"
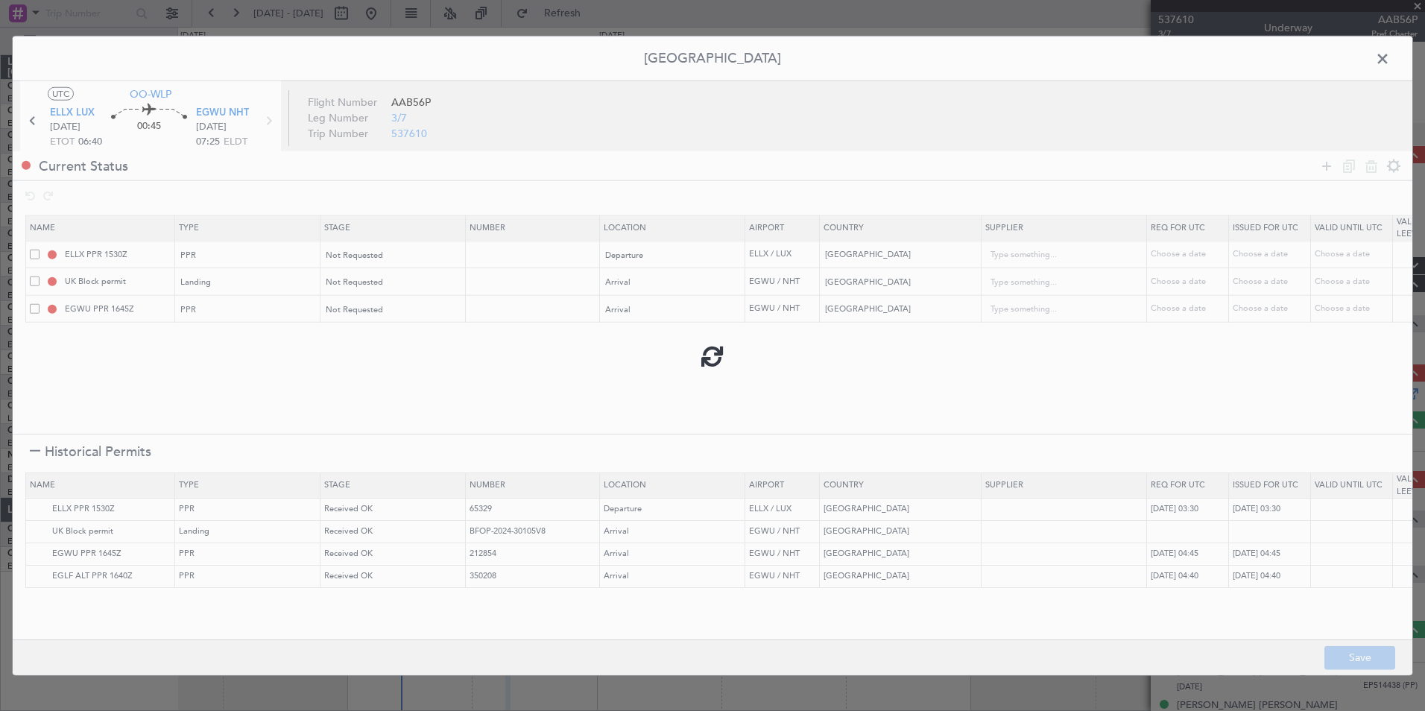
type input "2"
type input "EGWU PPR"
type input "NNN"
type input "2"
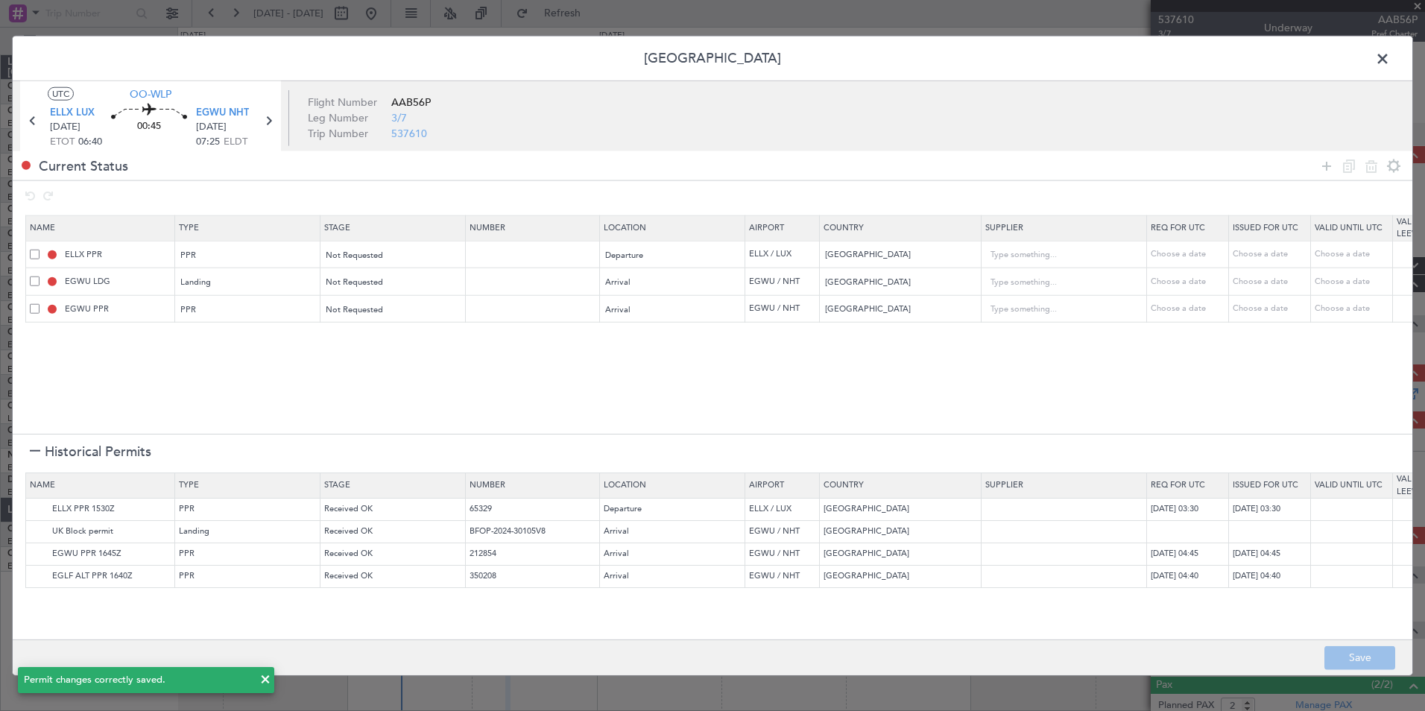
click at [1424, 710] on html "27 Sep 2025 - 07 Oct 2025 Refresh Quick Links All Aircraft Planned Maint Milan …" at bounding box center [712, 355] width 1425 height 711
click at [1390, 51] on span at bounding box center [1390, 63] width 0 height 30
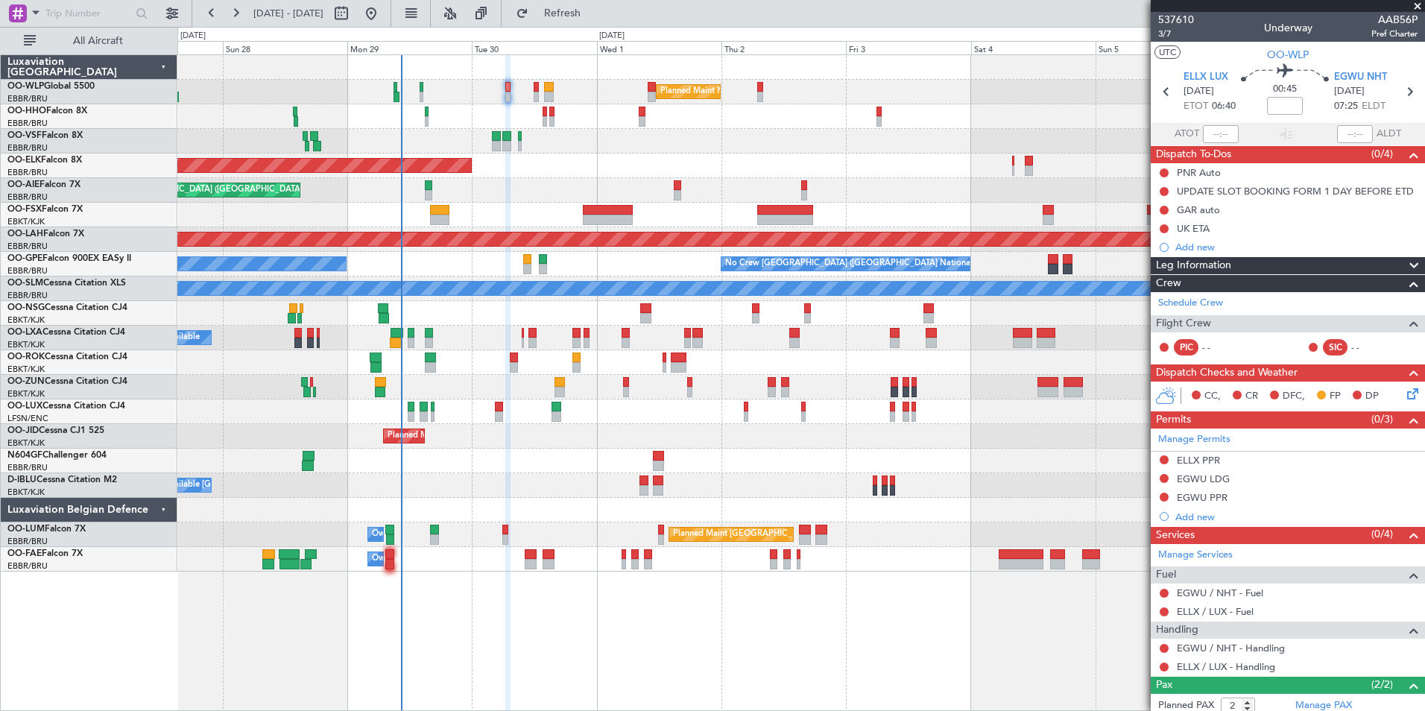
click at [1050, 120] on div "Planned Maint Milan (Linate) Planned Maint Geneva (Cointrin) Planned Maint Kort…" at bounding box center [800, 313] width 1247 height 516
click at [1236, 665] on link "ELLX / LUX - Handling" at bounding box center [1226, 666] width 98 height 13
click at [1237, 645] on div "ELLX / LUX - Handling" at bounding box center [1225, 640] width 89 height 19
click at [1190, 644] on link "EGWU / NHT - Handling" at bounding box center [1231, 648] width 108 height 13
click at [1201, 458] on div "ELLX PPR" at bounding box center [1198, 460] width 43 height 13
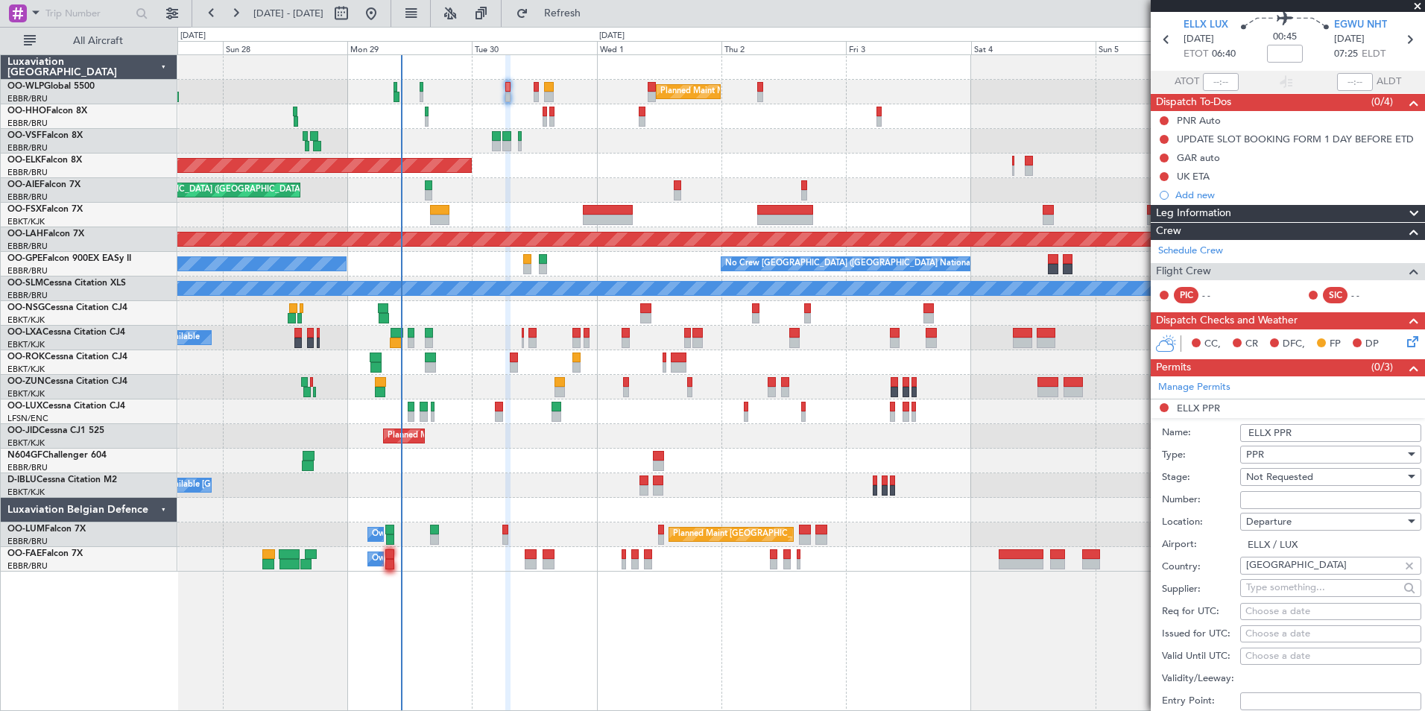
scroll to position [75, 0]
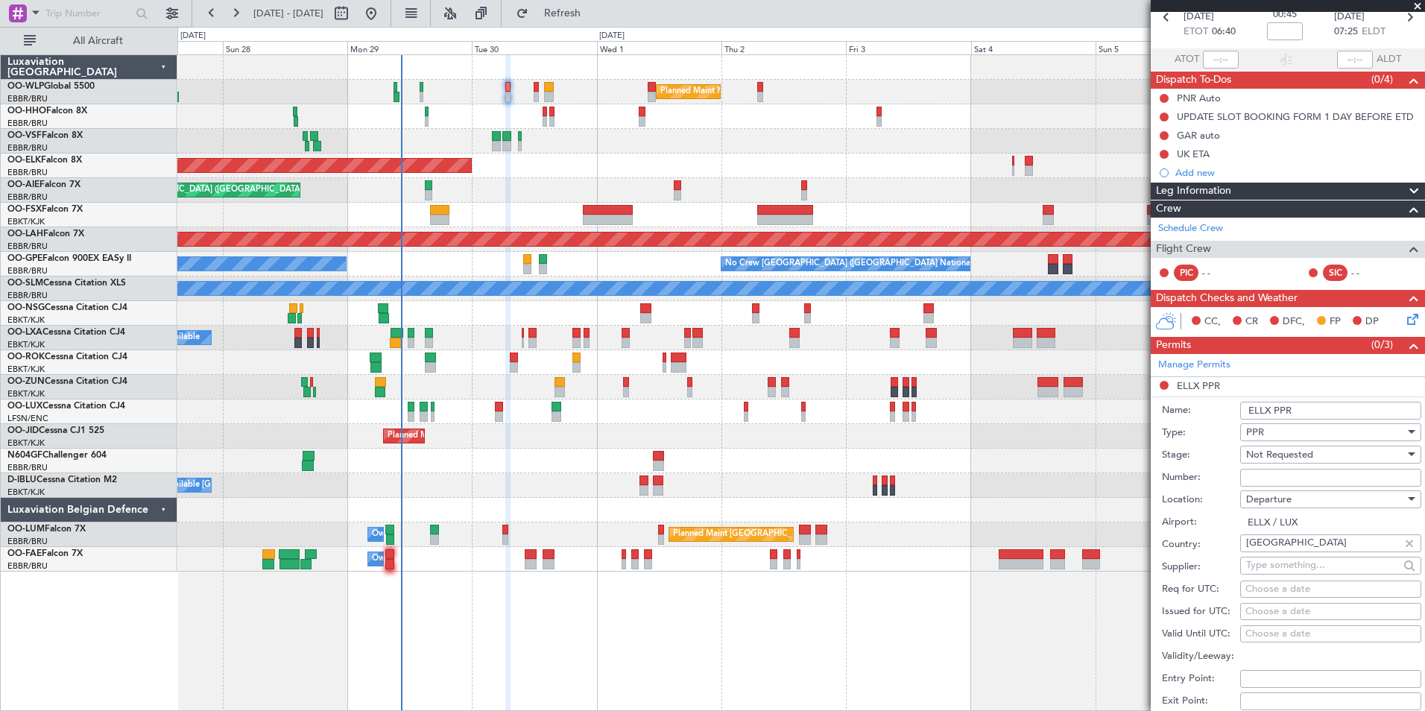
click at [1289, 590] on div "Choose a date" at bounding box center [1330, 589] width 171 height 15
select select "9"
select select "2025"
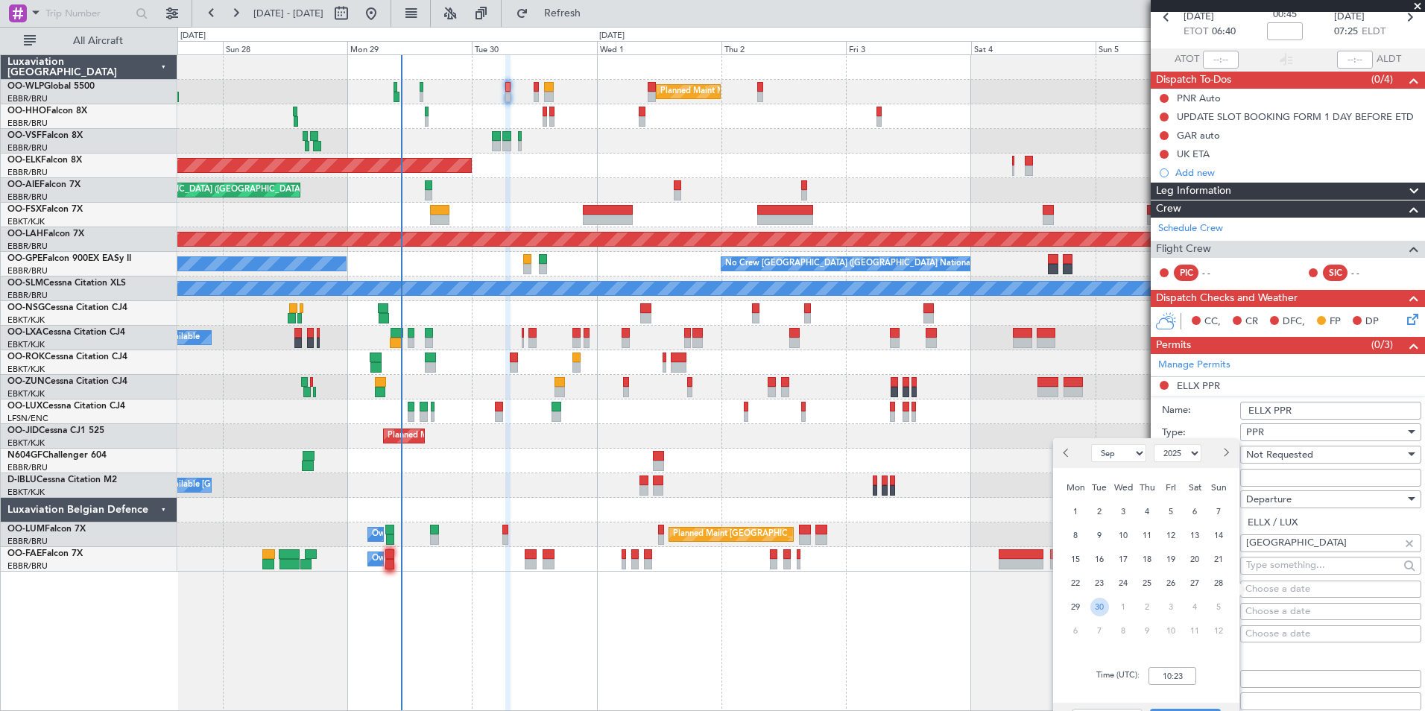
click at [1101, 604] on span "30" at bounding box center [1099, 607] width 19 height 19
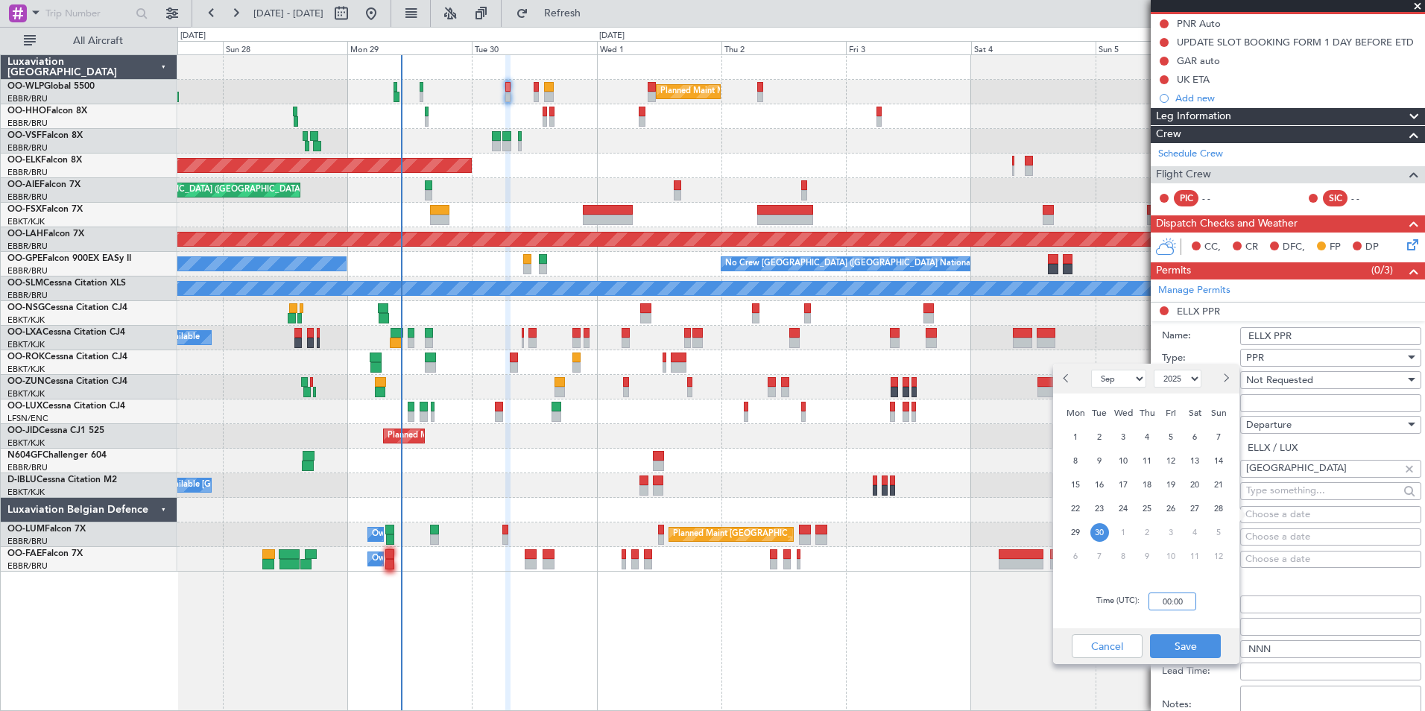
click at [1172, 598] on input "00:00" at bounding box center [1172, 601] width 48 height 18
type input "06:30"
click at [1180, 643] on button "Save" at bounding box center [1185, 646] width 71 height 24
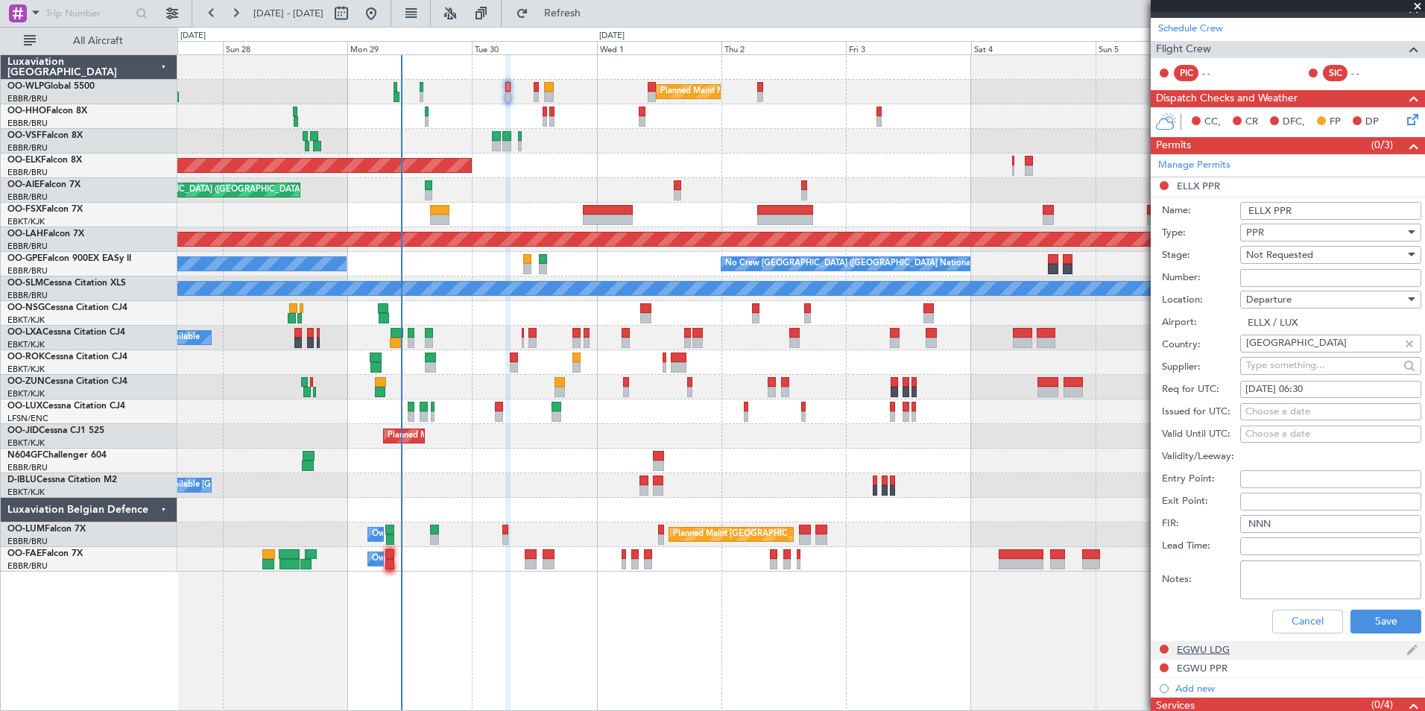
scroll to position [373, 0]
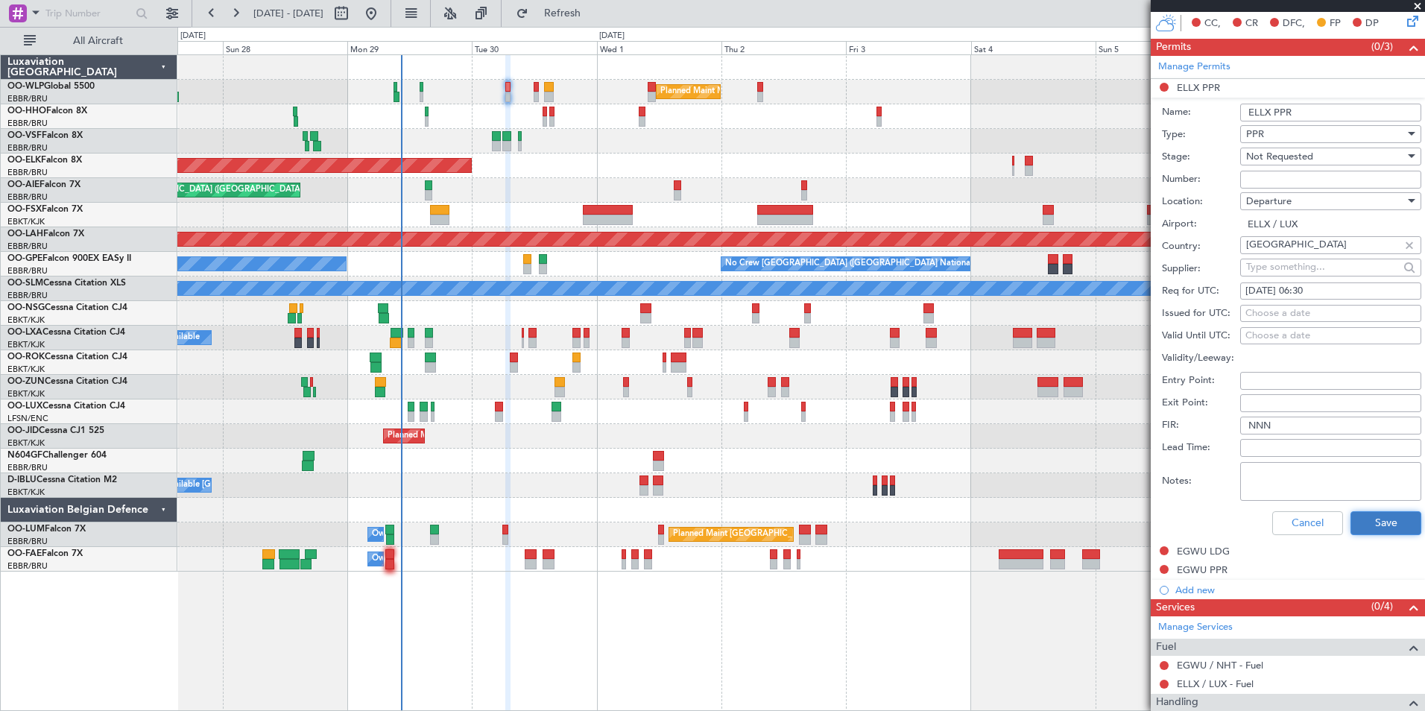
click at [1367, 530] on button "Save" at bounding box center [1385, 523] width 71 height 24
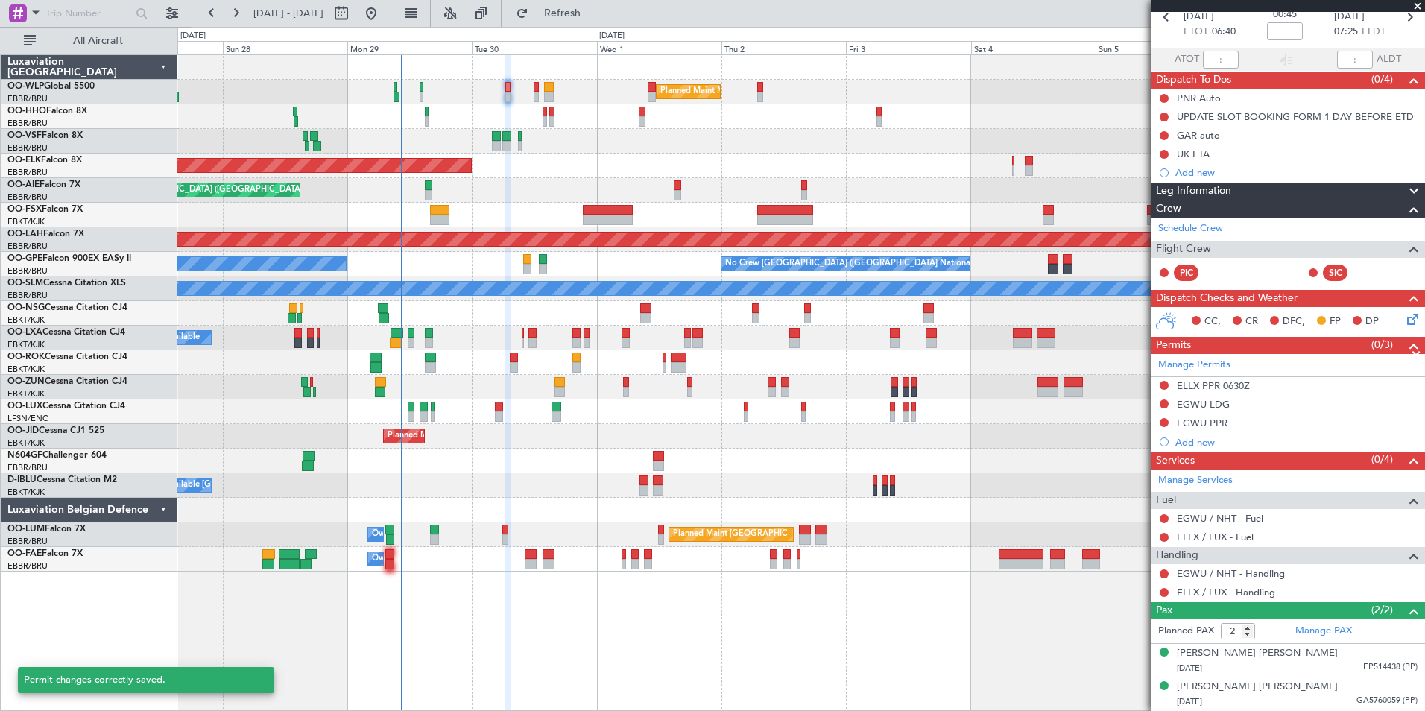
scroll to position [74, 0]
click at [1193, 404] on div "EGWU LDG" at bounding box center [1203, 405] width 53 height 13
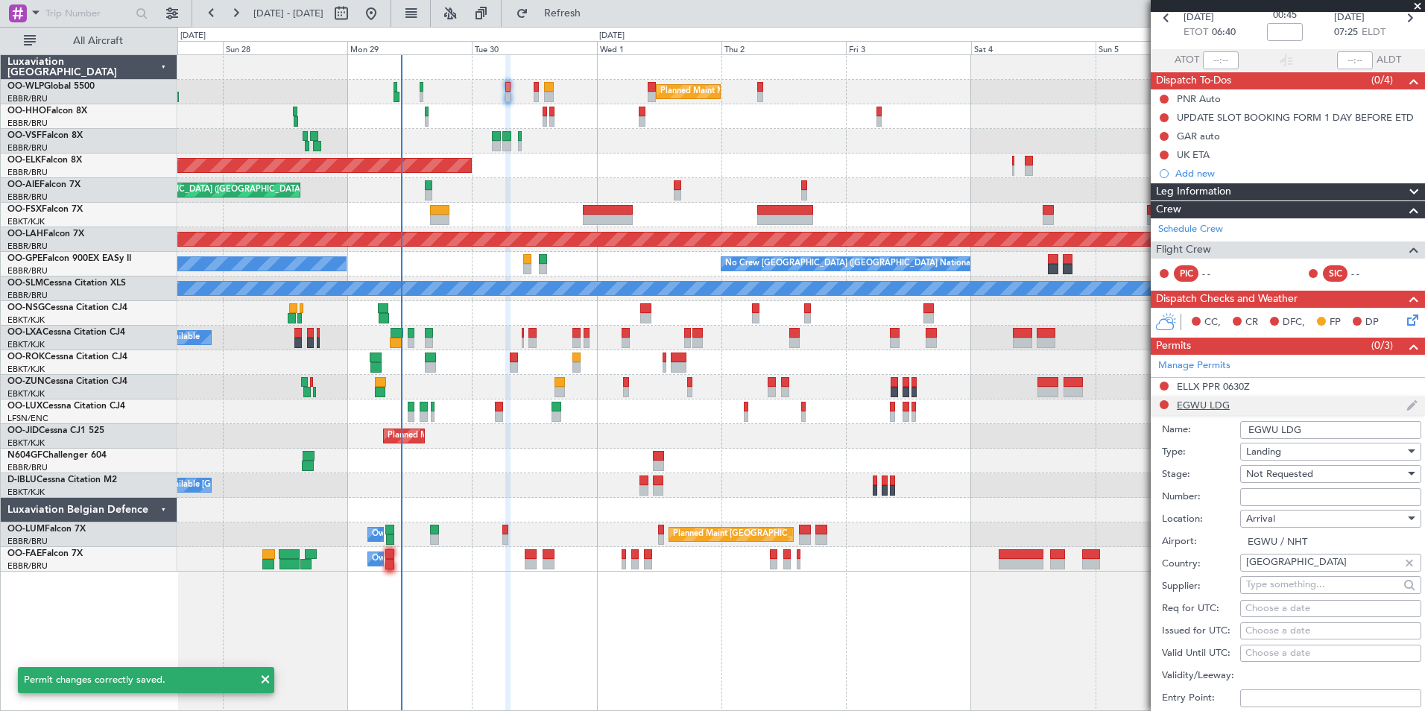
scroll to position [373, 0]
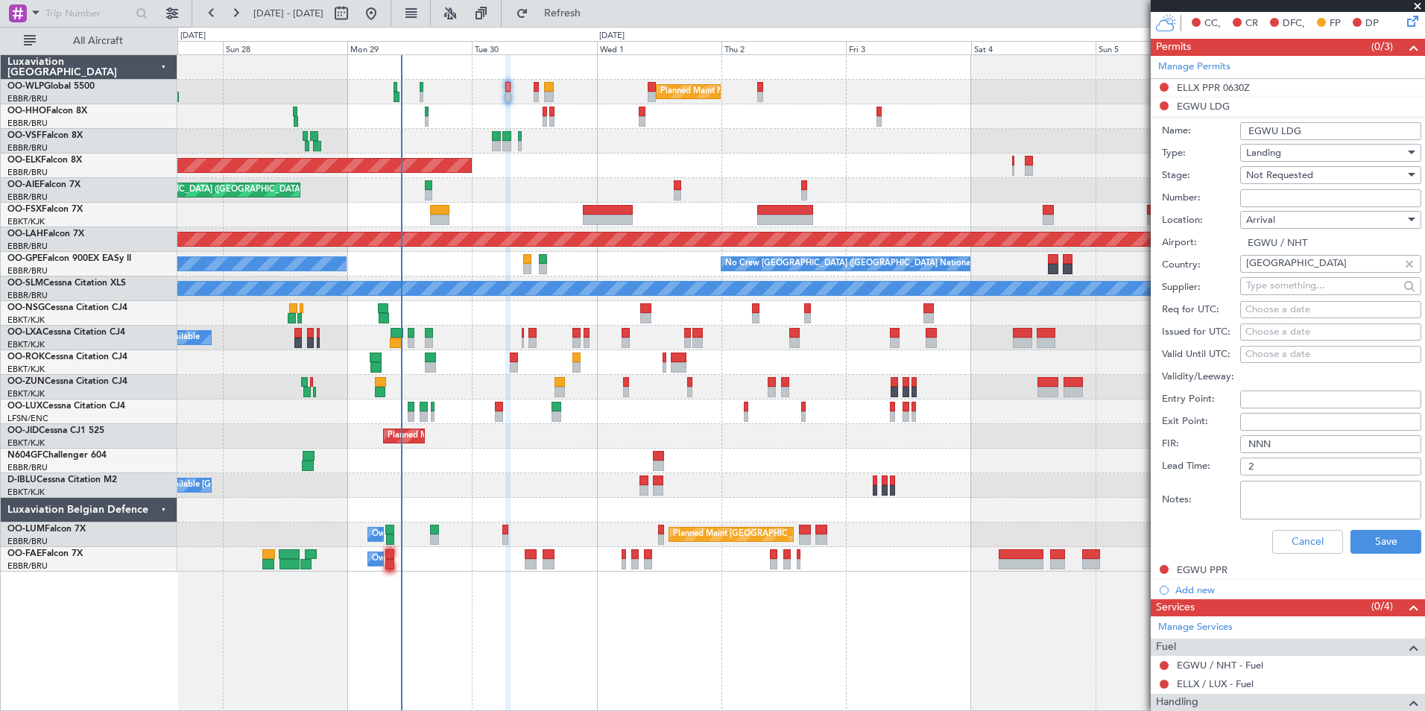
click at [1286, 133] on input "EGWU LDG" at bounding box center [1330, 131] width 181 height 18
click at [1288, 133] on input "EGWU LDG" at bounding box center [1330, 131] width 181 height 18
type input "u"
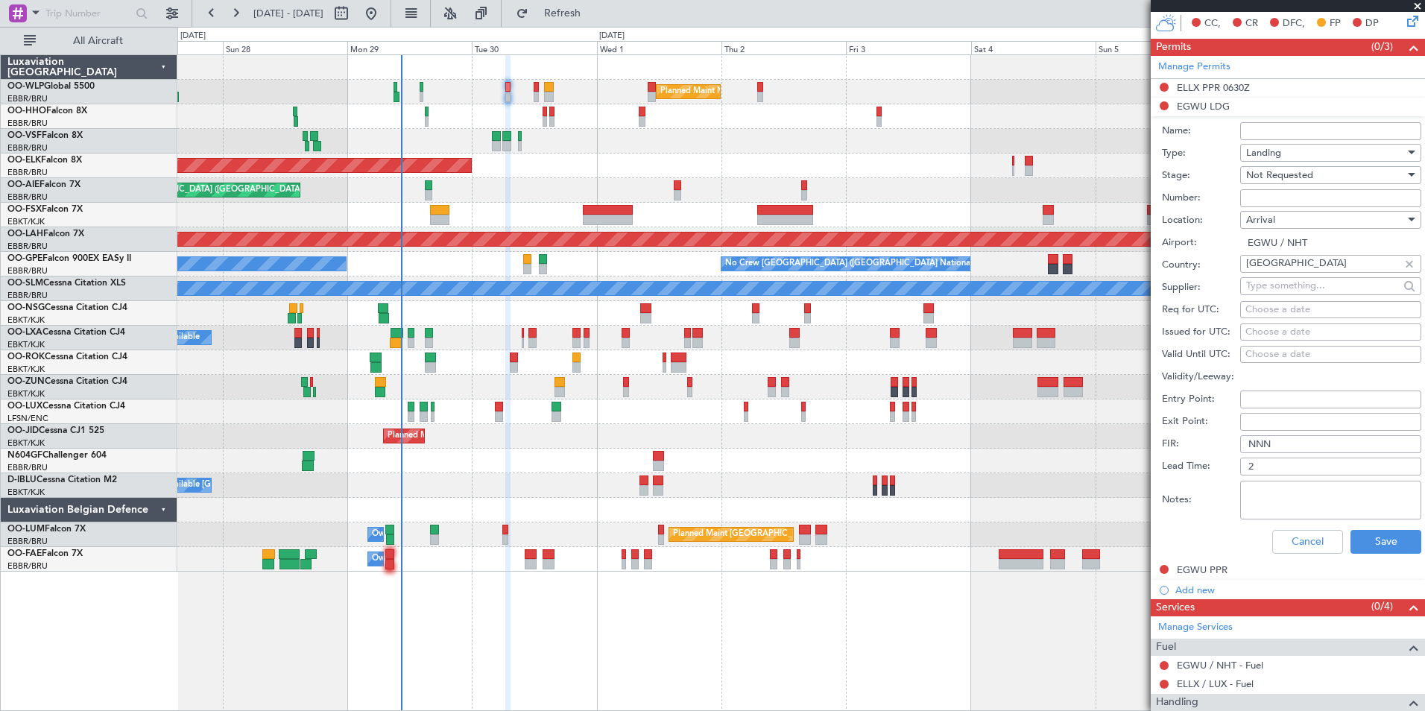
click at [1292, 194] on input "Number:" at bounding box center [1330, 198] width 181 height 18
type input "BFOP-2024-30105V8"
click at [1271, 133] on input "Name:" at bounding box center [1330, 131] width 181 height 18
click at [1270, 165] on div "Not Requested" at bounding box center [1325, 175] width 159 height 22
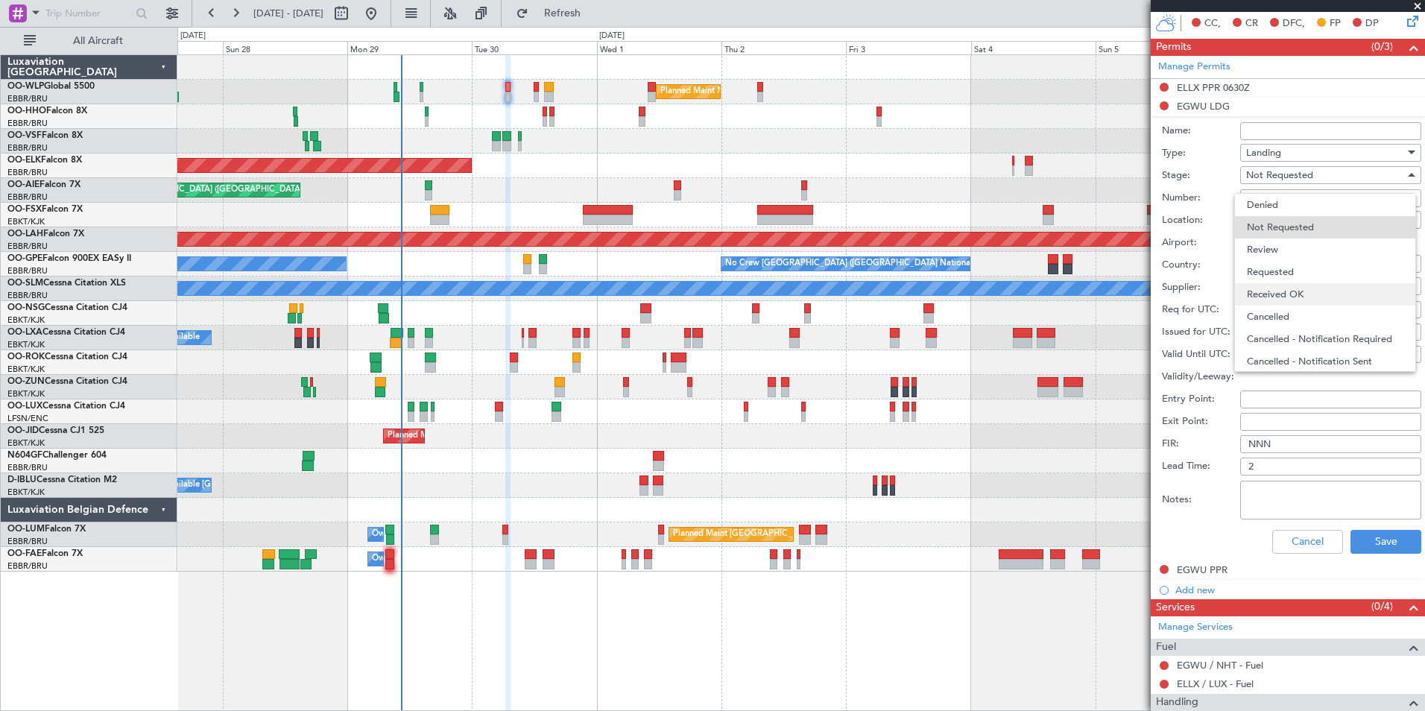
click at [1288, 291] on span "Received OK" at bounding box center [1325, 294] width 156 height 22
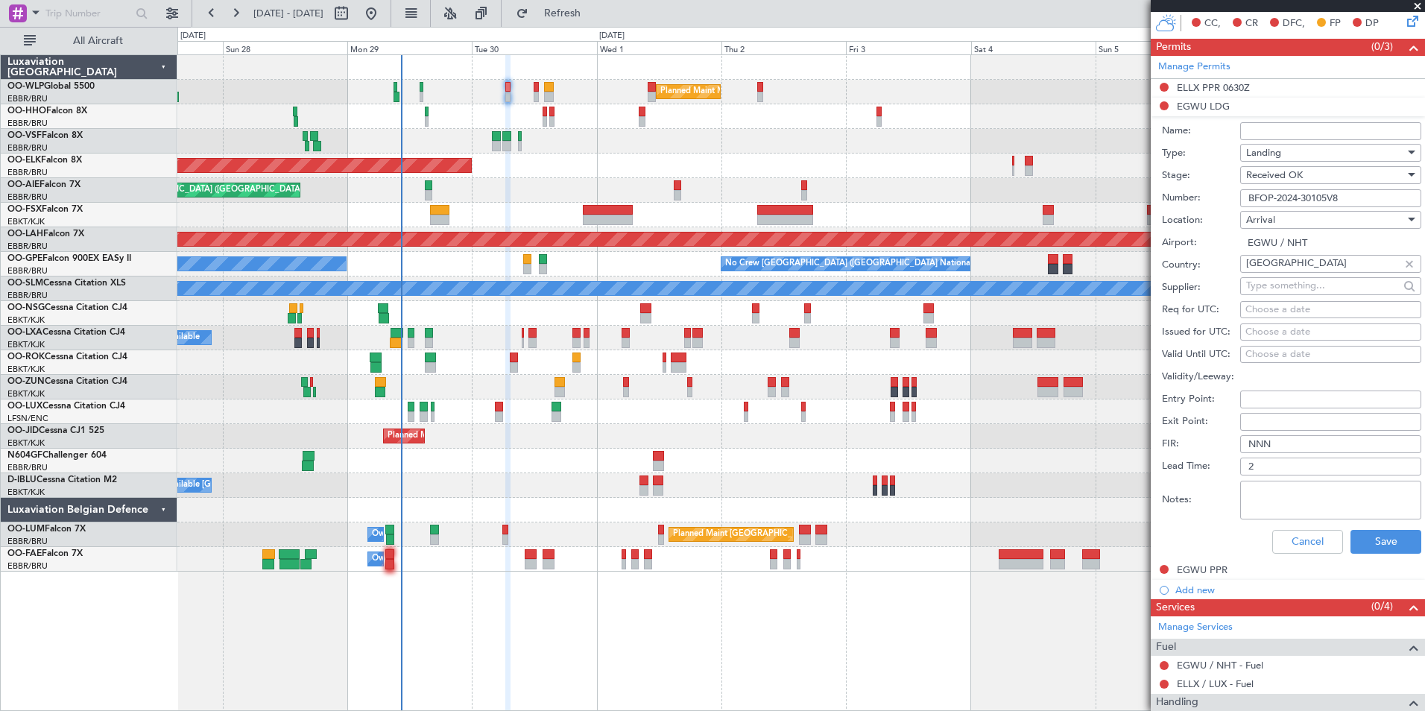
click at [1284, 137] on input "Name:" at bounding box center [1330, 131] width 181 height 18
type input "UK BLOCK PERMIT"
click at [1369, 539] on button "Save" at bounding box center [1385, 542] width 71 height 24
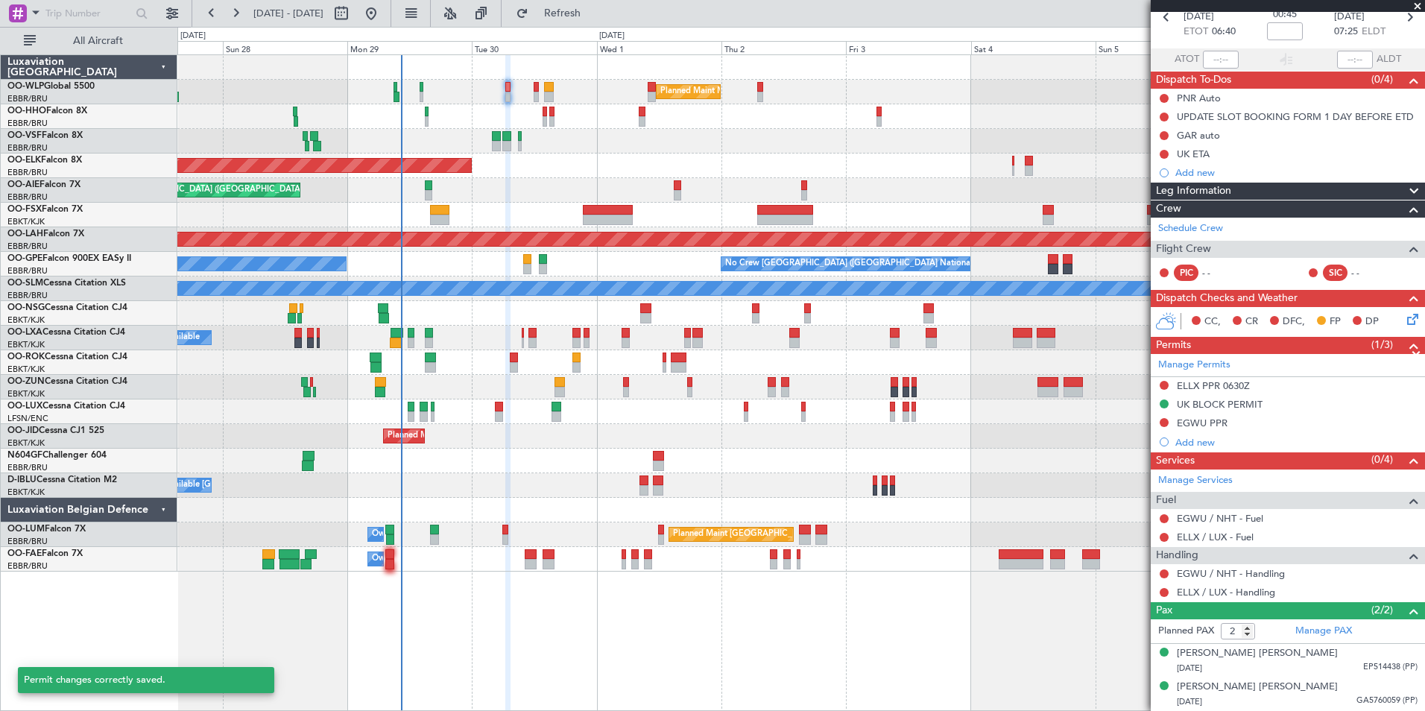
scroll to position [74, 0]
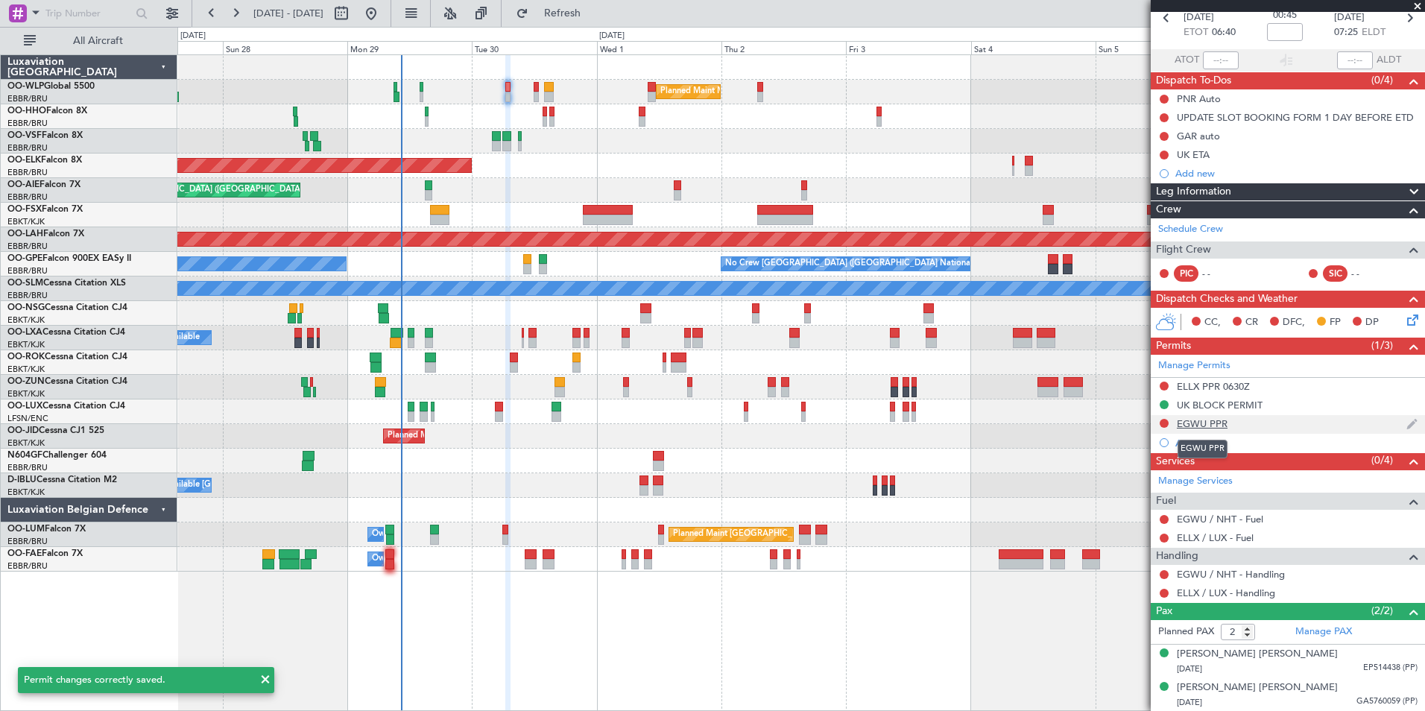
click at [1206, 425] on div "EGWU PPR" at bounding box center [1202, 423] width 51 height 13
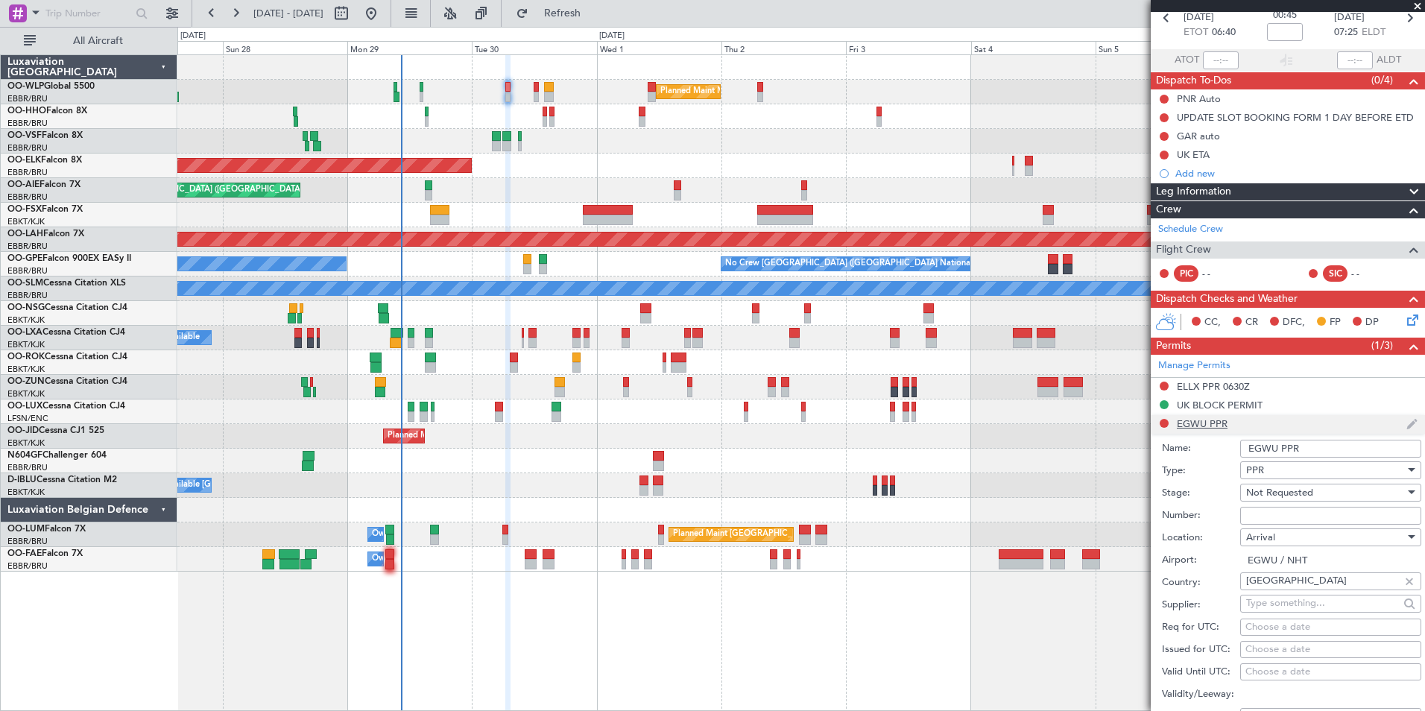
scroll to position [373, 0]
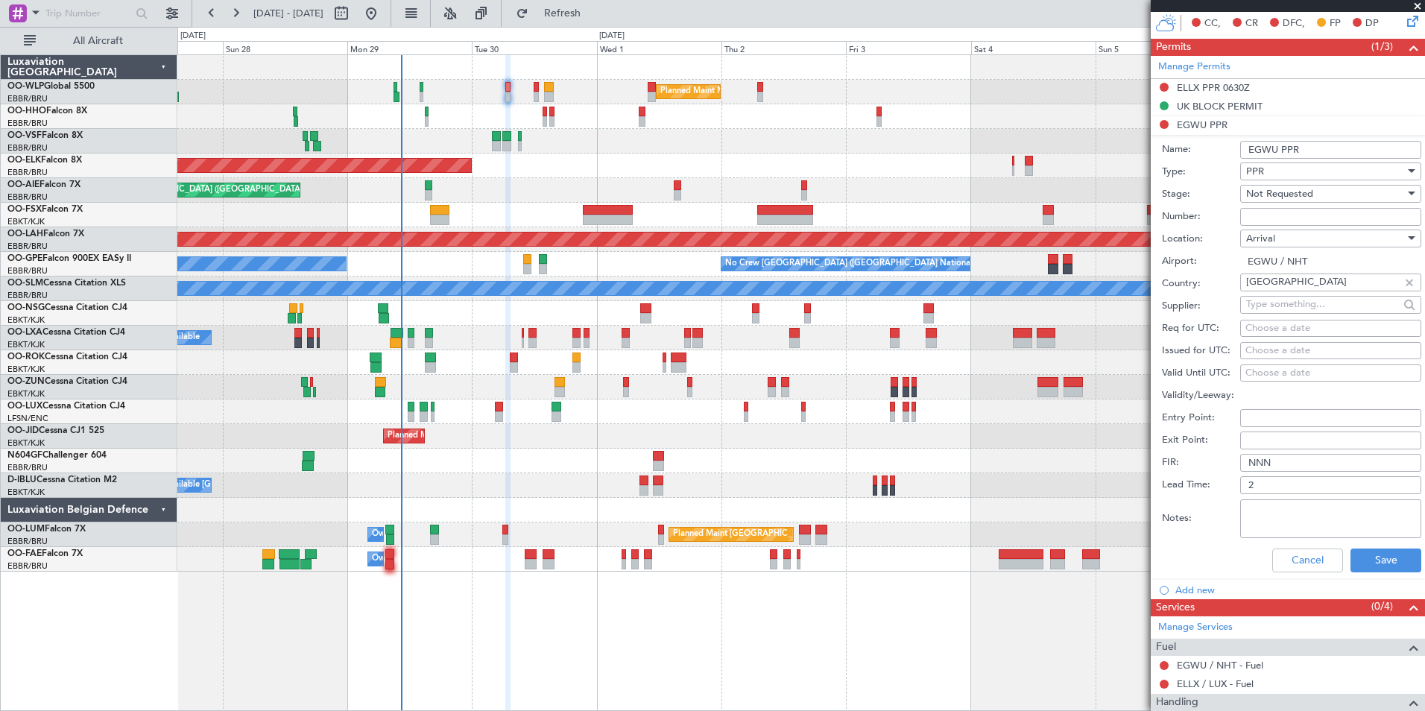
click at [1301, 328] on div "Choose a date" at bounding box center [1330, 328] width 171 height 15
select select "9"
select select "2025"
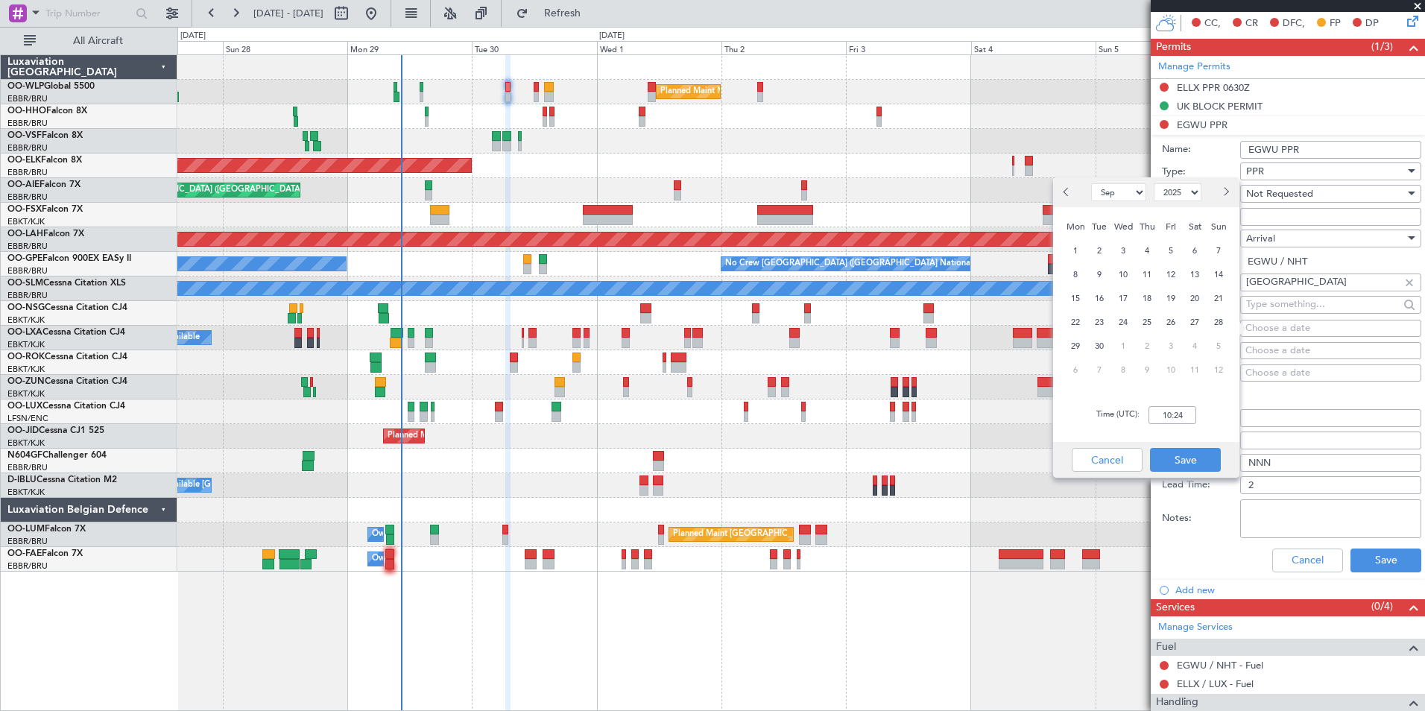
click at [1085, 344] on div "29" at bounding box center [1075, 346] width 24 height 24
click at [1097, 346] on span "30" at bounding box center [1099, 346] width 19 height 19
click at [1168, 408] on input "00:00" at bounding box center [1172, 415] width 48 height 18
type input "07:30"
click at [1163, 453] on button "Save" at bounding box center [1185, 460] width 71 height 24
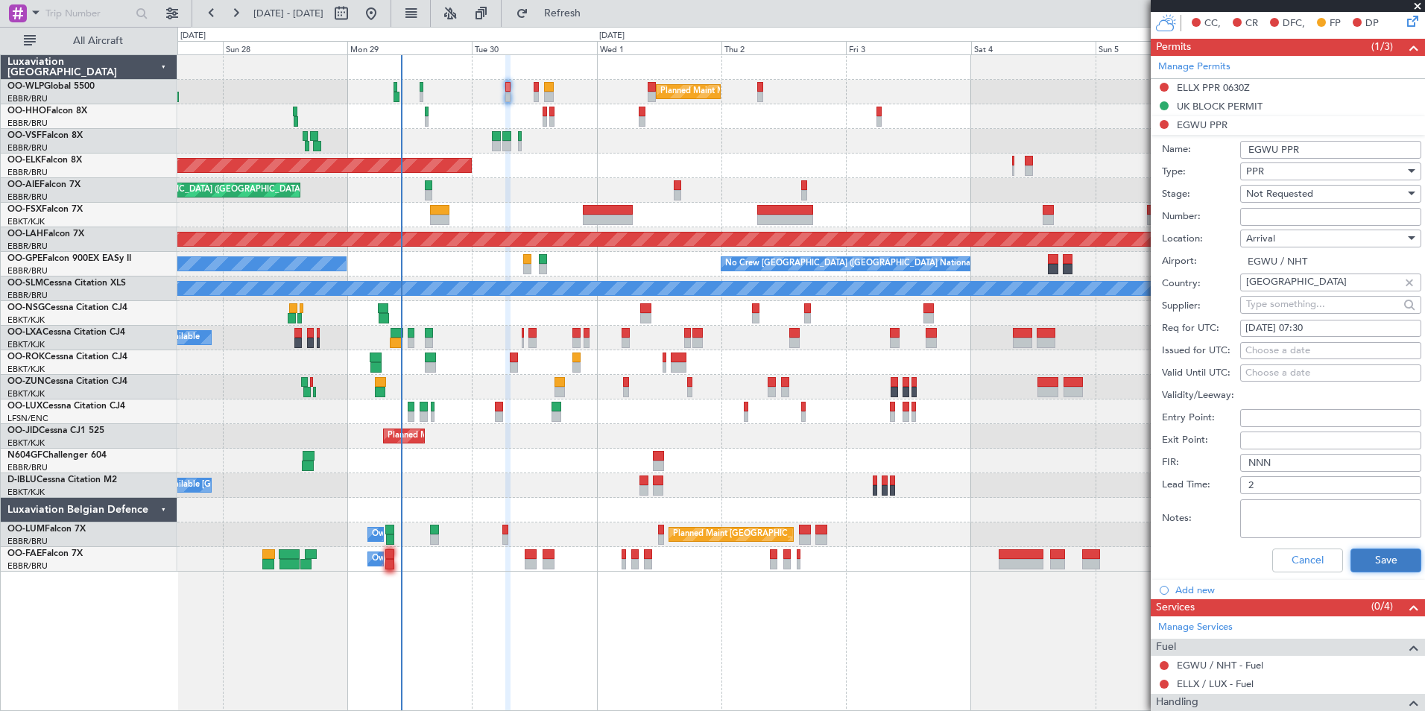
click at [1360, 551] on button "Save" at bounding box center [1385, 560] width 71 height 24
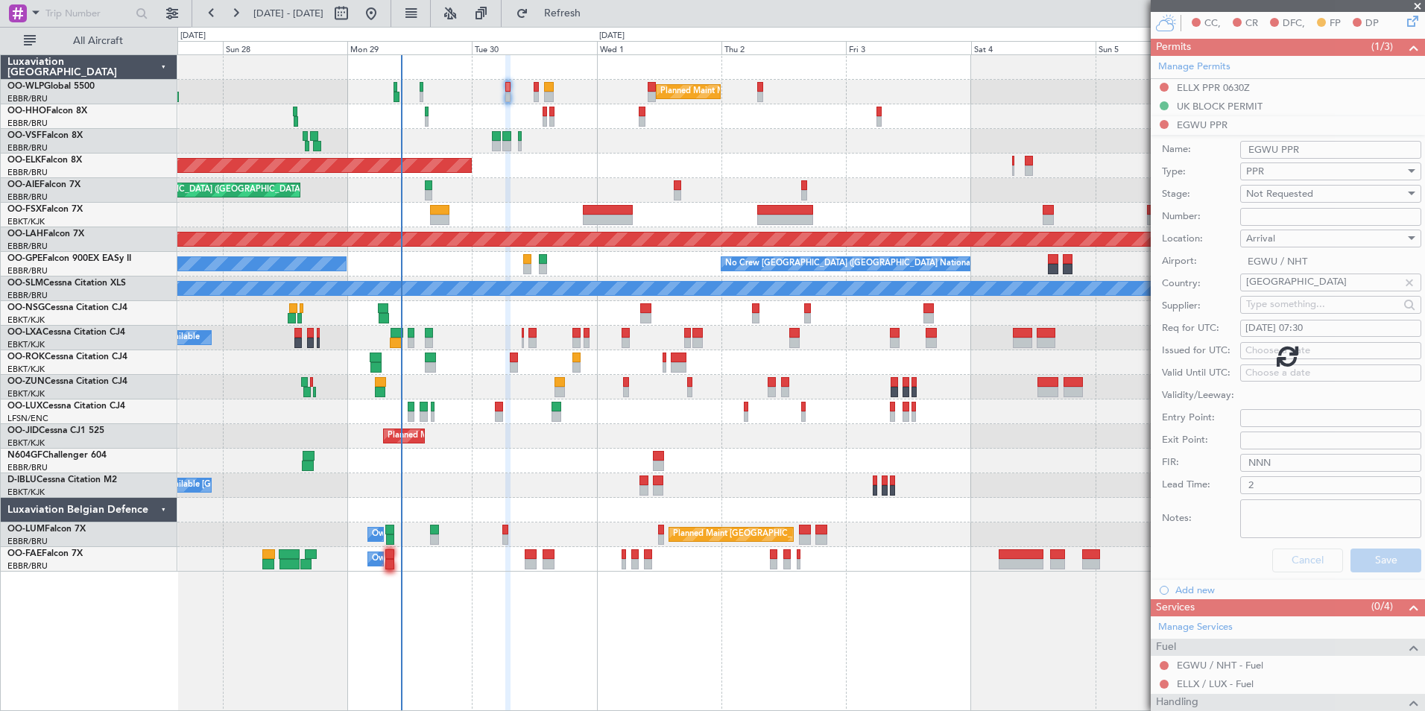
scroll to position [74, 0]
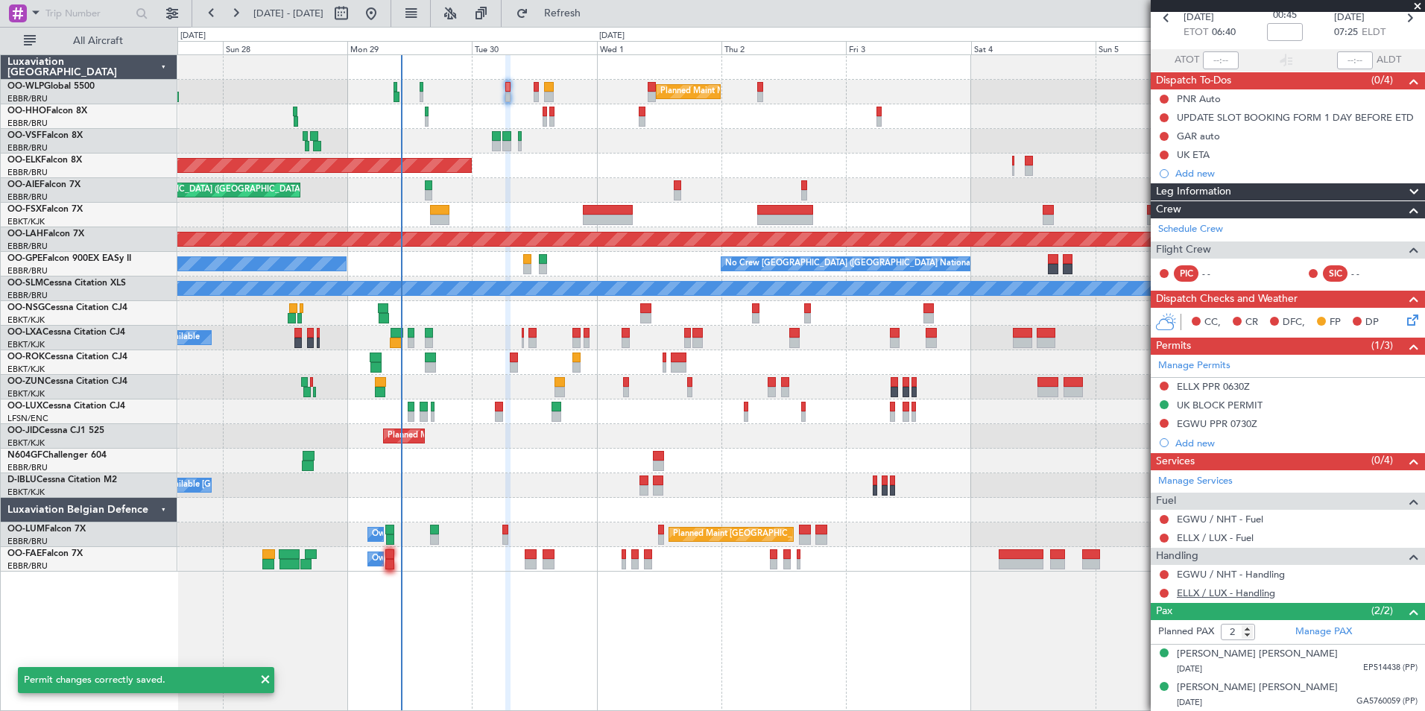
click at [1226, 597] on link "ELLX / LUX - Handling" at bounding box center [1226, 592] width 98 height 13
click at [590, 13] on span "Refresh" at bounding box center [562, 13] width 63 height 10
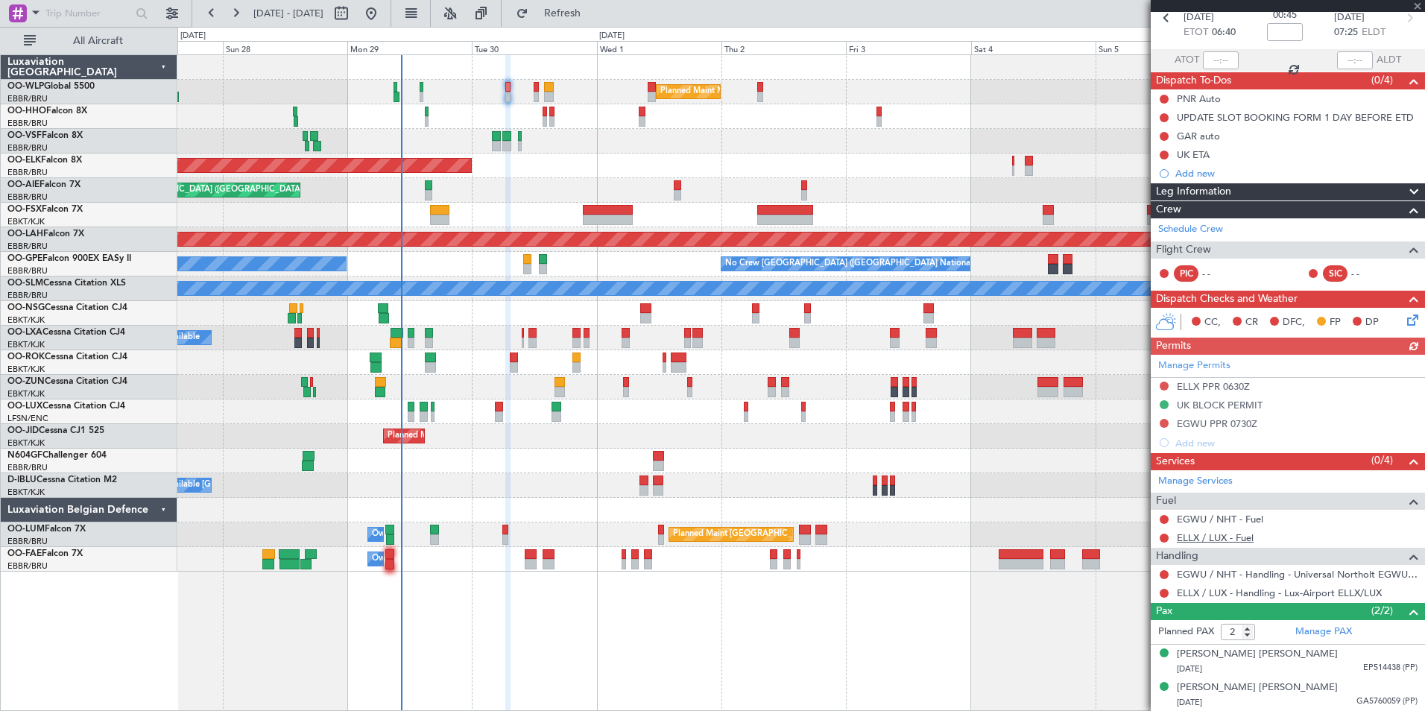
click at [1221, 542] on link "ELLX / LUX - Fuel" at bounding box center [1215, 537] width 77 height 13
click at [1227, 532] on link "ELLX / LUX - Fuel" at bounding box center [1215, 537] width 77 height 13
click at [1203, 519] on link "EGWU / NHT - Fuel" at bounding box center [1220, 519] width 86 height 13
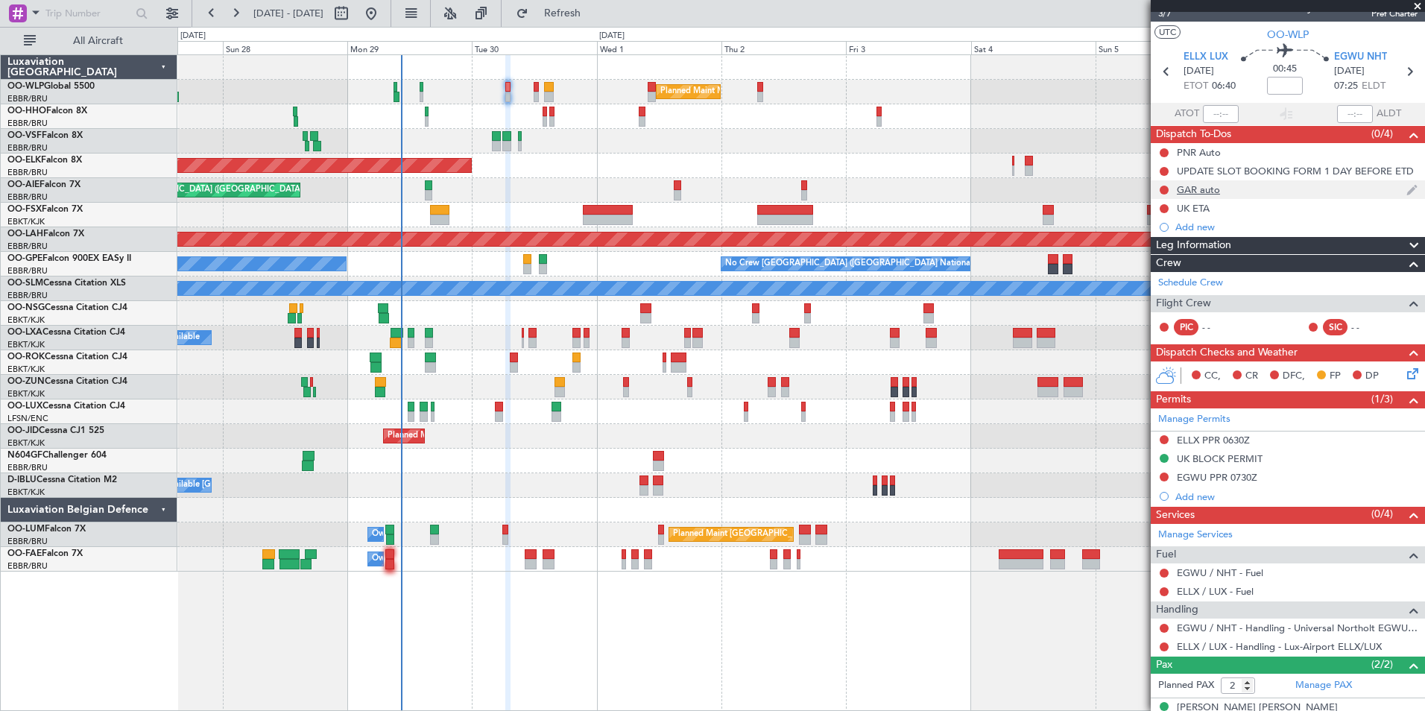
scroll to position [0, 0]
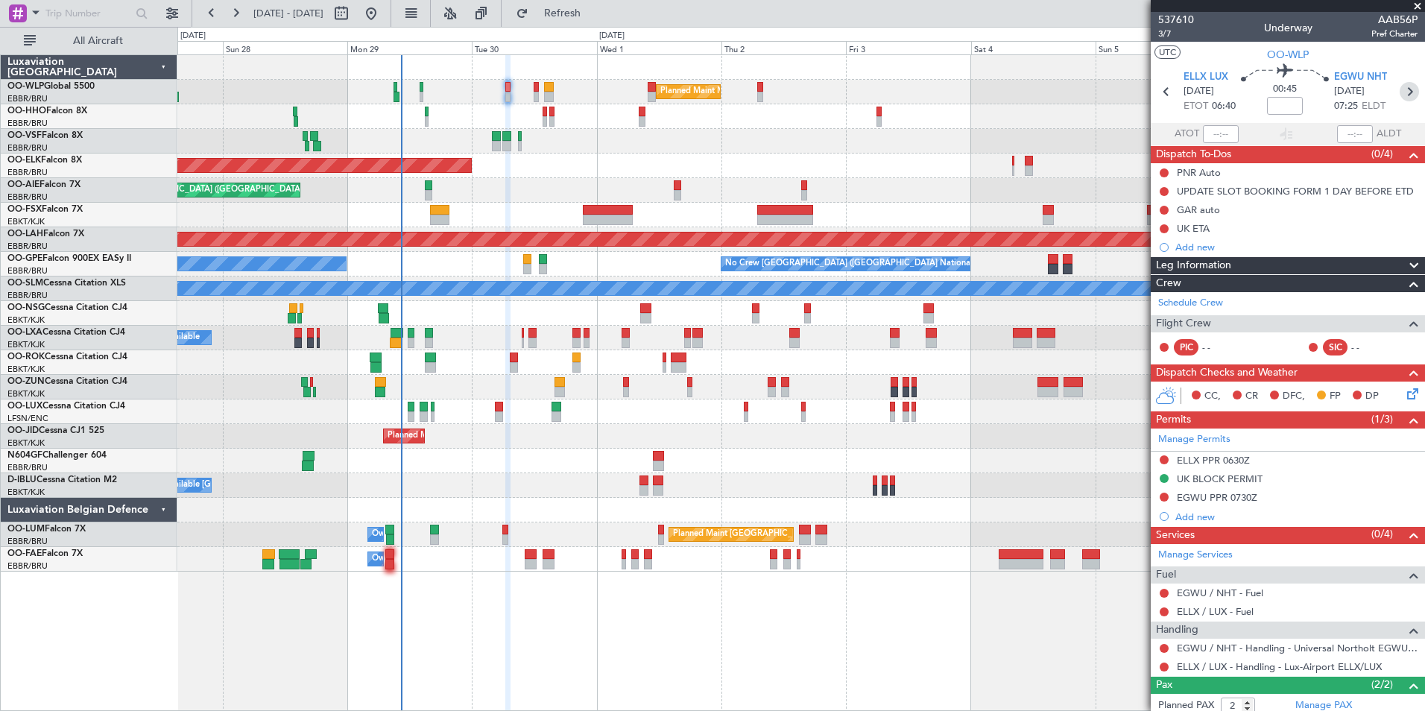
click at [1400, 92] on icon at bounding box center [1408, 91] width 19 height 19
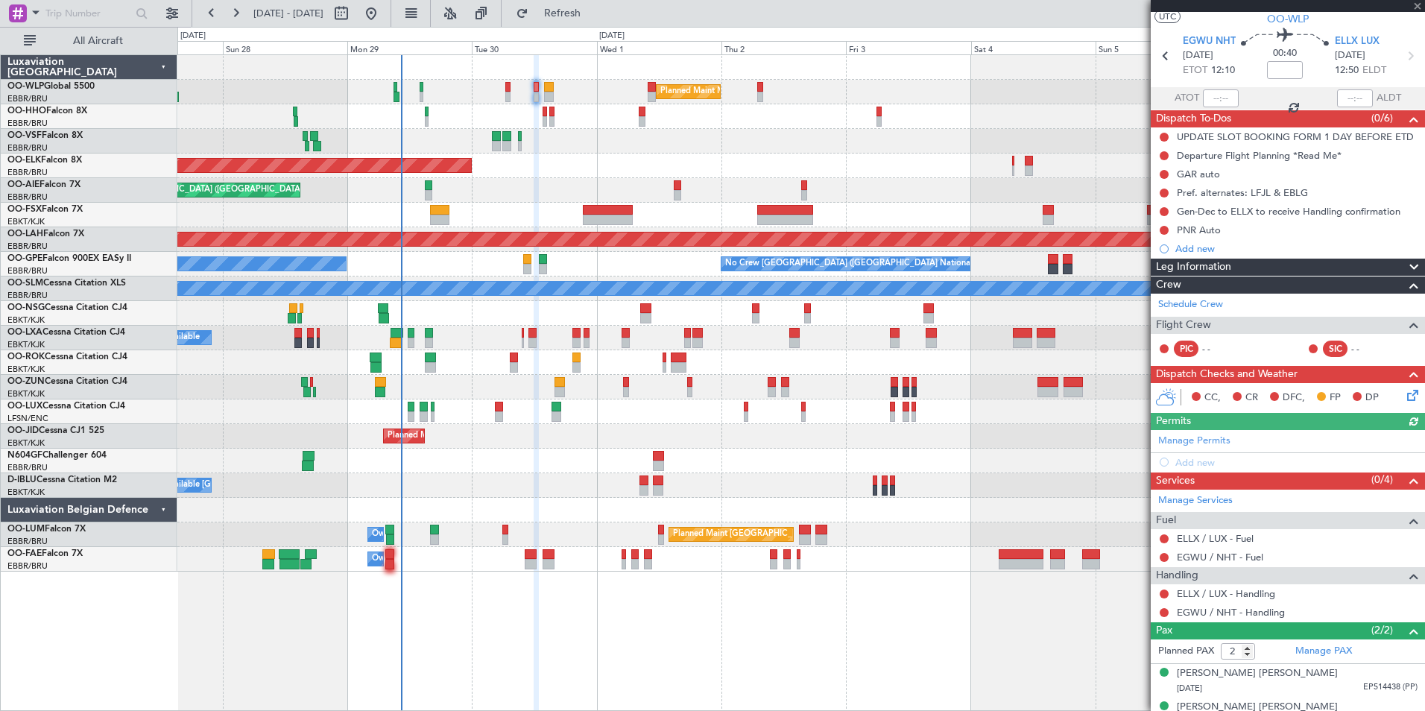
scroll to position [55, 0]
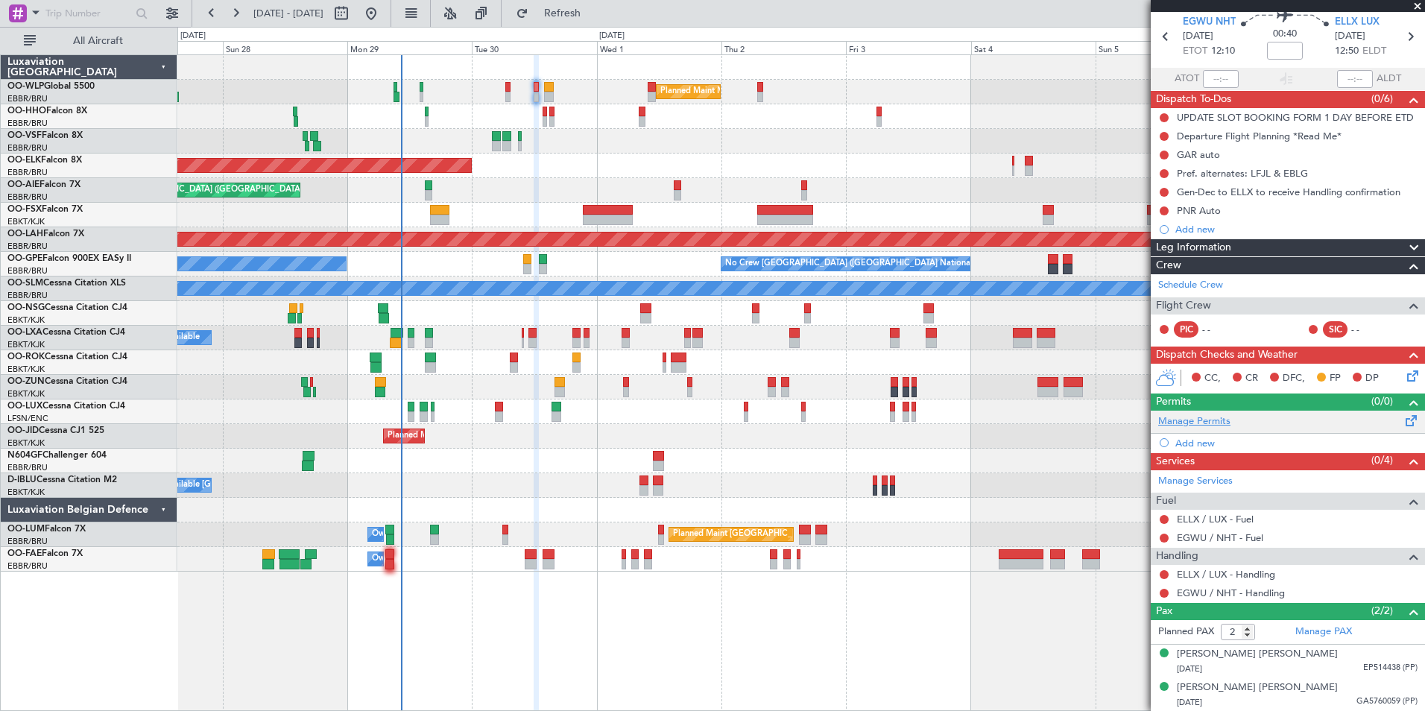
click at [1197, 426] on link "Manage Permits" at bounding box center [1194, 421] width 72 height 15
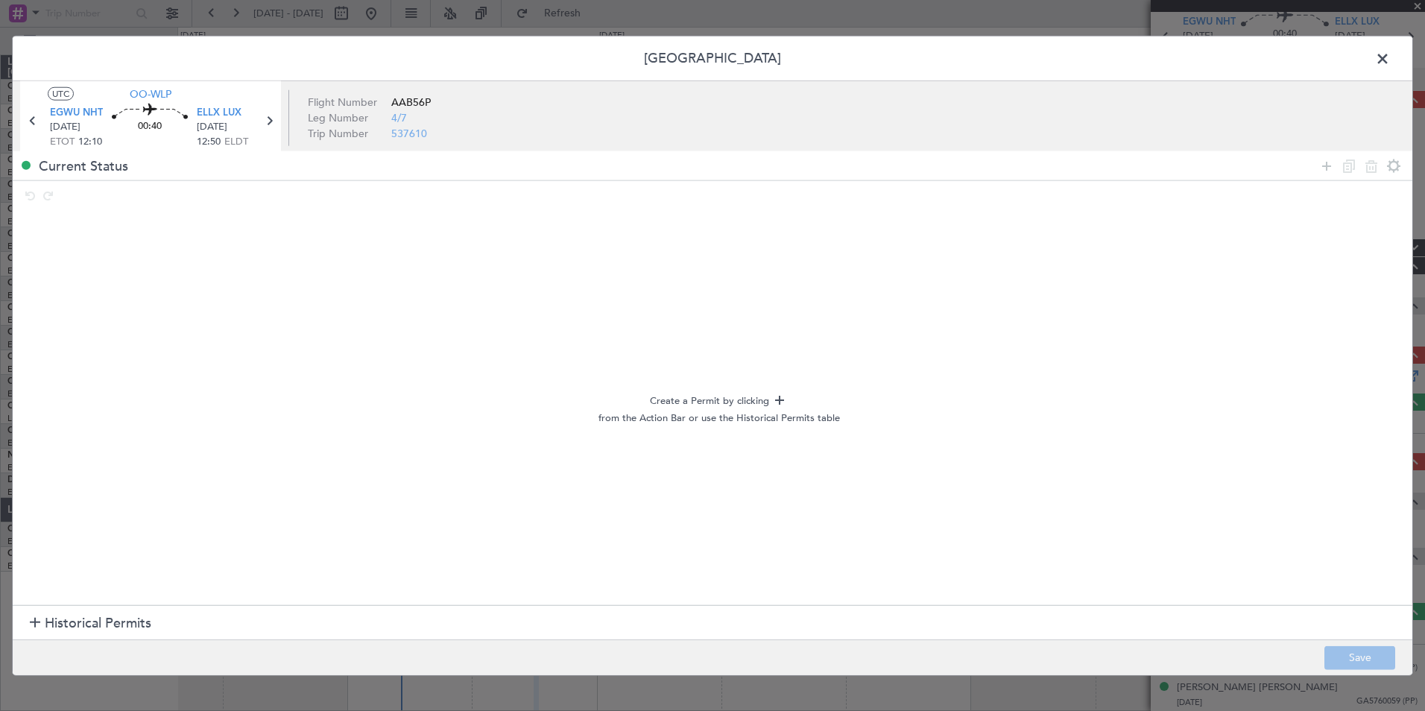
click at [87, 611] on section "Historical Permits" at bounding box center [712, 623] width 1399 height 36
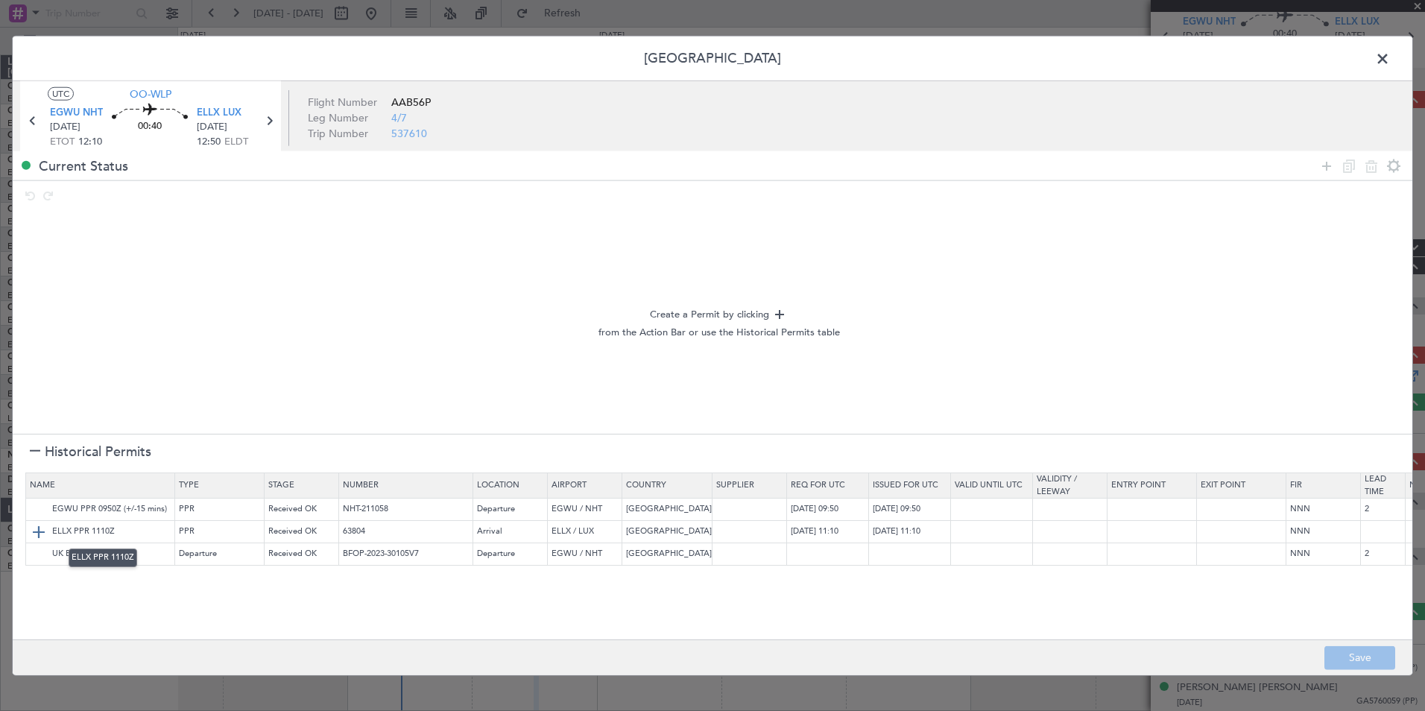
click at [37, 532] on img at bounding box center [39, 531] width 18 height 18
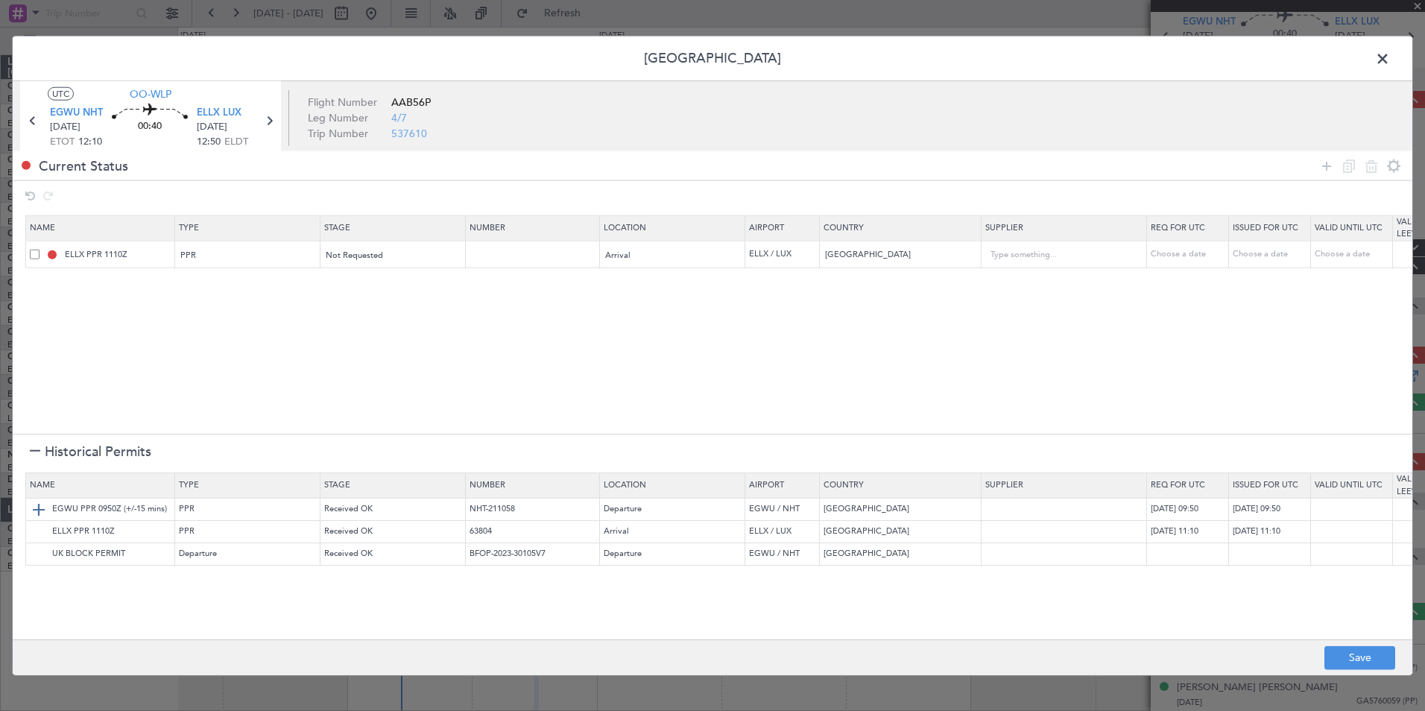
click at [37, 501] on img at bounding box center [39, 509] width 18 height 18
click at [42, 559] on img at bounding box center [39, 554] width 18 height 18
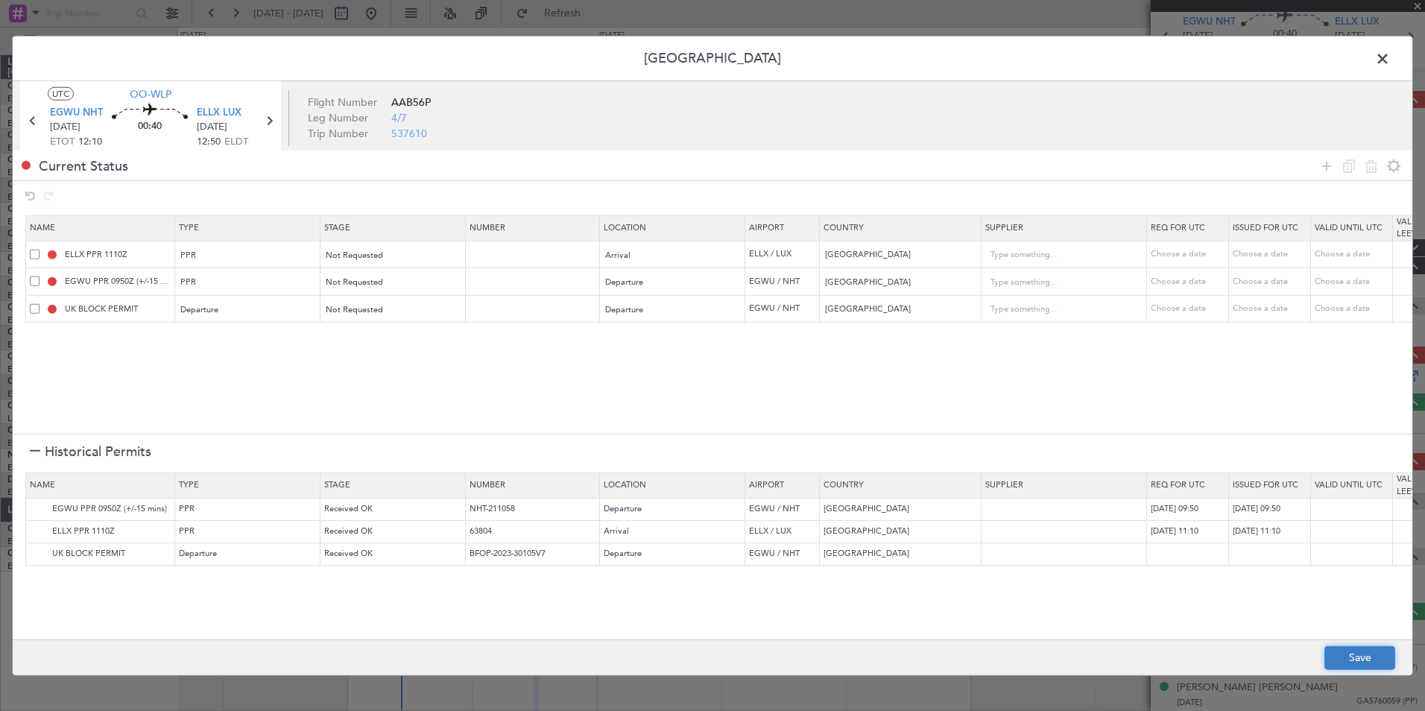
click at [1347, 656] on button "Save" at bounding box center [1359, 657] width 71 height 24
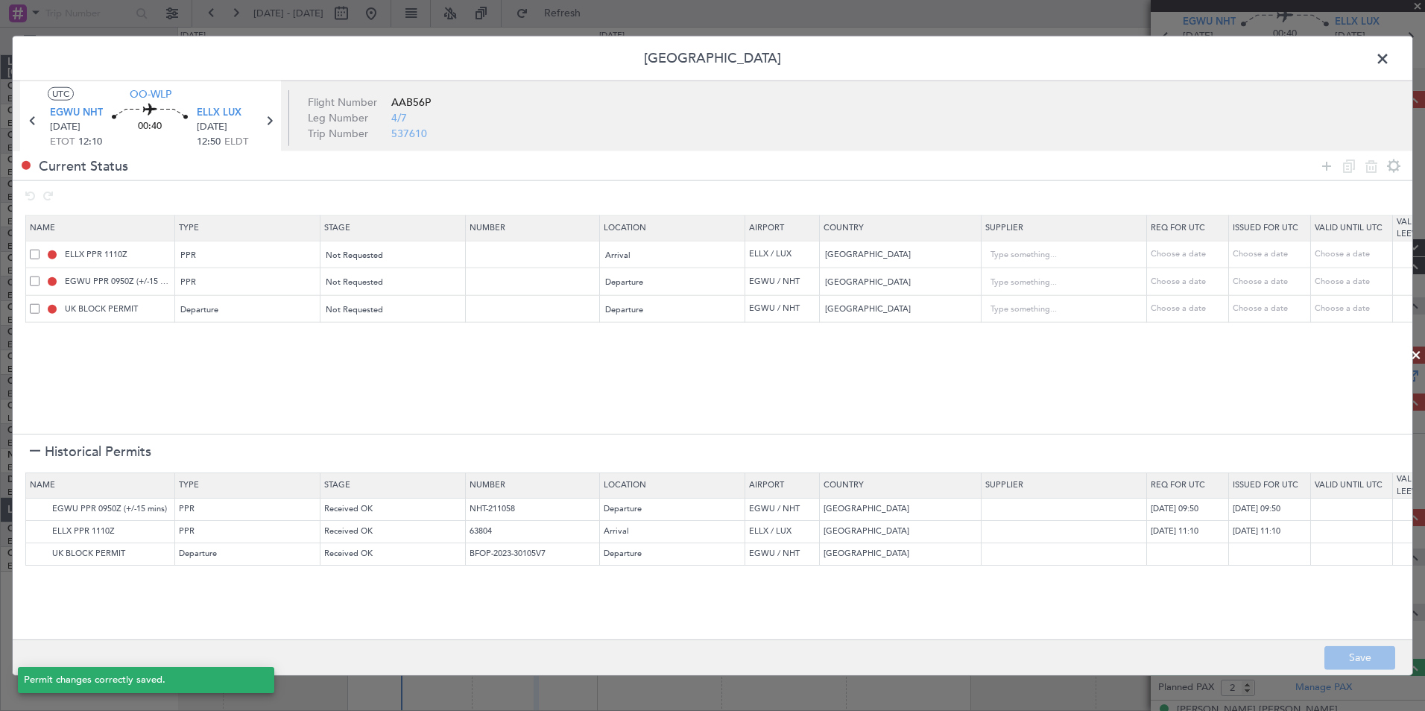
type input "ELLX PPR"
type input "NNN"
type input "EGWU PPR"
type input "NNN"
type input "2"
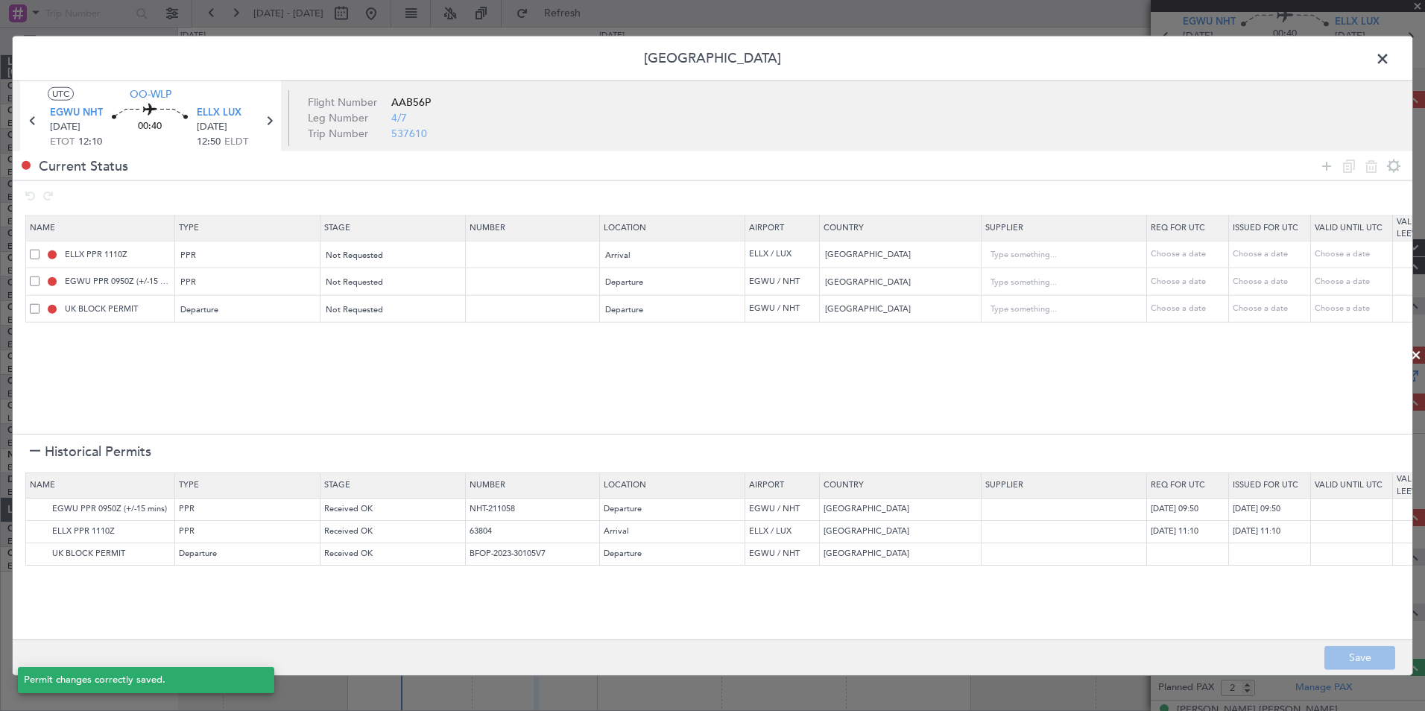
type input "UNITED KINGDOM DEPARTURE"
type input "NNN"
type input "2"
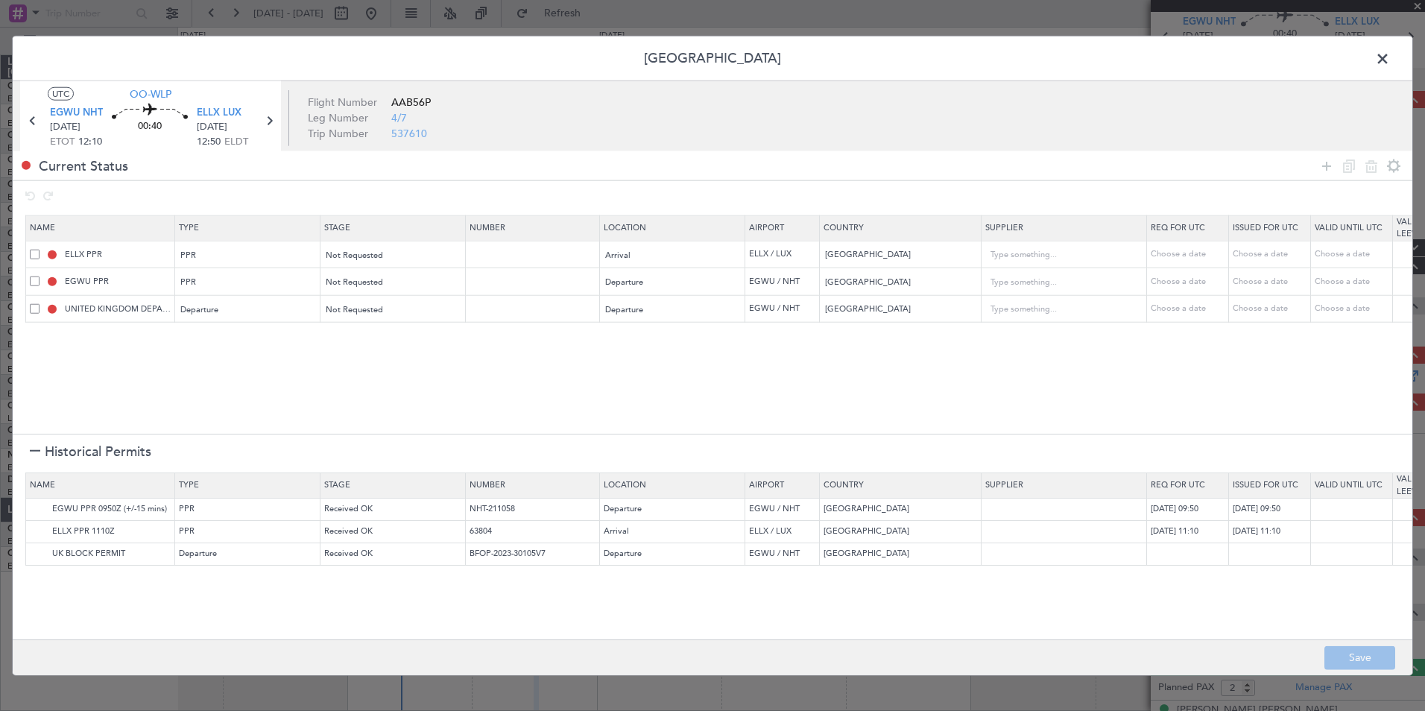
click at [1376, 37] on header "Permit Center" at bounding box center [712, 59] width 1399 height 45
click at [1391, 72] on header "Permit Center" at bounding box center [712, 59] width 1399 height 45
click at [1390, 60] on span at bounding box center [1390, 63] width 0 height 30
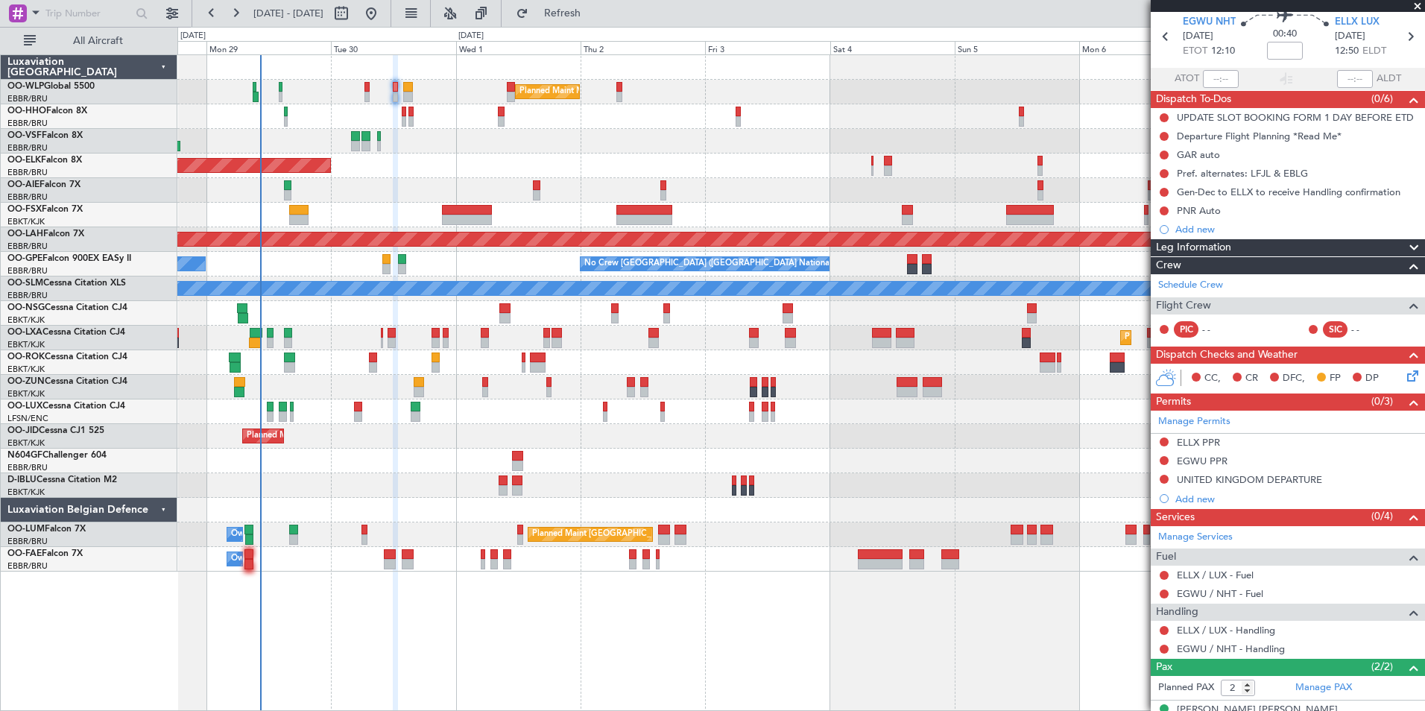
click at [829, 165] on div "Planned Maint Kortrijk-[GEOGRAPHIC_DATA]" at bounding box center [800, 166] width 1247 height 25
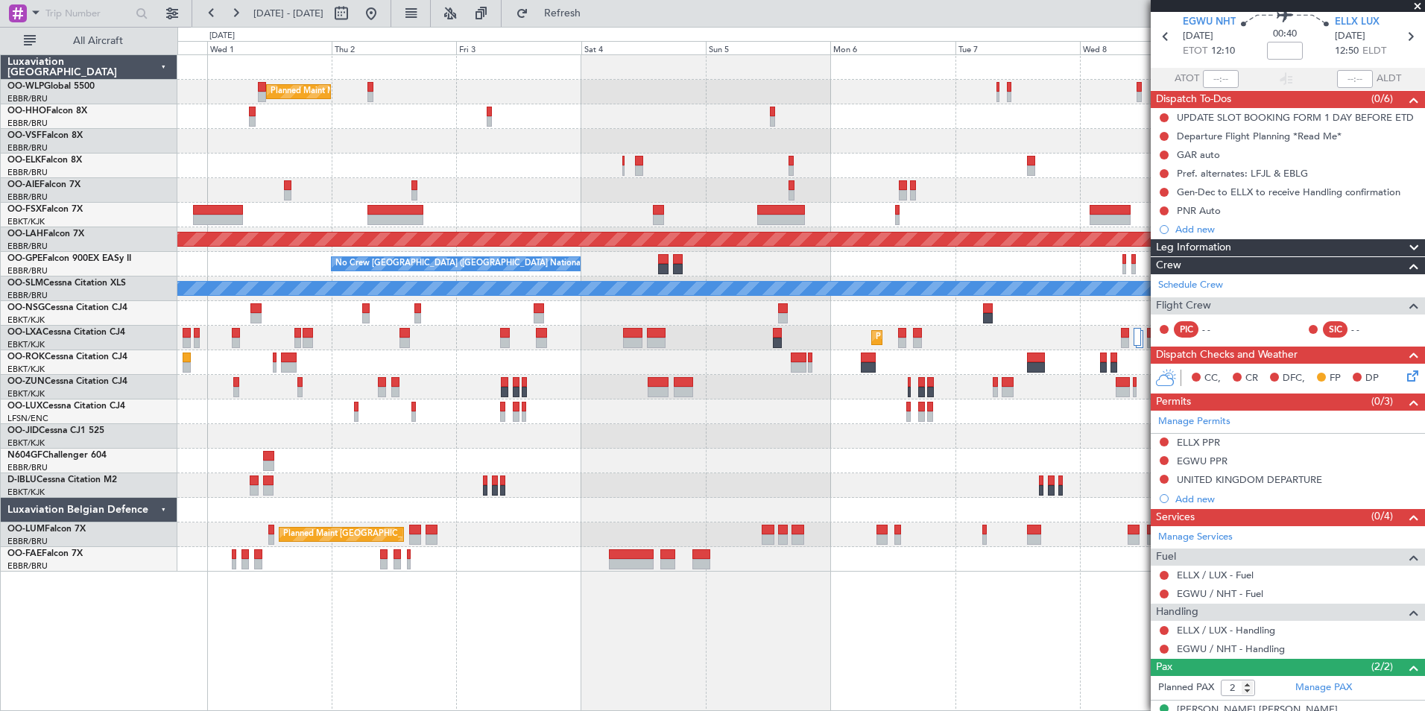
click at [718, 465] on div at bounding box center [800, 461] width 1247 height 25
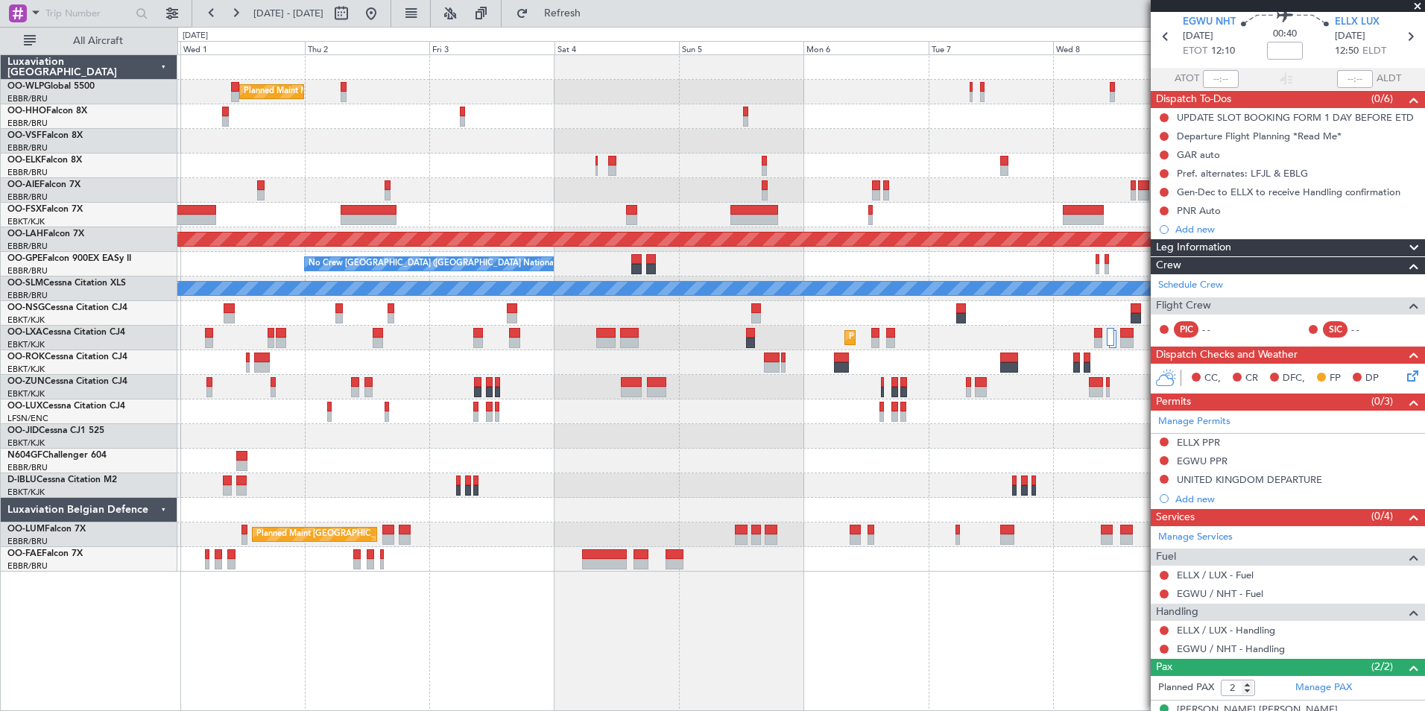
click at [845, 452] on div "Planned Maint Milan (Linate) Planned Maint Kortrijk-Wevelgem Planned Maint Lond…" at bounding box center [800, 313] width 1247 height 516
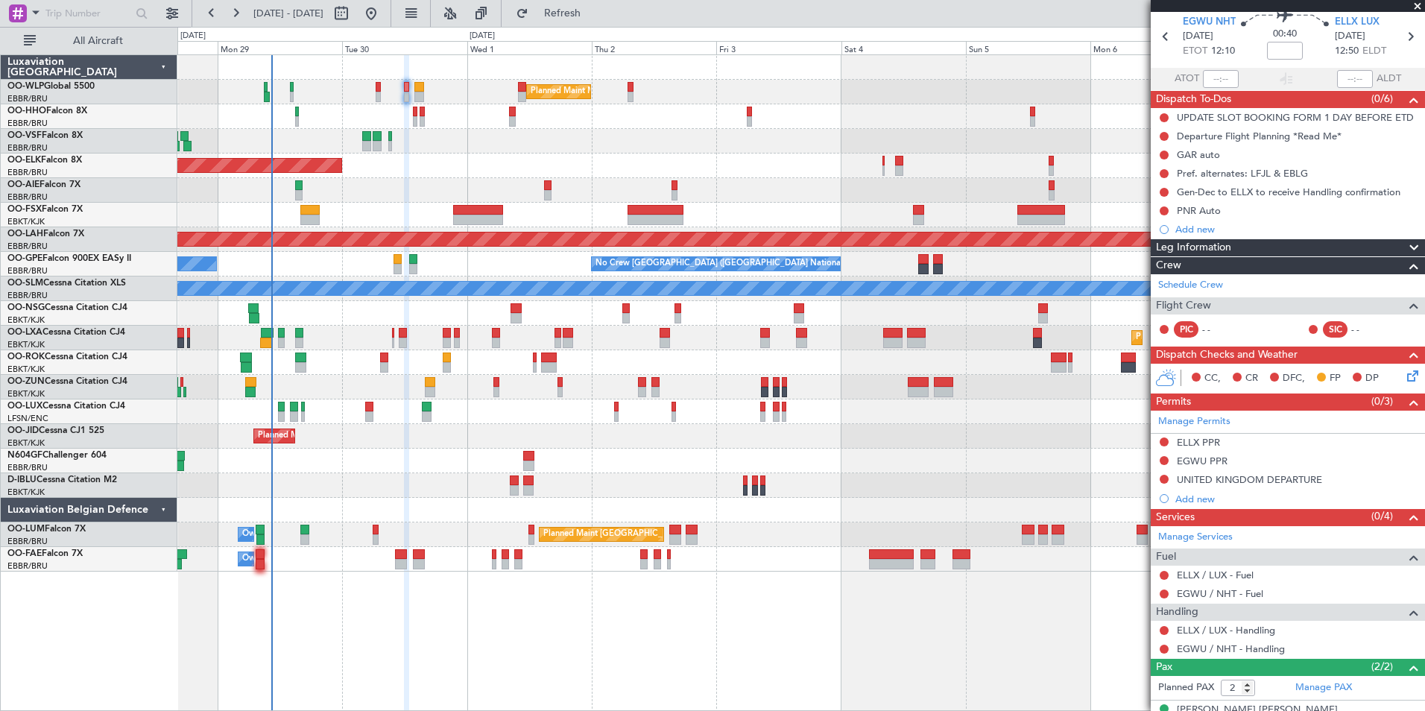
click at [1271, 346] on fb-app "30 Sep 2025 - 10 Oct 2025 Refresh Quick Links All Aircraft Planned Maint Milan …" at bounding box center [712, 361] width 1425 height 700
click at [552, 461] on div at bounding box center [800, 461] width 1247 height 25
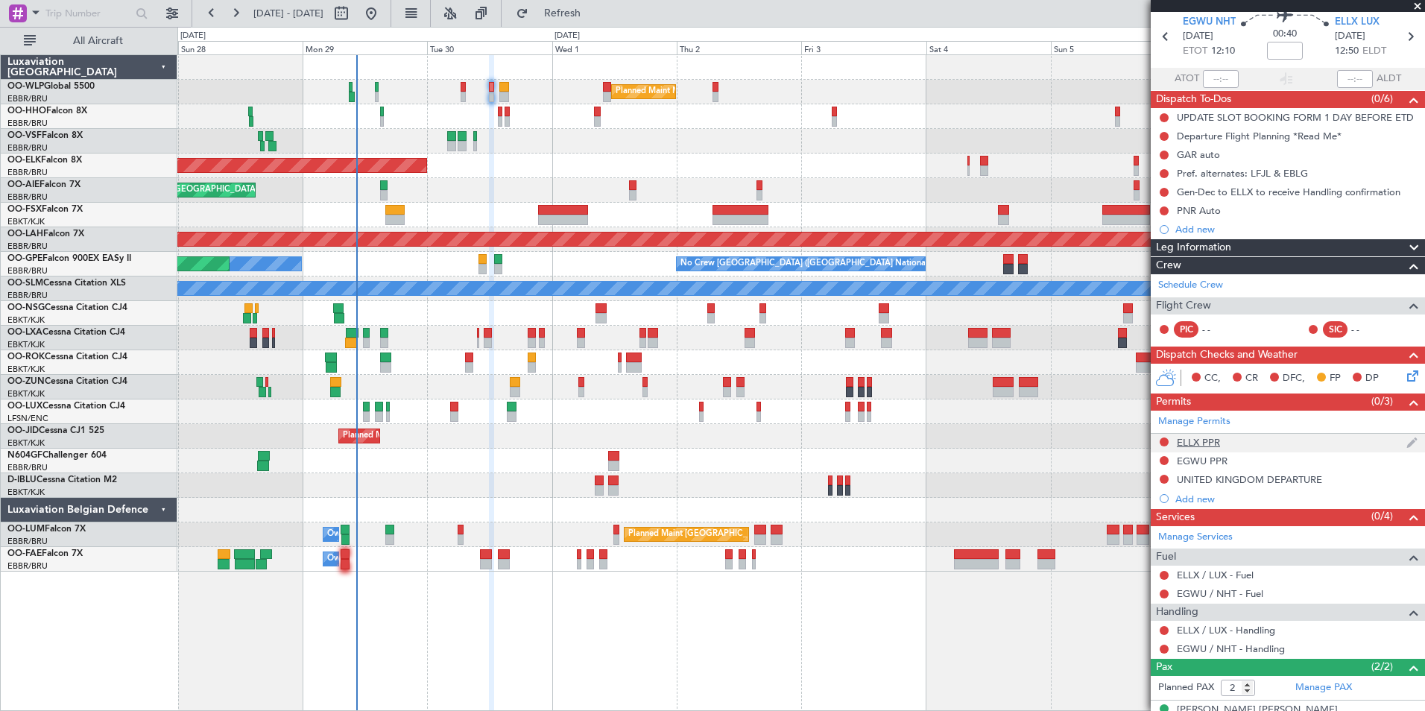
click at [1200, 446] on div "ELLX PPR" at bounding box center [1198, 442] width 43 height 13
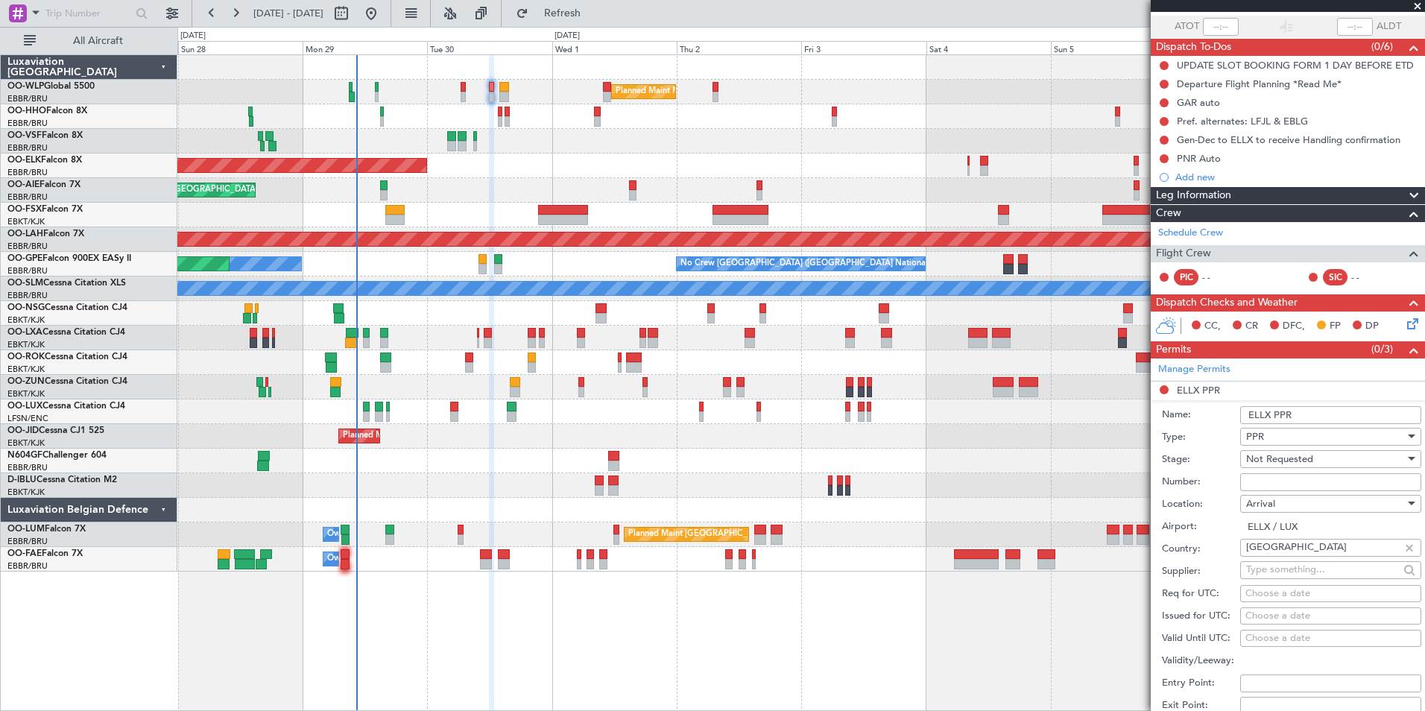
scroll to position [130, 0]
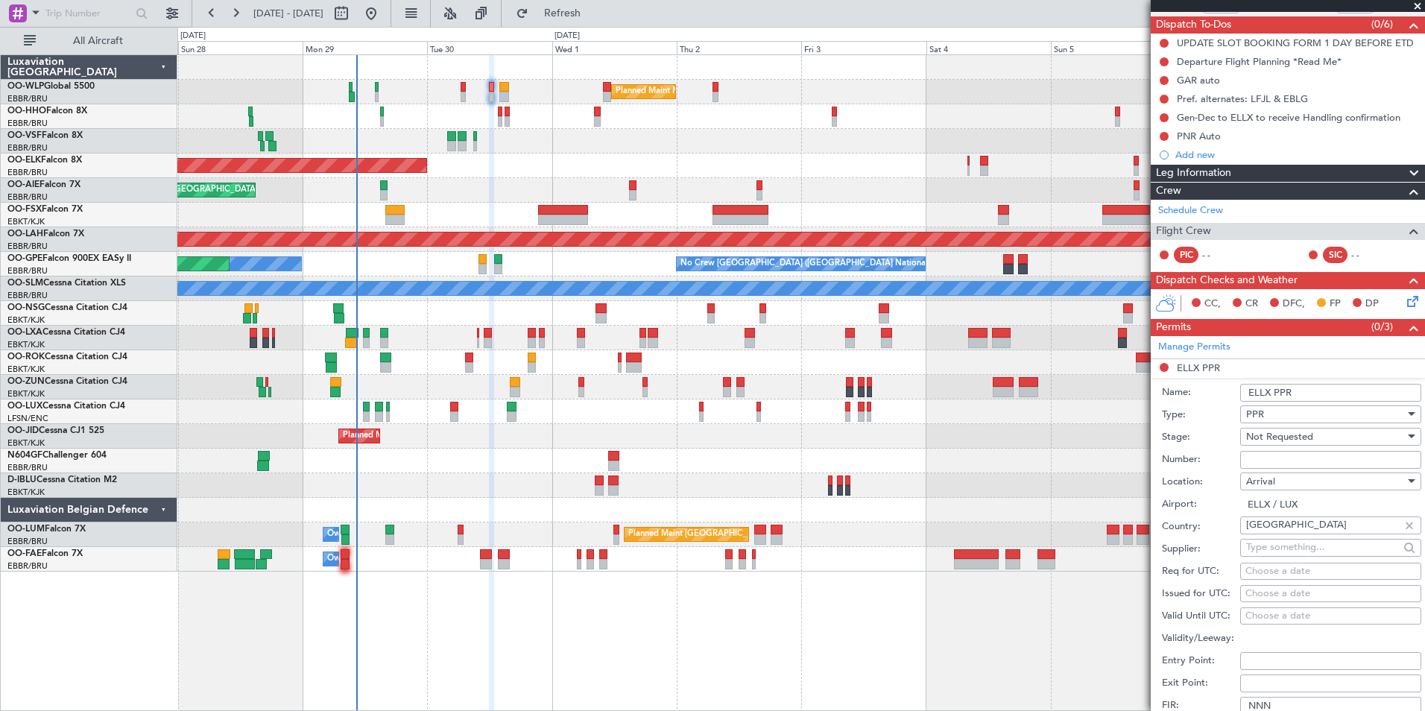
click at [1292, 569] on div "Choose a date" at bounding box center [1330, 571] width 171 height 15
select select "9"
select select "2025"
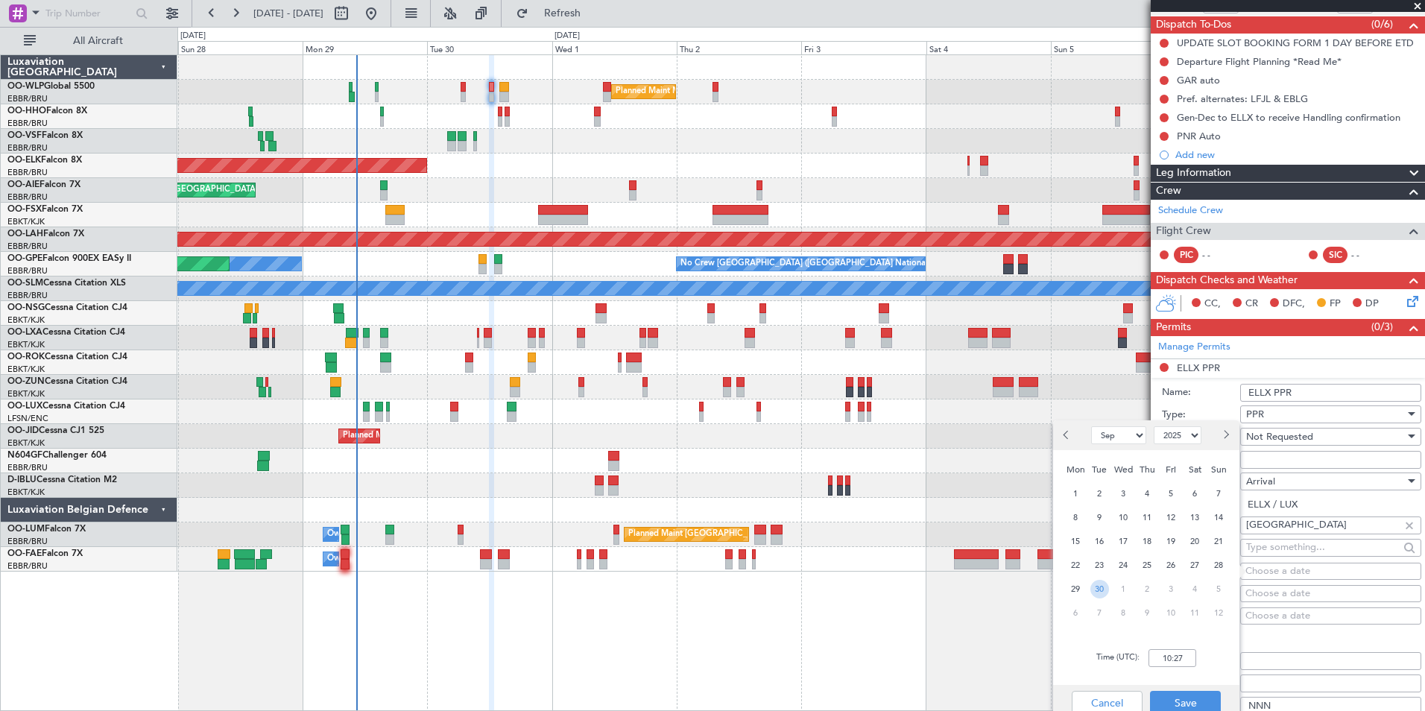
click at [1102, 586] on span "30" at bounding box center [1099, 589] width 19 height 19
click at [1173, 655] on input "00:00" at bounding box center [1172, 658] width 48 height 18
type input "1200"
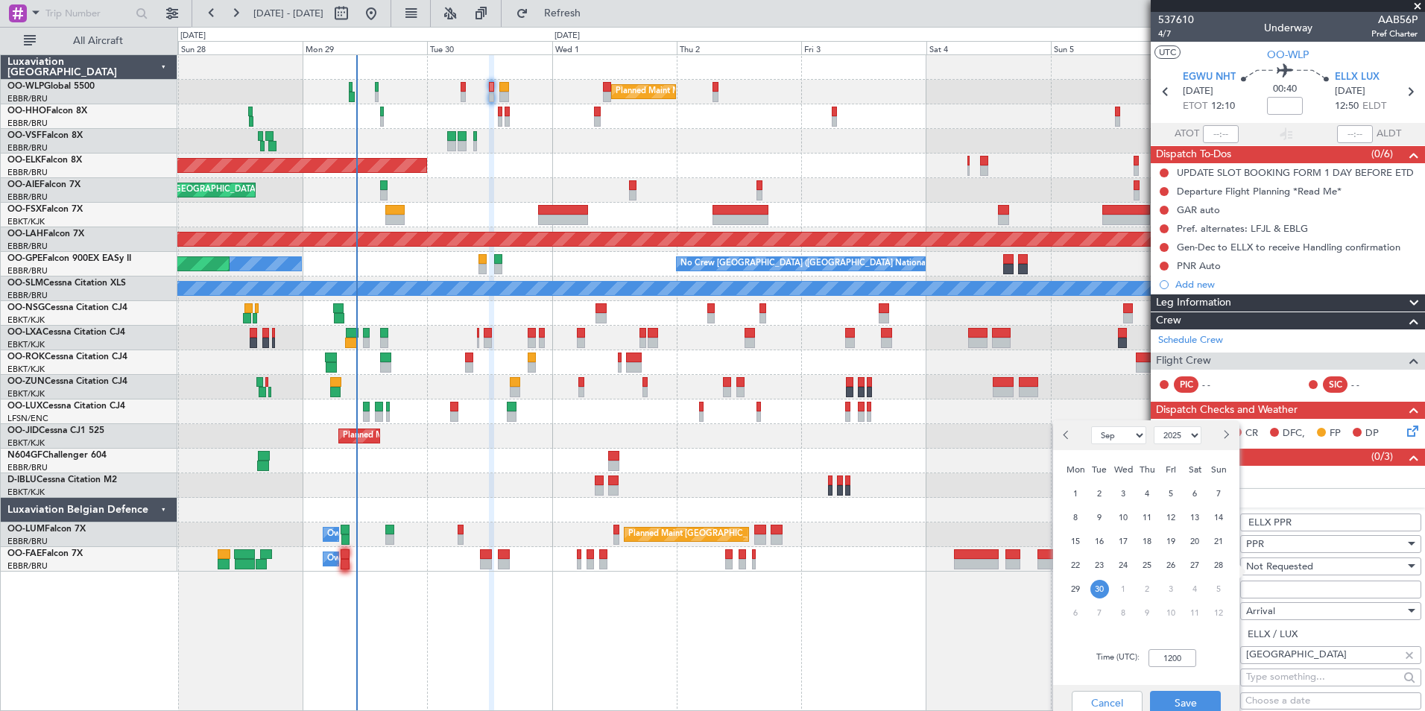
select select "9"
select select "2025"
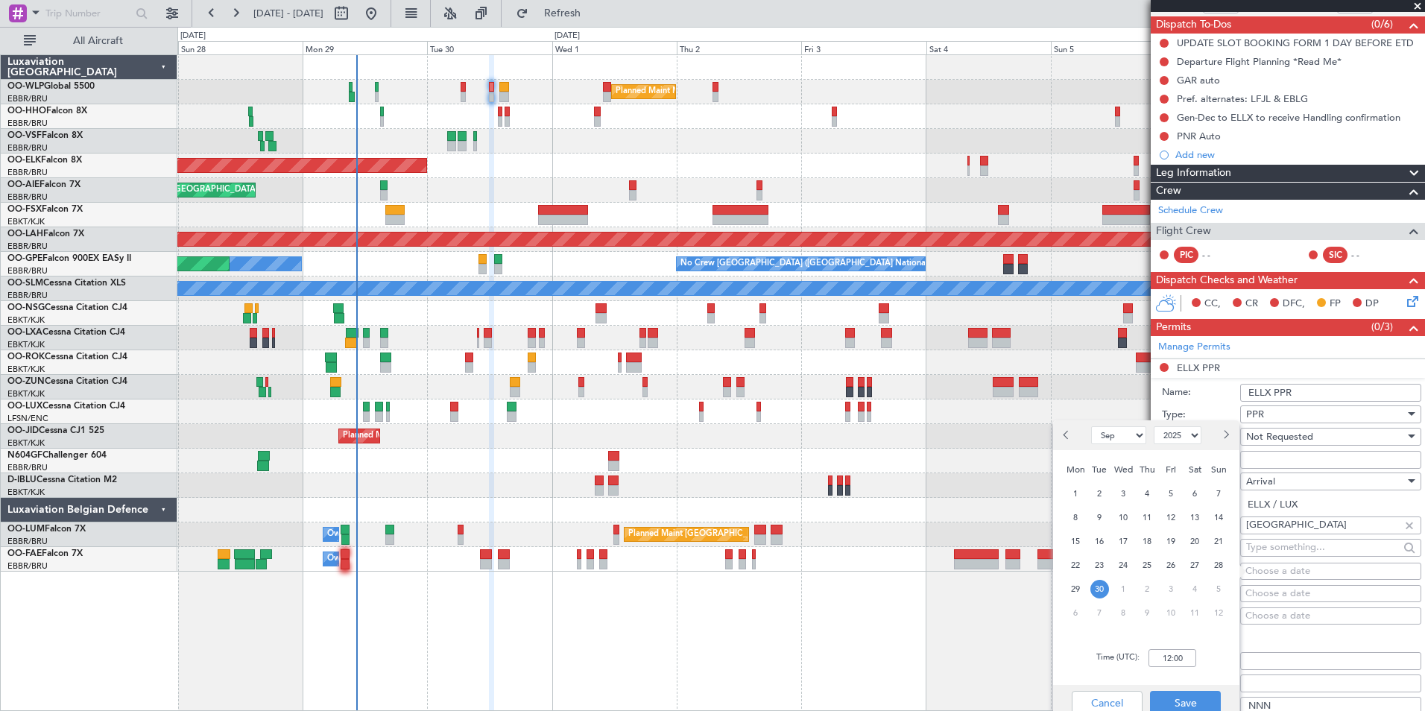
type input "12:00"
drag, startPoint x: 0, startPoint y: 0, endPoint x: 1187, endPoint y: 683, distance: 1369.3
click at [1191, 701] on button "Save" at bounding box center [1185, 703] width 71 height 24
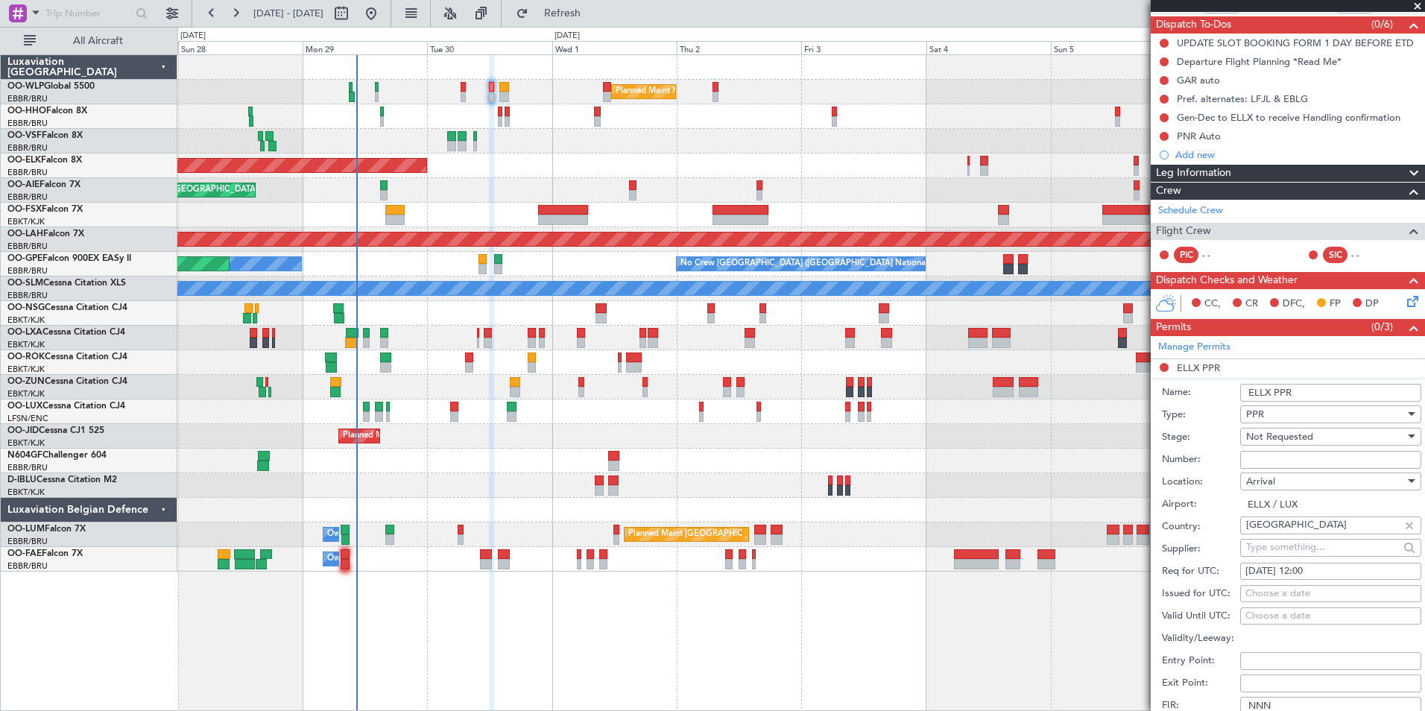
click at [1287, 438] on span "Not Requested" at bounding box center [1279, 436] width 67 height 13
click at [1201, 489] on div at bounding box center [712, 355] width 1425 height 711
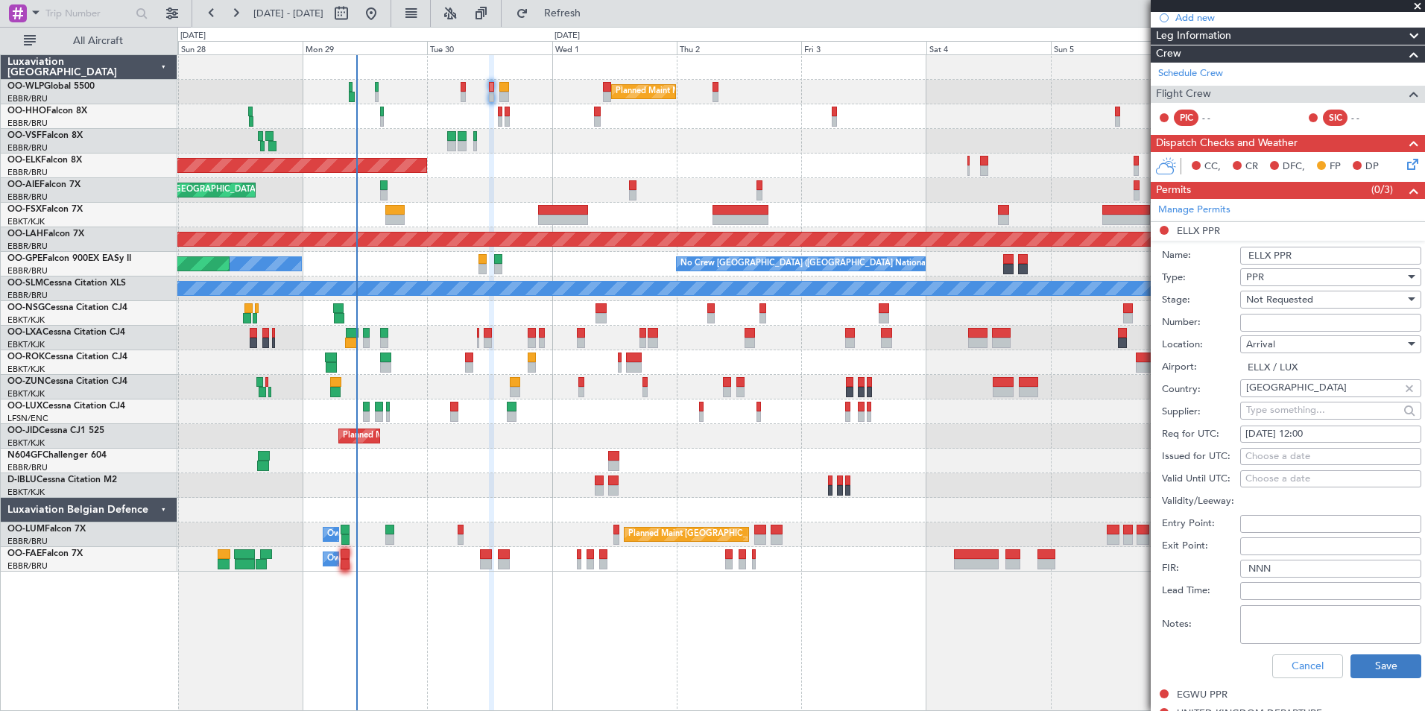
scroll to position [279, 0]
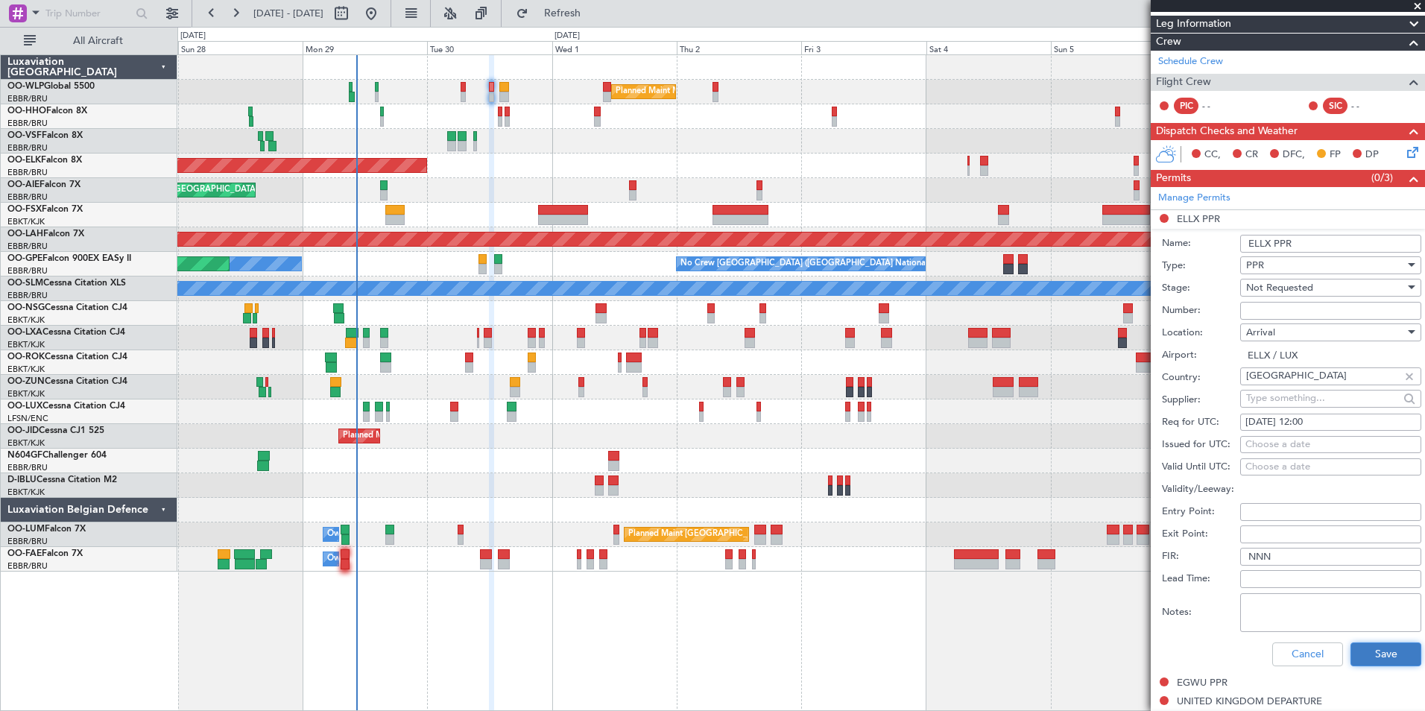
click at [1381, 663] on button "Save" at bounding box center [1385, 654] width 71 height 24
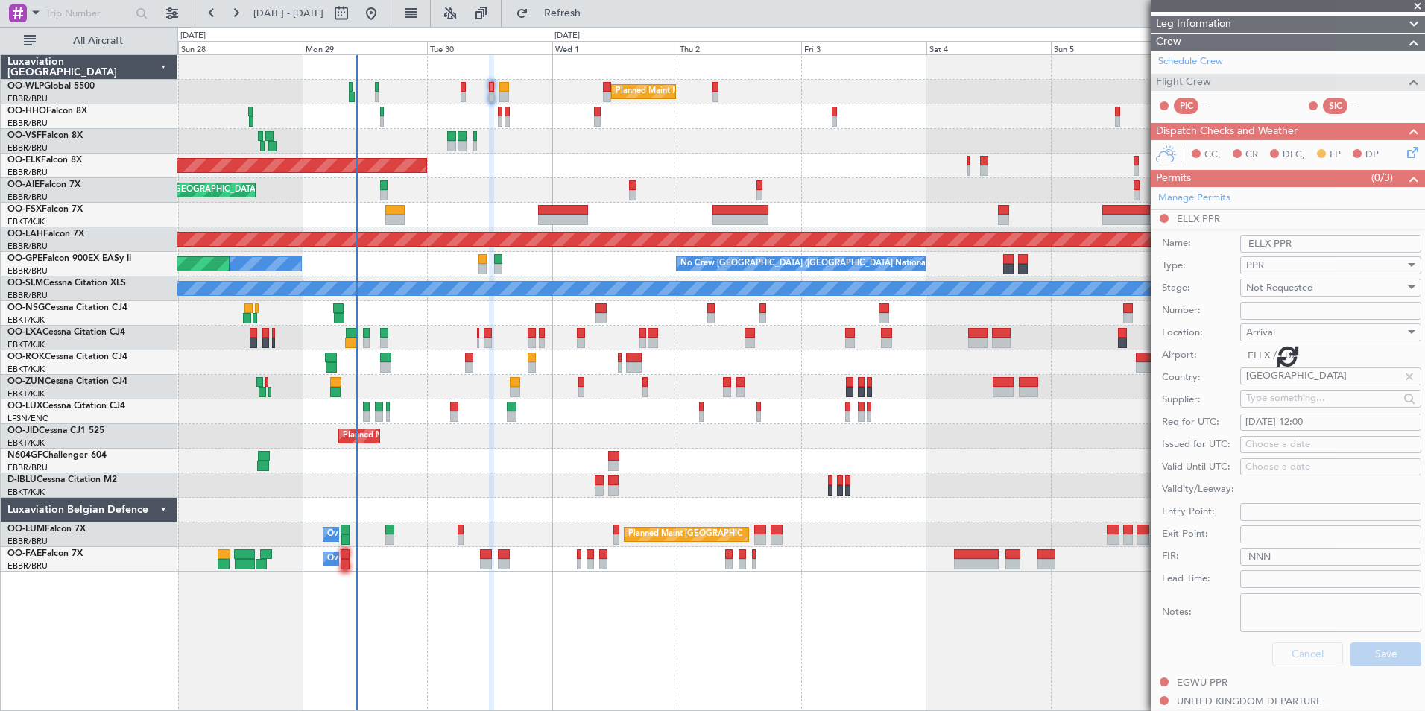
scroll to position [111, 0]
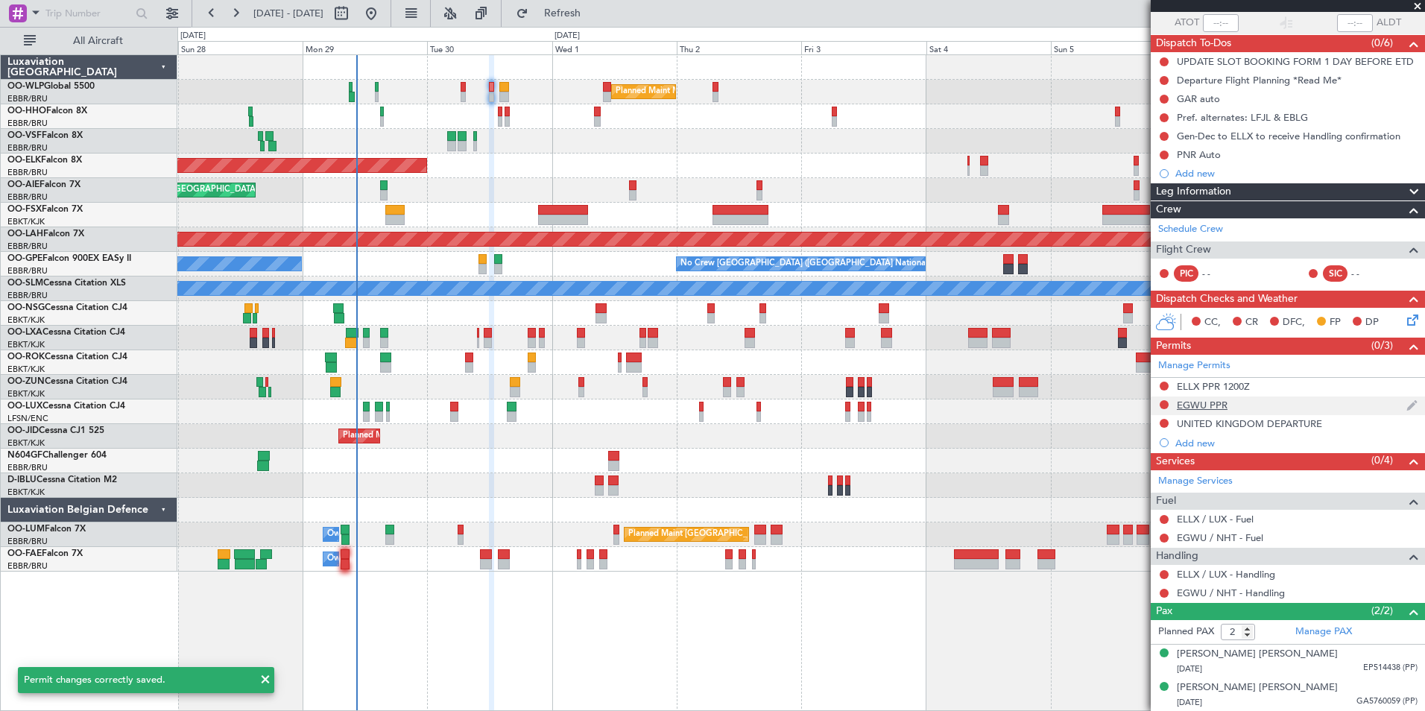
click at [1209, 404] on div "EGWU PPR" at bounding box center [1202, 405] width 51 height 13
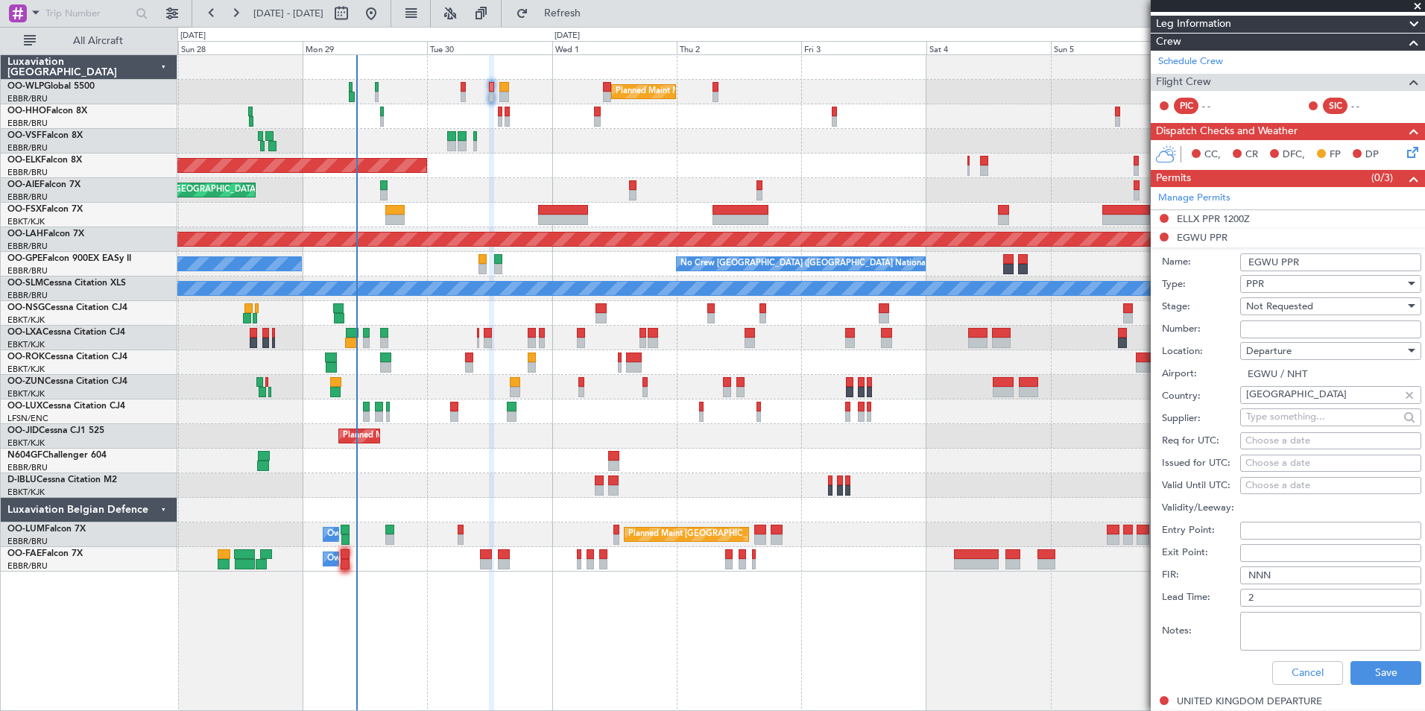
click at [1300, 440] on div "Choose a date" at bounding box center [1330, 441] width 171 height 15
select select "9"
select select "2025"
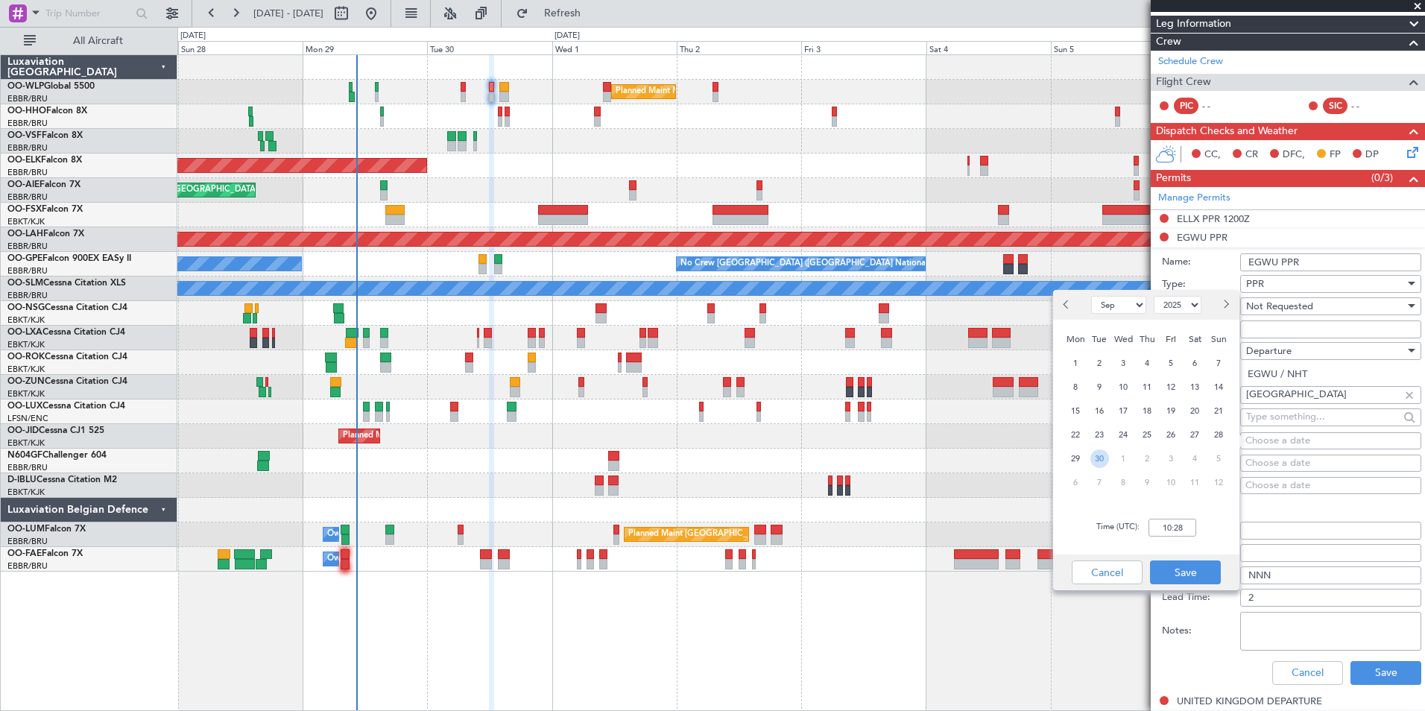
click at [1105, 458] on span "30" at bounding box center [1099, 458] width 19 height 19
click at [1171, 531] on input "00:00" at bounding box center [1172, 528] width 48 height 18
type input "12:55"
click at [1190, 579] on button "Save" at bounding box center [1185, 572] width 71 height 24
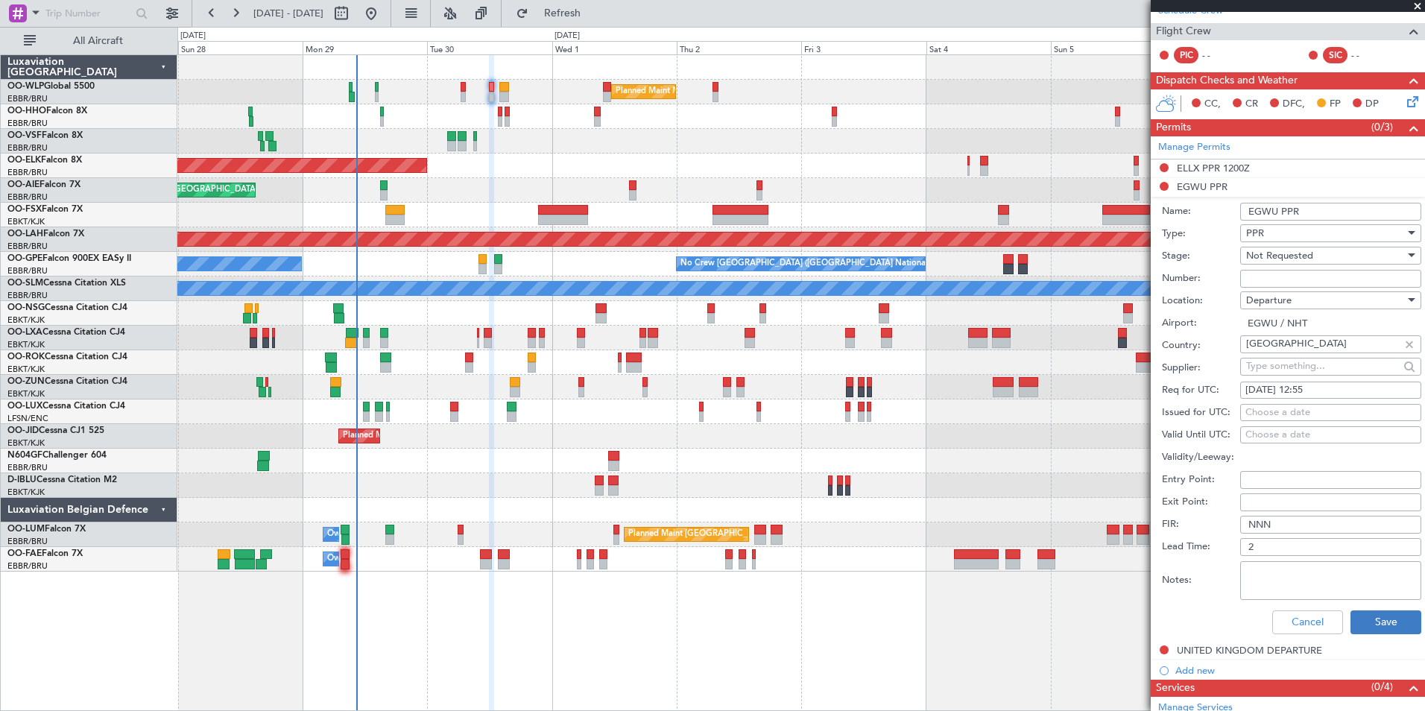
scroll to position [353, 0]
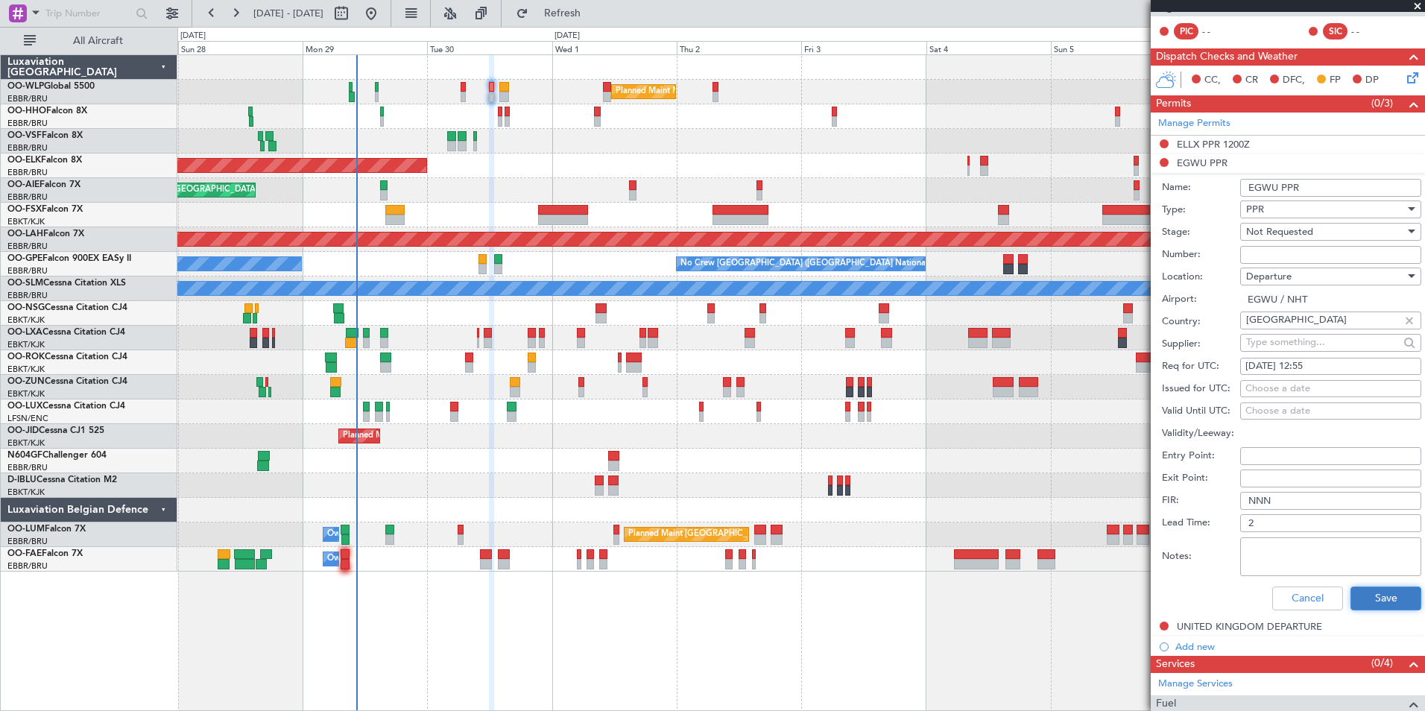
click at [1391, 598] on button "Save" at bounding box center [1385, 598] width 71 height 24
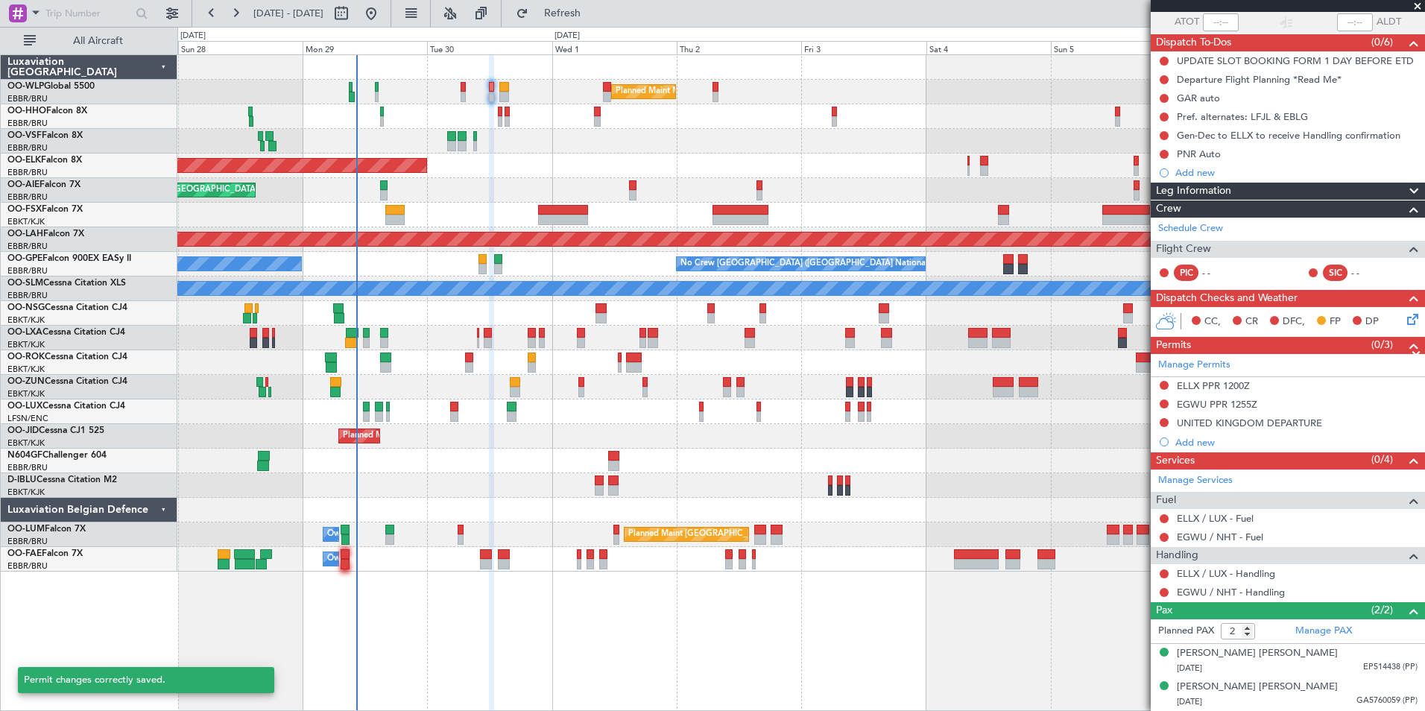
scroll to position [111, 0]
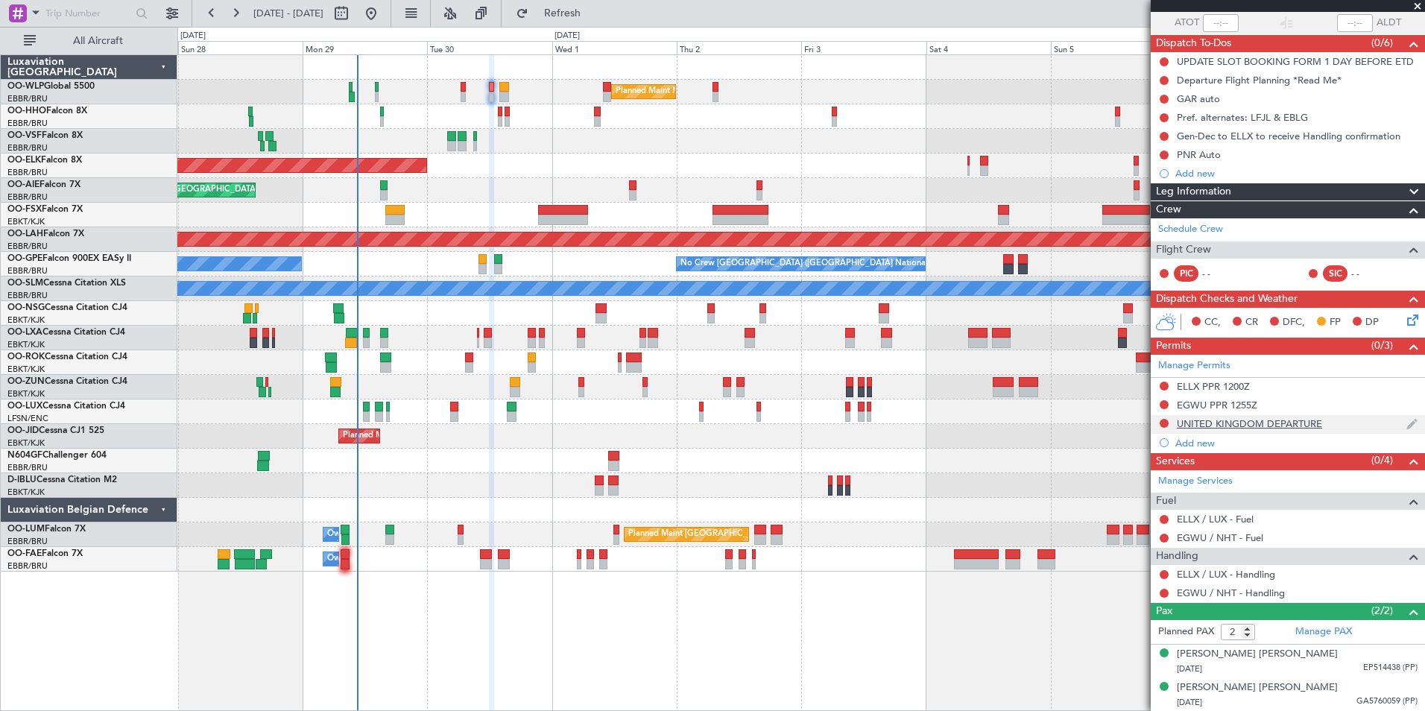
click at [1244, 426] on div "UNITED KINGDOM DEPARTURE" at bounding box center [1249, 423] width 145 height 13
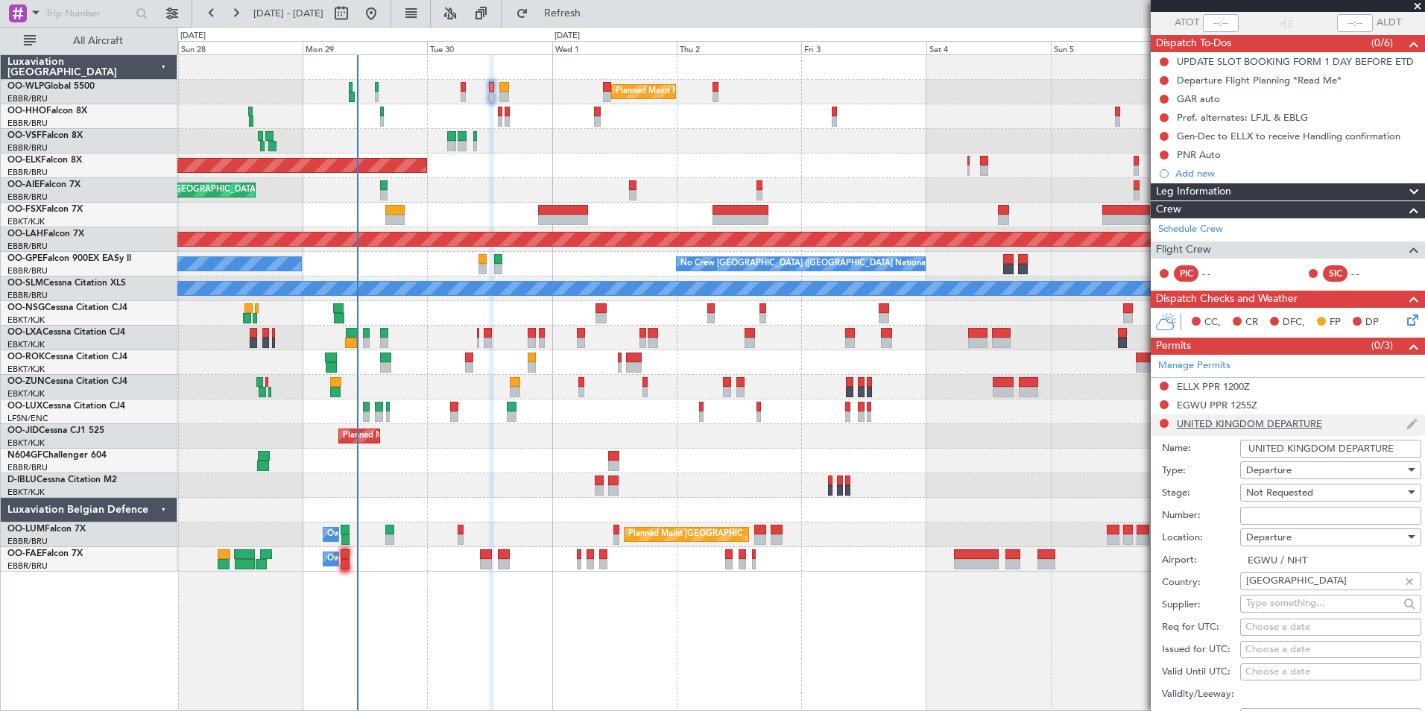
scroll to position [353, 0]
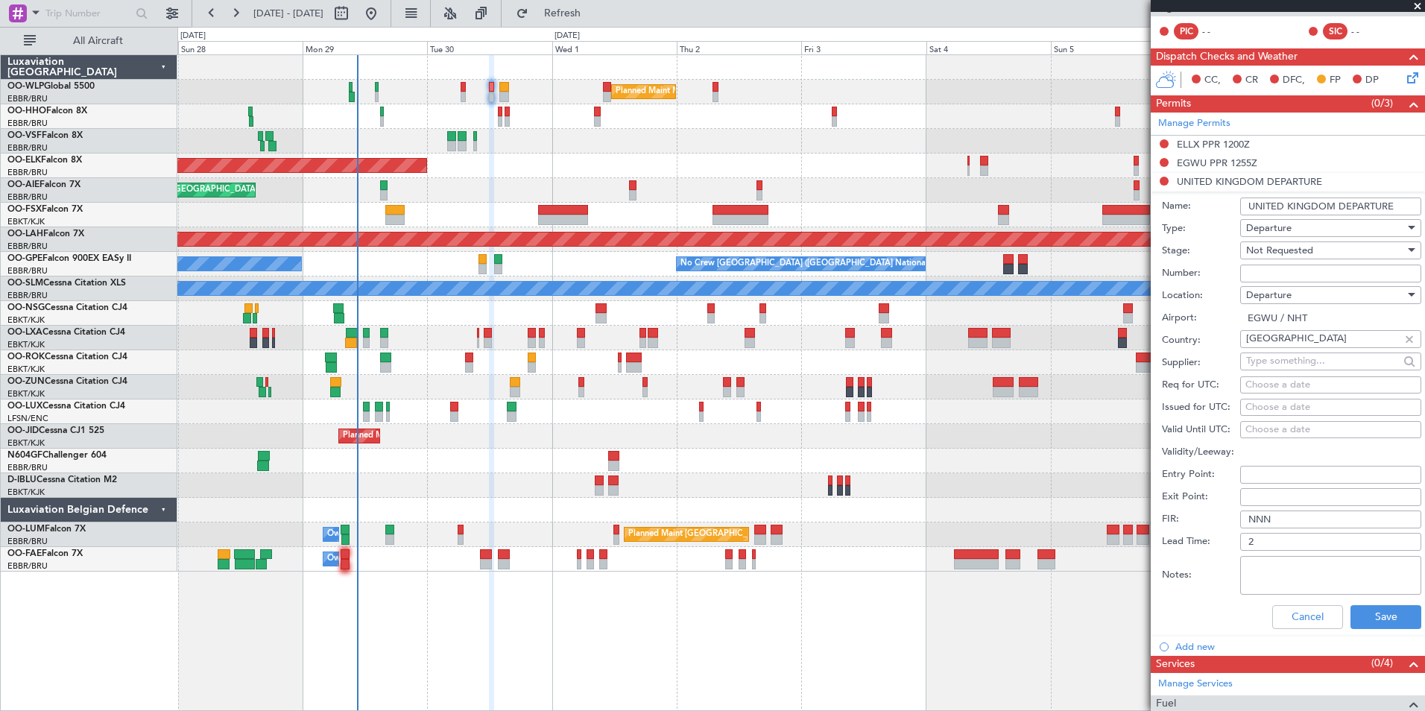
click at [1269, 267] on input "Number:" at bounding box center [1330, 274] width 181 height 18
type input "BFOP-2024-30105V8"
click at [1289, 206] on input "UNITED KINGDOM DEPARTURE" at bounding box center [1330, 206] width 181 height 18
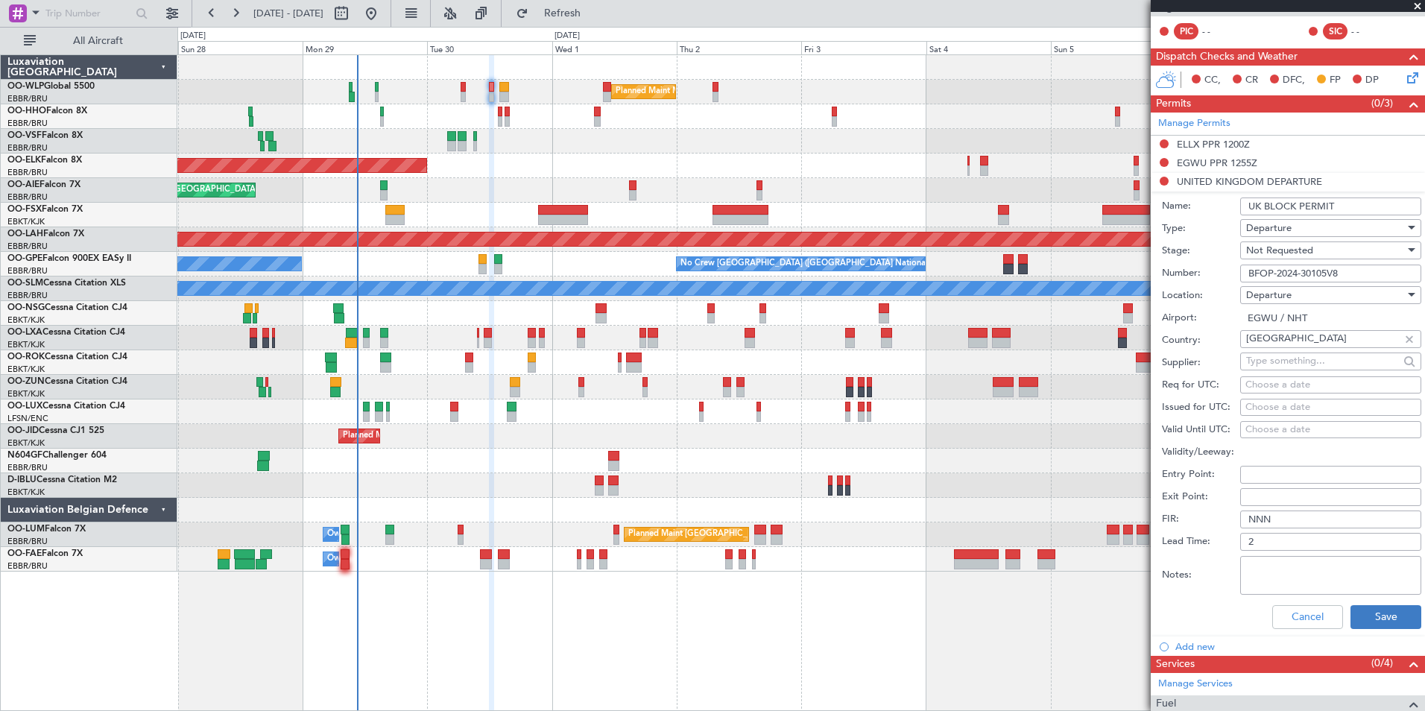
type input "UK BLOCK PERMIT"
click at [1368, 615] on button "Save" at bounding box center [1385, 617] width 71 height 24
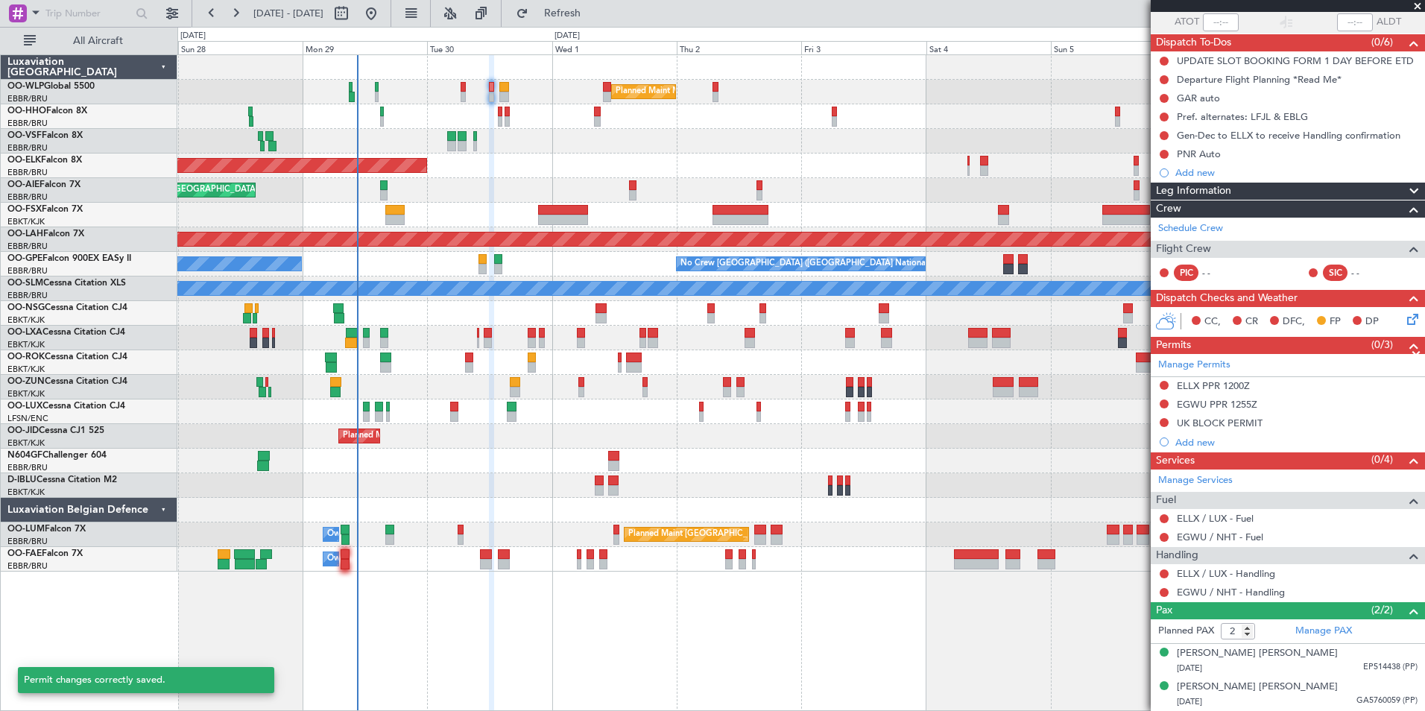
scroll to position [111, 0]
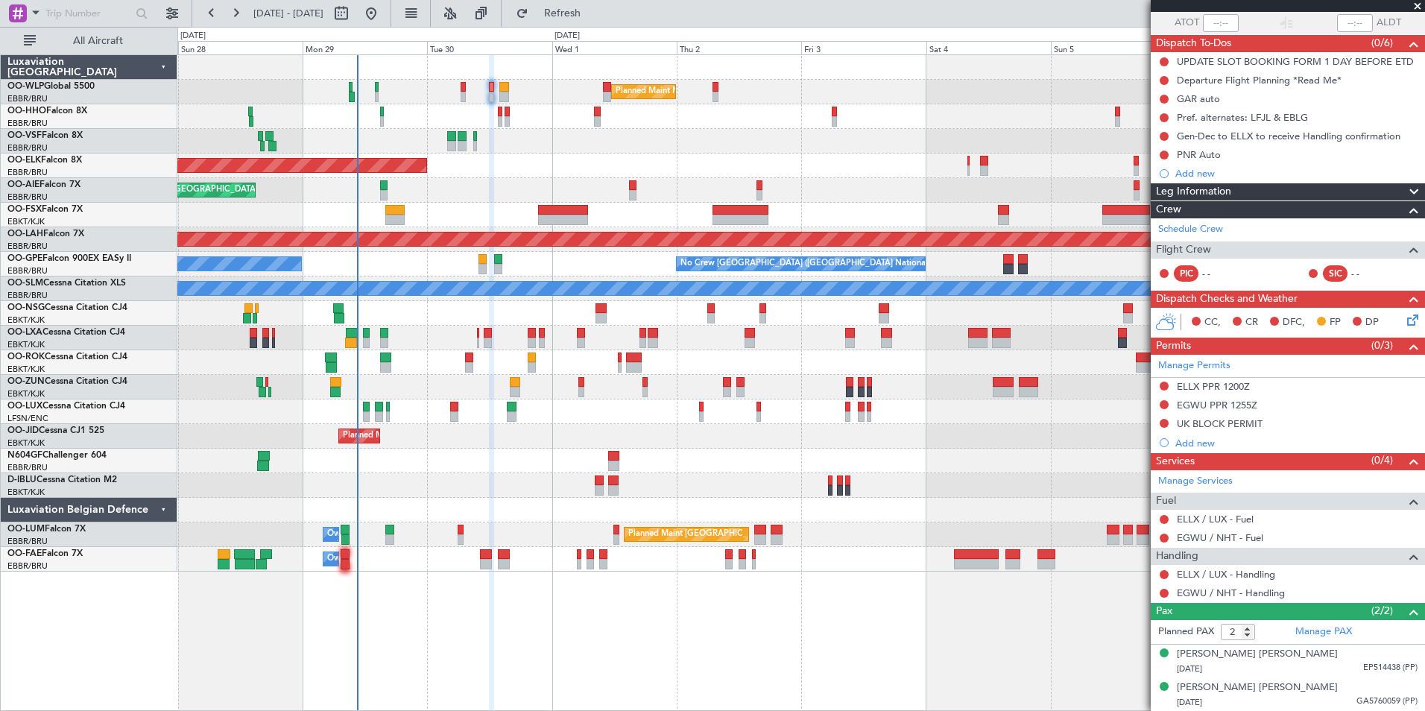
click at [66, 75] on div "Luxaviation [GEOGRAPHIC_DATA]" at bounding box center [89, 67] width 177 height 25
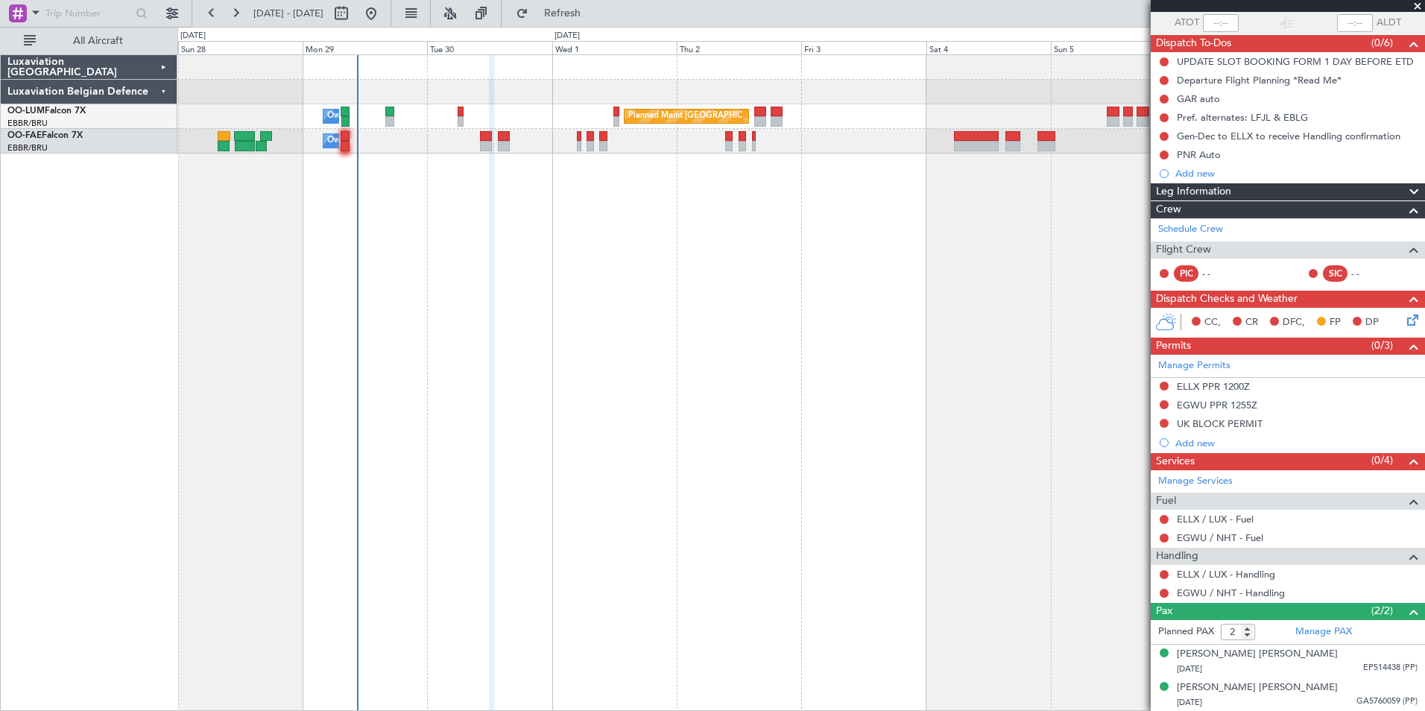
click at [62, 82] on div "Luxaviation Belgian Defence" at bounding box center [89, 92] width 177 height 25
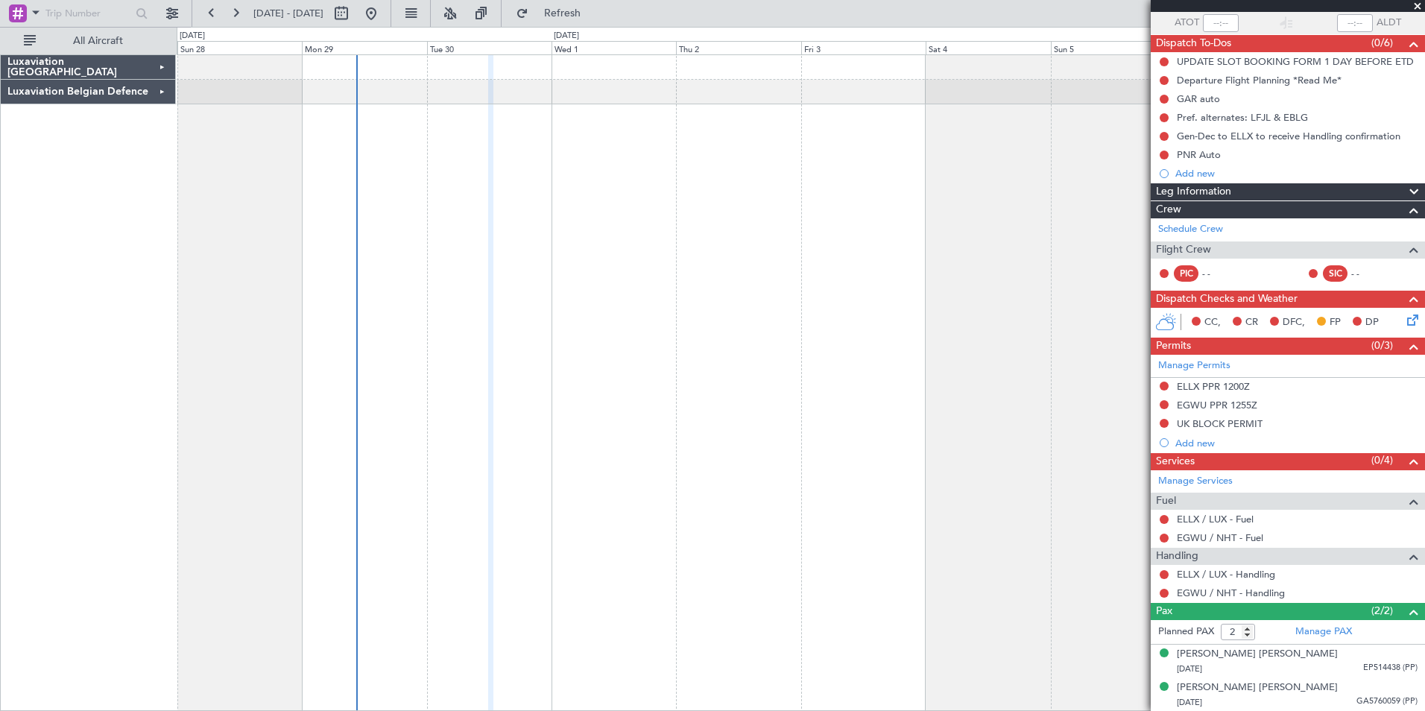
click at [52, 90] on div "Luxaviation Belgian Defence" at bounding box center [88, 92] width 175 height 25
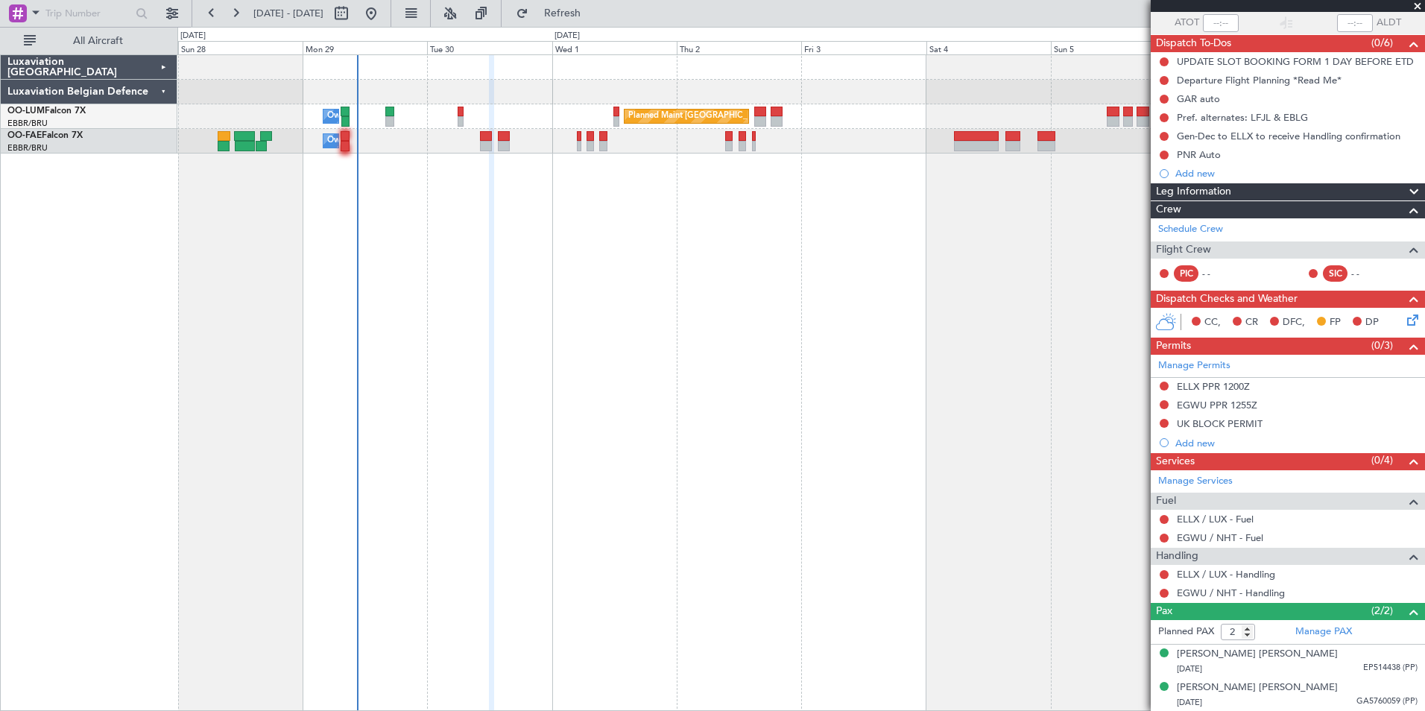
click at [66, 63] on div "Luxaviation [GEOGRAPHIC_DATA]" at bounding box center [89, 67] width 177 height 25
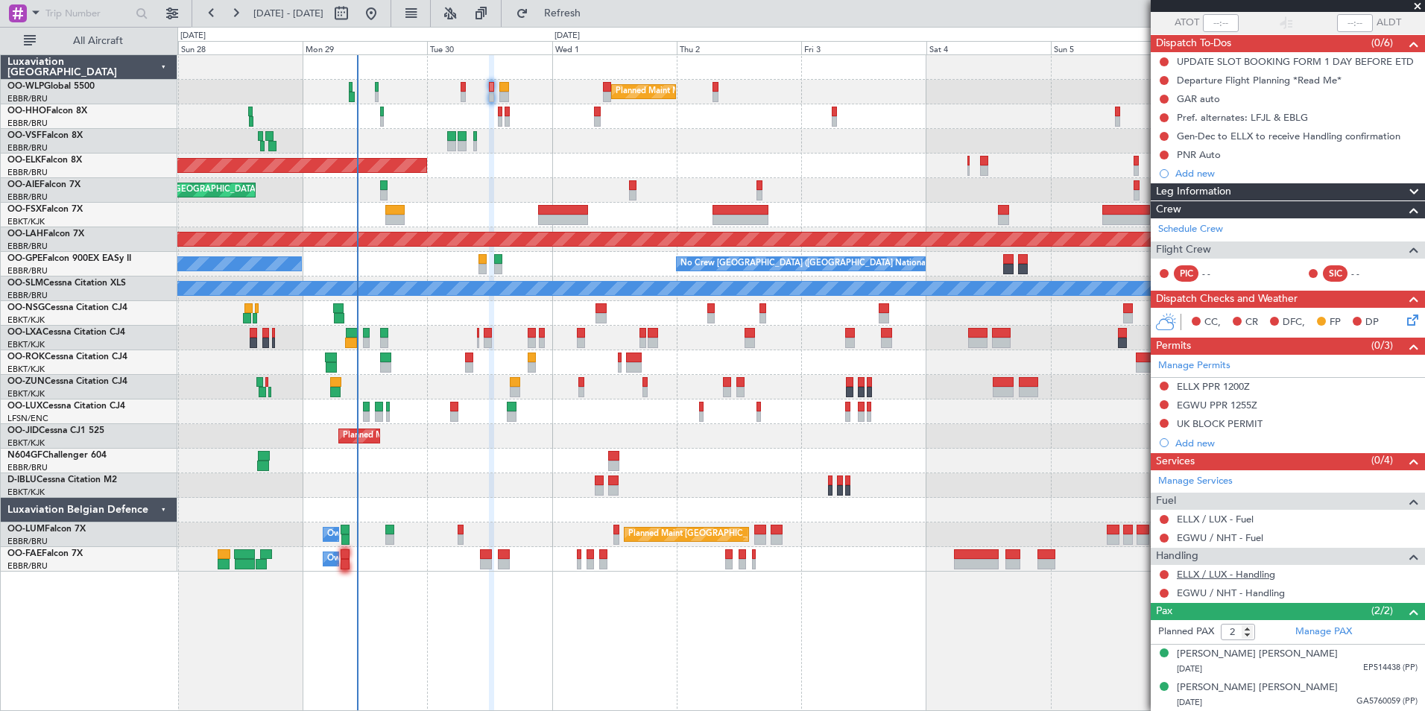
click at [1236, 572] on link "ELLX / LUX - Handling" at bounding box center [1226, 574] width 98 height 13
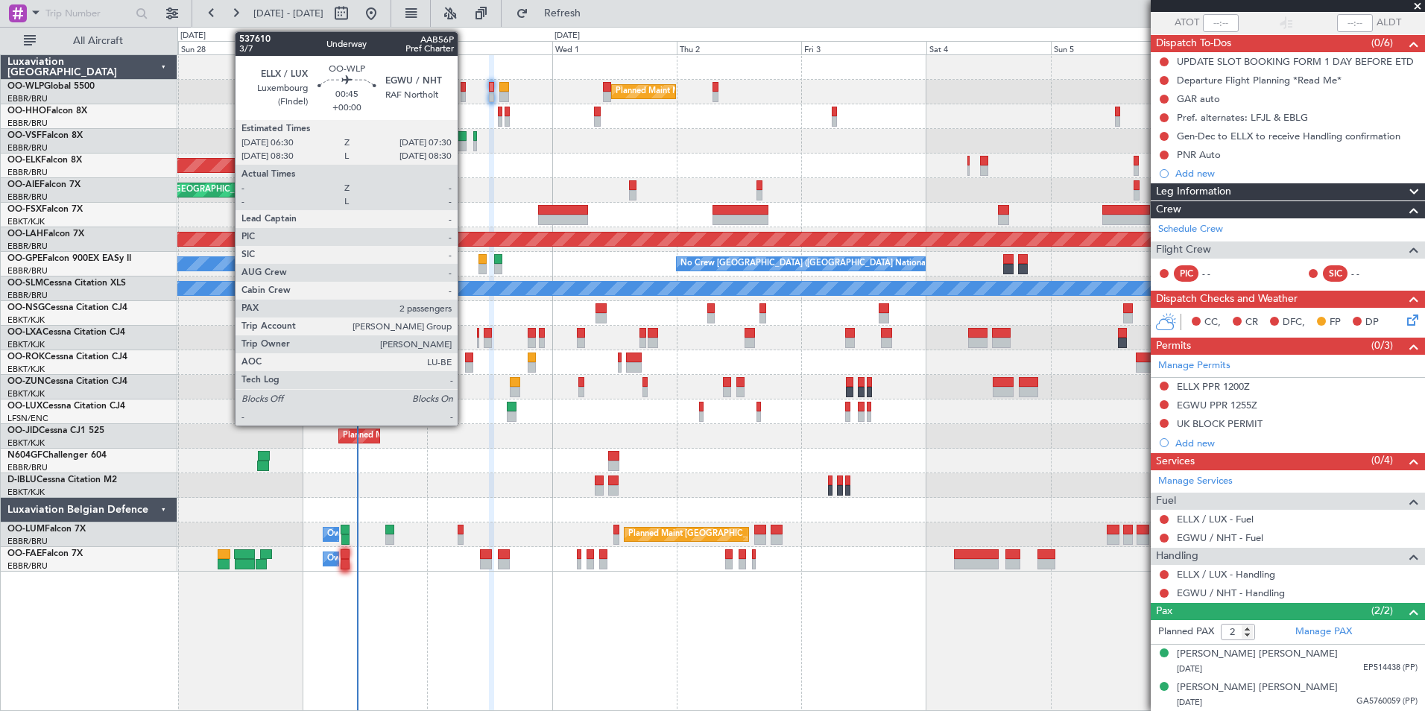
click at [464, 92] on div at bounding box center [463, 97] width 5 height 10
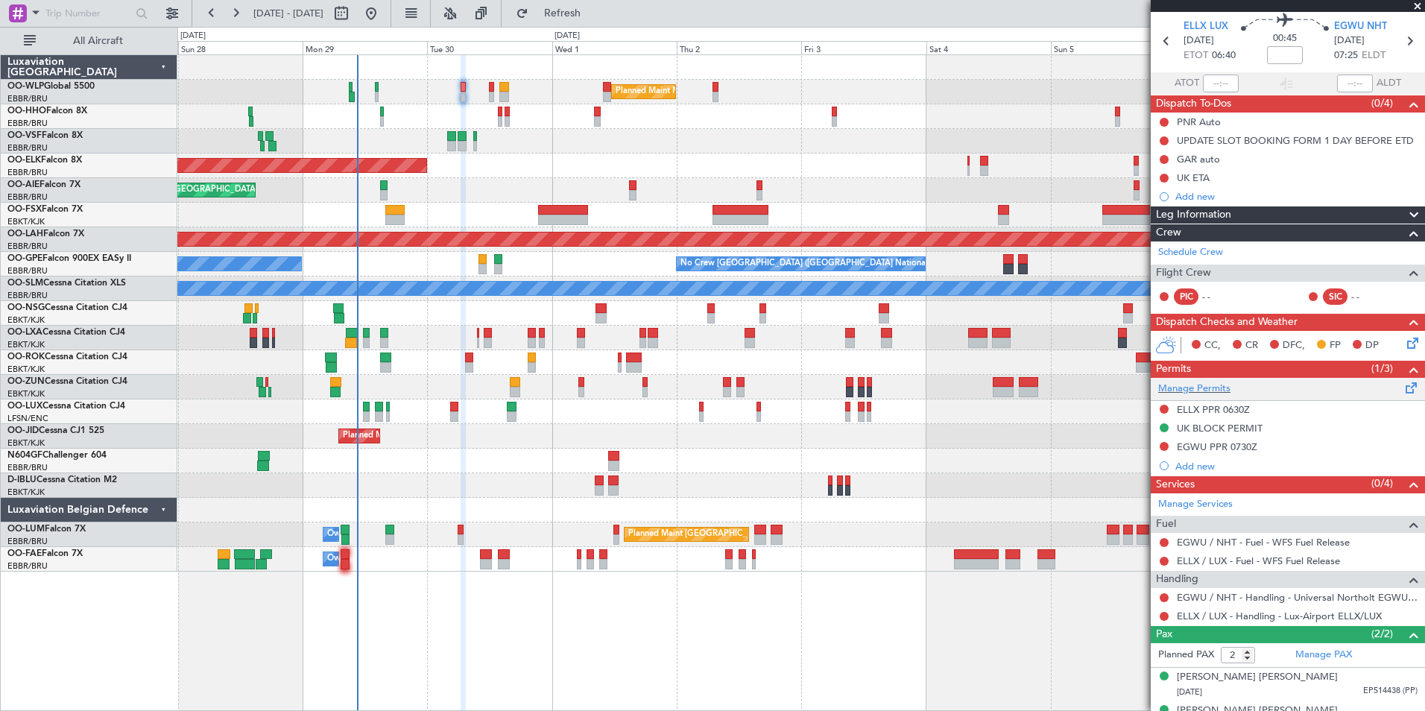
scroll to position [74, 0]
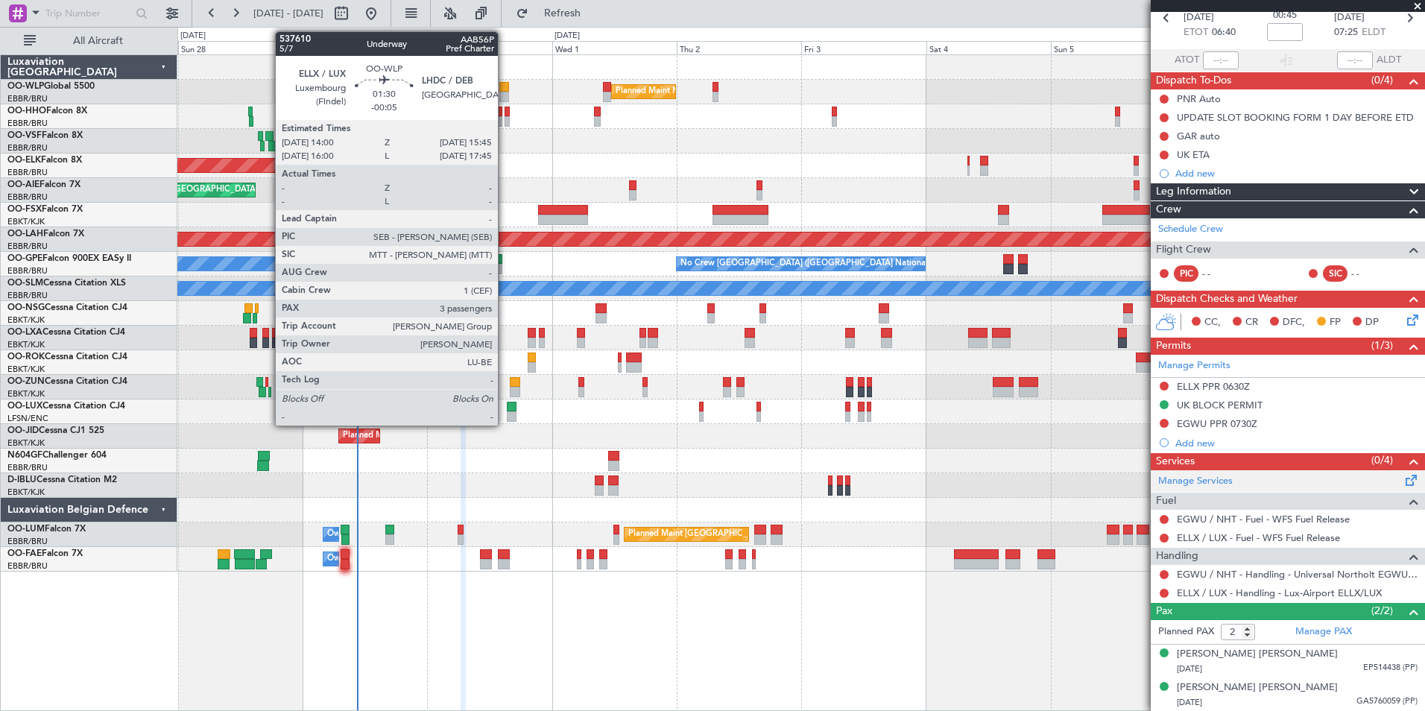
click at [952, 347] on div "Planned Maint Milan (Linate) Planned Maint Kortrijk-Wevelgem Planned Maint Lond…" at bounding box center [800, 313] width 1247 height 516
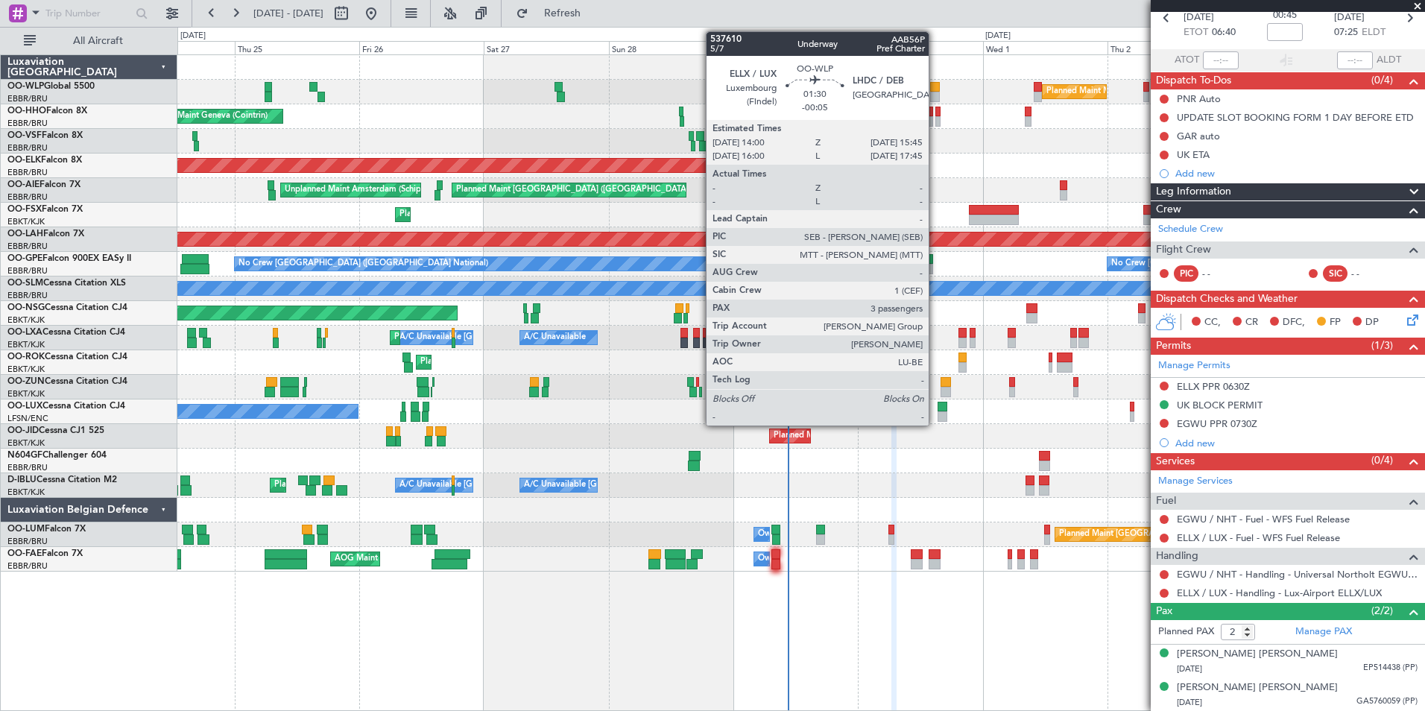
click at [935, 93] on div at bounding box center [935, 97] width 10 height 10
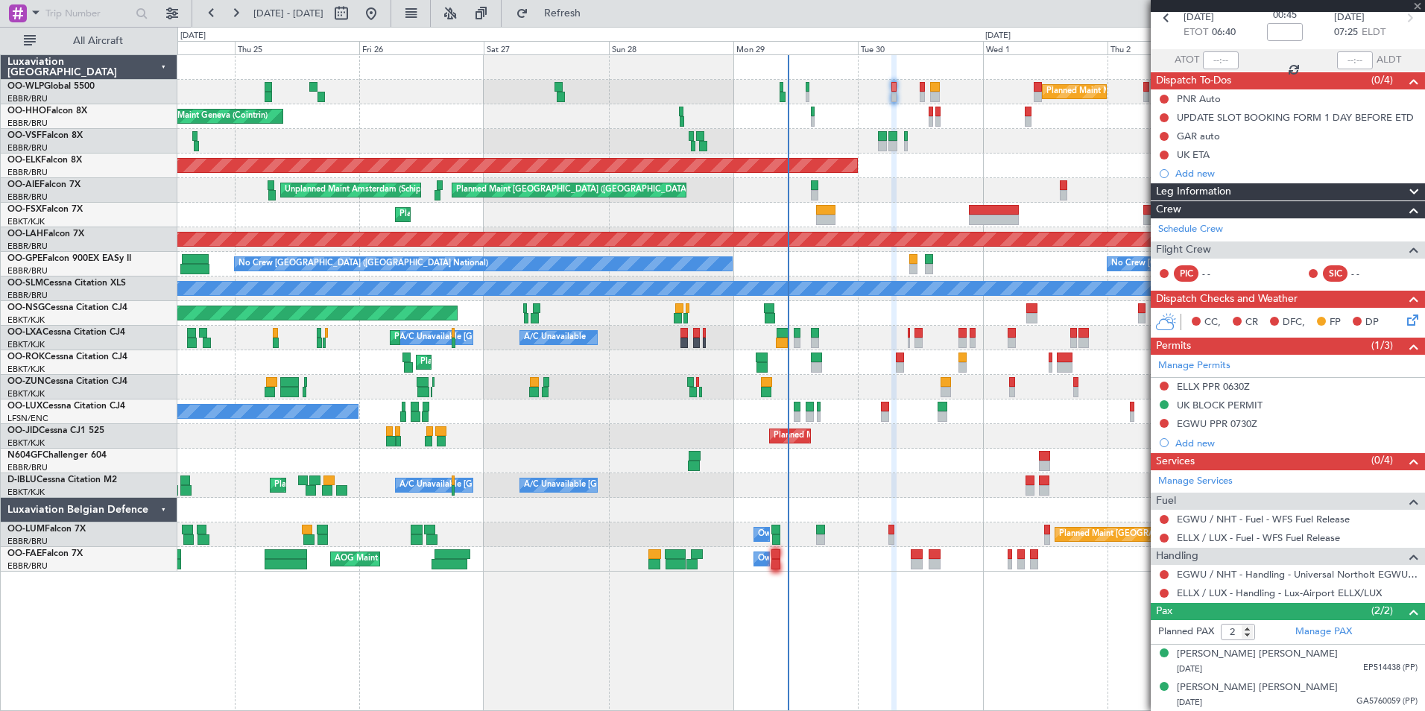
type input "-00:05"
type input "3"
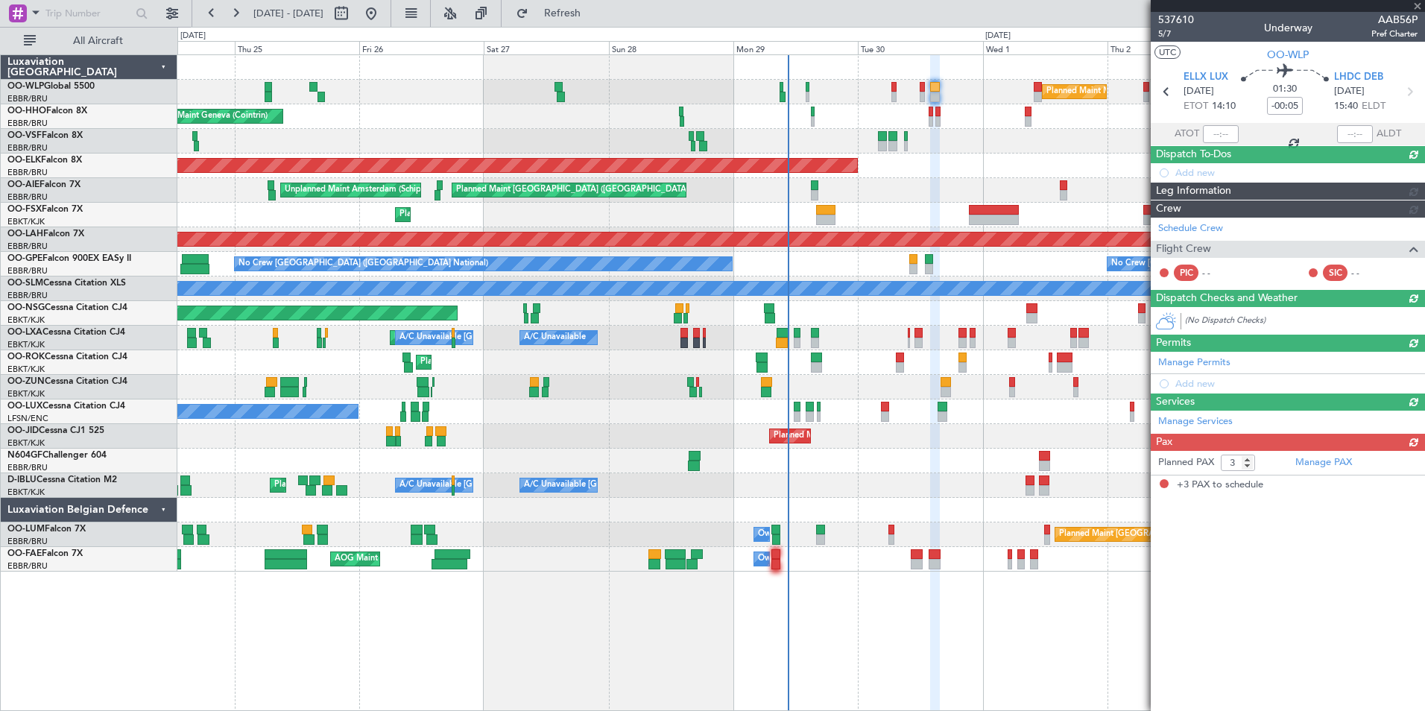
scroll to position [0, 0]
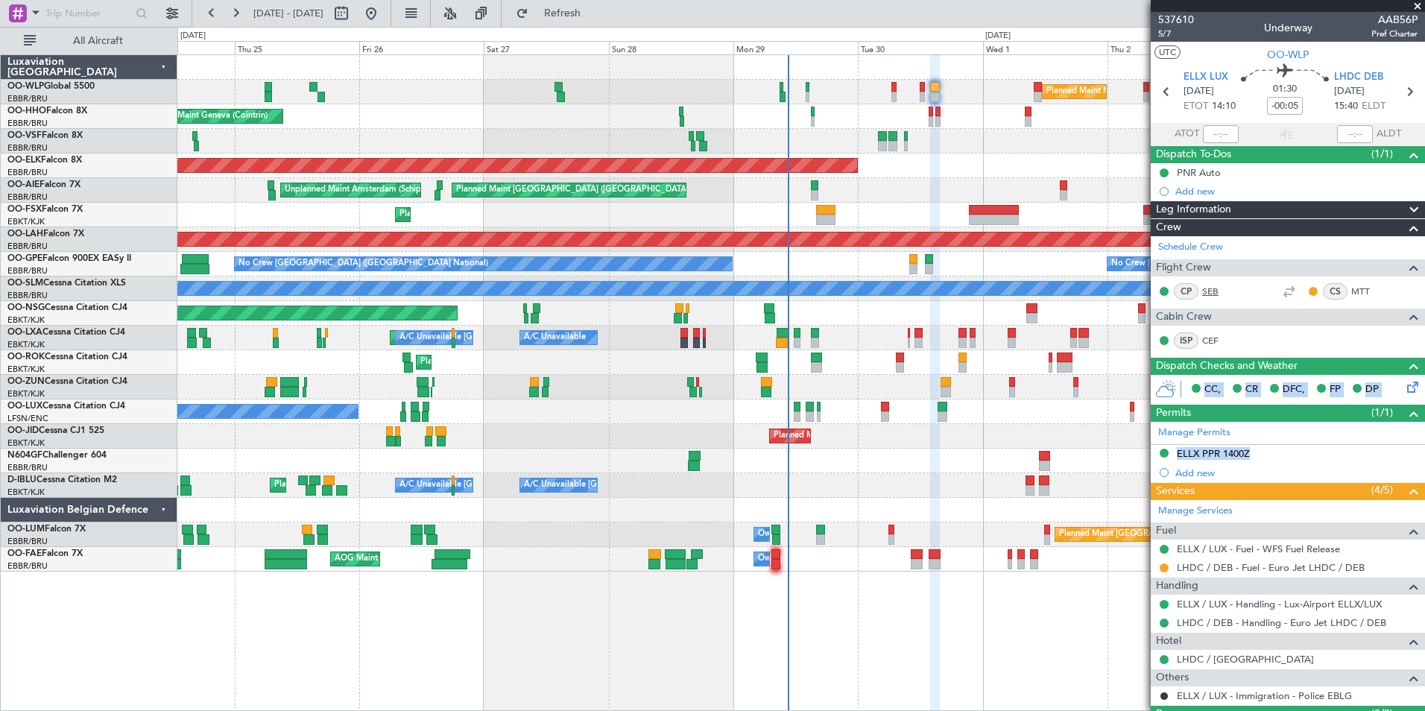
drag, startPoint x: 1225, startPoint y: 313, endPoint x: 1228, endPoint y: 293, distance: 20.3
click at [1086, 396] on div "Planned Maint Kortrijk-[GEOGRAPHIC_DATA]" at bounding box center [800, 387] width 1247 height 25
drag, startPoint x: 1227, startPoint y: 317, endPoint x: 1158, endPoint y: 306, distance: 69.5
click at [1158, 306] on mat-tooltip-component "[PERSON_NAME] (SEB)" at bounding box center [1201, 316] width 116 height 39
copy div "Sebastien Michel F"
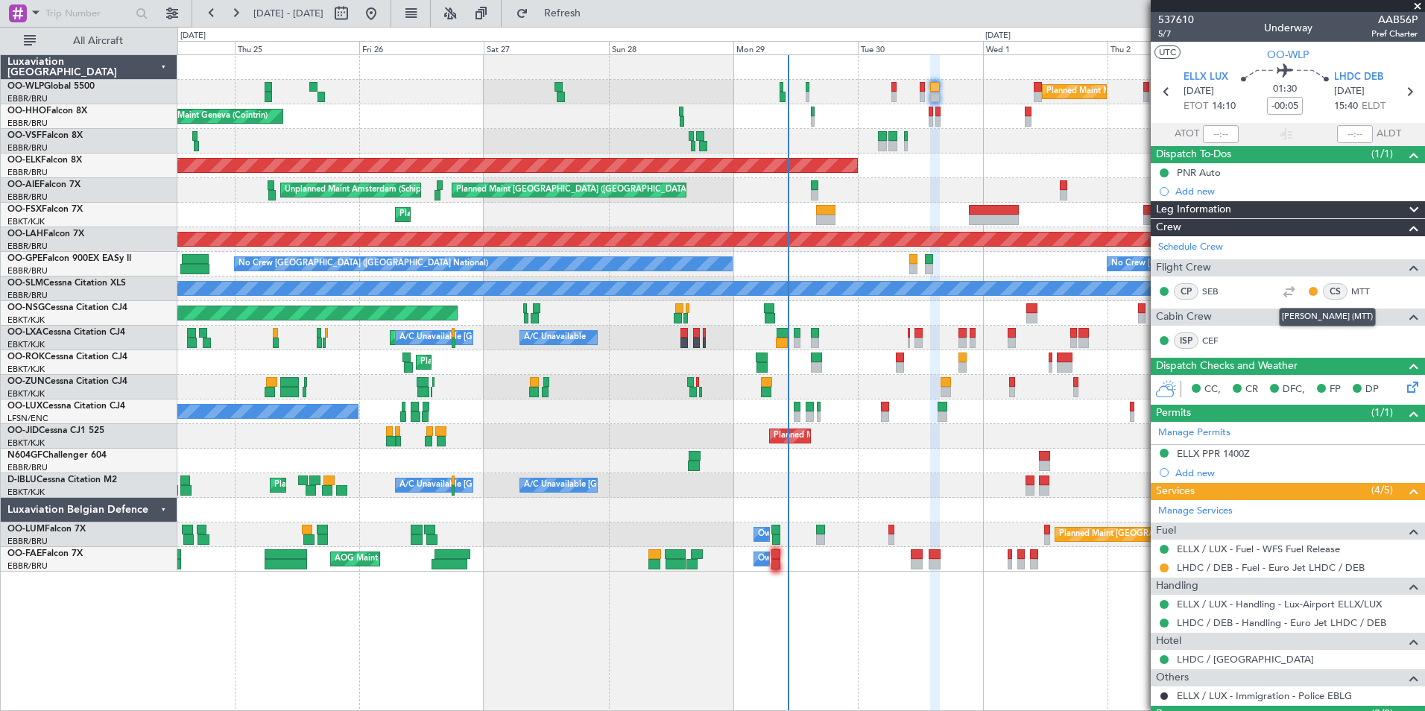
drag, startPoint x: 1314, startPoint y: 317, endPoint x: 1377, endPoint y: 326, distance: 63.1
click at [1376, 326] on div "[PERSON_NAME] (MTT)" at bounding box center [1327, 317] width 97 height 19
drag, startPoint x: 1315, startPoint y: 314, endPoint x: 1377, endPoint y: 322, distance: 62.3
click at [1376, 322] on div "[PERSON_NAME] (MTT)" at bounding box center [1327, 317] width 97 height 19
copy div "Gunther Schmid"
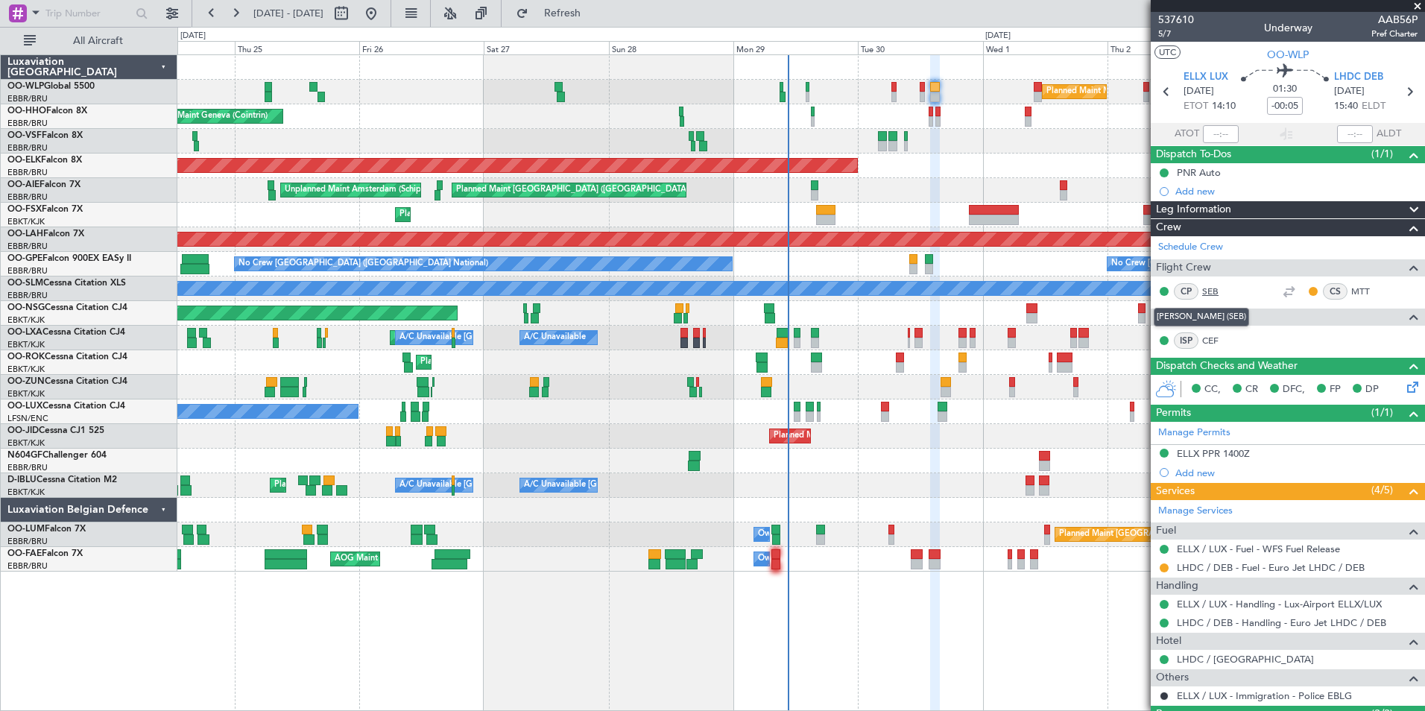
click at [1212, 285] on link "SEB" at bounding box center [1219, 291] width 34 height 13
click at [1352, 291] on link "MTT" at bounding box center [1368, 291] width 34 height 13
click at [1212, 341] on link "CEF" at bounding box center [1219, 340] width 34 height 13
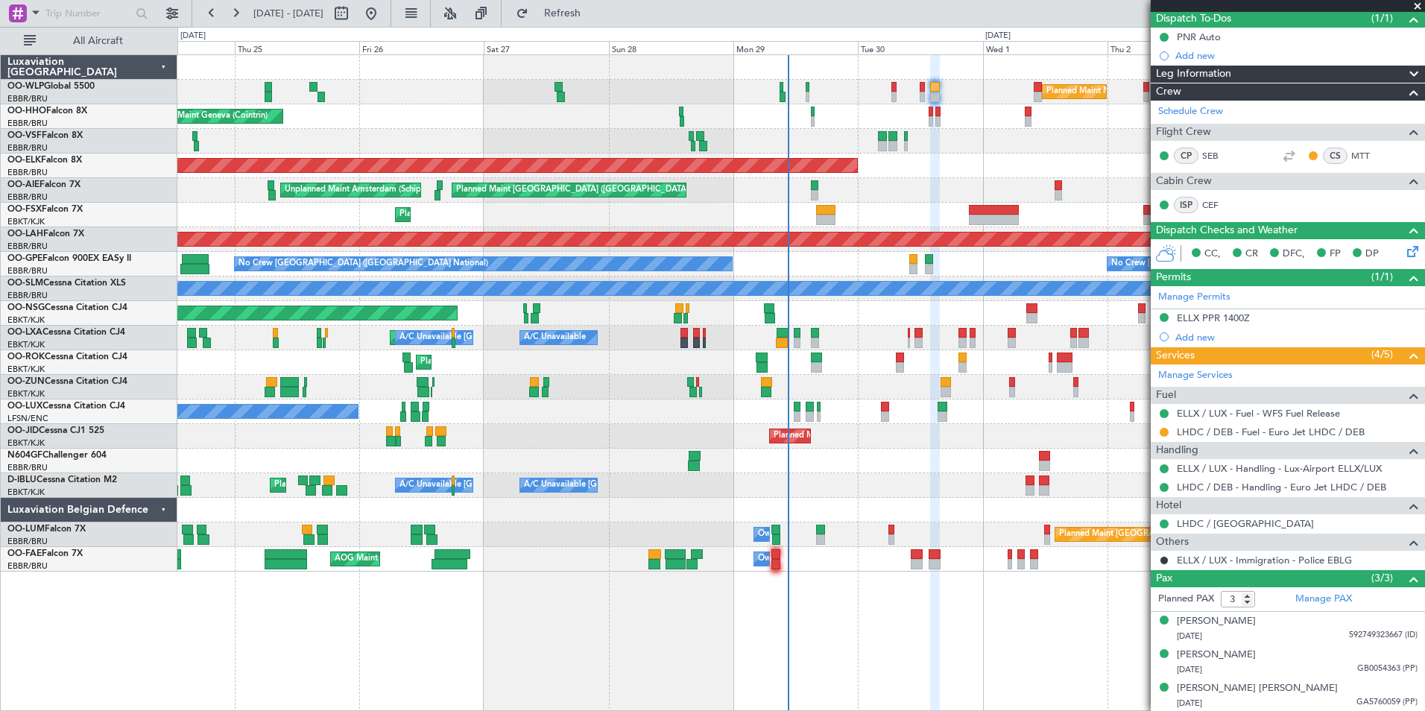
scroll to position [136, 0]
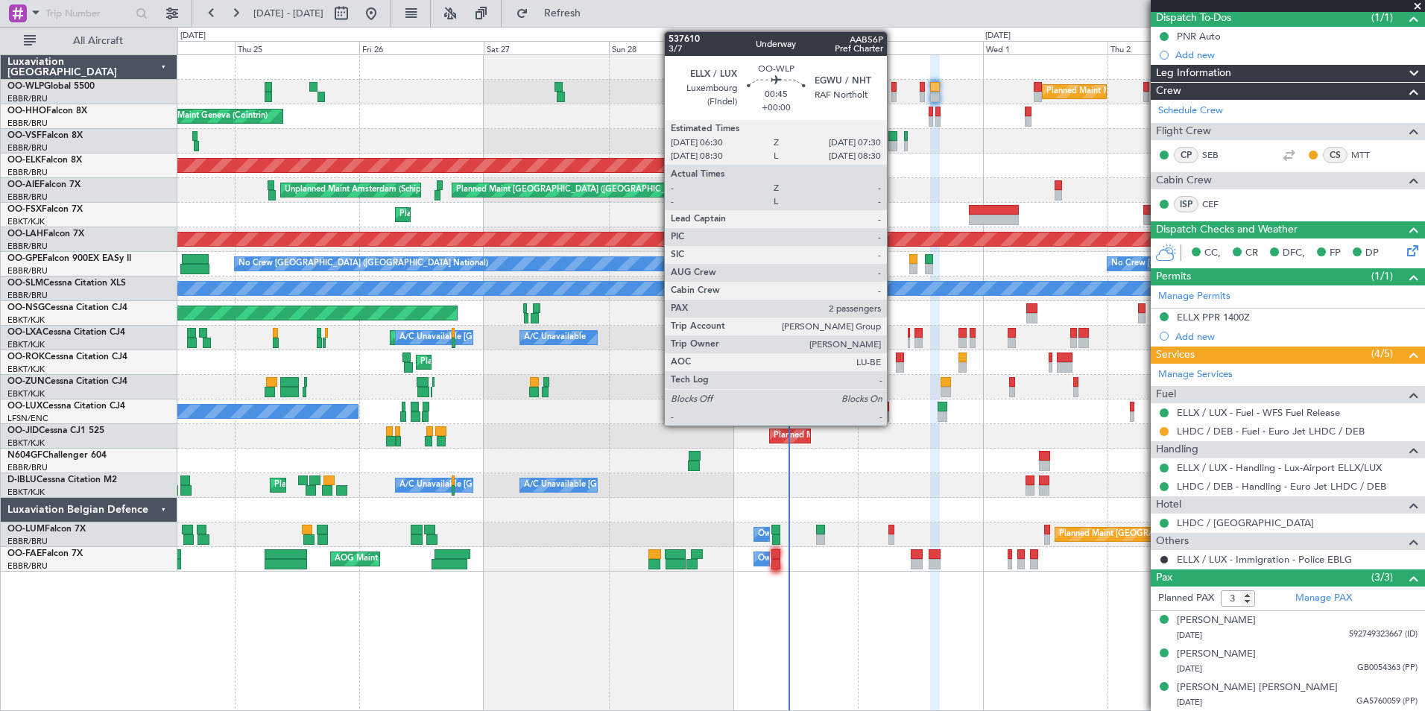
click at [893, 84] on div at bounding box center [893, 87] width 5 height 10
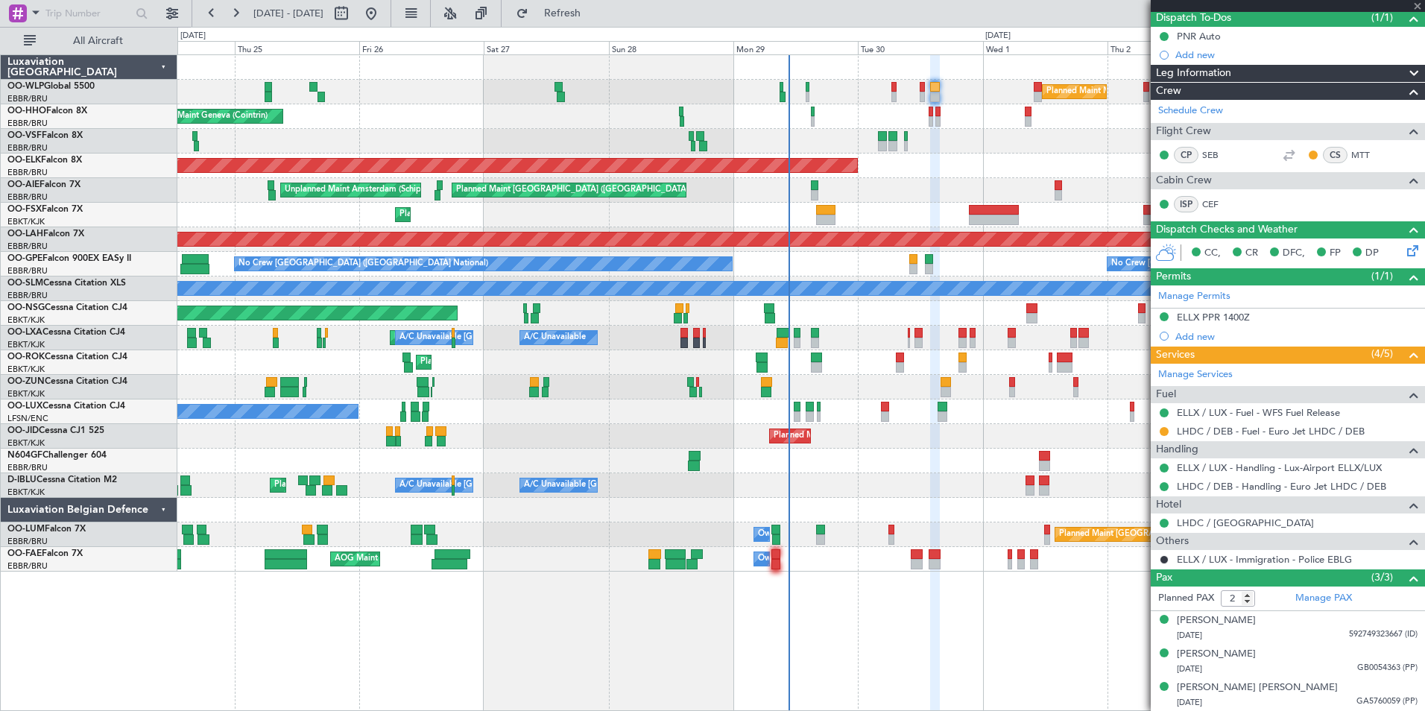
scroll to position [0, 0]
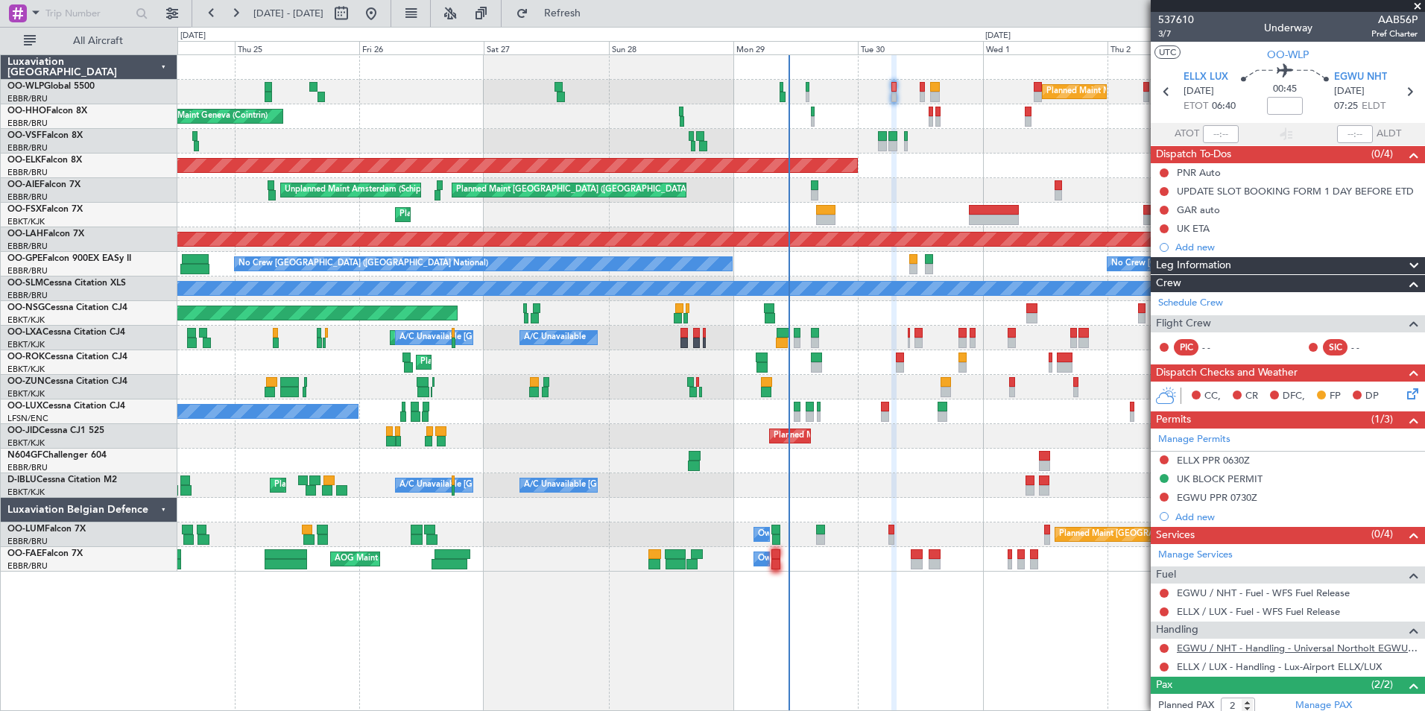
click at [1195, 643] on link "EGWU / NHT - Handling - Universal Northolt EGWU / NHT" at bounding box center [1297, 648] width 241 height 13
click at [1402, 95] on icon at bounding box center [1408, 91] width 19 height 19
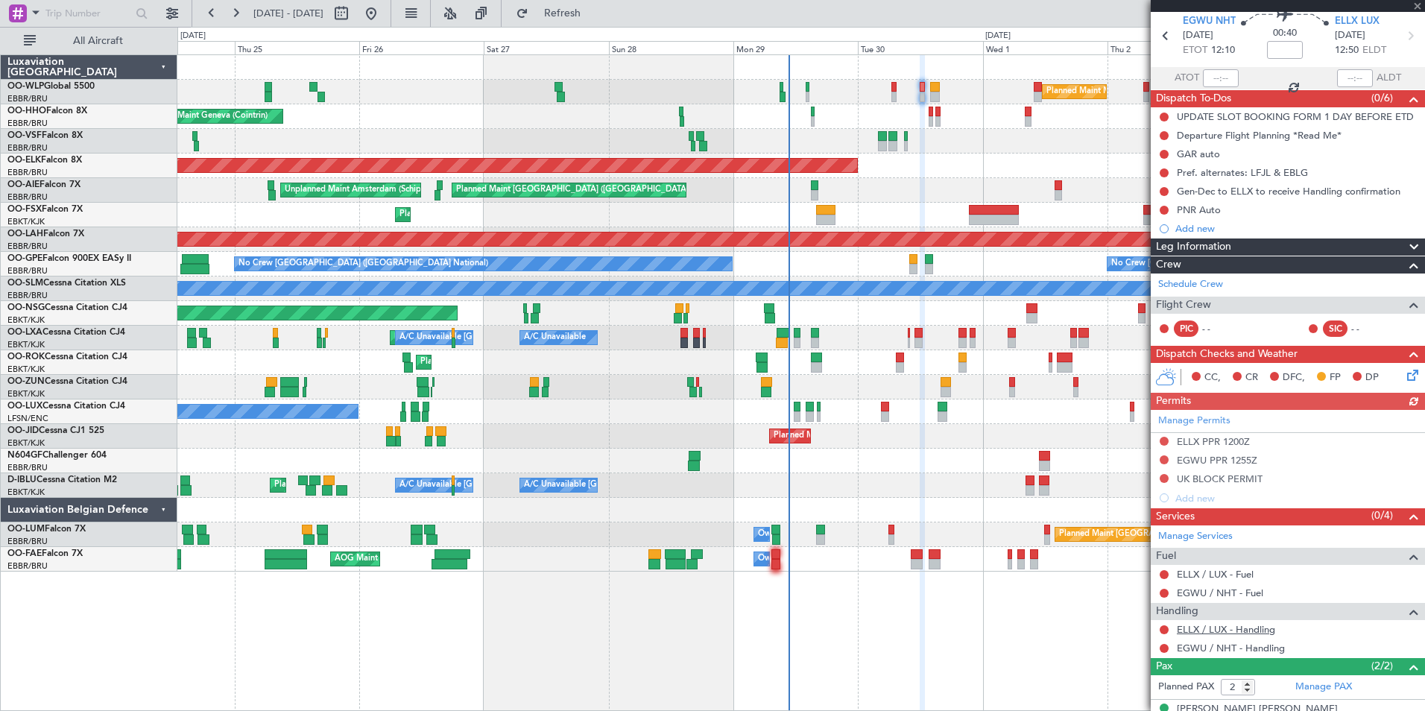
scroll to position [111, 0]
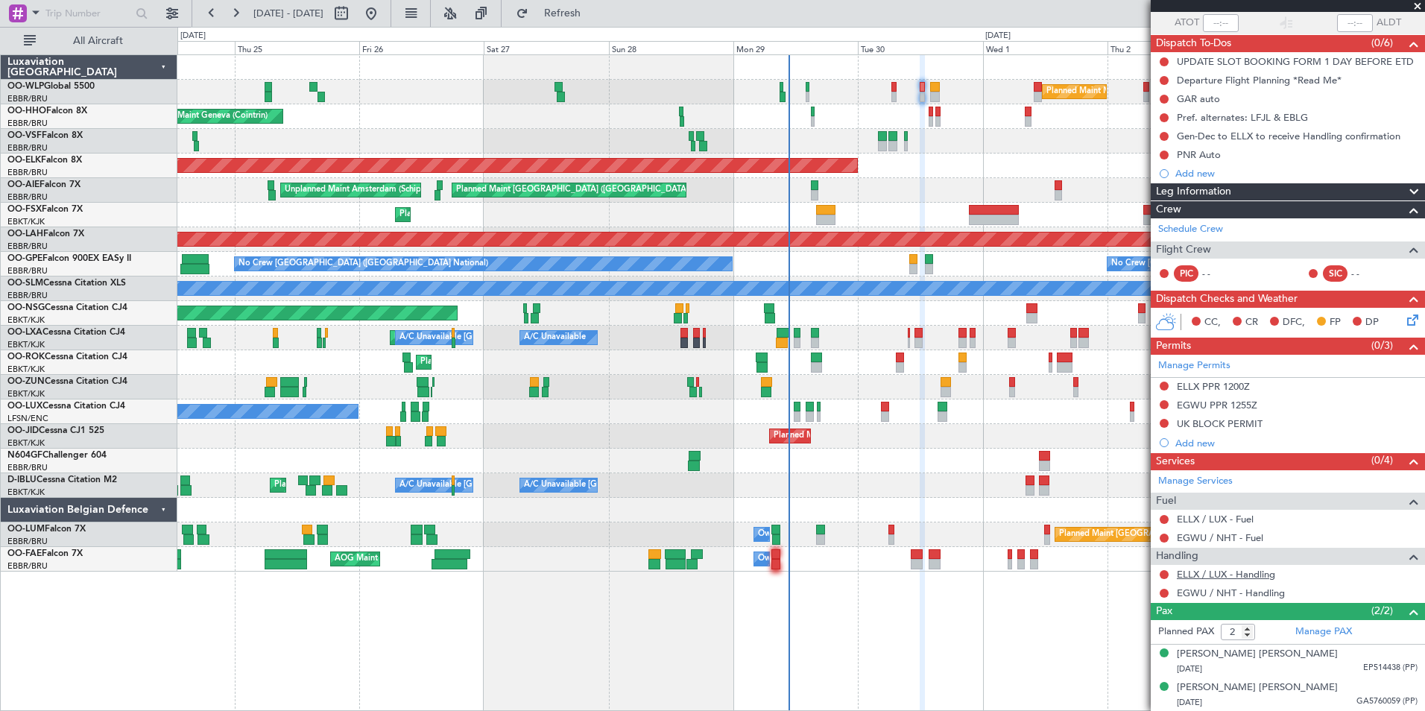
click at [1193, 577] on link "ELLX / LUX - Handling" at bounding box center [1226, 574] width 98 height 13
click at [1240, 597] on div "Manage Services Fuel ELLX / LUX - Fuel EGWU / NHT - Fuel Handling ELLX / LUX - …" at bounding box center [1288, 536] width 274 height 133
click at [1244, 590] on link "EGWU / NHT - Handling" at bounding box center [1231, 592] width 108 height 13
click at [596, 4] on button "Refresh" at bounding box center [553, 13] width 89 height 24
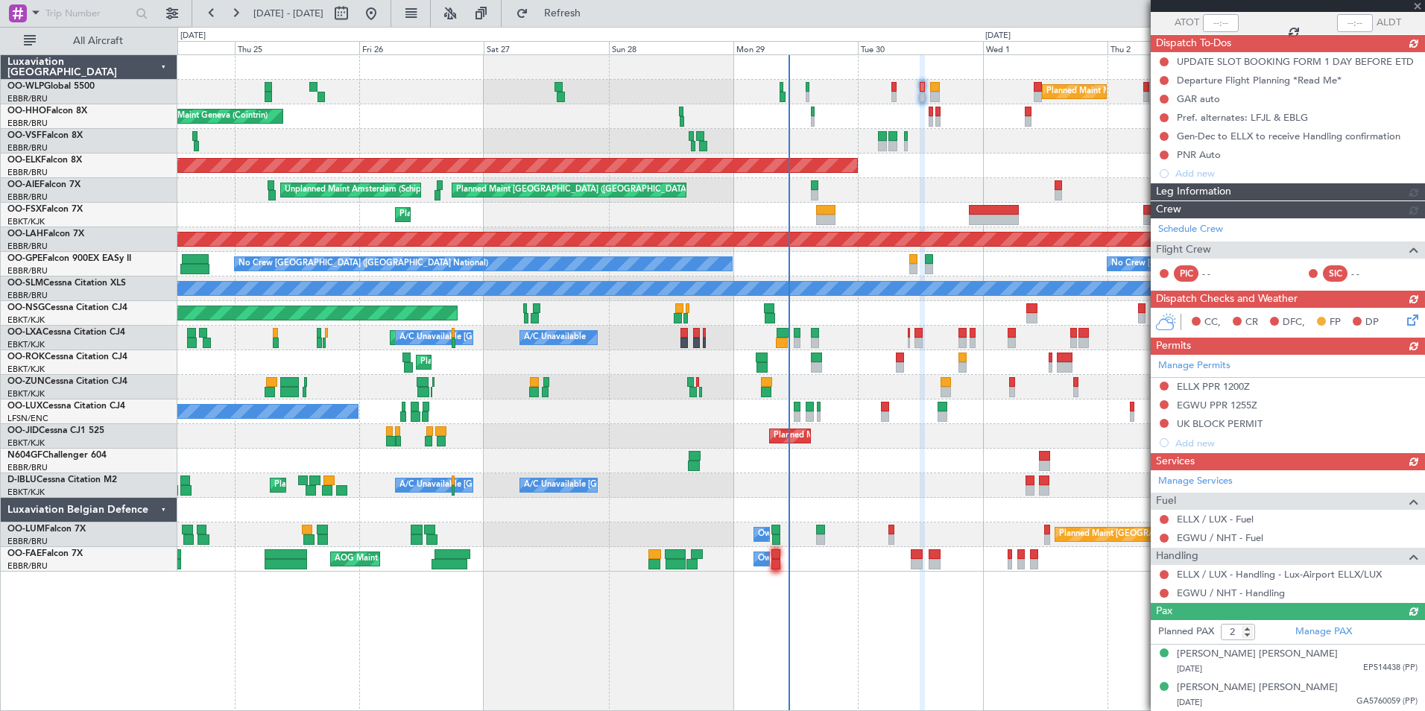
click at [1161, 423] on div "Manage Permits ELLX PPR 1200Z EGWU PPR 1255Z UK BLOCK PERMIT Add new" at bounding box center [1288, 404] width 274 height 98
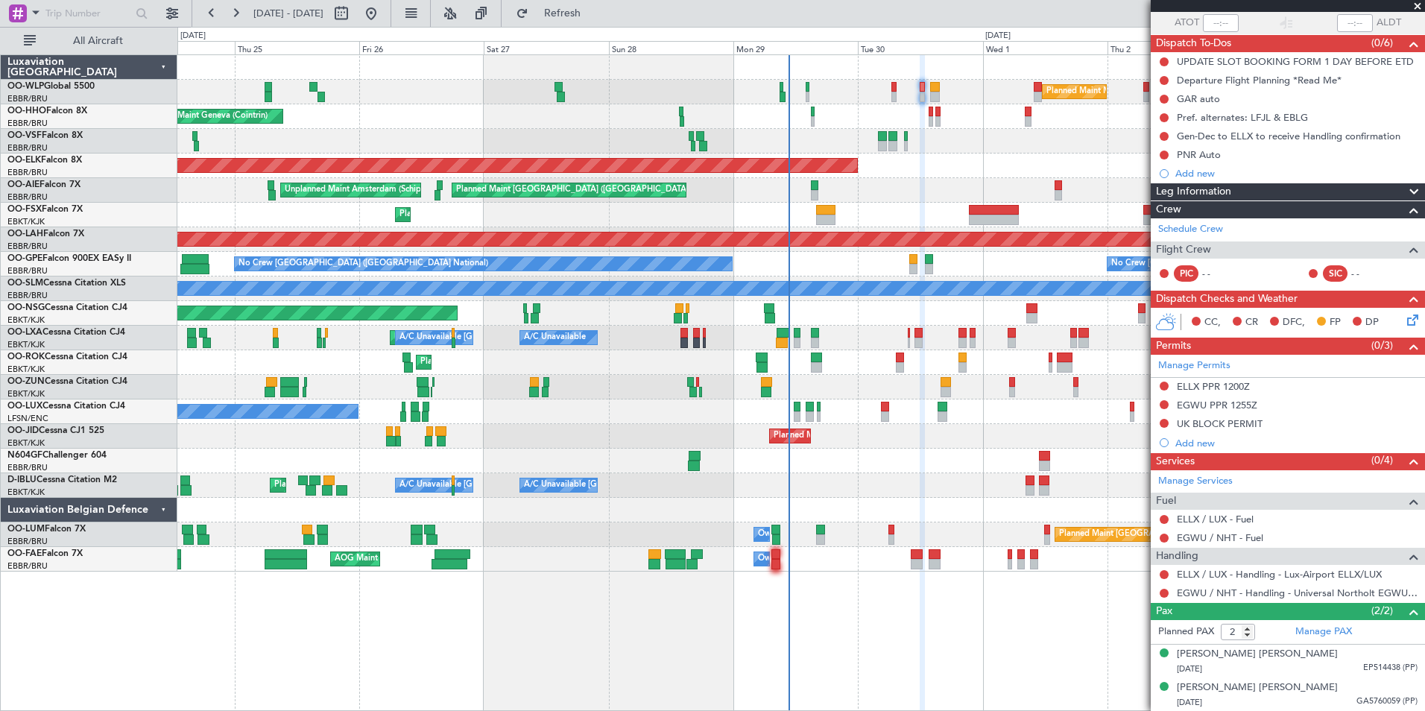
click at [1120, 441] on div "Planned Maint Kortrijk-[GEOGRAPHIC_DATA]" at bounding box center [800, 436] width 1247 height 25
click at [1166, 423] on button at bounding box center [1163, 423] width 9 height 9
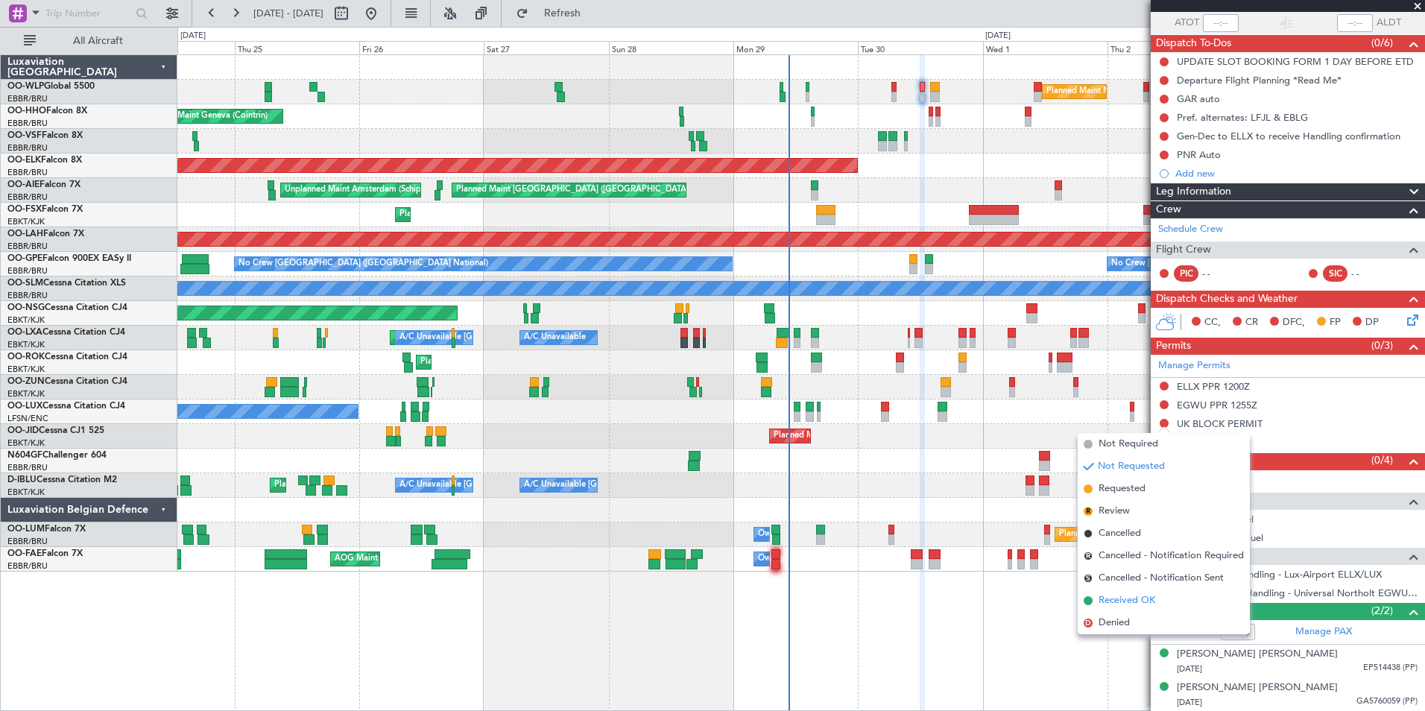
click at [1122, 599] on span "Received OK" at bounding box center [1126, 600] width 57 height 15
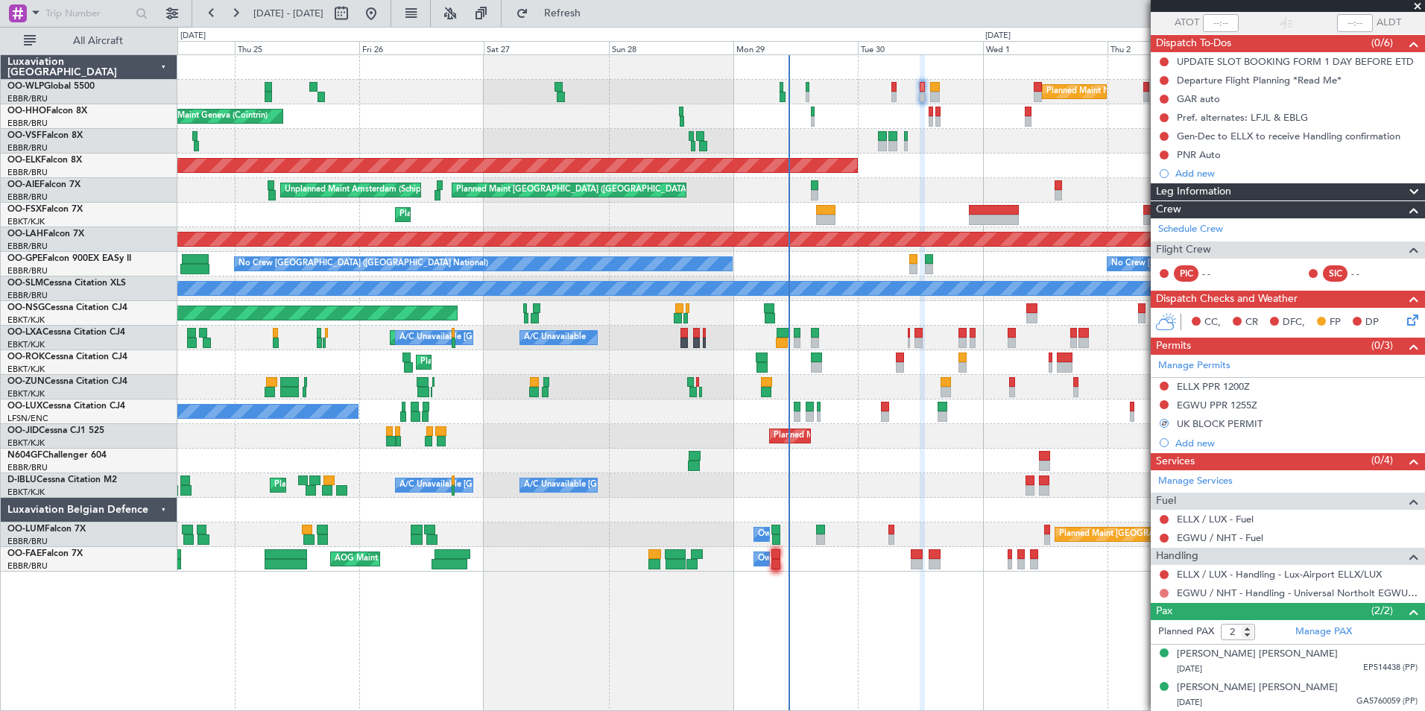
click at [1164, 591] on button at bounding box center [1163, 593] width 9 height 9
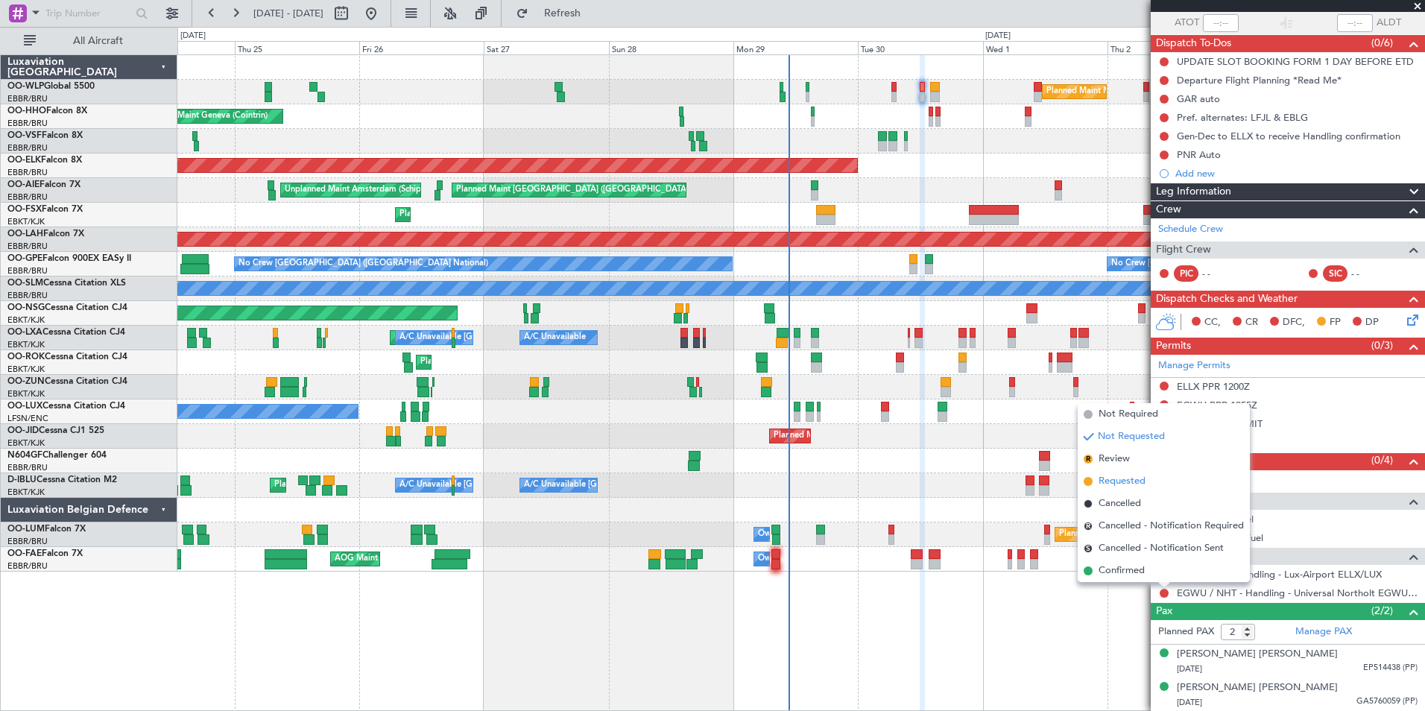
click at [1130, 482] on span "Requested" at bounding box center [1121, 481] width 47 height 15
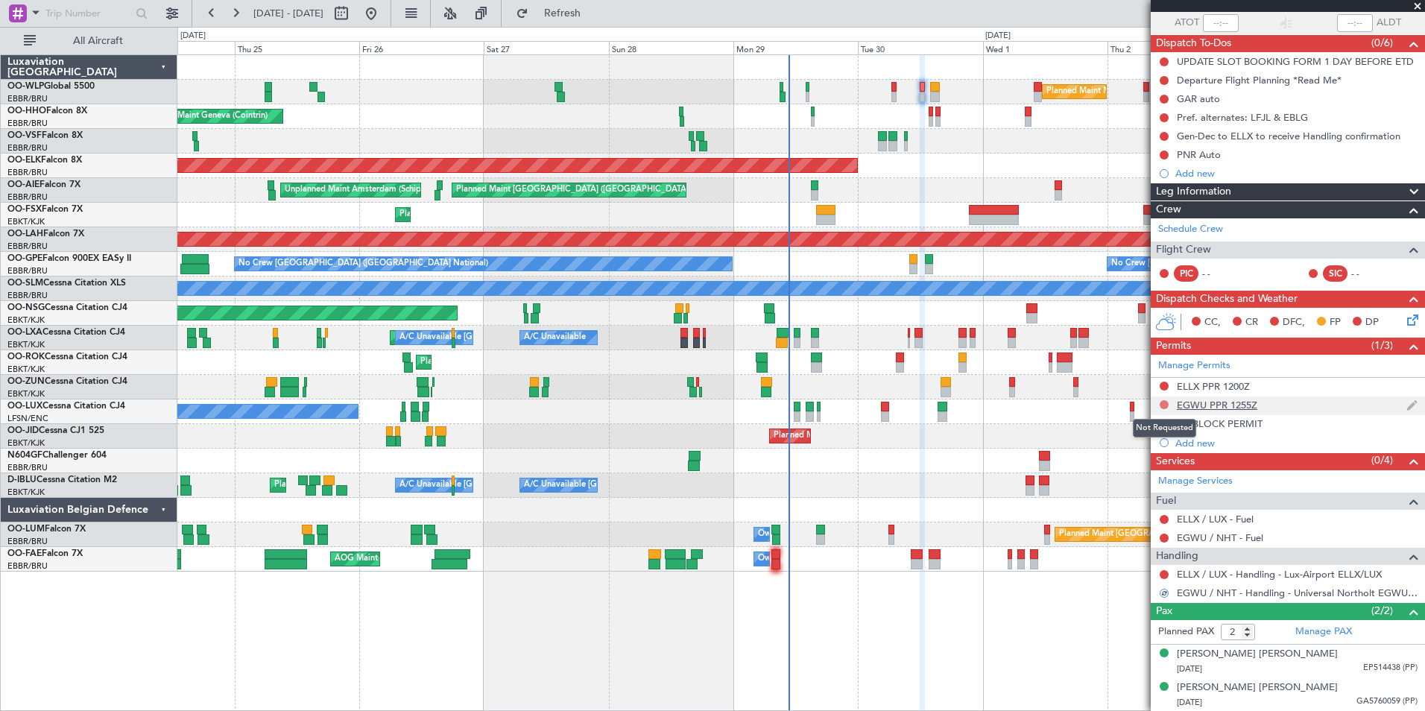
click at [1163, 405] on button at bounding box center [1163, 404] width 9 height 9
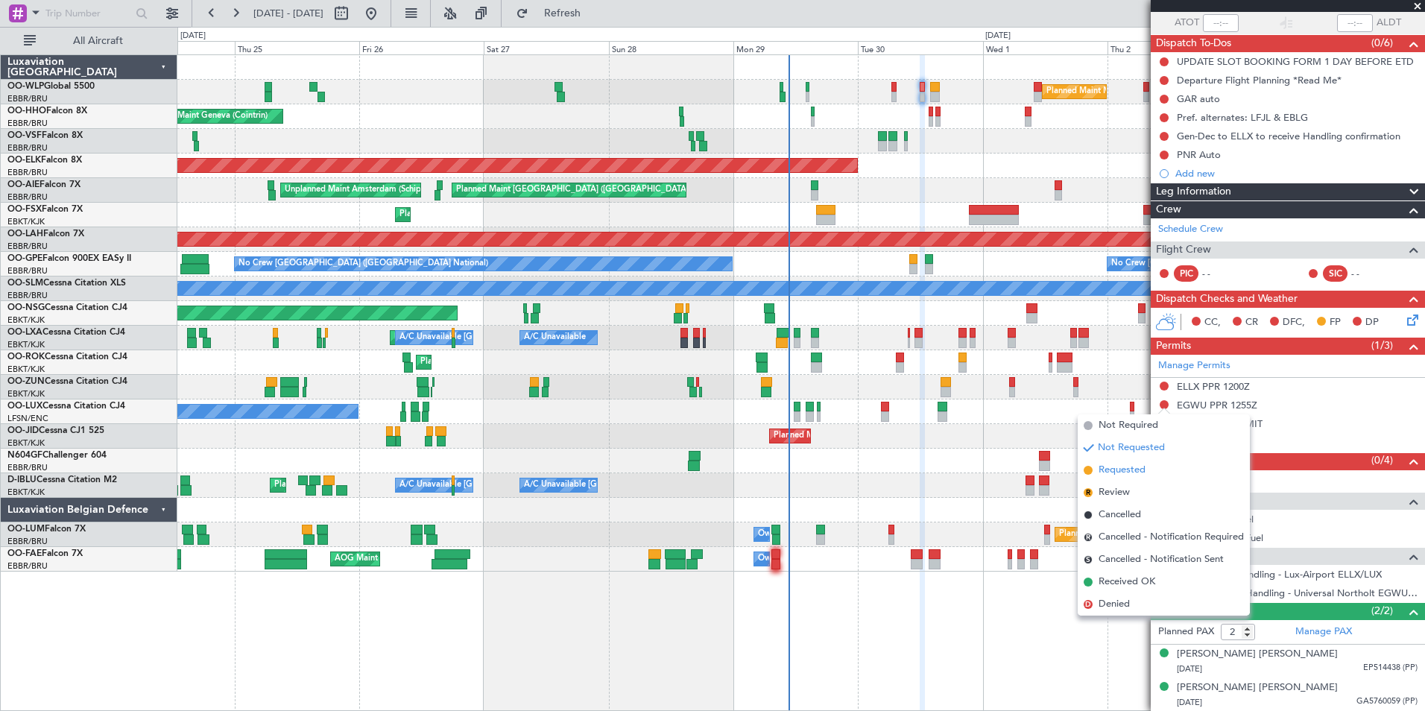
click at [1148, 469] on li "Requested" at bounding box center [1163, 470] width 172 height 22
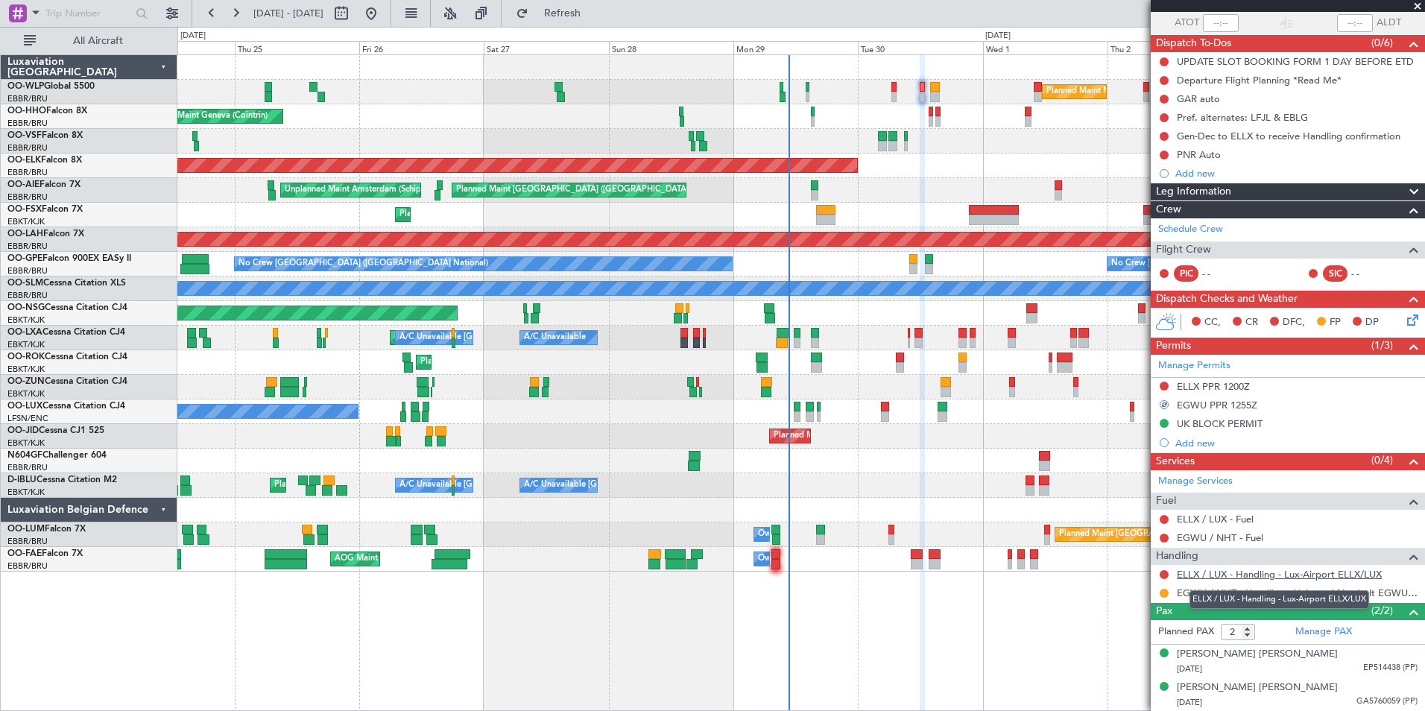
click at [1214, 575] on link "ELLX / LUX - Handling - Lux-Airport ELLX/LUX" at bounding box center [1279, 574] width 205 height 13
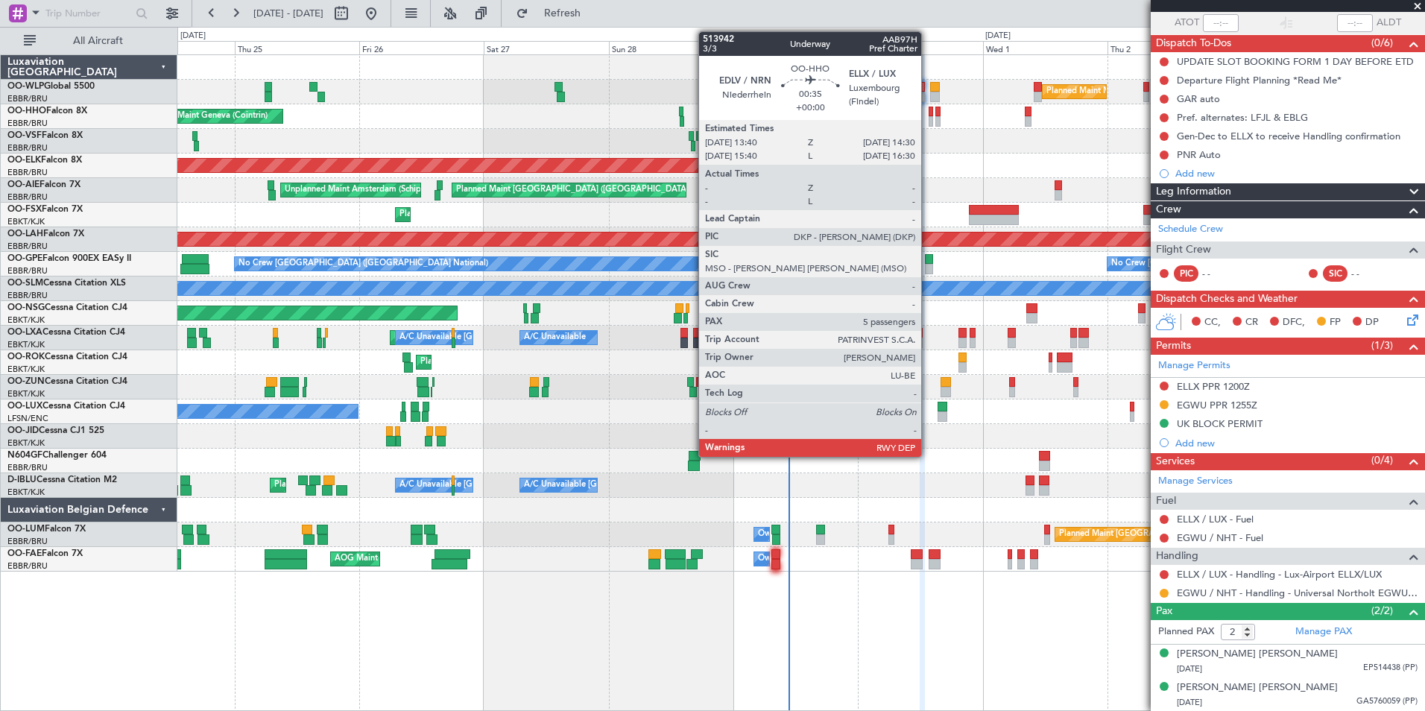
click at [928, 123] on div at bounding box center [930, 121] width 4 height 10
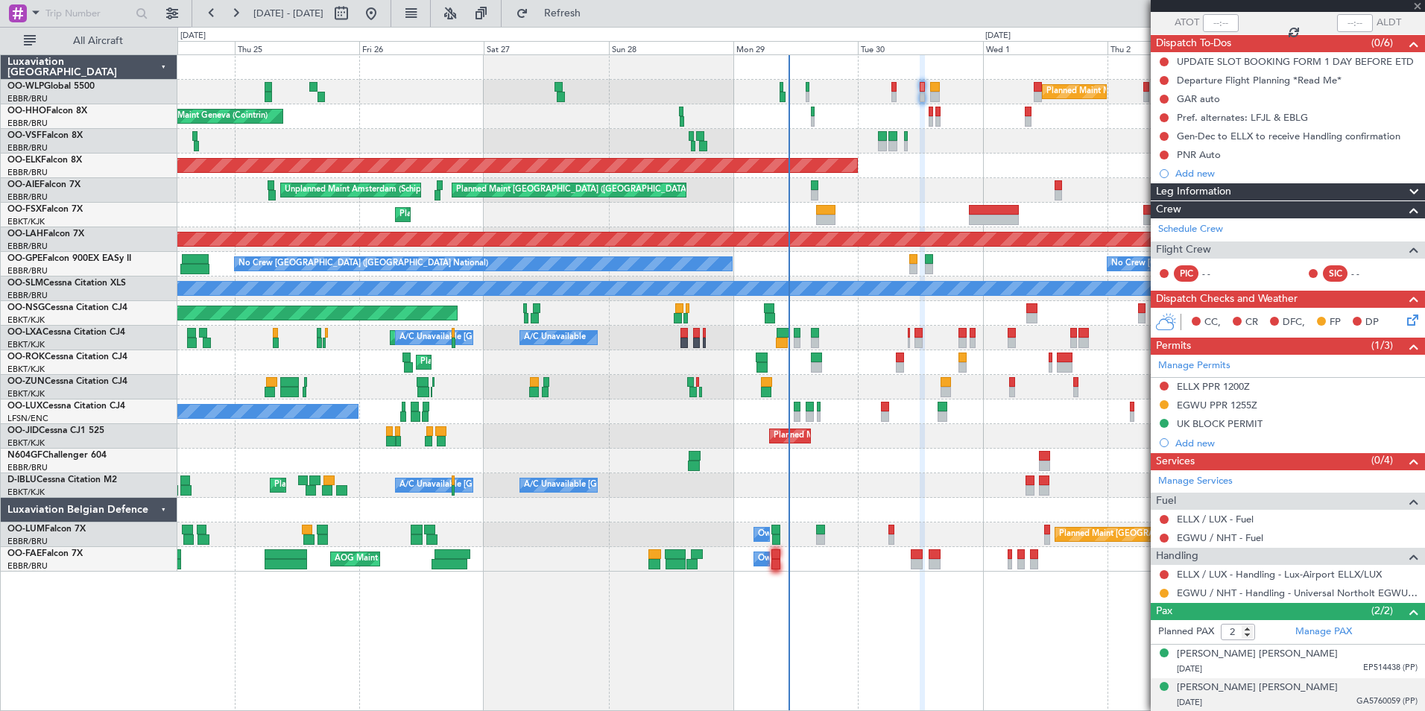
type input "5"
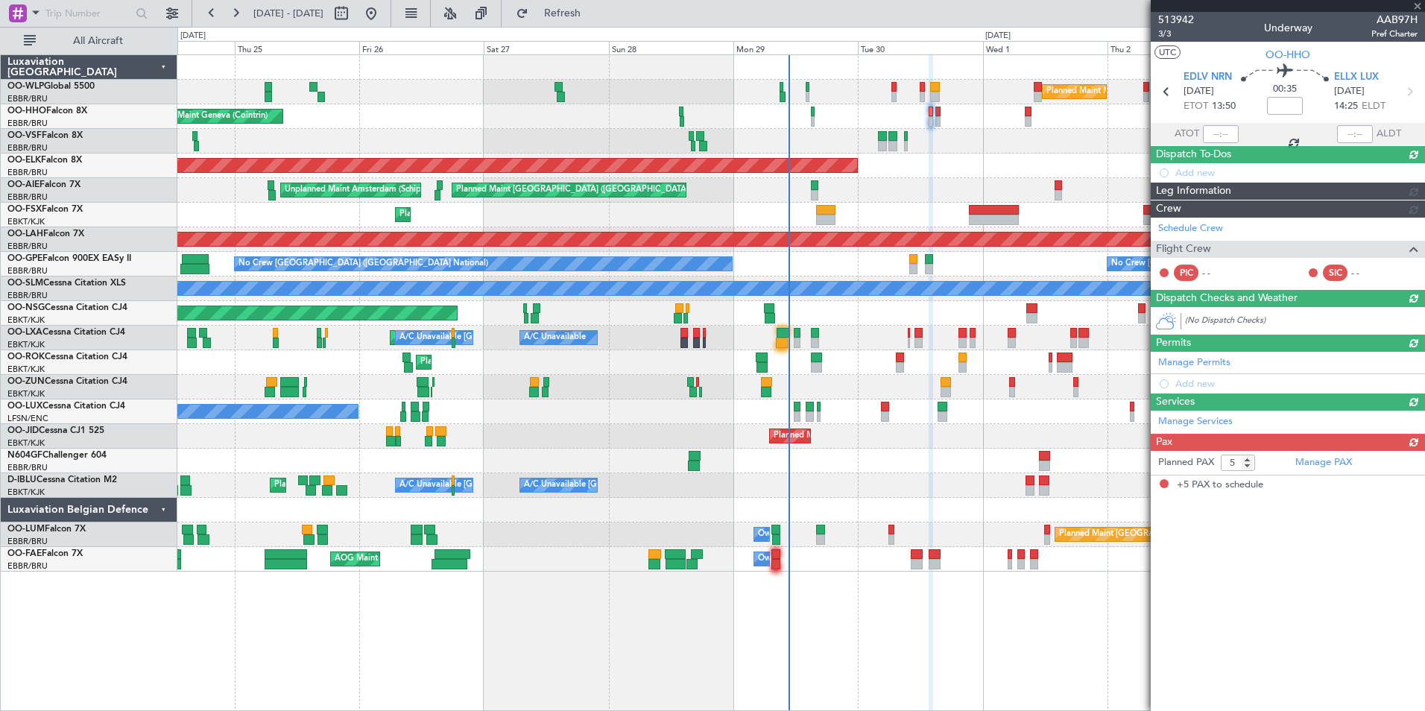
scroll to position [0, 0]
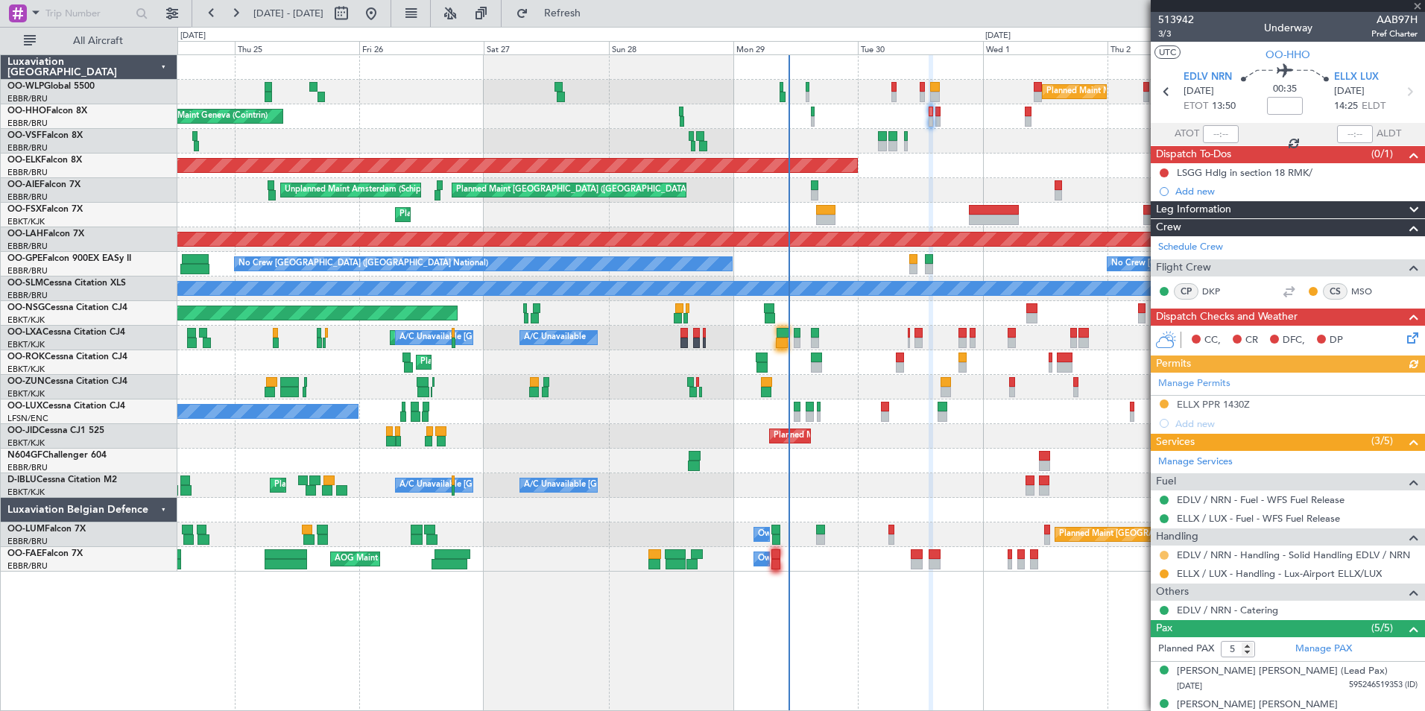
click at [1164, 554] on button at bounding box center [1163, 555] width 9 height 9
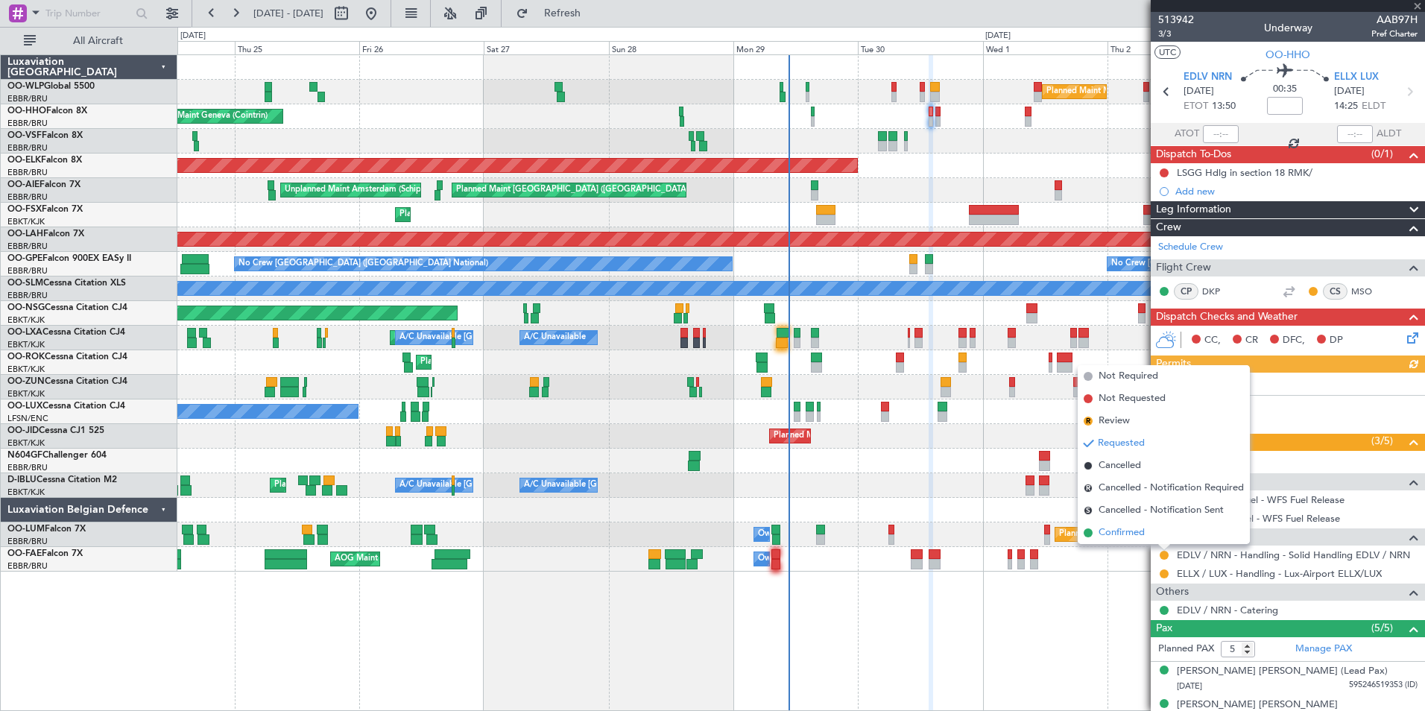
click at [1100, 522] on li "Confirmed" at bounding box center [1163, 533] width 172 height 22
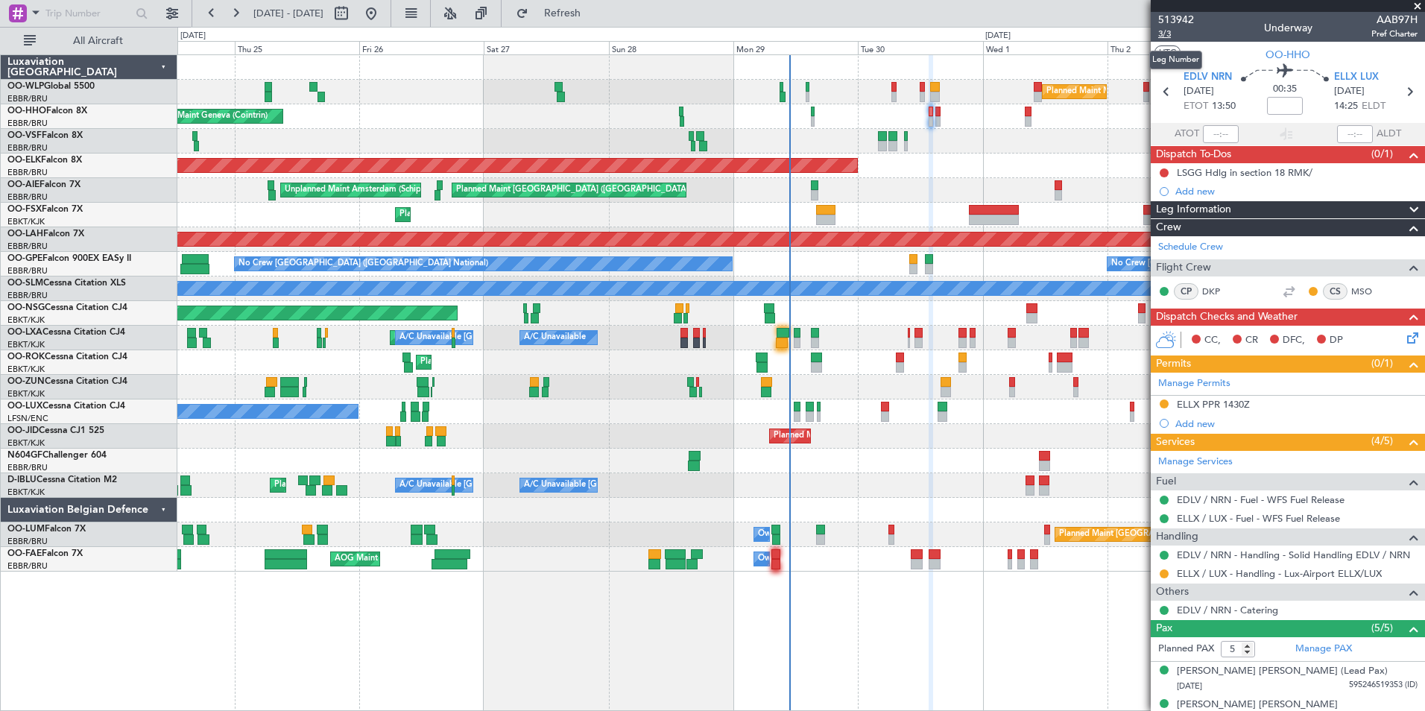
click at [1170, 32] on span "3/3" at bounding box center [1176, 34] width 36 height 13
click at [1285, 106] on input at bounding box center [1285, 106] width 36 height 18
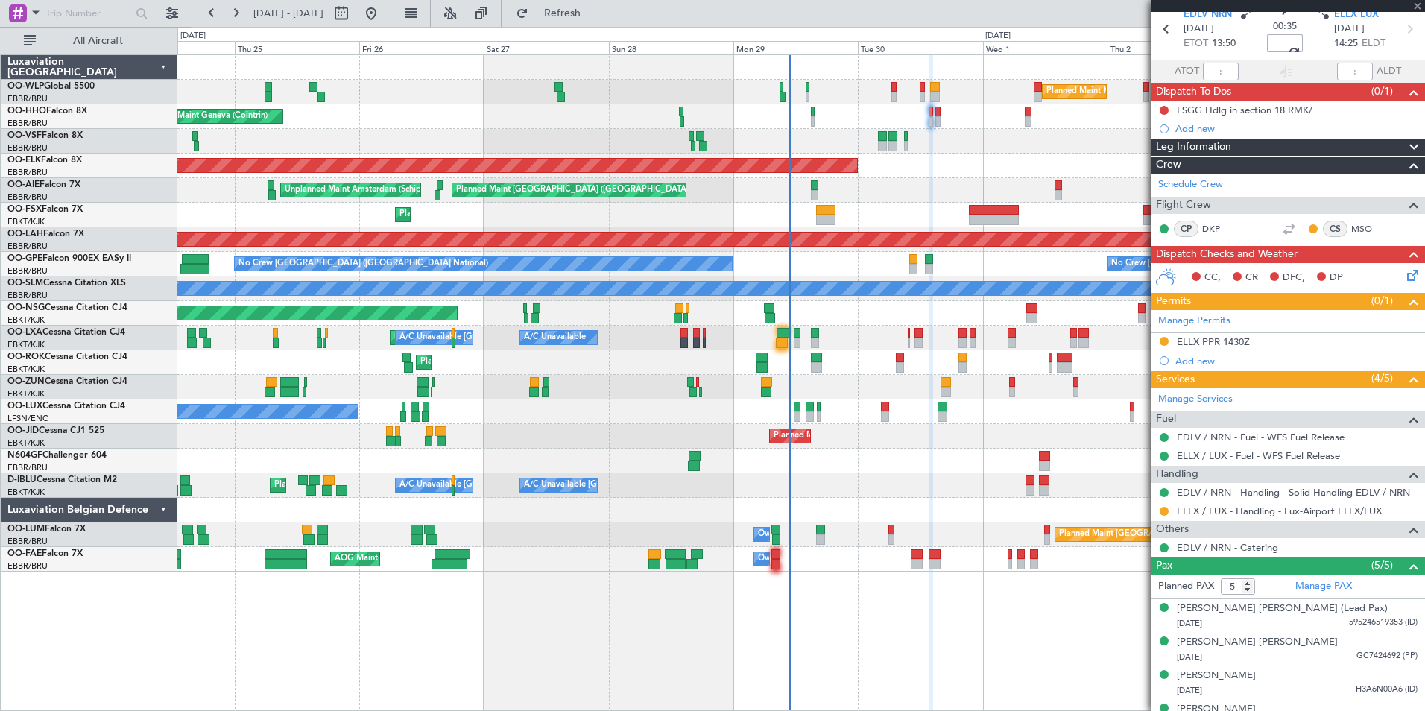
scroll to position [118, 0]
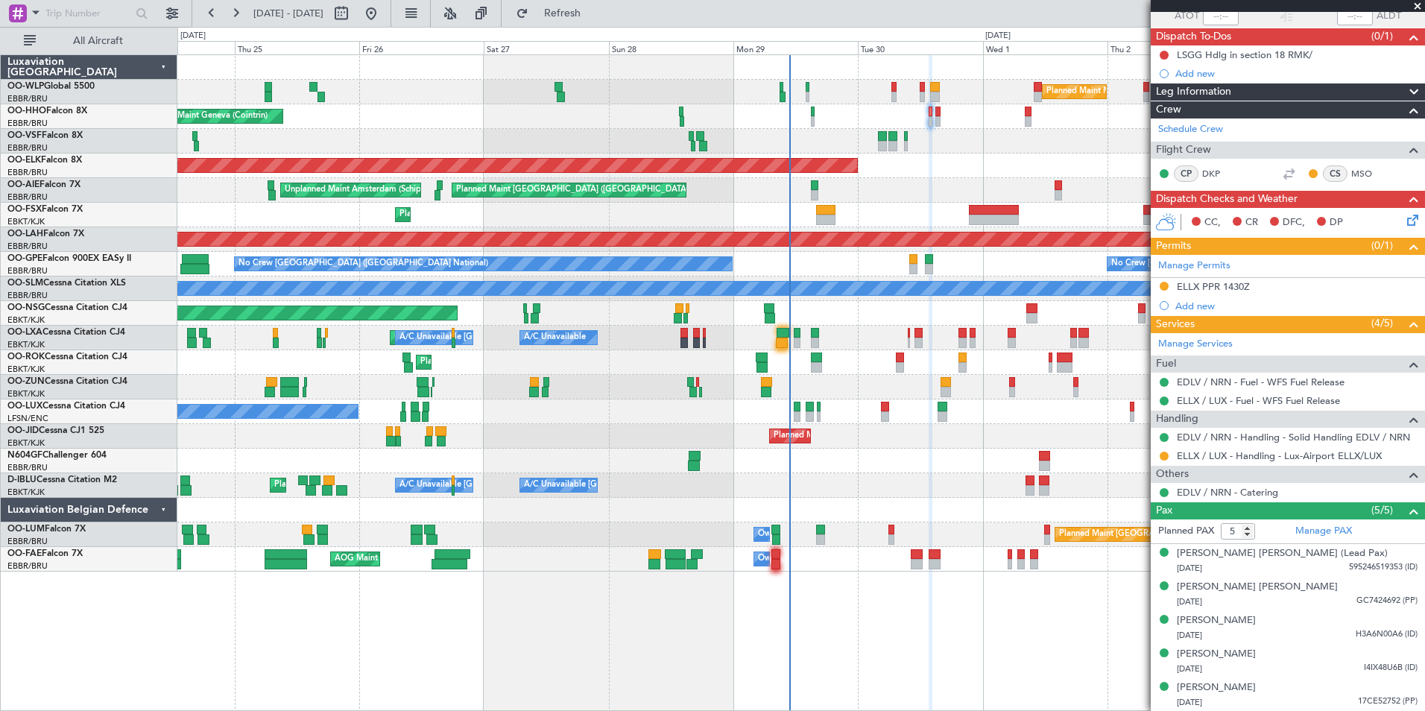
type input "-00:10"
click at [1223, 686] on div "[PERSON_NAME]" at bounding box center [1216, 687] width 79 height 15
click at [1224, 288] on div "ELLX PPR 1430Z" at bounding box center [1213, 286] width 73 height 13
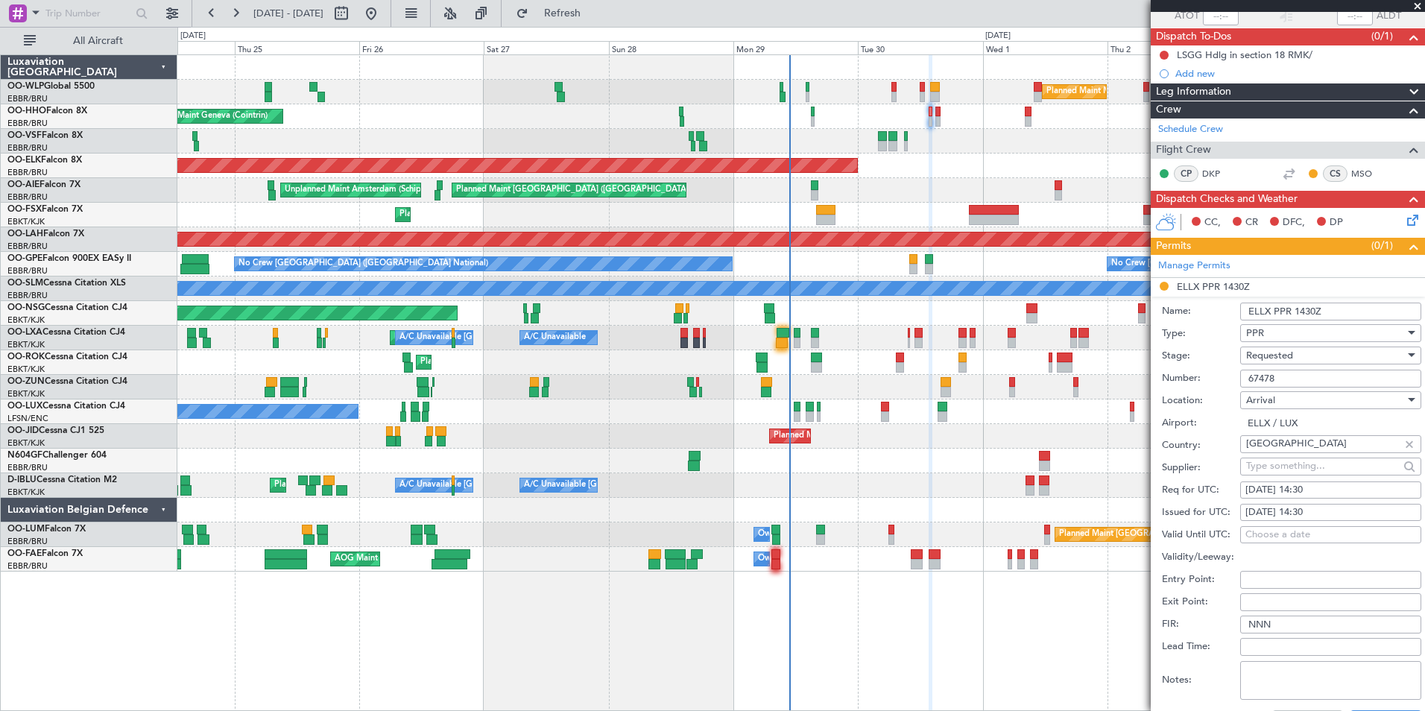
click at [1266, 370] on input "67478" at bounding box center [1330, 379] width 181 height 18
click at [1260, 371] on input "67478" at bounding box center [1330, 379] width 181 height 18
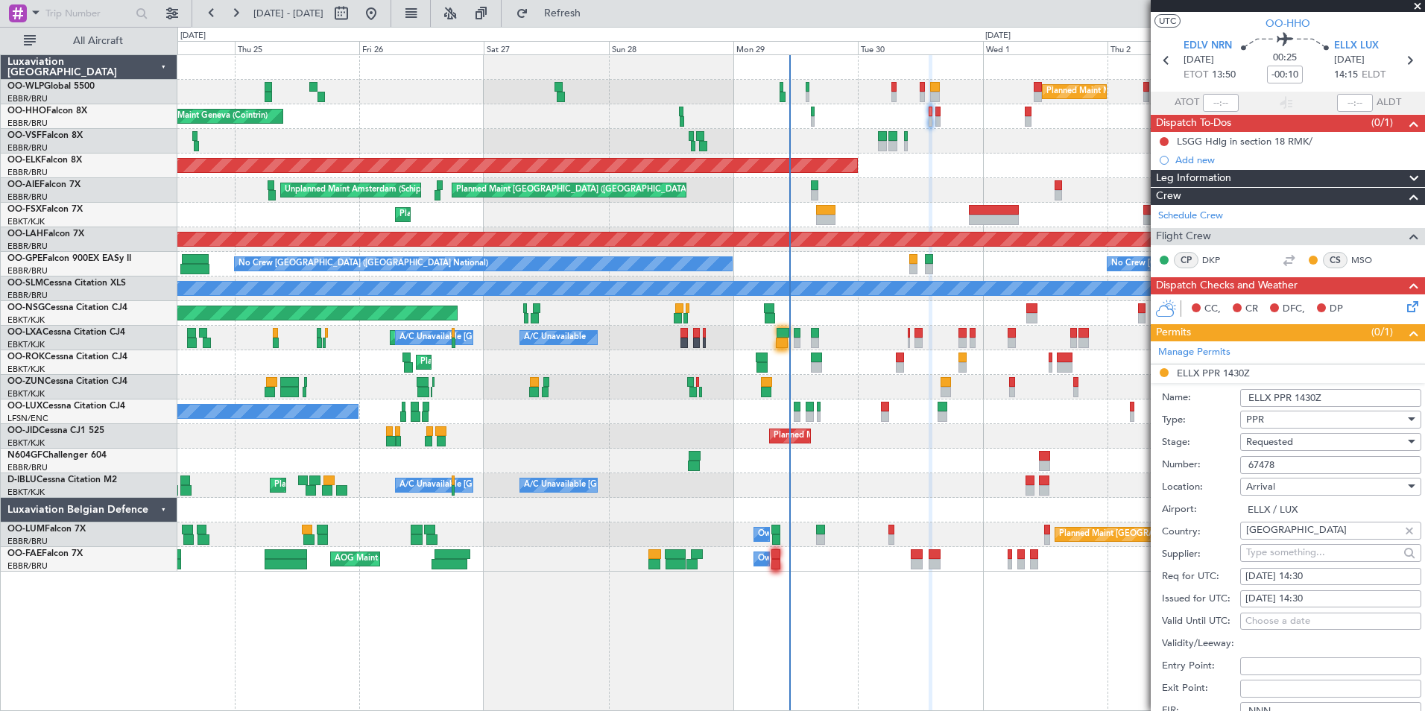
scroll to position [0, 0]
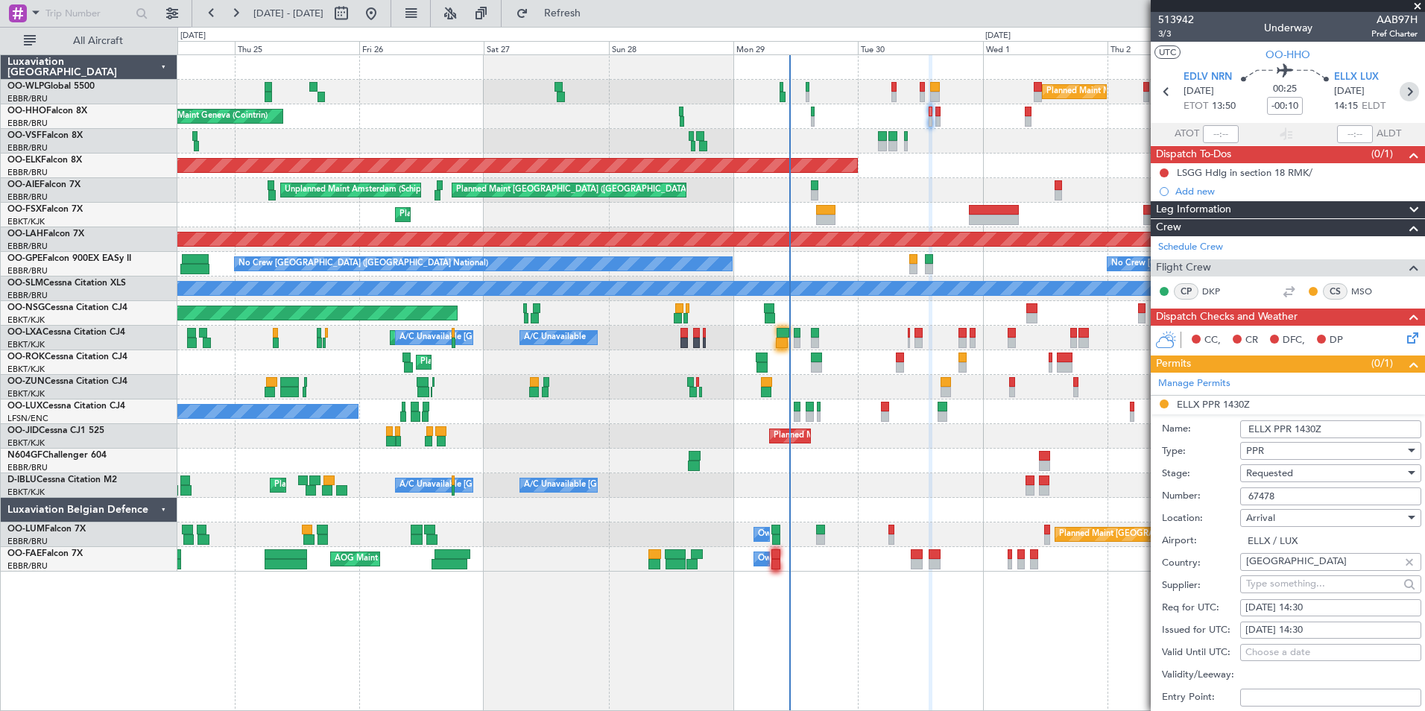
click at [1402, 85] on icon at bounding box center [1408, 91] width 19 height 19
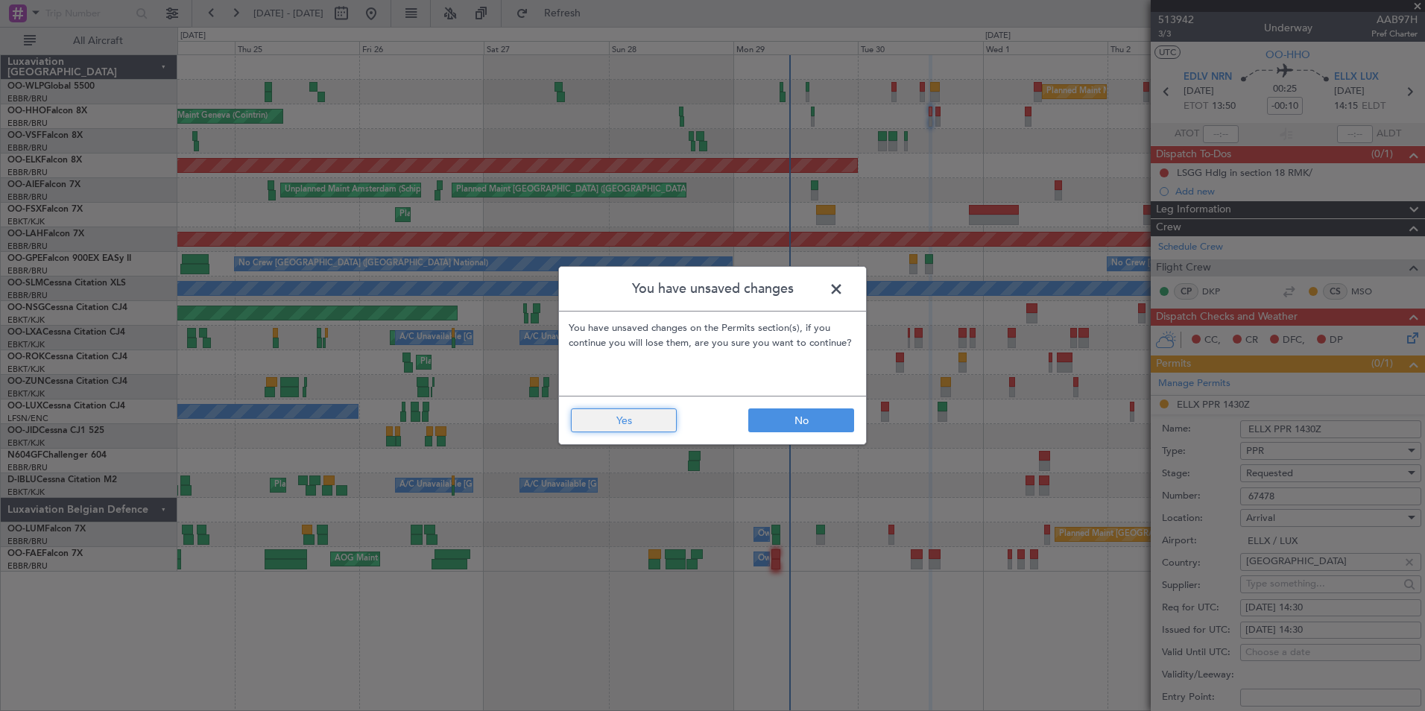
click at [605, 415] on button "Yes" at bounding box center [624, 420] width 106 height 24
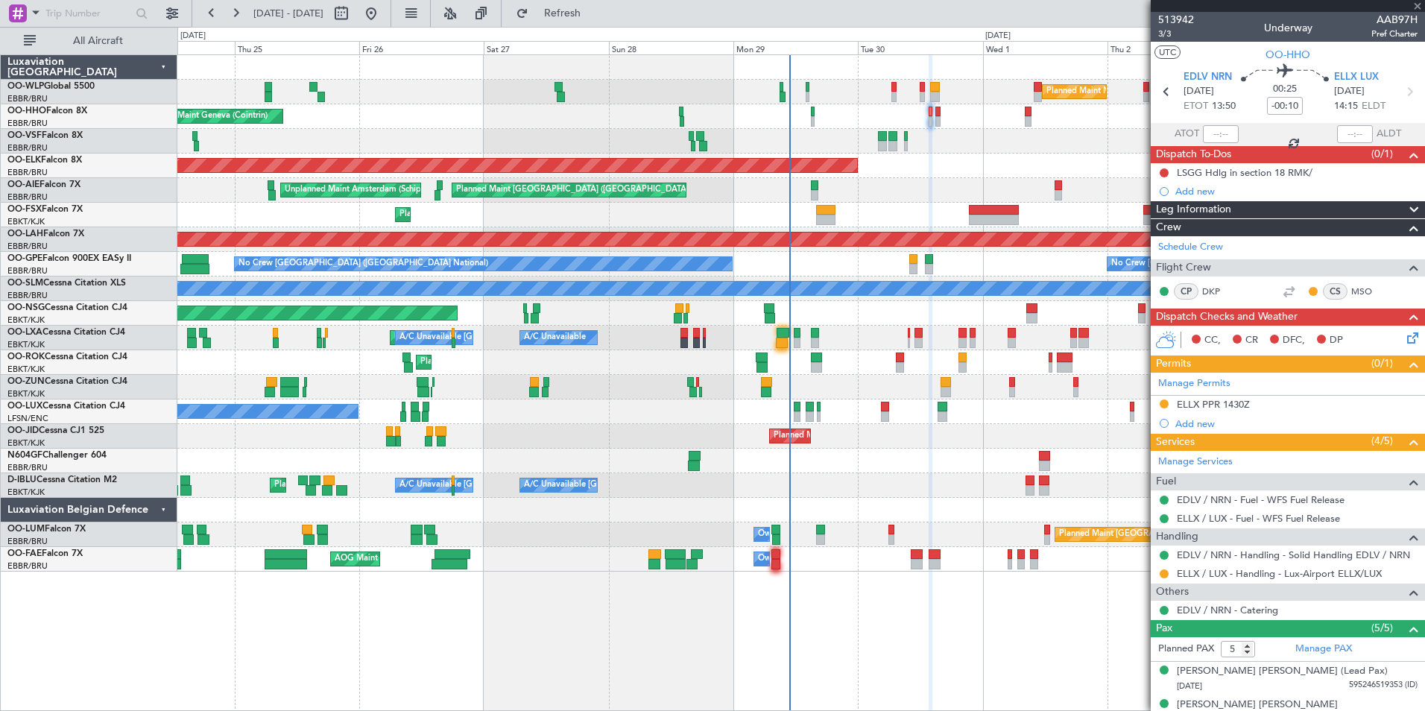
type input "2"
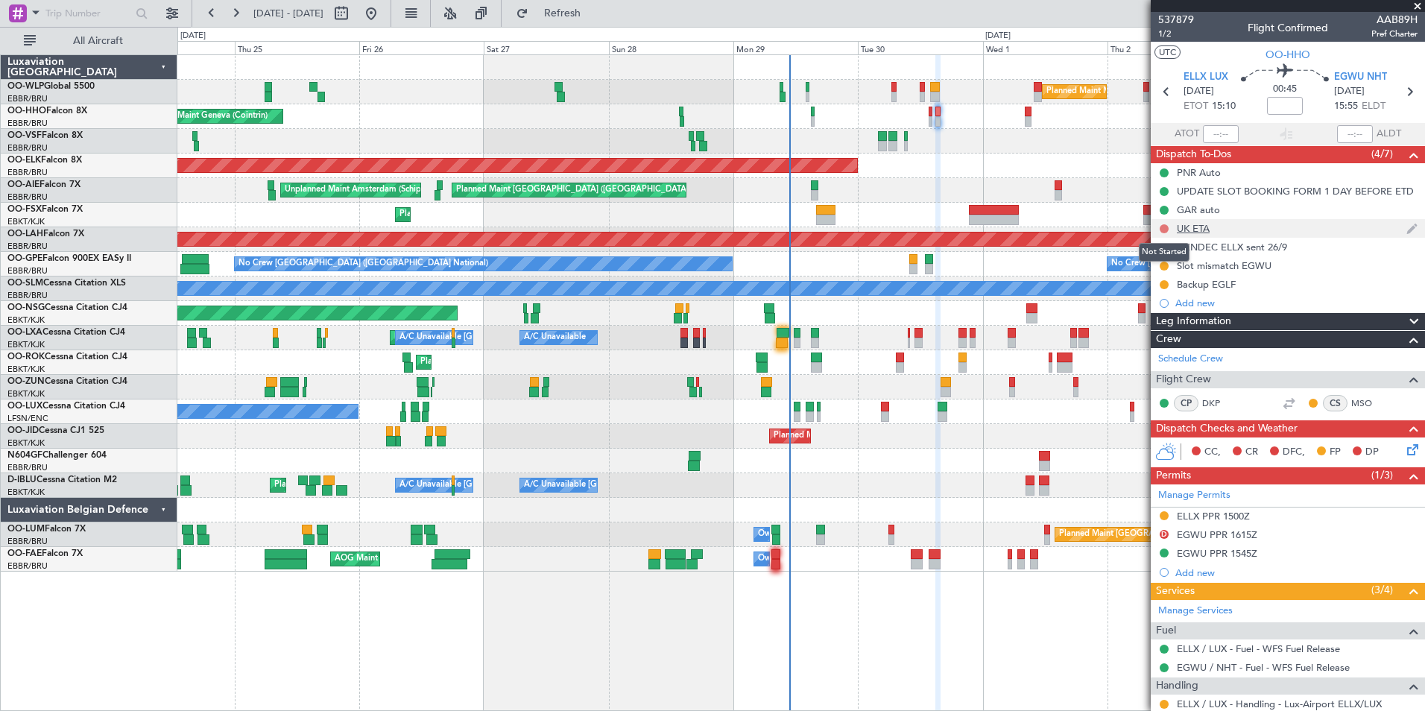
click at [1165, 230] on button at bounding box center [1163, 228] width 9 height 9
click at [1152, 295] on span "Completed" at bounding box center [1170, 294] width 49 height 15
click at [1165, 280] on button at bounding box center [1163, 284] width 9 height 9
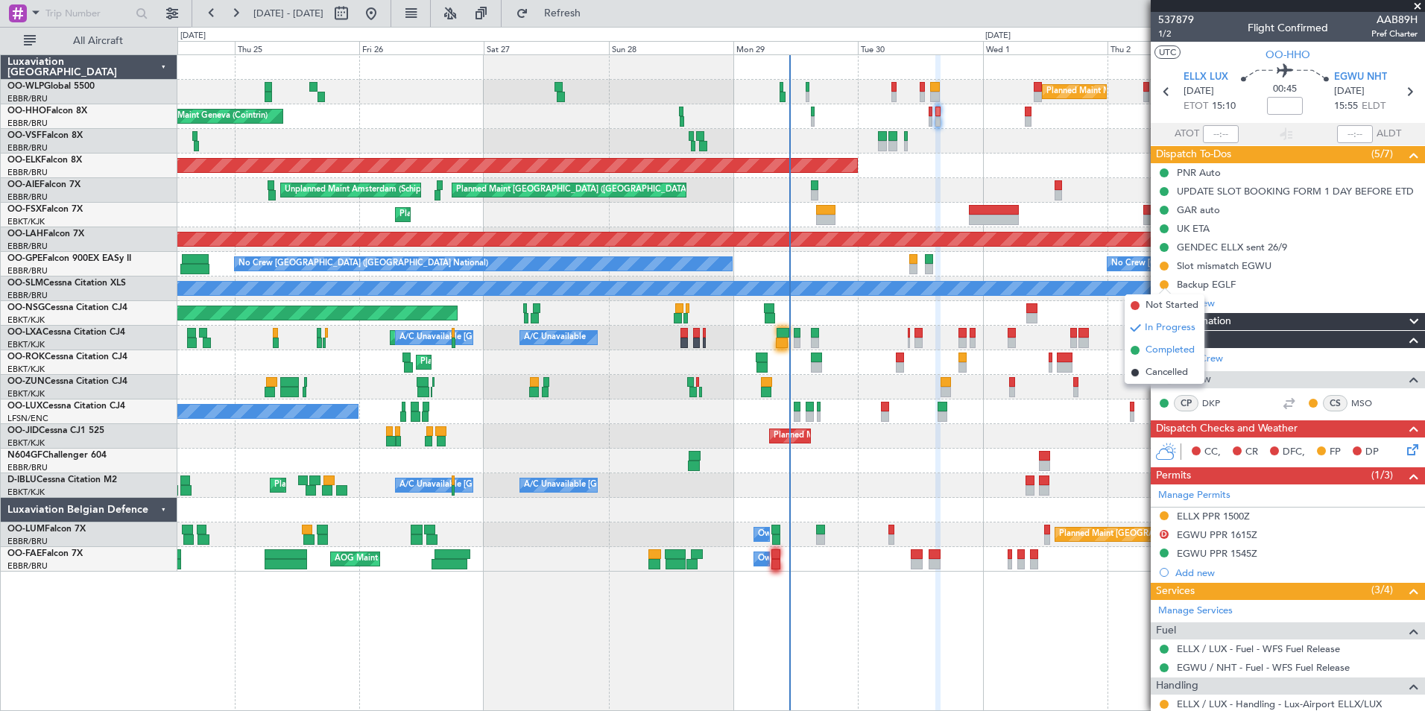
click at [1147, 353] on span "Completed" at bounding box center [1169, 350] width 49 height 15
click at [1164, 264] on button at bounding box center [1163, 266] width 9 height 9
click at [1156, 335] on span "Completed" at bounding box center [1169, 331] width 49 height 15
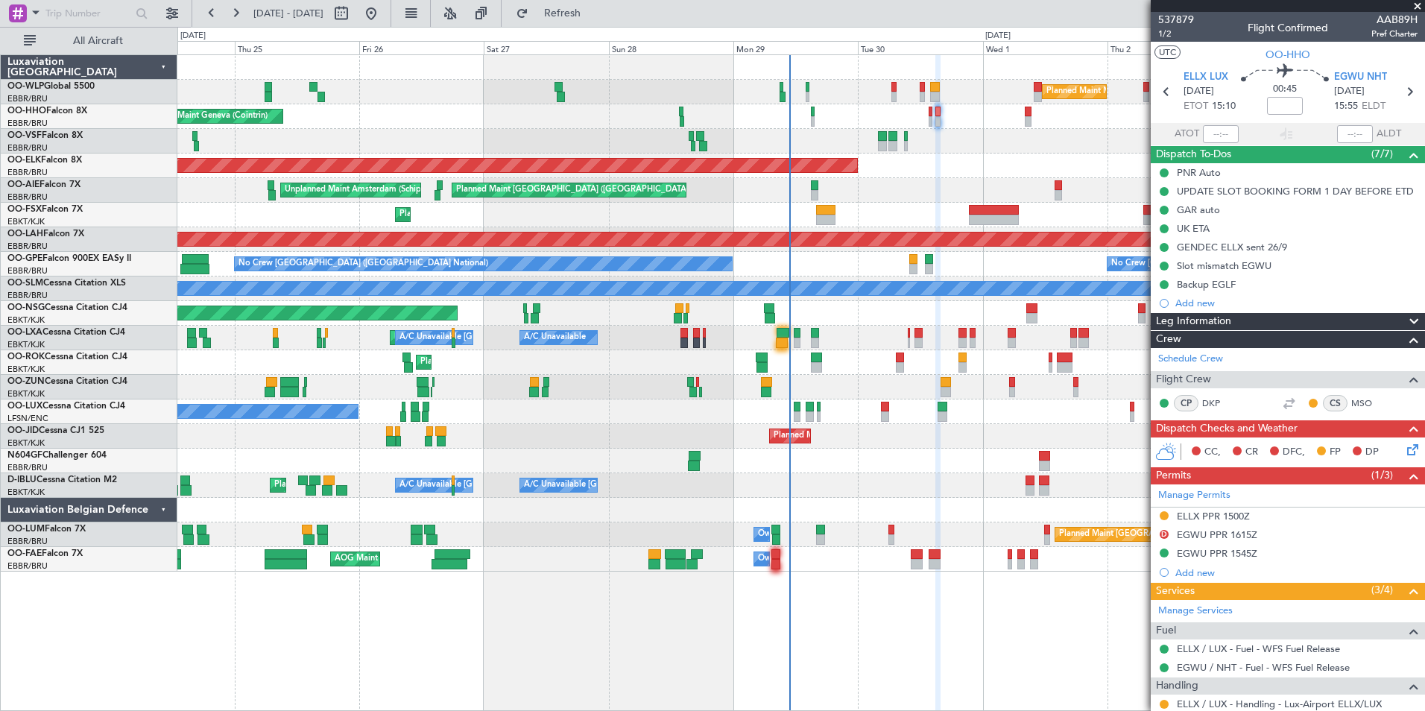
drag, startPoint x: 1305, startPoint y: 106, endPoint x: 1259, endPoint y: 108, distance: 45.5
click at [1288, 107] on div "00:45" at bounding box center [1284, 91] width 98 height 55
click at [1285, 102] on input at bounding box center [1285, 106] width 36 height 18
click at [1161, 88] on icon at bounding box center [1165, 91] width 19 height 19
type input "-00:10"
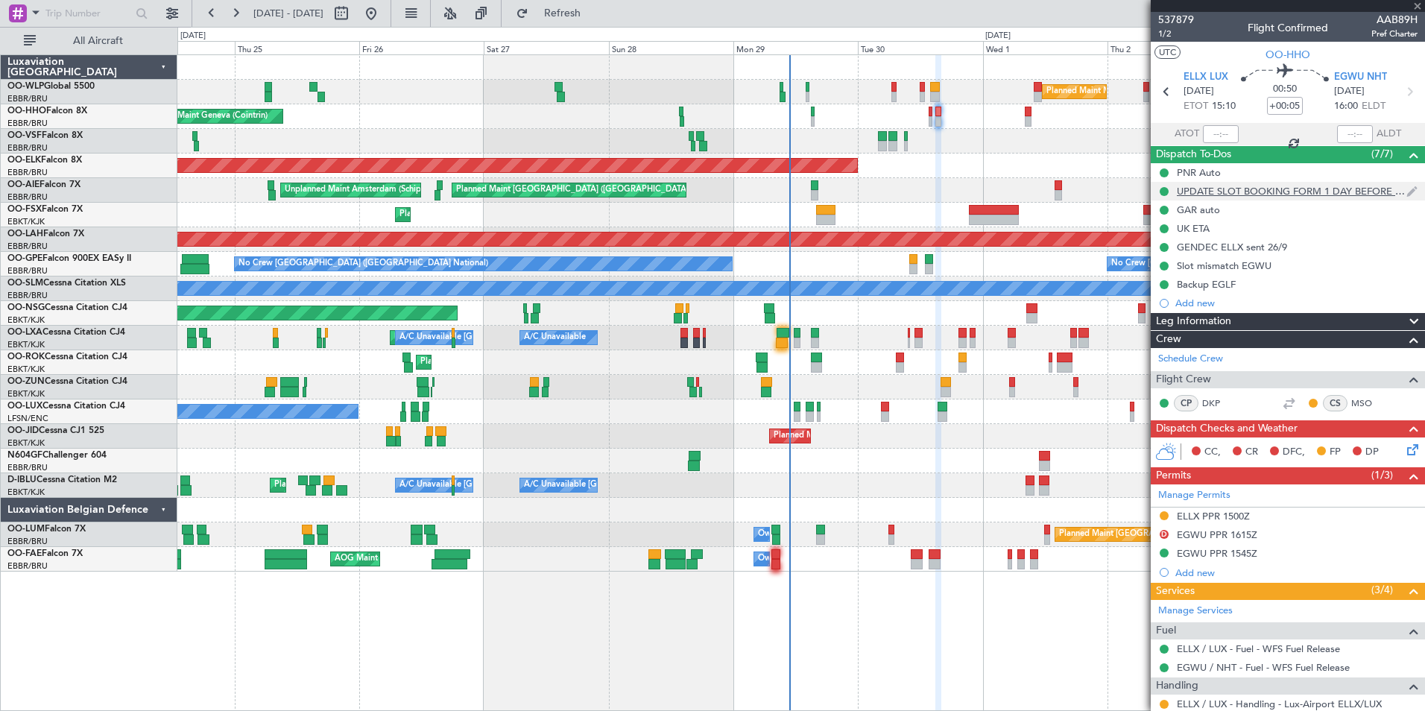
type input "5"
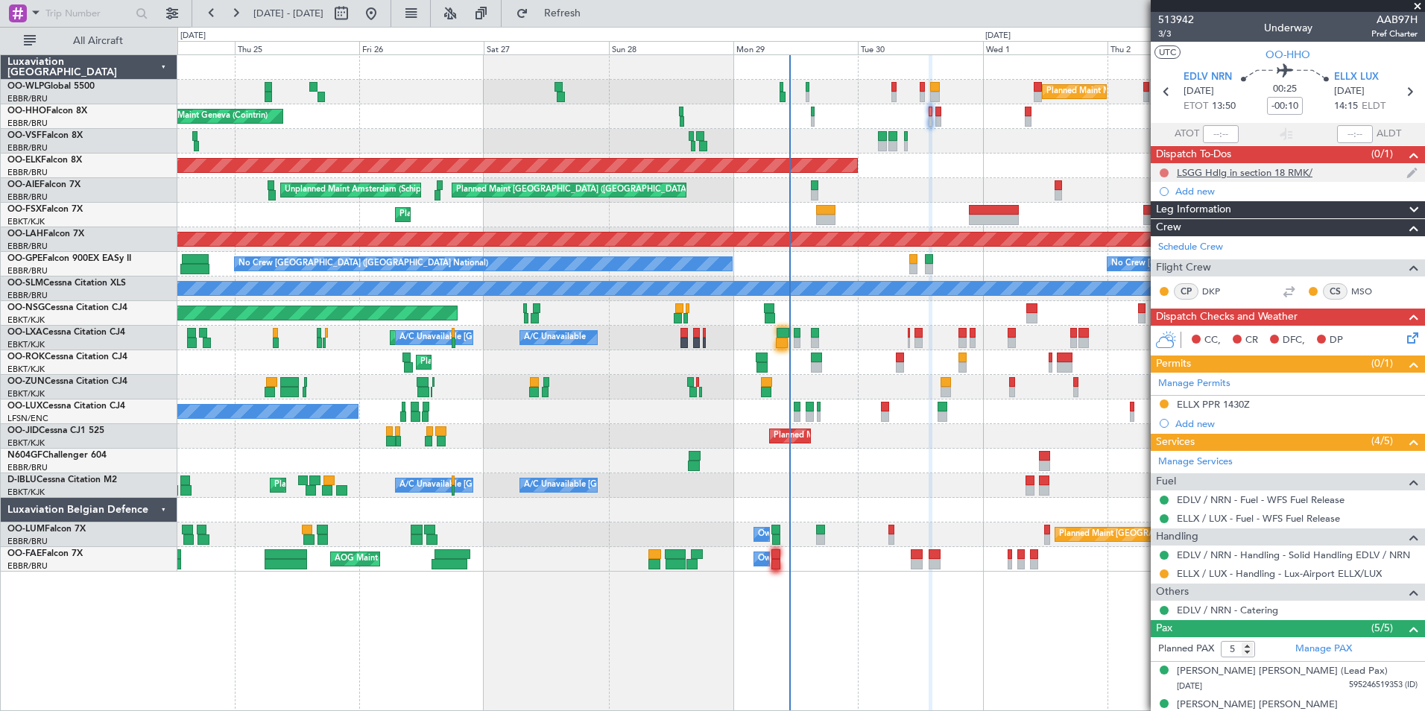
click at [1164, 174] on button at bounding box center [1163, 172] width 9 height 9
click at [1154, 235] on span "Completed" at bounding box center [1170, 238] width 49 height 15
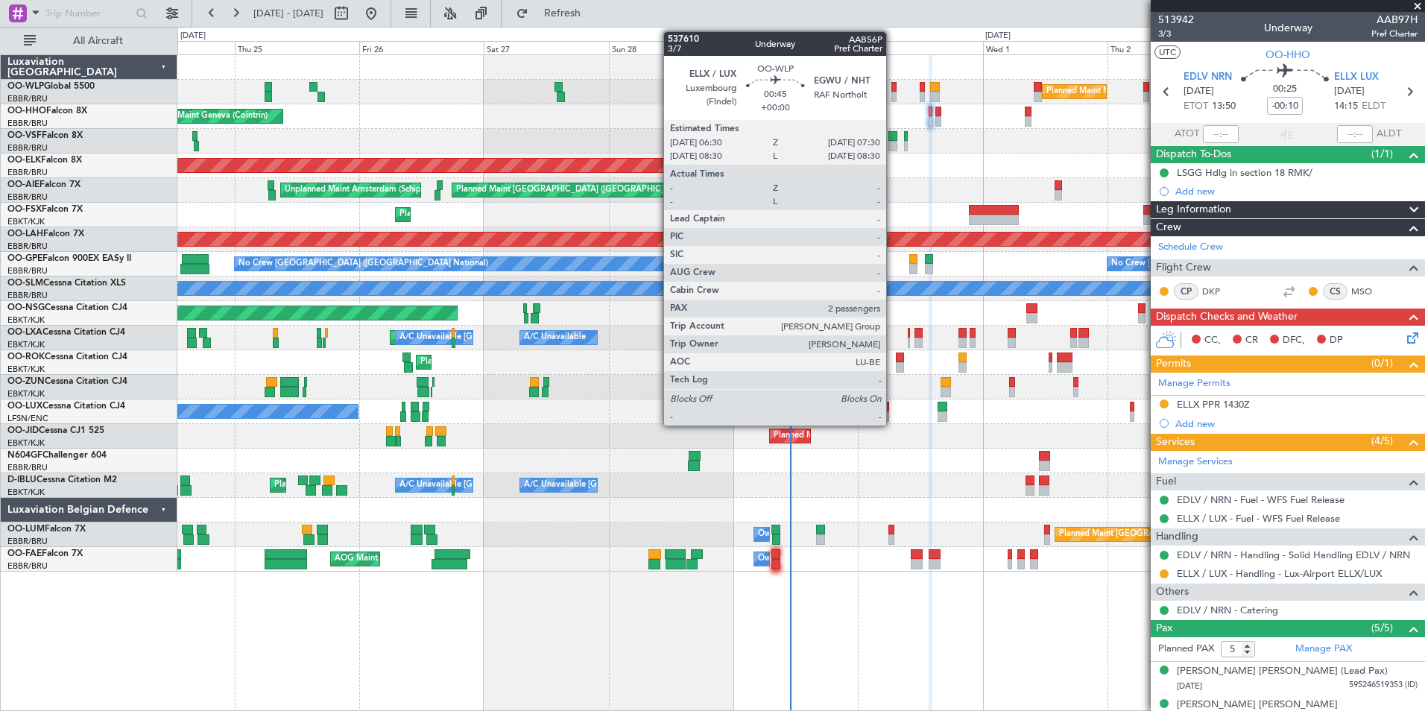
click at [893, 98] on div at bounding box center [893, 97] width 5 height 10
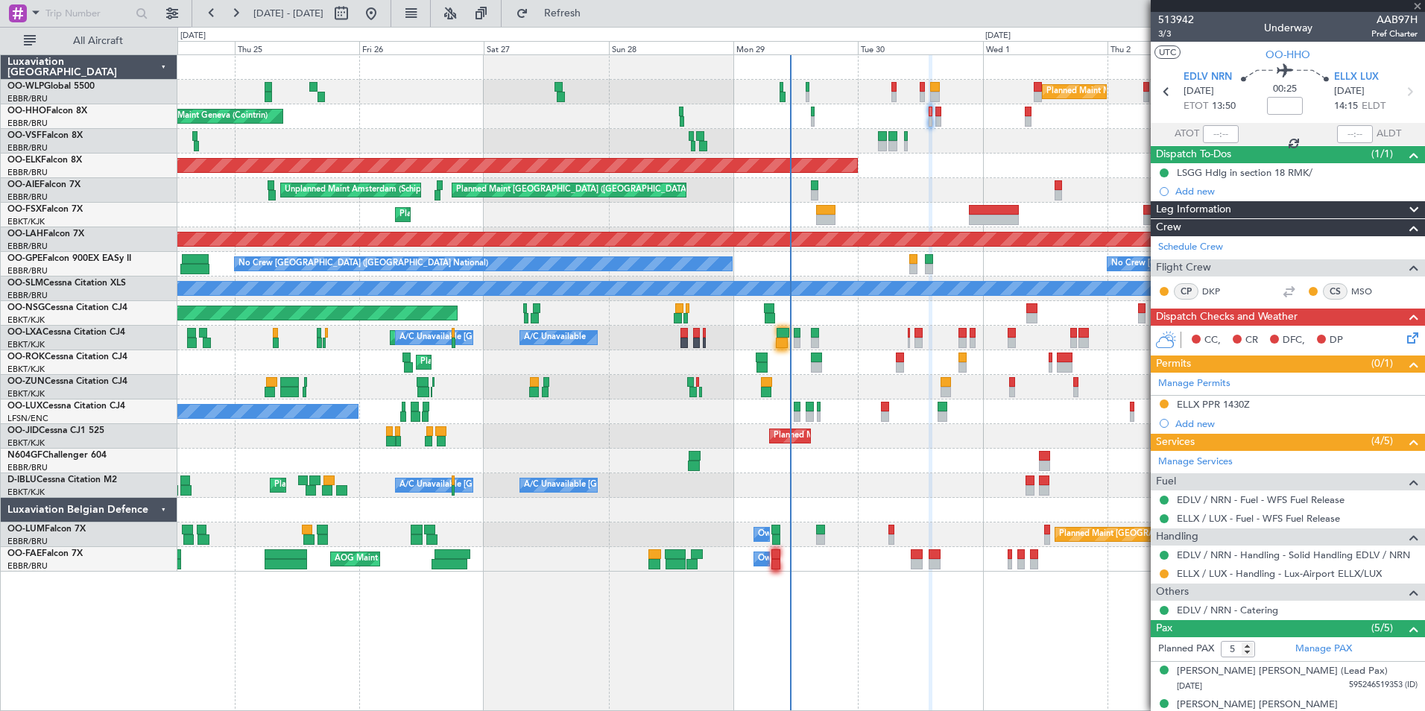
type input "2"
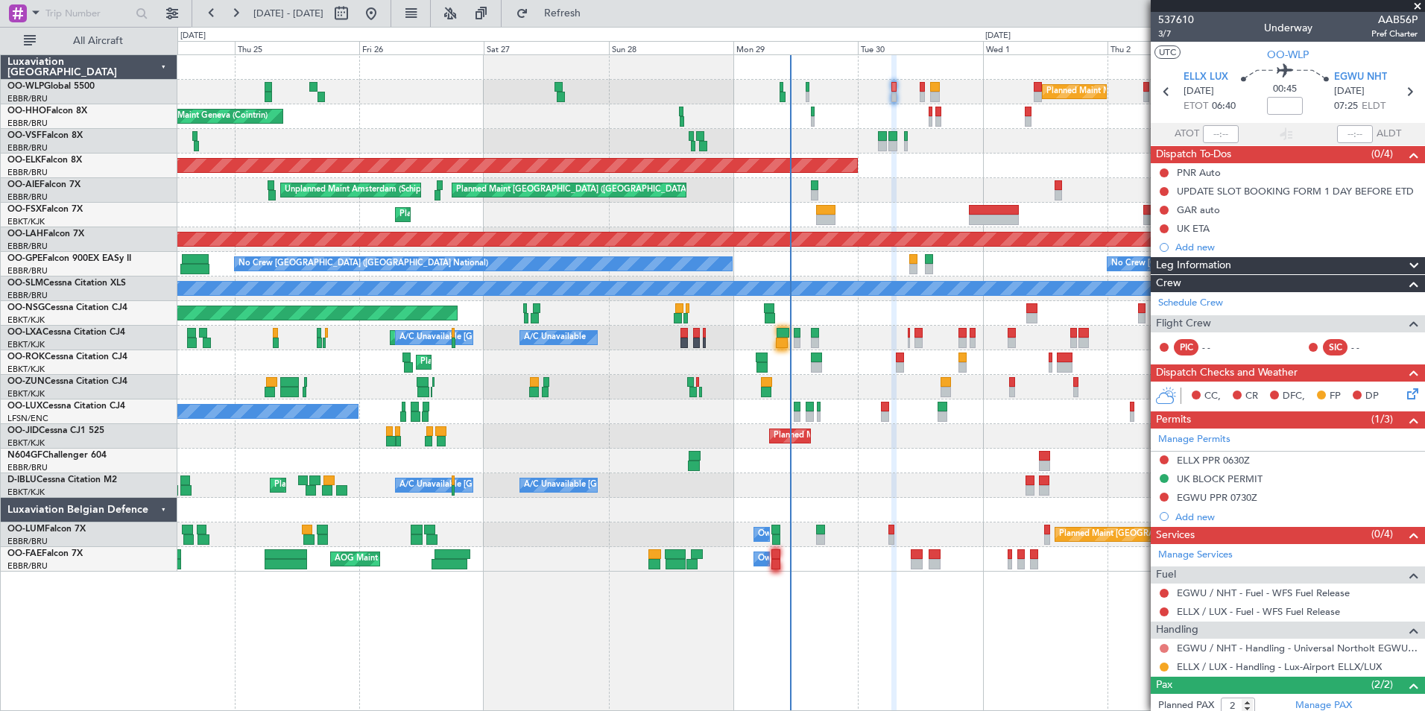
click at [1164, 645] on button at bounding box center [1163, 648] width 9 height 9
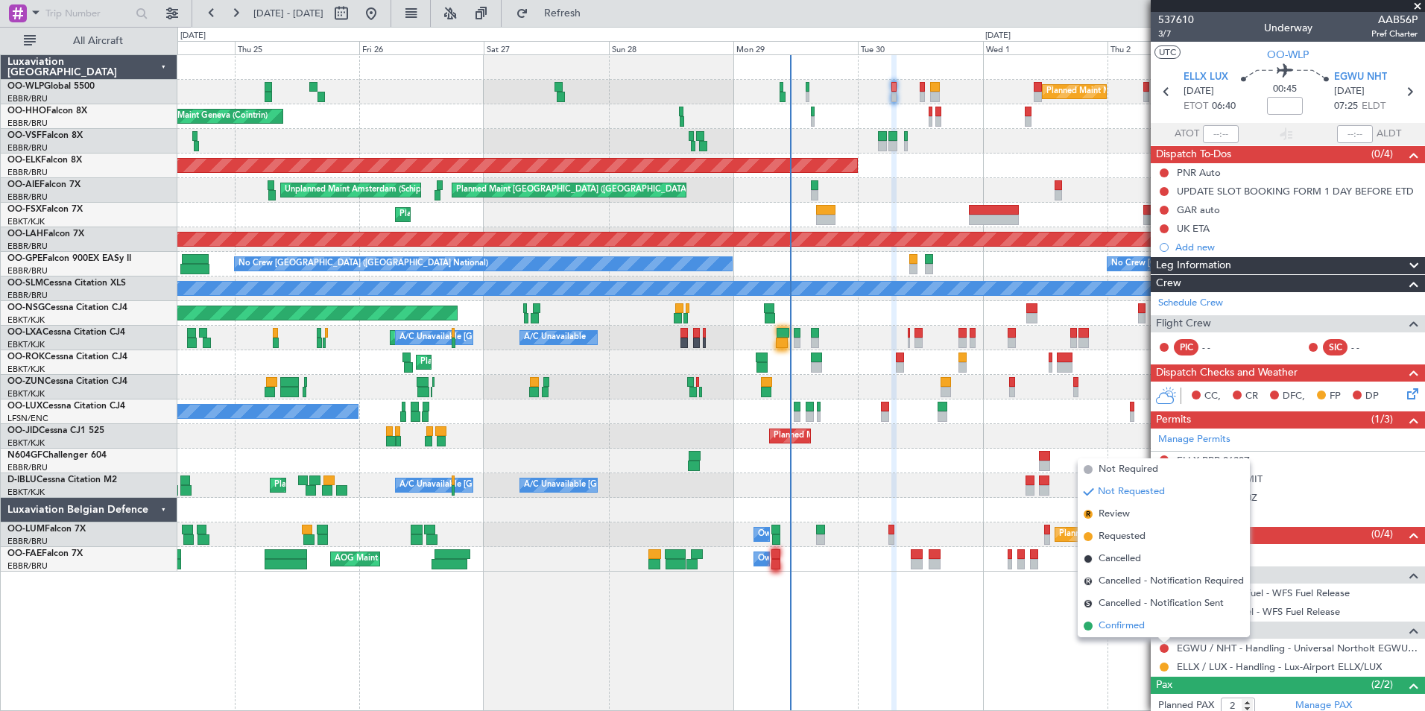
click at [1137, 624] on span "Confirmed" at bounding box center [1121, 625] width 46 height 15
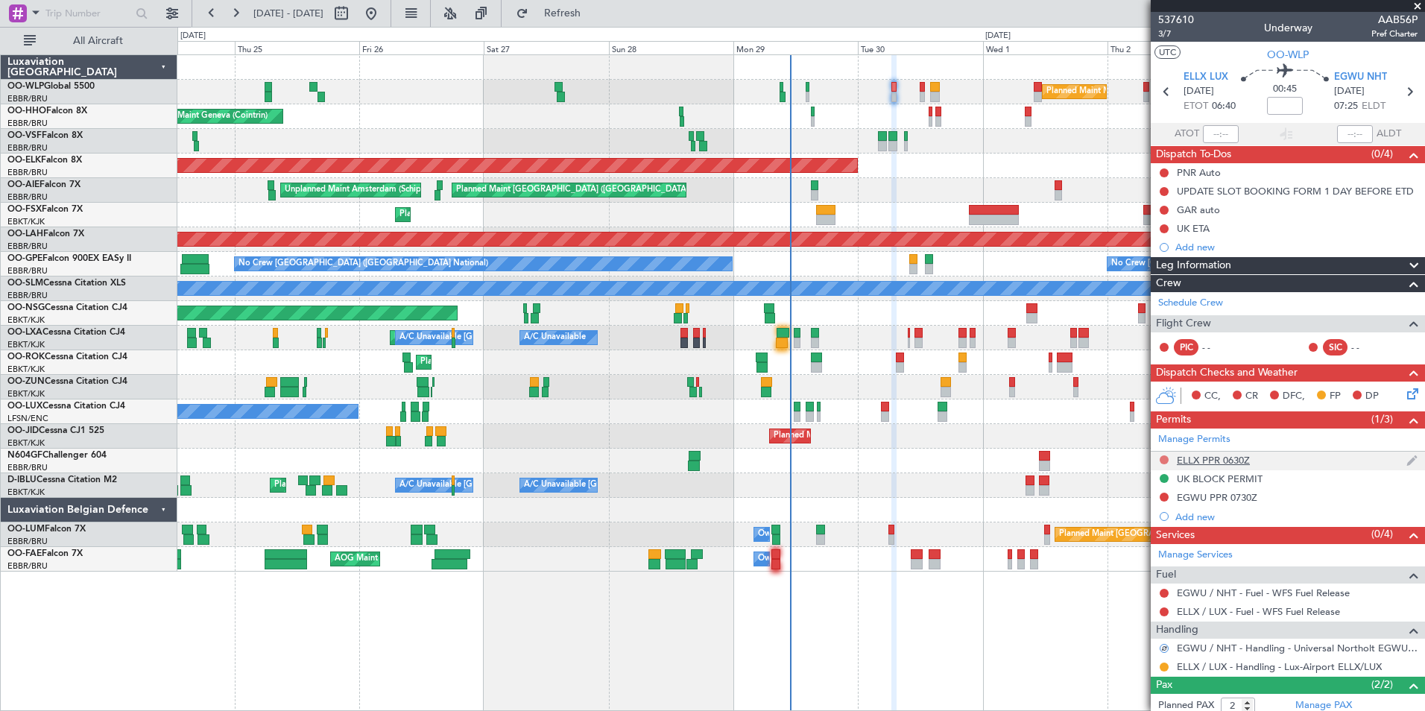
click at [1164, 455] on button at bounding box center [1163, 459] width 9 height 9
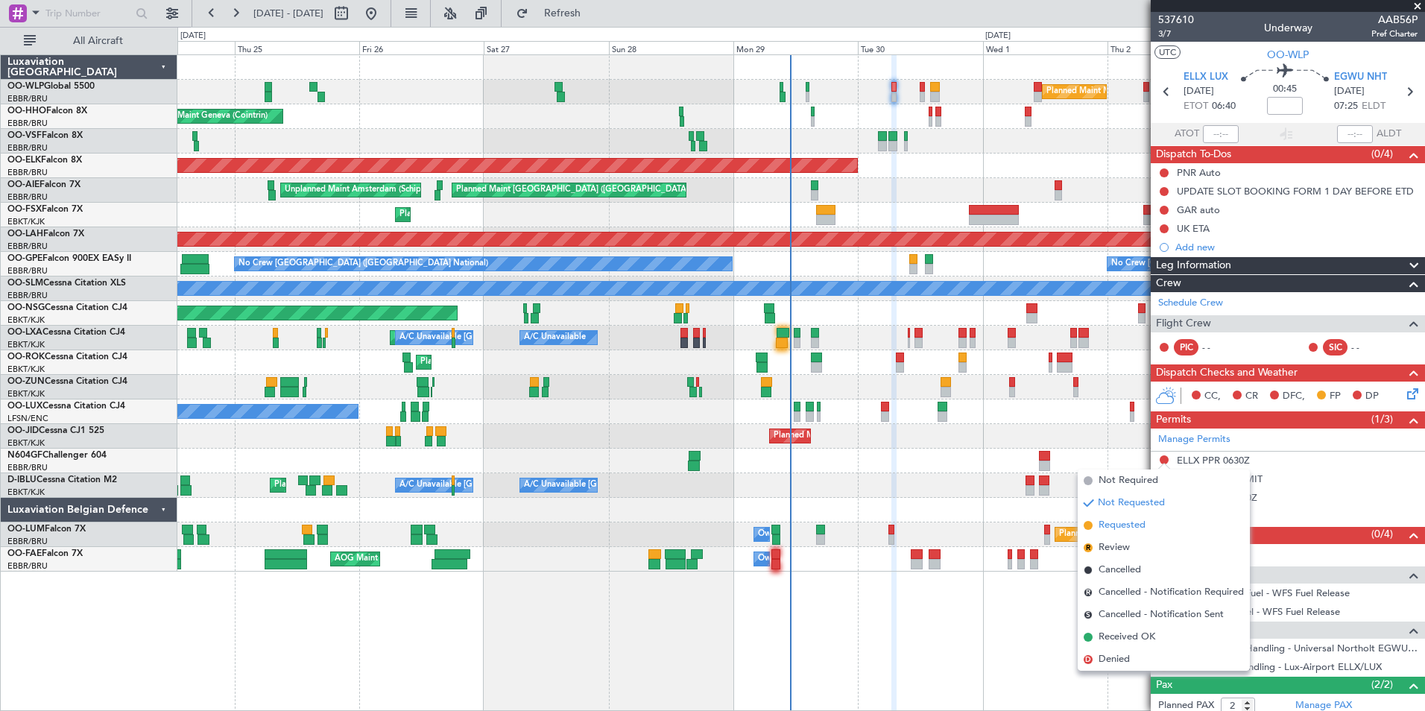
click at [1140, 525] on span "Requested" at bounding box center [1121, 525] width 47 height 15
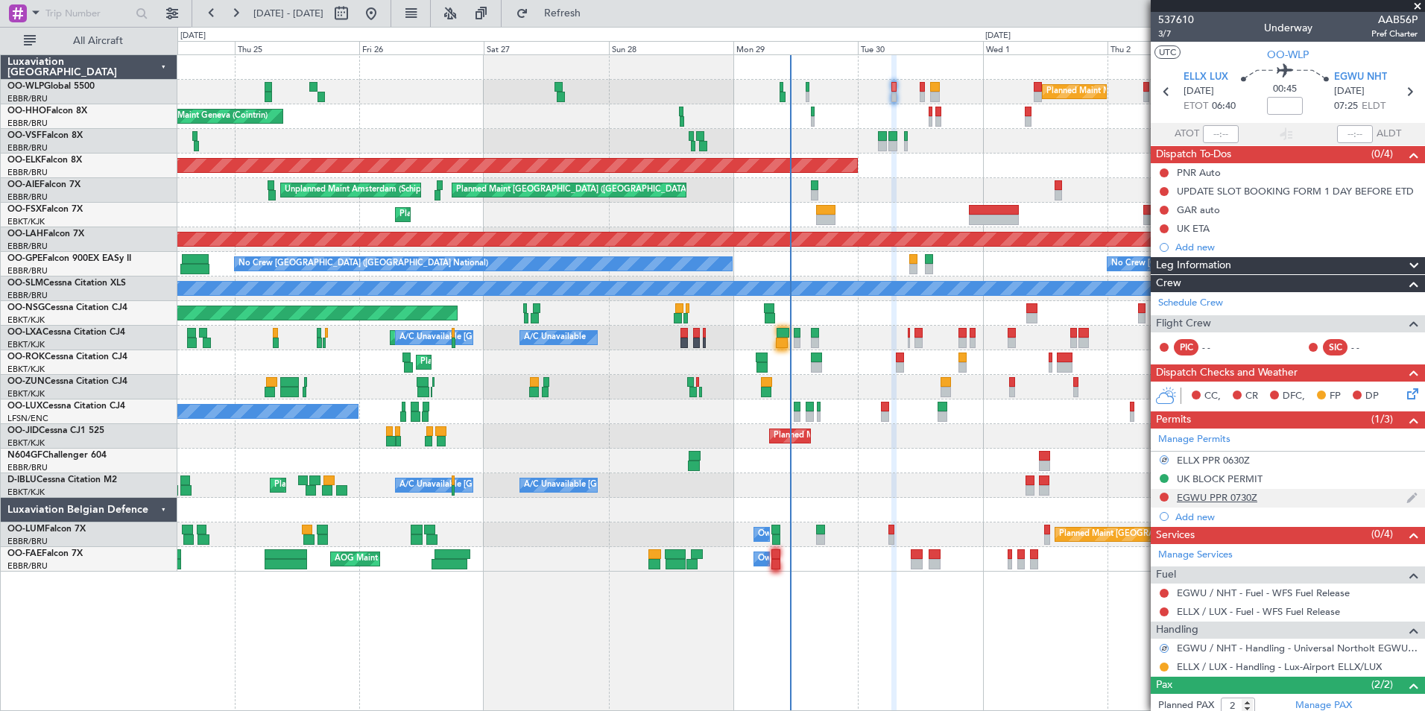
click at [1214, 496] on div "EGWU PPR 0730Z" at bounding box center [1217, 497] width 80 height 13
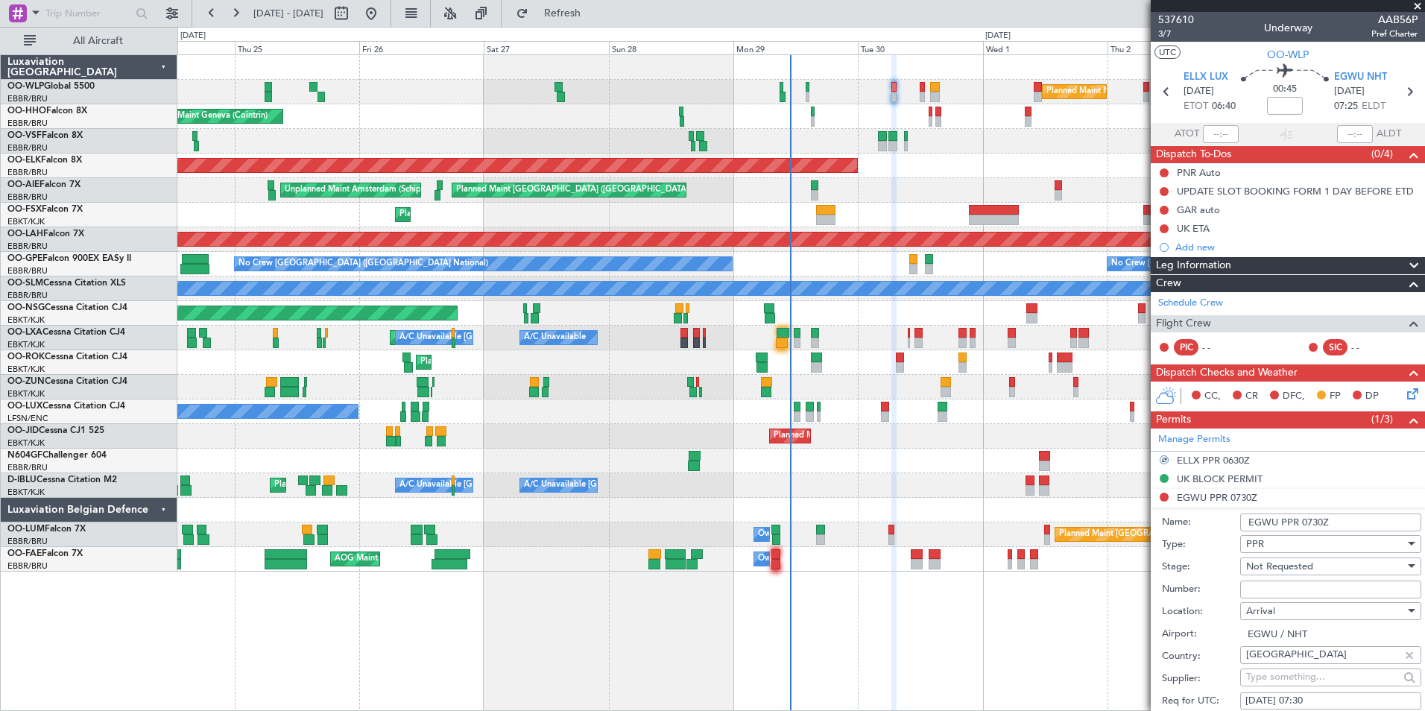
click at [1272, 581] on input "Number:" at bounding box center [1330, 589] width 181 height 18
paste input "NHT-215211"
type input "NHT-215211"
click at [1265, 561] on span "Not Requested" at bounding box center [1279, 566] width 67 height 13
click at [1265, 680] on span "Received OK" at bounding box center [1325, 685] width 156 height 22
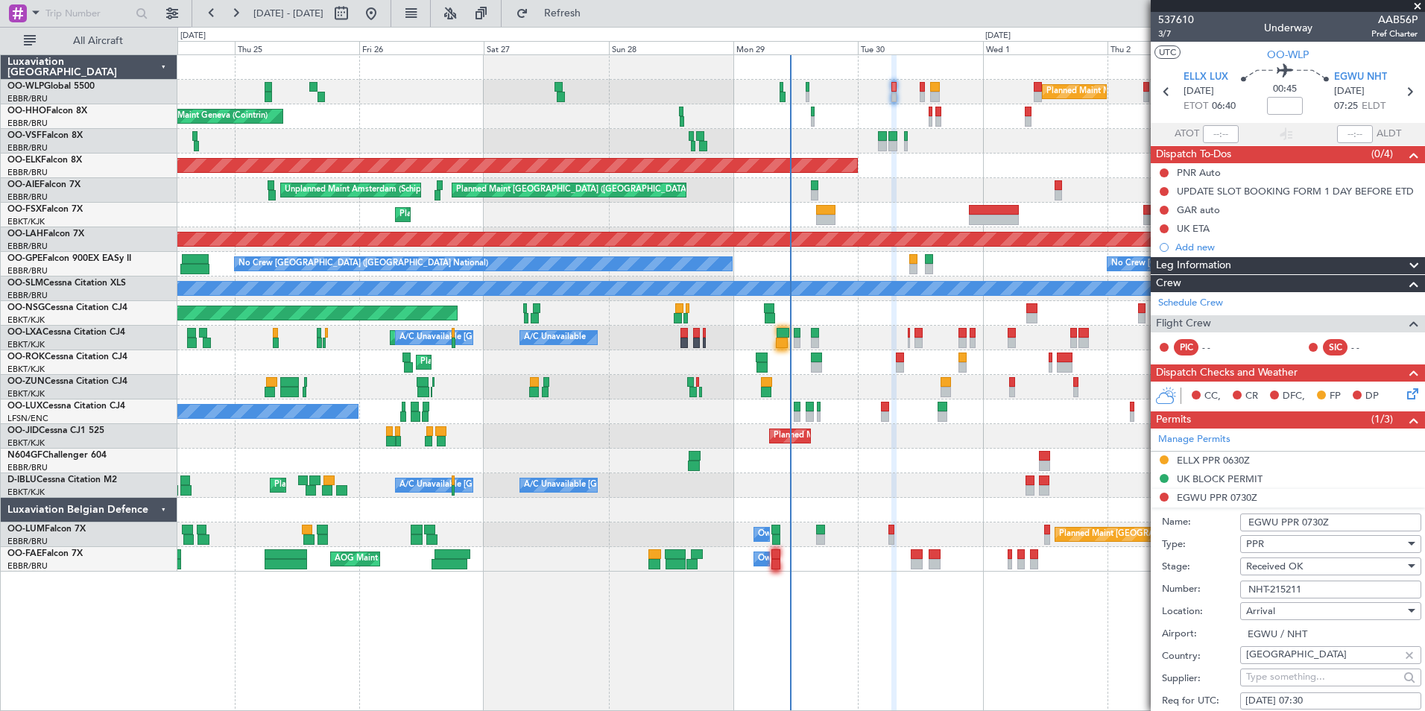
scroll to position [373, 0]
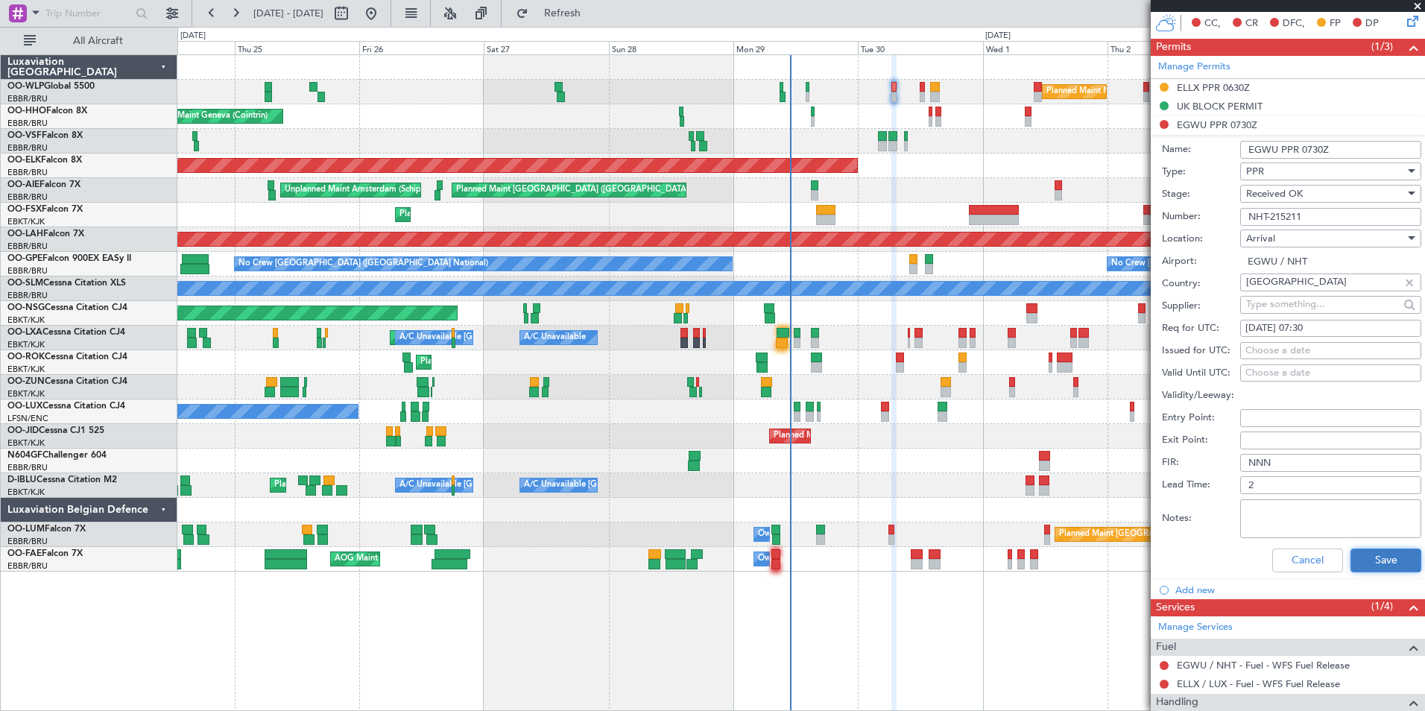
click at [1363, 556] on button "Save" at bounding box center [1385, 560] width 71 height 24
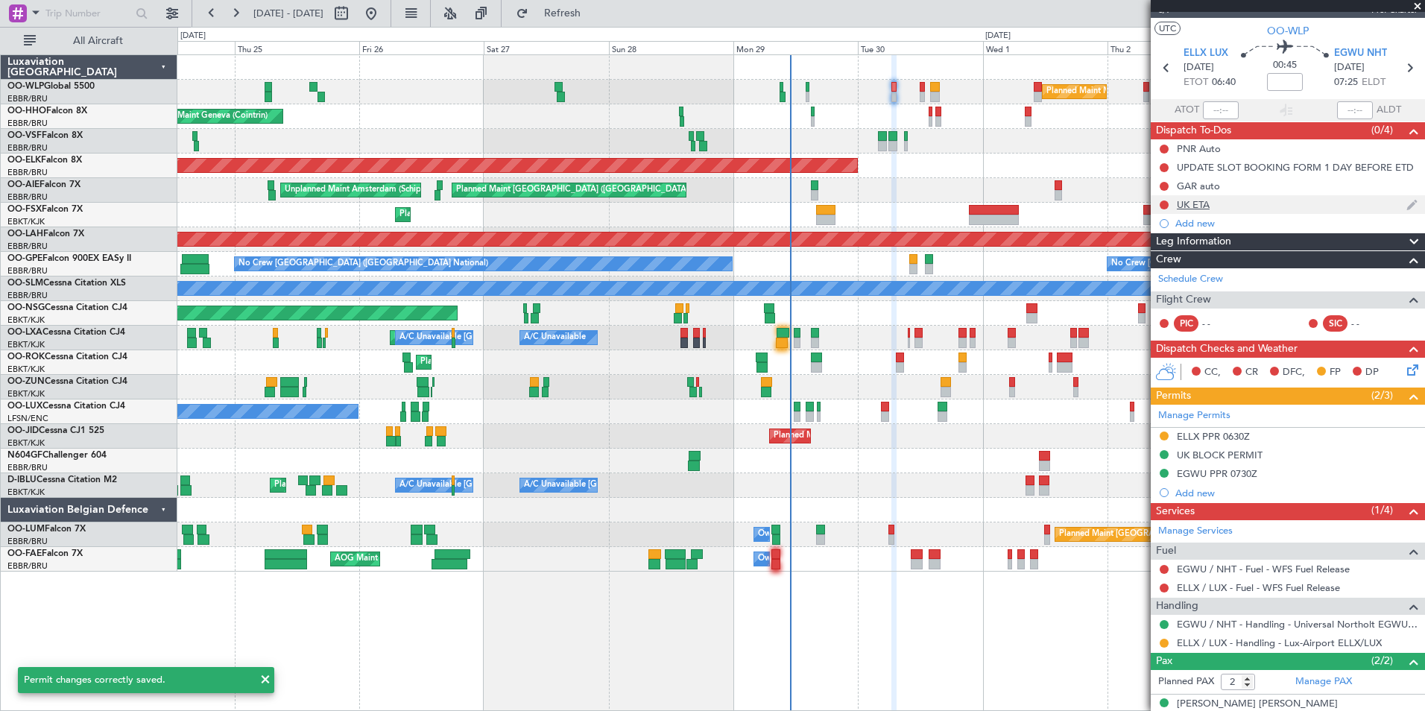
scroll to position [0, 0]
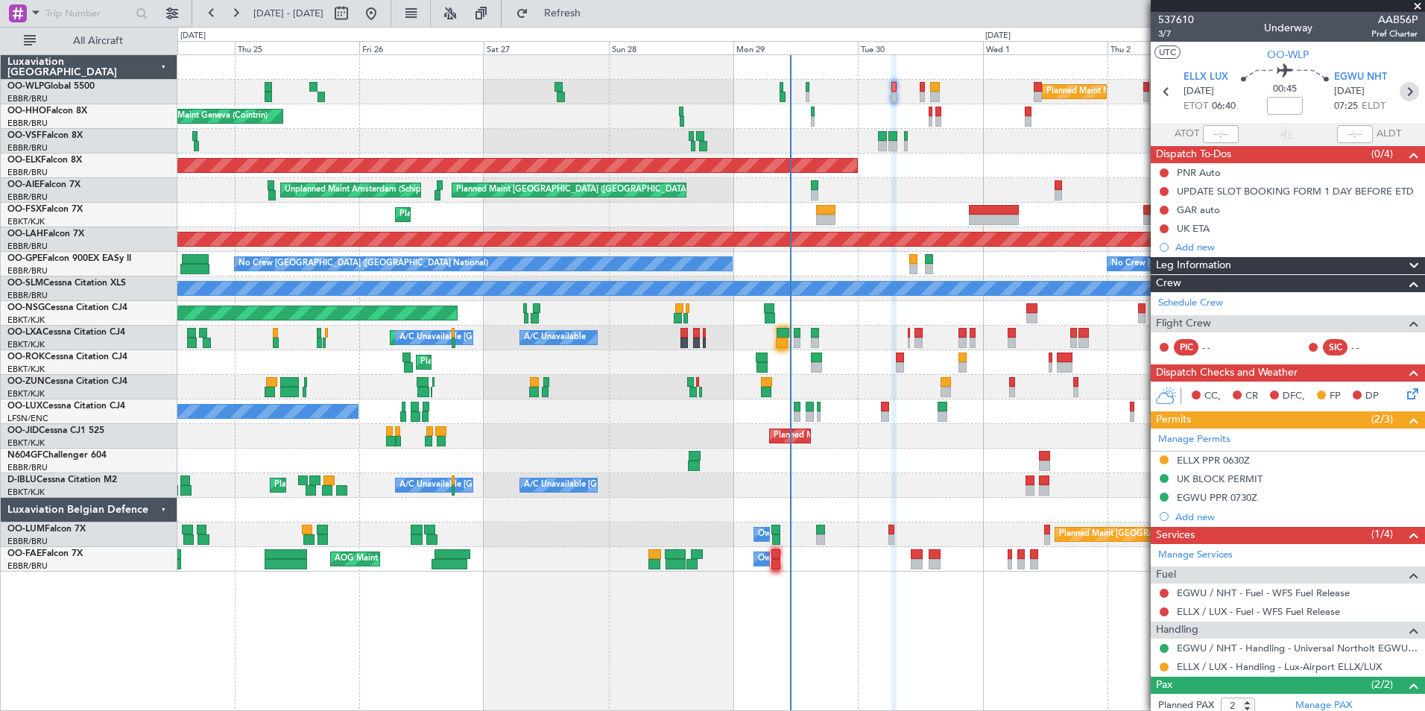
click at [1403, 92] on icon at bounding box center [1408, 91] width 19 height 19
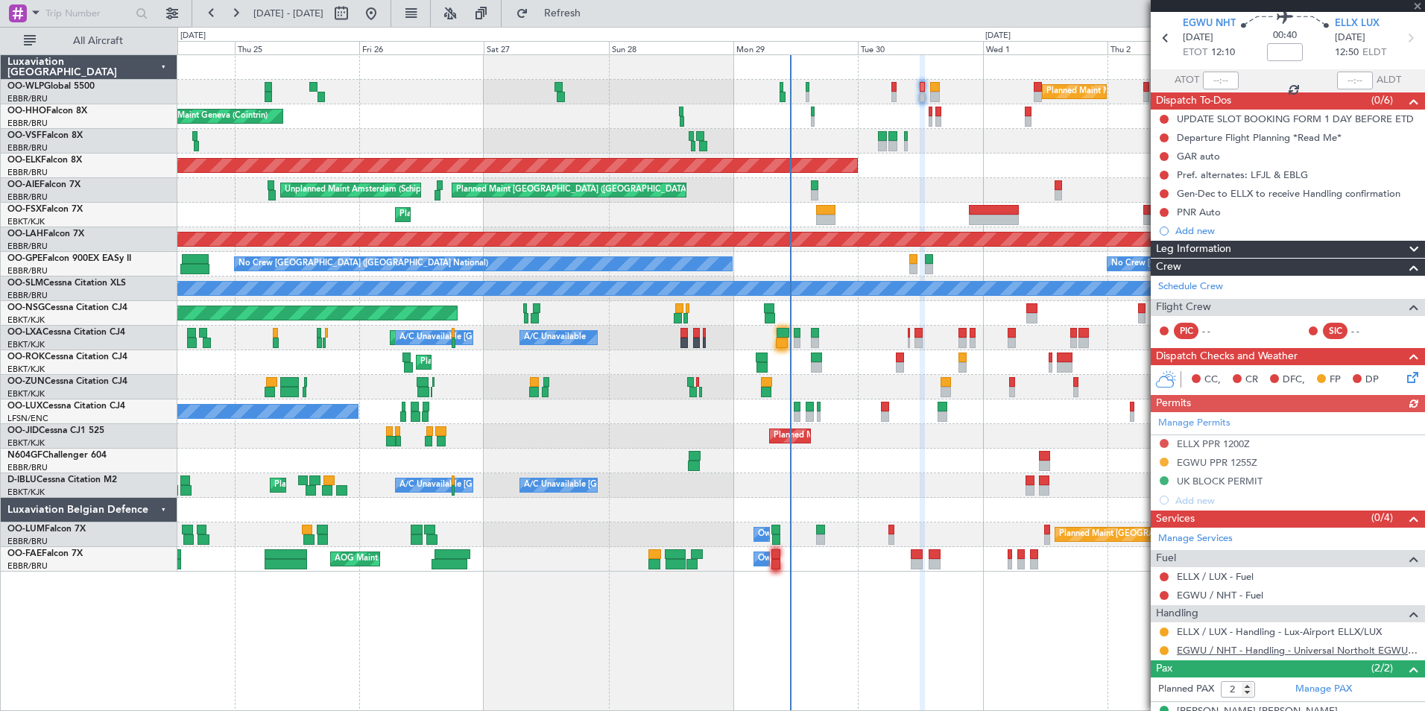
scroll to position [75, 0]
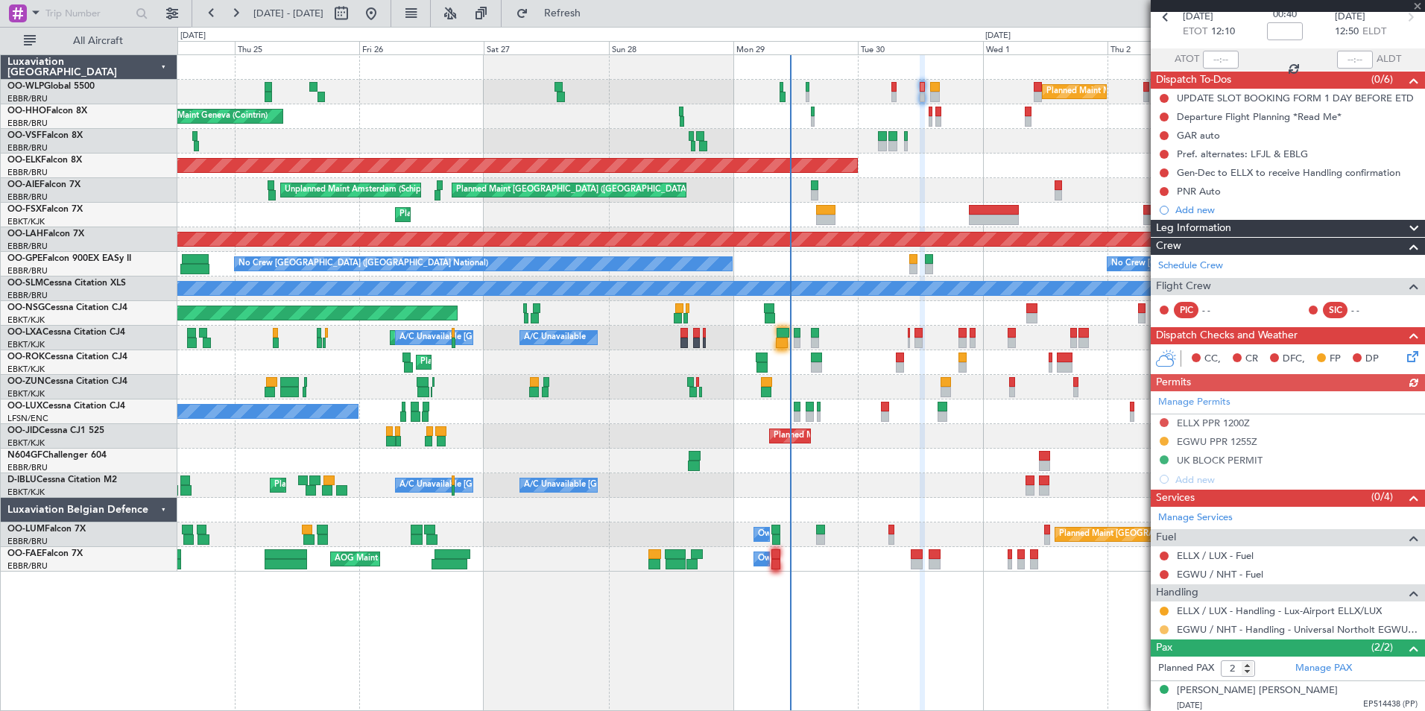
click at [1165, 630] on button at bounding box center [1163, 629] width 9 height 9
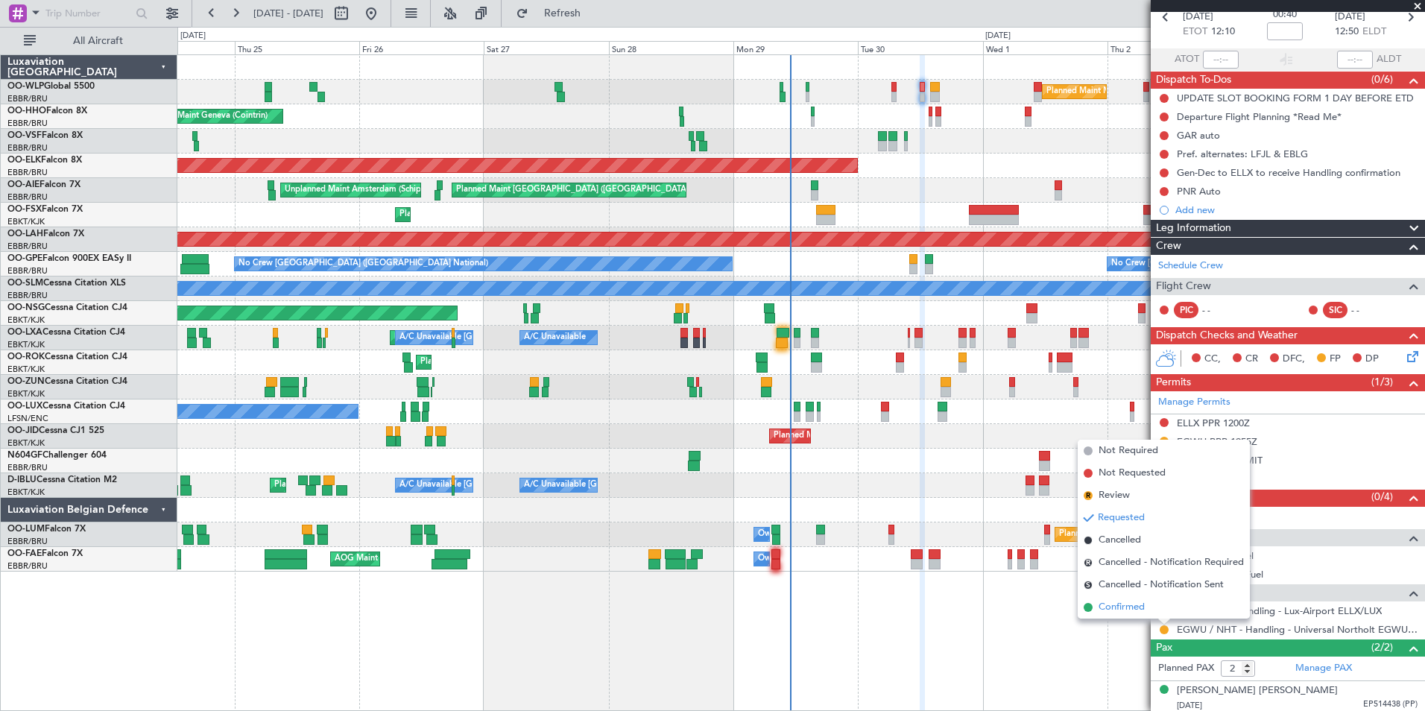
click at [1132, 606] on span "Confirmed" at bounding box center [1121, 607] width 46 height 15
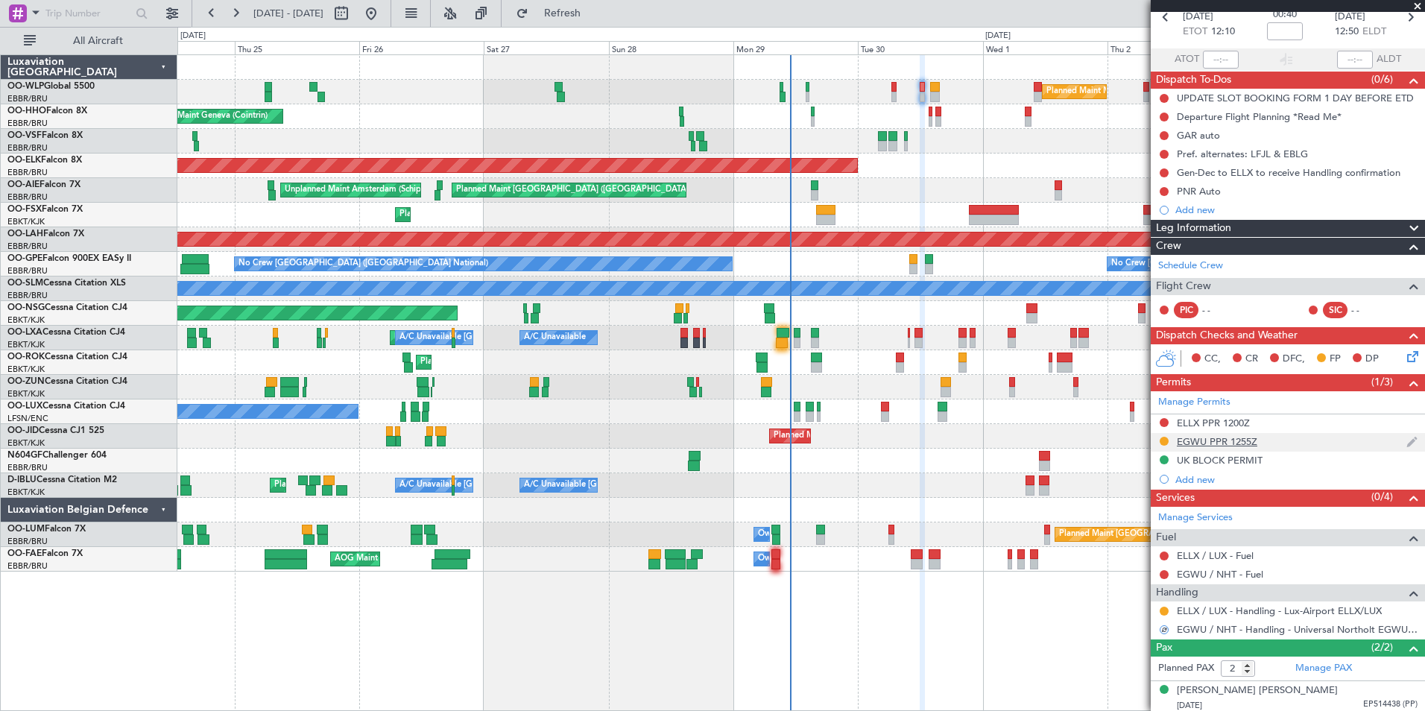
click at [1218, 446] on div "EGWU PPR 1255Z" at bounding box center [1217, 441] width 80 height 13
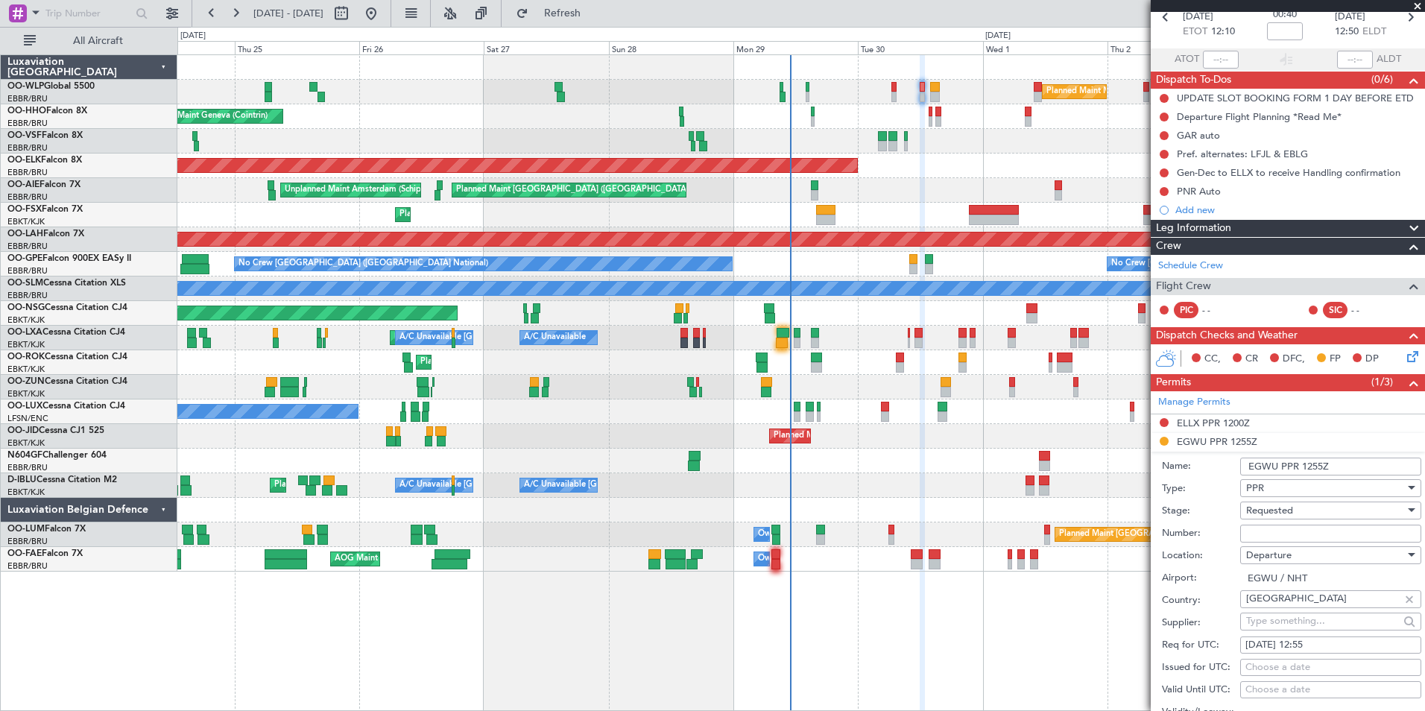
click at [1262, 531] on input "Number:" at bounding box center [1330, 534] width 181 height 18
paste input "NHT-215211"
type input "NHT-215211"
click at [1275, 493] on div "PPR" at bounding box center [1325, 488] width 159 height 22
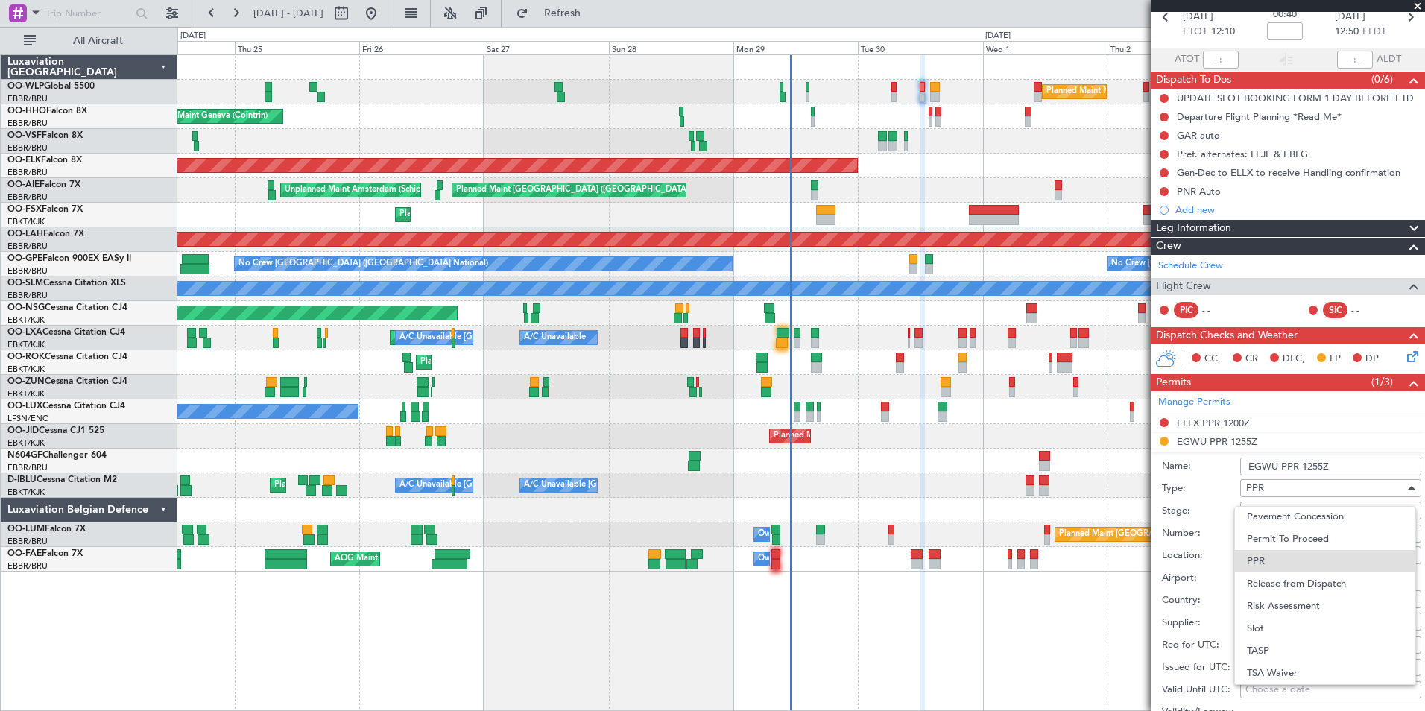
click at [1223, 484] on div at bounding box center [712, 355] width 1425 height 711
click at [1290, 511] on span "Requested" at bounding box center [1269, 510] width 47 height 13
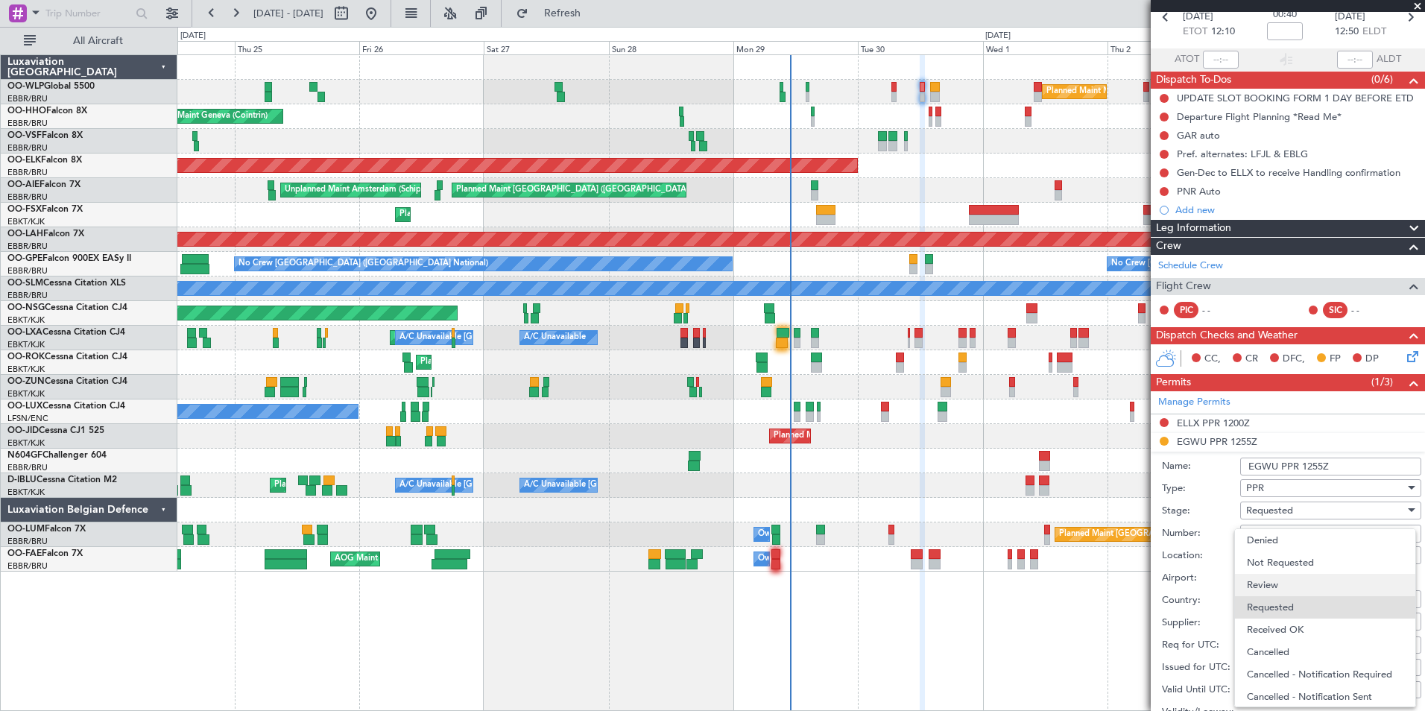
scroll to position [7, 0]
click at [1272, 616] on span "Received OK" at bounding box center [1325, 623] width 156 height 22
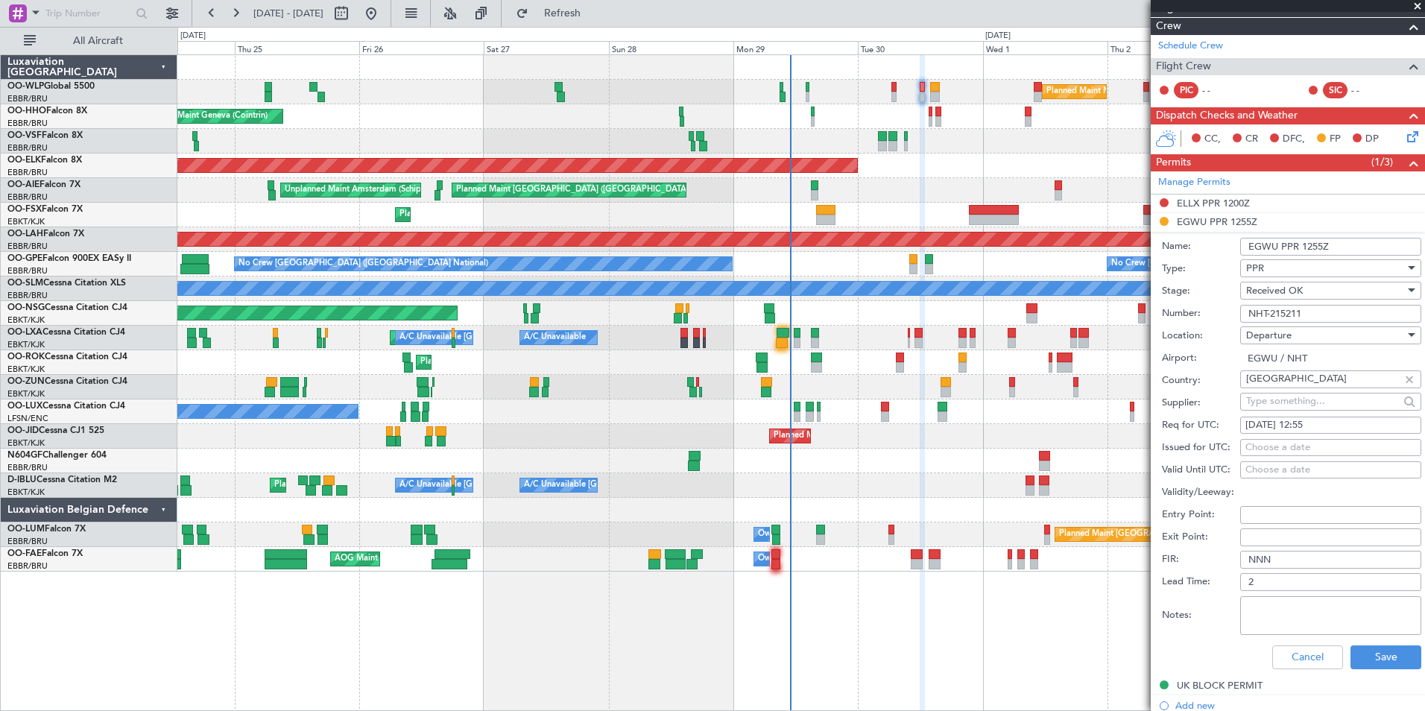
scroll to position [298, 0]
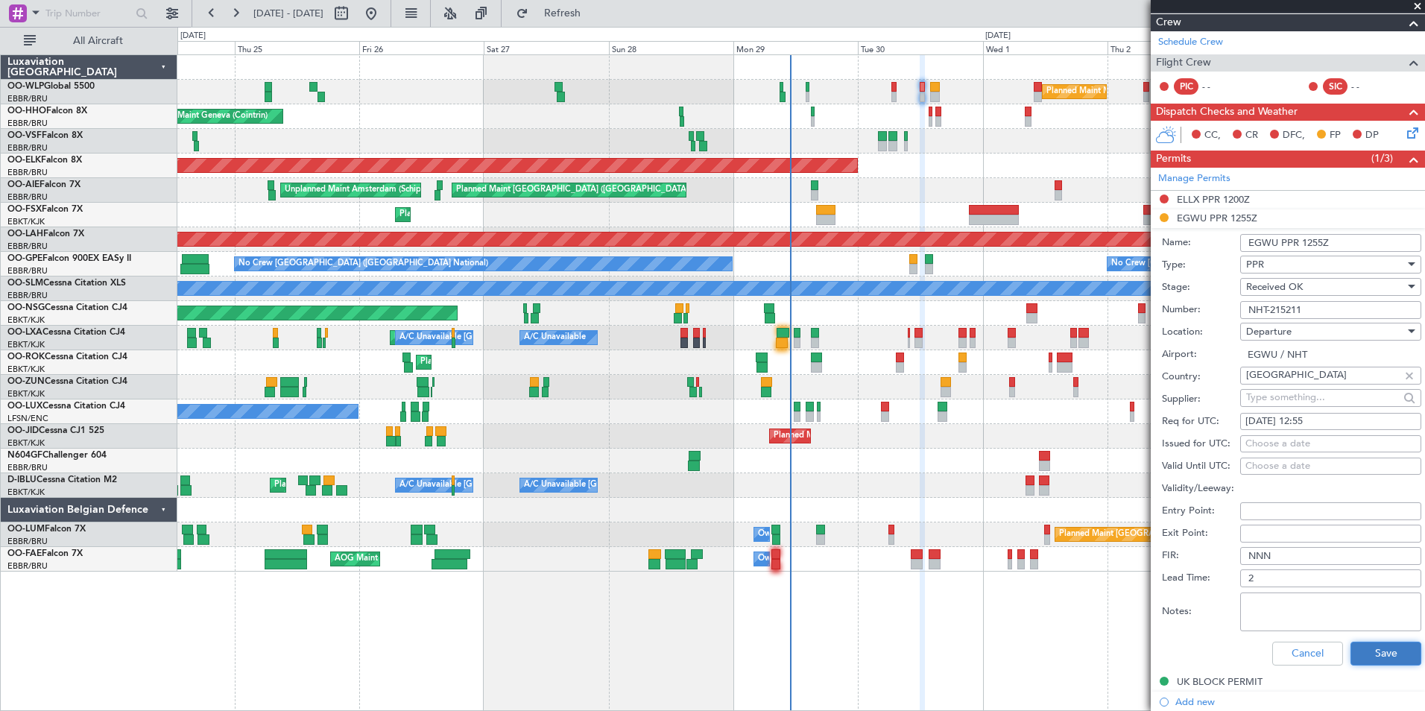
click at [1384, 661] on button "Save" at bounding box center [1385, 654] width 71 height 24
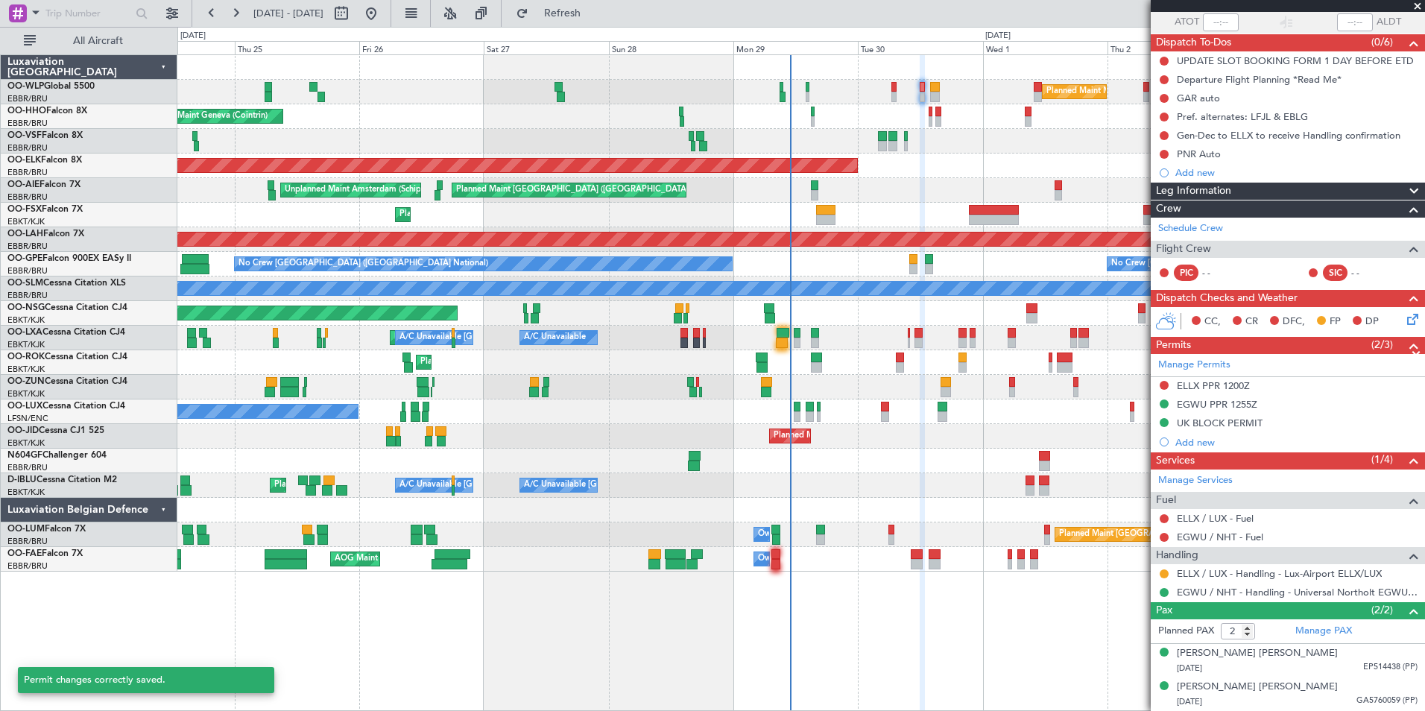
scroll to position [111, 0]
click at [1164, 384] on button at bounding box center [1163, 386] width 9 height 9
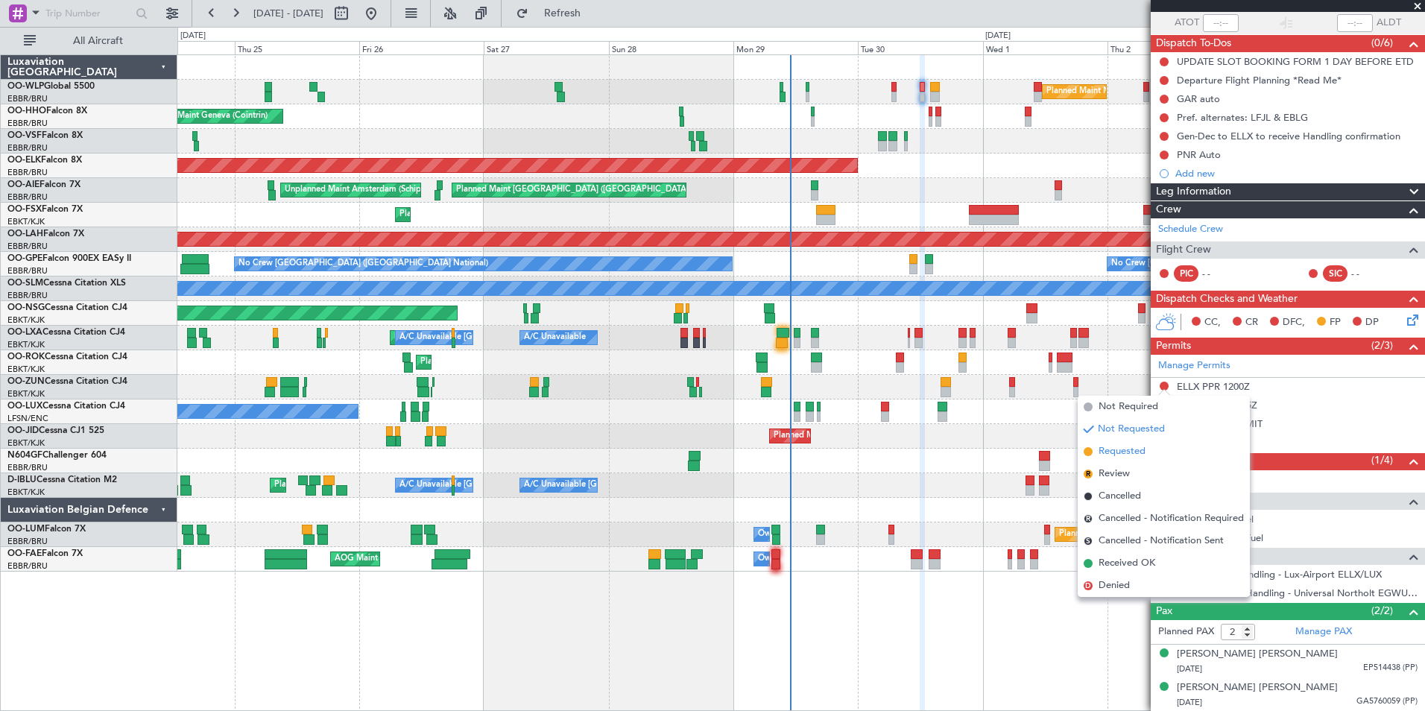
click at [1113, 451] on span "Requested" at bounding box center [1121, 451] width 47 height 15
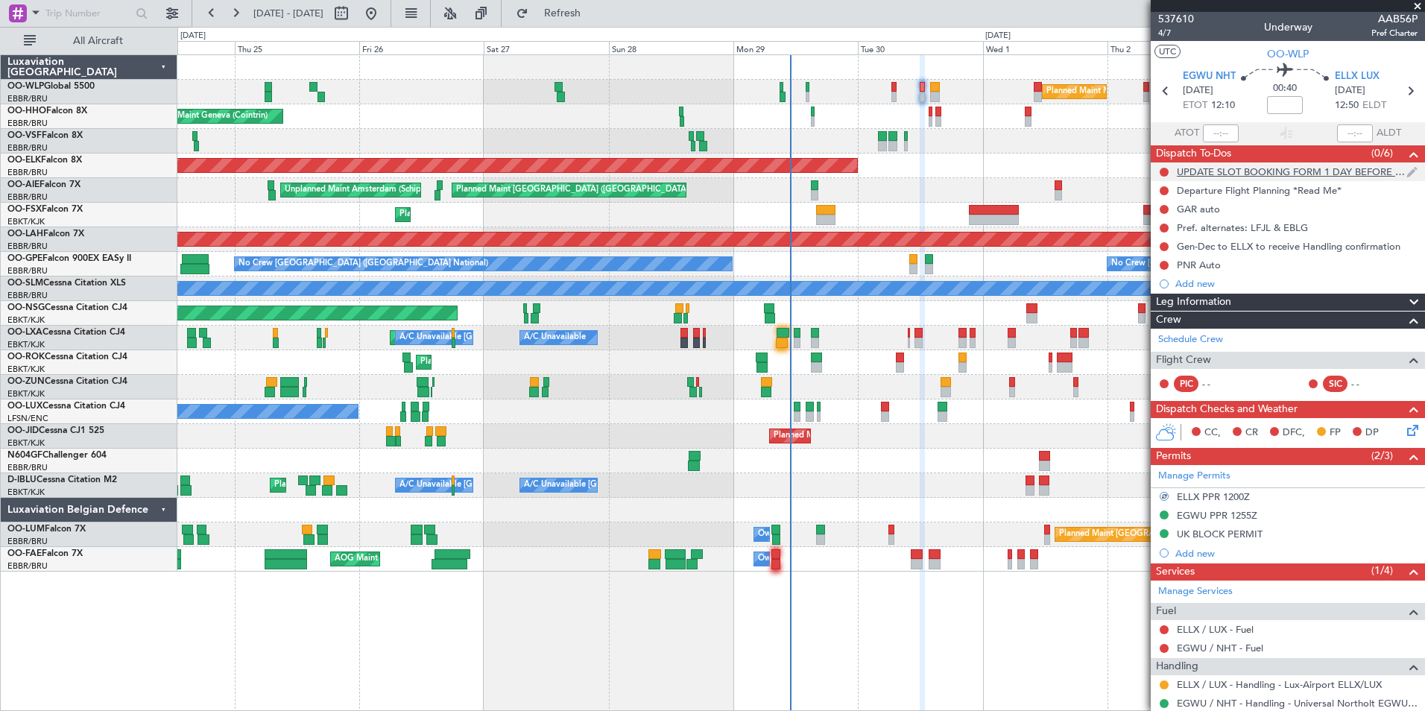
scroll to position [0, 0]
click at [1201, 624] on link "ELLX / LUX - Fuel" at bounding box center [1215, 630] width 77 height 13
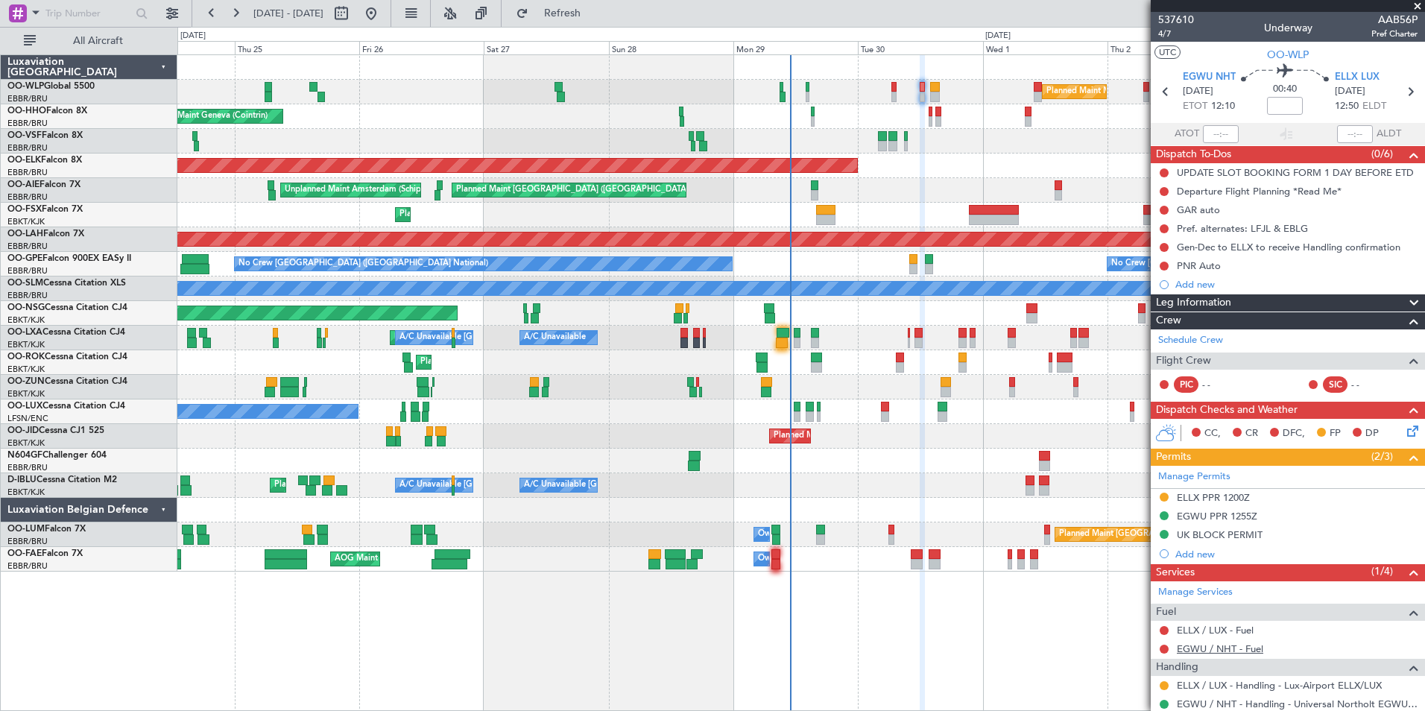
click at [1213, 649] on link "EGWU / NHT - Fuel" at bounding box center [1220, 648] width 86 height 13
click at [1176, 92] on section "EGWU NHT 30/09/2025 ETOT 12:10 00:40 ELLX LUX 30/09/2025 12:50 ELDT" at bounding box center [1288, 93] width 274 height 59
drag, startPoint x: 1176, startPoint y: 92, endPoint x: 1160, endPoint y: 95, distance: 16.1
click at [1160, 95] on icon at bounding box center [1165, 91] width 19 height 19
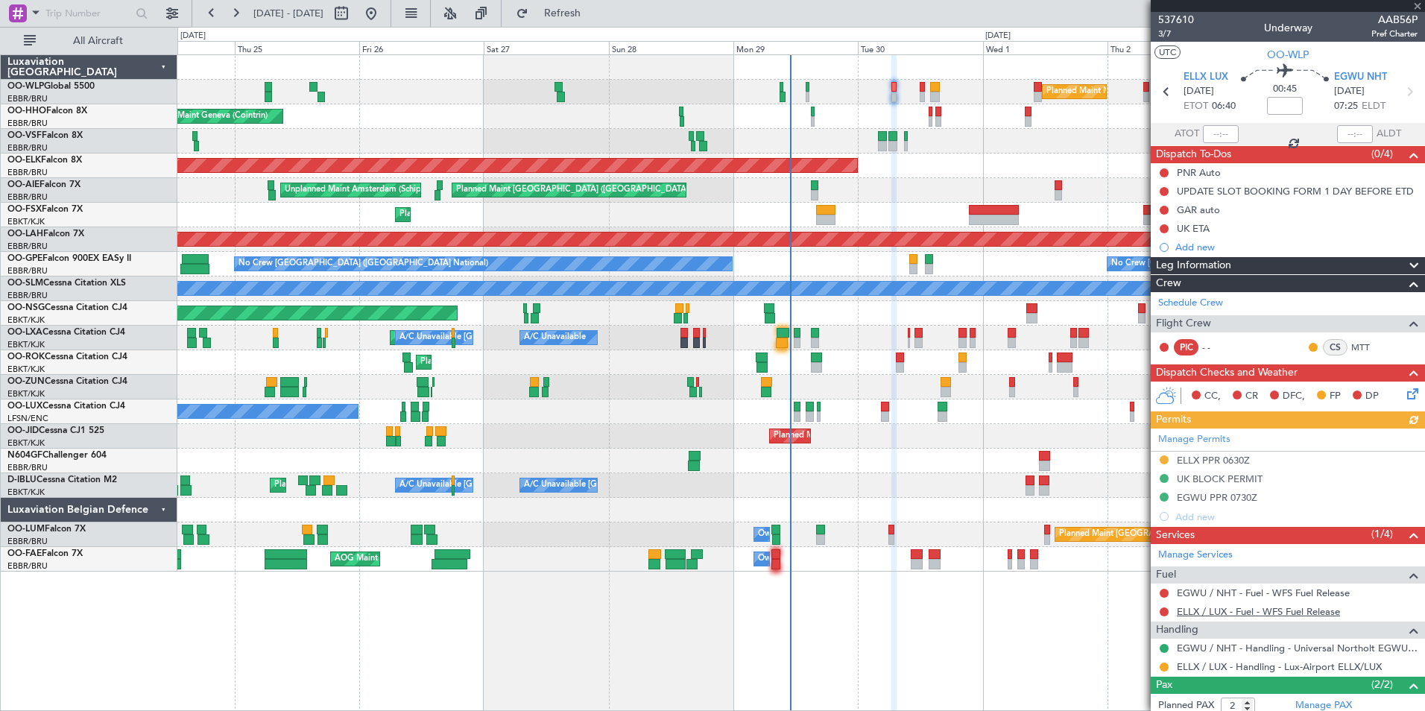
click at [1221, 615] on link "ELLX / LUX - Fuel - WFS Fuel Release" at bounding box center [1258, 611] width 163 height 13
click at [1249, 592] on link "EGWU / NHT - Fuel - WFS Fuel Release" at bounding box center [1263, 592] width 173 height 13
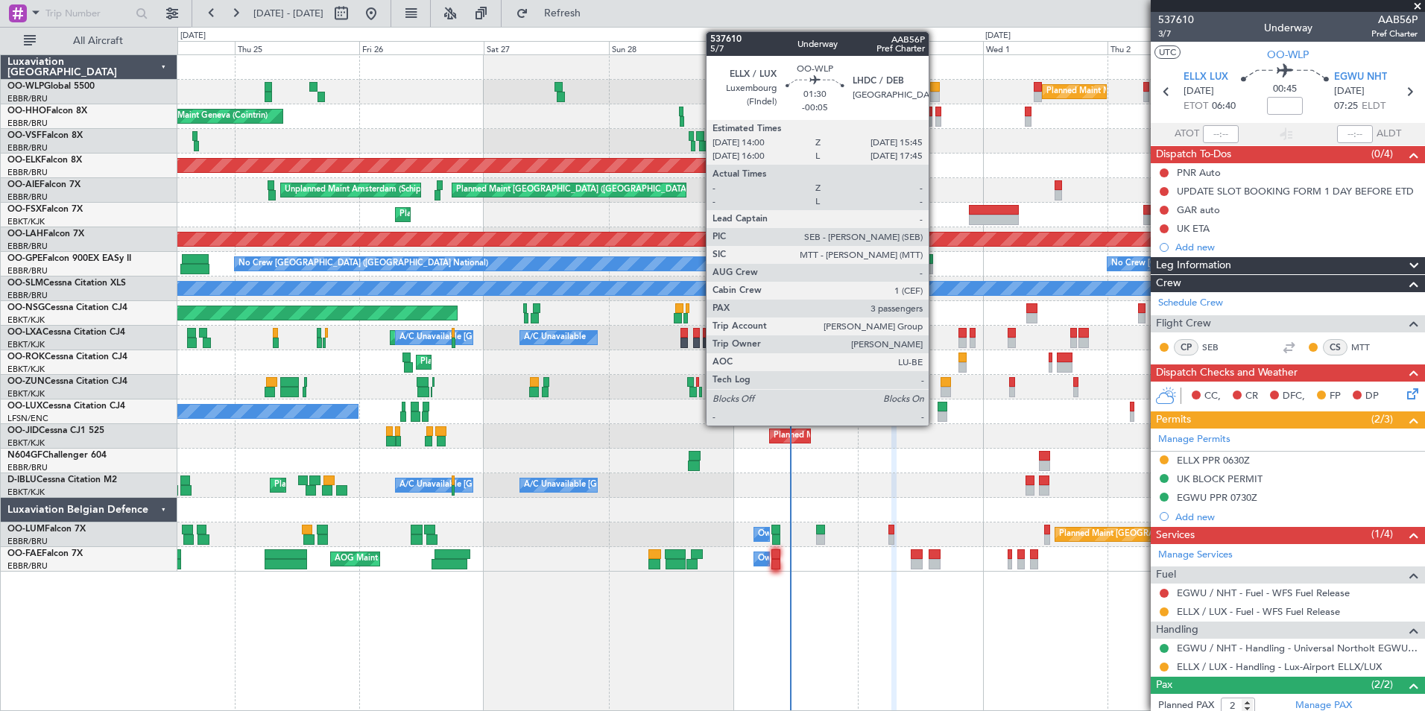
click at [935, 95] on div at bounding box center [935, 97] width 10 height 10
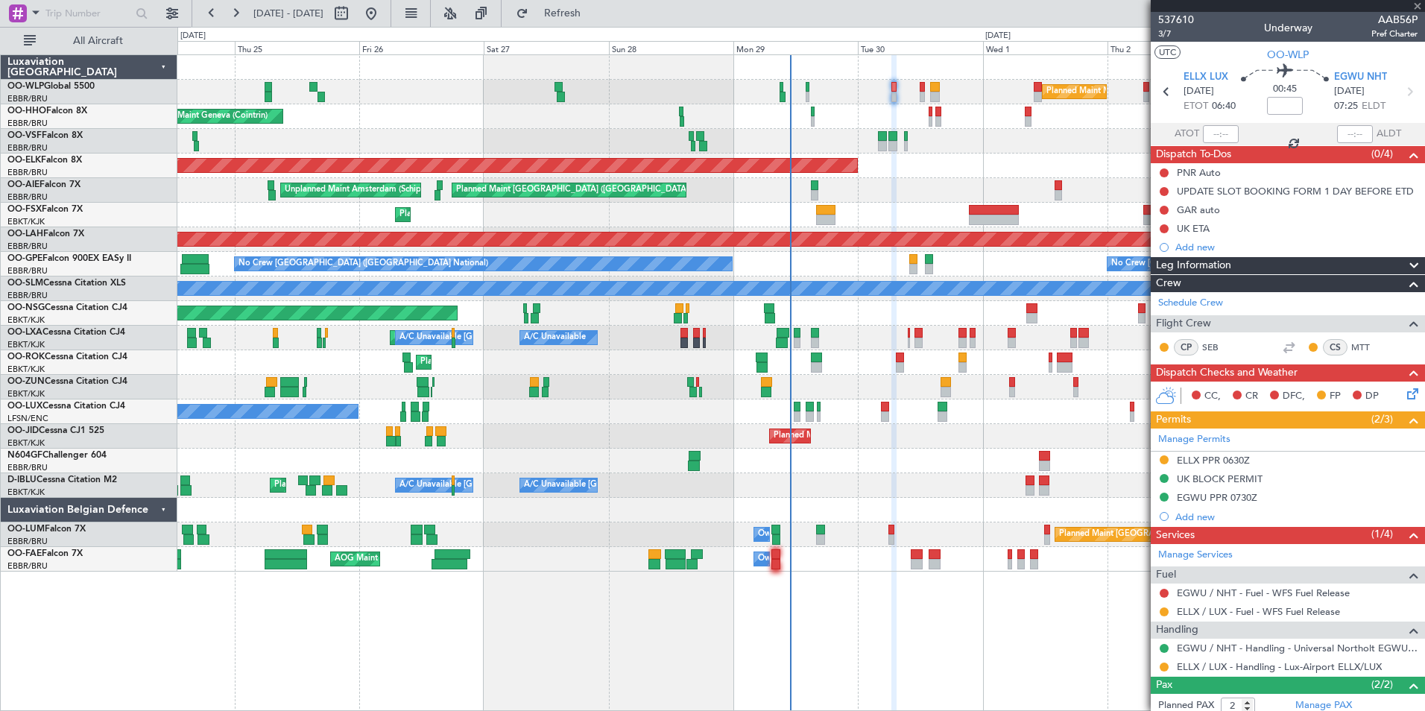
type input "-00:05"
type input "3"
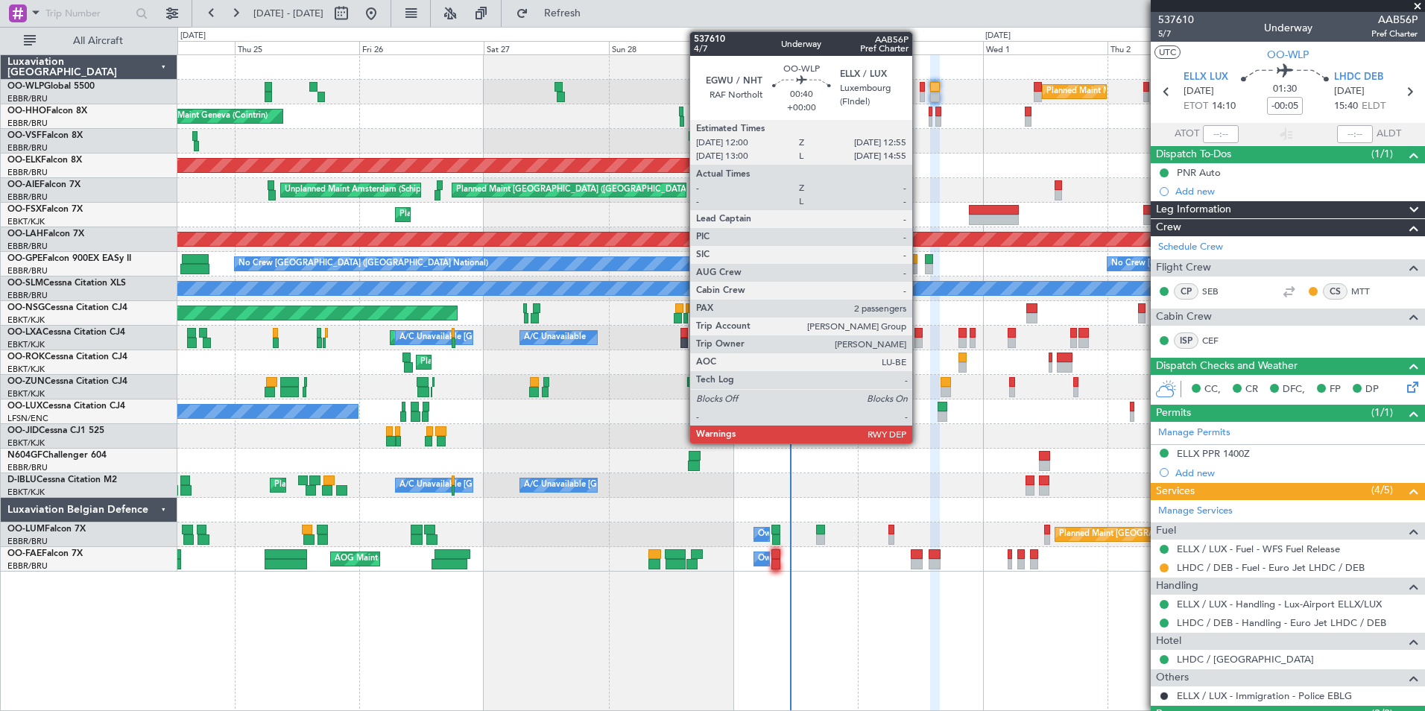
click at [920, 90] on div at bounding box center [922, 87] width 5 height 10
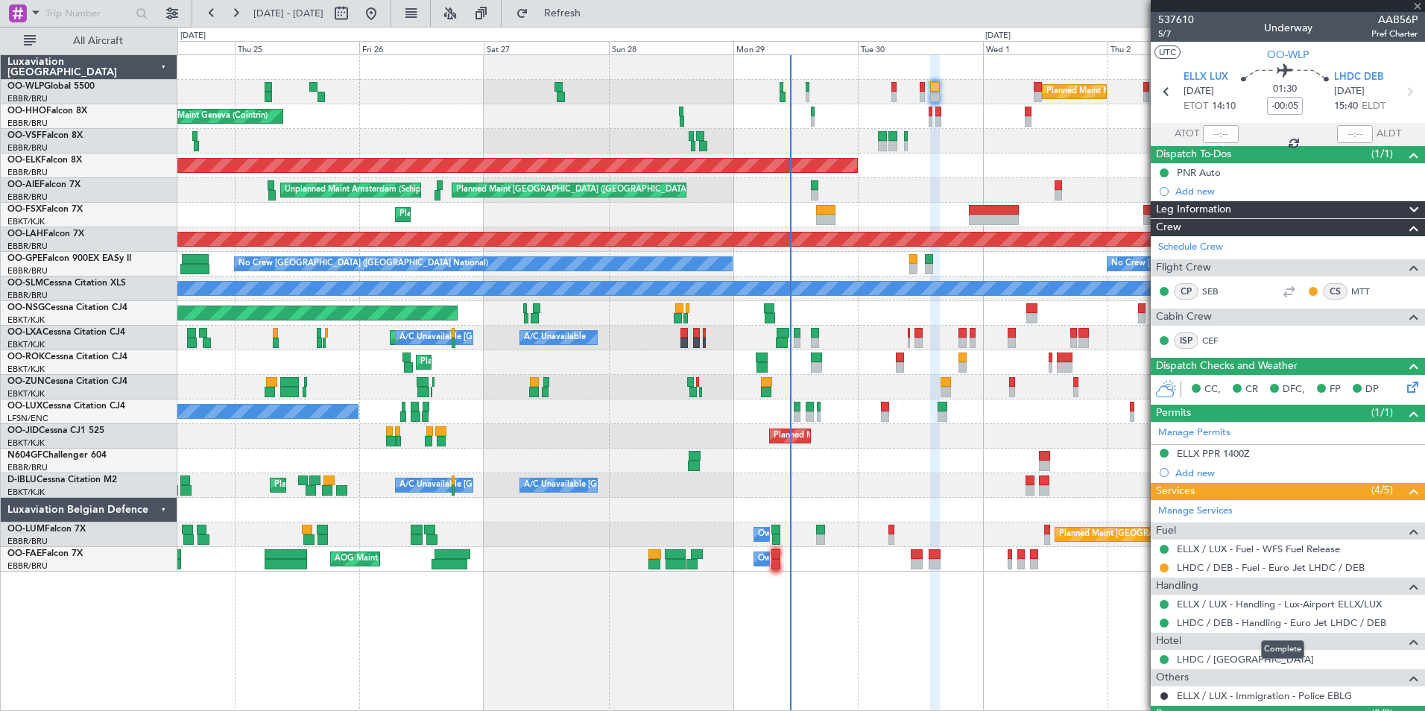
type input "2"
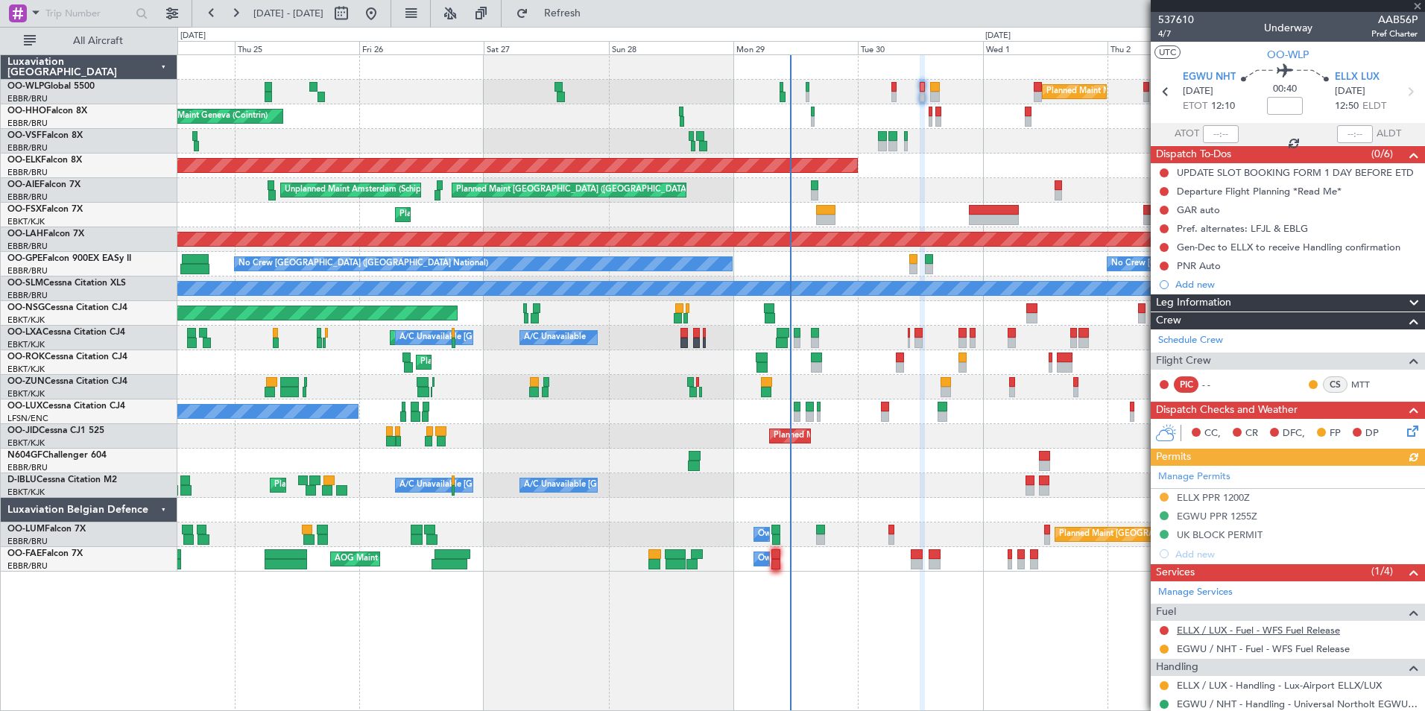
click at [1241, 635] on link "ELLX / LUX - Fuel - WFS Fuel Release" at bounding box center [1258, 630] width 163 height 13
click at [594, 9] on span "Refresh" at bounding box center [562, 13] width 63 height 10
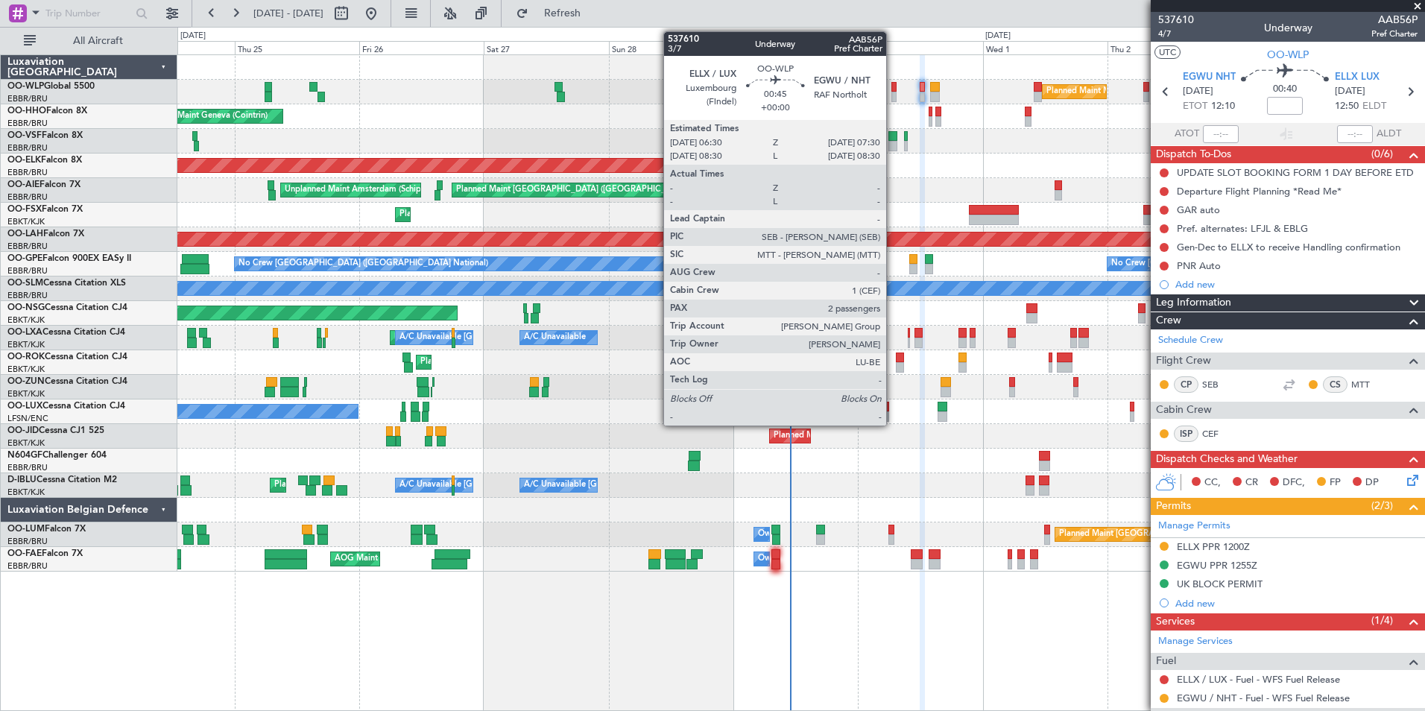
click at [893, 98] on div at bounding box center [893, 97] width 5 height 10
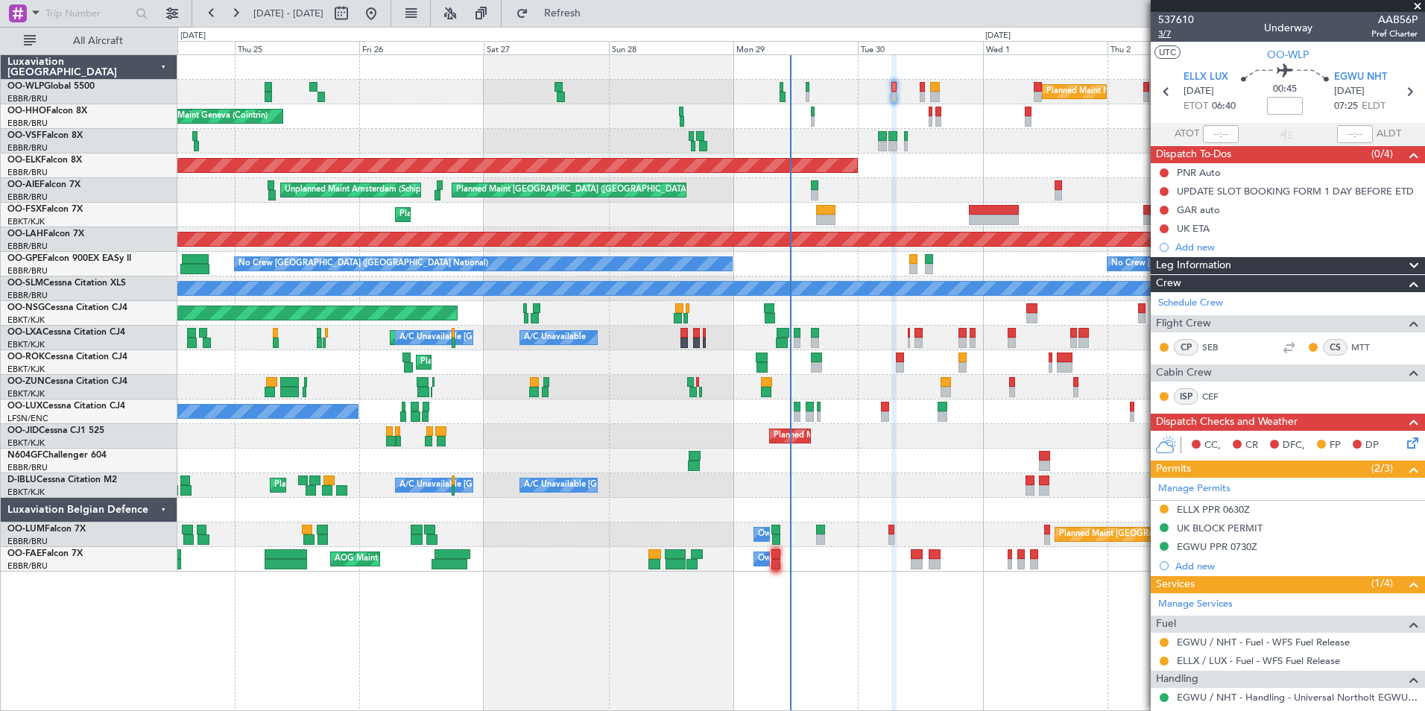
click at [1169, 33] on span "3/7" at bounding box center [1176, 34] width 36 height 13
click at [1404, 445] on icon at bounding box center [1410, 440] width 12 height 12
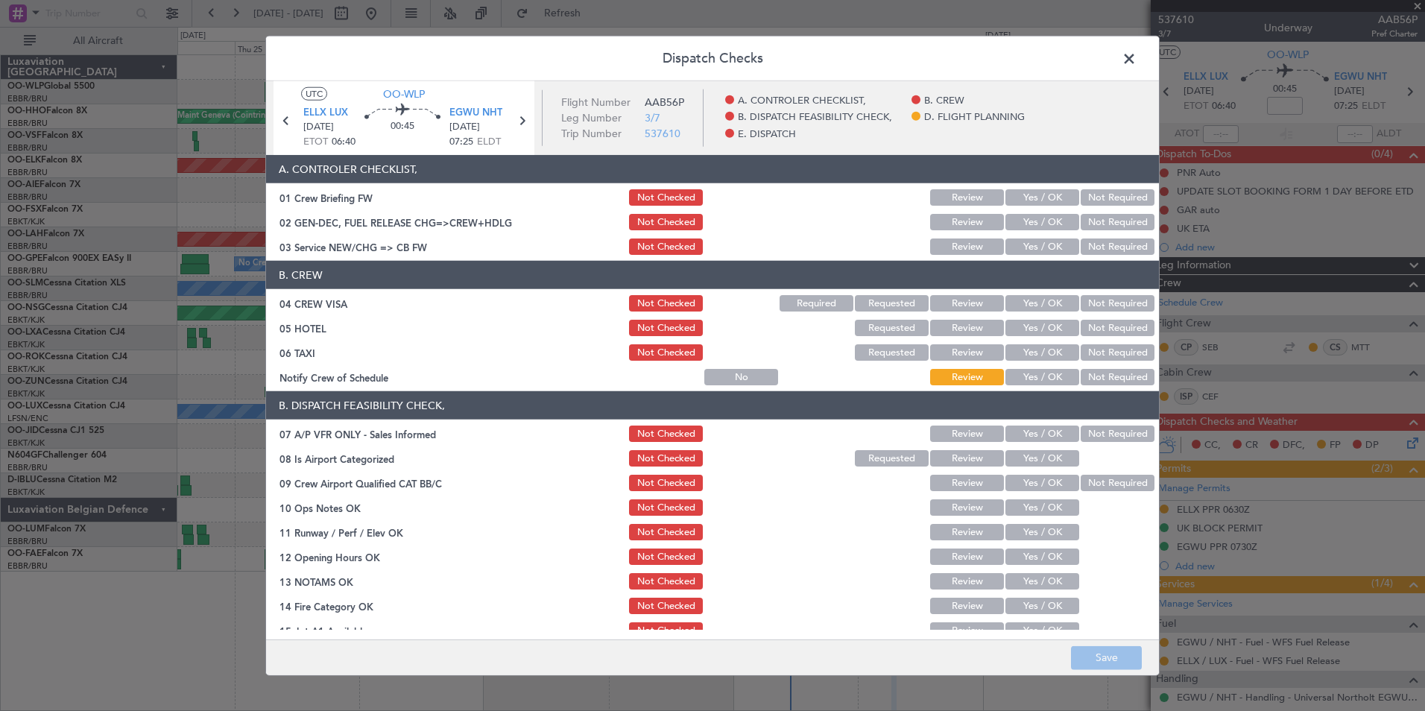
click at [1036, 222] on button "Yes / OK" at bounding box center [1042, 222] width 74 height 16
click at [1015, 250] on button "Yes / OK" at bounding box center [1042, 246] width 74 height 16
click at [1103, 672] on footer "Save" at bounding box center [712, 657] width 893 height 36
click at [1103, 664] on button "Save" at bounding box center [1106, 657] width 71 height 24
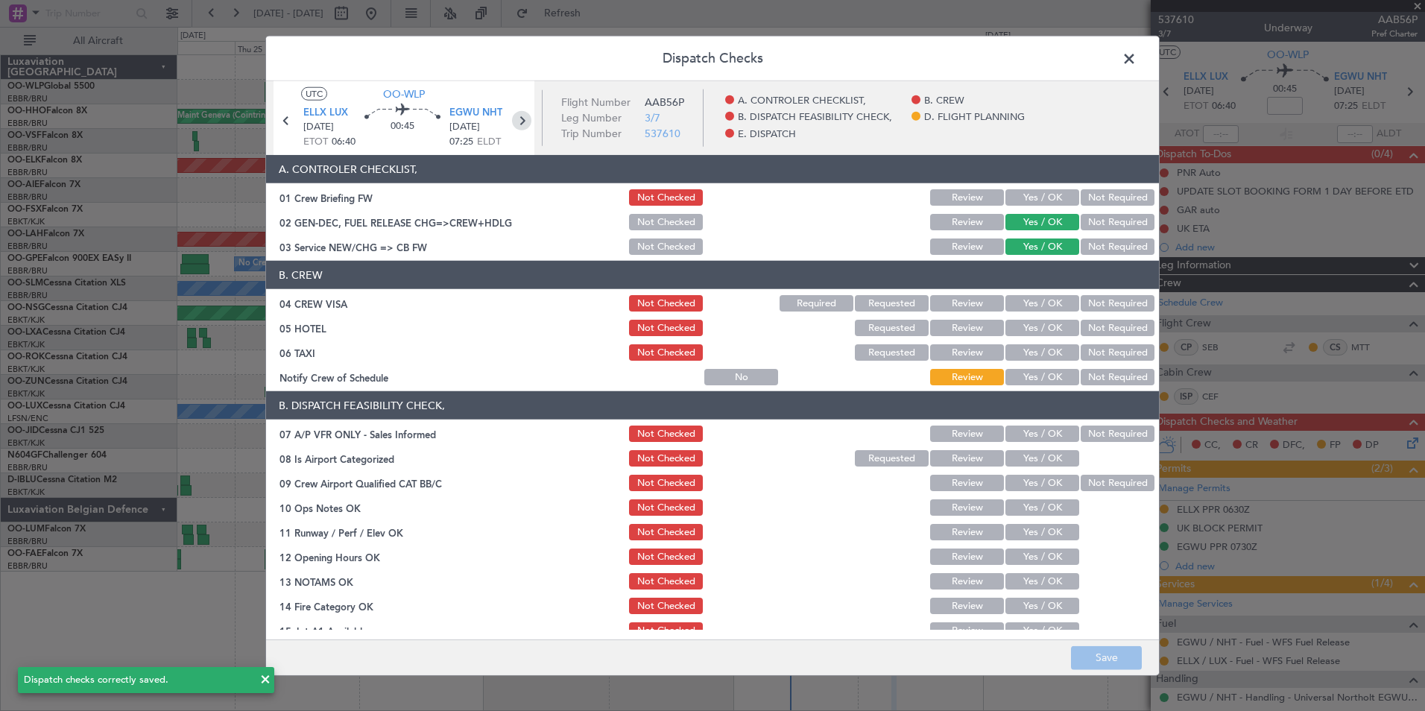
click at [520, 116] on icon at bounding box center [521, 120] width 19 height 19
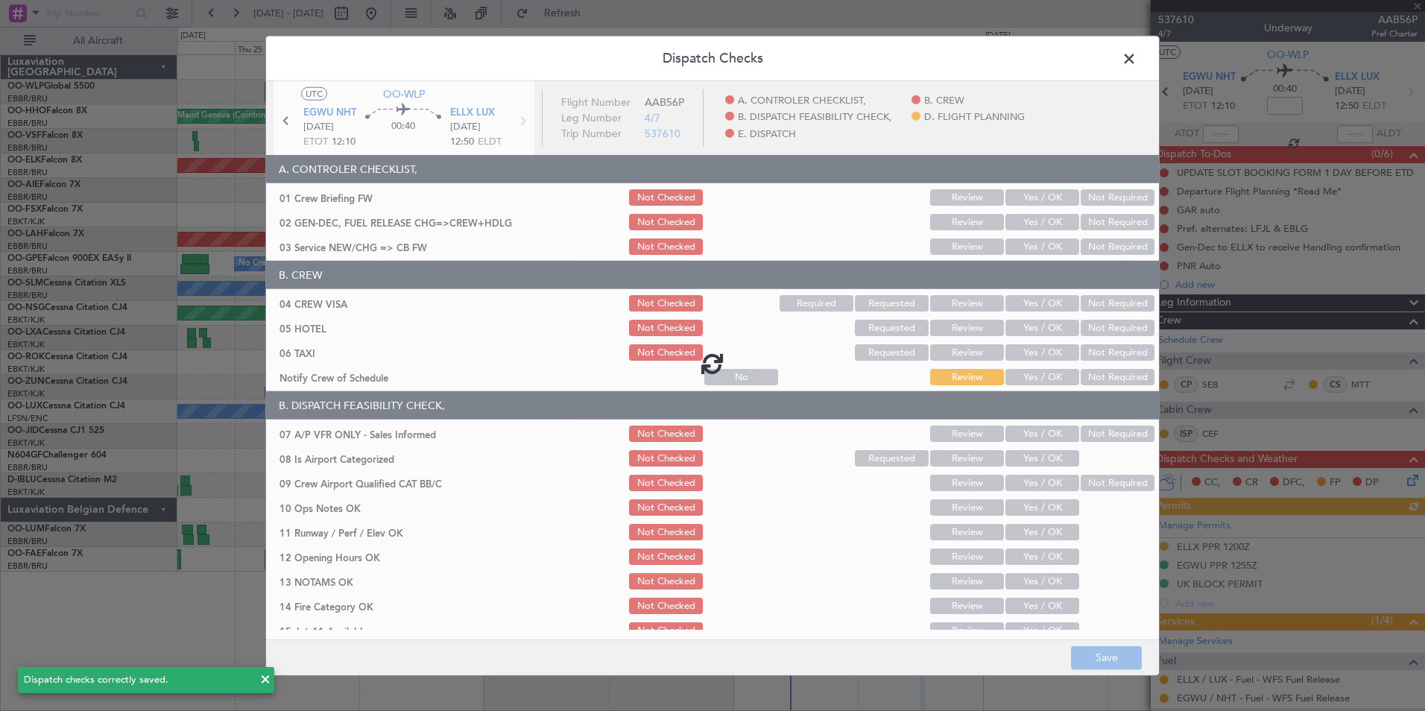
click at [1032, 219] on div at bounding box center [712, 363] width 893 height 564
click at [1022, 226] on div at bounding box center [712, 363] width 893 height 564
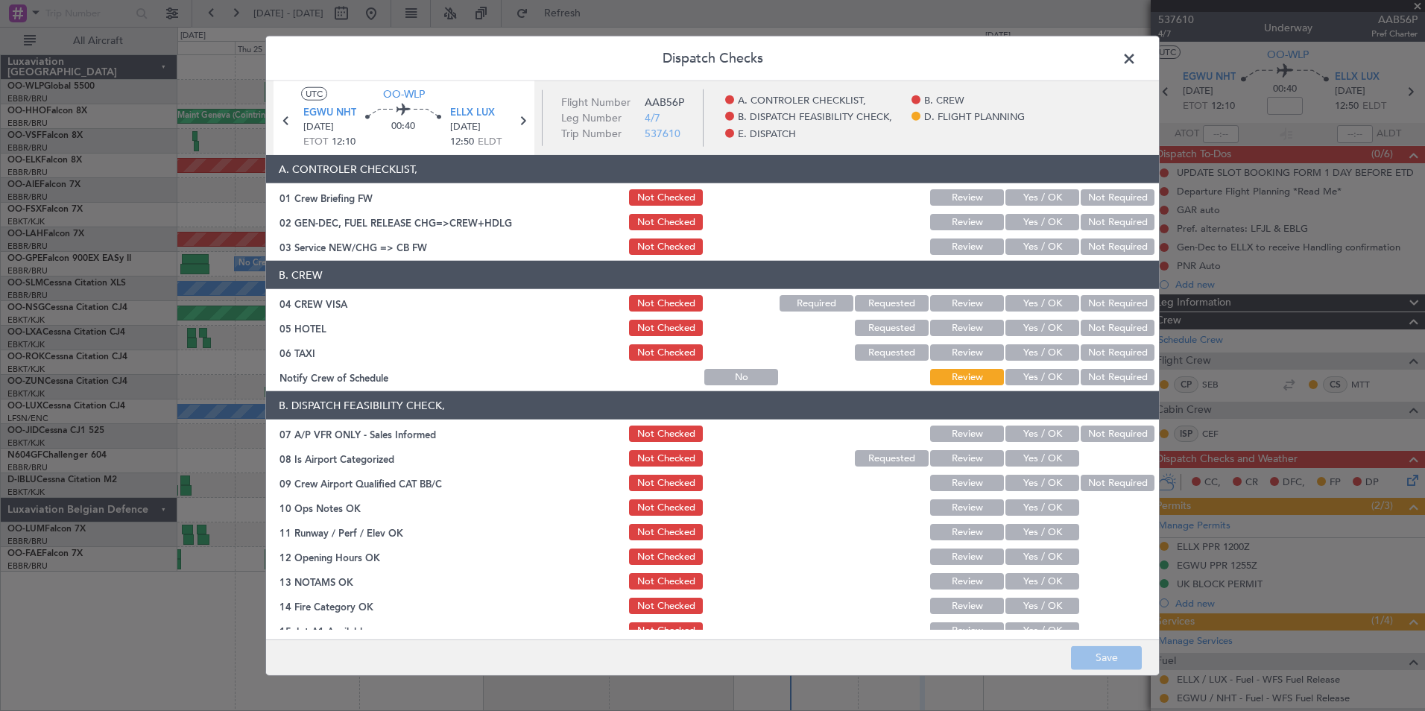
click at [1025, 224] on button "Yes / OK" at bounding box center [1042, 222] width 74 height 16
click at [1031, 247] on button "Yes / OK" at bounding box center [1042, 246] width 74 height 16
click at [1095, 666] on button "Save" at bounding box center [1106, 657] width 71 height 24
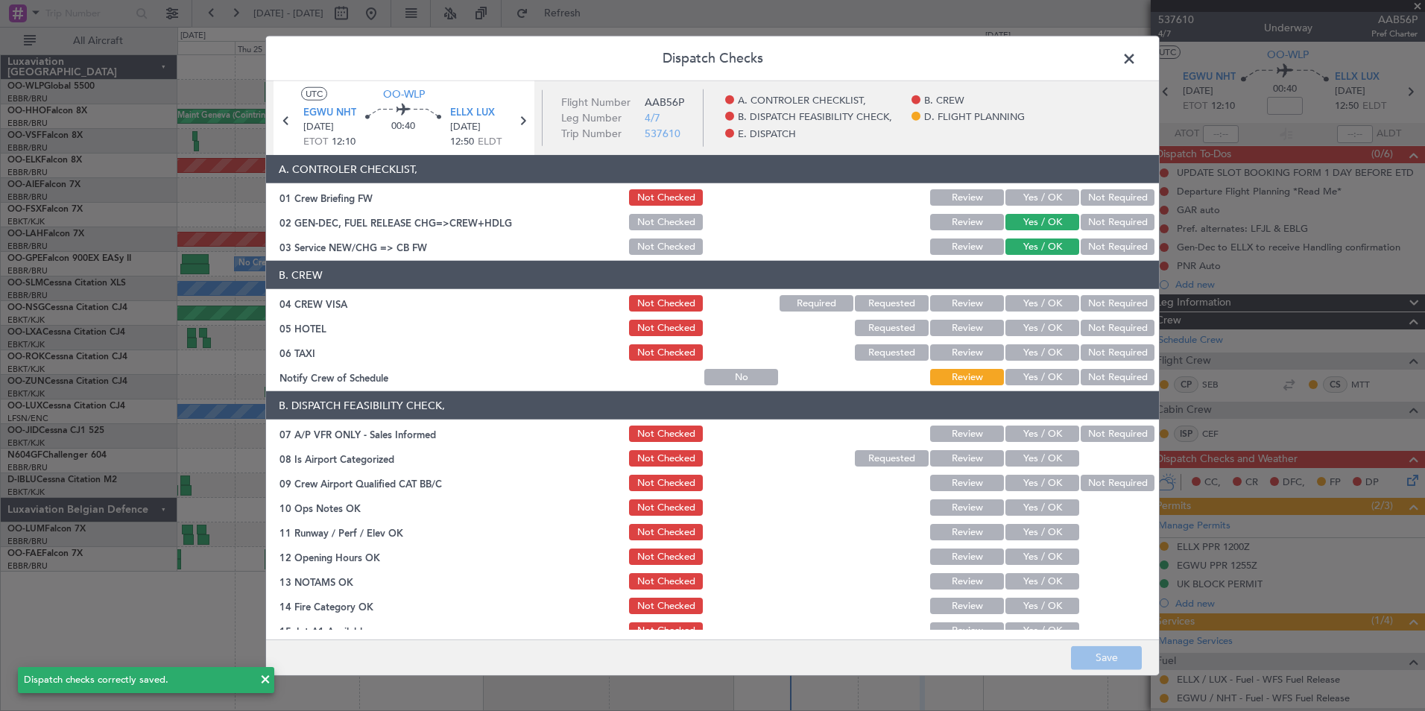
click at [1136, 57] on span at bounding box center [1136, 63] width 0 height 30
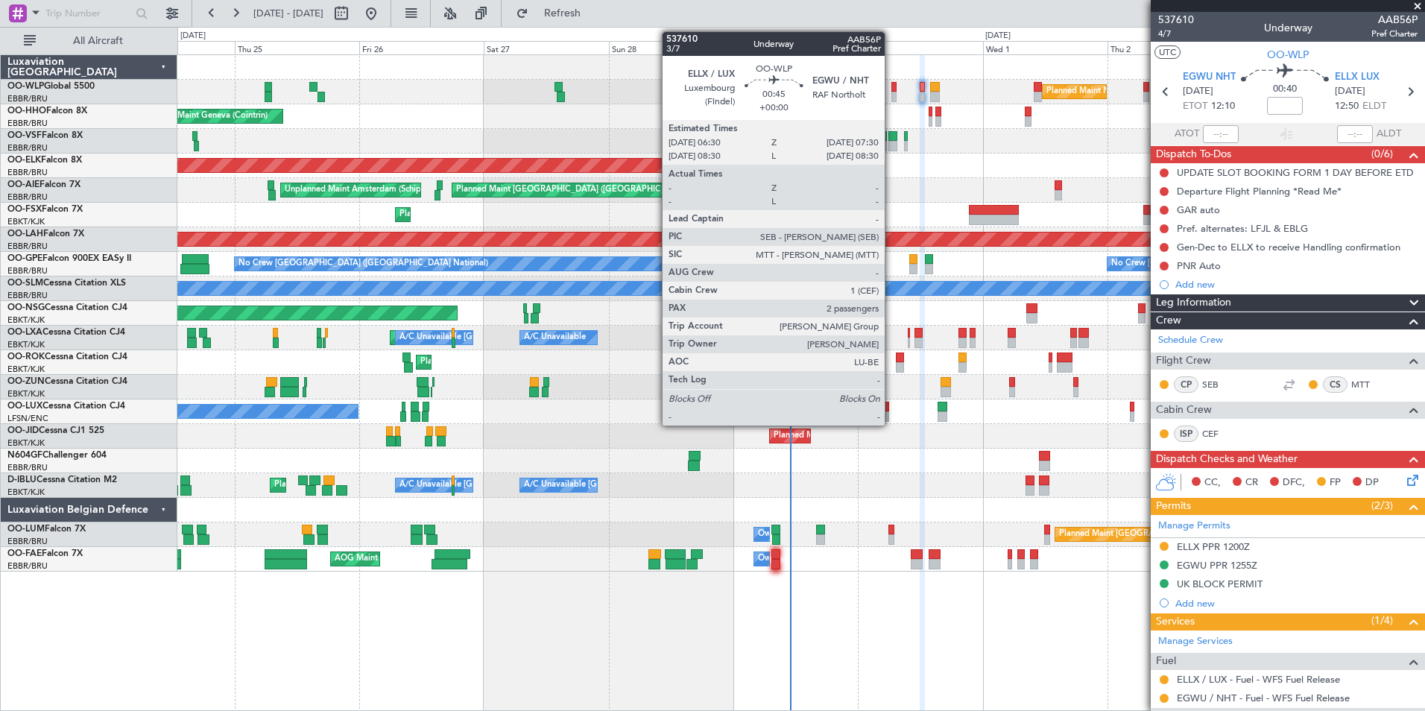
click at [891, 92] on div at bounding box center [893, 97] width 5 height 10
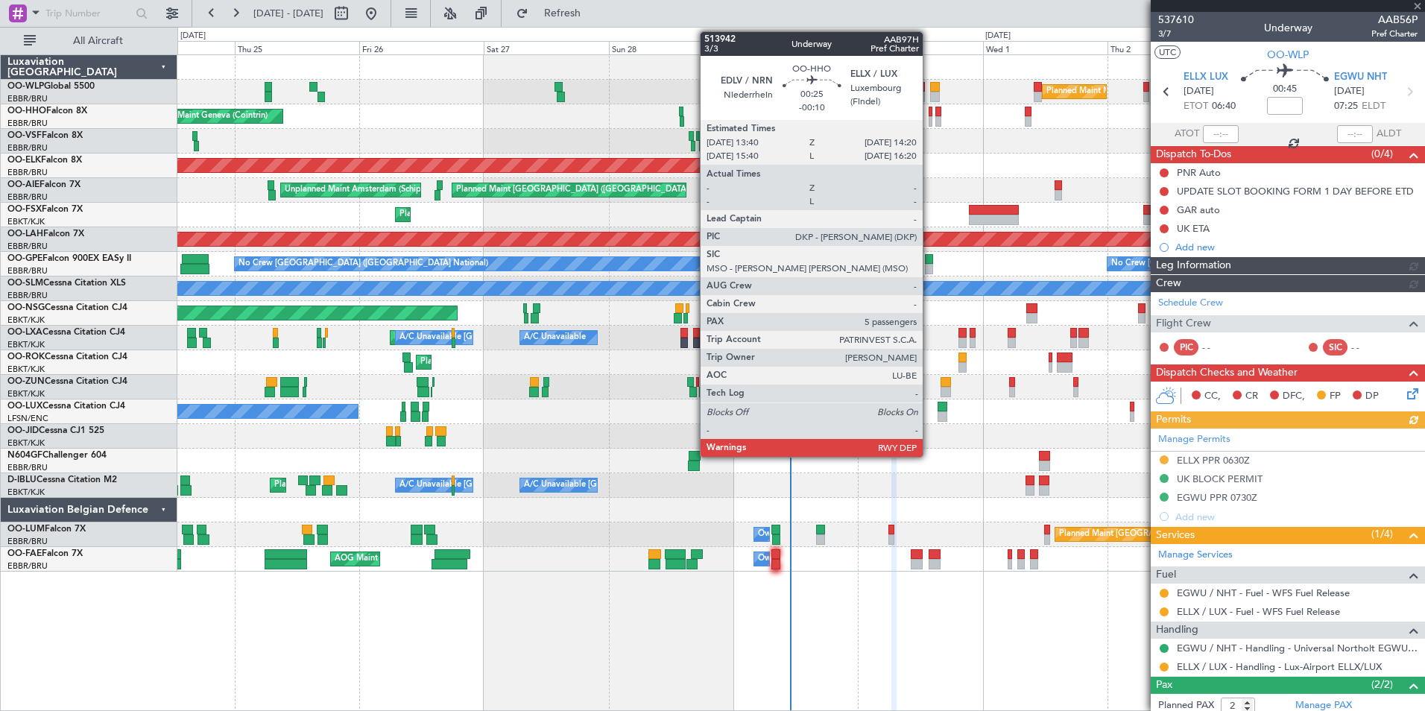
click at [929, 122] on div at bounding box center [930, 121] width 4 height 10
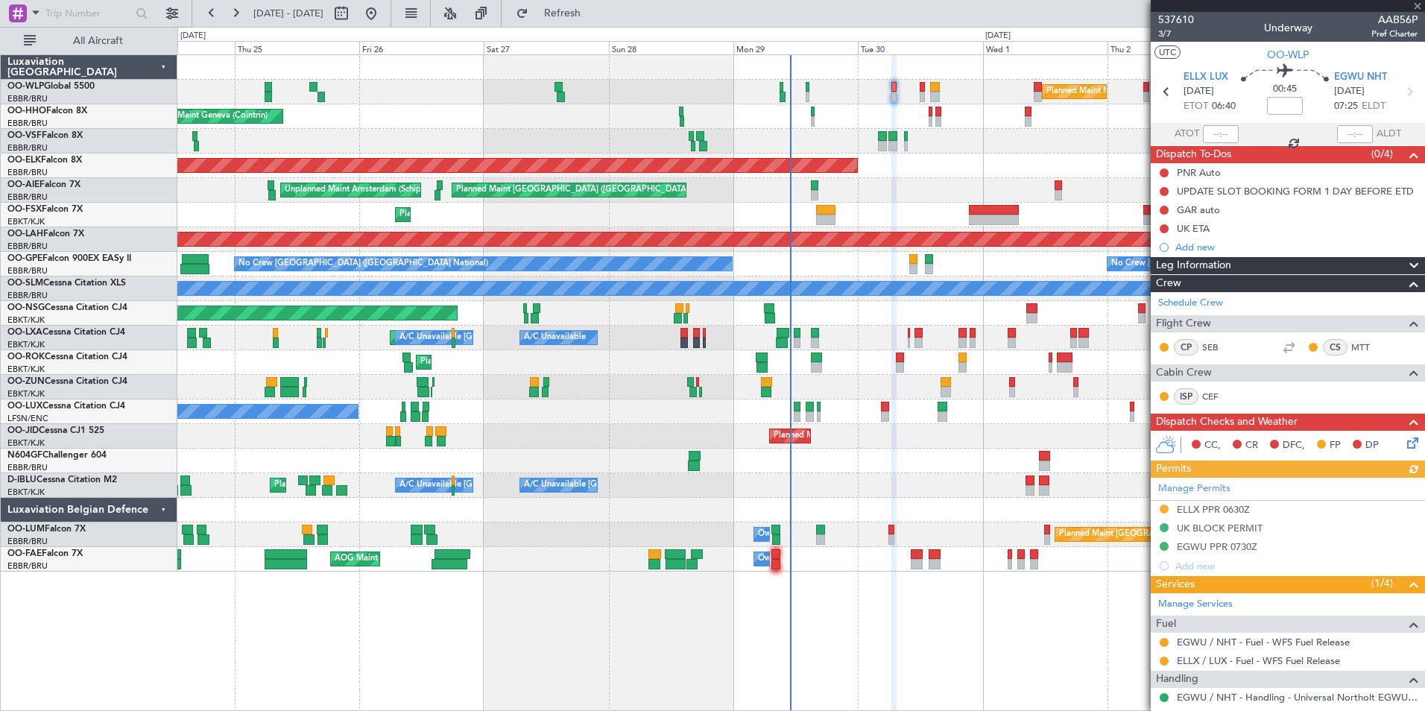
type input "-00:10"
type input "5"
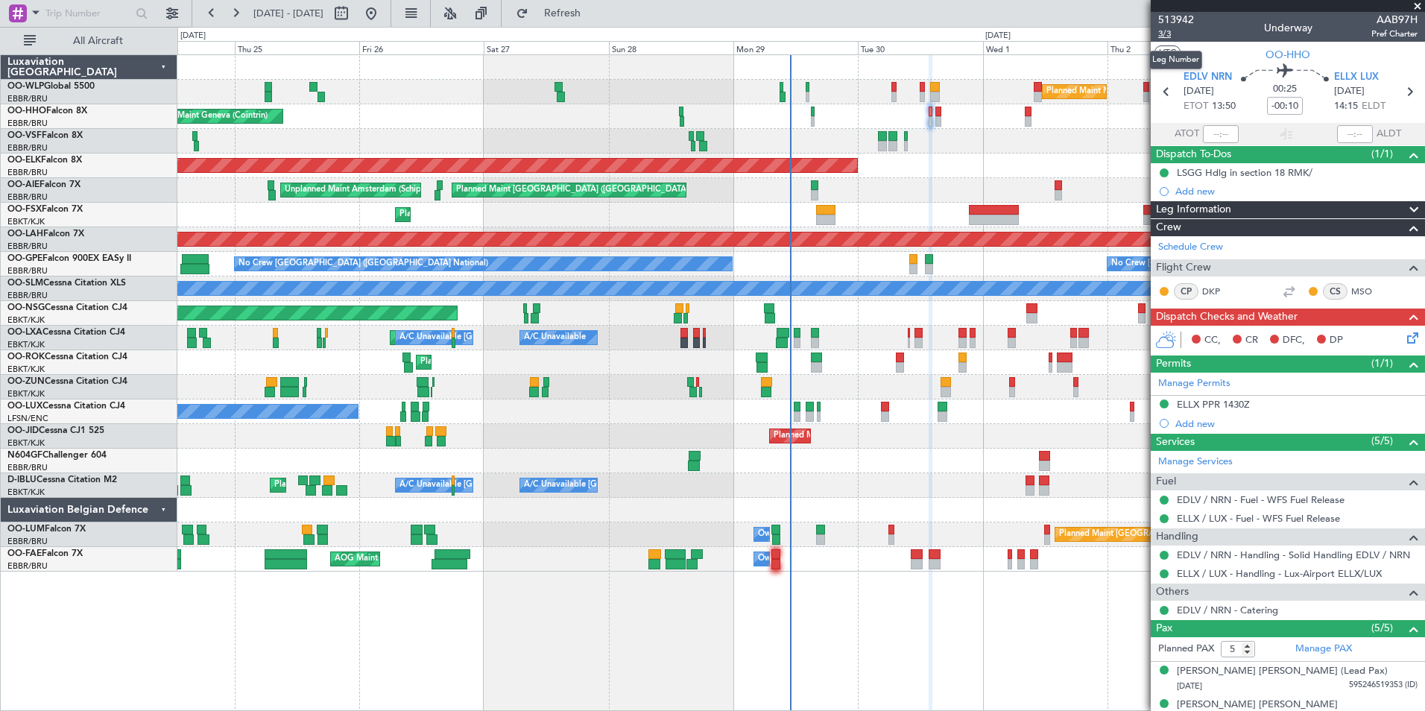
click at [1159, 32] on span "3/3" at bounding box center [1176, 34] width 36 height 13
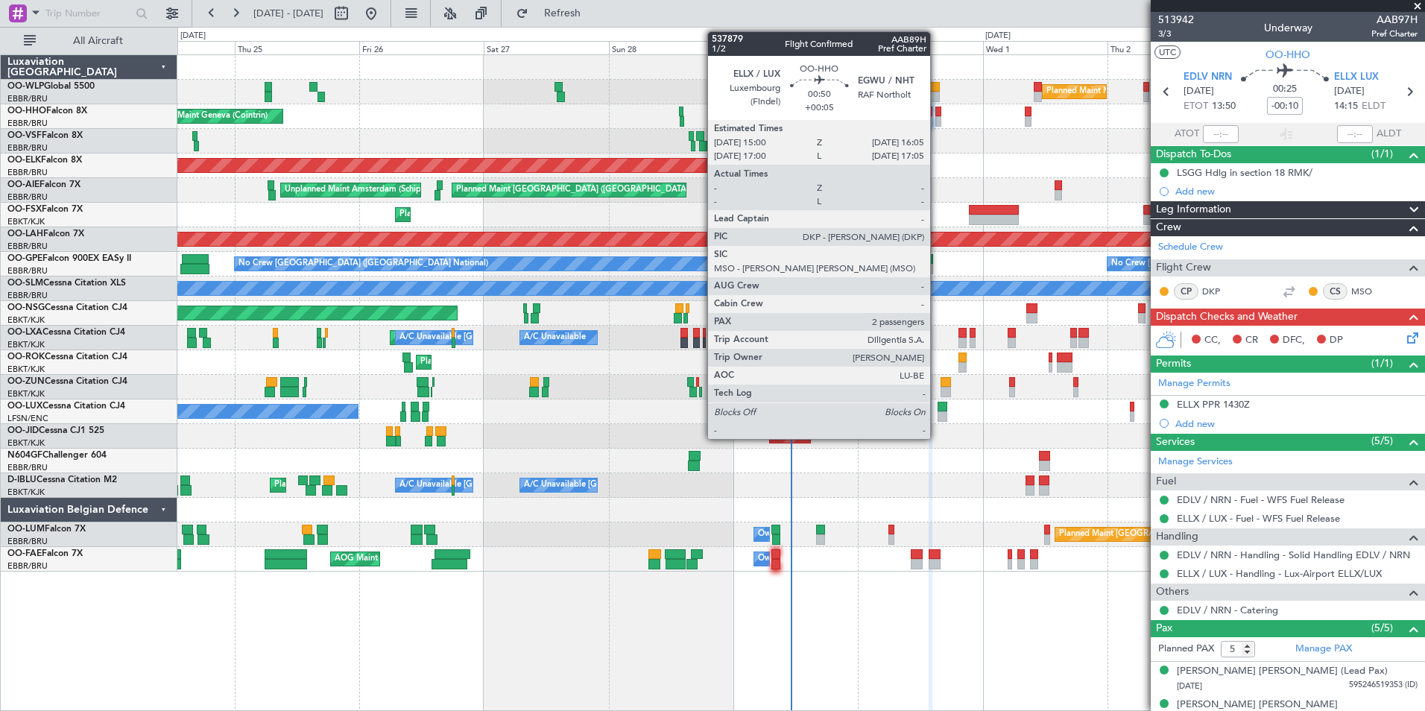
click at [937, 118] on div at bounding box center [938, 121] width 6 height 10
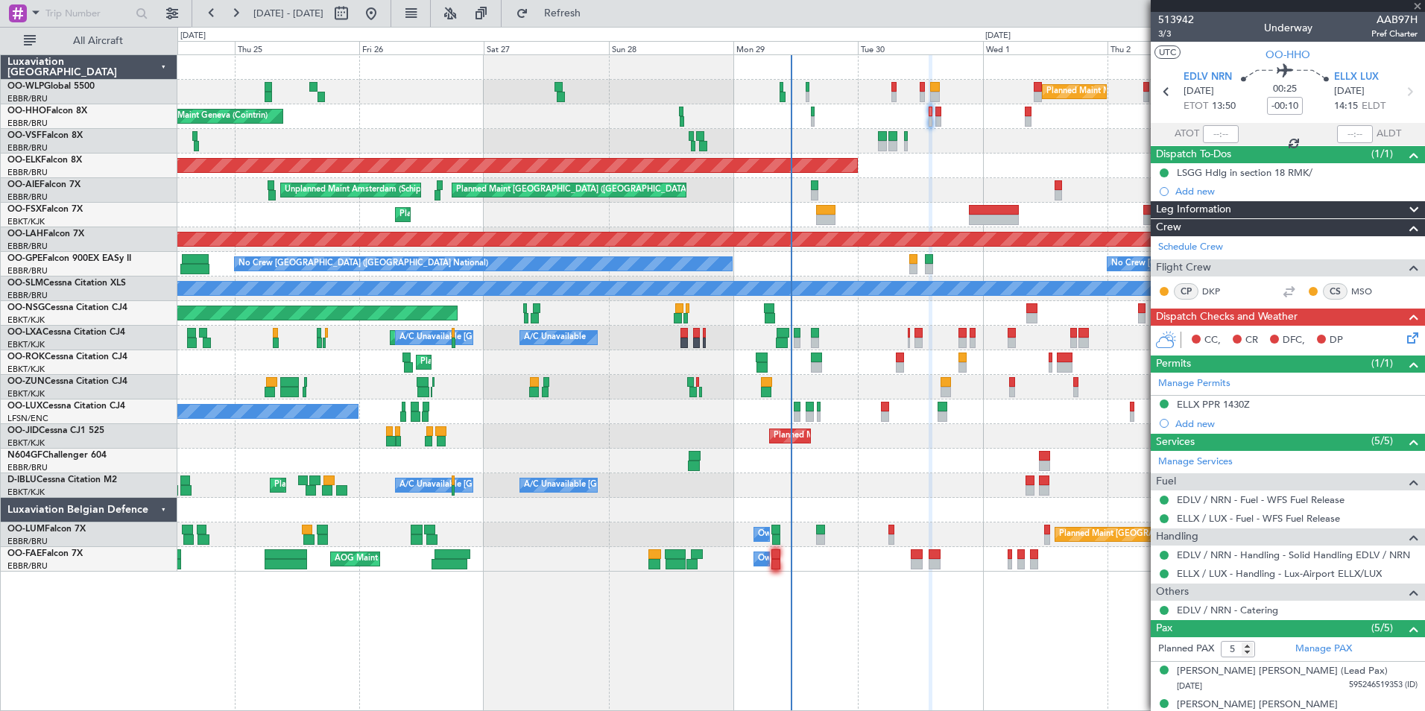
type input "+00:05"
type input "2"
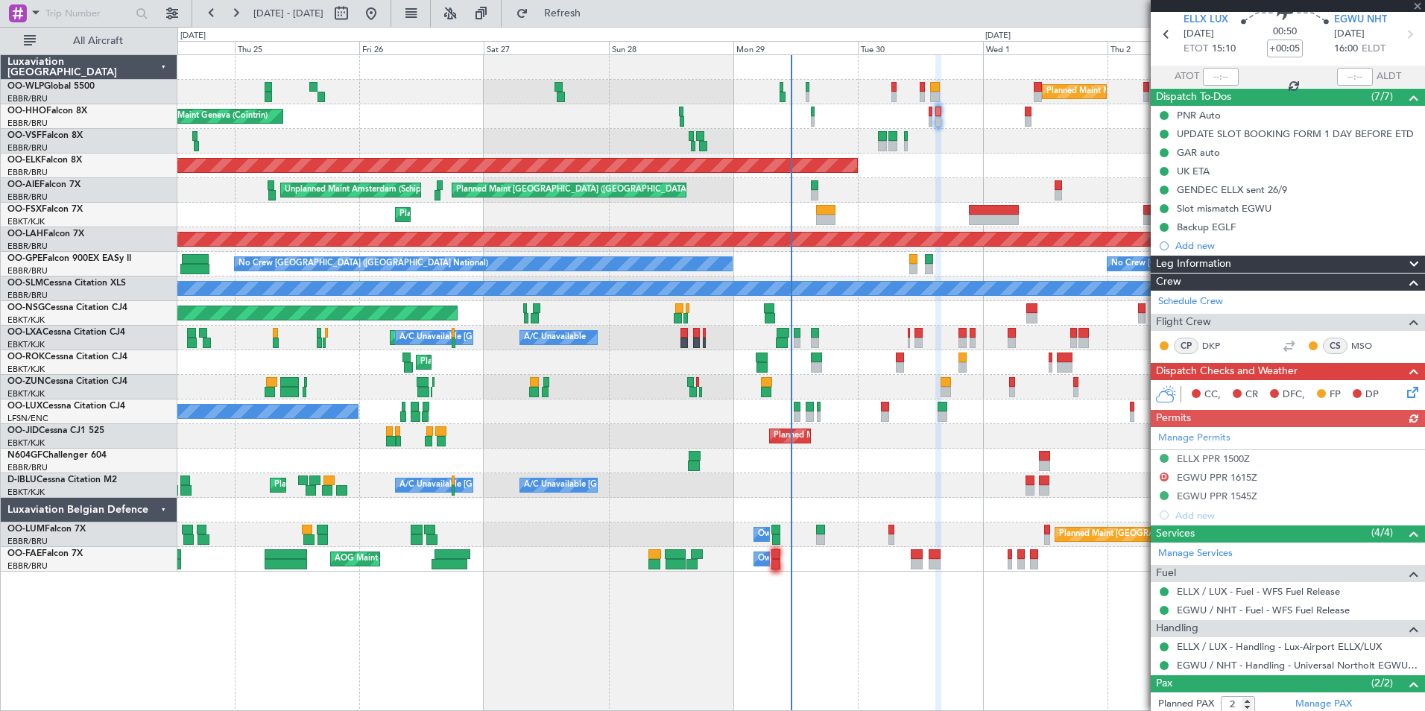
scroll to position [130, 0]
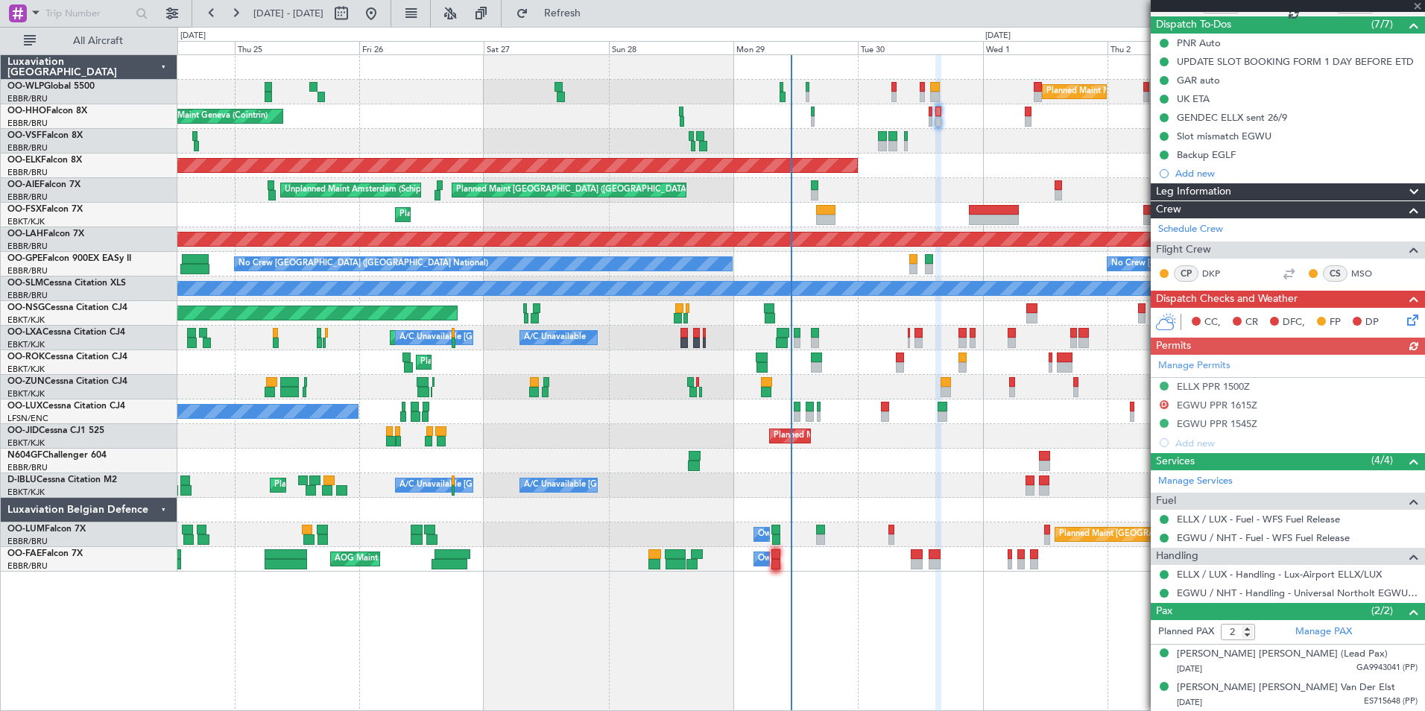
click at [1229, 425] on div "Manage Permits ELLX PPR 1500Z D EGWU PPR 1615Z EGWU PPR 1545Z Add new" at bounding box center [1288, 404] width 274 height 98
click at [1221, 421] on div "EGWU PPR 1545Z" at bounding box center [1217, 423] width 80 height 13
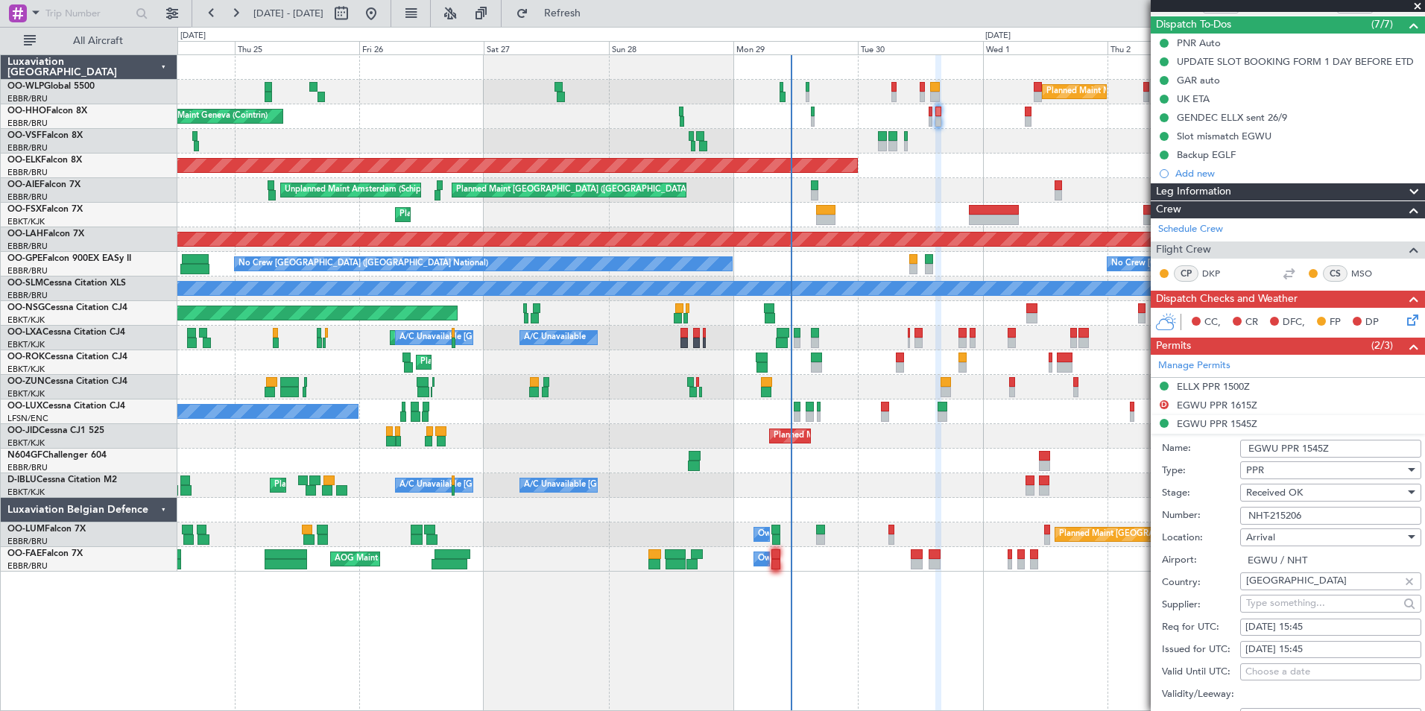
click at [1270, 509] on input "NHT-215206" at bounding box center [1330, 516] width 181 height 18
click at [1208, 390] on div "ELLX PPR 1500Z" at bounding box center [1213, 386] width 73 height 13
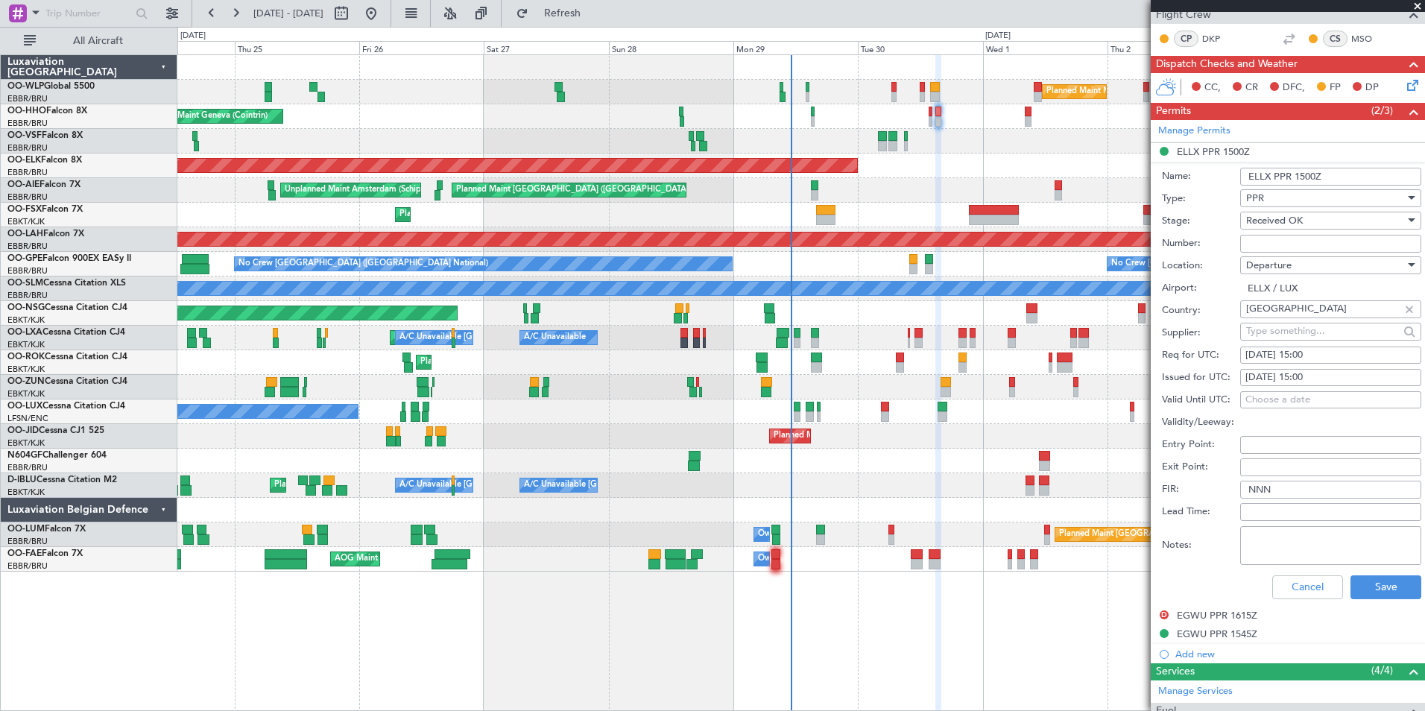
scroll to position [575, 0]
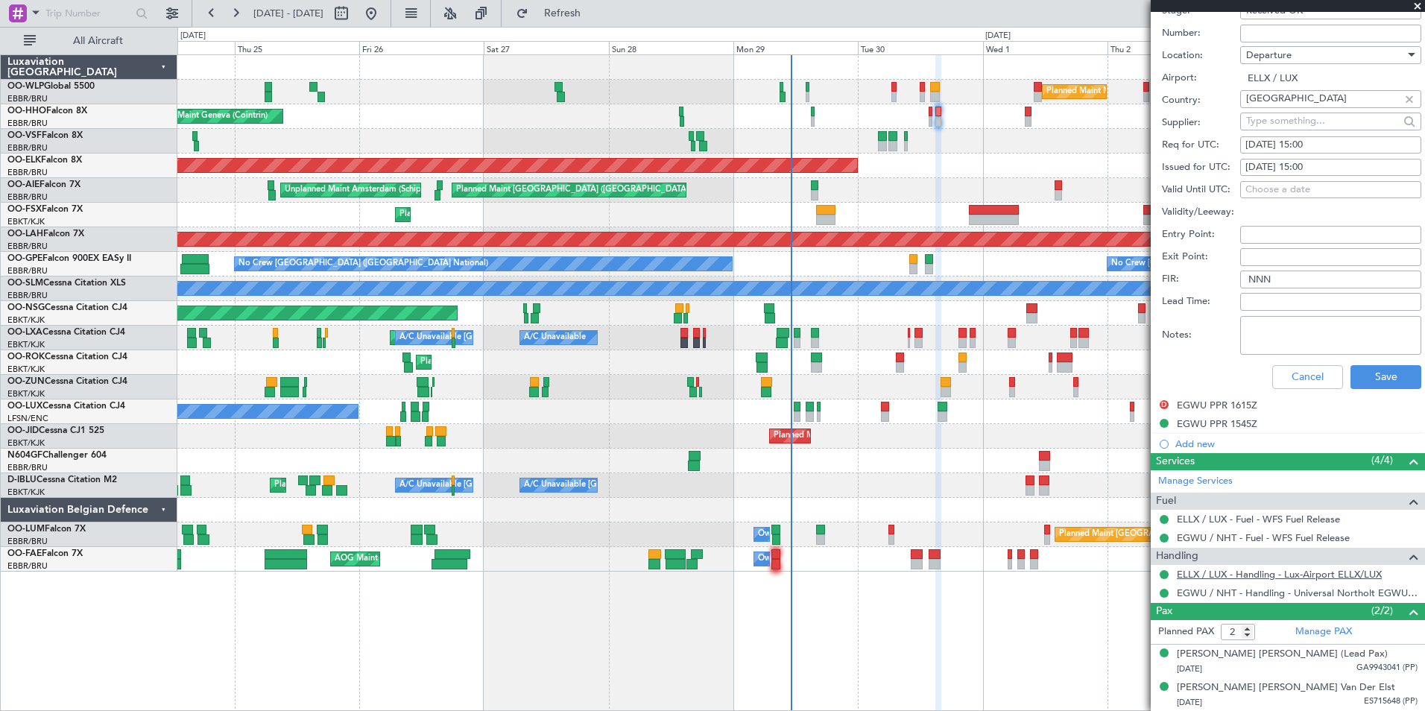
click at [1210, 575] on link "ELLX / LUX - Handling - Lux-Airport ELLX/LUX" at bounding box center [1279, 574] width 205 height 13
click at [1264, 38] on input "Number:" at bounding box center [1330, 34] width 181 height 18
paste input "67478"
type input "67478"
click at [1387, 382] on button "Save" at bounding box center [1385, 377] width 71 height 24
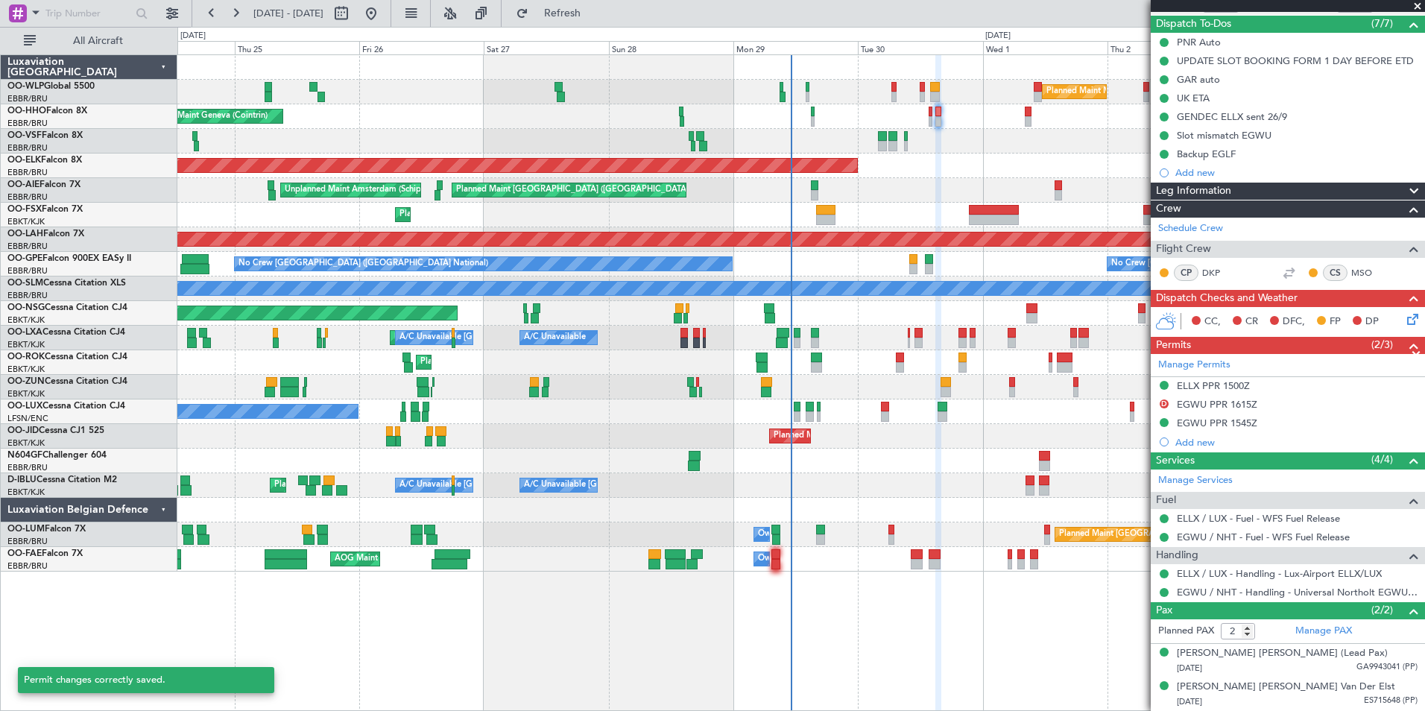
scroll to position [130, 0]
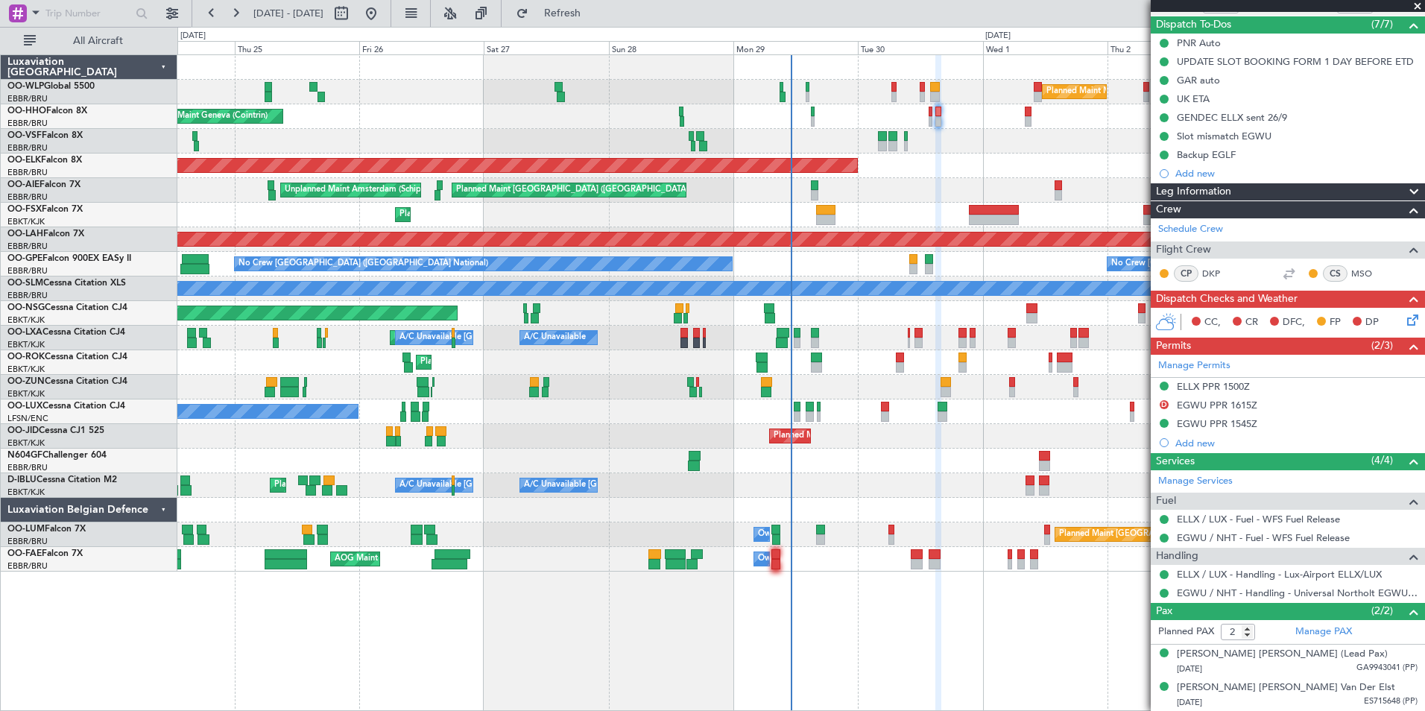
click at [1404, 320] on icon at bounding box center [1410, 317] width 12 height 12
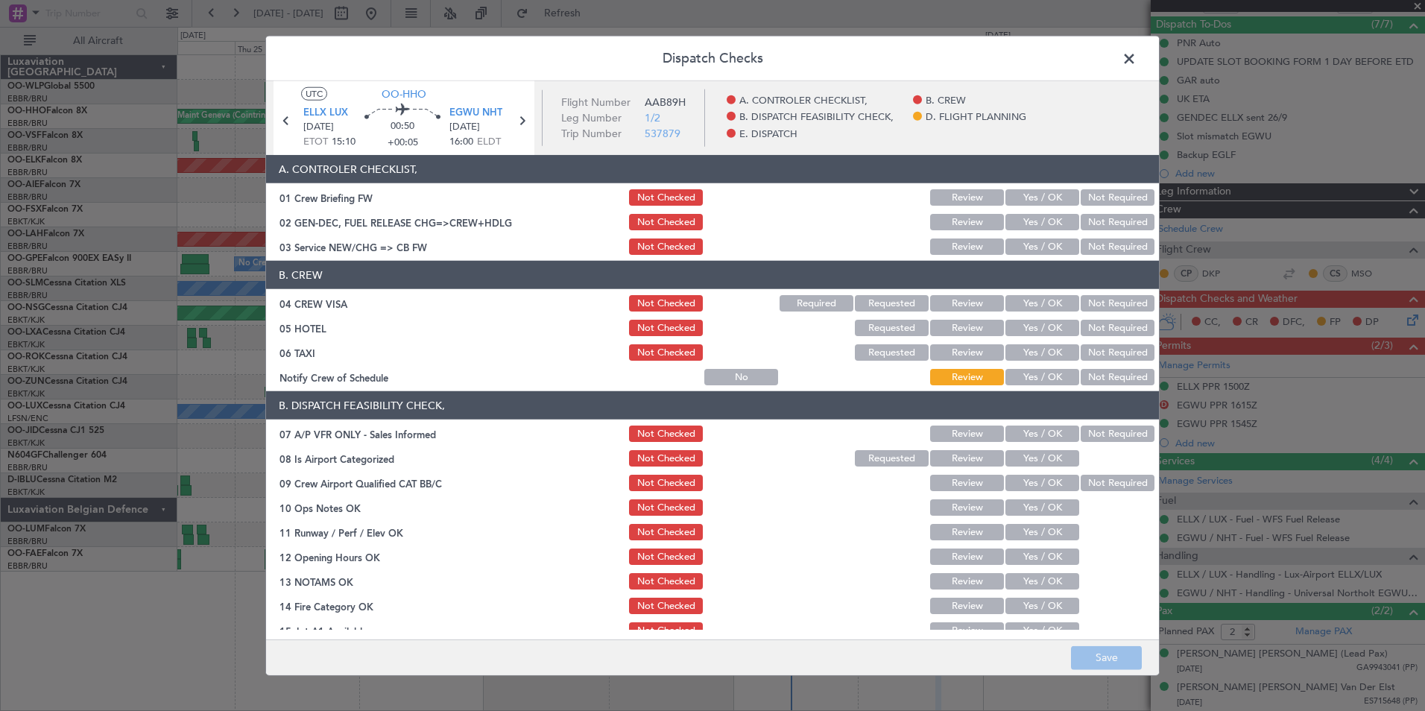
click at [1015, 197] on button "Yes / OK" at bounding box center [1042, 197] width 74 height 16
click at [1016, 216] on button "Yes / OK" at bounding box center [1042, 222] width 74 height 16
click at [1020, 242] on button "Yes / OK" at bounding box center [1042, 246] width 74 height 16
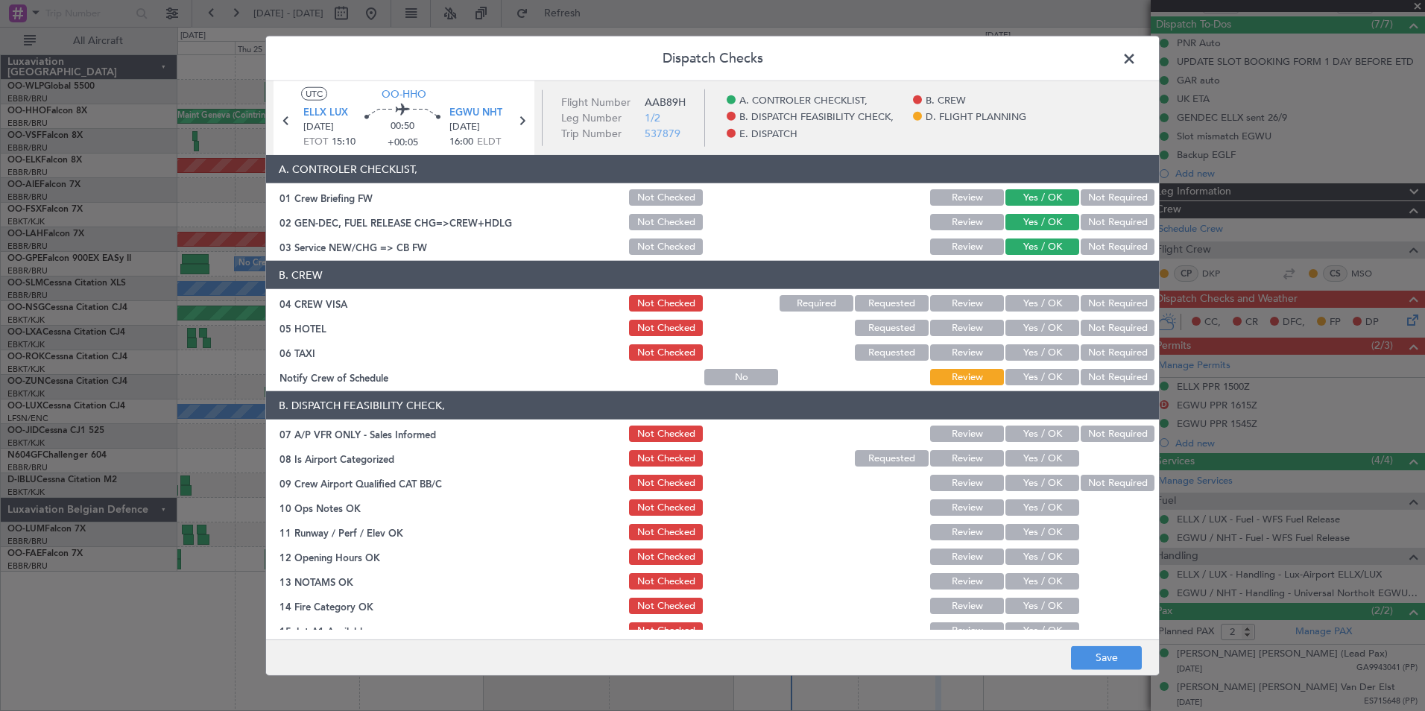
click at [1087, 306] on button "Not Required" at bounding box center [1117, 303] width 74 height 16
click at [1091, 326] on button "Not Required" at bounding box center [1117, 328] width 74 height 16
click at [1093, 347] on button "Not Required" at bounding box center [1117, 352] width 74 height 16
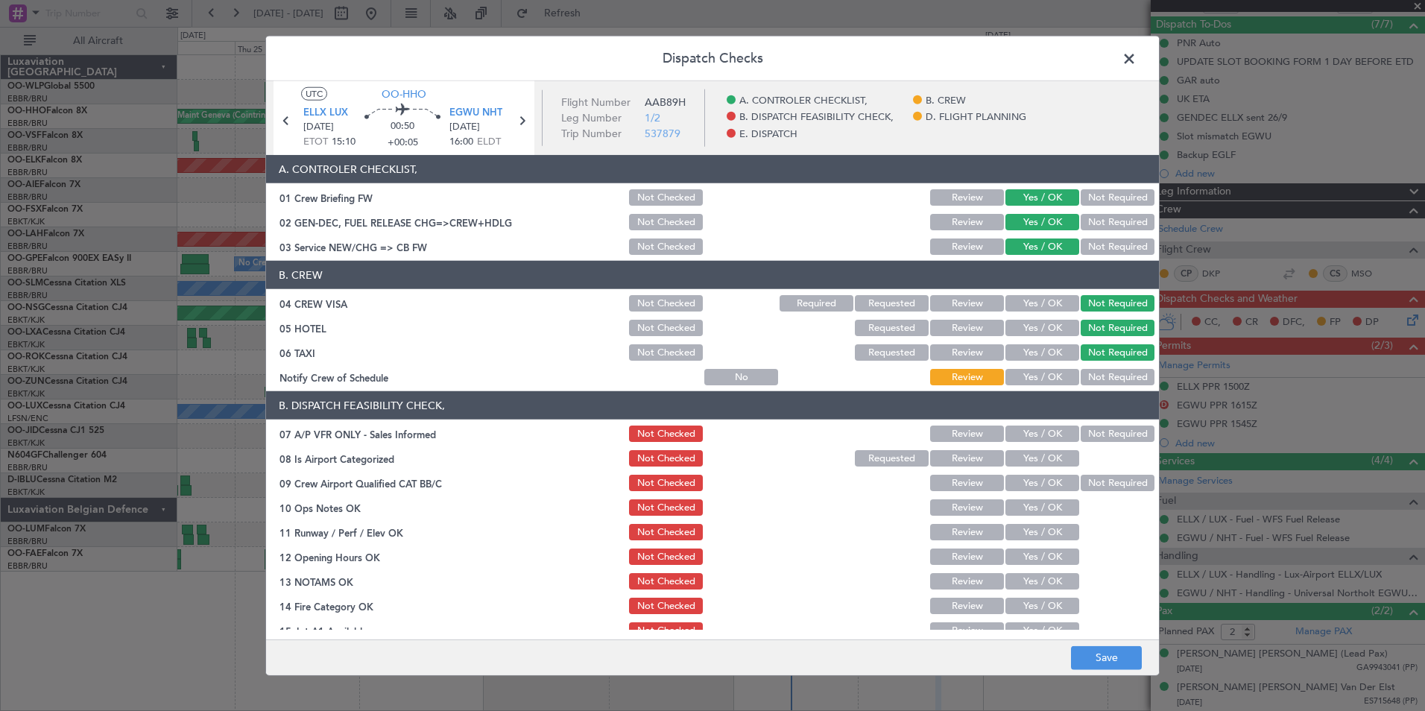
click at [1043, 382] on button "Yes / OK" at bounding box center [1042, 377] width 74 height 16
click at [1087, 430] on button "Not Required" at bounding box center [1117, 433] width 74 height 16
click at [1029, 460] on button "Yes / OK" at bounding box center [1042, 458] width 74 height 16
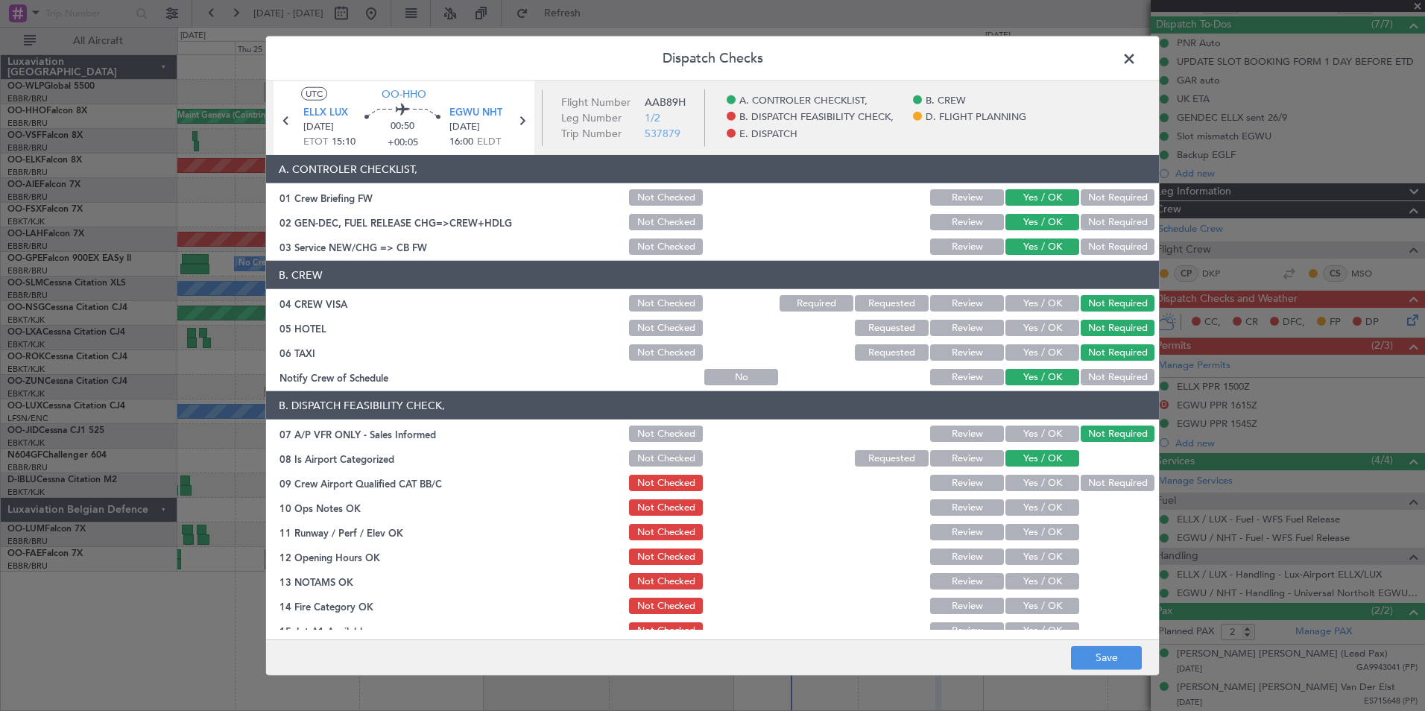
click at [1027, 476] on button "Yes / OK" at bounding box center [1042, 483] width 74 height 16
click at [1025, 498] on section "B. DISPATCH FEASIBILITY CHECK, 07 A/P VFR ONLY - Sales Informed Not Checked Rev…" at bounding box center [712, 552] width 893 height 323
drag, startPoint x: 1025, startPoint y: 499, endPoint x: 1022, endPoint y: 509, distance: 9.9
click at [1022, 508] on button "Yes / OK" at bounding box center [1042, 507] width 74 height 16
click at [1016, 539] on button "Yes / OK" at bounding box center [1042, 532] width 74 height 16
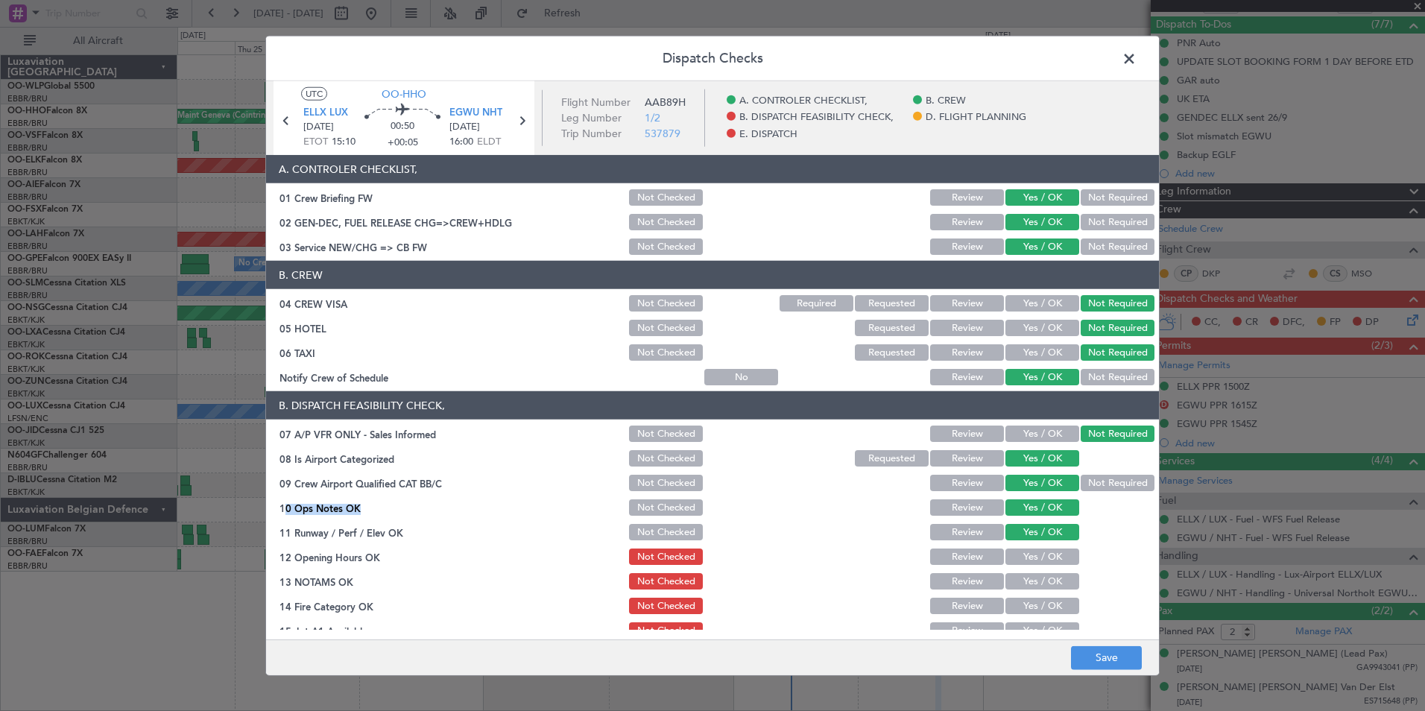
click at [1012, 563] on button "Yes / OK" at bounding box center [1042, 556] width 74 height 16
click at [1008, 580] on button "Yes / OK" at bounding box center [1042, 581] width 74 height 16
click at [1007, 601] on button "Yes / OK" at bounding box center [1042, 606] width 74 height 16
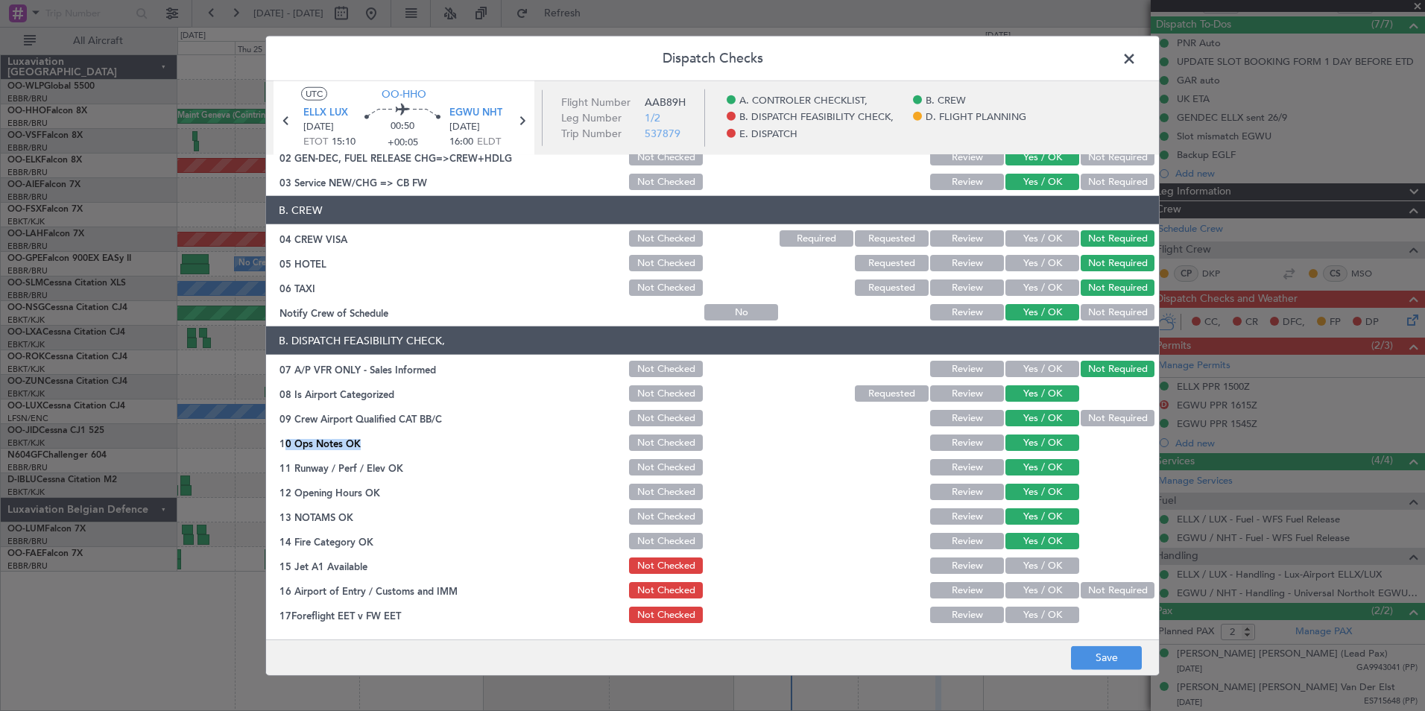
scroll to position [149, 0]
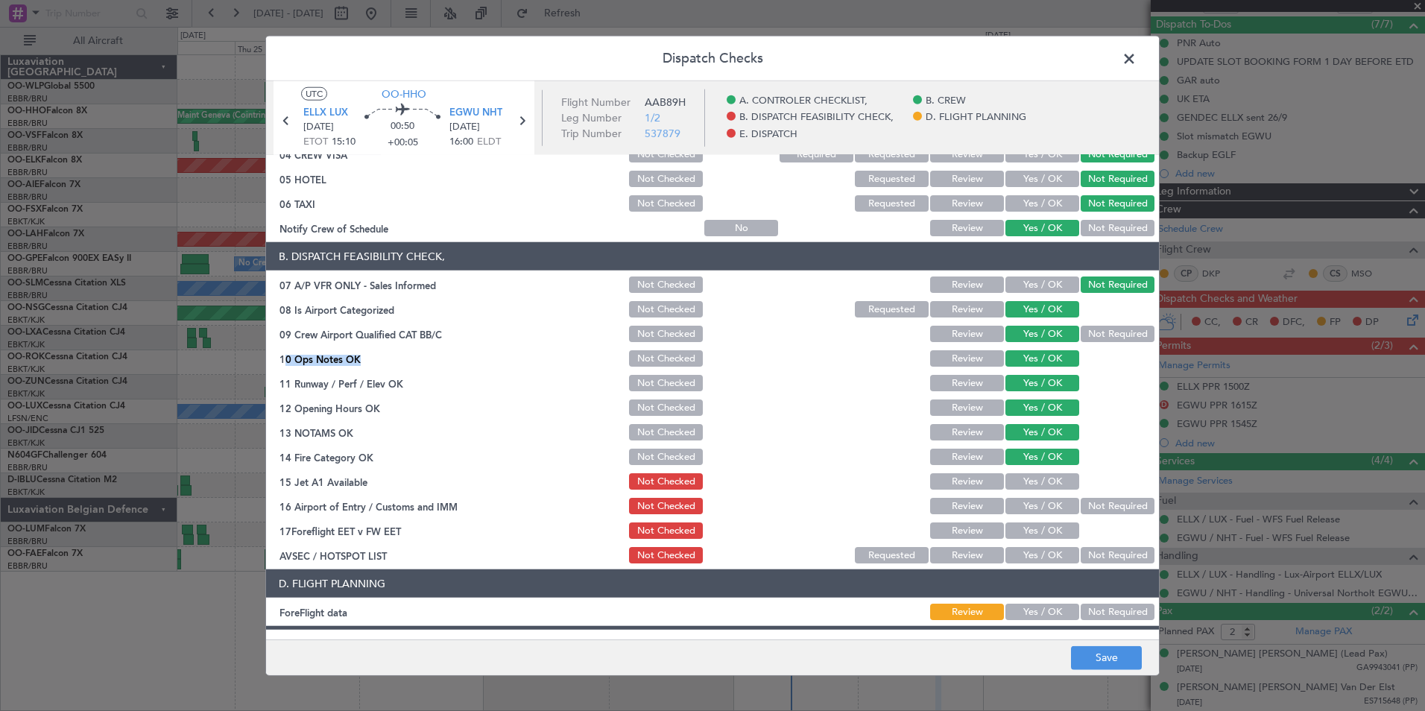
click at [1036, 479] on button "Yes / OK" at bounding box center [1042, 481] width 74 height 16
click at [1049, 503] on button "Yes / OK" at bounding box center [1042, 506] width 74 height 16
drag, startPoint x: 1048, startPoint y: 522, endPoint x: 1046, endPoint y: 547, distance: 25.4
click at [1049, 522] on div "Yes / OK" at bounding box center [1040, 530] width 75 height 21
click at [1042, 529] on button "Yes / OK" at bounding box center [1042, 530] width 74 height 16
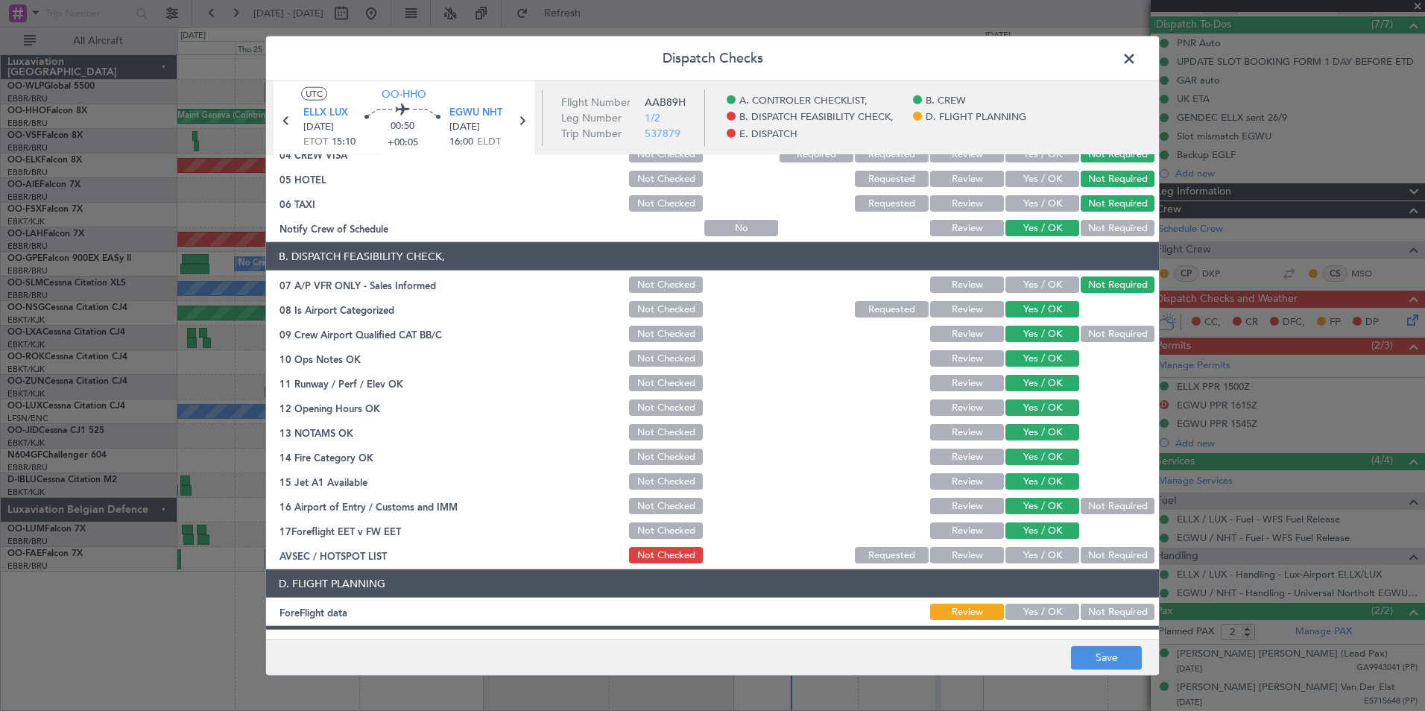
click at [1042, 548] on button "Yes / OK" at bounding box center [1042, 555] width 74 height 16
click at [1027, 615] on button "Yes / OK" at bounding box center [1042, 612] width 74 height 16
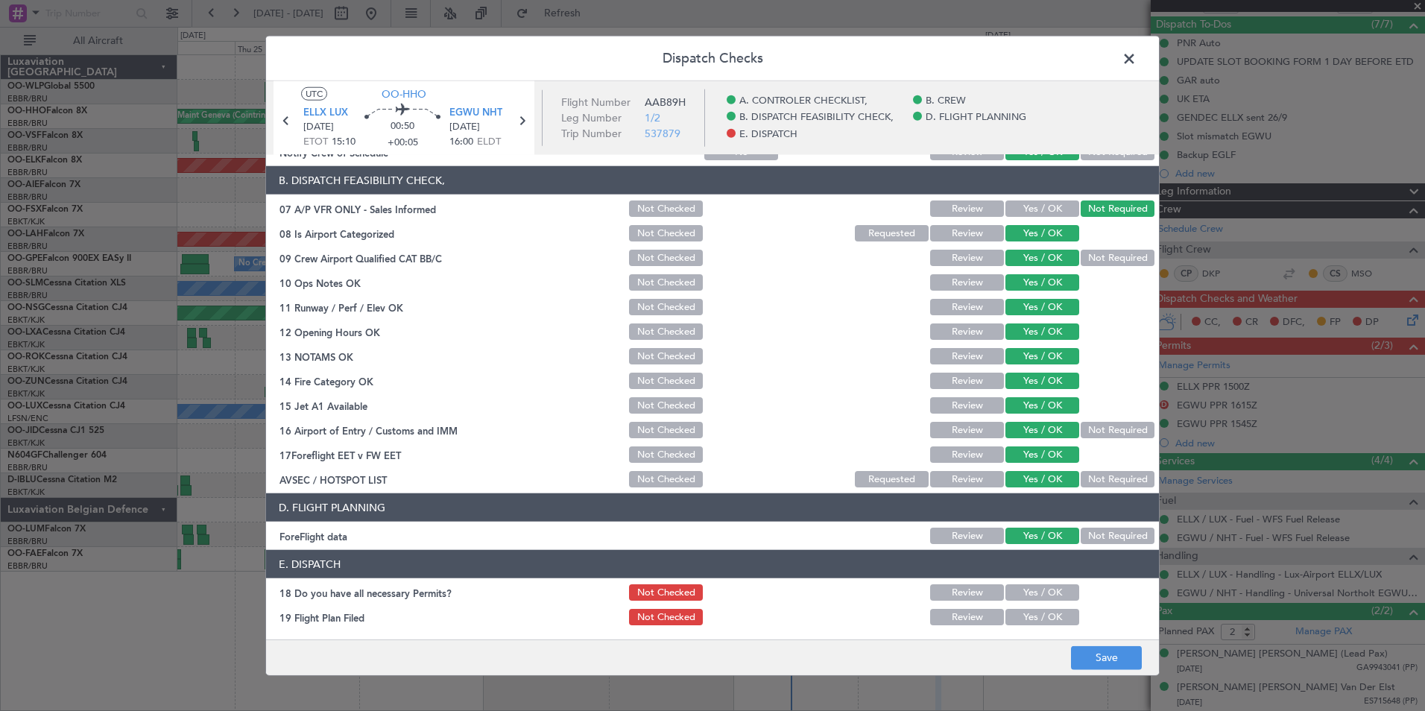
scroll to position [276, 0]
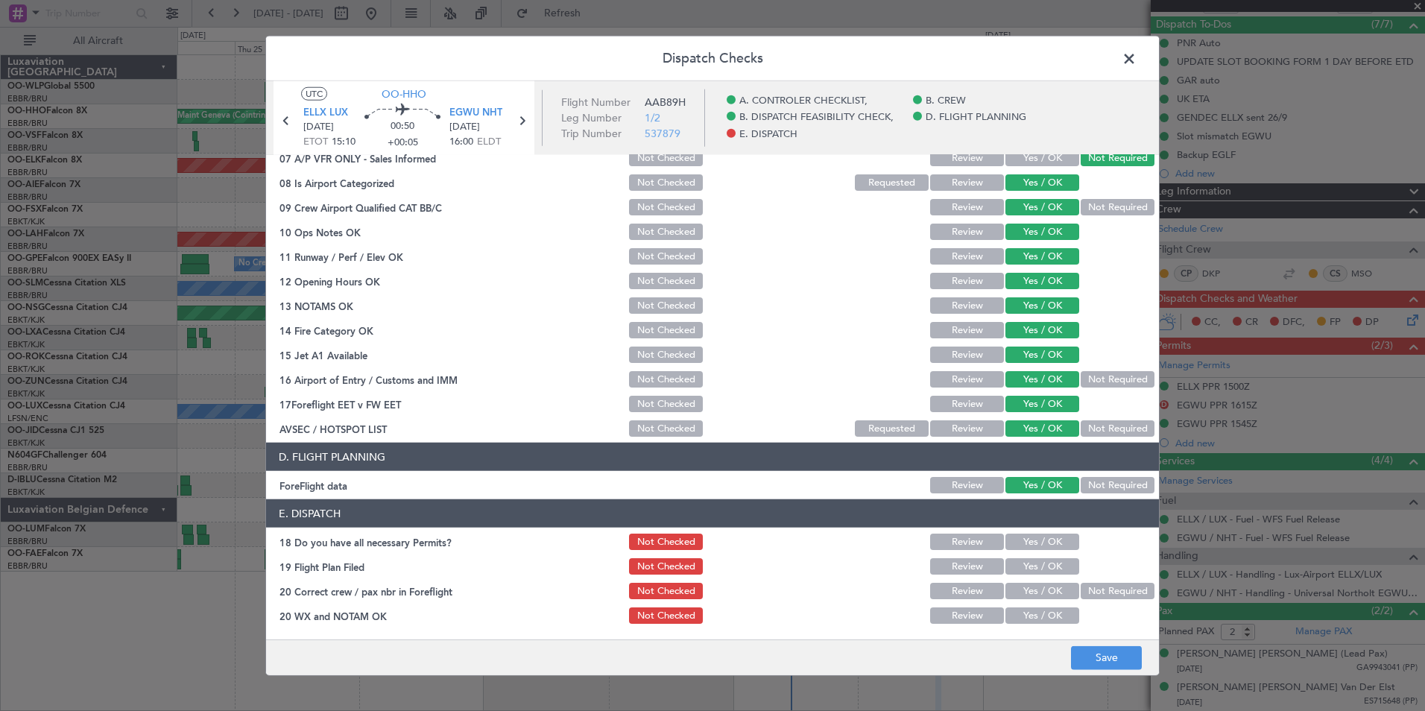
click at [1034, 545] on button "Yes / OK" at bounding box center [1042, 542] width 74 height 16
click at [1032, 572] on button "Yes / OK" at bounding box center [1042, 566] width 74 height 16
click at [1029, 592] on button "Yes / OK" at bounding box center [1042, 591] width 74 height 16
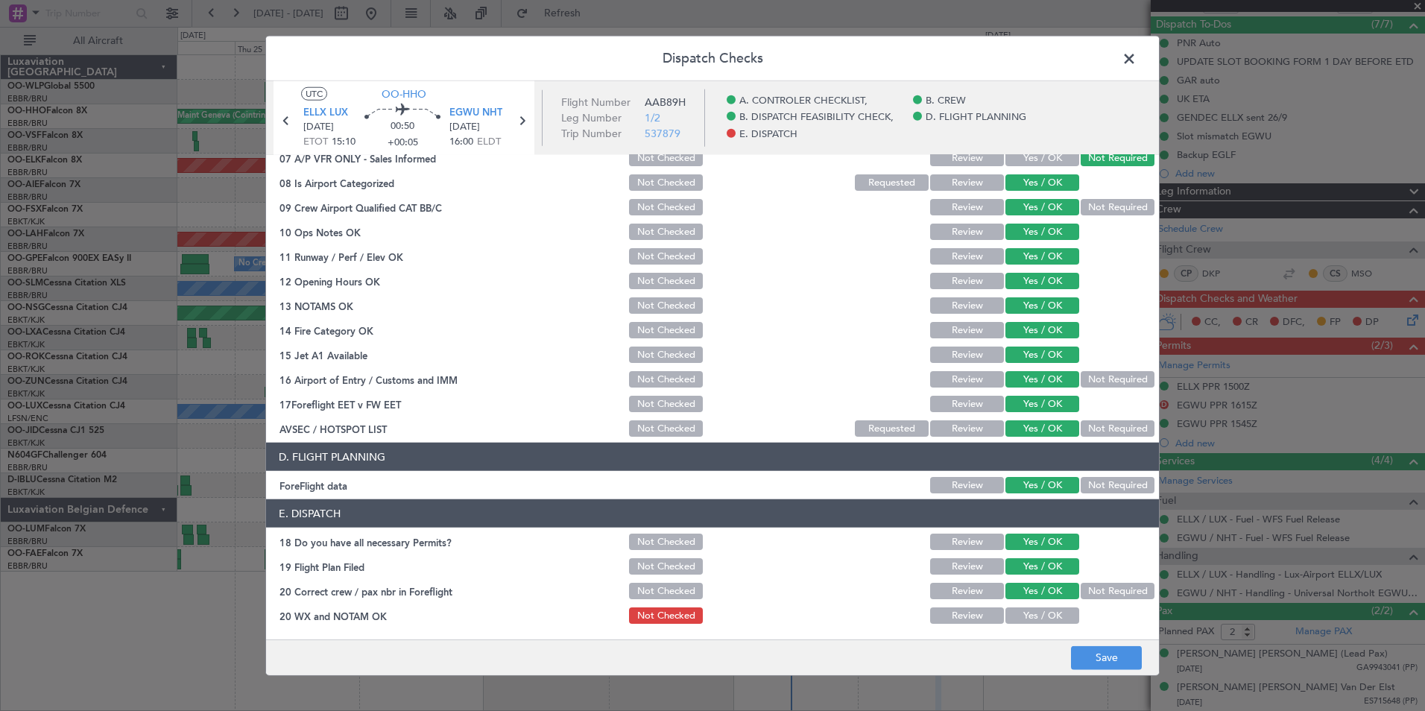
click at [1028, 607] on div "Yes / OK" at bounding box center [1040, 615] width 75 height 21
click at [1027, 626] on article "A. CONTROLER CHECKLIST, 01 Crew Briefing FW Not Checked Review Yes / OK Not Req…" at bounding box center [712, 392] width 893 height 475
click at [1023, 614] on button "Yes / OK" at bounding box center [1042, 615] width 74 height 16
click at [1088, 666] on button "Save" at bounding box center [1106, 657] width 71 height 24
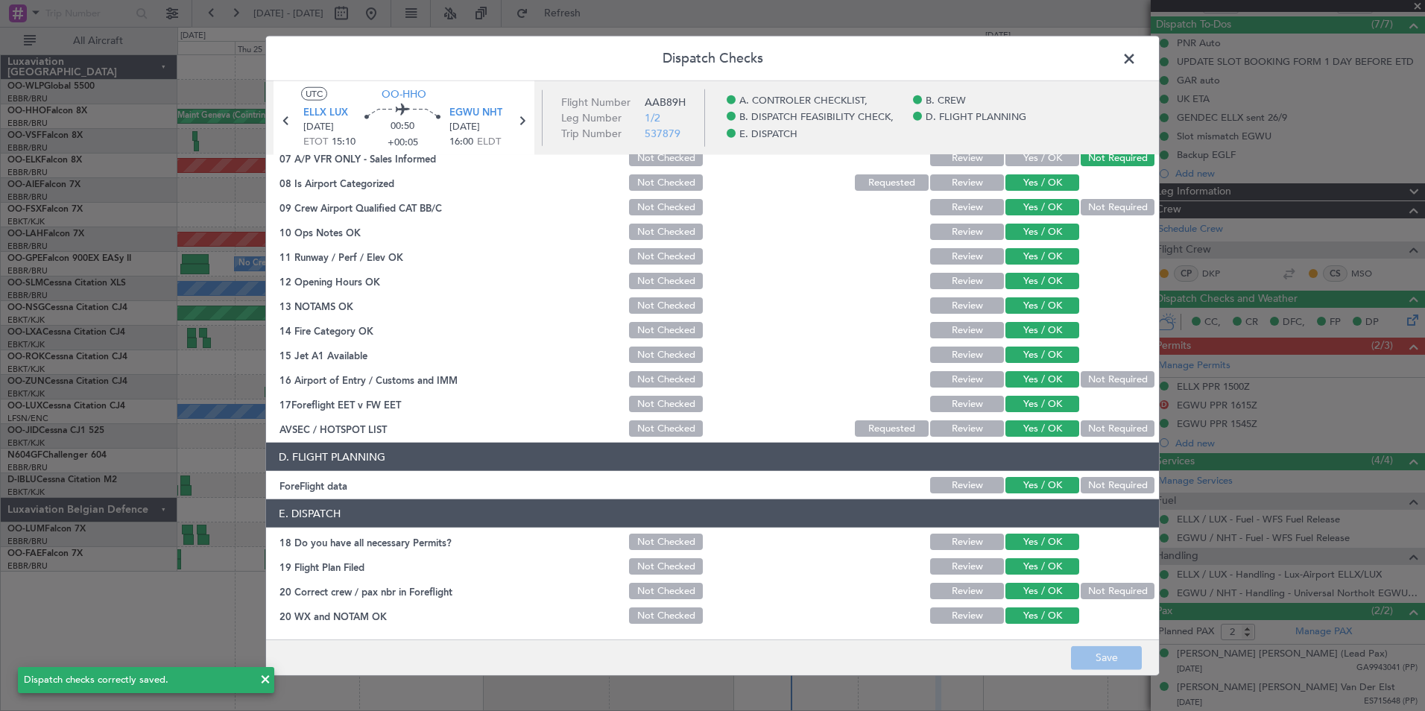
click at [1136, 51] on span at bounding box center [1136, 63] width 0 height 30
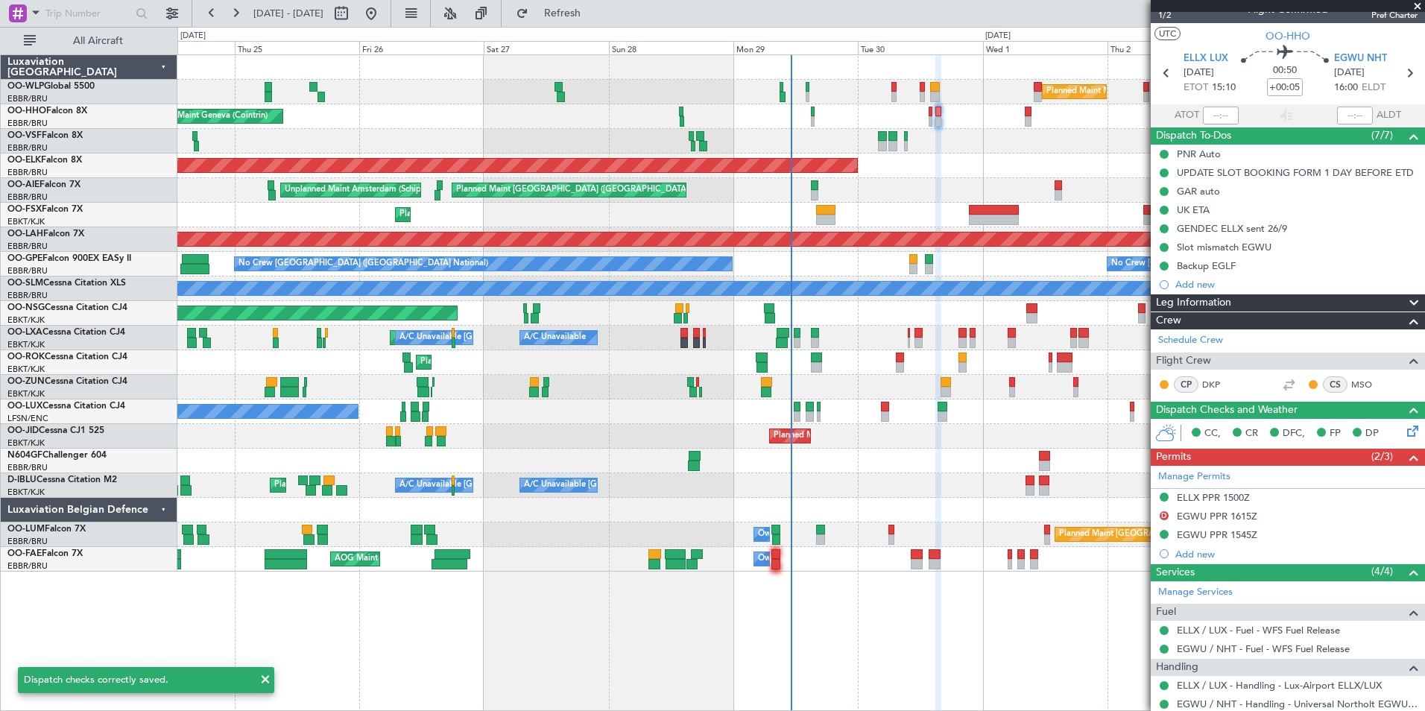
scroll to position [0, 0]
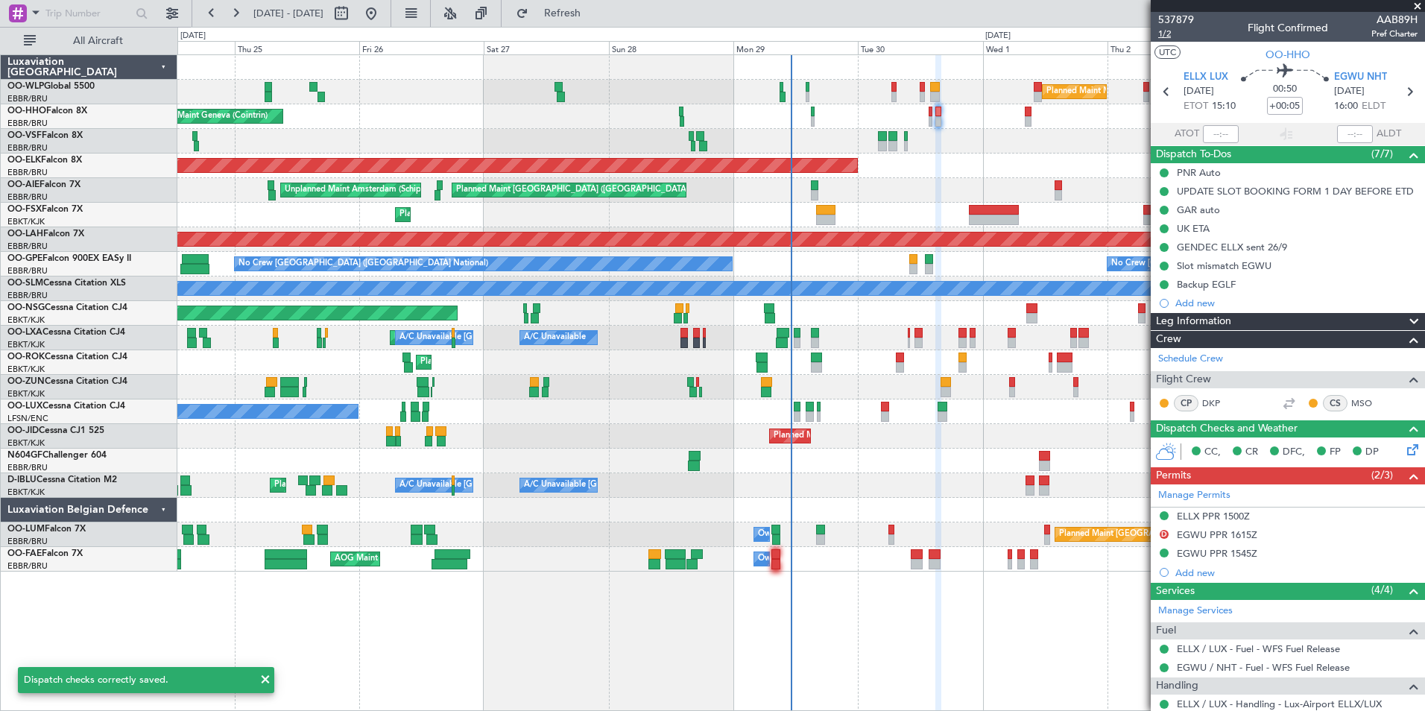
click at [1166, 39] on span "1/2" at bounding box center [1176, 34] width 36 height 13
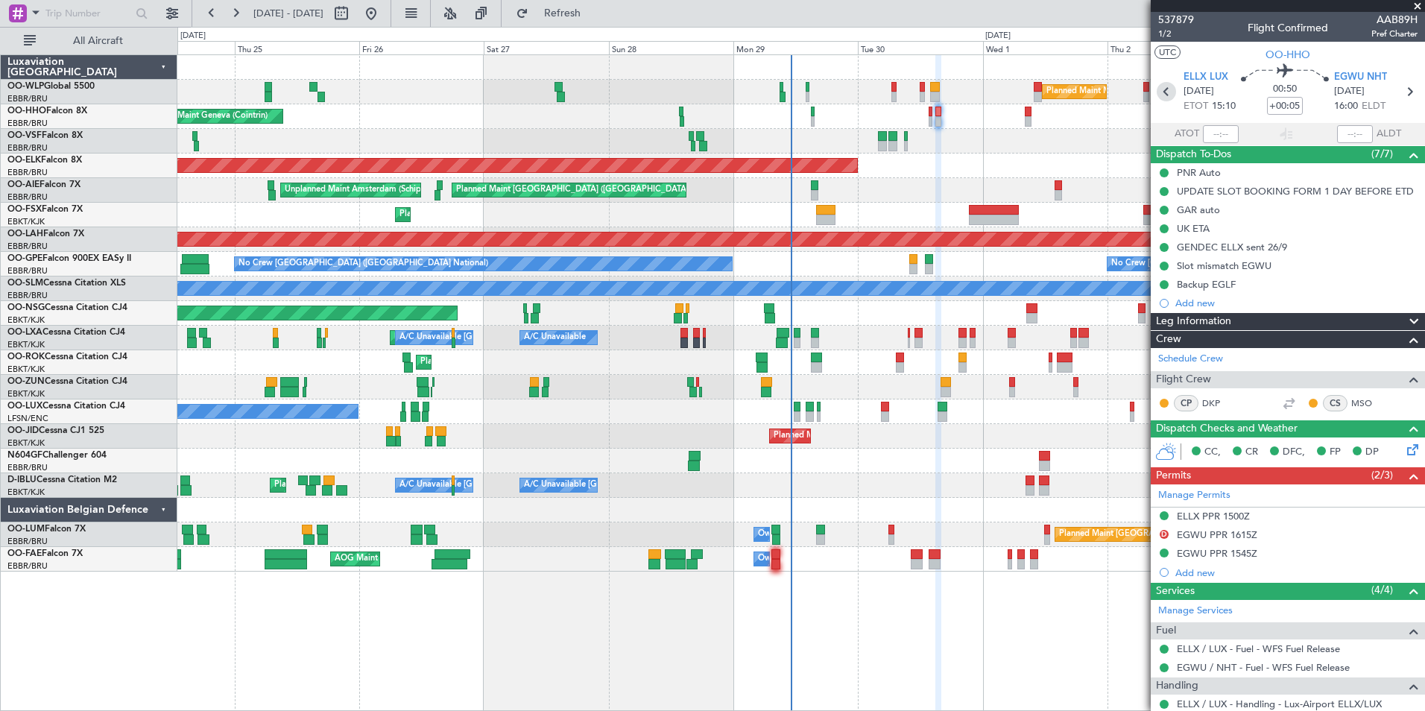
click at [1171, 93] on icon at bounding box center [1165, 91] width 19 height 19
type input "-00:10"
type input "5"
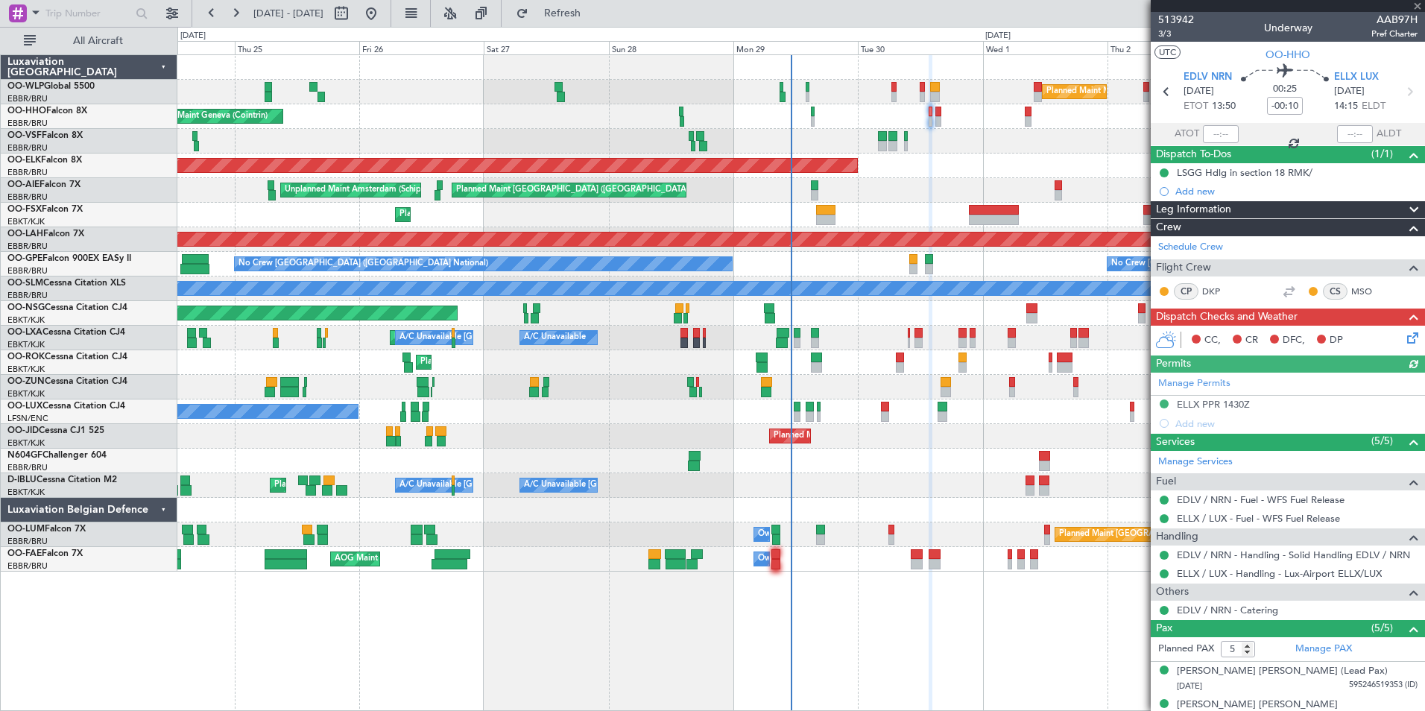
click at [1405, 338] on icon at bounding box center [1410, 335] width 12 height 12
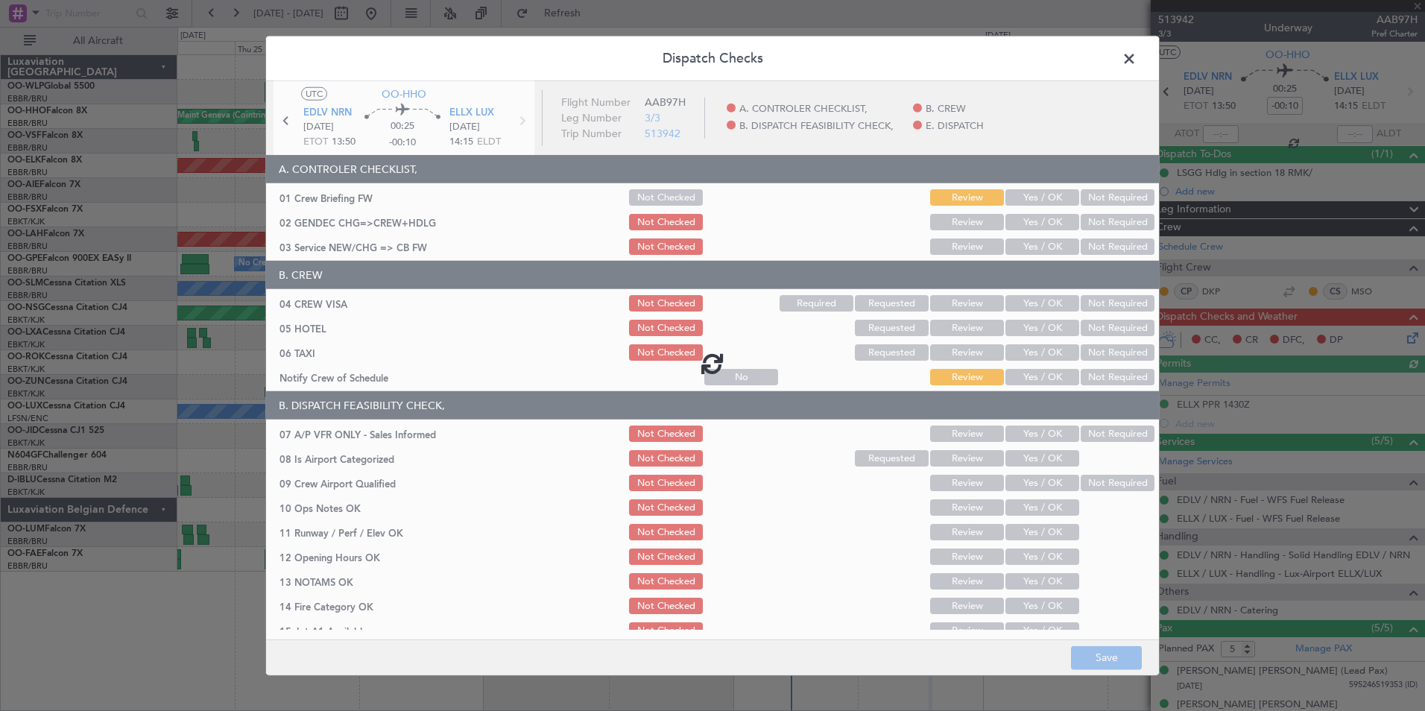
click at [1025, 197] on div at bounding box center [712, 363] width 893 height 564
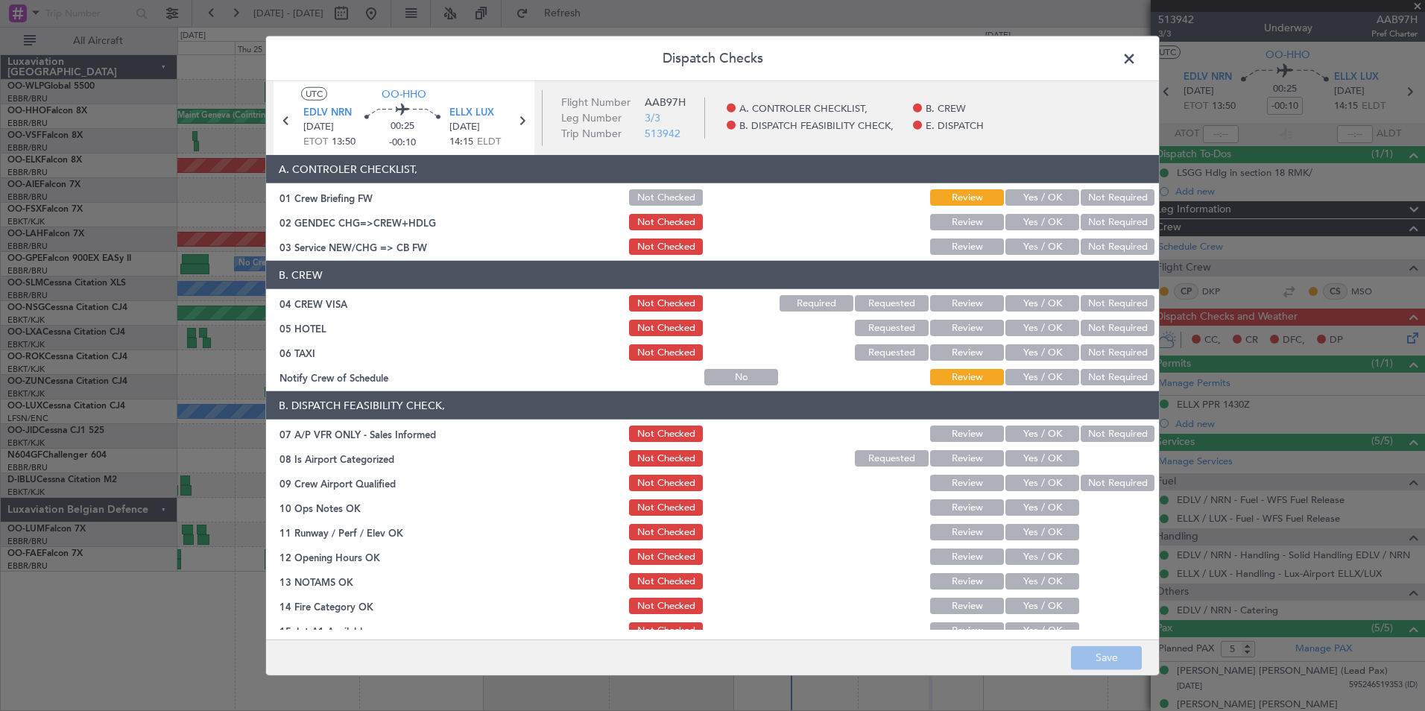
click at [1025, 197] on button "Yes / OK" at bounding box center [1042, 197] width 74 height 16
click at [1031, 227] on button "Yes / OK" at bounding box center [1042, 222] width 74 height 16
click at [1033, 242] on button "Yes / OK" at bounding box center [1042, 246] width 74 height 16
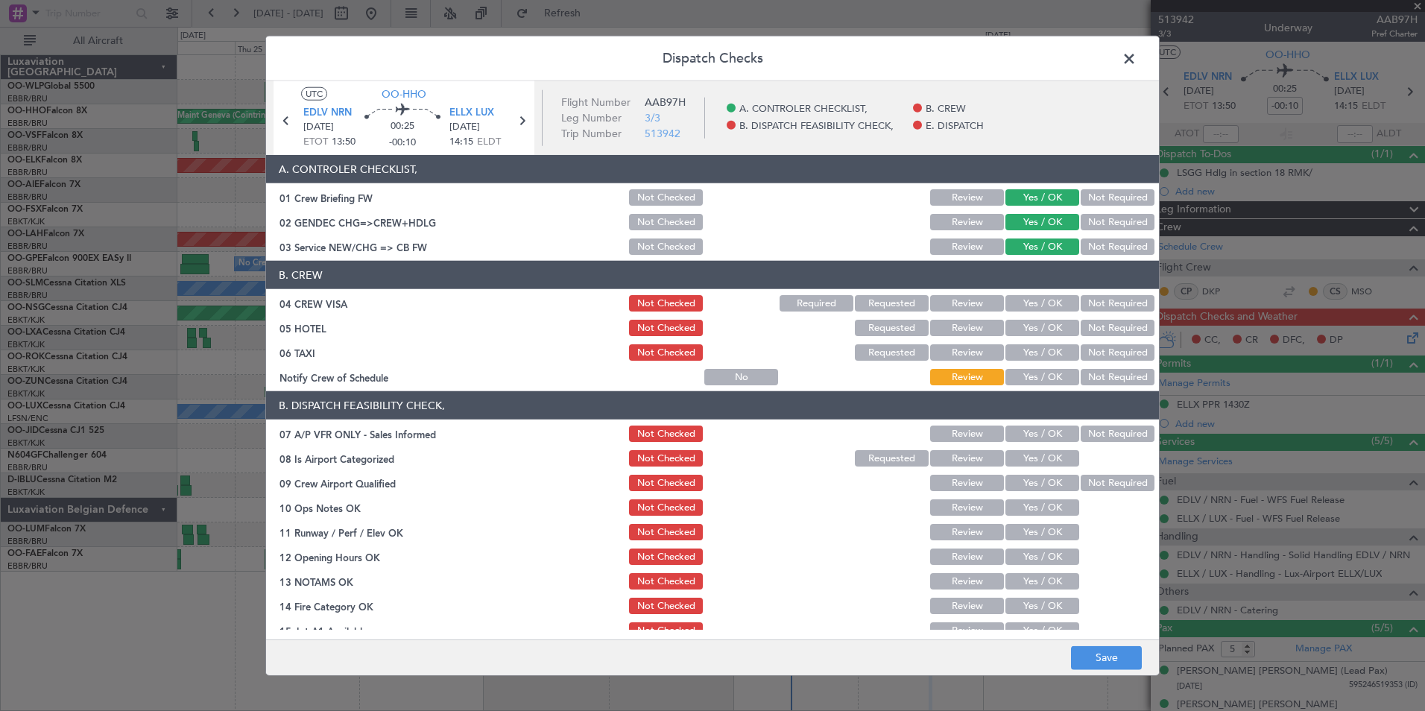
click at [1080, 301] on button "Not Required" at bounding box center [1117, 303] width 74 height 16
click at [1089, 334] on button "Not Required" at bounding box center [1117, 328] width 74 height 16
click at [1085, 349] on button "Not Required" at bounding box center [1117, 352] width 74 height 16
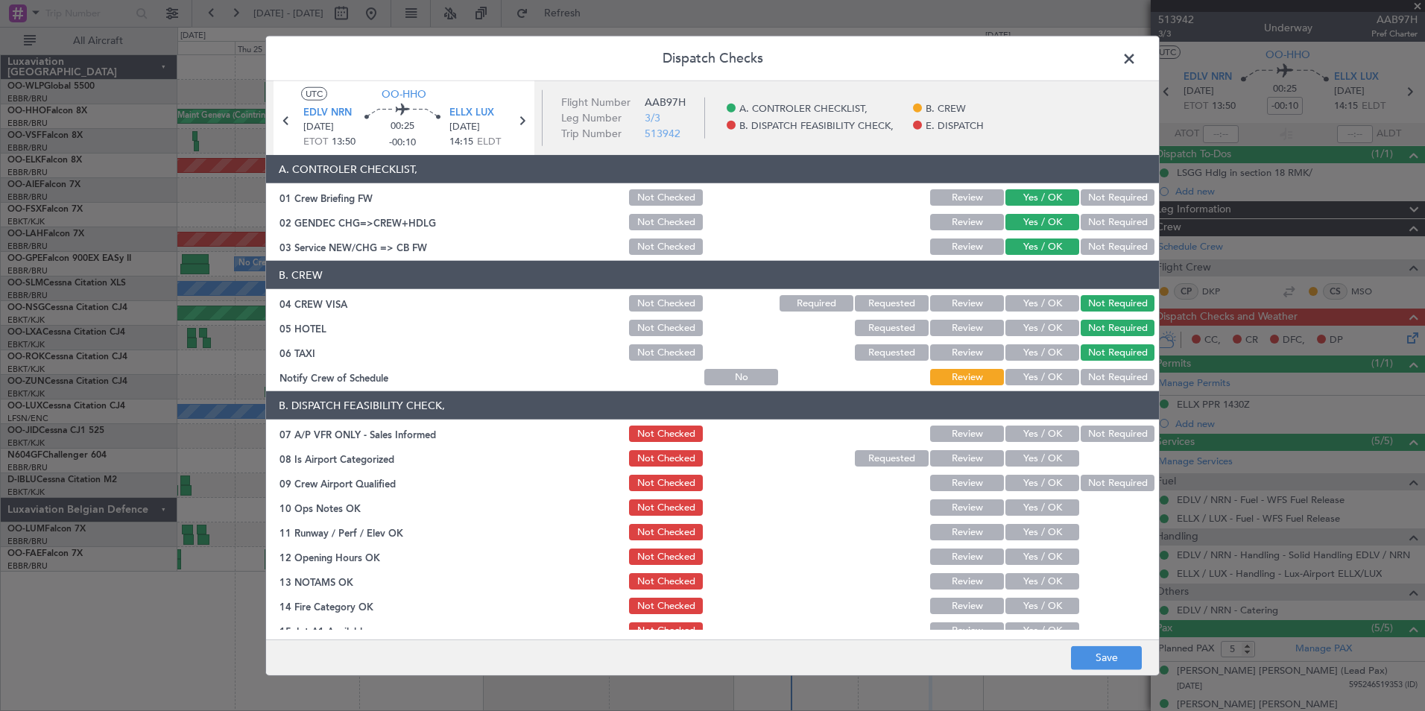
click at [1042, 376] on button "Yes / OK" at bounding box center [1042, 377] width 74 height 16
click at [1097, 440] on button "Not Required" at bounding box center [1117, 433] width 74 height 16
click at [1032, 465] on button "Yes / OK" at bounding box center [1042, 458] width 74 height 16
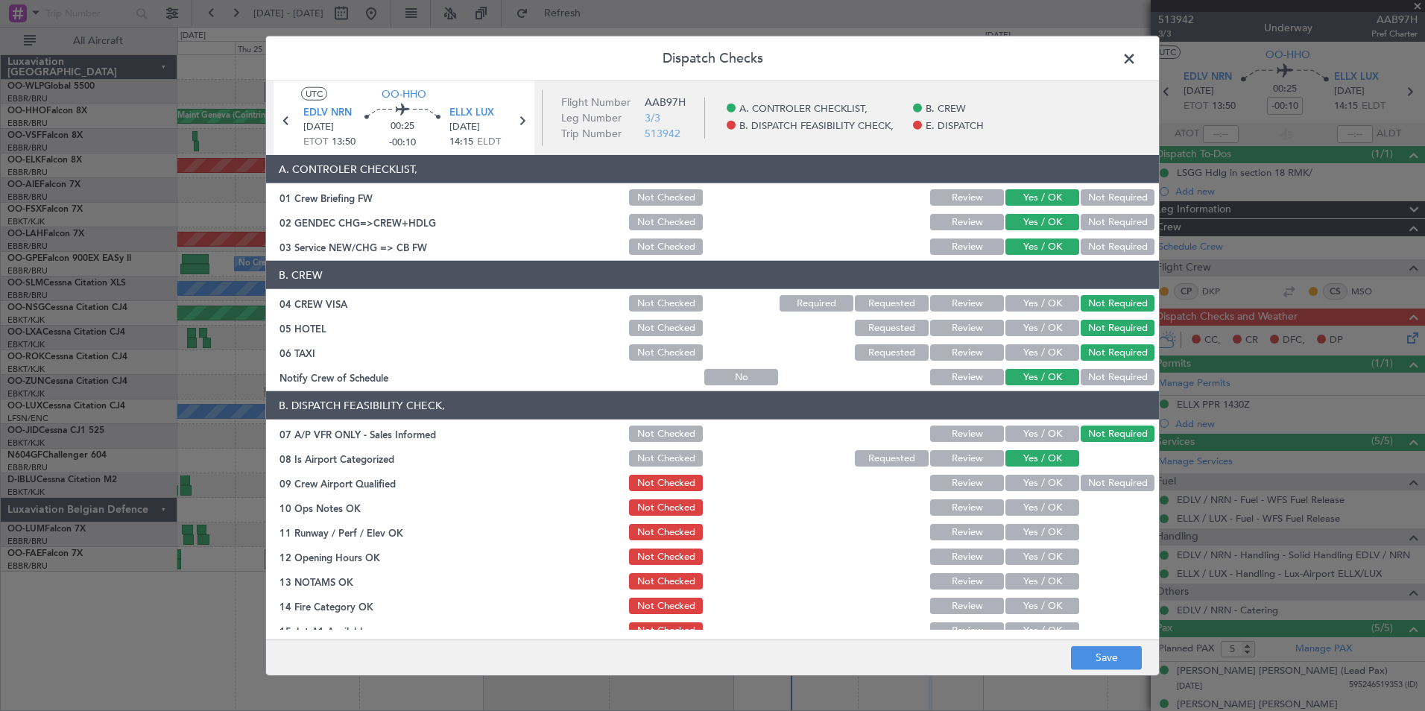
click at [1028, 481] on button "Yes / OK" at bounding box center [1042, 483] width 74 height 16
click at [1020, 511] on button "Yes / OK" at bounding box center [1042, 507] width 74 height 16
click at [1015, 543] on section "B. DISPATCH FEASIBILITY CHECK, 07 A/P VFR ONLY - Sales Informed Not Checked Rev…" at bounding box center [712, 552] width 893 height 323
click at [1019, 522] on div "Yes / OK" at bounding box center [1040, 532] width 75 height 21
click at [1019, 535] on button "Yes / OK" at bounding box center [1042, 532] width 74 height 16
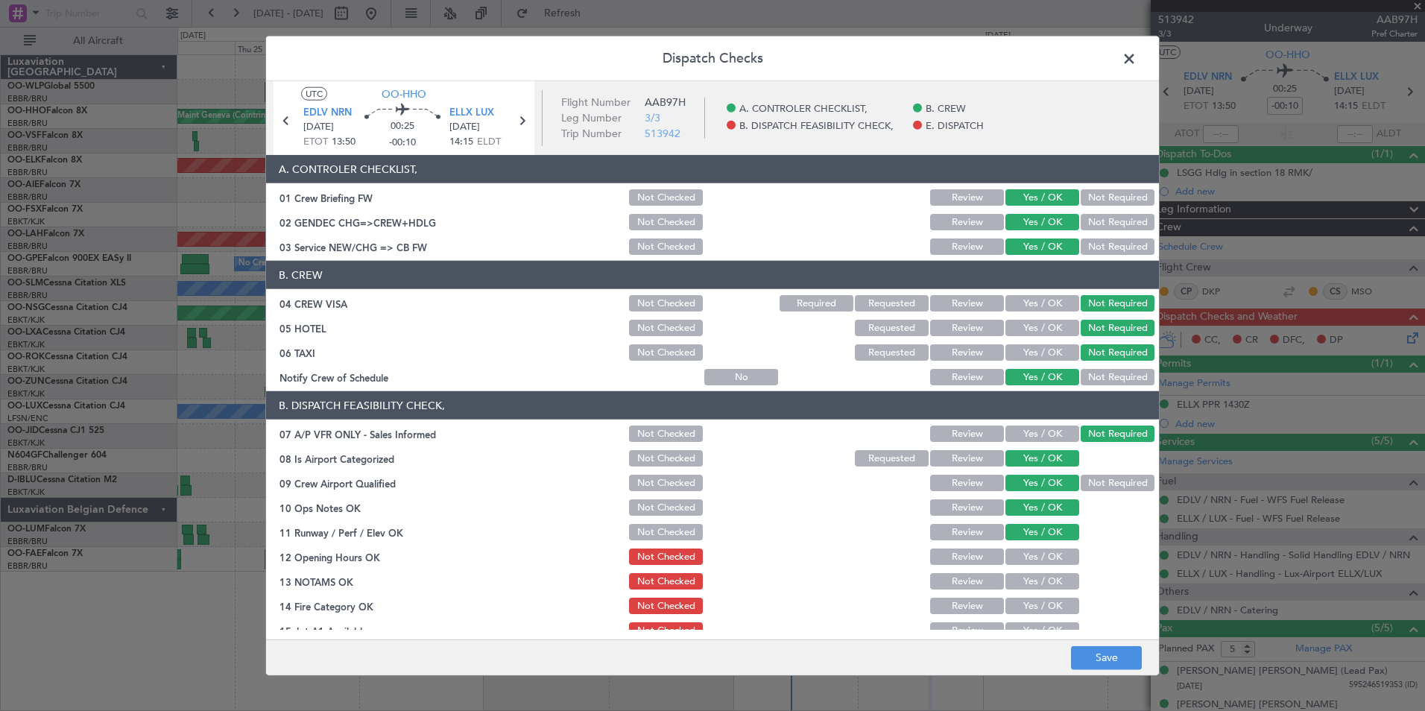
drag, startPoint x: 1014, startPoint y: 562, endPoint x: 1010, endPoint y: 579, distance: 17.5
click at [1013, 562] on button "Yes / OK" at bounding box center [1042, 556] width 74 height 16
click at [1010, 583] on button "Yes / OK" at bounding box center [1042, 581] width 74 height 16
click at [1009, 614] on div "Yes / OK" at bounding box center [1040, 605] width 75 height 21
click at [1012, 623] on button "Yes / OK" at bounding box center [1042, 630] width 74 height 16
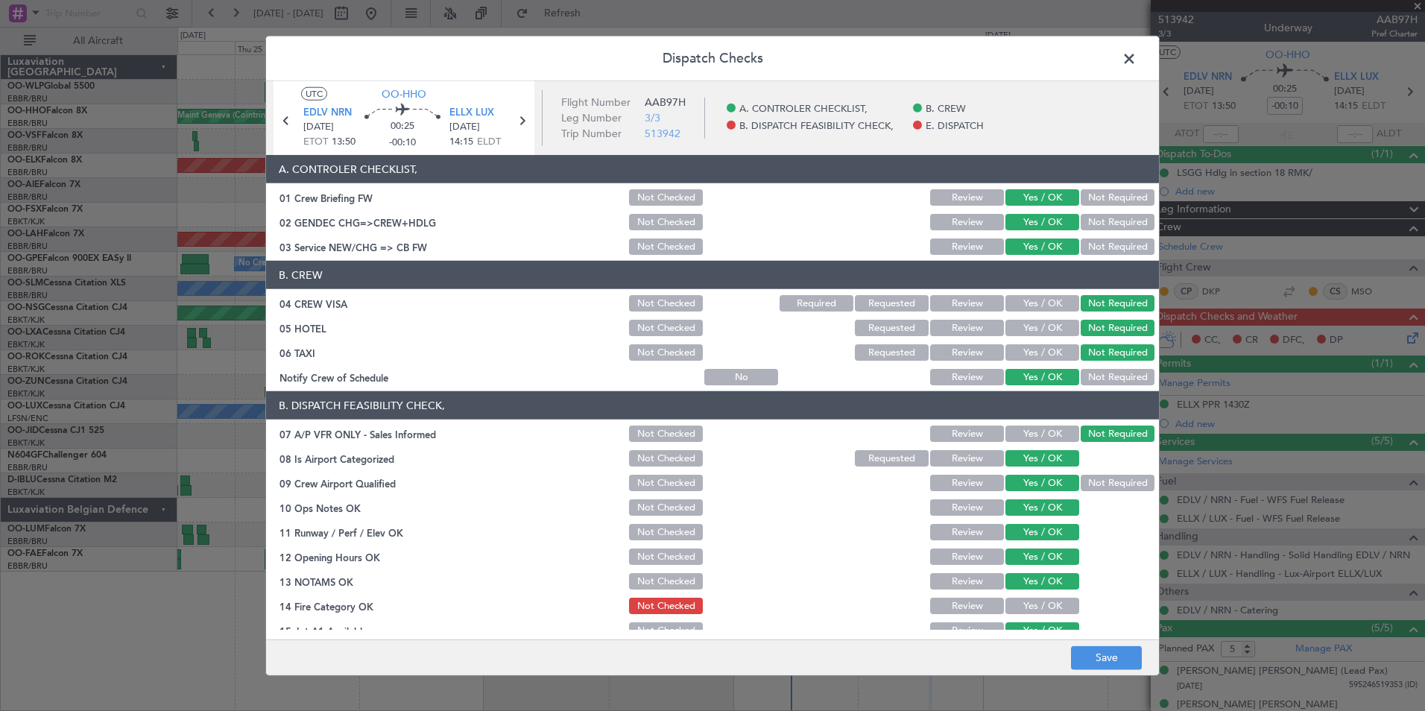
click at [1012, 612] on button "Yes / OK" at bounding box center [1042, 606] width 74 height 16
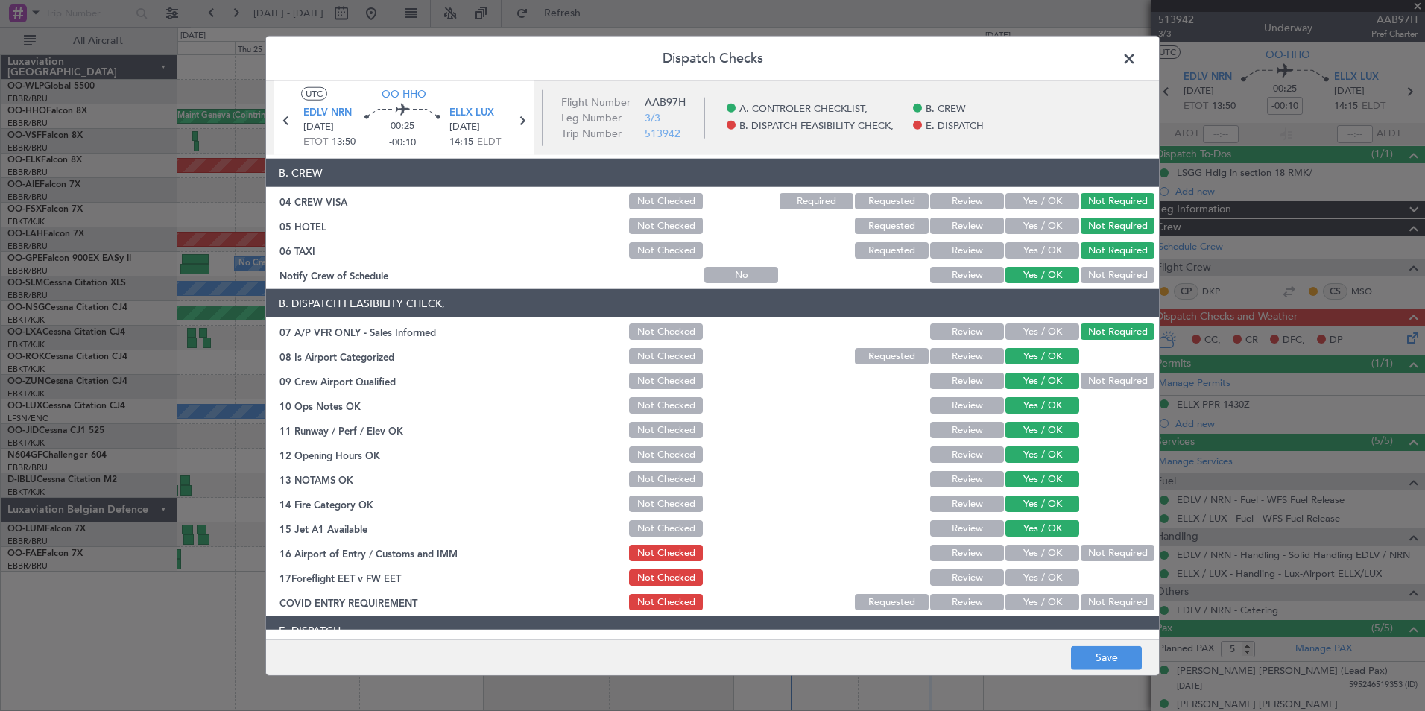
scroll to position [219, 0]
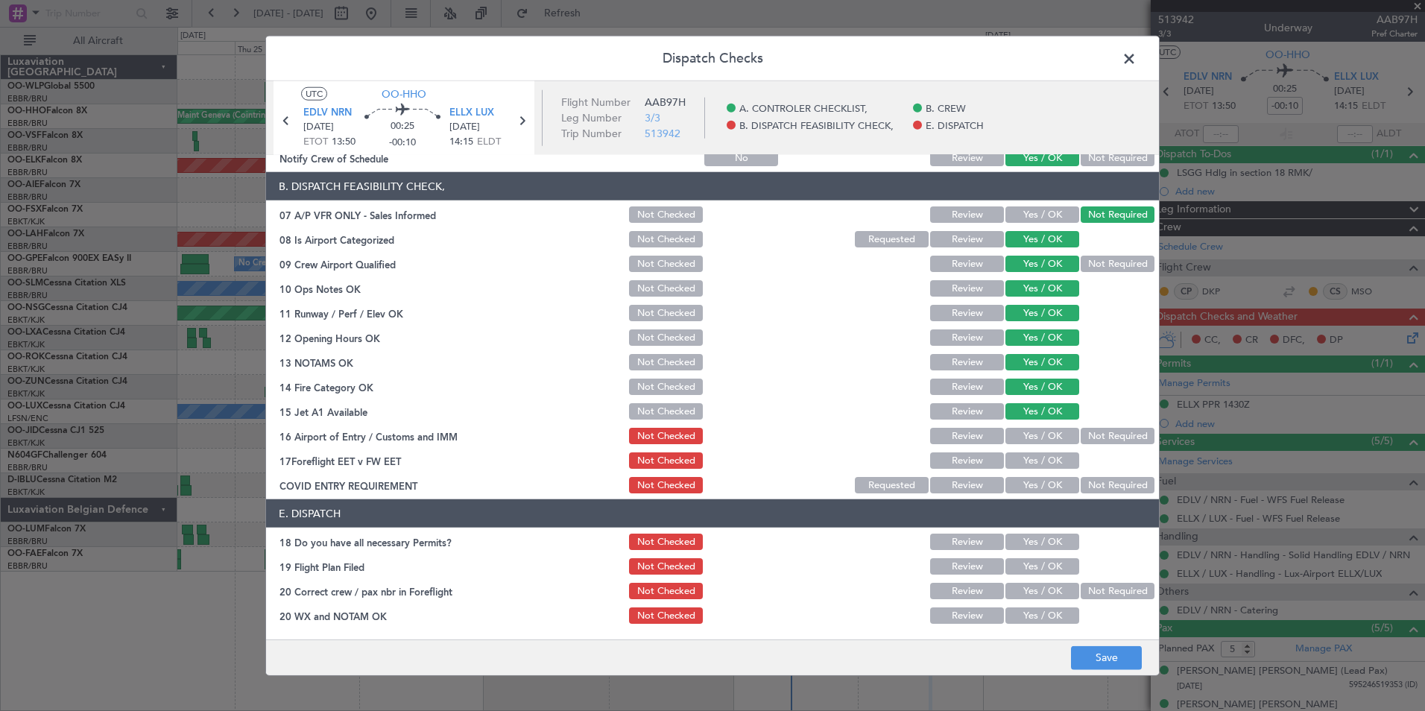
click at [1063, 432] on button "Yes / OK" at bounding box center [1042, 436] width 74 height 16
click at [1049, 460] on button "Yes / OK" at bounding box center [1042, 460] width 74 height 16
click at [1043, 482] on button "Yes / OK" at bounding box center [1042, 485] width 74 height 16
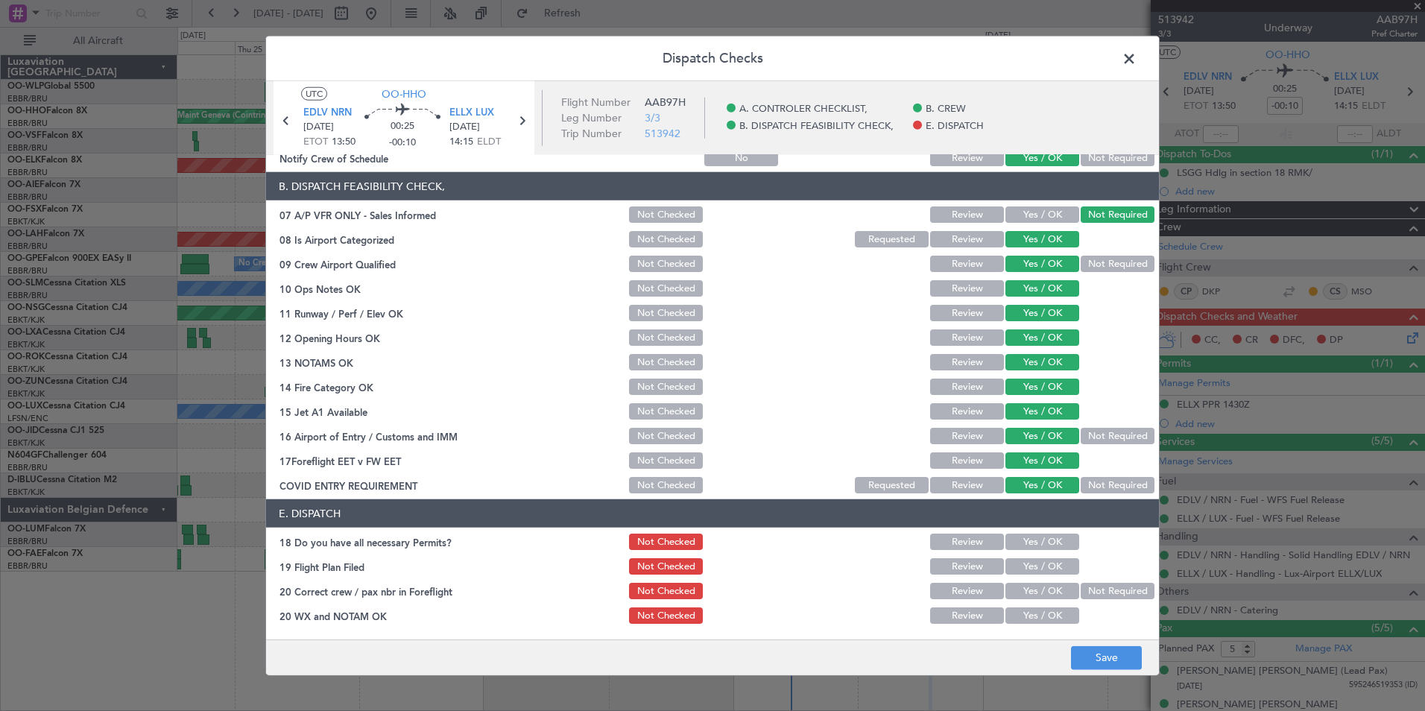
click at [1041, 537] on button "Yes / OK" at bounding box center [1042, 542] width 74 height 16
click at [1038, 567] on button "Yes / OK" at bounding box center [1042, 566] width 74 height 16
click at [1037, 580] on div "Yes / OK" at bounding box center [1040, 590] width 75 height 21
click at [1036, 591] on button "Yes / OK" at bounding box center [1042, 591] width 74 height 16
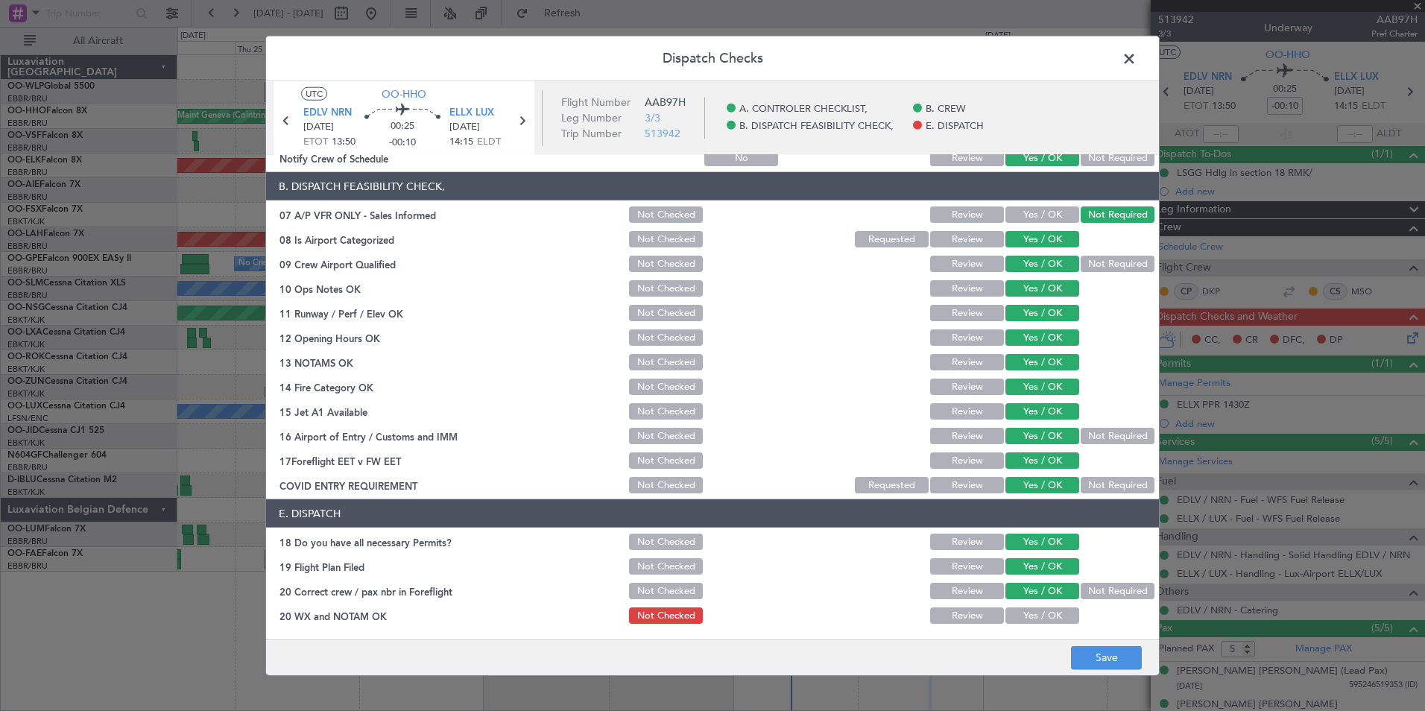
click at [1035, 614] on button "Yes / OK" at bounding box center [1042, 615] width 74 height 16
click at [1103, 672] on footer "Save" at bounding box center [712, 657] width 893 height 36
click at [1092, 659] on button "Save" at bounding box center [1106, 657] width 71 height 24
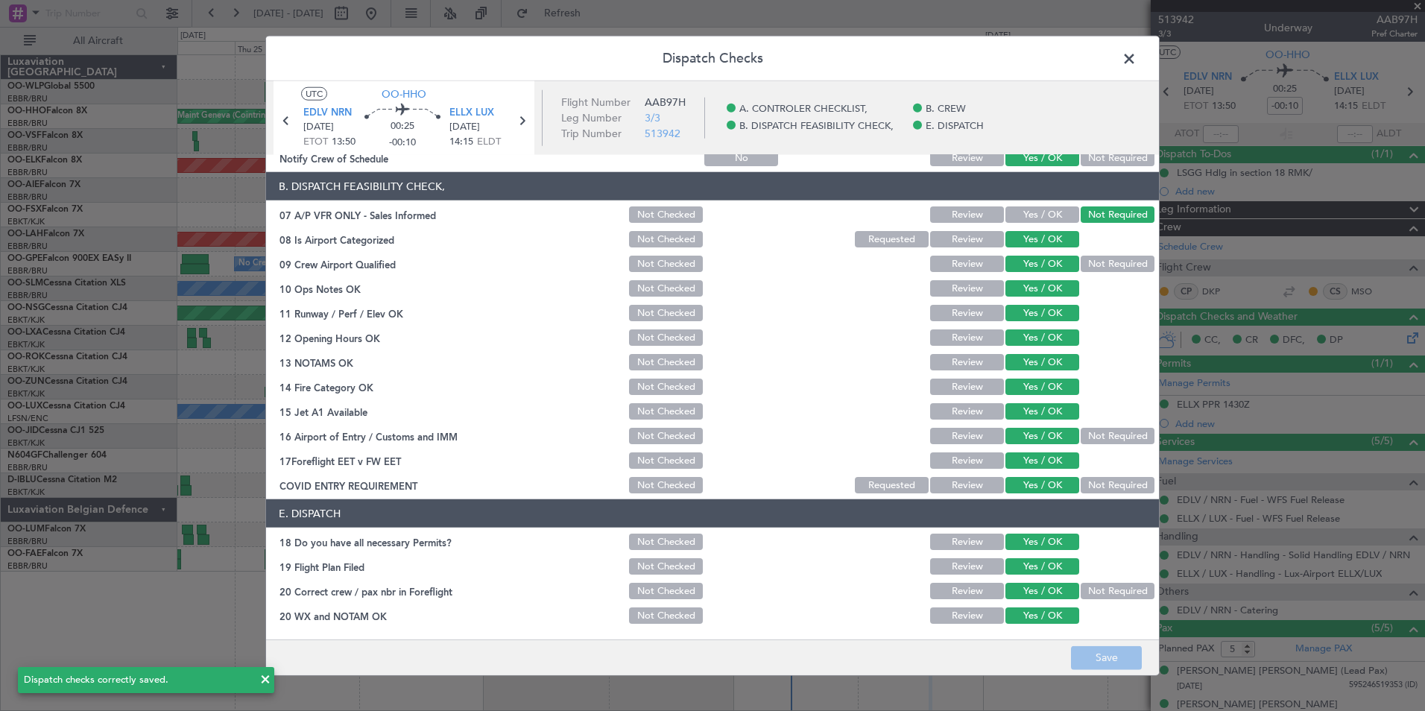
click at [1136, 64] on span at bounding box center [1136, 63] width 0 height 30
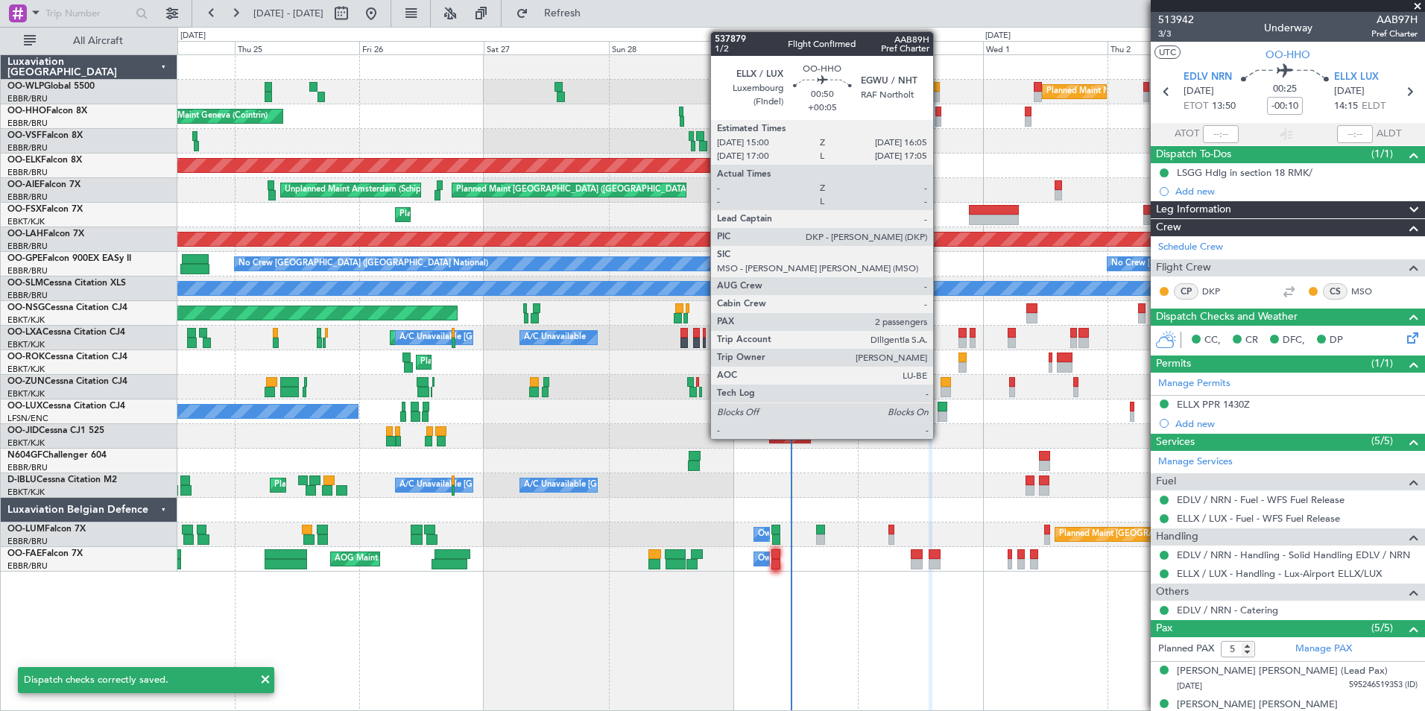
click at [939, 119] on div at bounding box center [938, 121] width 6 height 10
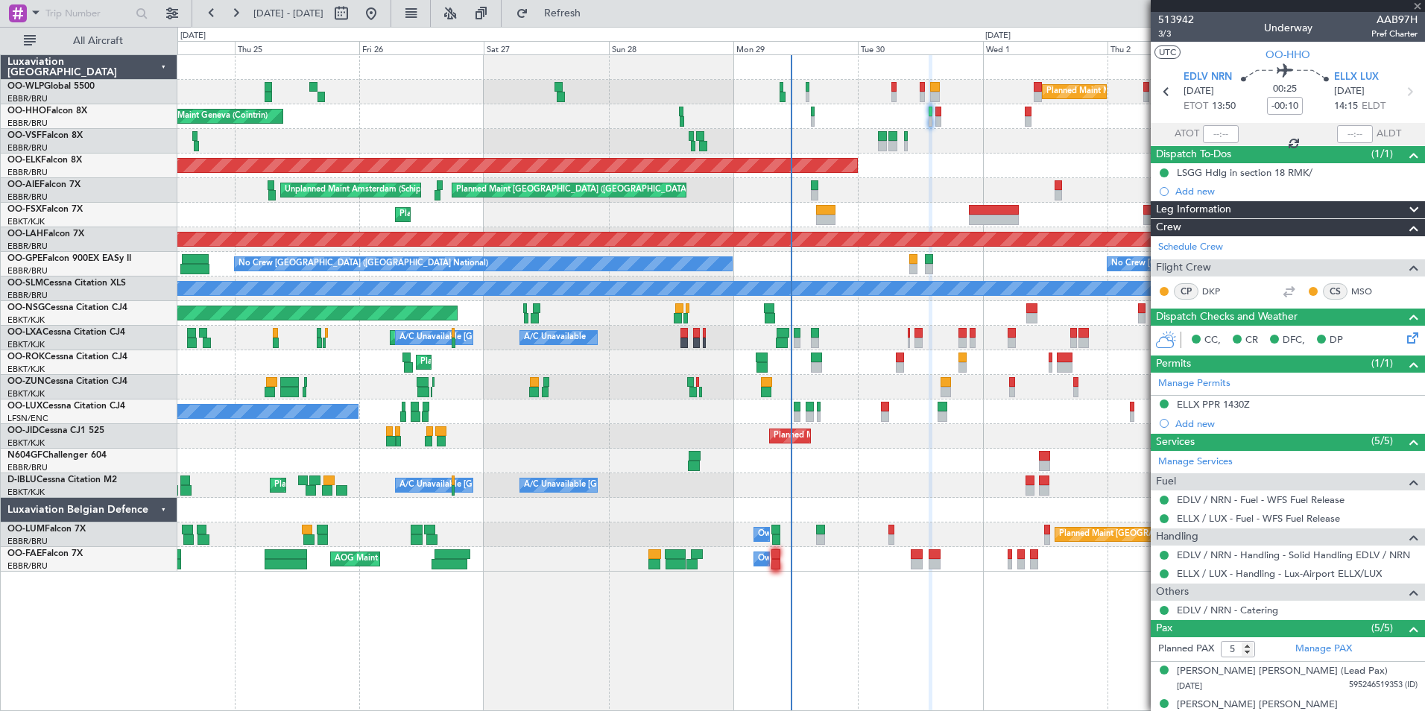
type input "+00:05"
type input "2"
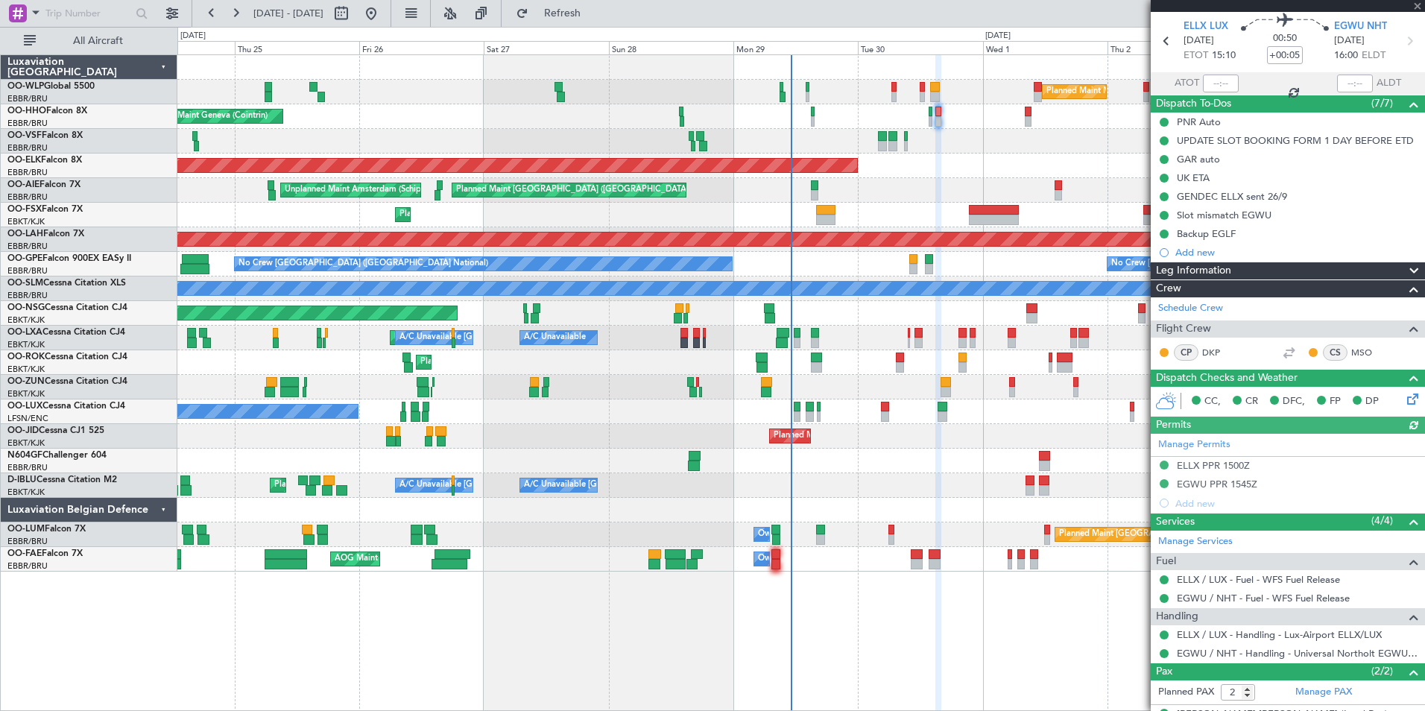
scroll to position [0, 0]
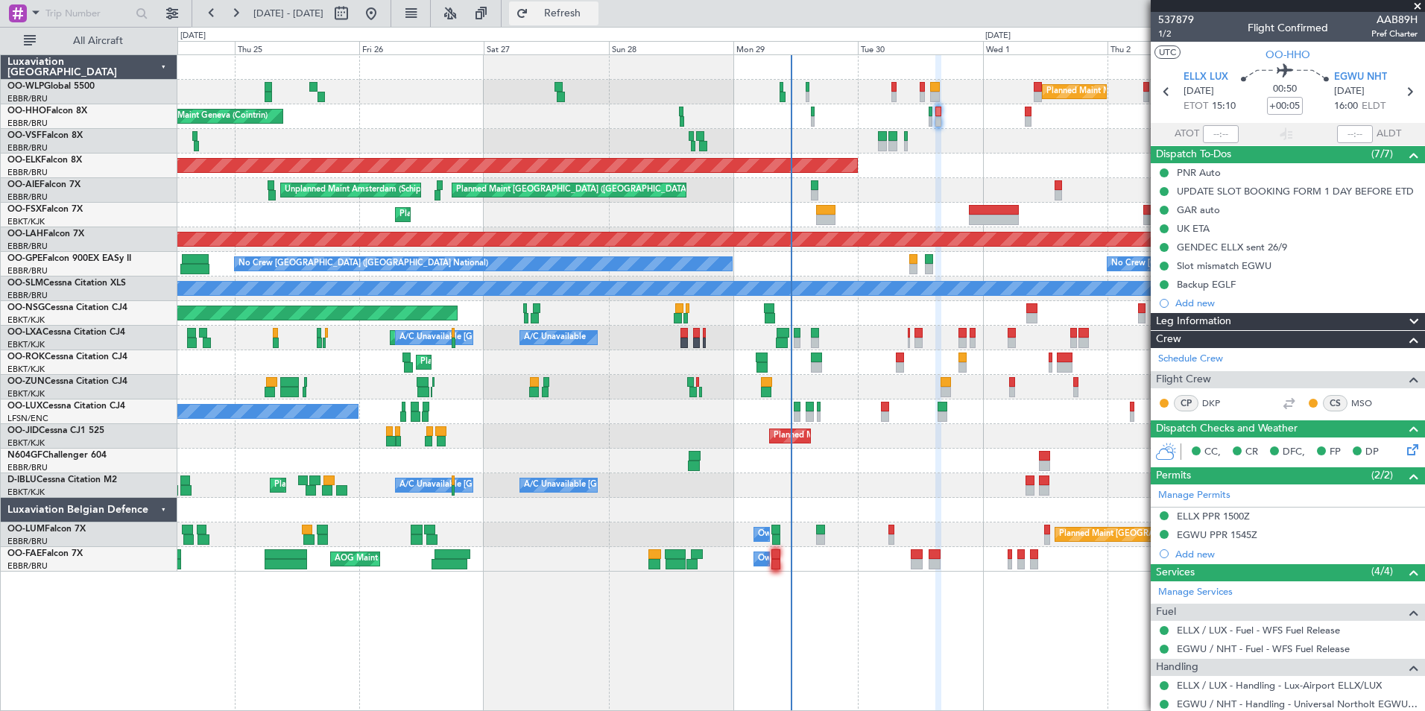
click at [598, 20] on button "Refresh" at bounding box center [553, 13] width 89 height 24
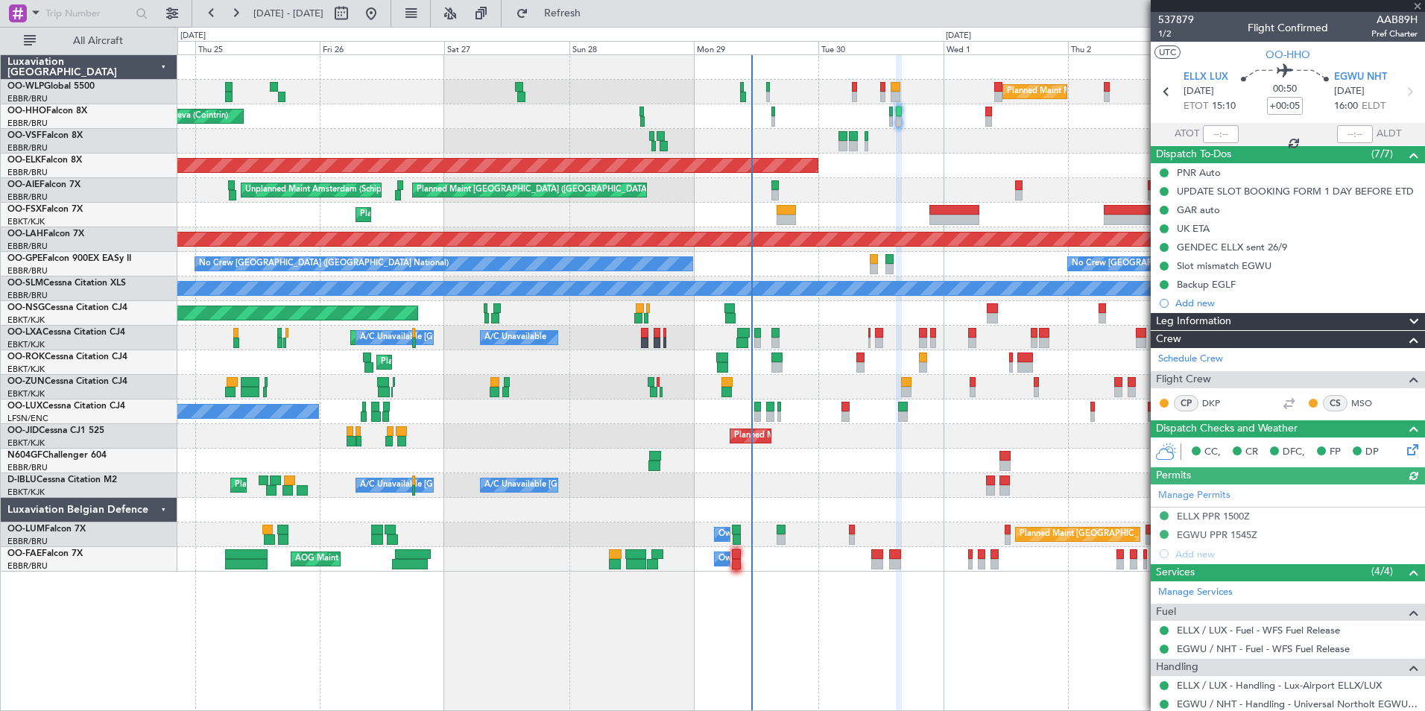
click at [884, 165] on div "Planned Maint Kortrijk-[GEOGRAPHIC_DATA]" at bounding box center [800, 166] width 1247 height 25
click at [864, 114] on div "Planned Maint Geneva (Cointrin)" at bounding box center [800, 116] width 1247 height 25
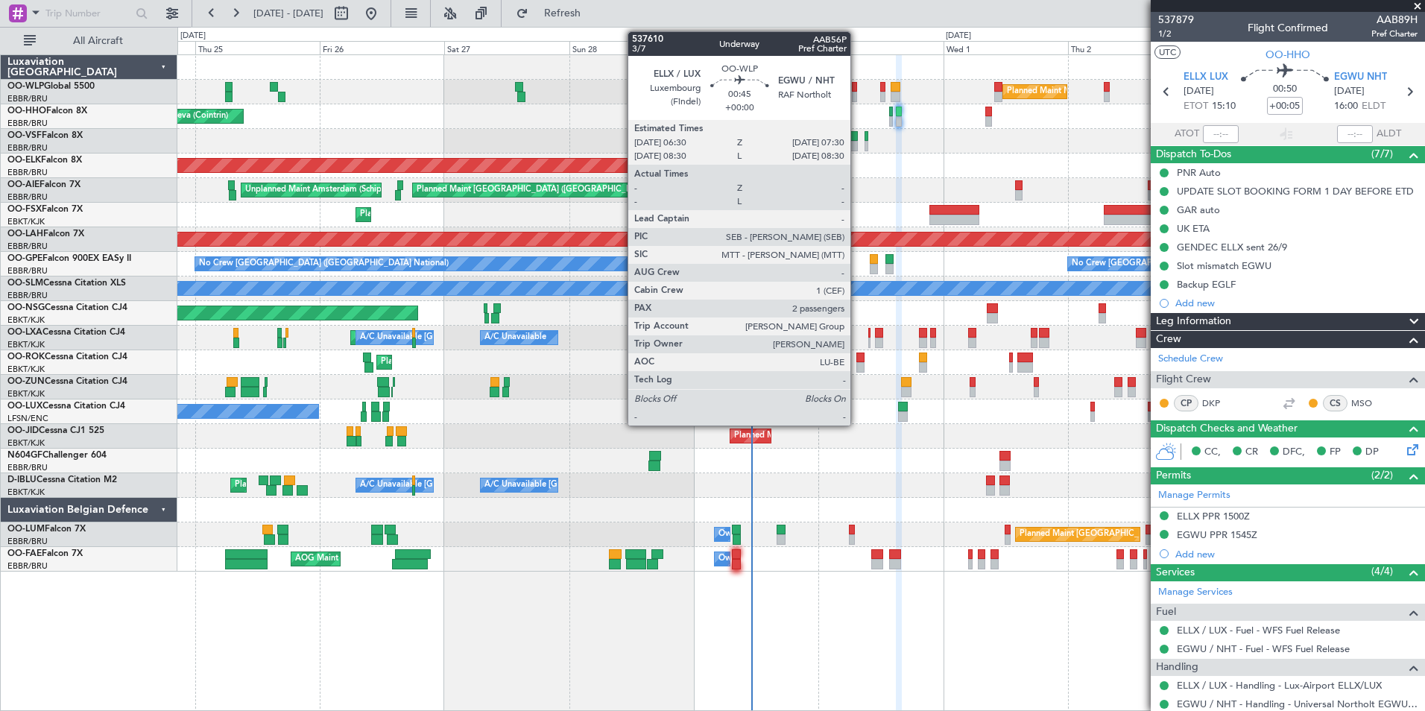
click at [857, 87] on div at bounding box center [854, 87] width 5 height 10
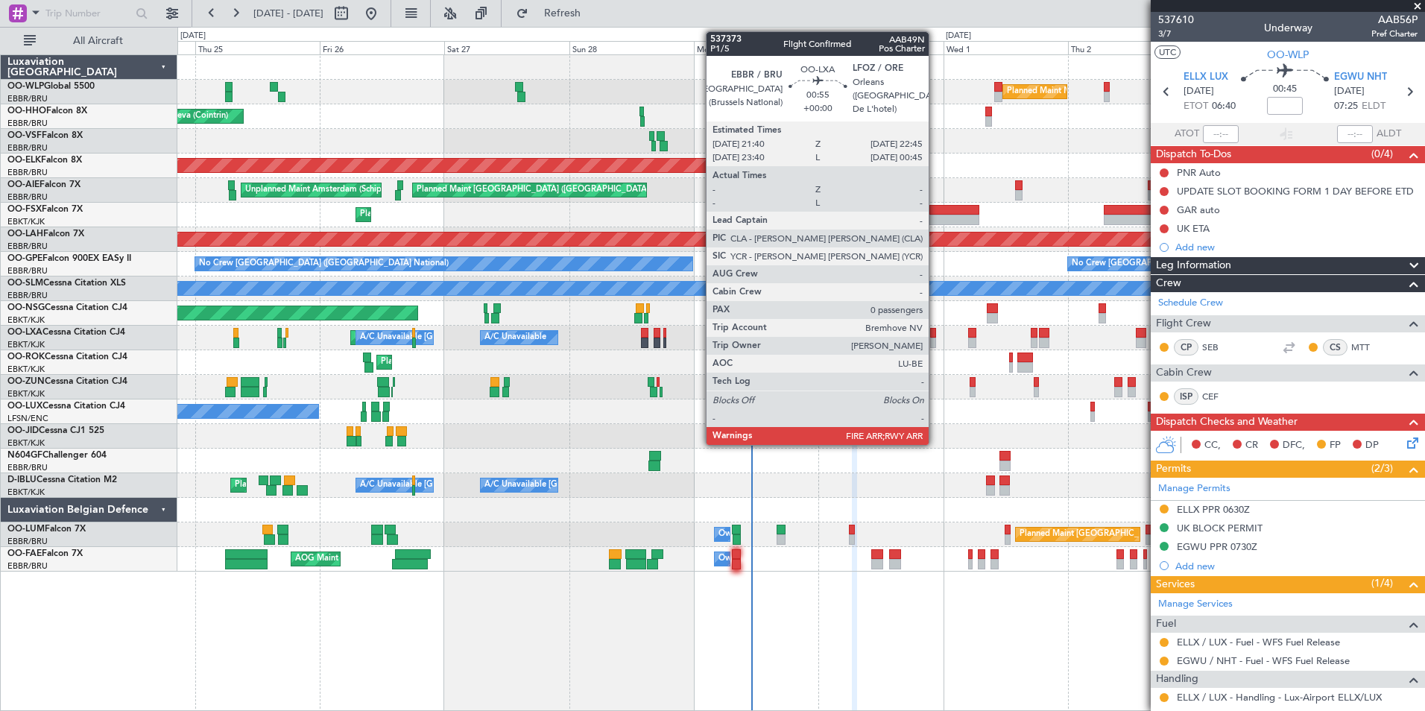
click at [935, 336] on div at bounding box center [933, 333] width 6 height 10
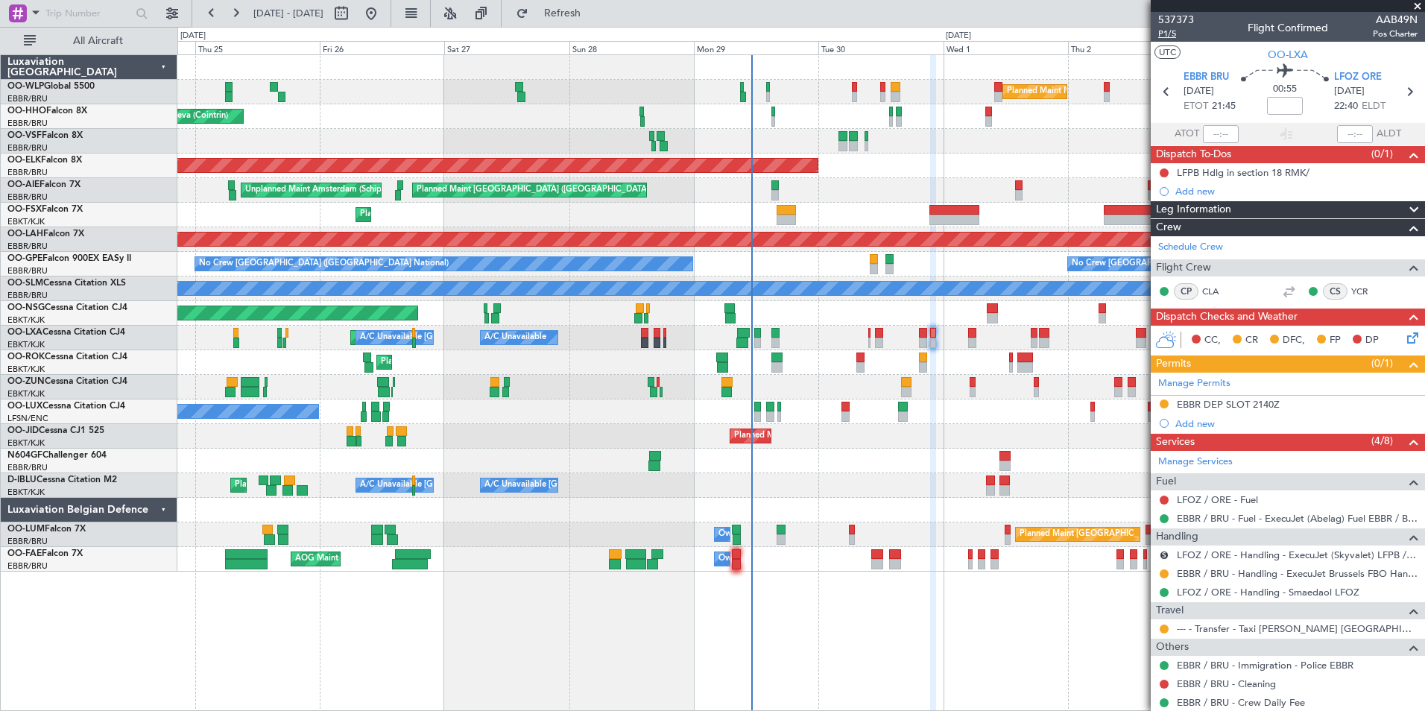
click at [1174, 31] on span "P1/5" at bounding box center [1176, 34] width 36 height 13
click at [1399, 91] on icon at bounding box center [1408, 91] width 19 height 19
type input "2"
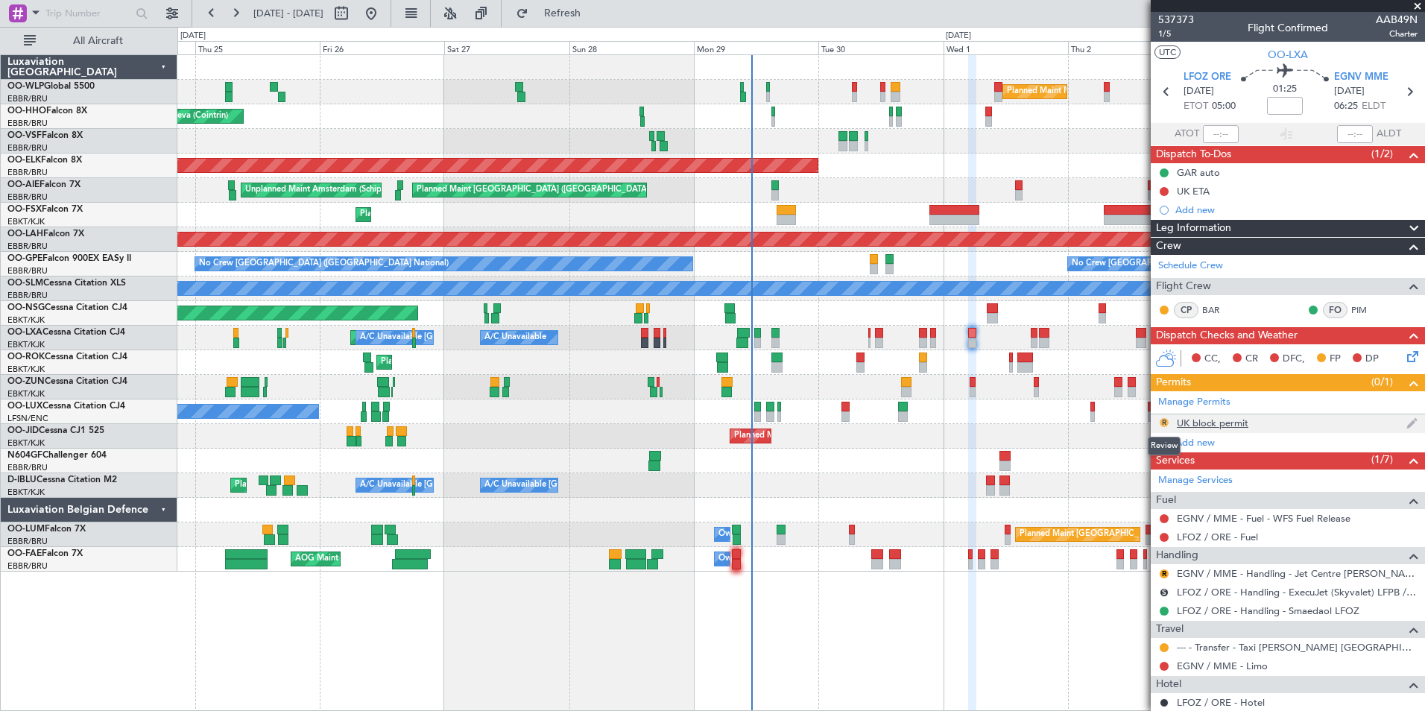
click at [1162, 420] on button "R" at bounding box center [1163, 422] width 9 height 9
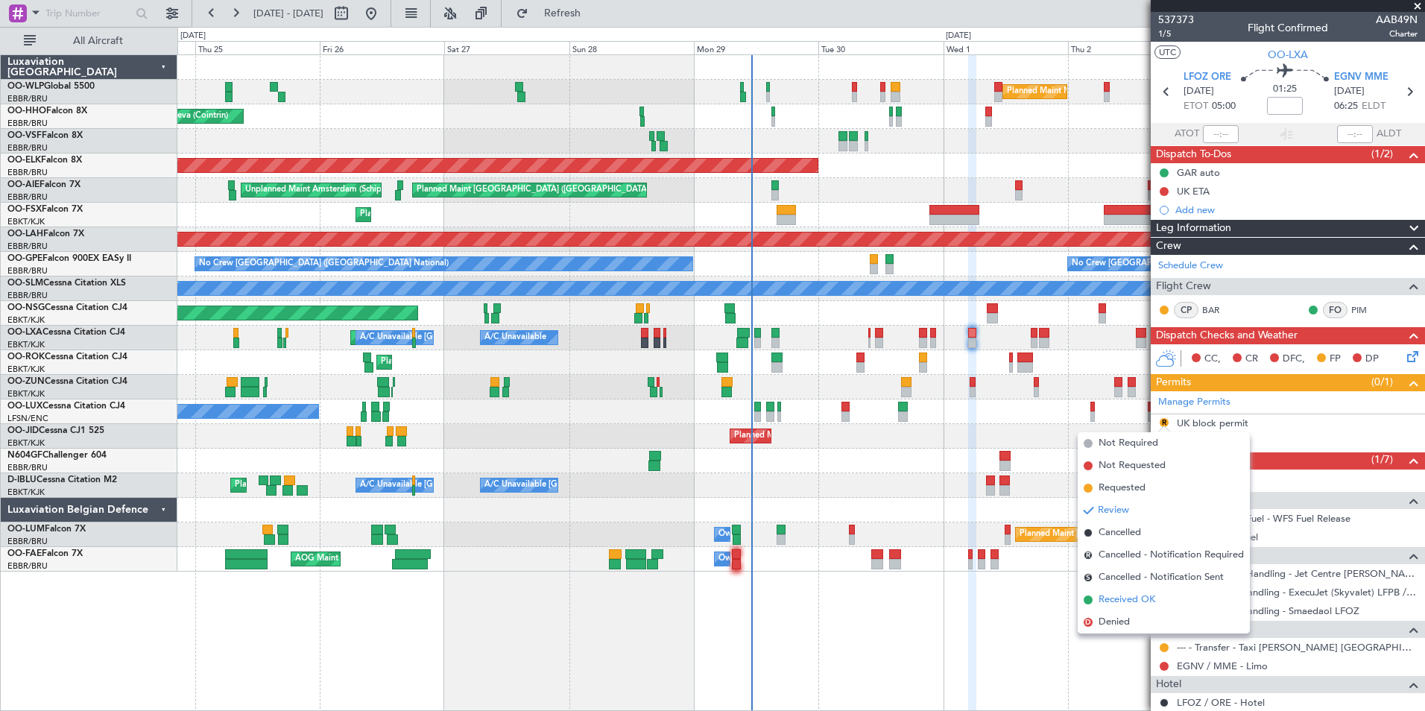
click at [1134, 598] on span "Received OK" at bounding box center [1126, 599] width 57 height 15
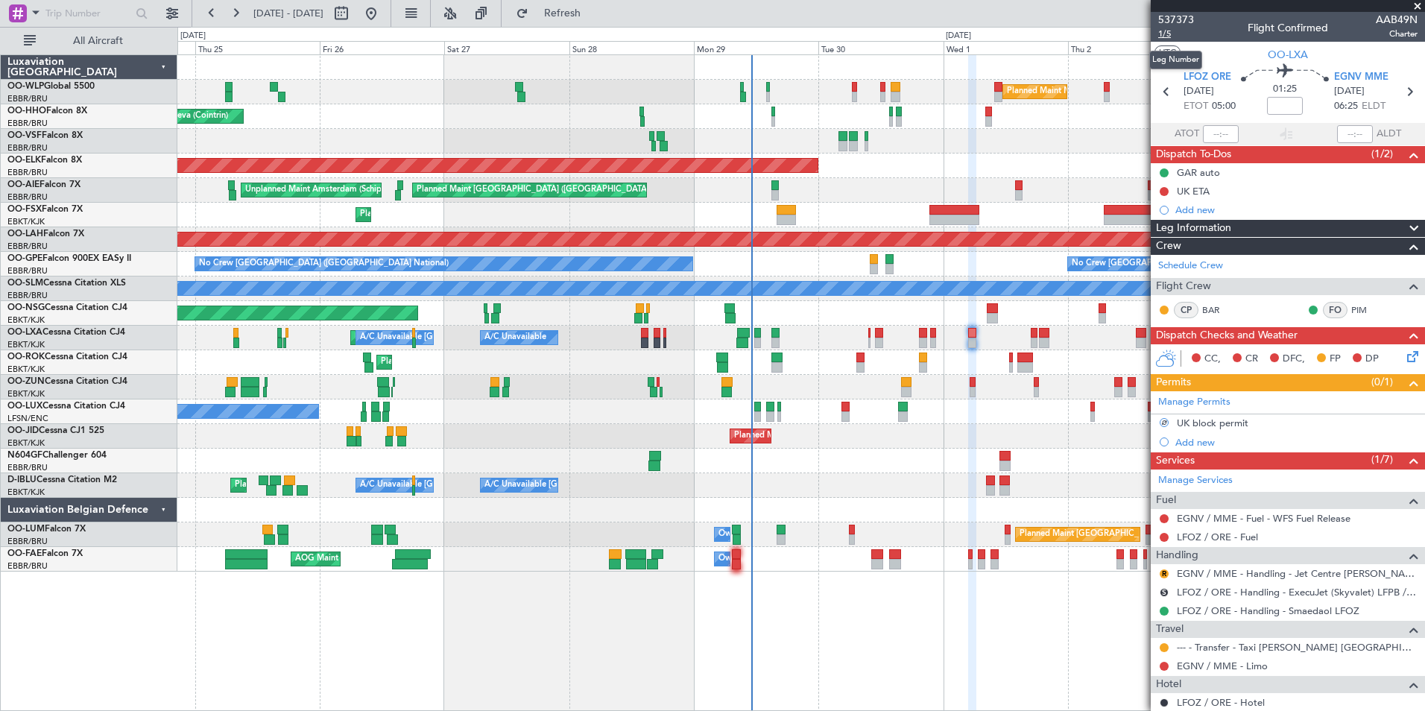
click at [1168, 36] on span "1/5" at bounding box center [1176, 34] width 36 height 13
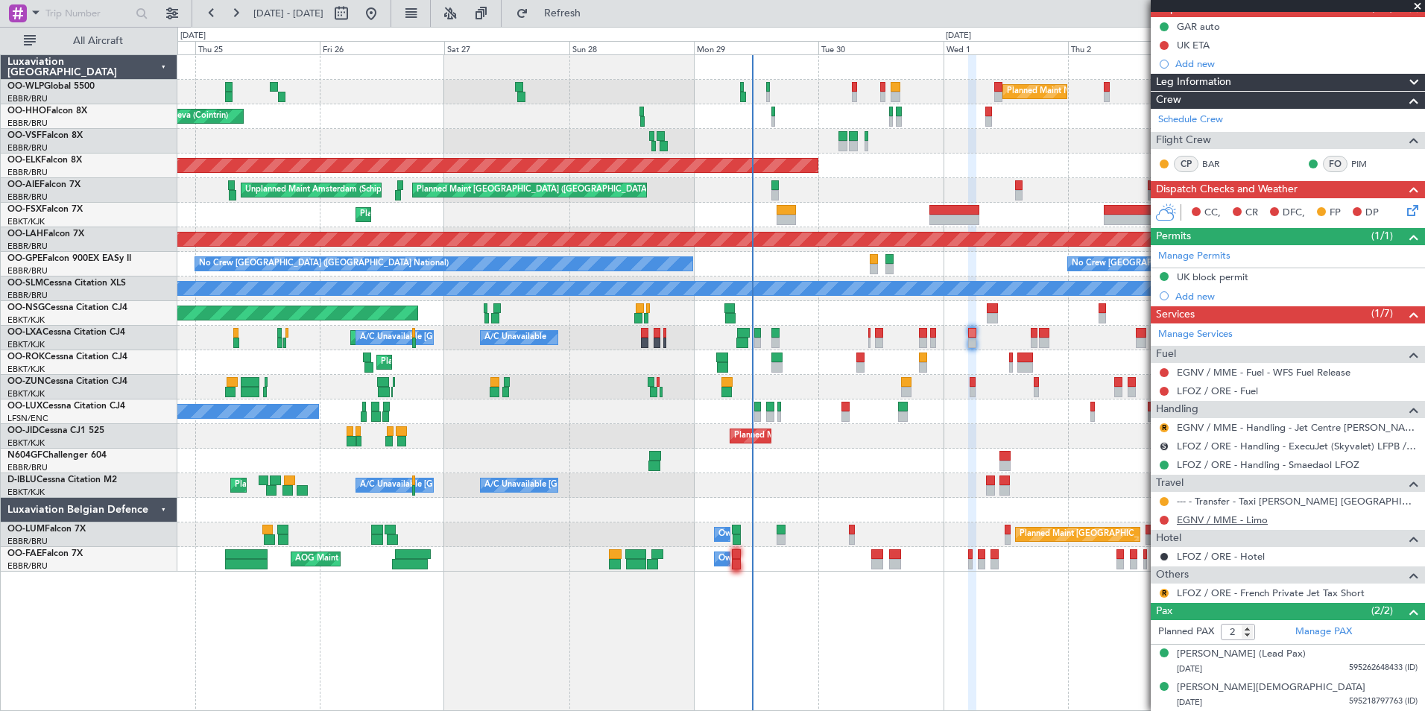
click at [1209, 521] on link "EGNV / MME - Limo" at bounding box center [1222, 519] width 91 height 13
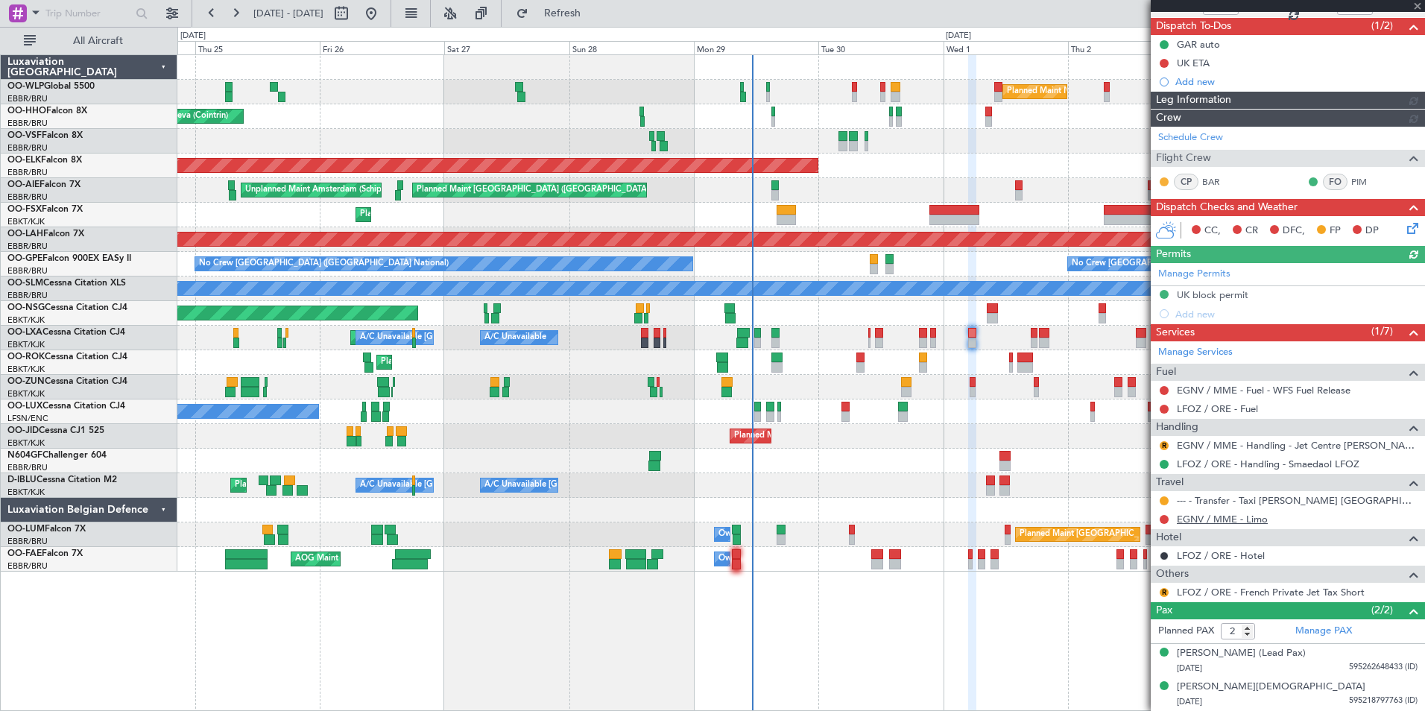
scroll to position [127, 0]
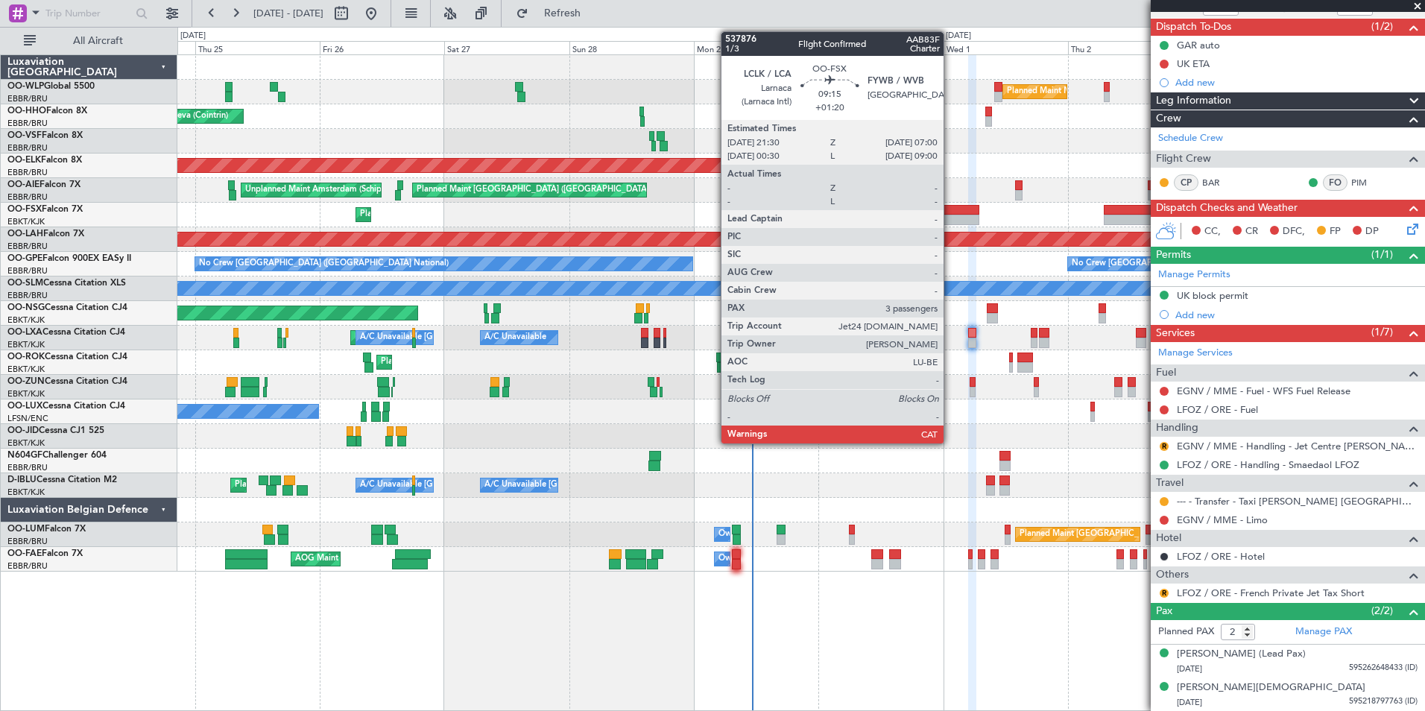
click at [950, 217] on div at bounding box center [954, 220] width 50 height 10
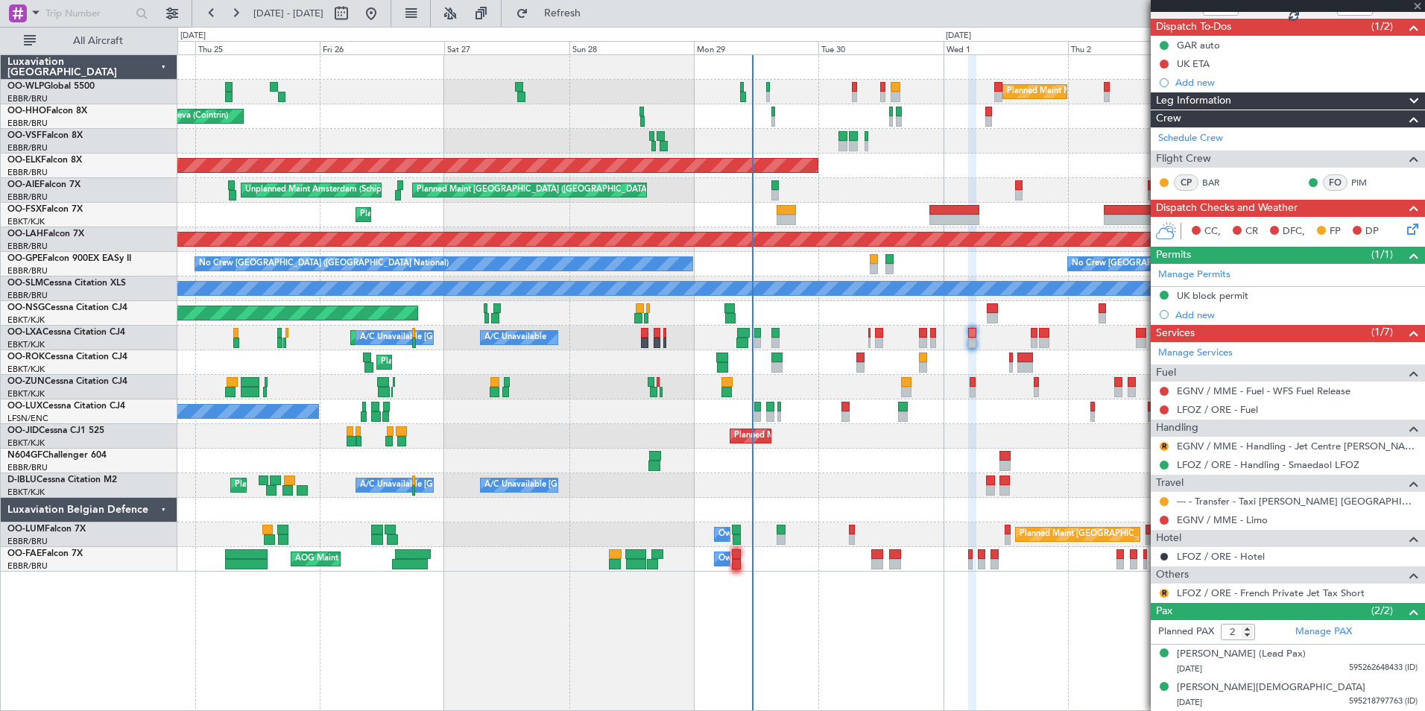
type input "+01:20"
type input "3"
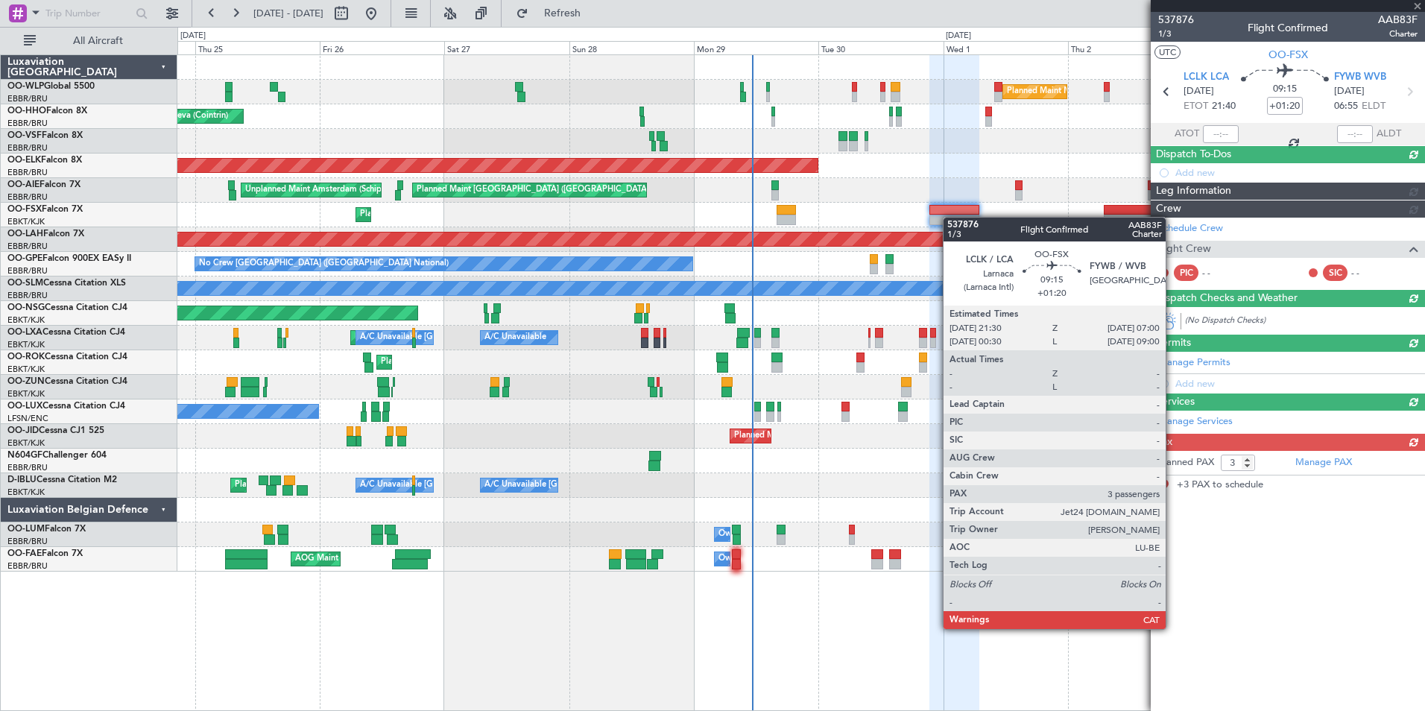
scroll to position [0, 0]
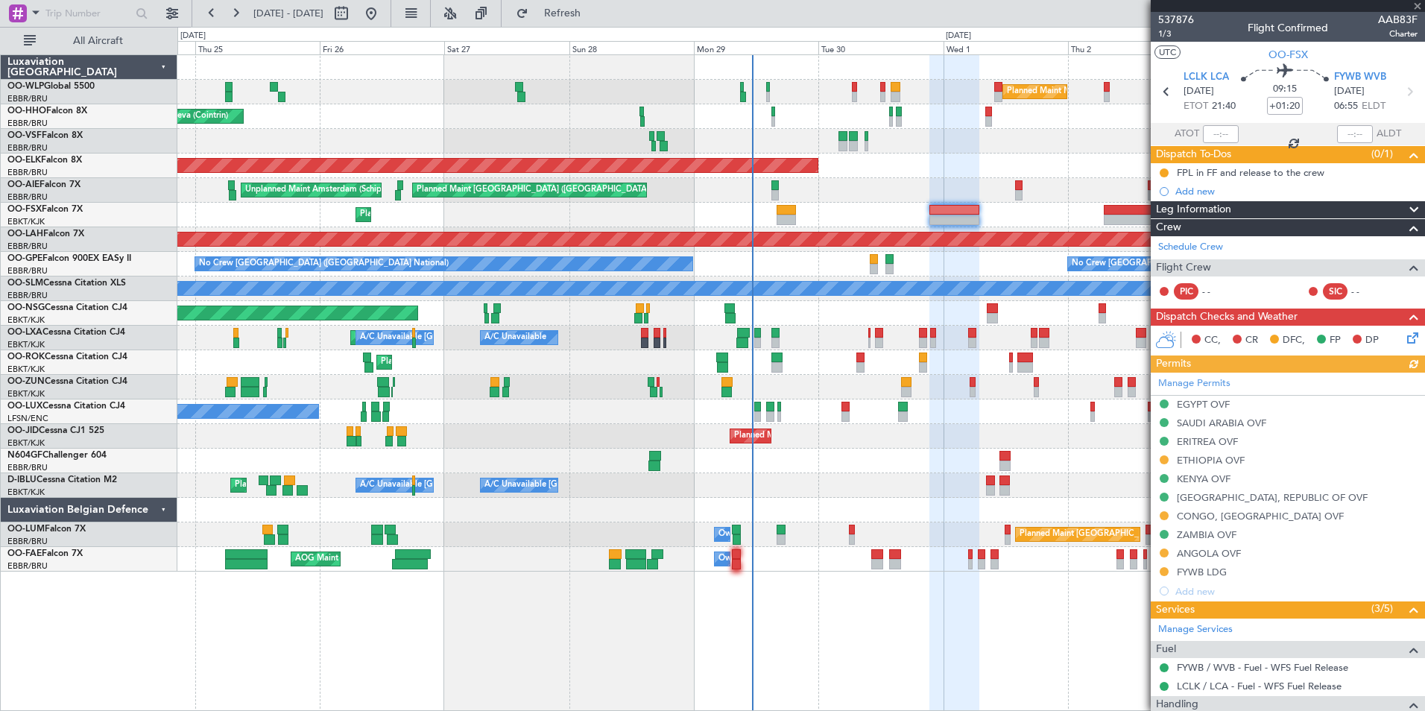
click at [970, 215] on div "Planned Maint Kortrijk-[GEOGRAPHIC_DATA]" at bounding box center [800, 215] width 1247 height 25
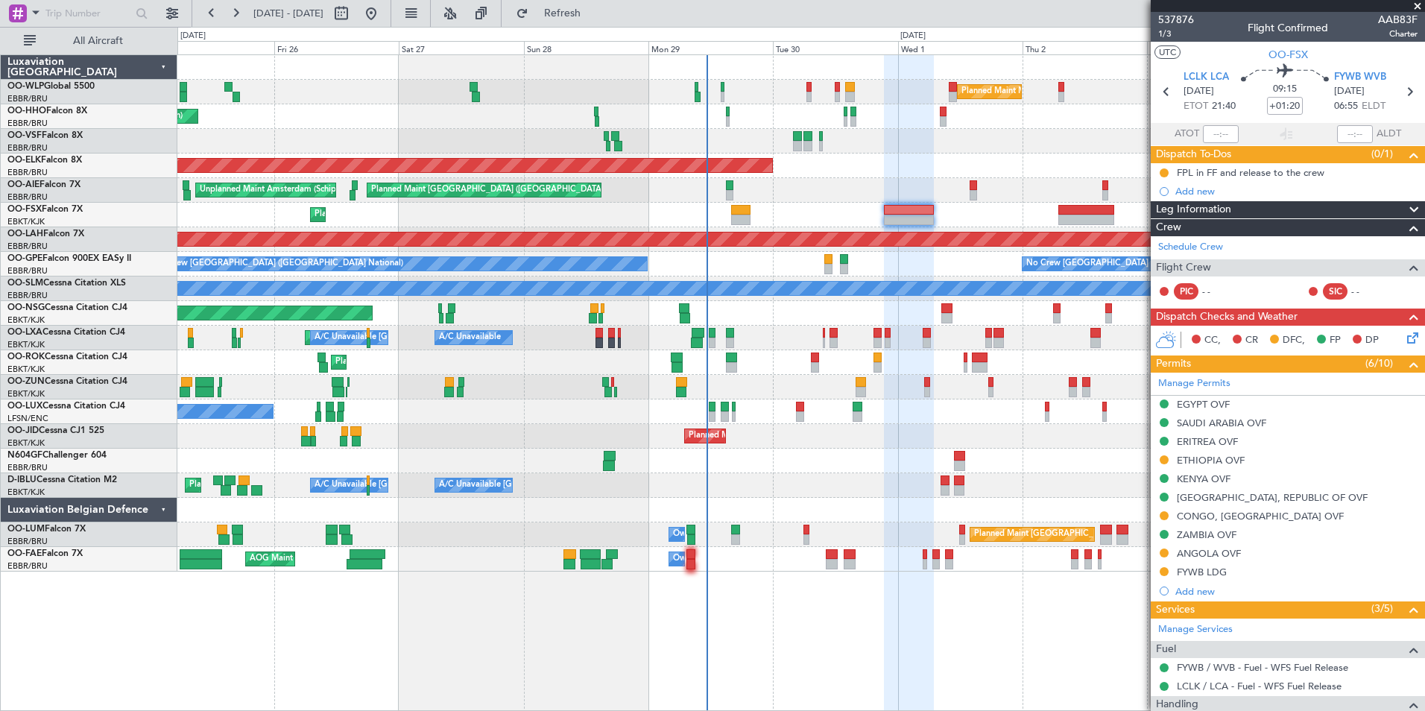
click at [916, 152] on div at bounding box center [800, 141] width 1247 height 25
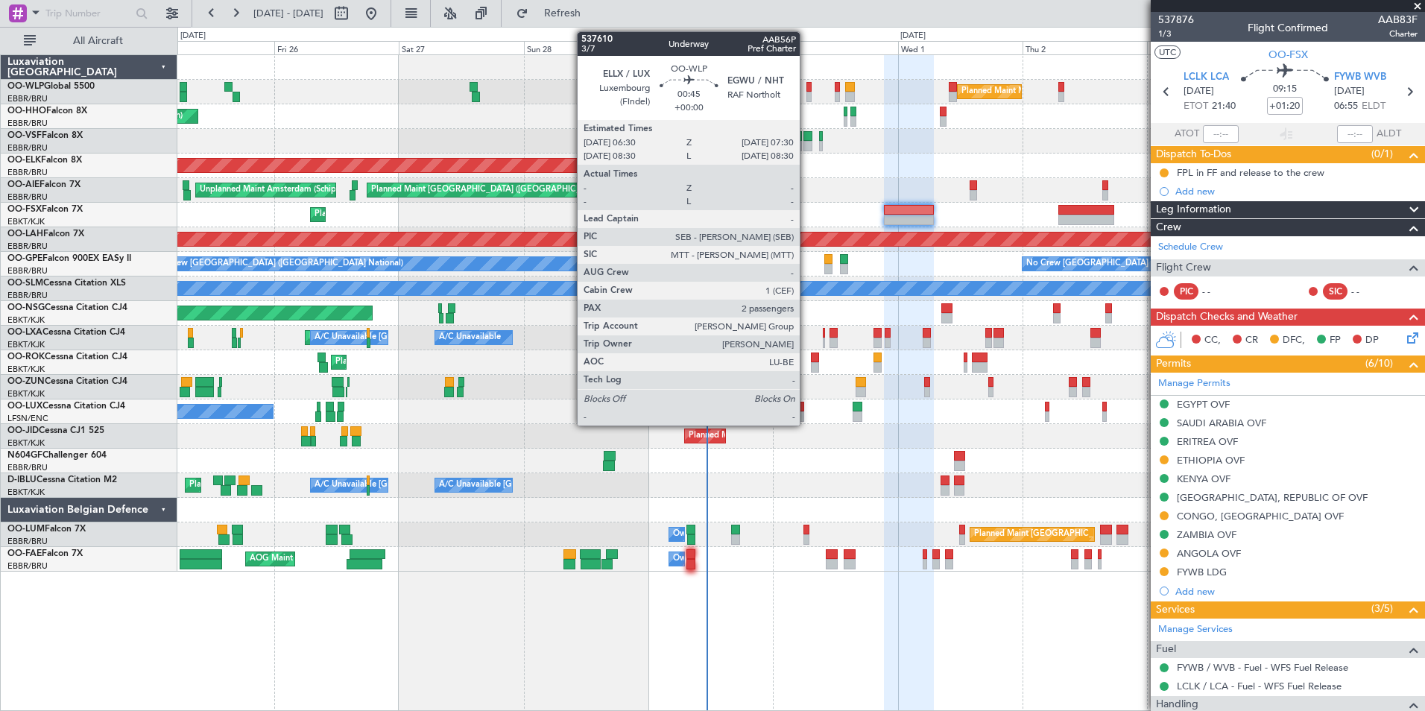
click at [806, 92] on div at bounding box center [808, 97] width 5 height 10
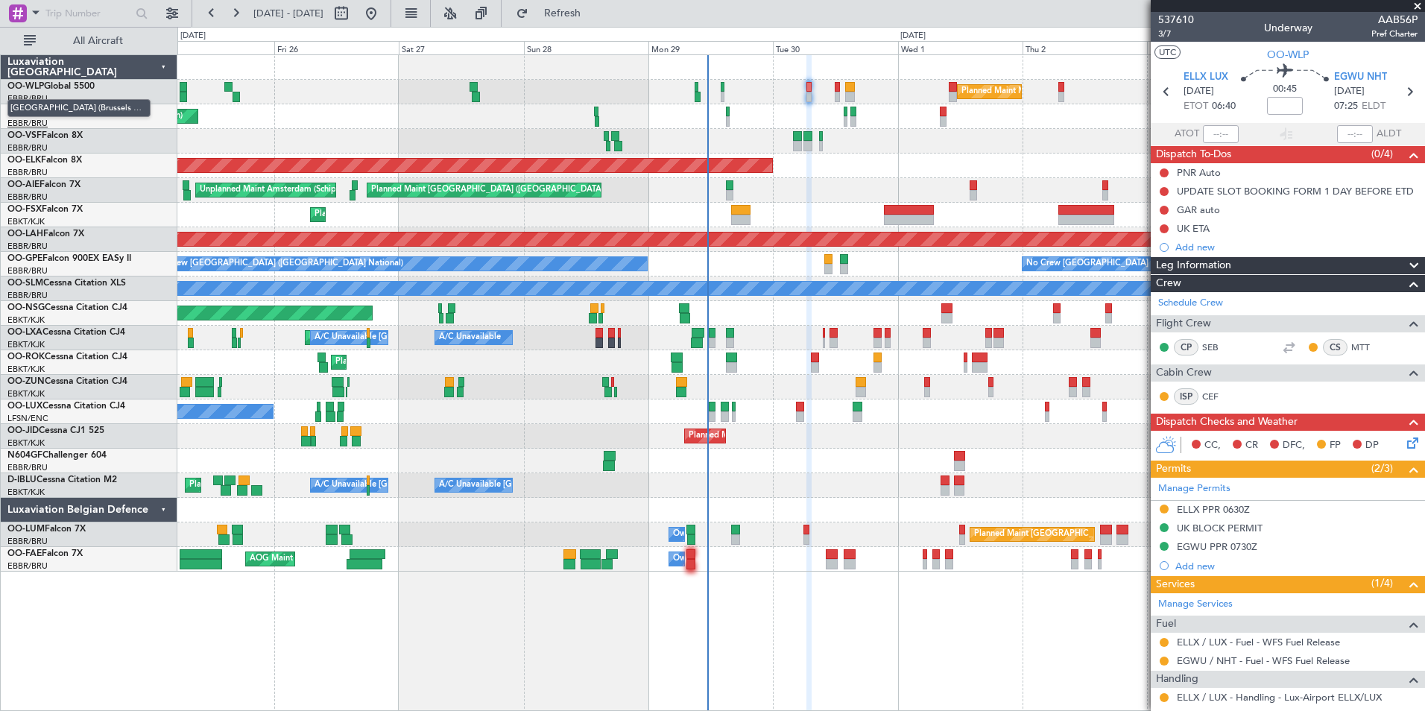
click at [48, 115] on span "[GEOGRAPHIC_DATA] (Brussels National)" at bounding box center [78, 108] width 143 height 19
click at [1351, 80] on span "EGWU NHT" at bounding box center [1360, 77] width 53 height 15
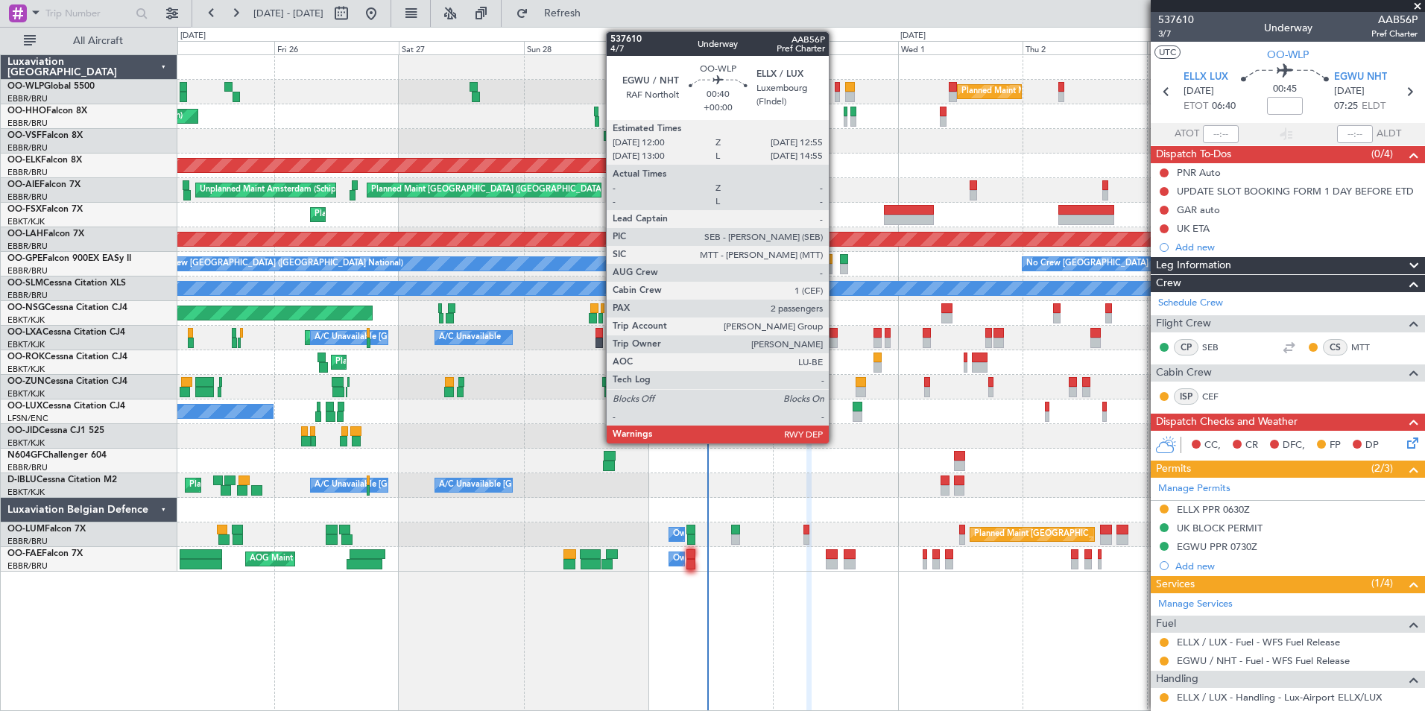
click at [835, 89] on div at bounding box center [837, 87] width 5 height 10
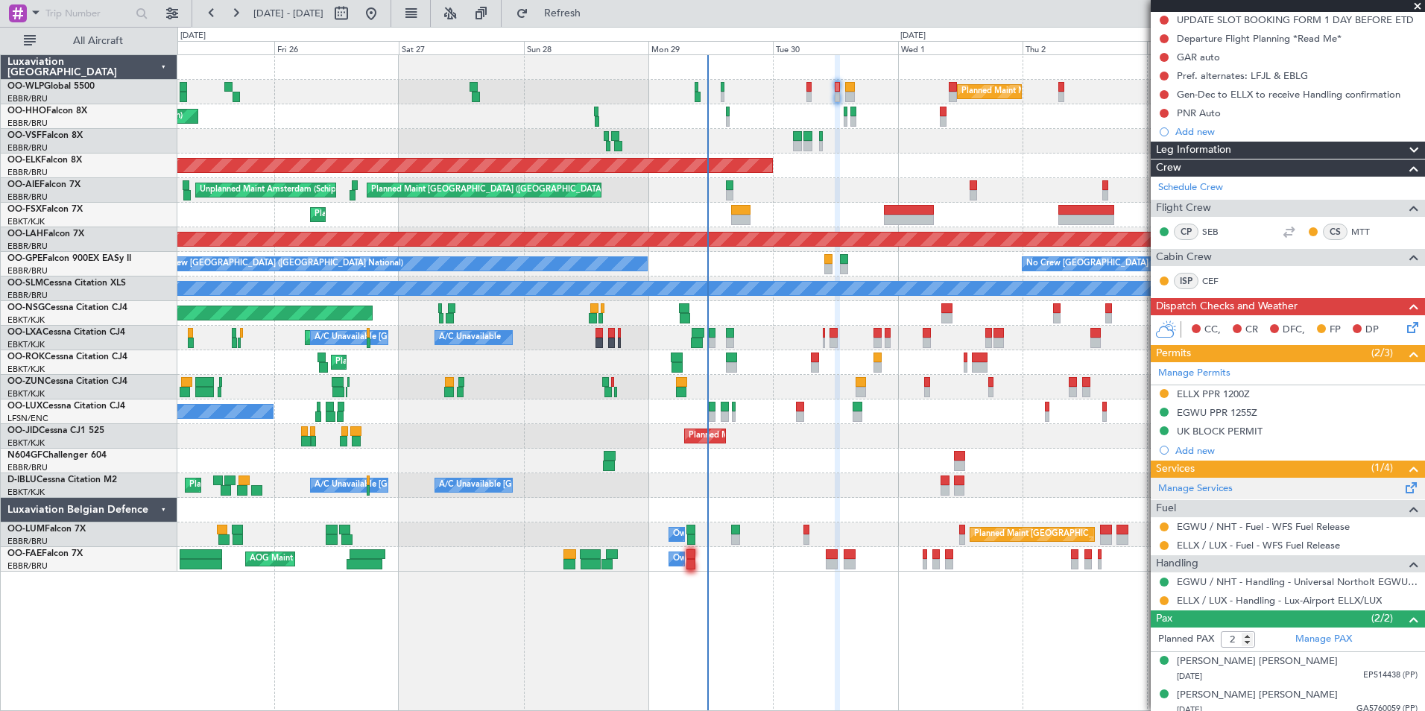
scroll to position [160, 0]
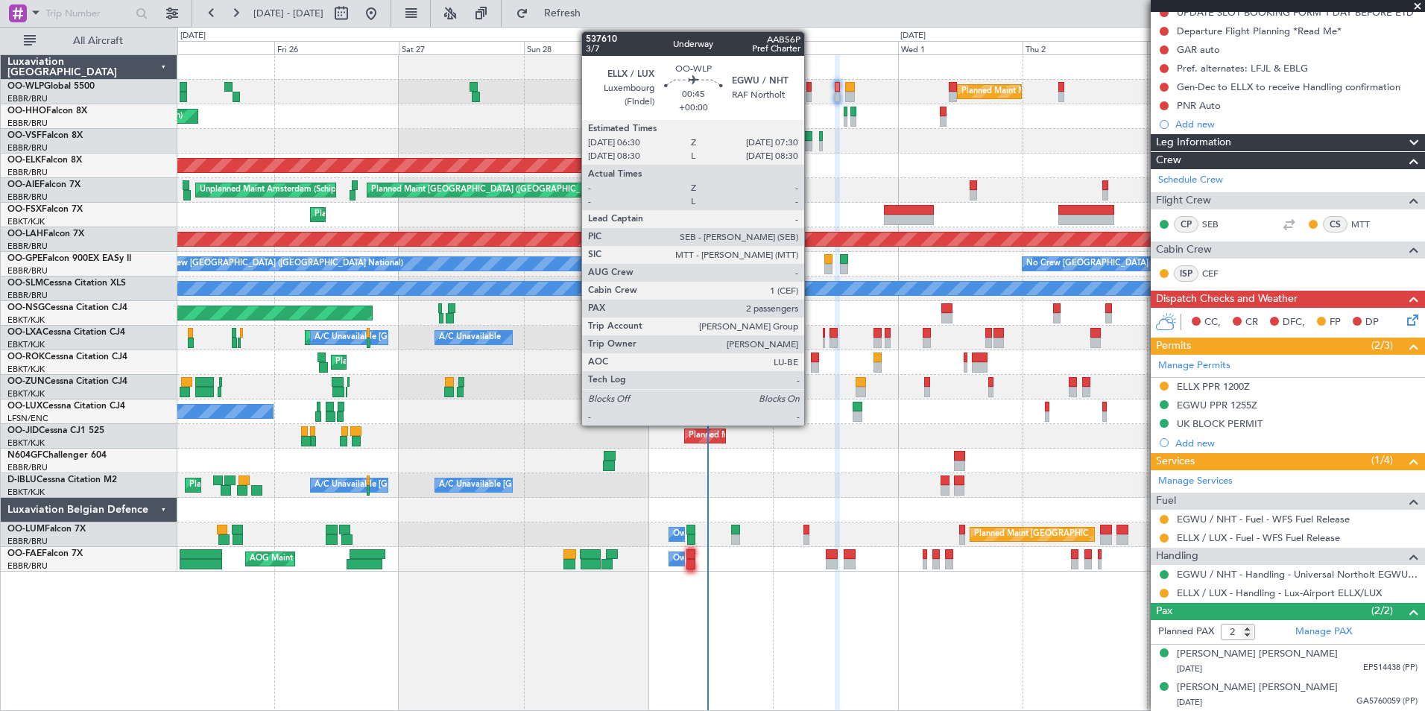
click at [811, 96] on div at bounding box center [808, 97] width 5 height 10
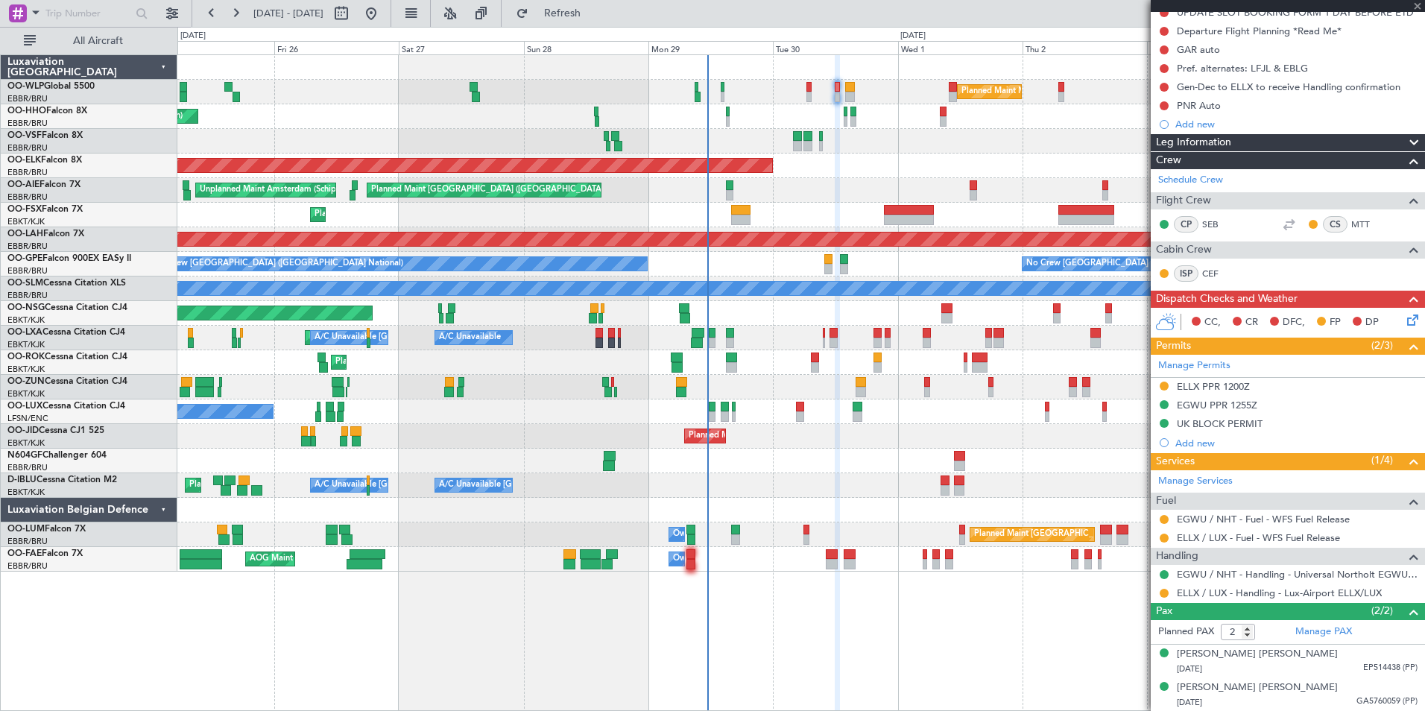
scroll to position [0, 0]
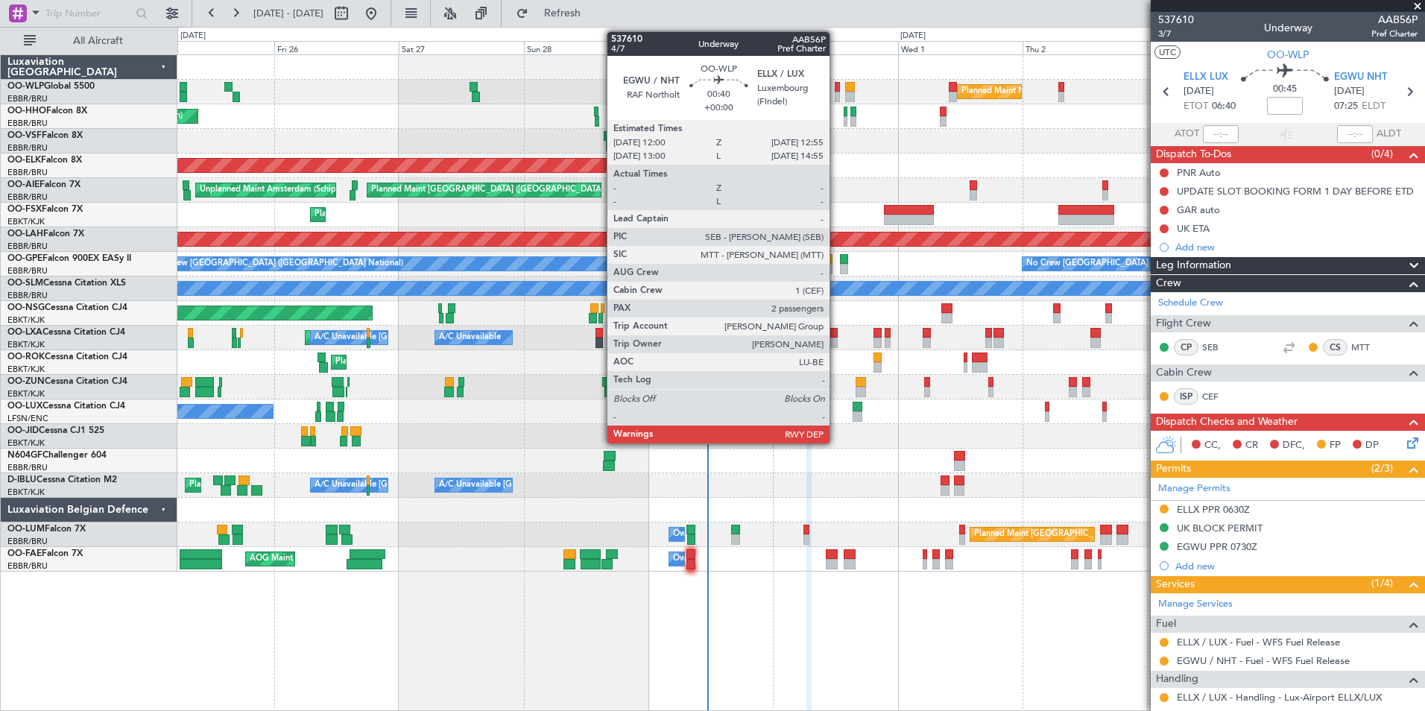
click at [836, 94] on div at bounding box center [837, 97] width 5 height 10
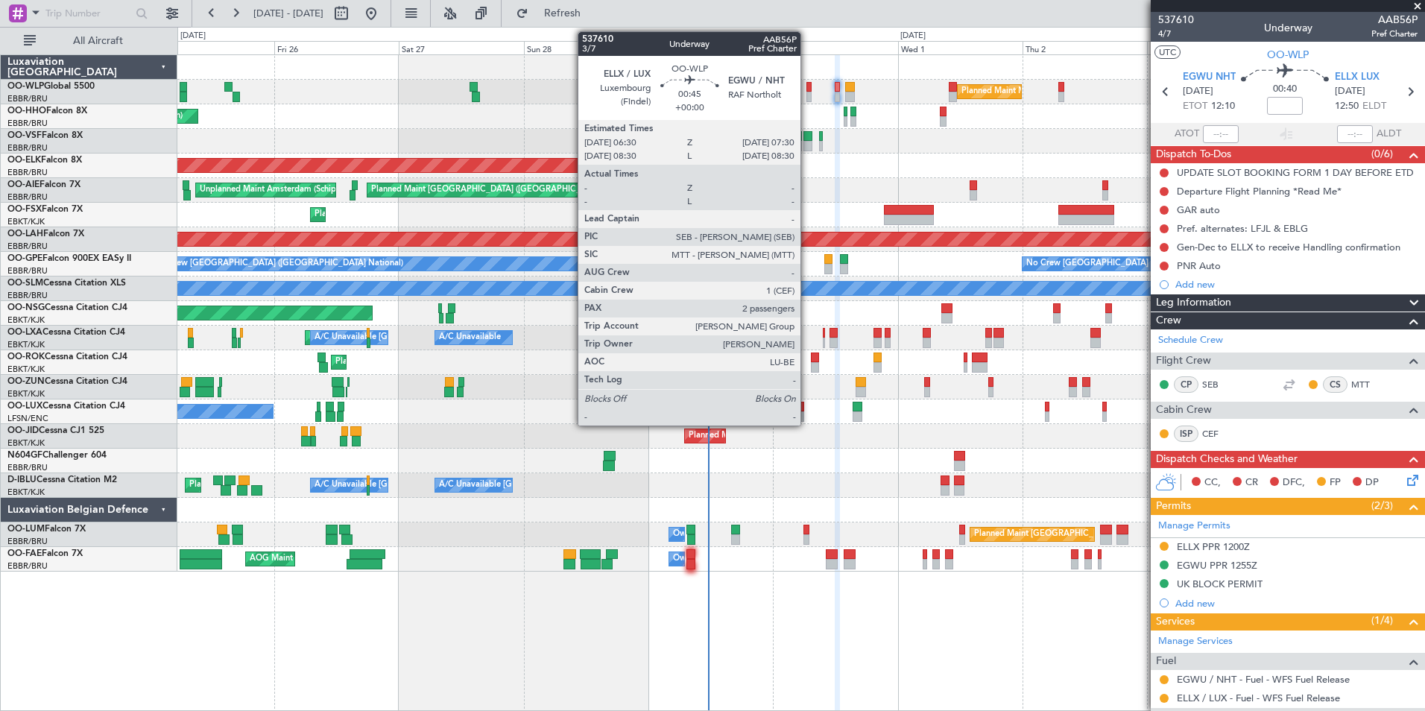
click at [807, 98] on div at bounding box center [808, 97] width 5 height 10
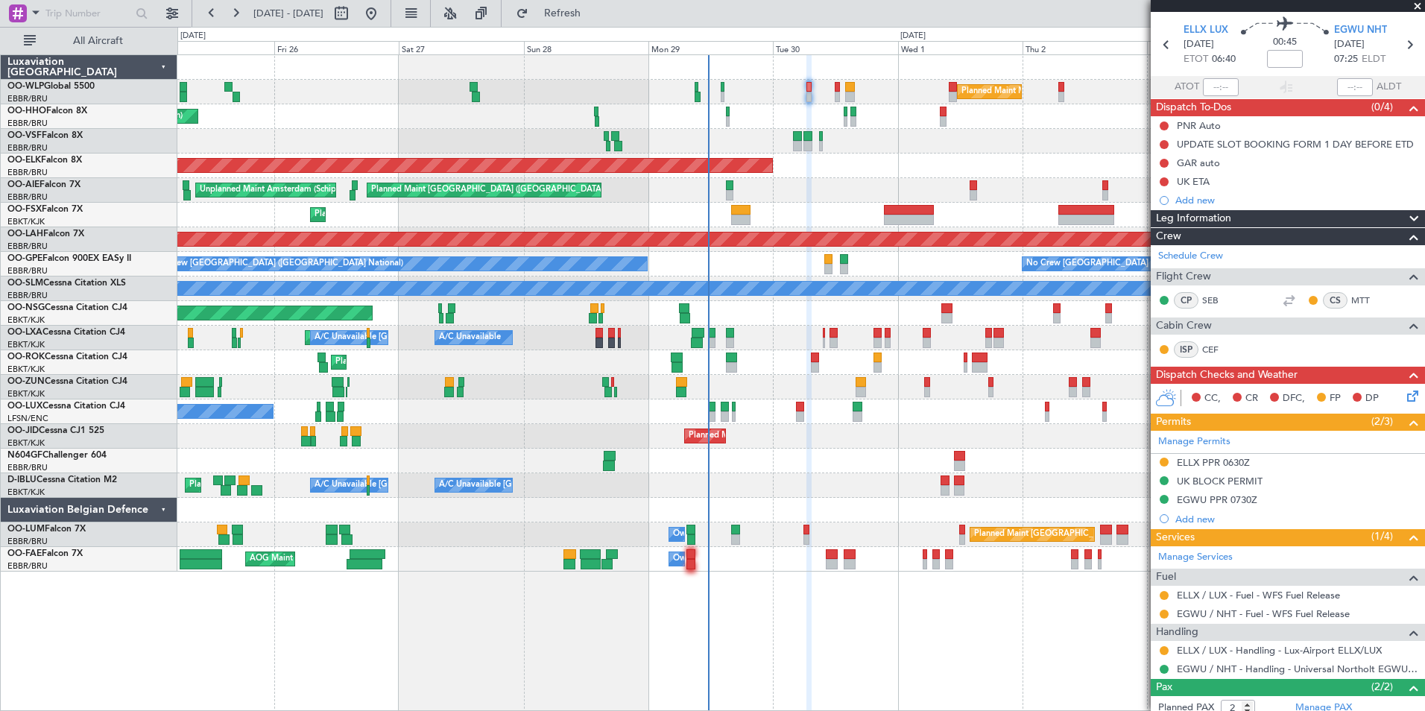
scroll to position [123, 0]
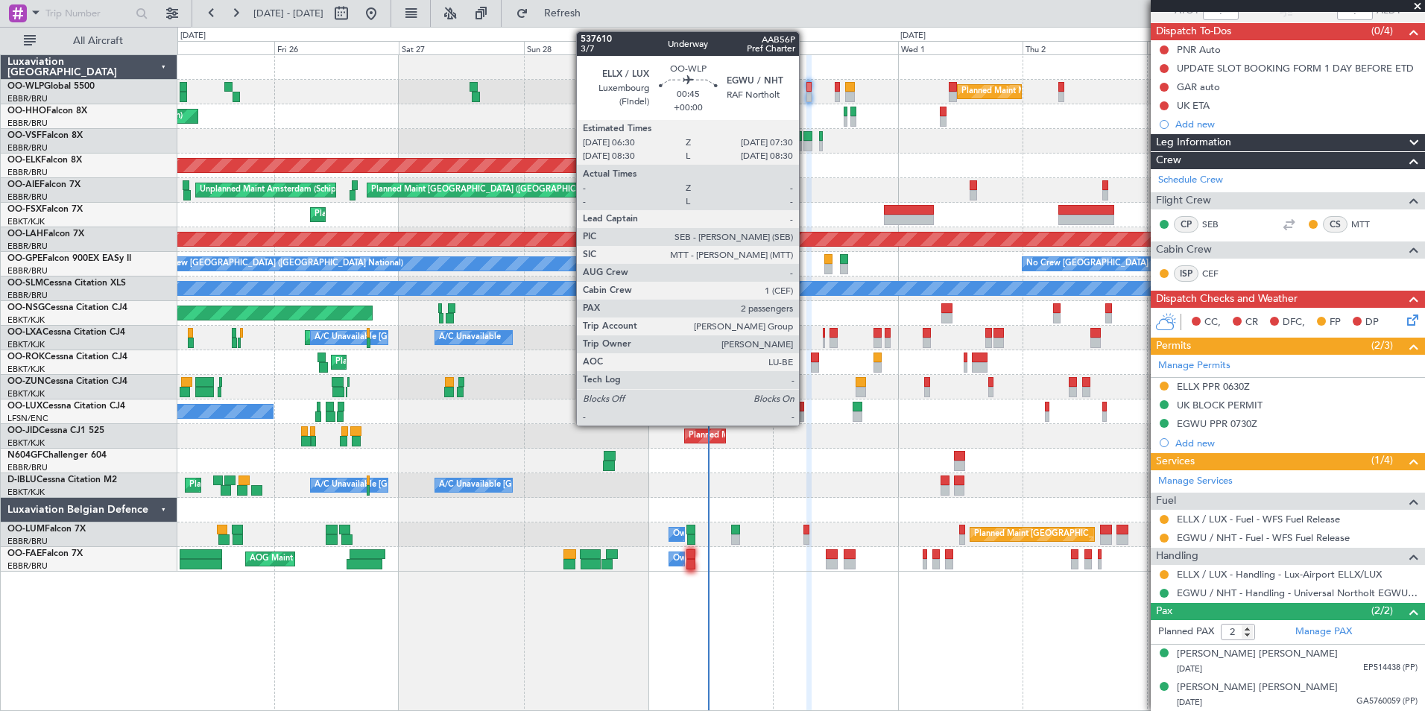
click at [806, 94] on div at bounding box center [808, 97] width 5 height 10
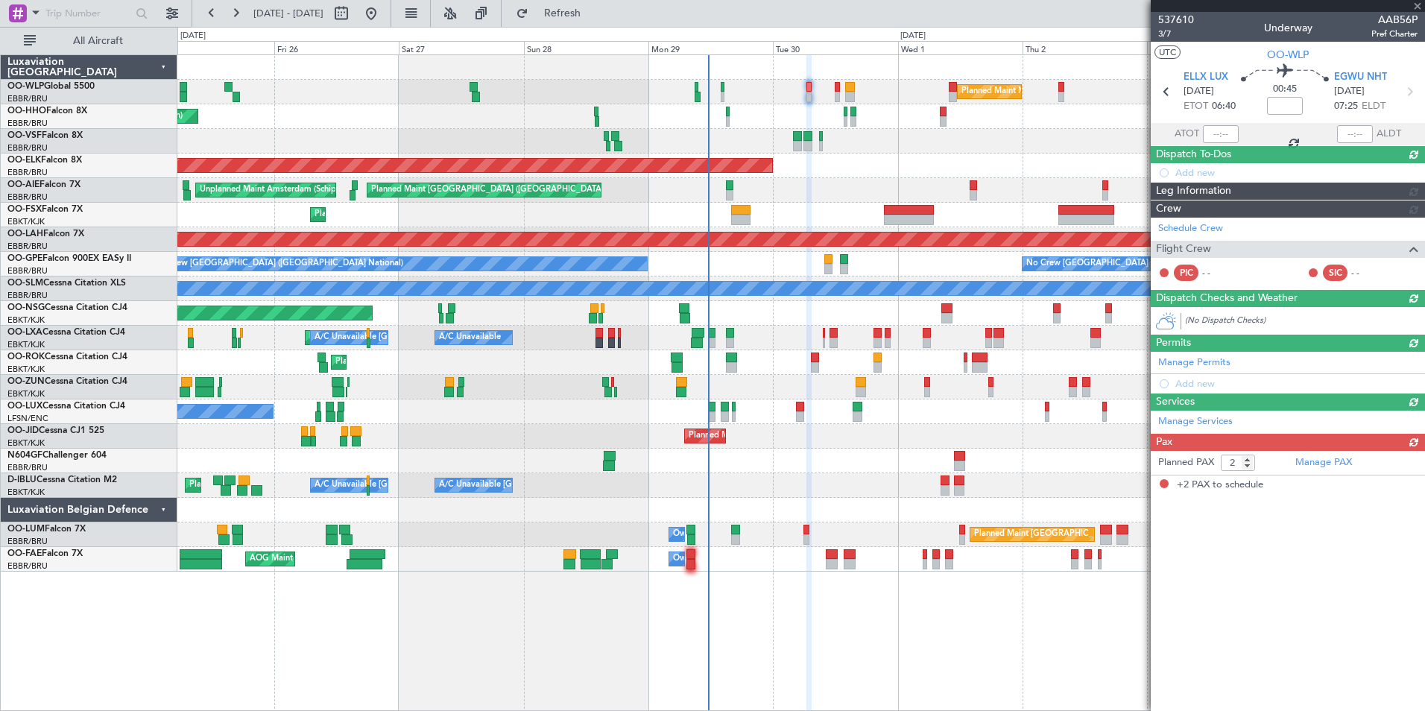
scroll to position [0, 0]
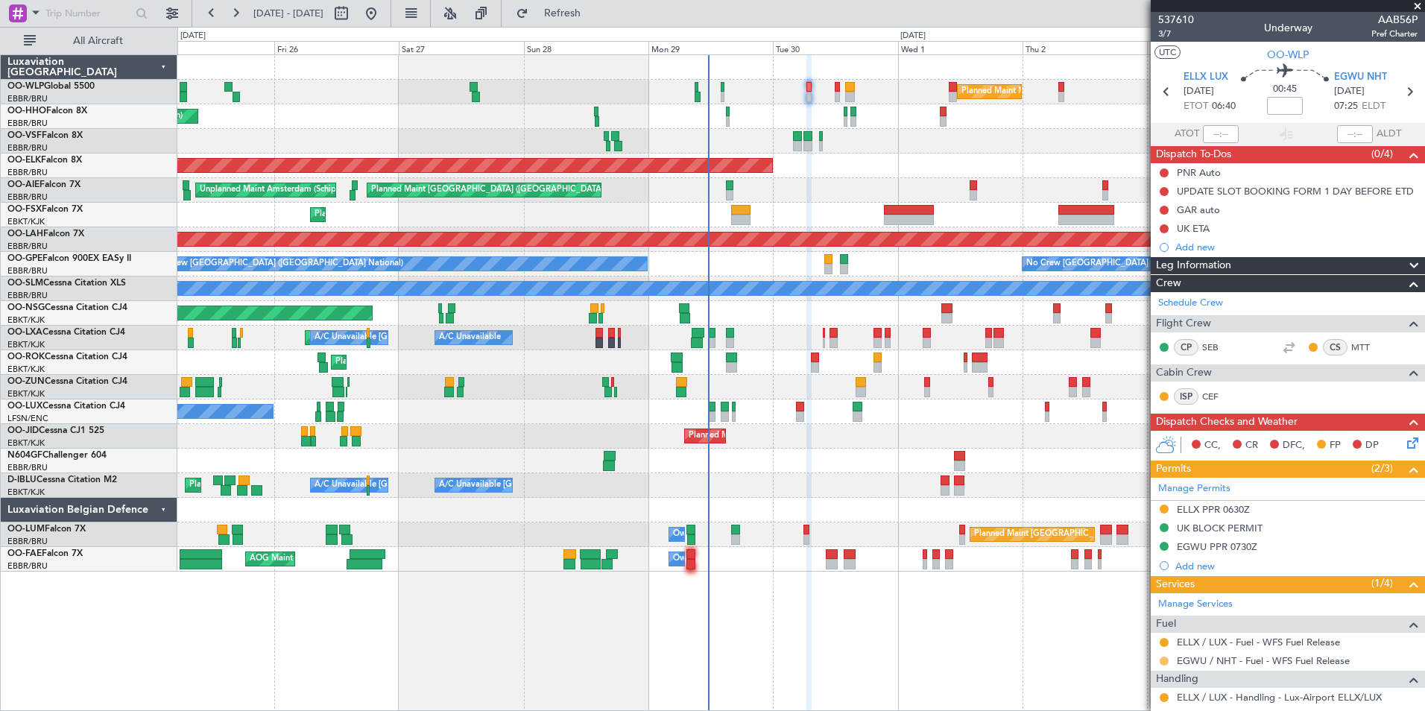
click at [1165, 659] on button at bounding box center [1163, 660] width 9 height 9
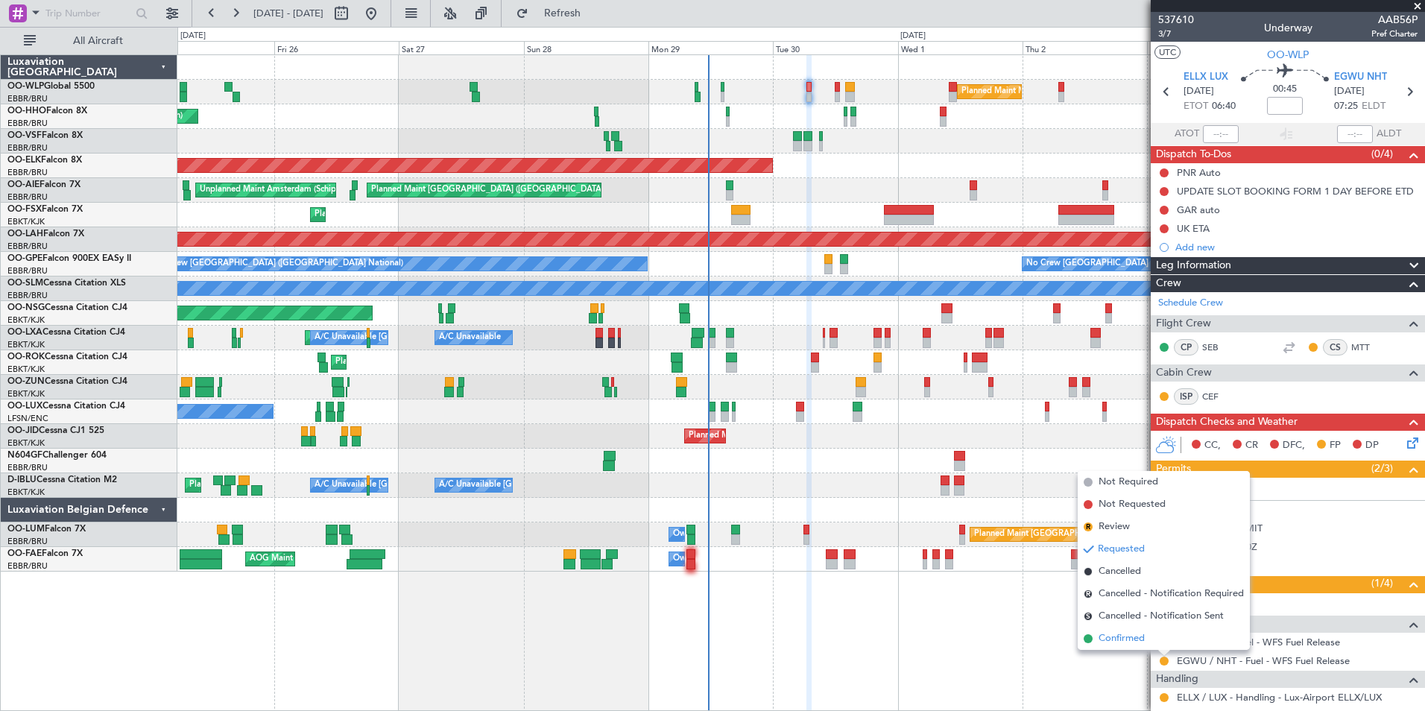
click at [1107, 644] on span "Confirmed" at bounding box center [1121, 638] width 46 height 15
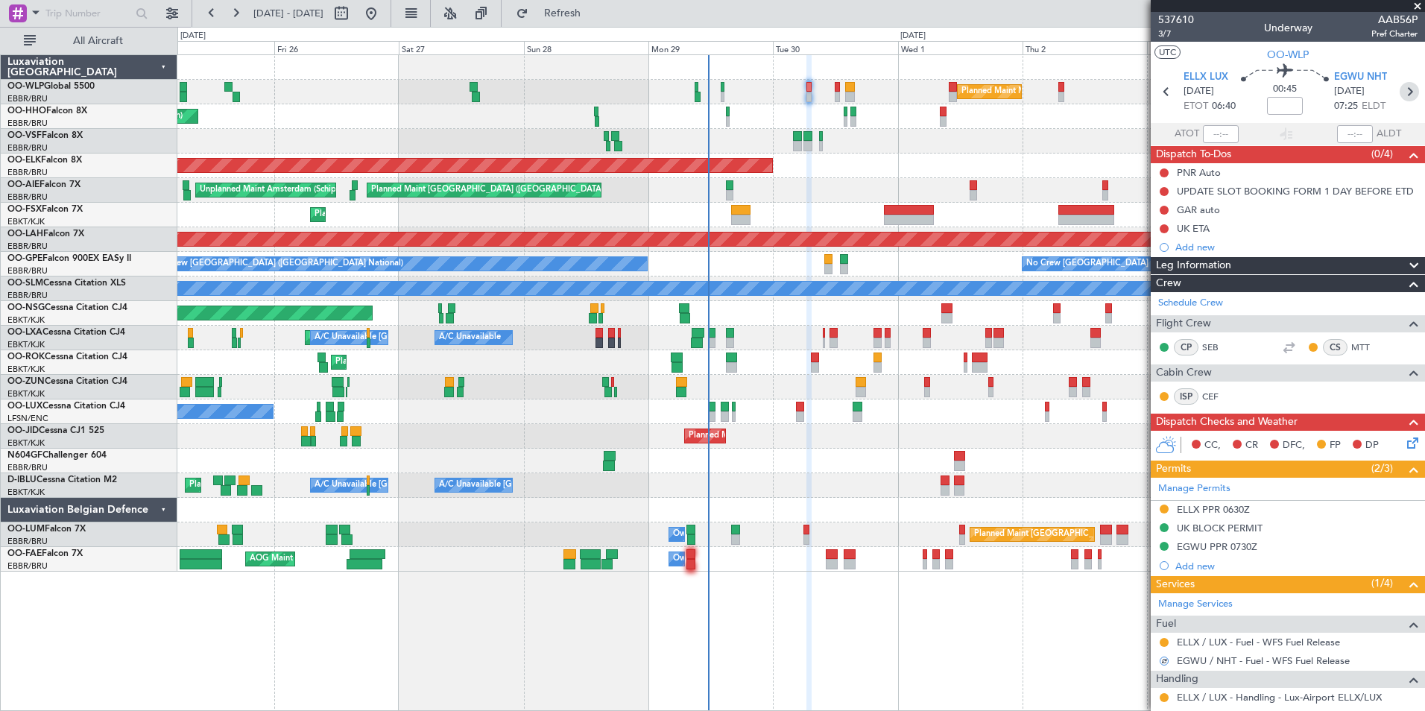
click at [1405, 100] on icon at bounding box center [1408, 91] width 19 height 19
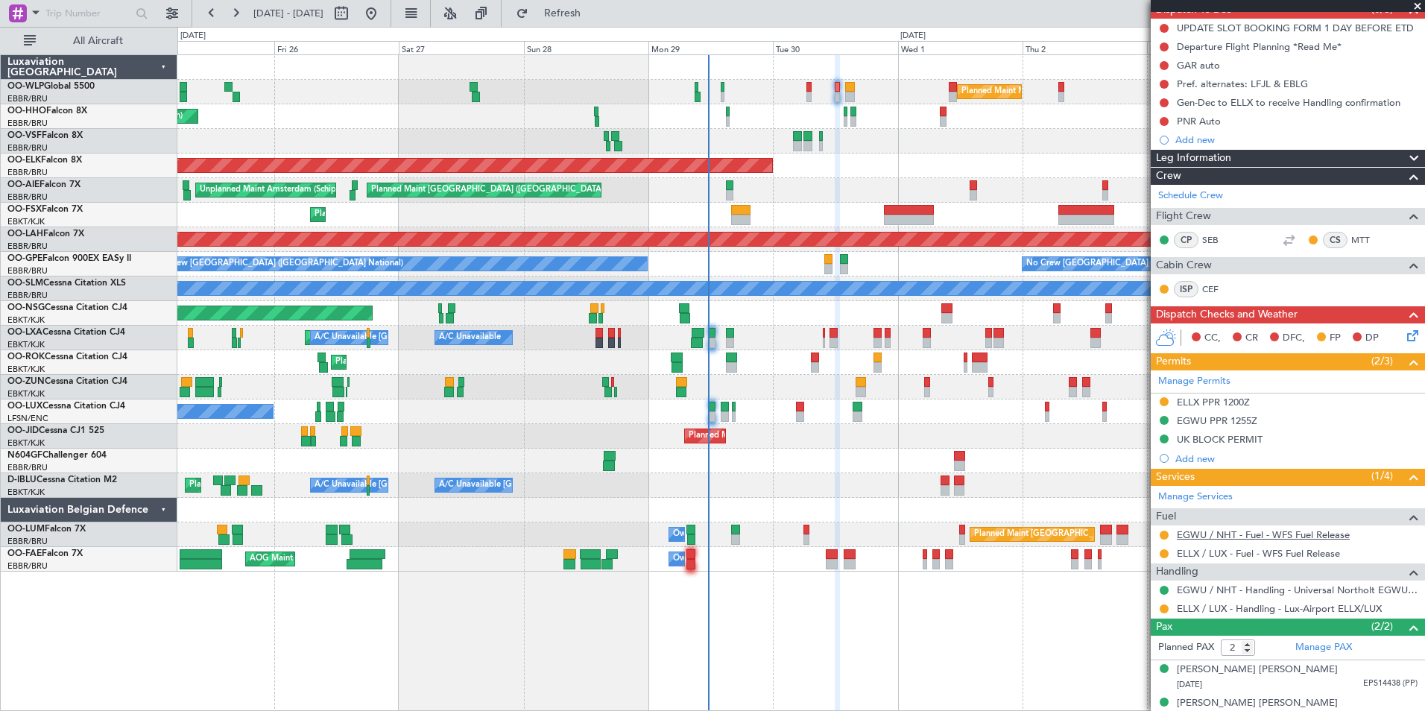
scroll to position [149, 0]
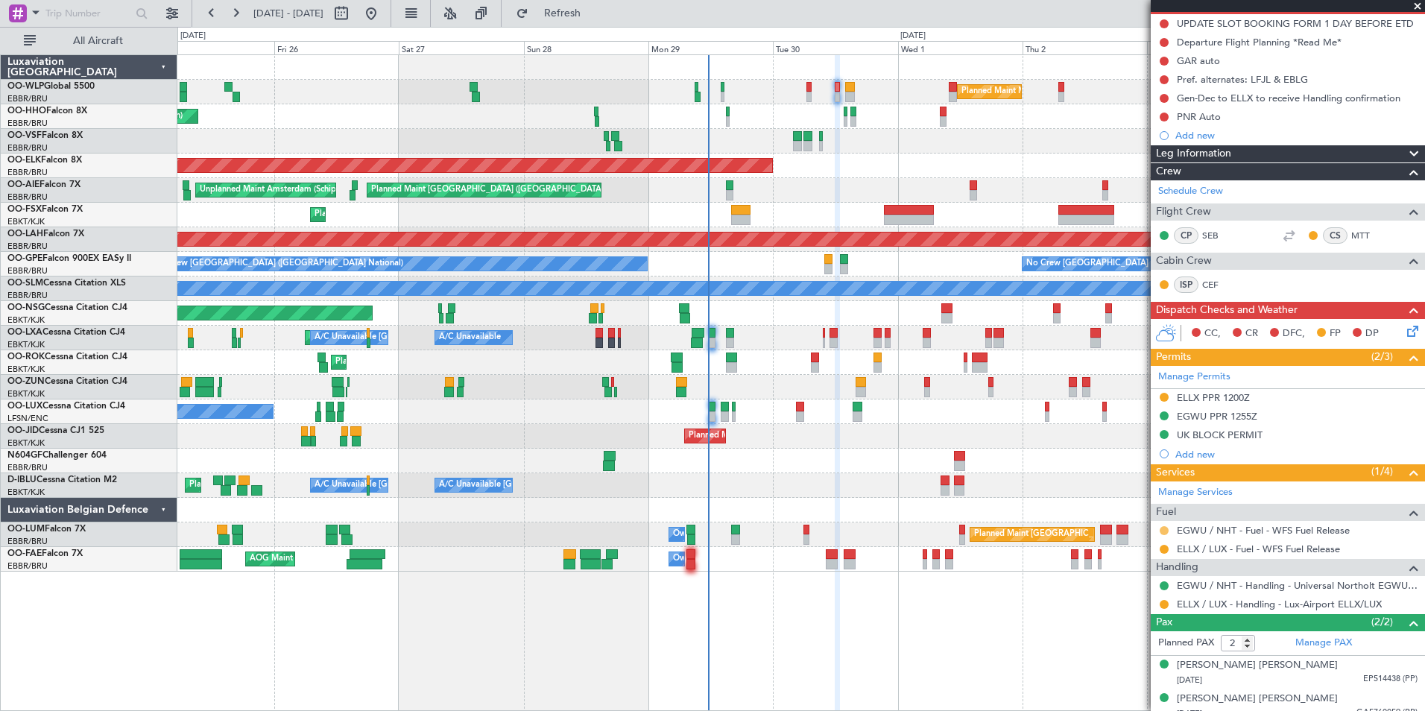
click at [1165, 531] on button at bounding box center [1163, 530] width 9 height 9
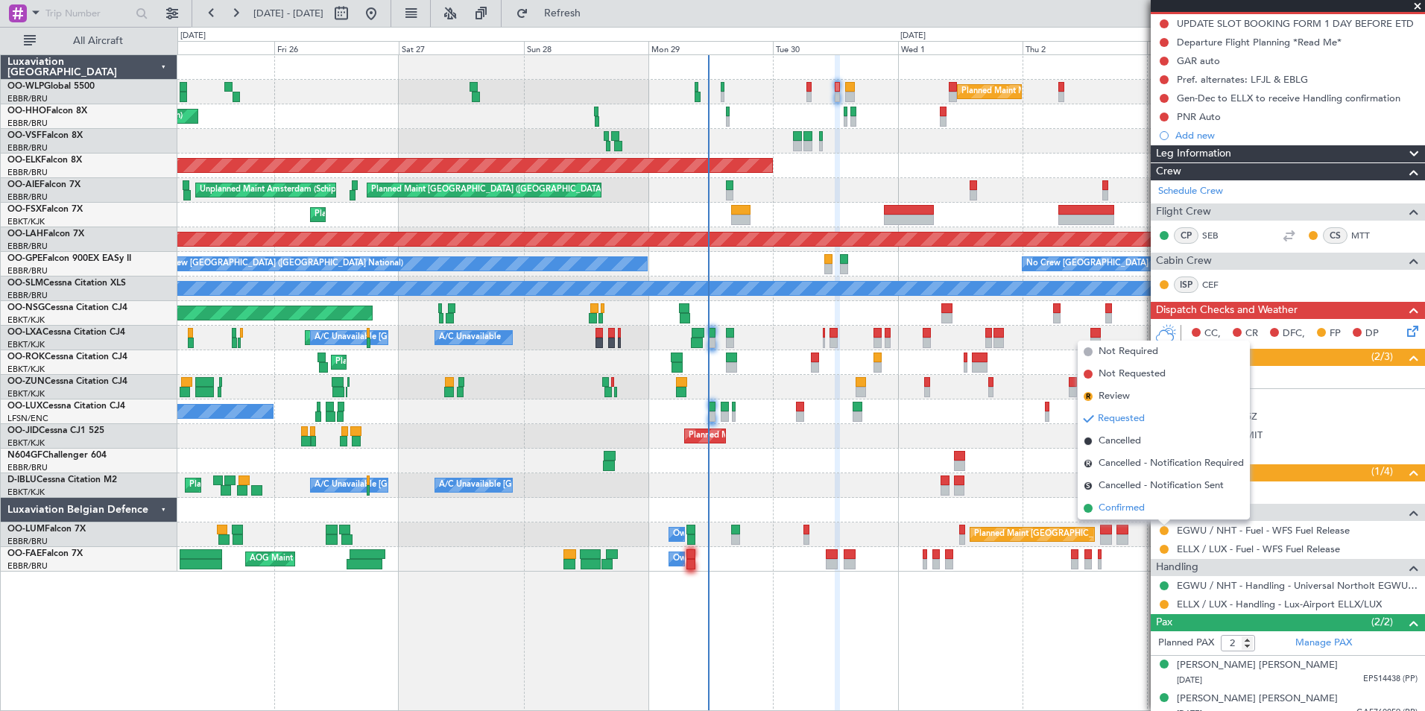
click at [1130, 510] on span "Confirmed" at bounding box center [1121, 508] width 46 height 15
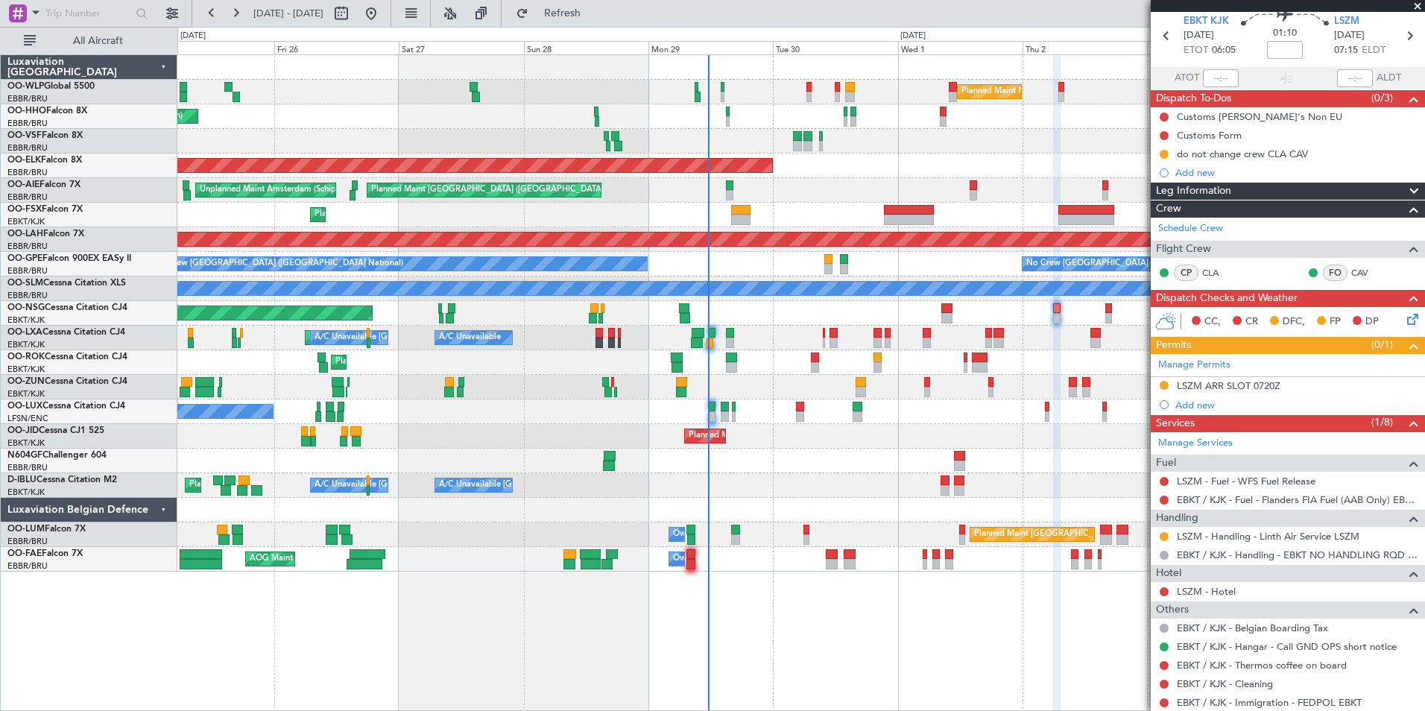
scroll to position [0, 0]
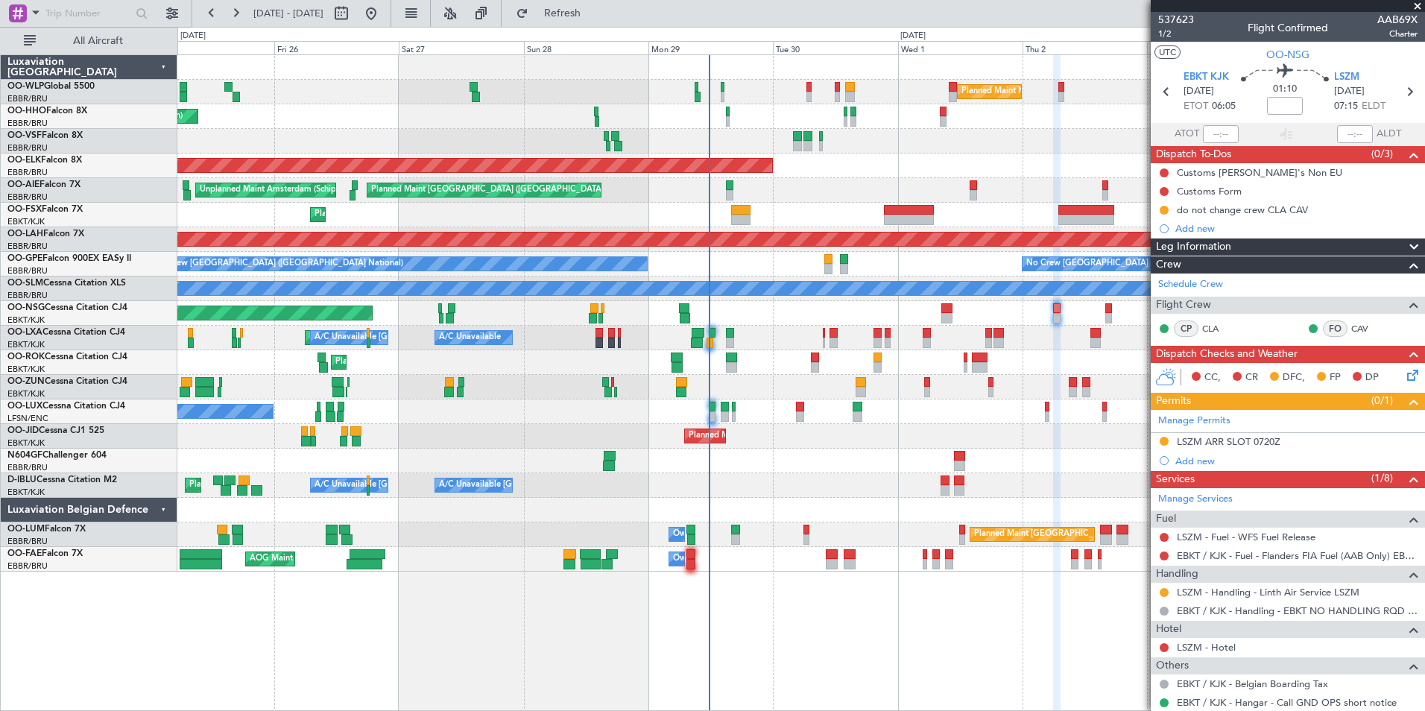
click at [945, 174] on div "Planned Maint Kortrijk-[GEOGRAPHIC_DATA]" at bounding box center [800, 166] width 1247 height 25
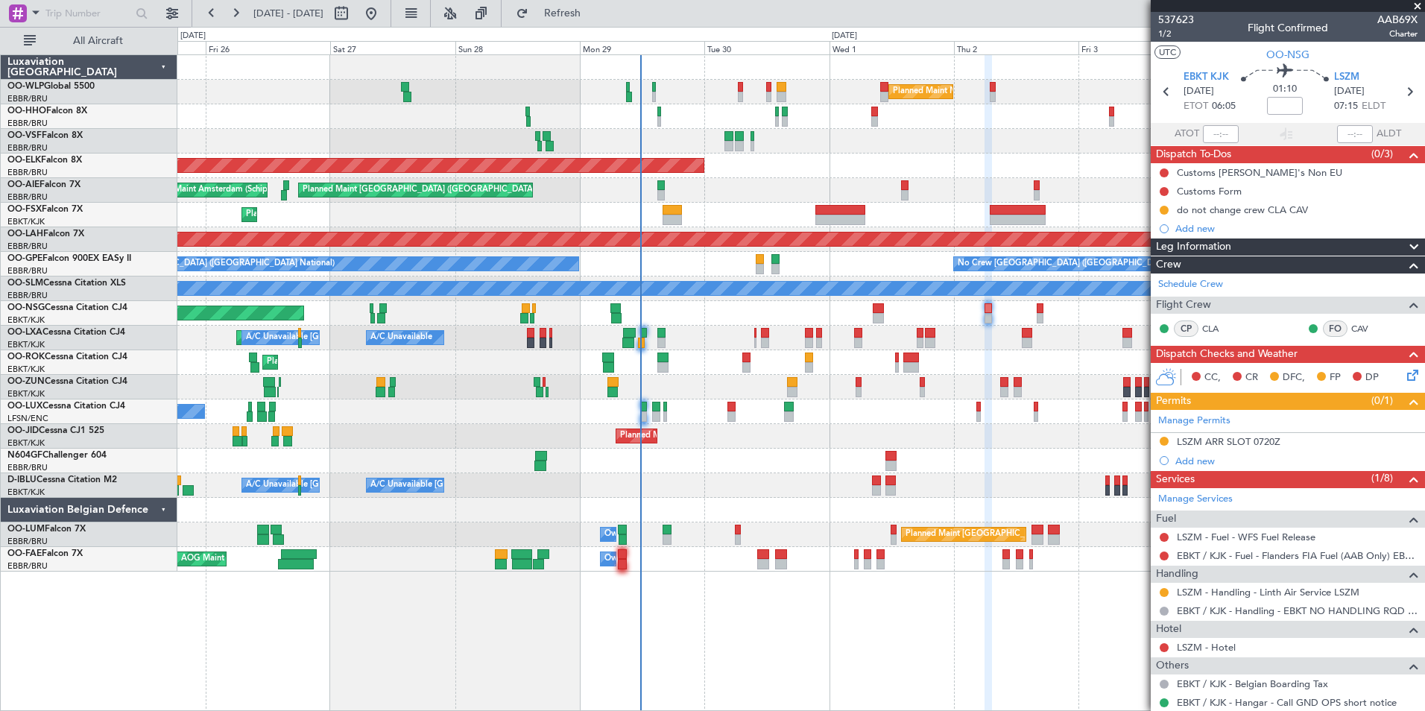
click at [928, 169] on div "Planned Maint Kortrijk-[GEOGRAPHIC_DATA]" at bounding box center [800, 166] width 1247 height 25
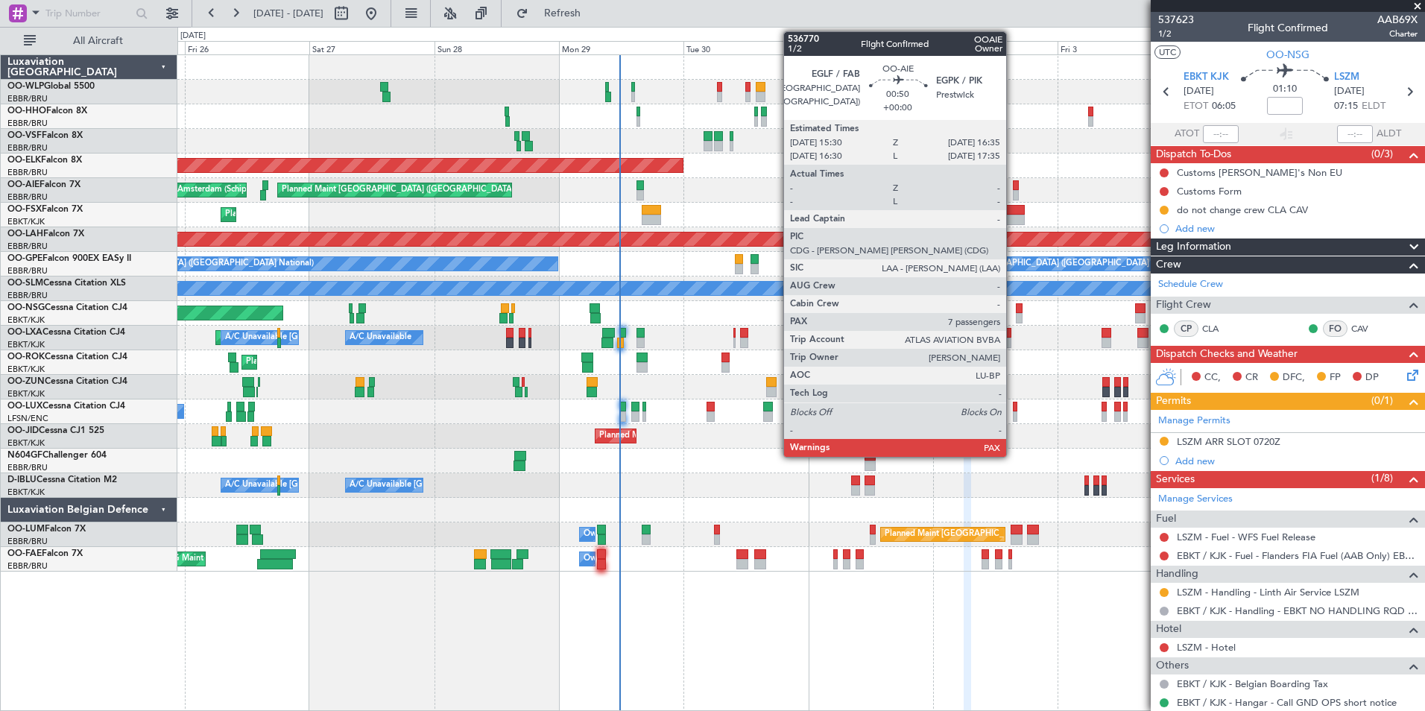
click at [1013, 189] on div at bounding box center [1016, 185] width 6 height 10
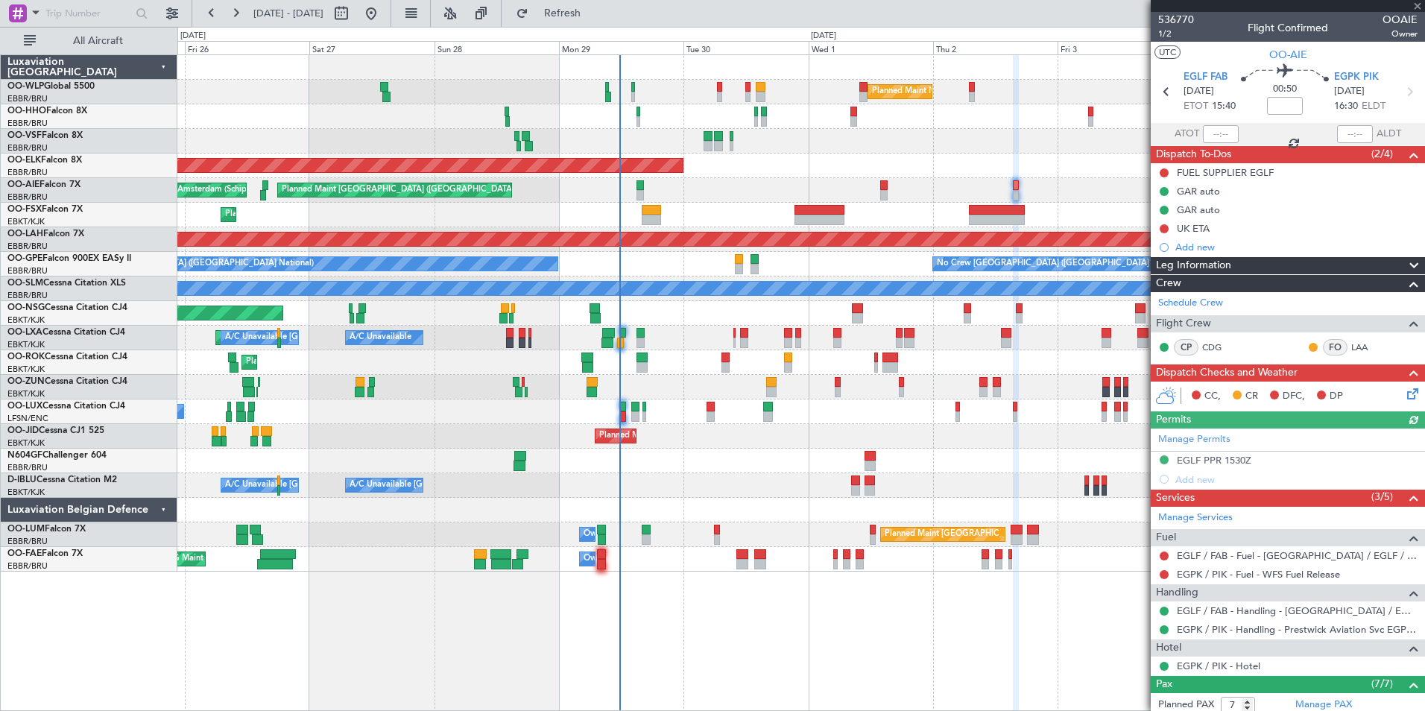
click at [504, 144] on div "Planned Maint Milan (Linate) Planned Maint Geneva (Cointrin) Planned Maint Kort…" at bounding box center [800, 313] width 1247 height 516
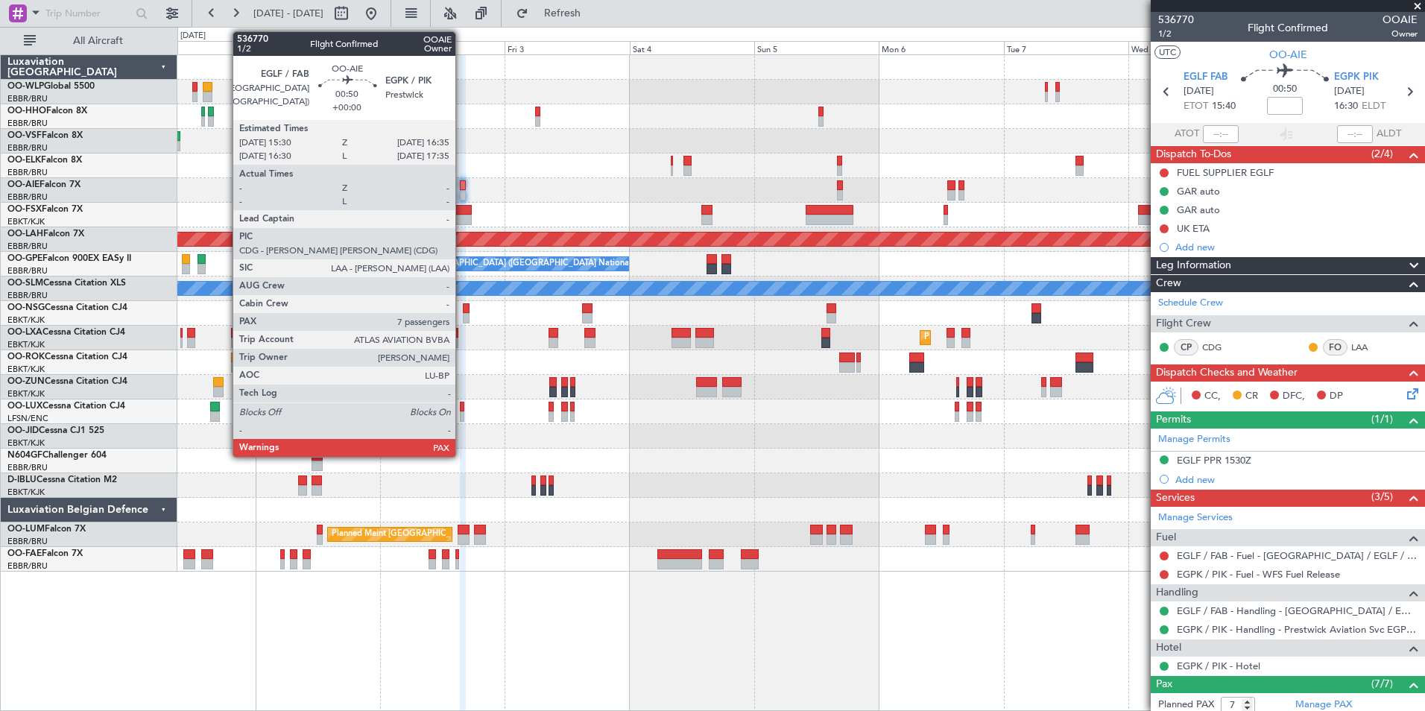
click at [462, 188] on div at bounding box center [463, 185] width 6 height 10
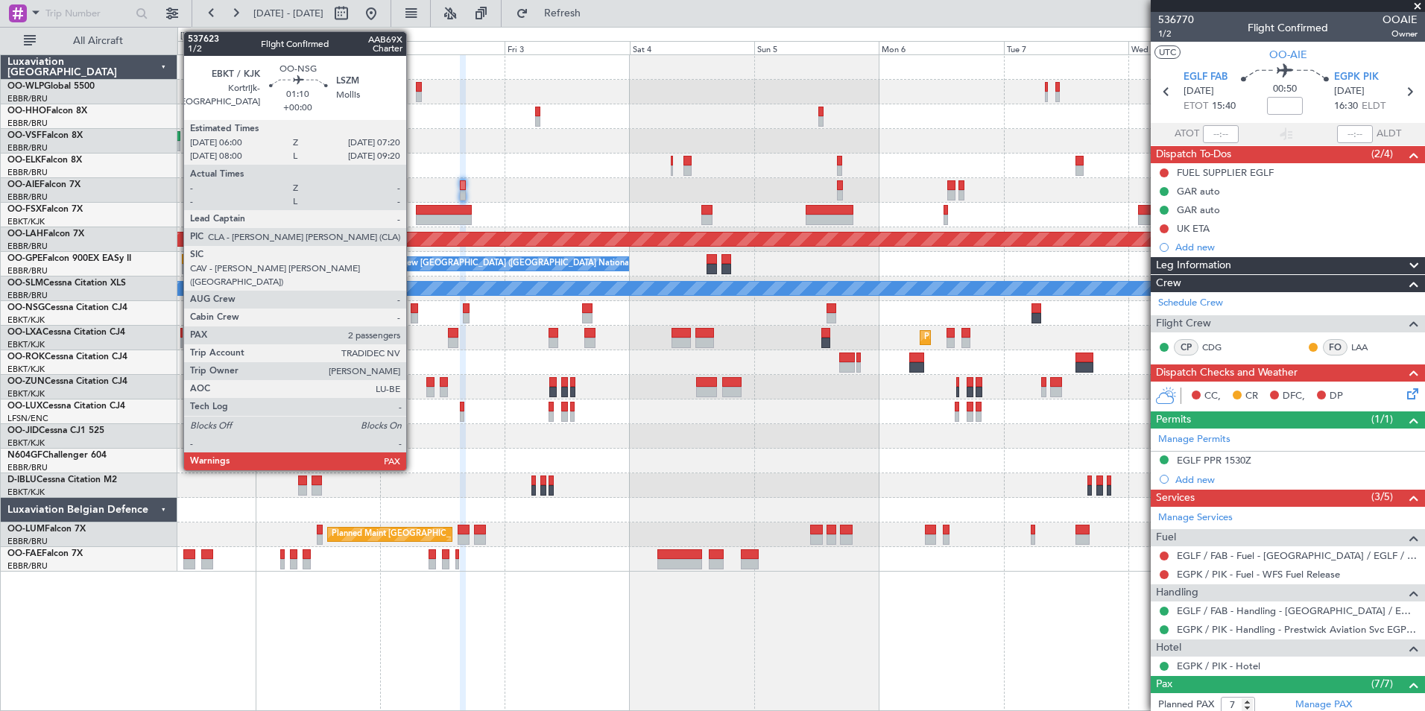
click at [413, 306] on div at bounding box center [414, 308] width 7 height 10
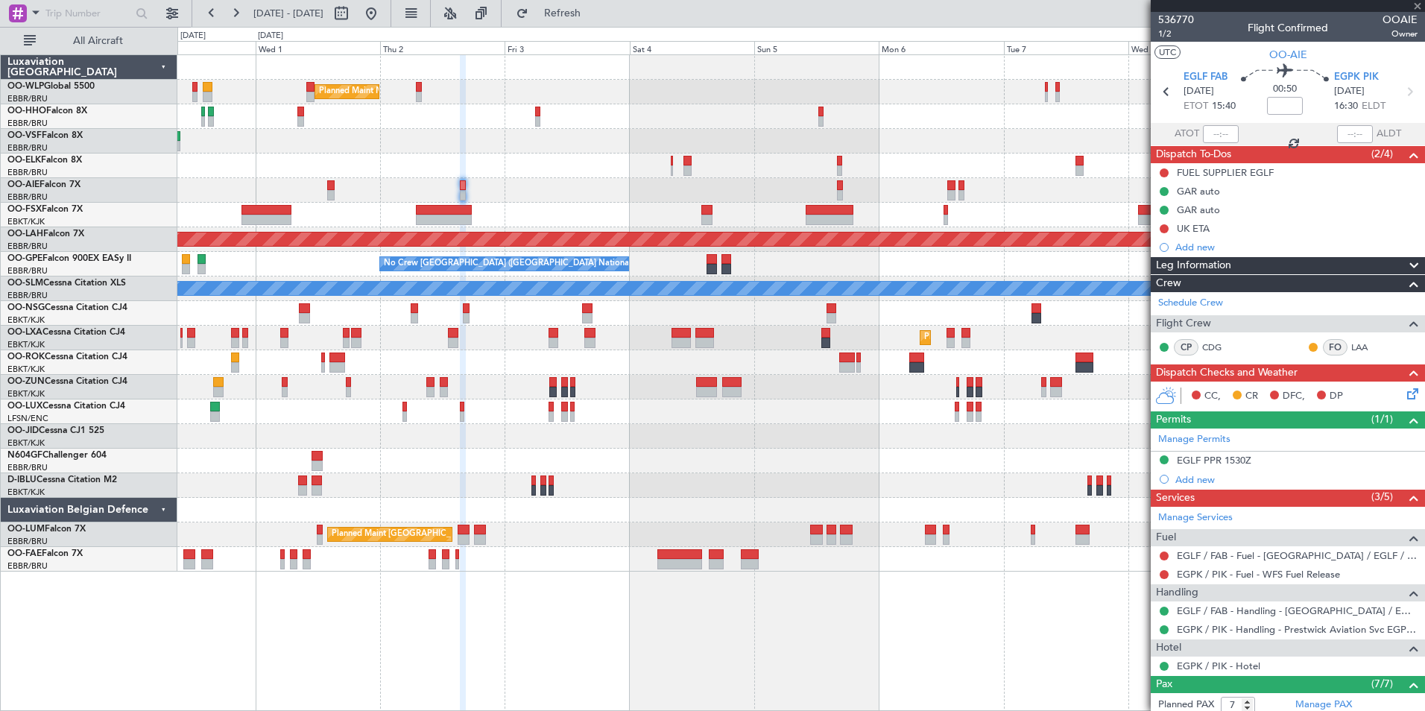
type input "2"
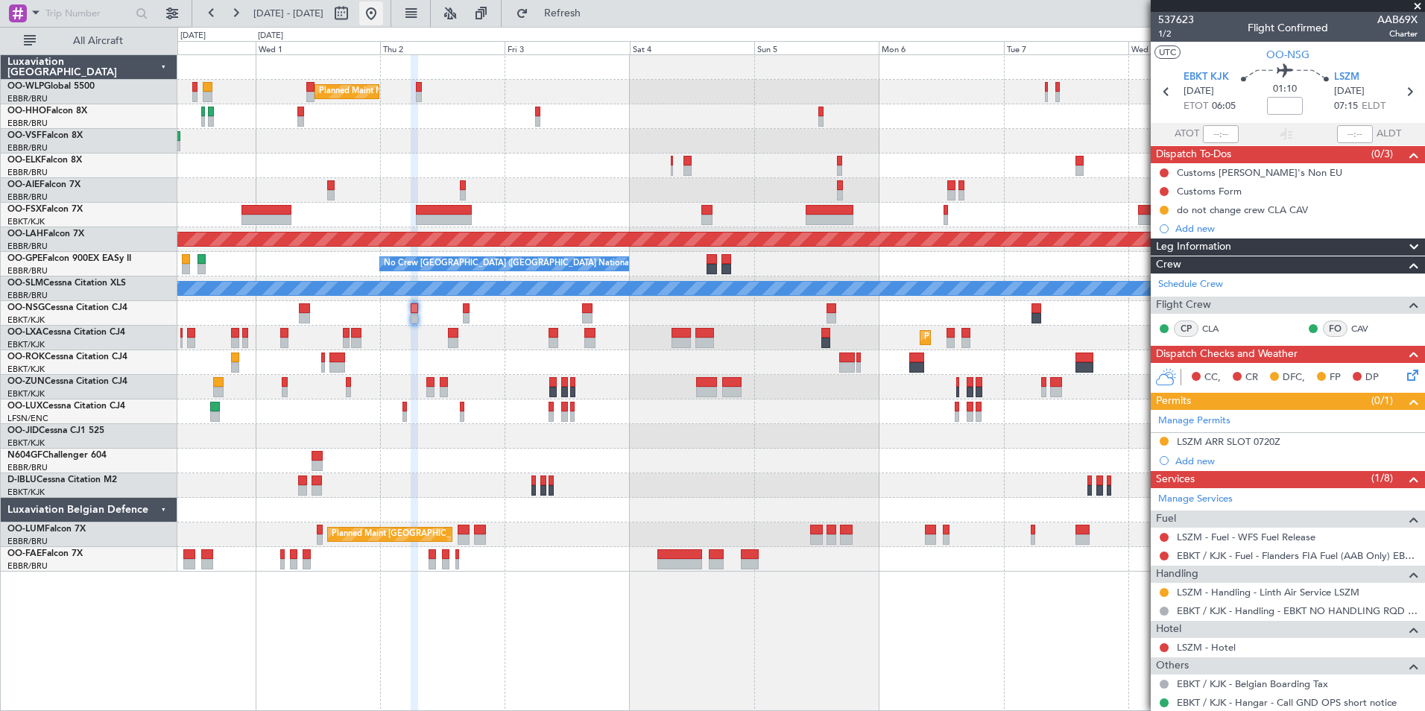
click at [383, 14] on button at bounding box center [371, 13] width 24 height 24
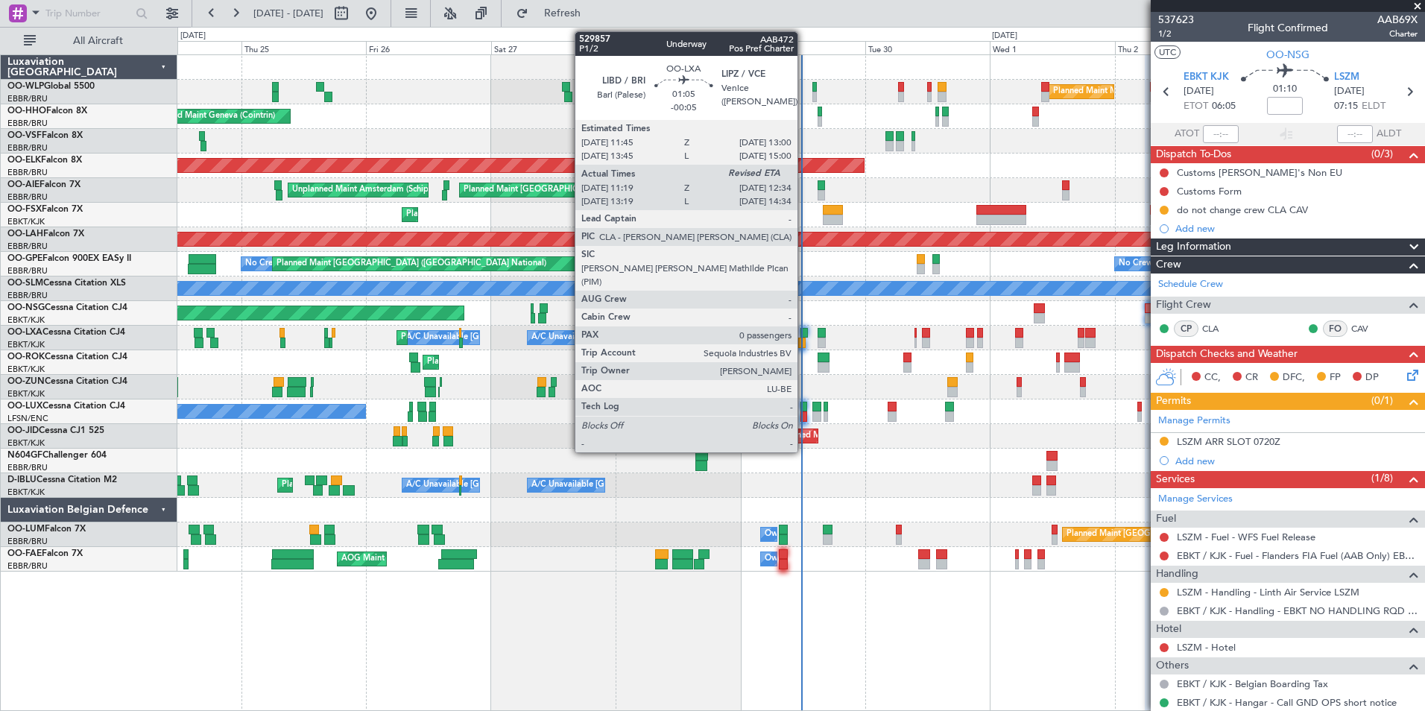
click at [804, 343] on div at bounding box center [801, 343] width 7 height 10
type input "-00:05"
type input "11:24"
type input "0"
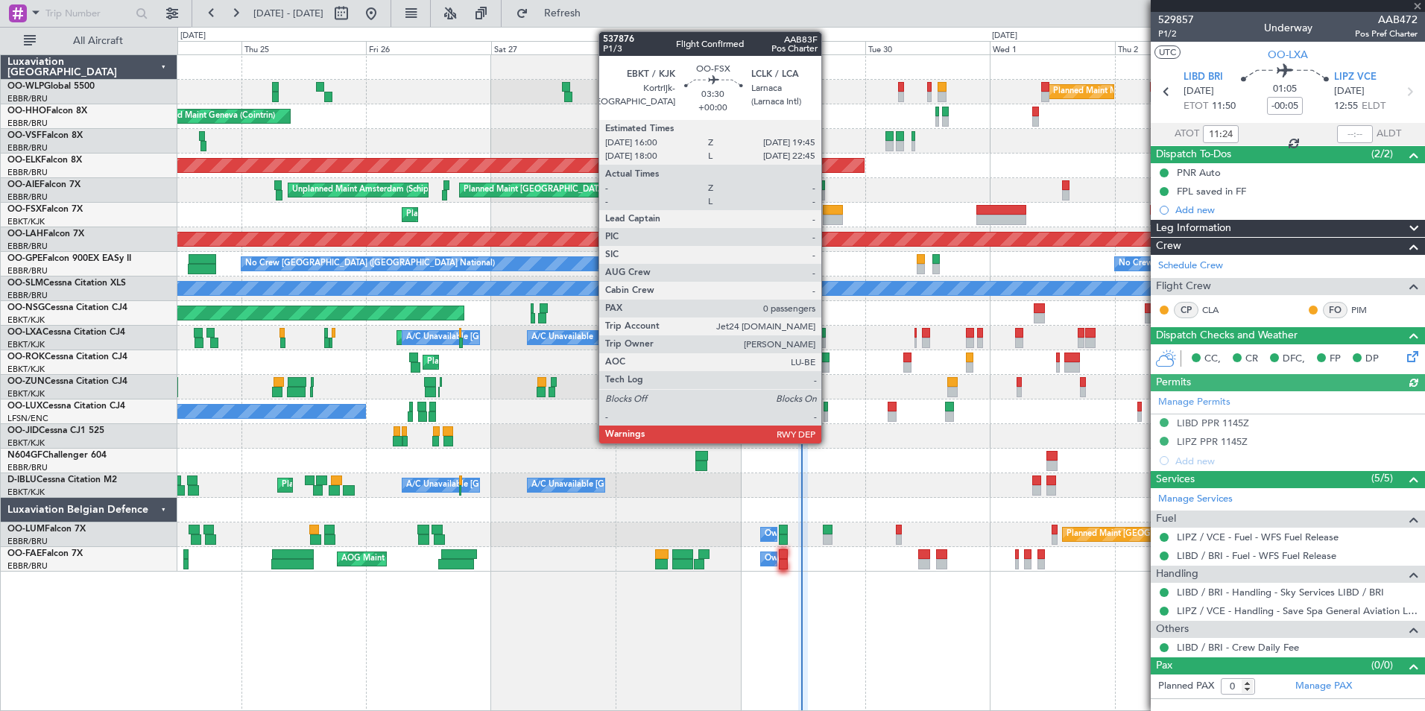
click at [828, 217] on div at bounding box center [833, 220] width 20 height 10
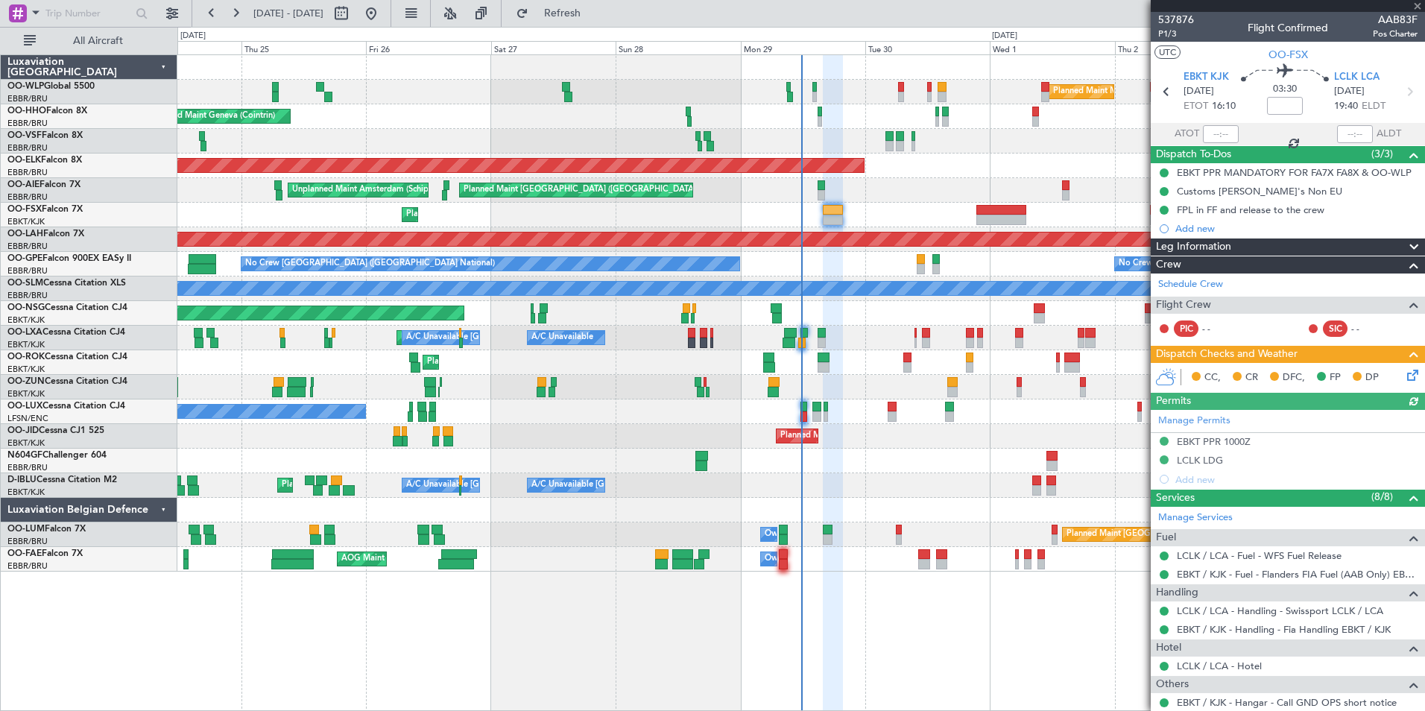
click at [855, 197] on div "Planned Maint London (Farnborough) Unplanned Maint Amsterdam (Schiphol)" at bounding box center [800, 190] width 1247 height 25
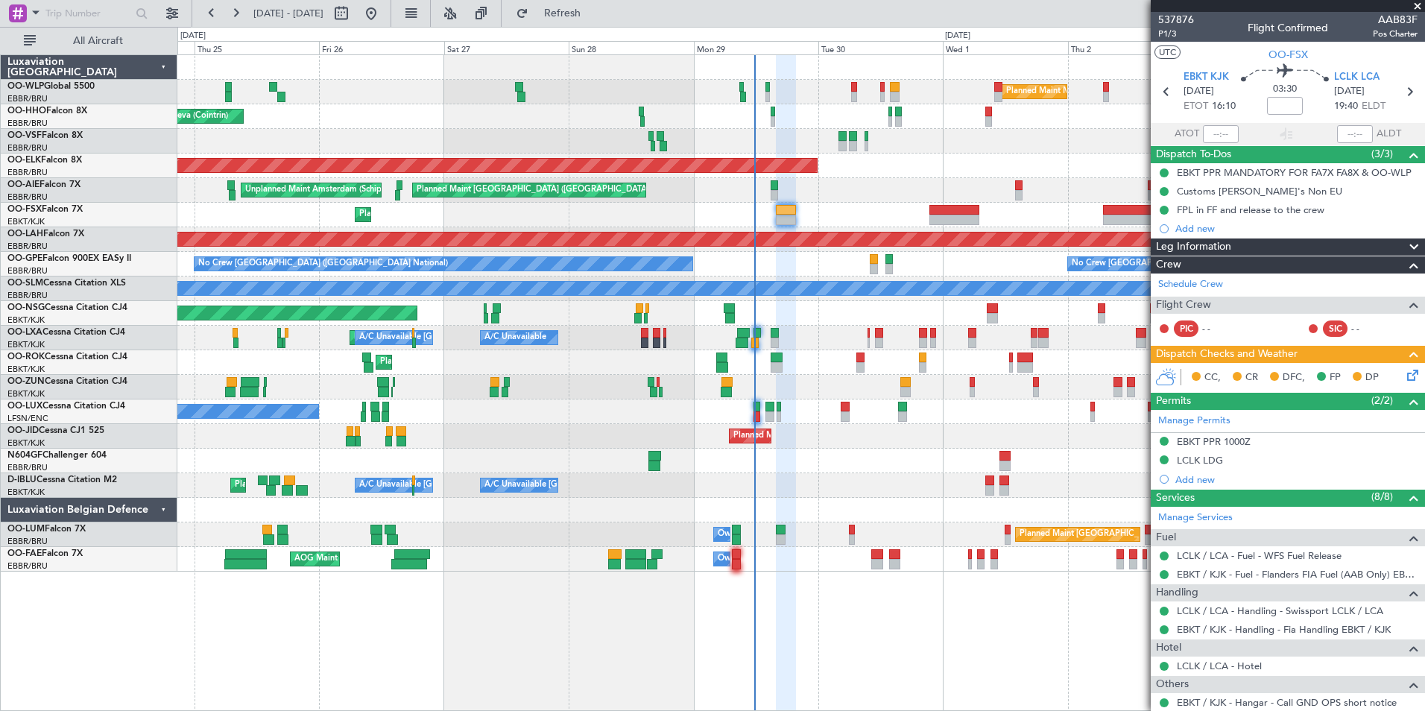
click at [876, 498] on div "Planned Maint Milan (Linate) Planned Maint Geneva ([GEOGRAPHIC_DATA]) Planned M…" at bounding box center [800, 313] width 1247 height 516
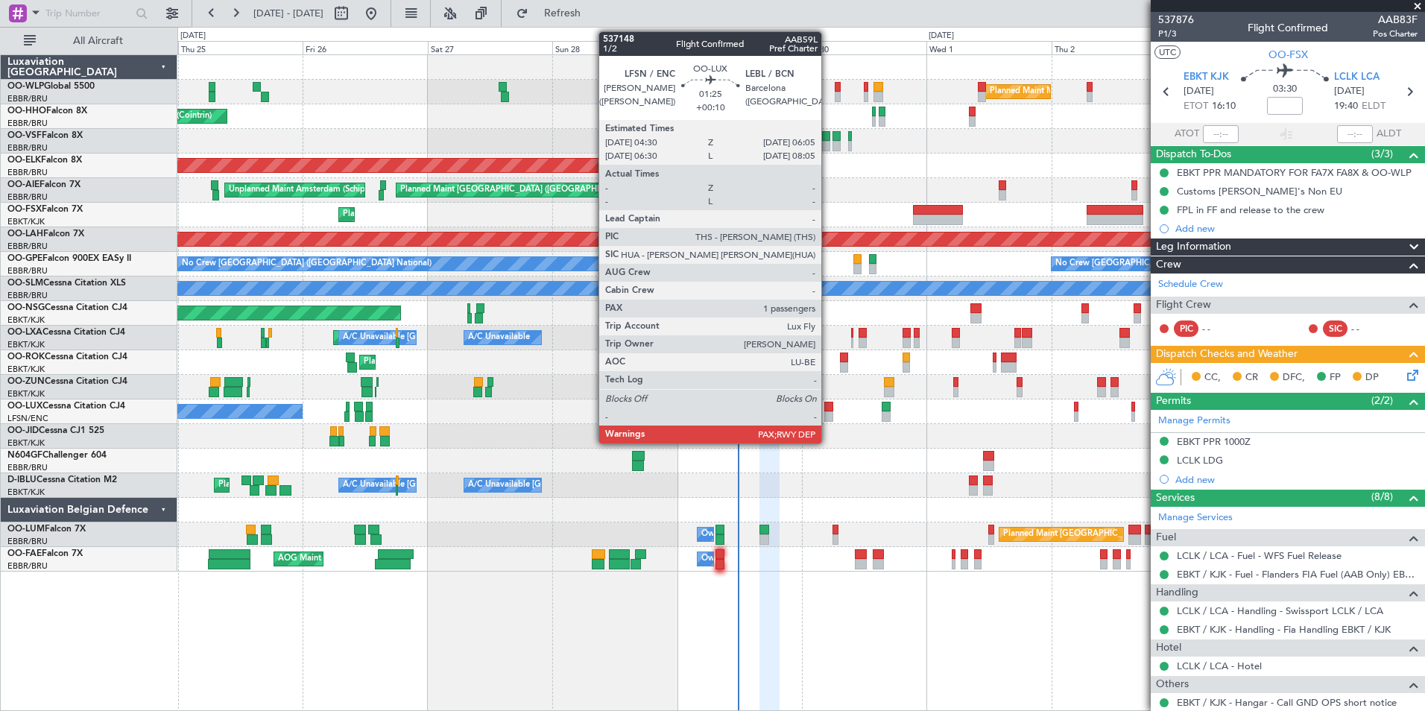
click at [828, 408] on div at bounding box center [828, 407] width 9 height 10
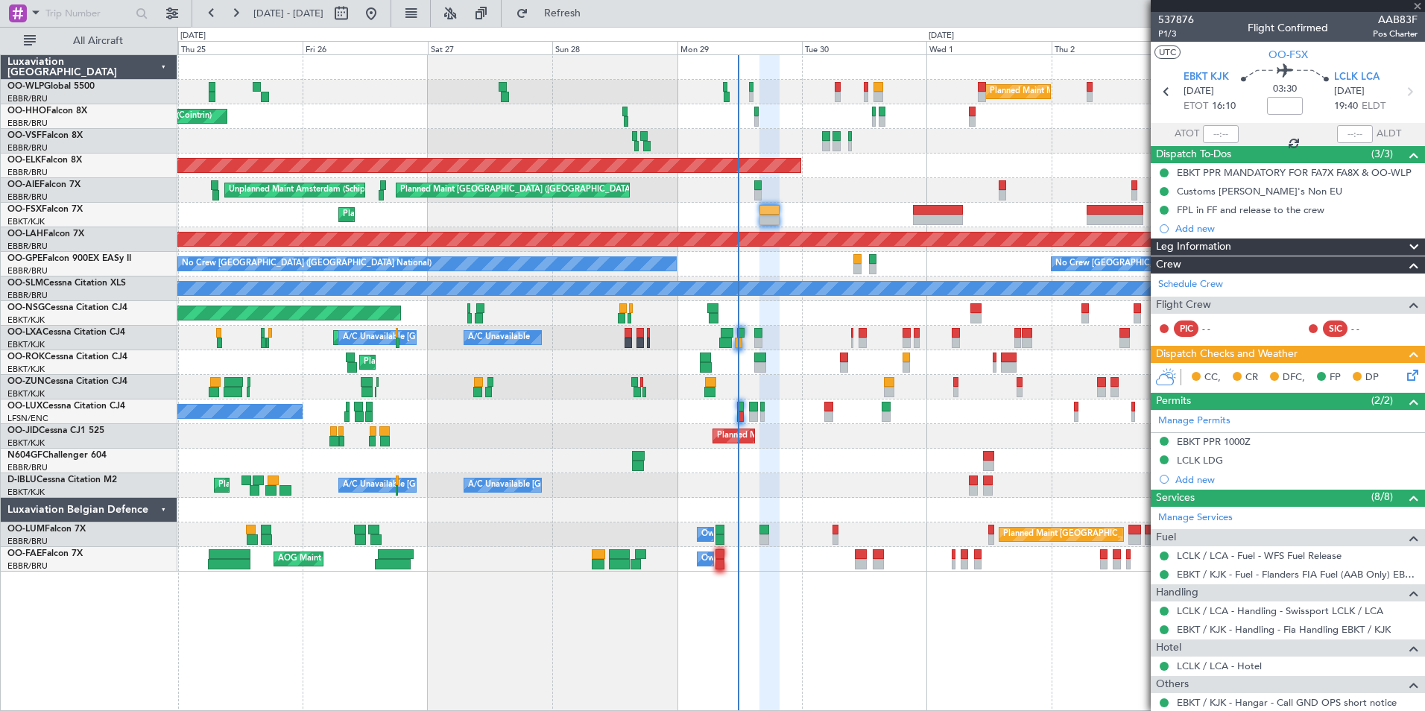
type input "+00:10"
type input "1"
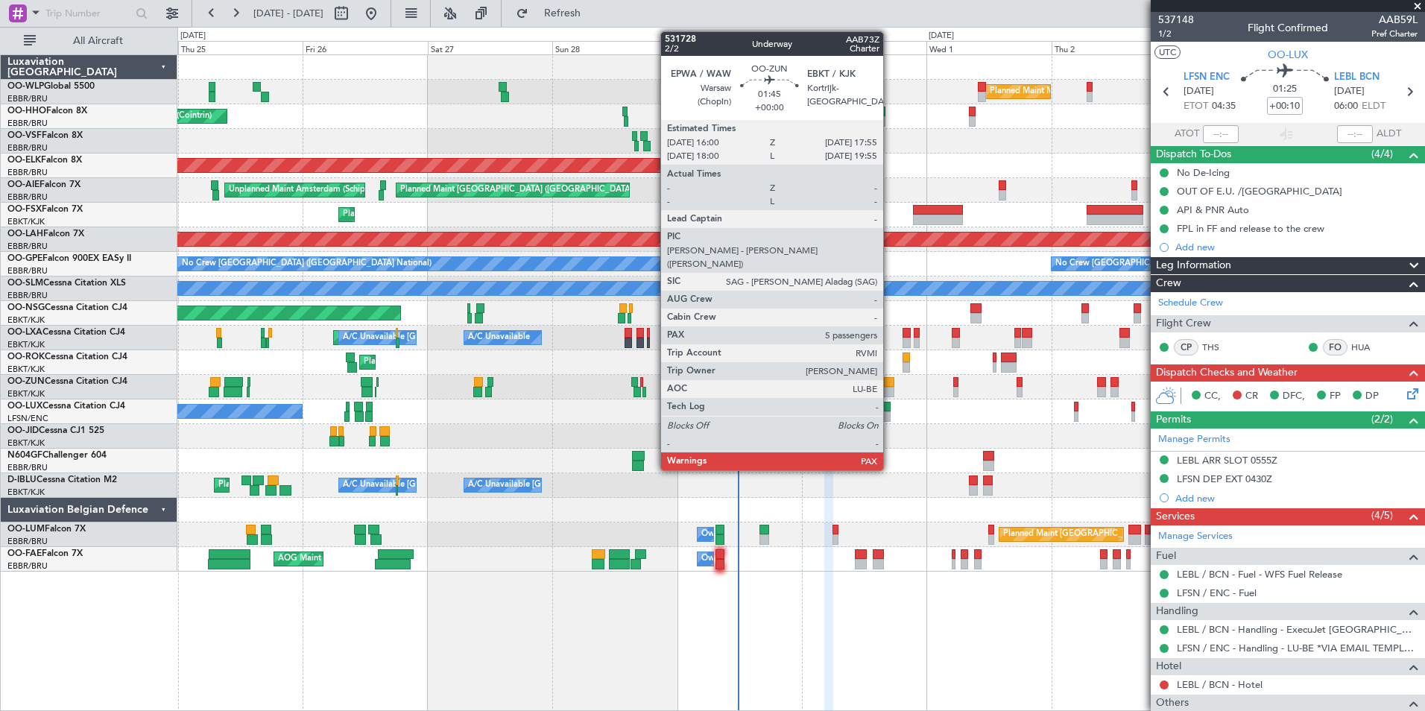
click at [890, 385] on div at bounding box center [889, 382] width 10 height 10
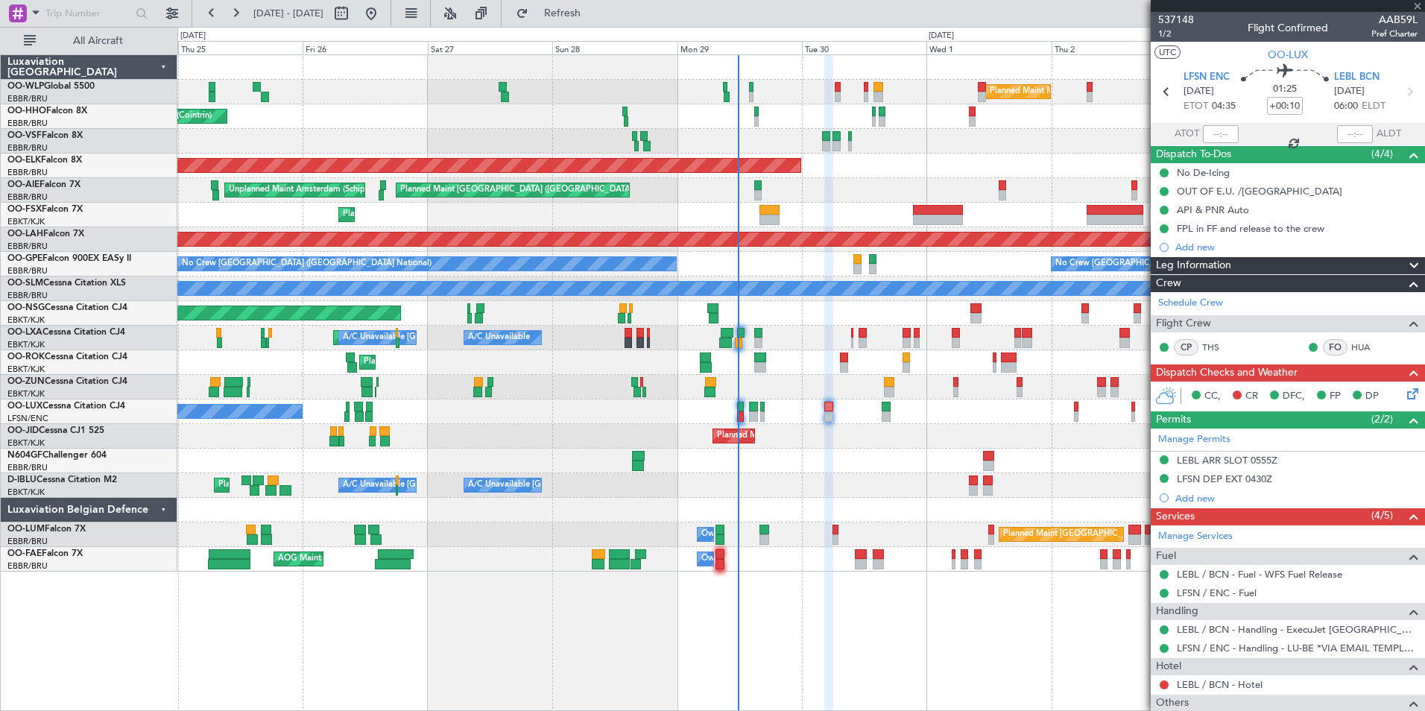
type input "5"
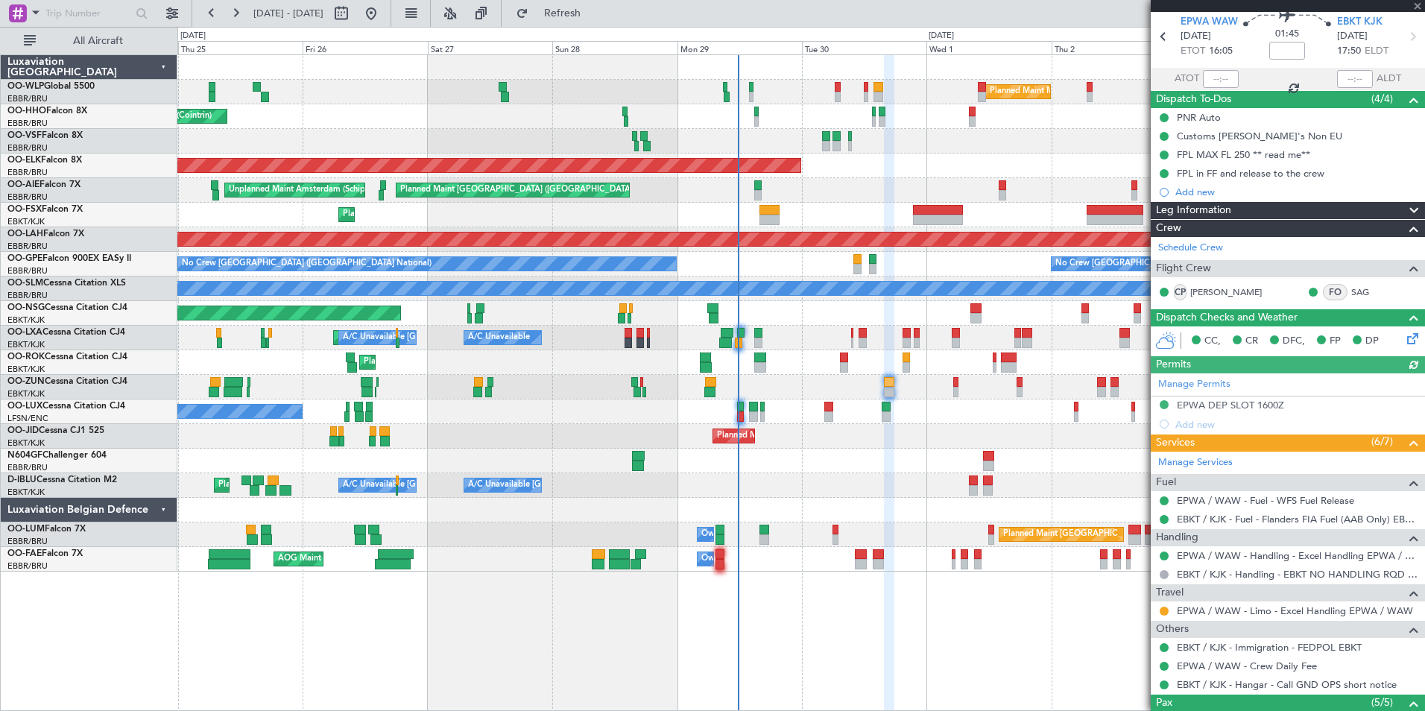
scroll to position [75, 0]
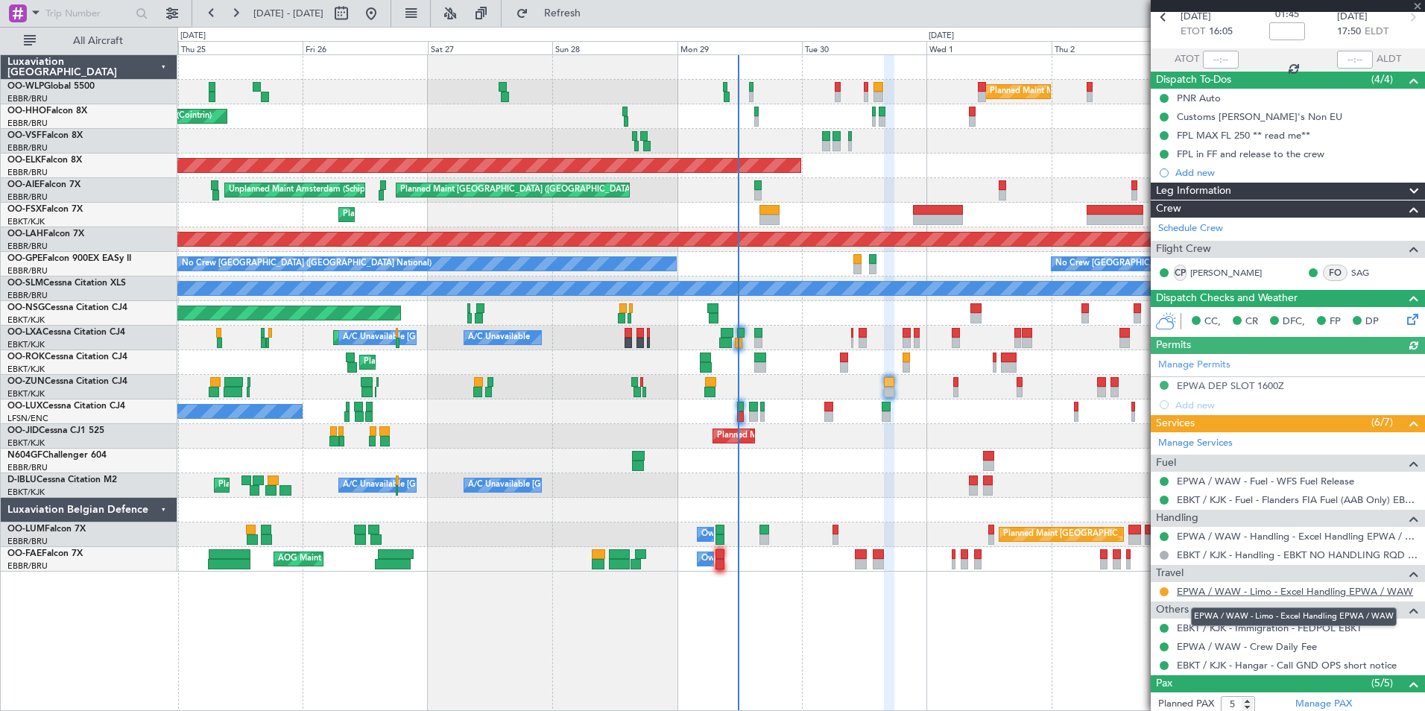
click at [1238, 592] on link "EPWA / WAW - Limo - Excel Handling EPWA / WAW" at bounding box center [1295, 591] width 236 height 13
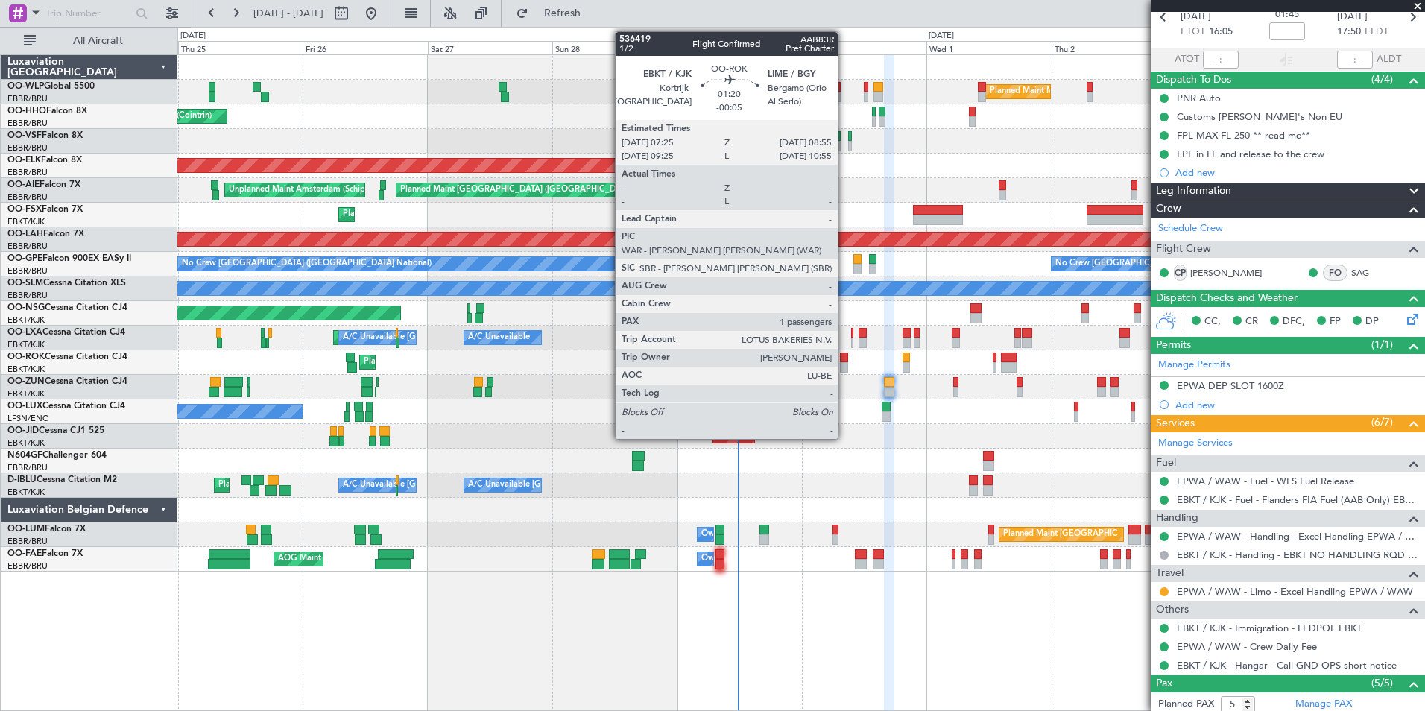
click at [844, 364] on div at bounding box center [844, 367] width 8 height 10
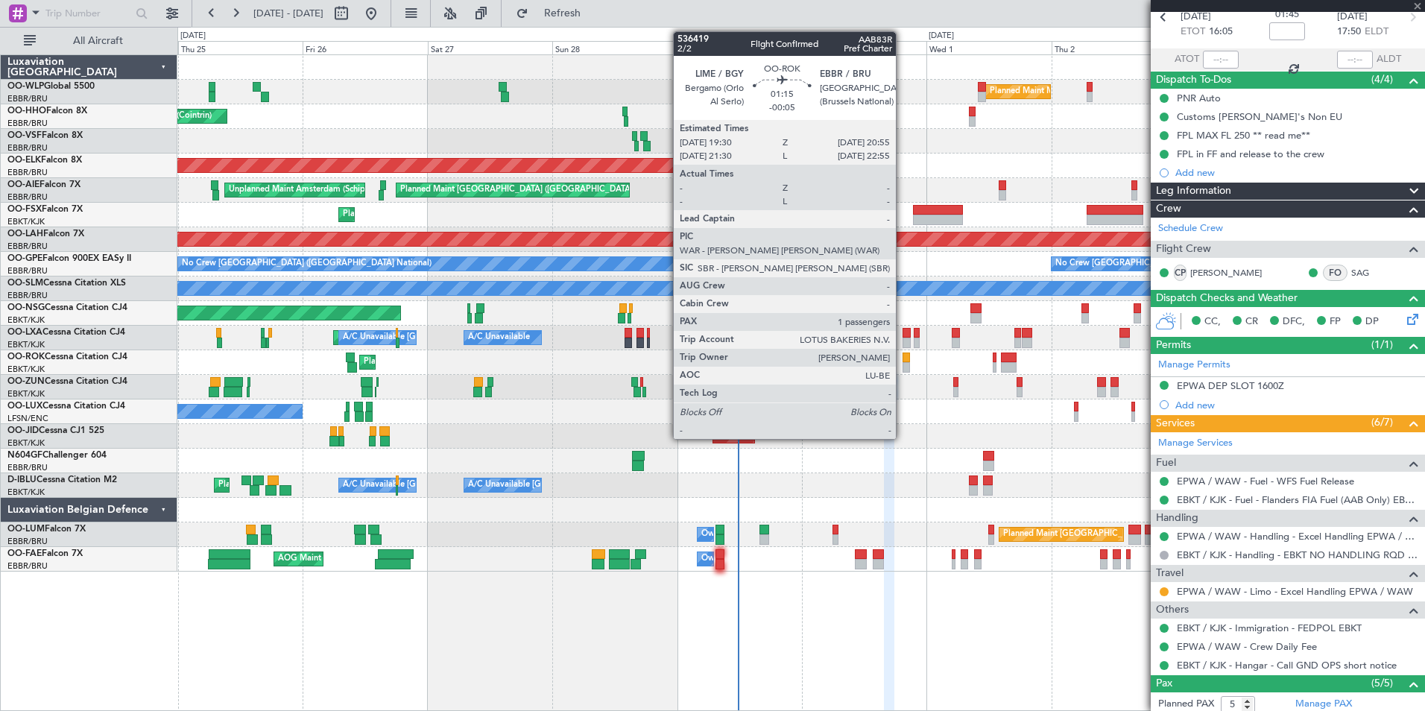
type input "-00:05"
type input "1"
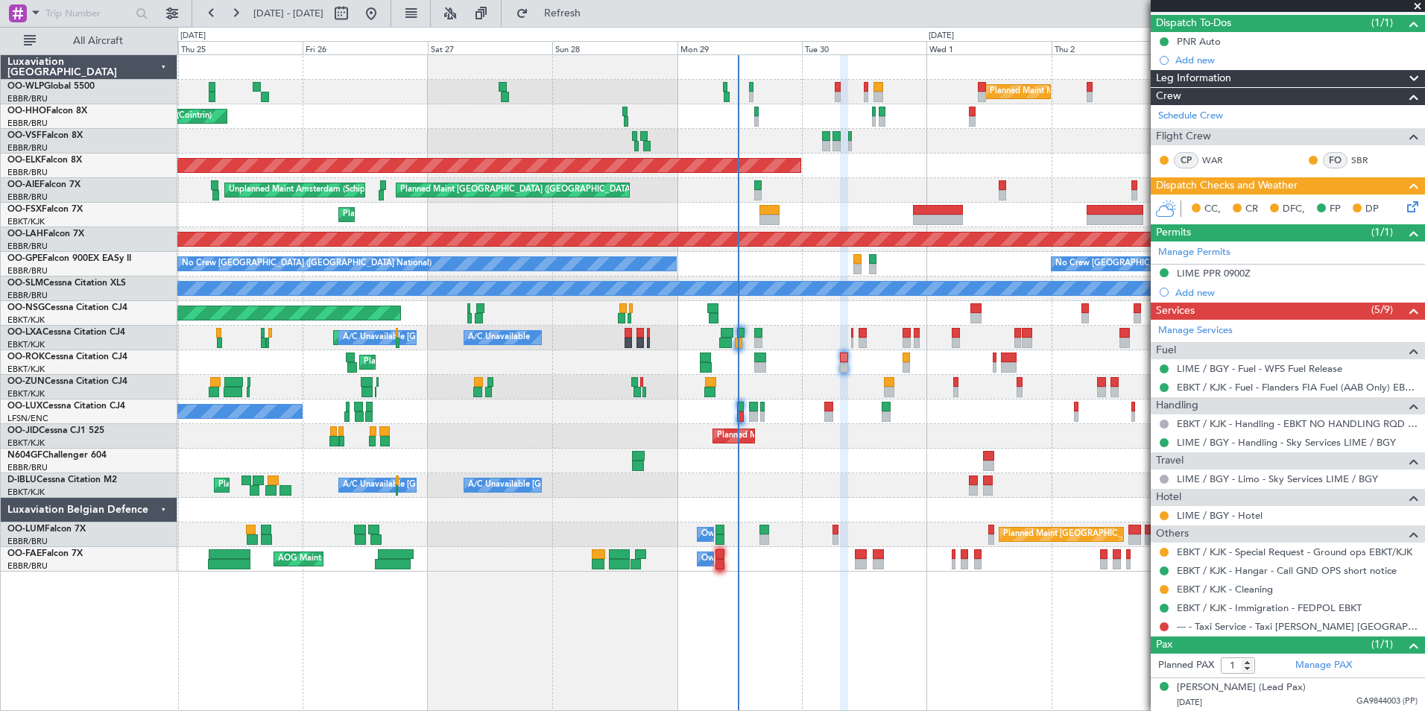
scroll to position [0, 0]
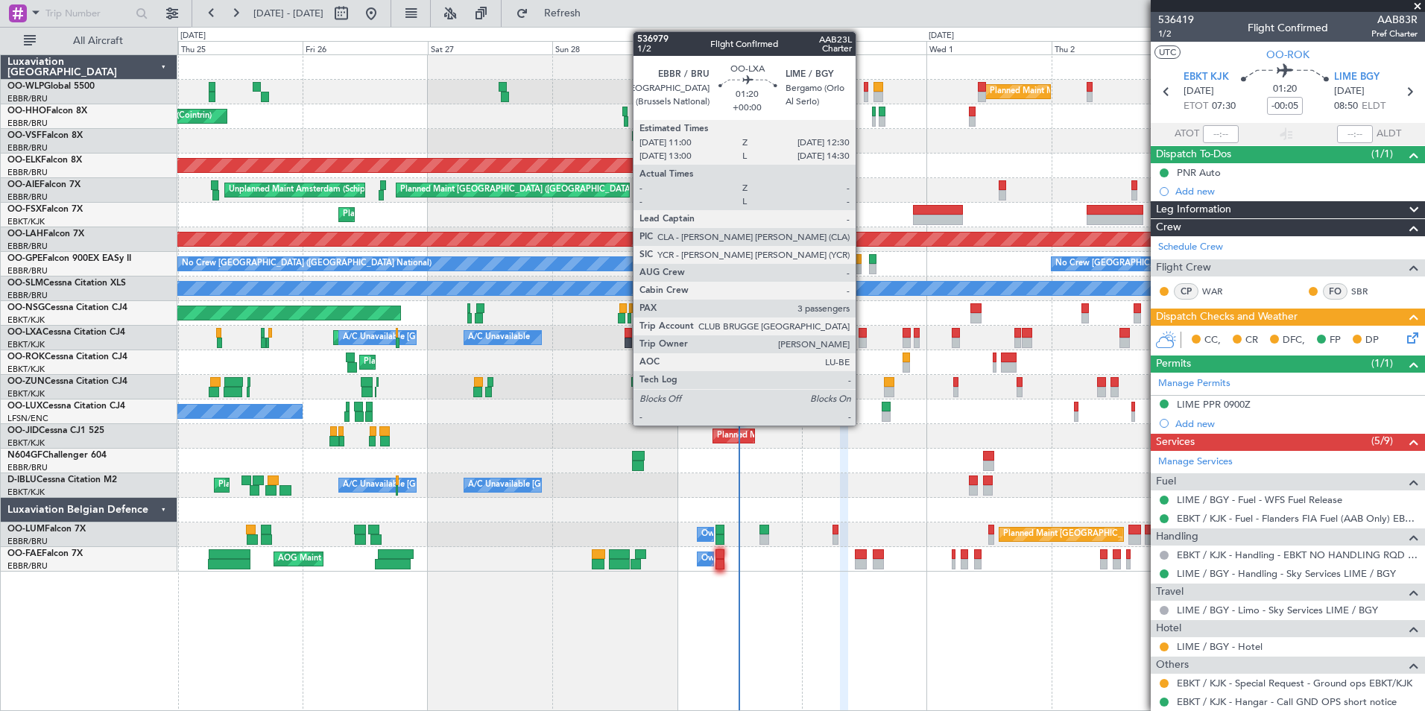
click at [862, 338] on div at bounding box center [862, 343] width 8 height 10
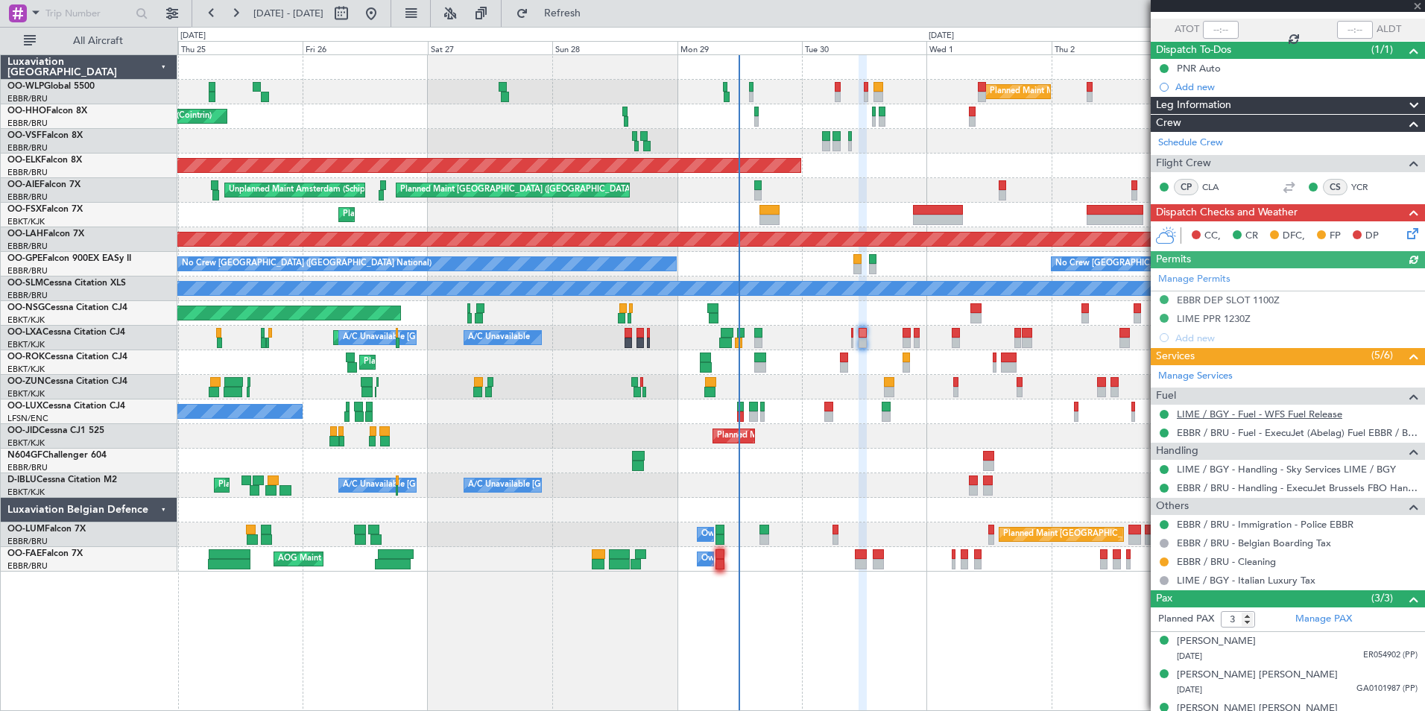
scroll to position [125, 0]
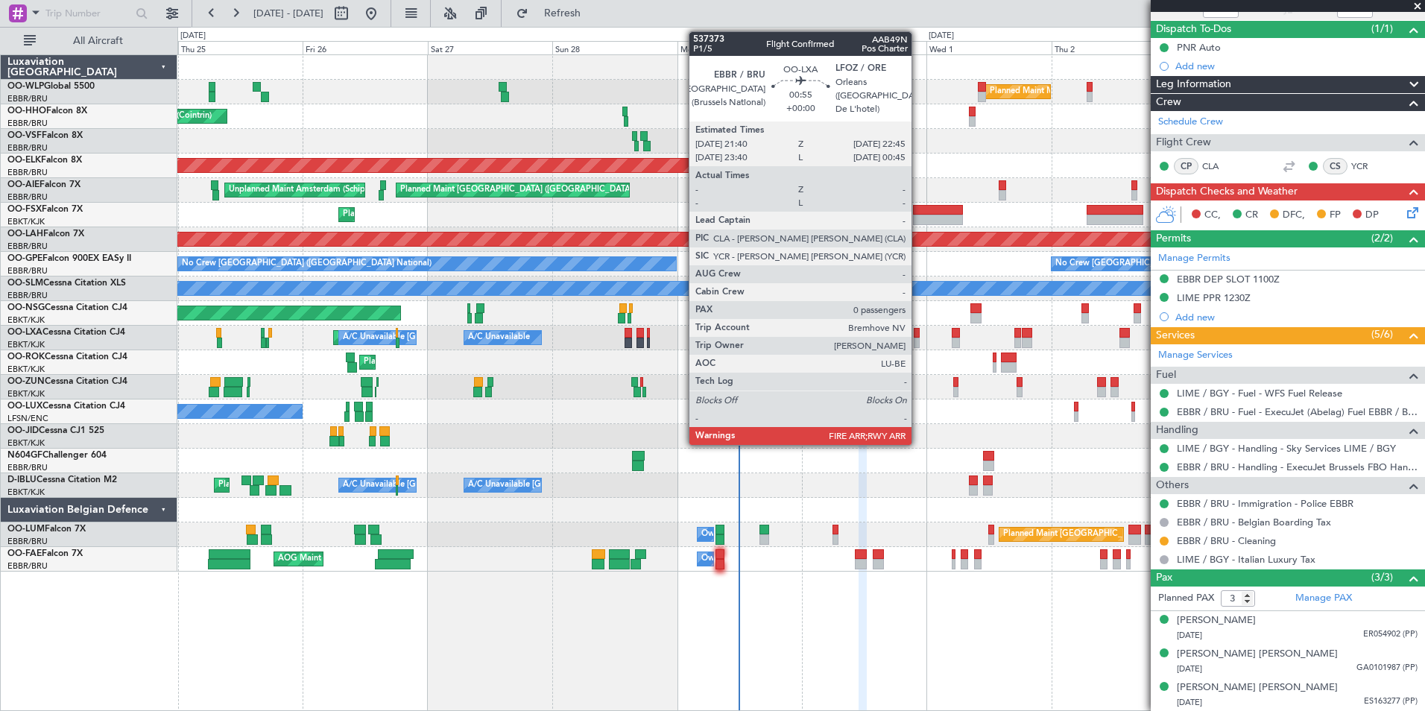
click at [918, 336] on div at bounding box center [917, 333] width 6 height 10
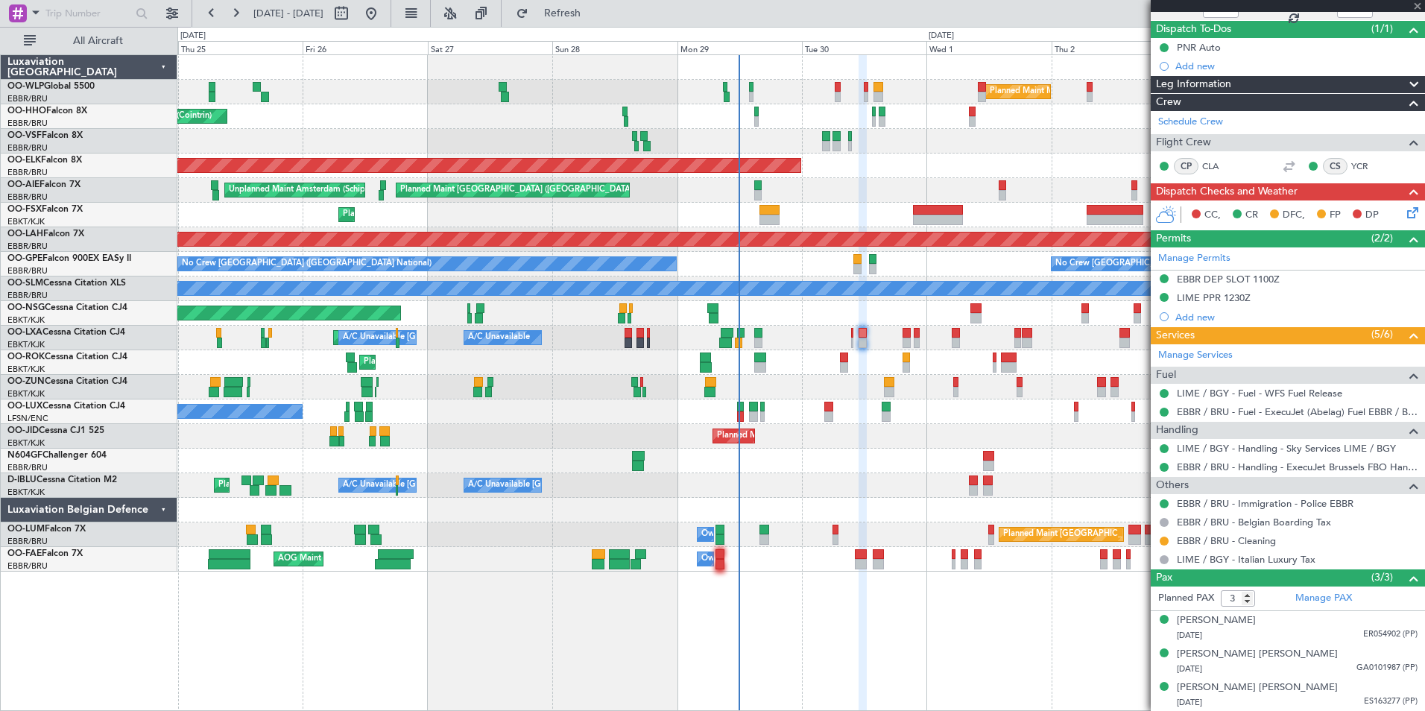
type input "0"
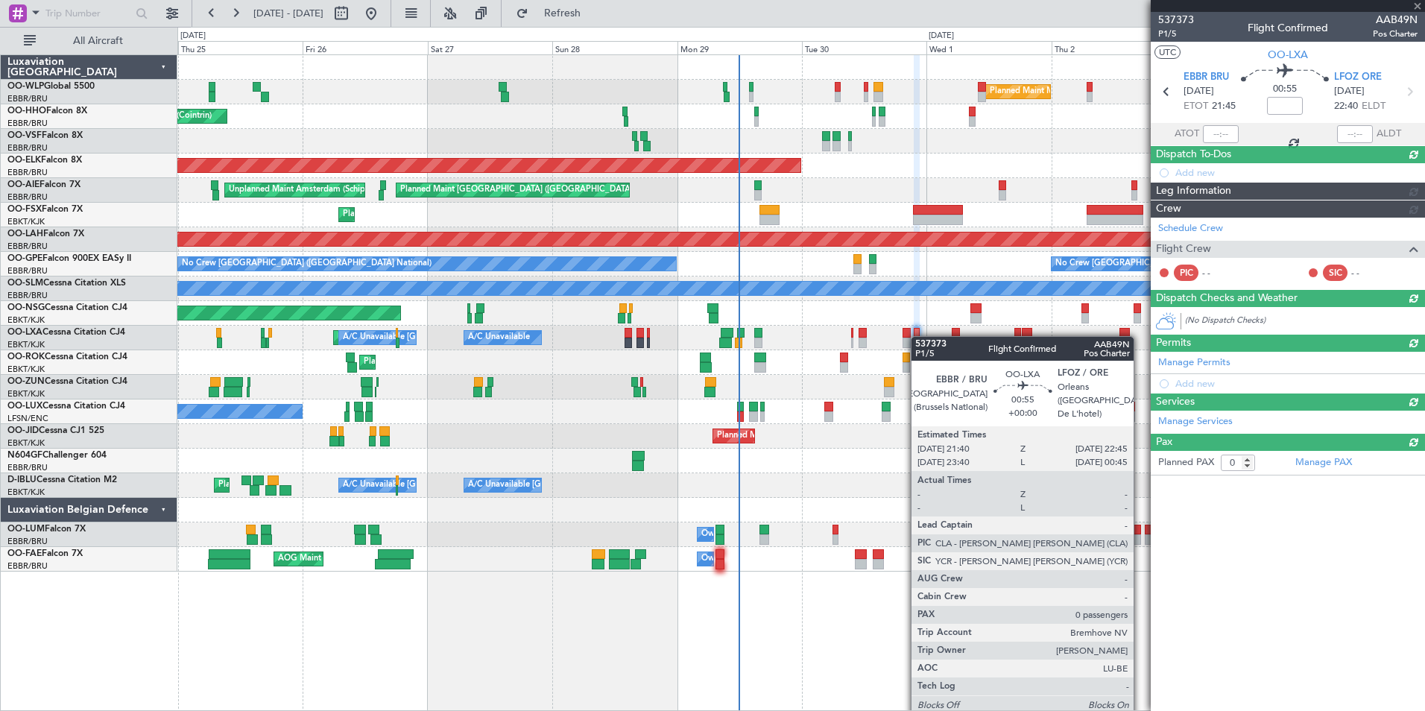
scroll to position [0, 0]
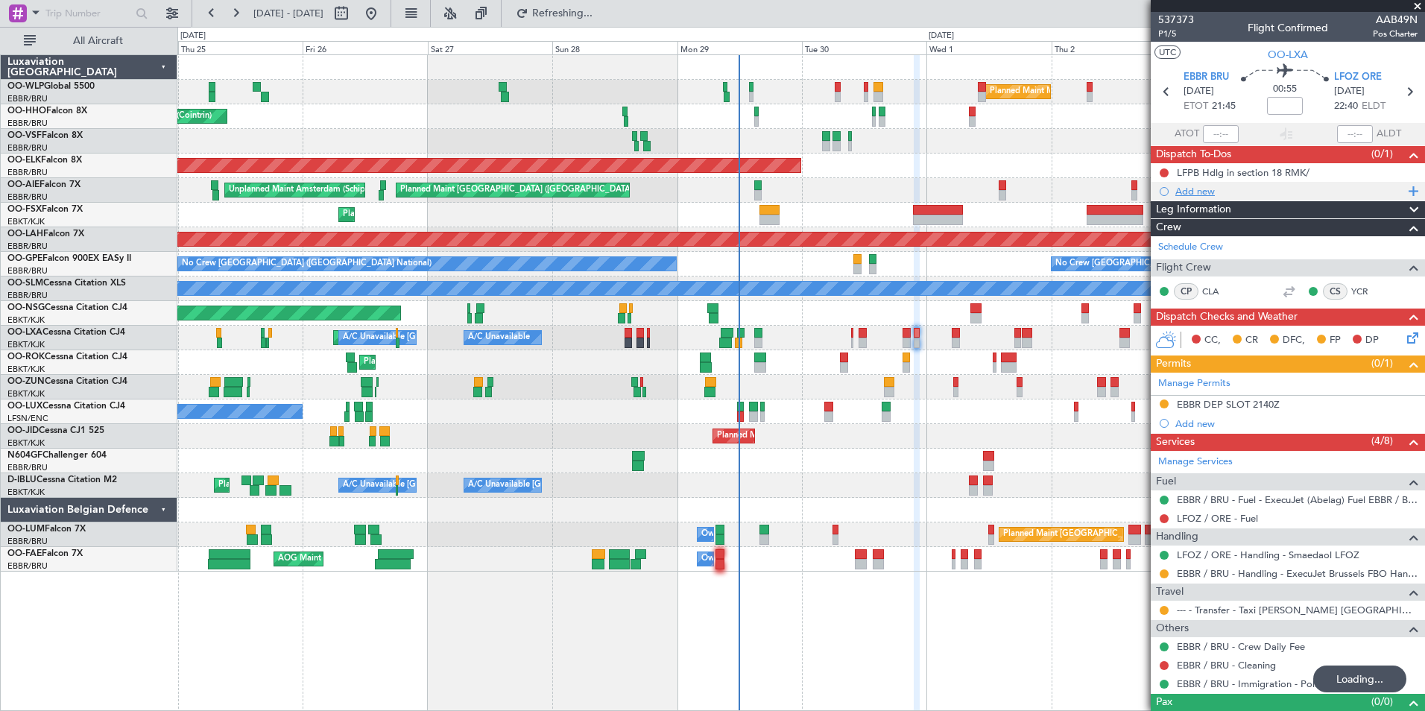
click at [1202, 196] on div "Add new" at bounding box center [1289, 191] width 229 height 13
click at [1211, 189] on div "Add new" at bounding box center [1289, 191] width 229 height 13
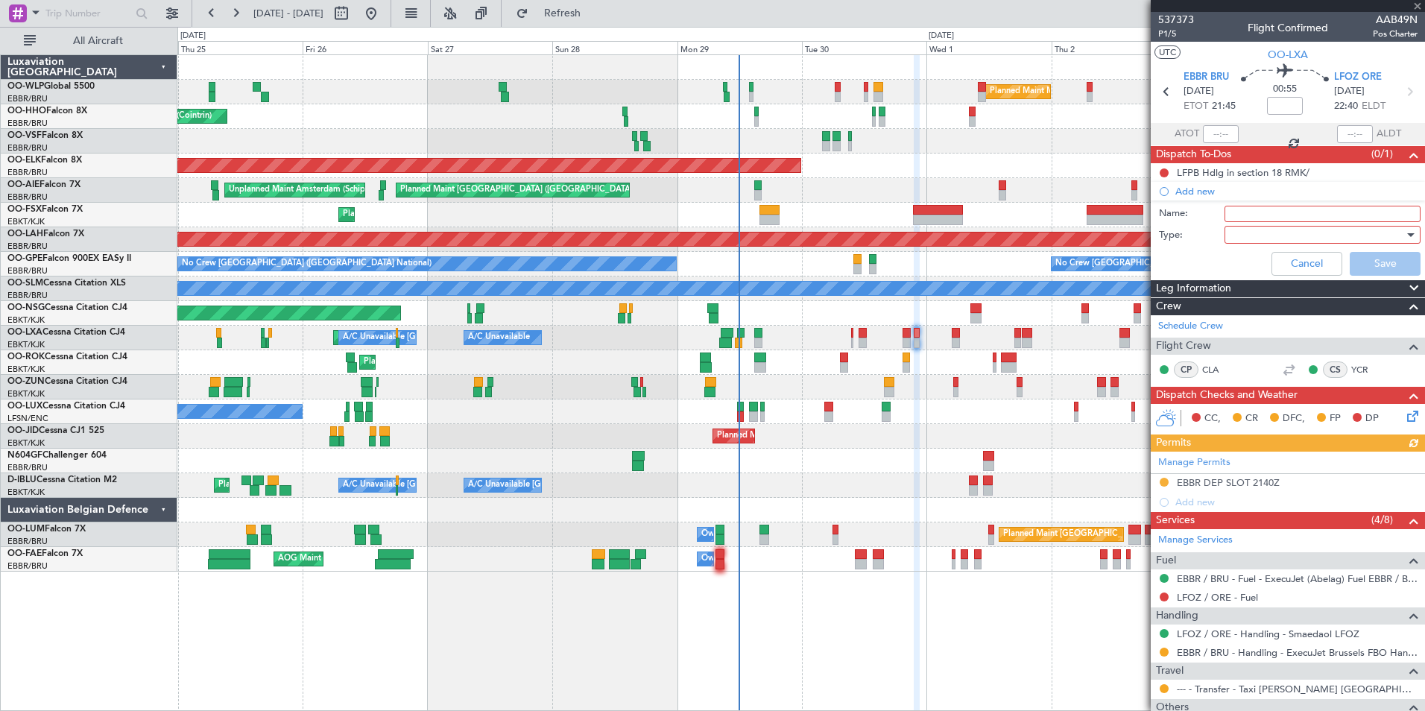
drag, startPoint x: 1266, startPoint y: 211, endPoint x: 1255, endPoint y: 211, distance: 11.2
click at [1266, 211] on input "Name:" at bounding box center [1322, 214] width 196 height 16
type input "Fire cat 2 on CPT discretion"
click at [1256, 239] on div at bounding box center [1317, 235] width 174 height 22
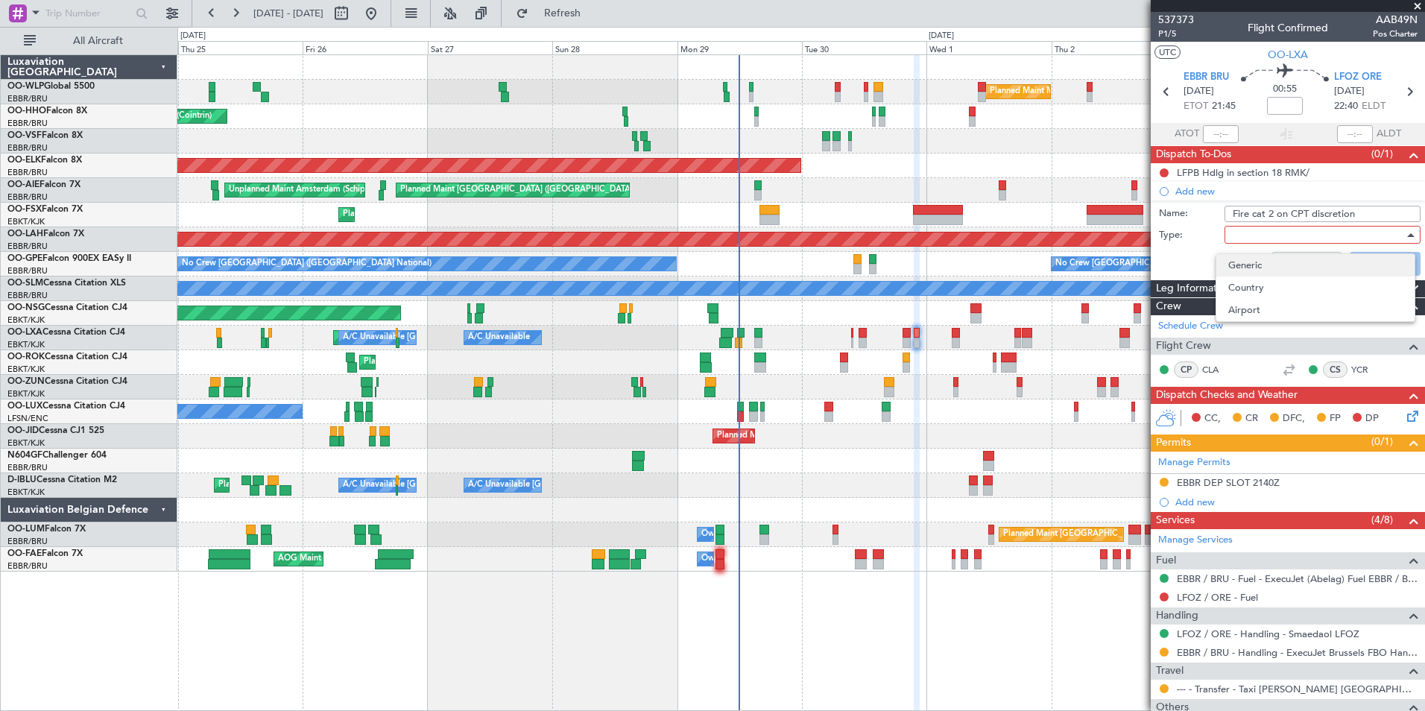
click at [1247, 262] on span "Generic" at bounding box center [1315, 265] width 174 height 22
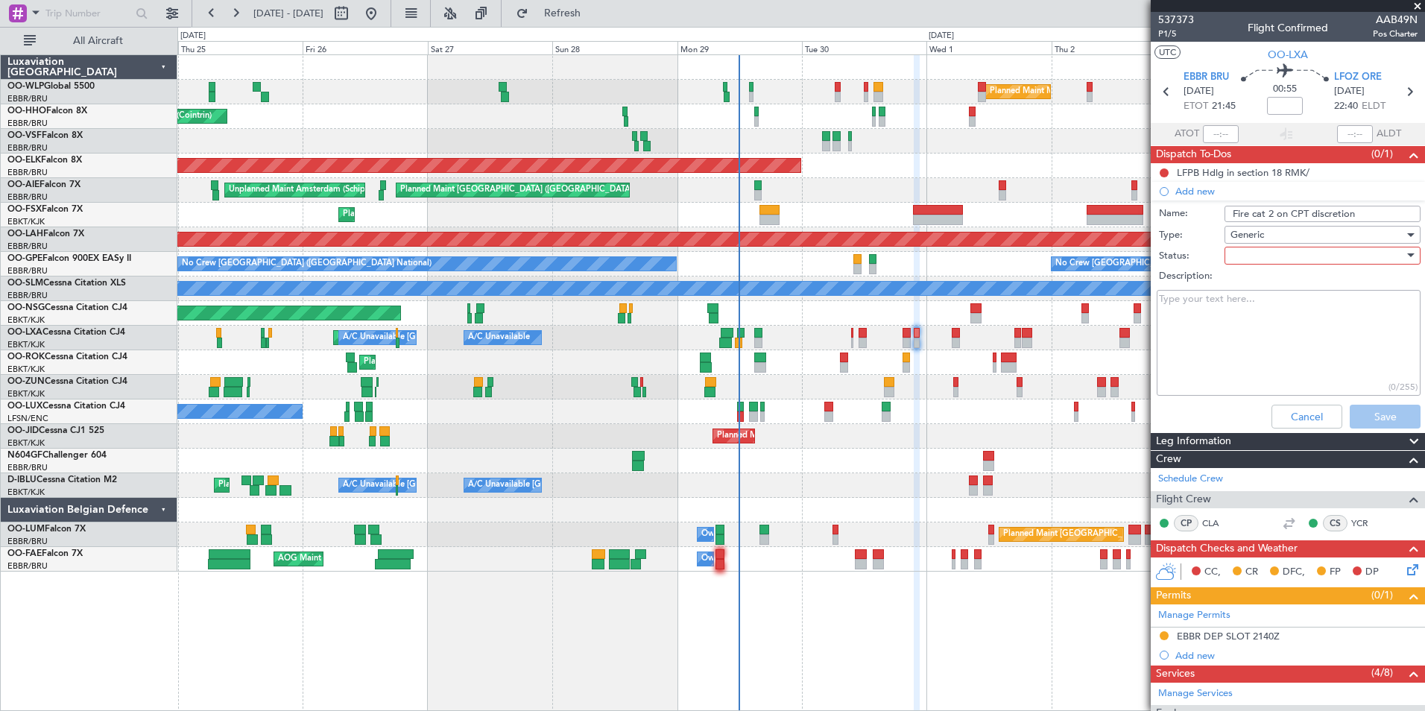
click at [1247, 251] on div at bounding box center [1317, 255] width 174 height 22
click at [1253, 284] on span "Not Started" at bounding box center [1315, 285] width 174 height 22
click at [1369, 420] on button "Save" at bounding box center [1384, 417] width 71 height 24
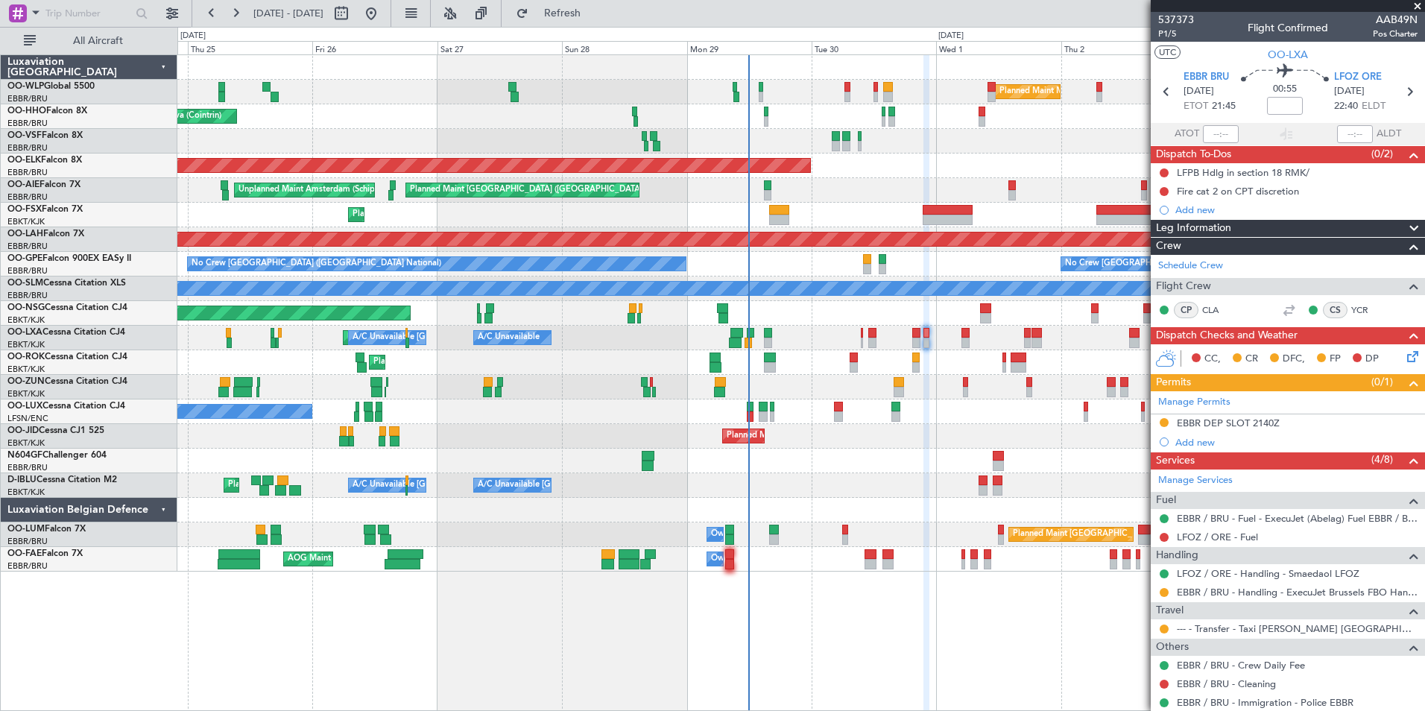
click at [954, 375] on div "Planned Maint Milan (Linate) Planned Maint Geneva ([GEOGRAPHIC_DATA]) Planned M…" at bounding box center [800, 313] width 1247 height 516
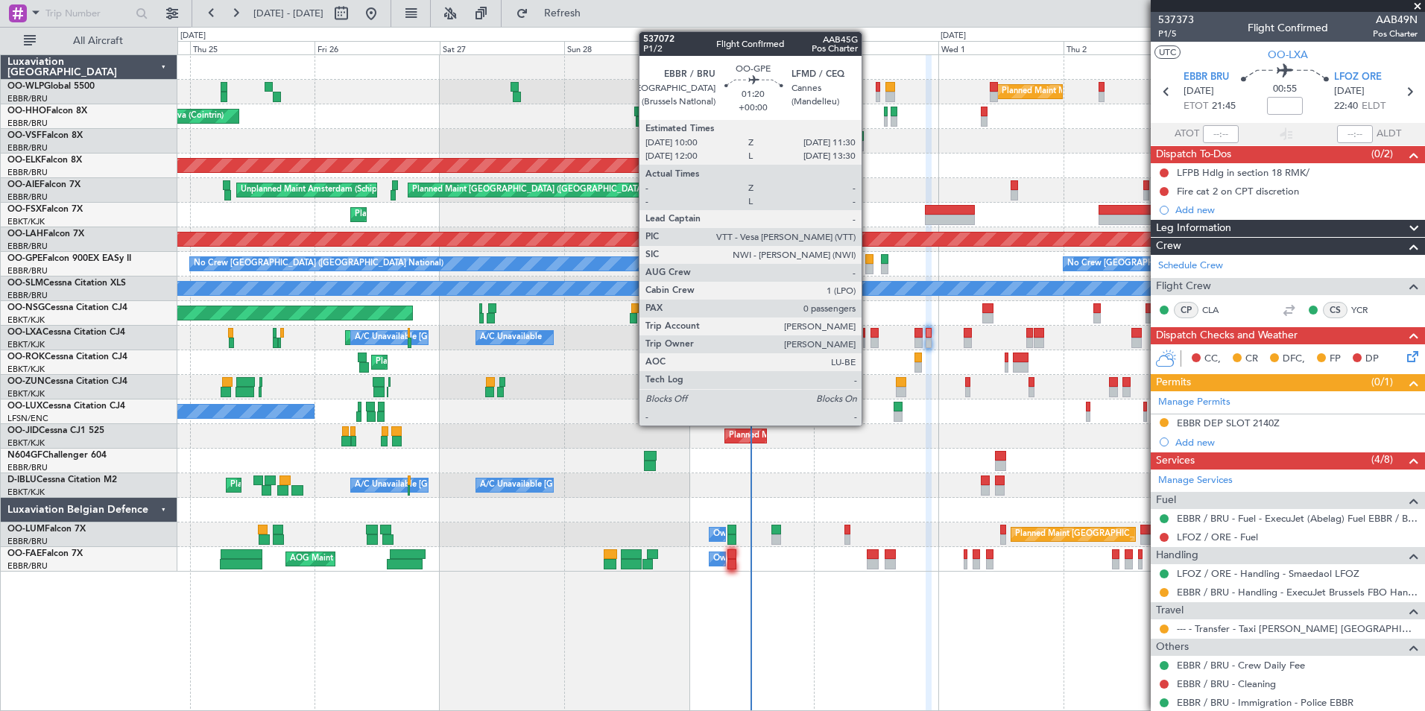
click at [868, 267] on div at bounding box center [869, 269] width 8 height 10
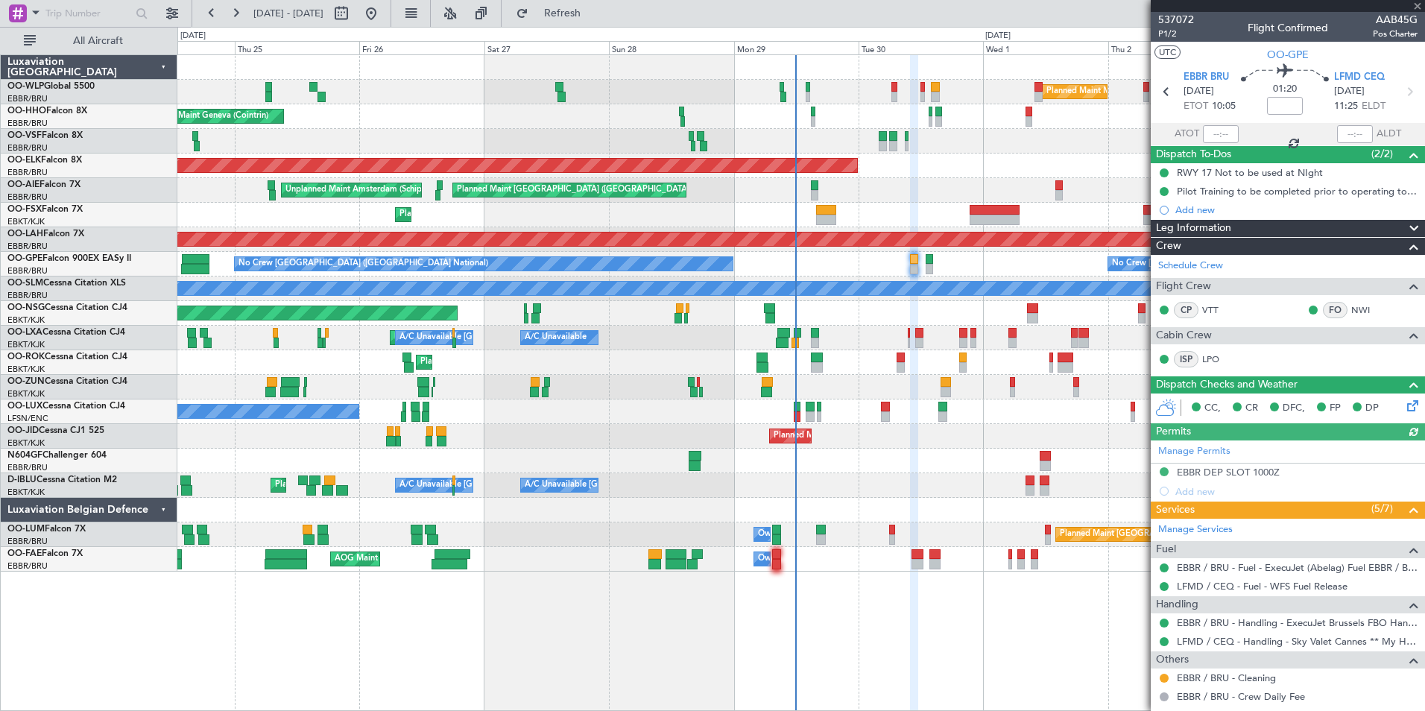
click at [995, 165] on div "Planned Maint Kortrijk-[GEOGRAPHIC_DATA]" at bounding box center [800, 166] width 1247 height 25
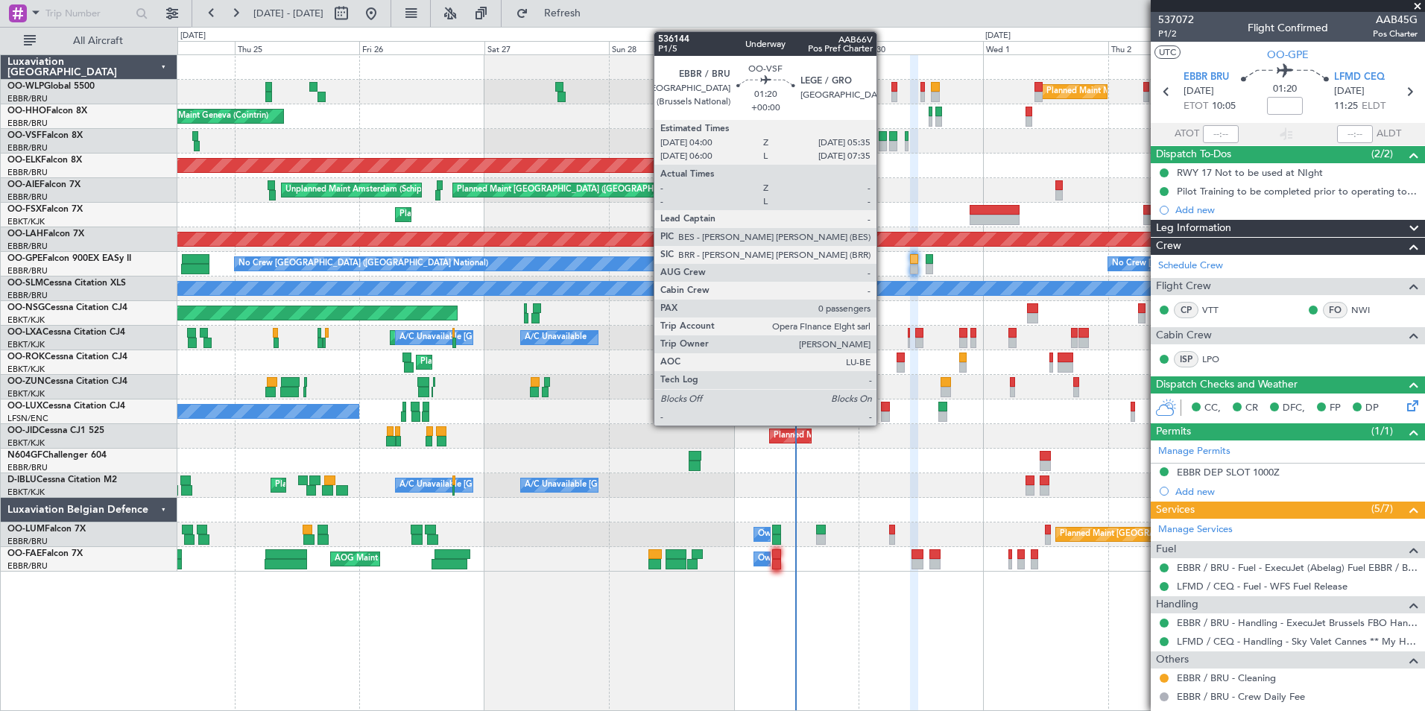
click at [883, 140] on div at bounding box center [883, 136] width 9 height 10
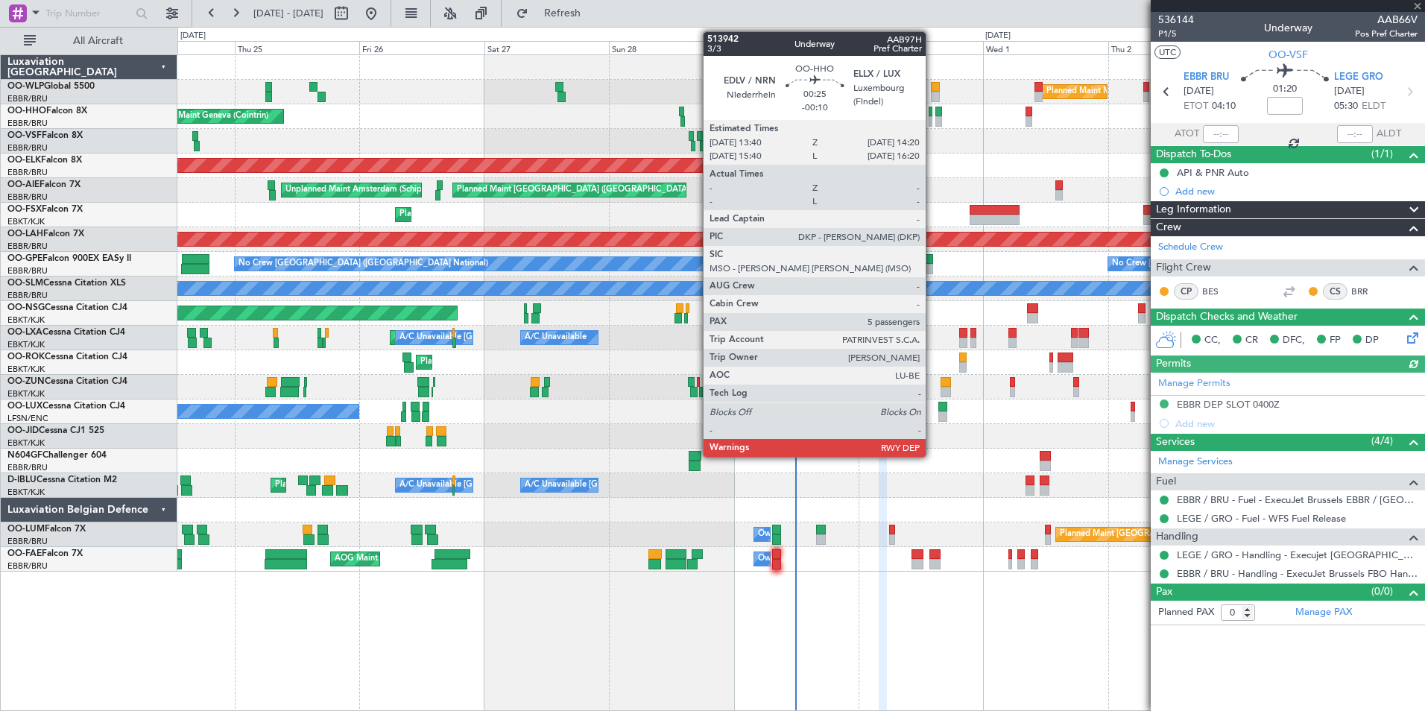
click at [932, 118] on div at bounding box center [930, 121] width 4 height 10
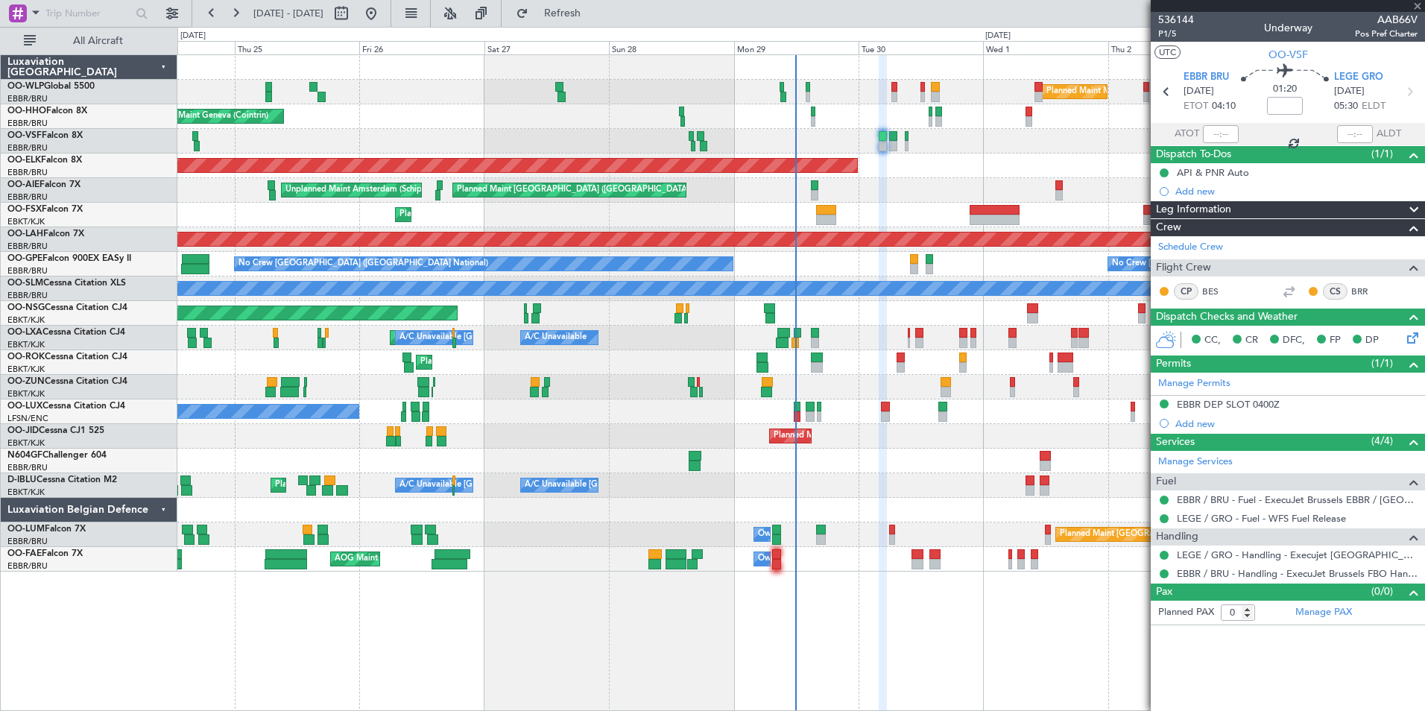
type input "-00:10"
type input "5"
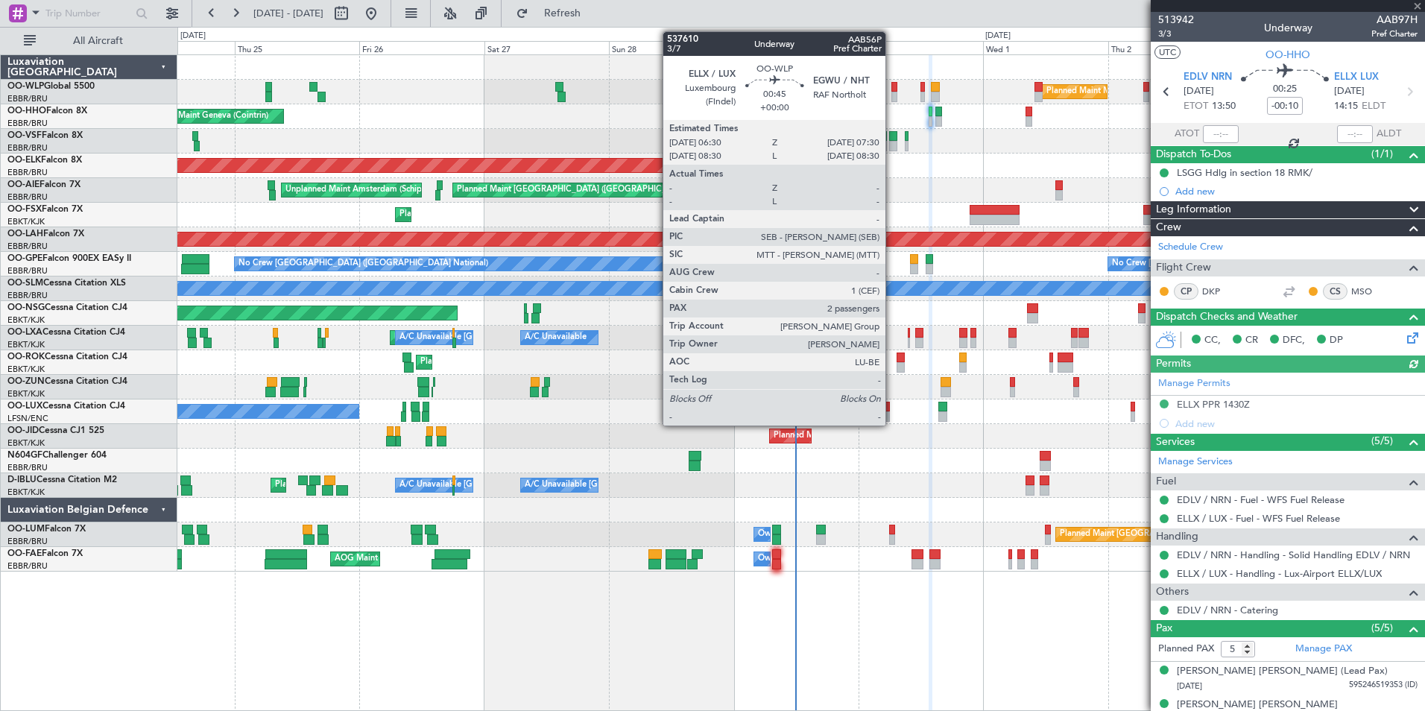
click at [892, 97] on div at bounding box center [893, 97] width 5 height 10
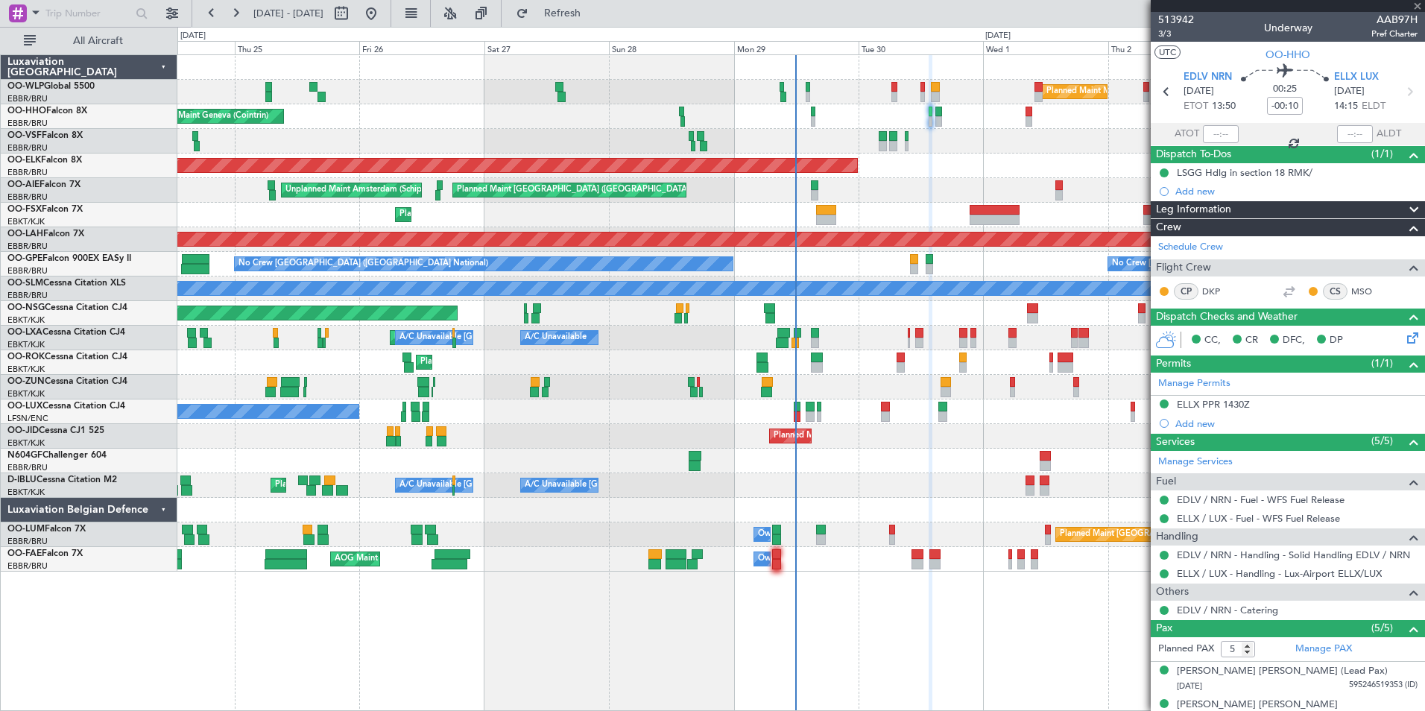
type input "2"
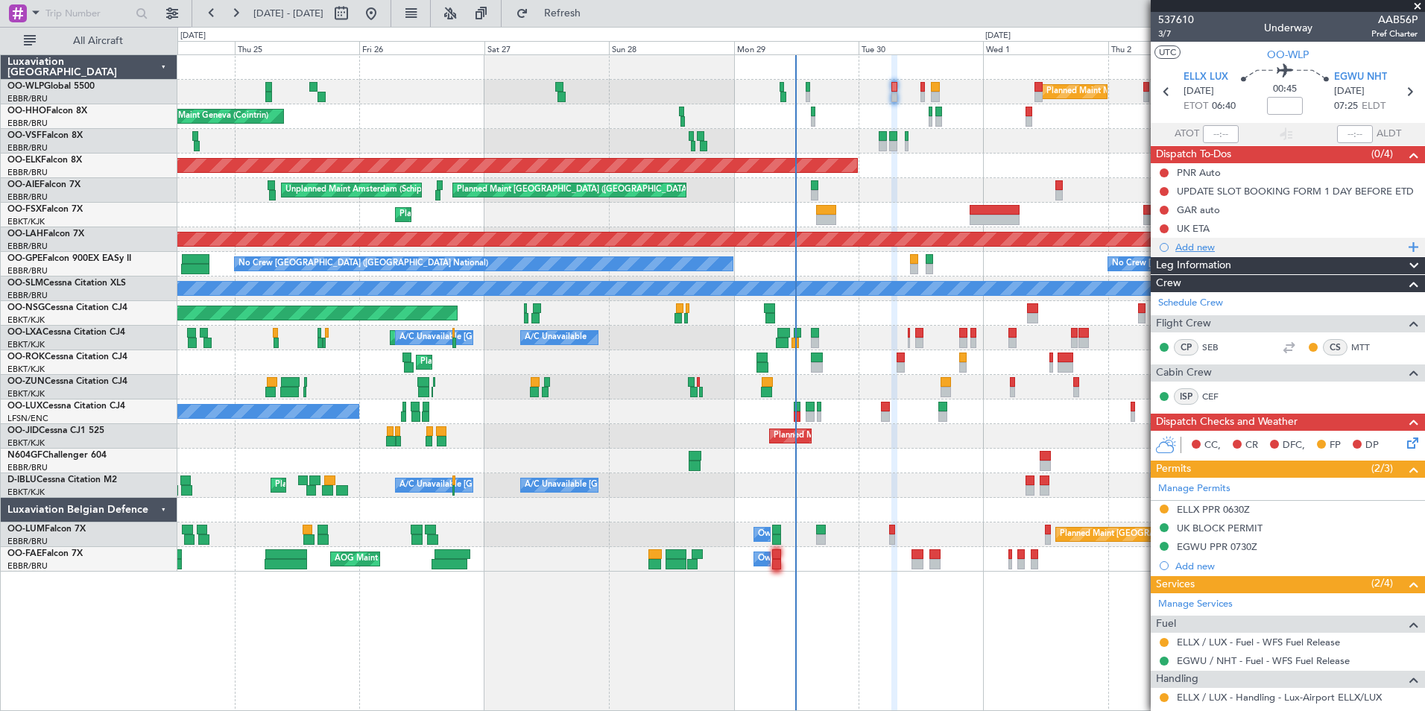
click at [1203, 246] on div "Add new" at bounding box center [1289, 247] width 229 height 13
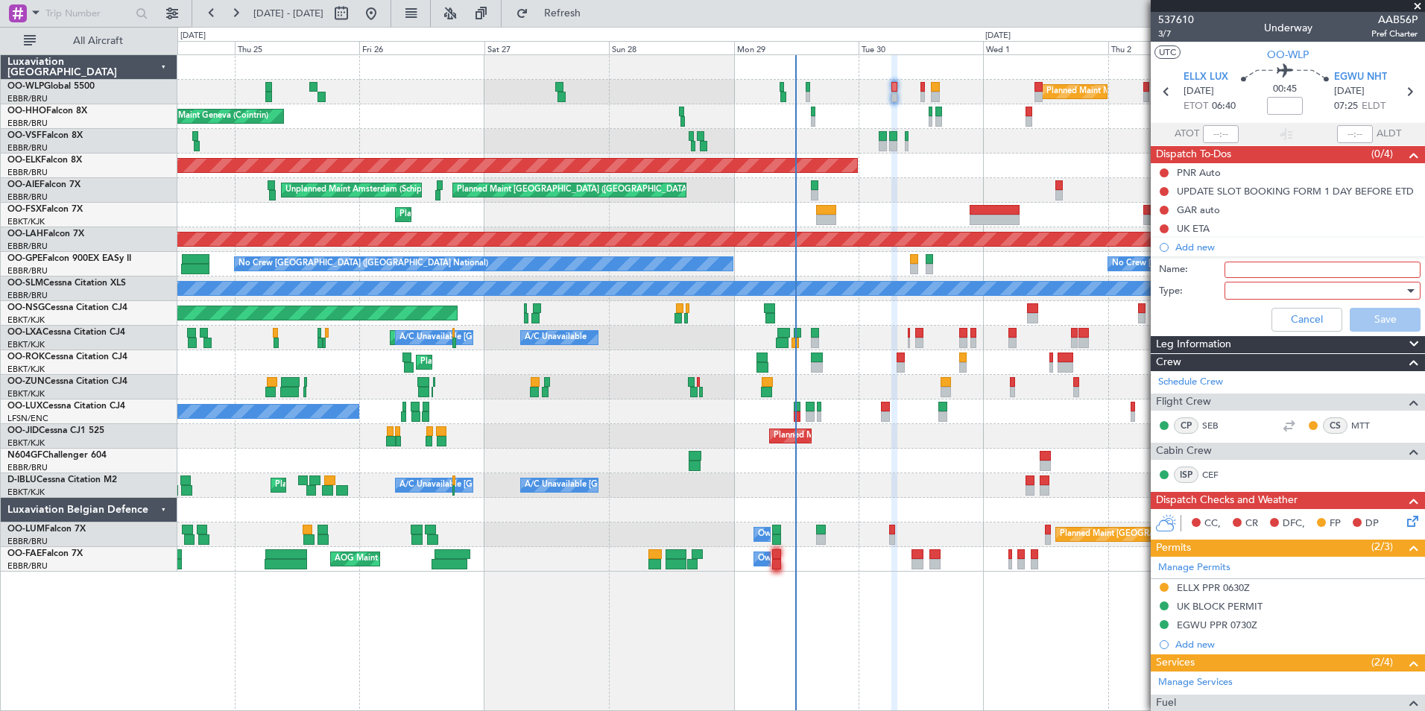
click at [1225, 268] on input "Name:" at bounding box center [1322, 270] width 196 height 16
type input "FPL in FF"
click at [1232, 281] on div at bounding box center [1317, 290] width 174 height 22
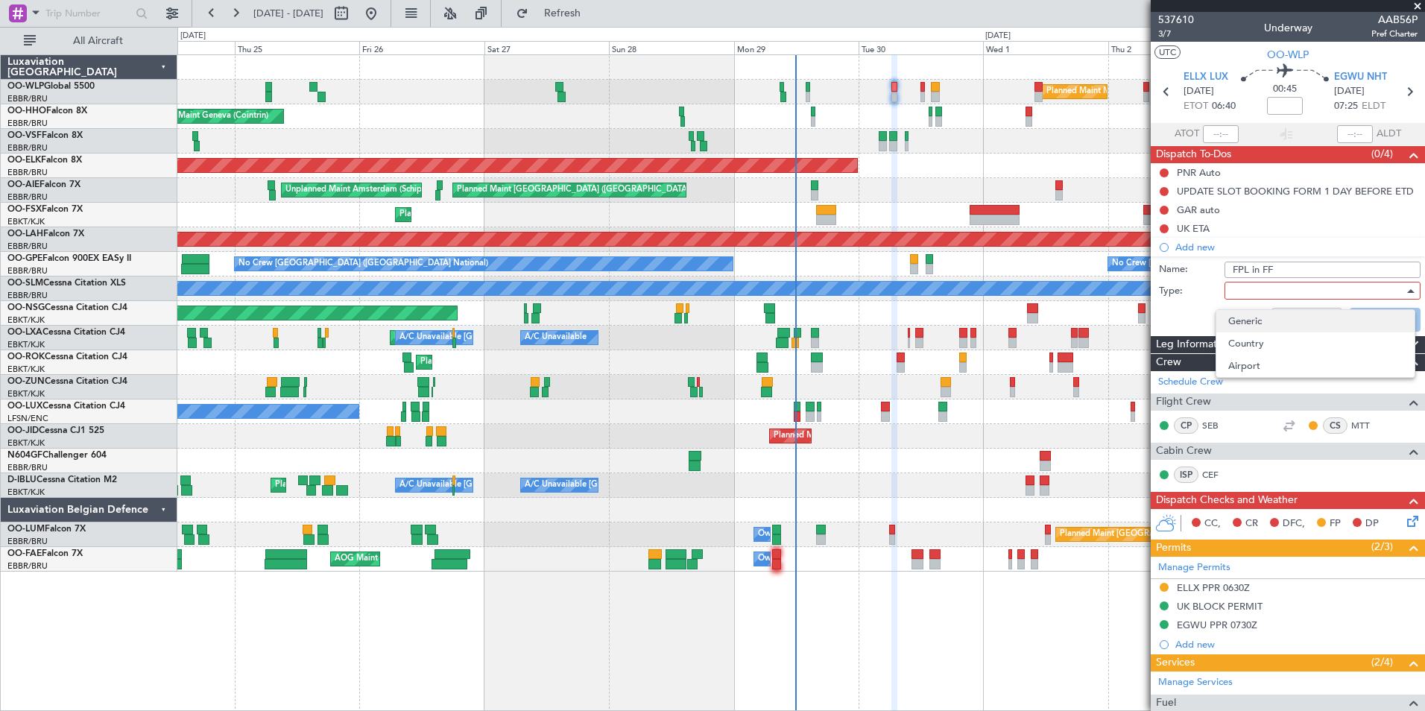
click at [1238, 326] on span "Generic" at bounding box center [1315, 321] width 174 height 22
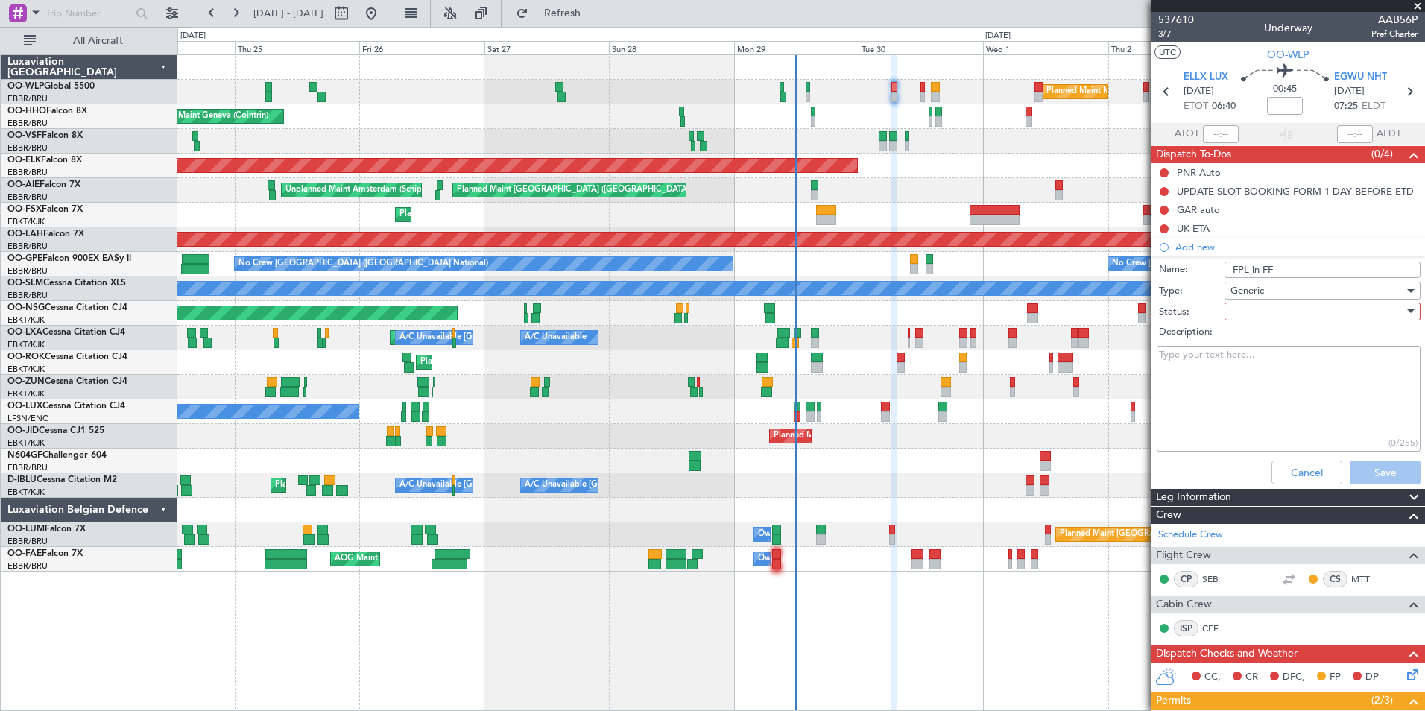
click at [1238, 302] on div at bounding box center [1317, 311] width 174 height 22
click at [1235, 340] on span "Not Started" at bounding box center [1315, 341] width 174 height 22
click at [1374, 473] on button "Save" at bounding box center [1384, 473] width 71 height 24
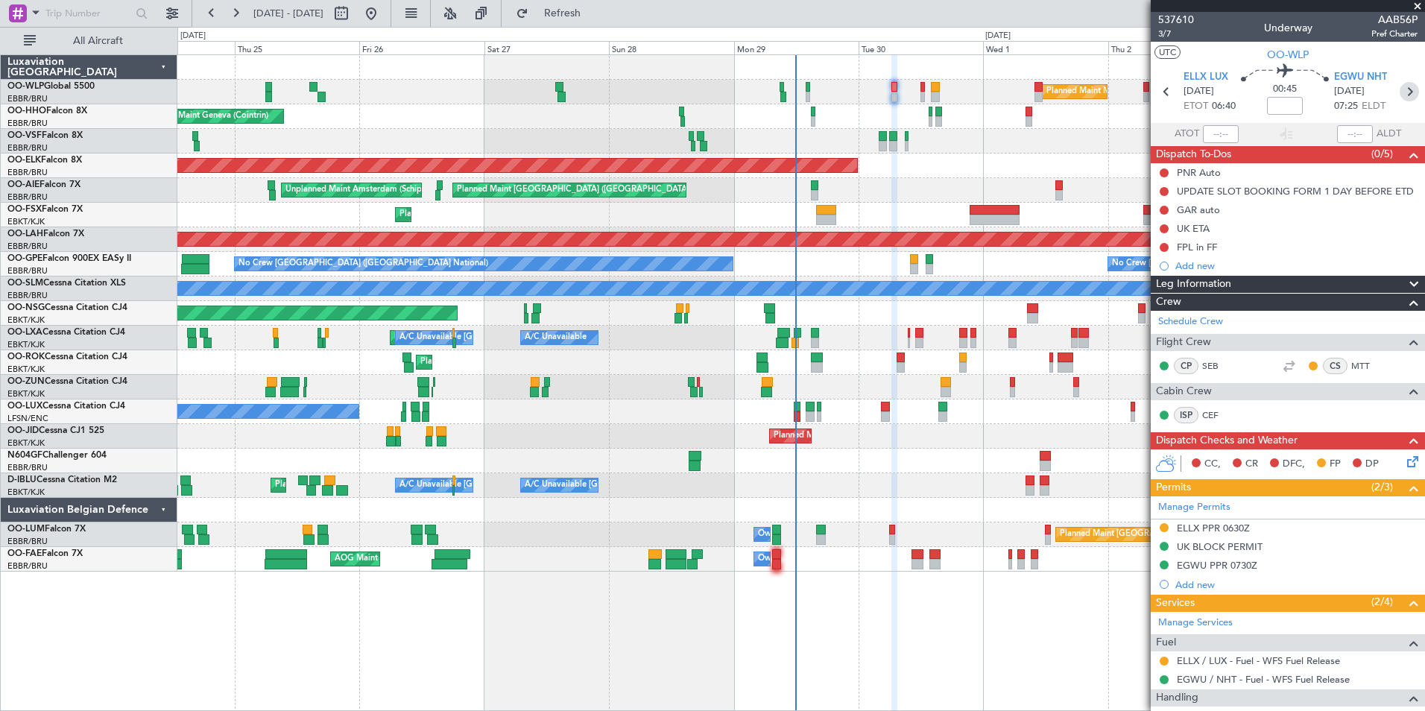
click at [1399, 101] on icon at bounding box center [1408, 91] width 19 height 19
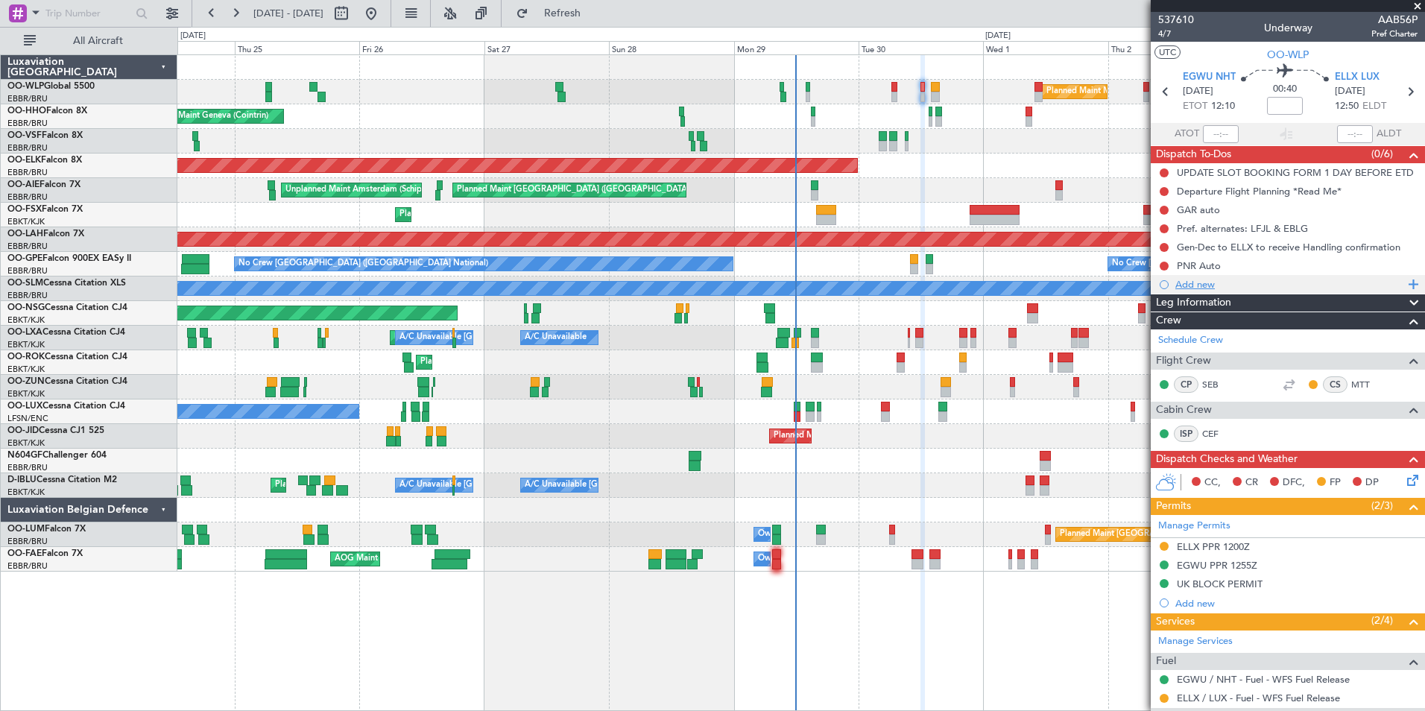
click at [1197, 287] on div "Add new" at bounding box center [1289, 284] width 229 height 13
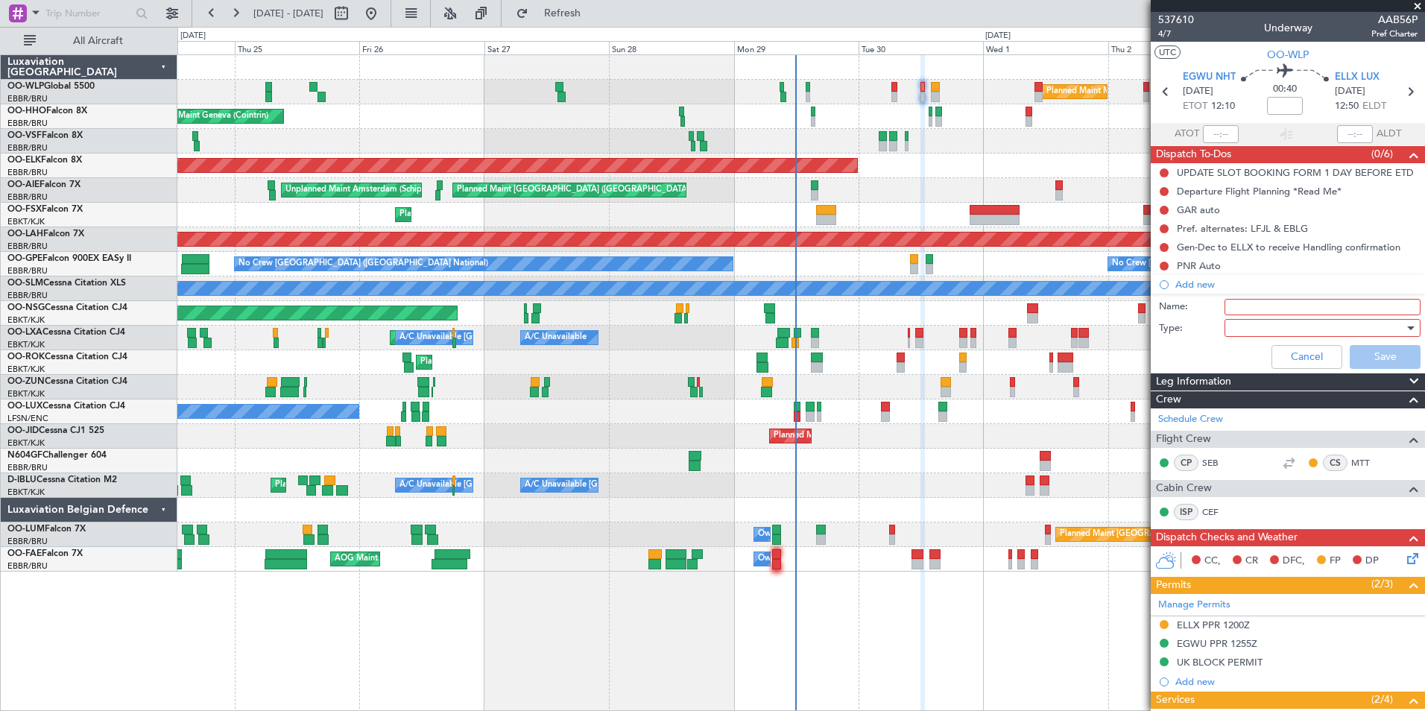
click at [1236, 308] on input "Name:" at bounding box center [1322, 307] width 196 height 16
type input "FPL in FF"
click at [1238, 324] on div at bounding box center [1317, 328] width 174 height 22
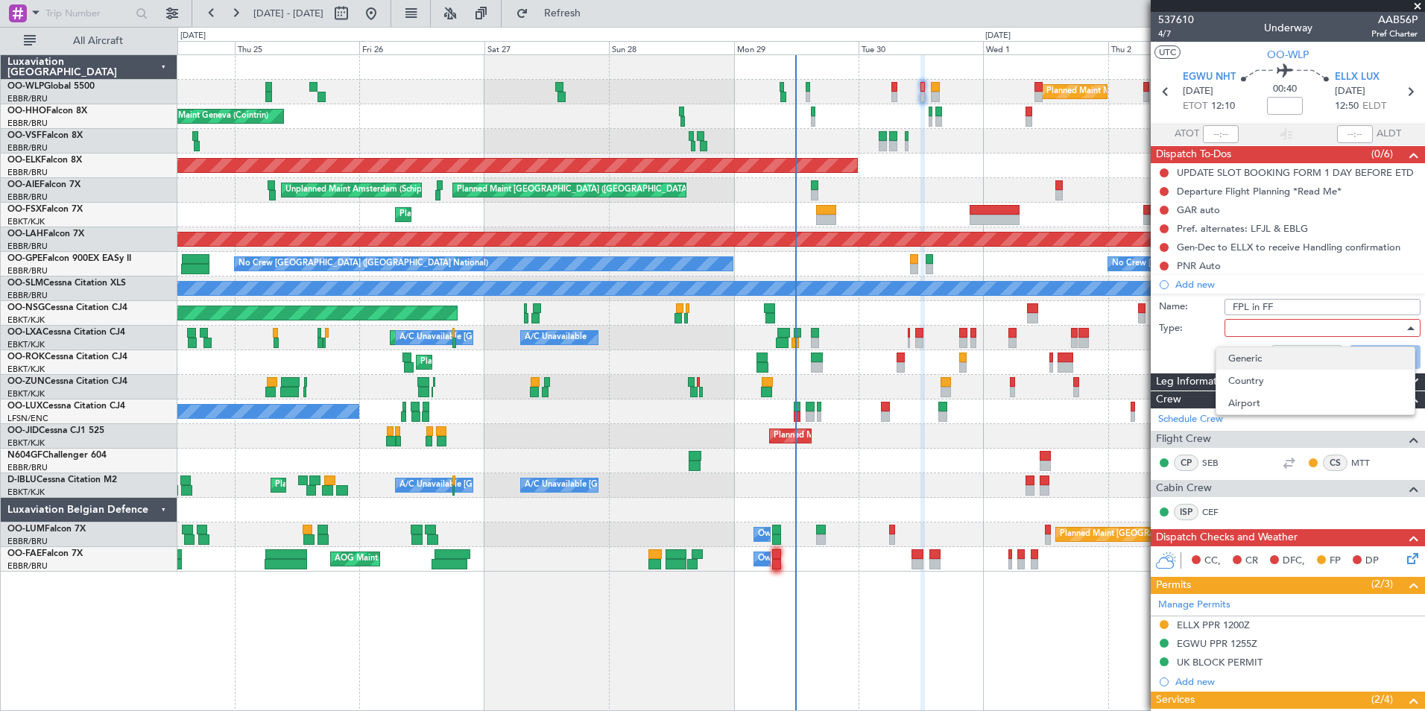
click at [1239, 364] on span "Generic" at bounding box center [1315, 358] width 174 height 22
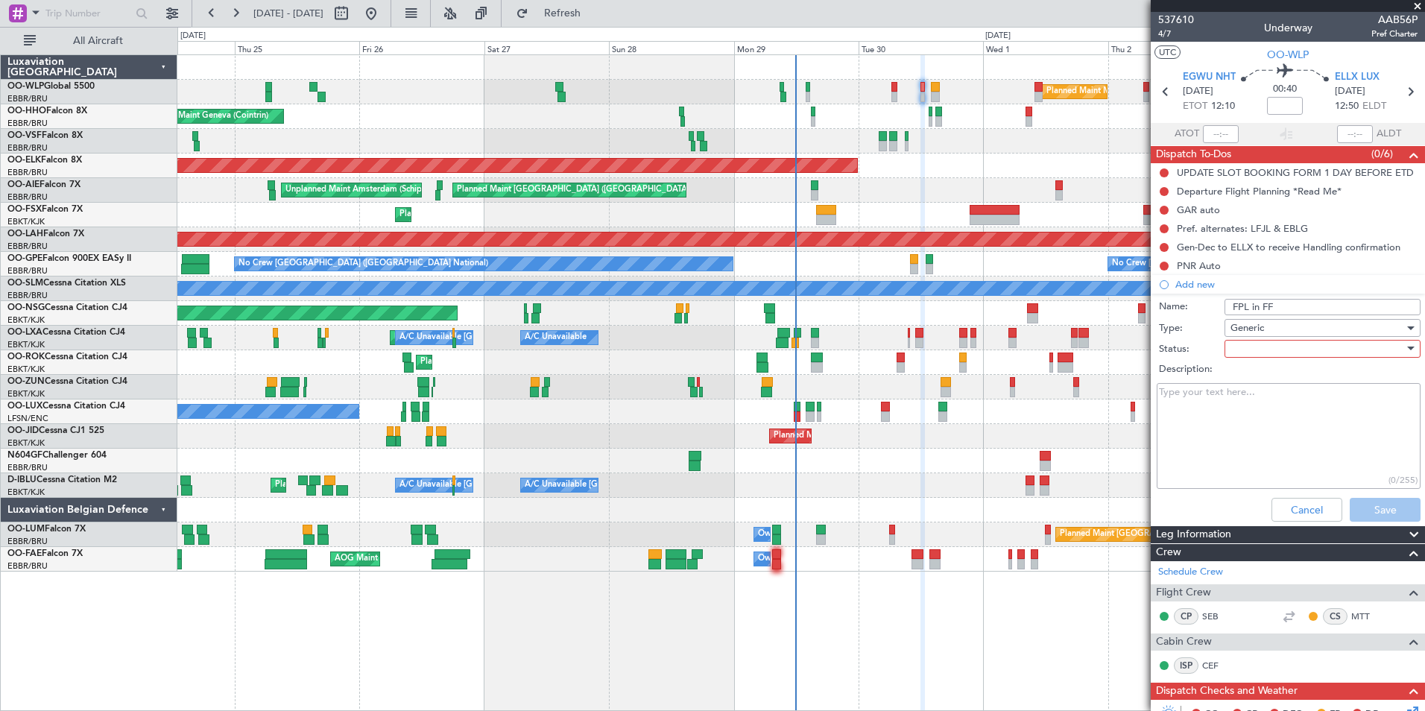
click at [1245, 341] on div at bounding box center [1317, 349] width 174 height 22
click at [1239, 377] on span "Not Started" at bounding box center [1315, 378] width 174 height 22
click at [1370, 515] on button "Save" at bounding box center [1384, 510] width 71 height 24
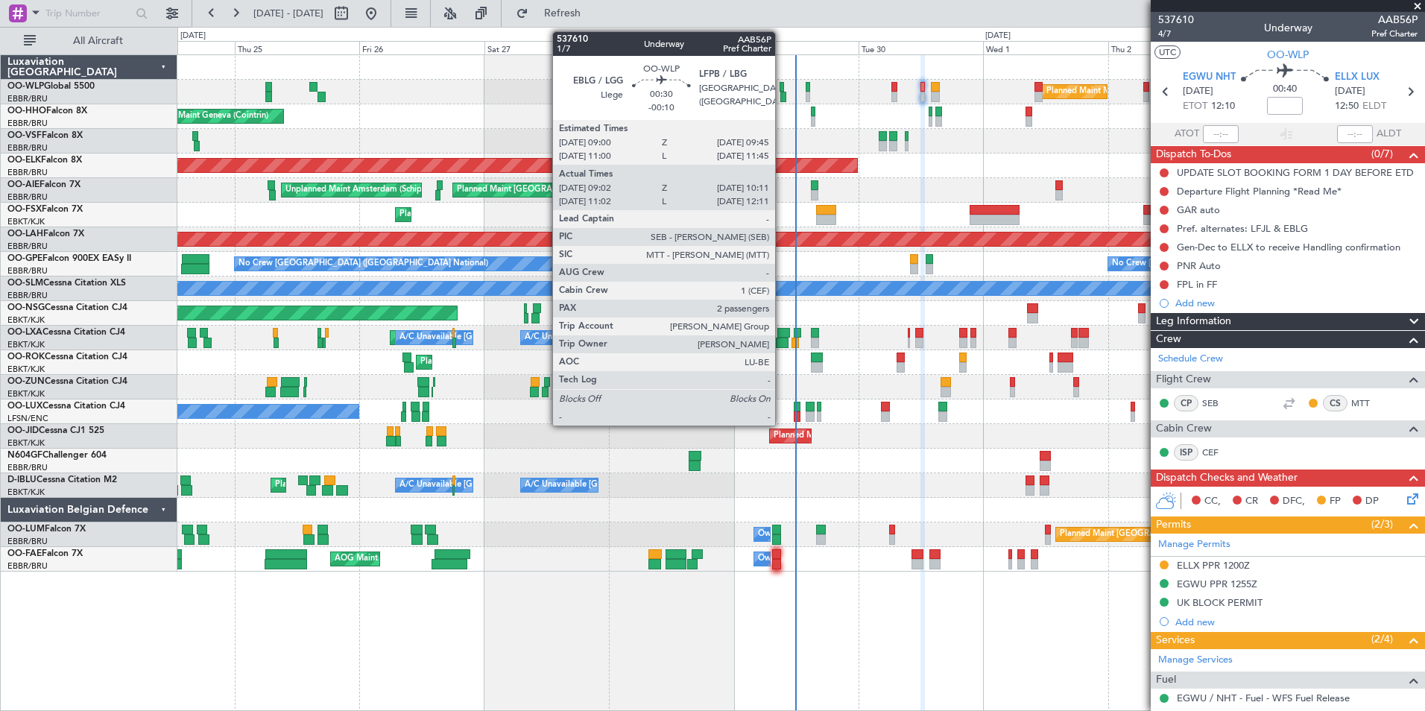
click at [782, 91] on div at bounding box center [781, 87] width 4 height 10
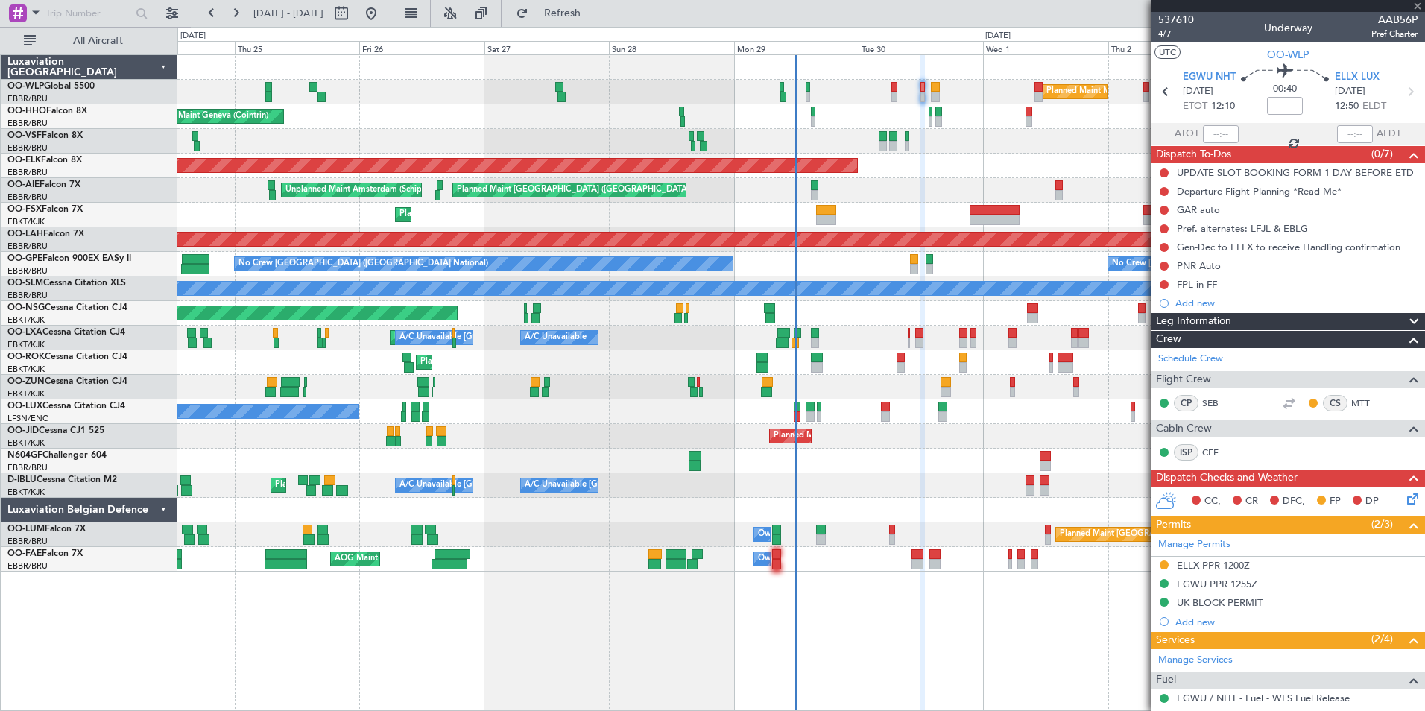
type input "-00:10"
type input "09:12"
type input "10:06"
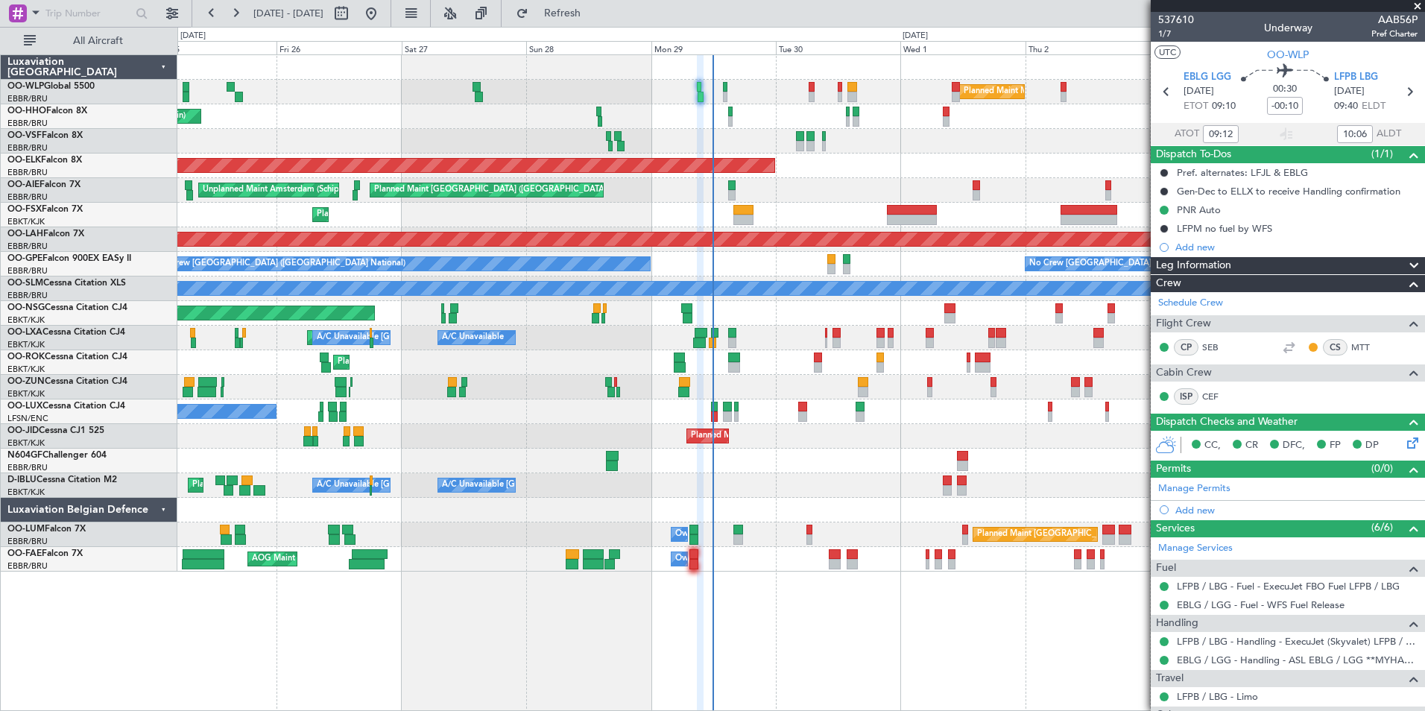
click at [847, 206] on div "Planned Maint Milan (Linate) Planned Maint Geneva ([GEOGRAPHIC_DATA]) Planned M…" at bounding box center [800, 313] width 1247 height 516
click at [238, 7] on button at bounding box center [236, 13] width 24 height 24
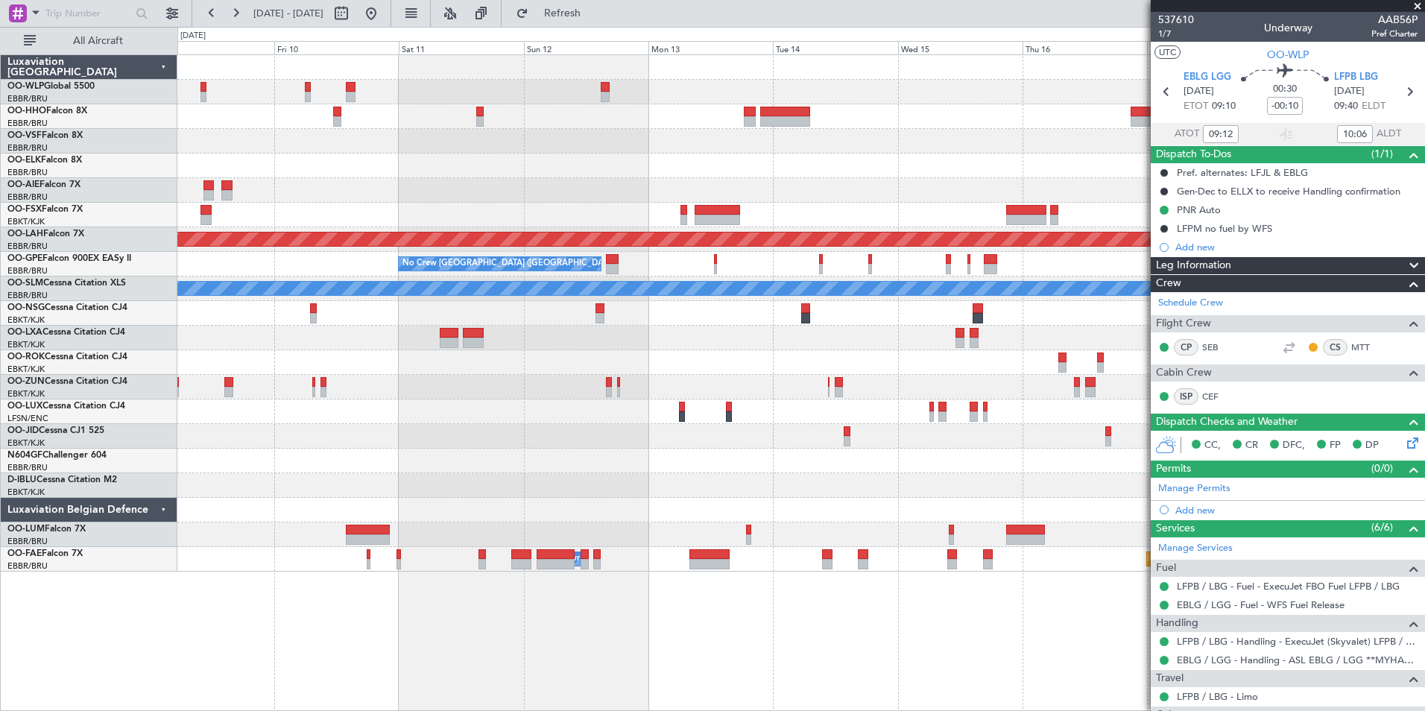
click at [505, 172] on div at bounding box center [800, 166] width 1247 height 25
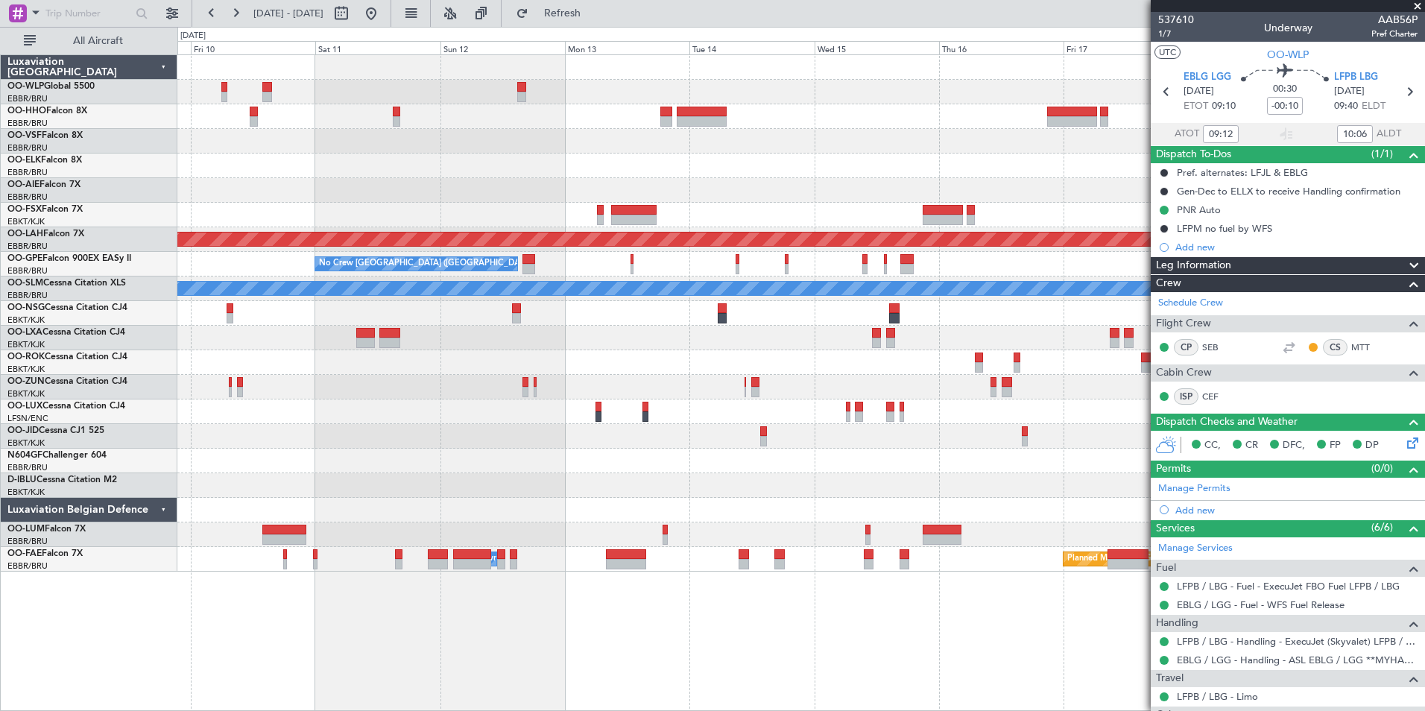
click at [763, 189] on div at bounding box center [800, 190] width 1247 height 25
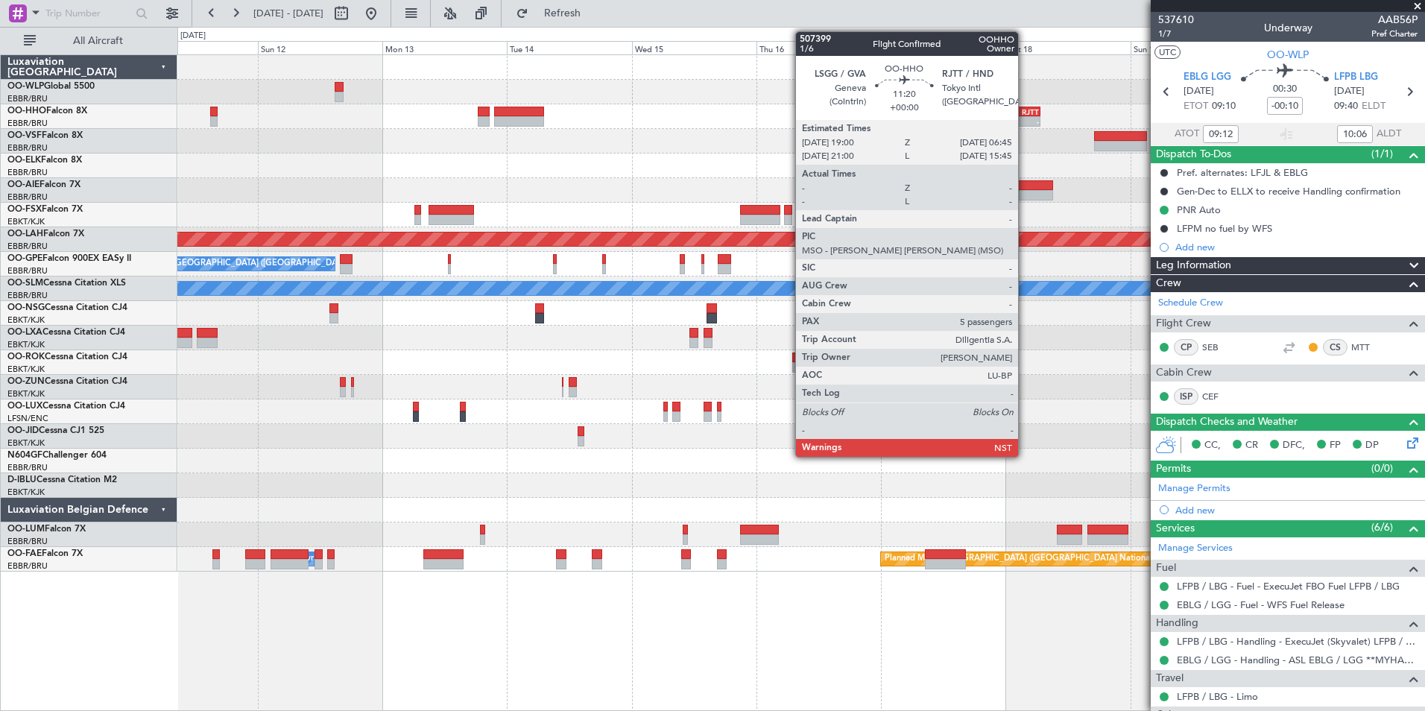
click at [1025, 122] on div "-" at bounding box center [1024, 121] width 29 height 9
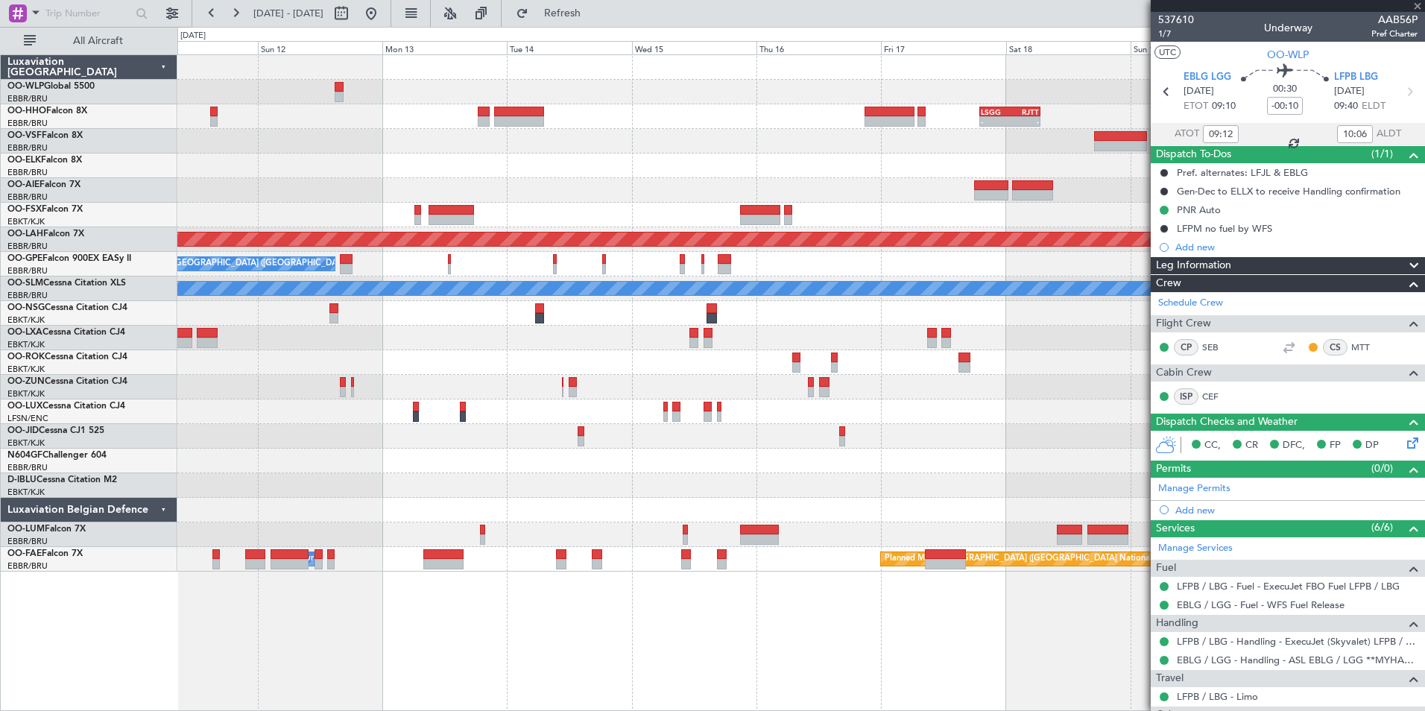
click at [935, 189] on div "- - LSGG 19:00 Z RJTT 06:45 Z Planned [GEOGRAPHIC_DATA][PERSON_NAME]-[GEOGRAPHI…" at bounding box center [800, 313] width 1247 height 516
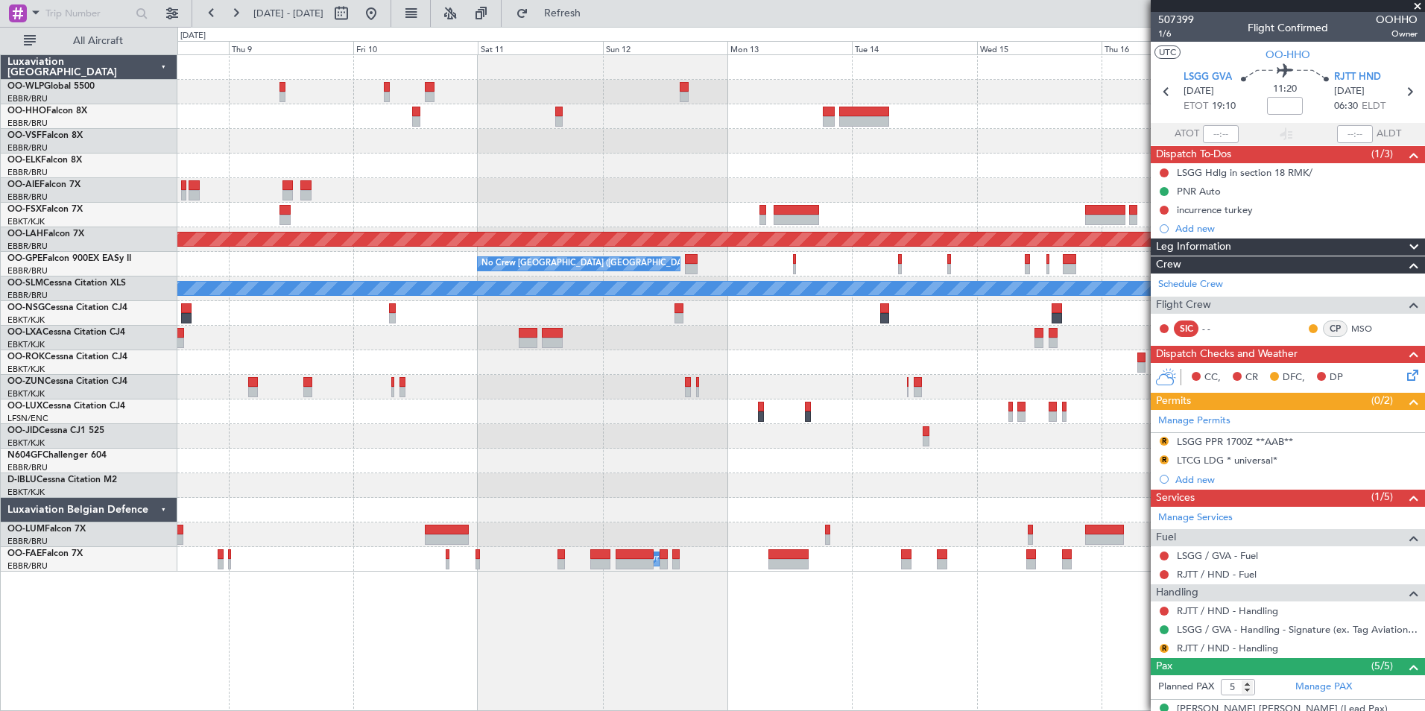
click at [1069, 149] on div at bounding box center [800, 141] width 1247 height 25
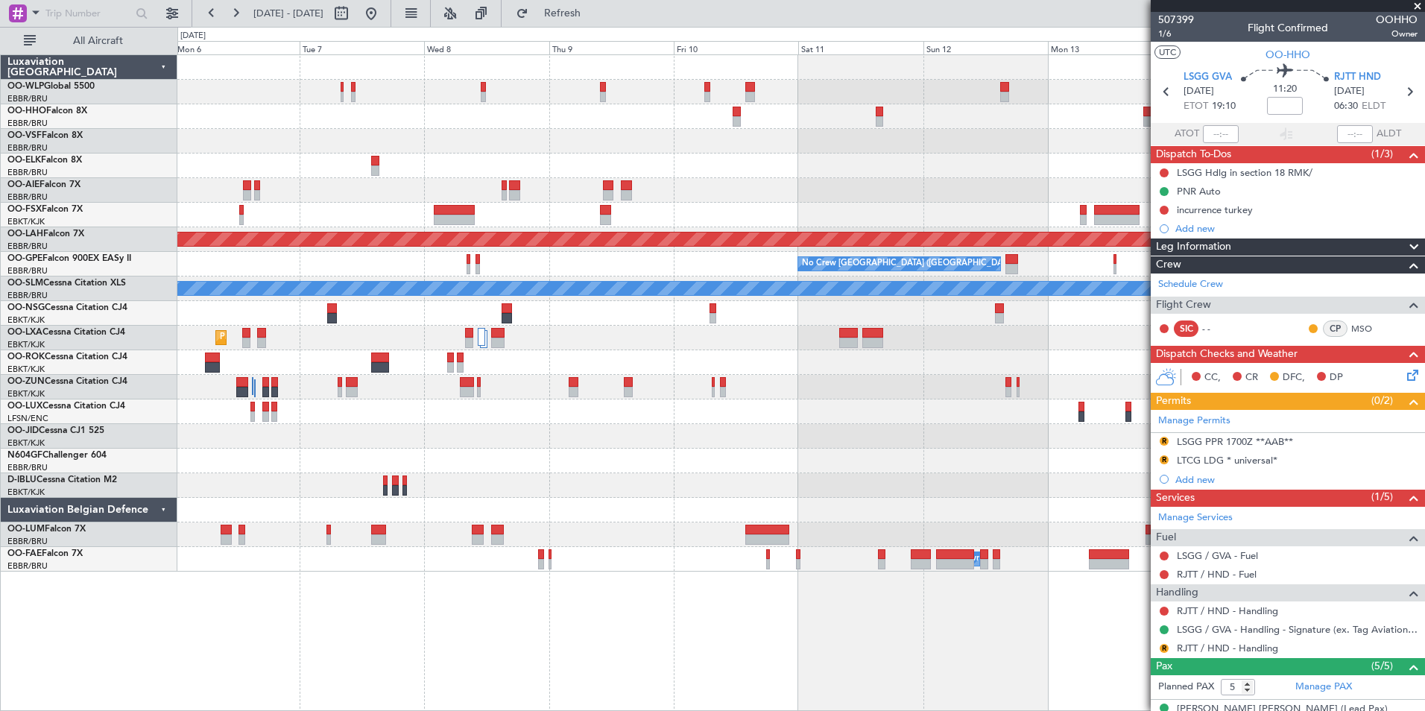
click at [979, 148] on div "- - LSGG 19:00 Z RJTT 06:45 Z Planned Maint Alton-st Louis (St Louis Regl) No C…" at bounding box center [800, 313] width 1247 height 516
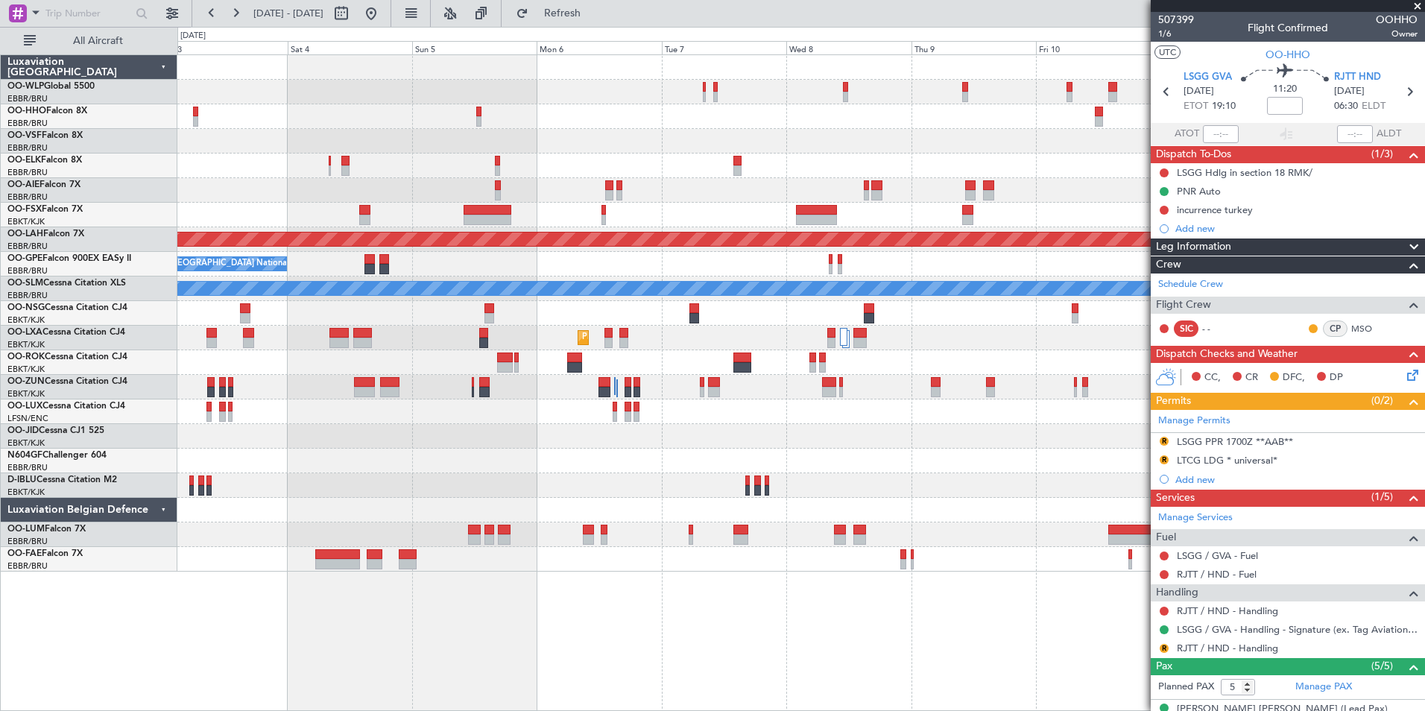
click at [769, 160] on div at bounding box center [800, 166] width 1247 height 25
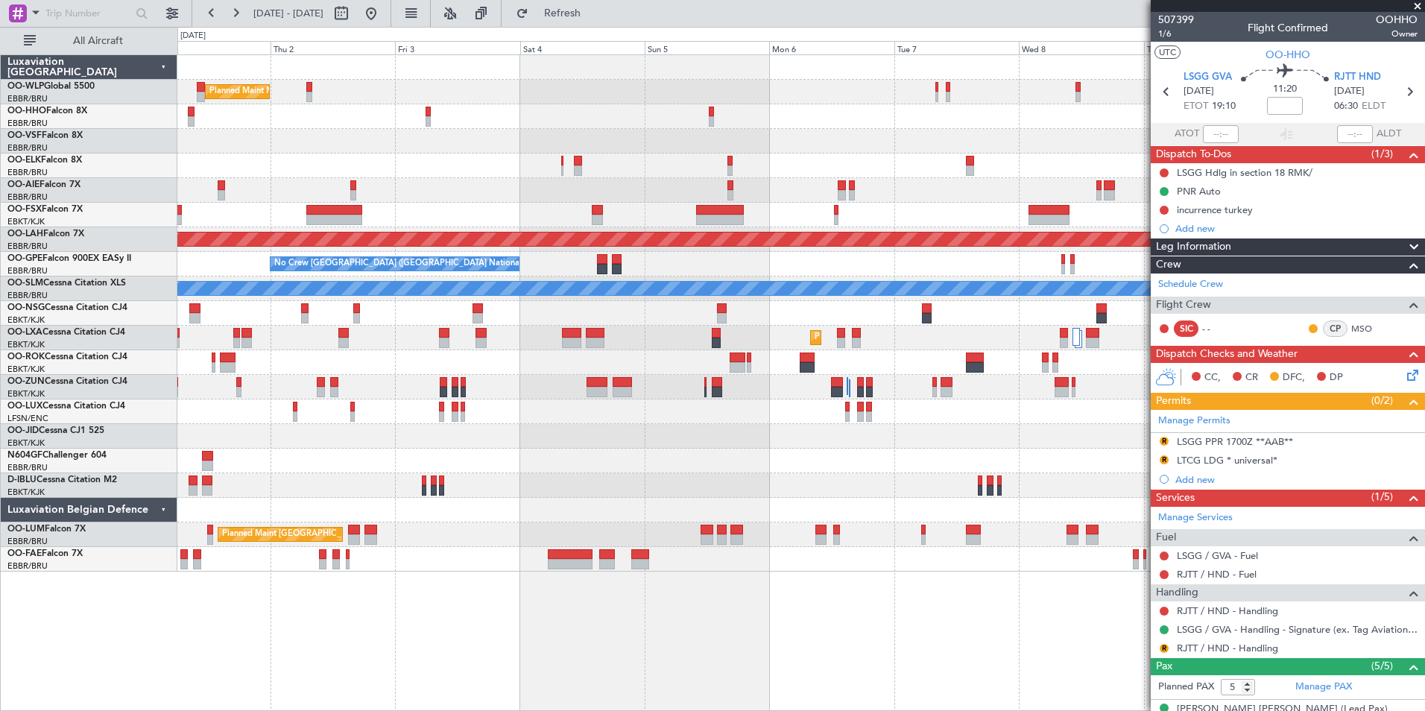
click at [606, 145] on div at bounding box center [800, 141] width 1247 height 25
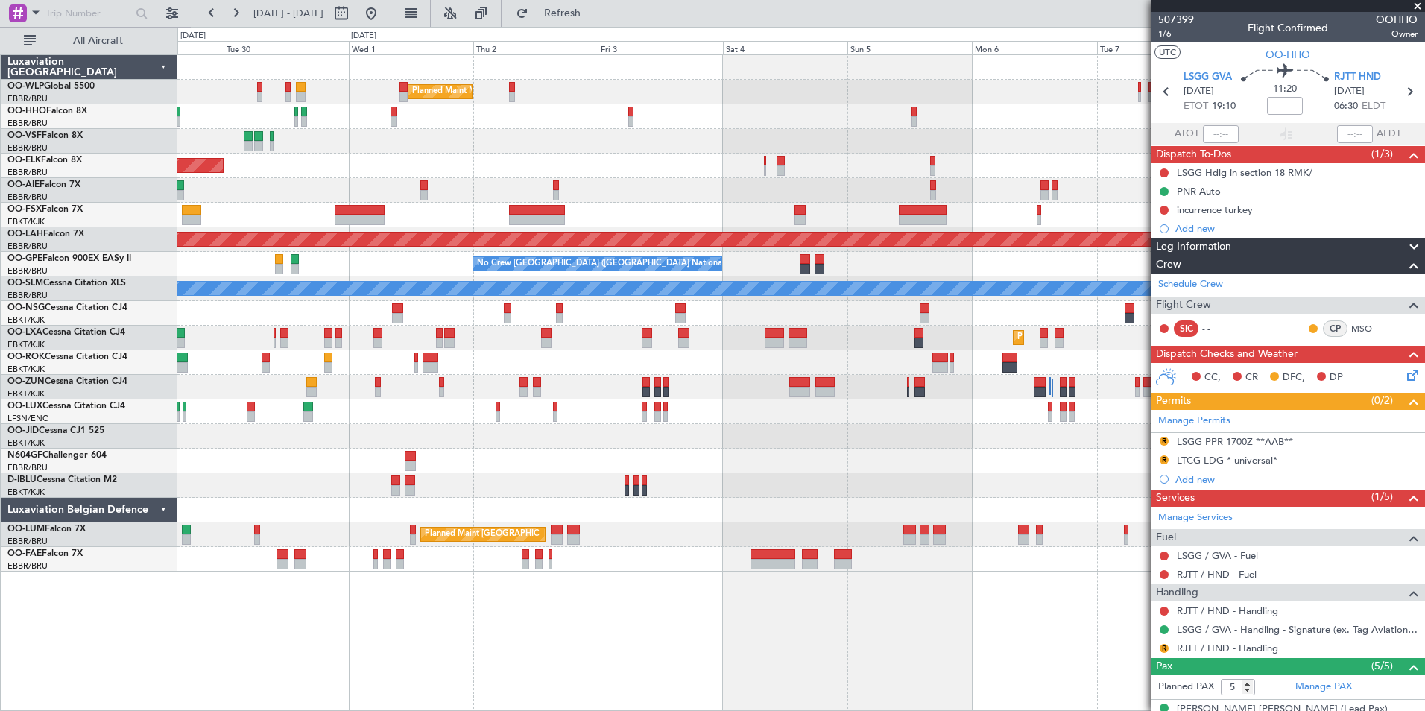
click at [665, 125] on div at bounding box center [800, 116] width 1247 height 25
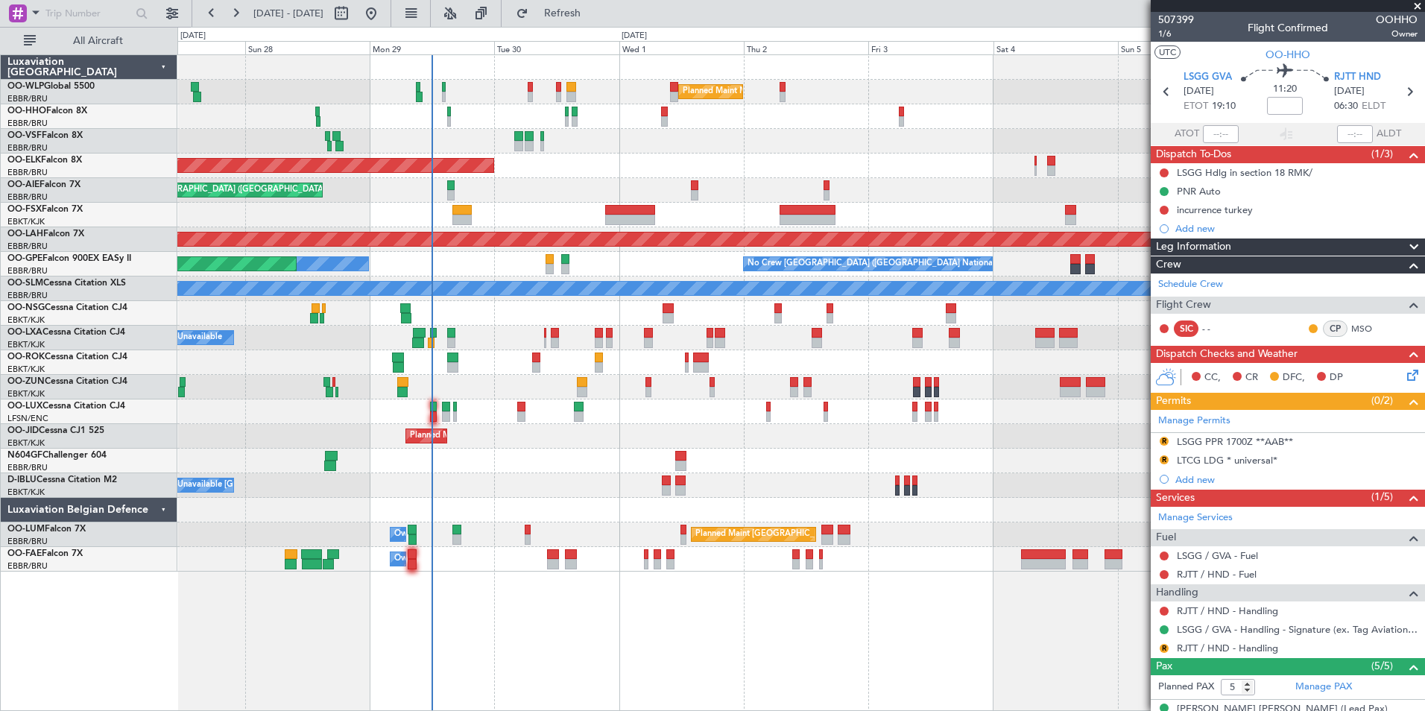
click at [653, 138] on div at bounding box center [800, 141] width 1247 height 25
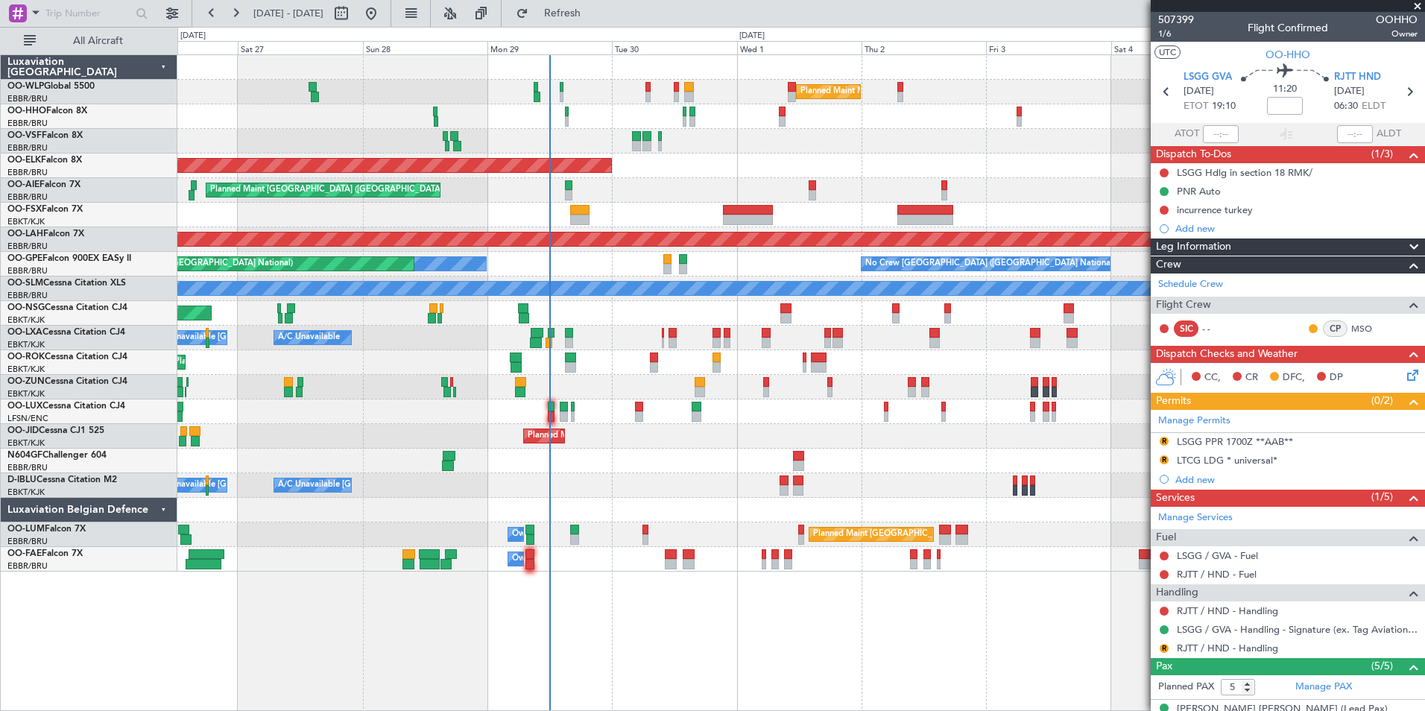
click at [576, 146] on div "Planned Maint Milan (Linate) Planned Maint Kortrijk-Wevelgem Planned Maint Lond…" at bounding box center [800, 313] width 1247 height 516
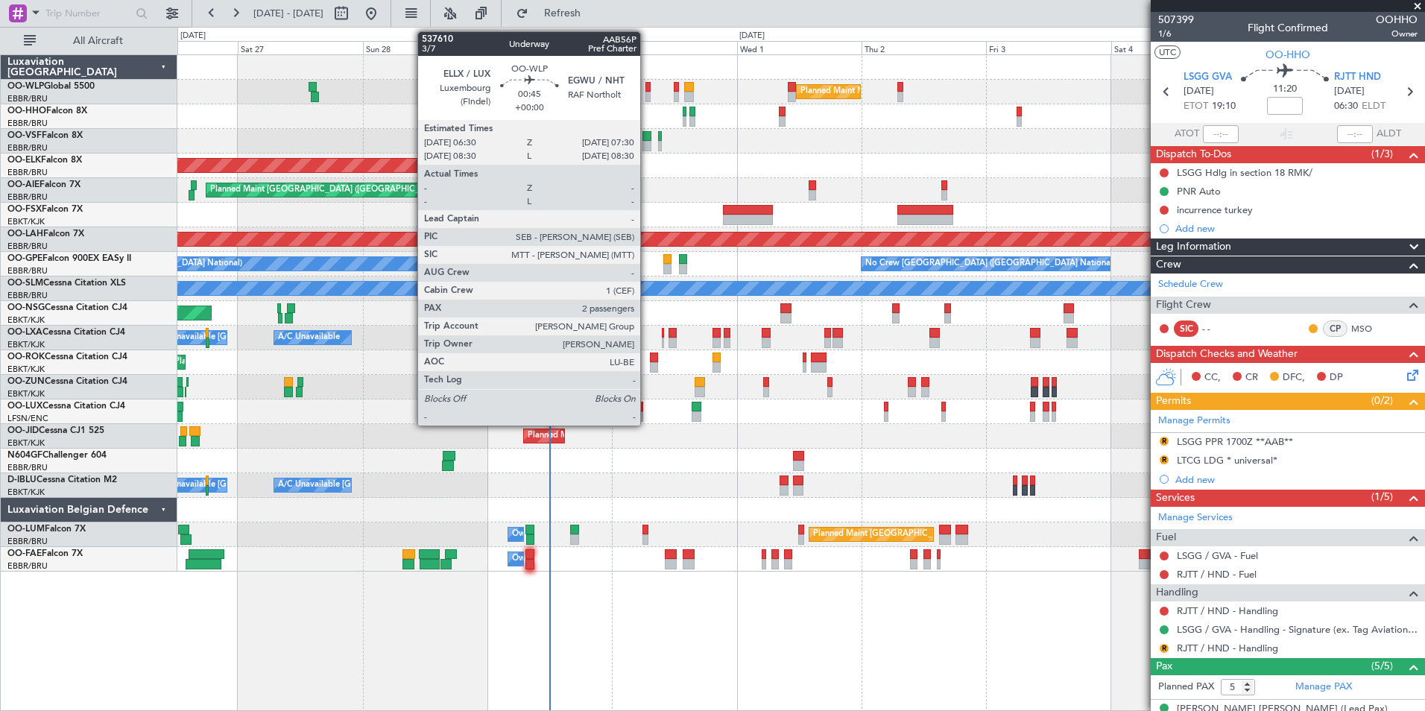
click at [647, 95] on div at bounding box center [647, 97] width 5 height 10
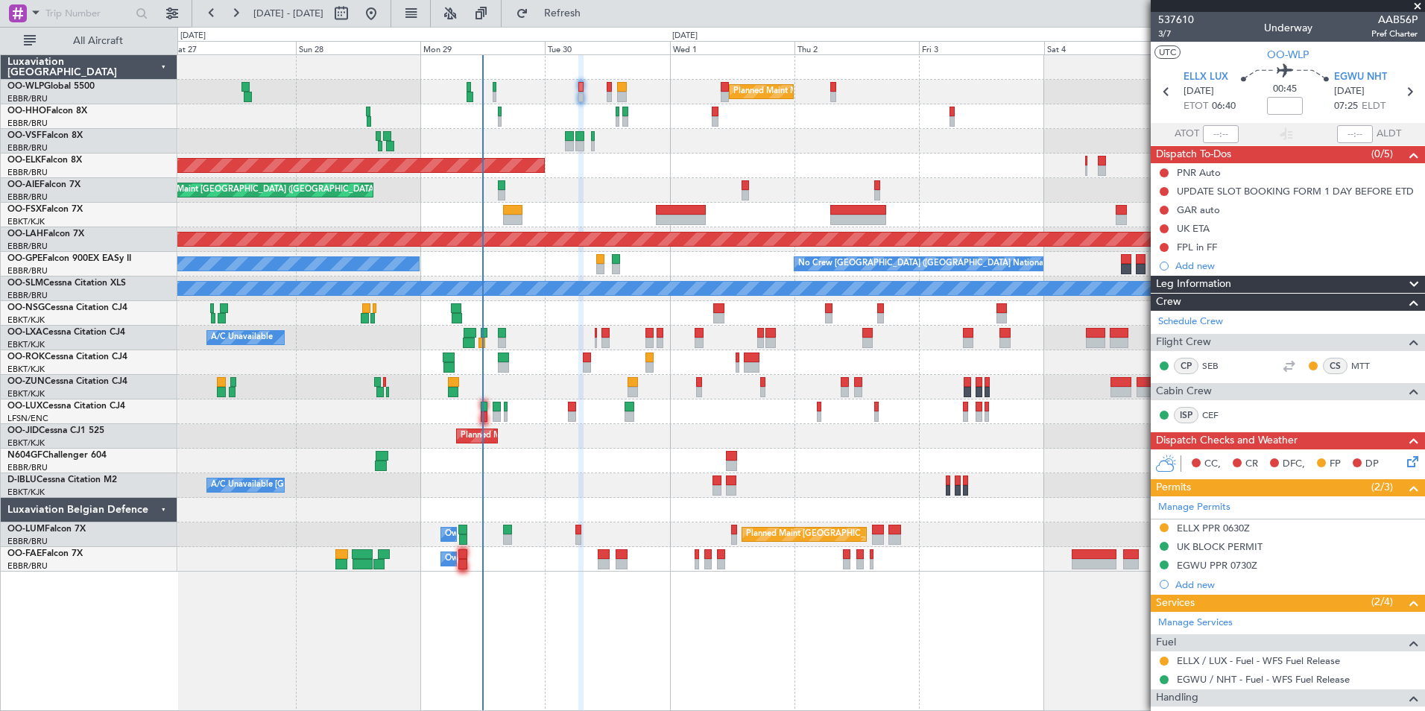
click at [549, 123] on div "Planned Maint Milan (Linate) Planned Maint Geneva (Cointrin) Planned Maint Kort…" at bounding box center [800, 313] width 1247 height 516
click at [738, 162] on div "Planned Maint Milan (Linate) Planned Maint Geneva (Cointrin) Planned Maint Kort…" at bounding box center [800, 313] width 1247 height 516
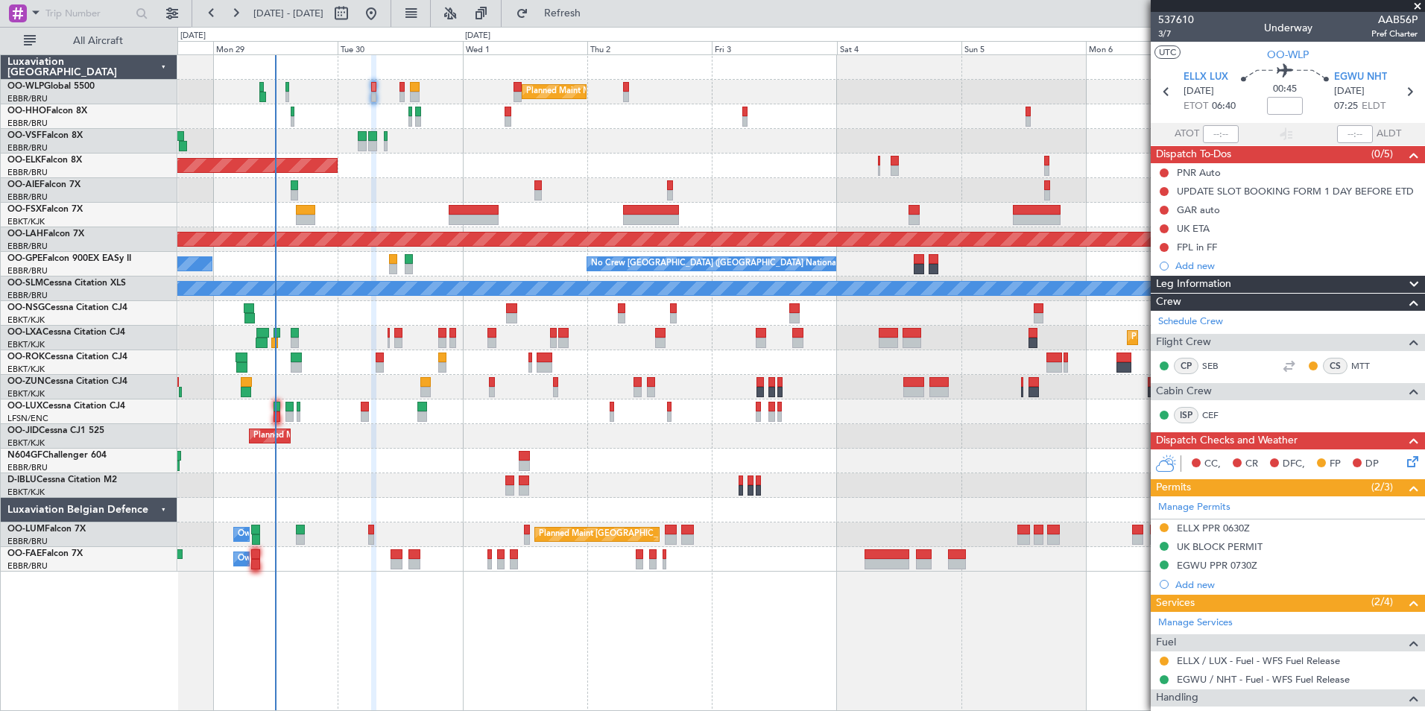
click at [656, 134] on div at bounding box center [800, 141] width 1247 height 25
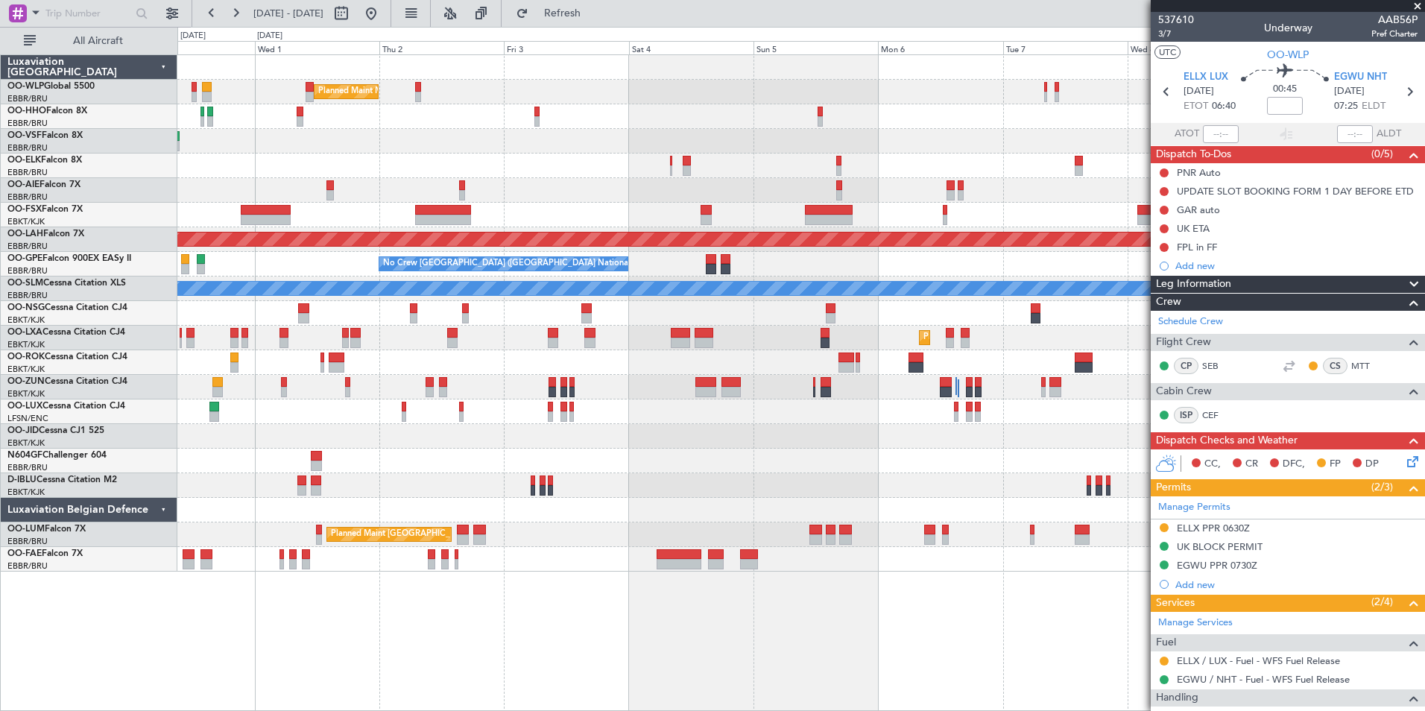
click at [600, 118] on div at bounding box center [800, 116] width 1247 height 25
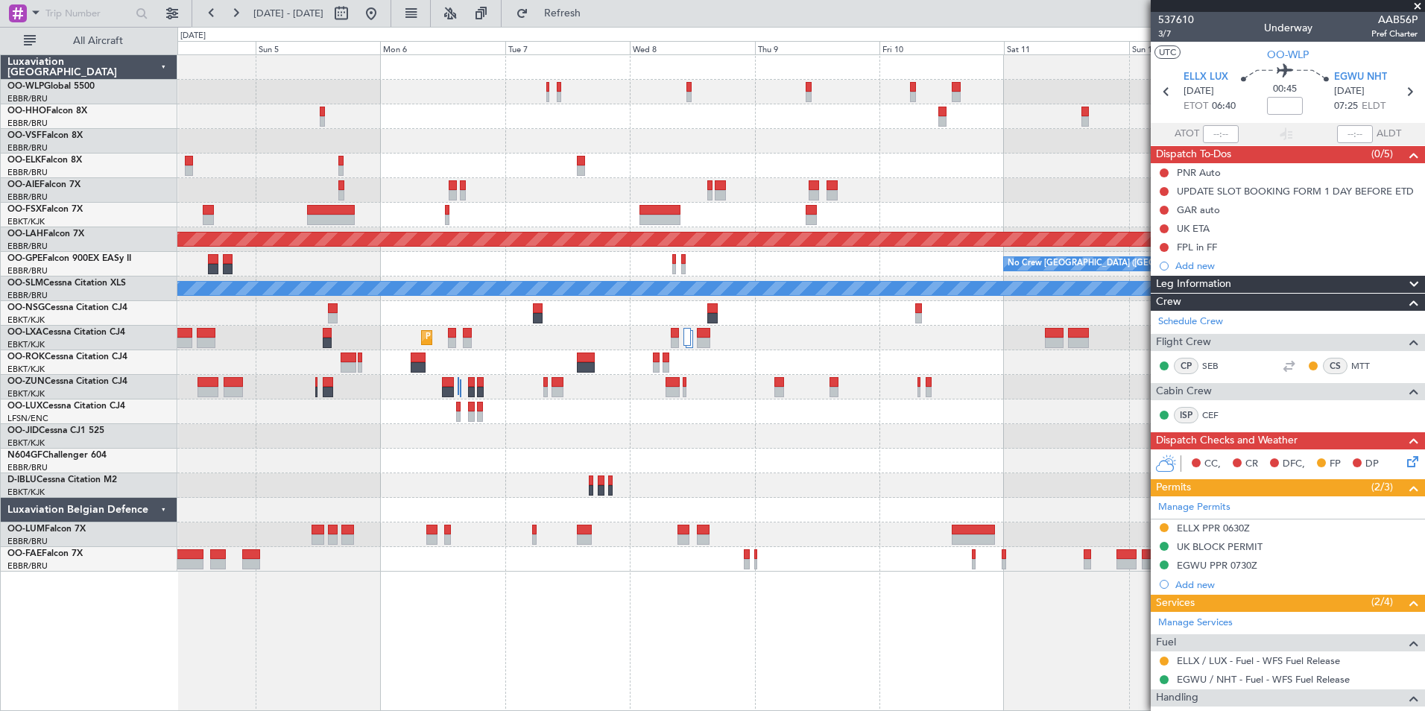
click at [495, 104] on div at bounding box center [800, 116] width 1247 height 25
click at [488, 90] on div "Planned Maint Milan (Linate)" at bounding box center [800, 92] width 1247 height 25
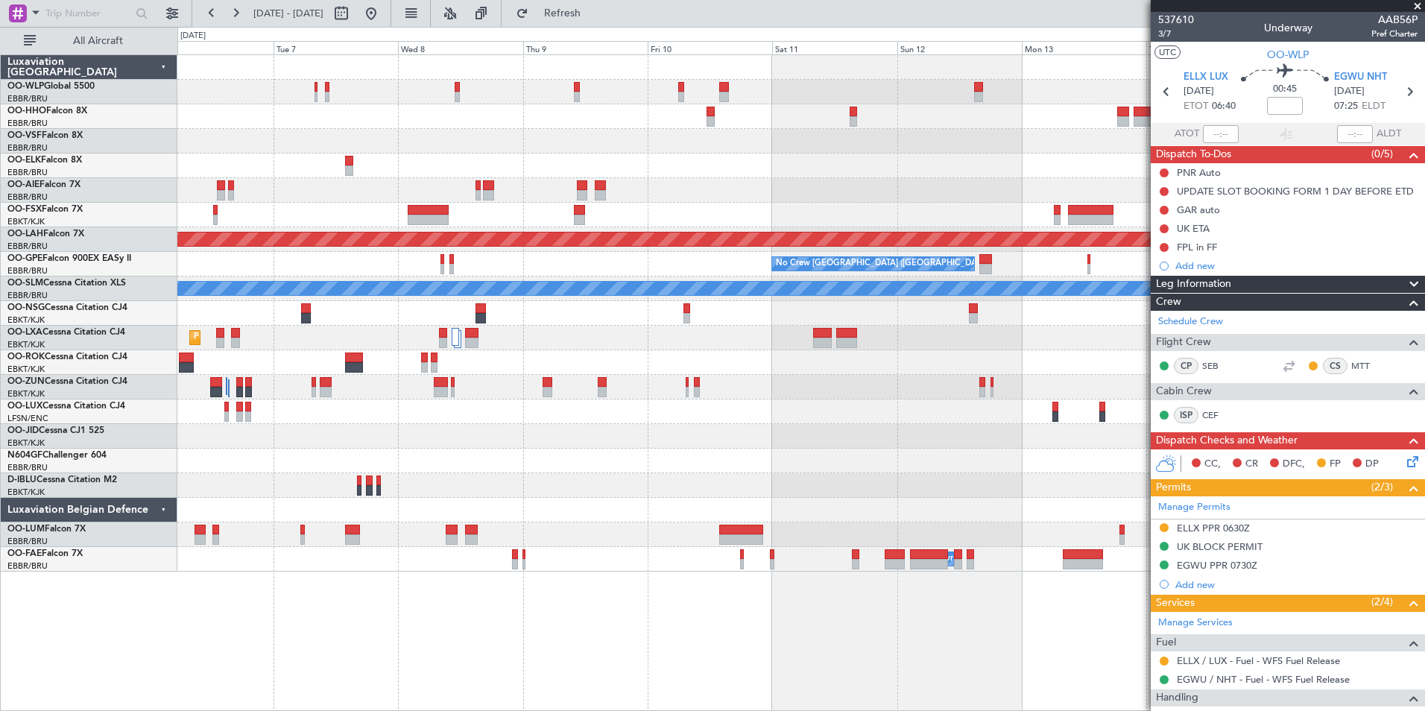
click at [720, 146] on div at bounding box center [800, 141] width 1247 height 25
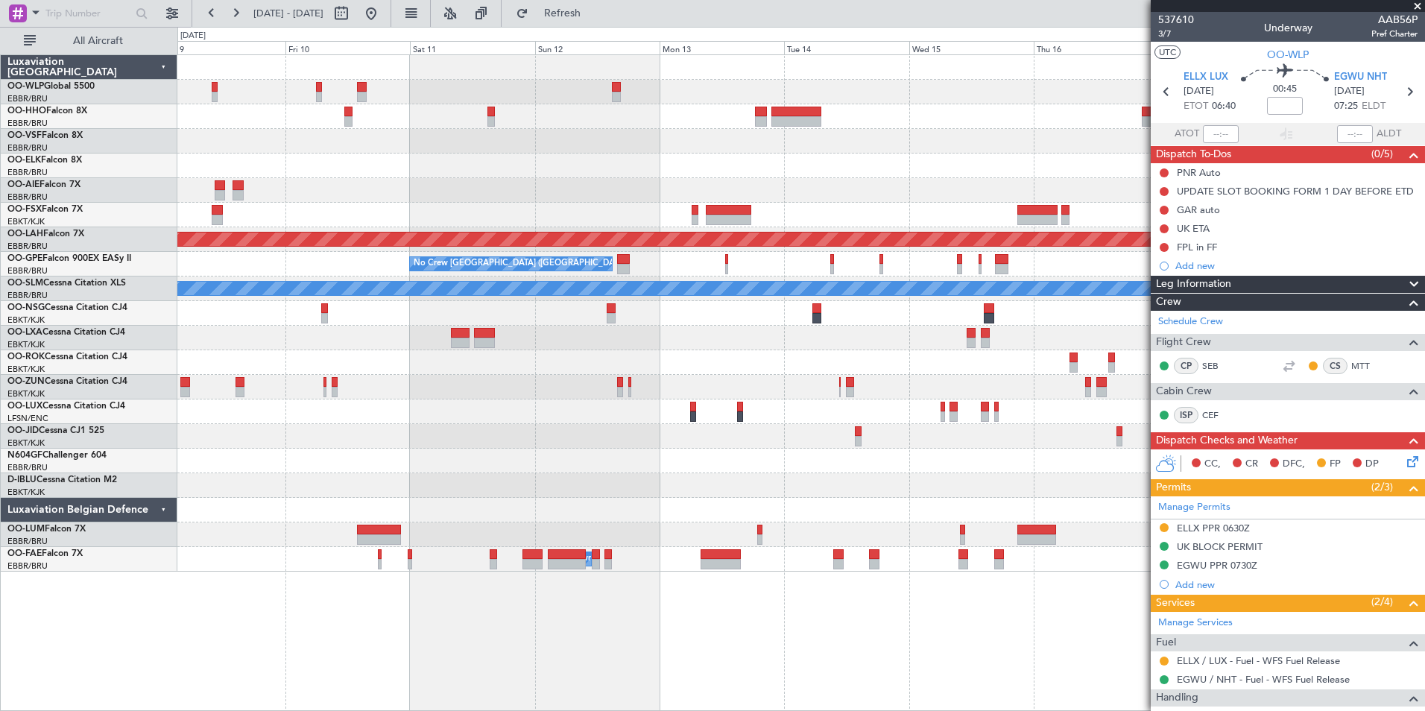
click at [648, 155] on div at bounding box center [800, 166] width 1247 height 25
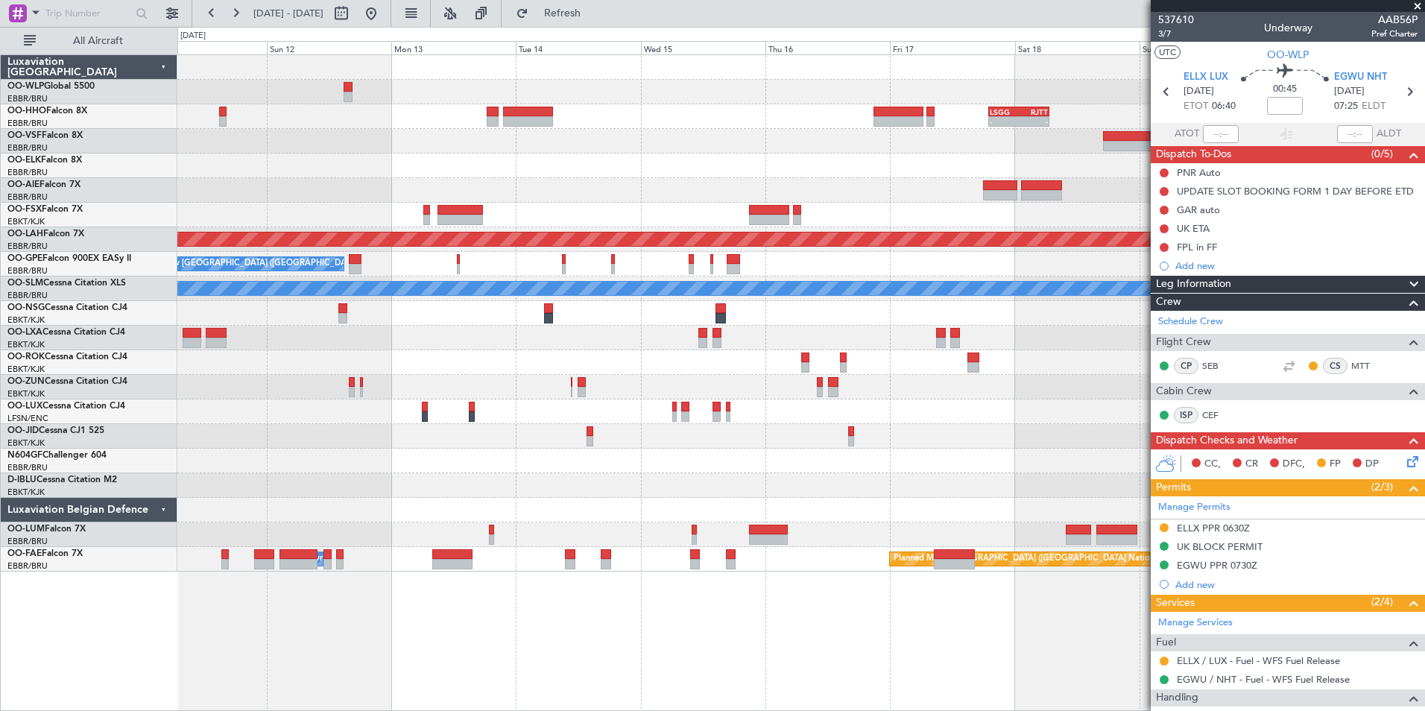
click at [537, 137] on div at bounding box center [800, 141] width 1247 height 25
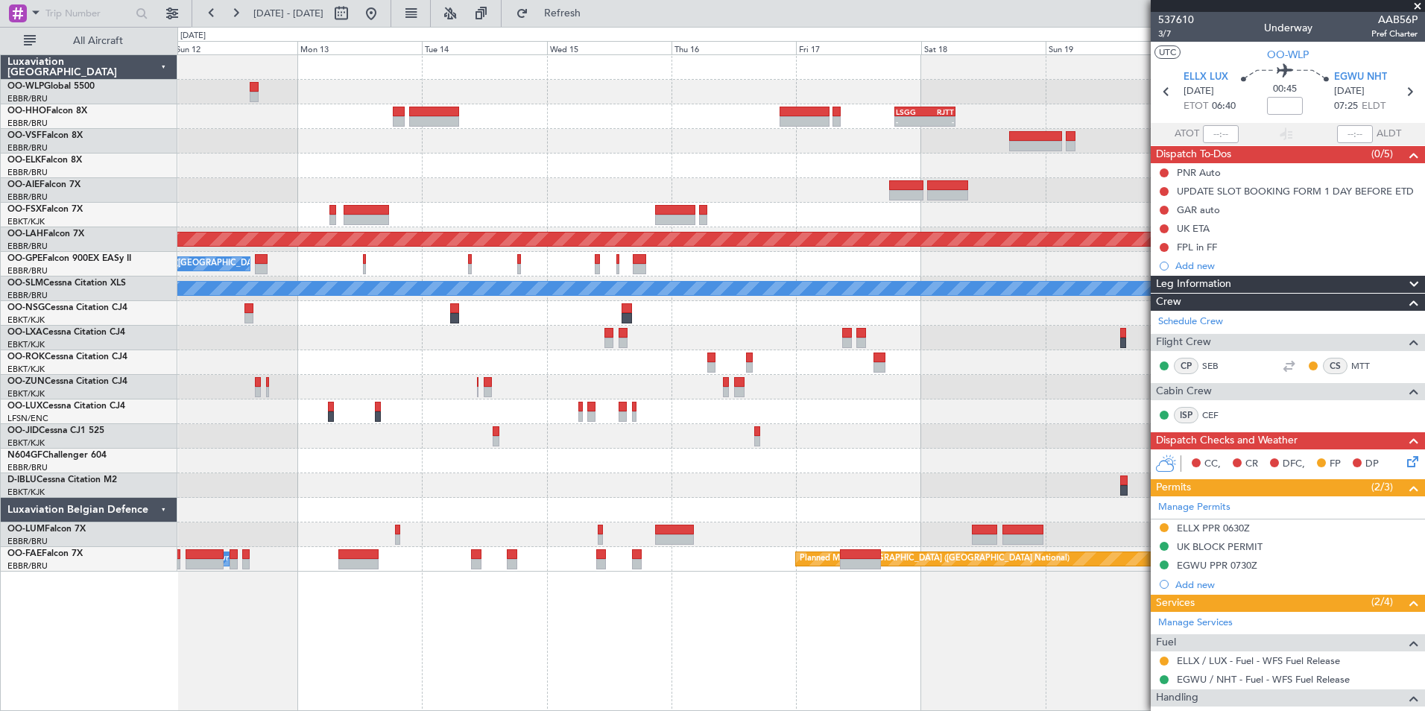
click at [766, 125] on div "- - LSGG 19:00 Z RJTT 06:45 Z" at bounding box center [800, 116] width 1247 height 25
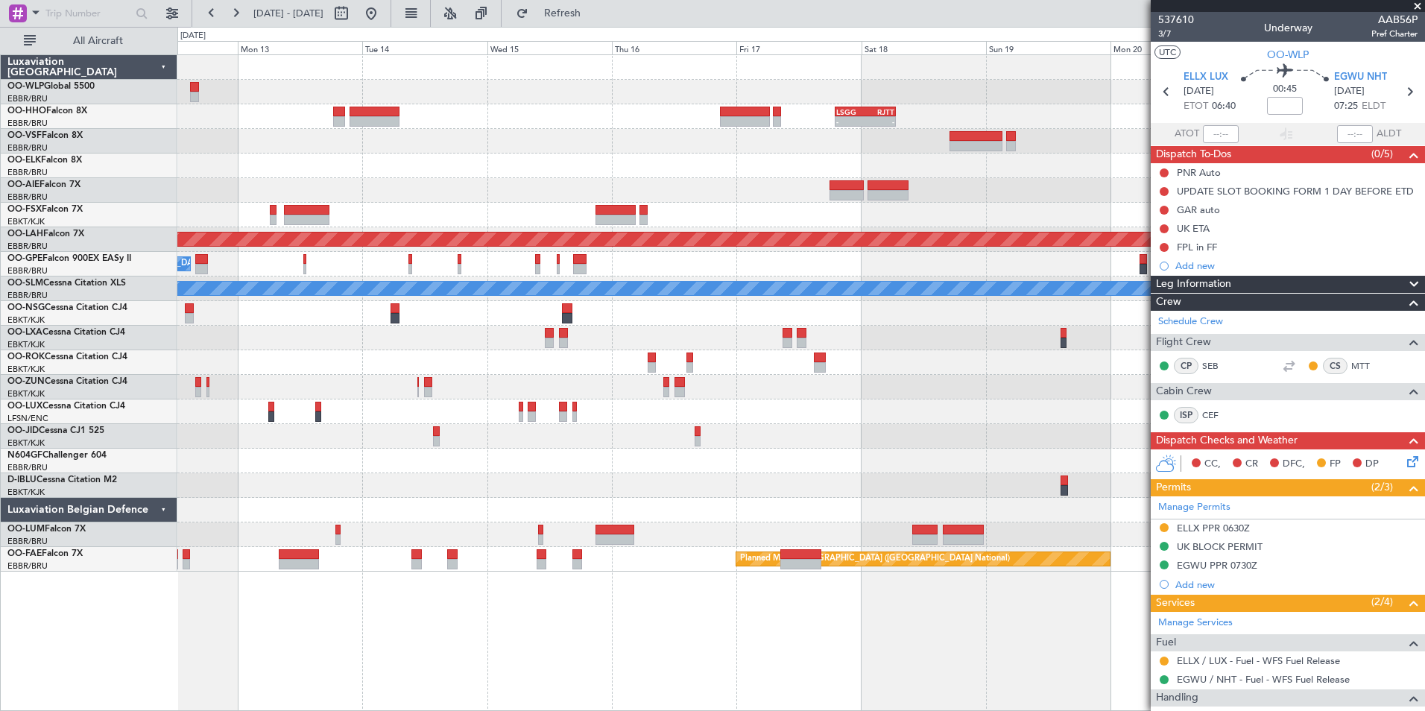
click at [668, 111] on div "- - LSGG 19:00 Z RJTT 06:45 Z Planned Maint Alton-st Louis (St Louis Regl) No C…" at bounding box center [800, 313] width 1247 height 516
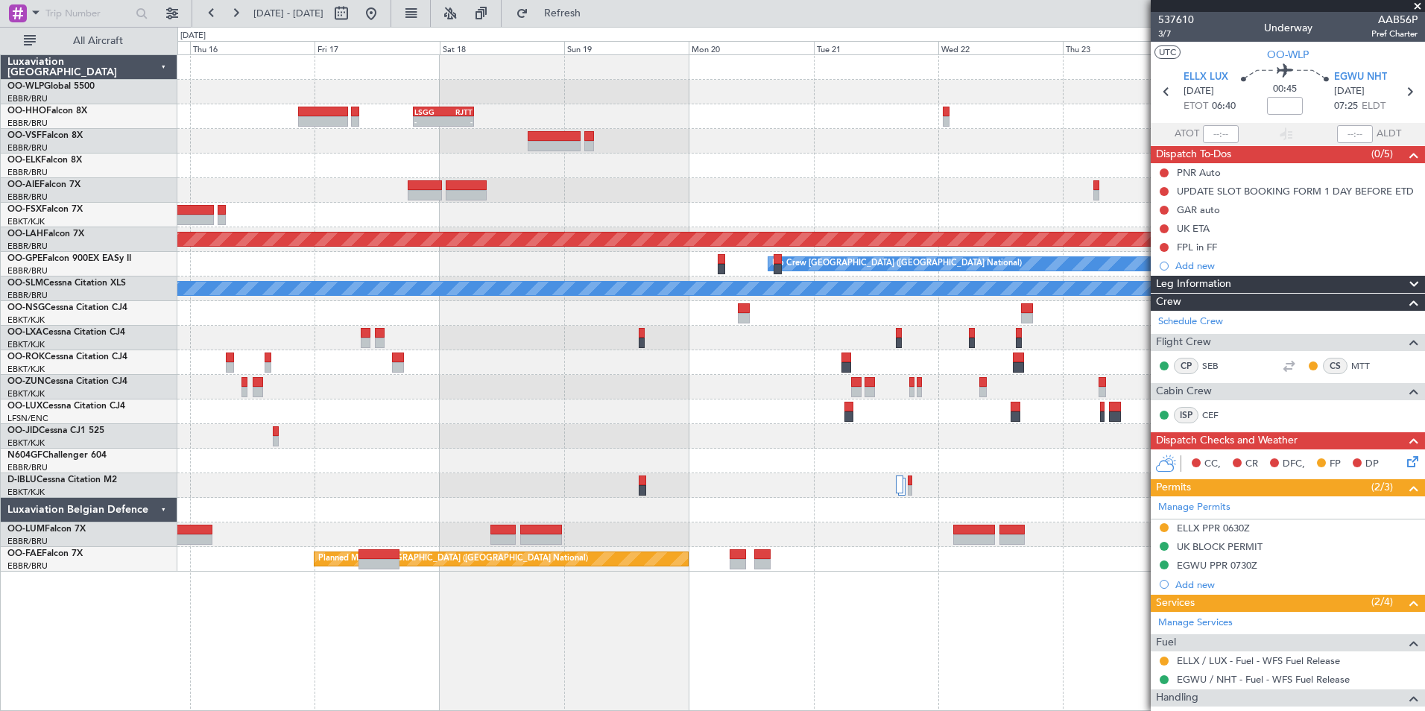
click at [559, 108] on div "- - LSGG 19:00 Z RJTT 06:45 Z Planned Maint Alton-st Louis (St Louis Regl) Plan…" at bounding box center [800, 313] width 1247 height 516
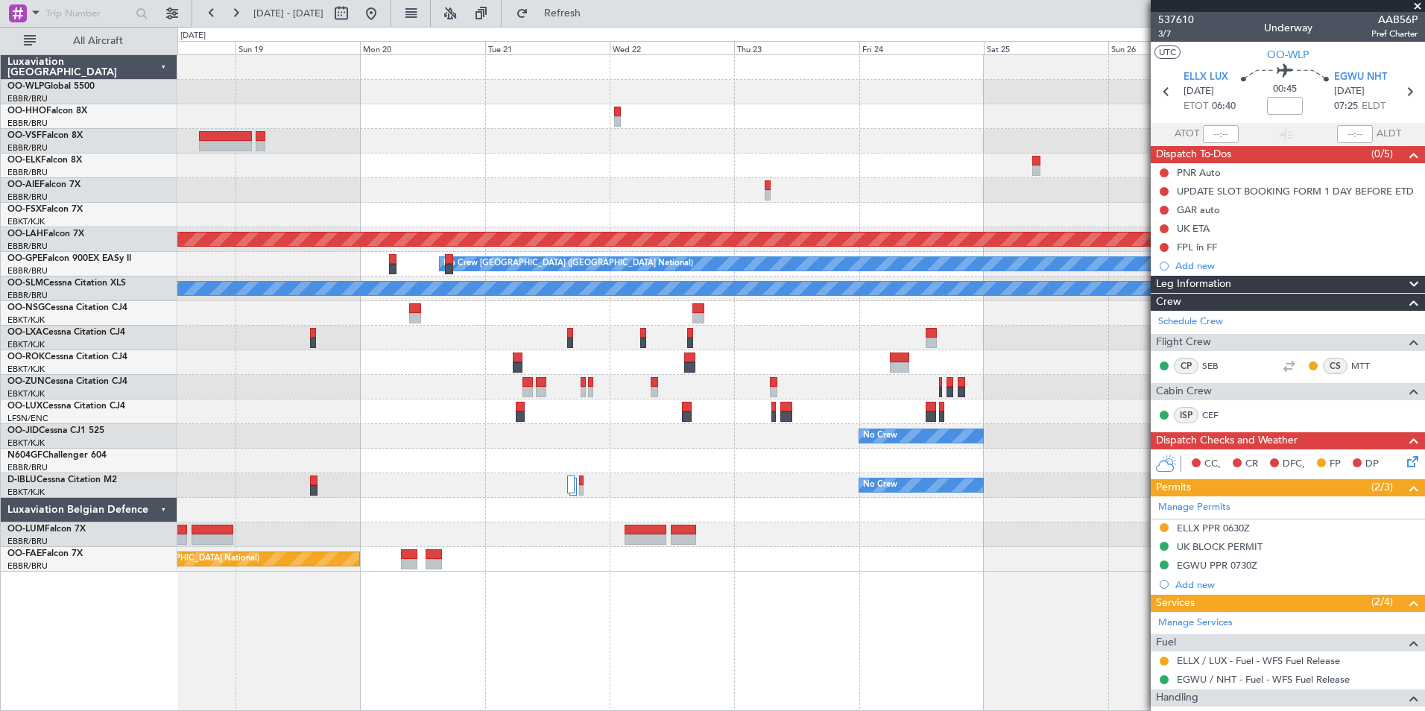
click at [703, 122] on div "LSGG 19:00 Z RJTT 06:45 Z - -" at bounding box center [800, 116] width 1247 height 25
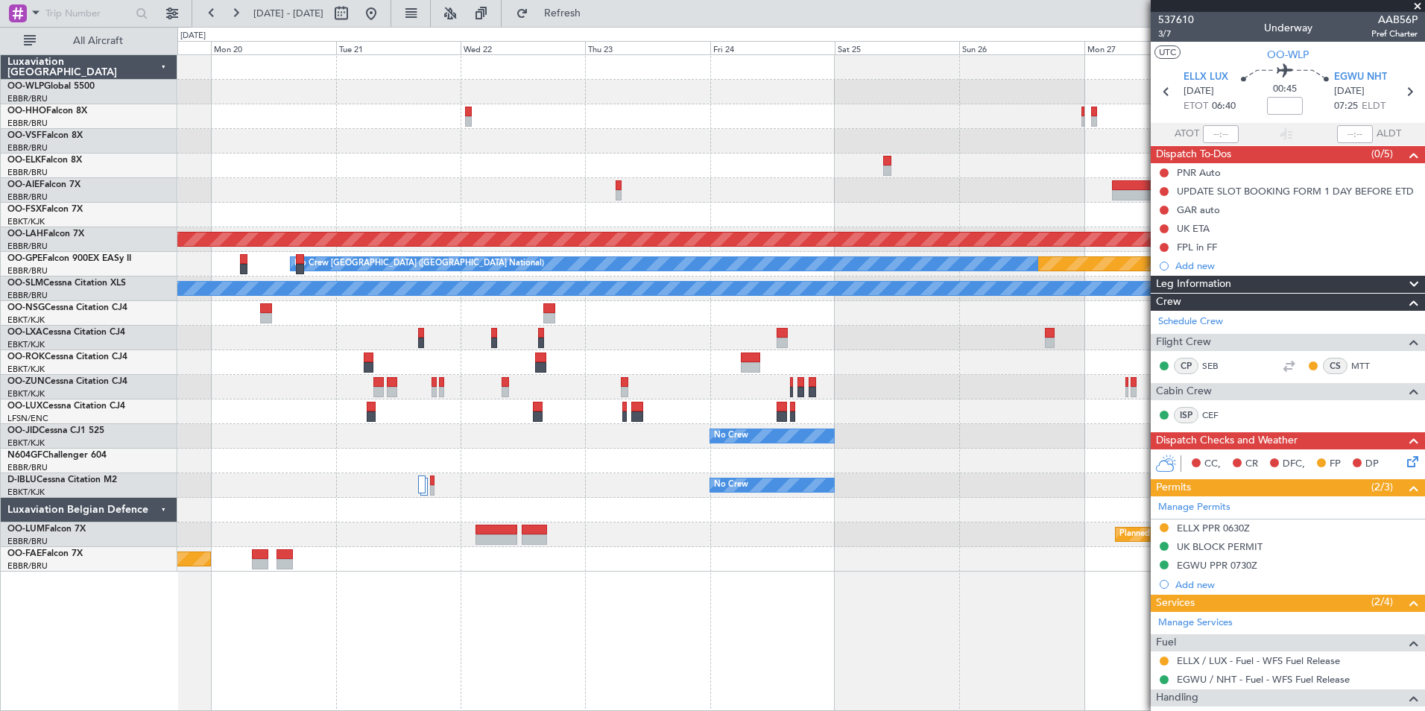
click at [732, 124] on div "LSGG 19:00 Z RJTT 06:45 Z - -" at bounding box center [800, 116] width 1247 height 25
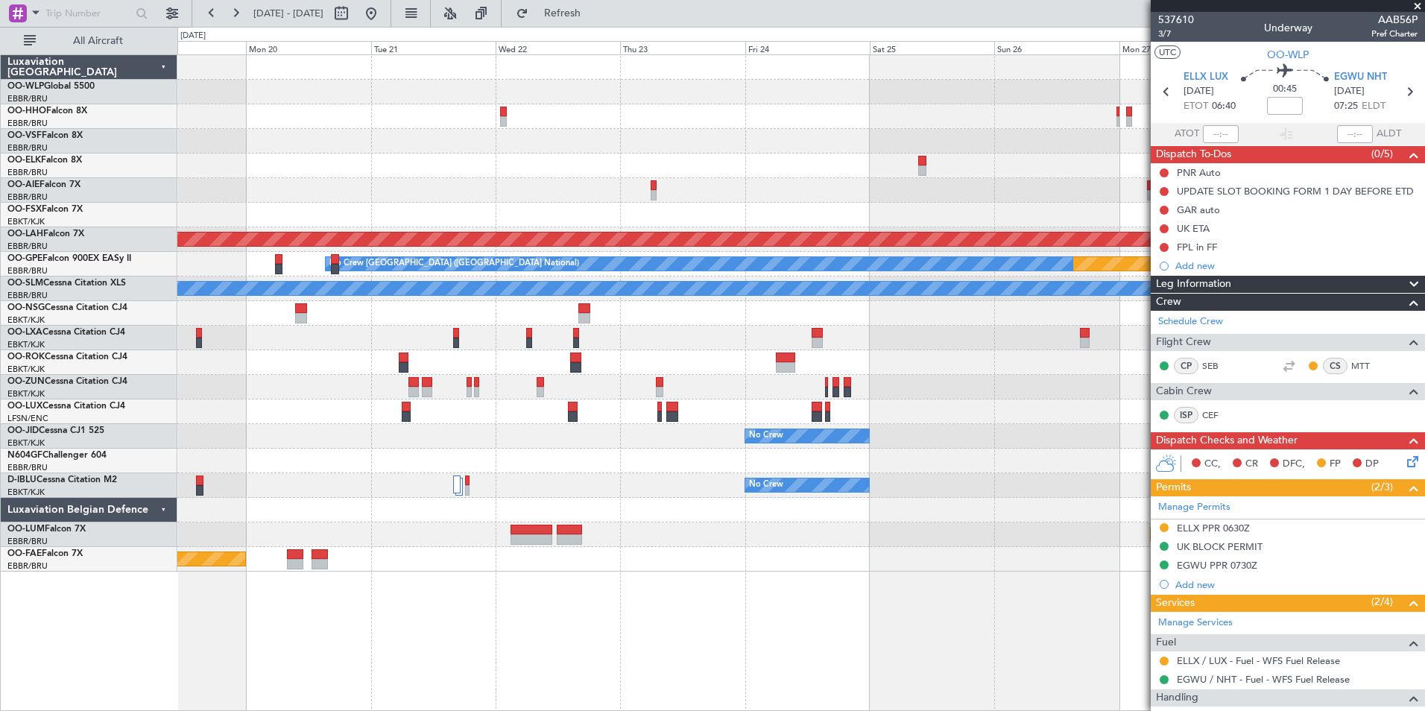
click at [786, 127] on div "LSGG 19:00 Z RJTT 06:45 Z - -" at bounding box center [800, 116] width 1247 height 25
click at [896, 197] on div "LSGG 19:00 Z RJTT 06:45 Z - - Planned Maint Alton-st Louis (St Louis Regl) Plan…" at bounding box center [800, 313] width 1247 height 516
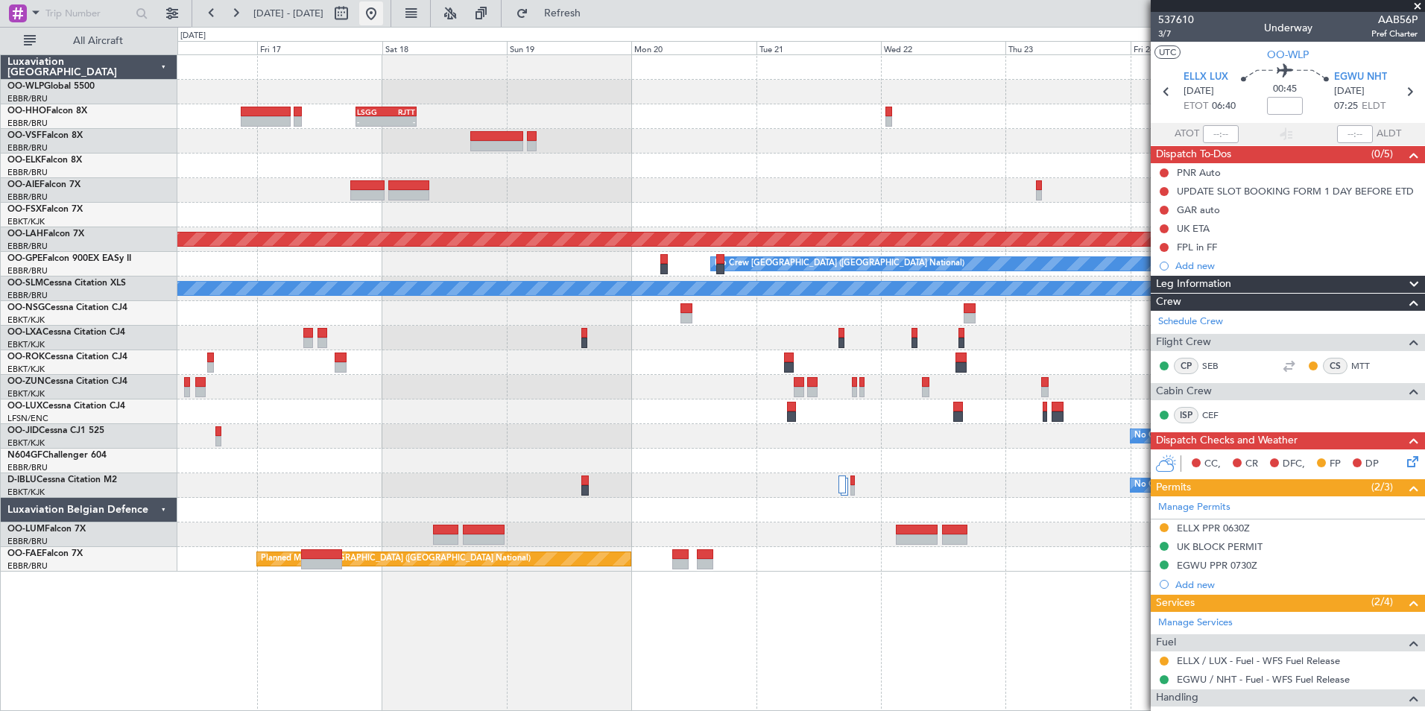
click at [383, 13] on button at bounding box center [371, 13] width 24 height 24
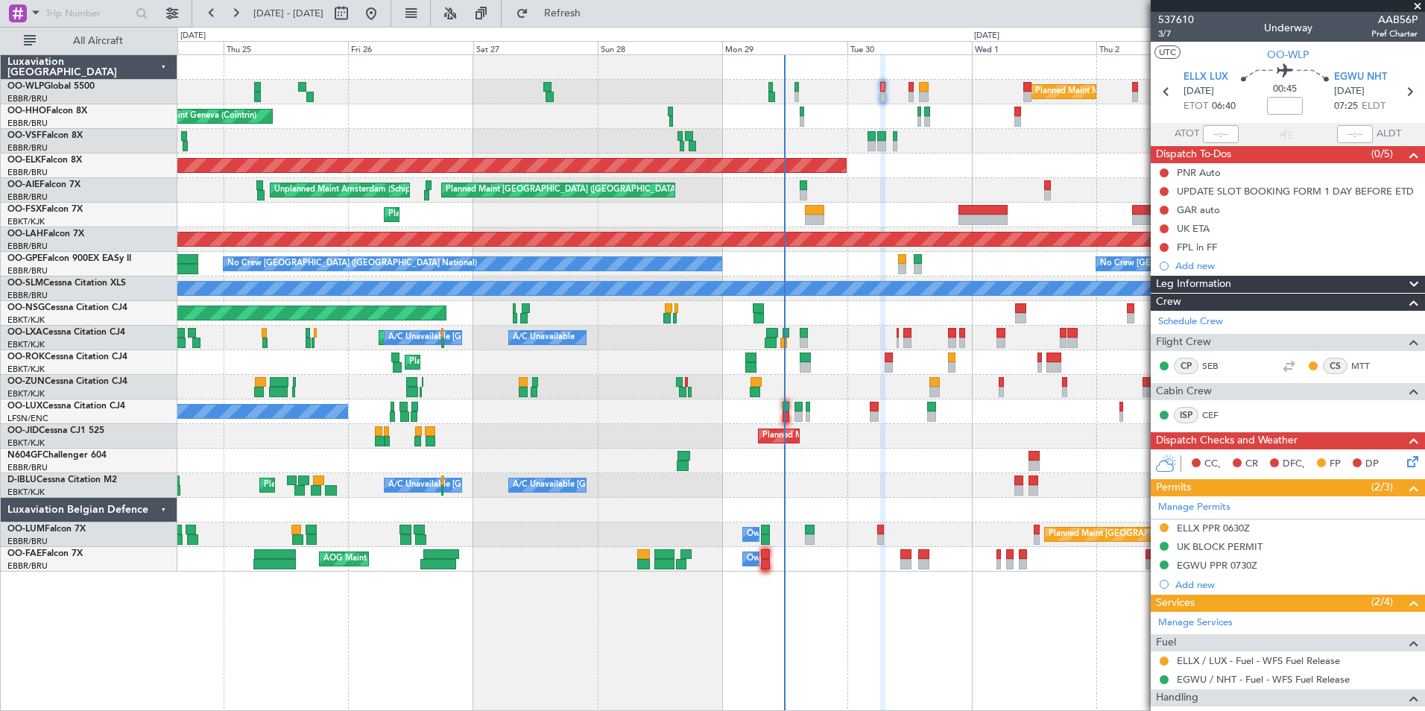
click at [951, 165] on div "Planned Maint Kortrijk-[GEOGRAPHIC_DATA]" at bounding box center [800, 166] width 1247 height 25
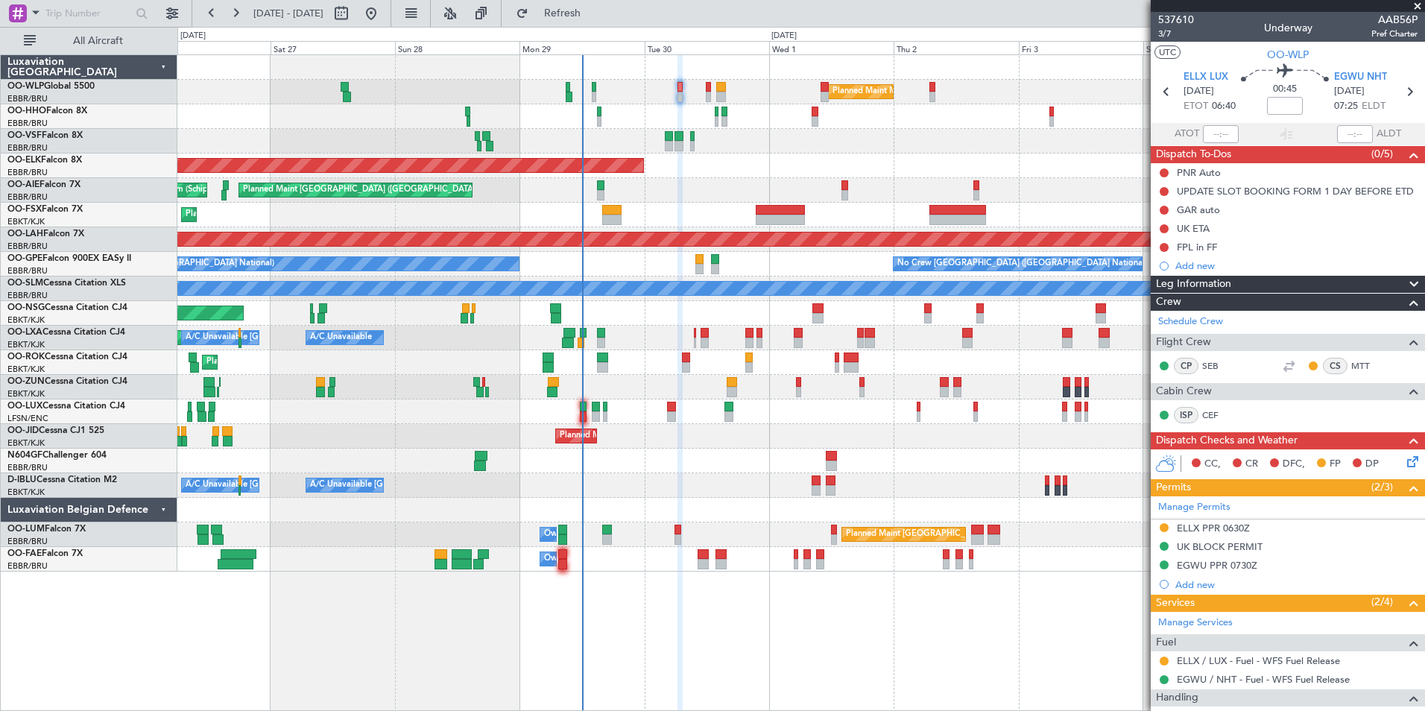
click at [773, 183] on div "Planned Maint Milan (Linate) Planned Maint Geneva (Cointrin) Planned Maint Kort…" at bounding box center [800, 313] width 1247 height 516
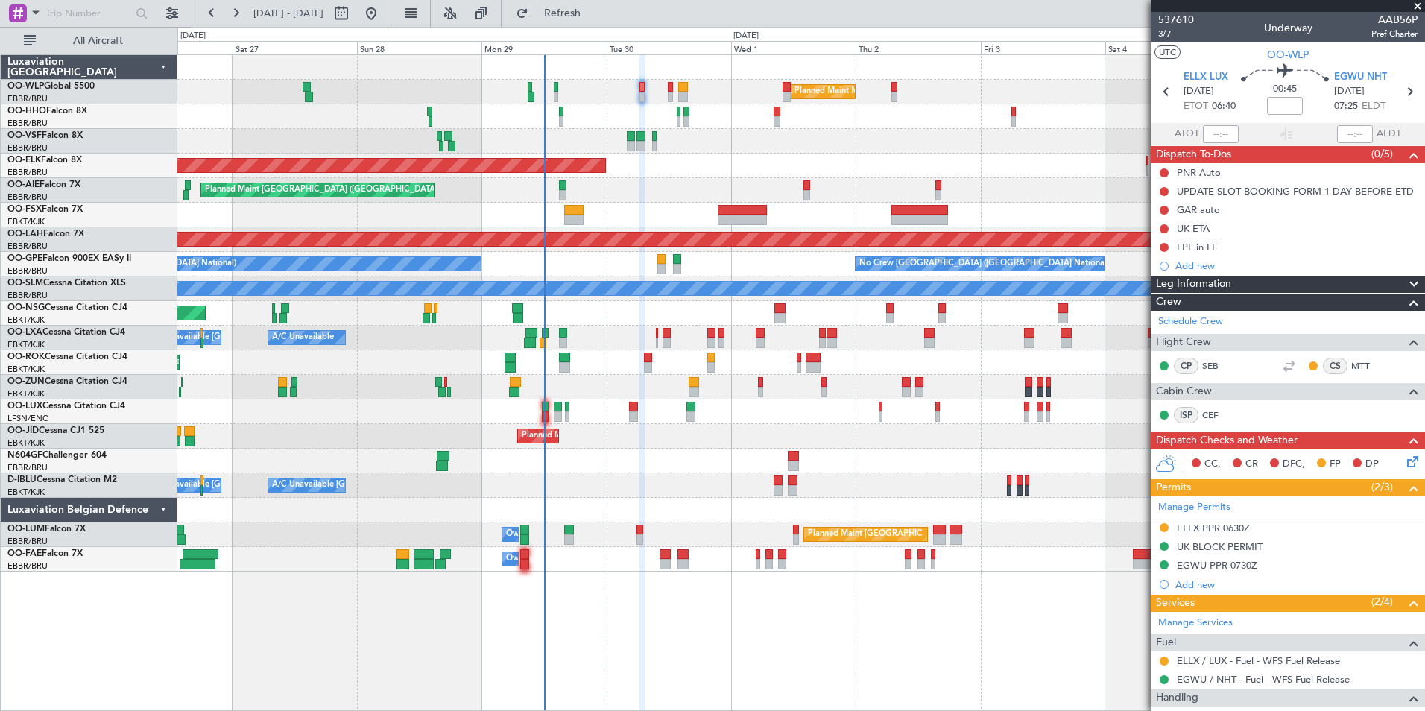
click at [706, 186] on div "Planned Maint Milan (Linate) Planned Maint Geneva (Cointrin) Planned Maint Kort…" at bounding box center [800, 313] width 1247 height 516
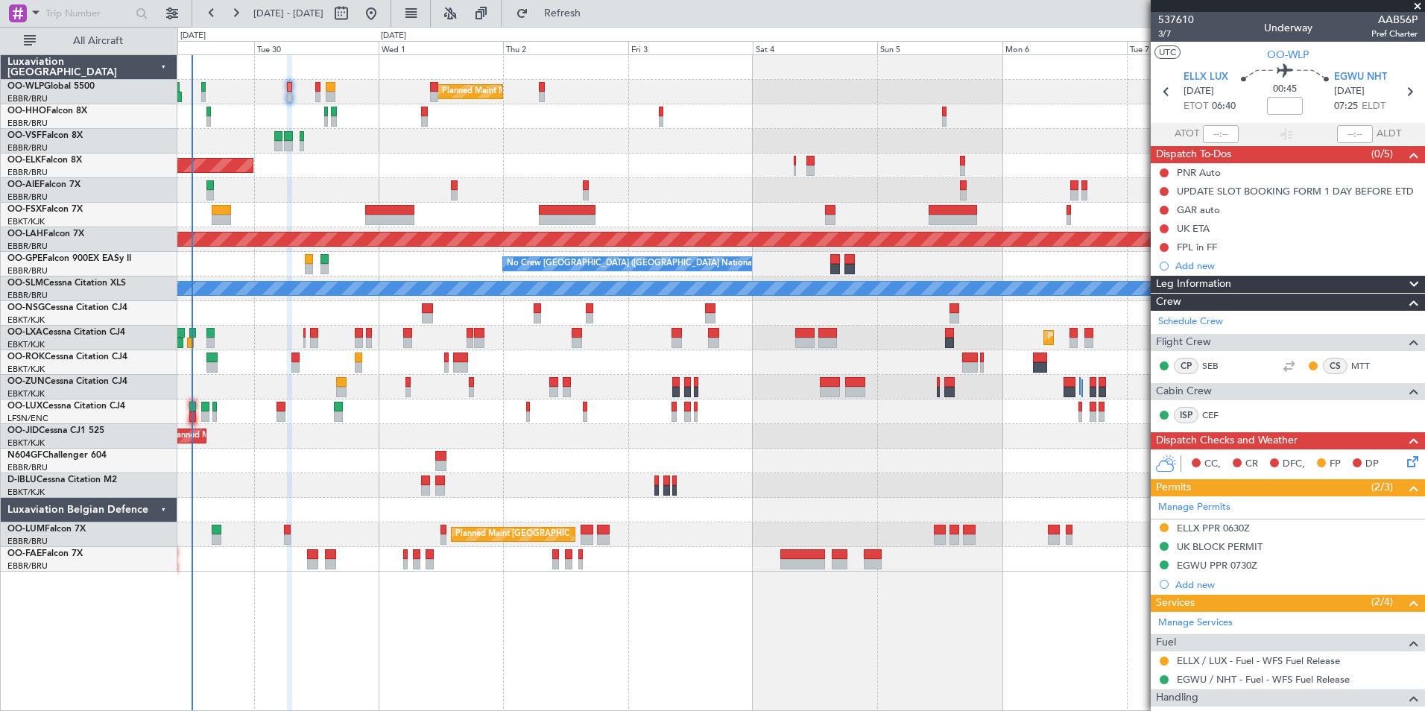
click at [680, 184] on div "Planned Maint Milan (Linate) Planned Maint Kortrijk-Wevelgem Planned Maint Lond…" at bounding box center [800, 313] width 1247 height 516
click at [613, 184] on div "Planned Maint Milan (Linate) Planned Maint Kortrijk-Wevelgem Planned Maint Lond…" at bounding box center [800, 313] width 1247 height 516
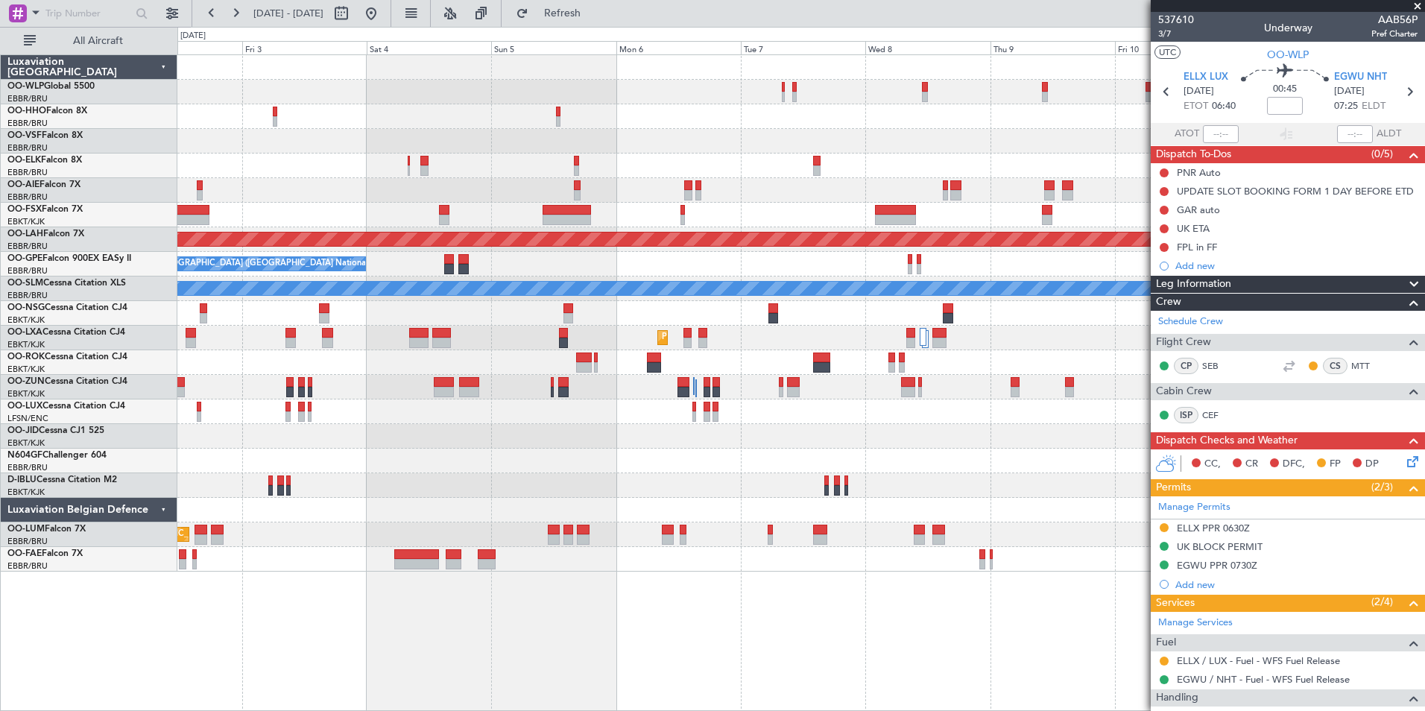
click at [807, 147] on div at bounding box center [800, 141] width 1247 height 25
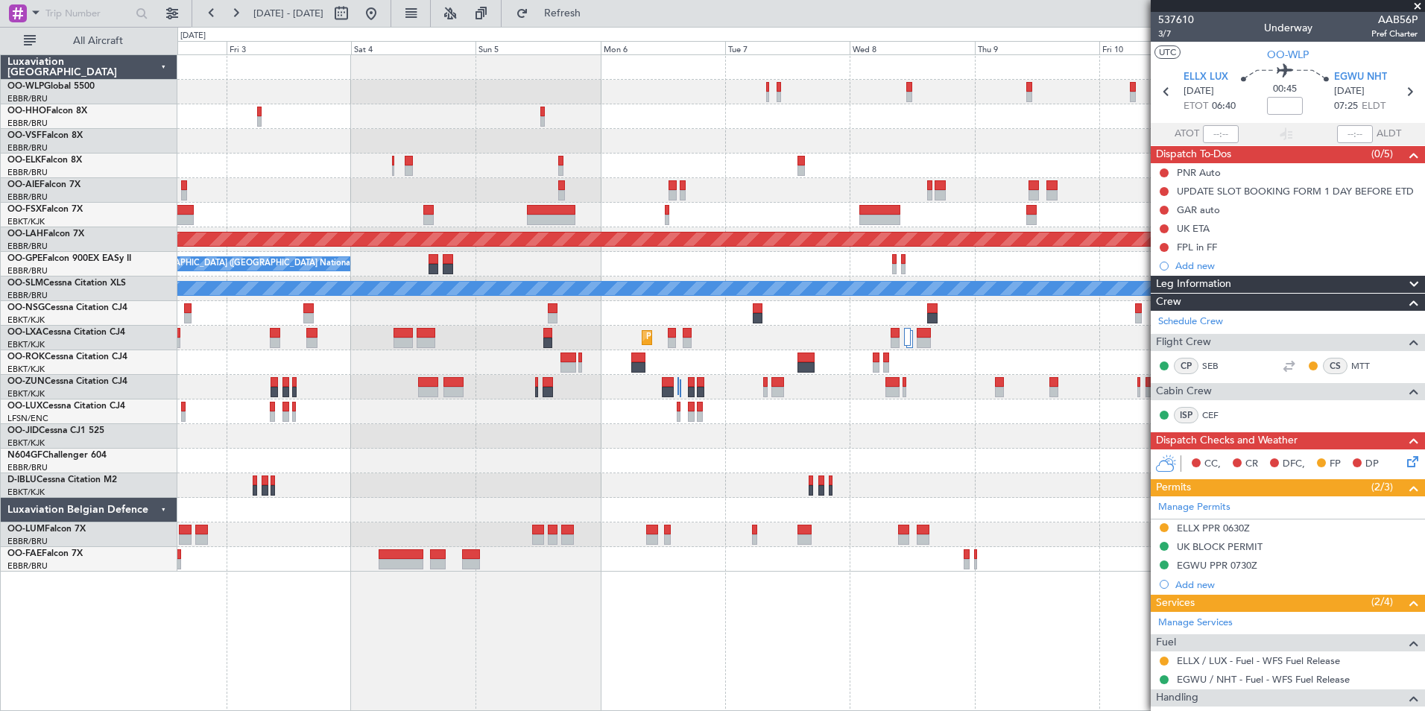
click at [686, 157] on div "Planned Maint Milan (Linate) Planned Maint Alton-st Louis (St Louis Regl) No Cr…" at bounding box center [800, 313] width 1247 height 516
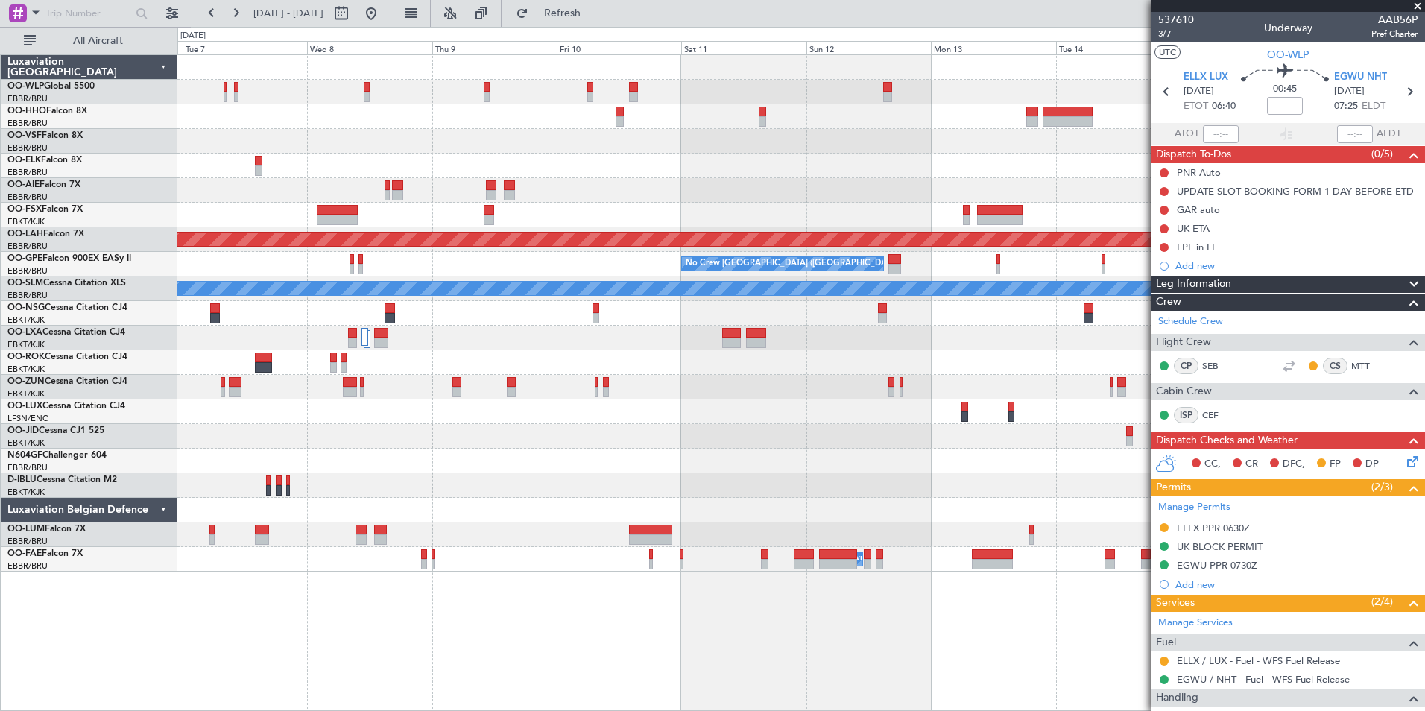
click at [630, 151] on div at bounding box center [800, 141] width 1247 height 25
click at [803, 168] on div at bounding box center [800, 166] width 1247 height 25
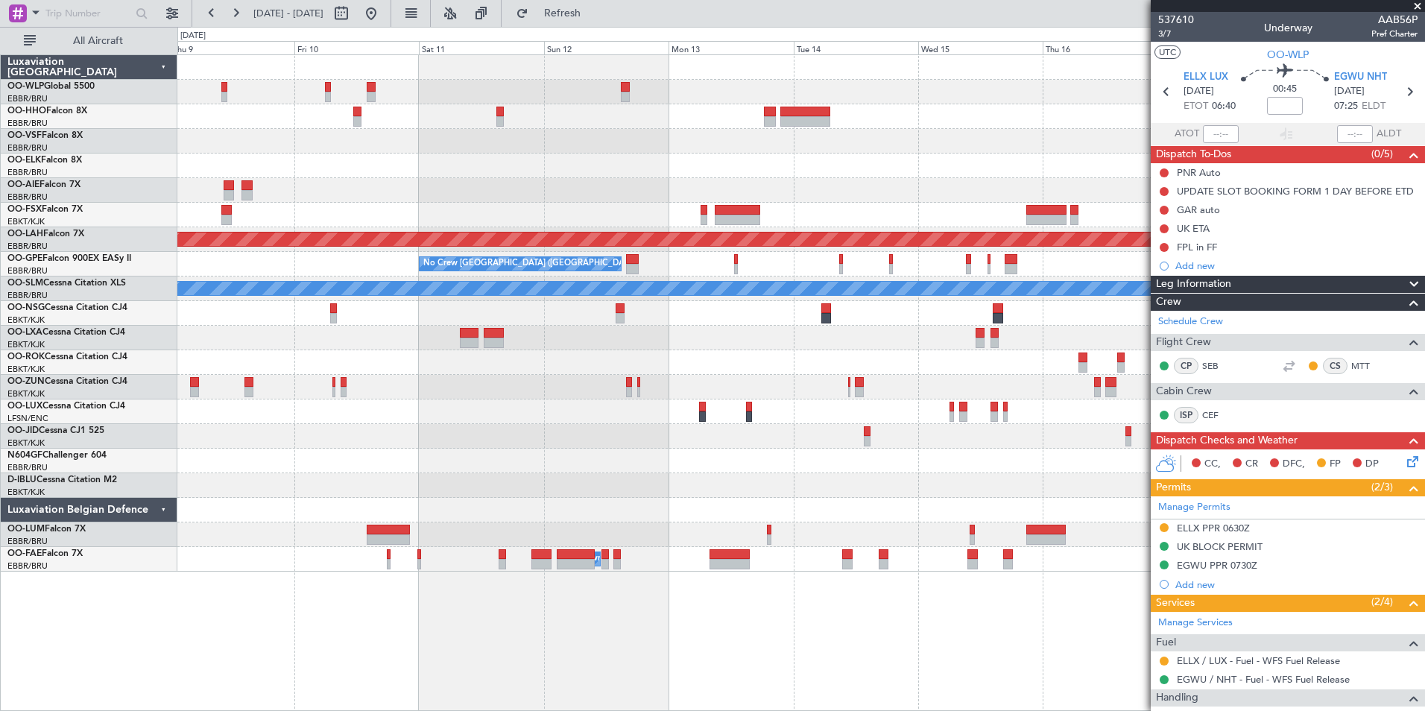
click at [787, 148] on div at bounding box center [800, 141] width 1247 height 25
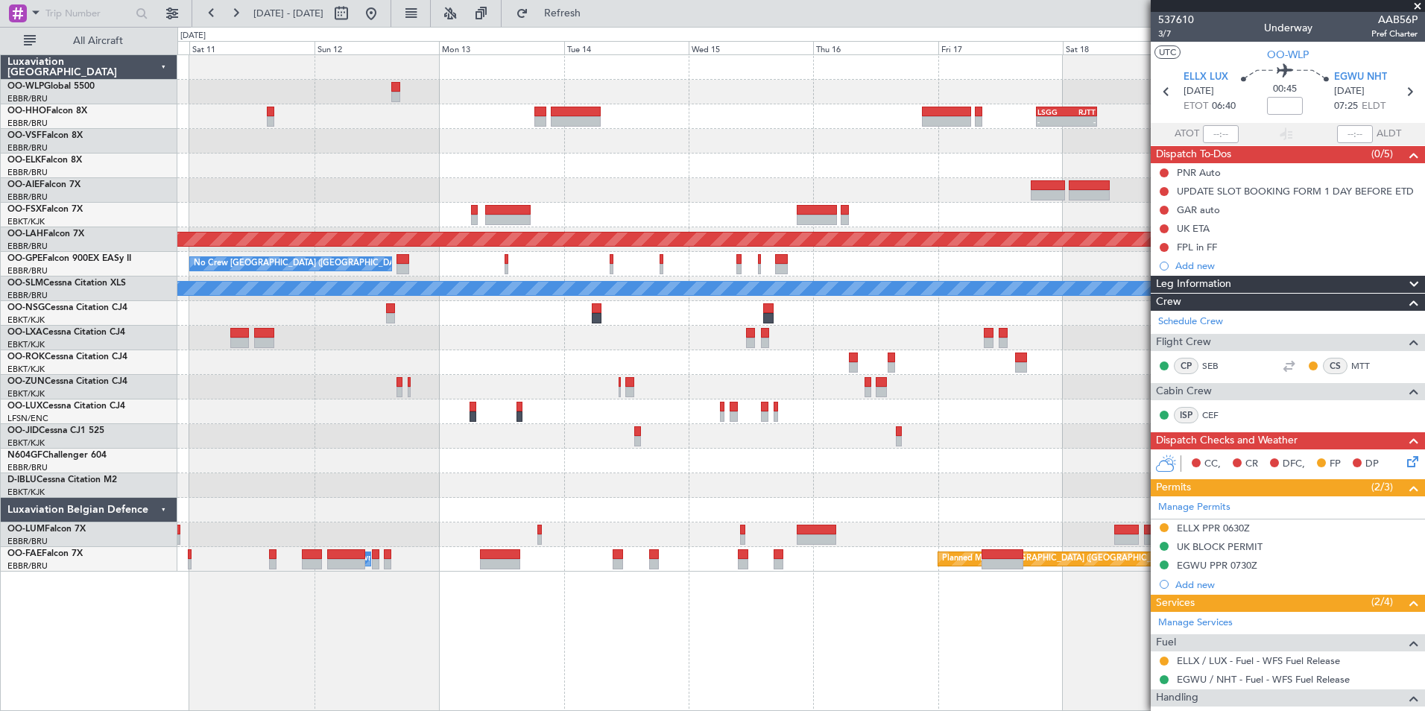
click at [795, 150] on div at bounding box center [800, 141] width 1247 height 25
click at [824, 145] on div at bounding box center [800, 141] width 1247 height 25
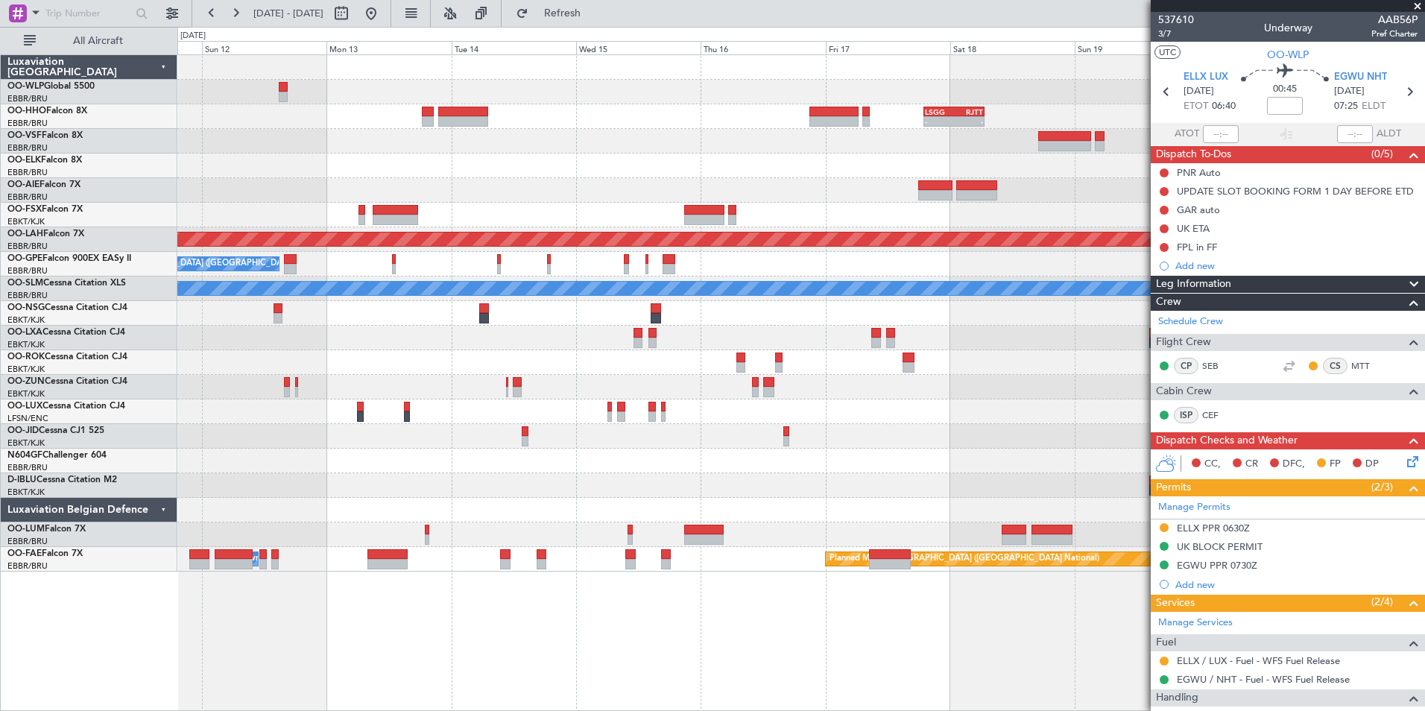
click at [391, 10] on fb-range-datepicker "11 Oct 2025 - 21 Oct 2025" at bounding box center [292, 13] width 200 height 27
click at [383, 16] on button at bounding box center [371, 13] width 24 height 24
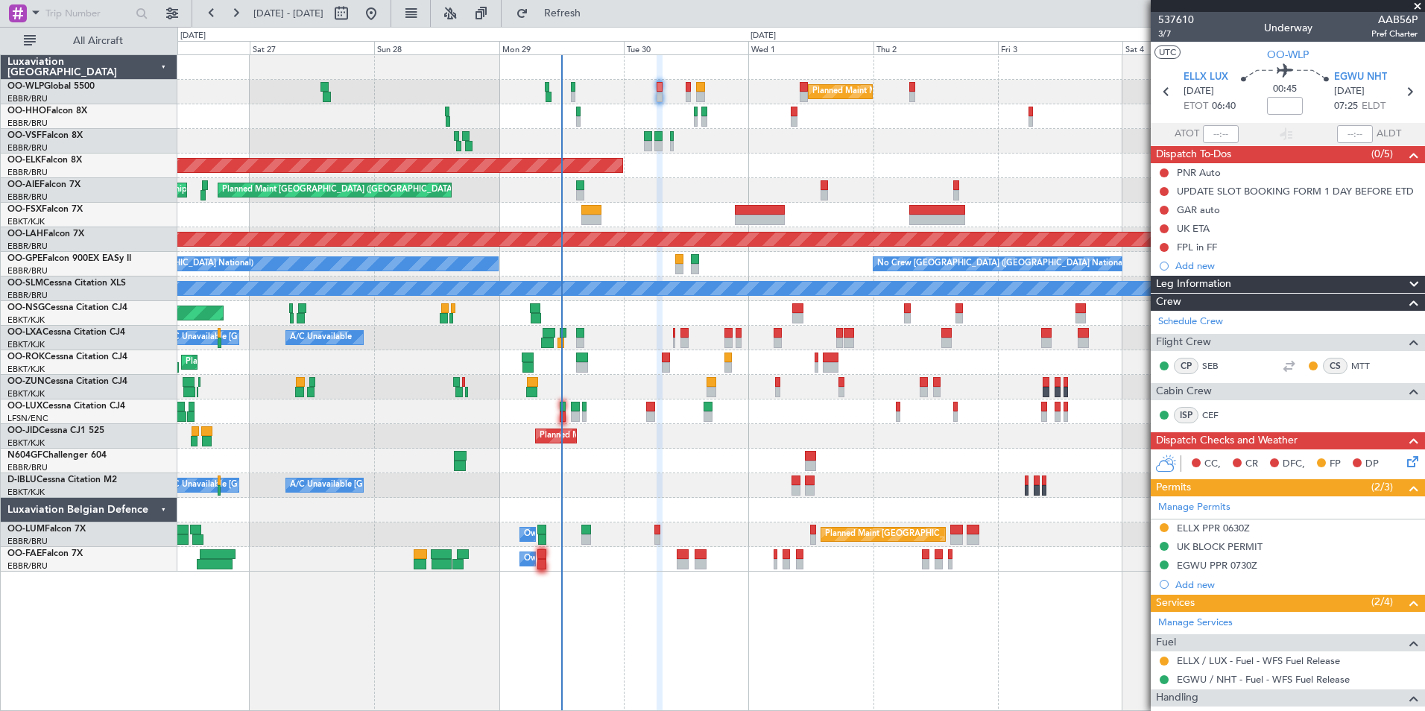
click at [748, 159] on div "Planned Maint Milan (Linate) Planned Maint Geneva (Cointrin) Planned Maint Kort…" at bounding box center [800, 313] width 1247 height 516
click at [837, 144] on div at bounding box center [800, 141] width 1247 height 25
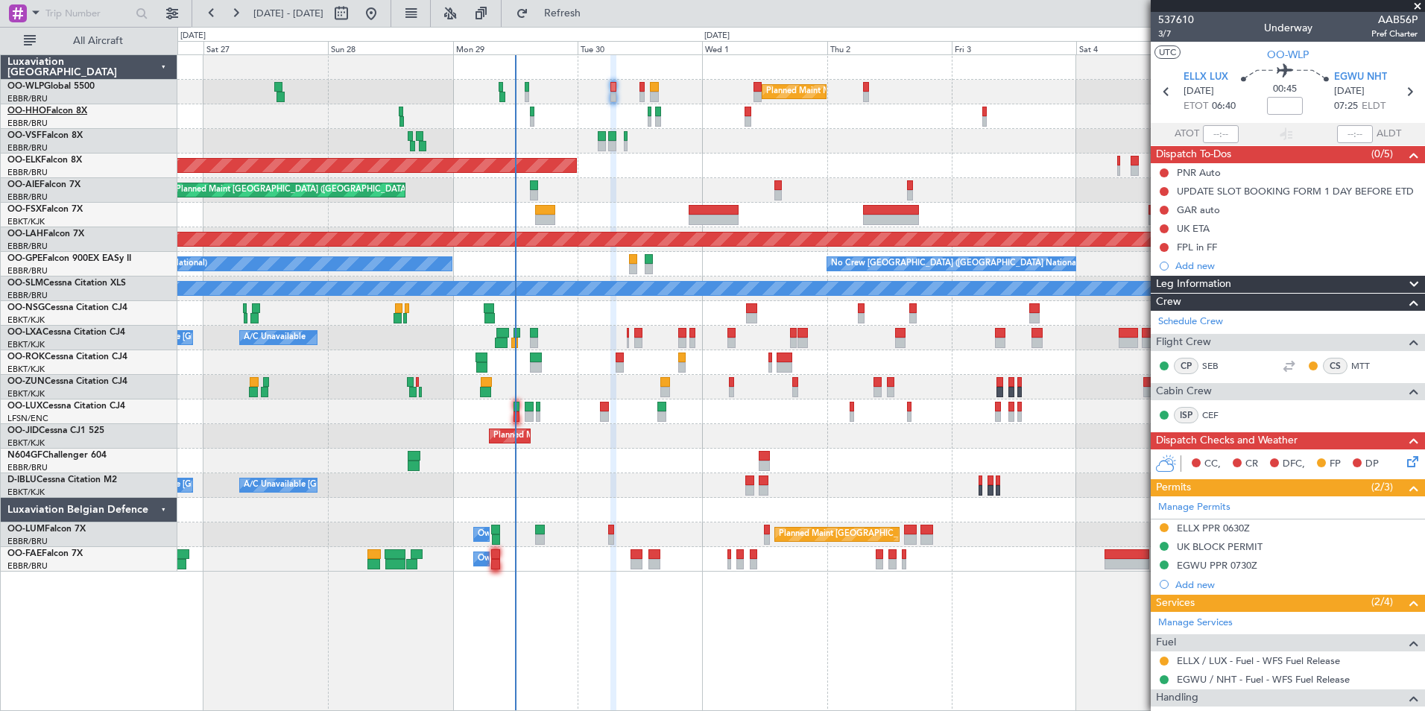
click at [75, 109] on link "OO-HHO Falcon 8X" at bounding box center [47, 111] width 80 height 9
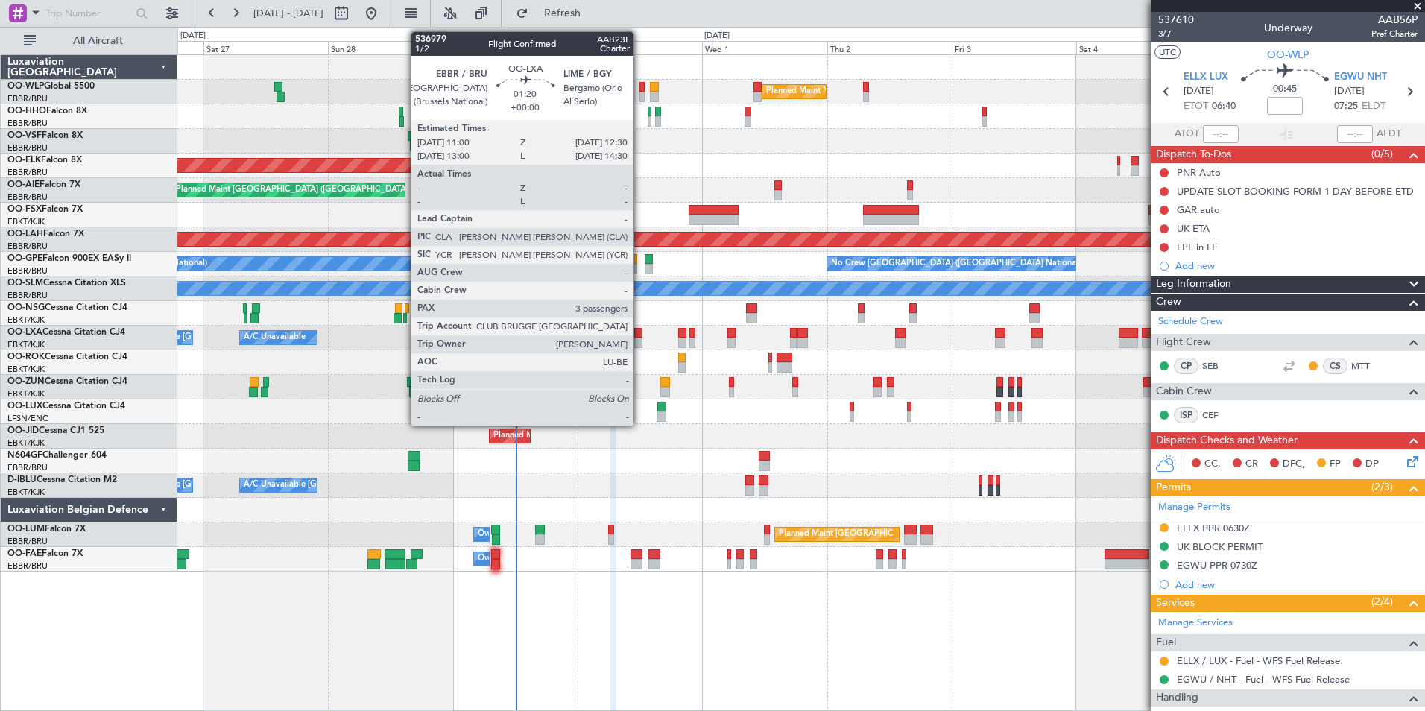
click at [640, 344] on div at bounding box center [638, 343] width 8 height 10
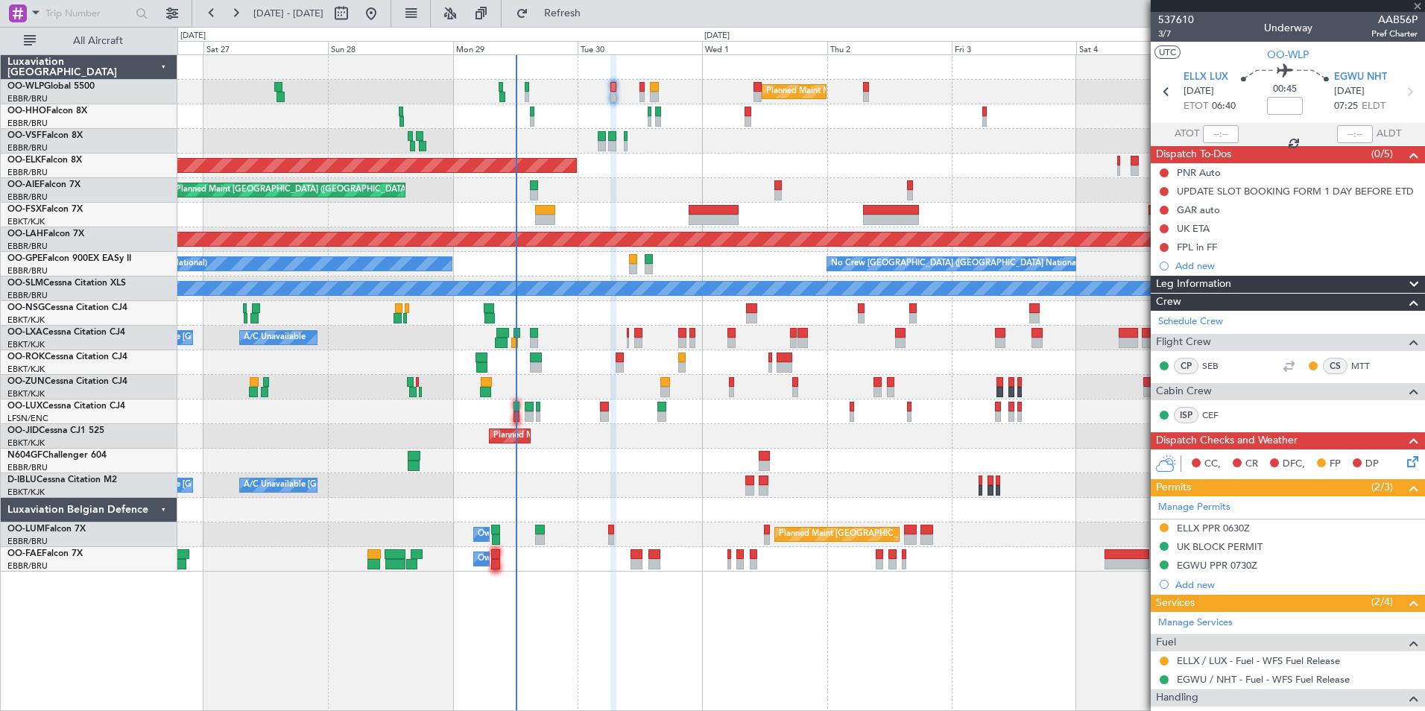
type input "3"
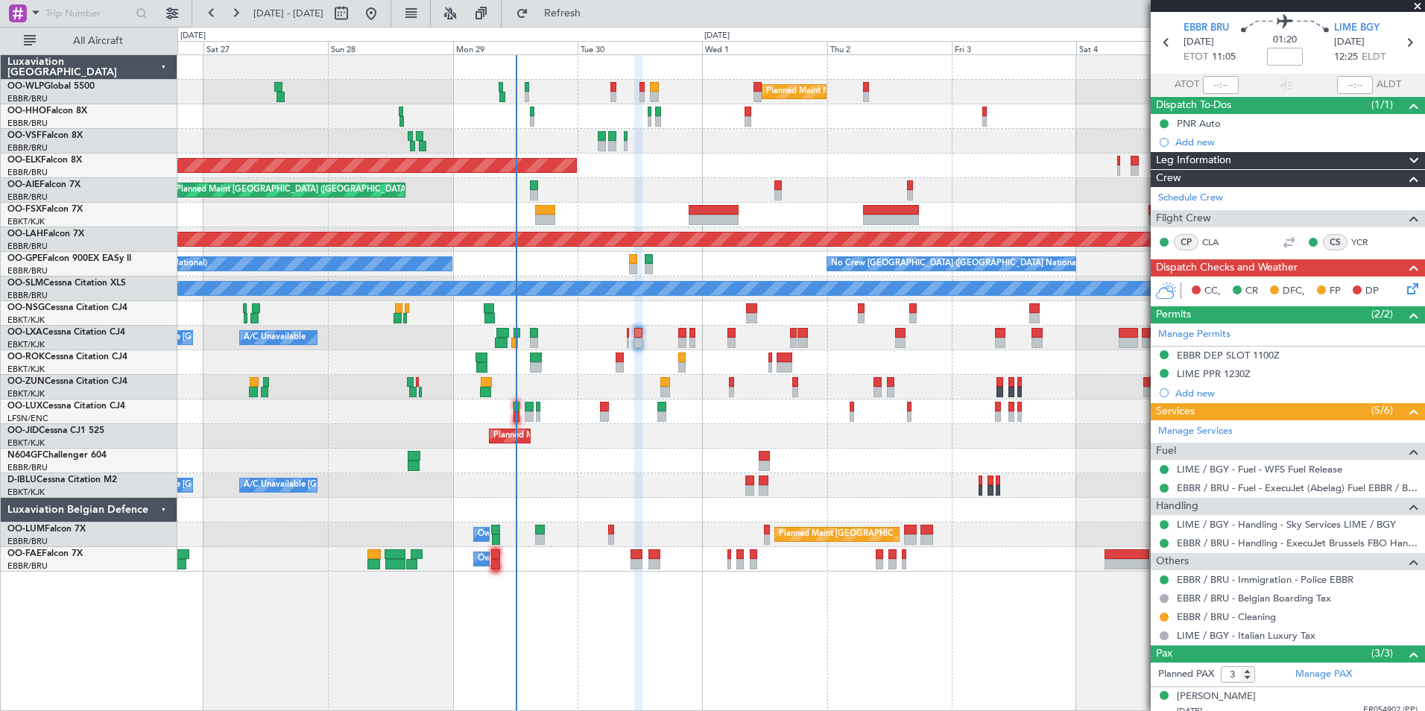
scroll to position [125, 0]
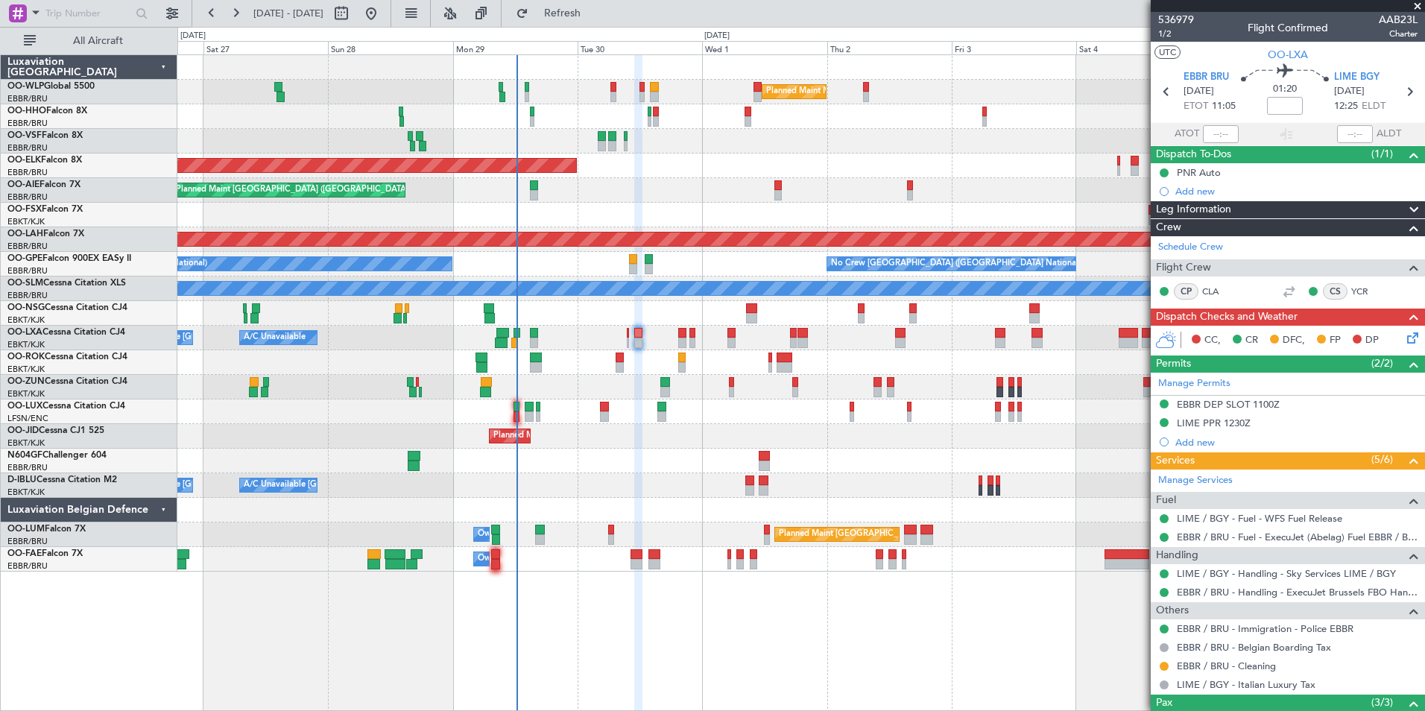
scroll to position [125, 0]
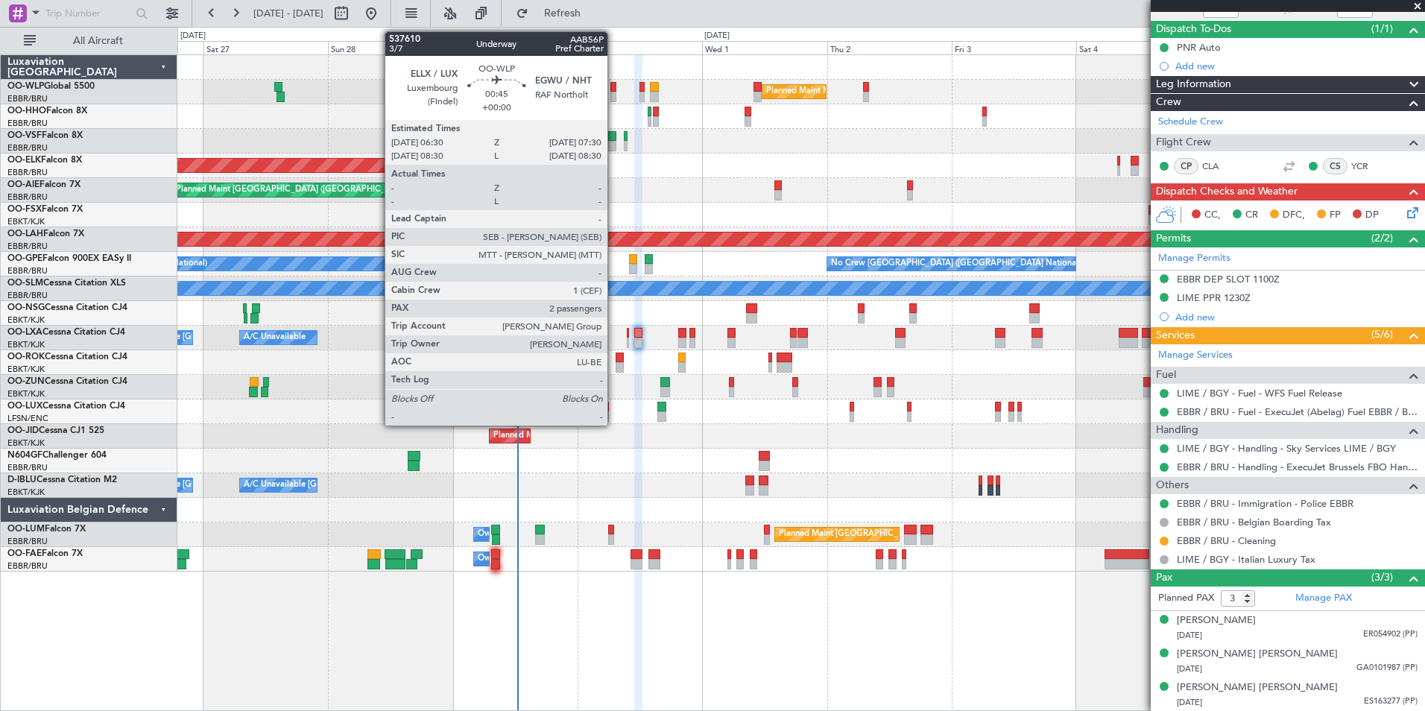
click at [614, 93] on div at bounding box center [612, 97] width 5 height 10
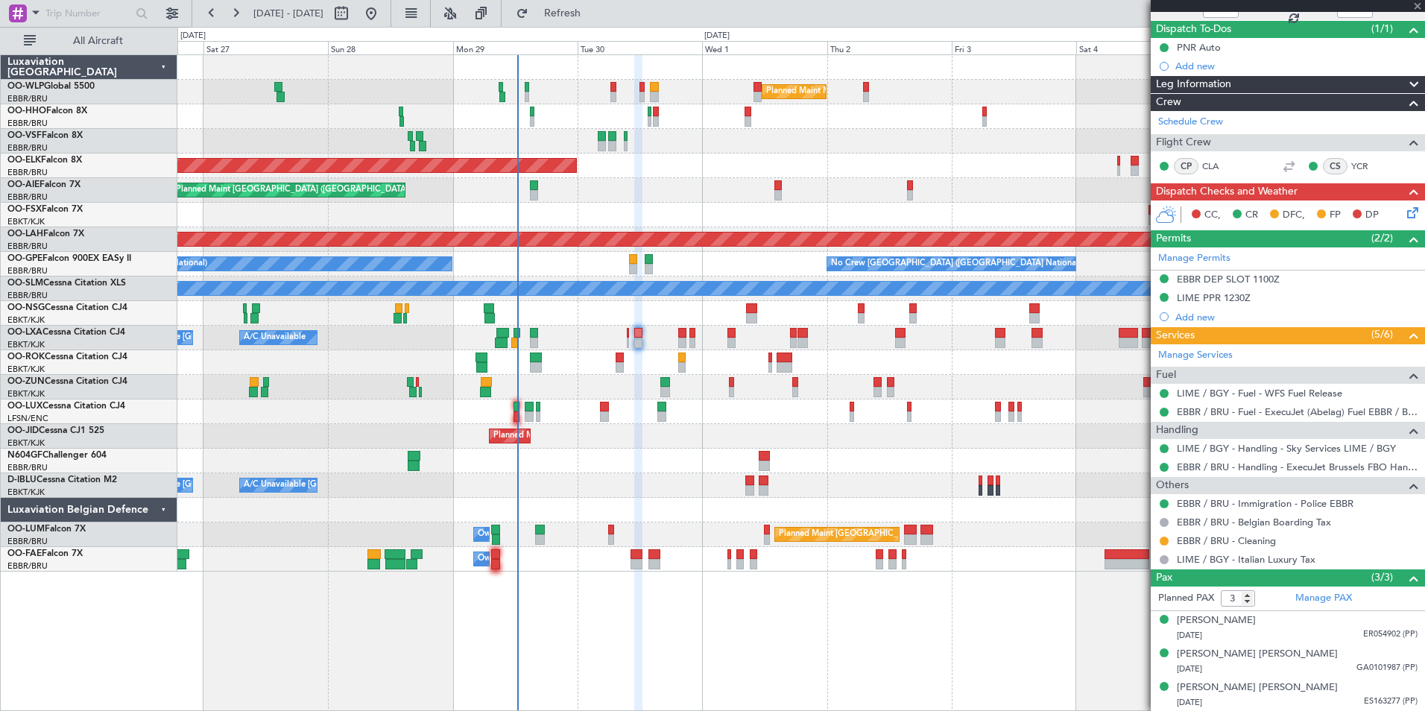
type input "2"
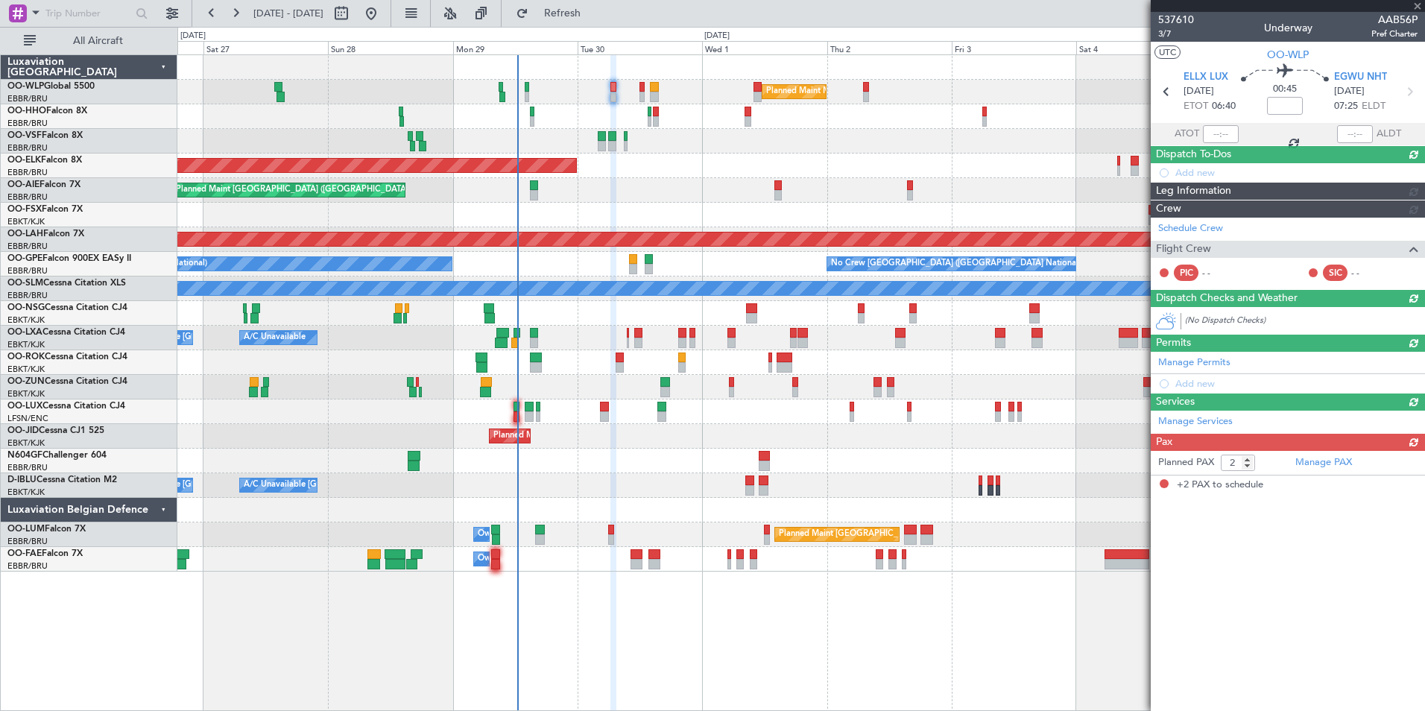
scroll to position [0, 0]
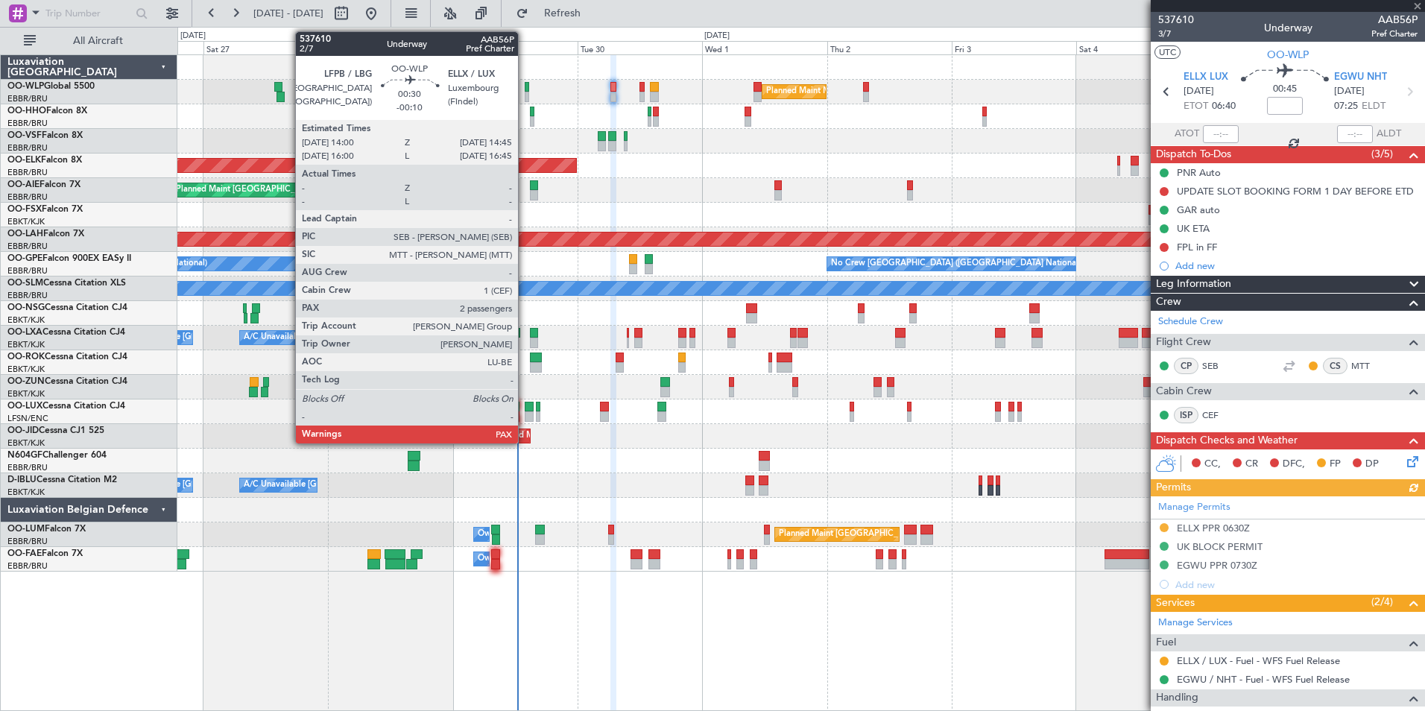
click at [525, 91] on div at bounding box center [527, 87] width 4 height 10
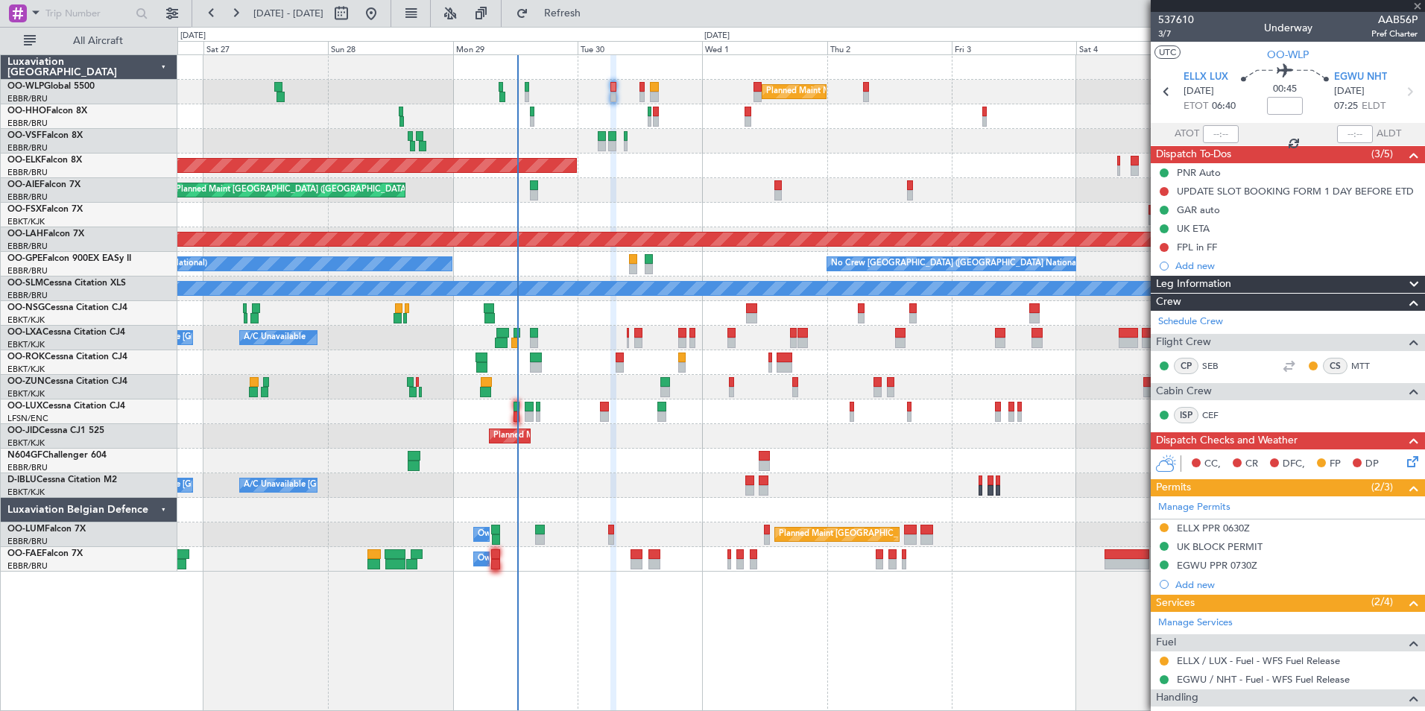
type input "-00:10"
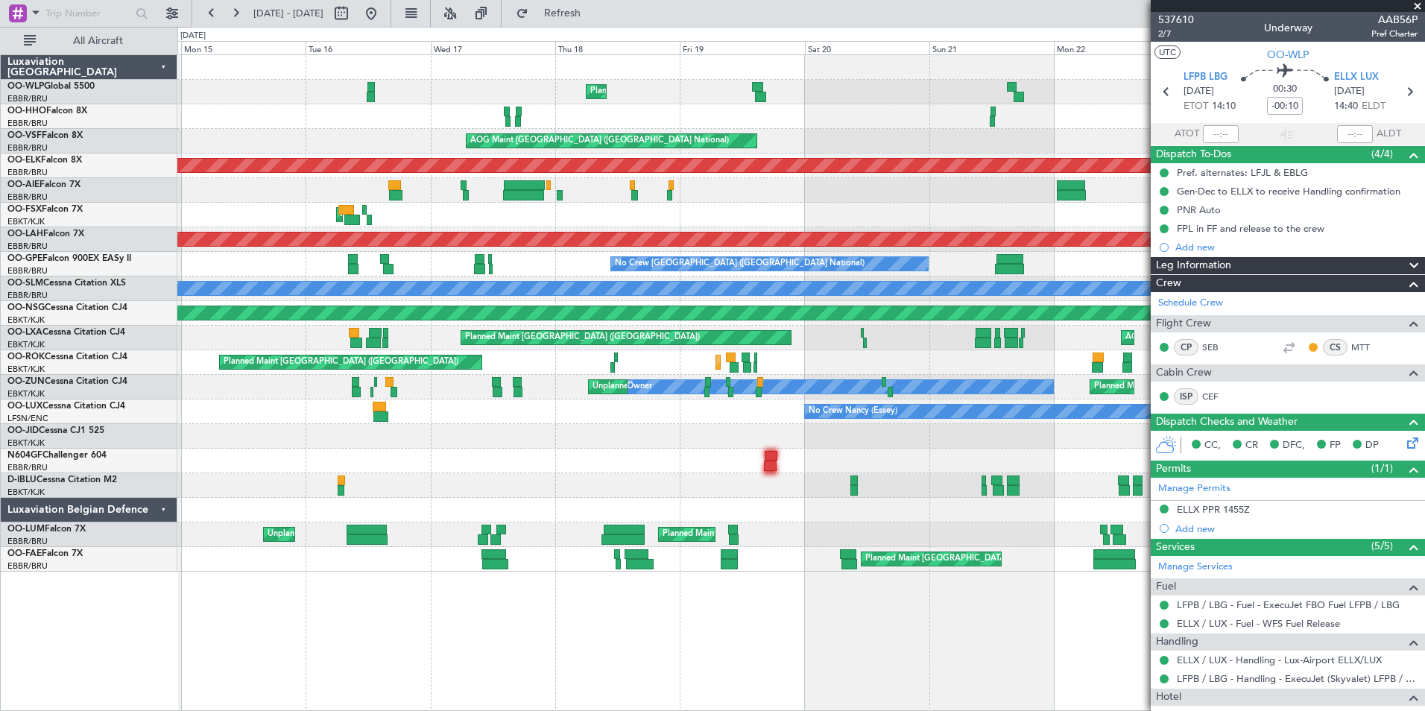
click at [1424, 91] on html "[DATE] - [DATE] Refresh Quick Links All Aircraft Planned Maint Liege Planned Ma…" at bounding box center [712, 355] width 1425 height 711
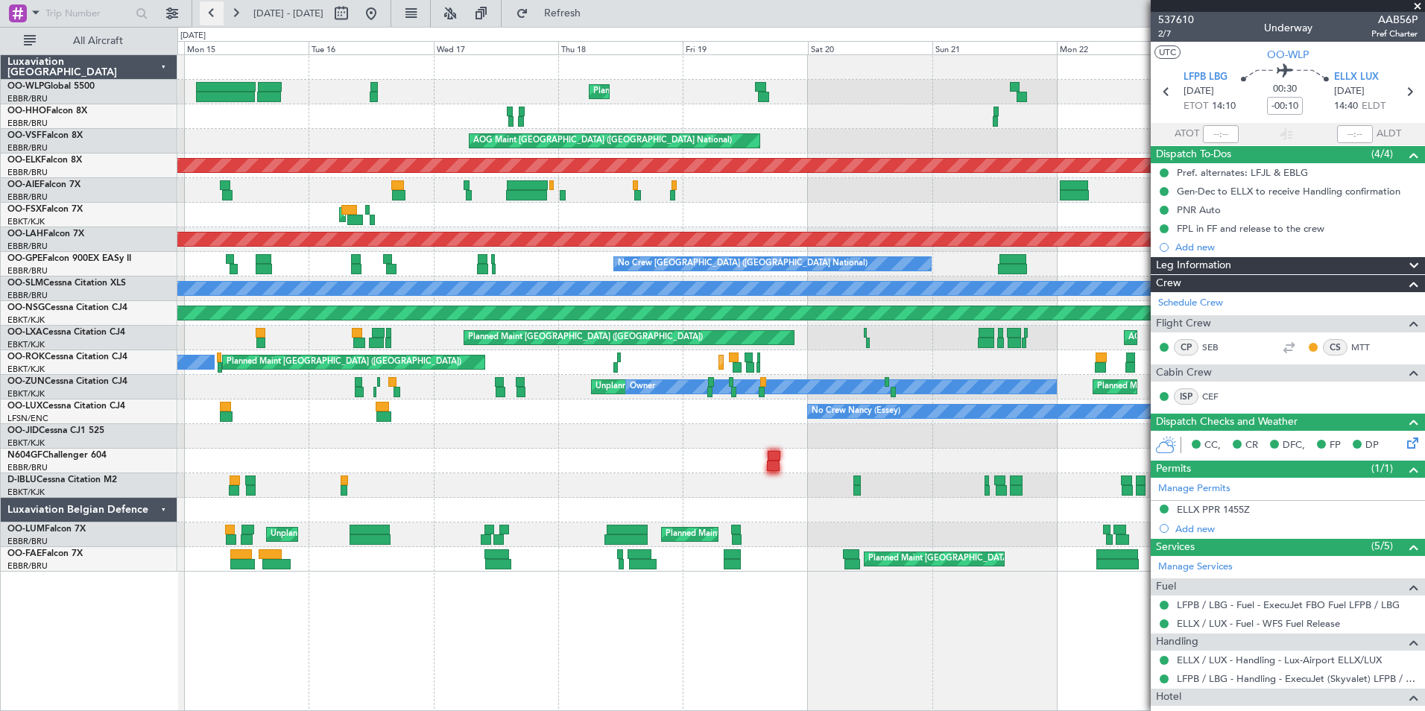
click at [211, 19] on button at bounding box center [212, 13] width 24 height 24
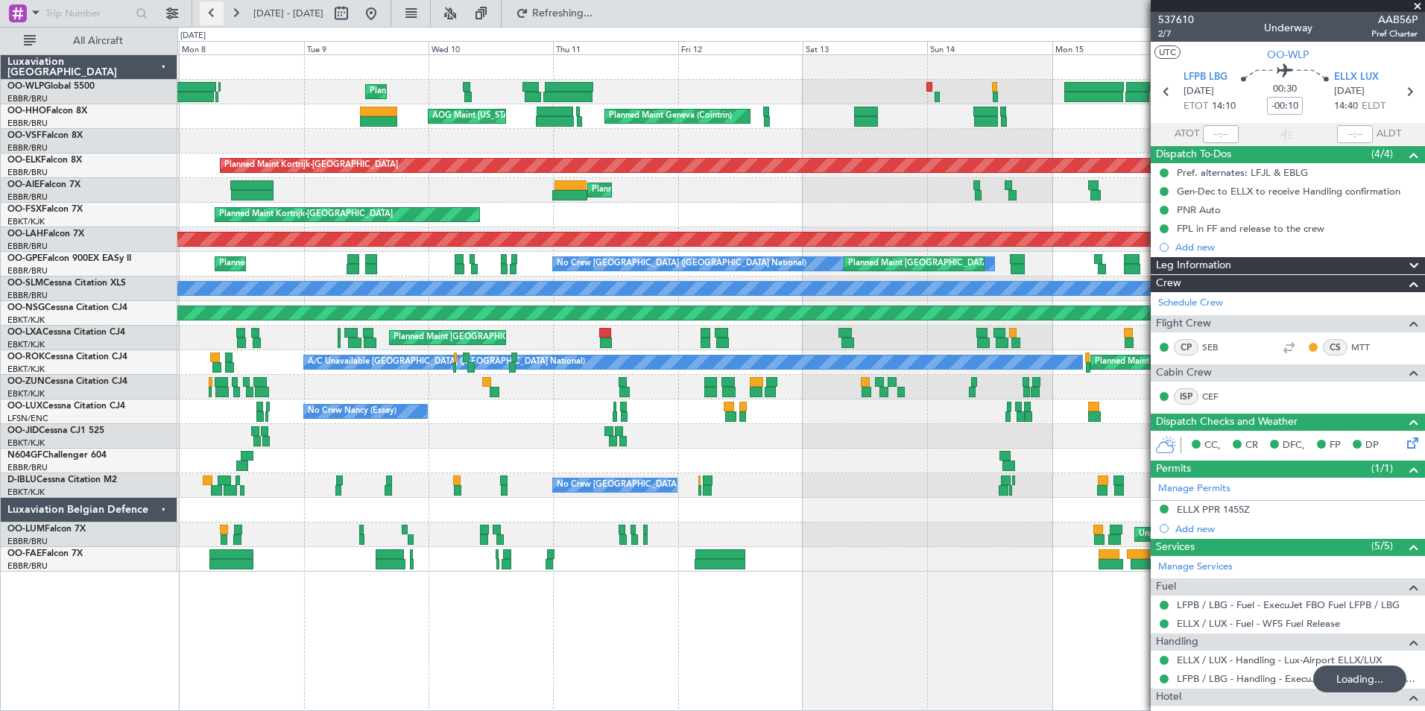
click at [211, 19] on button at bounding box center [212, 13] width 24 height 24
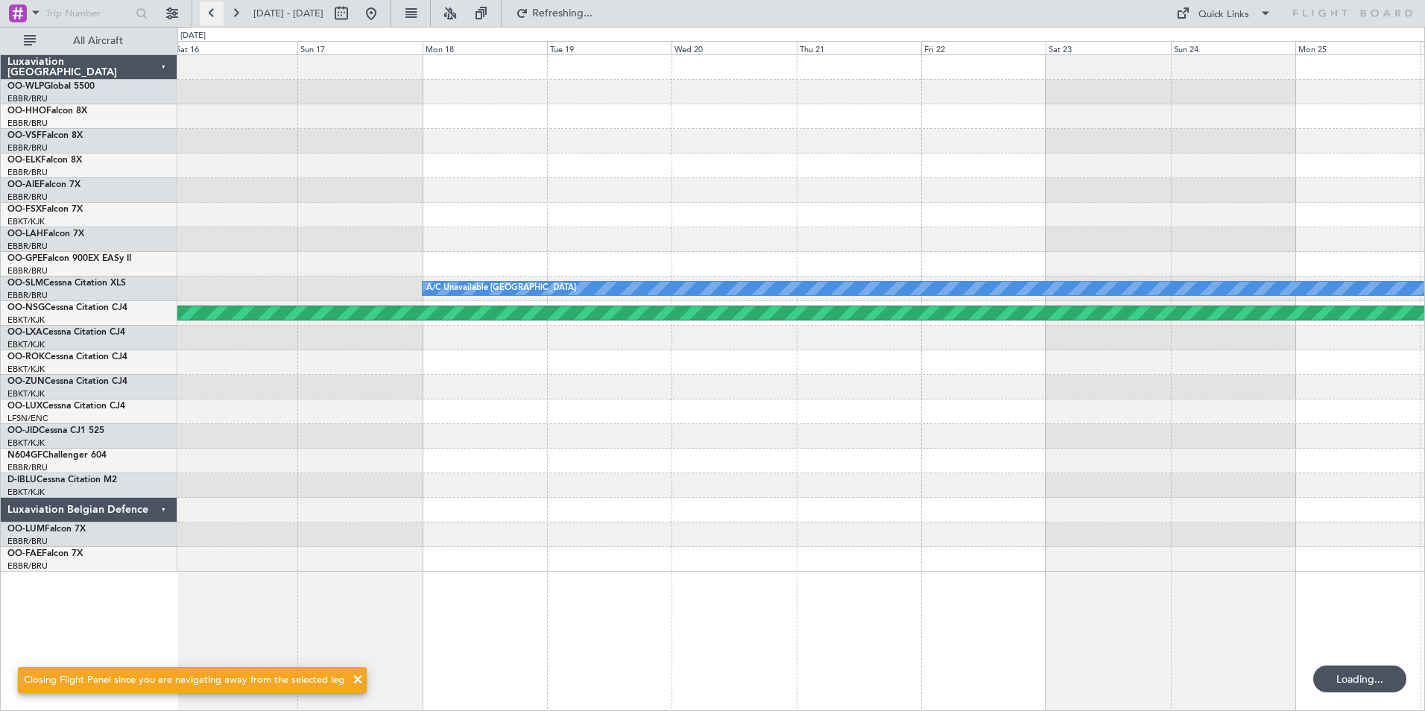
click at [211, 19] on button at bounding box center [212, 13] width 24 height 24
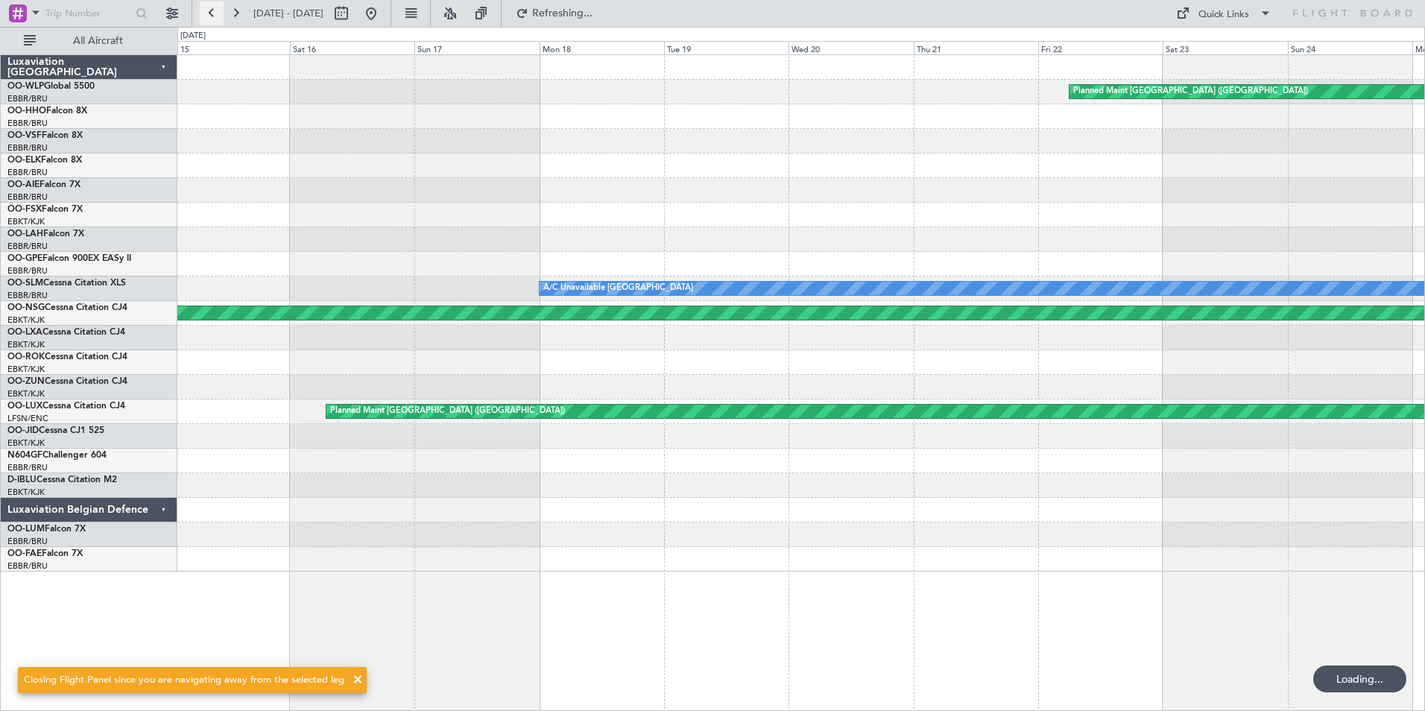
click at [211, 19] on button at bounding box center [212, 13] width 24 height 24
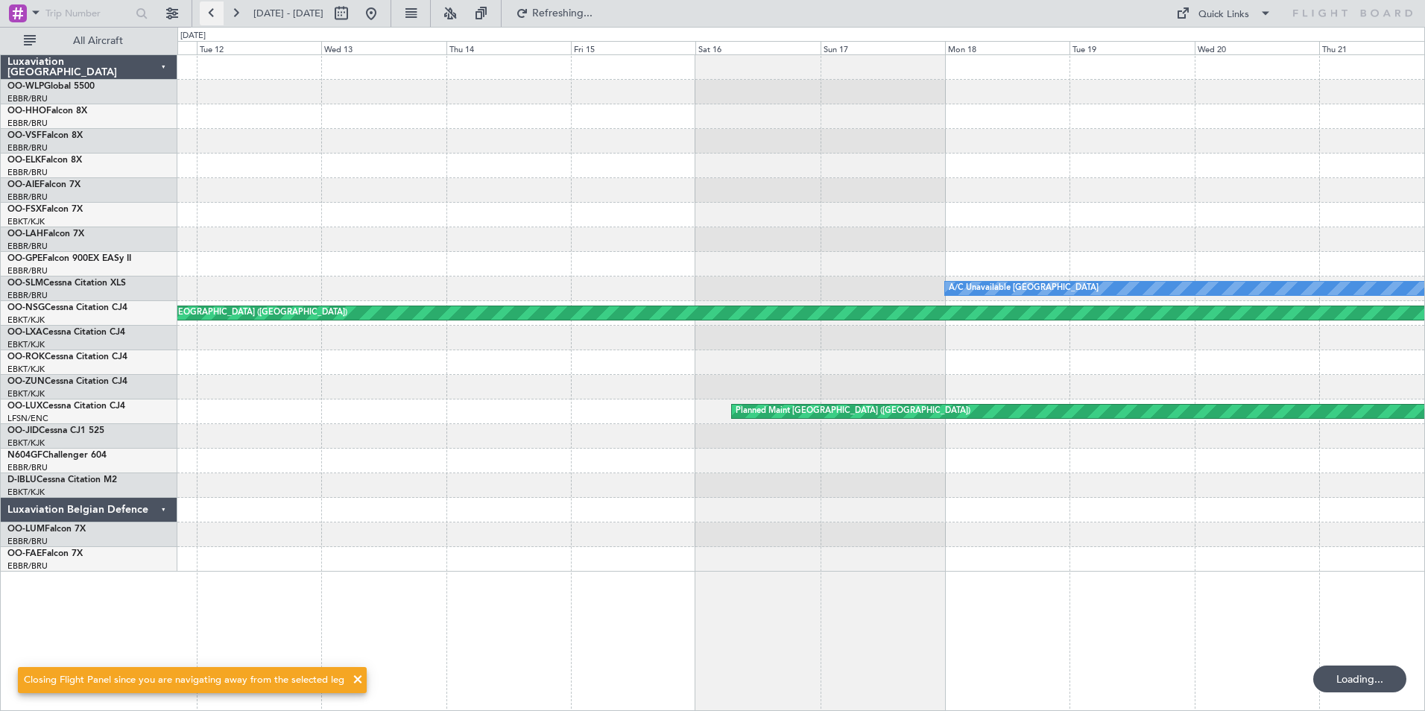
click at [211, 19] on button at bounding box center [212, 13] width 24 height 24
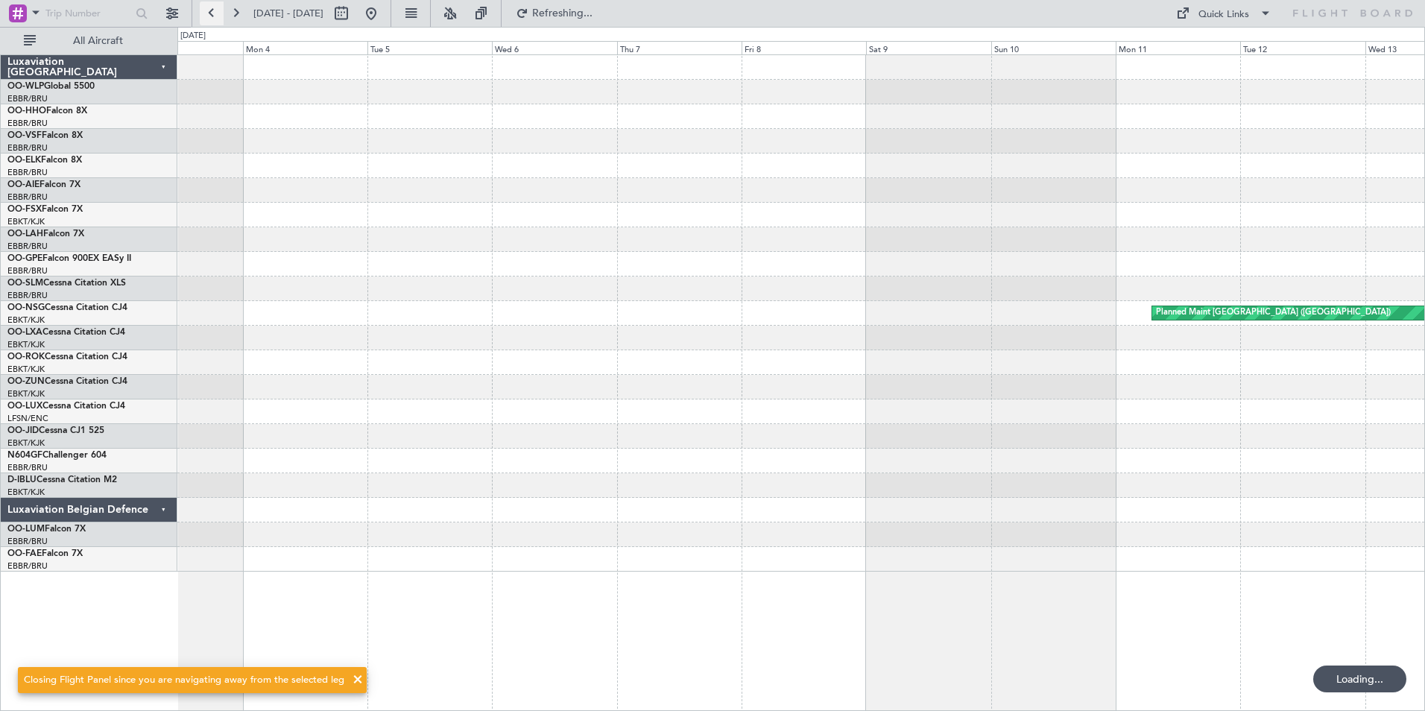
click at [211, 19] on button at bounding box center [212, 13] width 24 height 24
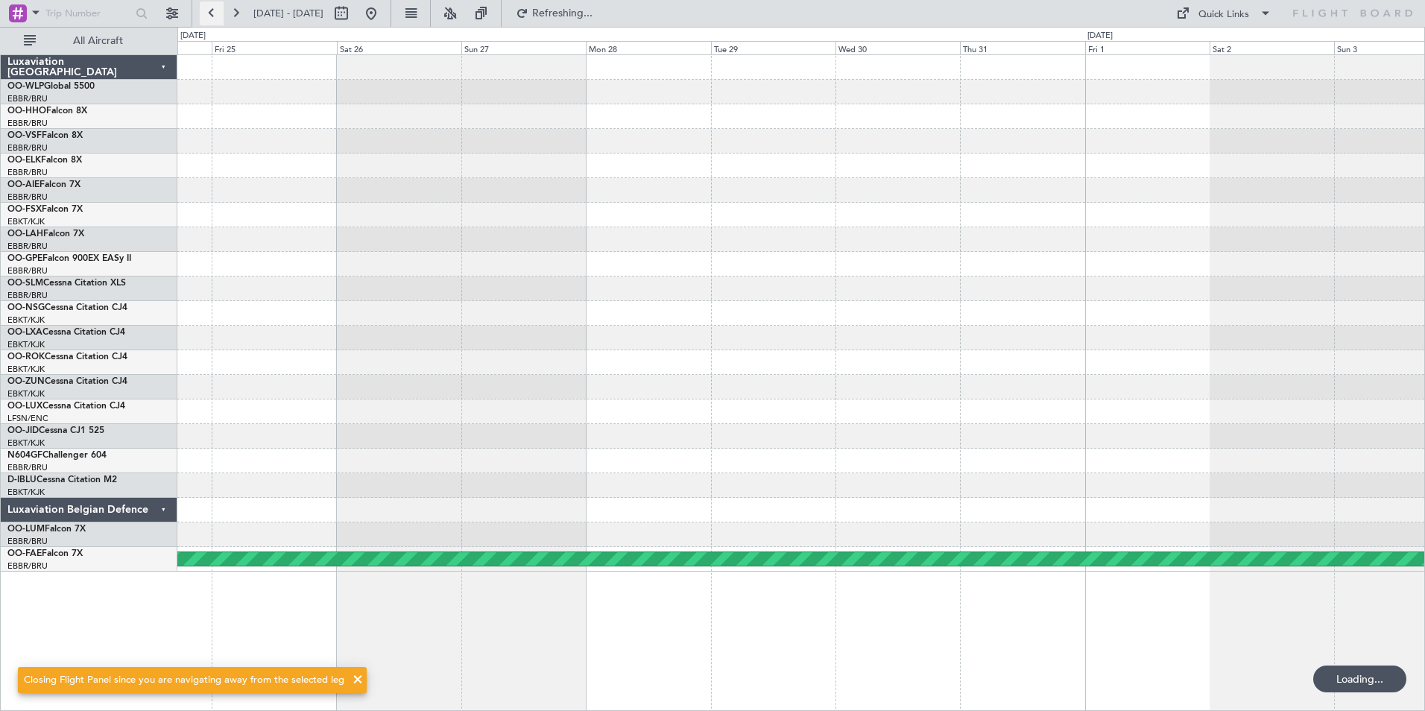
click at [211, 19] on button at bounding box center [212, 13] width 24 height 24
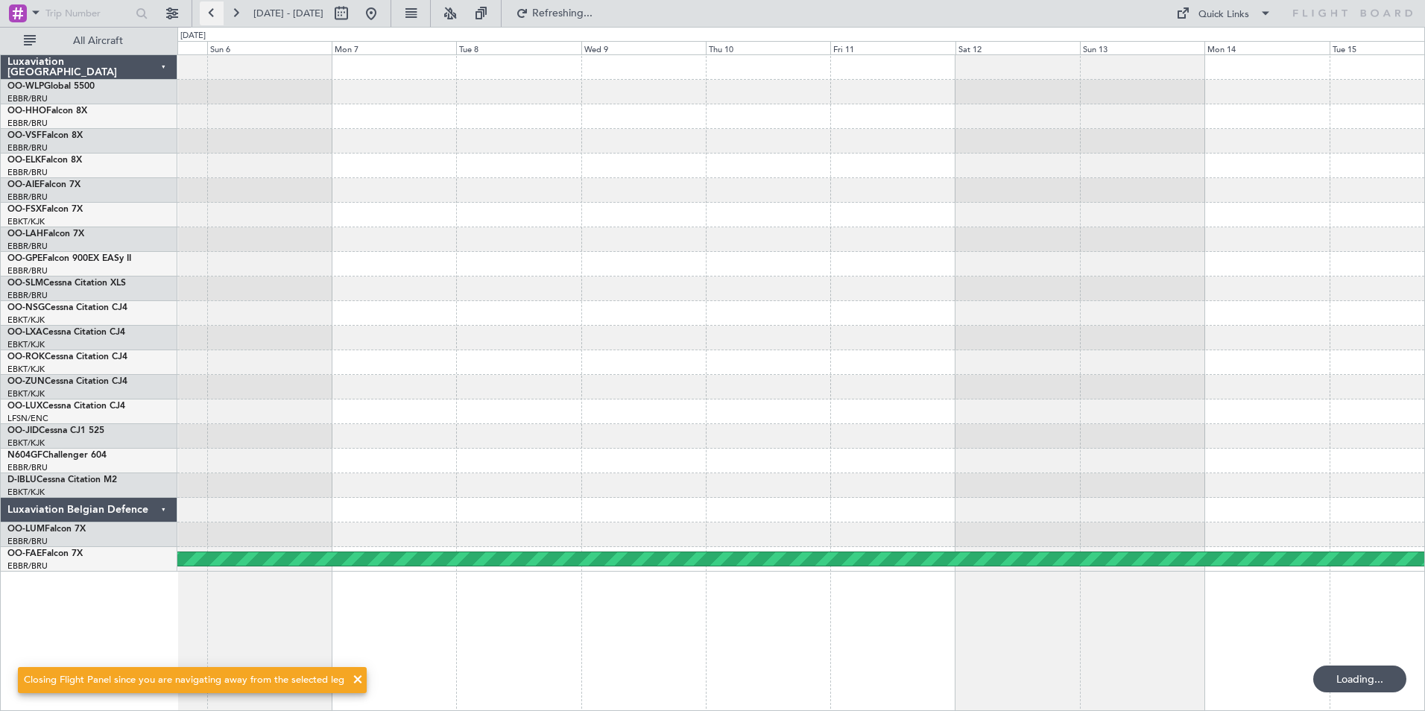
click at [211, 19] on button at bounding box center [212, 13] width 24 height 24
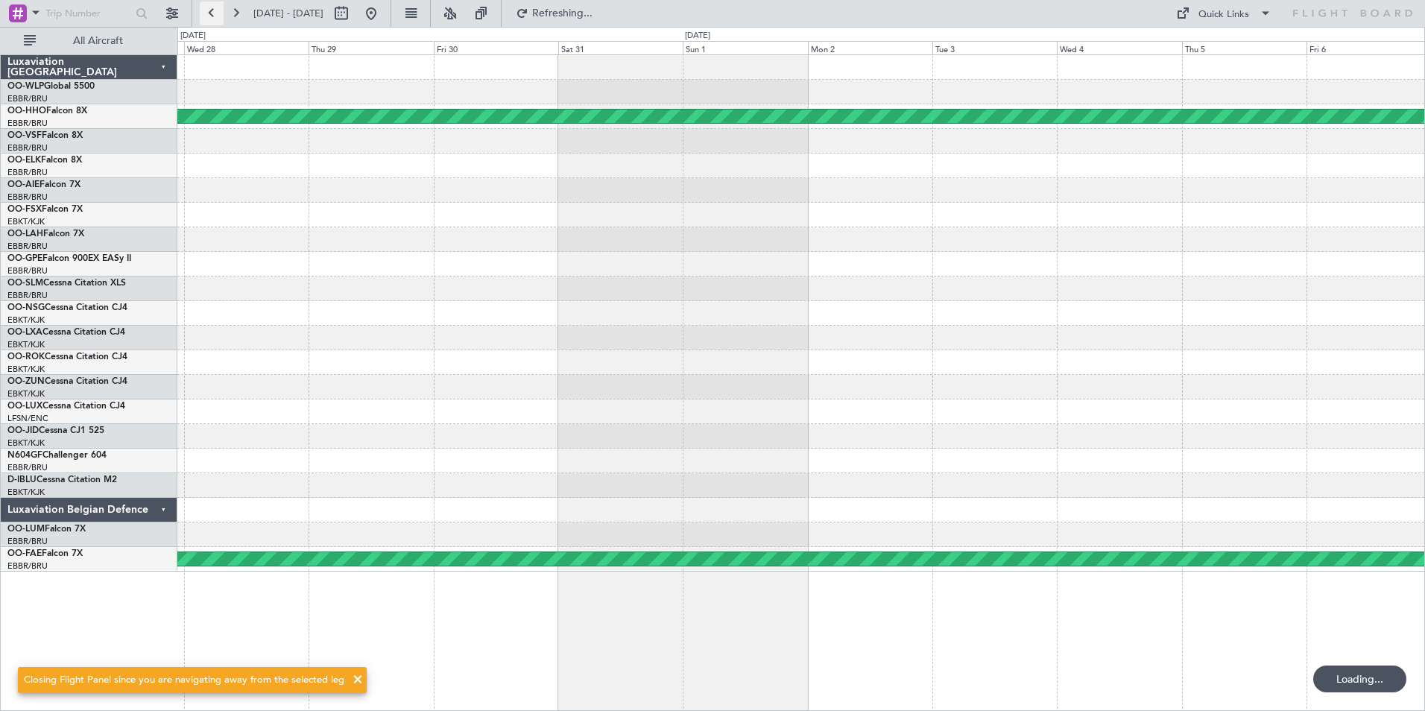
click at [211, 19] on button at bounding box center [212, 13] width 24 height 24
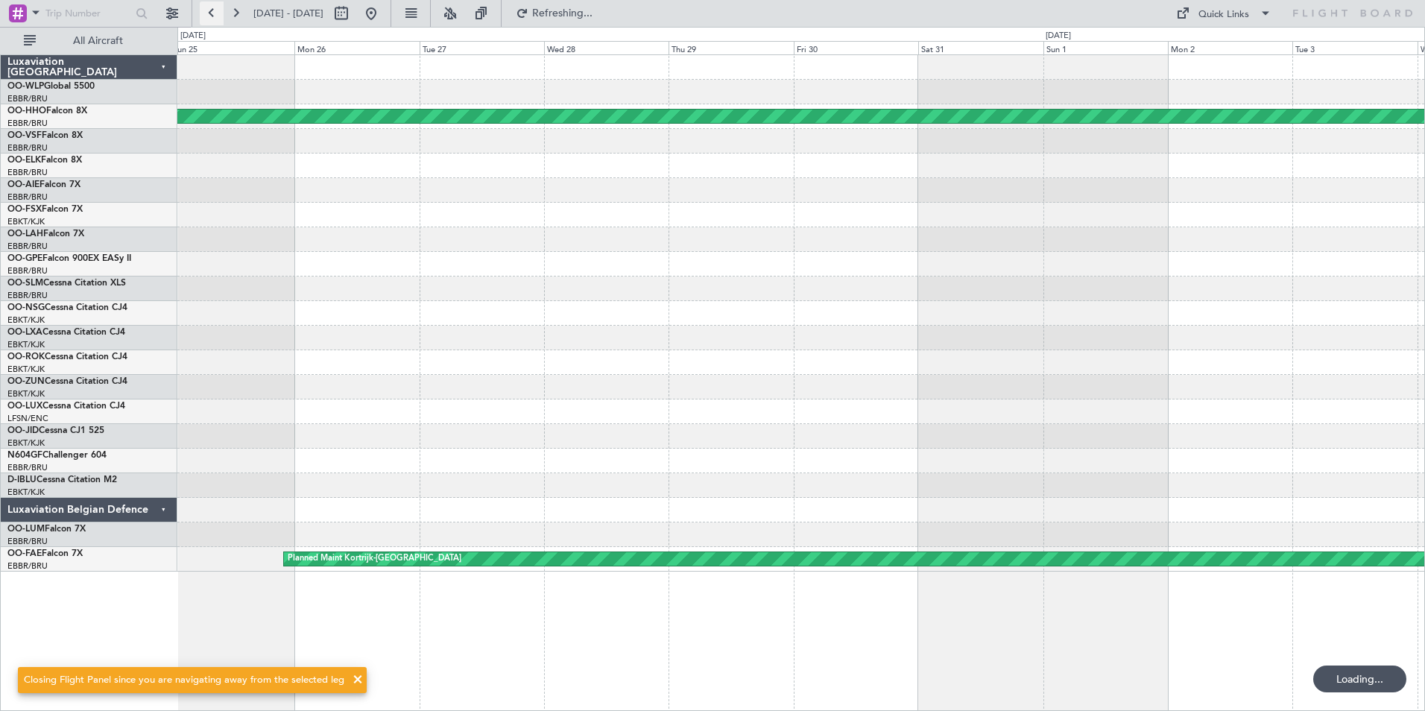
click at [211, 19] on button at bounding box center [212, 13] width 24 height 24
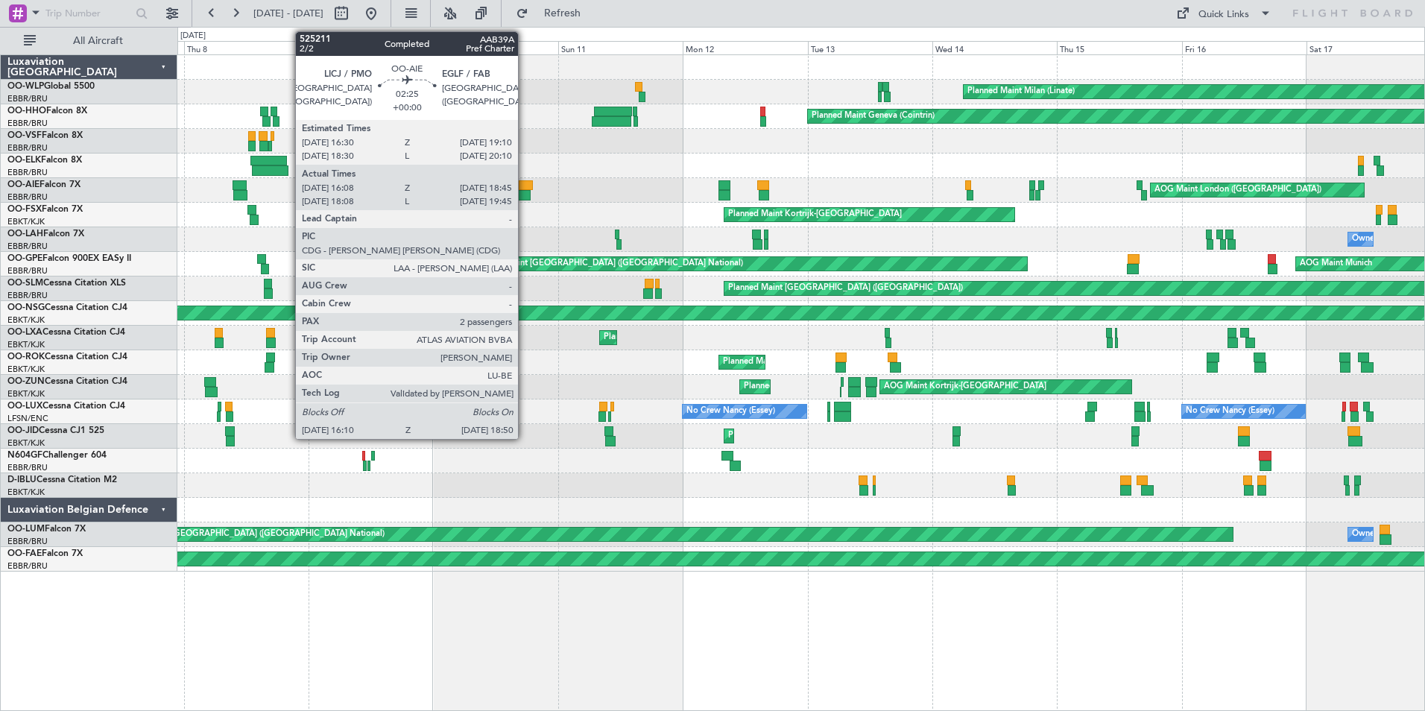
click at [525, 196] on div at bounding box center [523, 195] width 14 height 10
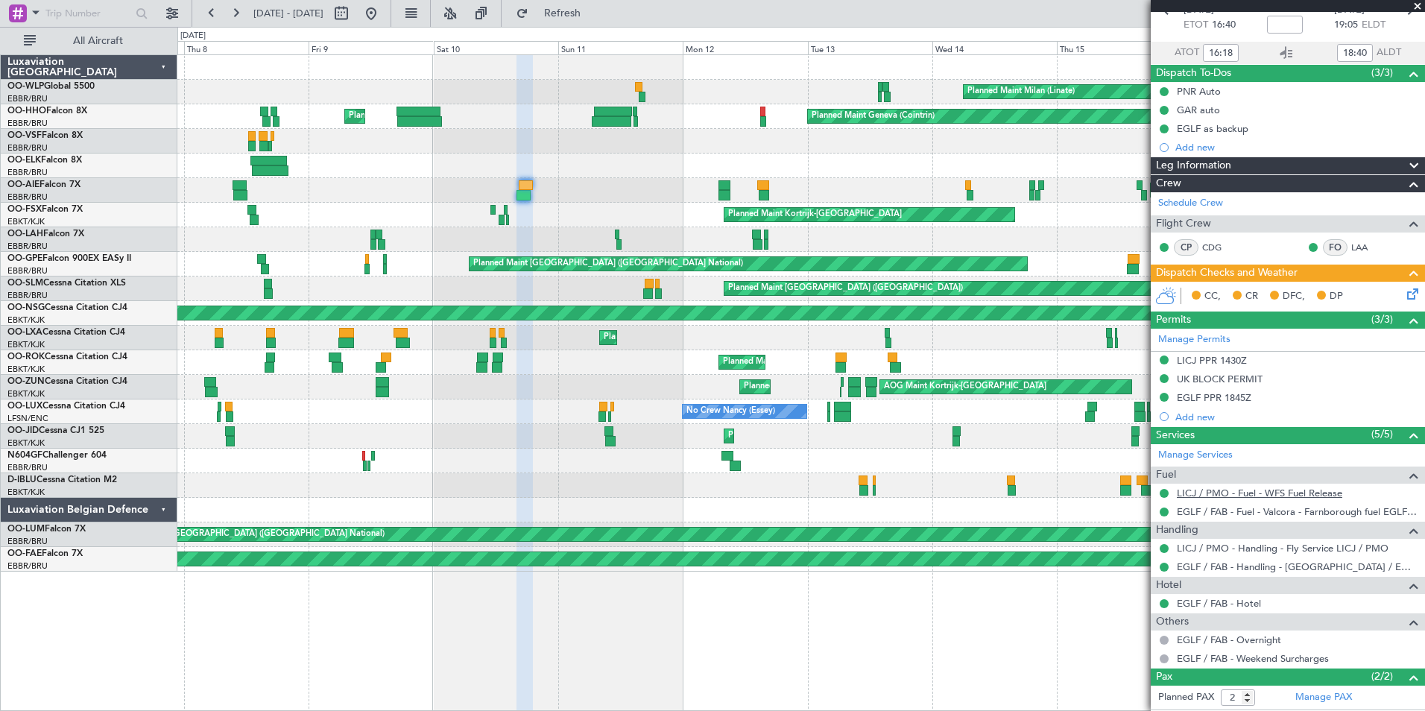
scroll to position [162, 0]
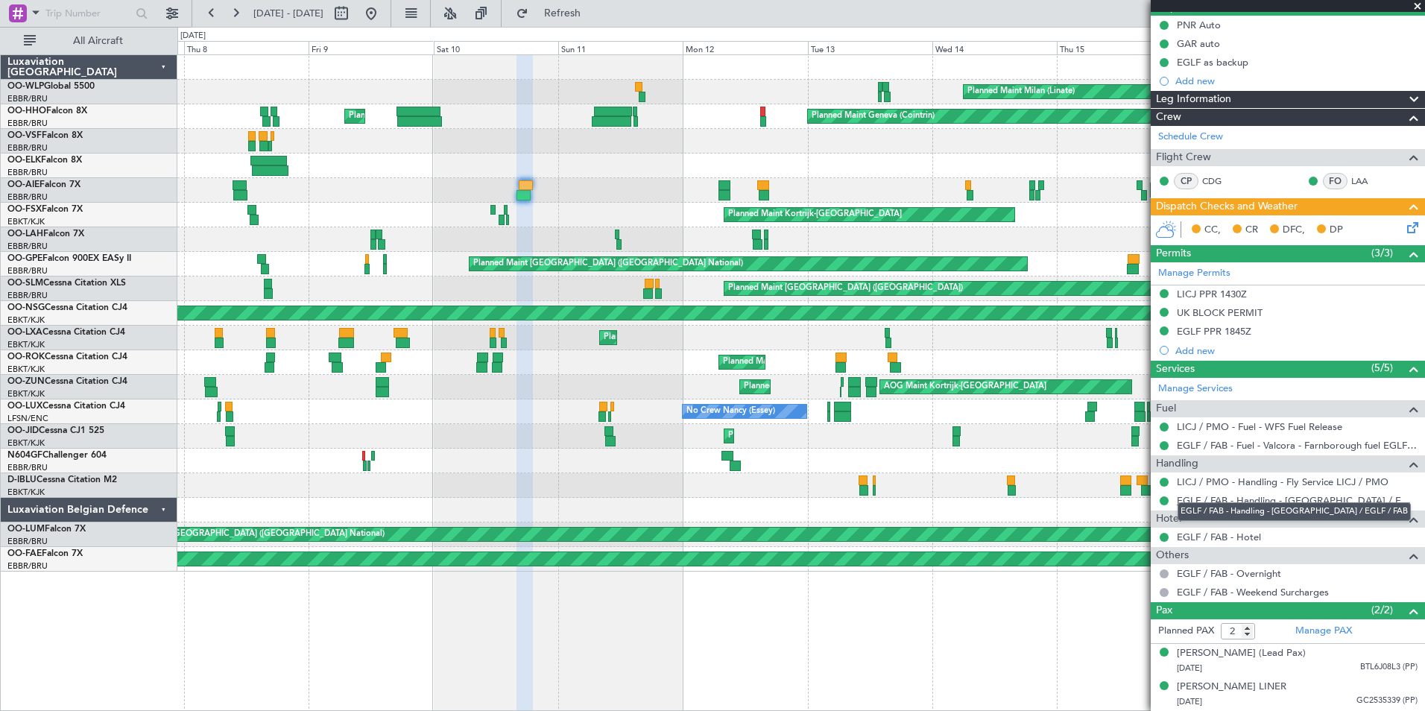
click at [1220, 494] on link "EGLF / FAB - Handling - [GEOGRAPHIC_DATA] / EGLF / FAB" at bounding box center [1297, 500] width 241 height 13
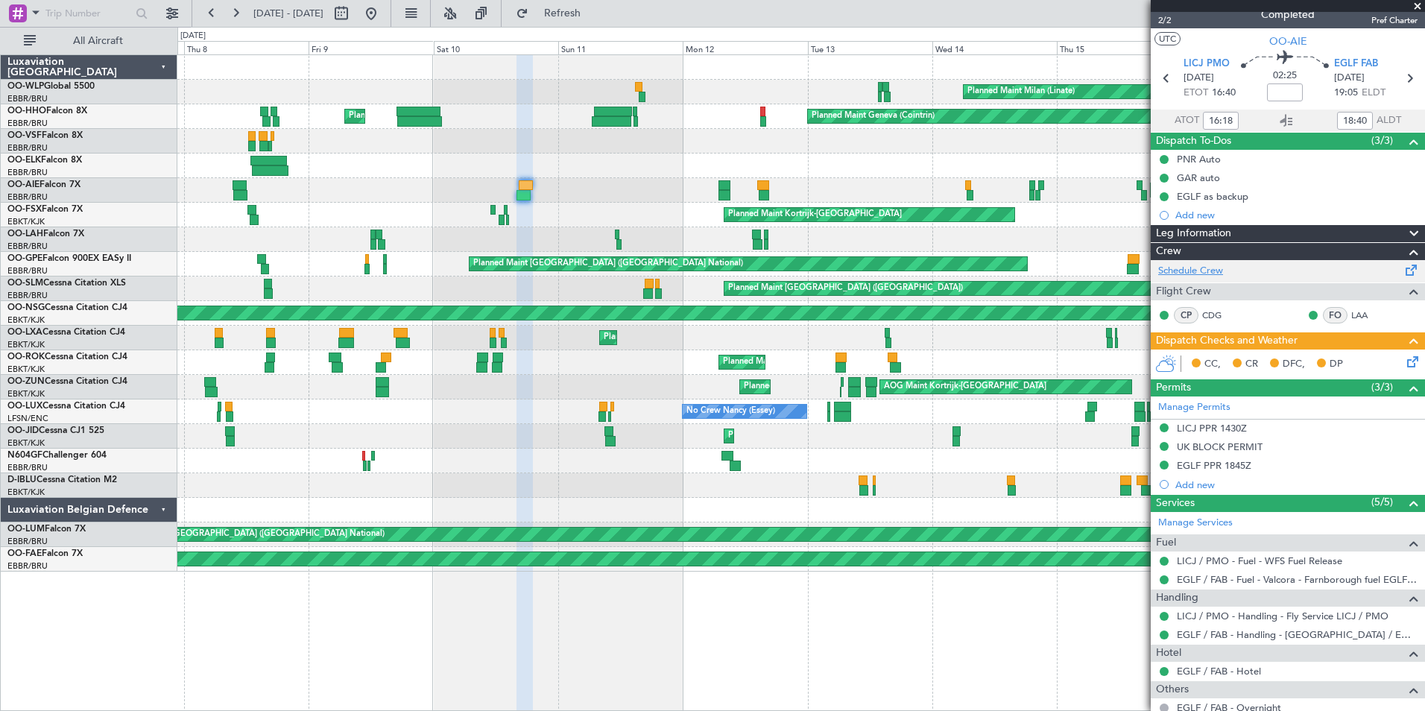
scroll to position [13, 0]
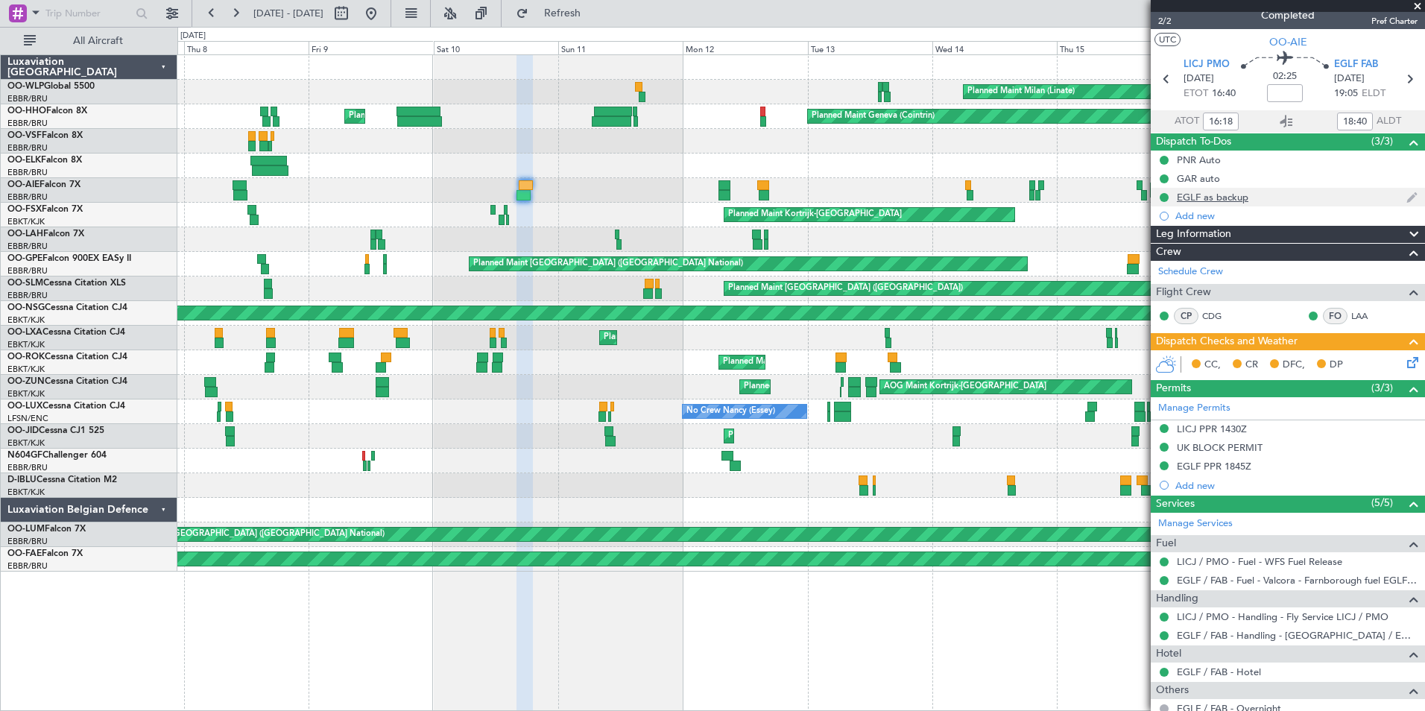
click at [1220, 194] on div "EGLF as backup" at bounding box center [1213, 197] width 72 height 13
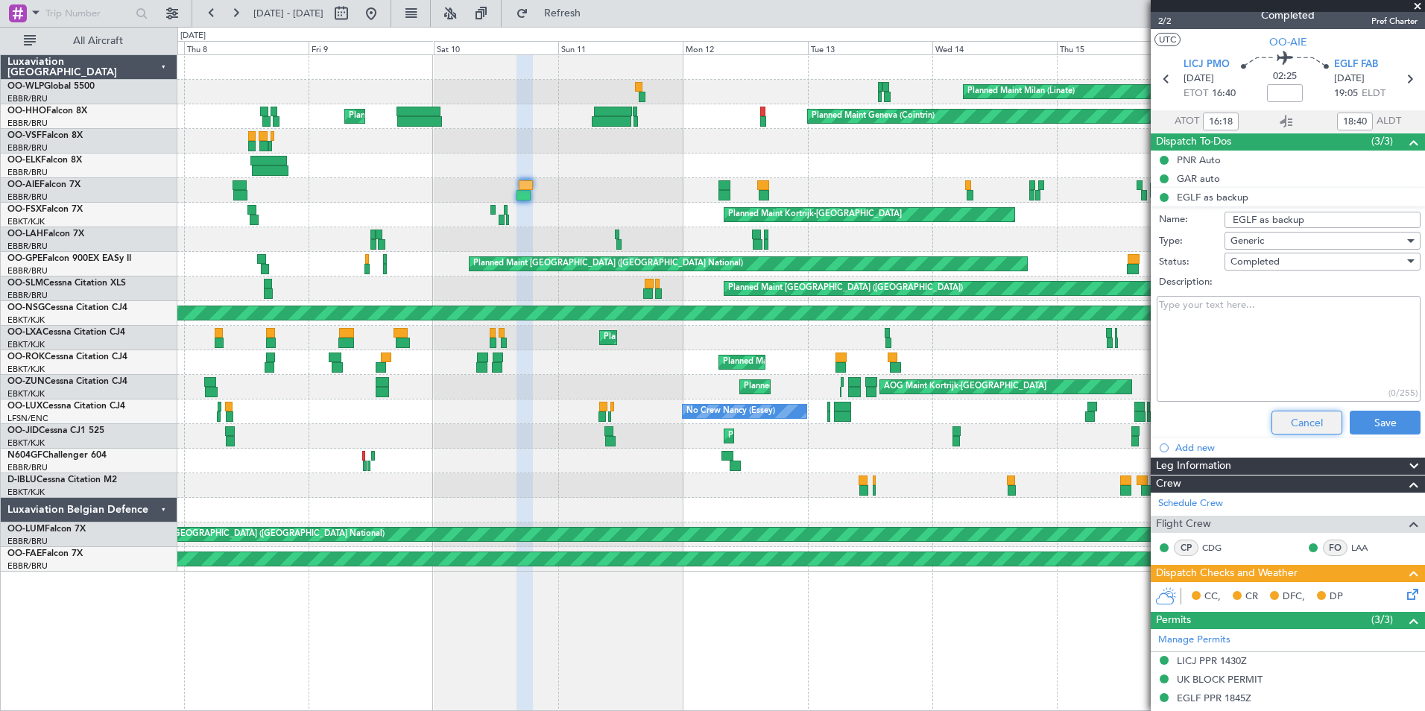
click at [1305, 417] on button "Cancel" at bounding box center [1306, 423] width 71 height 24
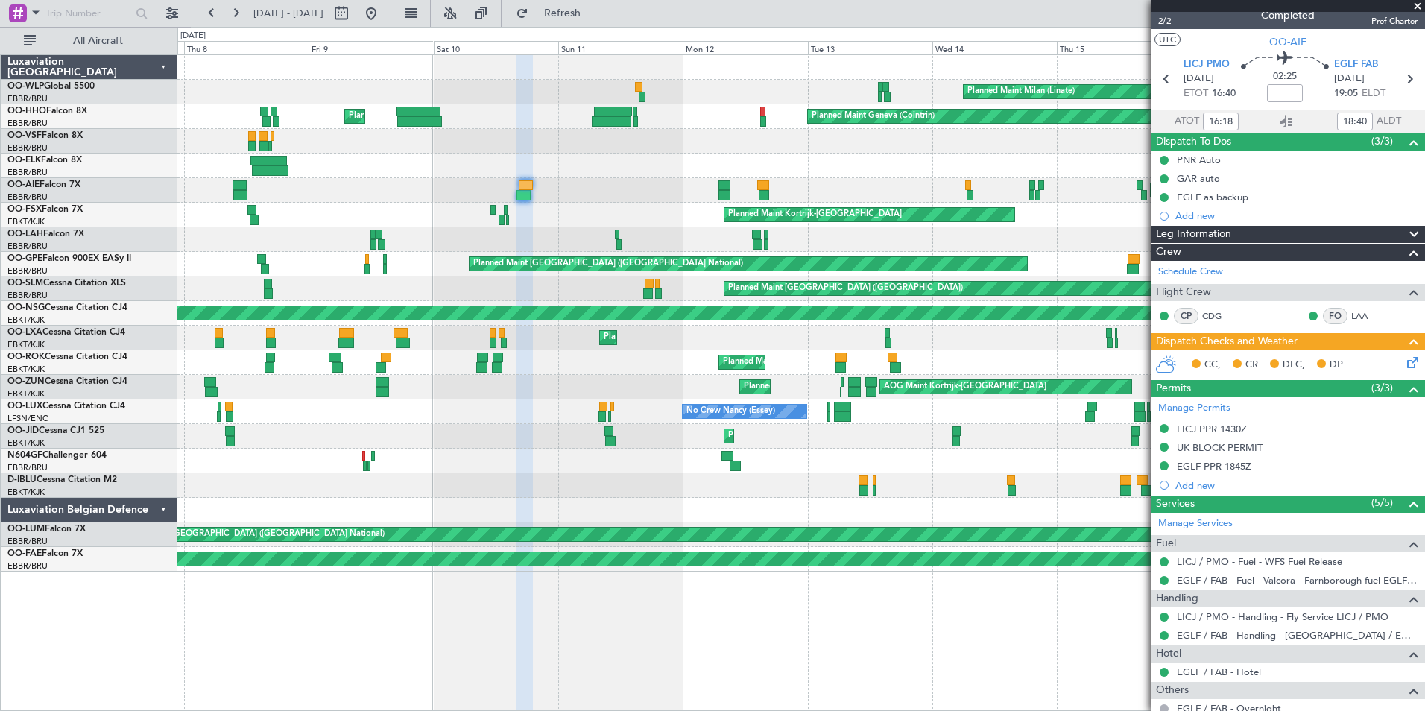
drag, startPoint x: 423, startPoint y: 19, endPoint x: 425, endPoint y: 31, distance: 12.0
click at [383, 19] on button at bounding box center [371, 13] width 24 height 24
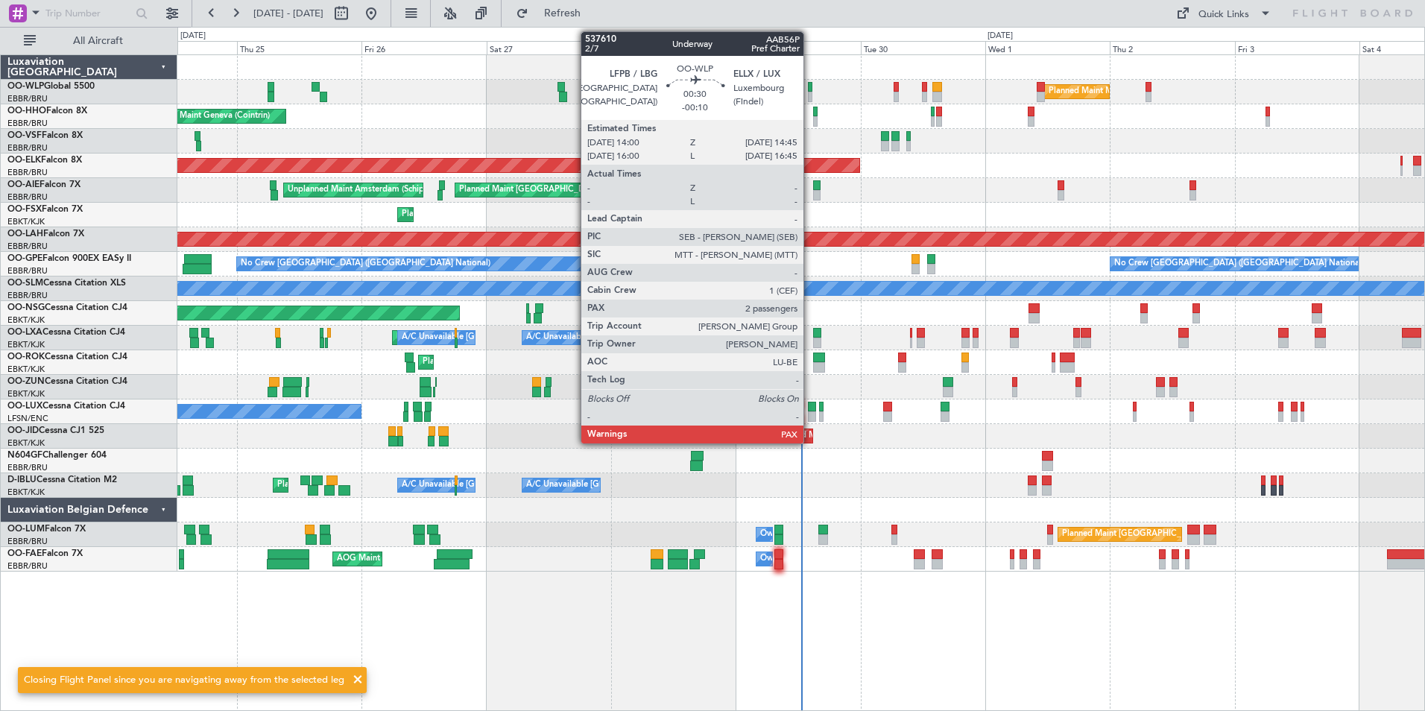
click at [810, 92] on div at bounding box center [810, 97] width 4 height 10
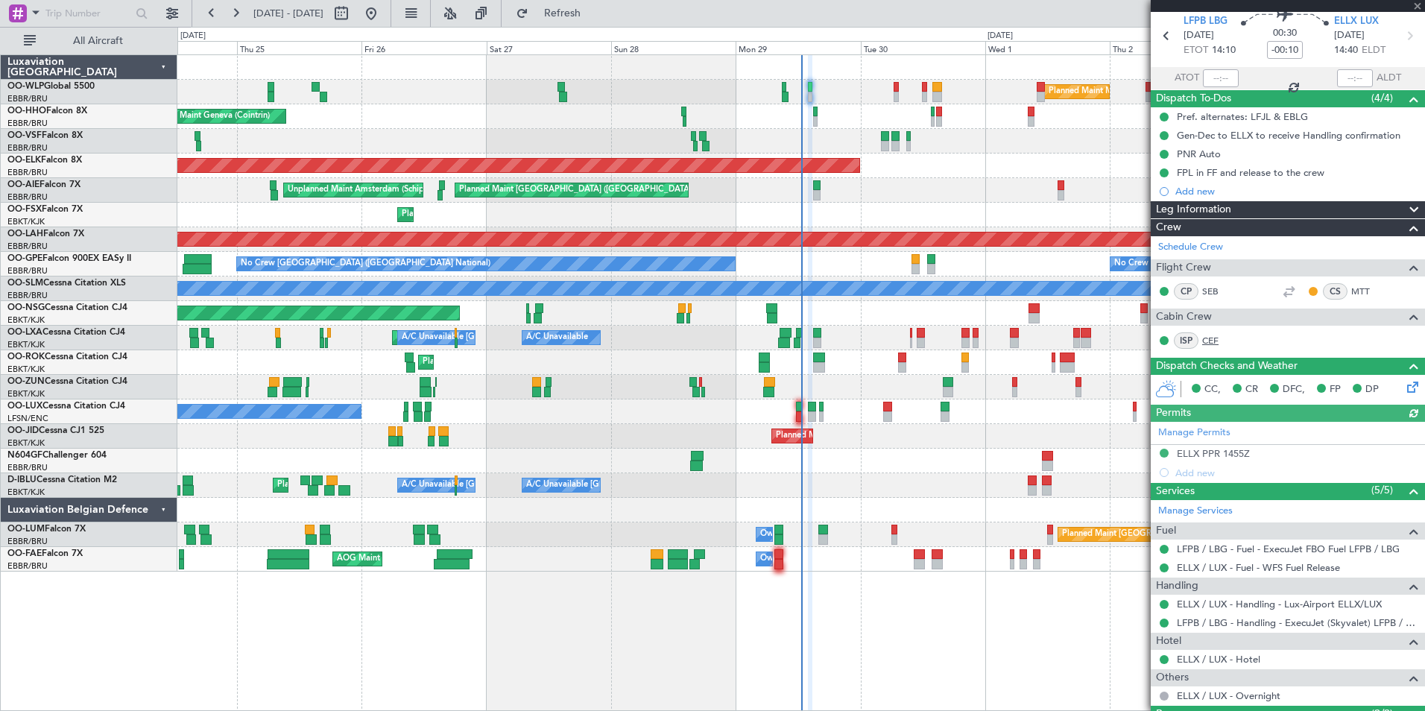
scroll to position [0, 0]
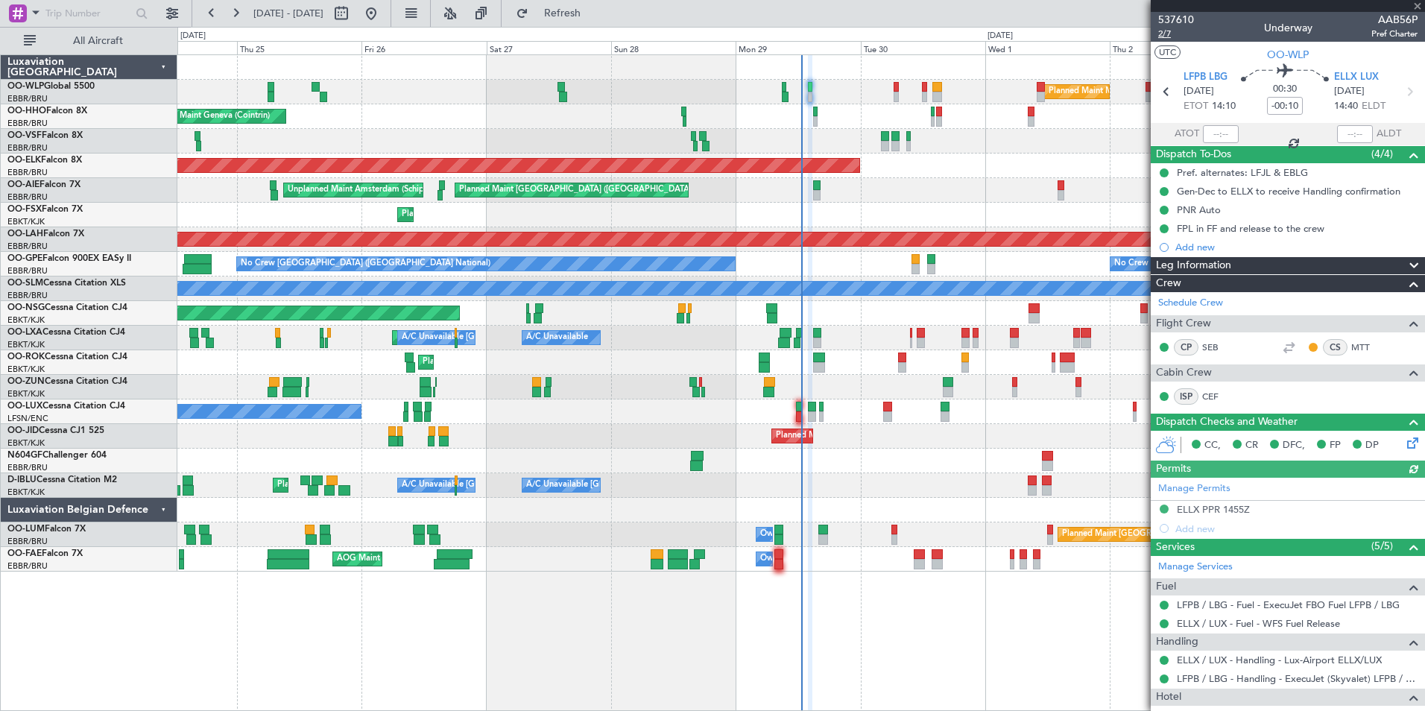
click at [1165, 37] on span "2/7" at bounding box center [1176, 34] width 36 height 13
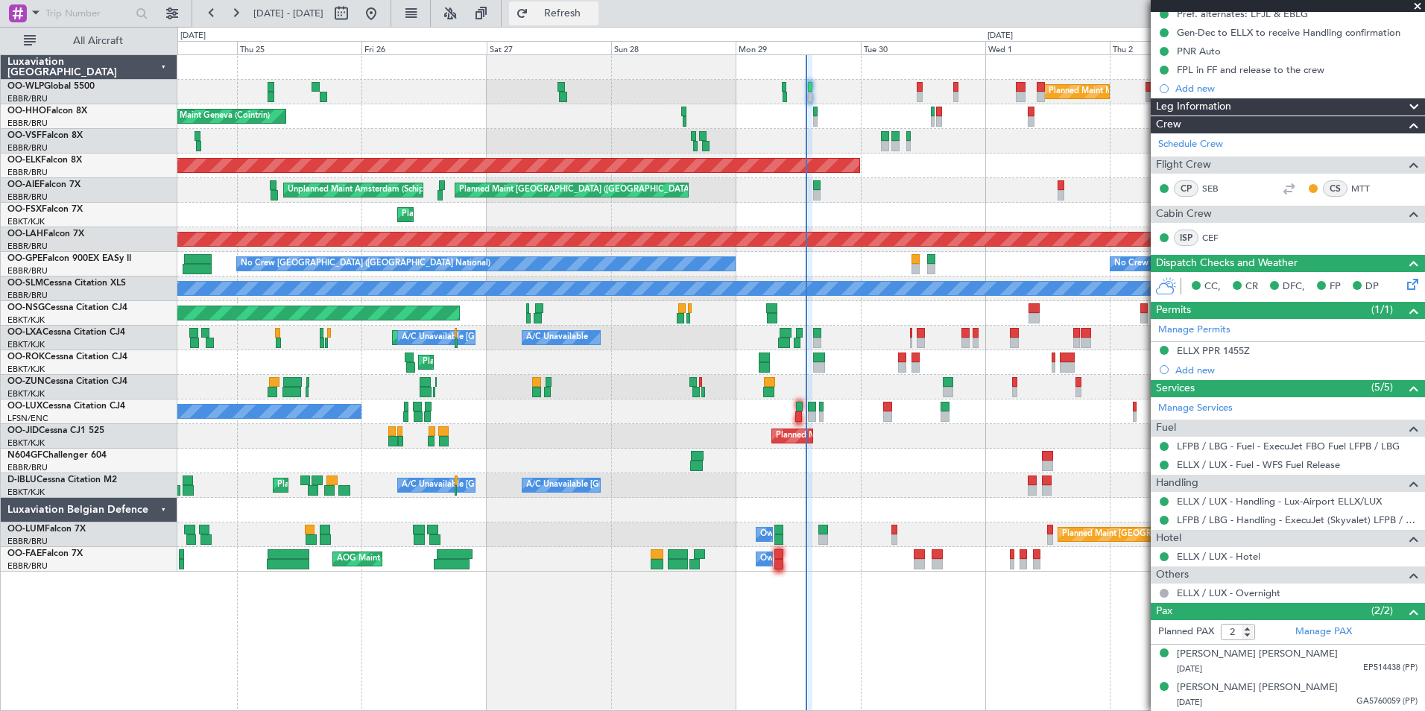
click at [594, 12] on span "Refresh" at bounding box center [562, 13] width 63 height 10
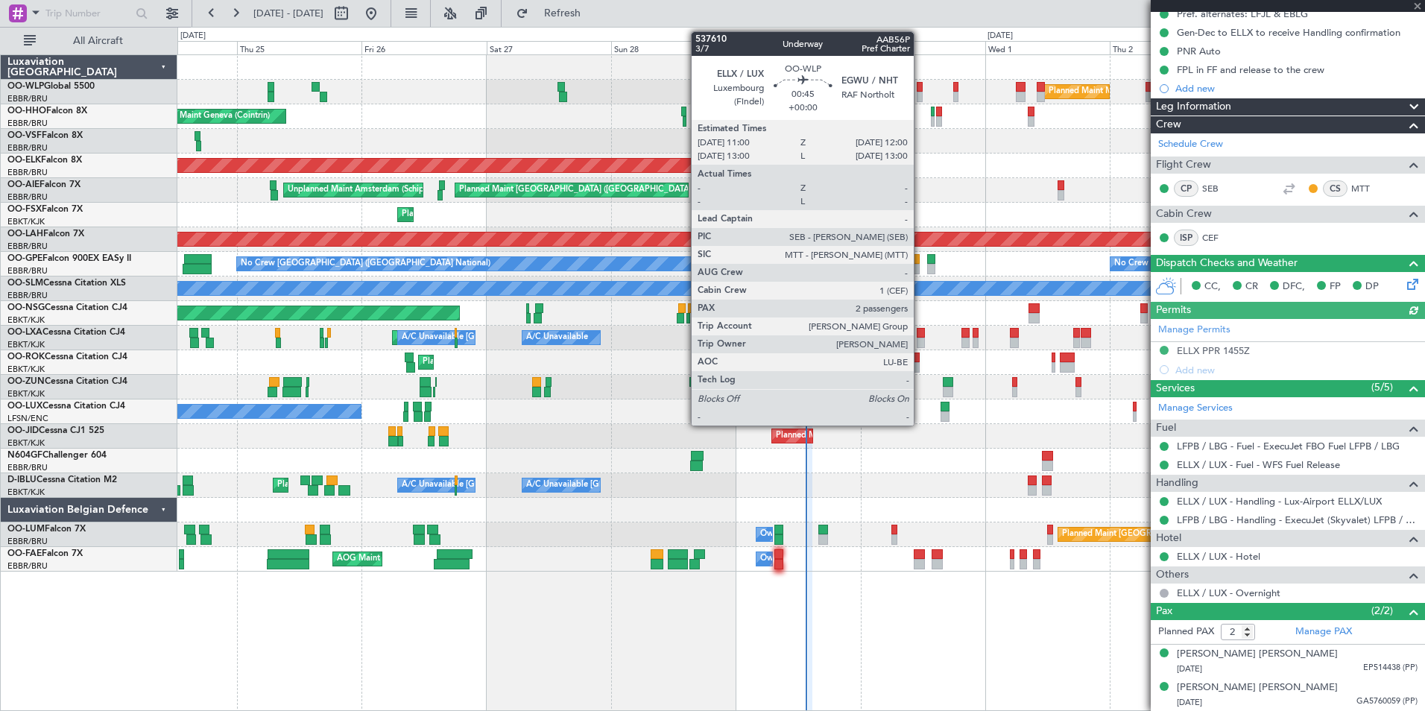
click at [920, 89] on div at bounding box center [919, 87] width 5 height 10
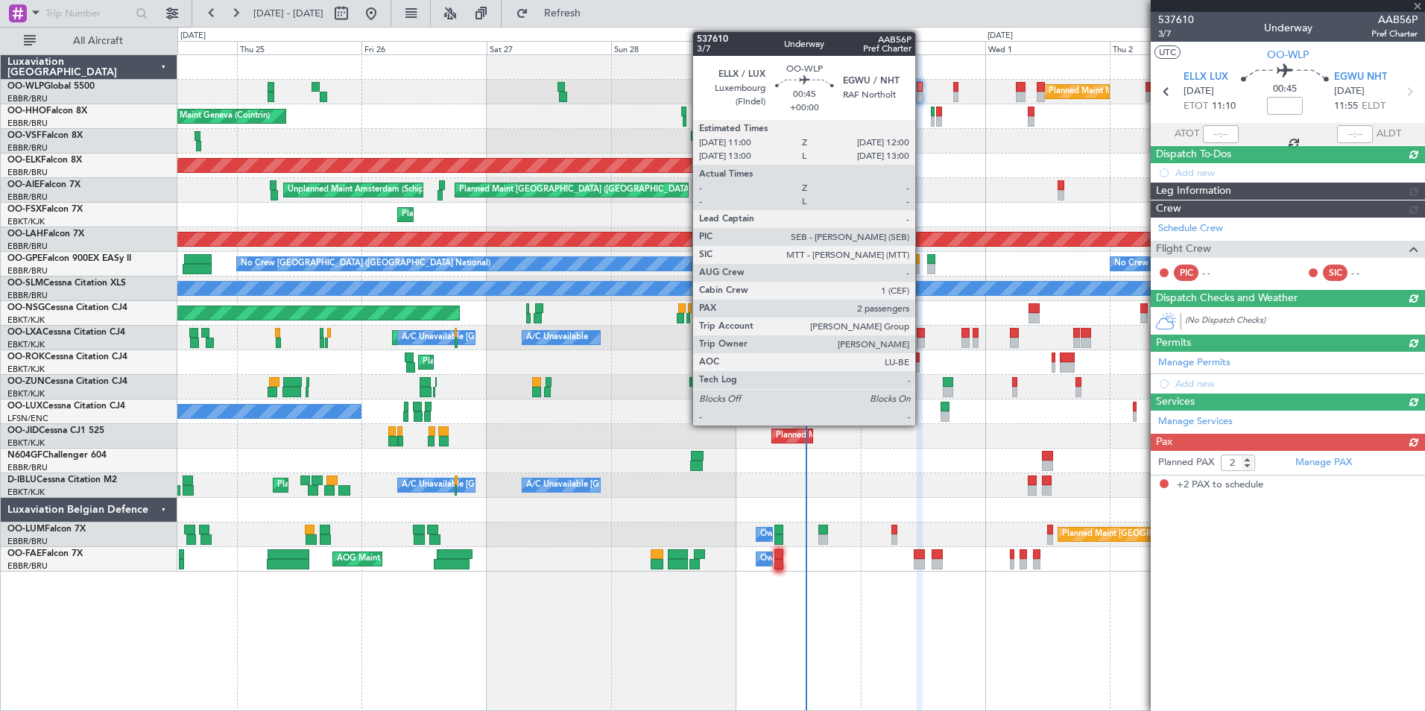
scroll to position [0, 0]
